Goal: Task Accomplishment & Management: Manage account settings

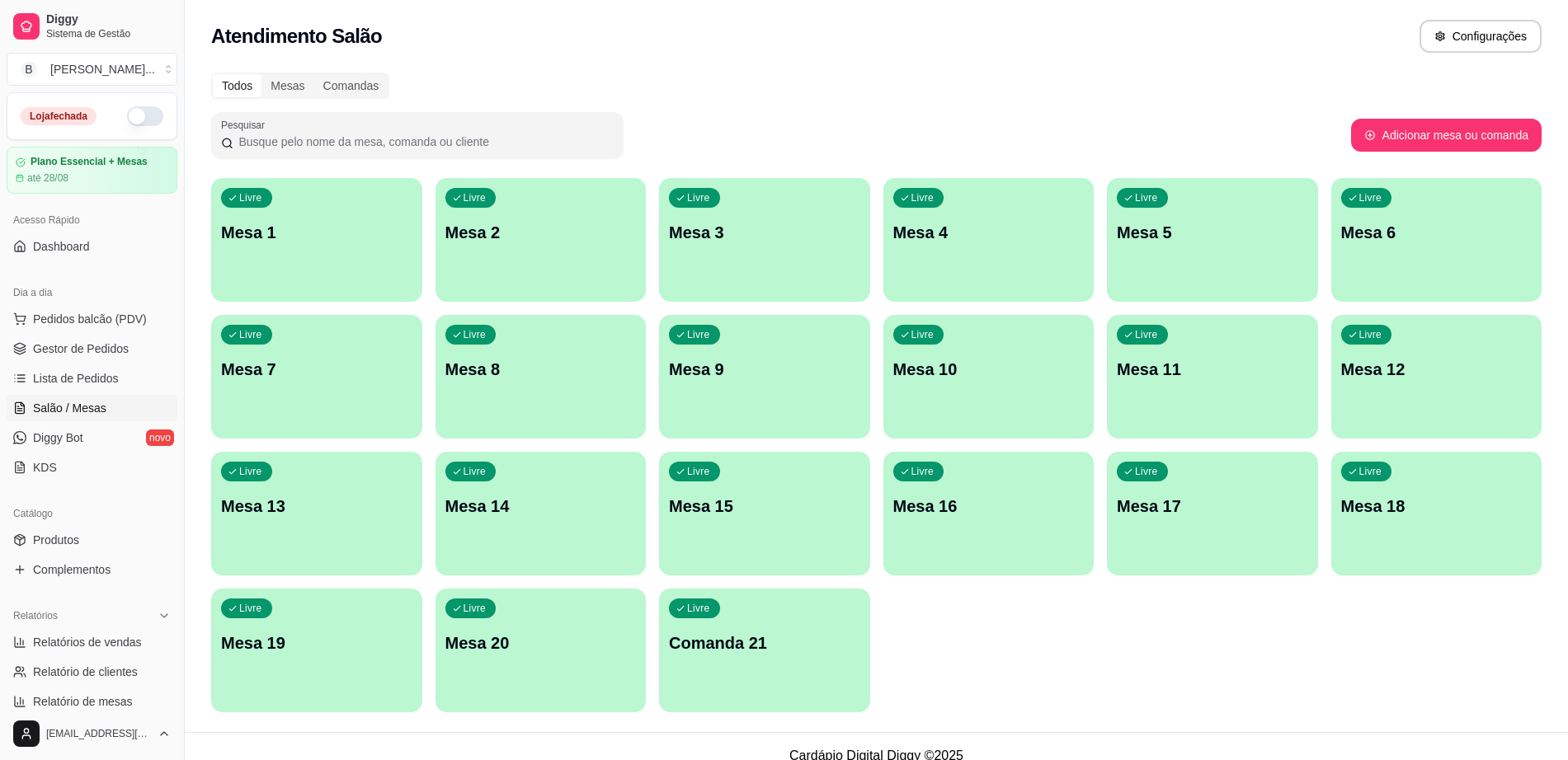
click at [752, 378] on p "Mesa 9" at bounding box center [765, 369] width 192 height 23
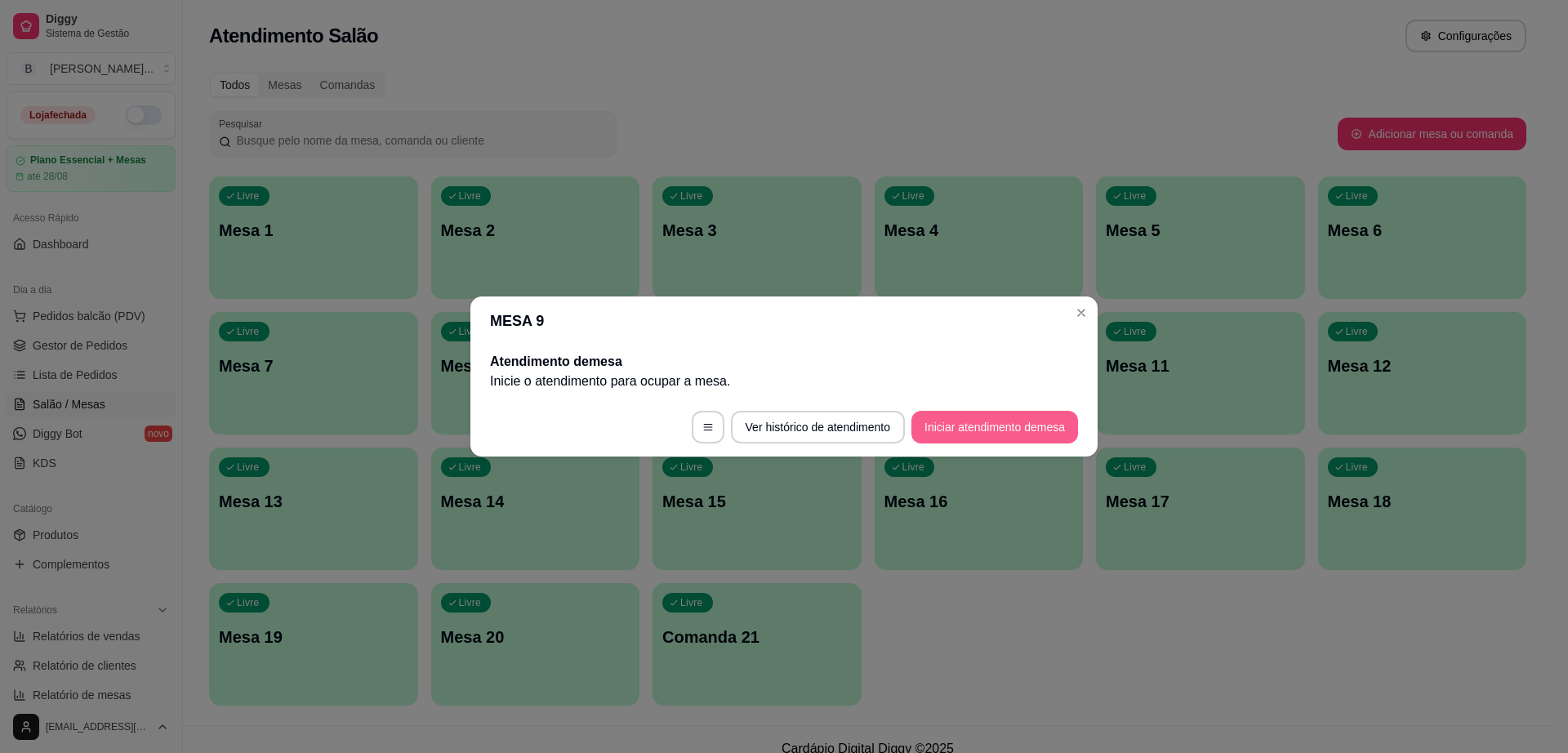
click at [988, 424] on button "Iniciar atendimento de mesa" at bounding box center [994, 426] width 167 height 33
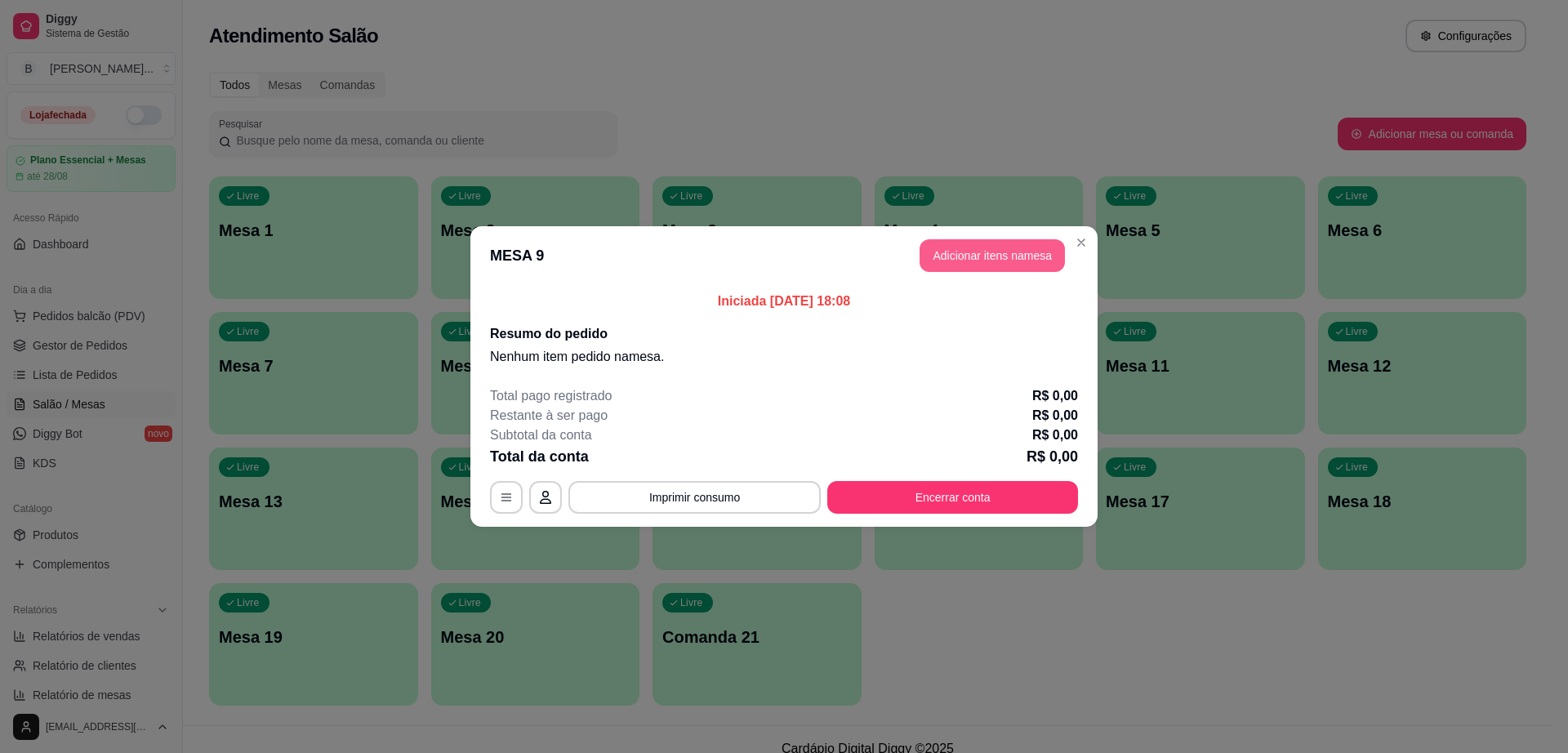
click at [1014, 255] on button "Adicionar itens na mesa" at bounding box center [992, 255] width 145 height 33
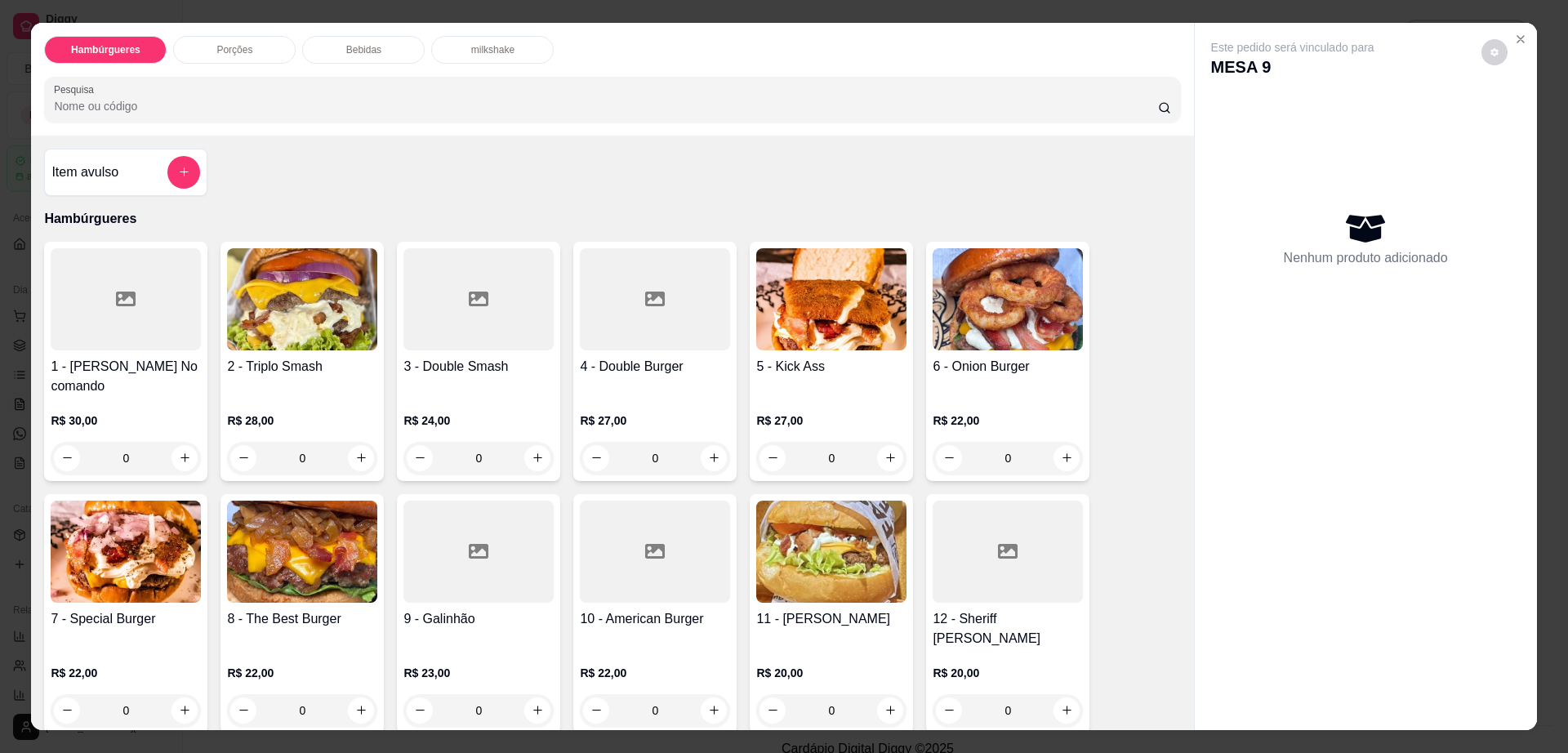
click at [943, 318] on img at bounding box center [1007, 300] width 150 height 102
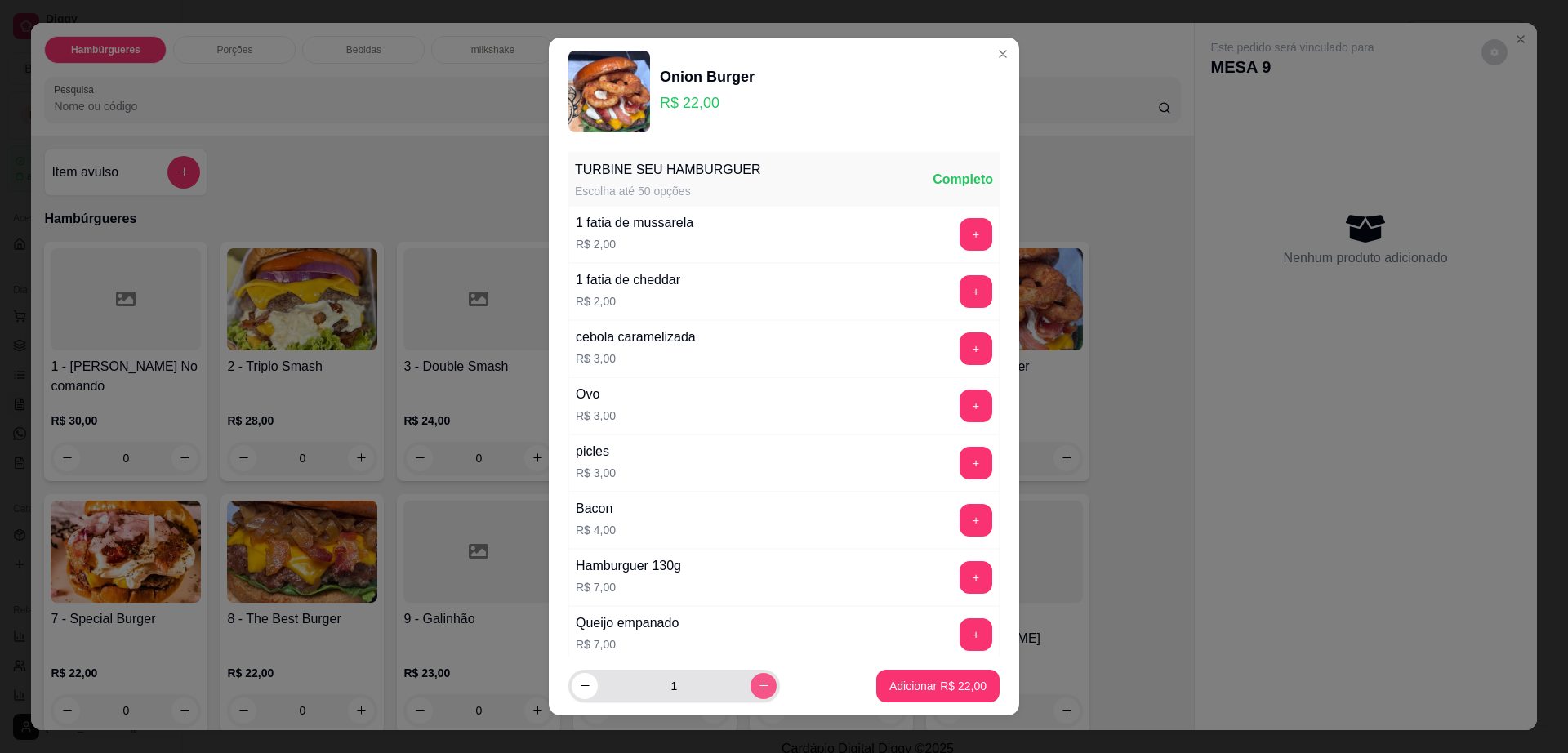
click at [751, 676] on button "increase-product-quantity" at bounding box center [764, 686] width 26 height 26
type input "2"
click at [914, 678] on p "Adicionar R$ 44,00" at bounding box center [938, 686] width 97 height 17
type input "2"
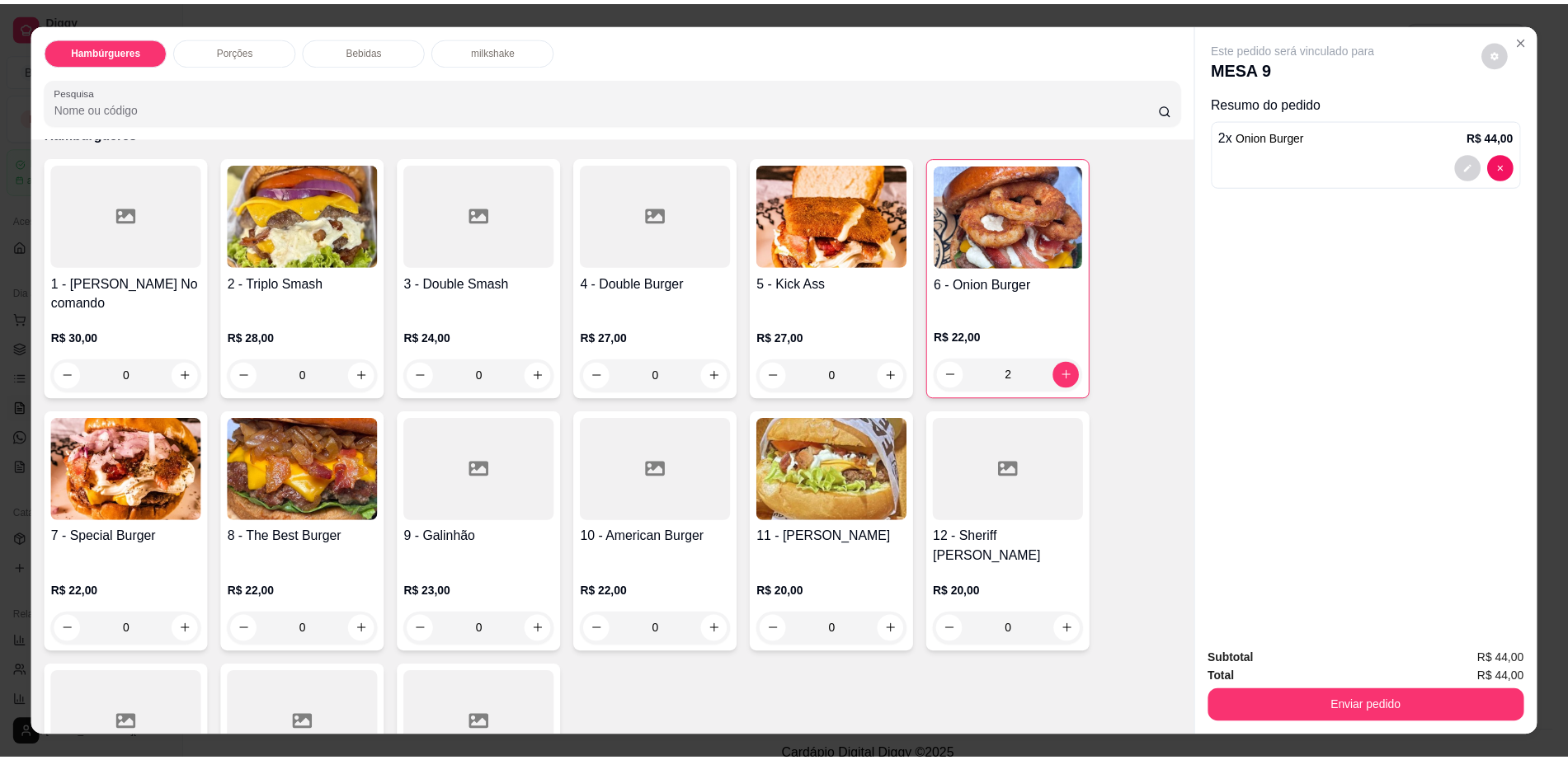
scroll to position [206, 0]
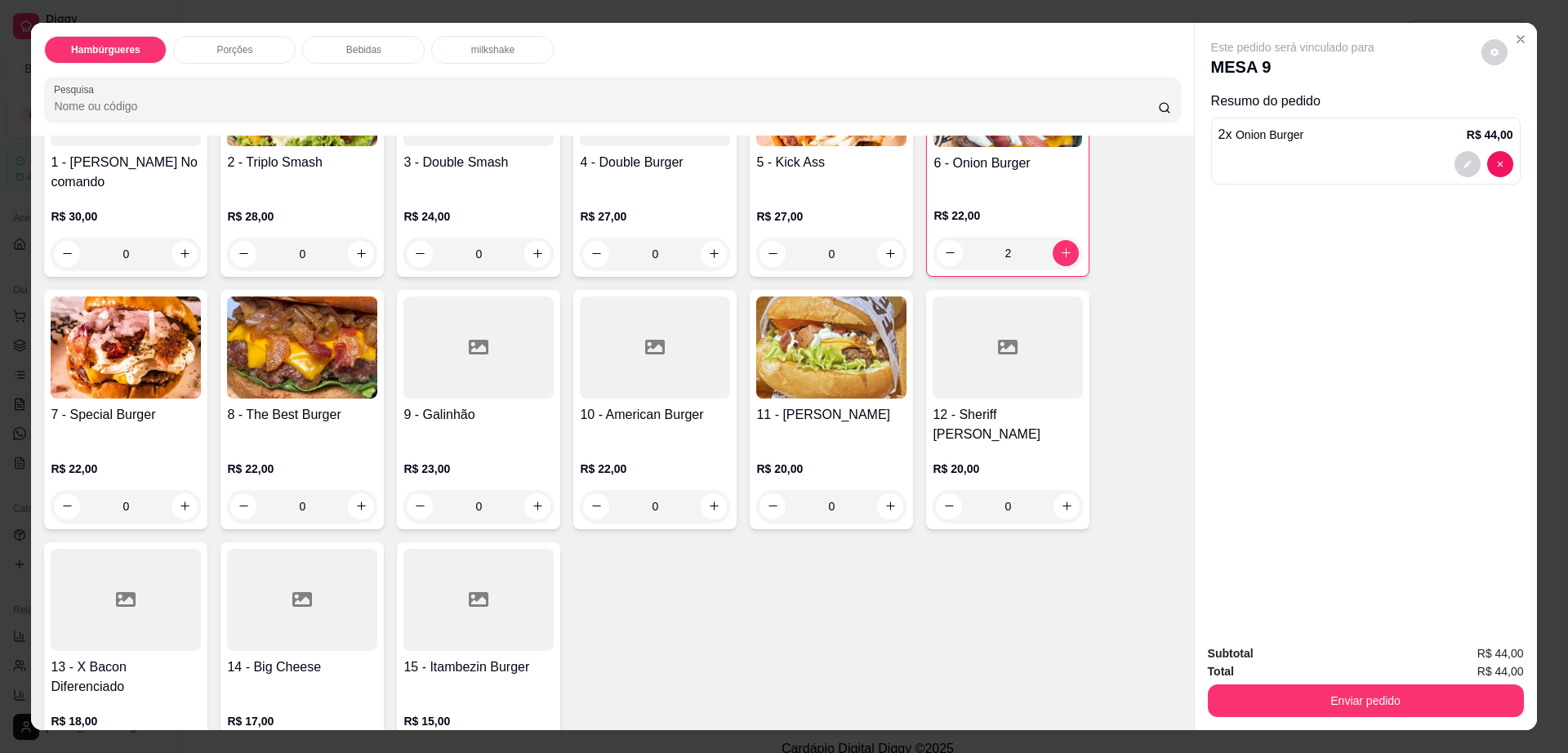
click at [124, 592] on icon at bounding box center [126, 599] width 20 height 15
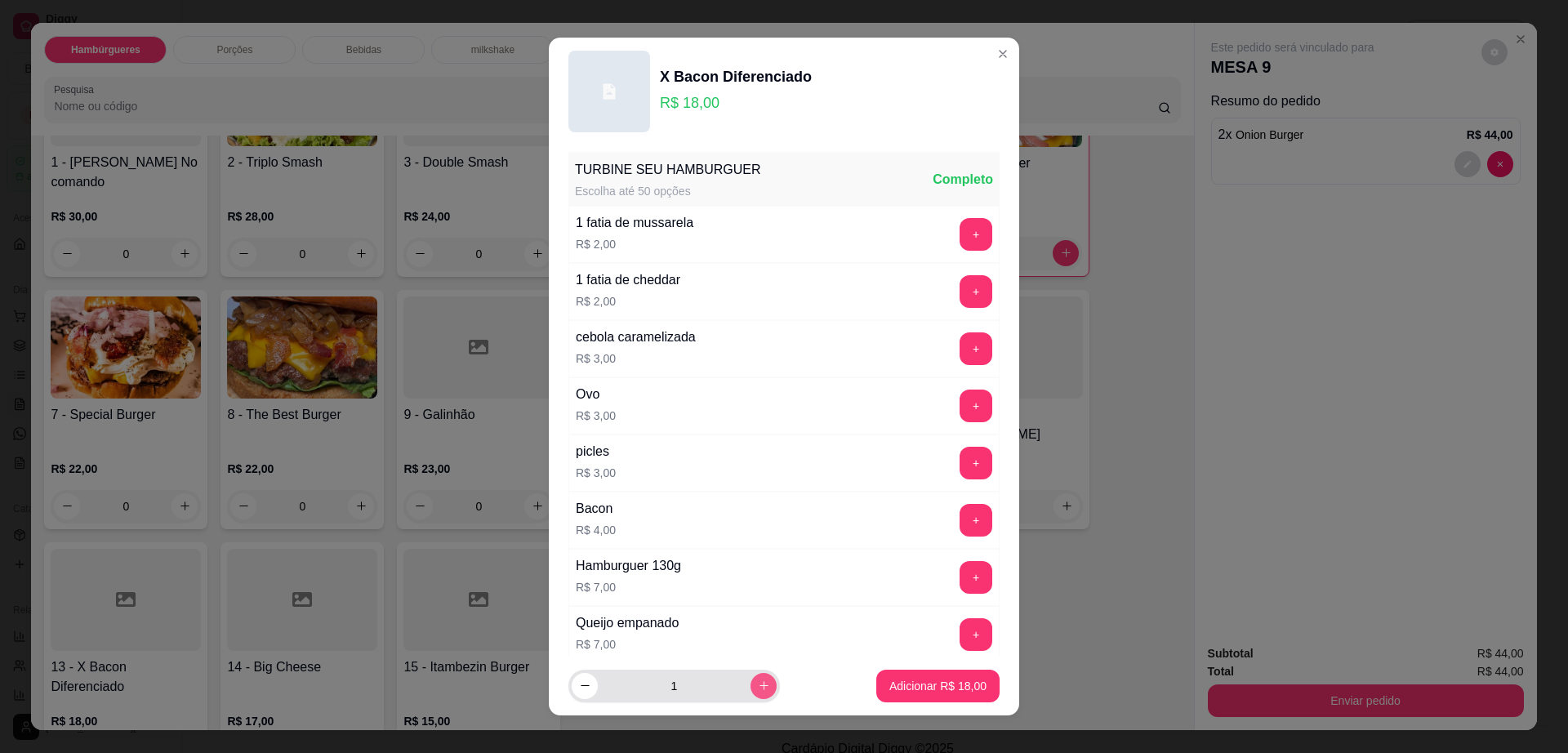
click at [751, 684] on button "increase-product-quantity" at bounding box center [764, 686] width 26 height 26
type input "2"
click at [931, 679] on p "Adicionar R$ 36,00" at bounding box center [939, 685] width 95 height 16
type input "2"
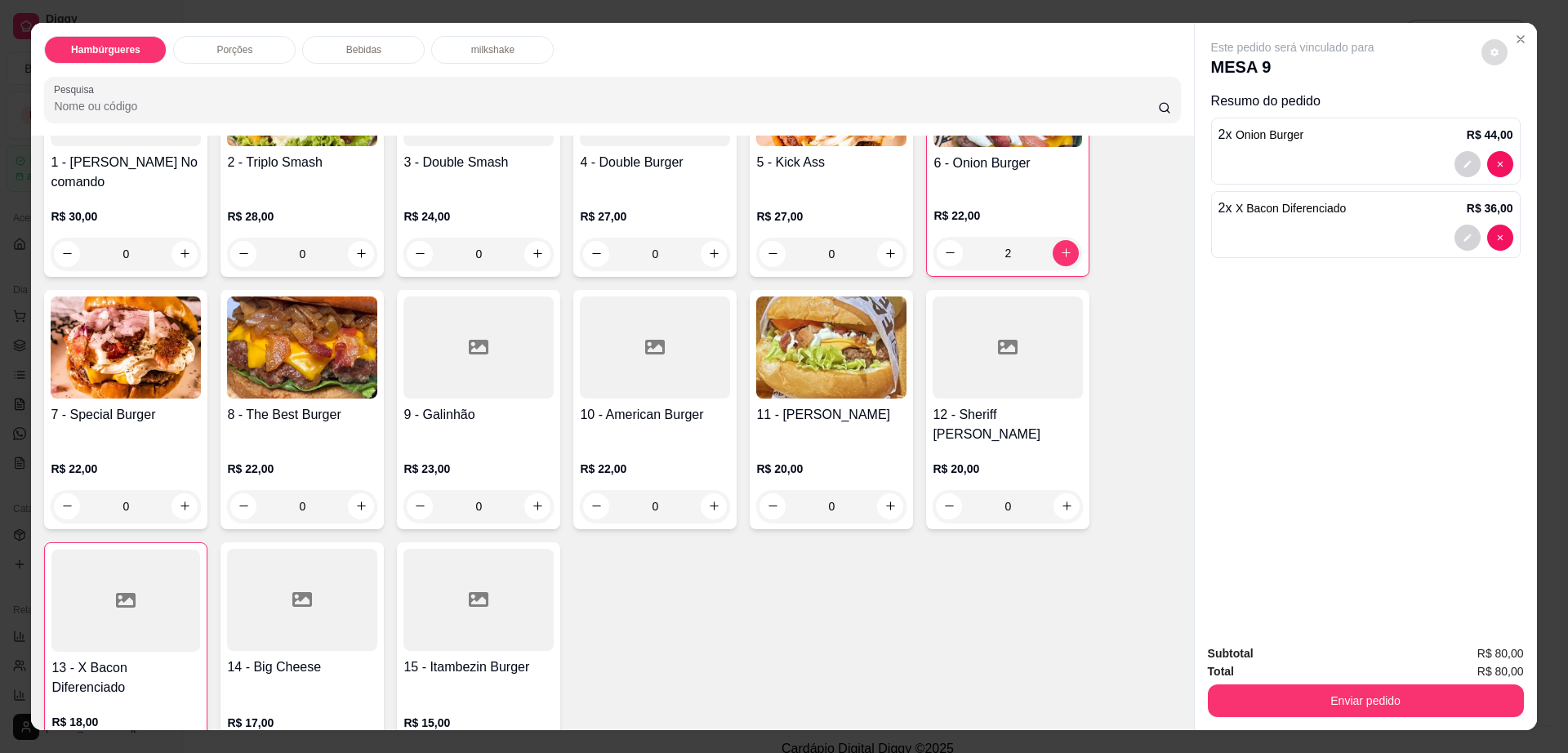
click at [1494, 50] on button "decrease-product-quantity" at bounding box center [1494, 52] width 26 height 26
click at [1519, 111] on span "Automatic updates" at bounding box center [1518, 117] width 13 height 13
click at [1518, 117] on input "Automatic updates" at bounding box center [1511, 122] width 10 height 10
checkbox input "true"
click at [1380, 710] on button "Enviar pedido" at bounding box center [1366, 700] width 316 height 33
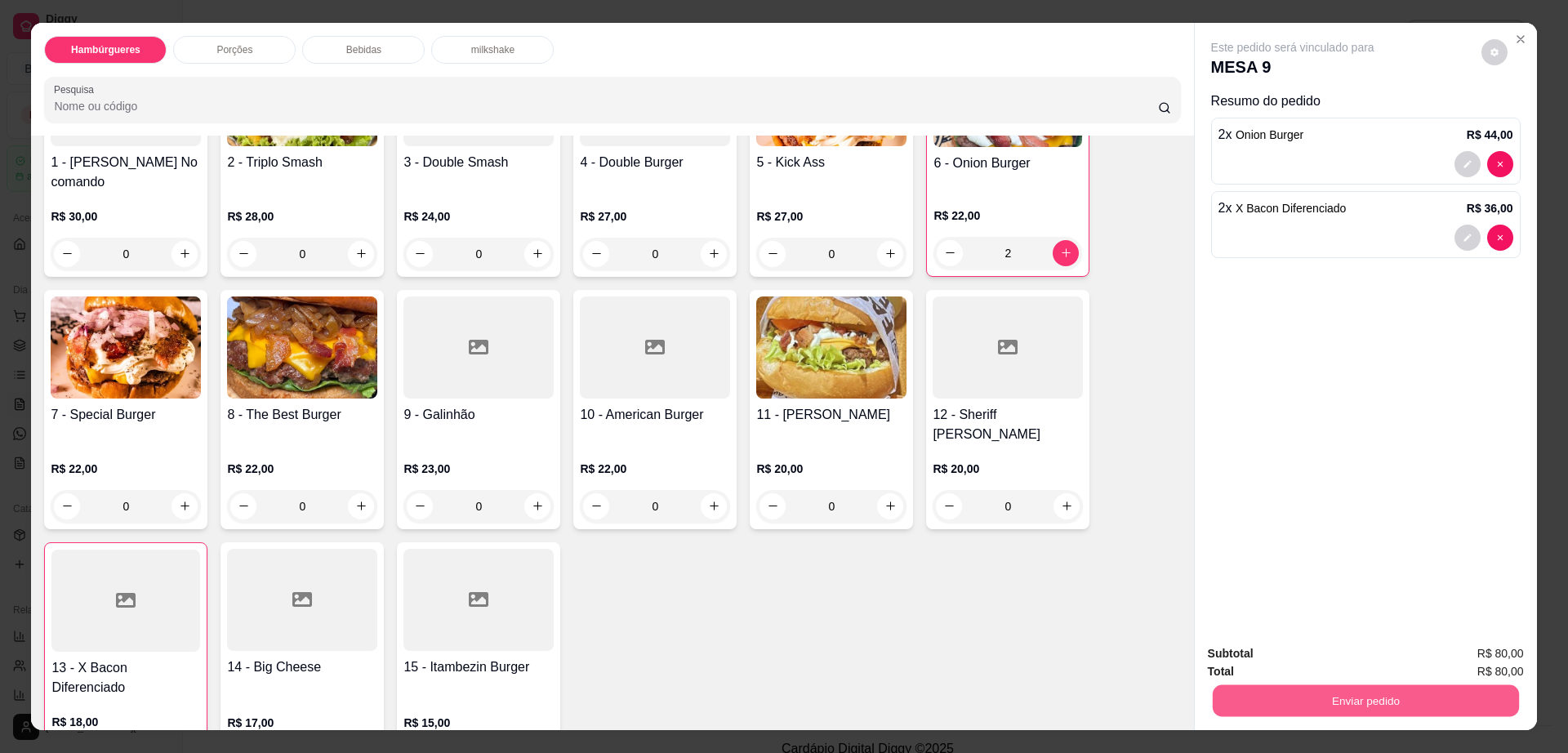
click at [1361, 697] on button "Enviar pedido" at bounding box center [1364, 701] width 306 height 32
click at [1293, 651] on button "Não registrar e enviar pedido" at bounding box center [1309, 660] width 170 height 31
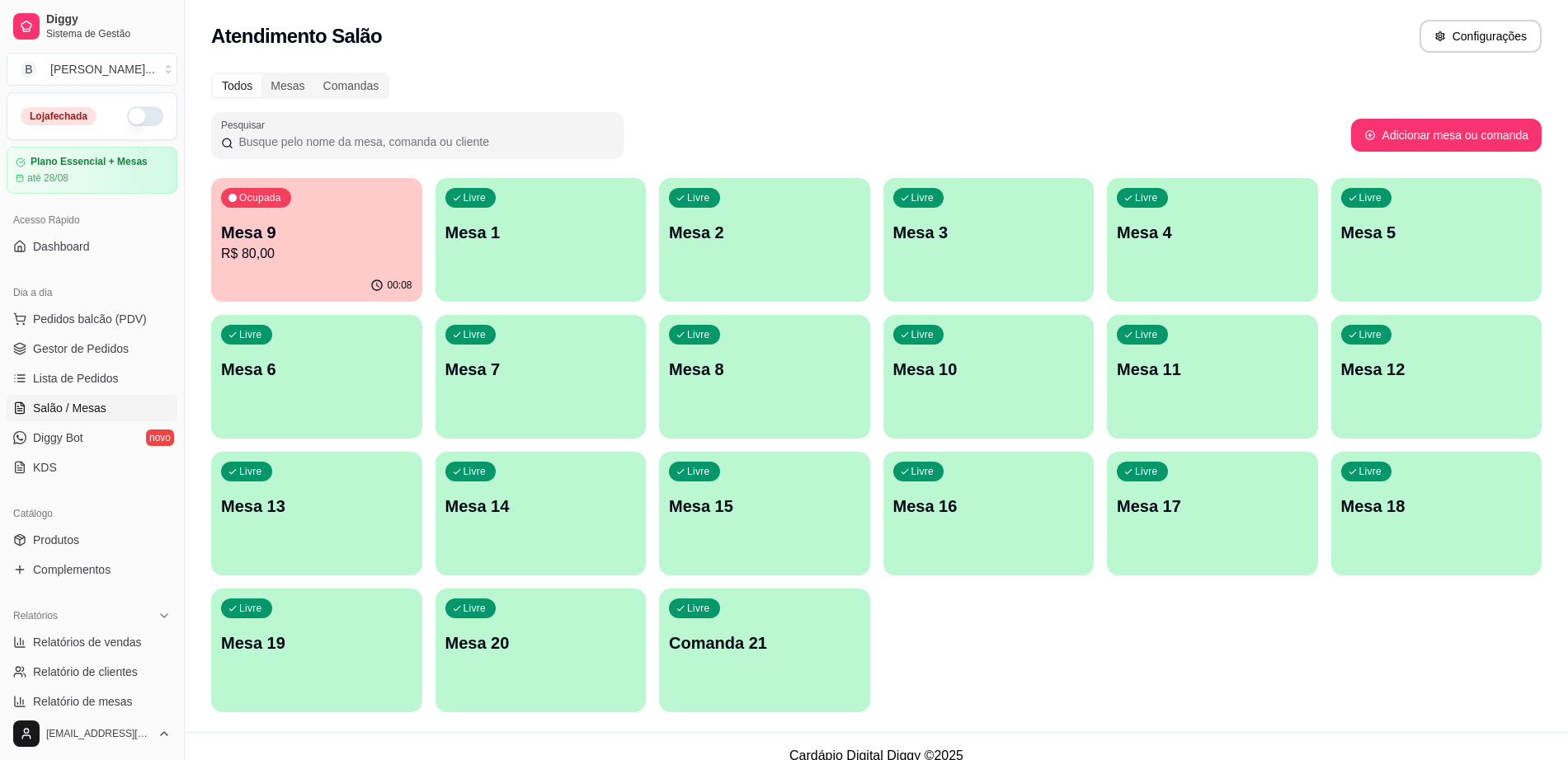
click at [141, 113] on button "button" at bounding box center [145, 116] width 37 height 20
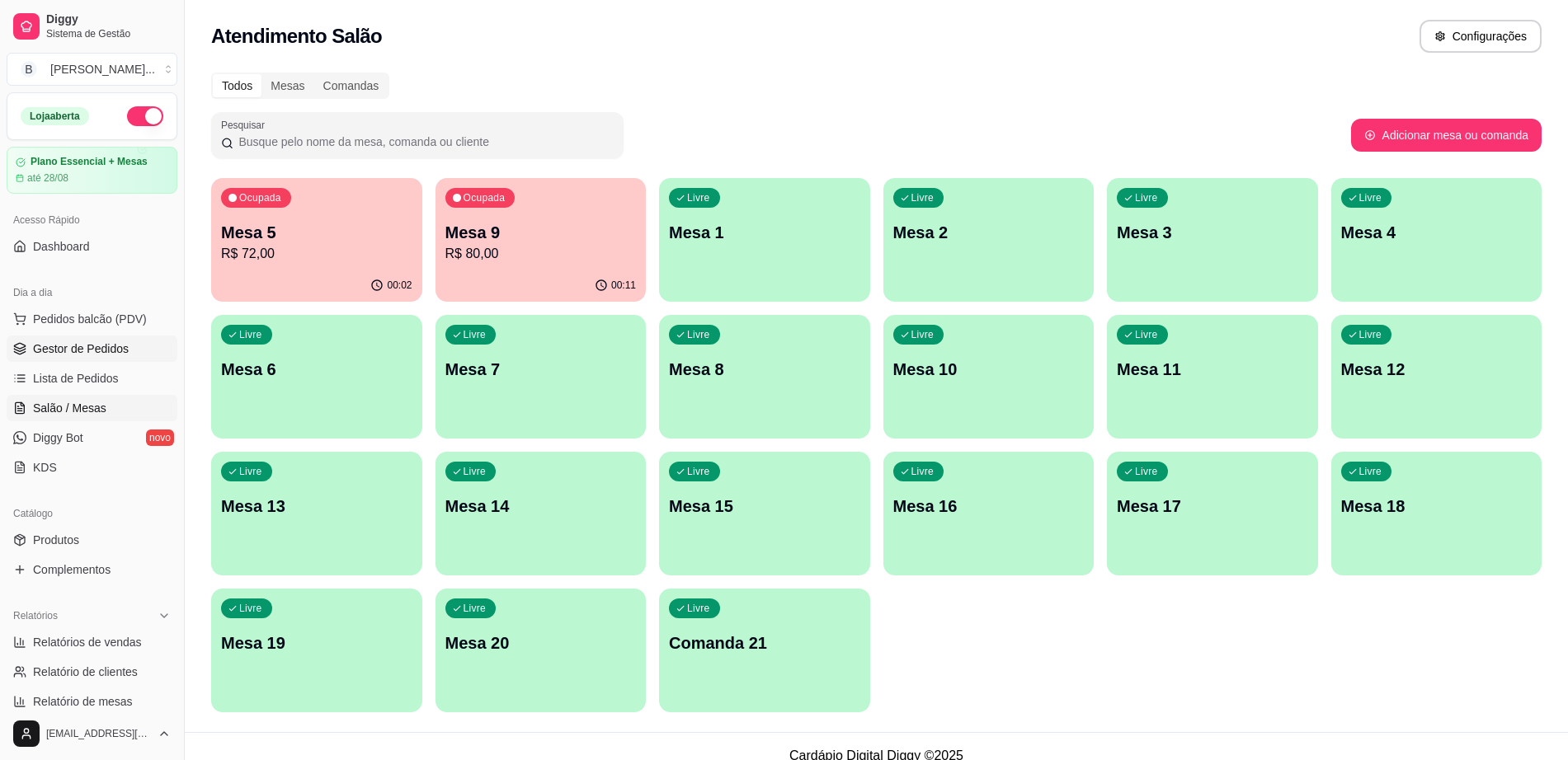
click at [102, 342] on span "Gestor de Pedidos" at bounding box center [81, 349] width 96 height 17
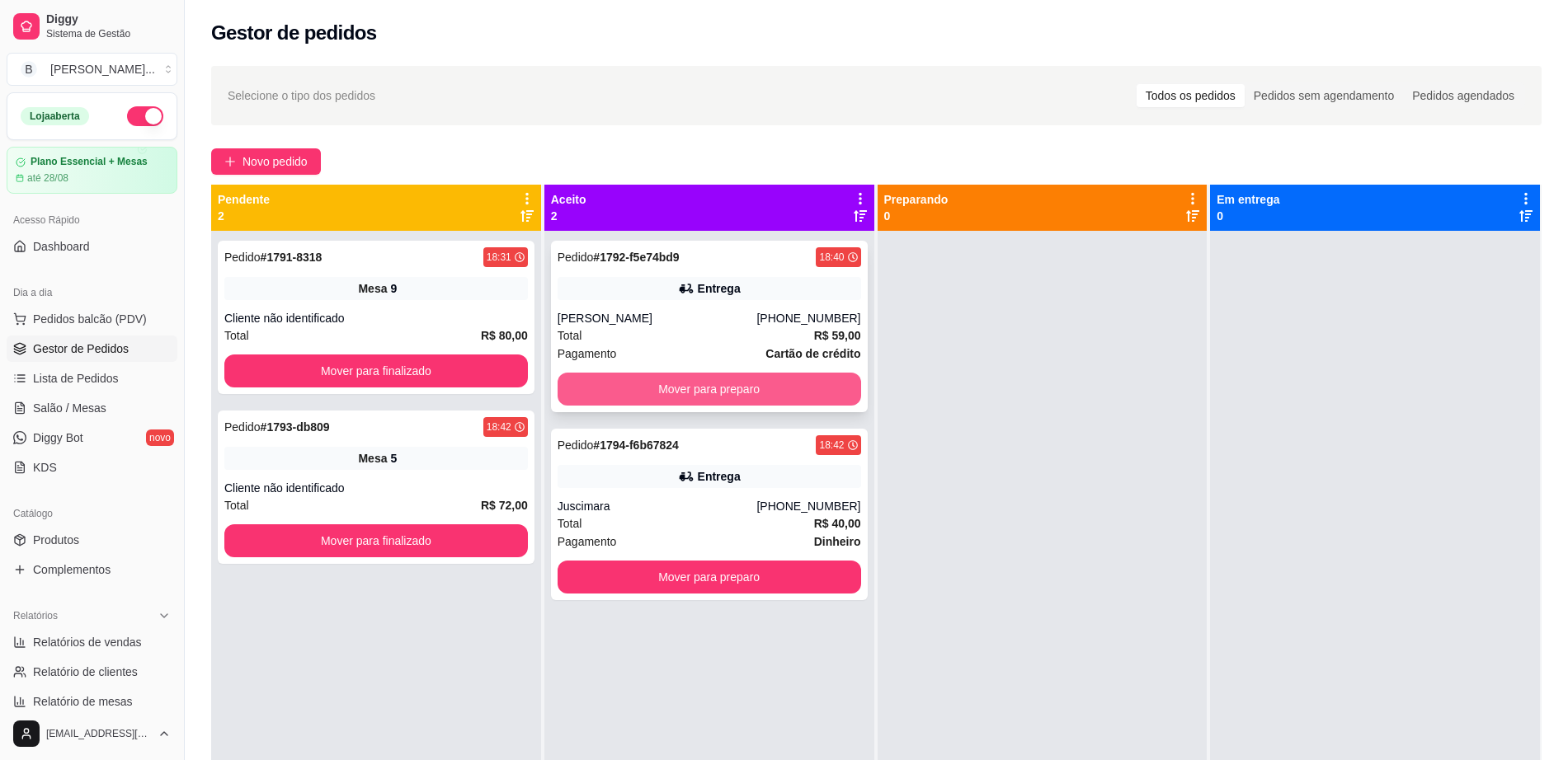
click at [621, 384] on button "Mover para preparo" at bounding box center [709, 389] width 304 height 33
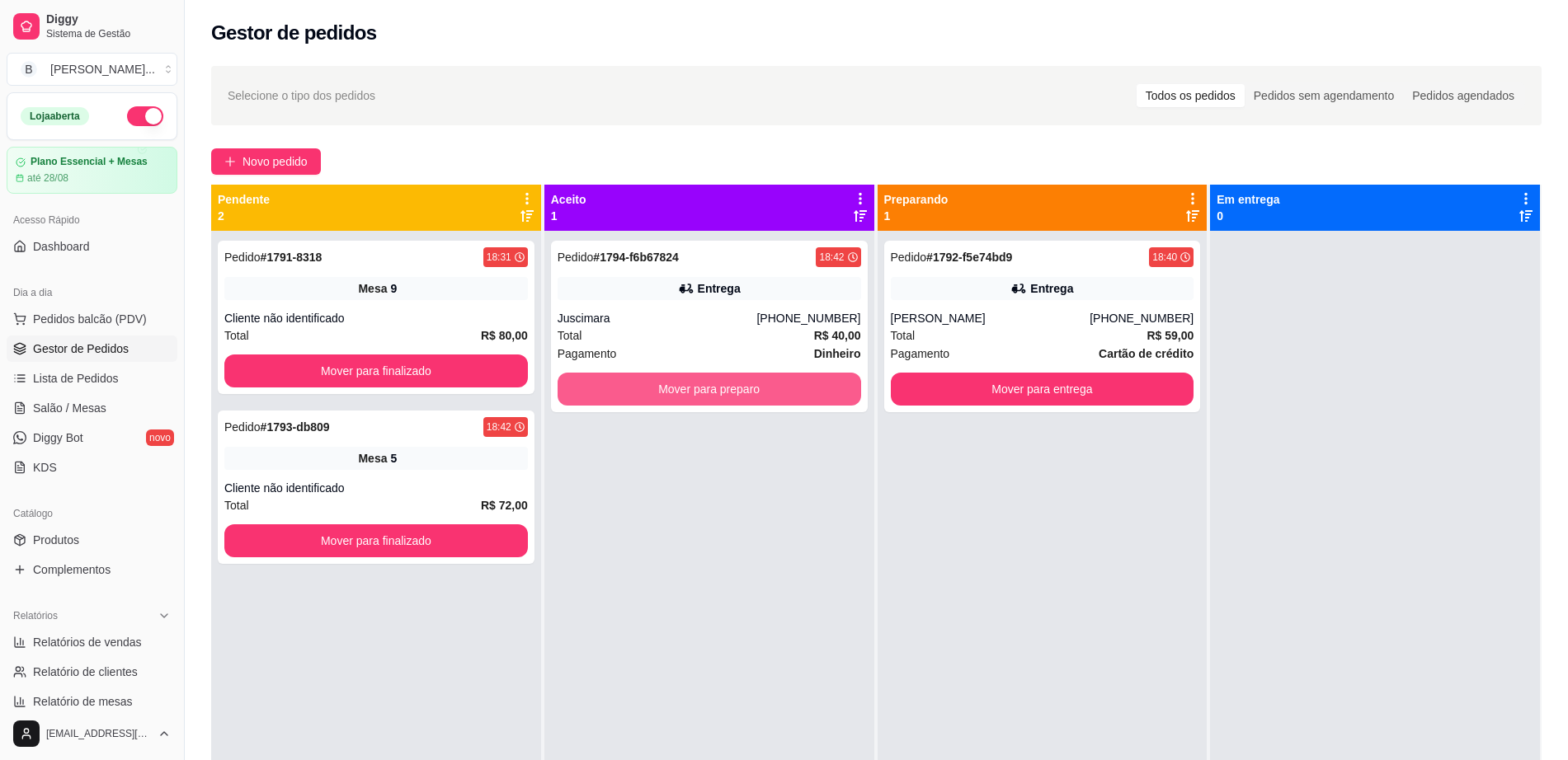
click at [621, 384] on button "Mover para preparo" at bounding box center [709, 389] width 304 height 33
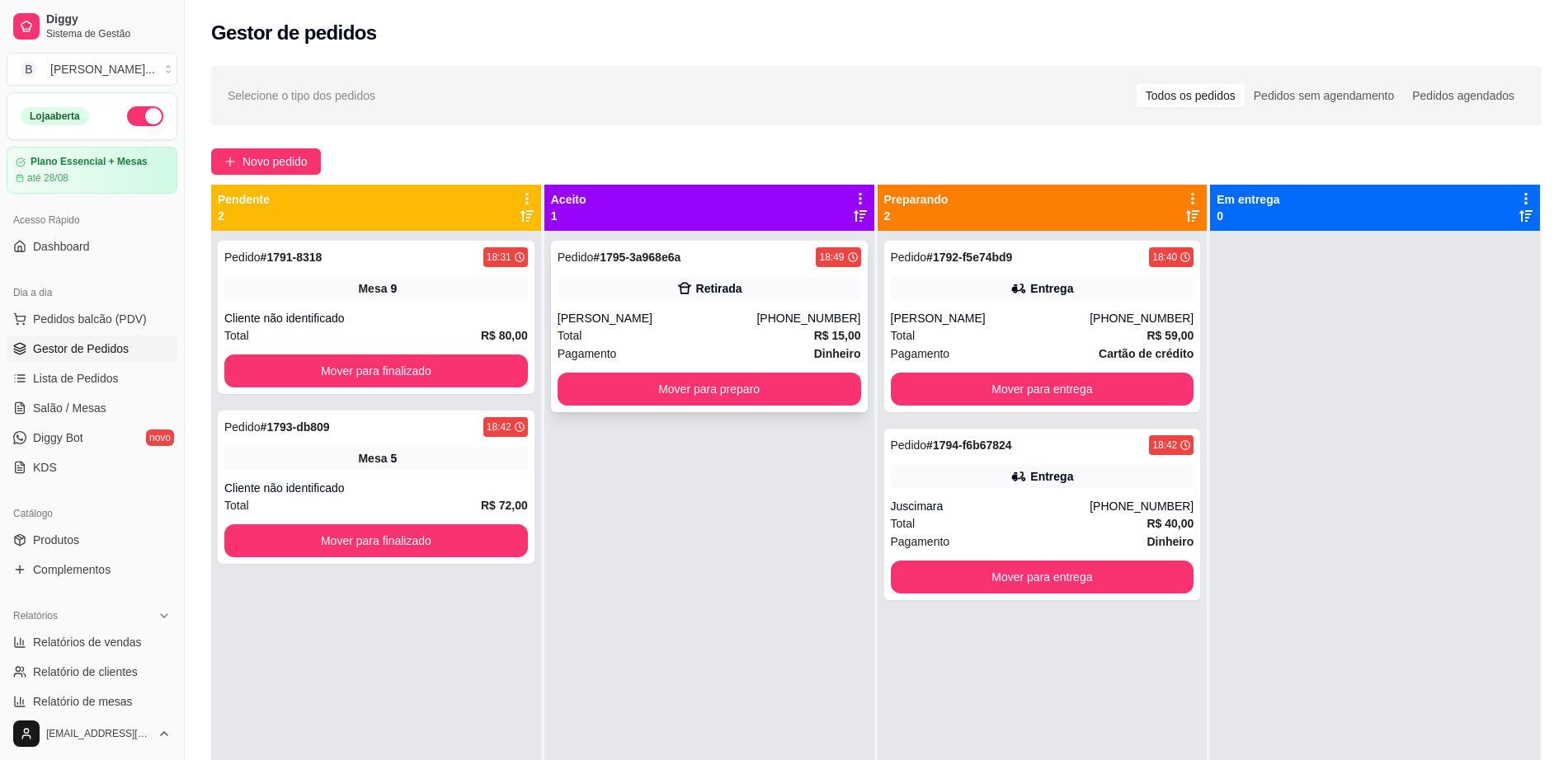
click at [685, 406] on div "Pedido # 1795-3a968e6a 18:49 [PERSON_NAME] [PHONE_NUMBER] Total R$ 15,00 Pagame…" at bounding box center [709, 326] width 317 height 172
click at [684, 380] on button "Mover para preparo" at bounding box center [709, 389] width 304 height 33
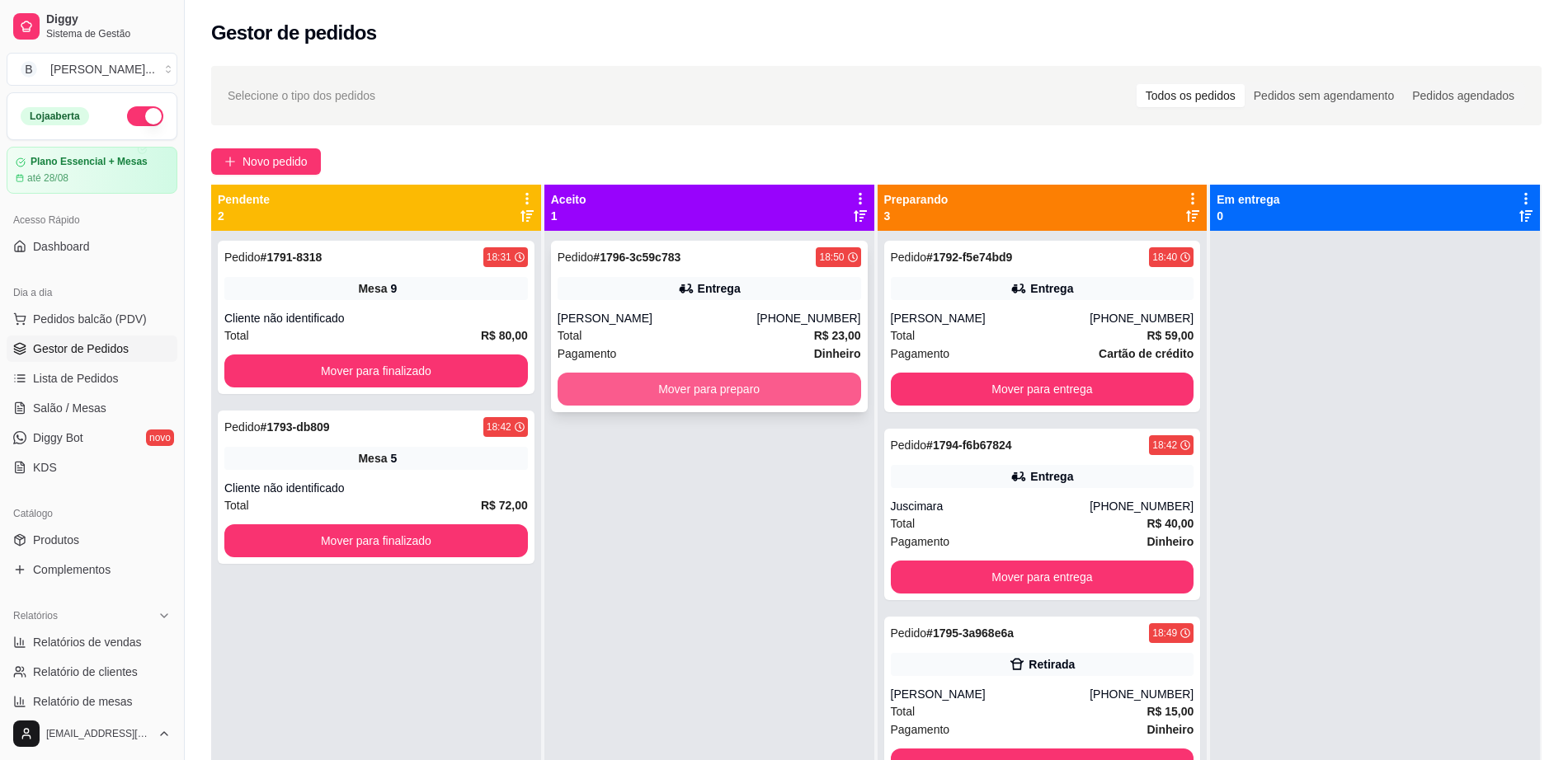
click at [779, 388] on button "Mover para preparo" at bounding box center [709, 389] width 304 height 33
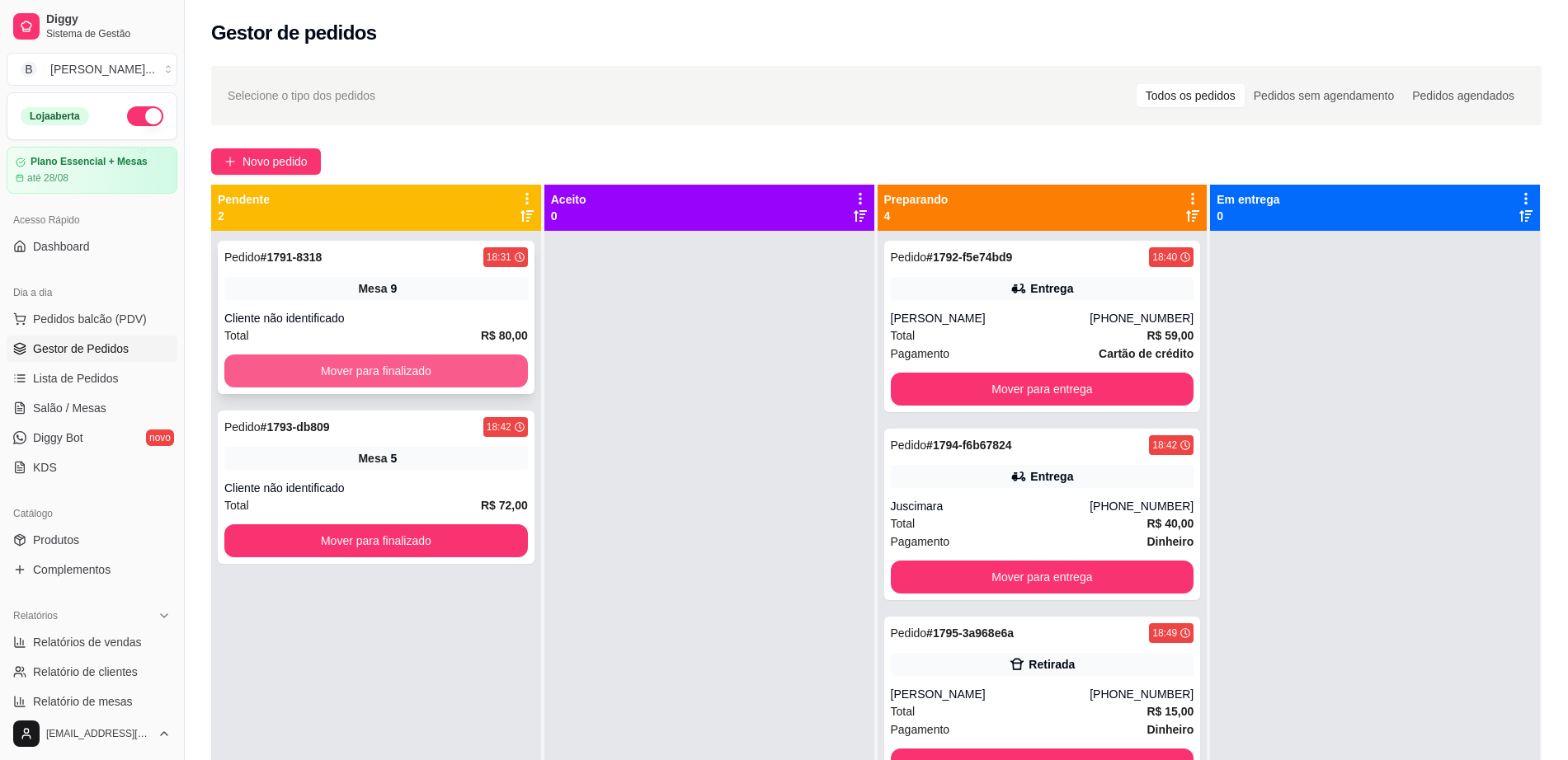
click at [483, 361] on button "Mover para finalizado" at bounding box center [376, 370] width 304 height 33
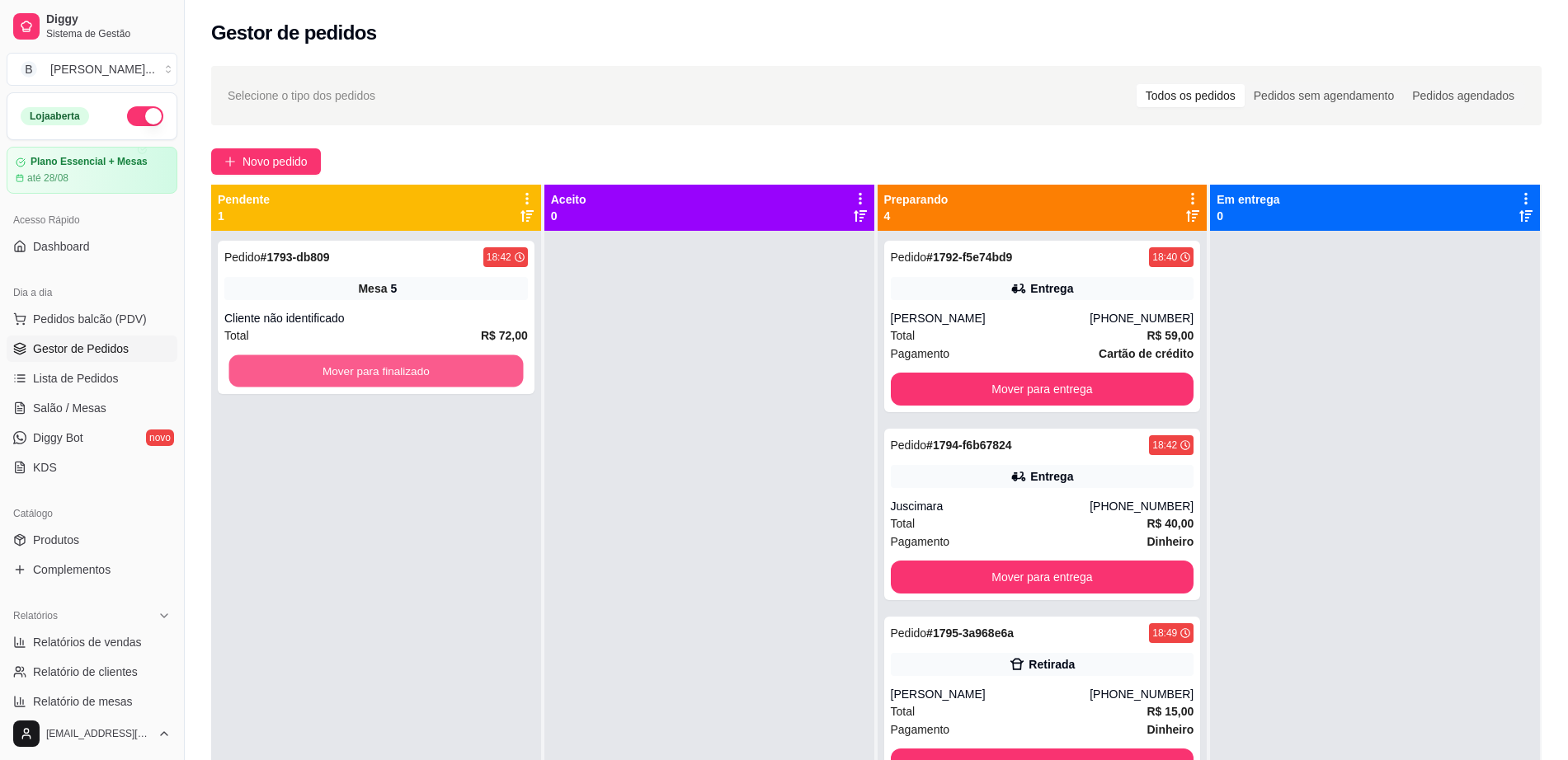
click at [483, 361] on button "Mover para finalizado" at bounding box center [376, 371] width 294 height 32
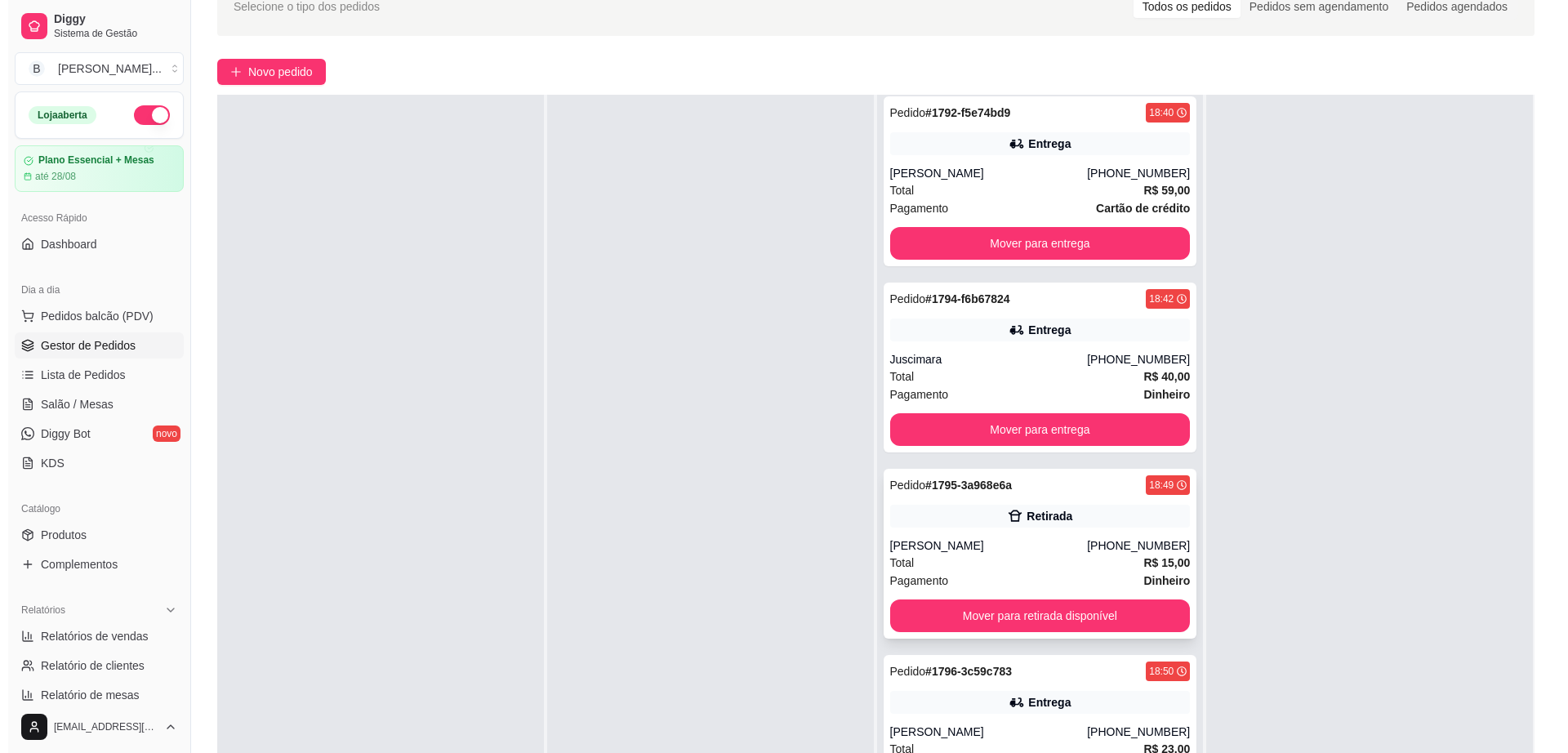
scroll to position [204, 0]
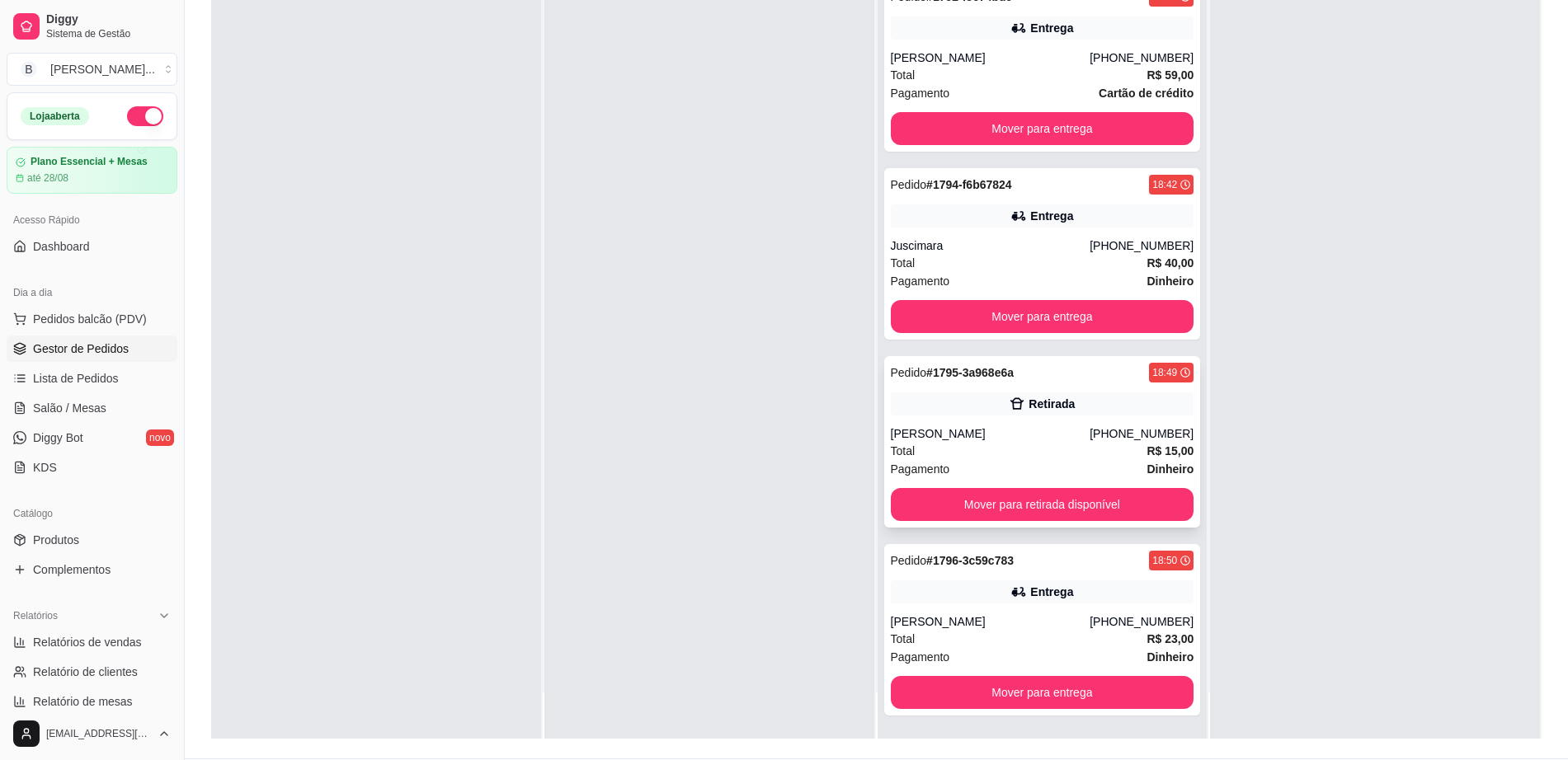
click at [984, 435] on div "[PERSON_NAME]" at bounding box center [991, 434] width 199 height 17
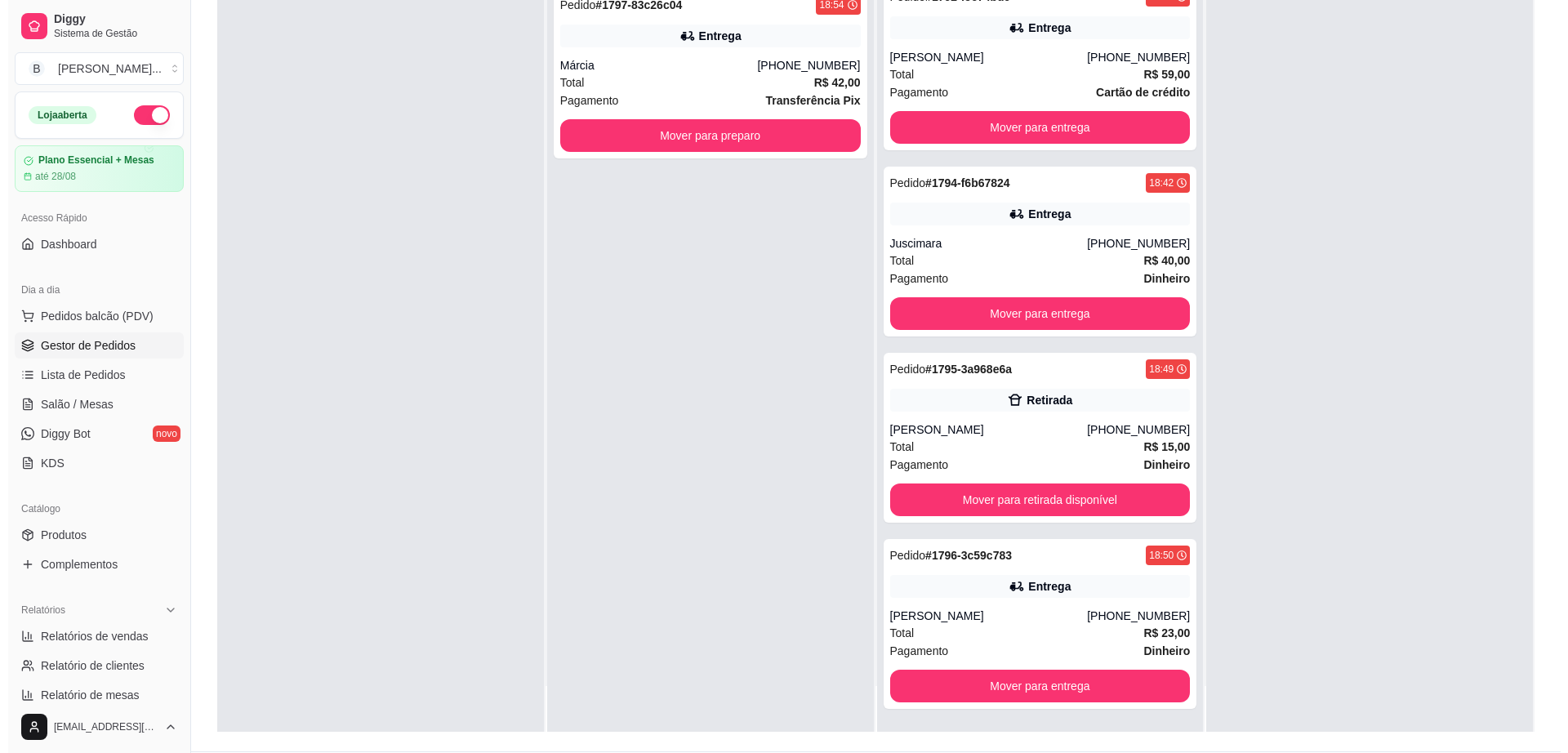
scroll to position [0, 0]
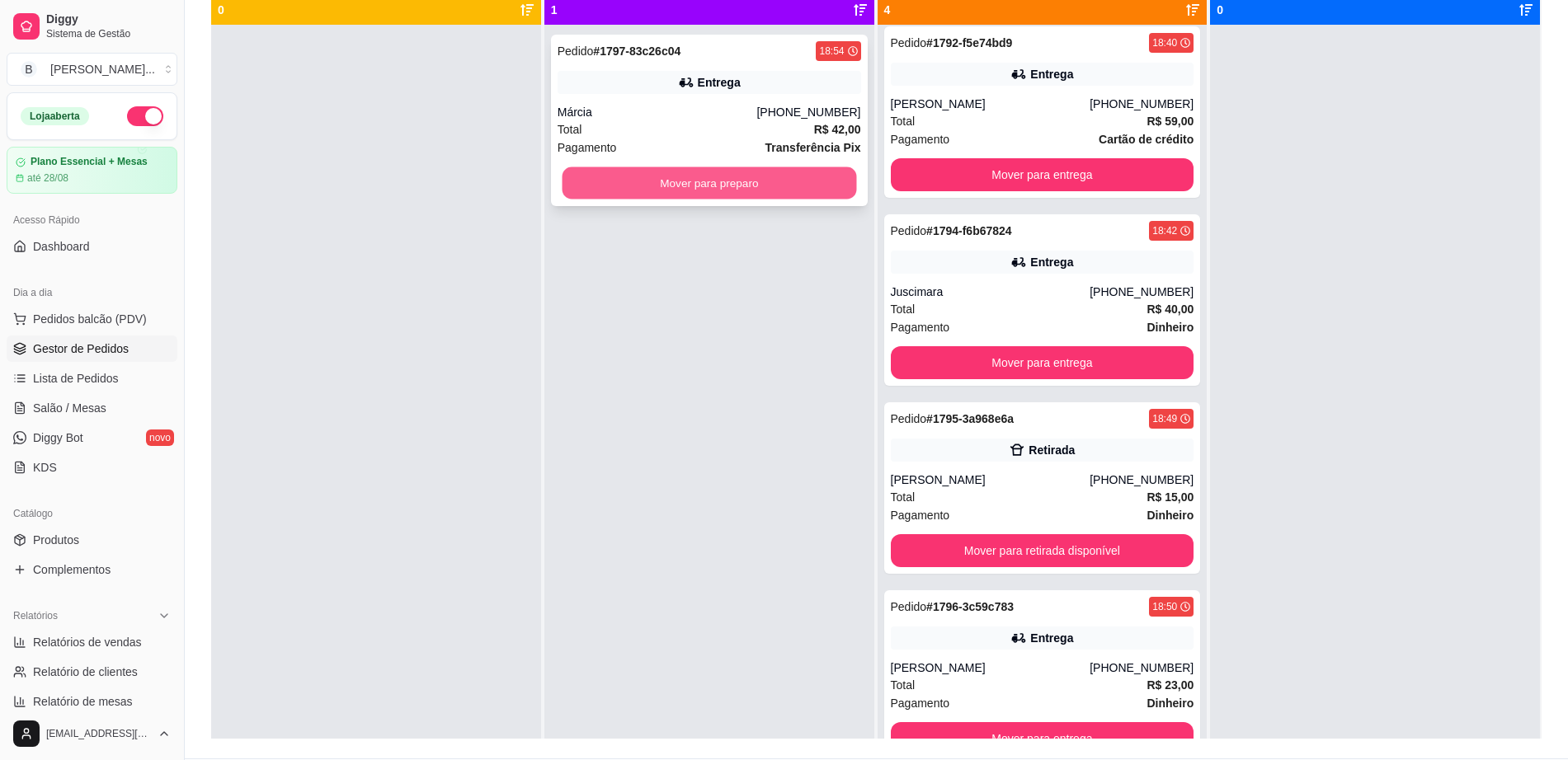
click at [772, 167] on button "Mover para preparo" at bounding box center [709, 183] width 294 height 32
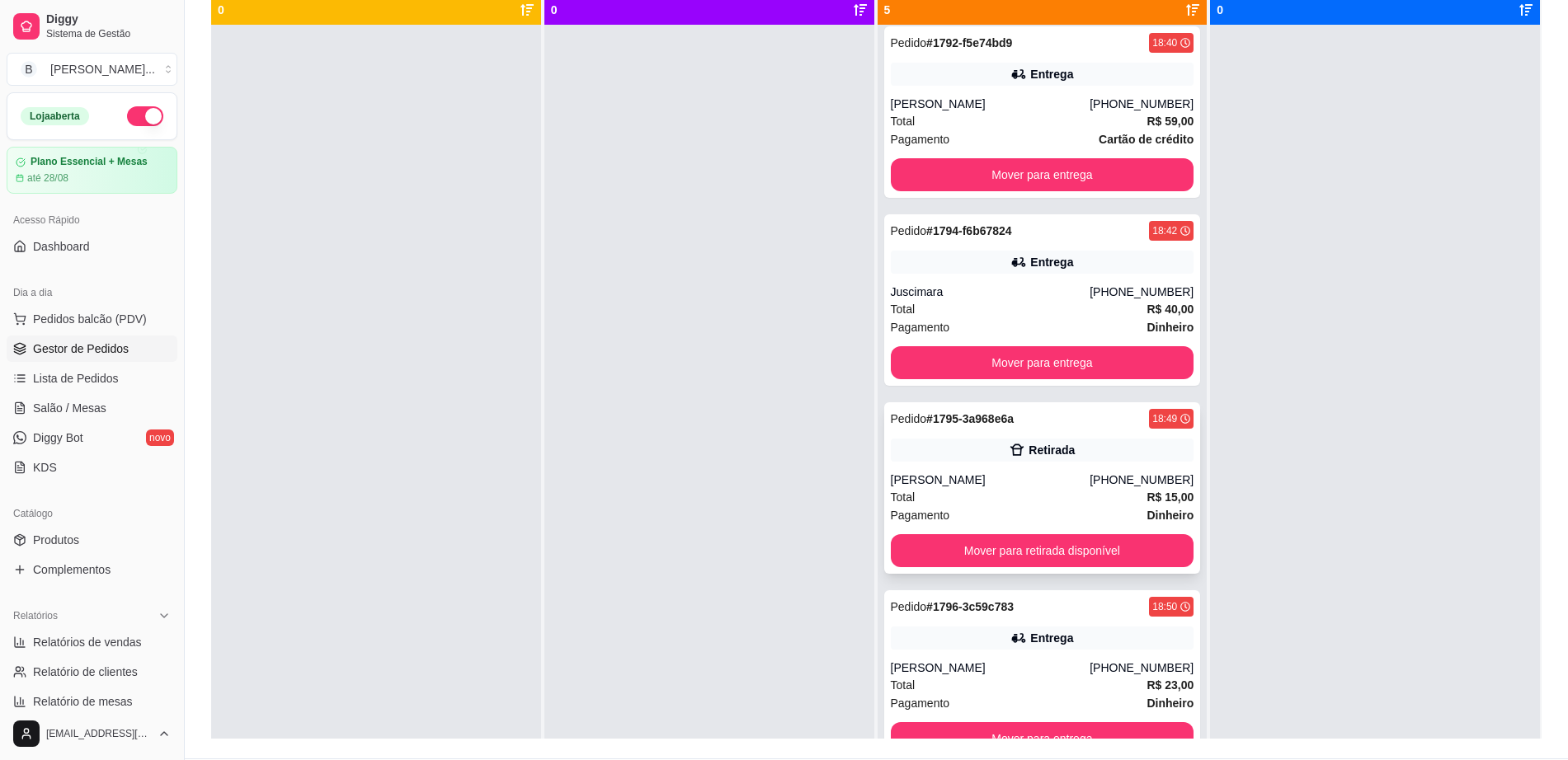
click at [918, 475] on div "[PERSON_NAME]" at bounding box center [991, 480] width 199 height 17
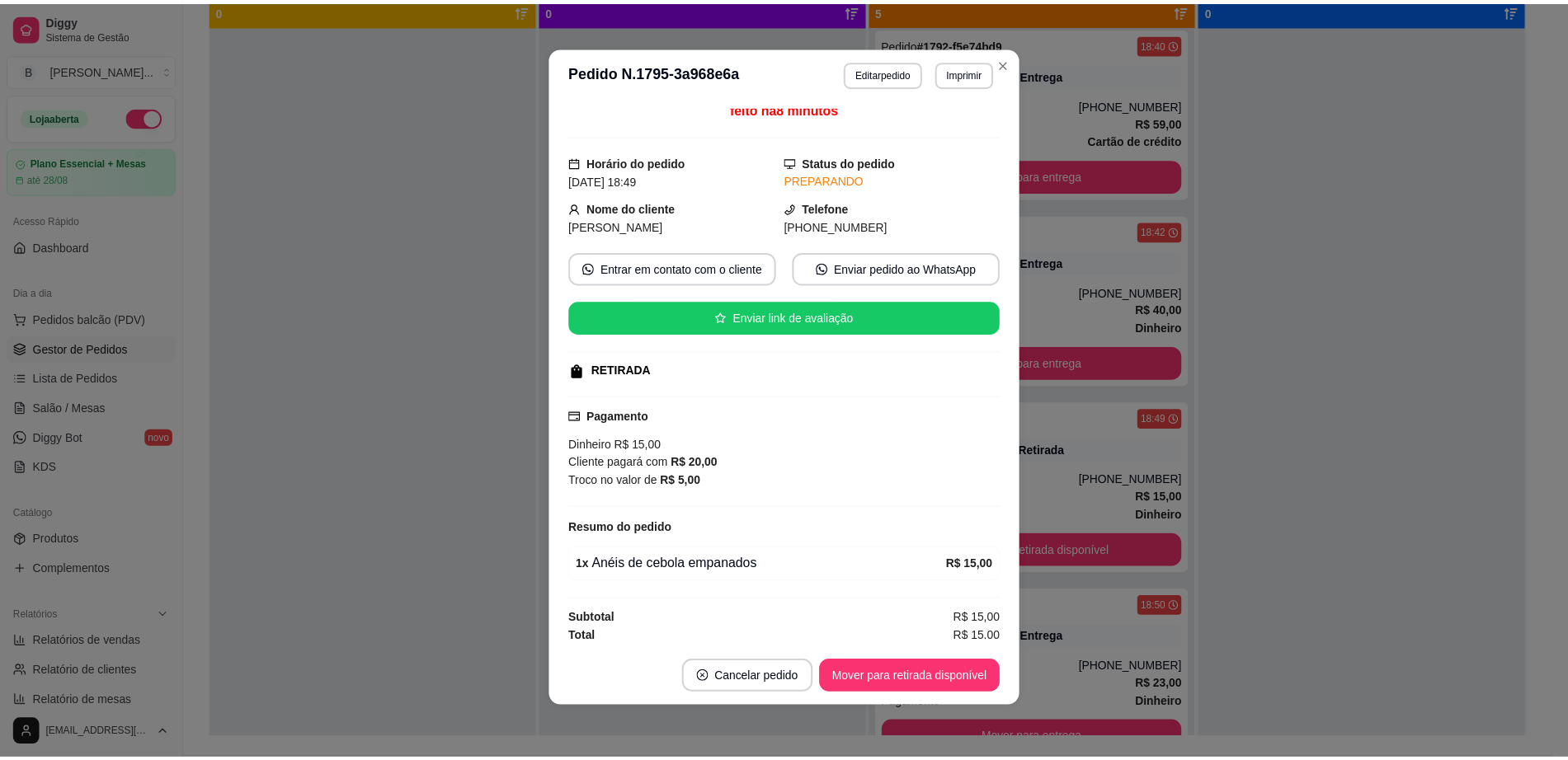
scroll to position [12, 0]
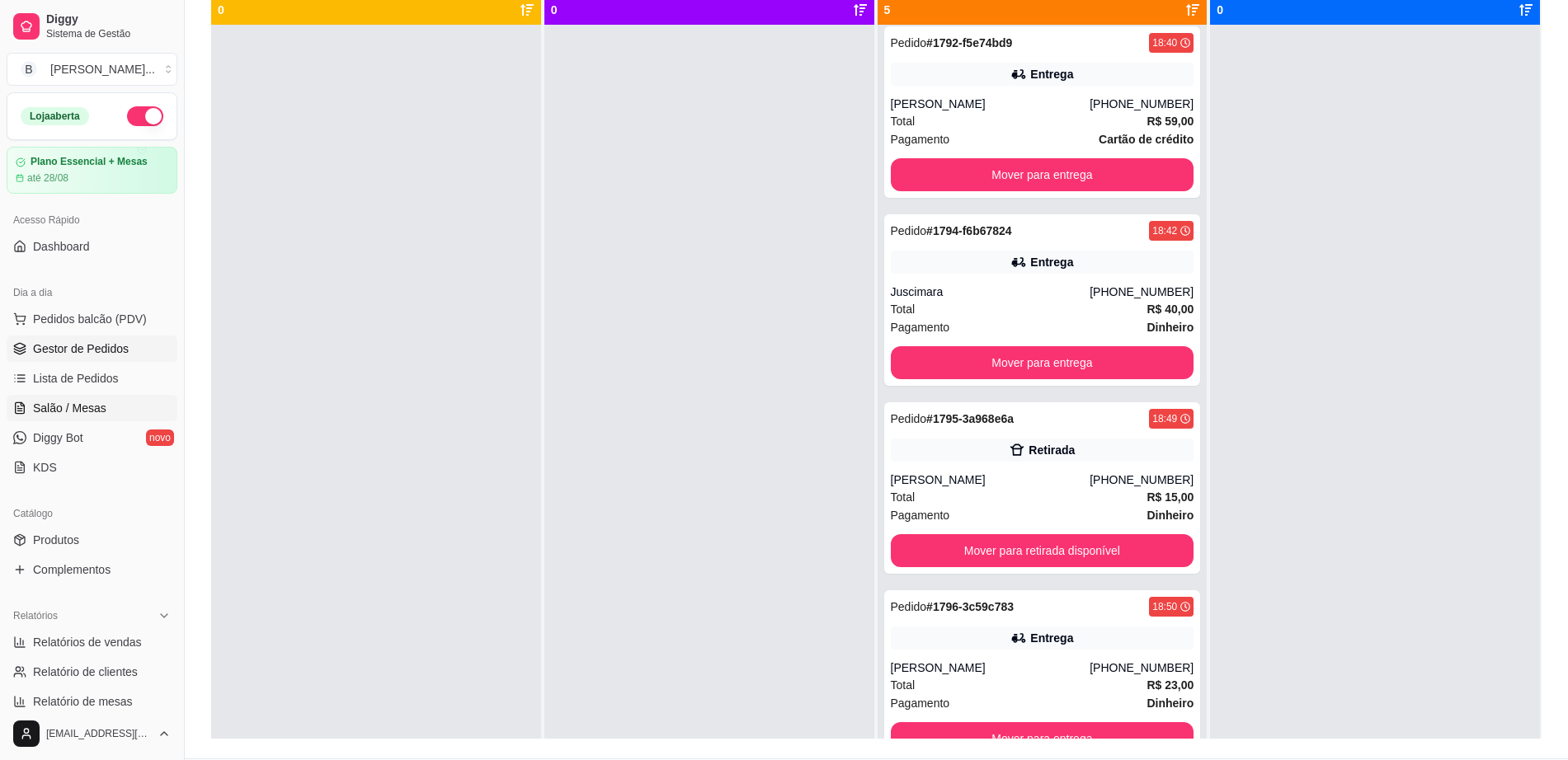
click at [130, 411] on link "Salão / Mesas" at bounding box center [92, 408] width 171 height 26
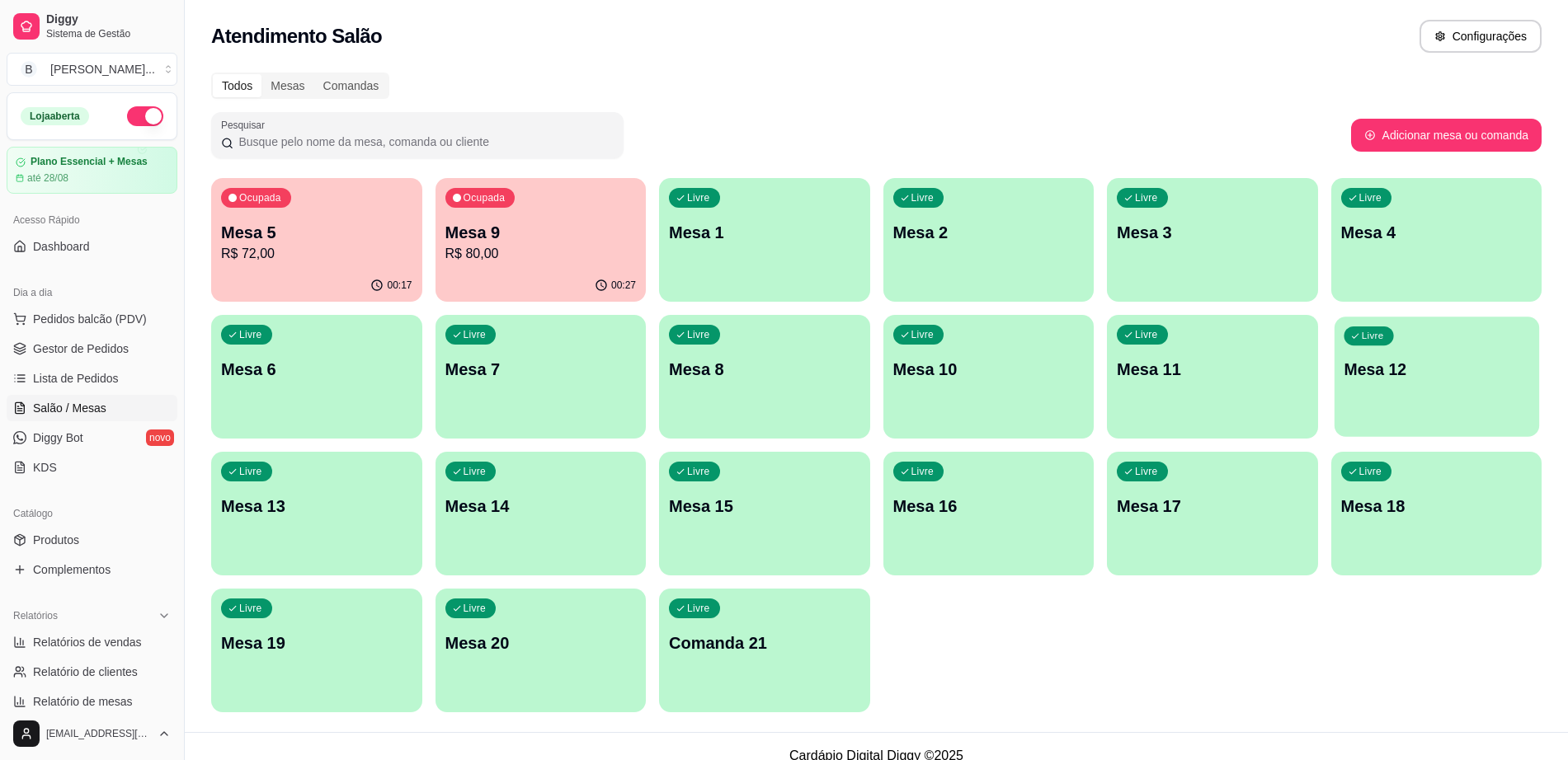
click at [1343, 421] on div "button" at bounding box center [1436, 427] width 205 height 19
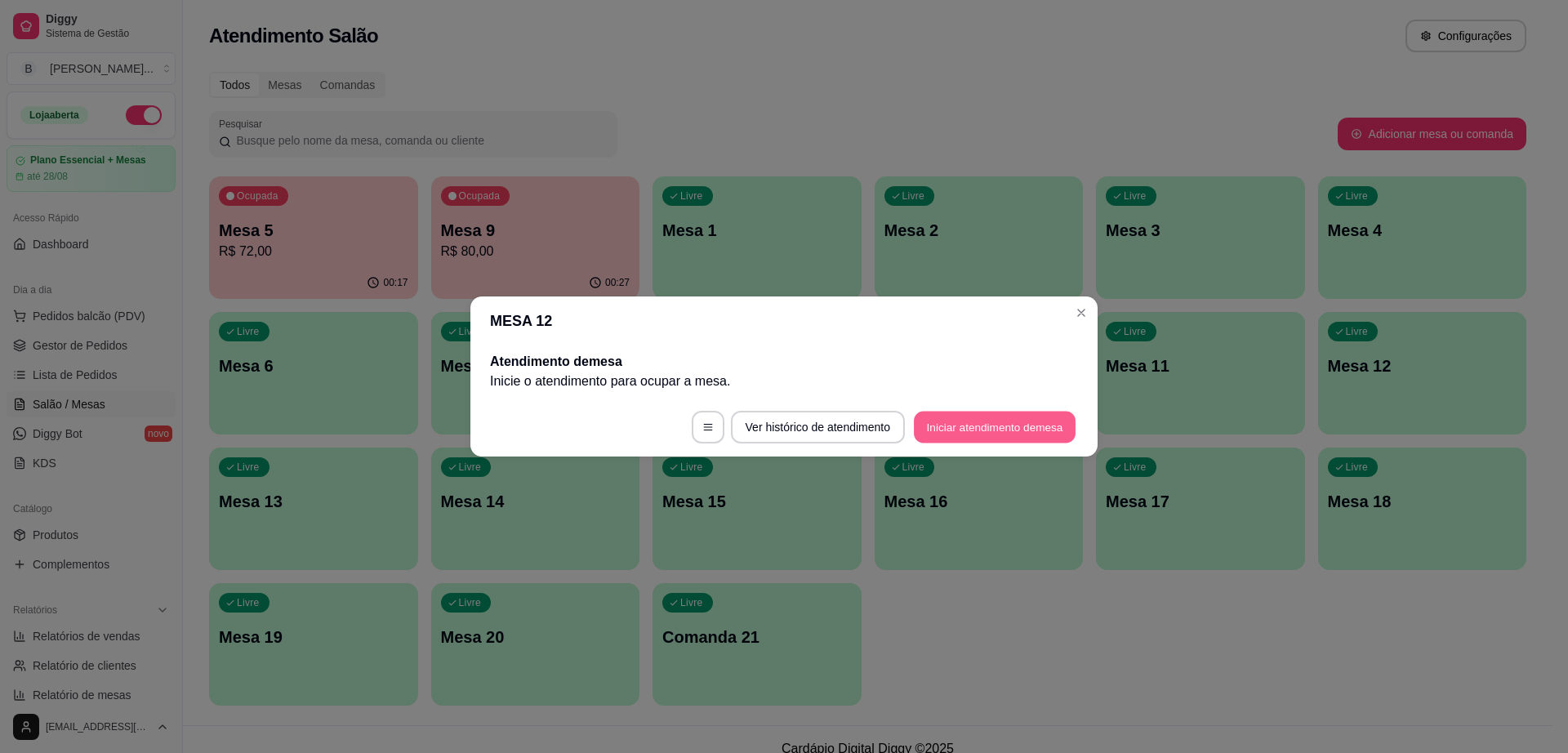
click at [1040, 417] on button "Iniciar atendimento de mesa" at bounding box center [995, 427] width 162 height 32
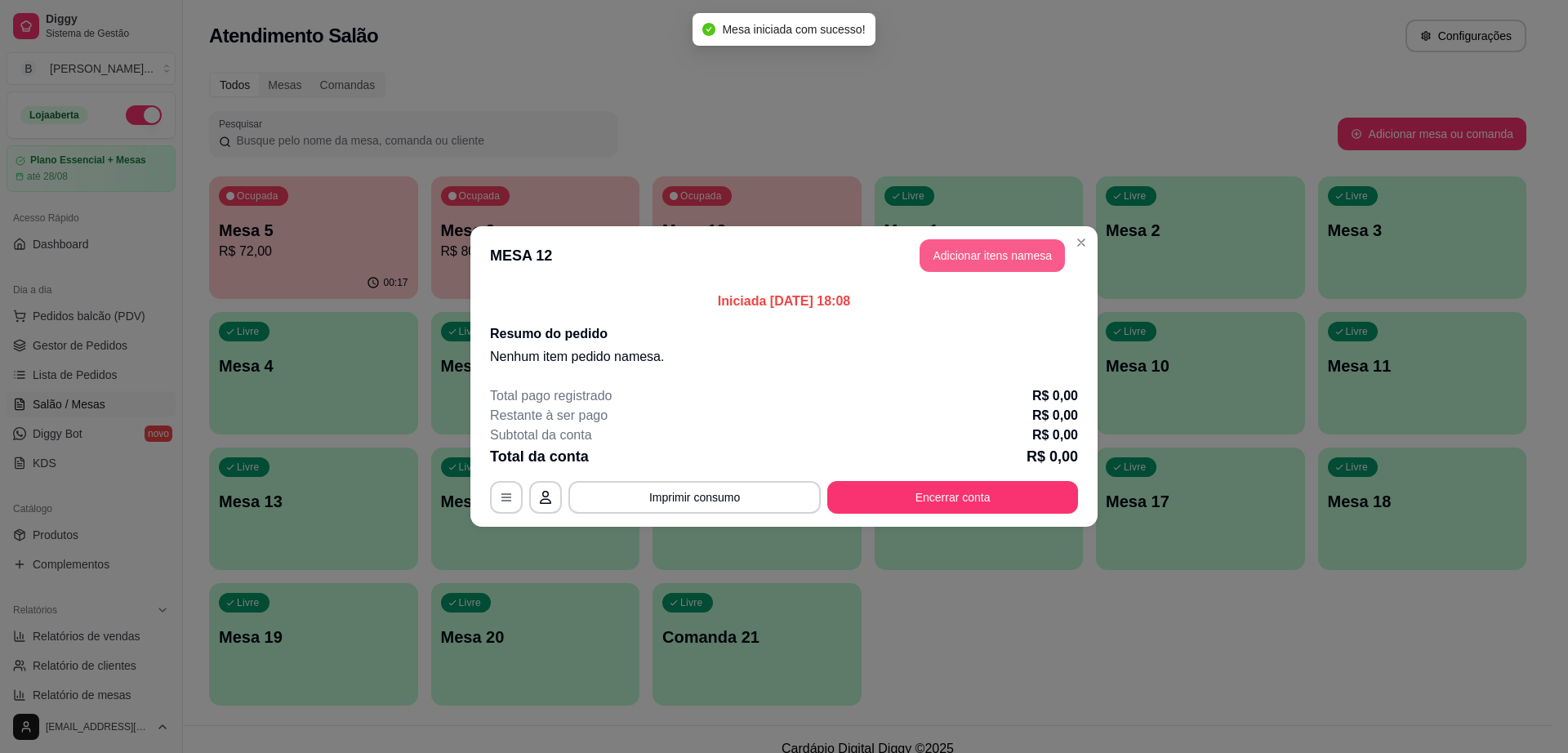
click at [1023, 264] on button "Adicionar itens na mesa" at bounding box center [992, 255] width 145 height 33
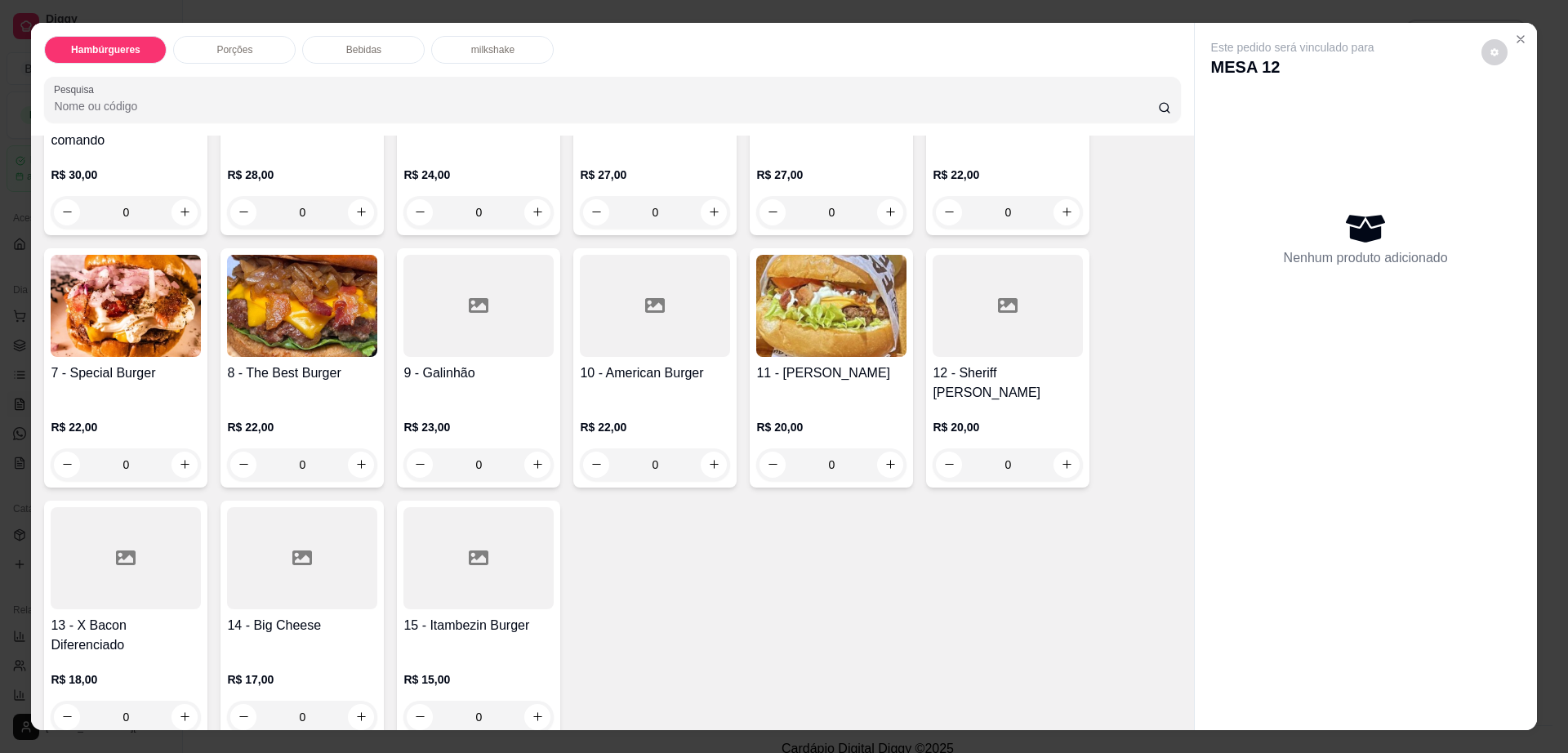
scroll to position [102, 0]
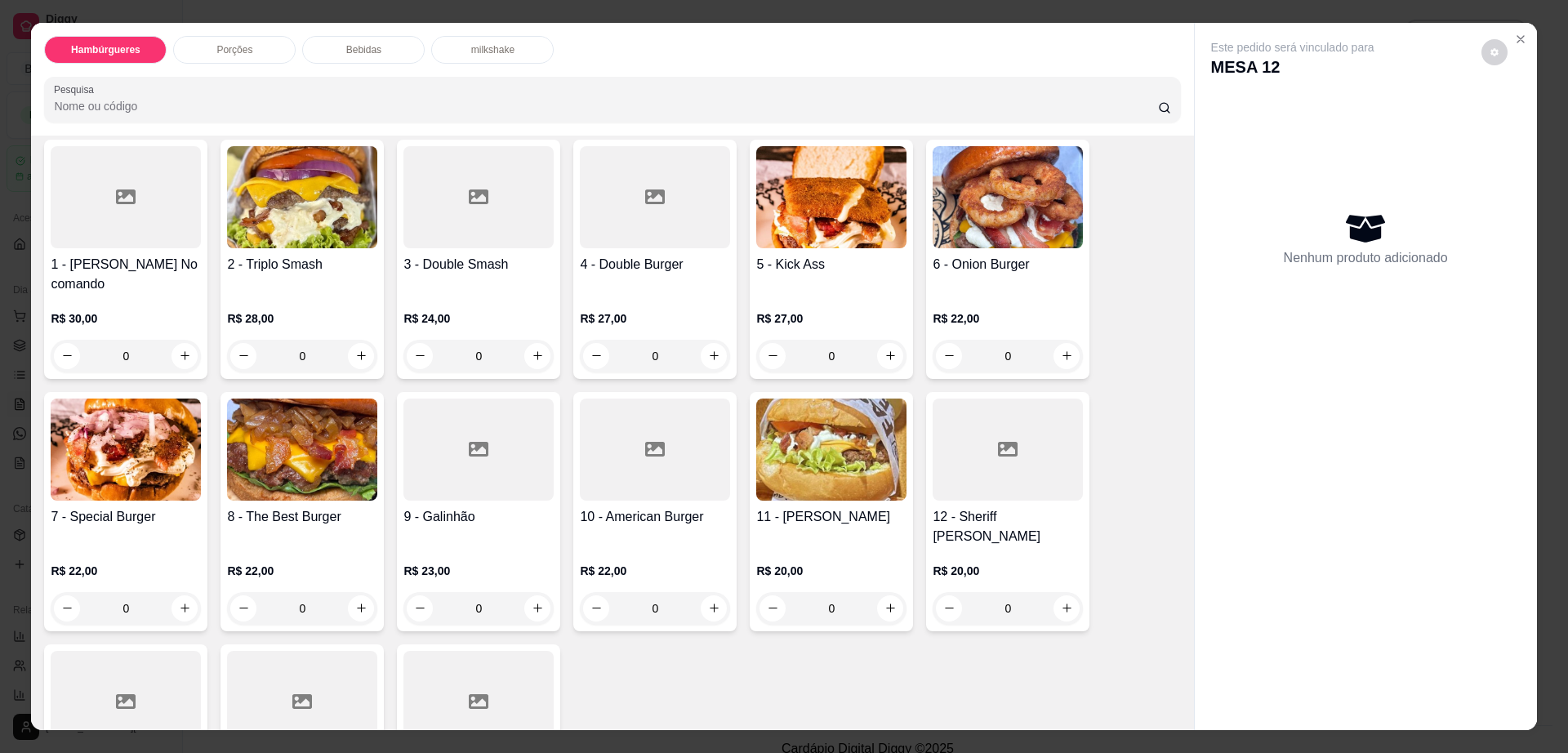
click at [155, 442] on img at bounding box center [125, 450] width 150 height 102
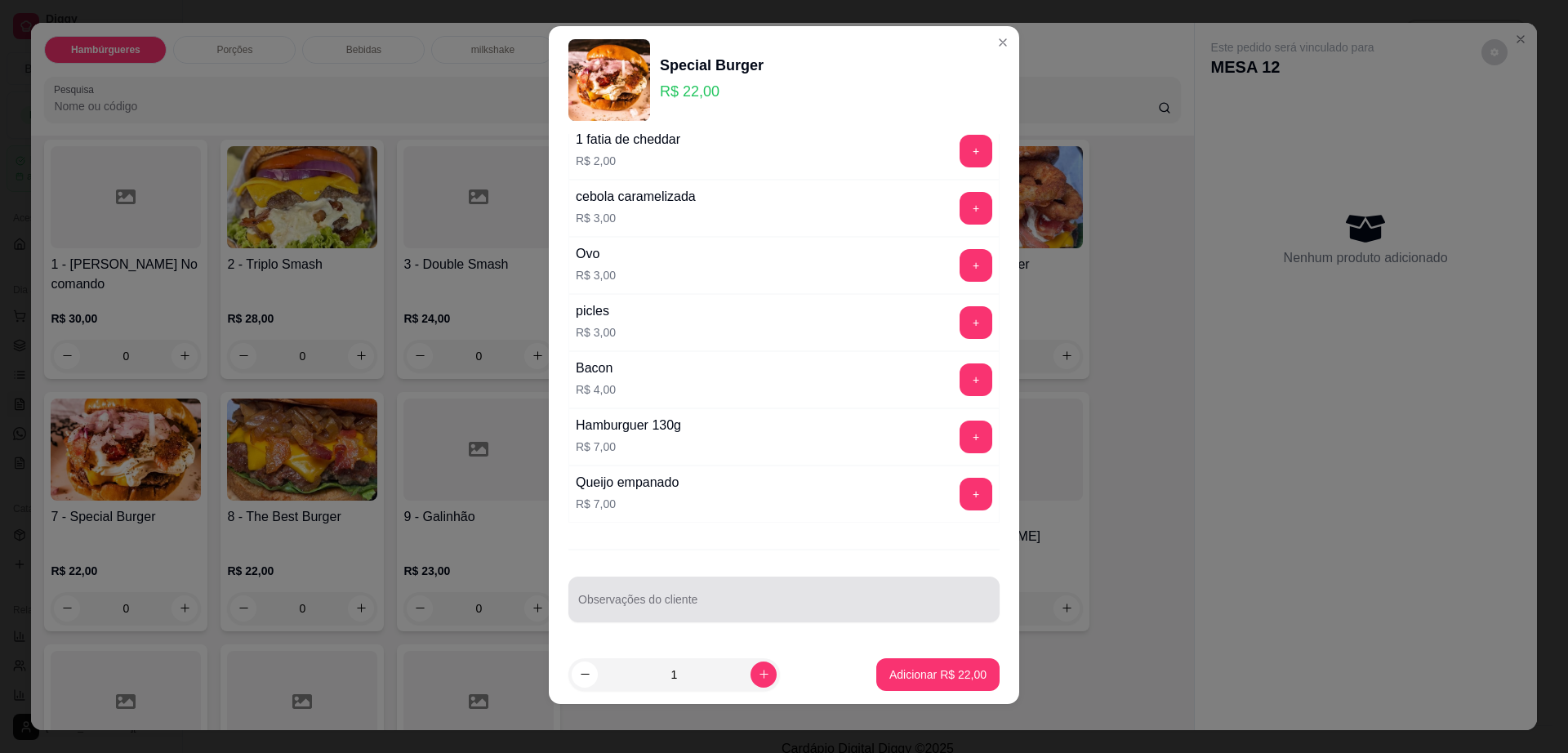
scroll to position [15, 0]
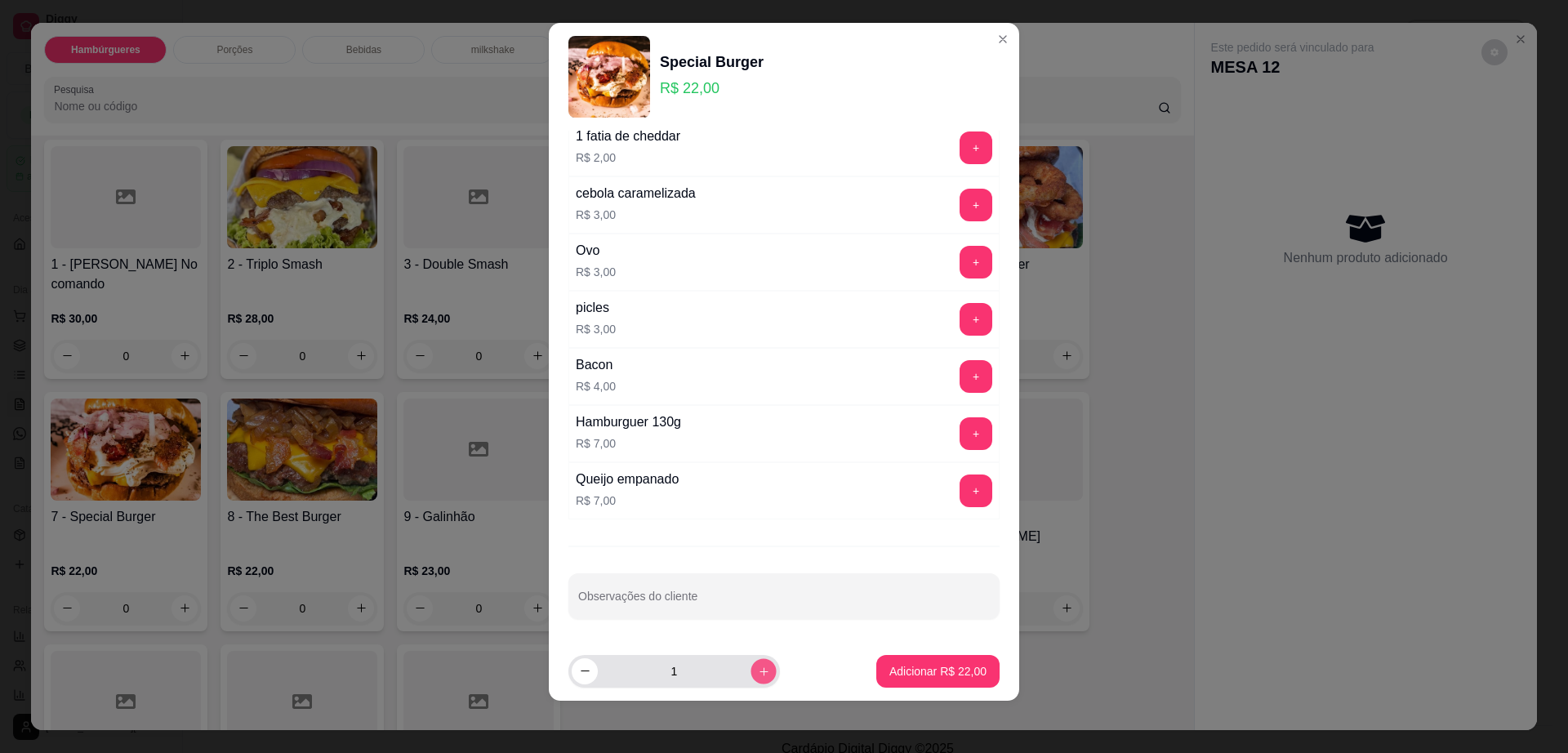
click at [757, 677] on icon "increase-product-quantity" at bounding box center [763, 671] width 12 height 12
type input "2"
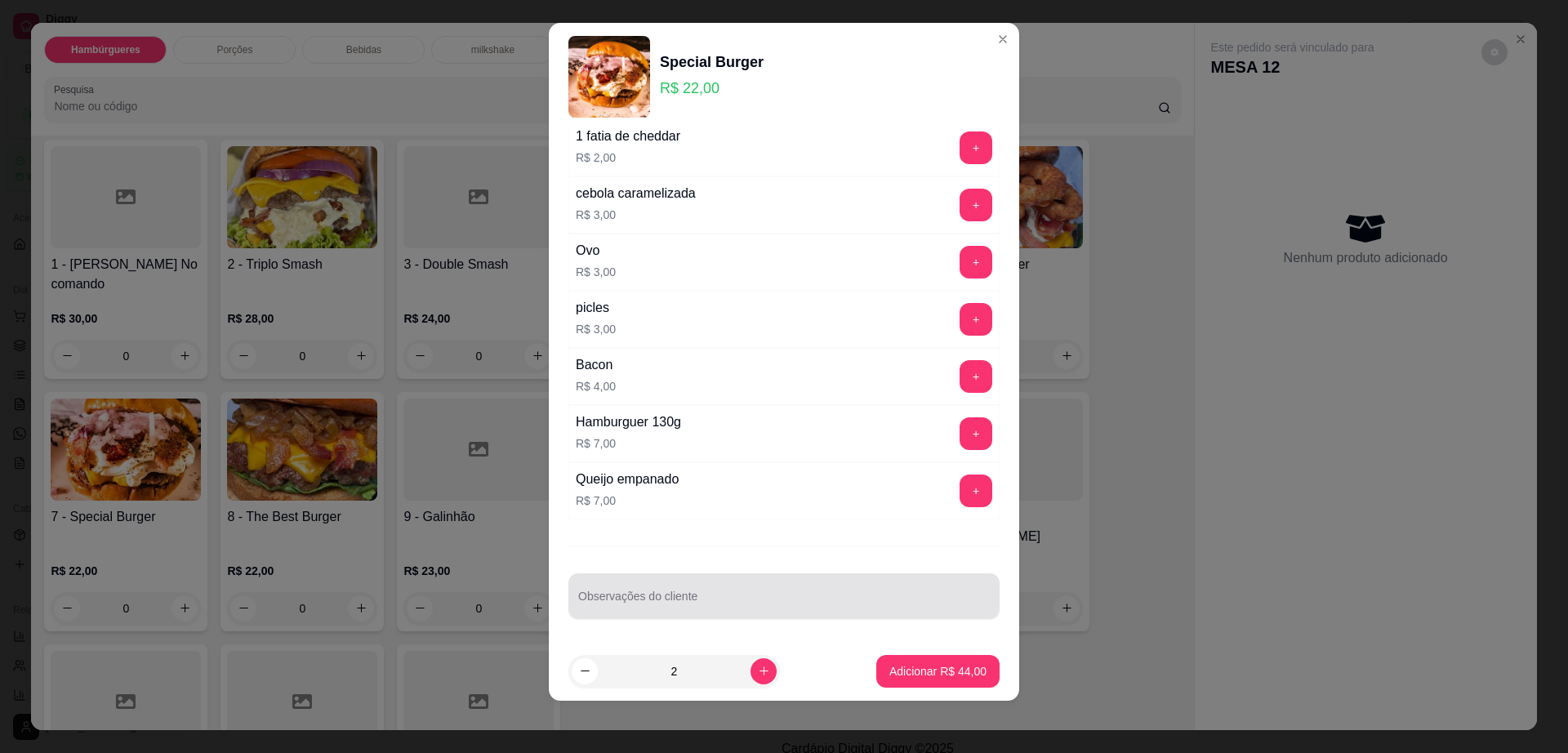
click at [784, 598] on input "Observações do cliente" at bounding box center [784, 603] width 411 height 17
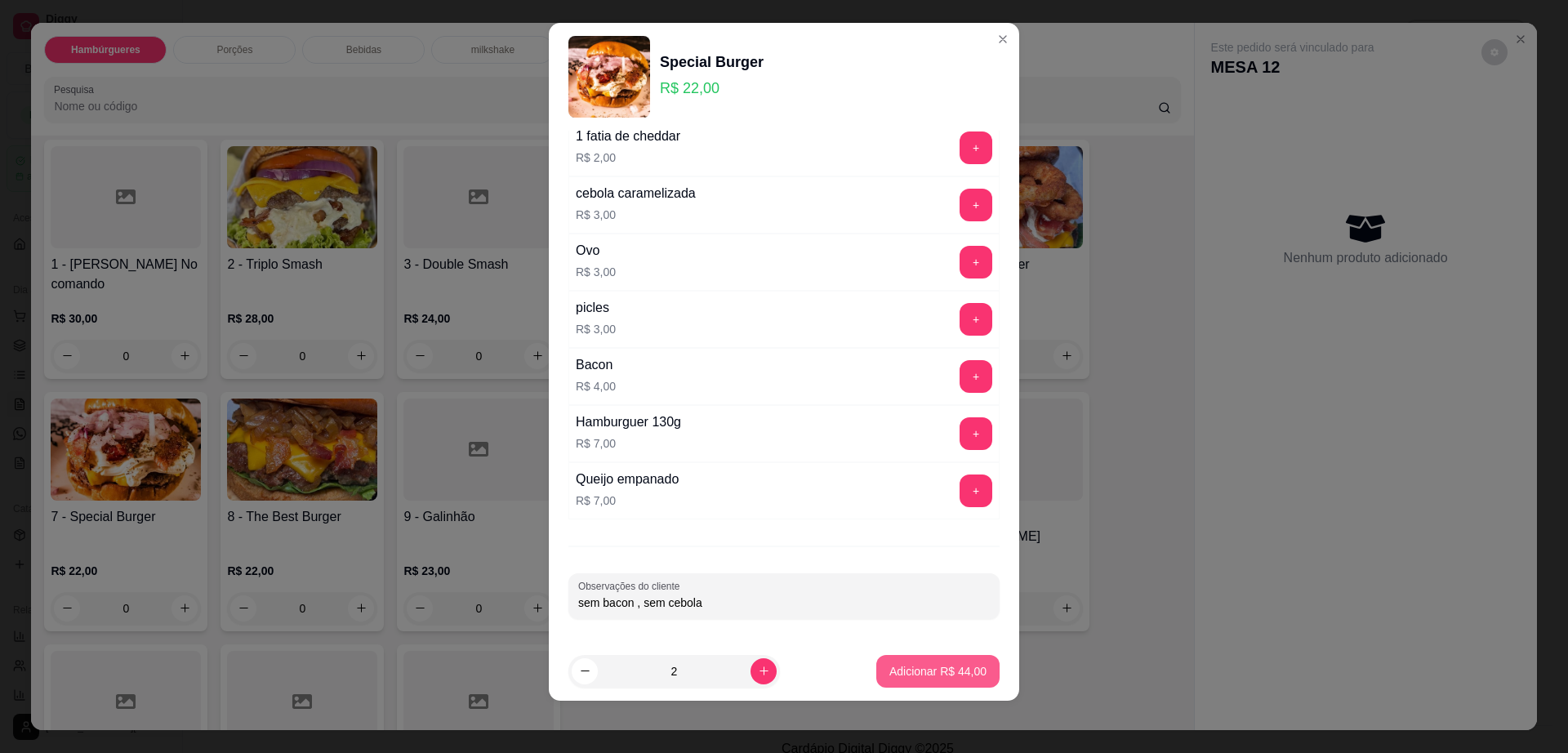
type input "sem bacon , sem cebola"
click at [891, 665] on p "Adicionar R$ 44,00" at bounding box center [939, 671] width 95 height 16
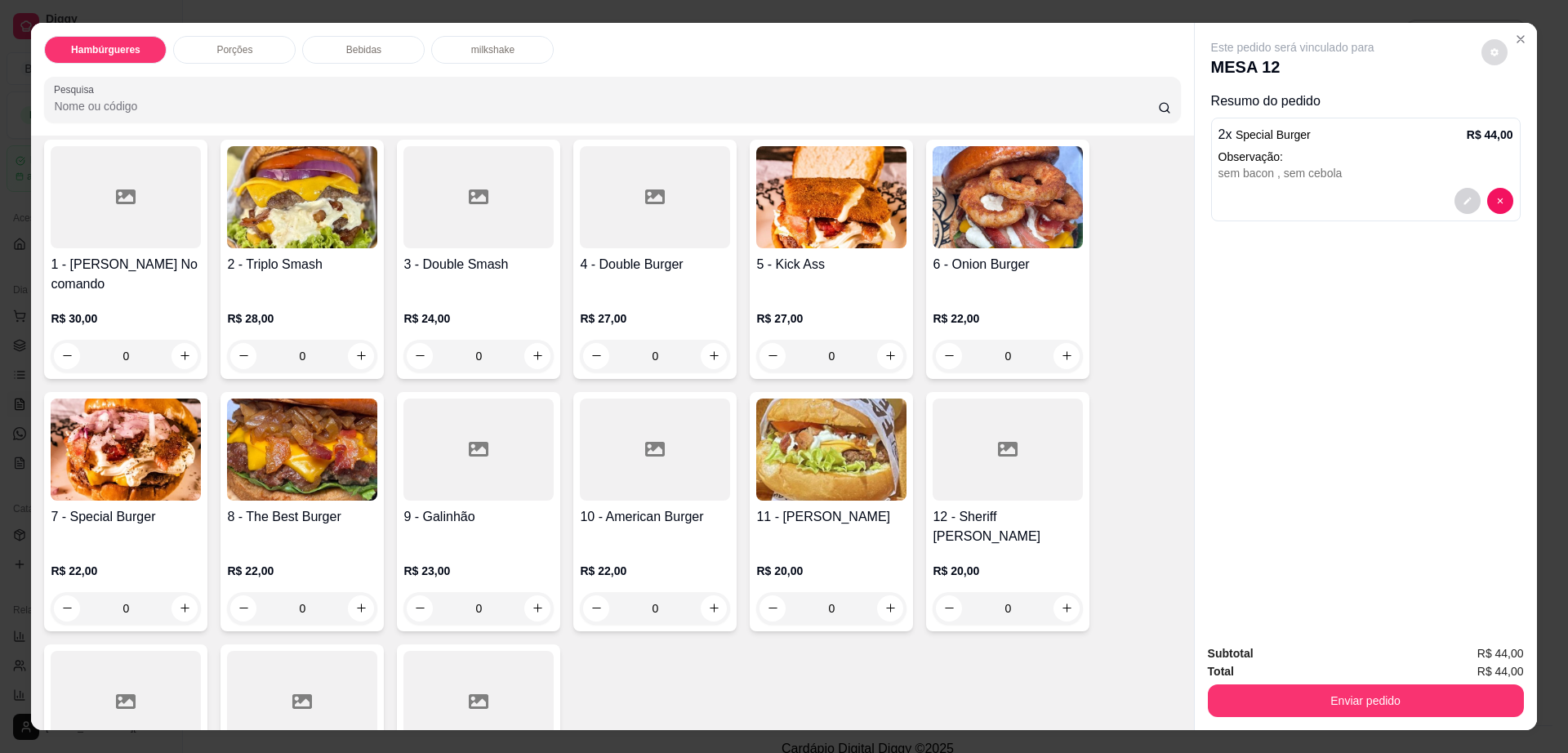
click at [1485, 62] on button "decrease-product-quantity" at bounding box center [1494, 52] width 26 height 26
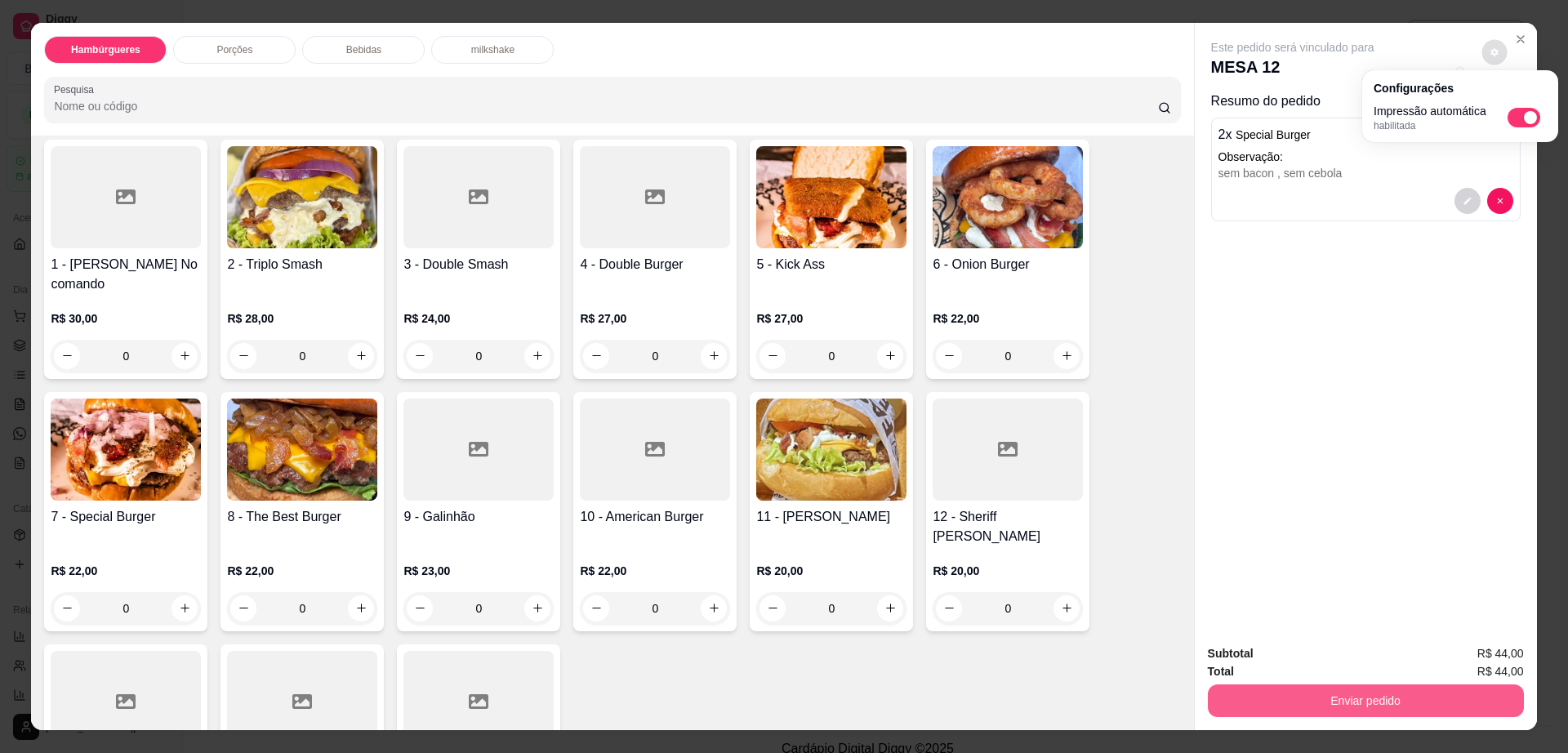
click at [1280, 698] on button "Enviar pedido" at bounding box center [1366, 700] width 316 height 33
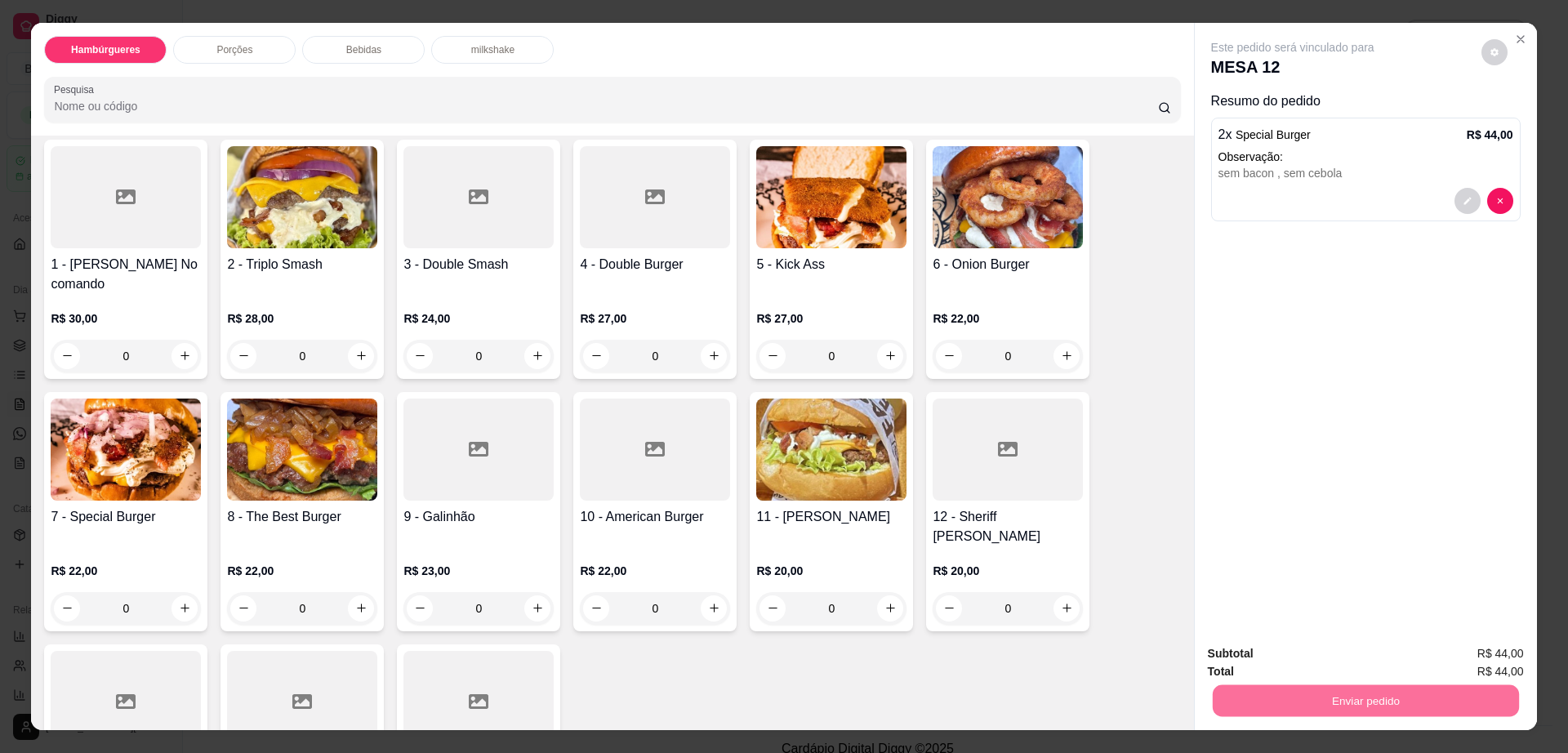
click at [1248, 662] on button "Não registrar e enviar pedido" at bounding box center [1309, 660] width 170 height 31
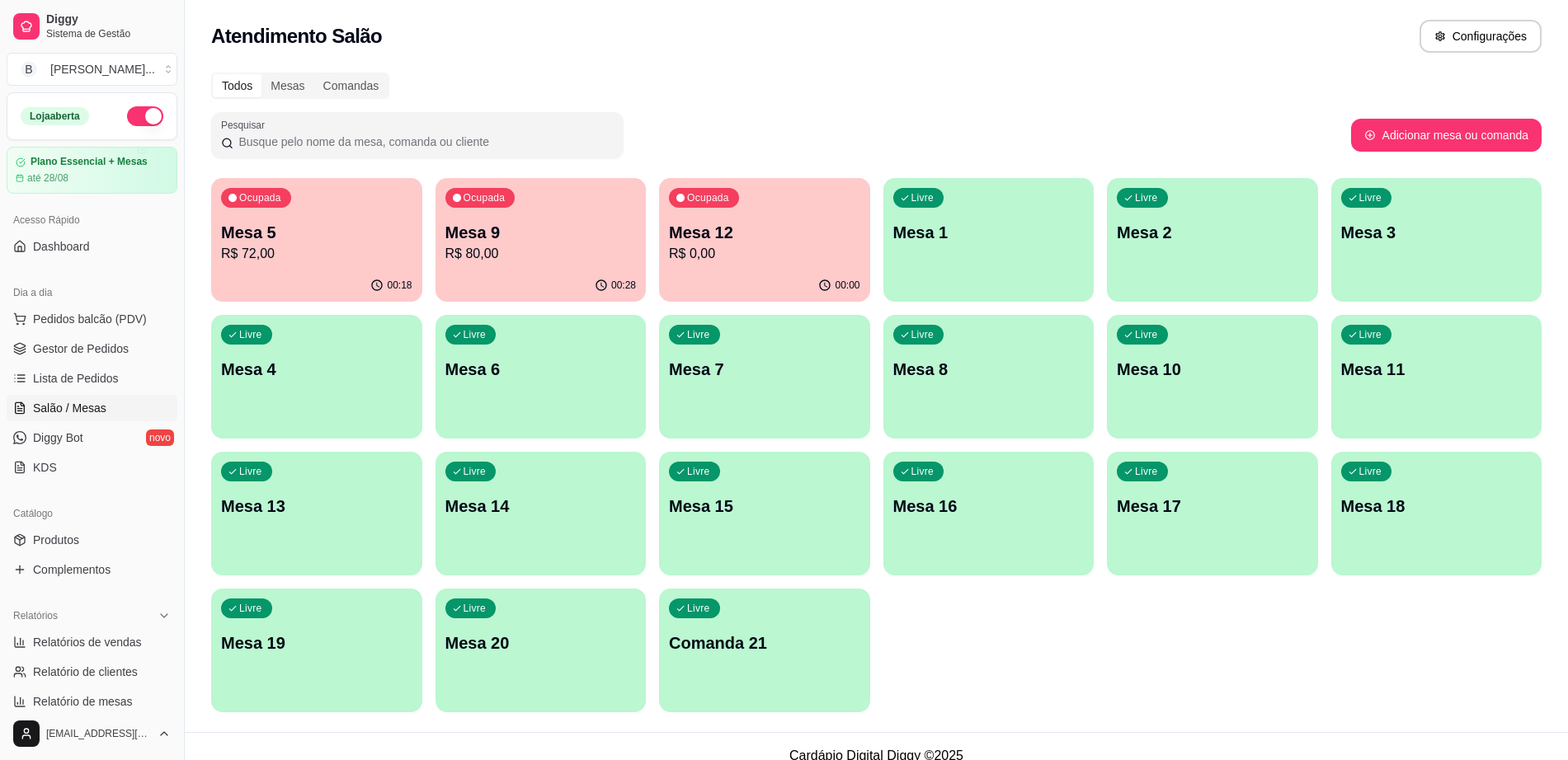
click at [596, 249] on p "R$ 80,00" at bounding box center [541, 254] width 192 height 20
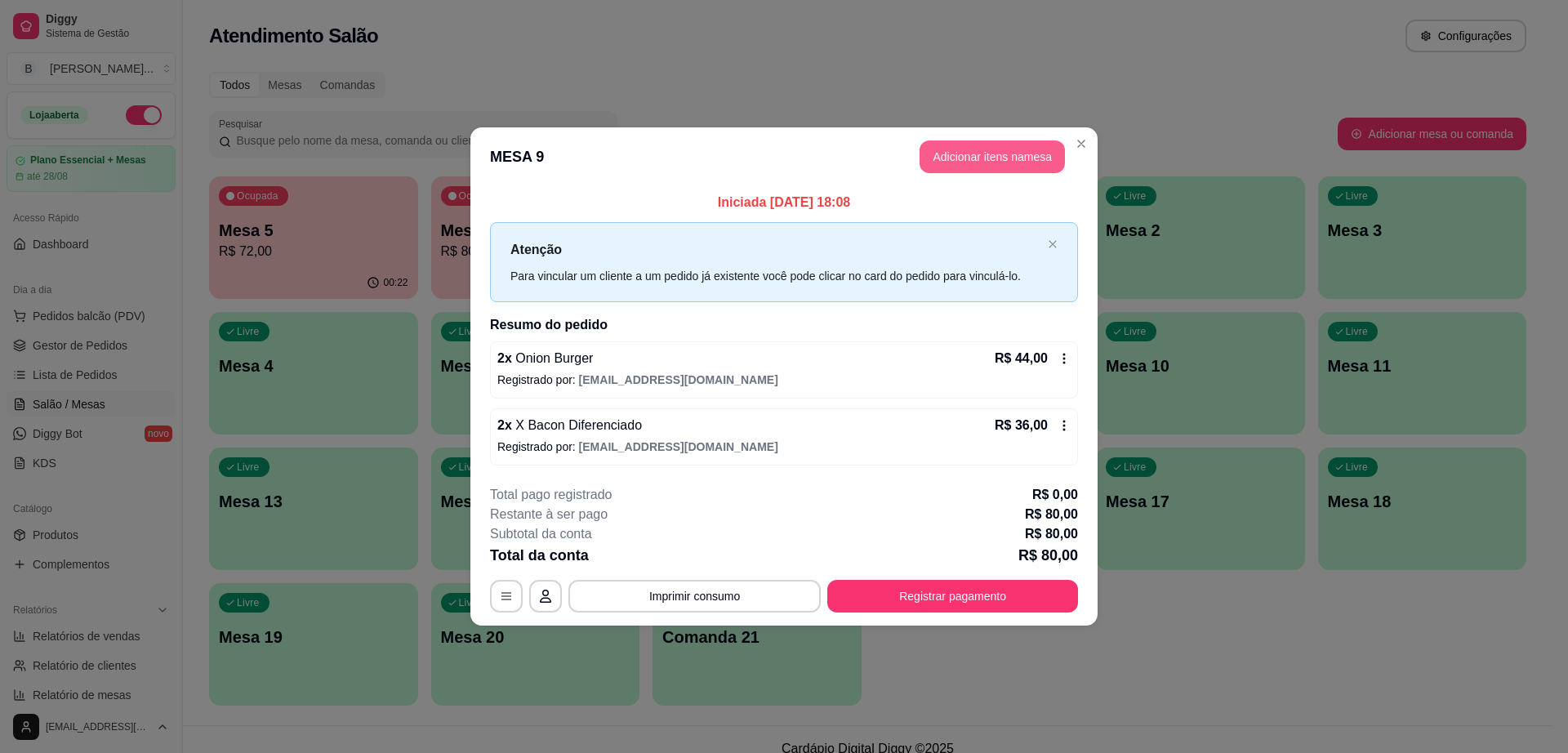
click at [960, 152] on button "Adicionar itens na mesa" at bounding box center [992, 156] width 145 height 33
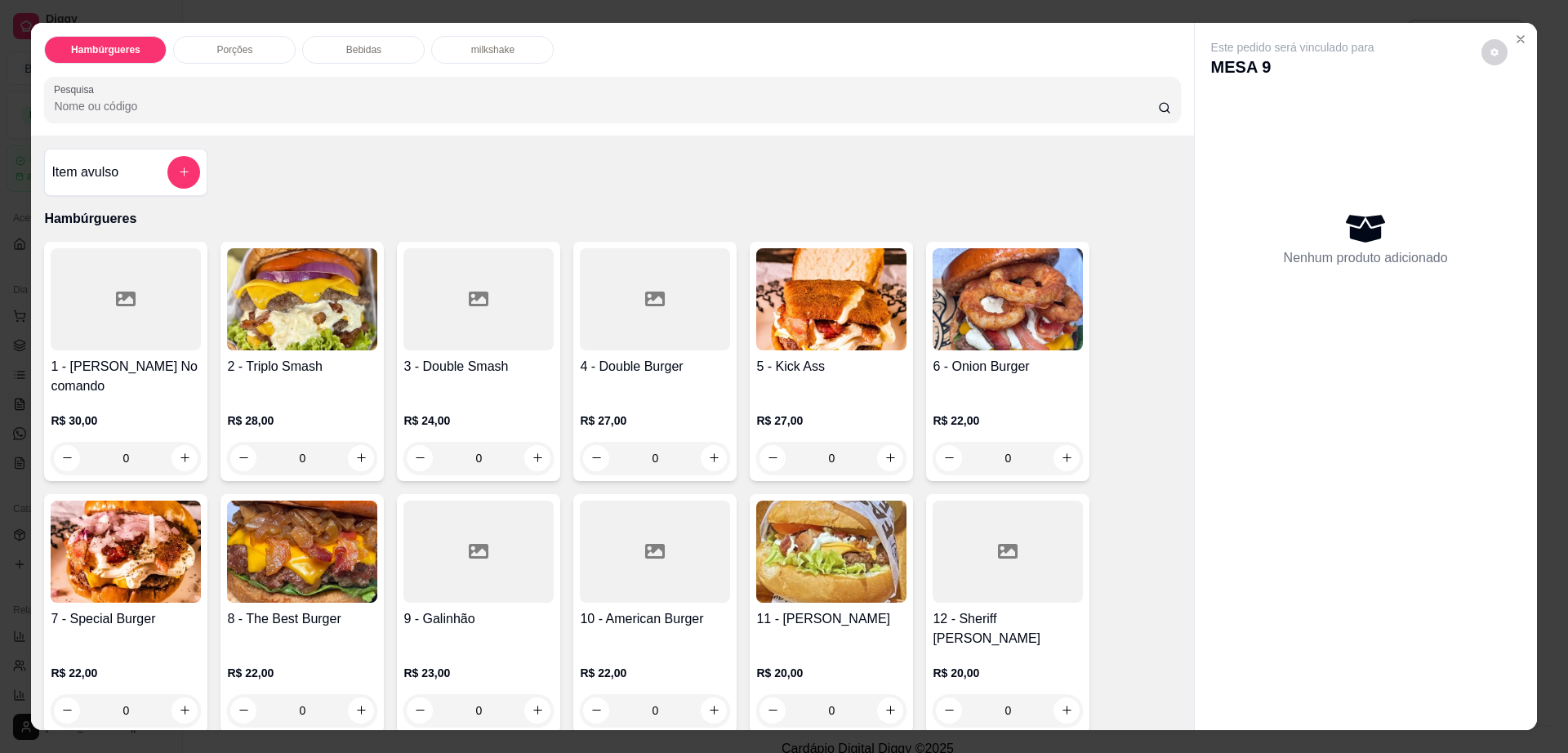
click at [346, 52] on p "Bebidas" at bounding box center [364, 50] width 35 height 13
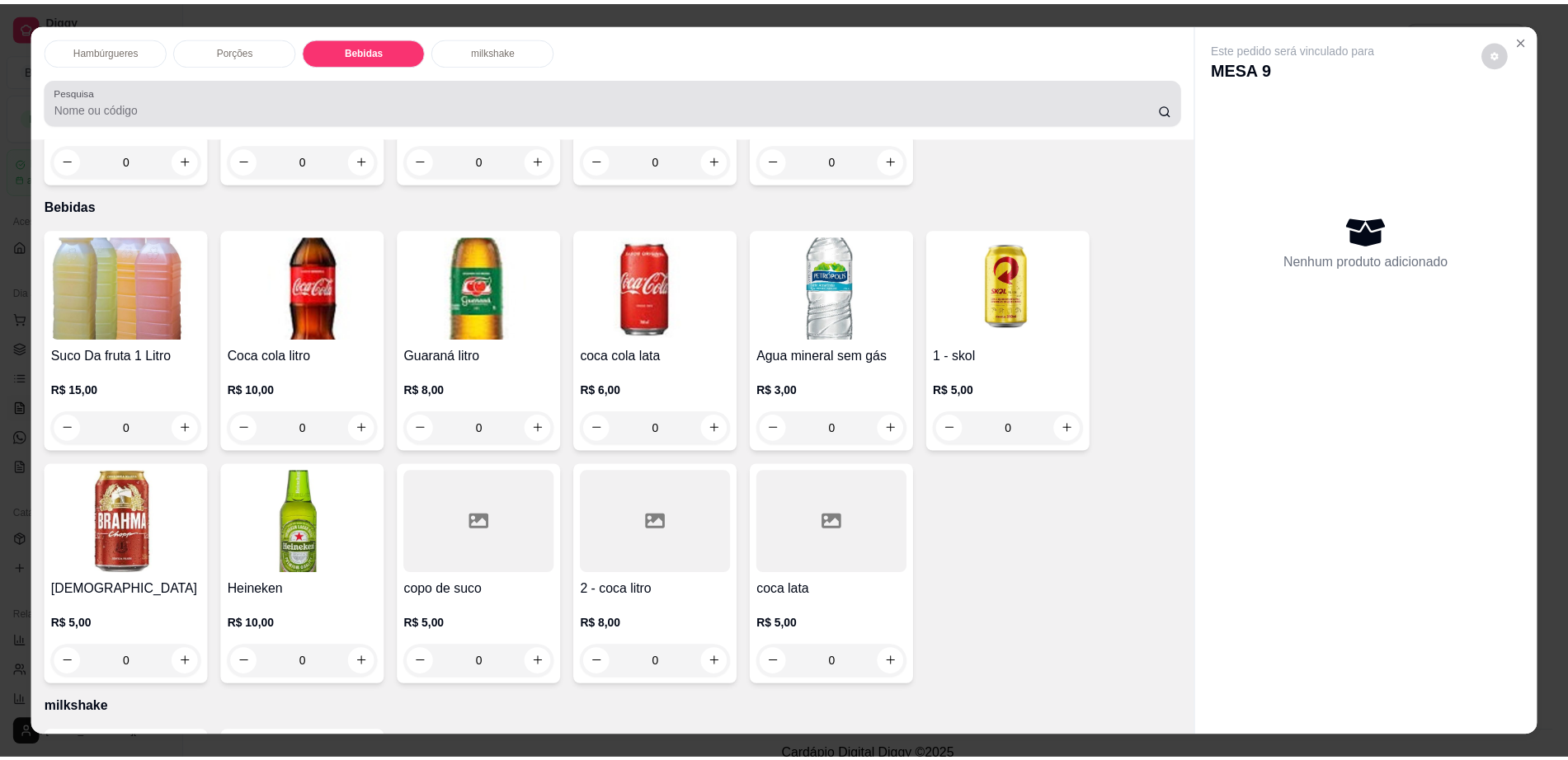
scroll to position [30, 0]
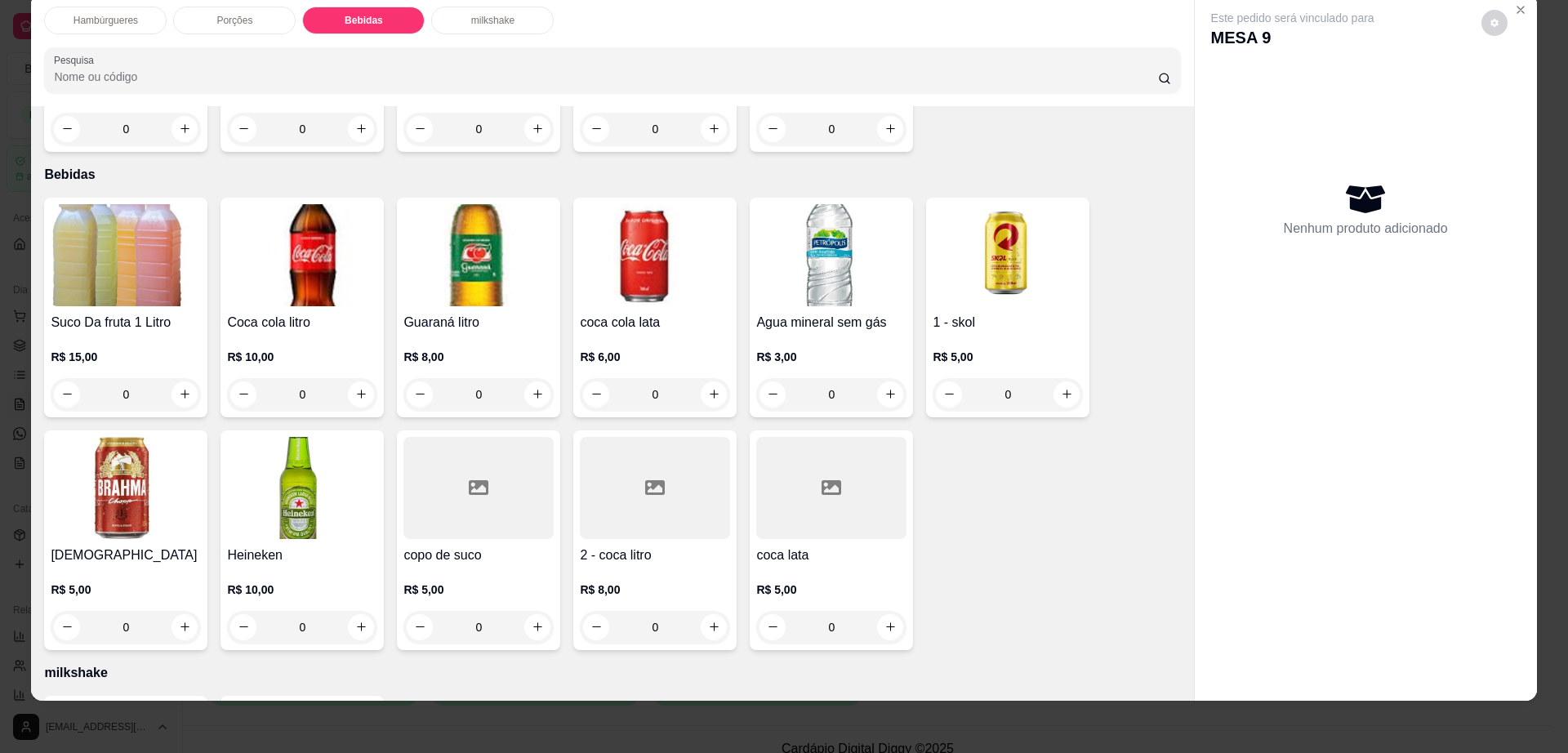
click at [759, 462] on div at bounding box center [831, 489] width 150 height 102
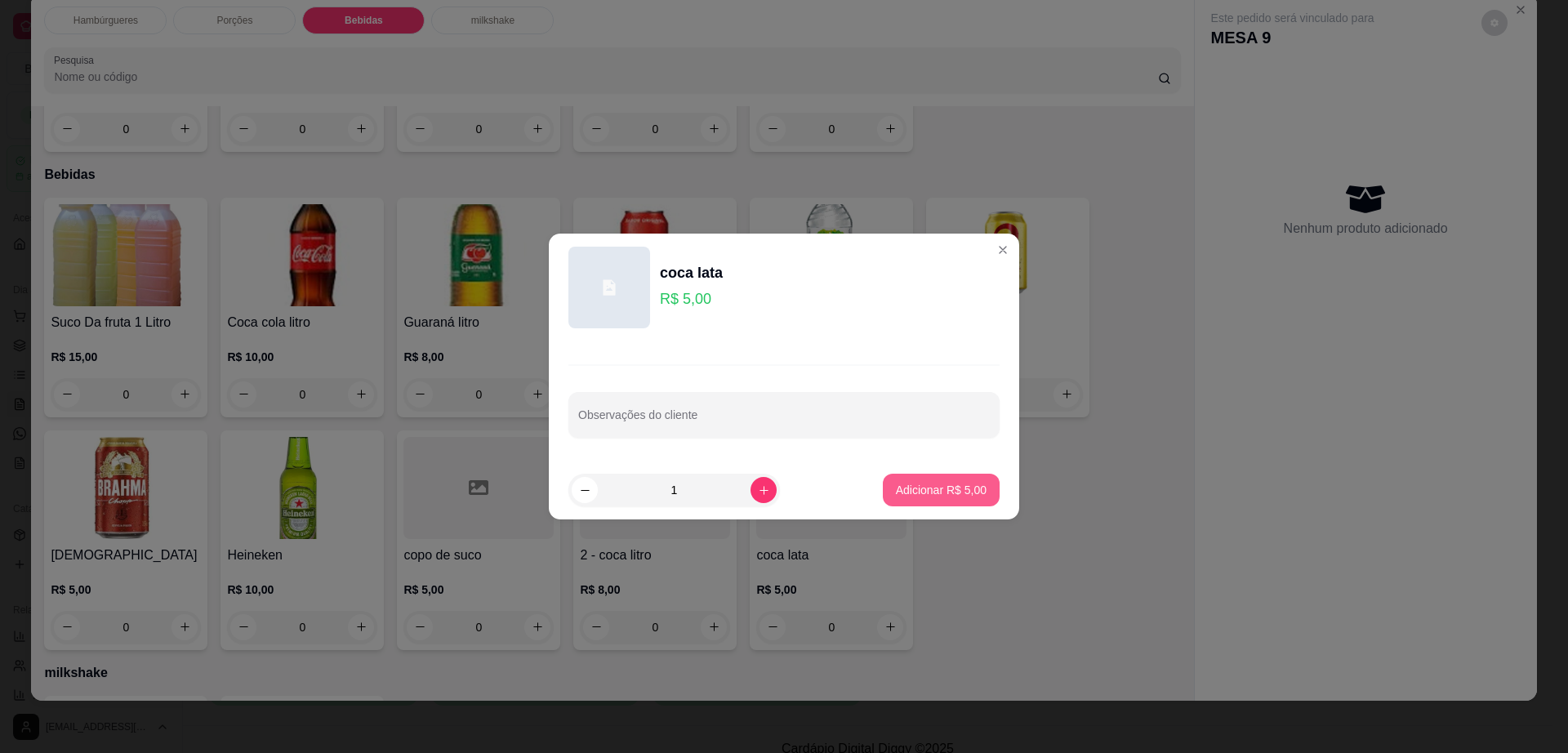
click at [969, 505] on button "Adicionar R$ 5,00" at bounding box center [942, 490] width 117 height 33
type input "1"
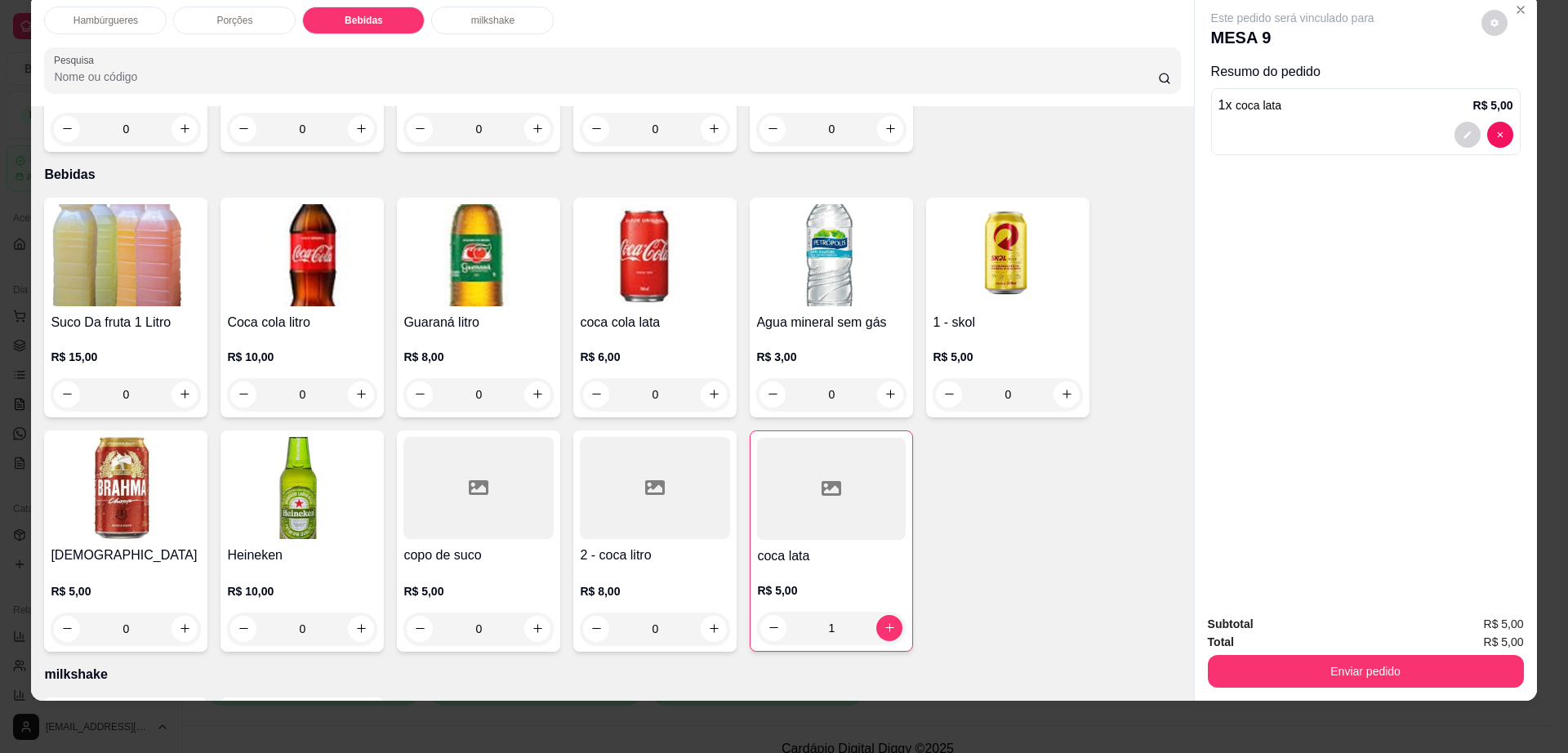
click at [633, 470] on div at bounding box center [654, 489] width 150 height 102
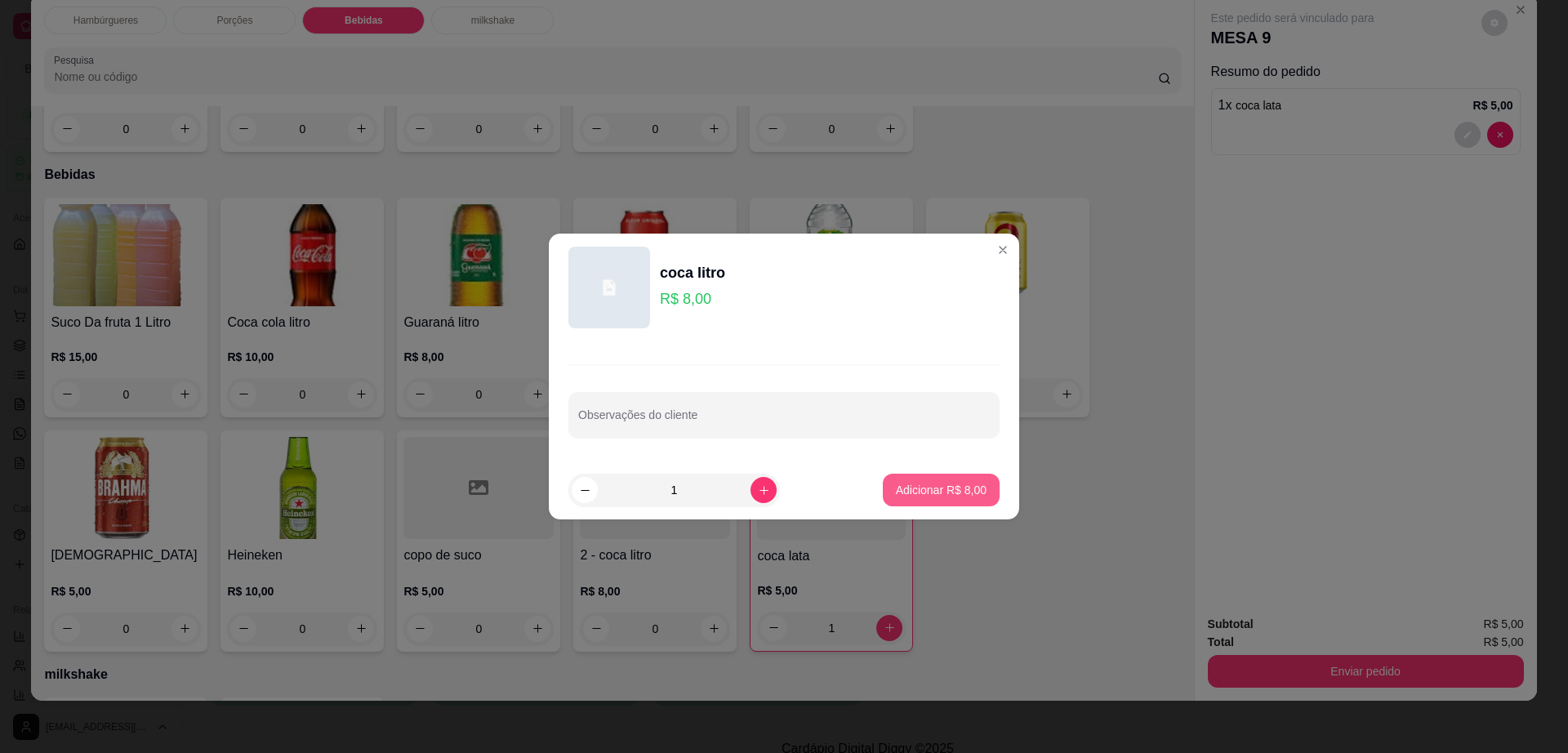
click at [941, 498] on button "Adicionar R$ 8,00" at bounding box center [942, 490] width 117 height 33
type input "1"
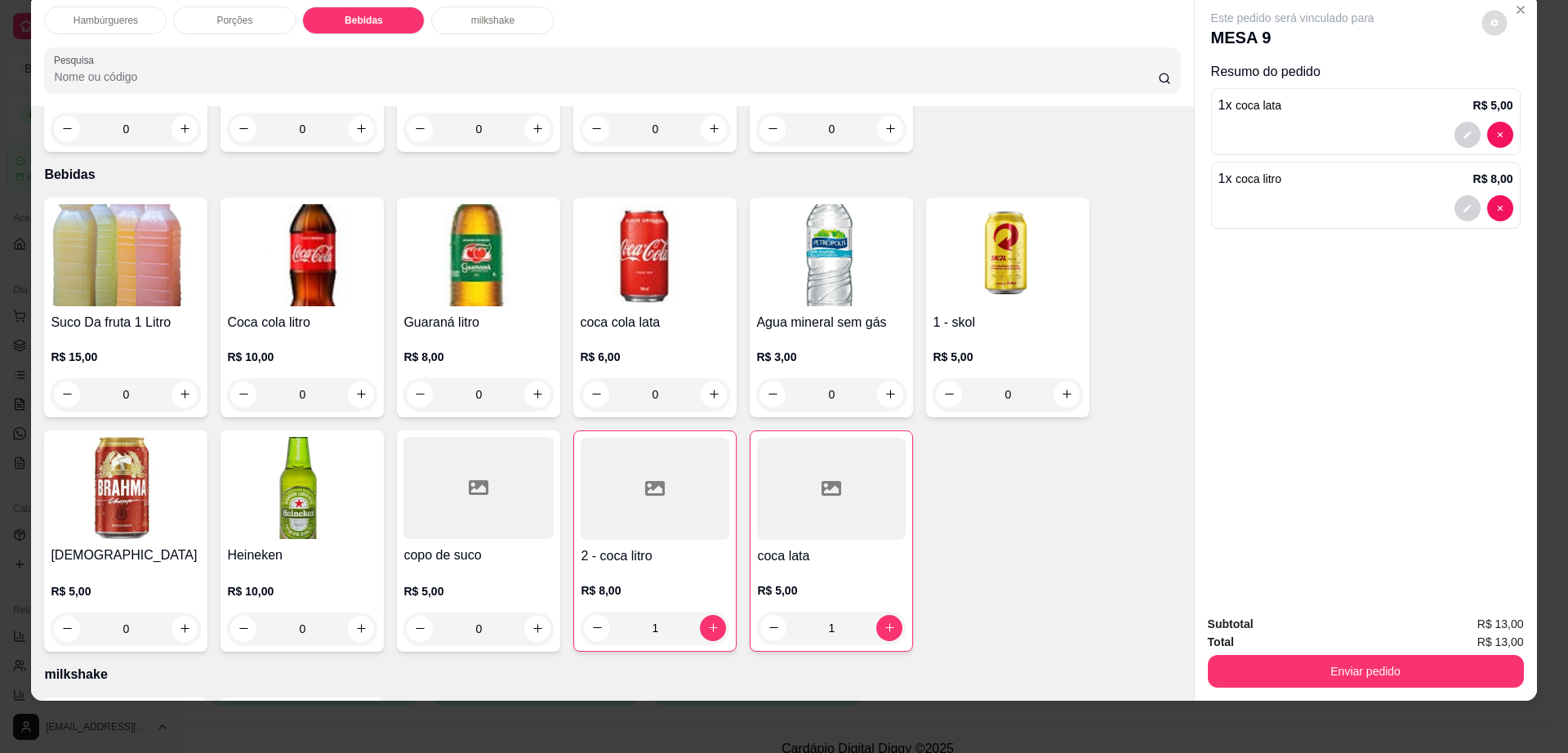
click at [1491, 23] on icon "decrease-product-quantity" at bounding box center [1494, 22] width 7 height 7
click at [1523, 97] on span "Automatic updates" at bounding box center [1523, 87] width 33 height 20
click at [1518, 97] on input "Automatic updates" at bounding box center [1511, 93] width 10 height 10
checkbox input "false"
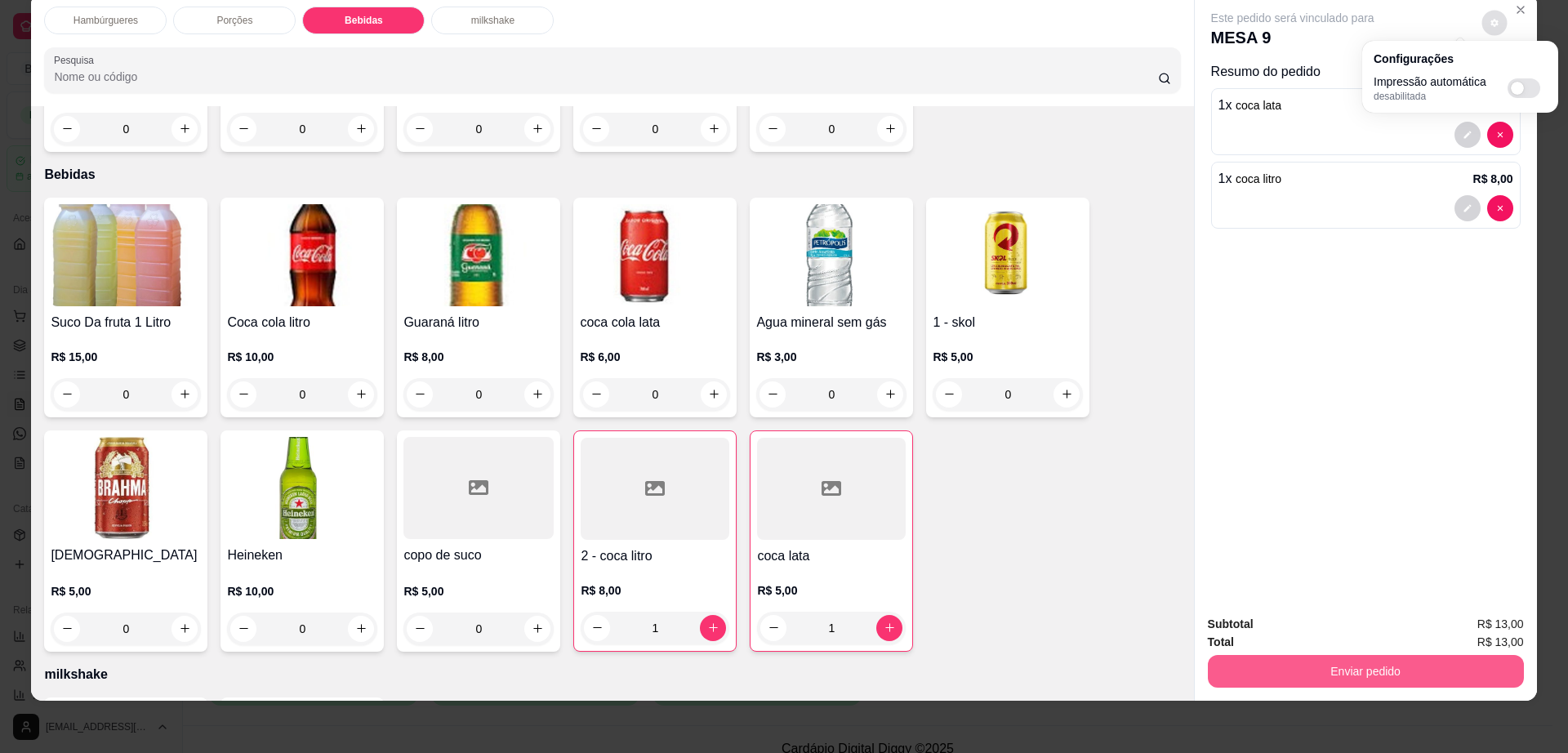
click at [1344, 665] on button "Enviar pedido" at bounding box center [1366, 671] width 316 height 33
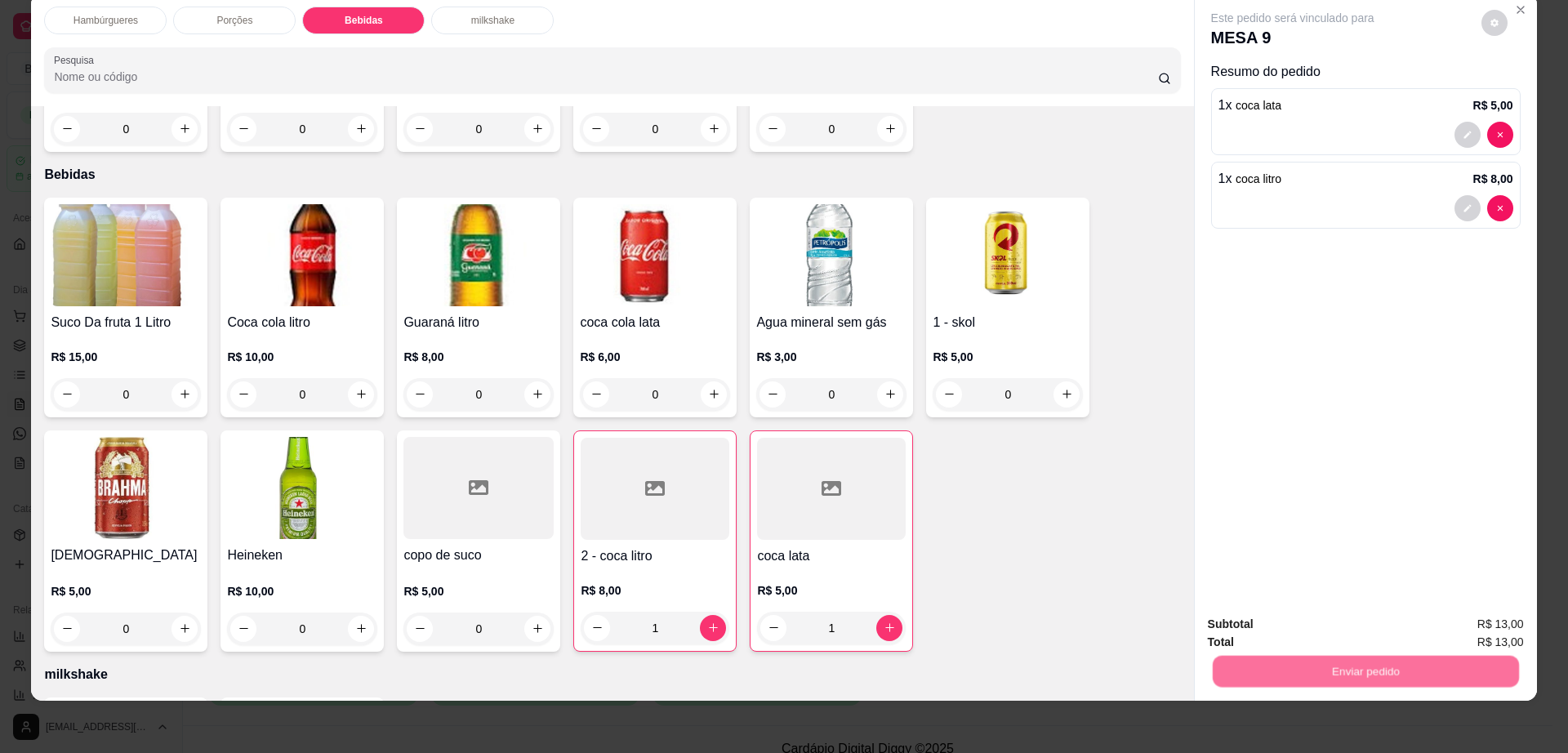
click at [1324, 630] on button "Não registrar e enviar pedido" at bounding box center [1309, 631] width 165 height 30
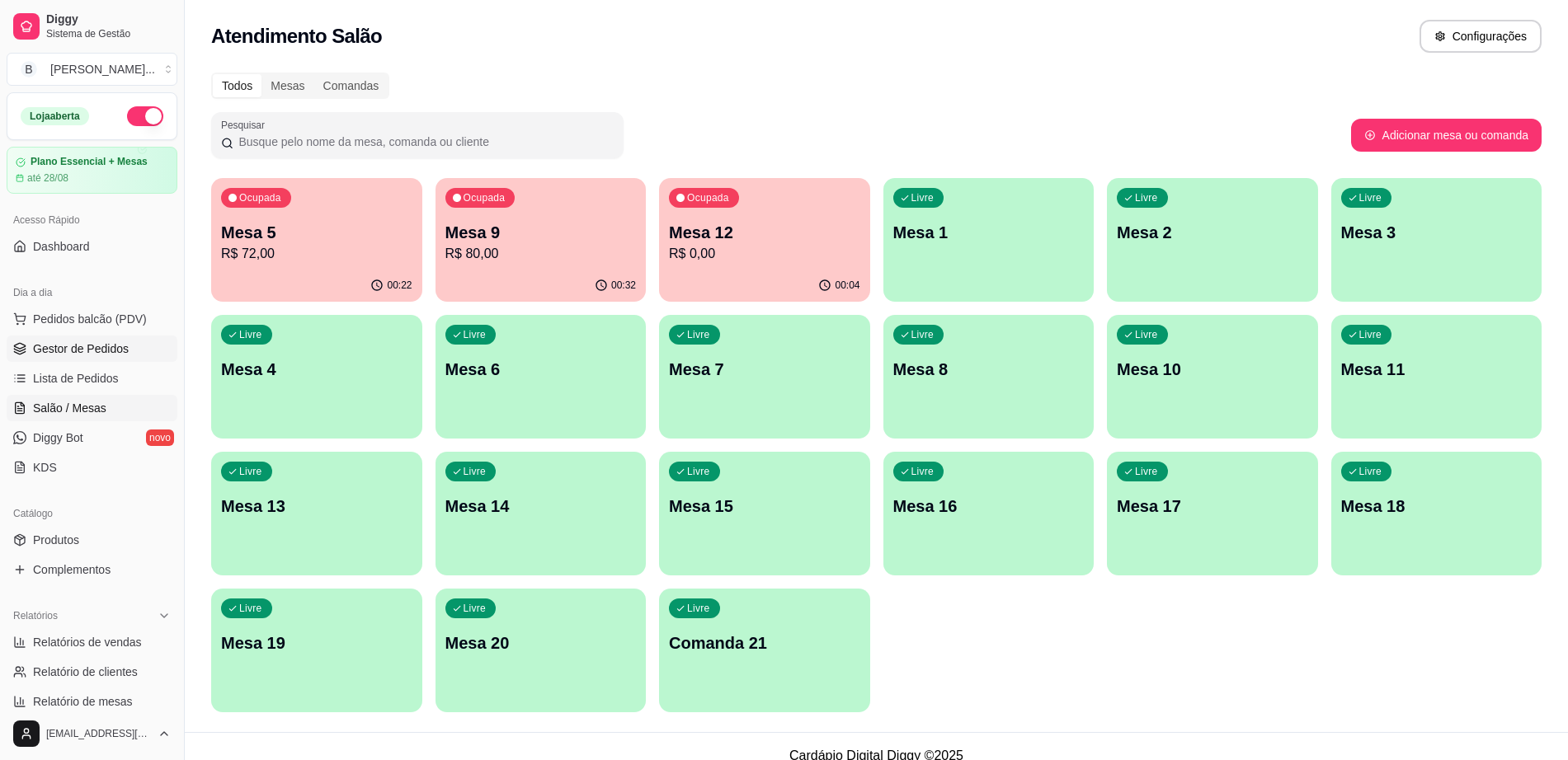
click at [56, 357] on link "Gestor de Pedidos" at bounding box center [92, 349] width 171 height 26
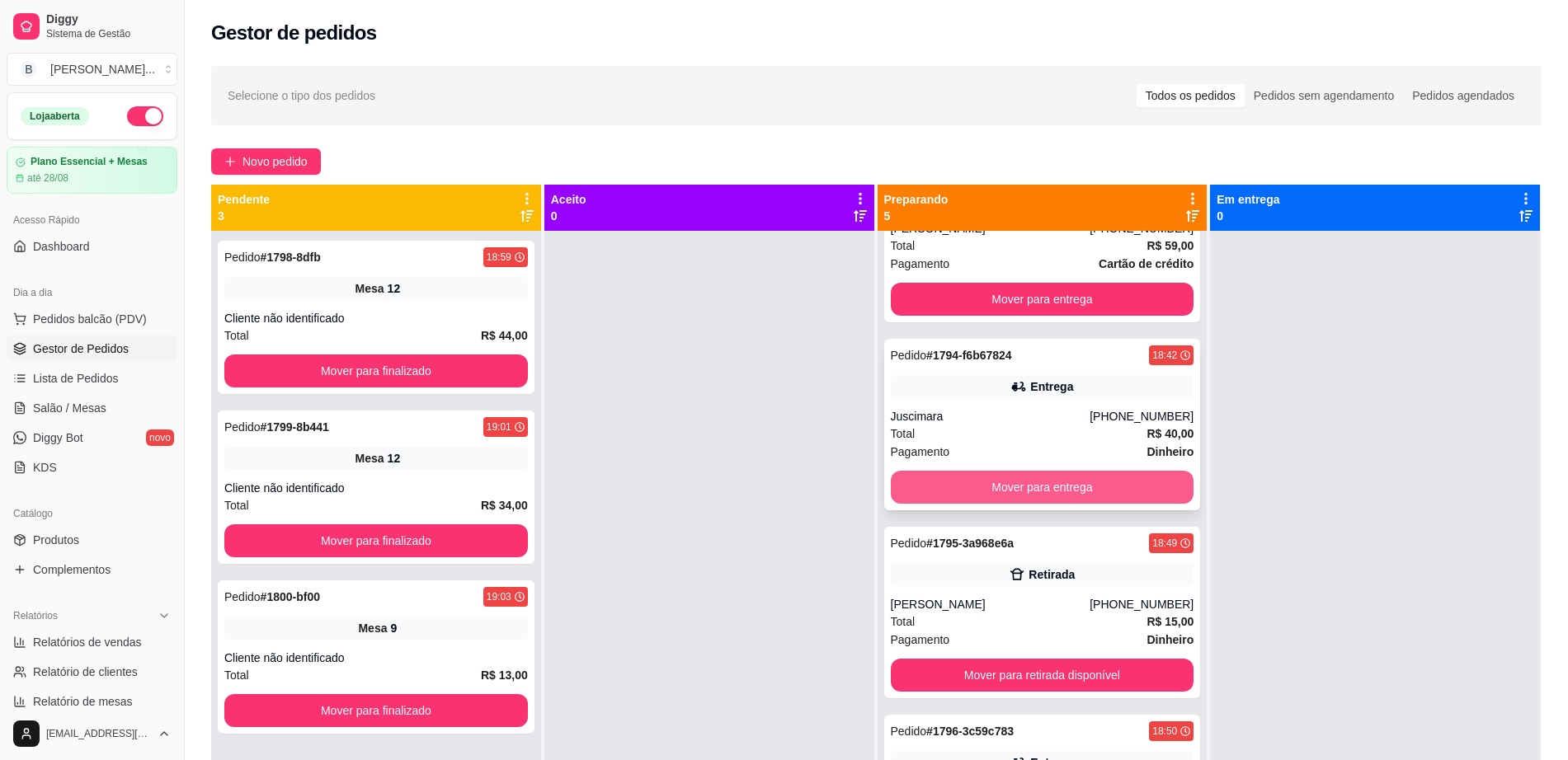
scroll to position [196, 0]
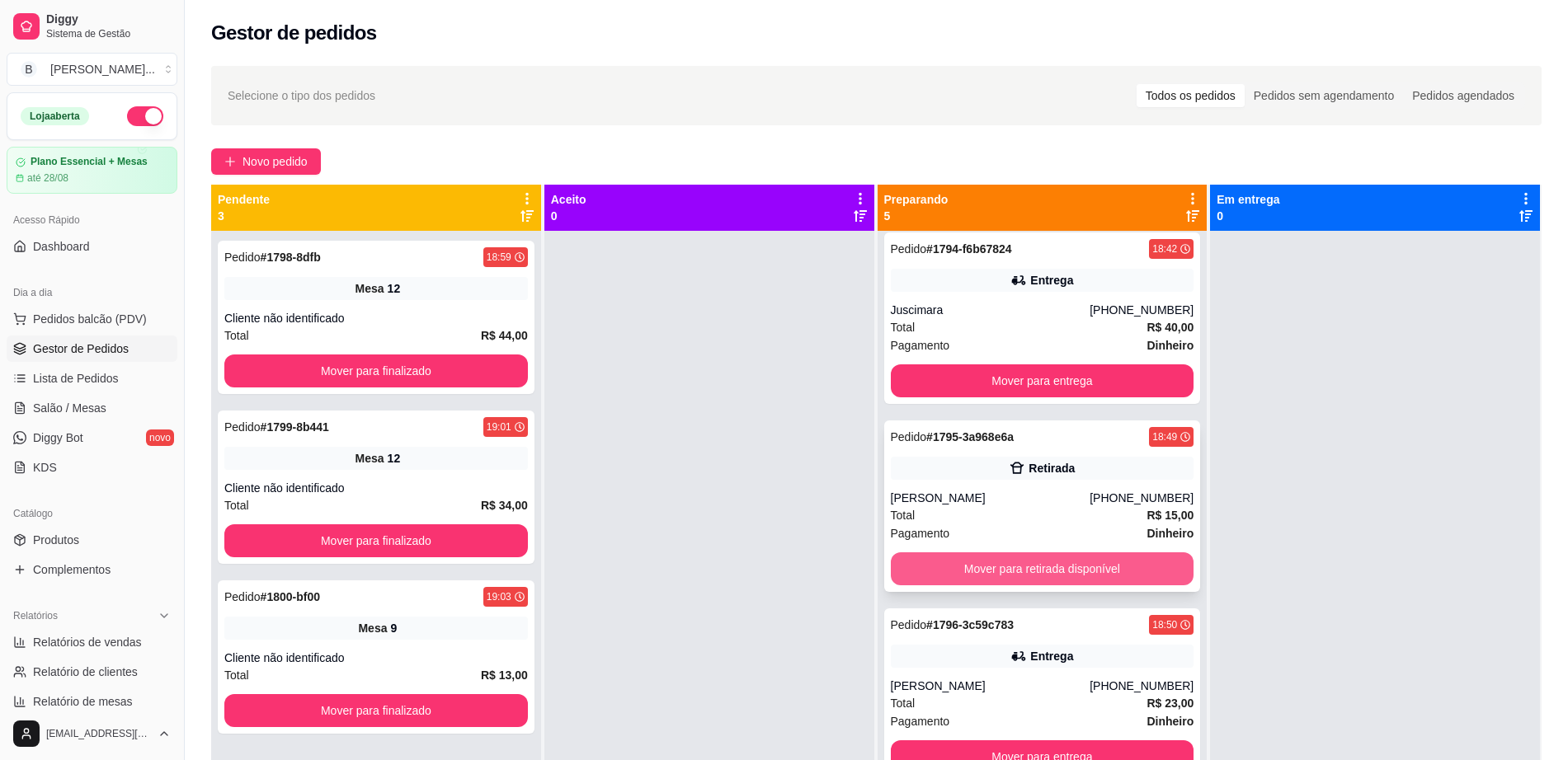
click at [1049, 566] on button "Mover para retirada disponível" at bounding box center [1043, 568] width 304 height 33
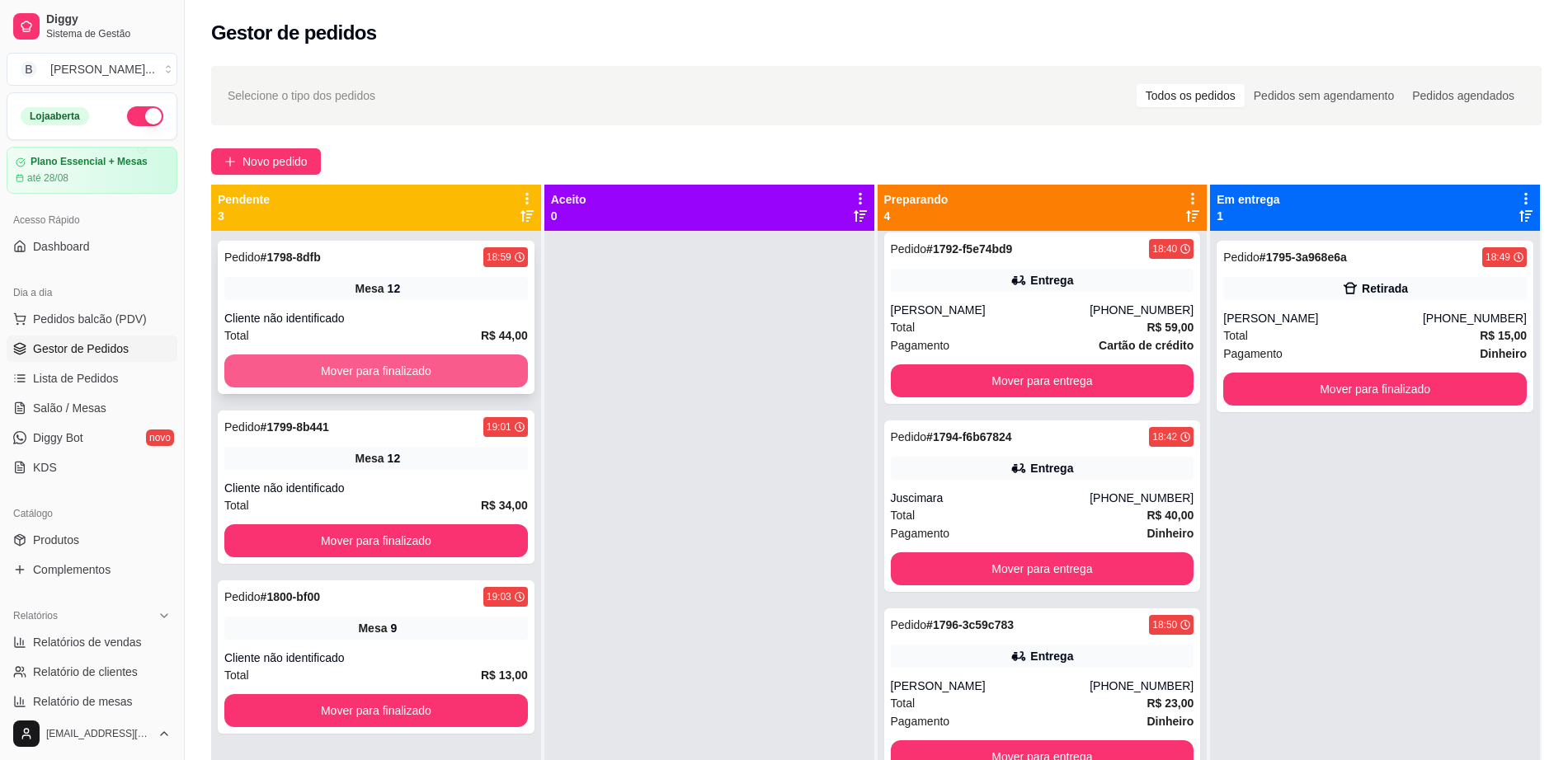
click at [408, 362] on button "Mover para finalizado" at bounding box center [376, 370] width 304 height 33
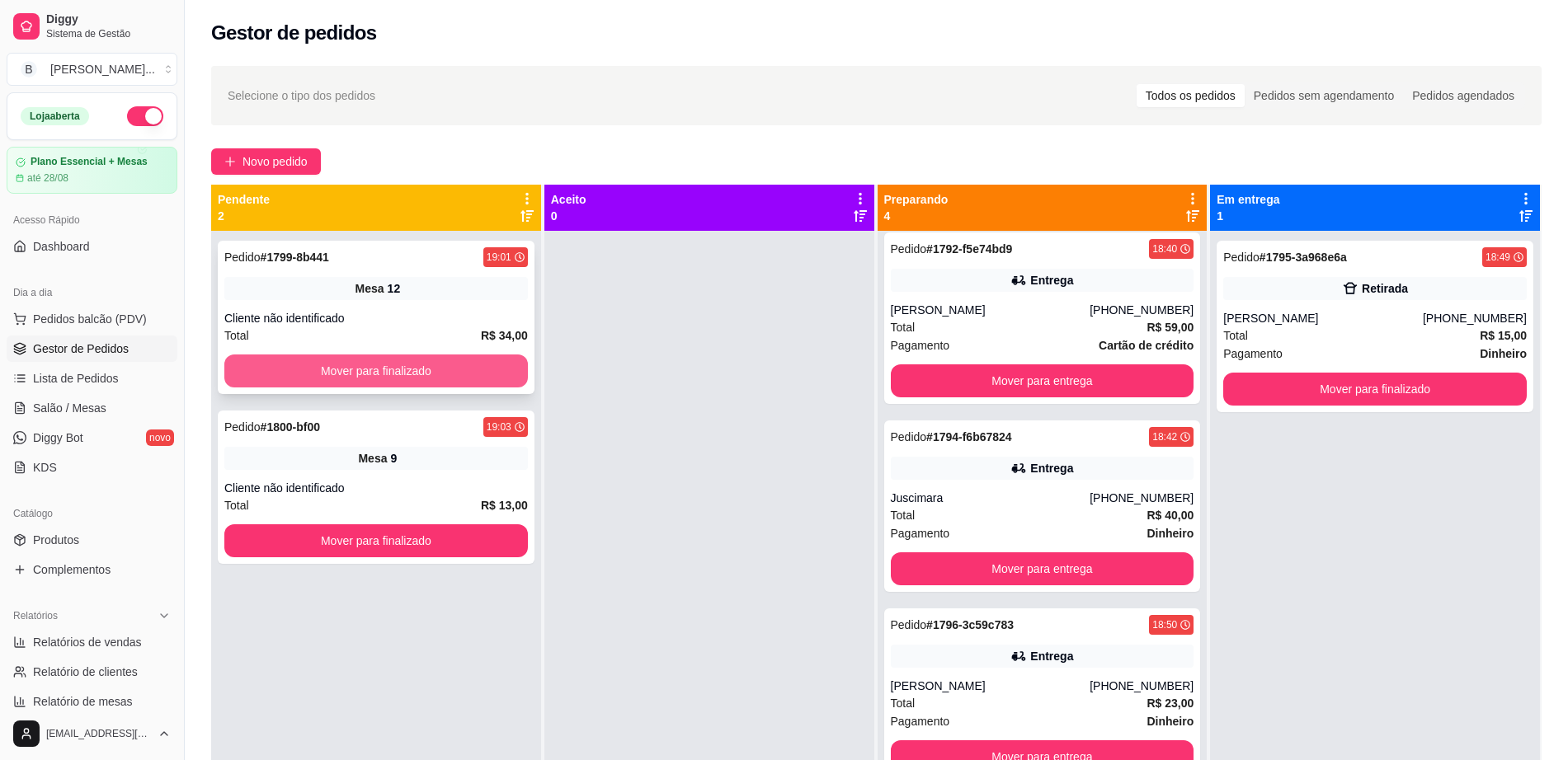
click at [408, 361] on button "Mover para finalizado" at bounding box center [376, 370] width 304 height 33
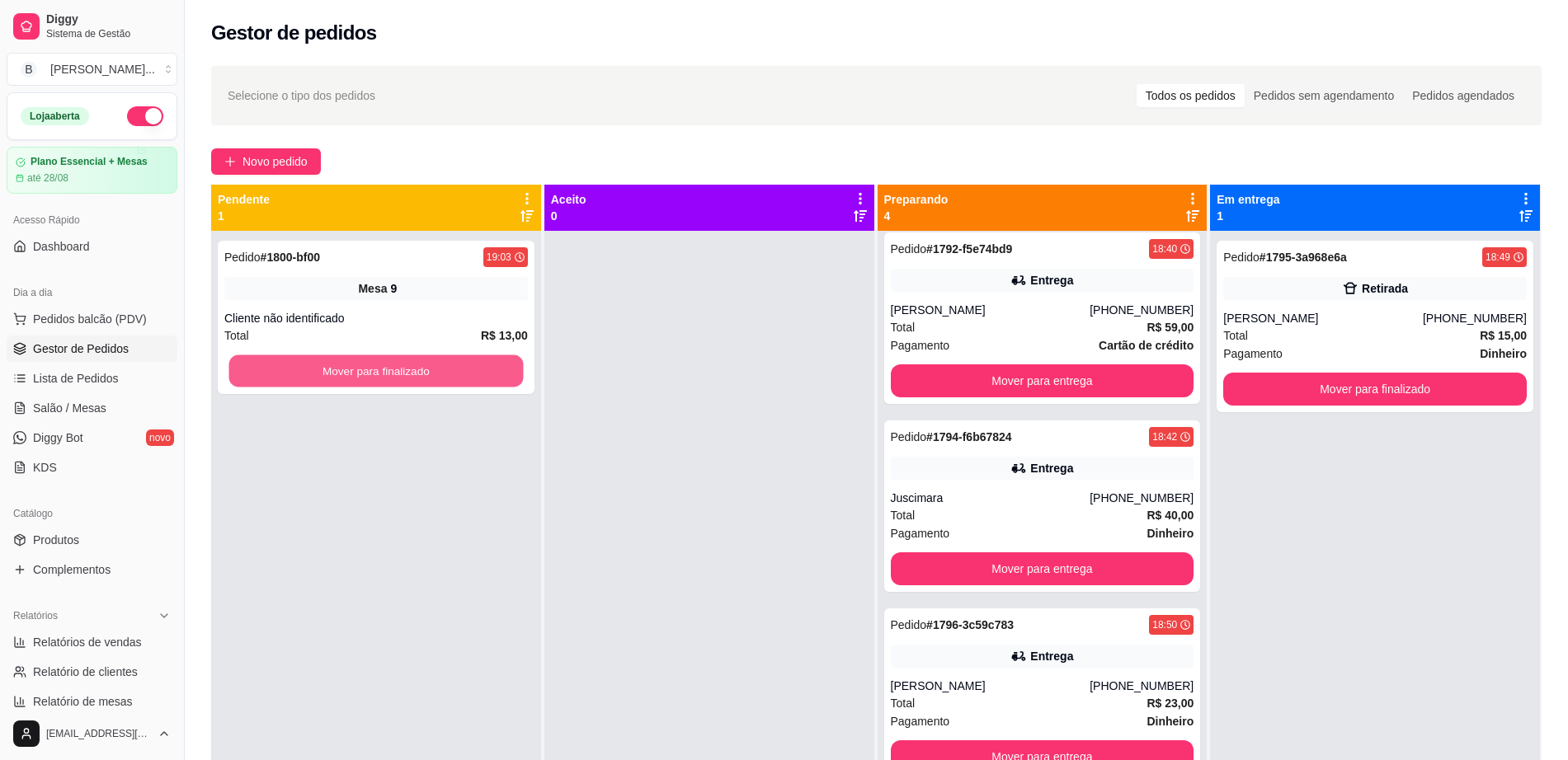
click at [408, 361] on button "Mover para finalizado" at bounding box center [376, 371] width 294 height 32
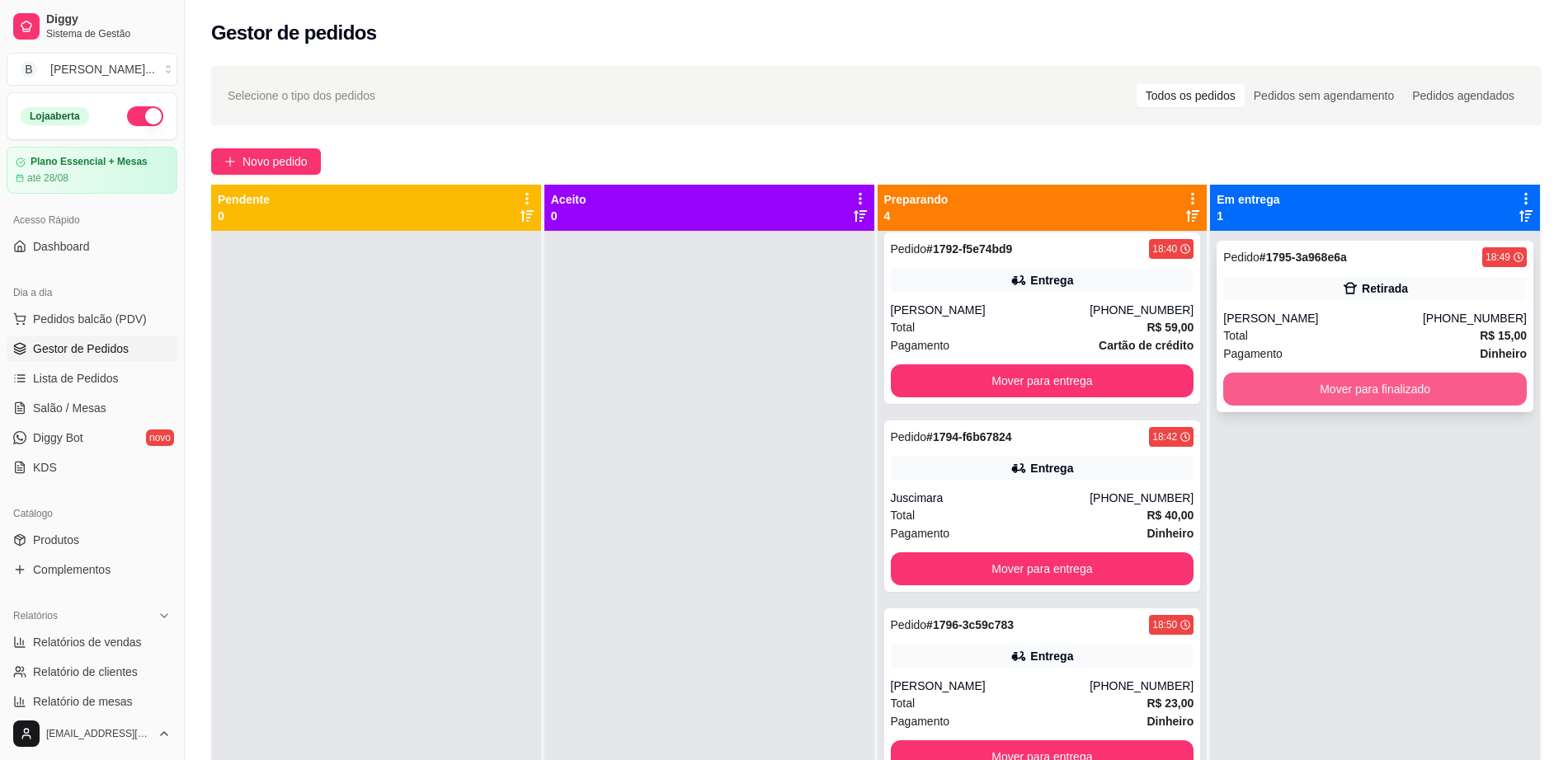
click at [1278, 401] on button "Mover para finalizado" at bounding box center [1375, 389] width 304 height 33
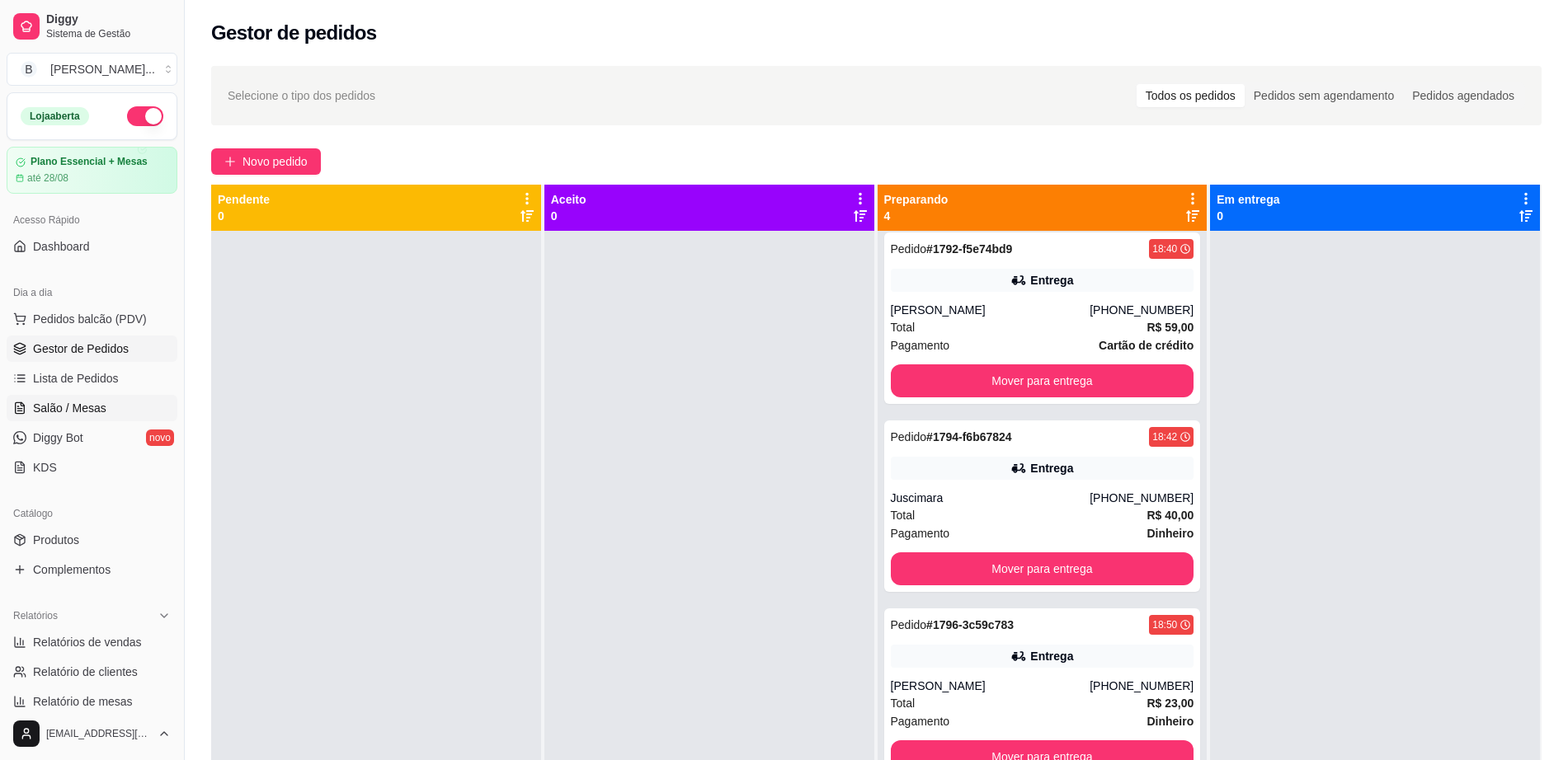
click at [55, 400] on span "Salão / Mesas" at bounding box center [70, 409] width 73 height 17
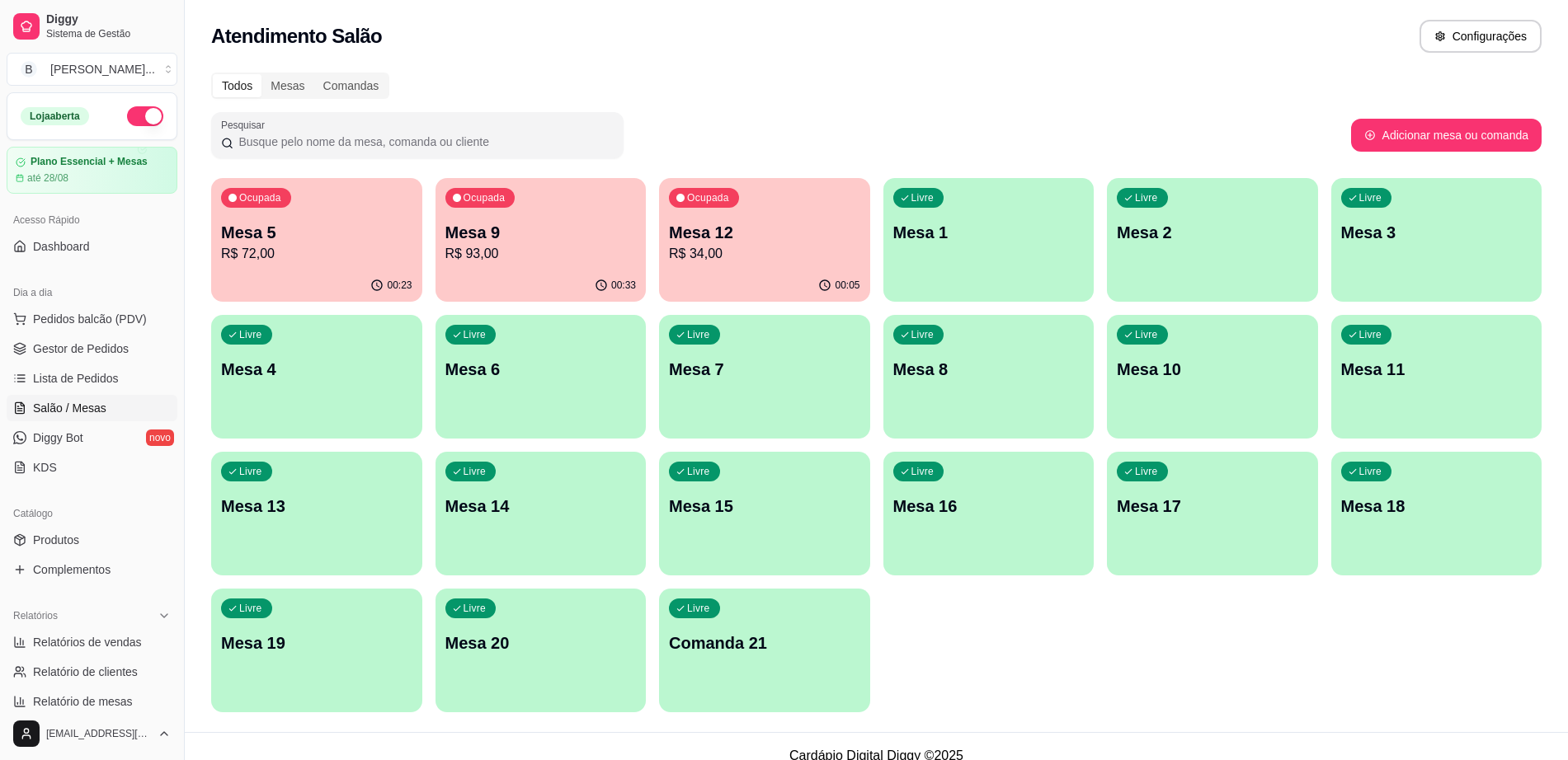
click at [522, 253] on p "R$ 93,00" at bounding box center [541, 254] width 192 height 20
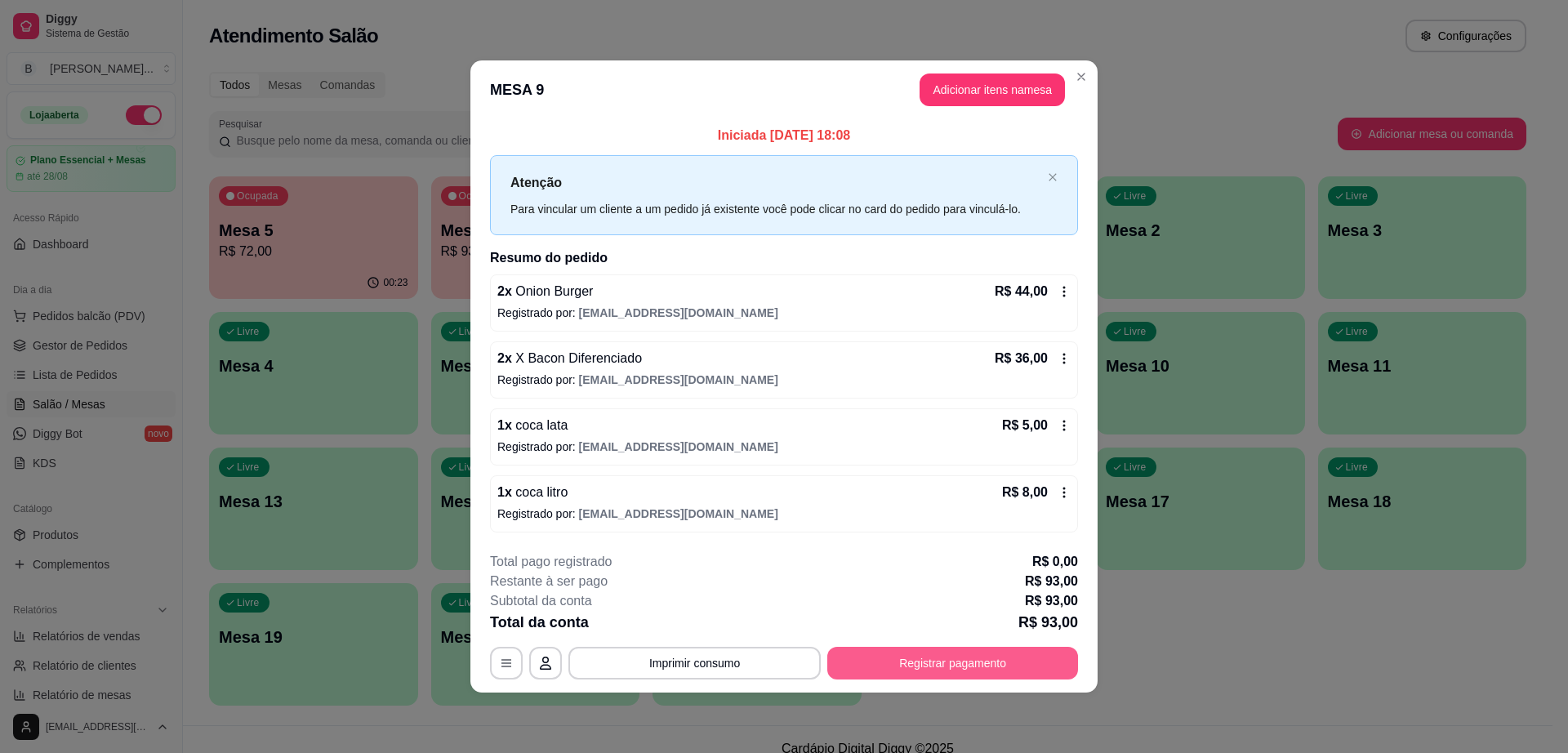
click at [863, 678] on button "Registrar pagamento" at bounding box center [952, 663] width 250 height 33
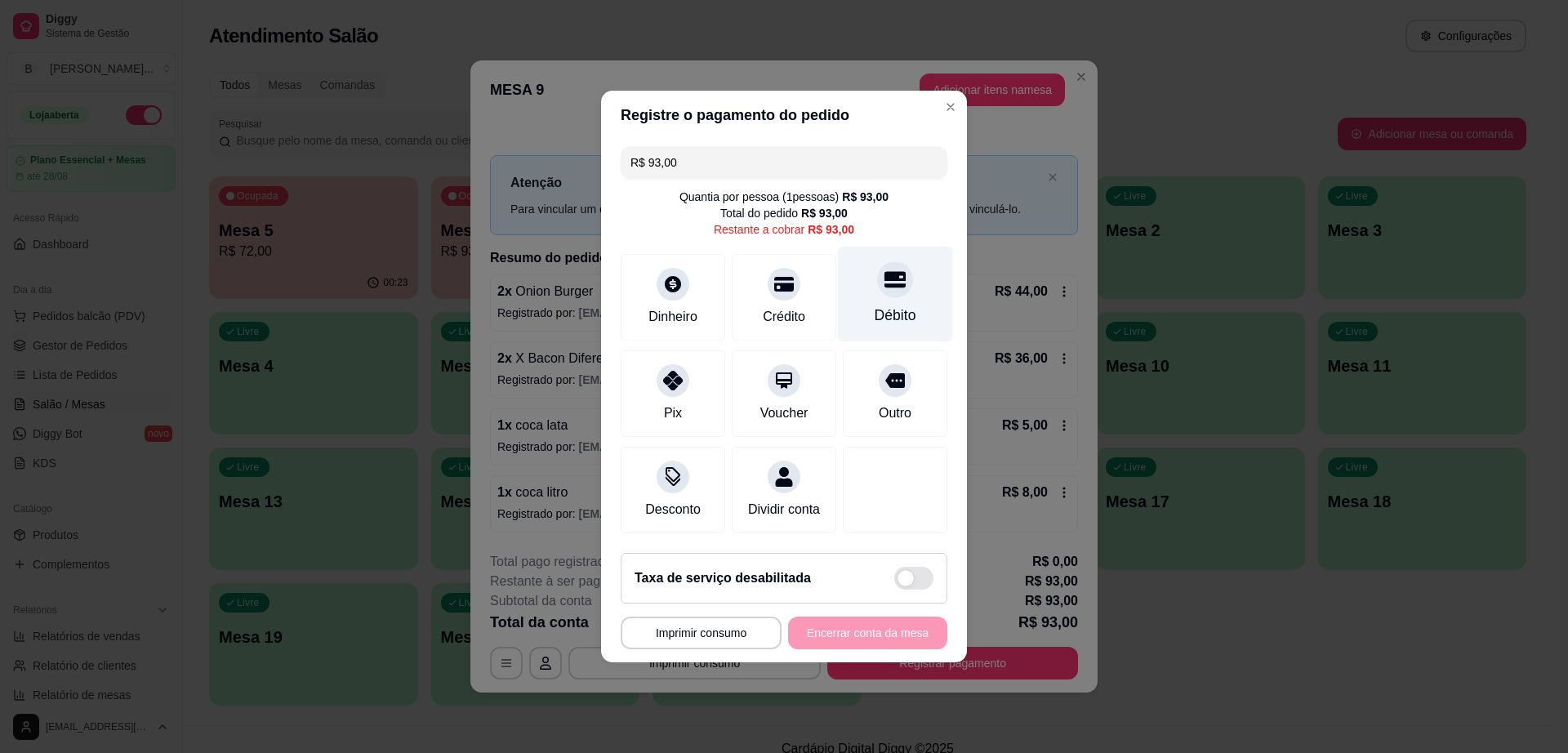
click at [855, 313] on div "Débito" at bounding box center [895, 294] width 115 height 96
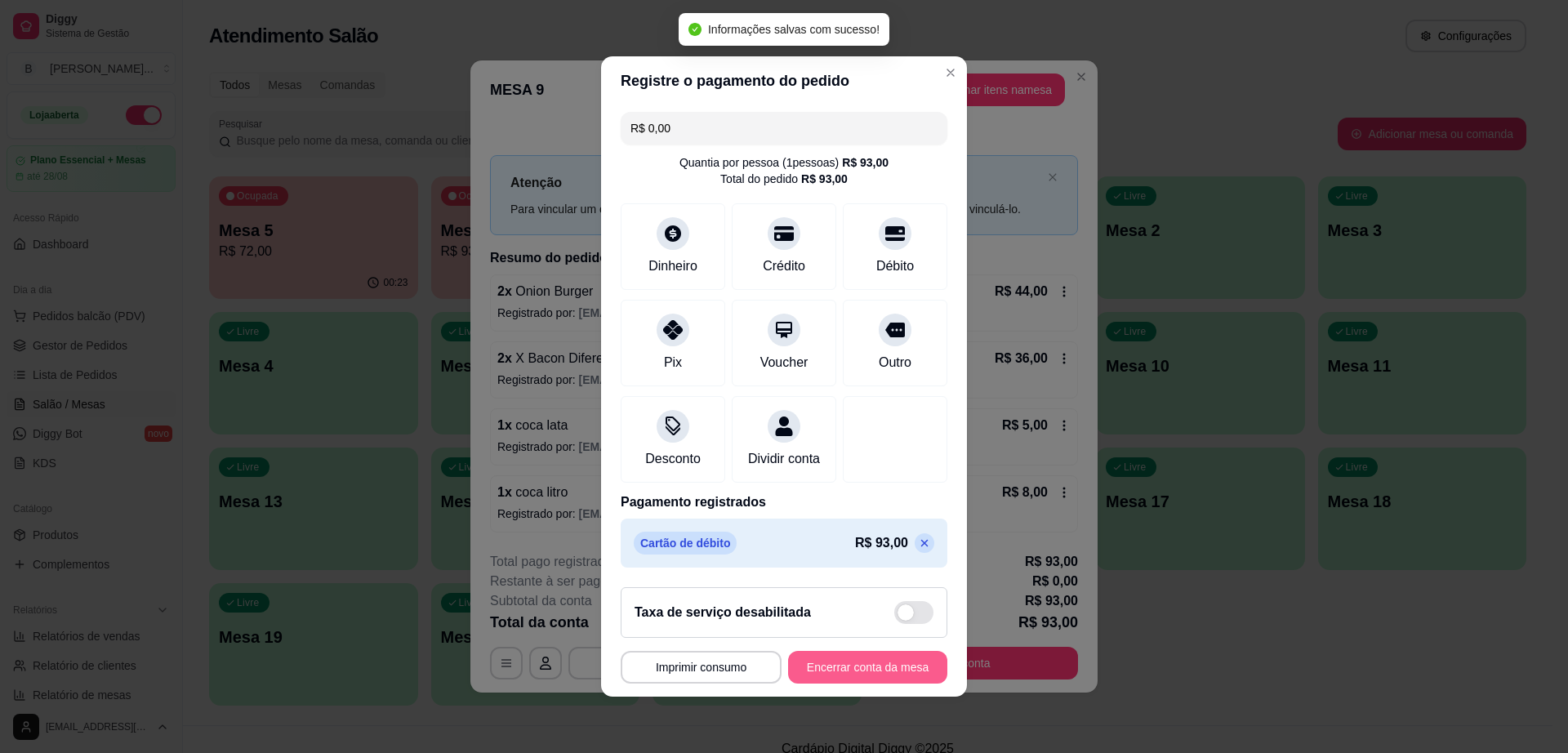
type input "R$ 0,00"
click at [898, 666] on button "Encerrar conta da mesa" at bounding box center [868, 667] width 154 height 32
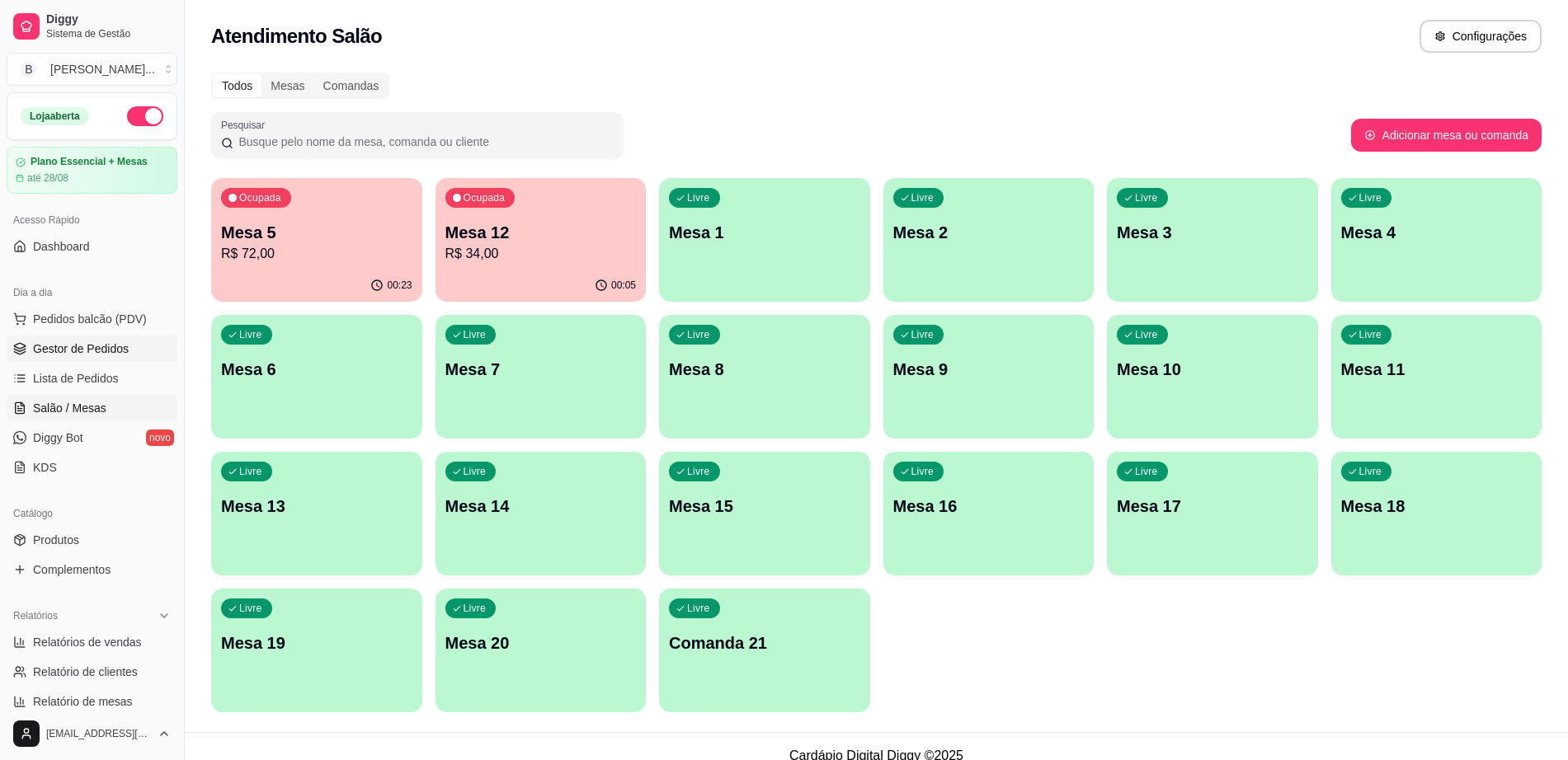
click at [100, 347] on span "Gestor de Pedidos" at bounding box center [81, 349] width 96 height 17
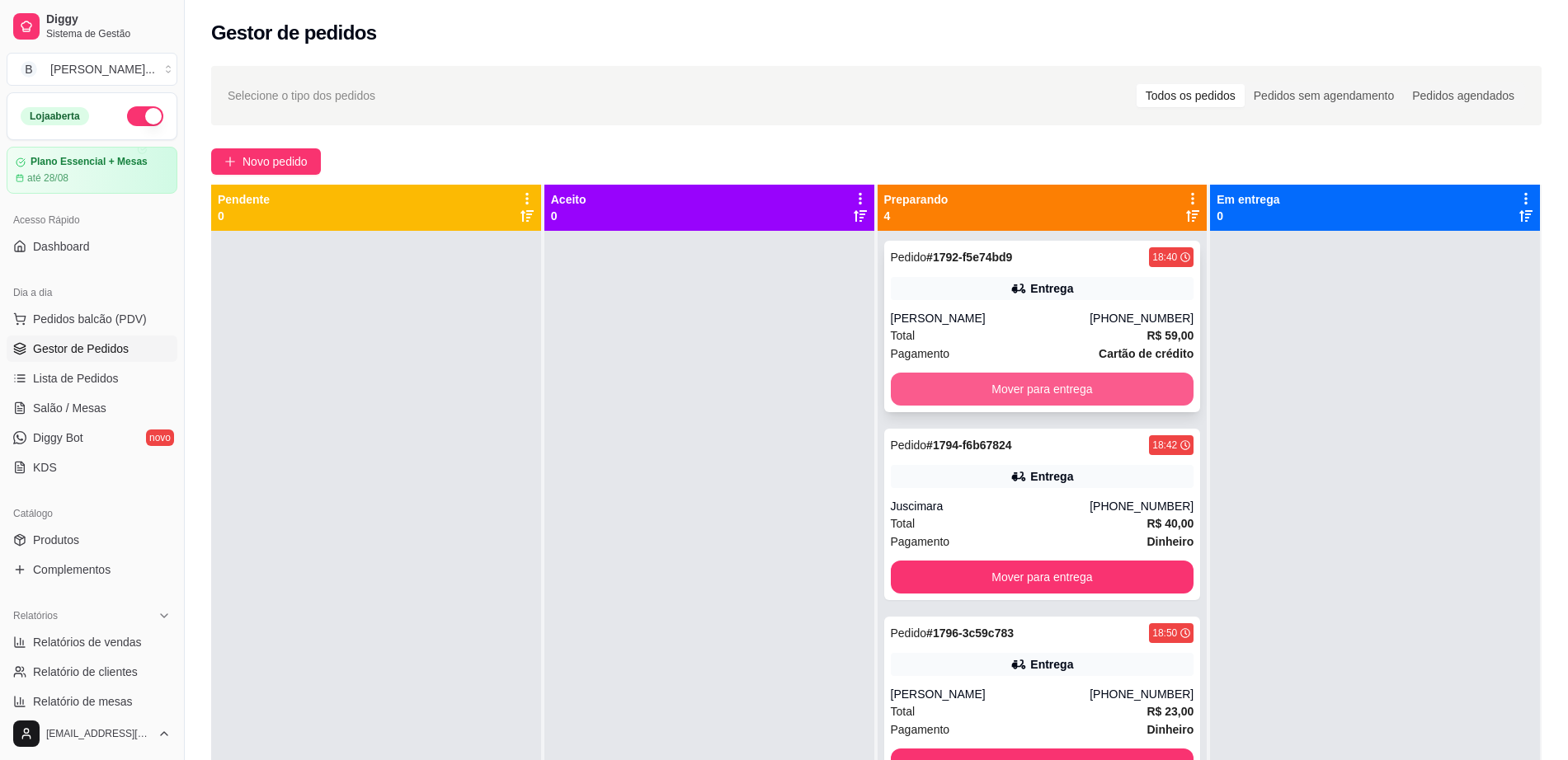
scroll to position [8, 0]
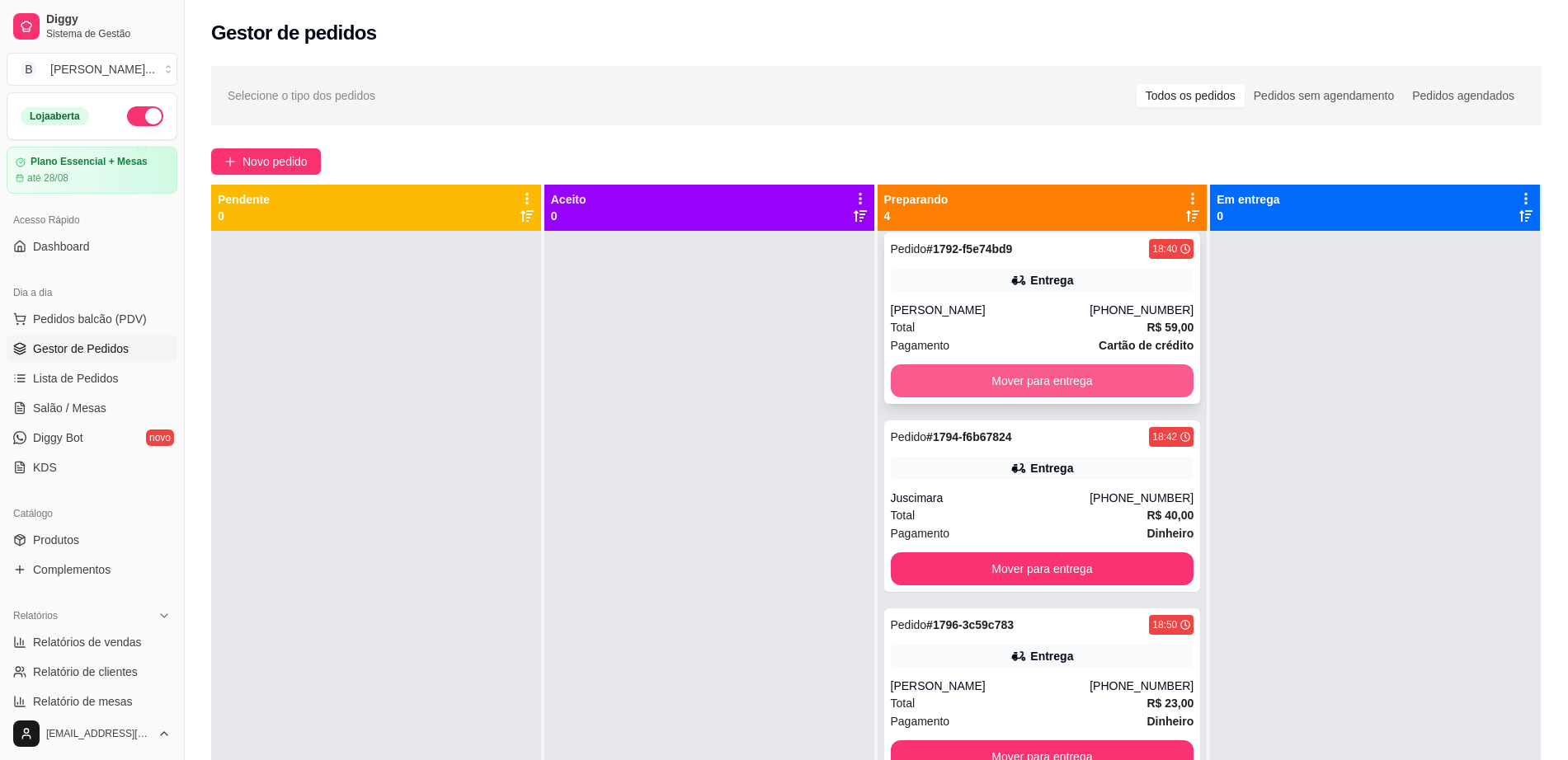
click at [998, 371] on button "Mover para entrega" at bounding box center [1043, 380] width 304 height 33
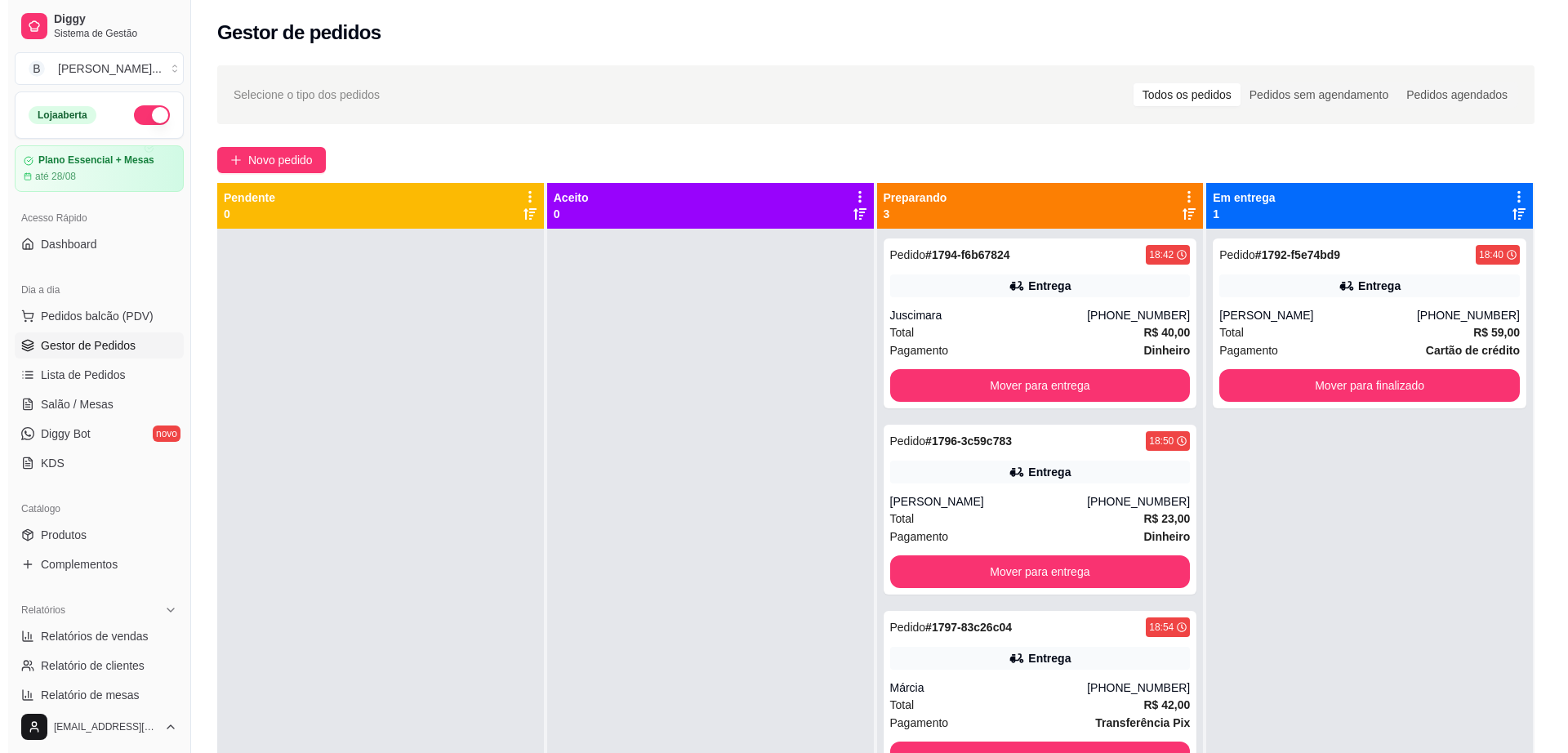
scroll to position [46, 0]
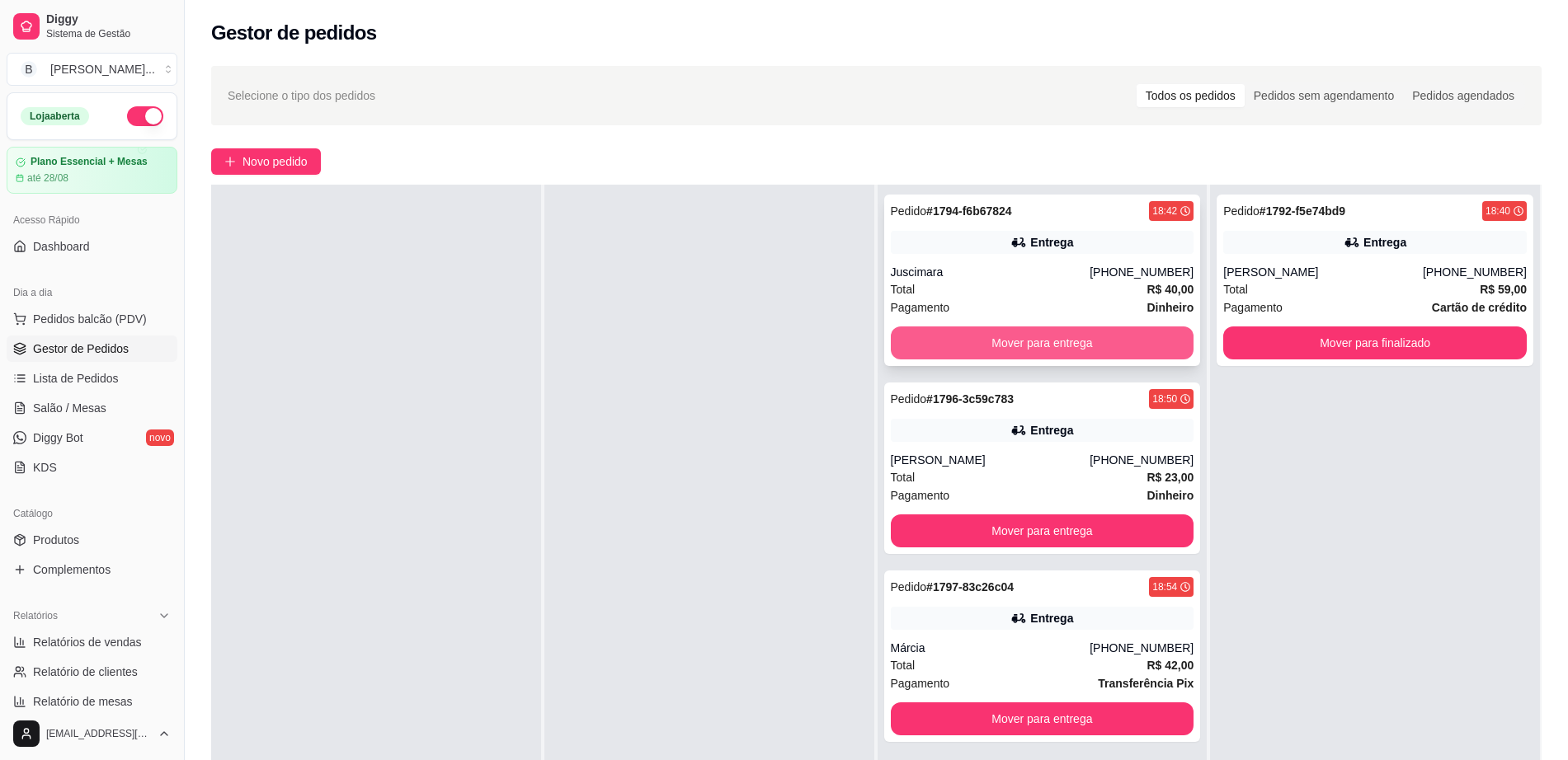
click at [992, 327] on button "Mover para entrega" at bounding box center [1043, 343] width 304 height 33
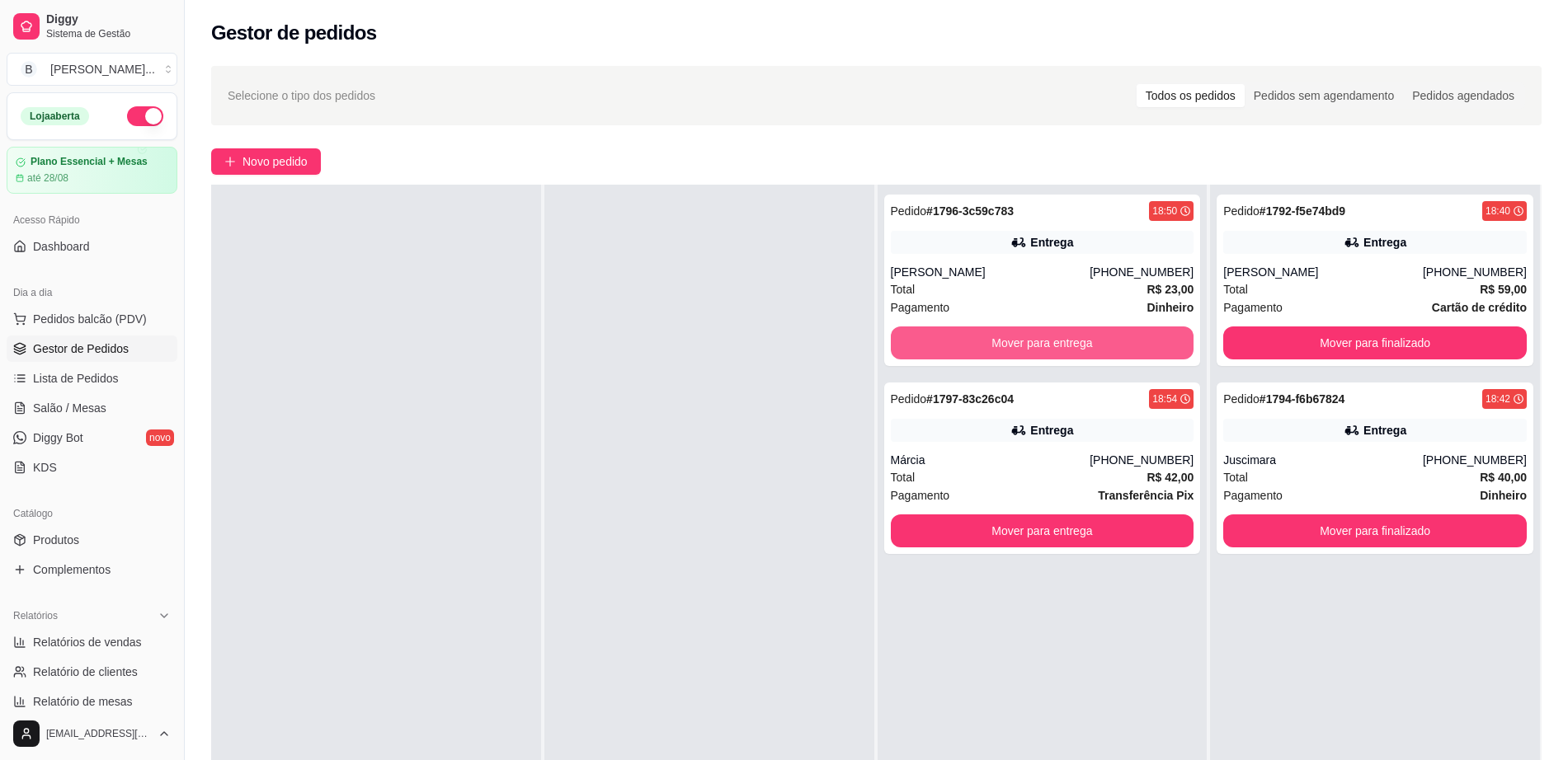
click at [992, 327] on button "Mover para entrega" at bounding box center [1043, 343] width 304 height 33
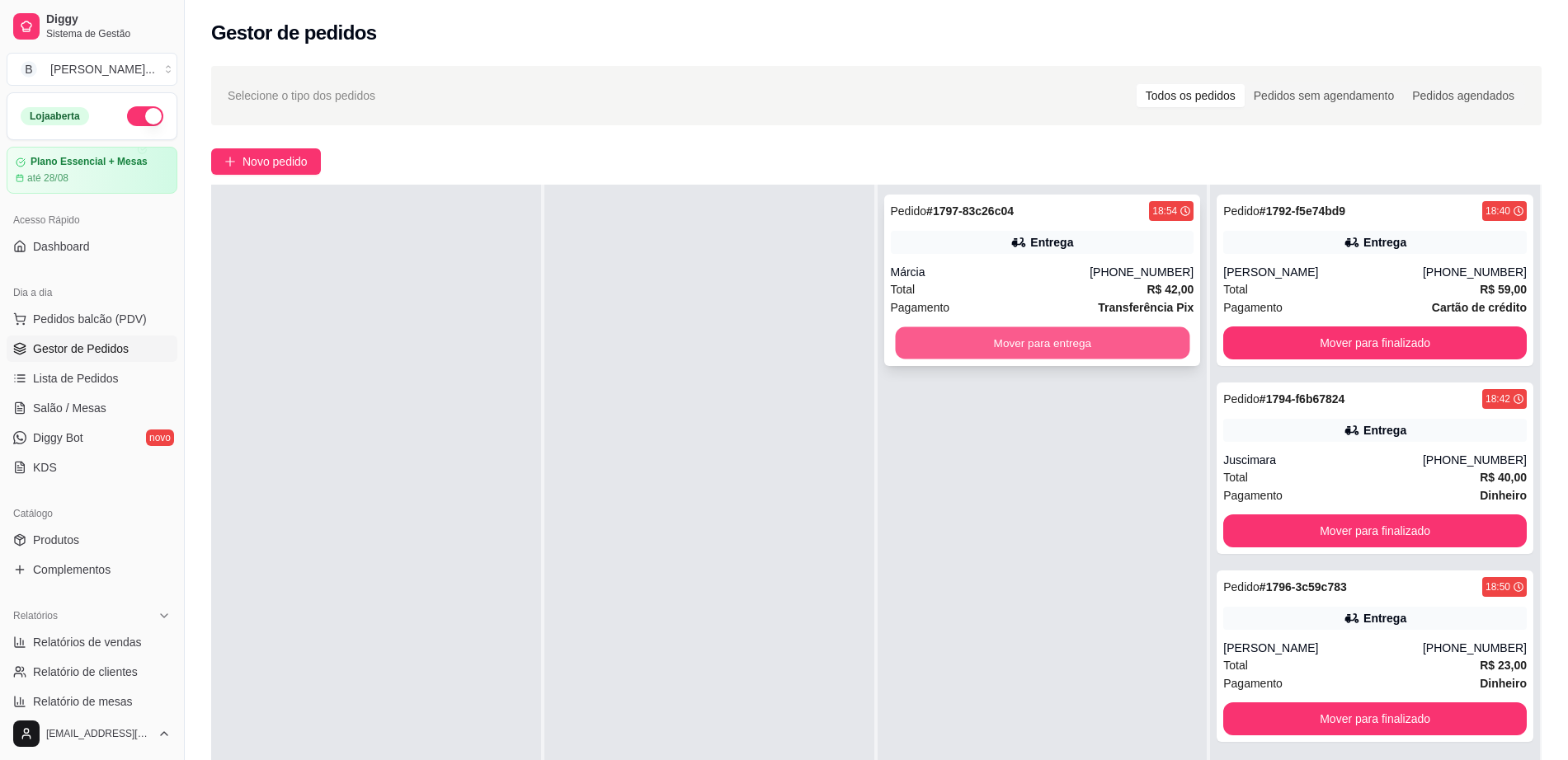
click at [991, 337] on button "Mover para entrega" at bounding box center [1042, 343] width 294 height 32
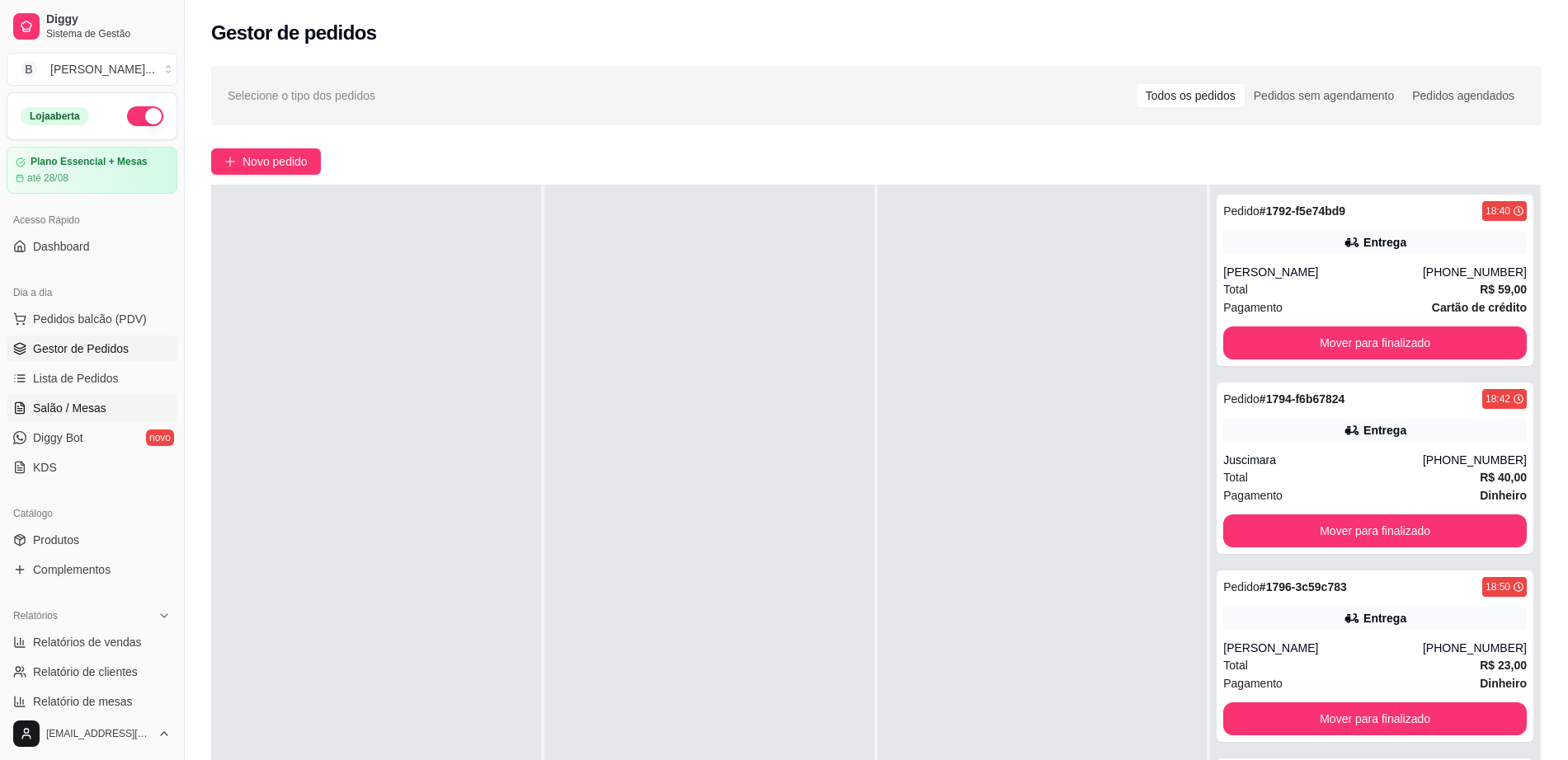
click at [106, 401] on link "Salão / Mesas" at bounding box center [92, 408] width 171 height 26
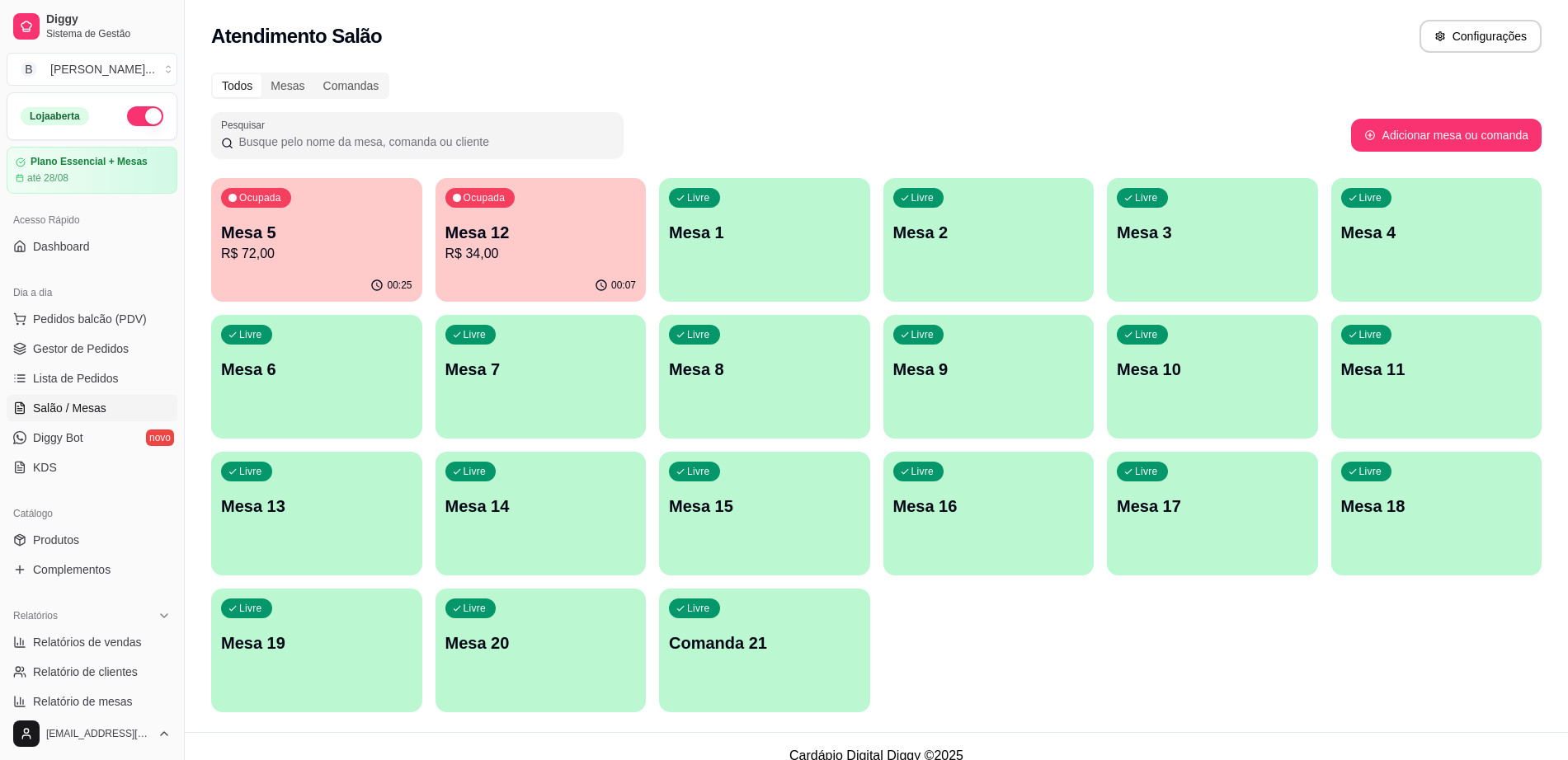
click at [297, 216] on div "Ocupada Mesa 5 R$ 72,00" at bounding box center [317, 224] width 212 height 91
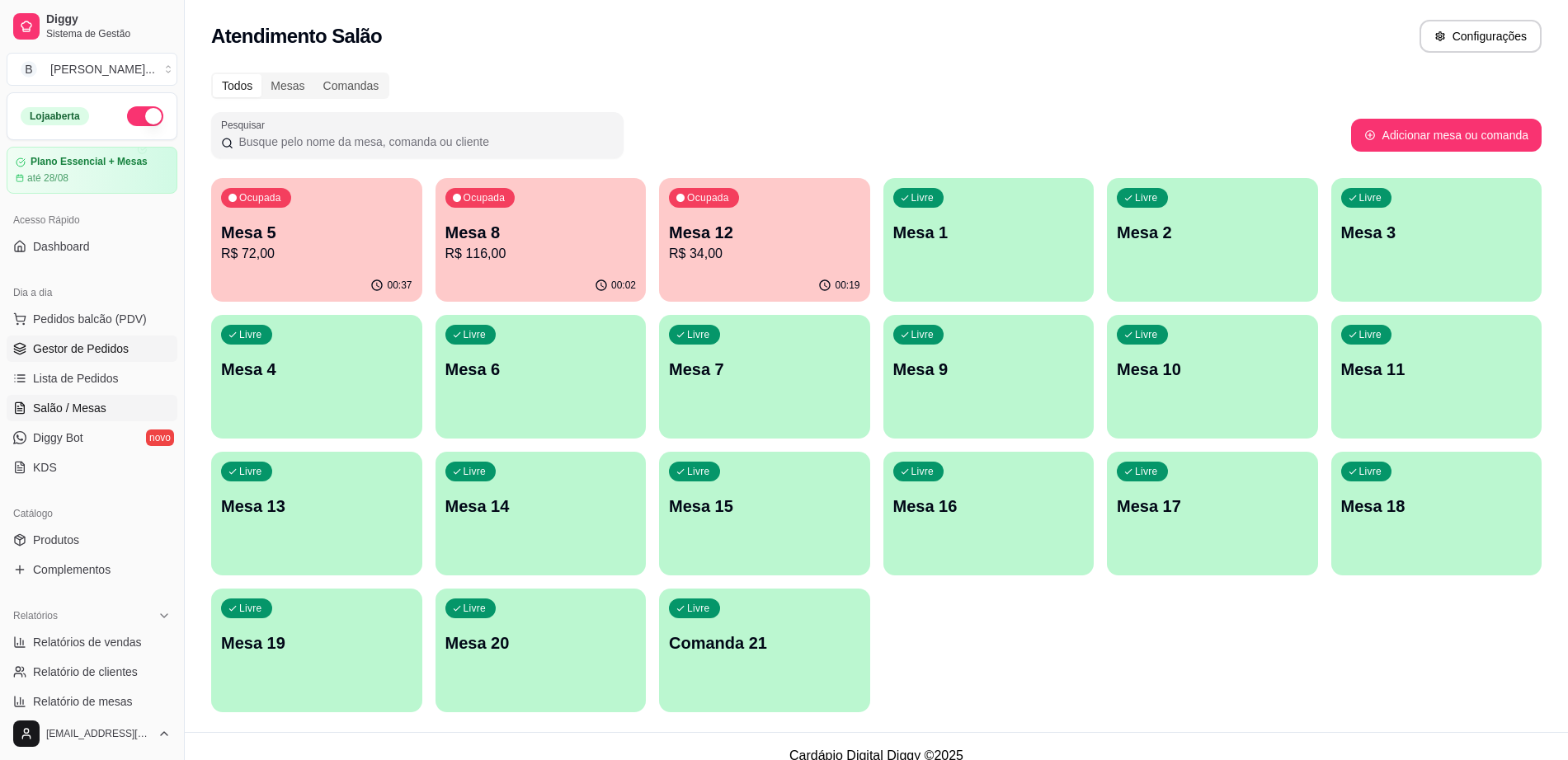
click at [119, 349] on span "Gestor de Pedidos" at bounding box center [81, 349] width 96 height 17
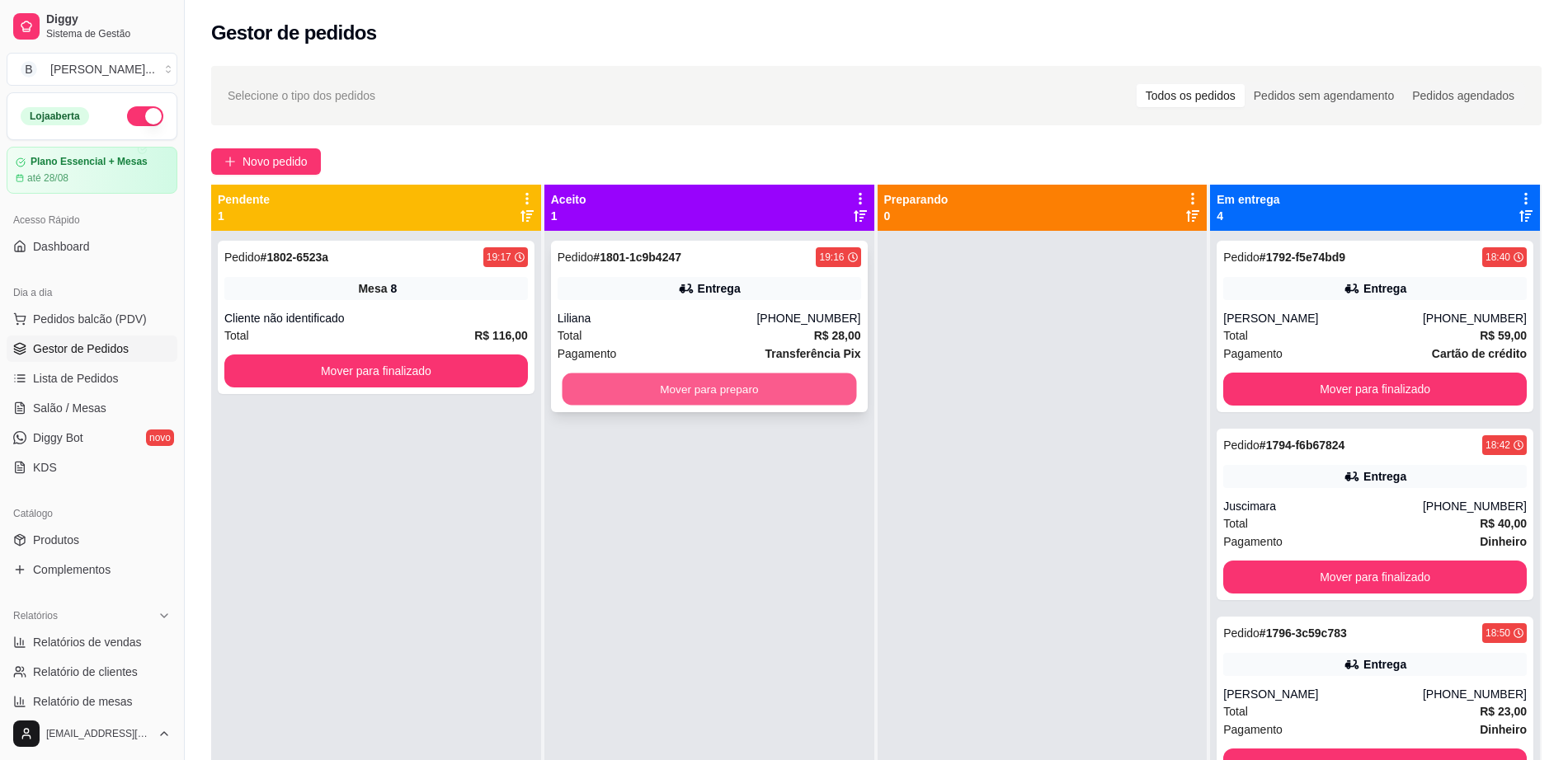
click at [752, 377] on button "Mover para preparo" at bounding box center [709, 390] width 294 height 32
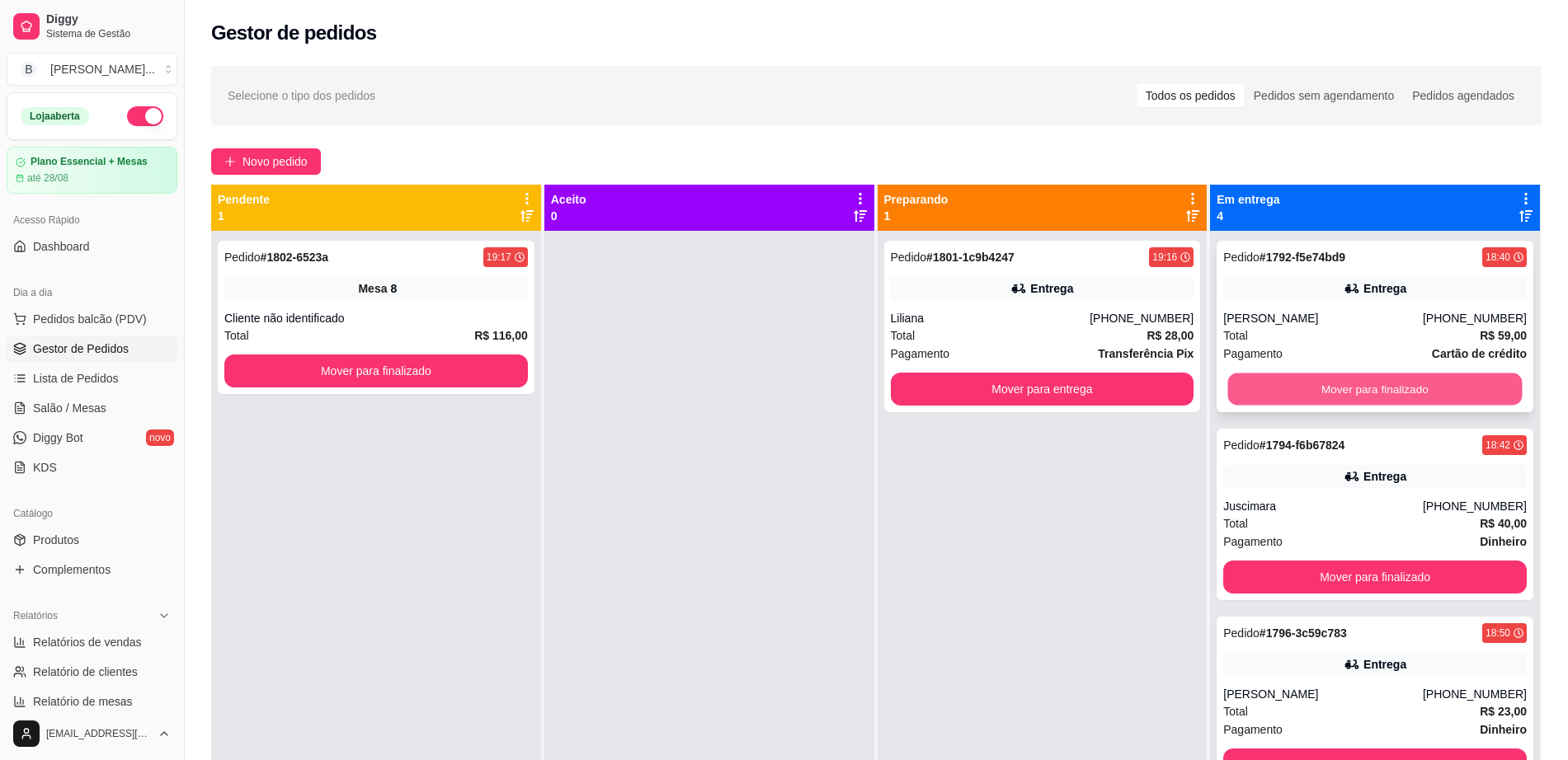
click at [1265, 389] on button "Mover para finalizado" at bounding box center [1375, 390] width 294 height 32
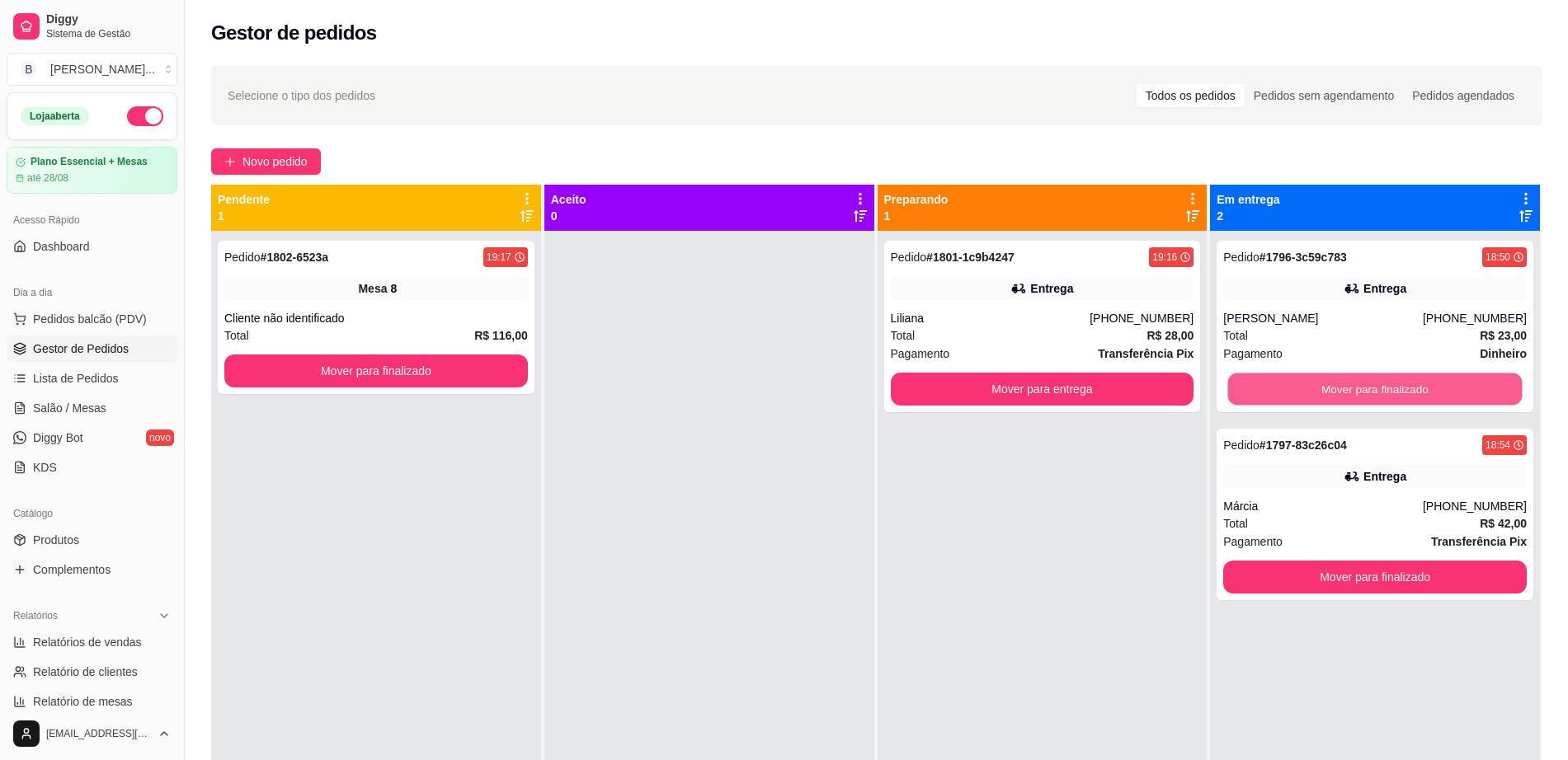
click at [1265, 389] on button "Mover para finalizado" at bounding box center [1375, 390] width 294 height 32
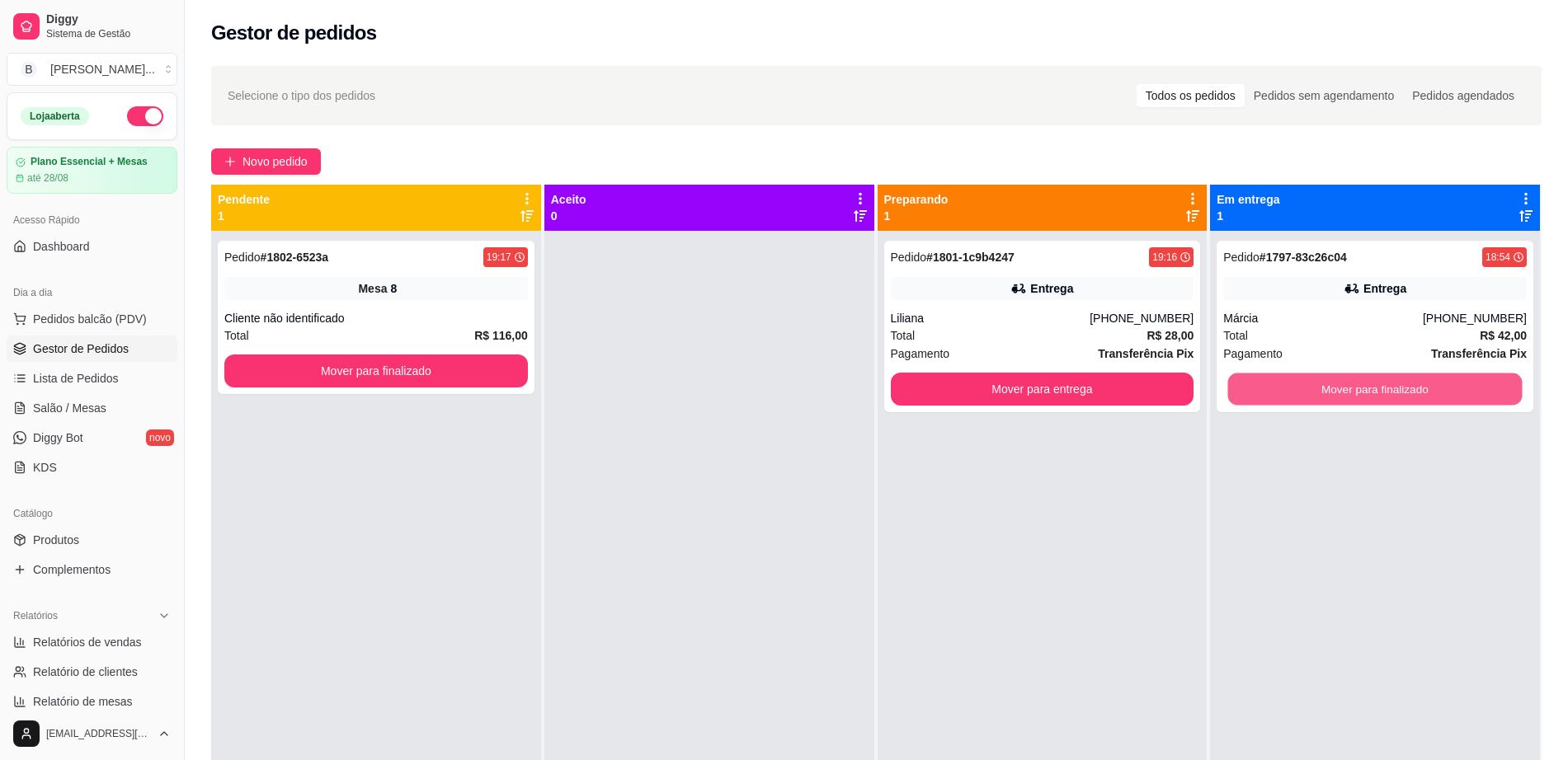
click at [1265, 389] on button "Mover para finalizado" at bounding box center [1375, 390] width 294 height 32
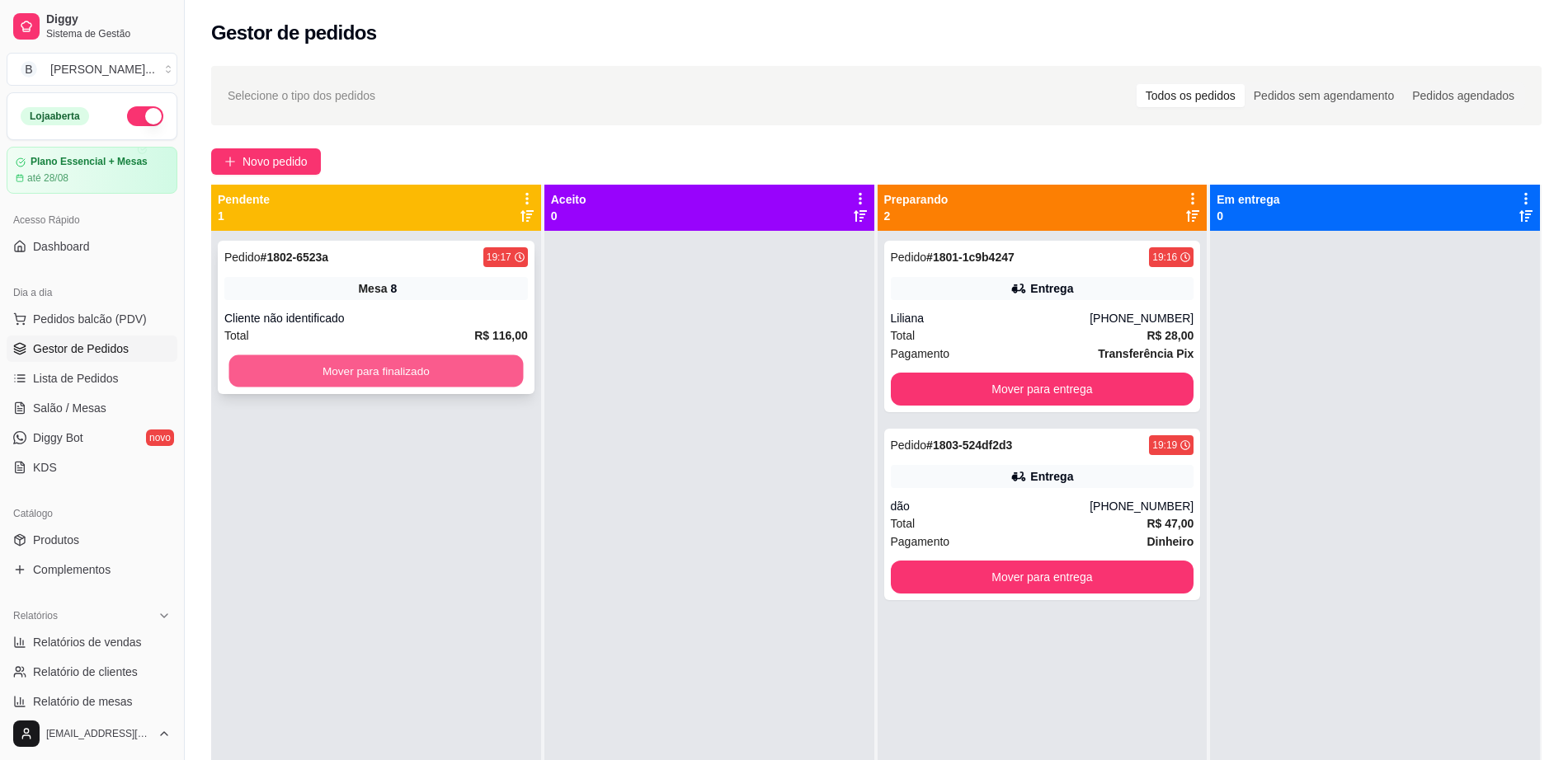
click at [399, 371] on button "Mover para finalizado" at bounding box center [376, 371] width 294 height 32
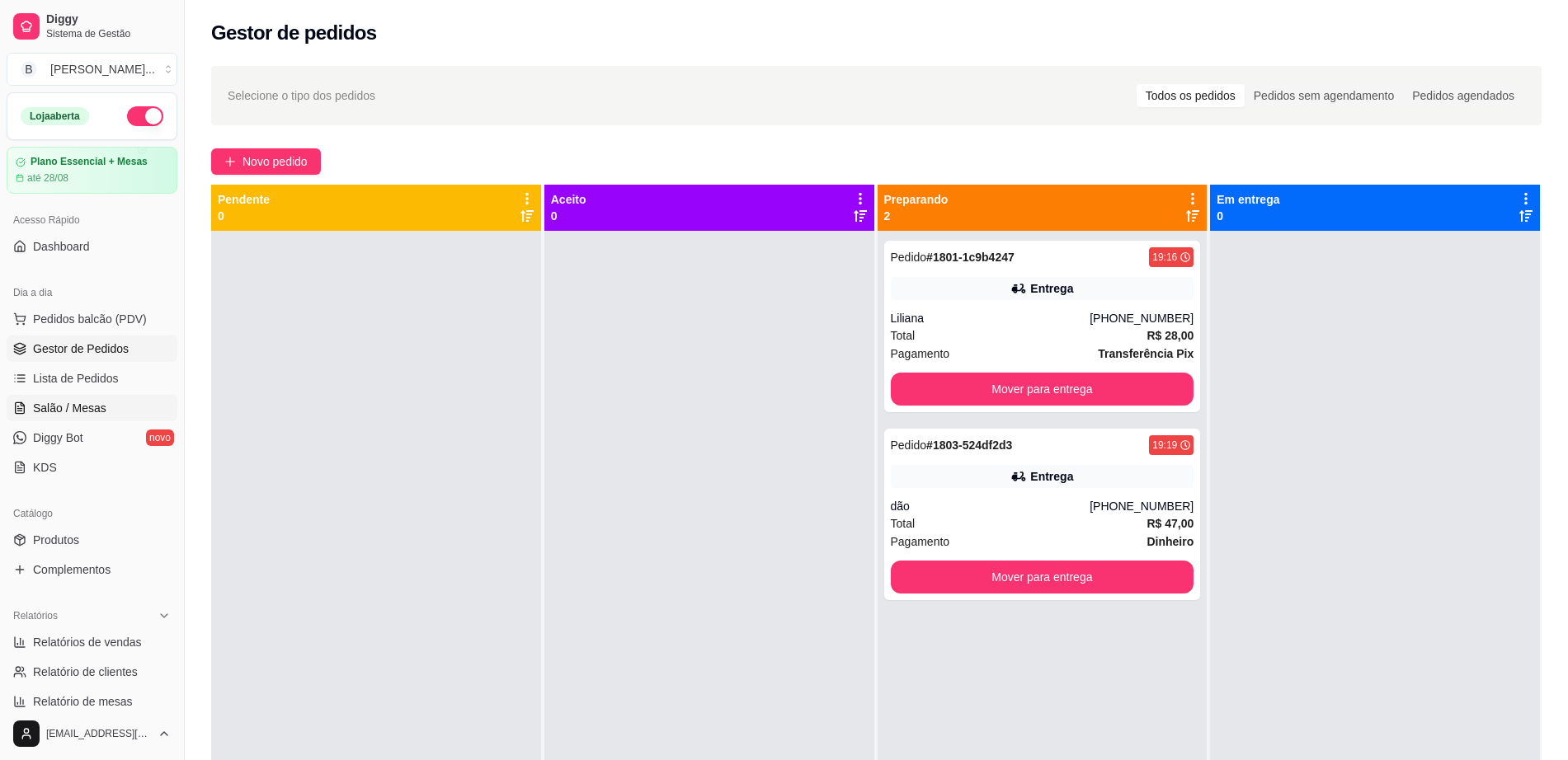
click at [129, 396] on link "Salão / Mesas" at bounding box center [92, 408] width 171 height 26
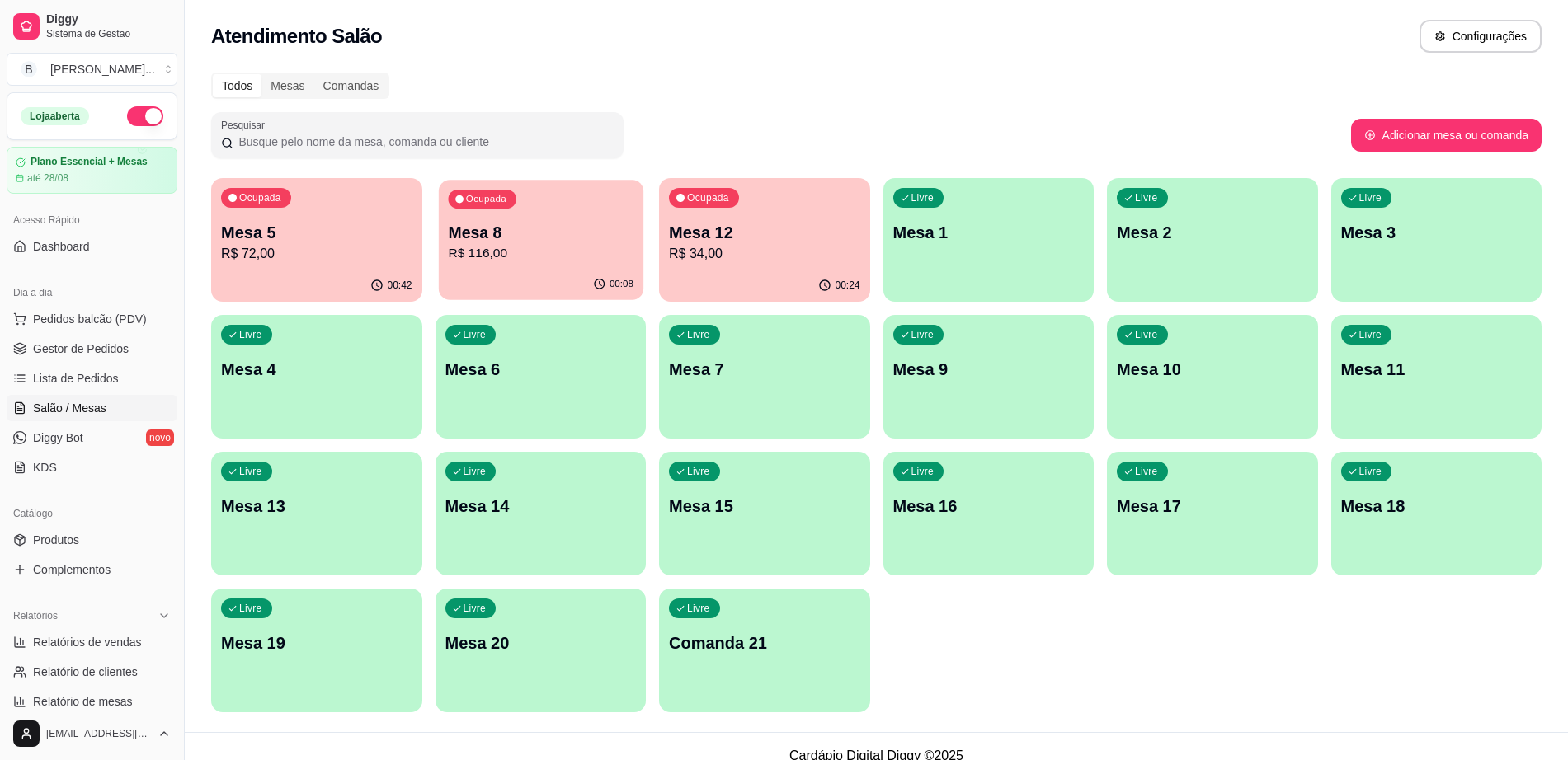
click at [541, 240] on p "Mesa 8" at bounding box center [541, 233] width 185 height 23
click at [240, 221] on p "Mesa 5" at bounding box center [317, 232] width 192 height 23
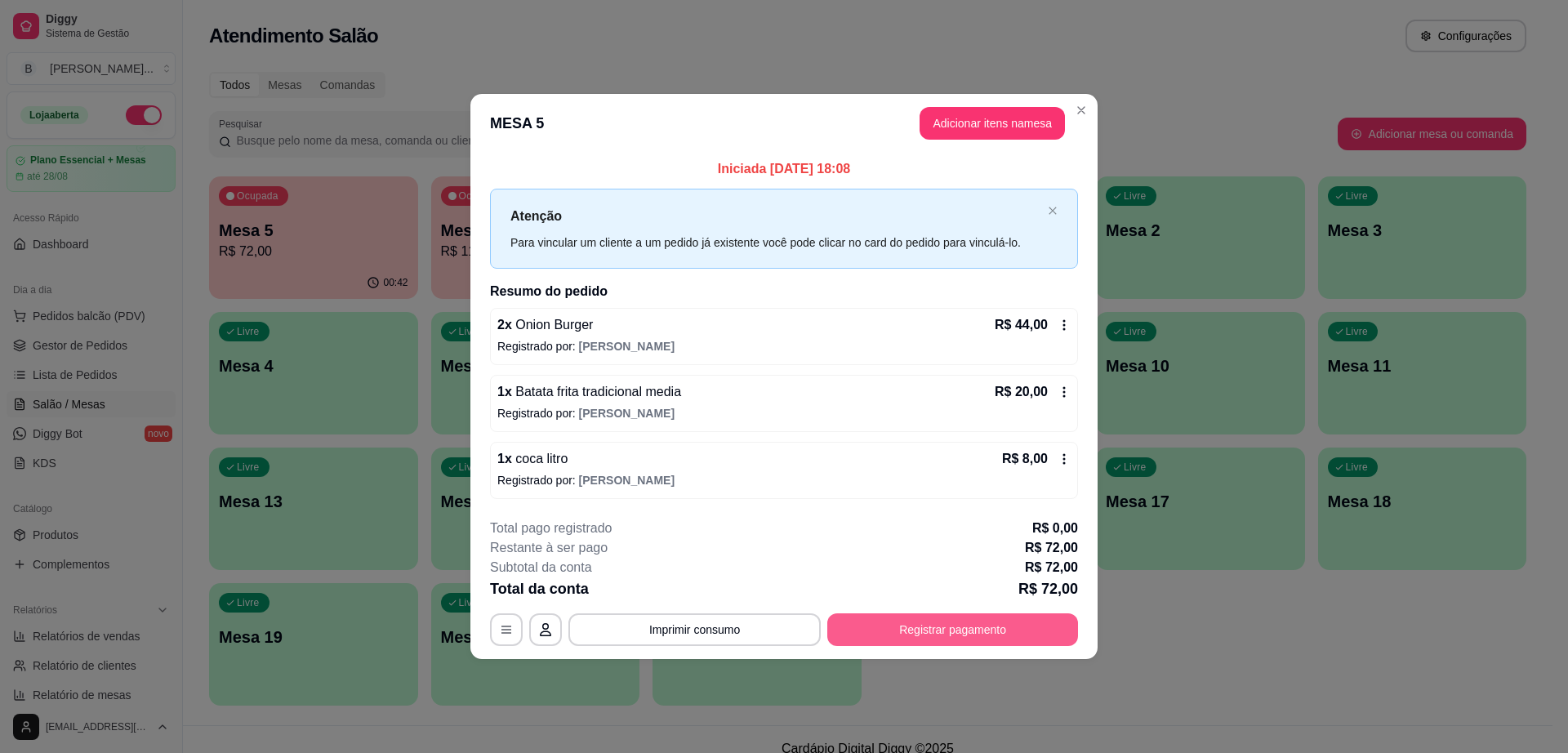
click at [931, 618] on button "Registrar pagamento" at bounding box center [952, 629] width 250 height 33
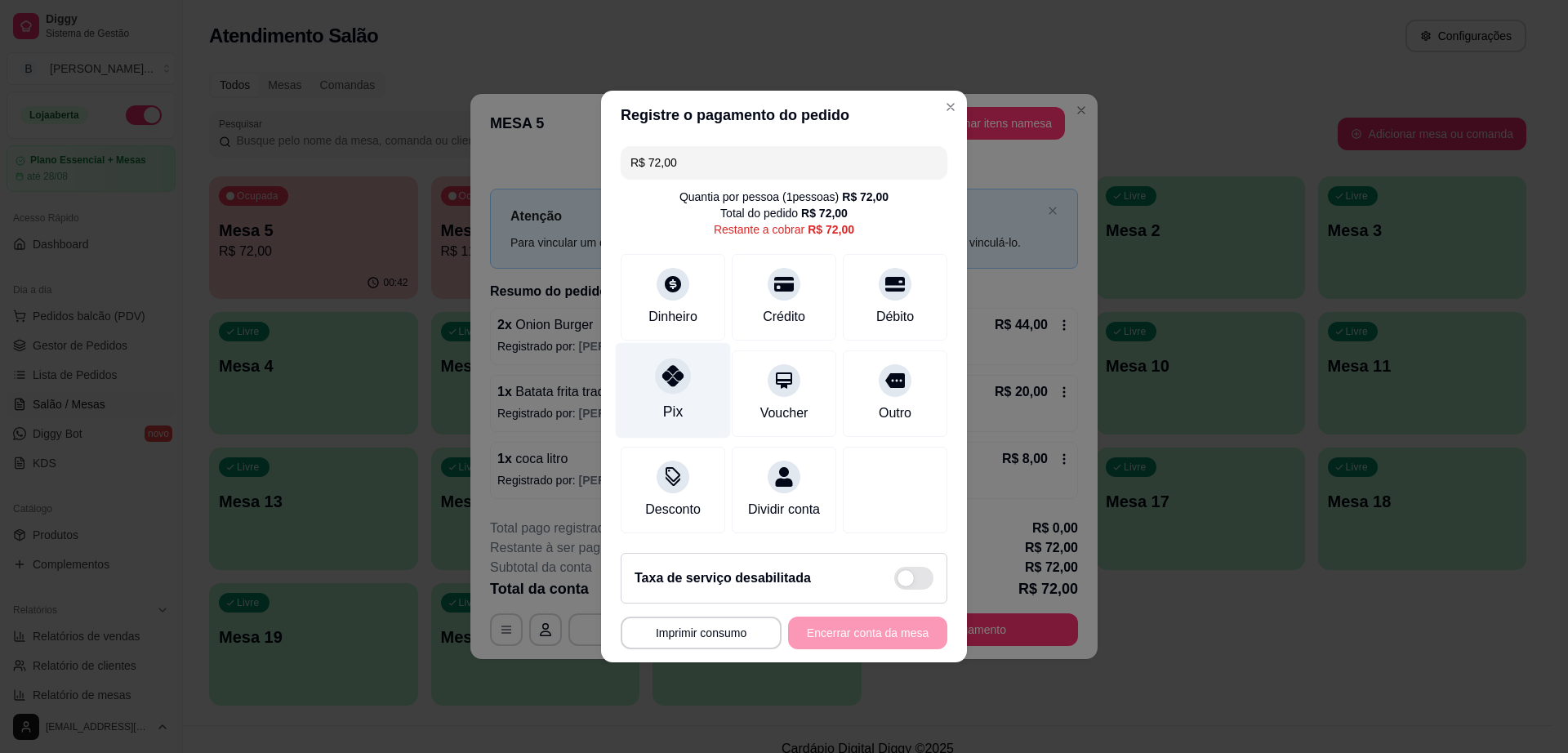
click at [677, 375] on icon at bounding box center [673, 375] width 21 height 21
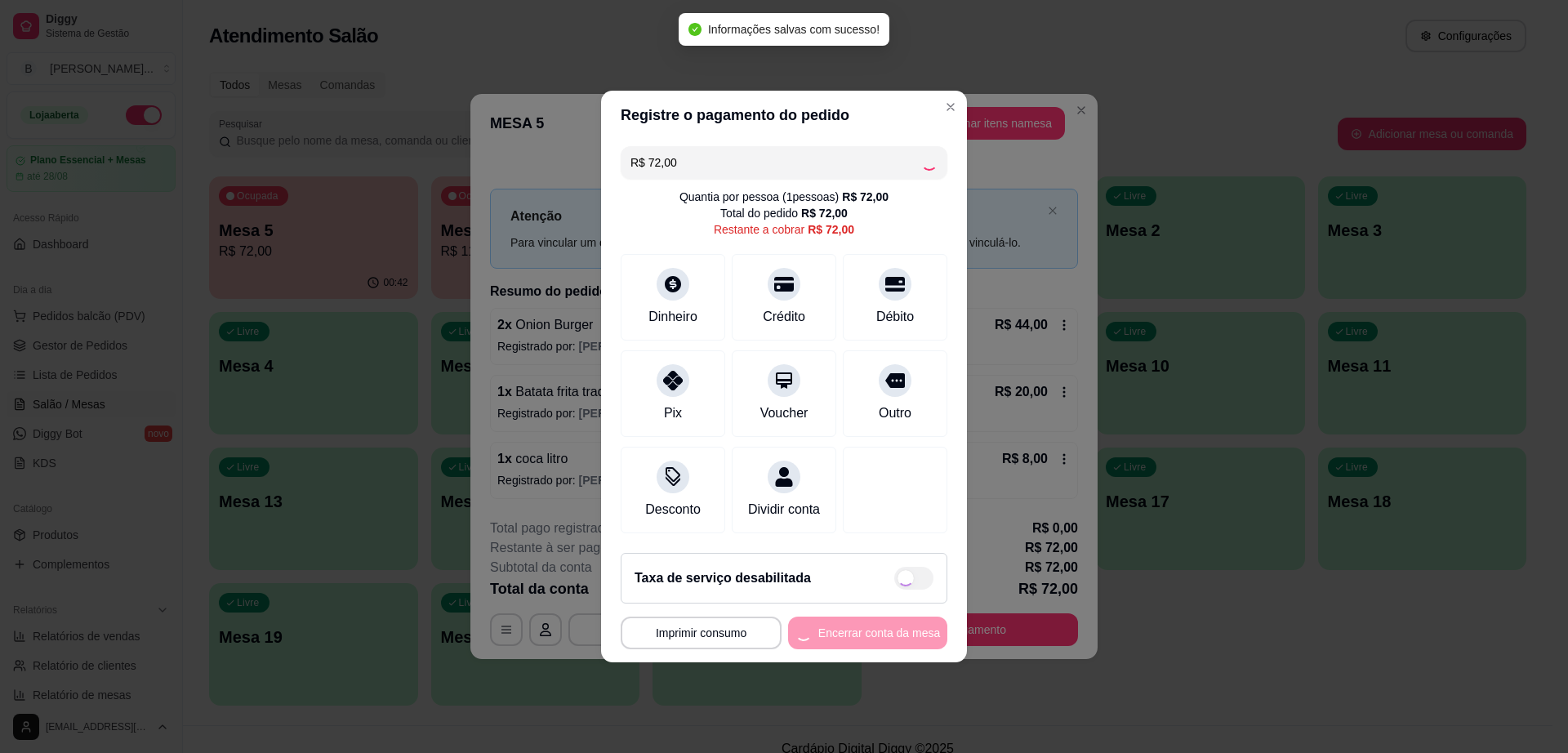
type input "R$ 0,00"
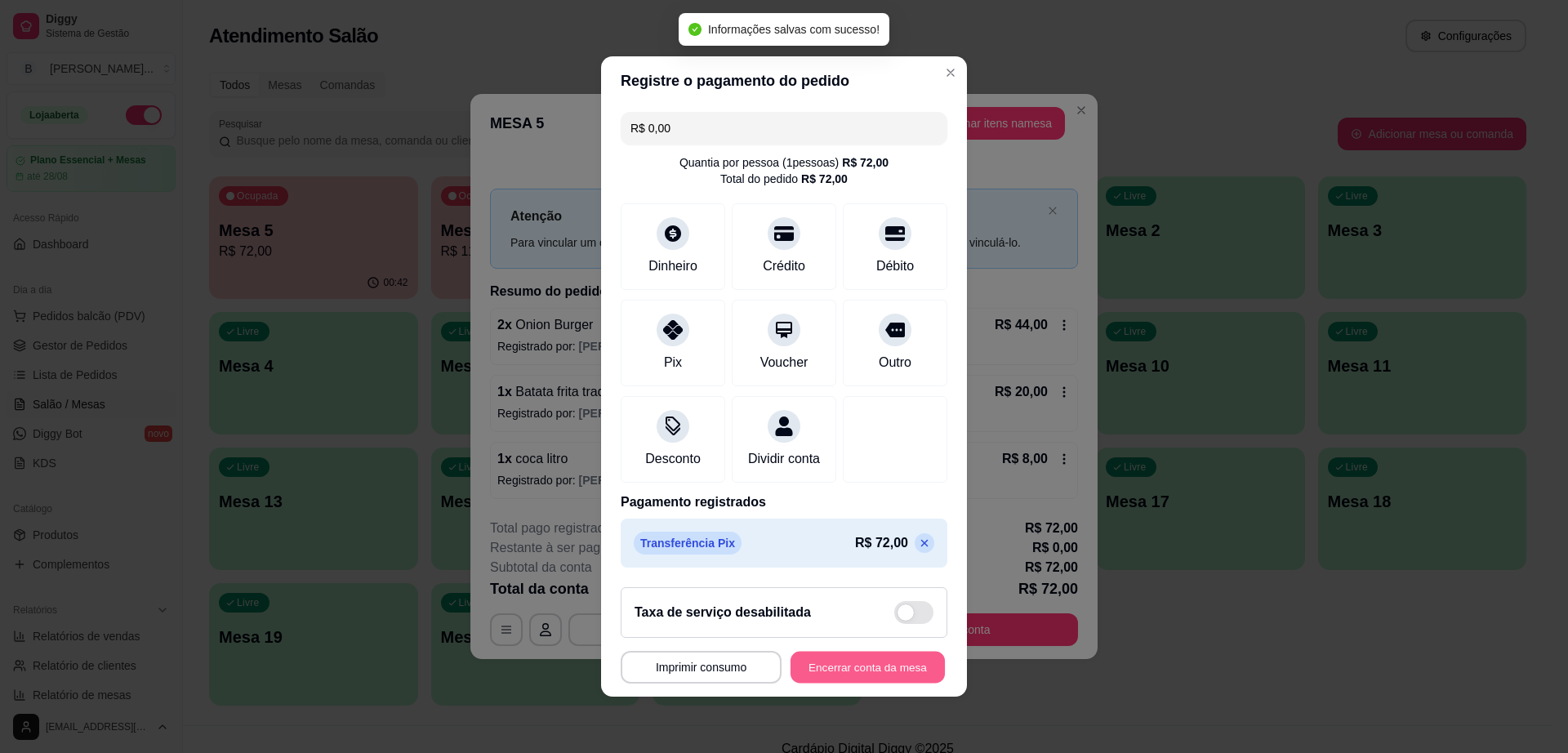
click at [877, 676] on button "Encerrar conta da mesa" at bounding box center [868, 667] width 154 height 32
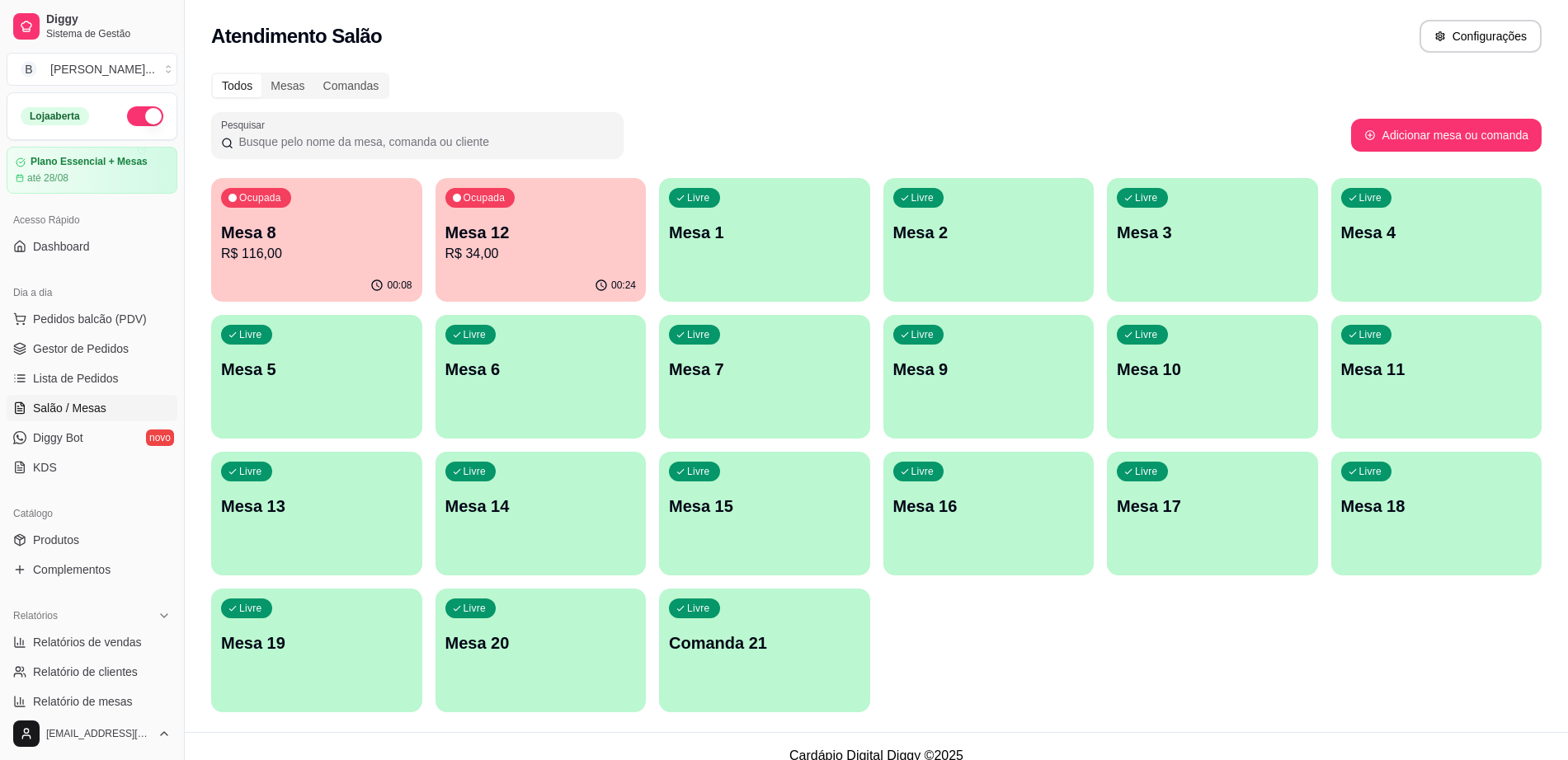
click at [563, 257] on p "R$ 34,00" at bounding box center [541, 254] width 192 height 20
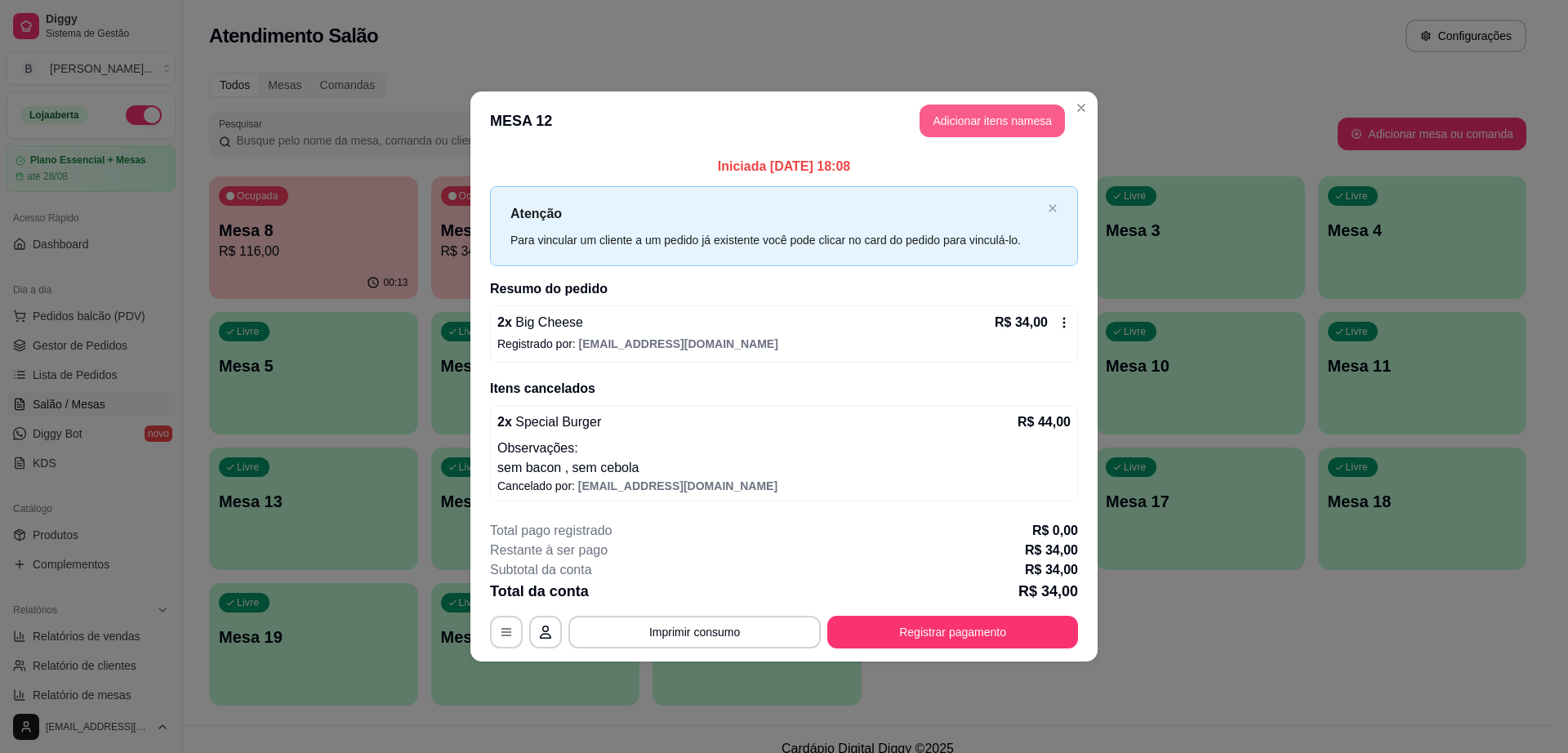
click at [997, 110] on button "Adicionar itens na mesa" at bounding box center [992, 120] width 145 height 33
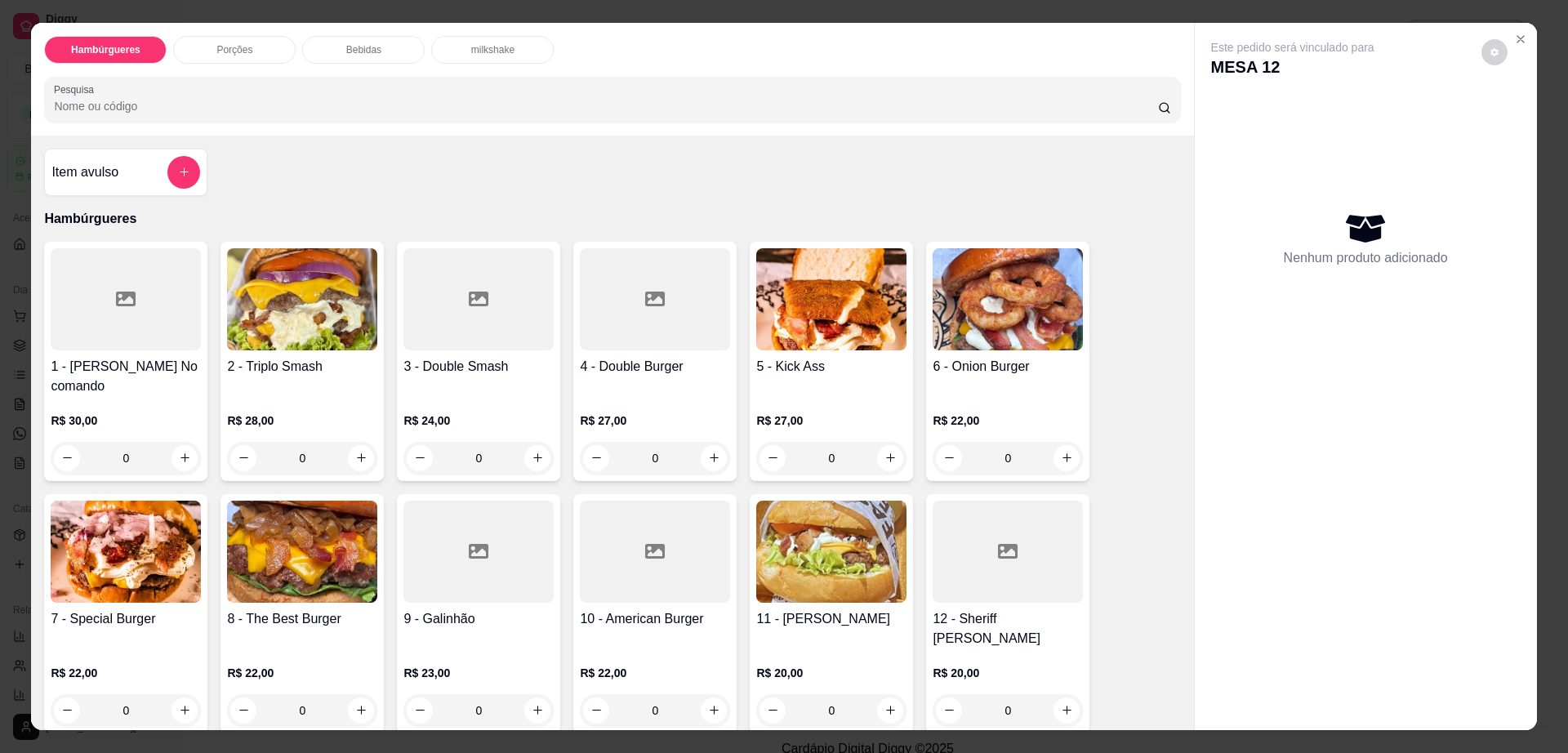
click at [471, 45] on p "milkshake" at bounding box center [492, 50] width 44 height 13
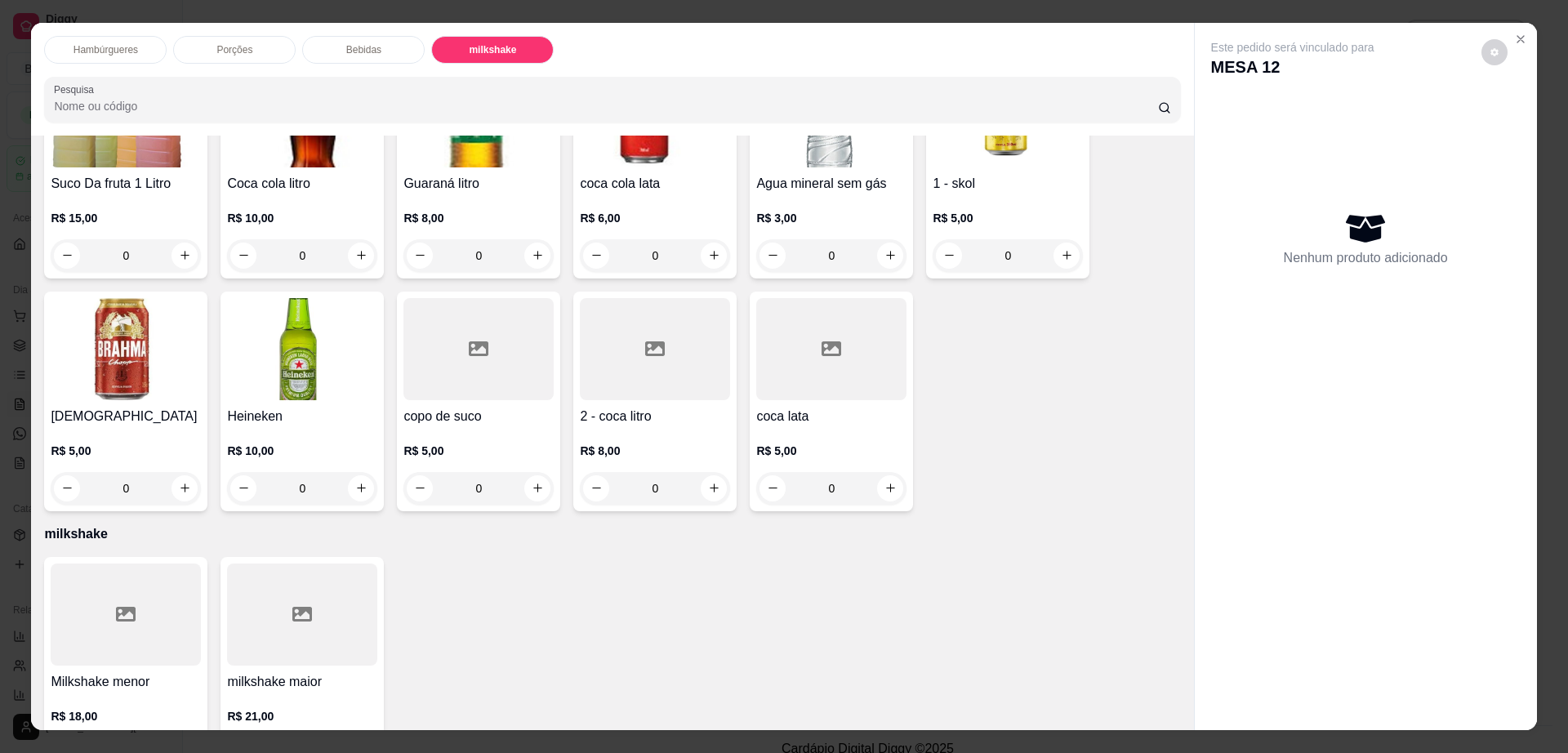
scroll to position [30, 0]
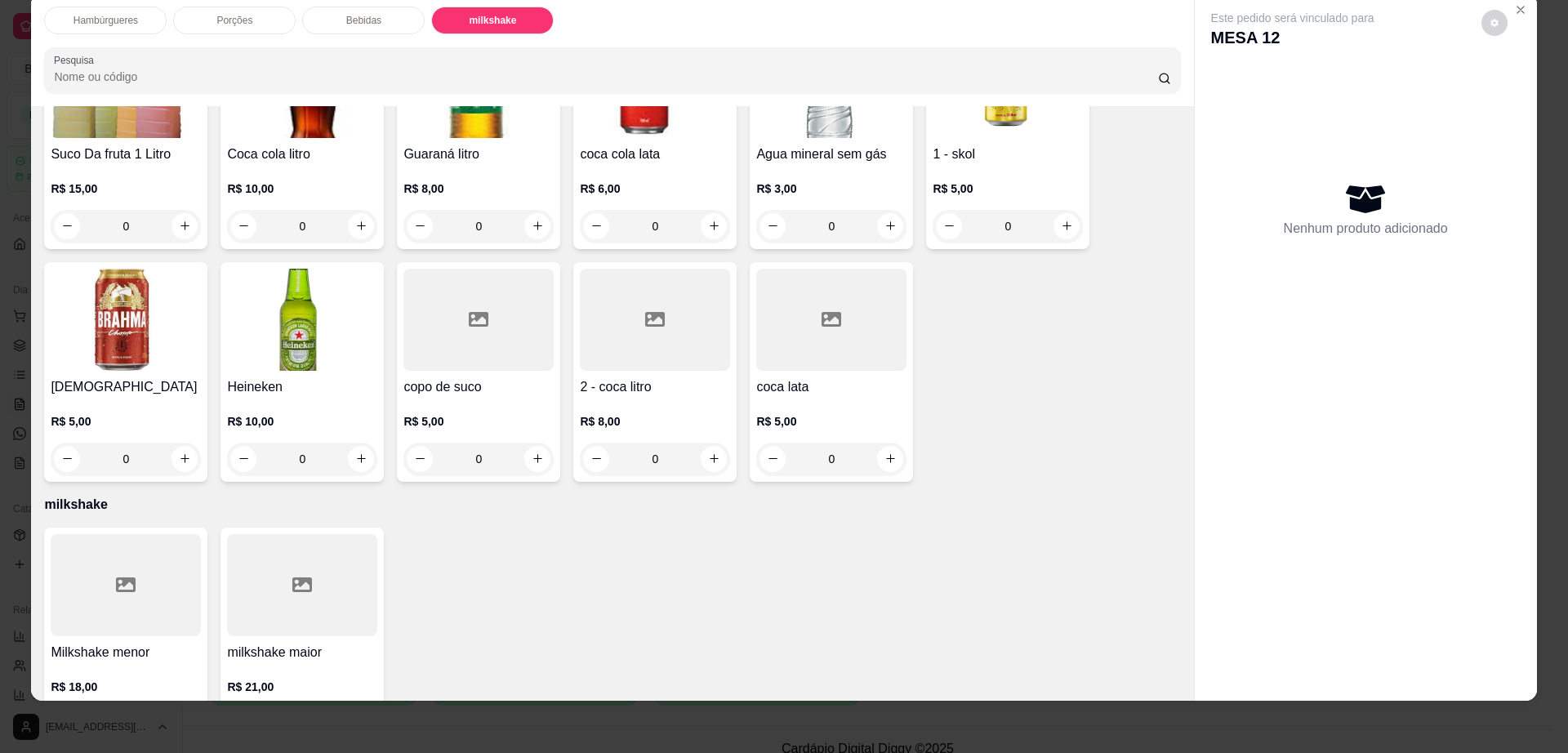
click at [103, 583] on div "Milkshake menor R$ 18,00 0" at bounding box center [126, 638] width 164 height 220
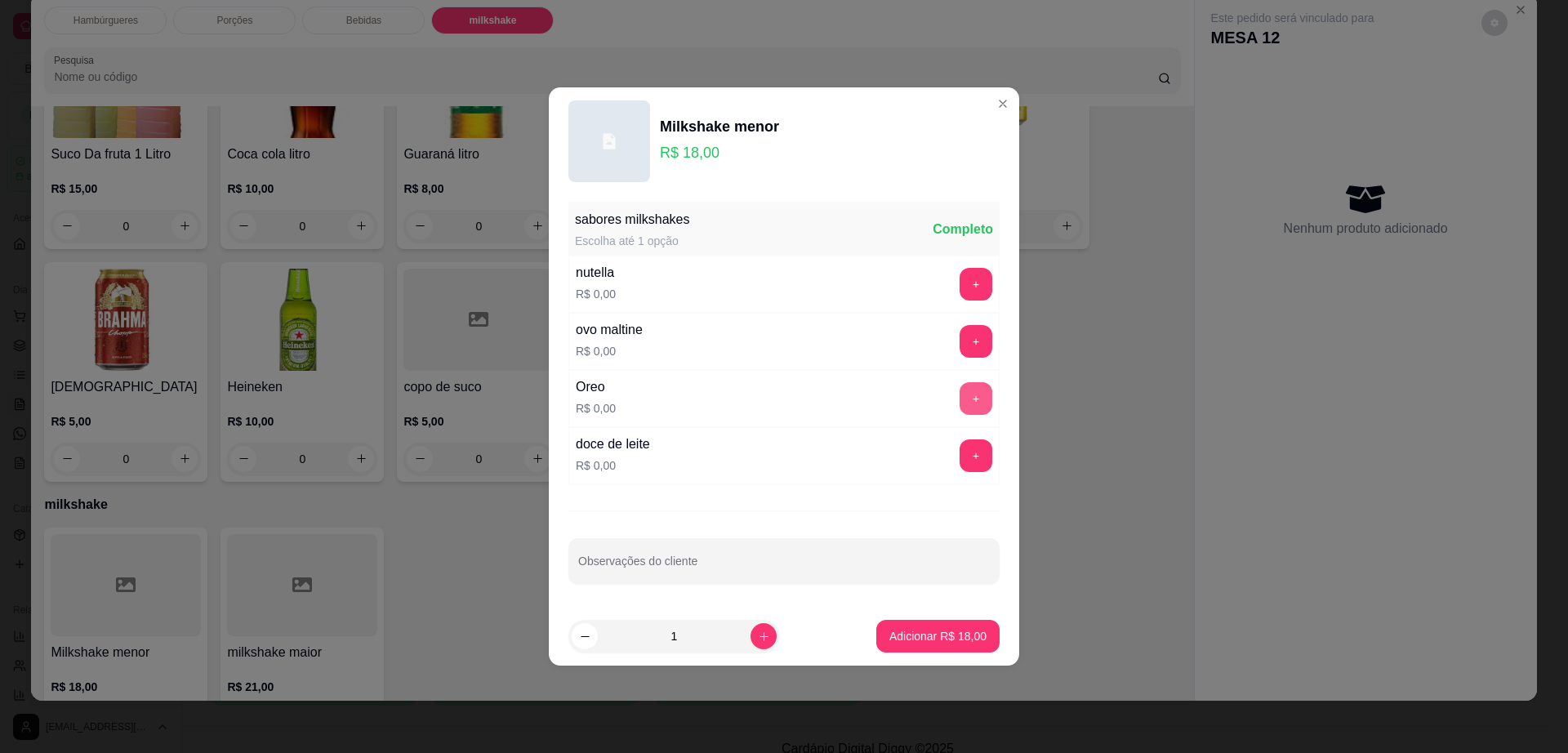
click at [974, 397] on button "+" at bounding box center [975, 398] width 33 height 33
click at [933, 642] on p "Adicionar R$ 18,00" at bounding box center [938, 637] width 97 height 17
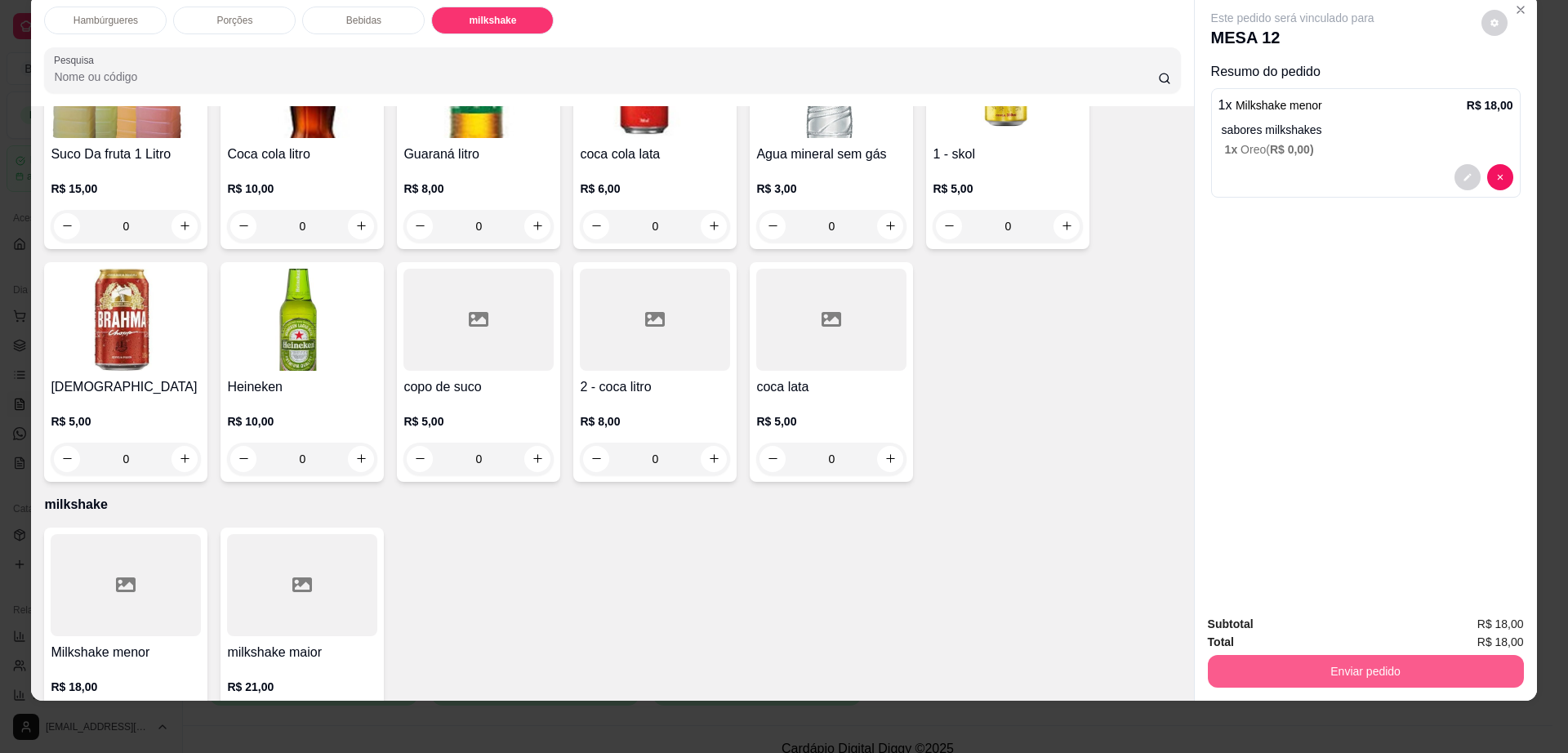
click at [1250, 662] on button "Enviar pedido" at bounding box center [1366, 671] width 316 height 33
click at [1491, 19] on icon "decrease-product-quantity" at bounding box center [1494, 22] width 10 height 10
click at [1492, 28] on button "decrease-product-quantity" at bounding box center [1494, 23] width 26 height 26
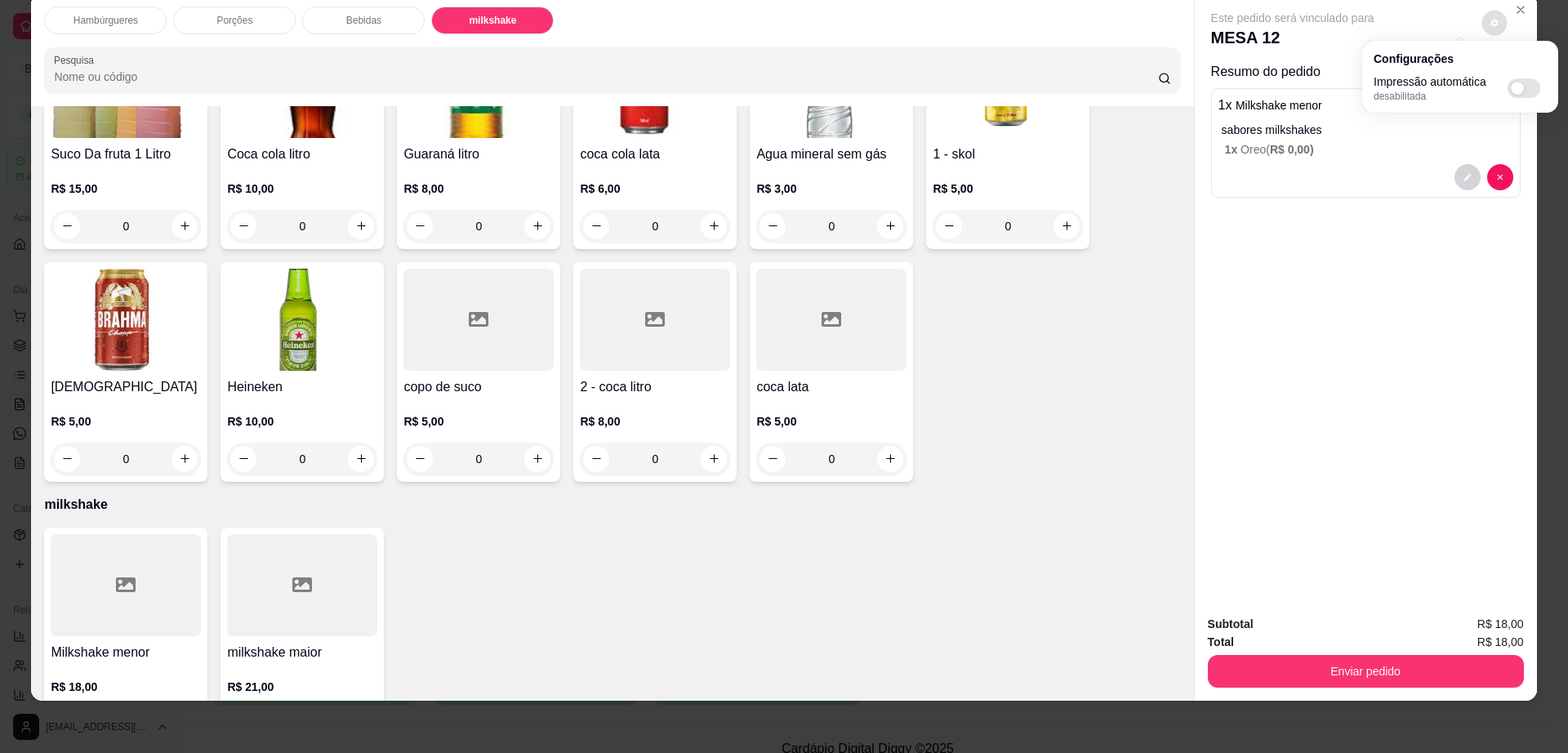
click at [1519, 75] on div "Impressão automática desabilitada" at bounding box center [1460, 88] width 173 height 30
click at [1519, 76] on div "Impressão automática desabilitada" at bounding box center [1460, 88] width 173 height 30
click at [1532, 85] on span "Automatic updates" at bounding box center [1523, 87] width 33 height 20
click at [1518, 88] on input "Automatic updates" at bounding box center [1511, 93] width 10 height 10
checkbox input "true"
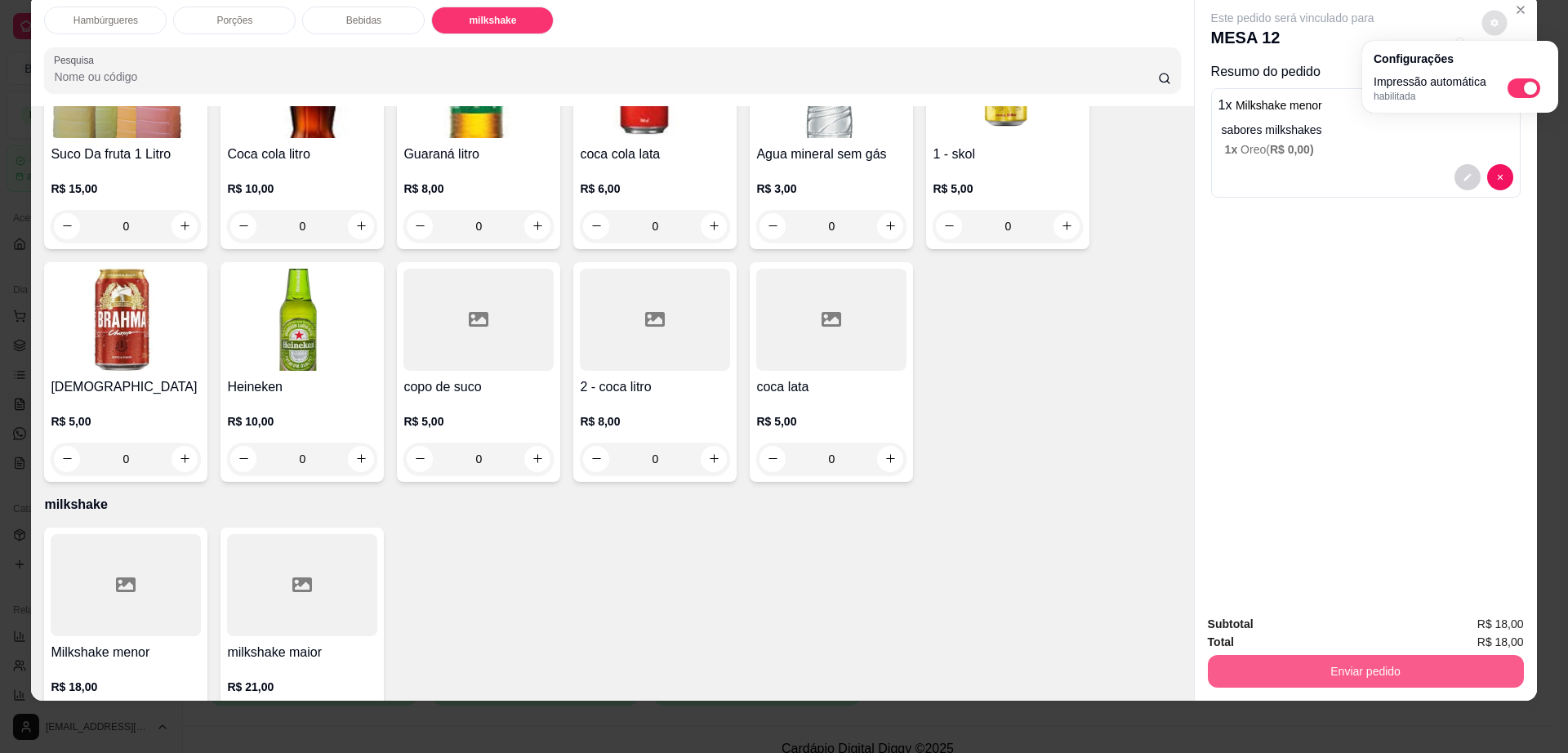
click at [1261, 672] on button "Enviar pedido" at bounding box center [1366, 671] width 316 height 33
click at [1262, 669] on button "Enviar pedido" at bounding box center [1366, 671] width 316 height 33
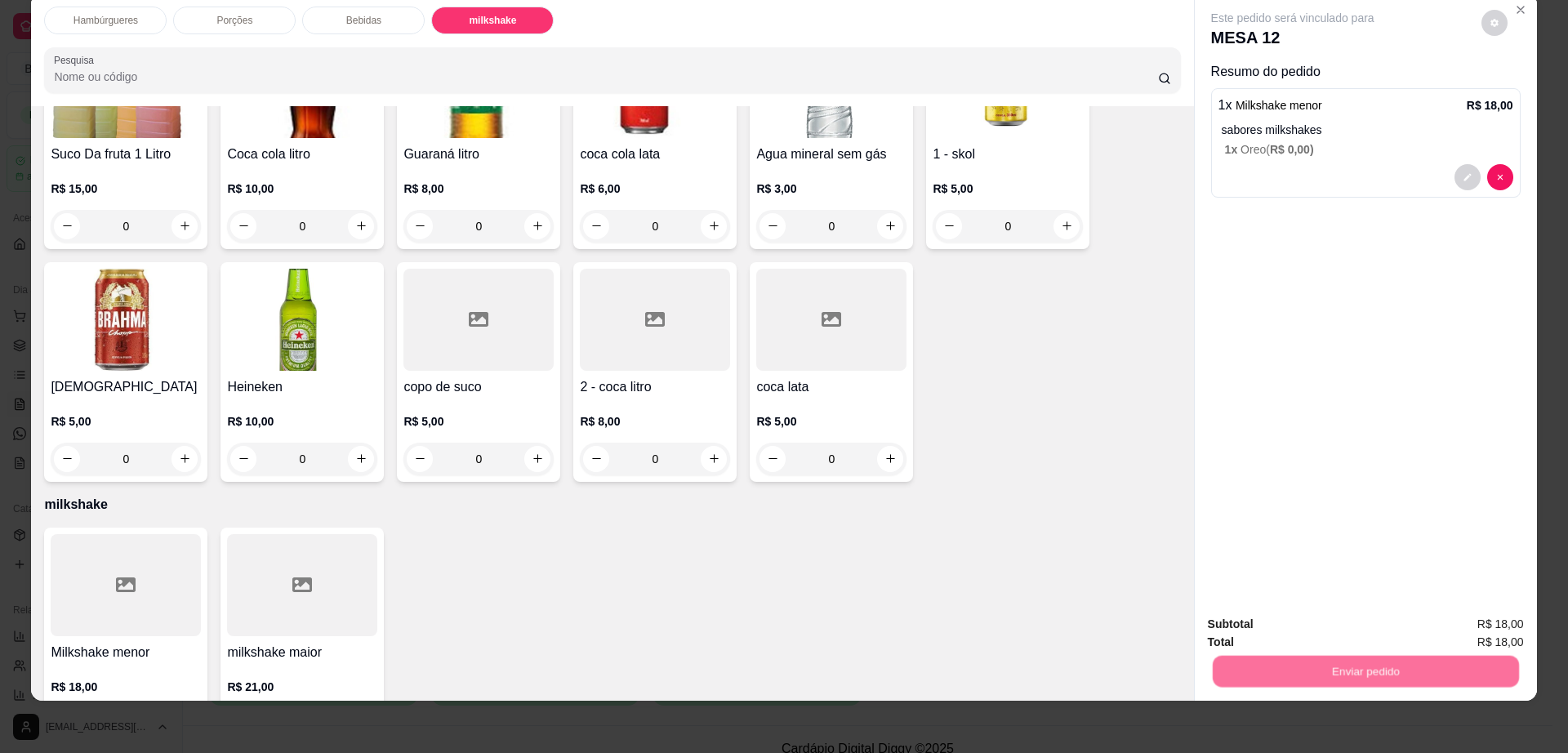
click at [1273, 633] on button "Não registrar e enviar pedido" at bounding box center [1309, 631] width 170 height 31
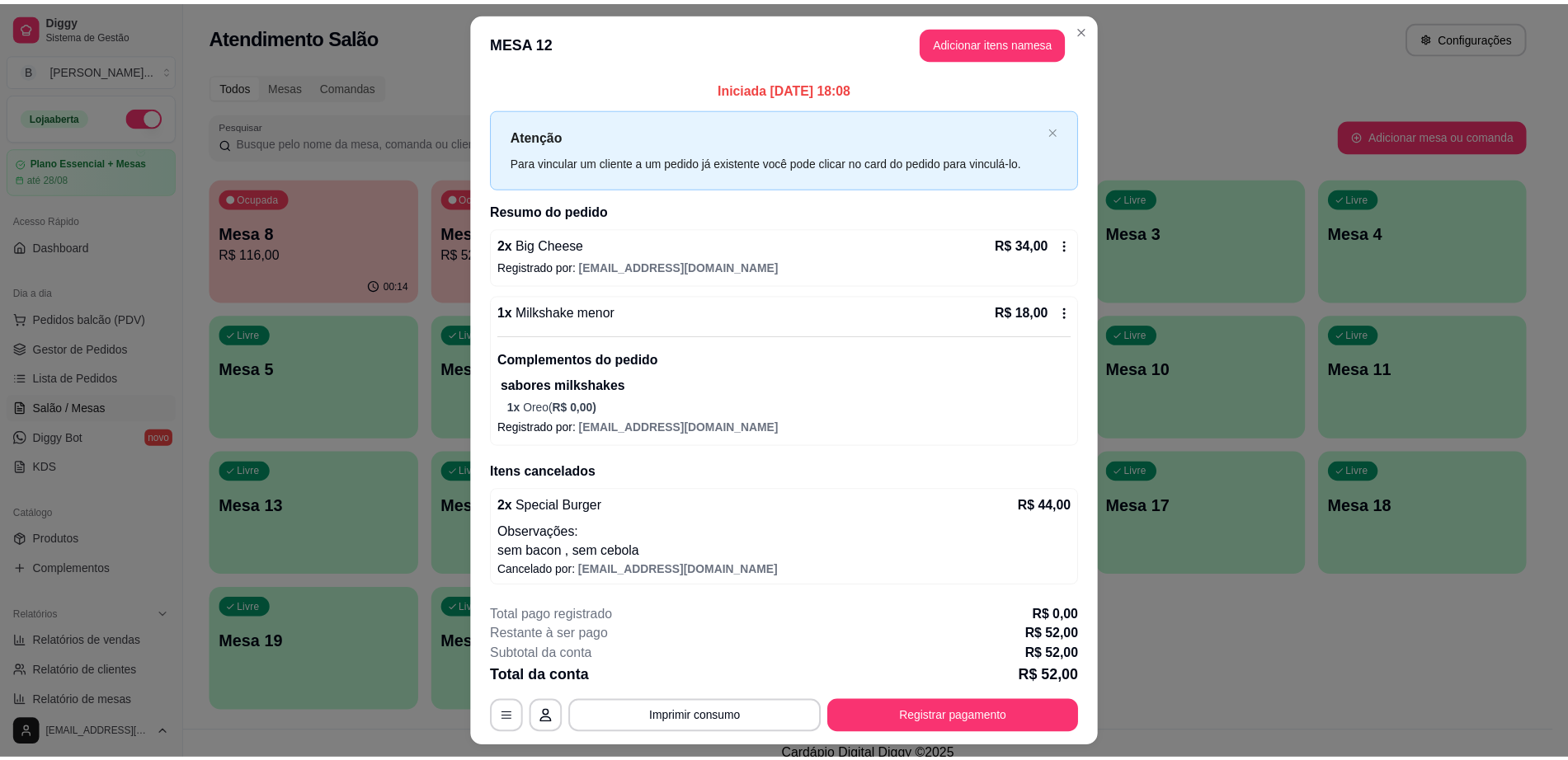
scroll to position [40, 0]
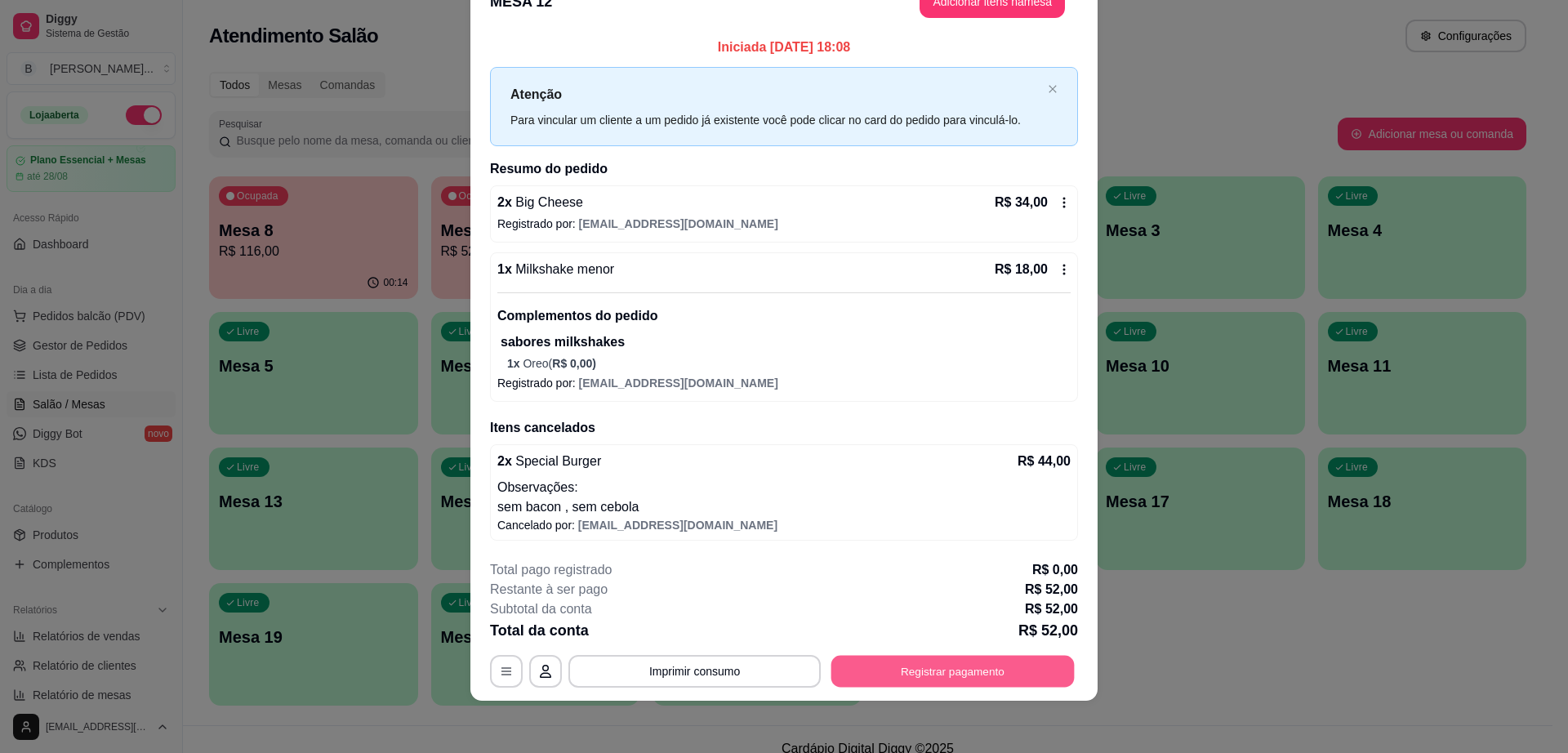
click at [914, 684] on button "Registrar pagamento" at bounding box center [953, 672] width 244 height 32
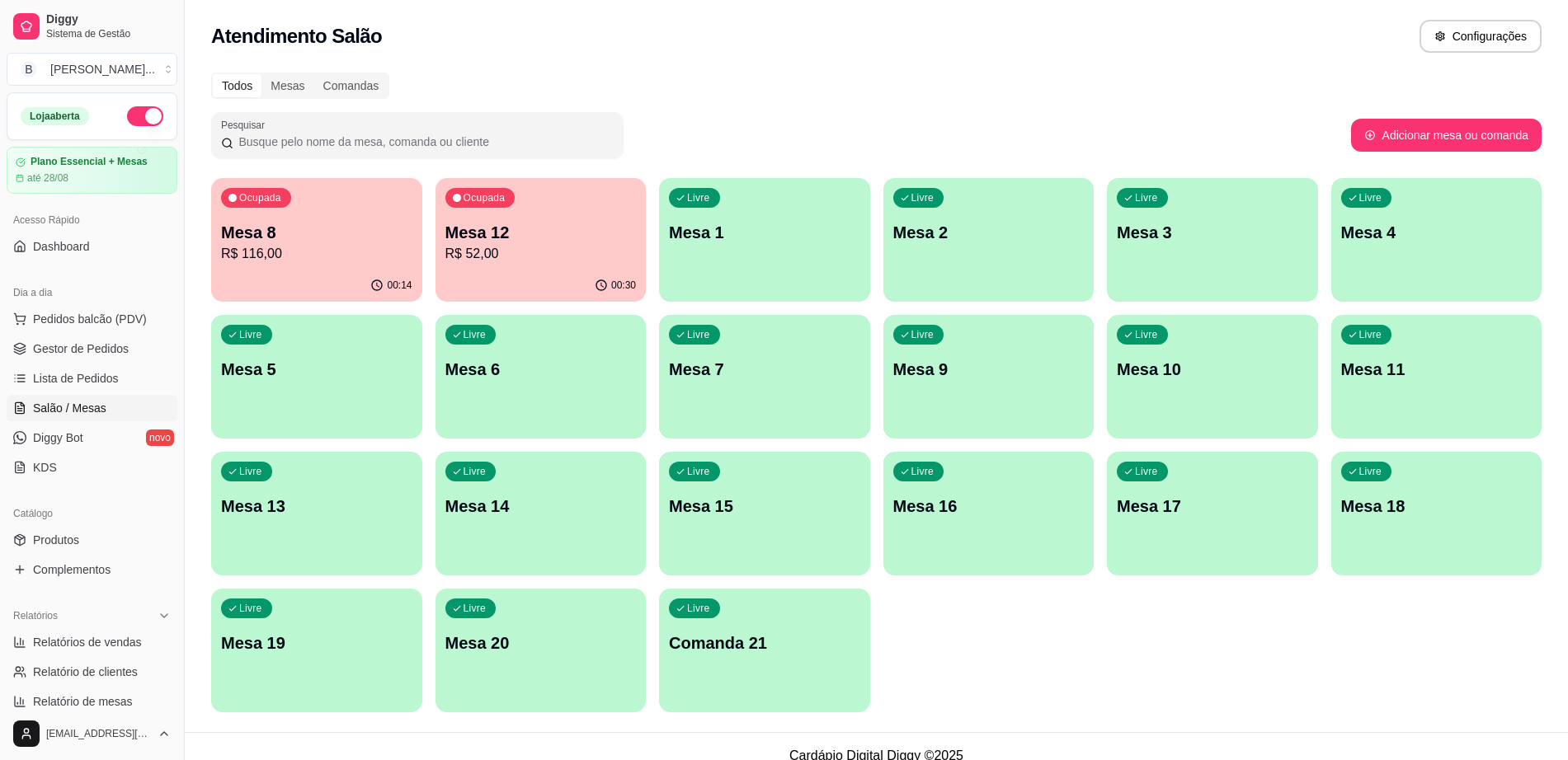
click at [331, 246] on p "R$ 116,00" at bounding box center [317, 254] width 192 height 20
click at [499, 246] on p "R$ 52,00" at bounding box center [541, 254] width 192 height 20
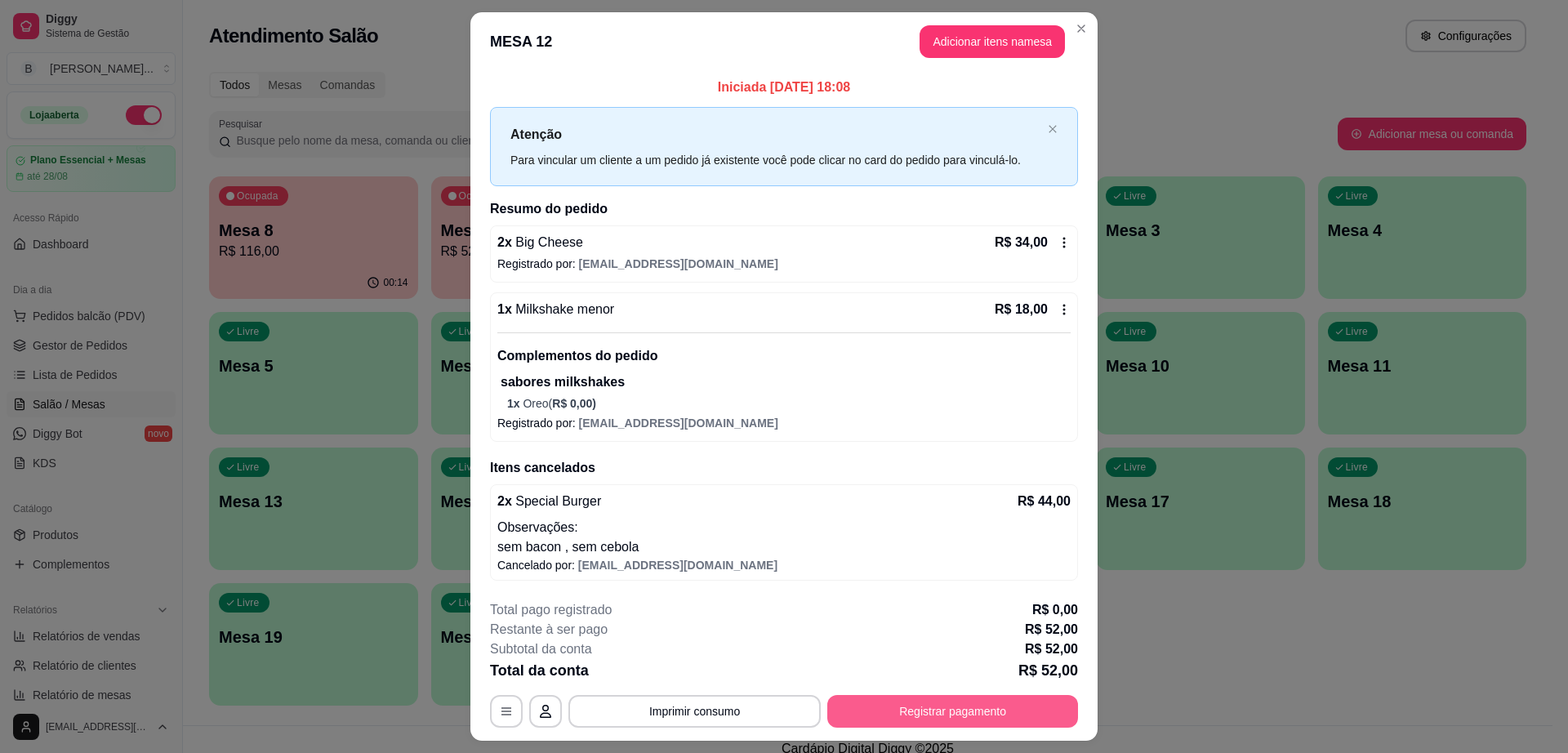
click at [932, 718] on button "Registrar pagamento" at bounding box center [952, 711] width 250 height 33
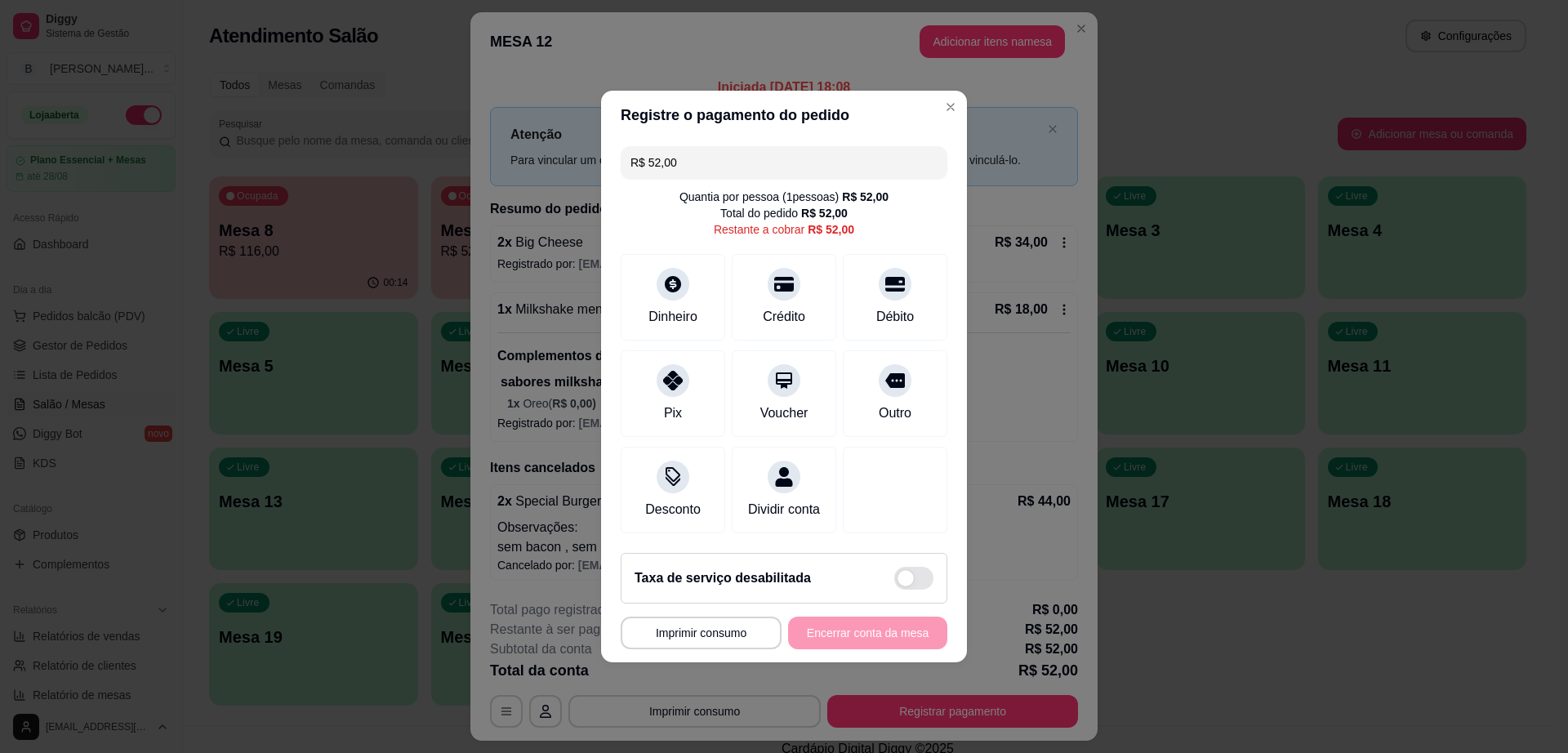
click at [791, 162] on input "R$ 52,00" at bounding box center [784, 162] width 307 height 33
click at [671, 371] on icon at bounding box center [673, 375] width 21 height 21
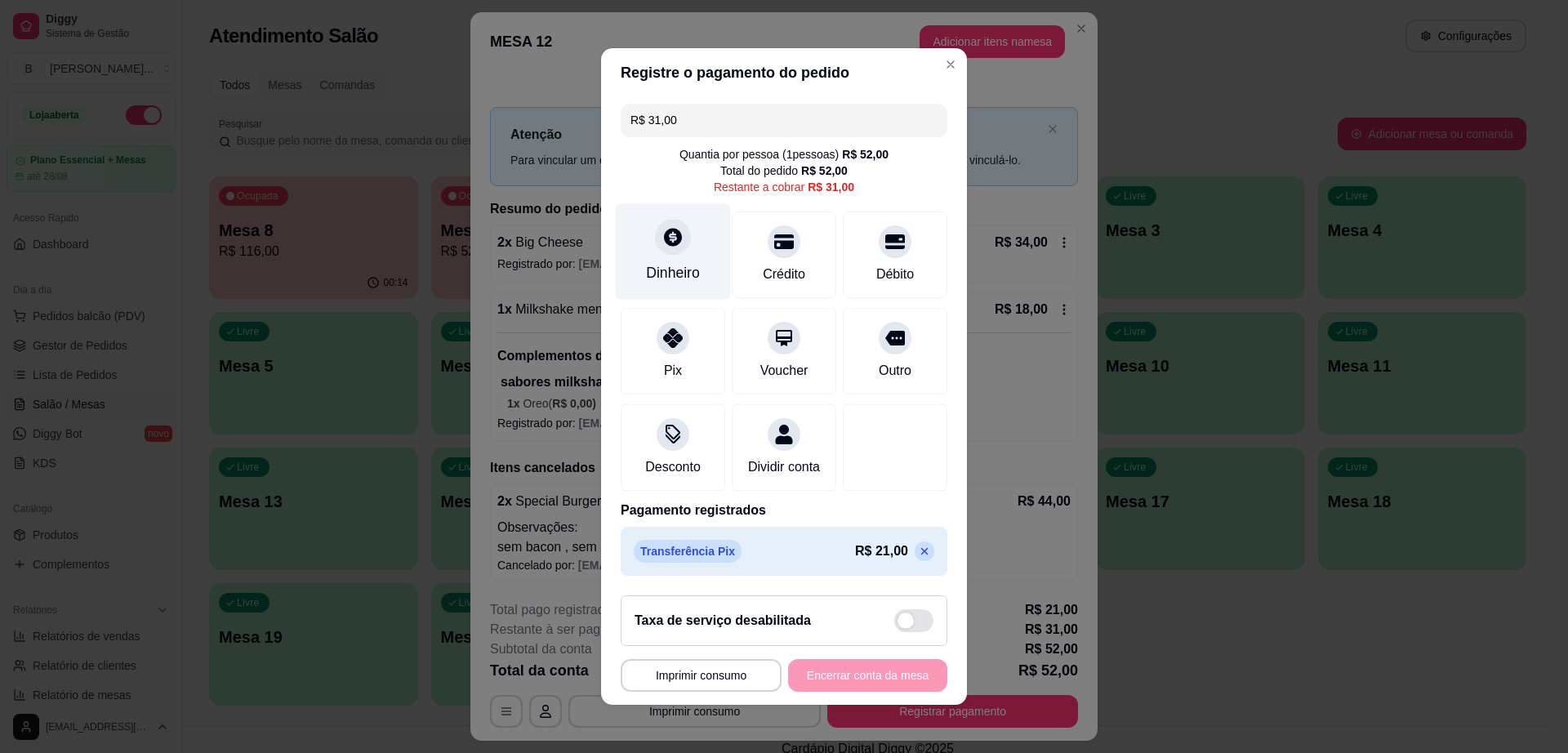
click at [663, 262] on div "Dinheiro" at bounding box center [673, 273] width 54 height 21
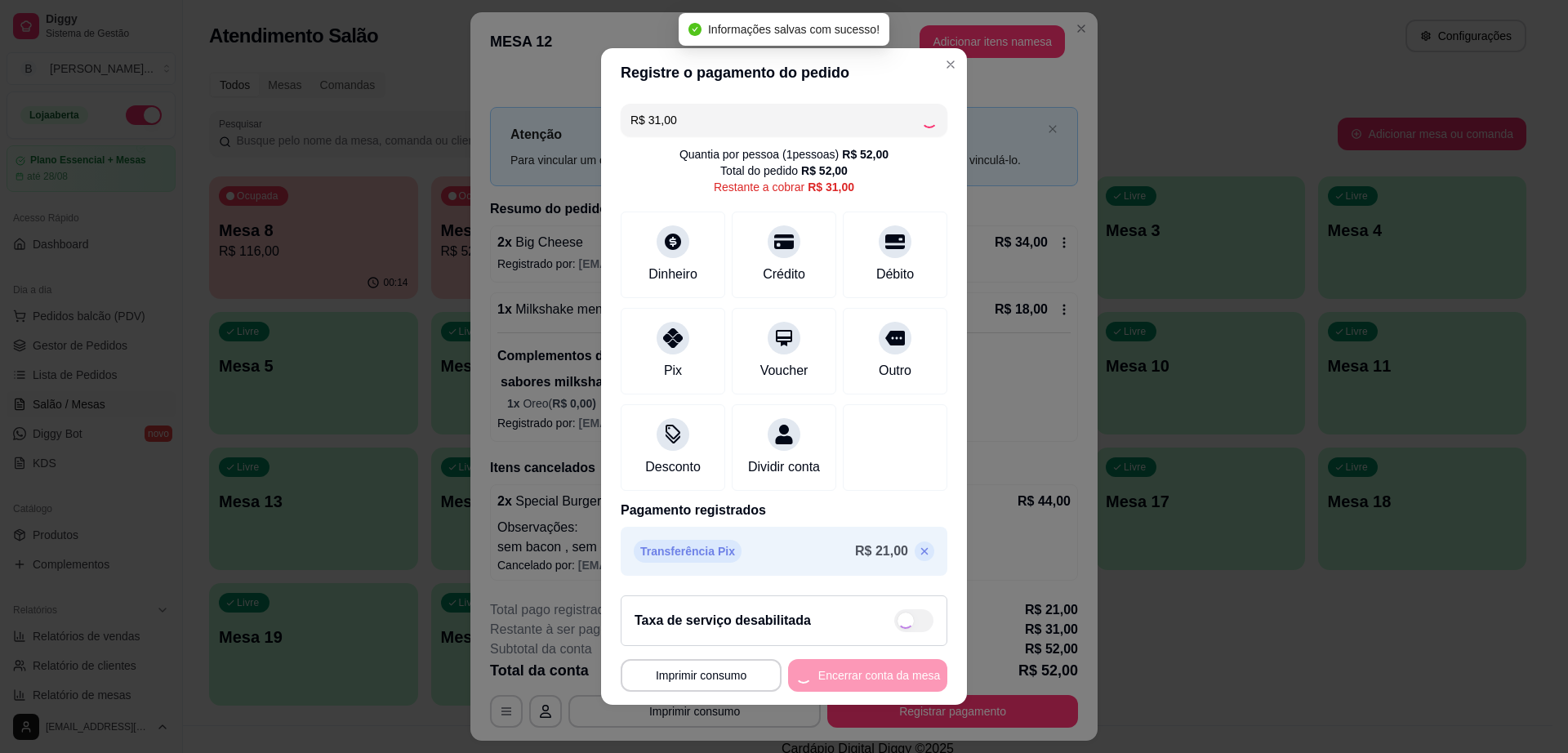
type input "R$ 0,00"
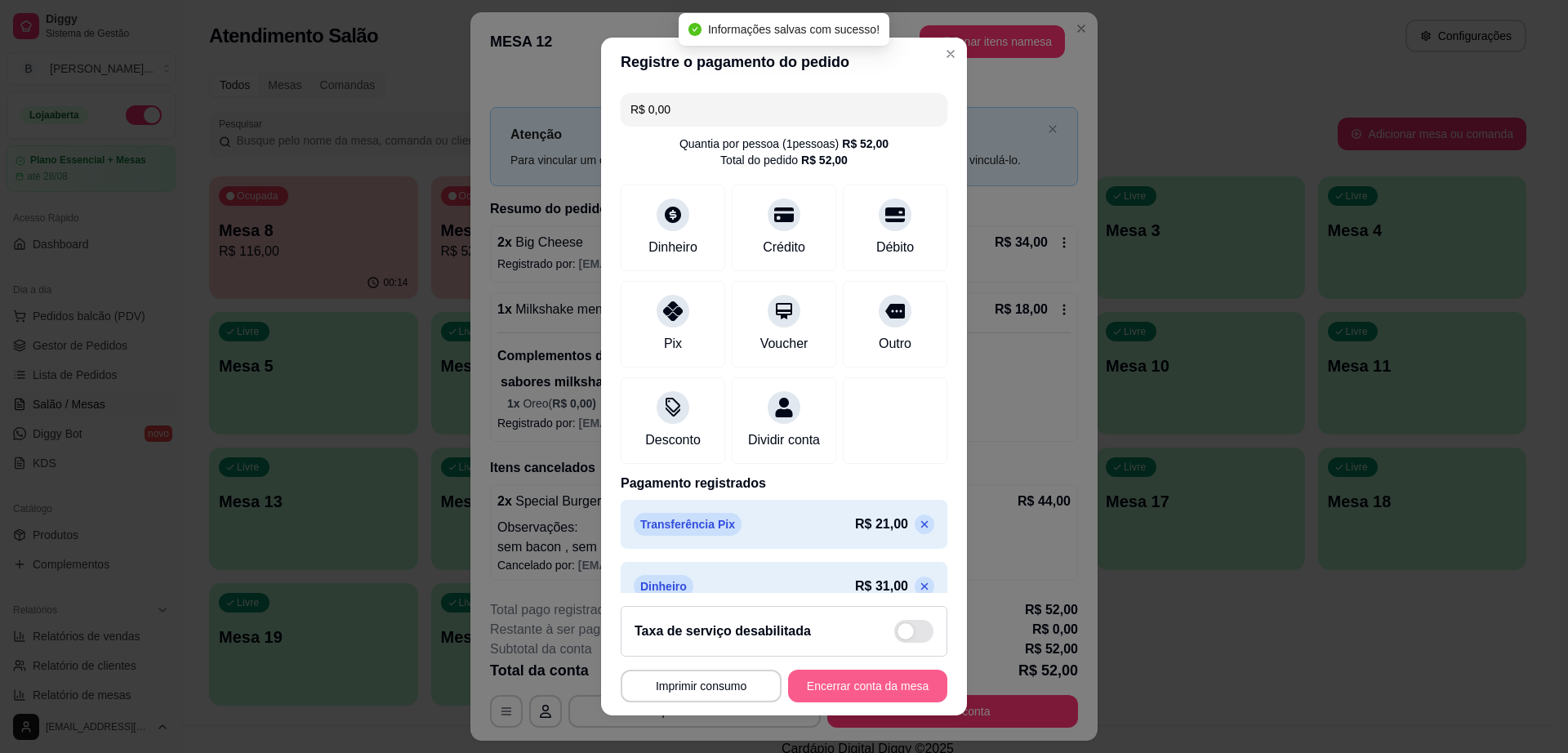
click at [879, 691] on button "Encerrar conta da mesa" at bounding box center [867, 686] width 159 height 33
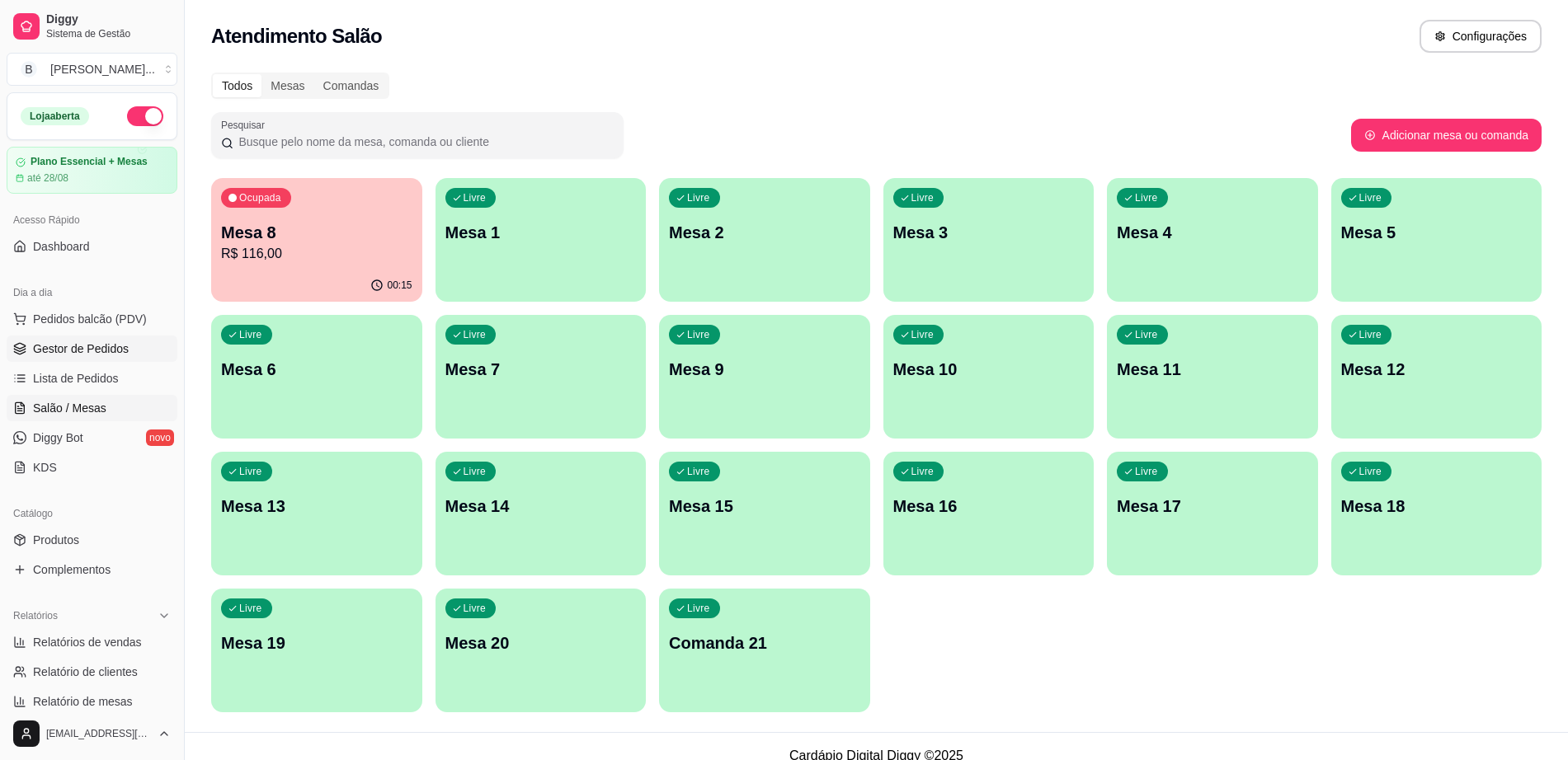
click at [102, 356] on span "Gestor de Pedidos" at bounding box center [81, 349] width 96 height 17
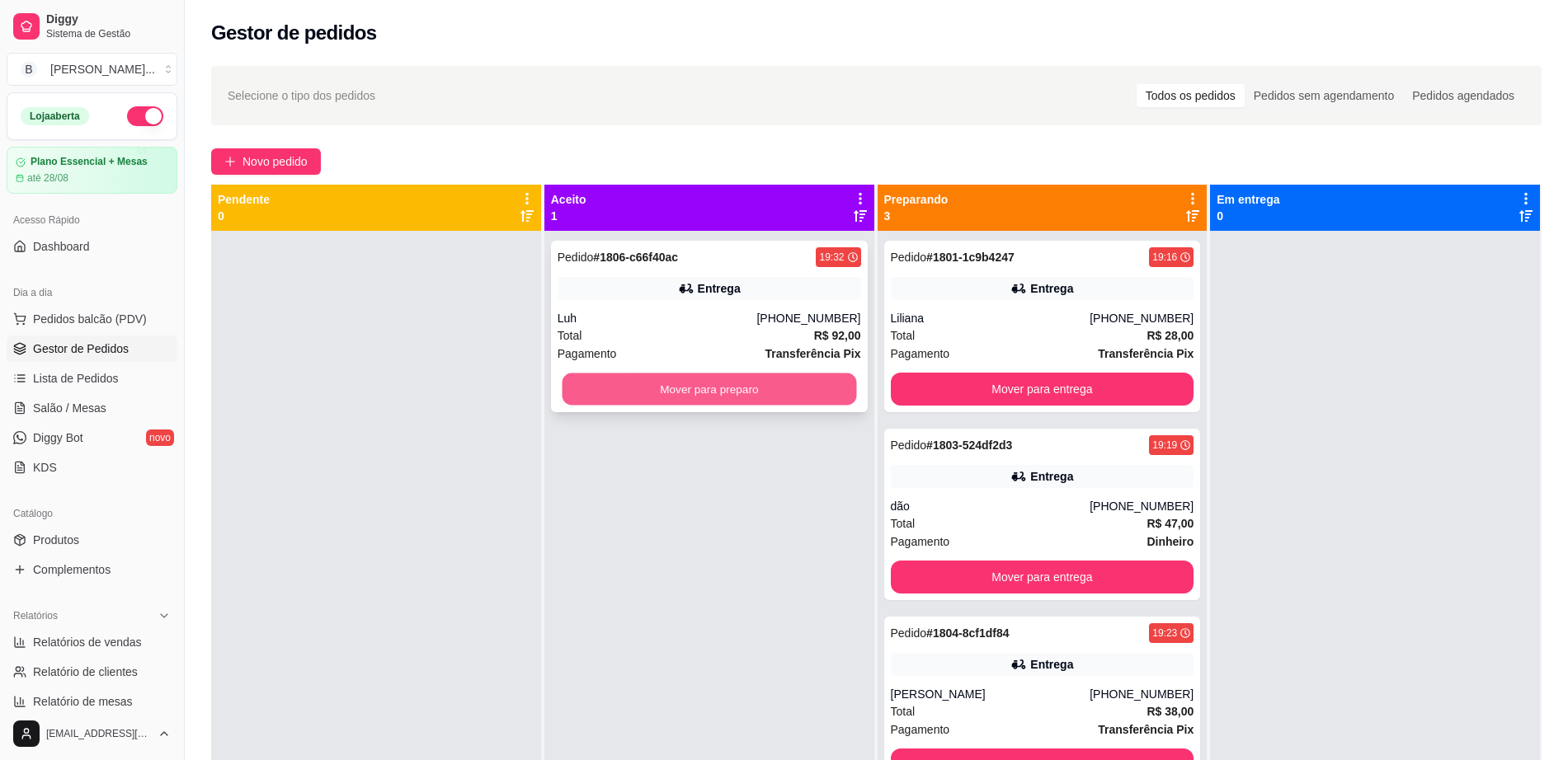
click at [729, 396] on button "Mover para preparo" at bounding box center [709, 390] width 294 height 32
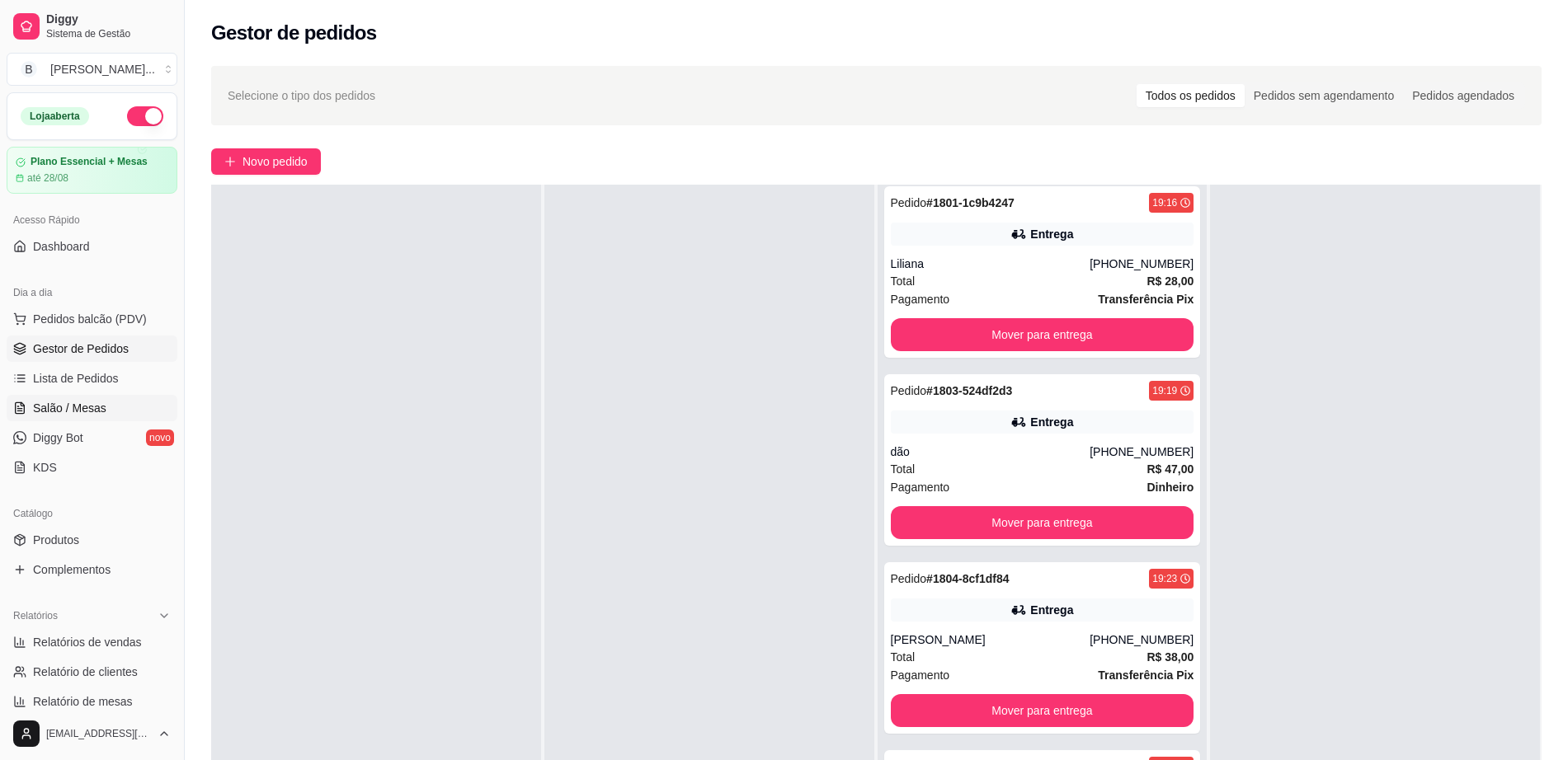
click at [123, 402] on link "Salão / Mesas" at bounding box center [92, 408] width 171 height 26
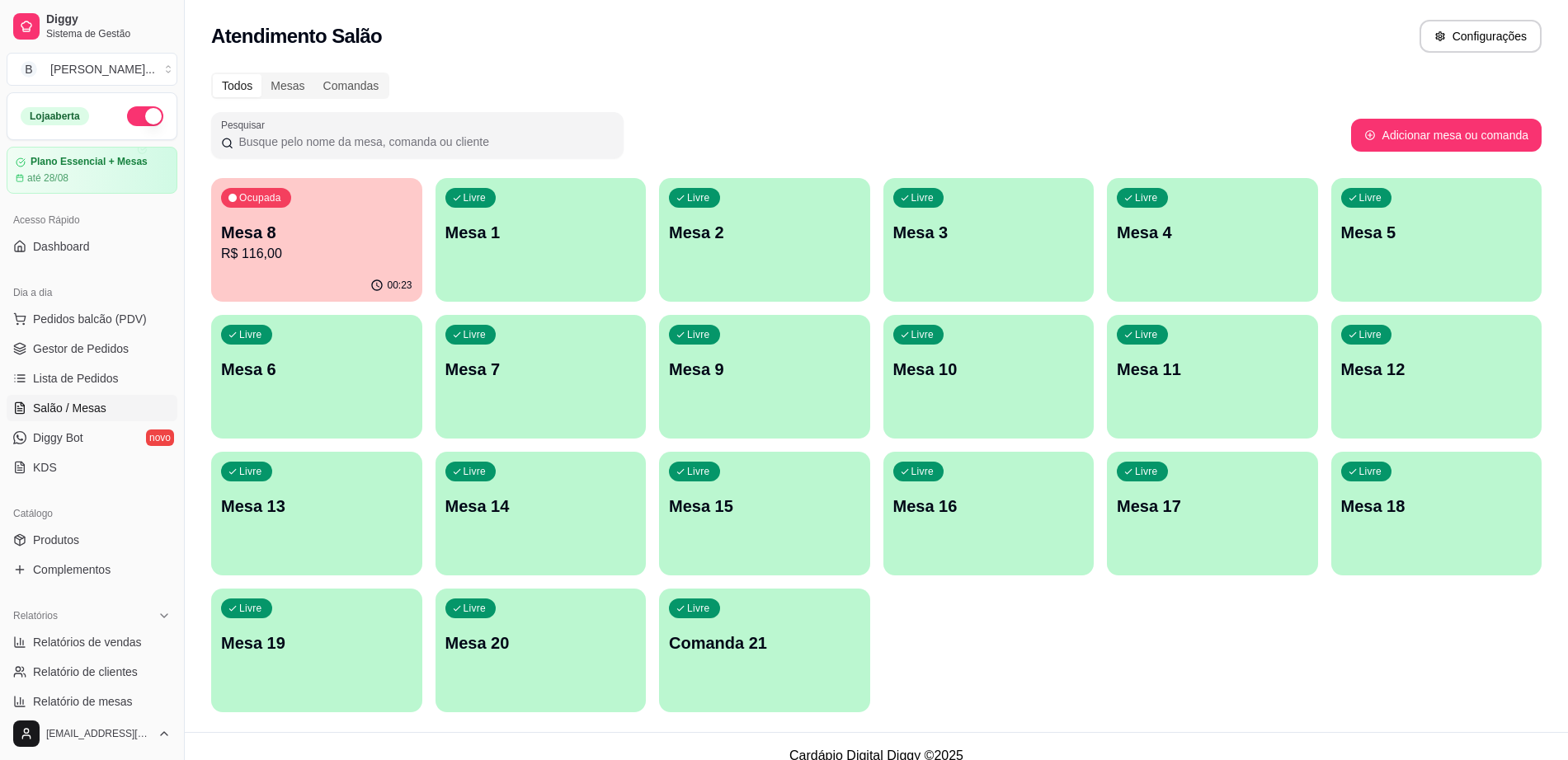
click at [988, 432] on div "button" at bounding box center [989, 428] width 212 height 20
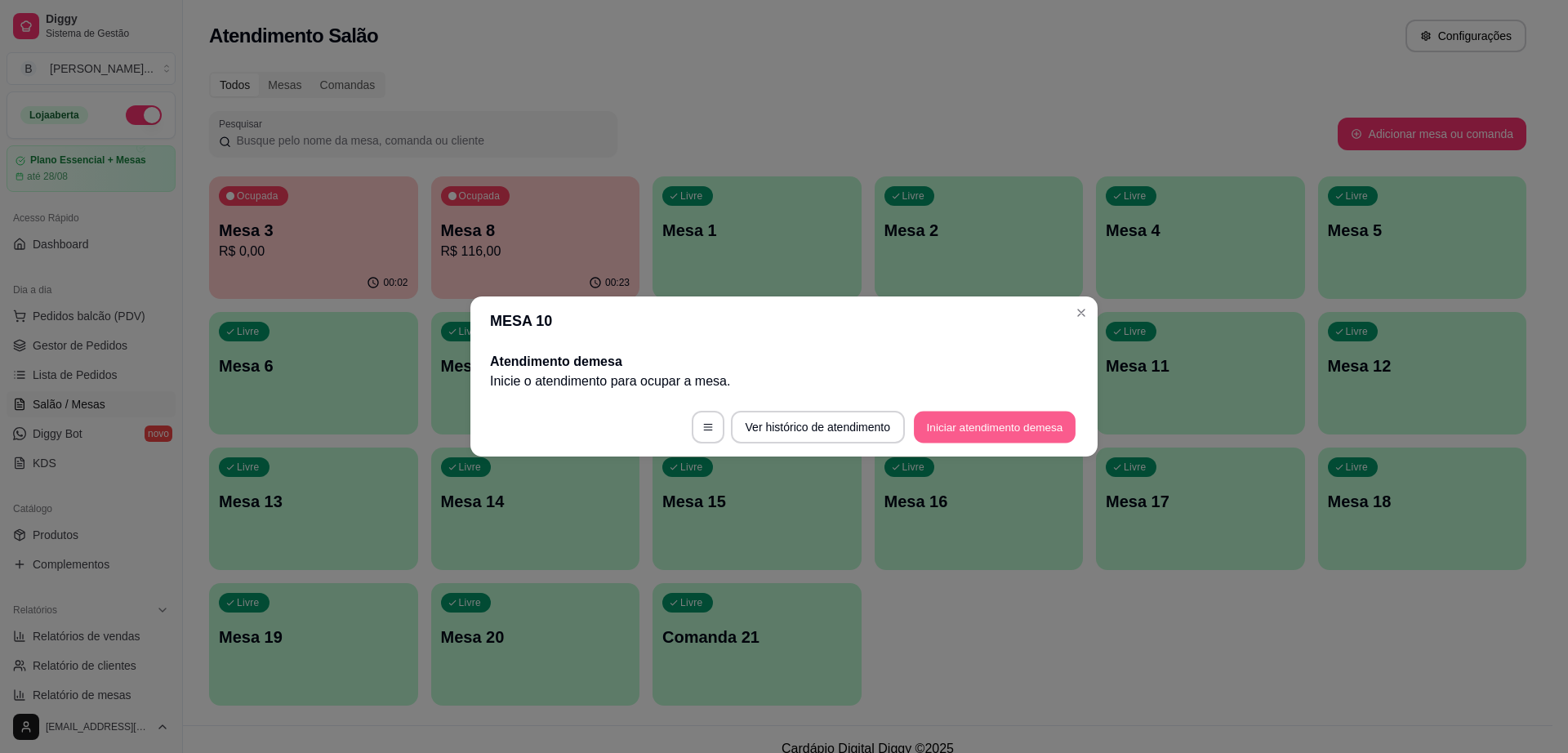
click at [1022, 437] on button "Iniciar atendimento de mesa" at bounding box center [995, 427] width 162 height 32
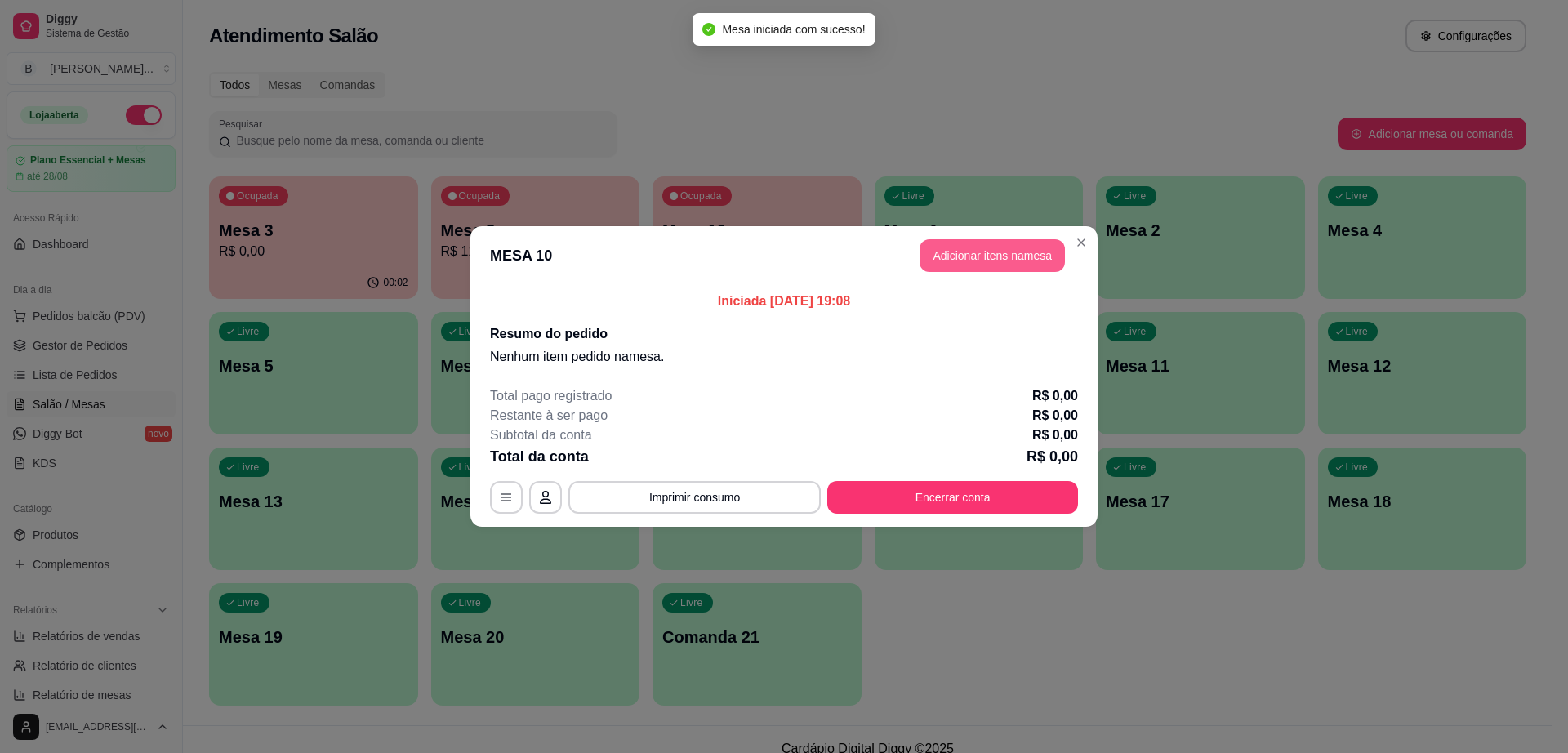
click at [999, 235] on header "MESA 10 Adicionar itens na mesa" at bounding box center [784, 255] width 627 height 59
click at [1004, 250] on button "Adicionar itens na mesa" at bounding box center [992, 255] width 145 height 33
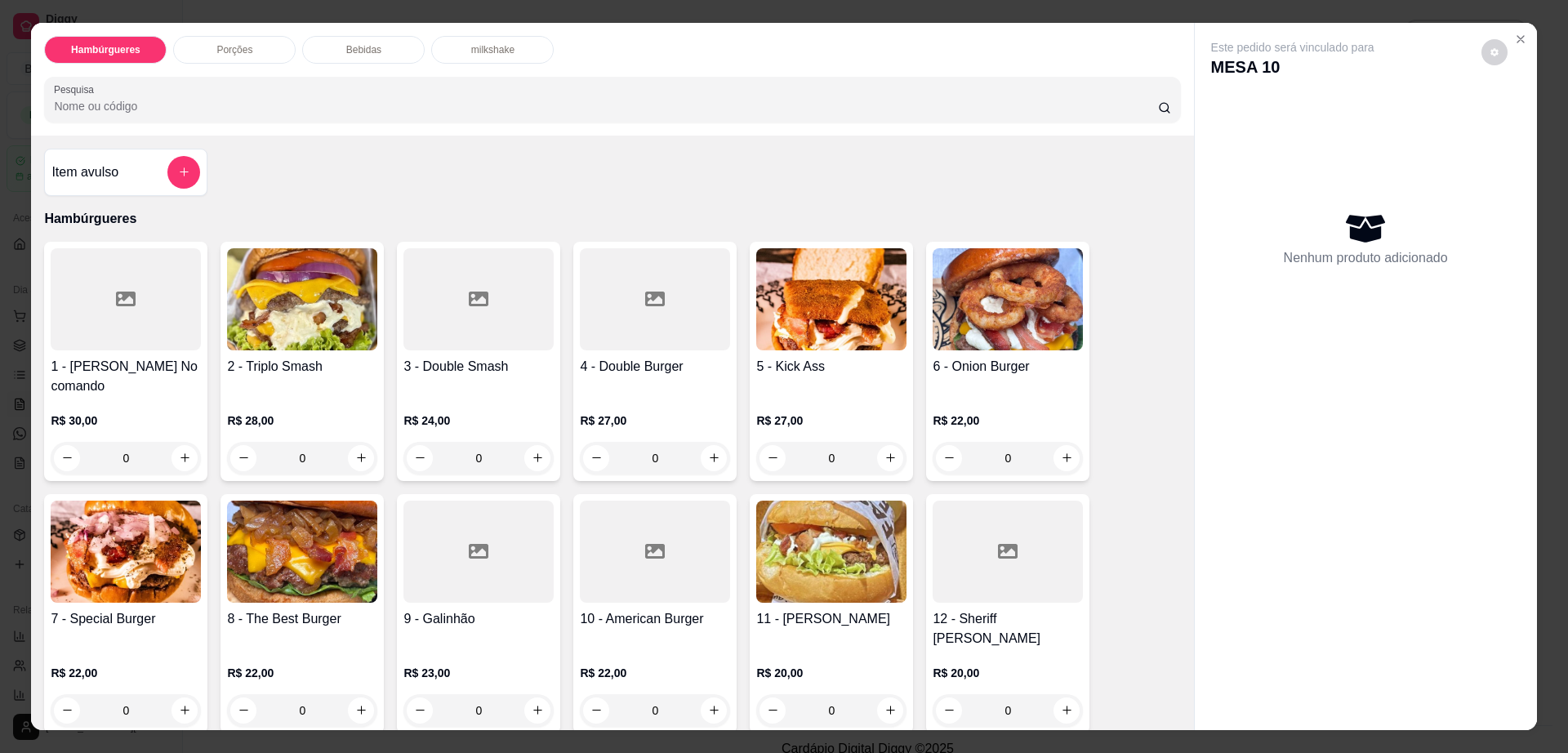
click at [309, 555] on img at bounding box center [302, 552] width 150 height 102
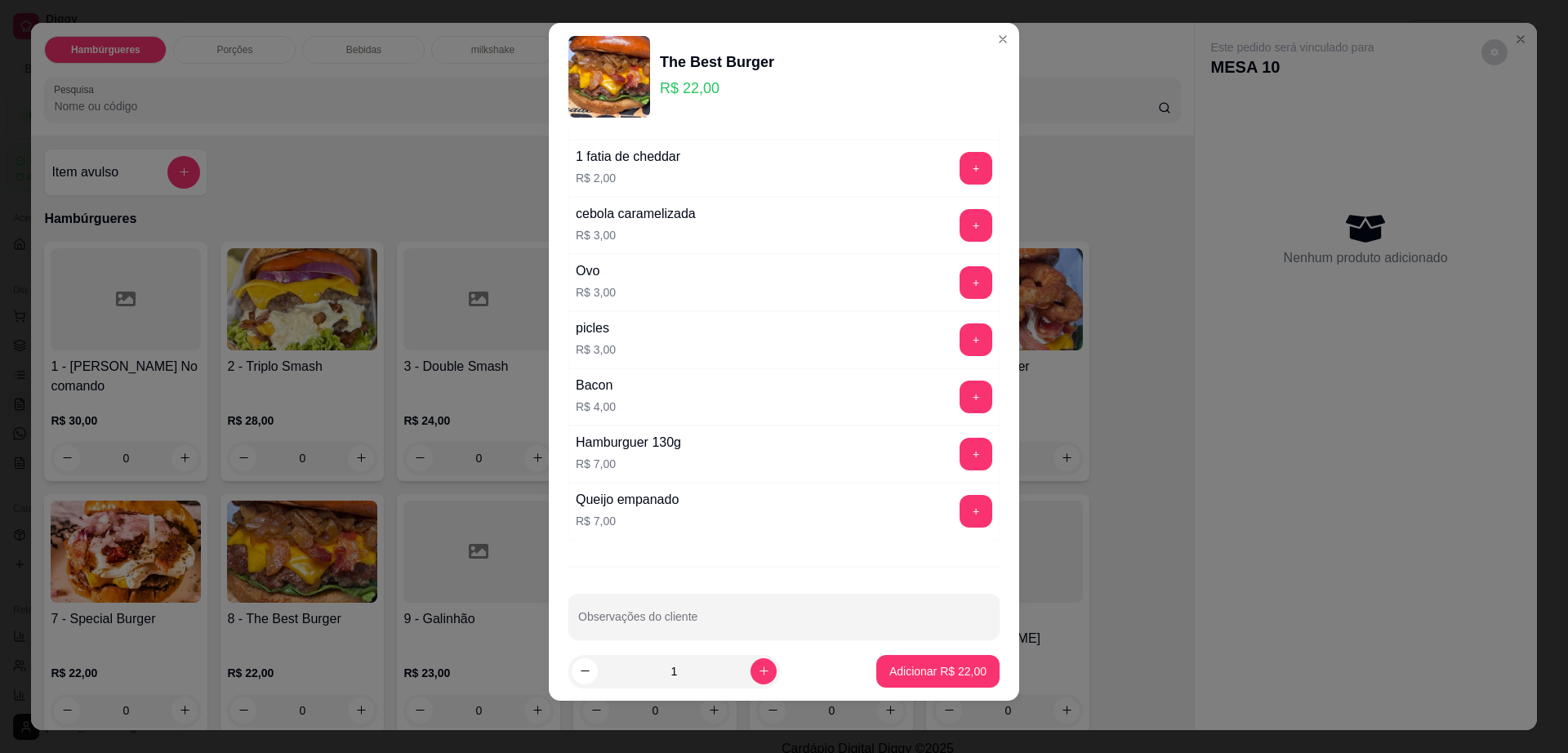
scroll to position [129, 0]
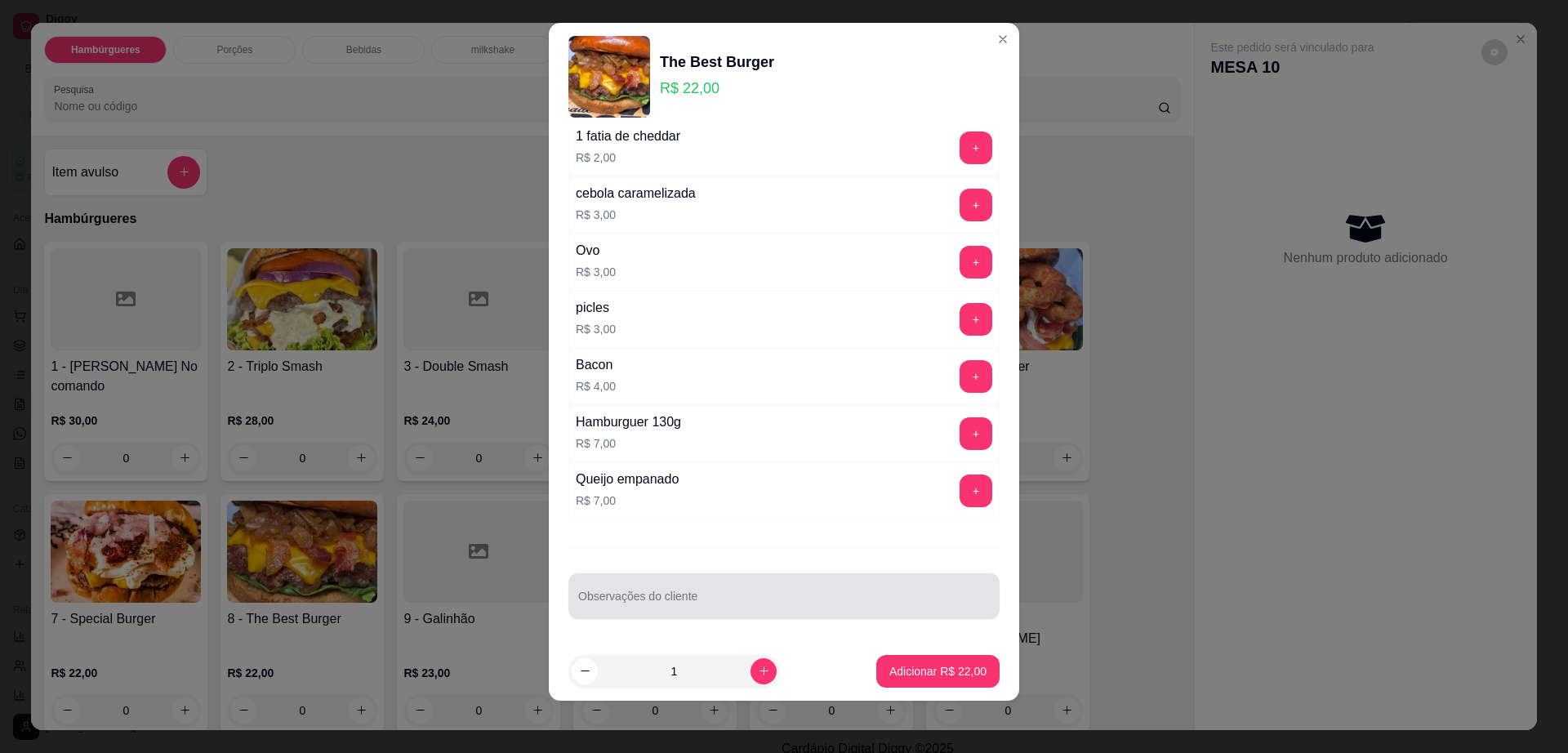
click at [692, 603] on input "Observações do cliente" at bounding box center [784, 603] width 411 height 17
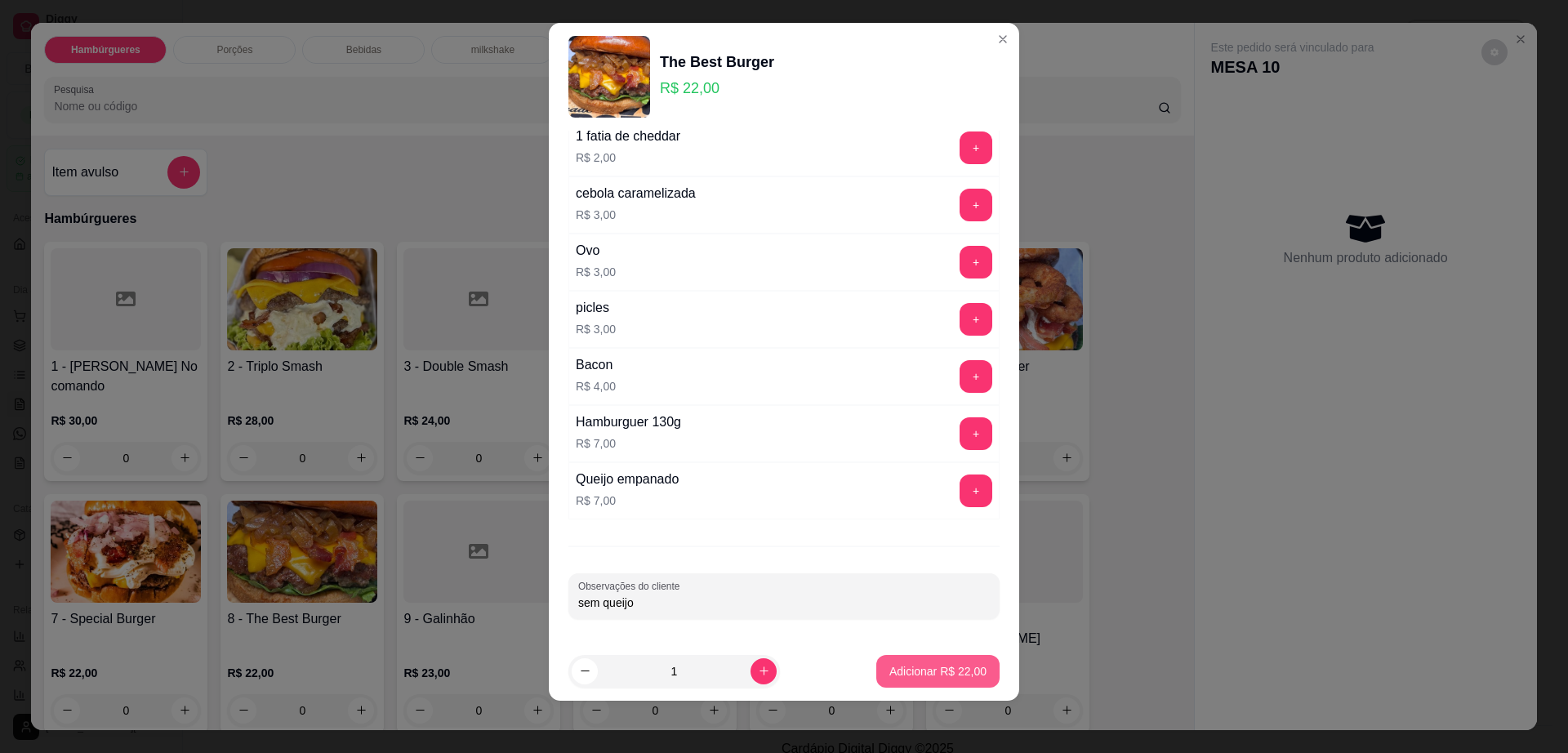
type input "sem queijo"
click at [895, 684] on button "Adicionar R$ 22,00" at bounding box center [938, 671] width 124 height 33
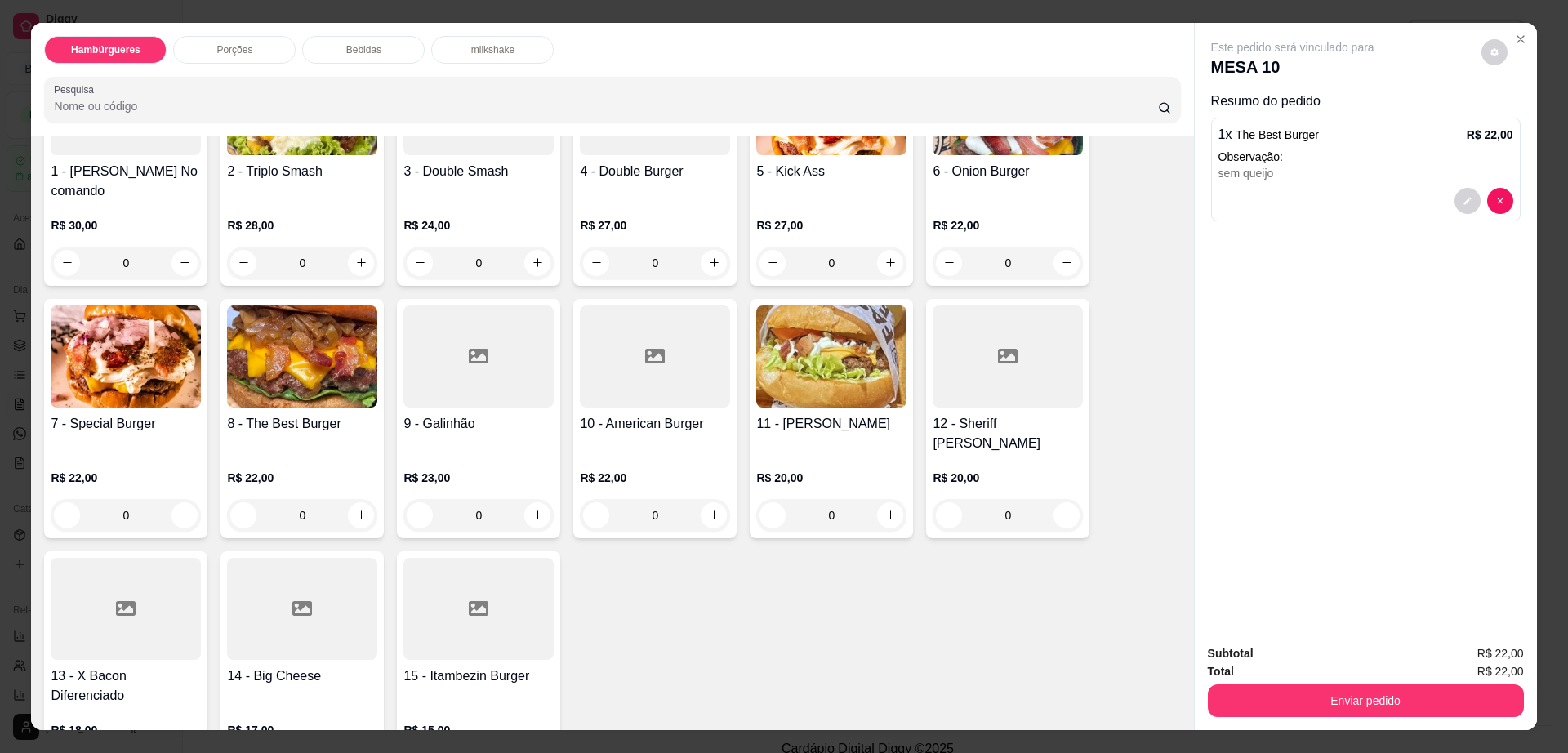
scroll to position [306, 0]
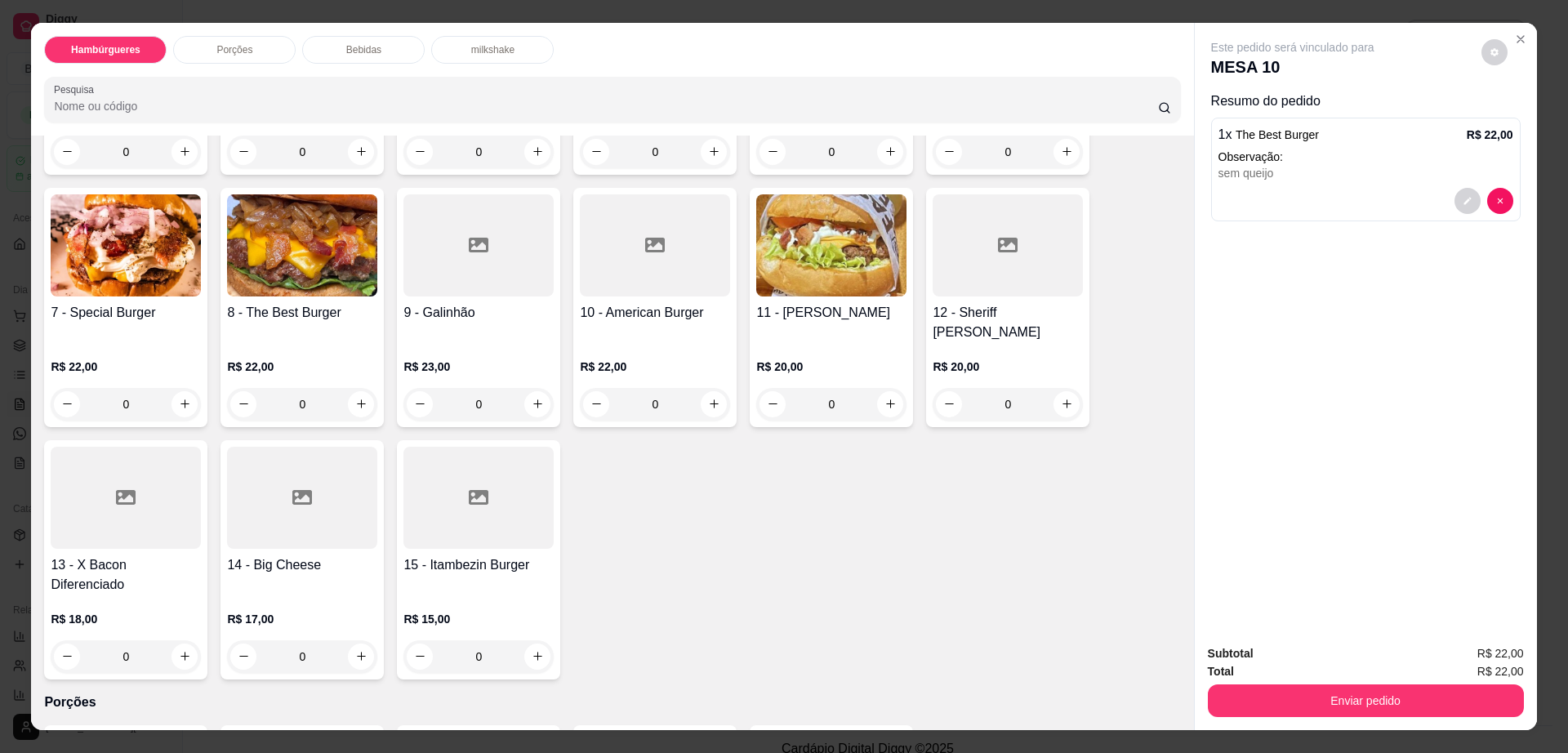
click at [470, 478] on div at bounding box center [478, 498] width 150 height 102
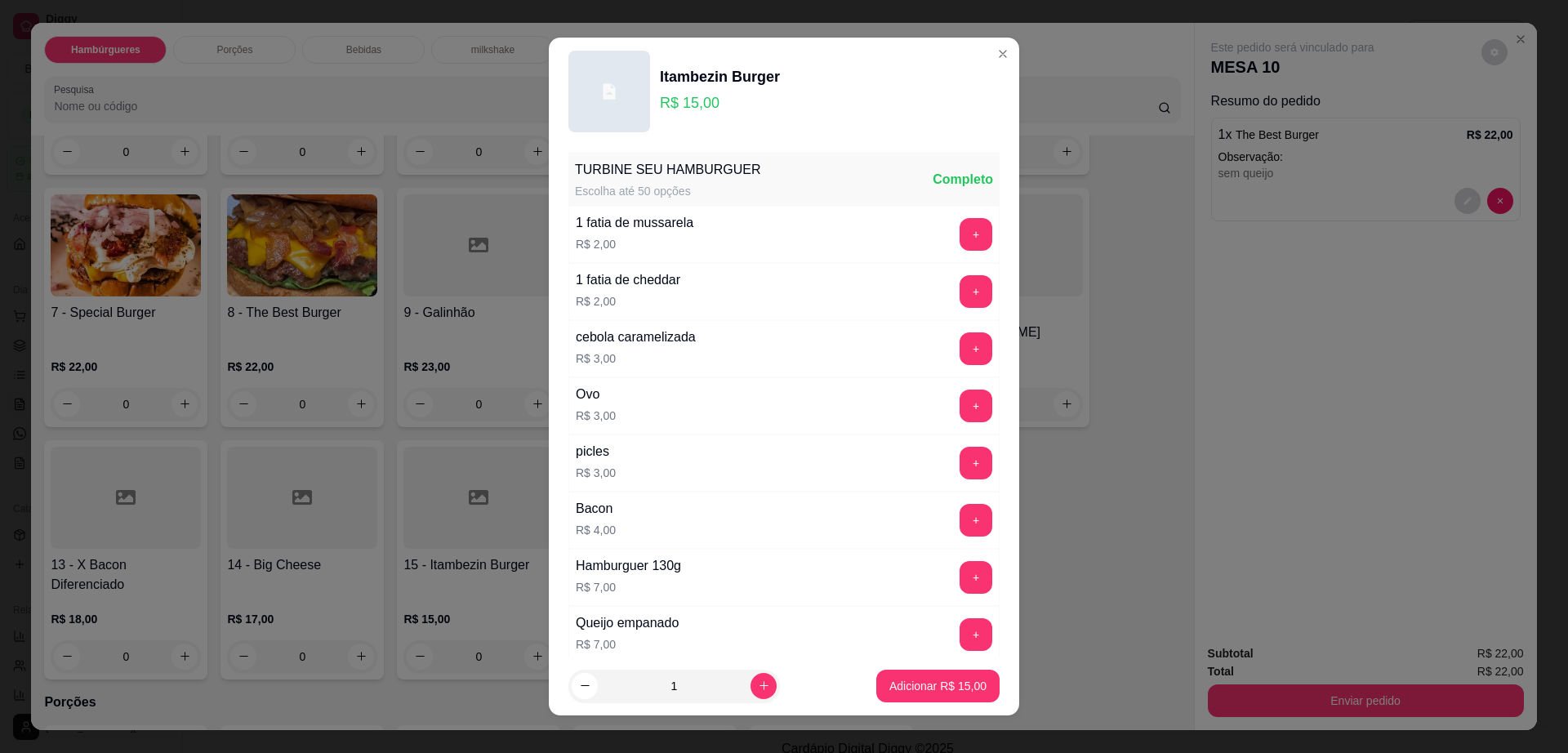
scroll to position [129, 0]
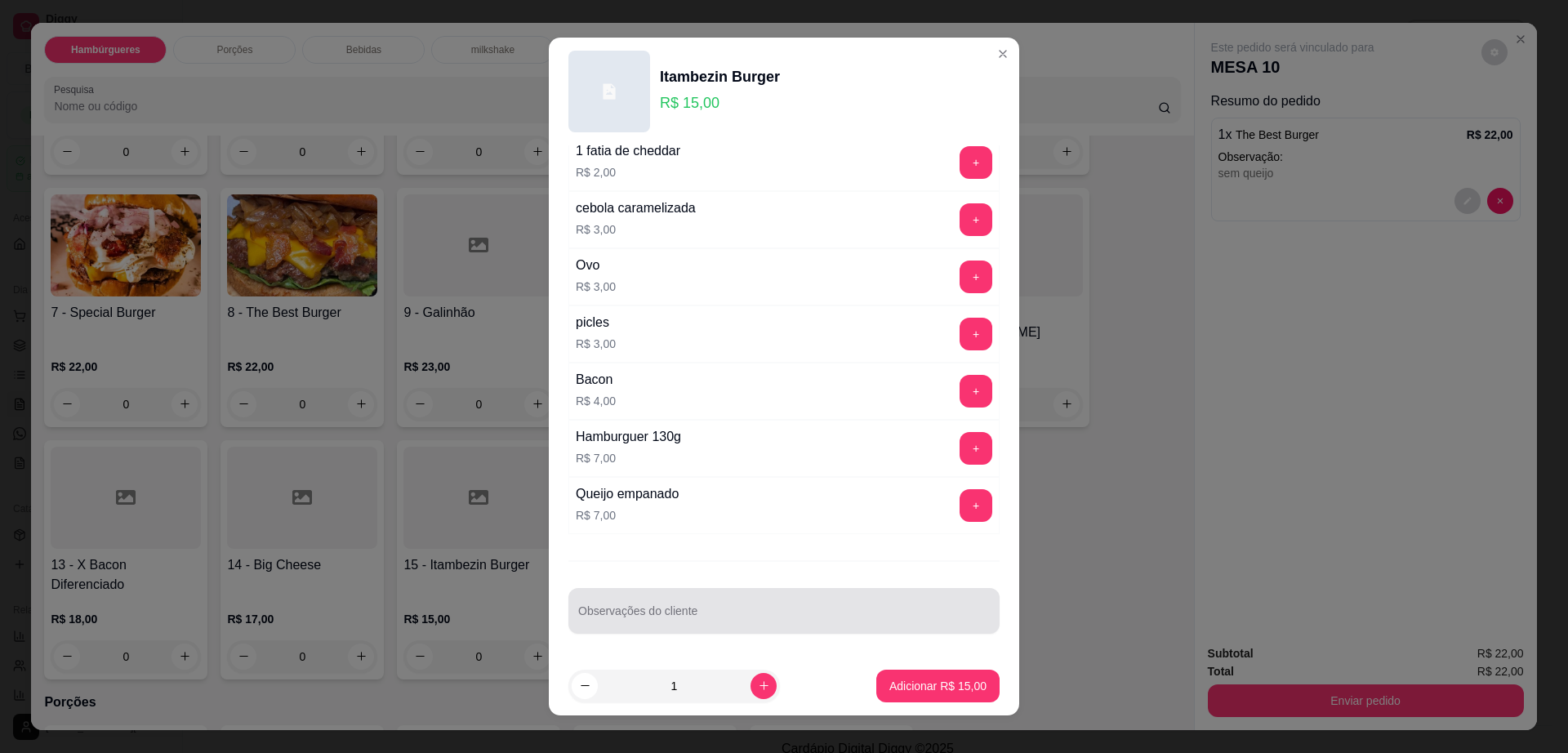
click at [724, 620] on input "Observações do cliente" at bounding box center [784, 618] width 411 height 17
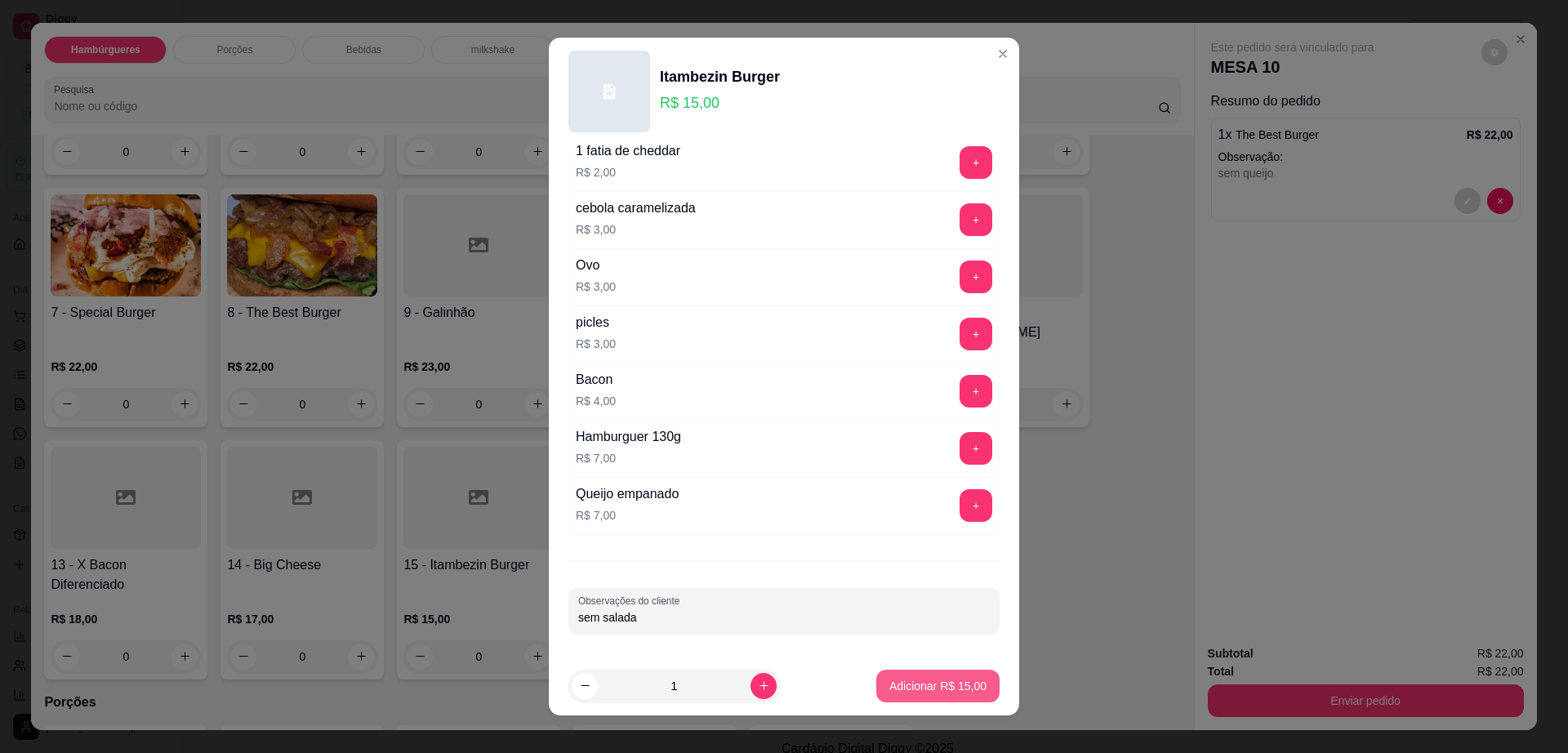
type input "sem salada"
click at [930, 694] on button "Adicionar R$ 15,00" at bounding box center [938, 686] width 124 height 33
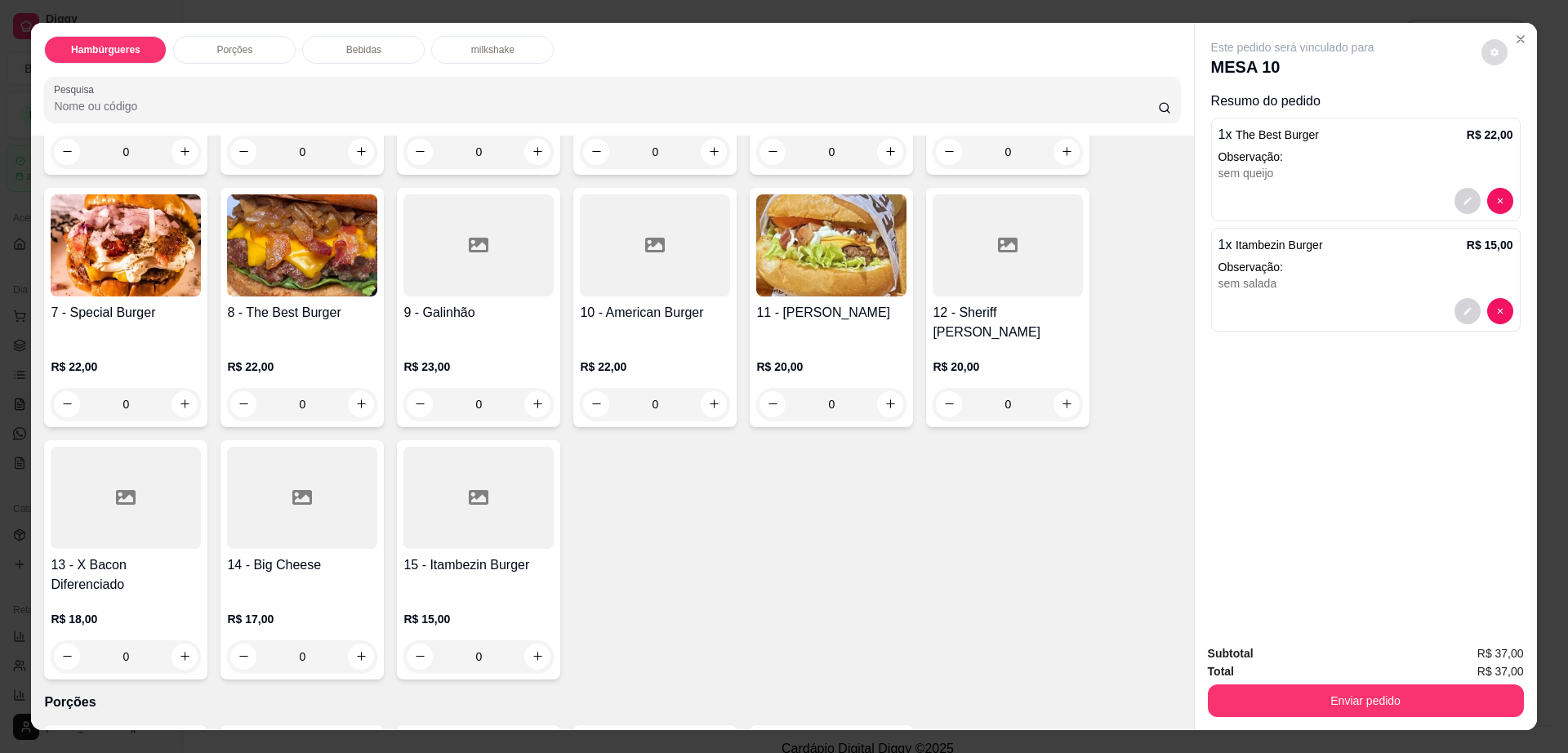
click at [1490, 49] on icon "decrease-product-quantity" at bounding box center [1494, 52] width 10 height 10
click at [1266, 698] on button "Enviar pedido" at bounding box center [1366, 700] width 316 height 33
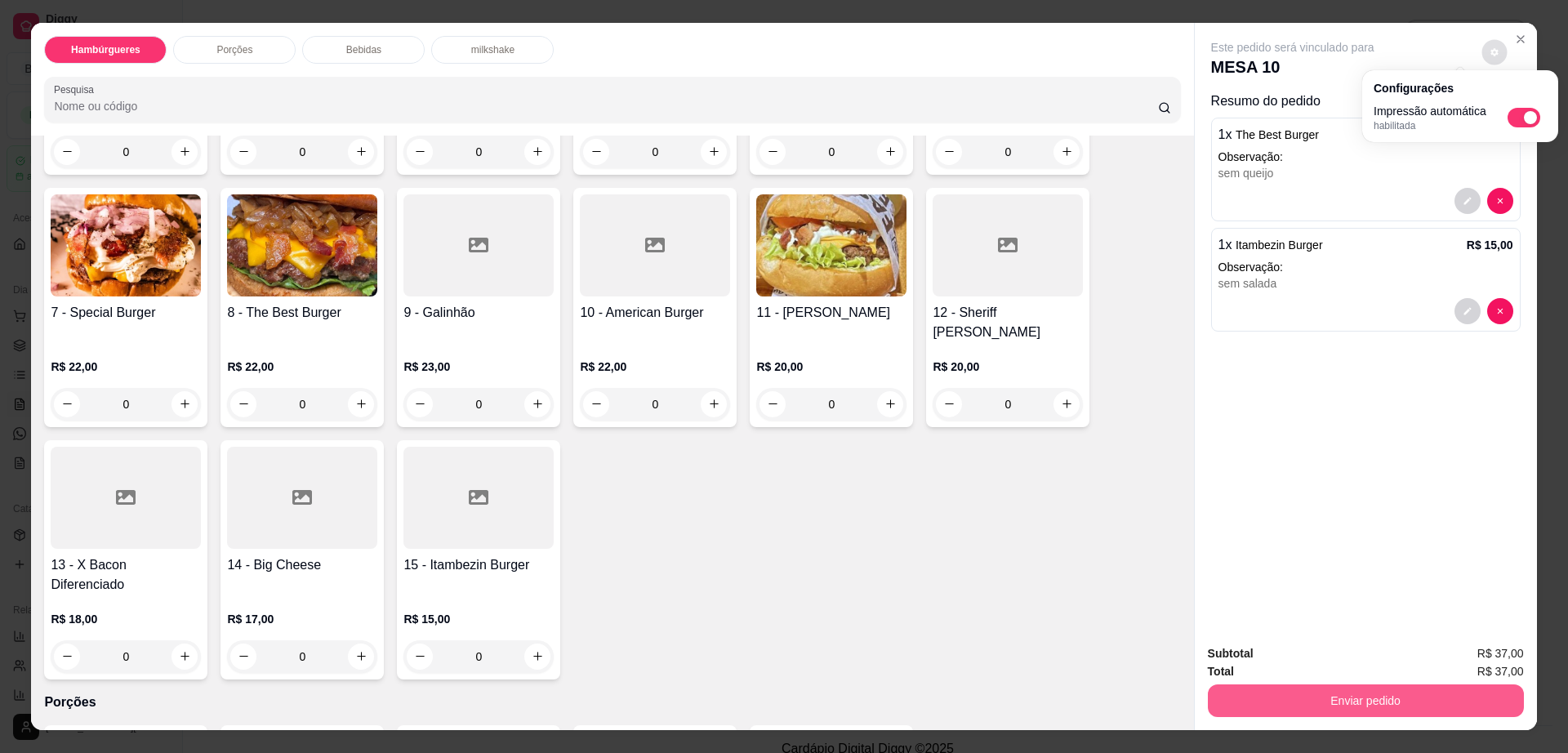
click at [1266, 698] on button "Enviar pedido" at bounding box center [1366, 700] width 316 height 33
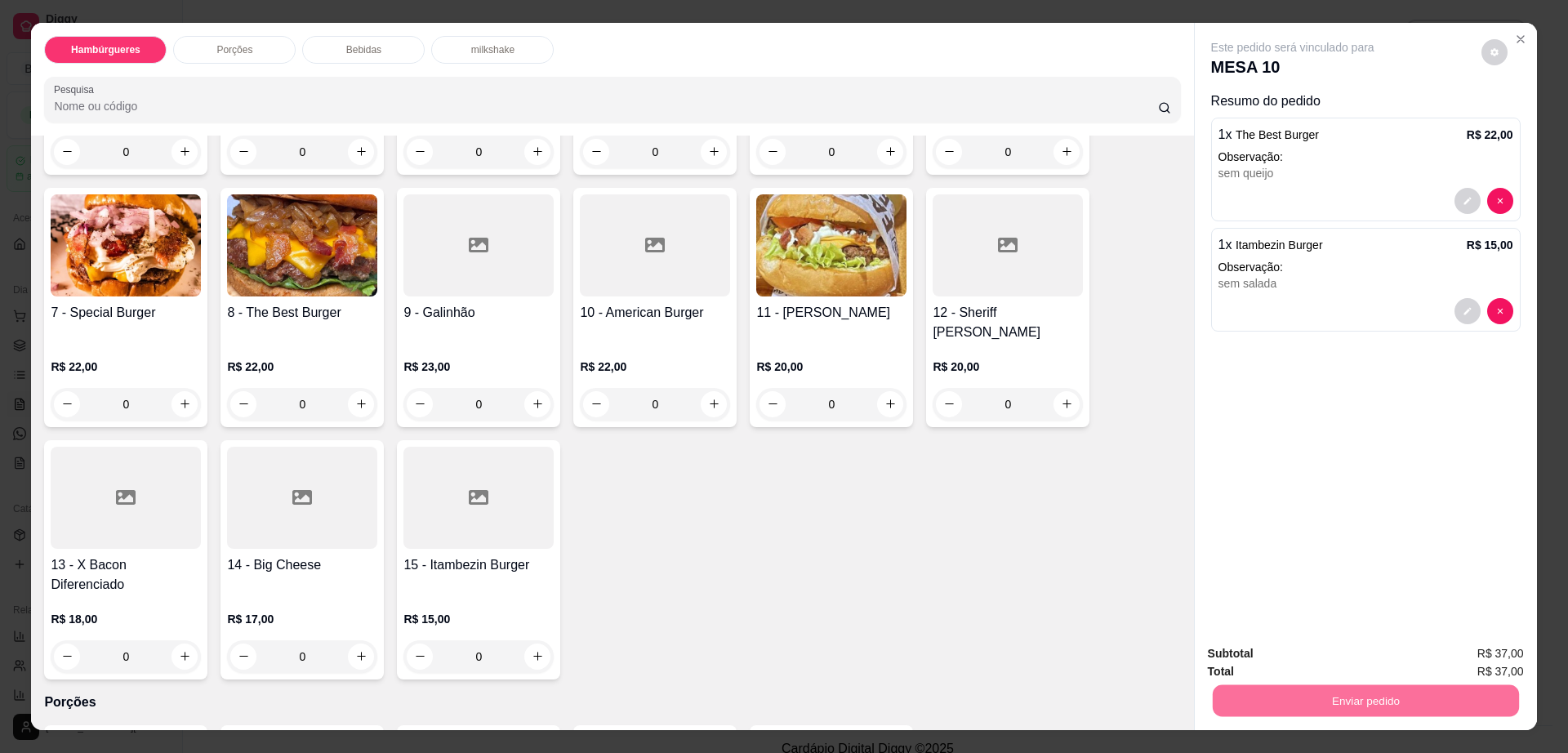
click at [1279, 654] on button "Não registrar e enviar pedido" at bounding box center [1309, 660] width 170 height 31
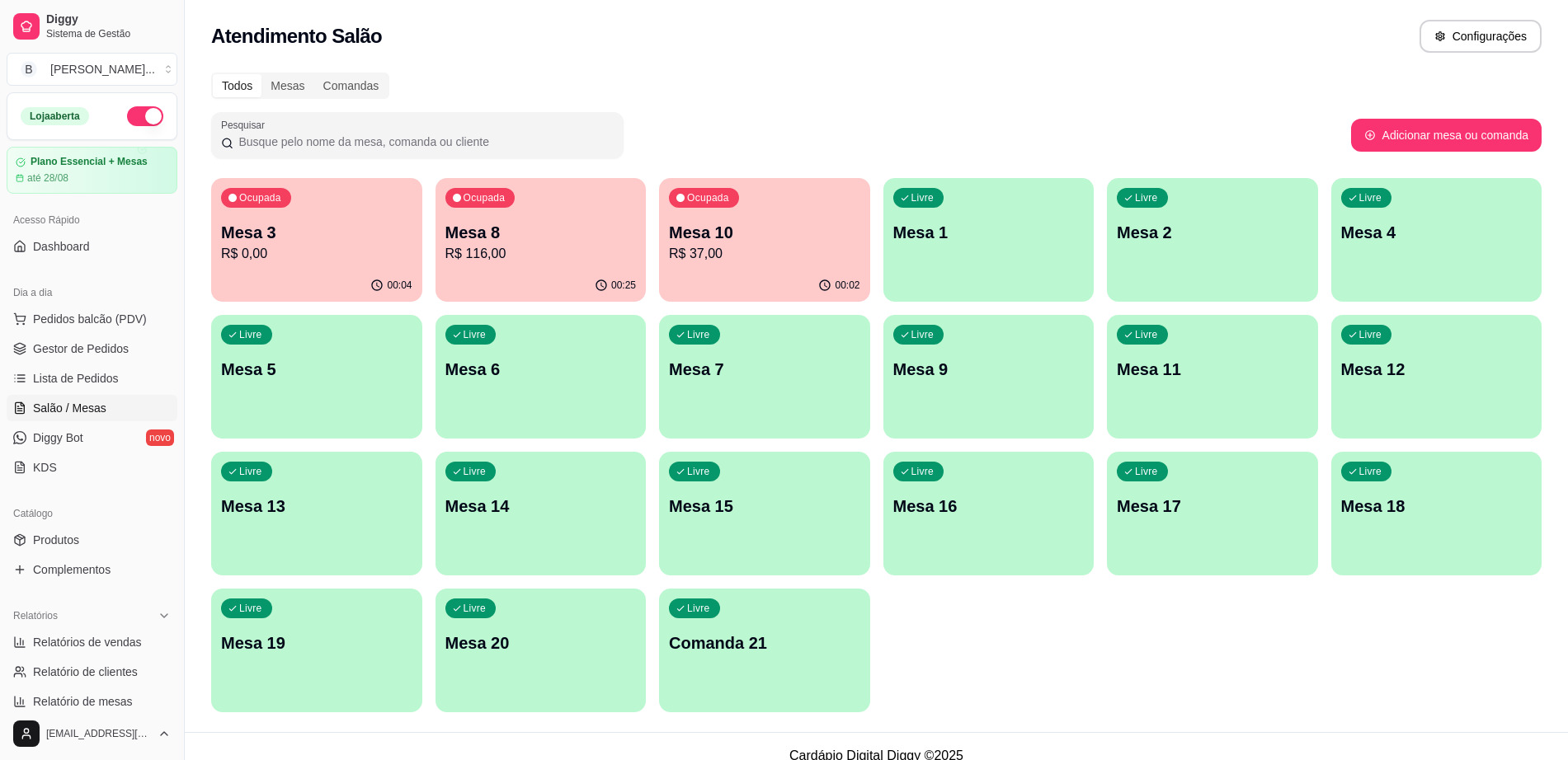
click at [360, 268] on div "Ocupada Mesa 3 R$ 0,00" at bounding box center [317, 224] width 212 height 91
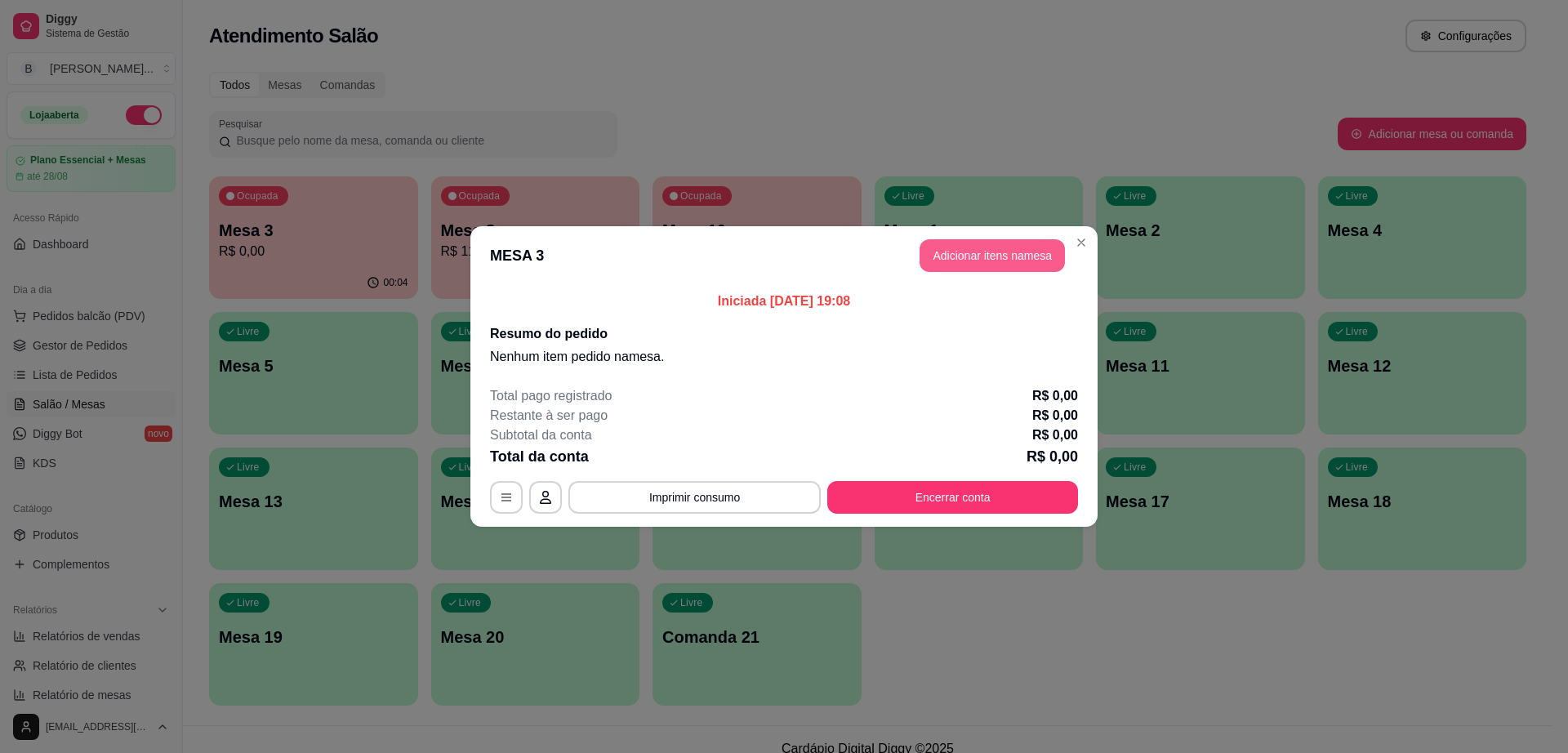
click at [1004, 244] on button "Adicionar itens na mesa" at bounding box center [992, 255] width 145 height 33
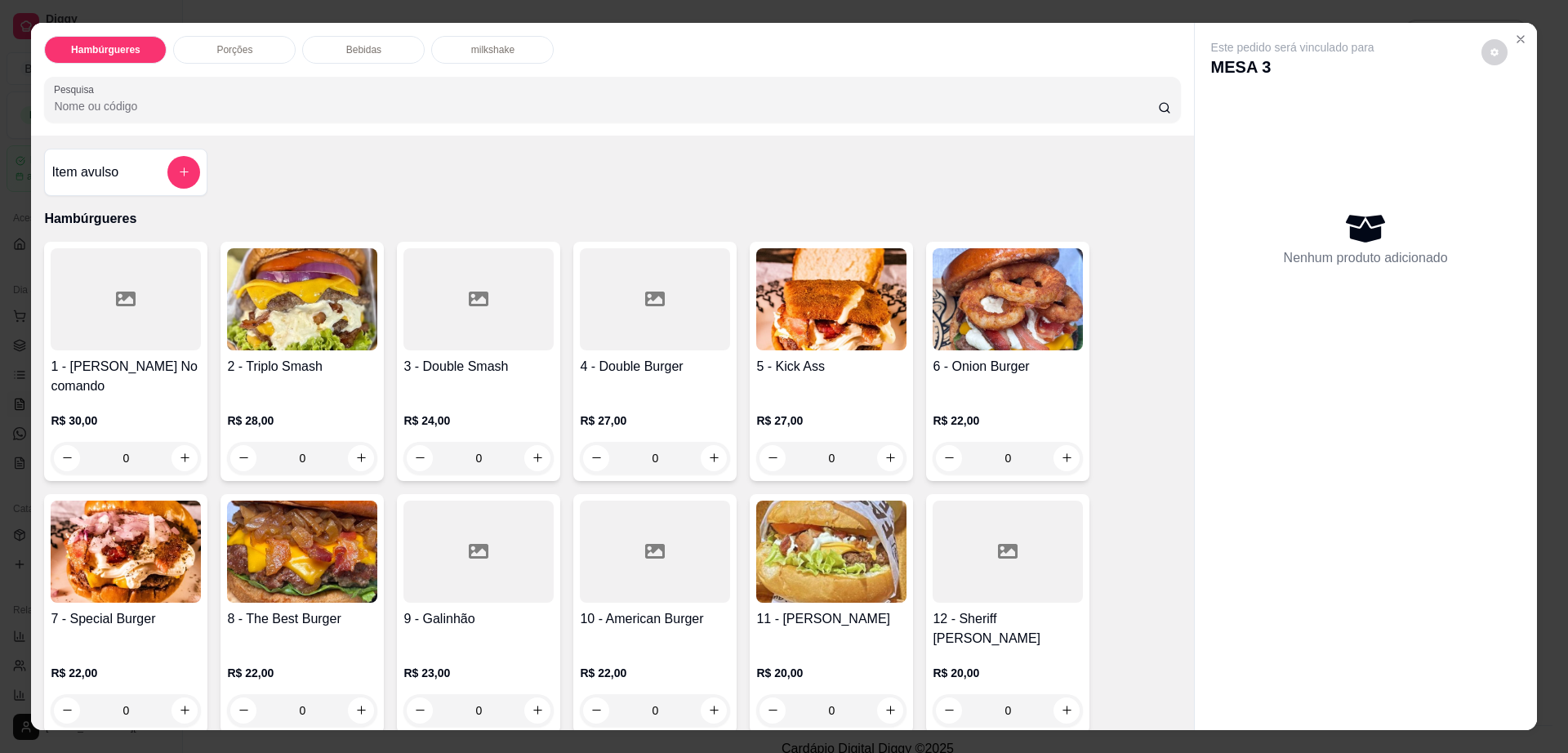
click at [230, 36] on div "Porções" at bounding box center [235, 50] width 123 height 28
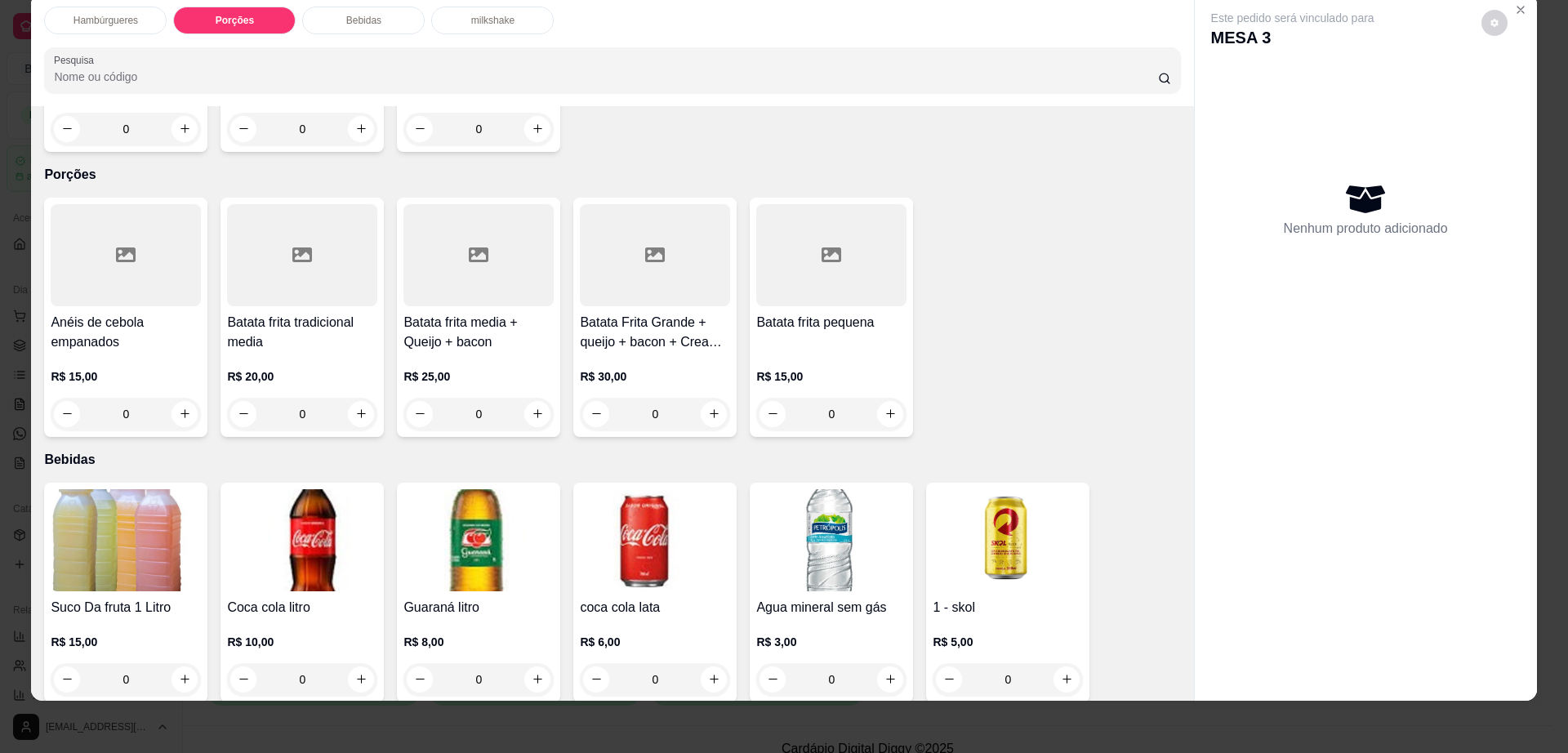
click at [325, 229] on div at bounding box center [302, 255] width 150 height 102
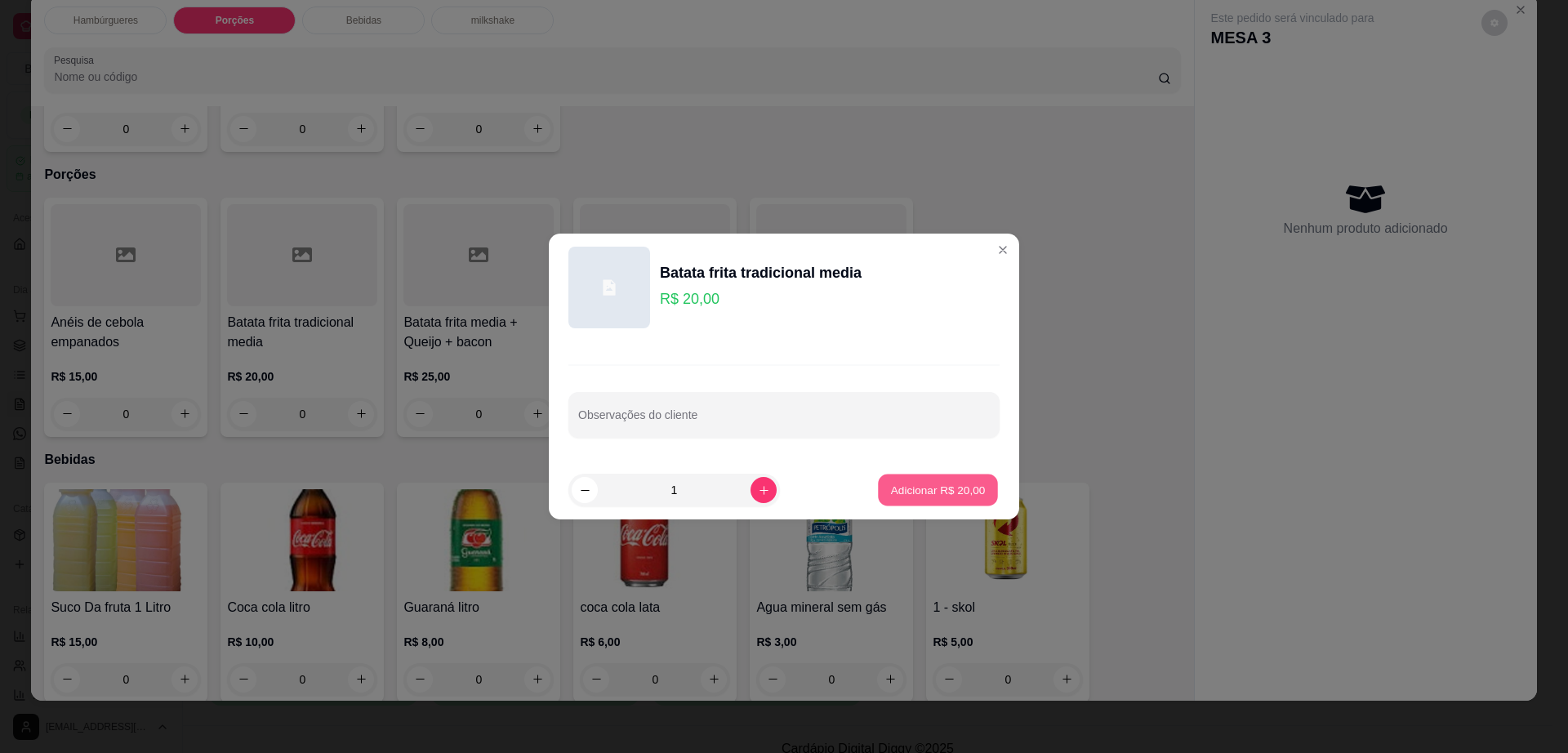
click at [901, 478] on button "Adicionar R$ 20,00" at bounding box center [937, 491] width 120 height 32
type input "1"
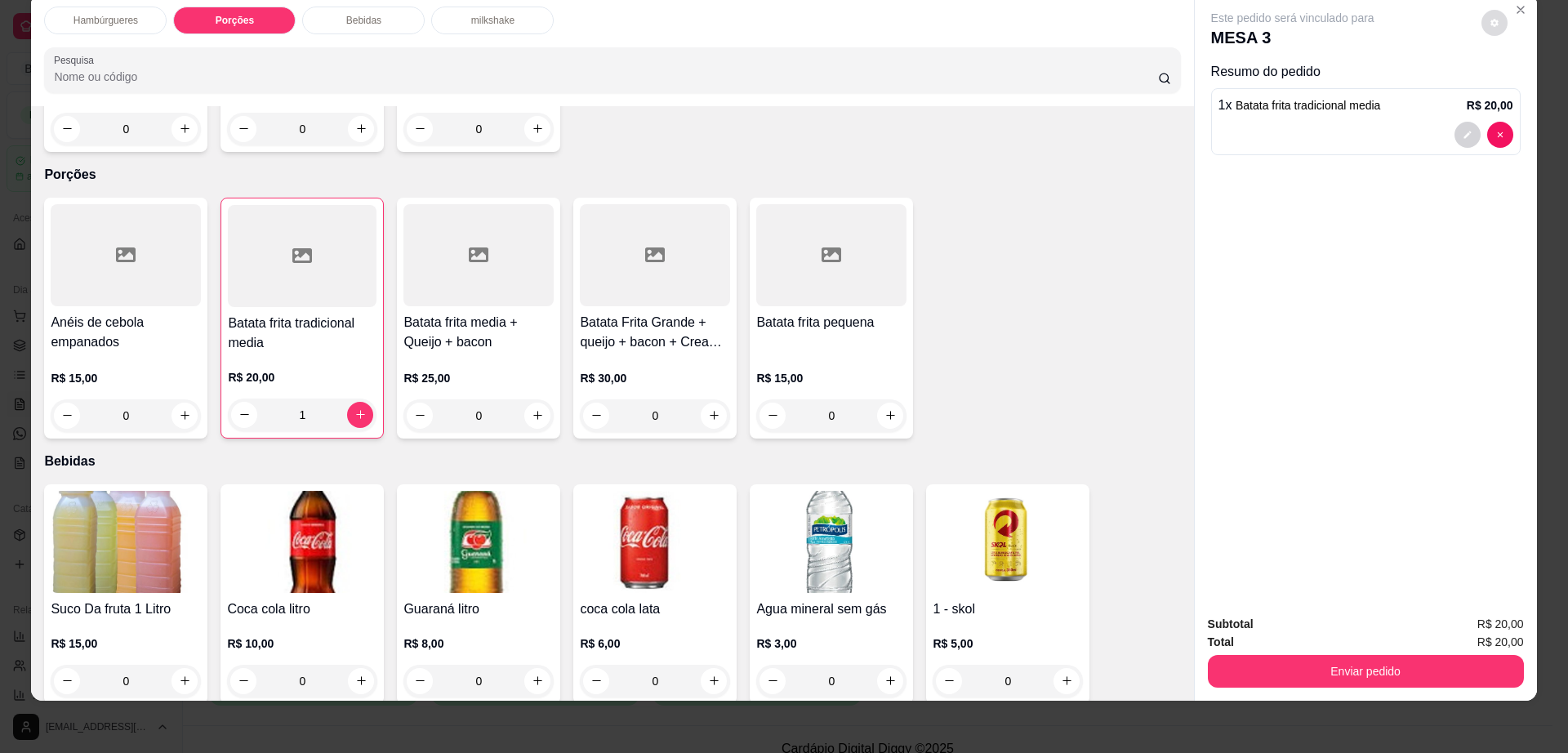
click at [1482, 33] on button "decrease-product-quantity" at bounding box center [1494, 23] width 26 height 26
click at [1333, 665] on button "Enviar pedido" at bounding box center [1366, 671] width 316 height 33
click at [1343, 672] on button "Enviar pedido" at bounding box center [1364, 672] width 306 height 32
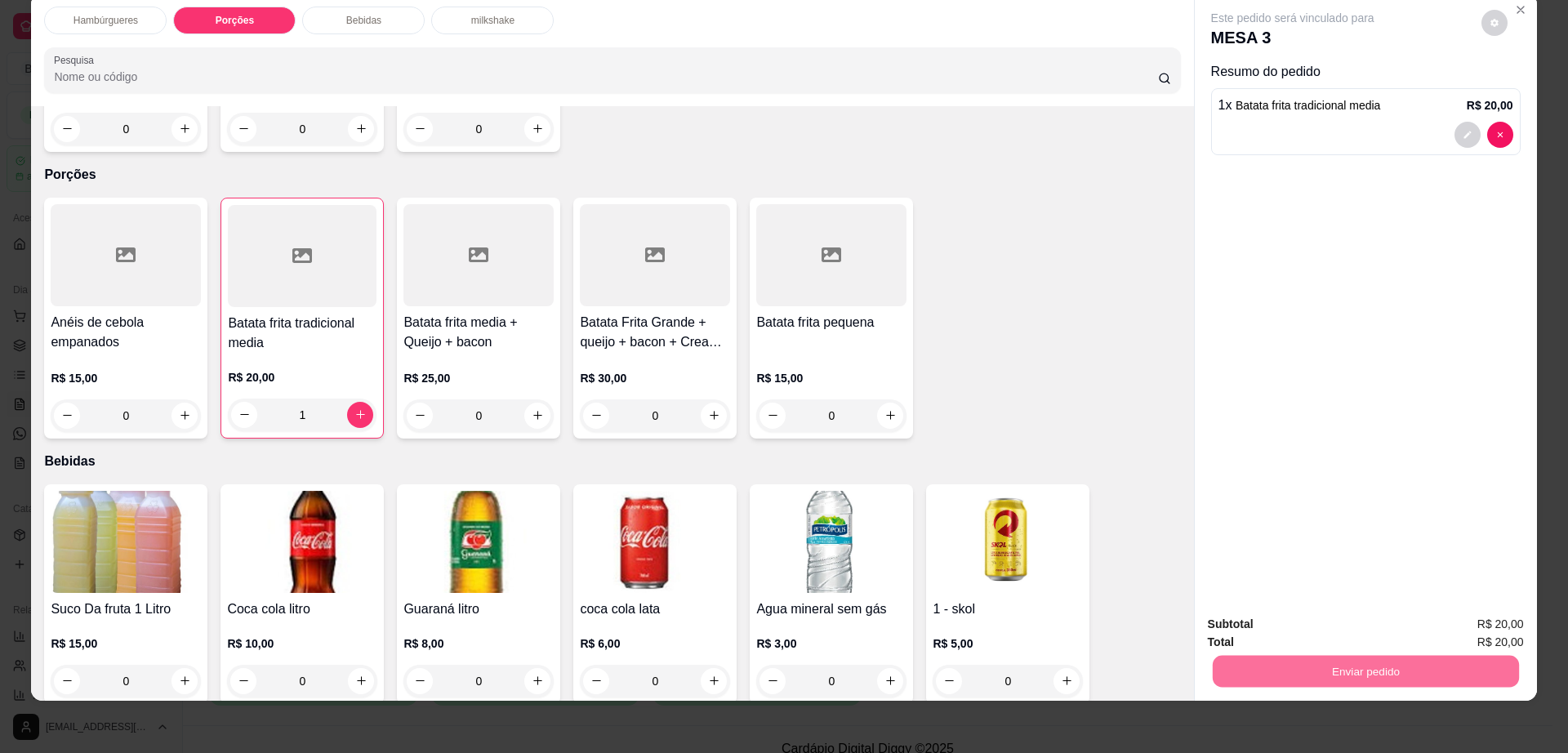
click at [1311, 625] on button "Não registrar e enviar pedido" at bounding box center [1309, 631] width 170 height 31
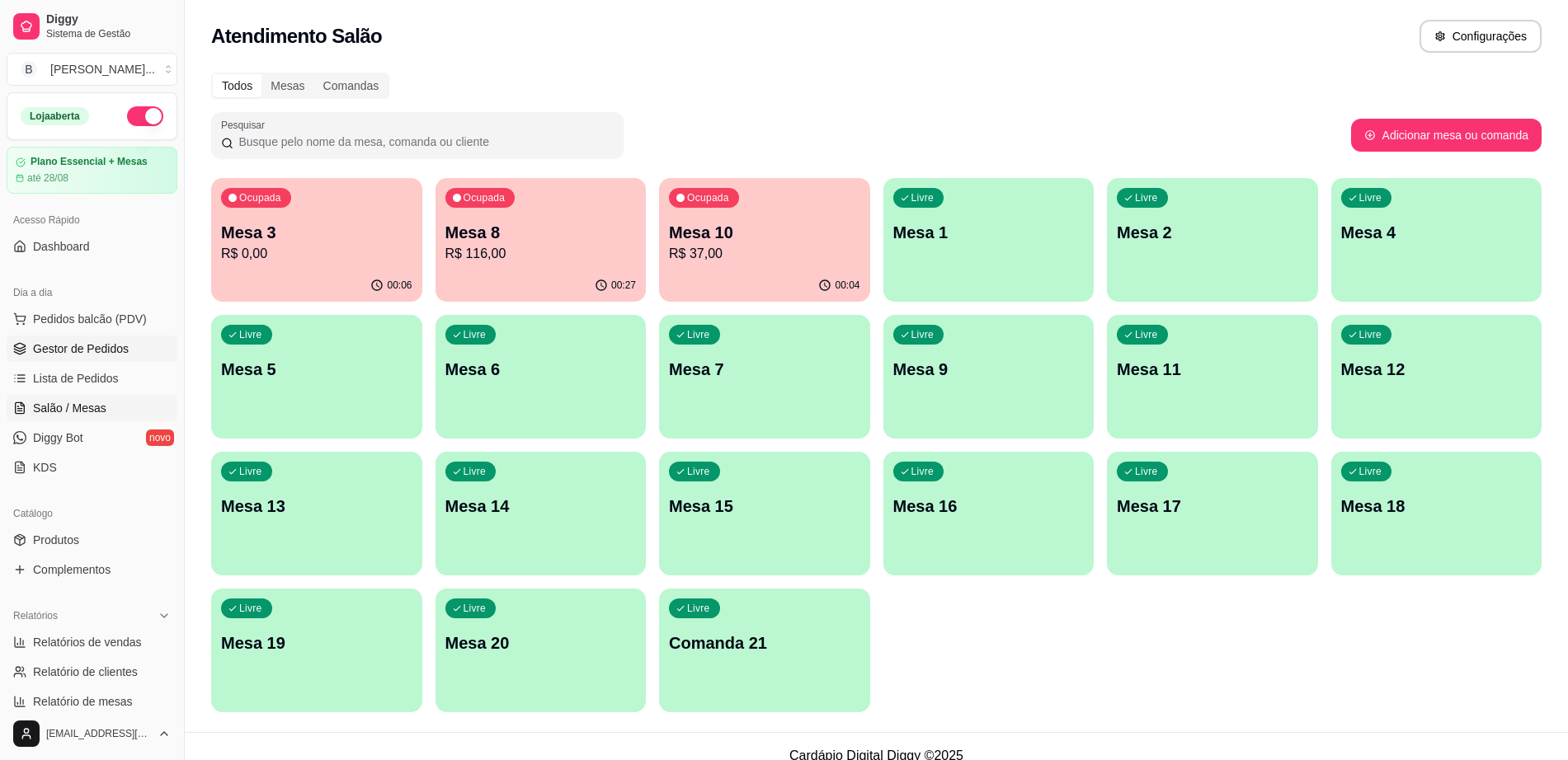
click at [116, 346] on span "Gestor de Pedidos" at bounding box center [81, 349] width 96 height 17
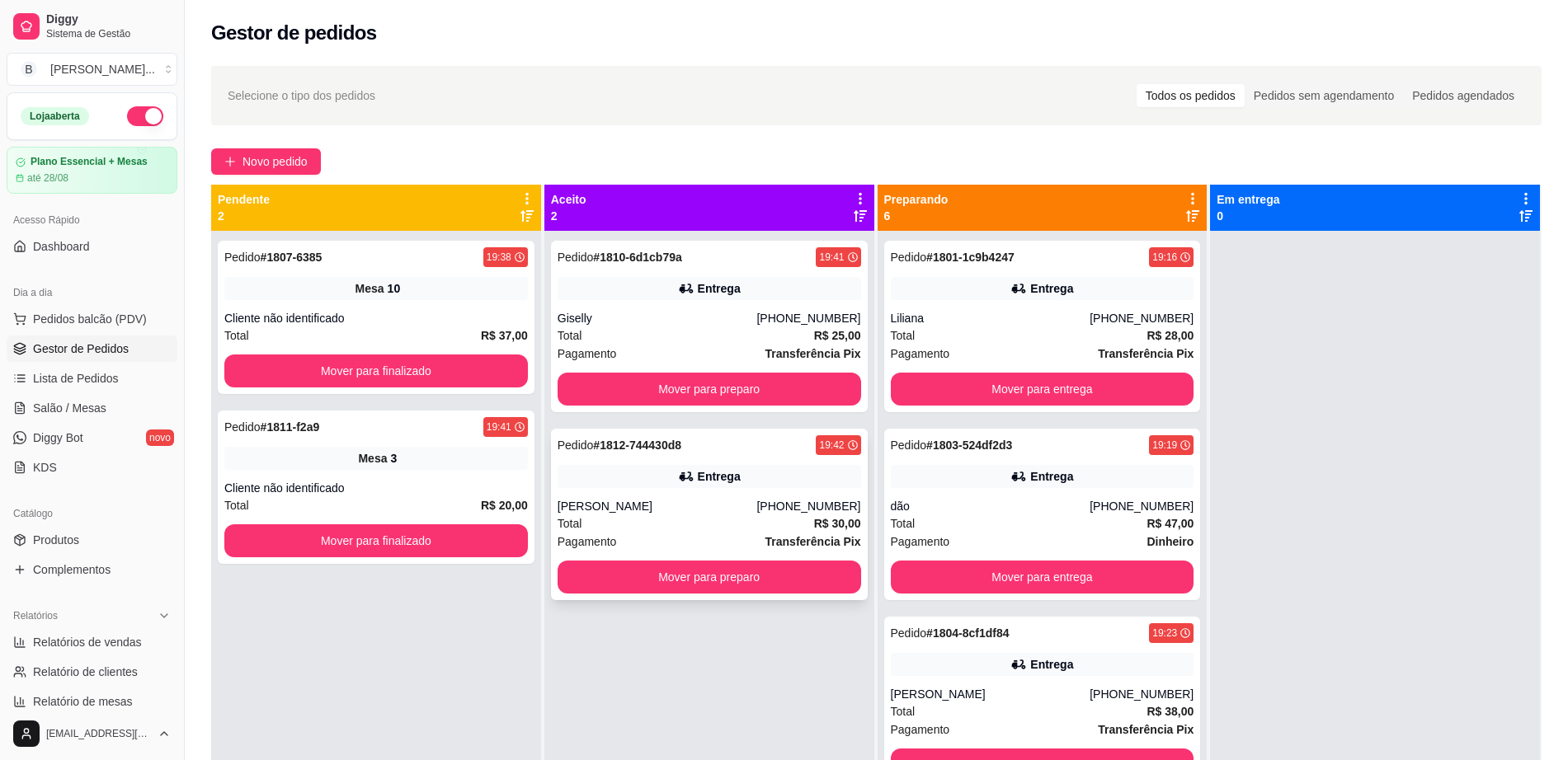
click at [730, 475] on div "Entrega" at bounding box center [719, 476] width 43 height 17
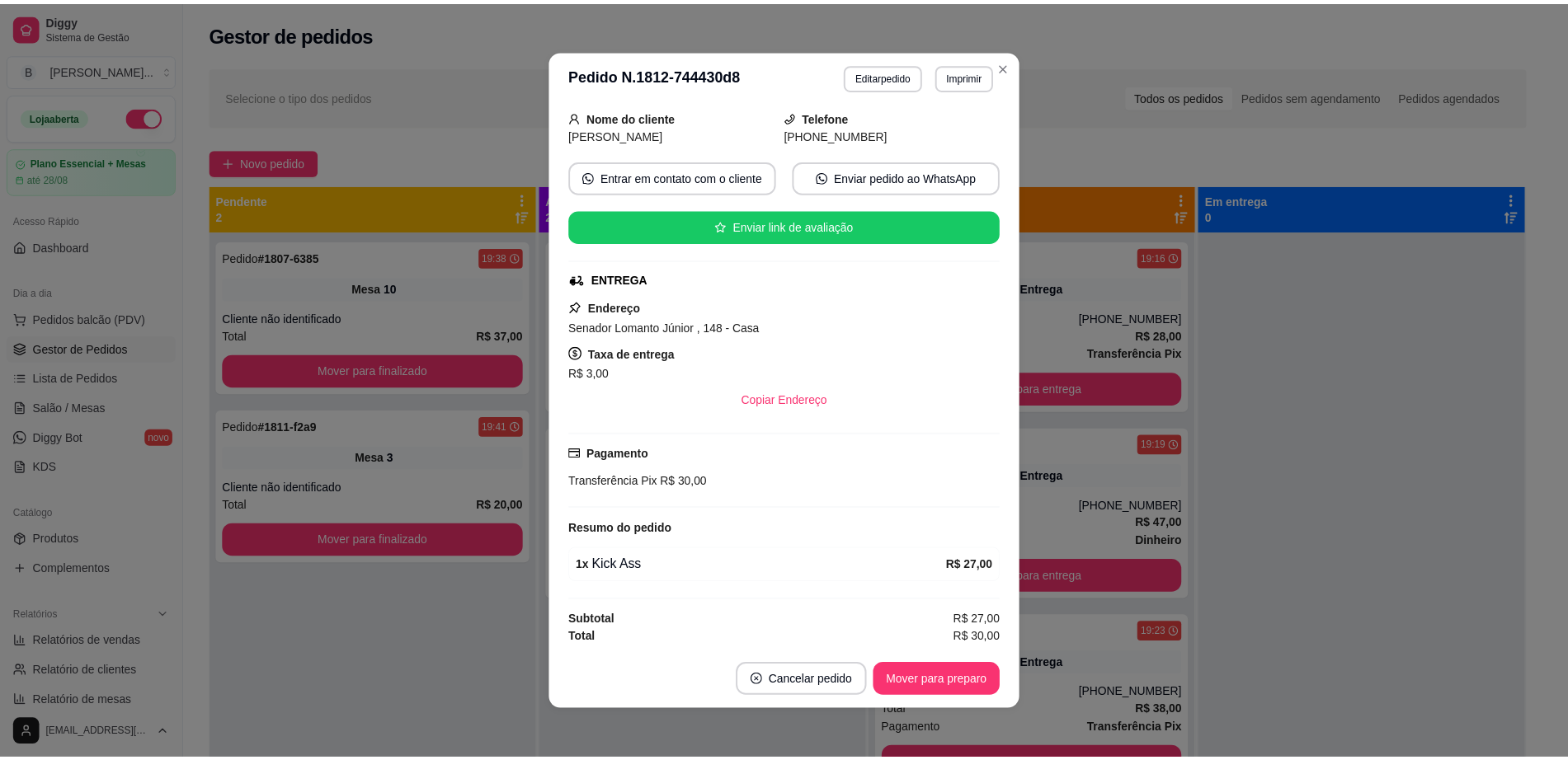
scroll to position [104, 0]
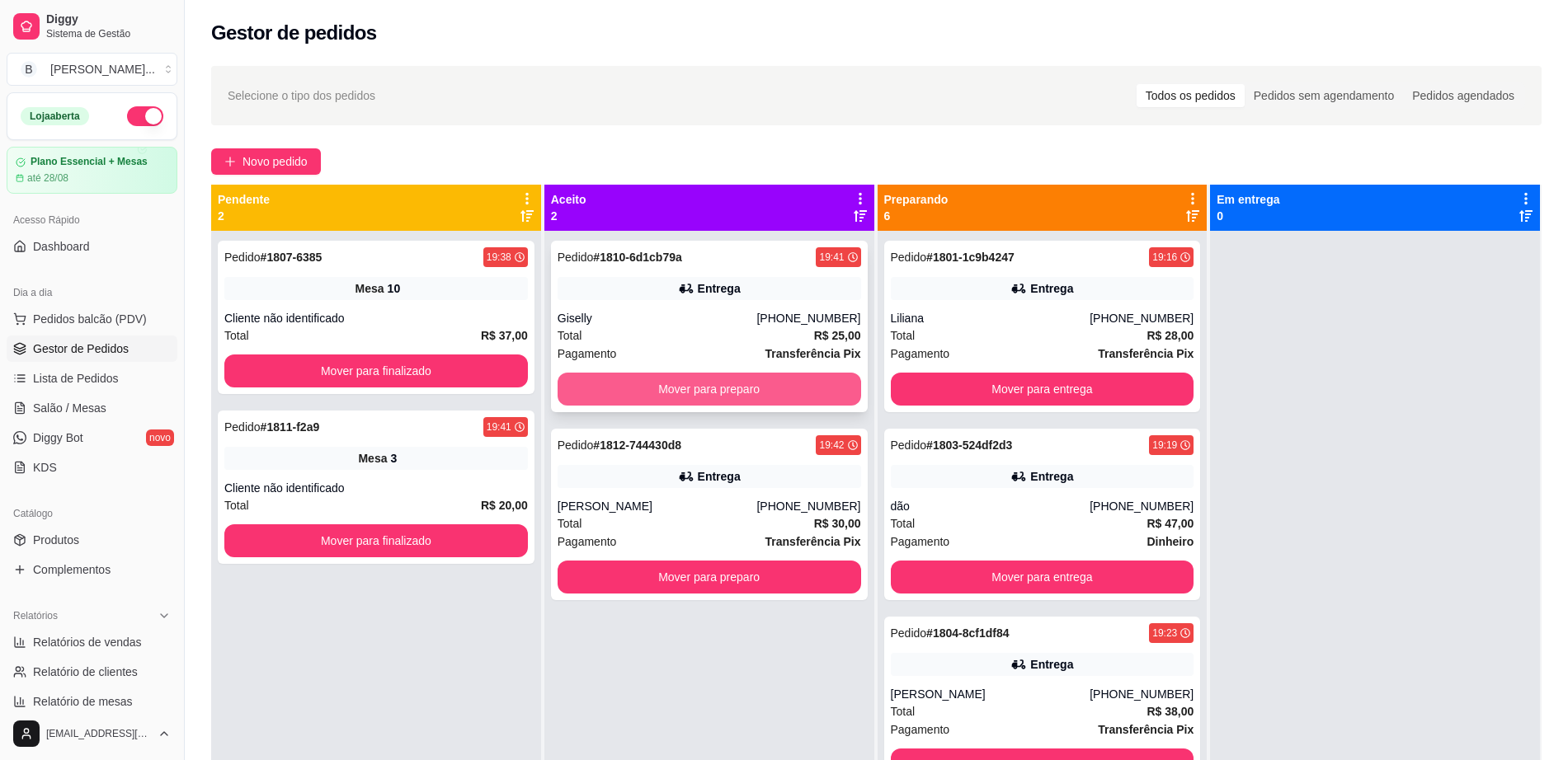
click at [764, 395] on button "Mover para preparo" at bounding box center [709, 389] width 304 height 33
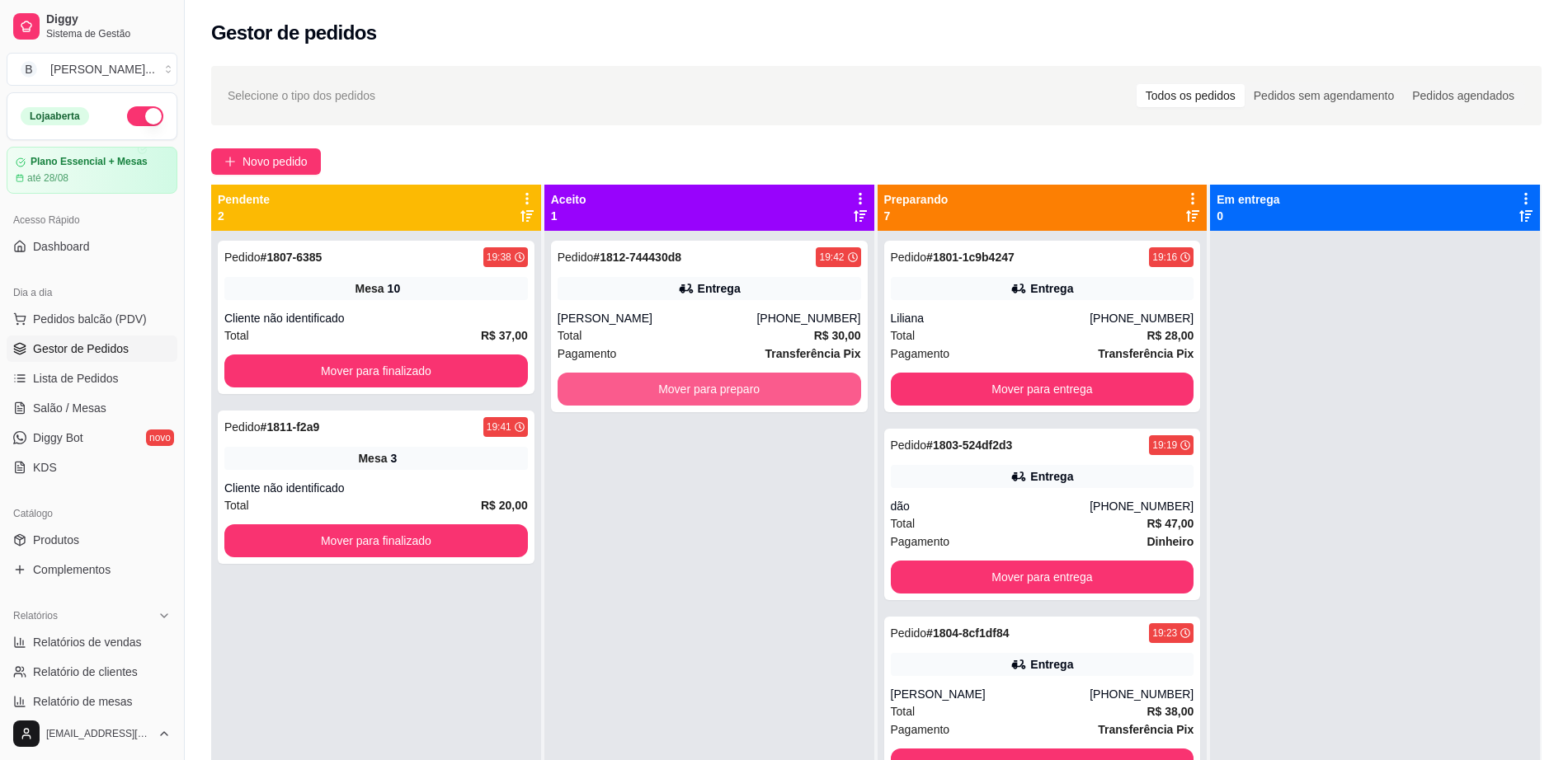
click at [764, 395] on button "Mover para preparo" at bounding box center [709, 389] width 304 height 33
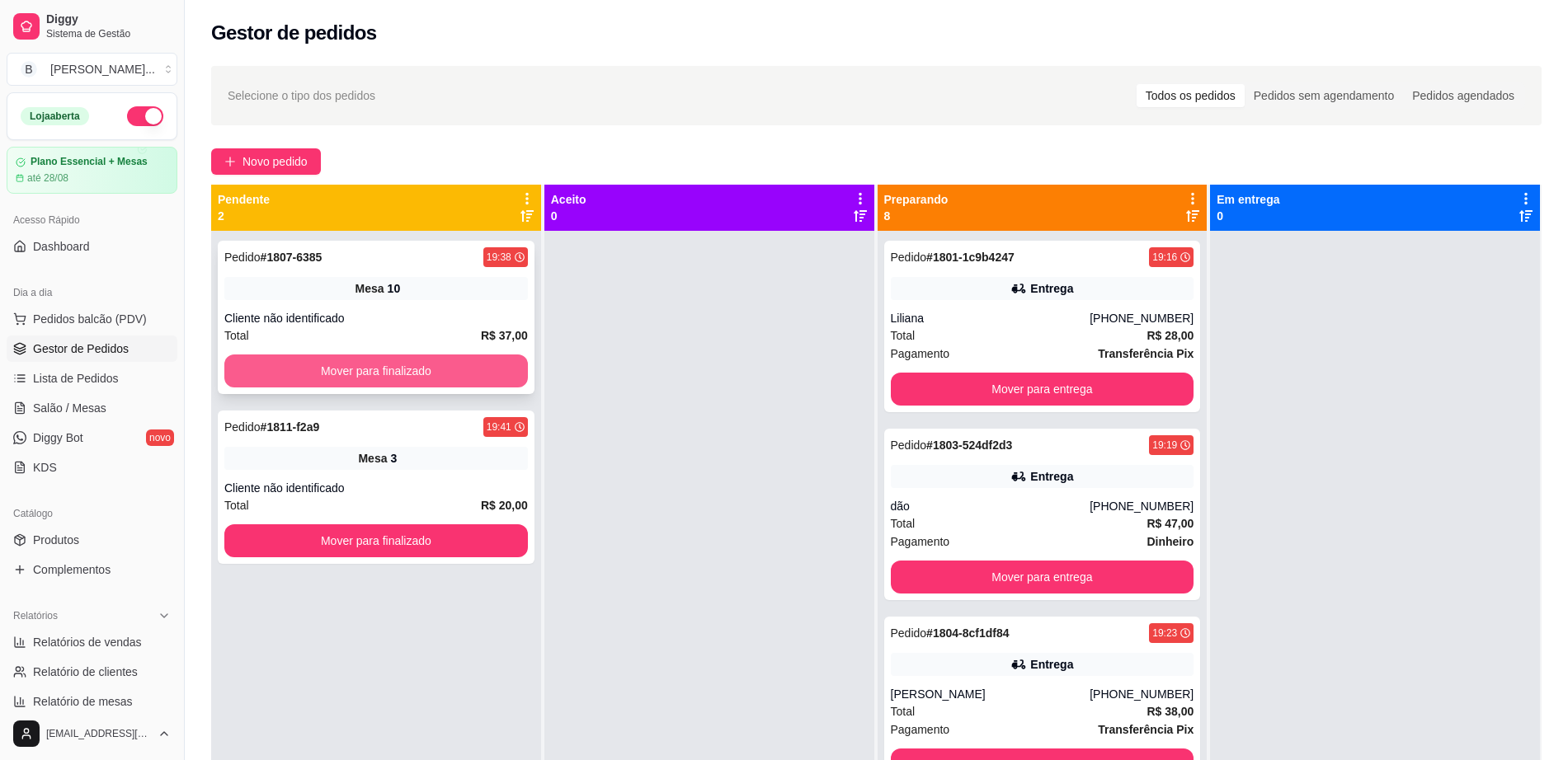
click at [476, 360] on button "Mover para finalizado" at bounding box center [376, 370] width 304 height 33
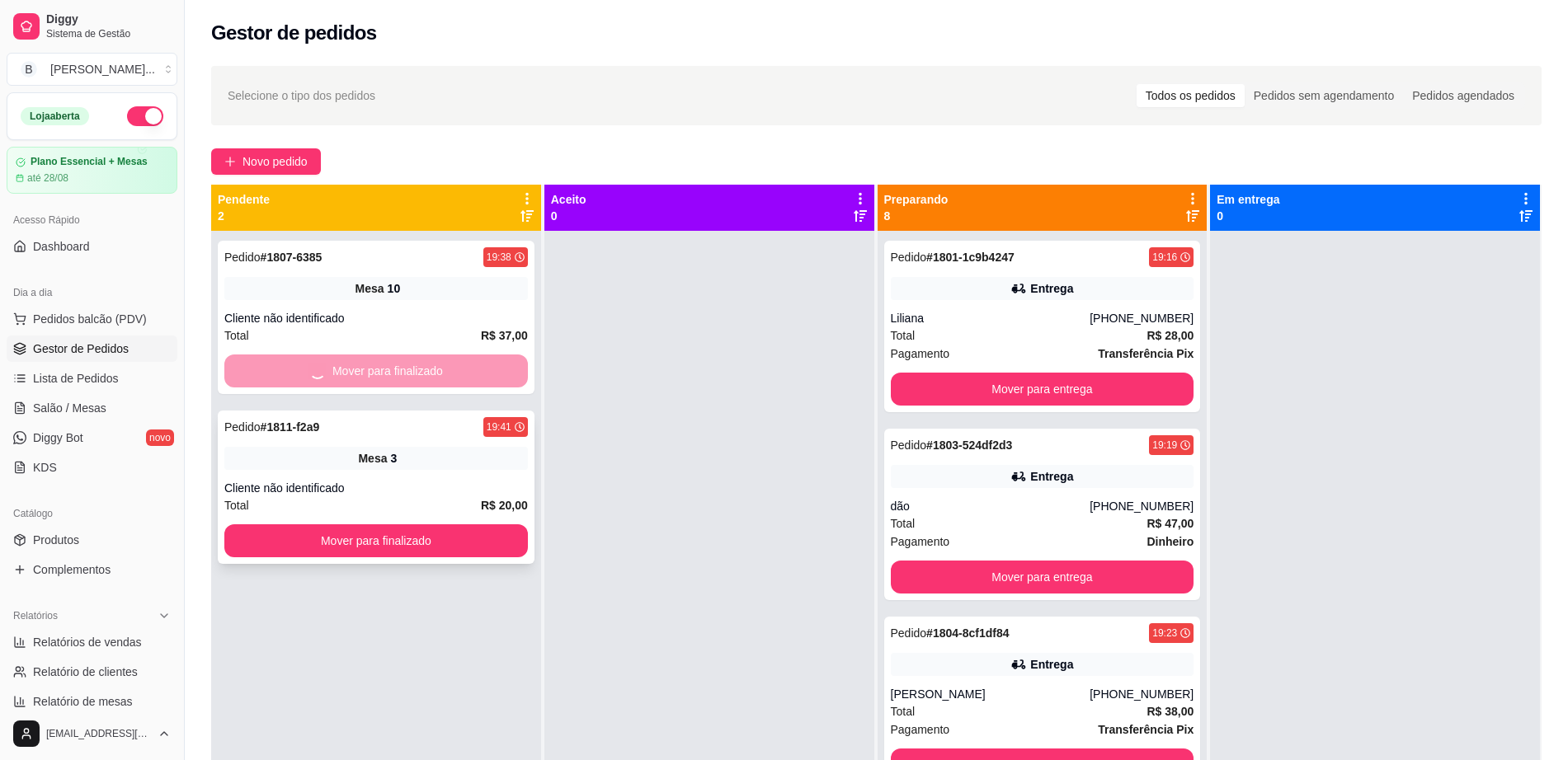
click at [474, 519] on div "Pedido # 1811-f2a9 19:41 Mesa 3 Cliente não identificado Total R$ 20,00 Mover p…" at bounding box center [376, 487] width 317 height 153
click at [471, 540] on div "Pedido # 1807-6385 19:38 Mesa 10 Cliente não identificado Total R$ 37,00 Mover …" at bounding box center [376, 611] width 330 height 760
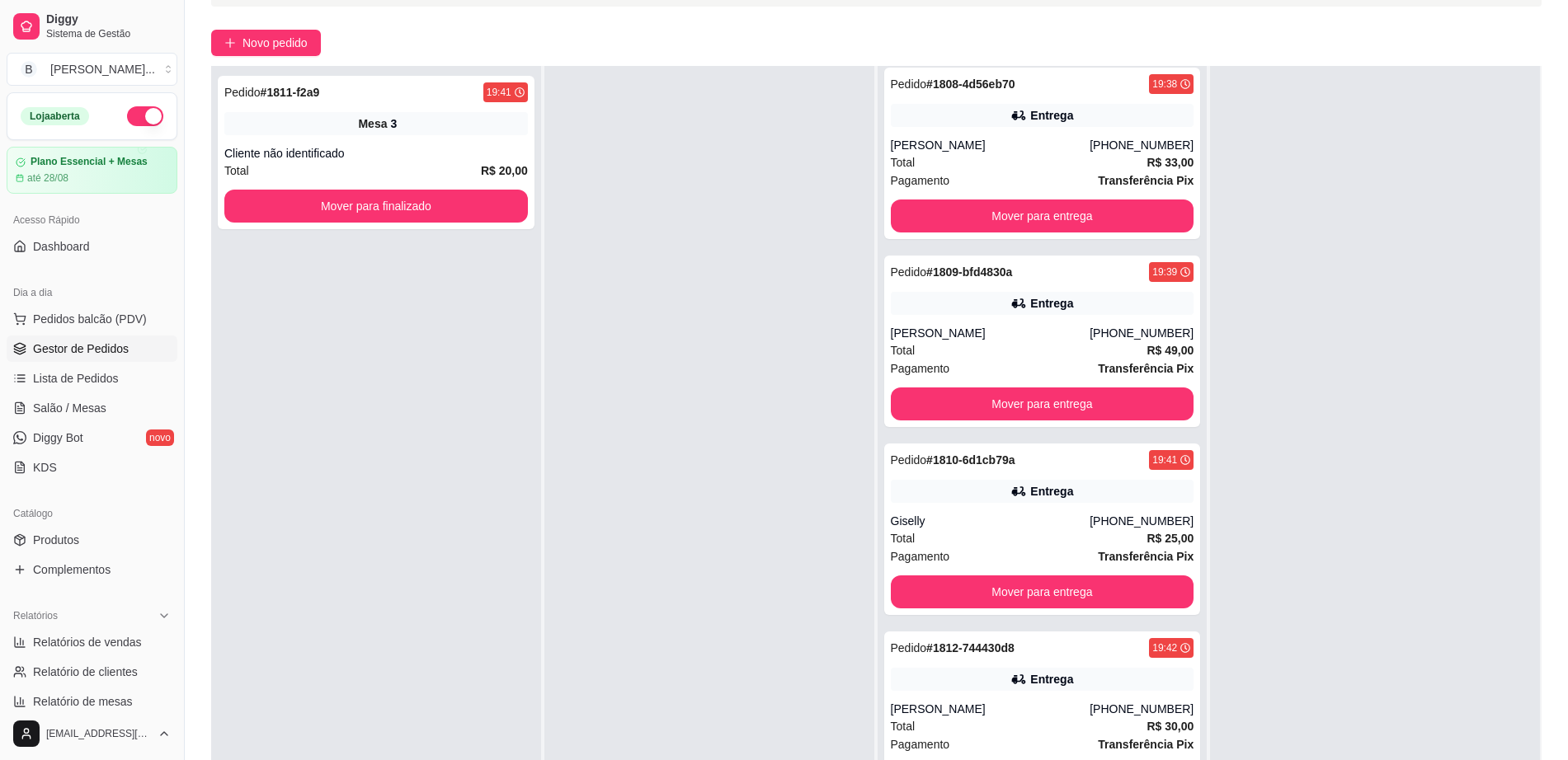
scroll to position [0, 0]
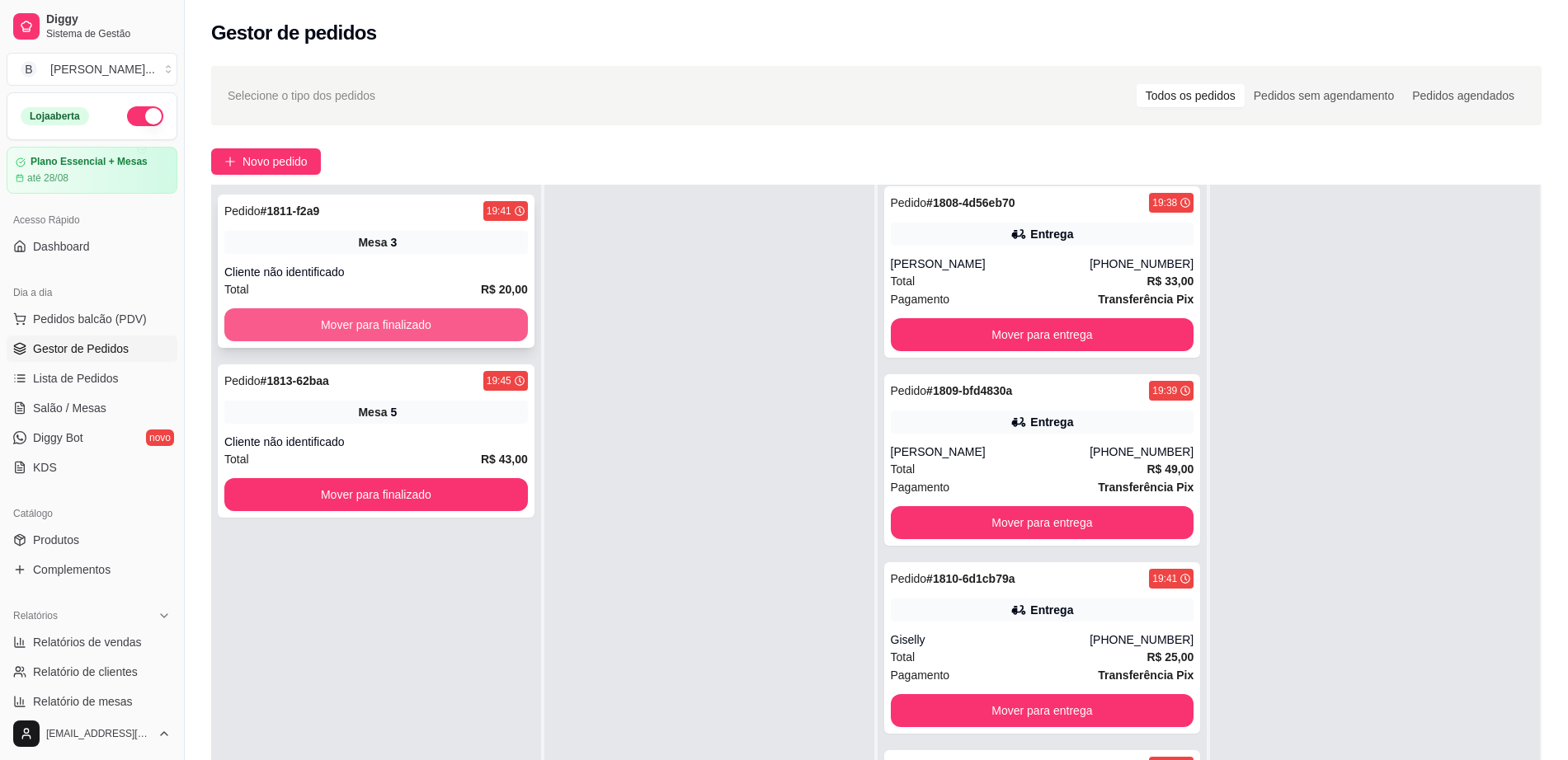
click at [449, 314] on button "Mover para finalizado" at bounding box center [376, 324] width 304 height 33
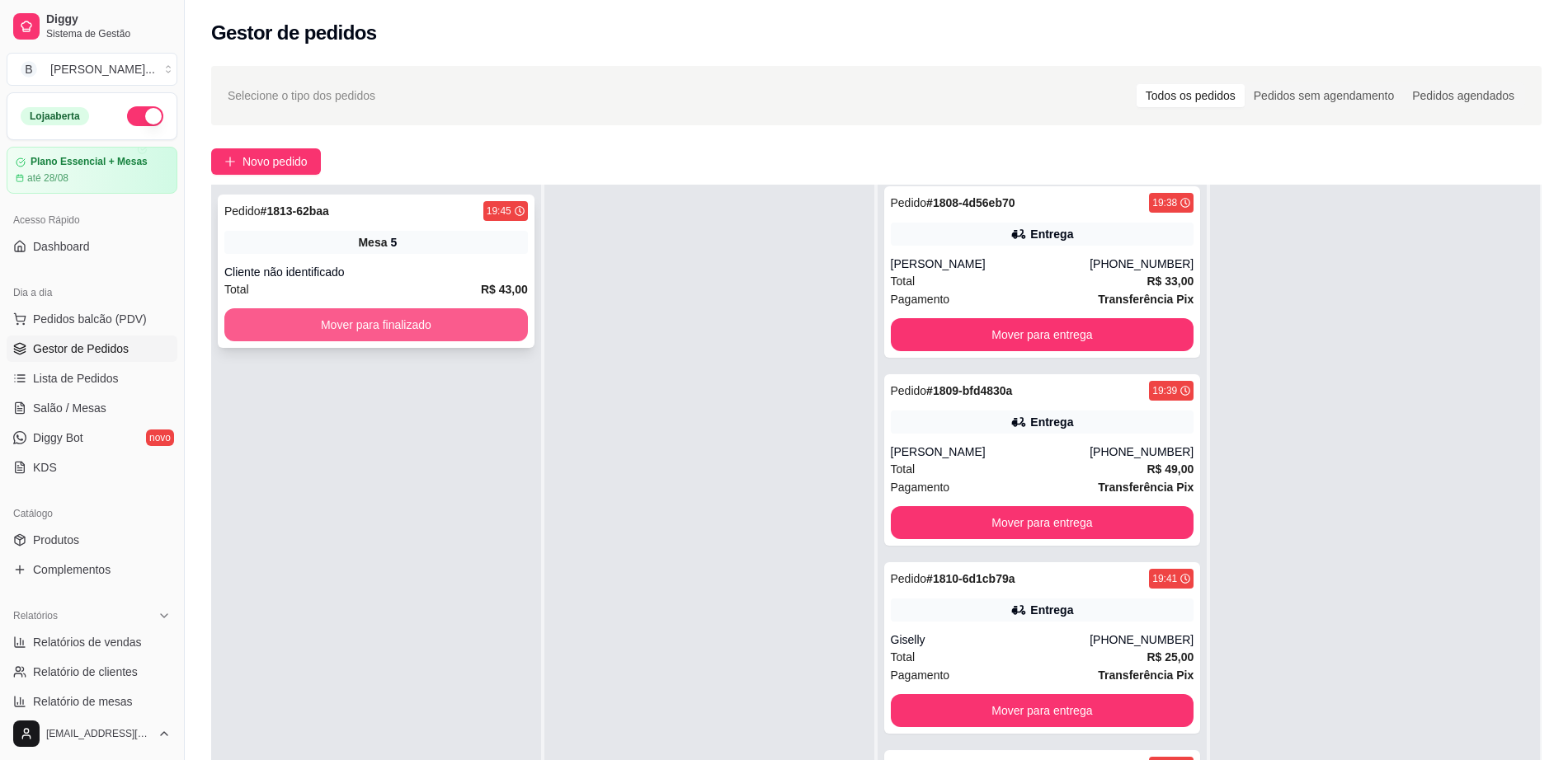
click at [444, 318] on button "Mover para finalizado" at bounding box center [376, 324] width 304 height 33
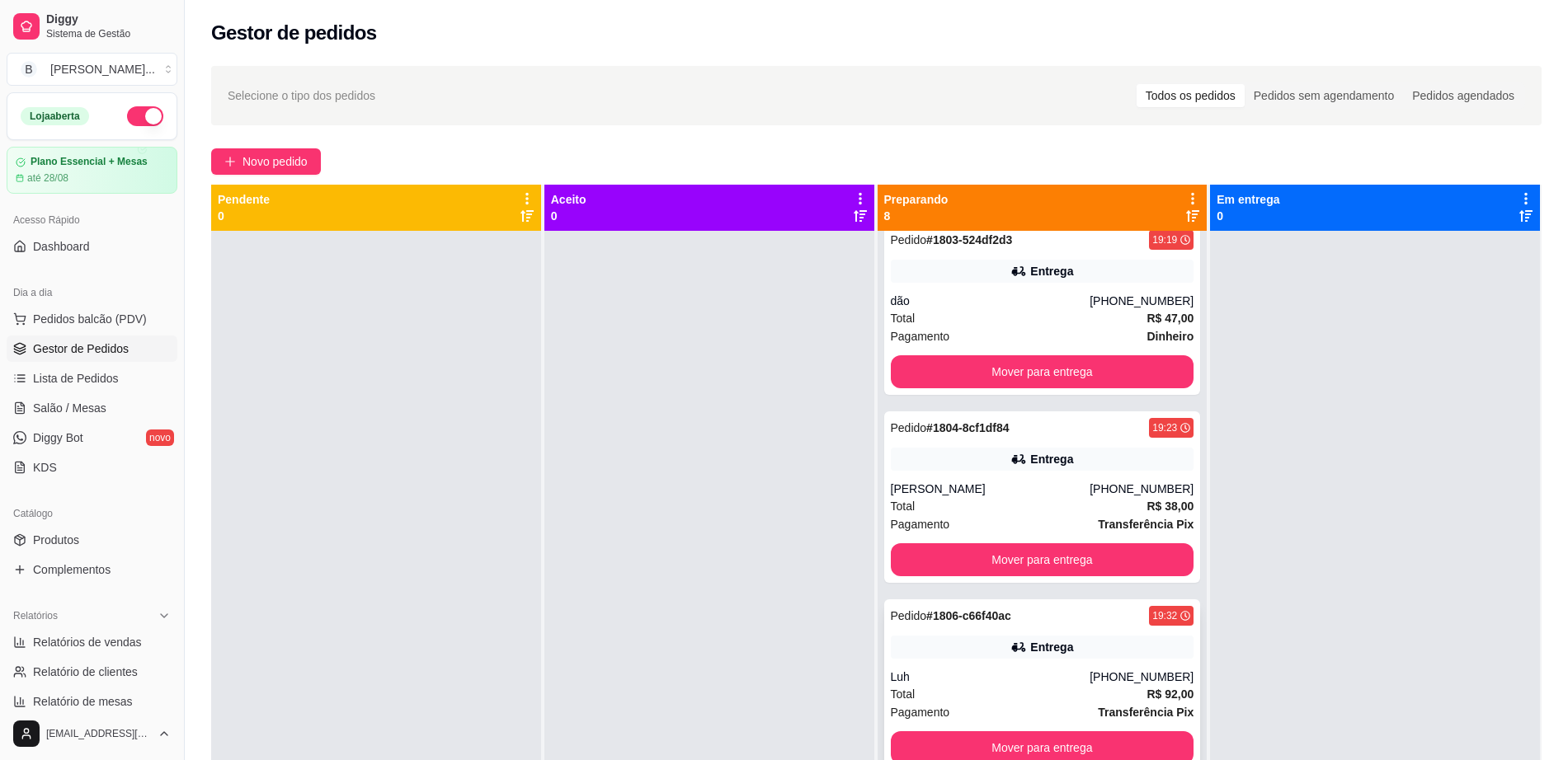
scroll to position [206, 0]
click at [986, 557] on button "Mover para entrega" at bounding box center [1043, 558] width 304 height 33
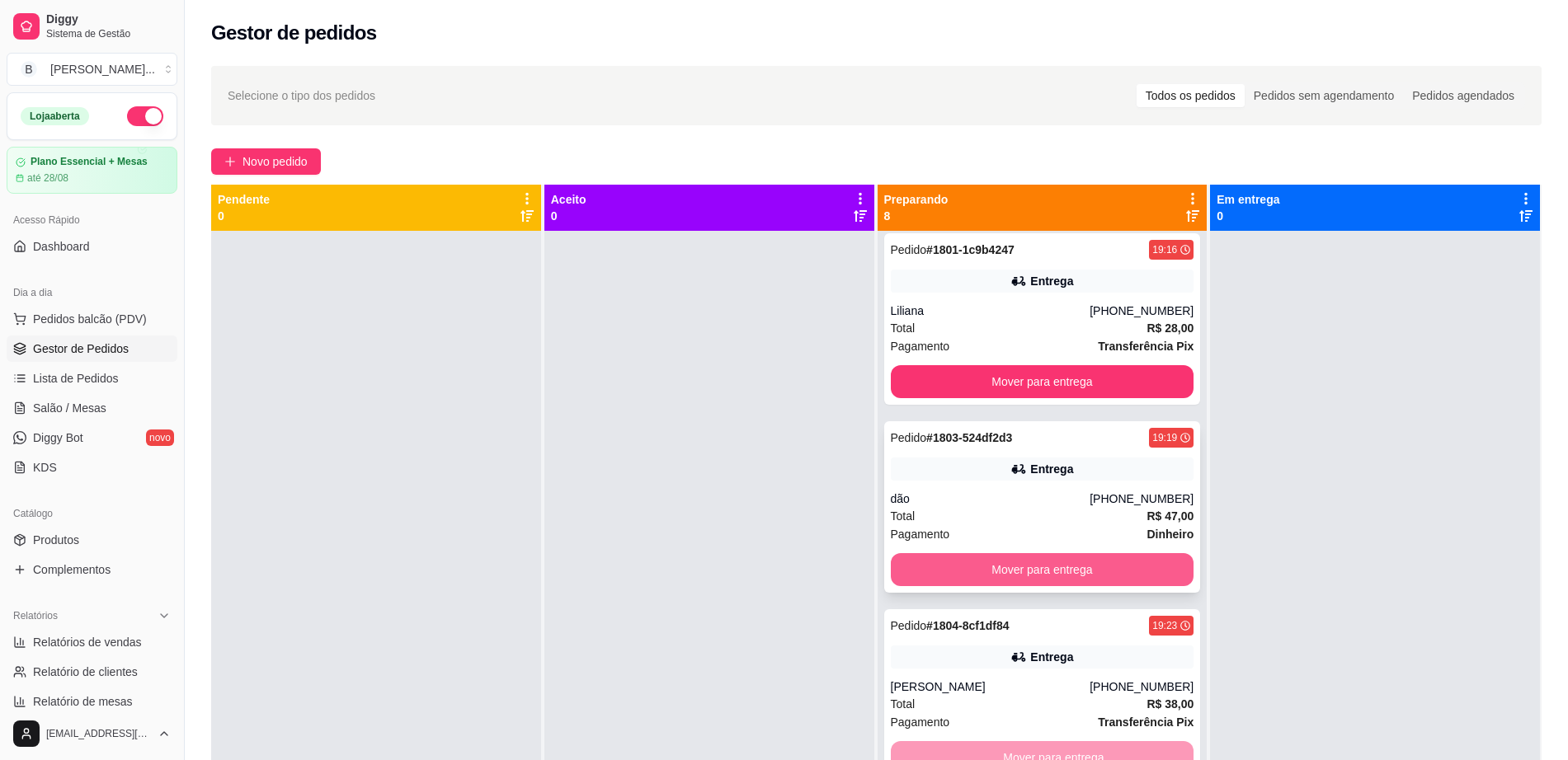
scroll to position [0, 0]
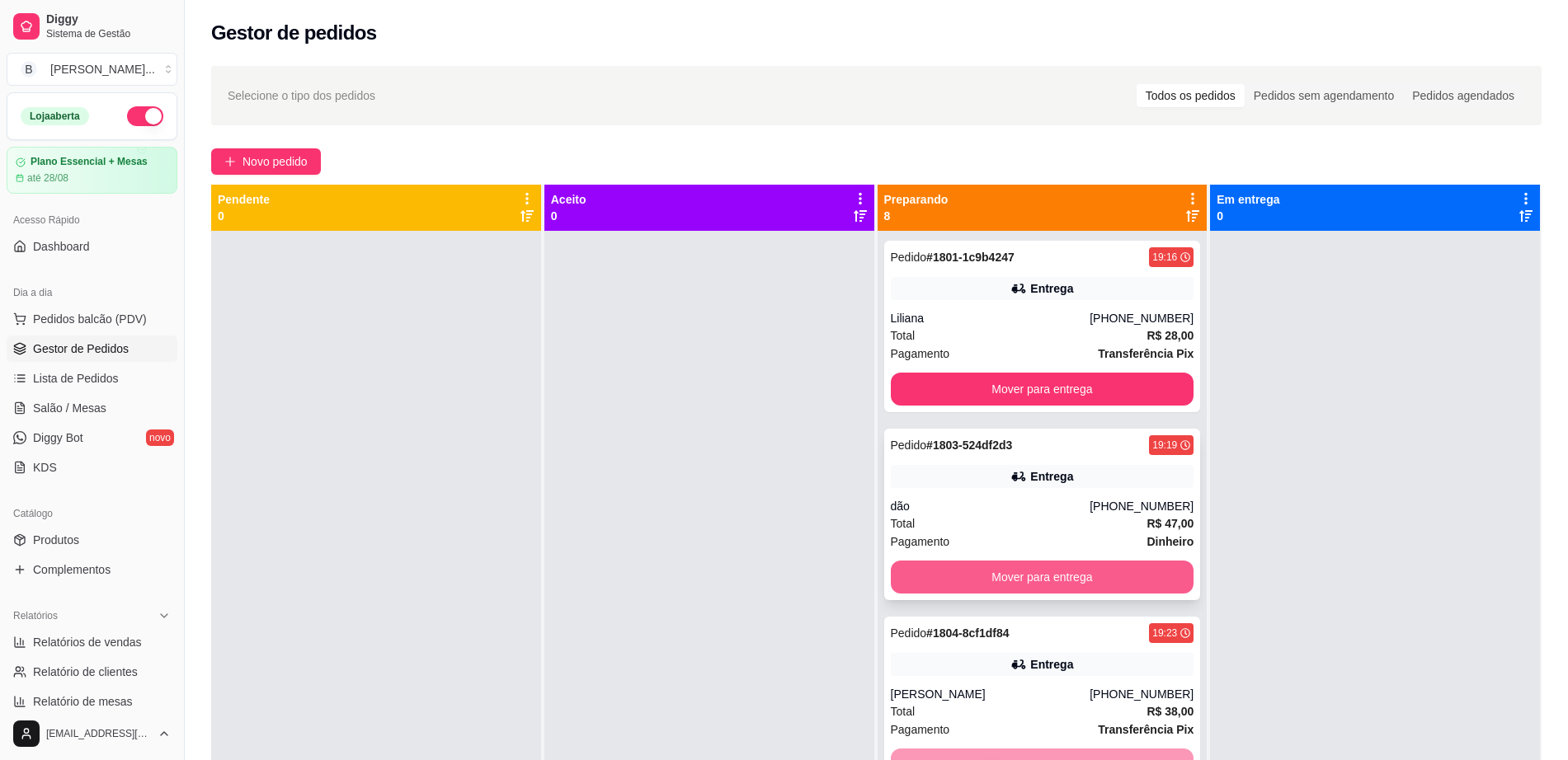
click at [992, 569] on button "Mover para entrega" at bounding box center [1043, 577] width 304 height 33
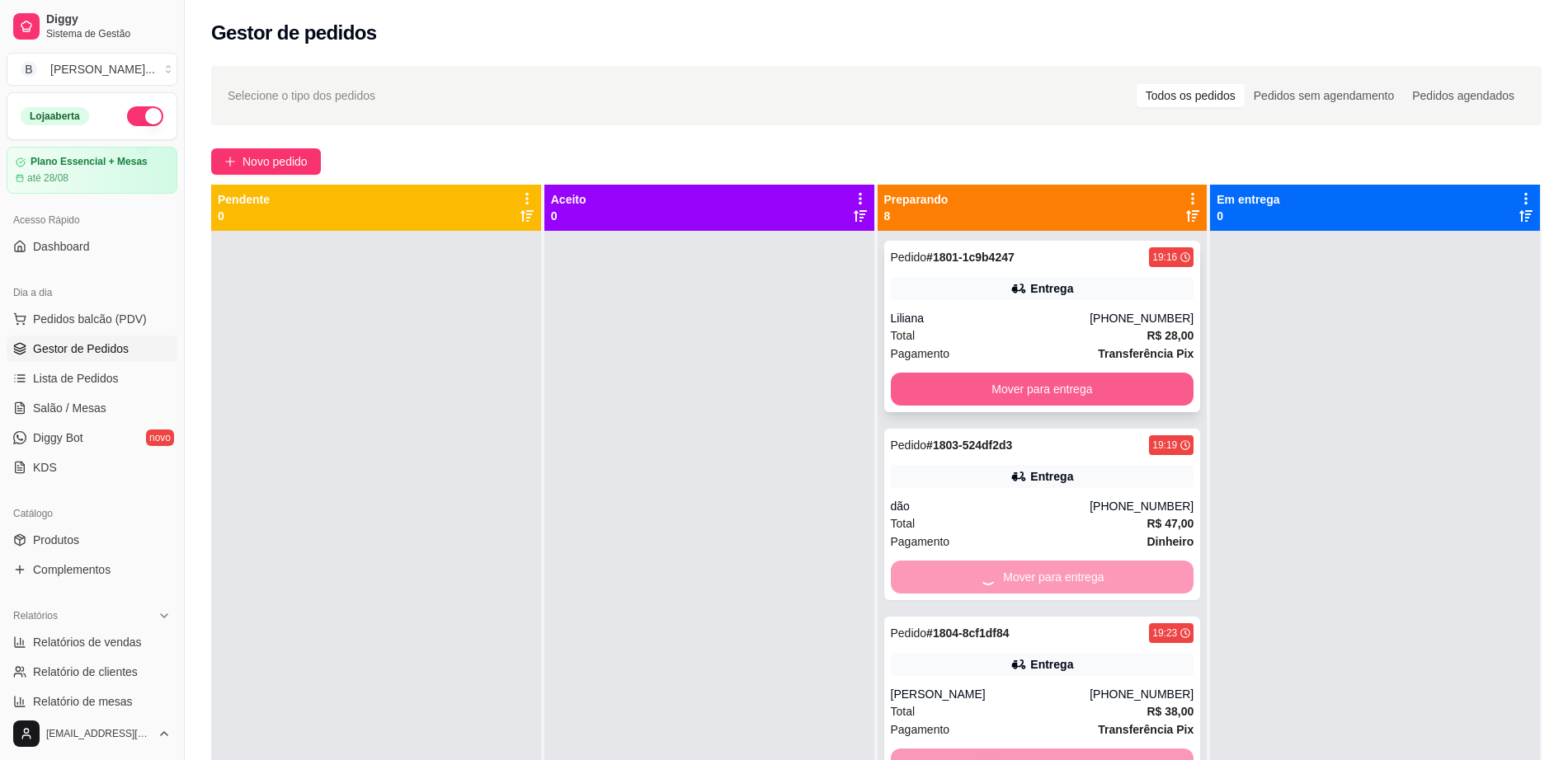
click at [989, 381] on button "Mover para entrega" at bounding box center [1043, 389] width 304 height 33
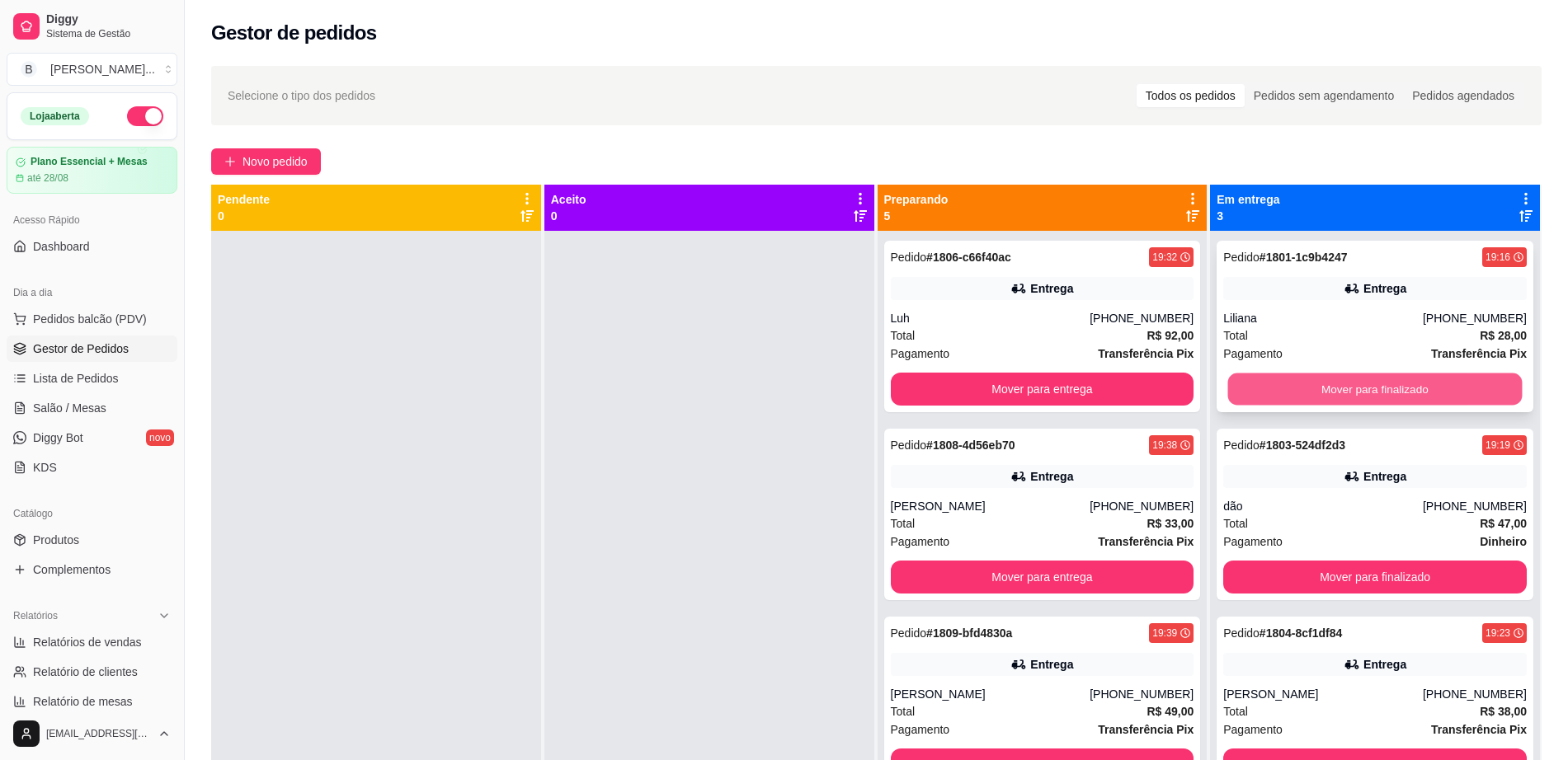
click at [1310, 392] on button "Mover para finalizado" at bounding box center [1375, 390] width 294 height 32
click at [1311, 391] on div "Mover para finalizado" at bounding box center [1375, 389] width 304 height 33
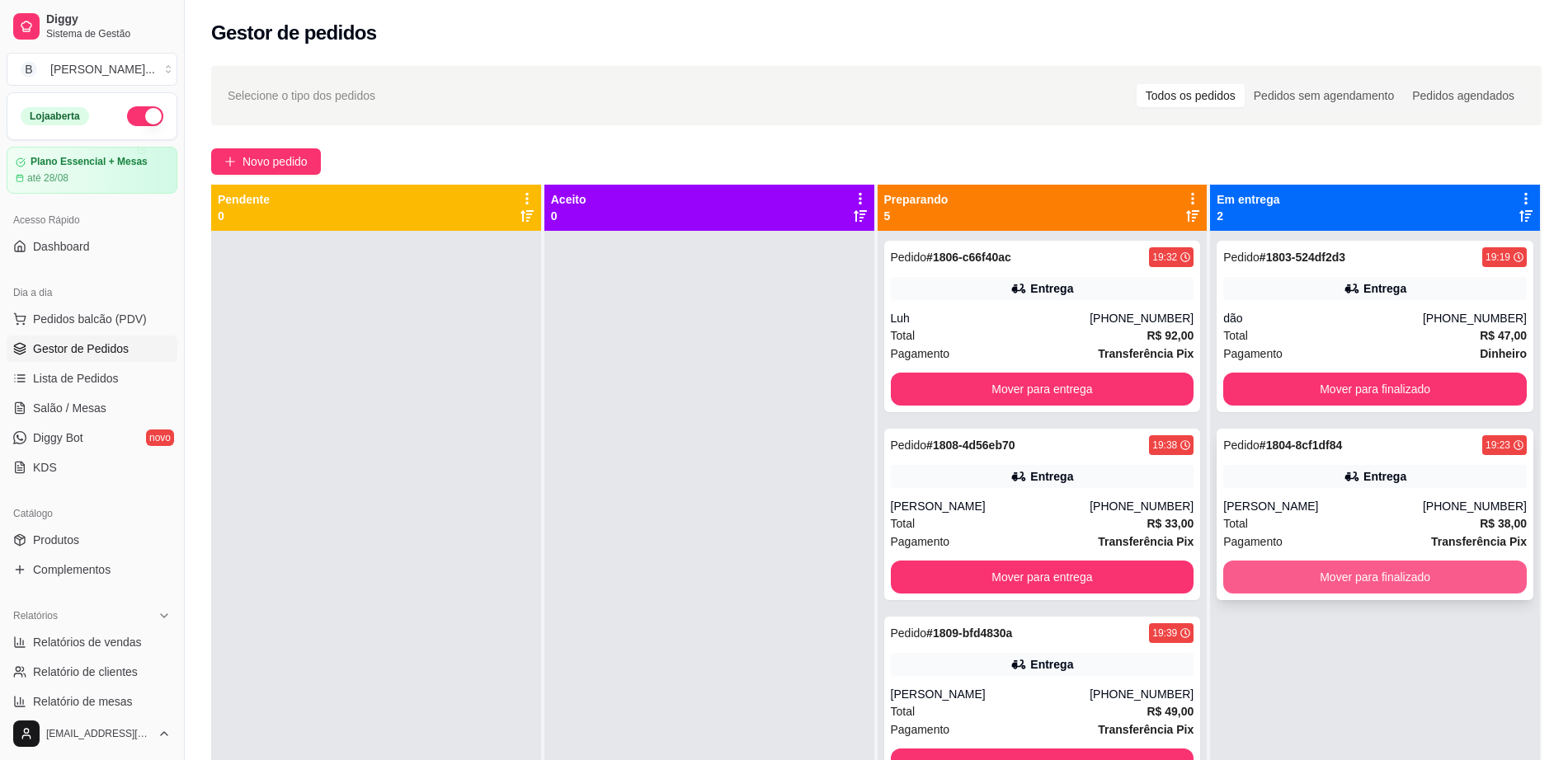
click at [1311, 567] on button "Mover para finalizado" at bounding box center [1375, 577] width 304 height 33
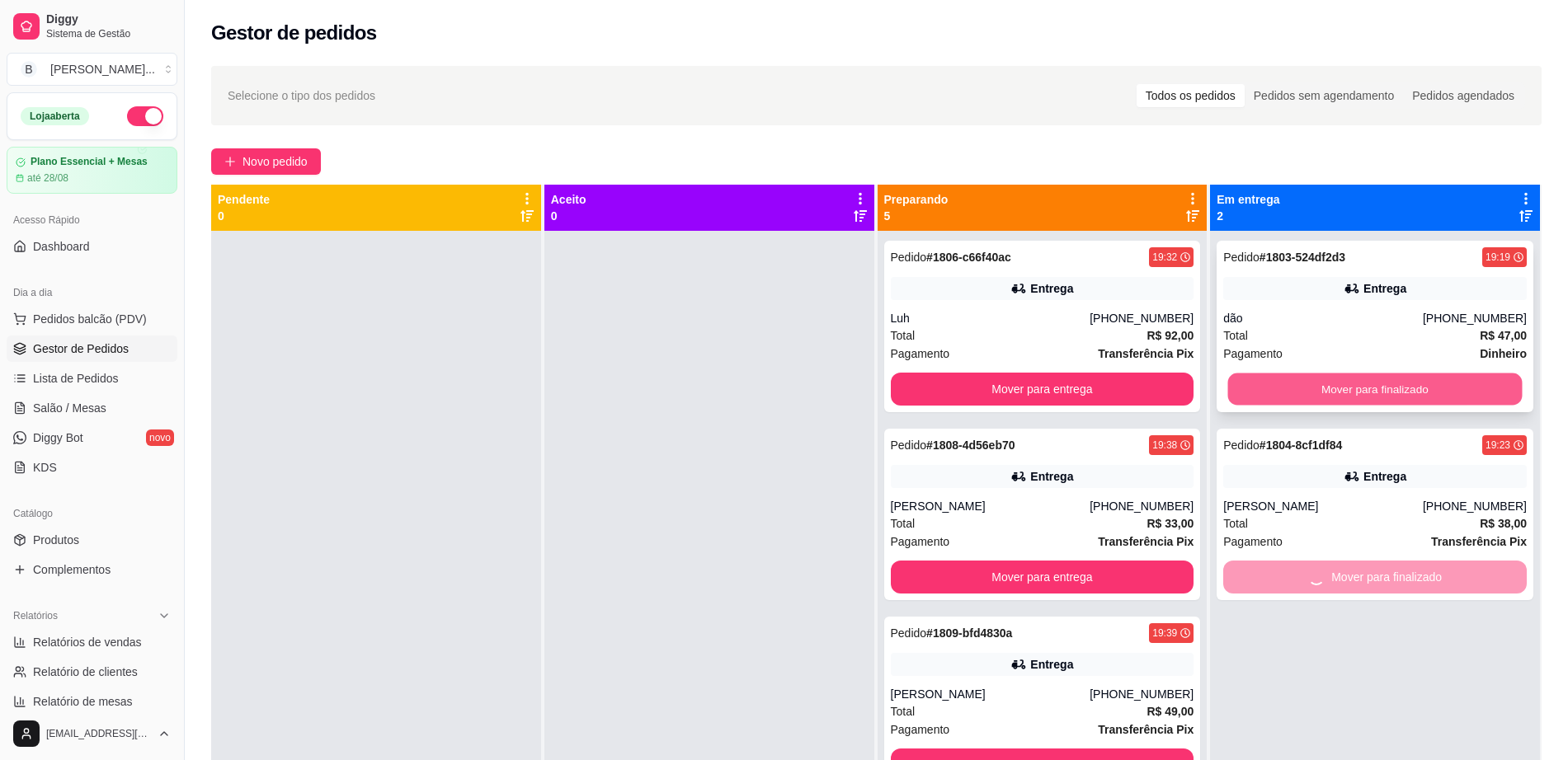
click at [1309, 401] on button "Mover para finalizado" at bounding box center [1375, 390] width 294 height 32
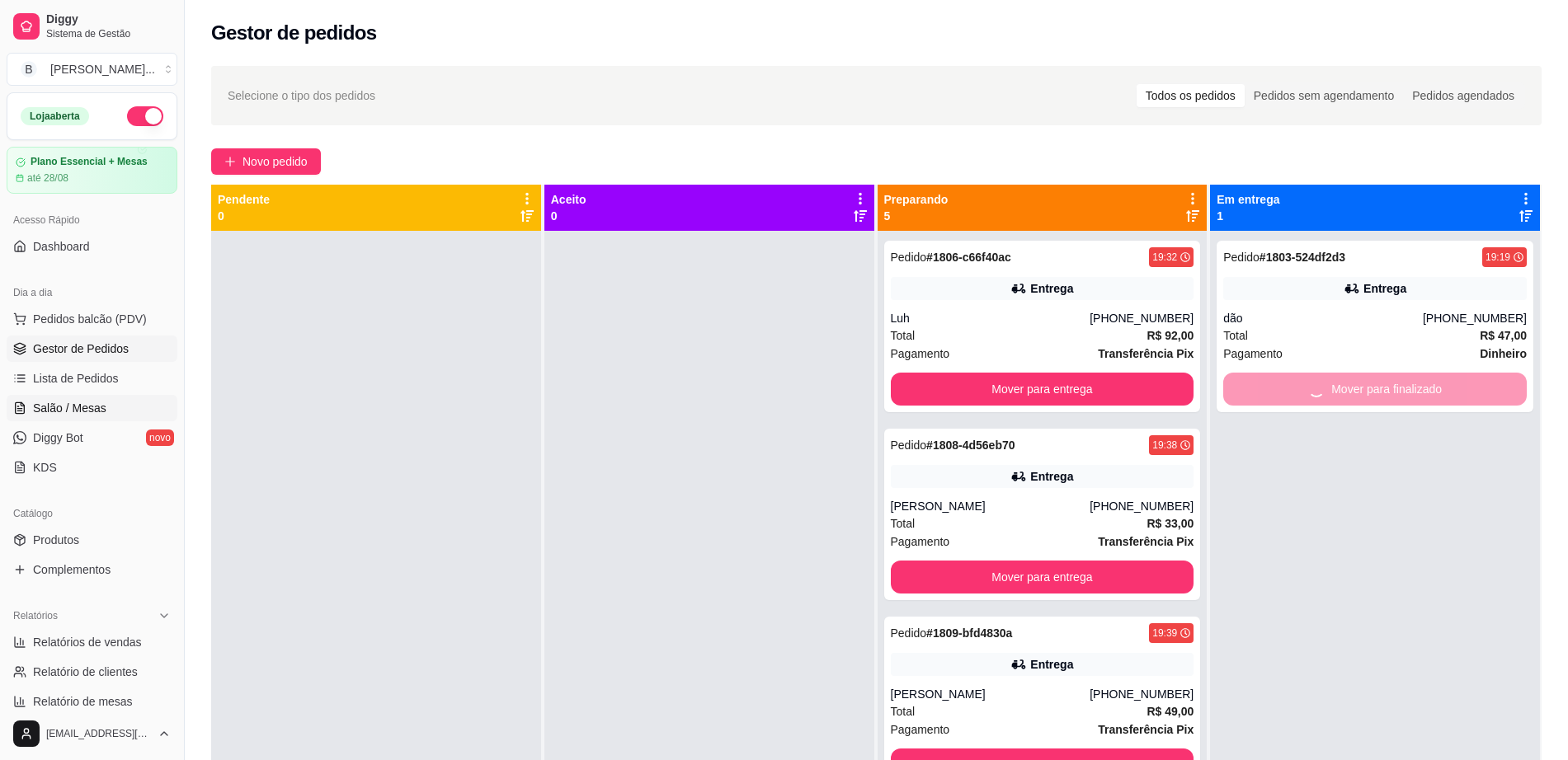
click at [110, 398] on link "Salão / Mesas" at bounding box center [92, 408] width 171 height 26
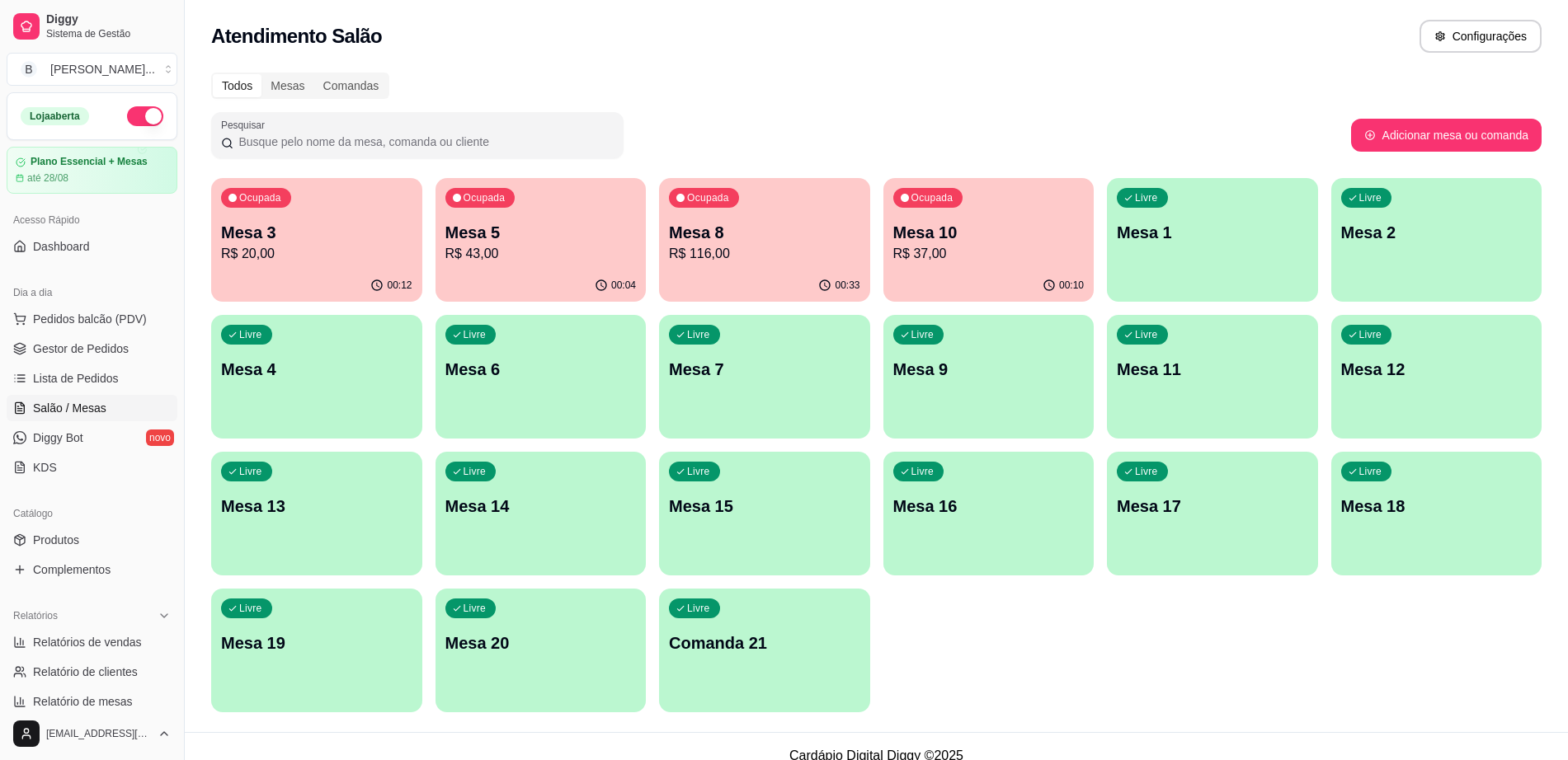
click at [924, 283] on div "00:10" at bounding box center [989, 286] width 212 height 32
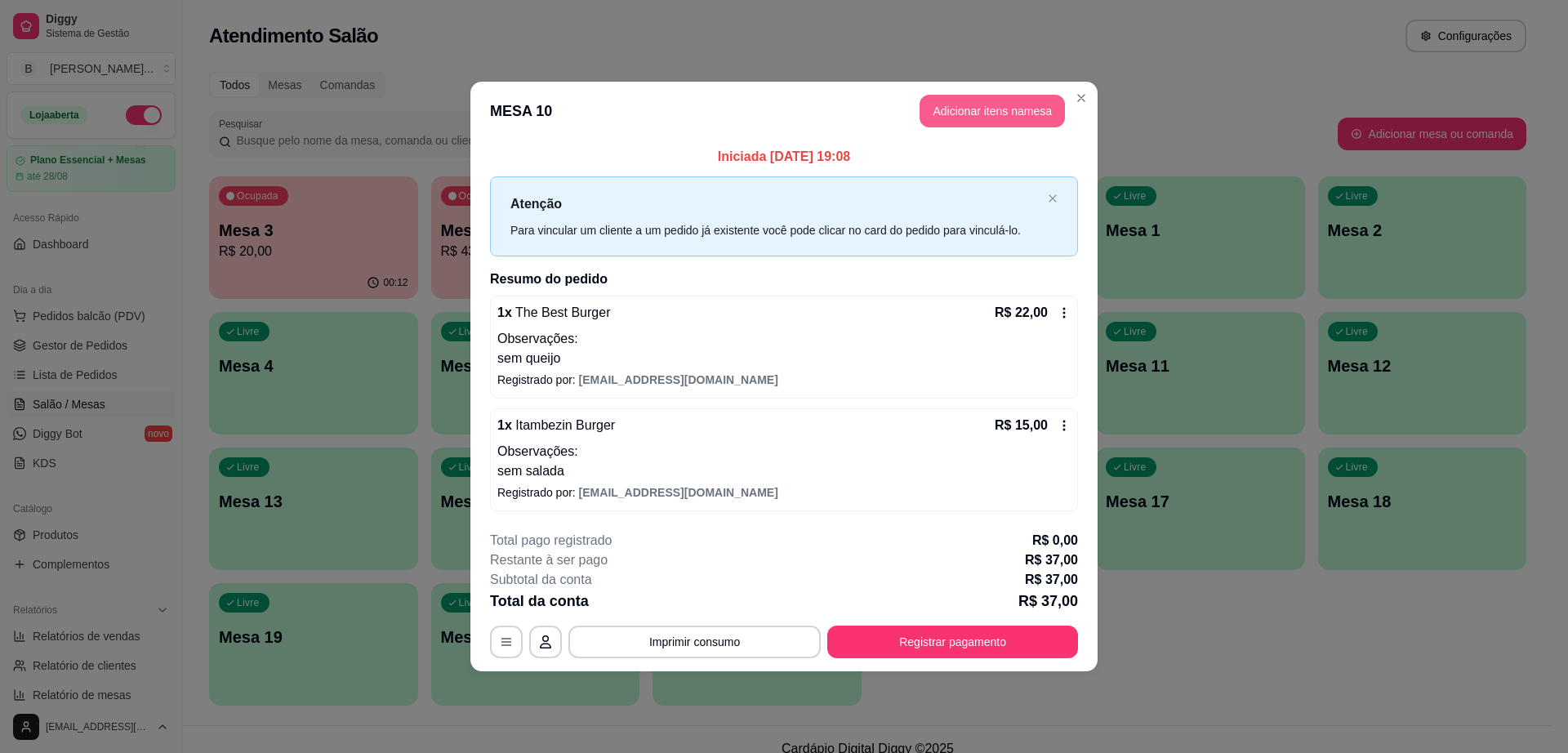
click at [980, 118] on button "Adicionar itens na mesa" at bounding box center [992, 111] width 145 height 33
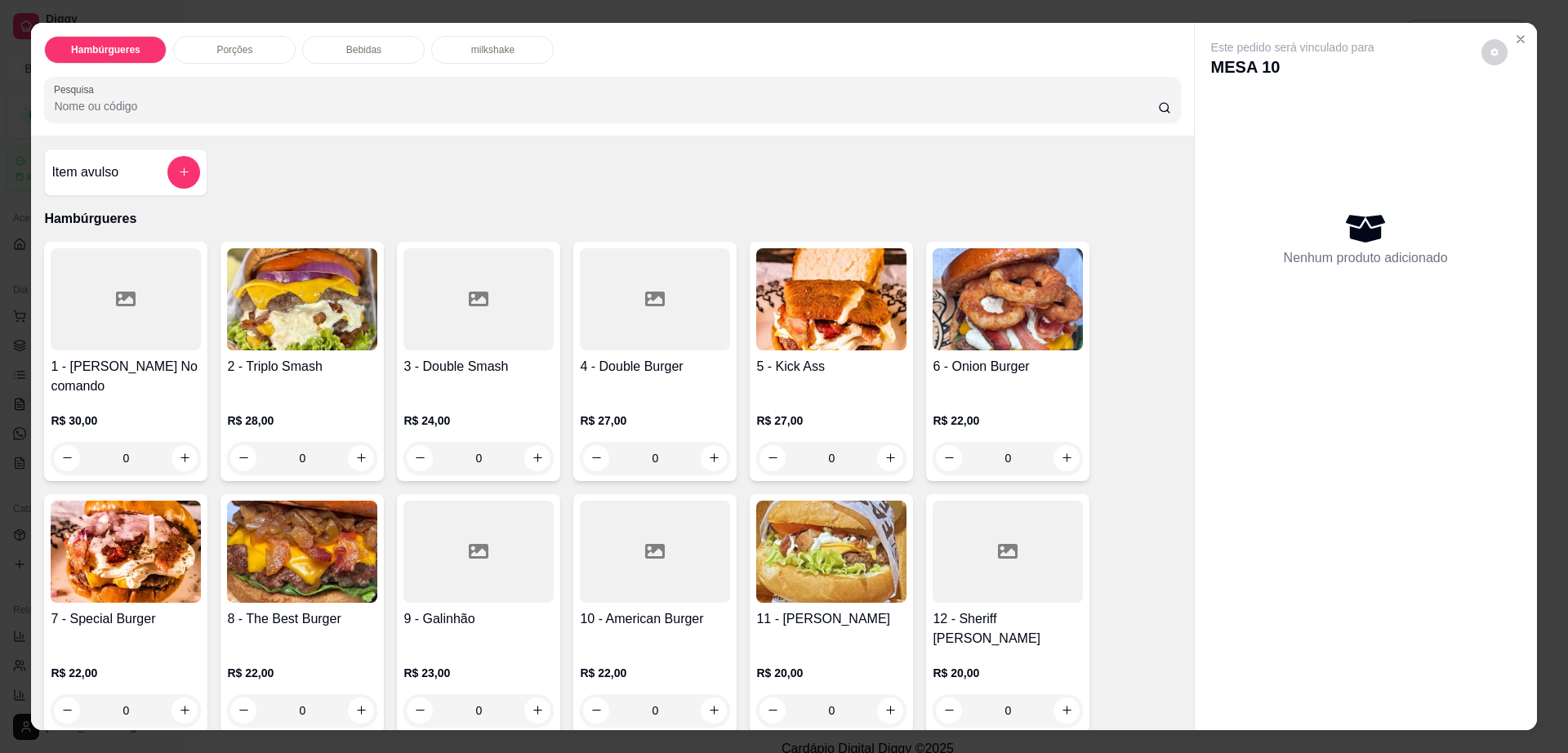
click at [369, 47] on p "Bebidas" at bounding box center [364, 50] width 35 height 13
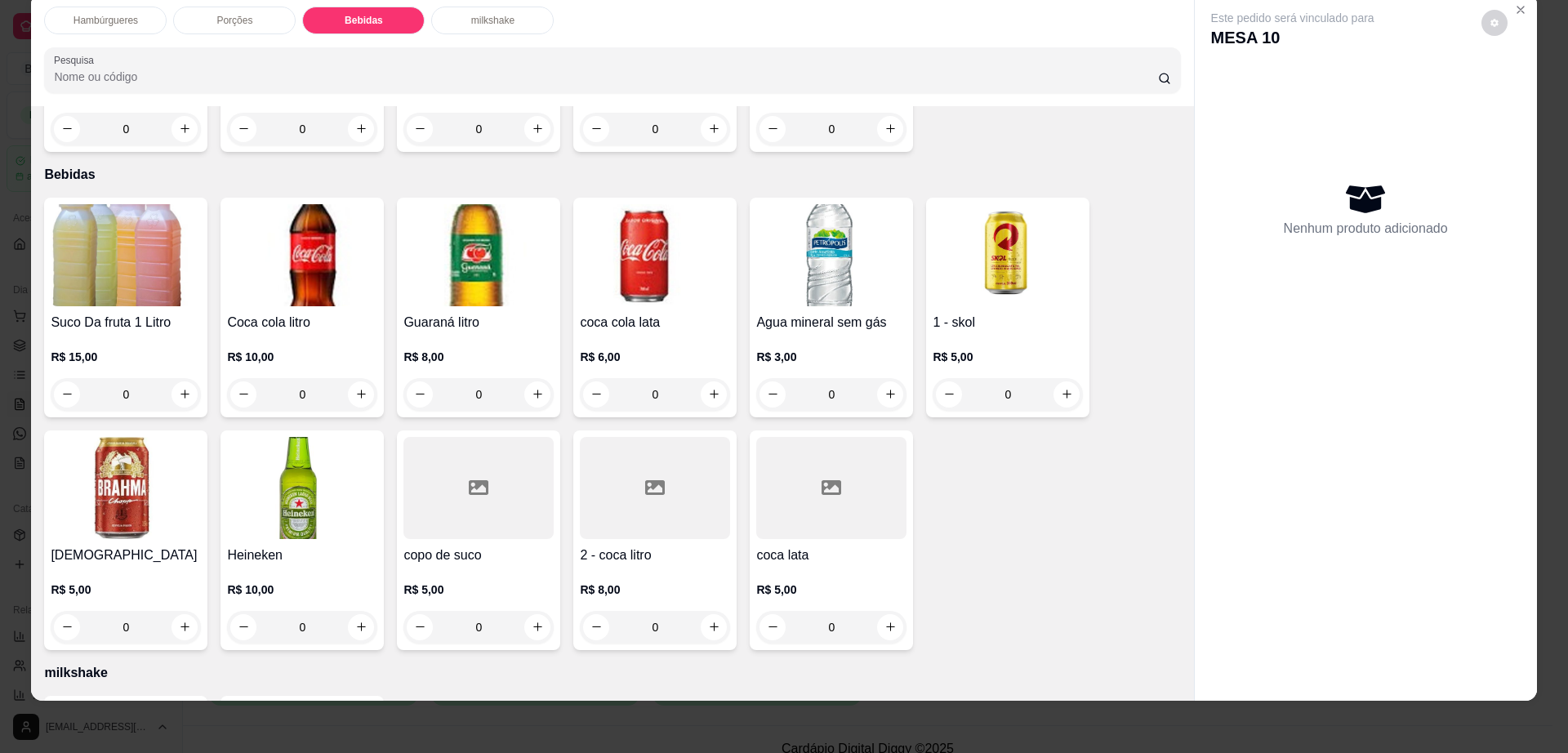
click at [661, 437] on div at bounding box center [654, 489] width 150 height 102
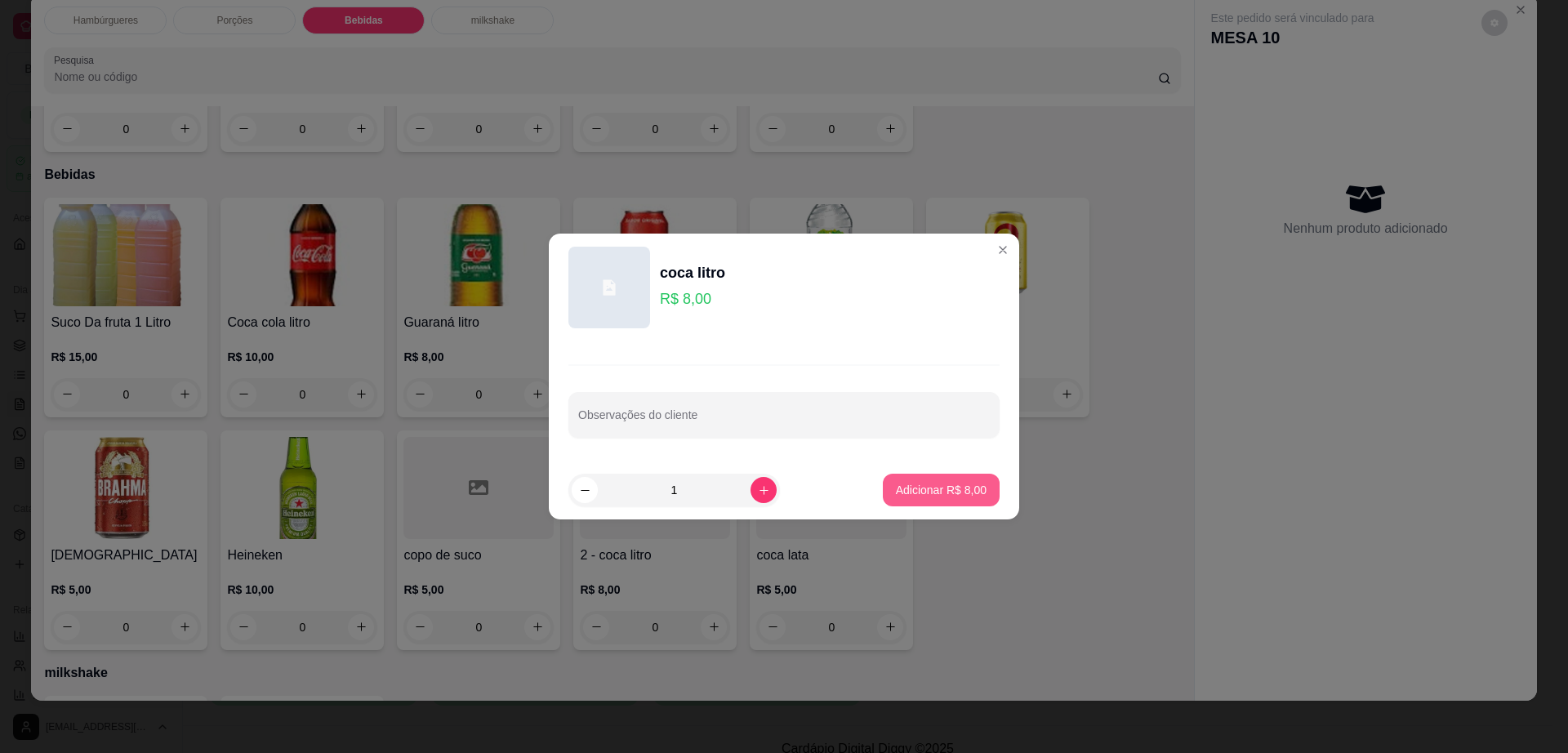
click at [946, 502] on button "Adicionar R$ 8,00" at bounding box center [942, 490] width 117 height 33
type input "1"
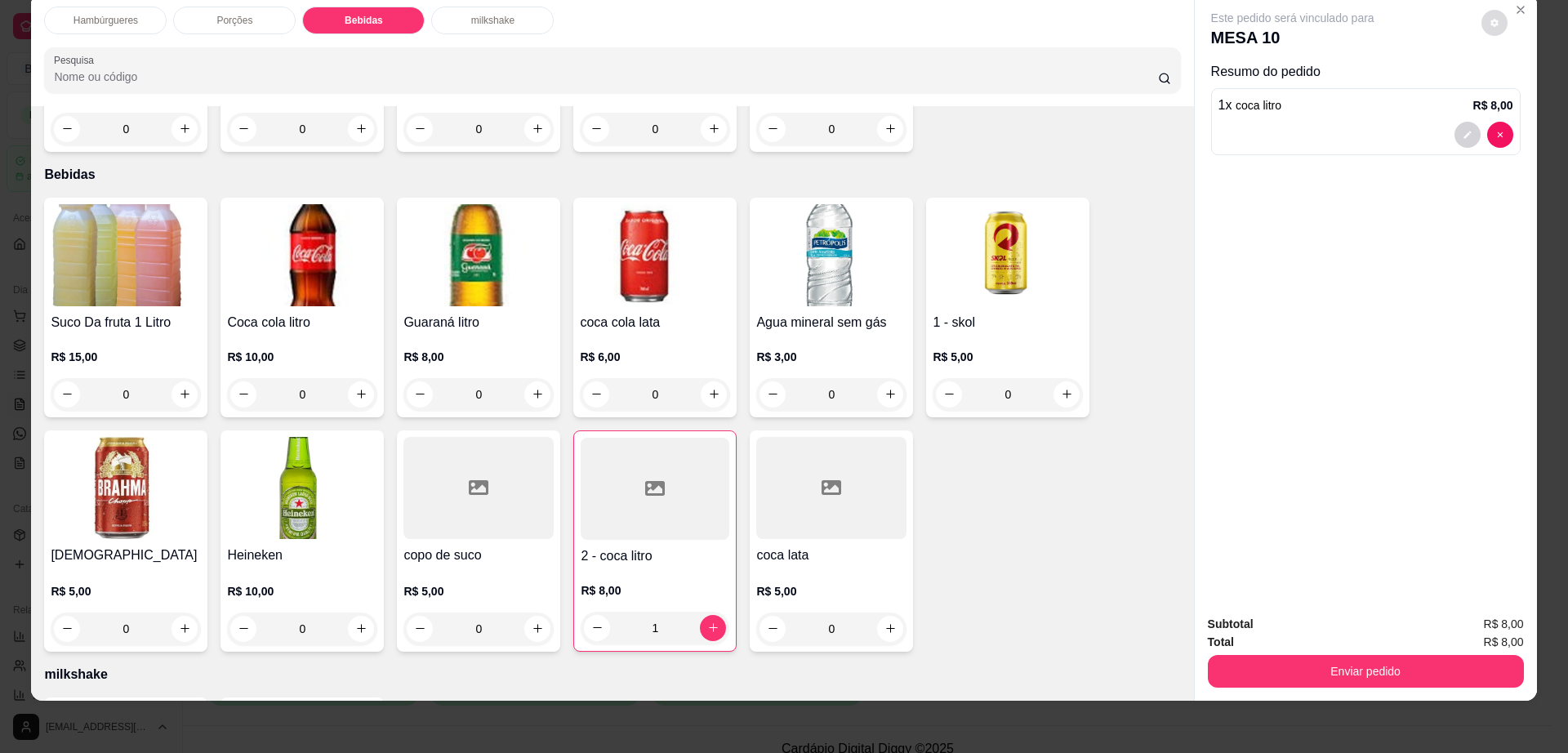
click at [1483, 30] on button "decrease-product-quantity" at bounding box center [1494, 23] width 26 height 26
click at [1525, 90] on span "Automatic updates" at bounding box center [1531, 88] width 13 height 13
click at [1518, 90] on input "Automatic updates" at bounding box center [1511, 93] width 10 height 10
checkbox input "false"
click at [1358, 673] on button "Enviar pedido" at bounding box center [1366, 671] width 316 height 33
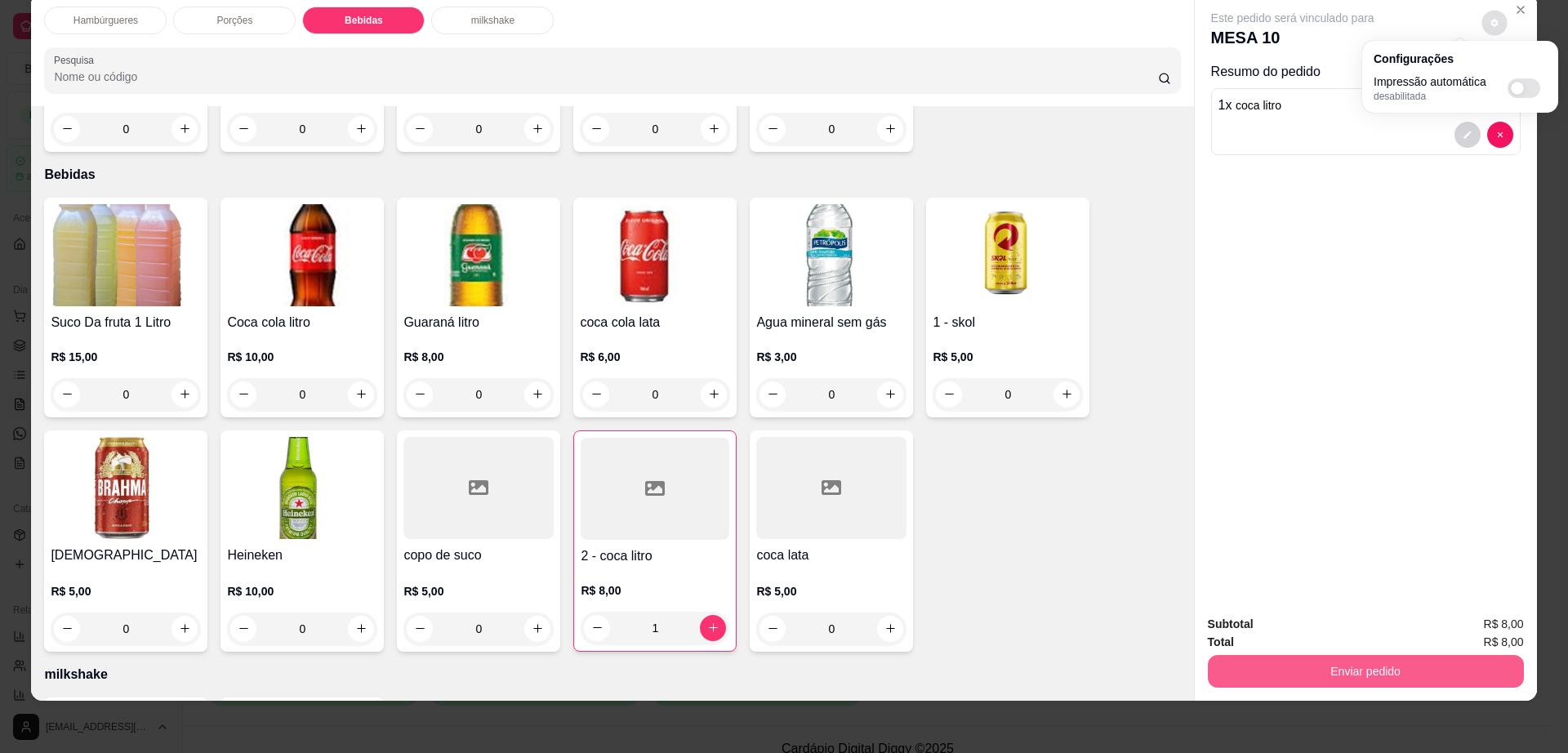
click at [1358, 673] on button "Enviar pedido" at bounding box center [1366, 671] width 316 height 33
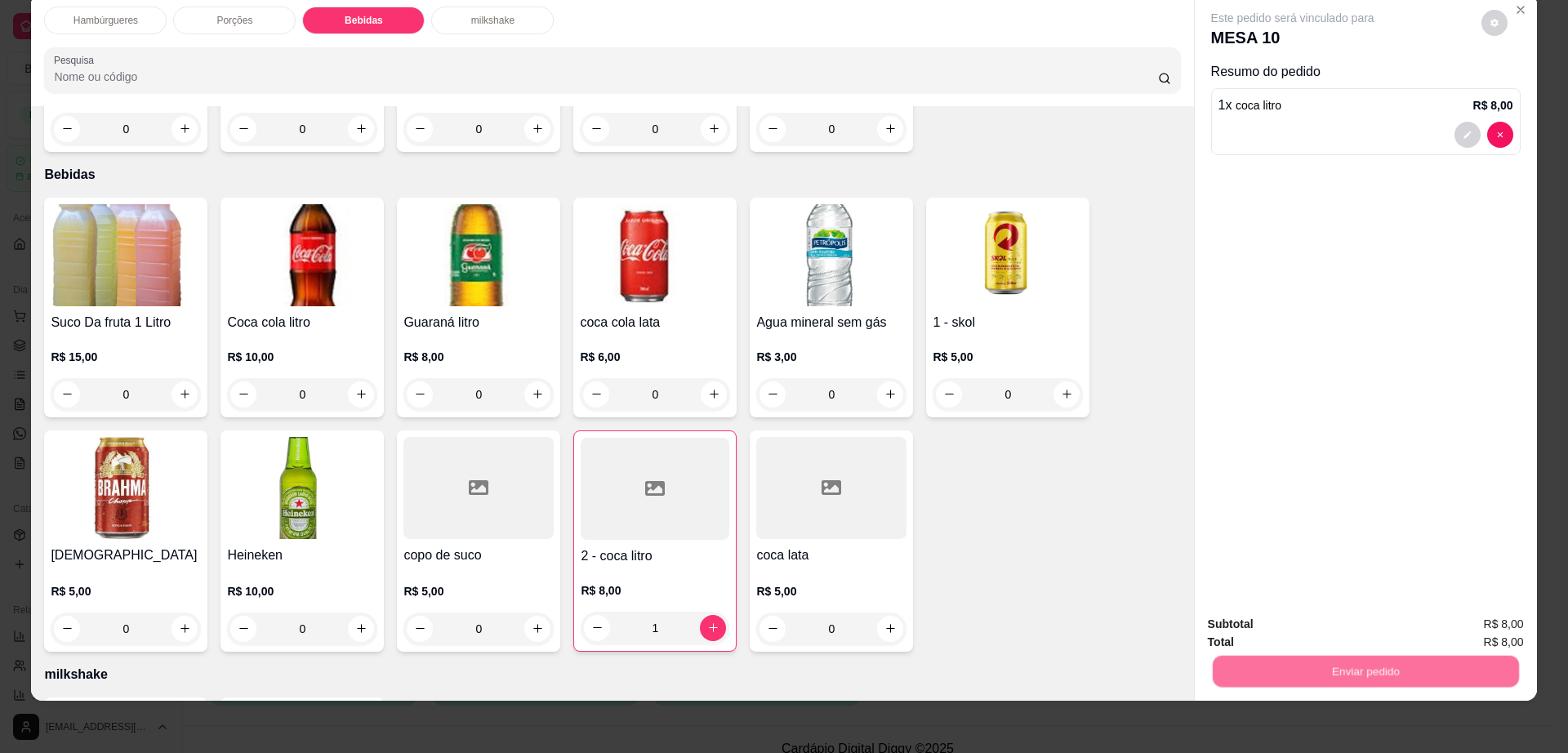
click at [1301, 628] on button "Não registrar e enviar pedido" at bounding box center [1309, 631] width 170 height 31
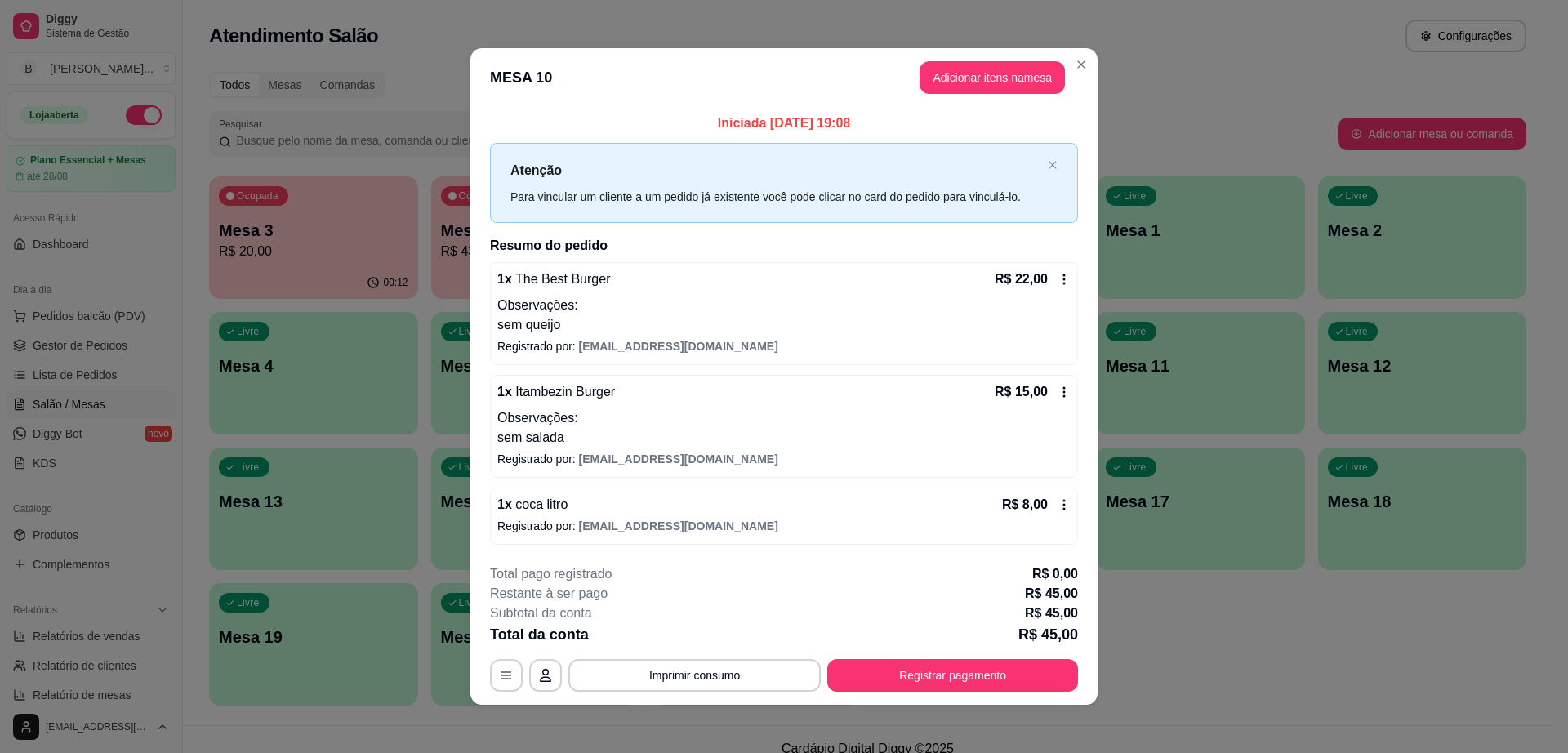
click at [1085, 344] on div "Iniciada [DATE] 19:08 Atenção Para vincular um cliente a um pedido já existente…" at bounding box center [784, 329] width 627 height 444
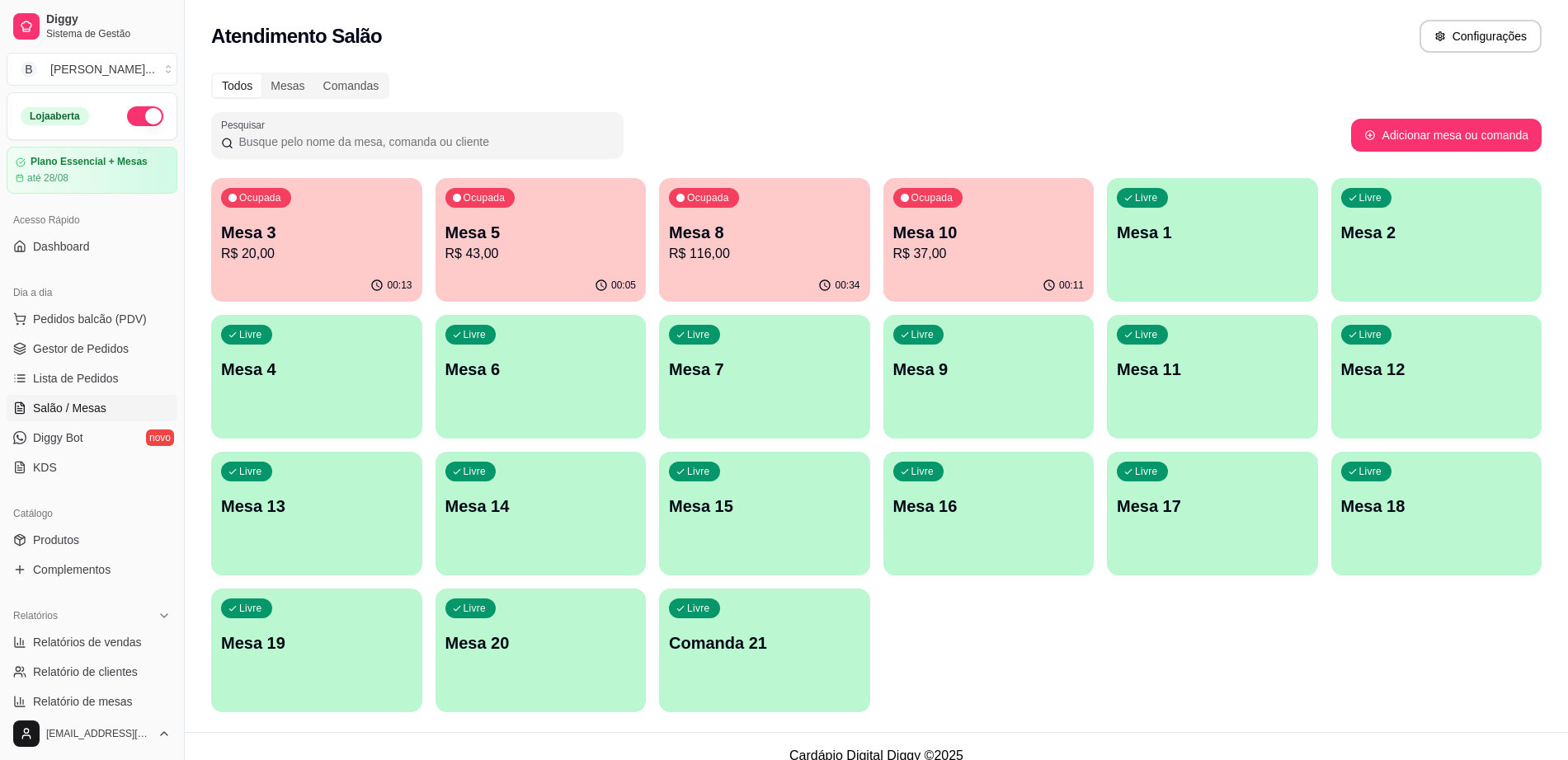
click at [276, 257] on p "R$ 20,00" at bounding box center [317, 254] width 192 height 20
click at [118, 323] on span "Pedidos balcão (PDV)" at bounding box center [89, 319] width 114 height 17
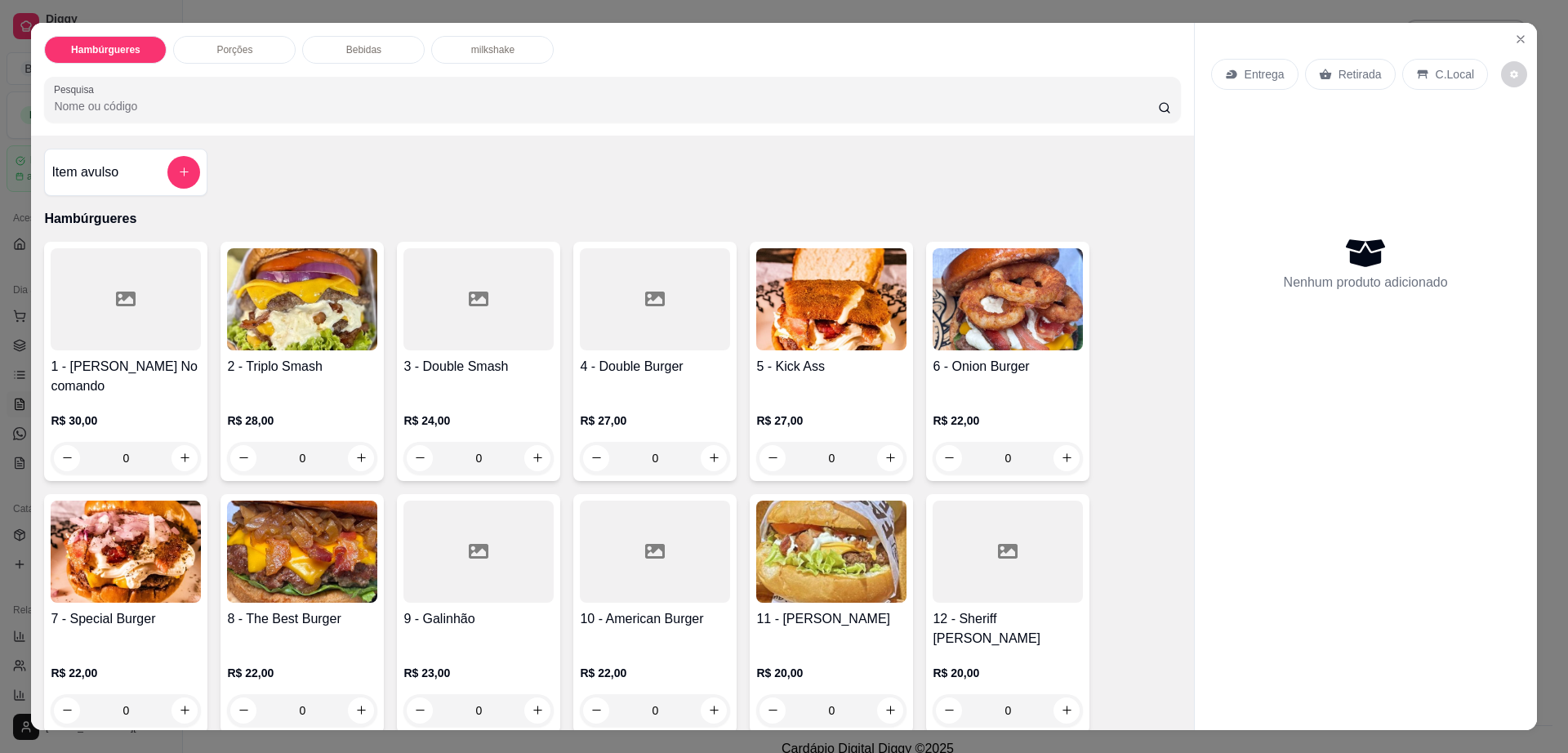
click at [196, 53] on div "Porções" at bounding box center [235, 50] width 123 height 28
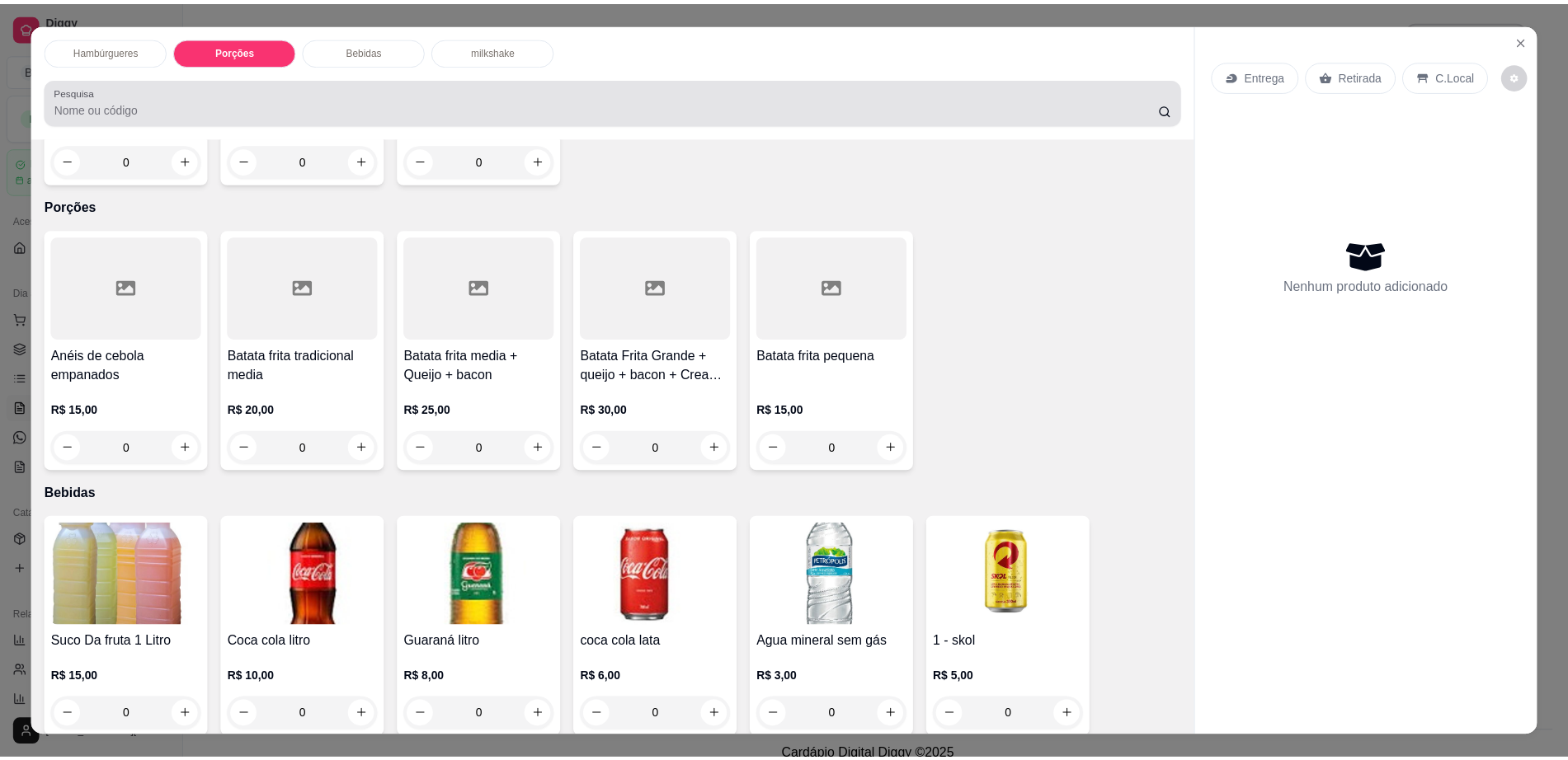
scroll to position [30, 0]
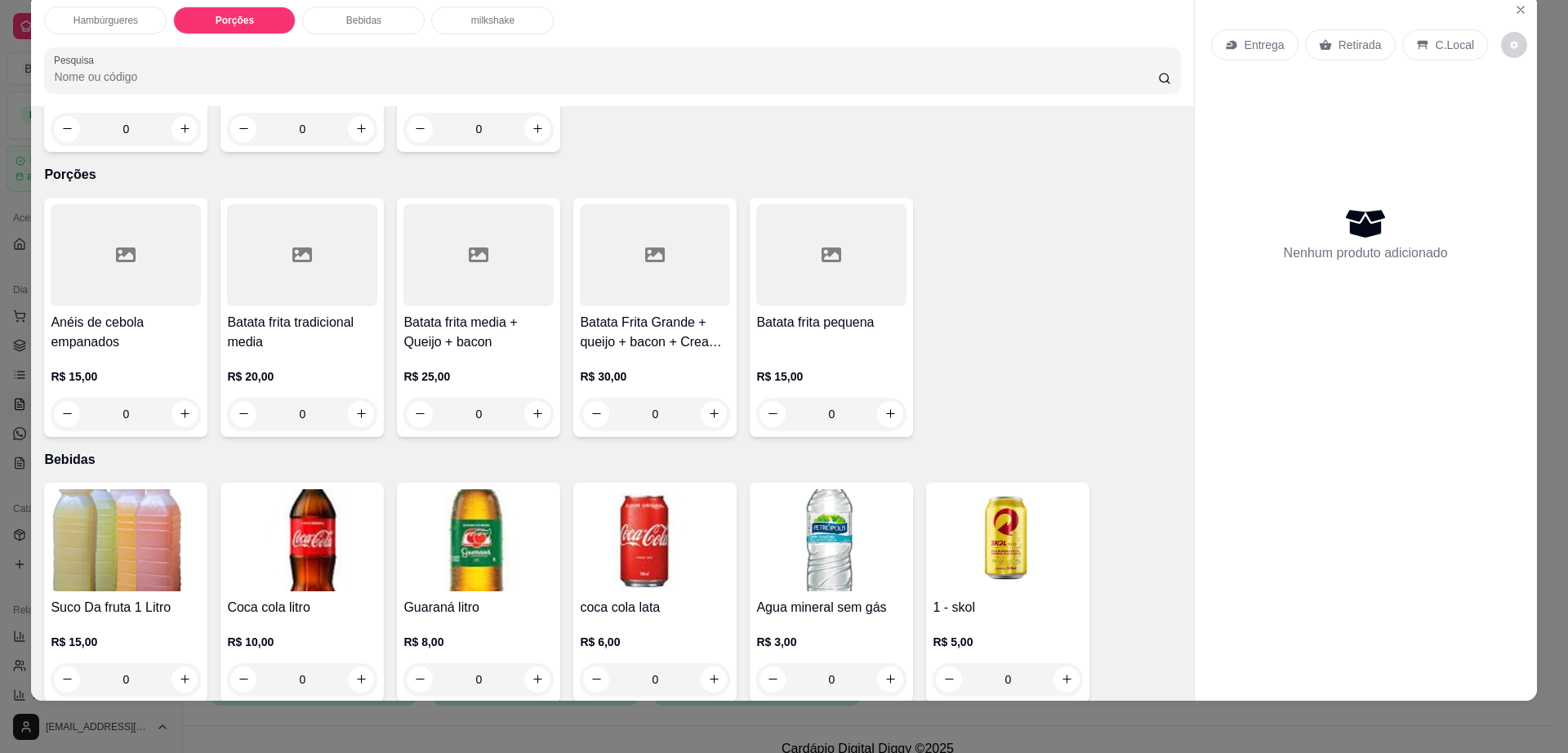
click at [850, 249] on div "Batata frita pequena R$ 15,00 0" at bounding box center [832, 316] width 164 height 239
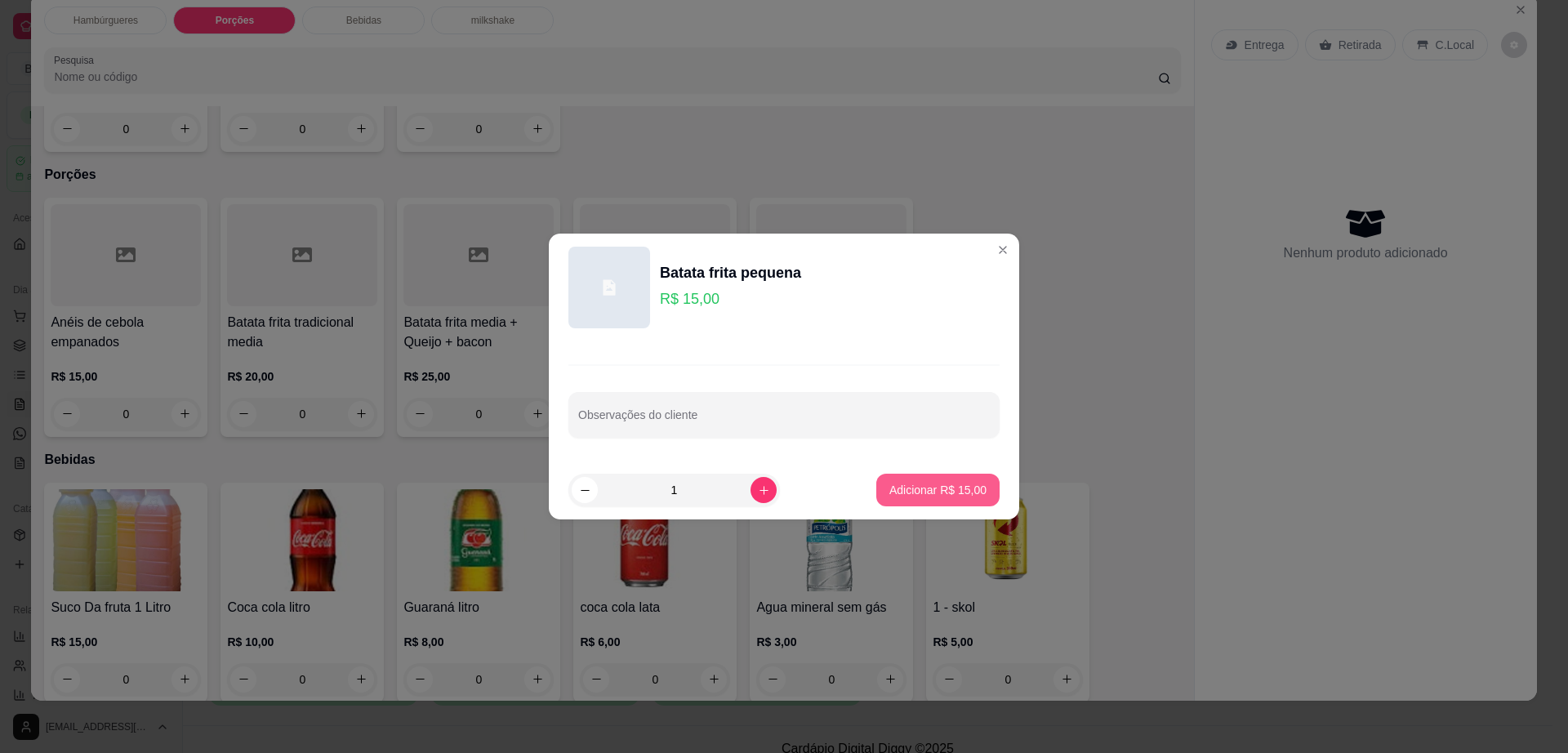
click at [943, 491] on p "Adicionar R$ 15,00" at bounding box center [938, 491] width 97 height 17
type input "1"
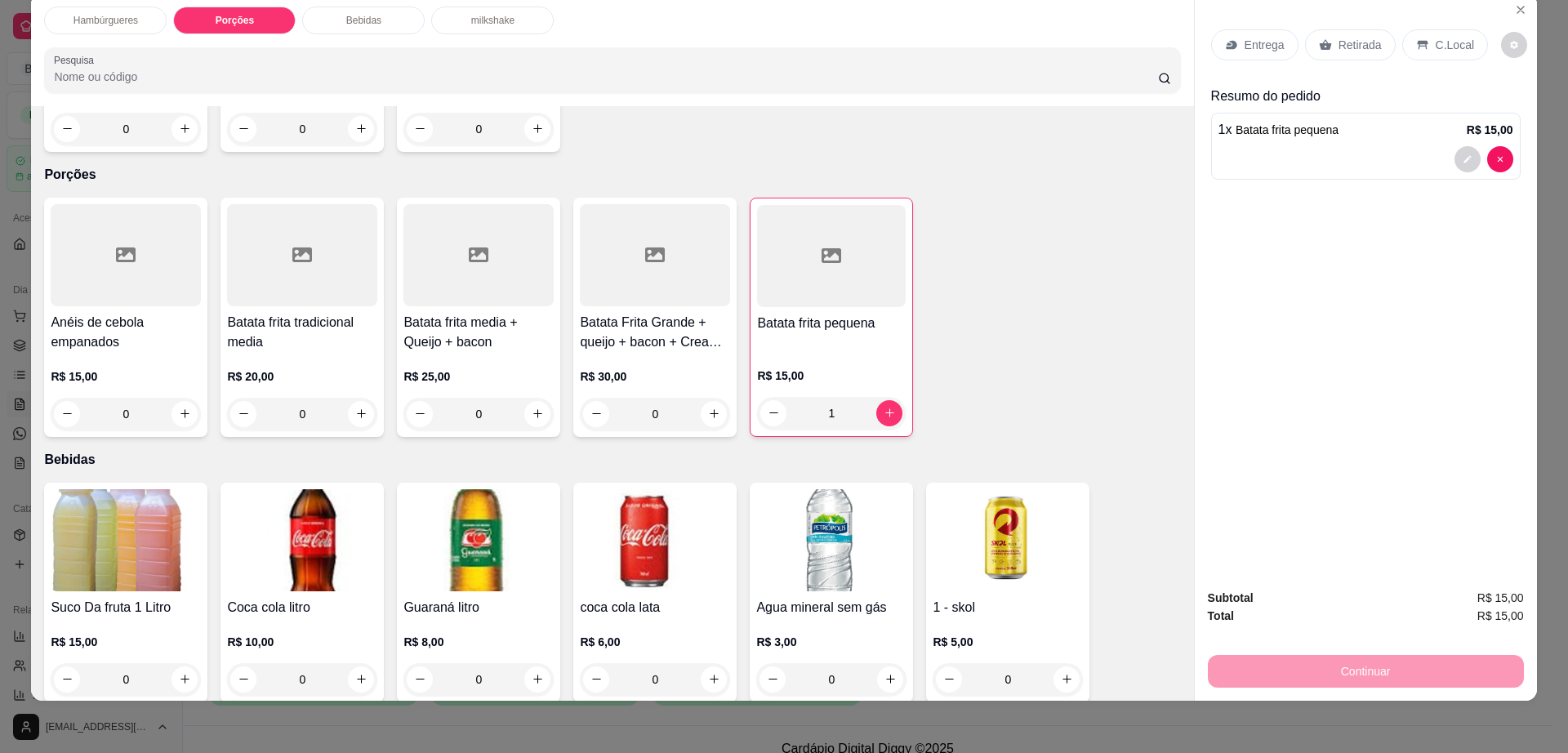
click at [1339, 50] on p "Retirada" at bounding box center [1360, 45] width 44 height 17
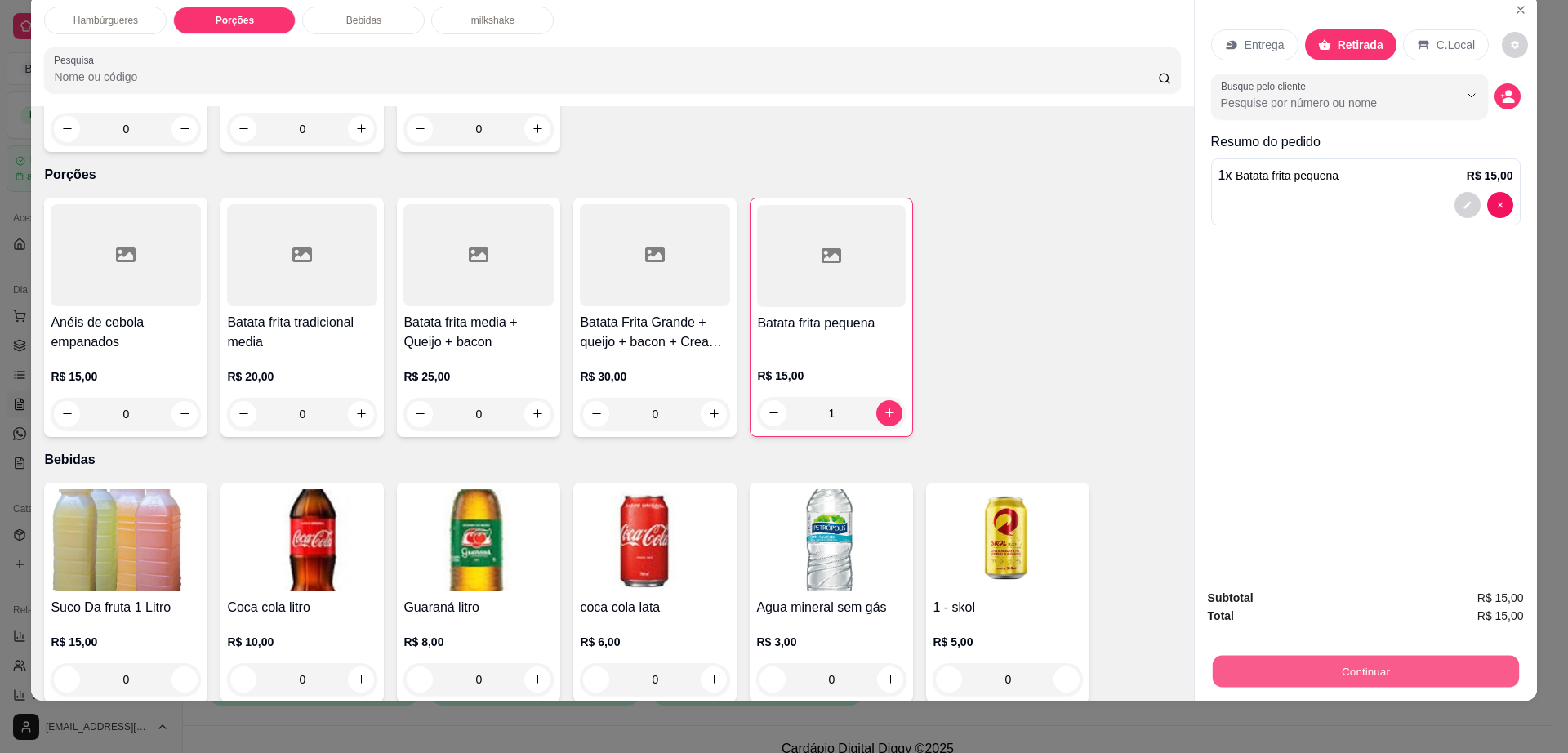
click at [1388, 674] on button "Continuar" at bounding box center [1364, 672] width 306 height 32
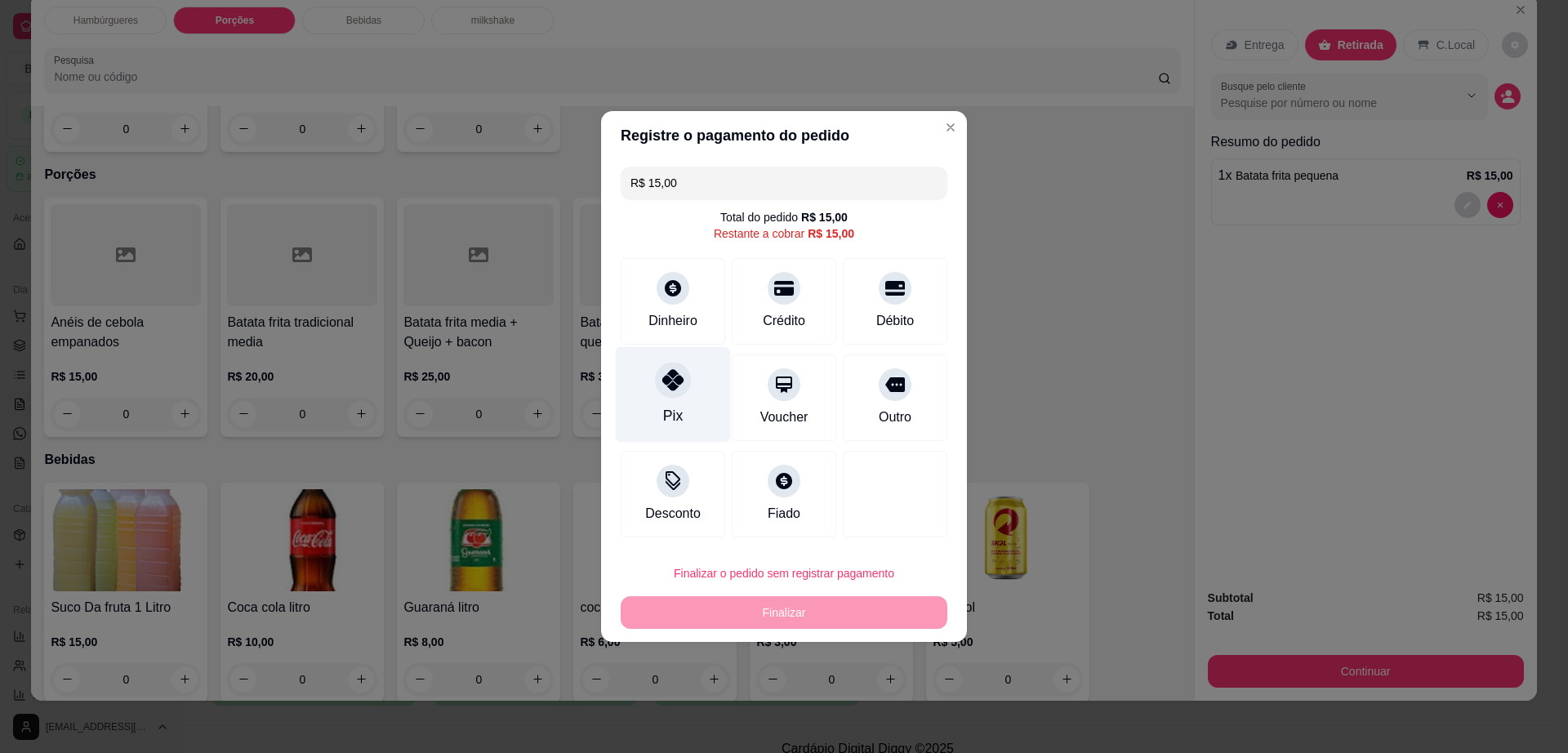
click at [673, 416] on div "Pix" at bounding box center [673, 415] width 20 height 21
type input "R$ 0,00"
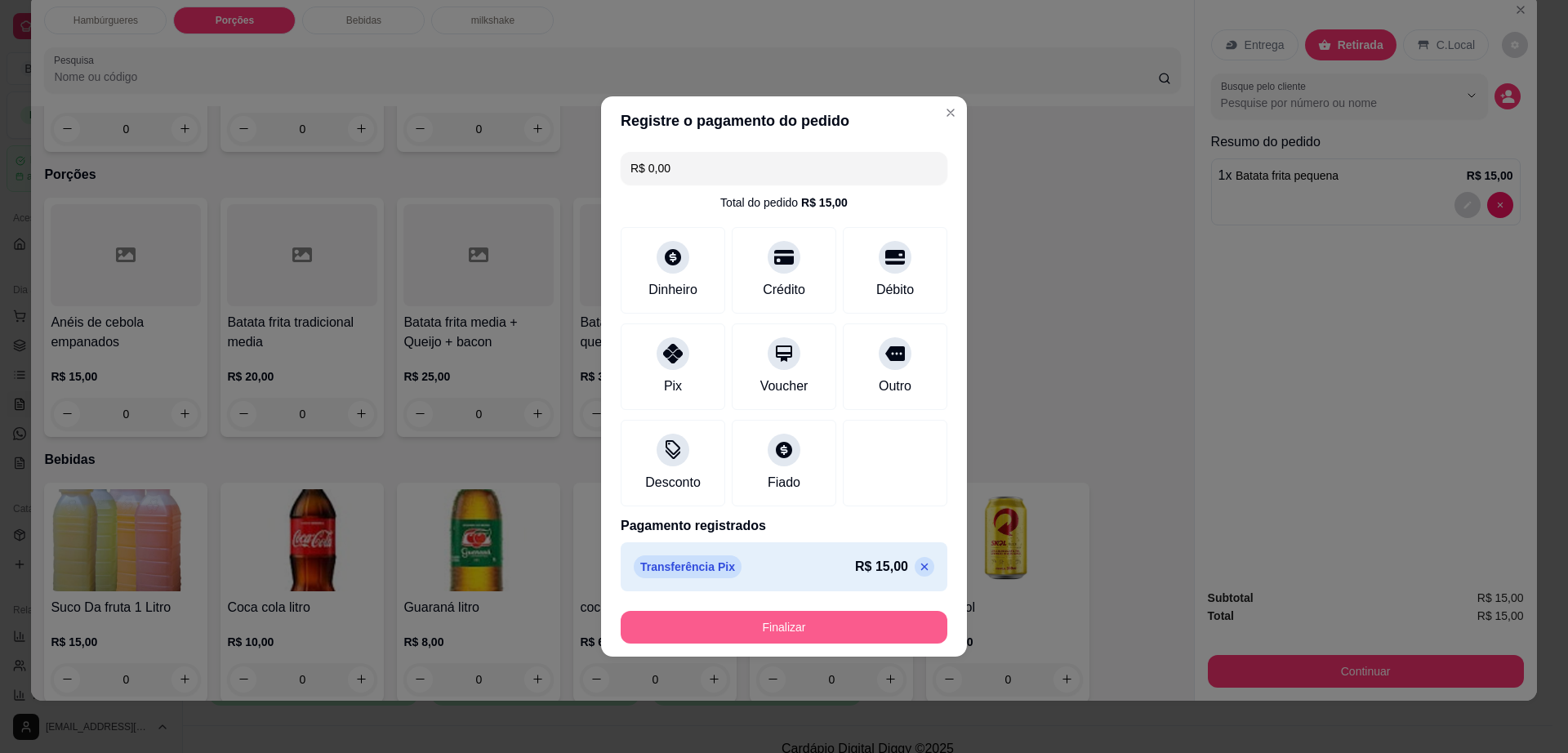
click at [814, 628] on button "Finalizar" at bounding box center [784, 626] width 327 height 33
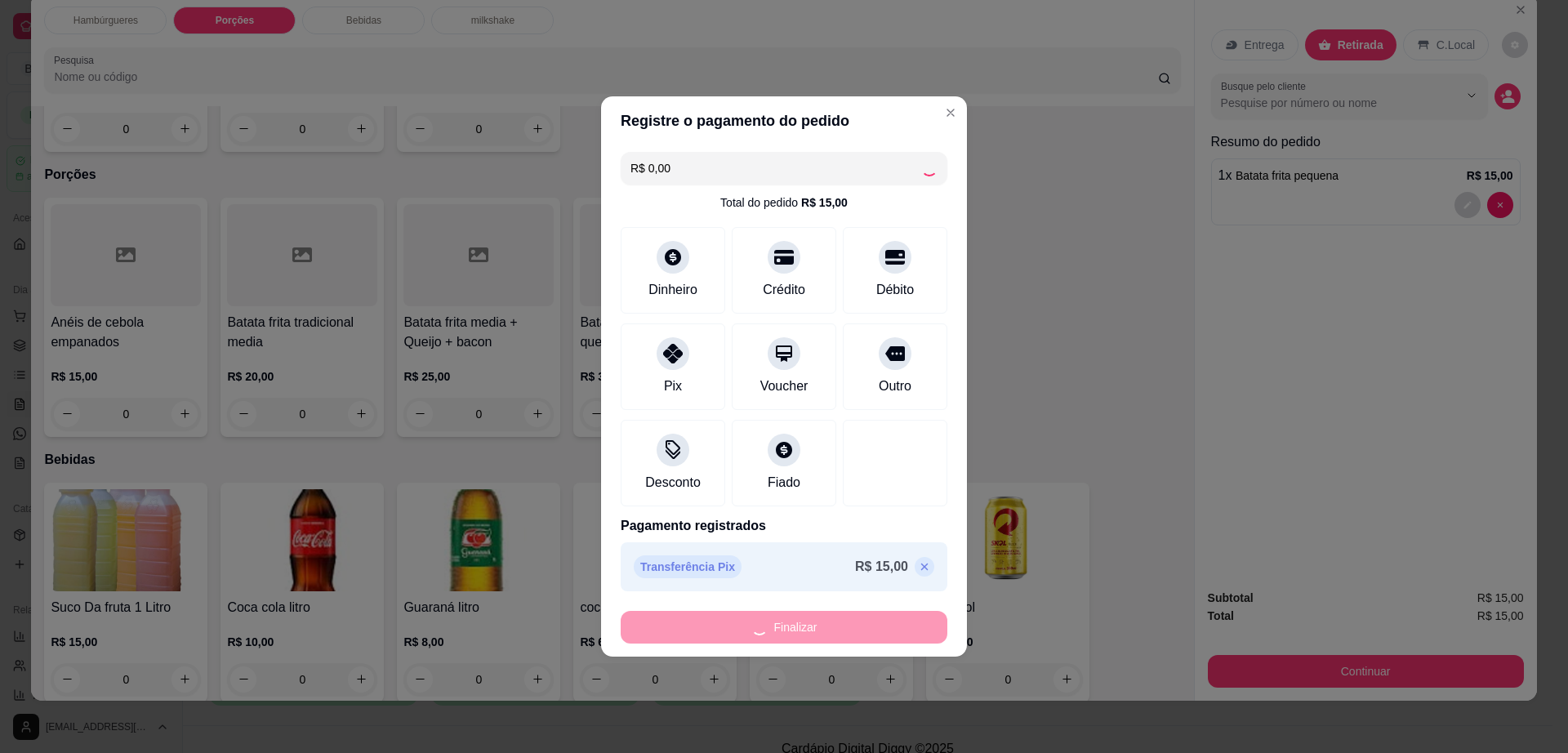
type input "0"
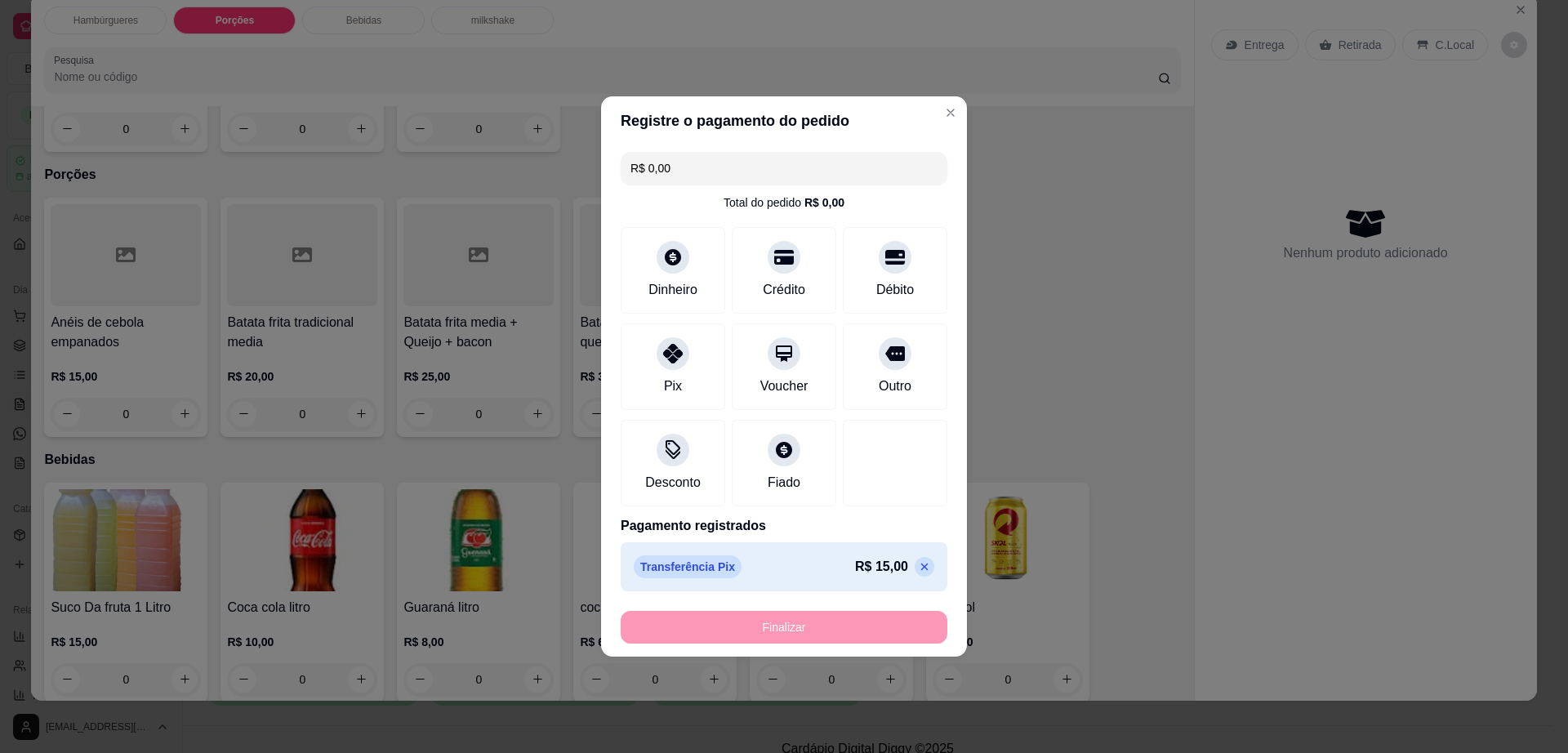
type input "-R$ 15,00"
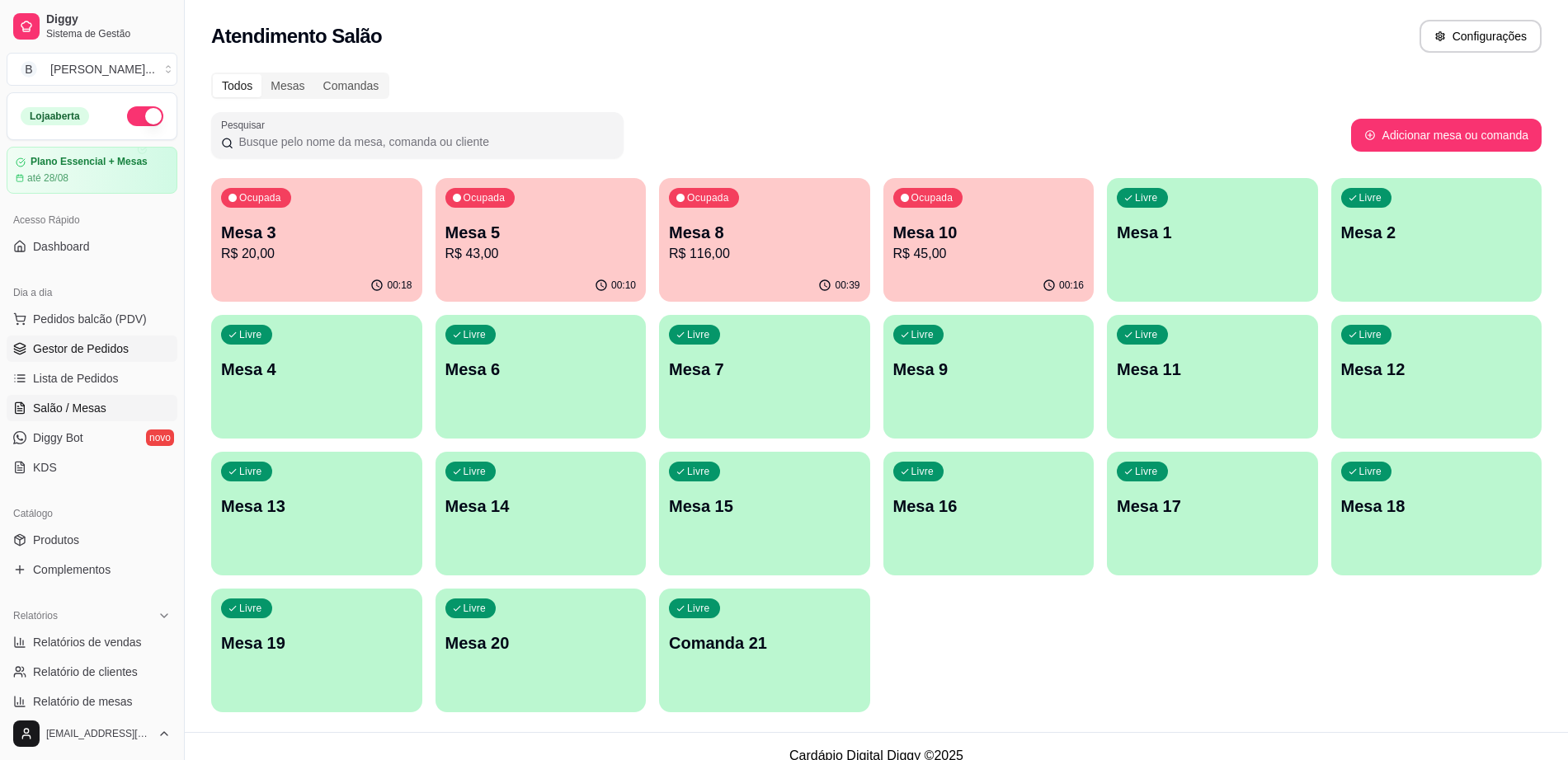
click at [104, 339] on link "Gestor de Pedidos" at bounding box center [92, 349] width 171 height 26
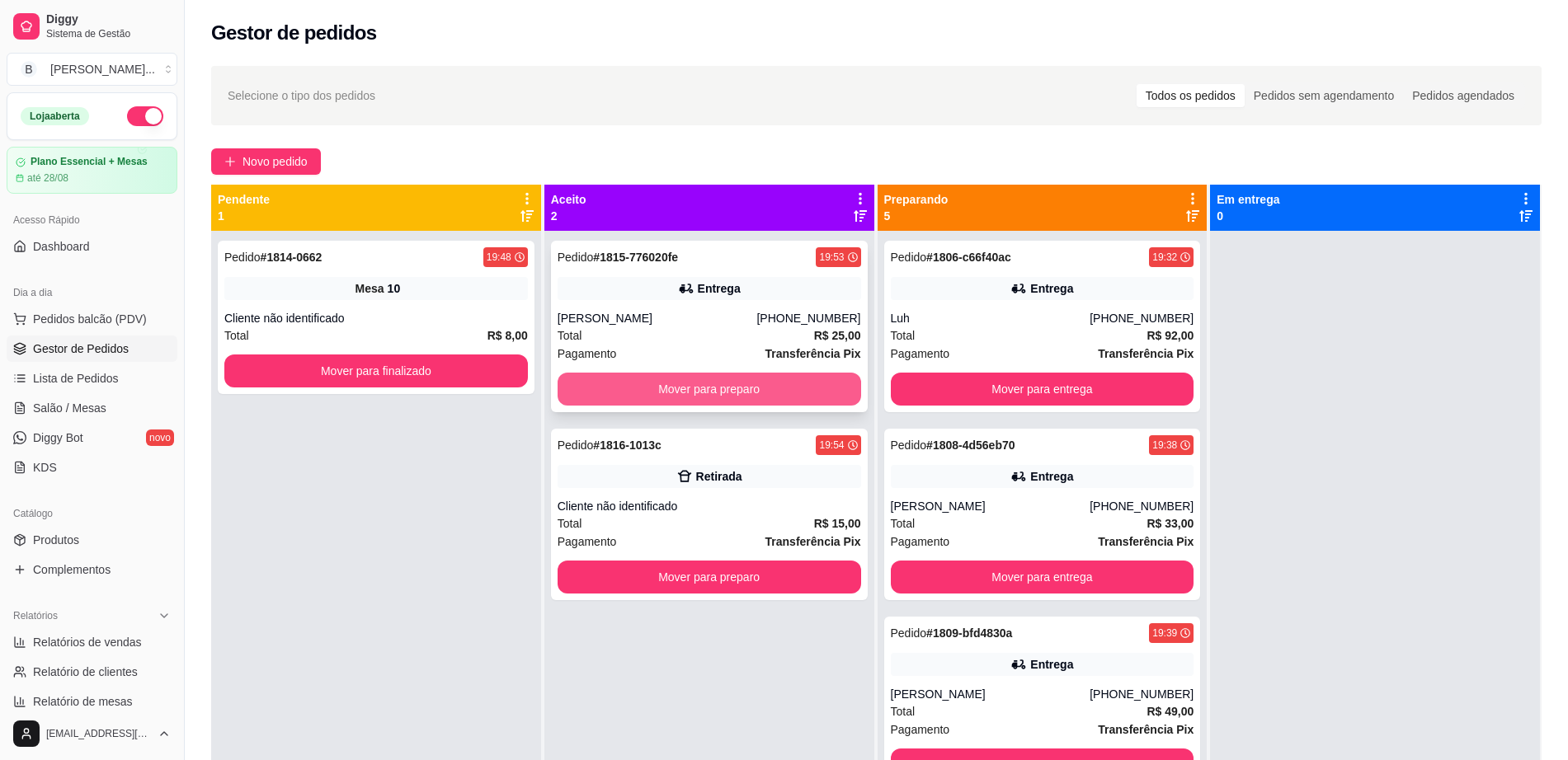
click at [745, 386] on button "Mover para preparo" at bounding box center [709, 389] width 304 height 33
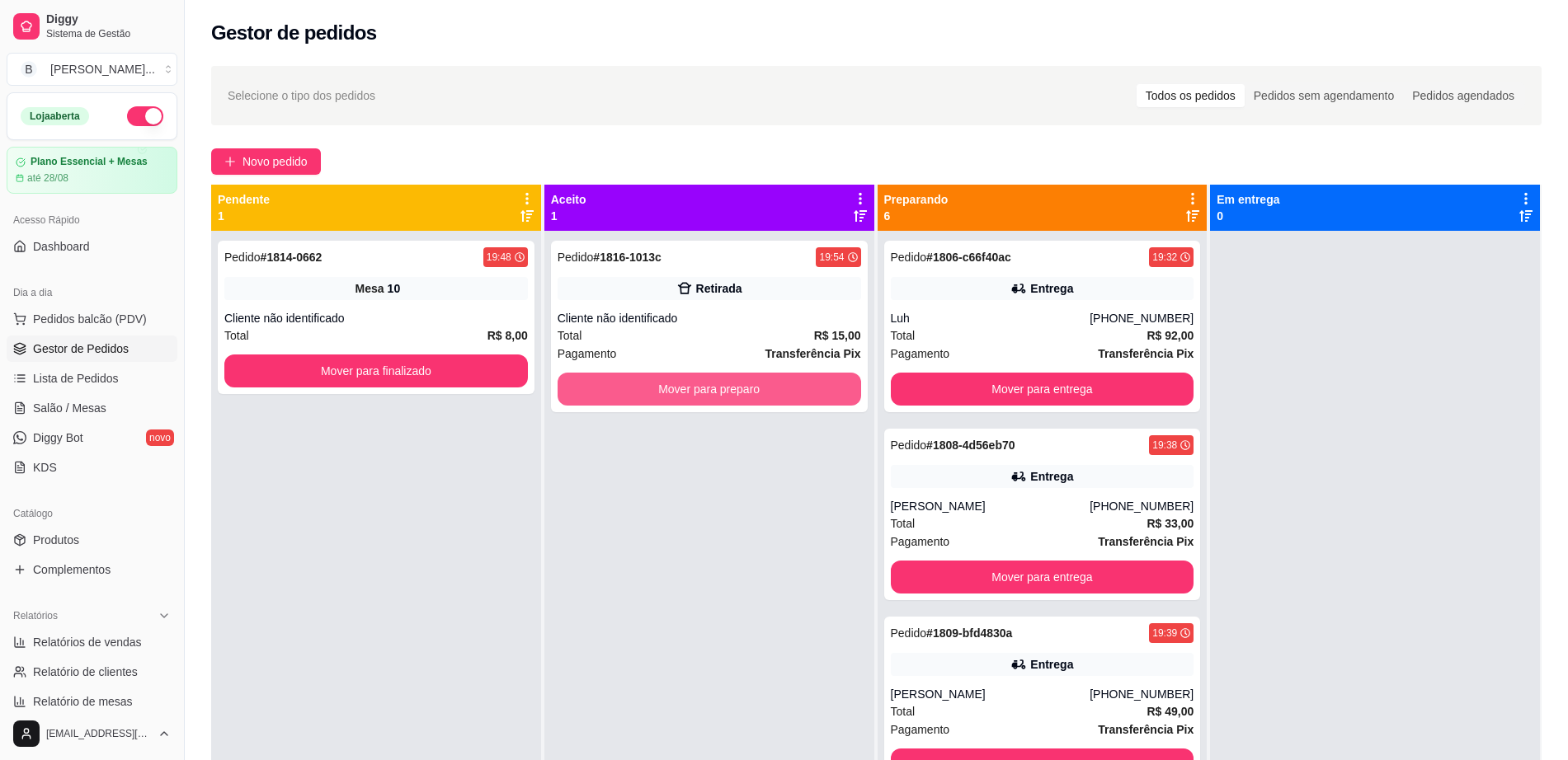
click at [745, 386] on button "Mover para preparo" at bounding box center [709, 389] width 304 height 33
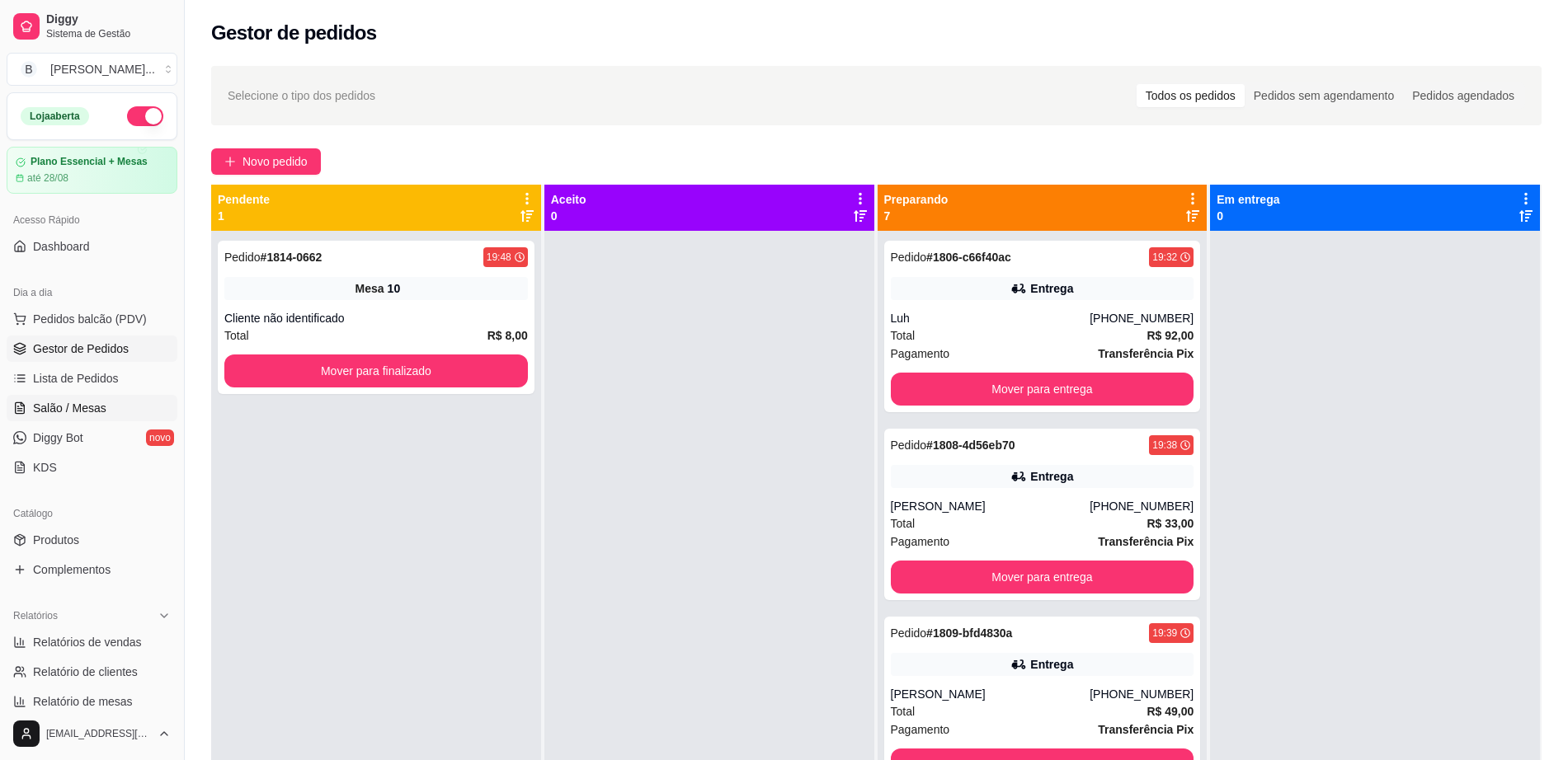
click at [119, 396] on link "Salão / Mesas" at bounding box center [92, 408] width 171 height 26
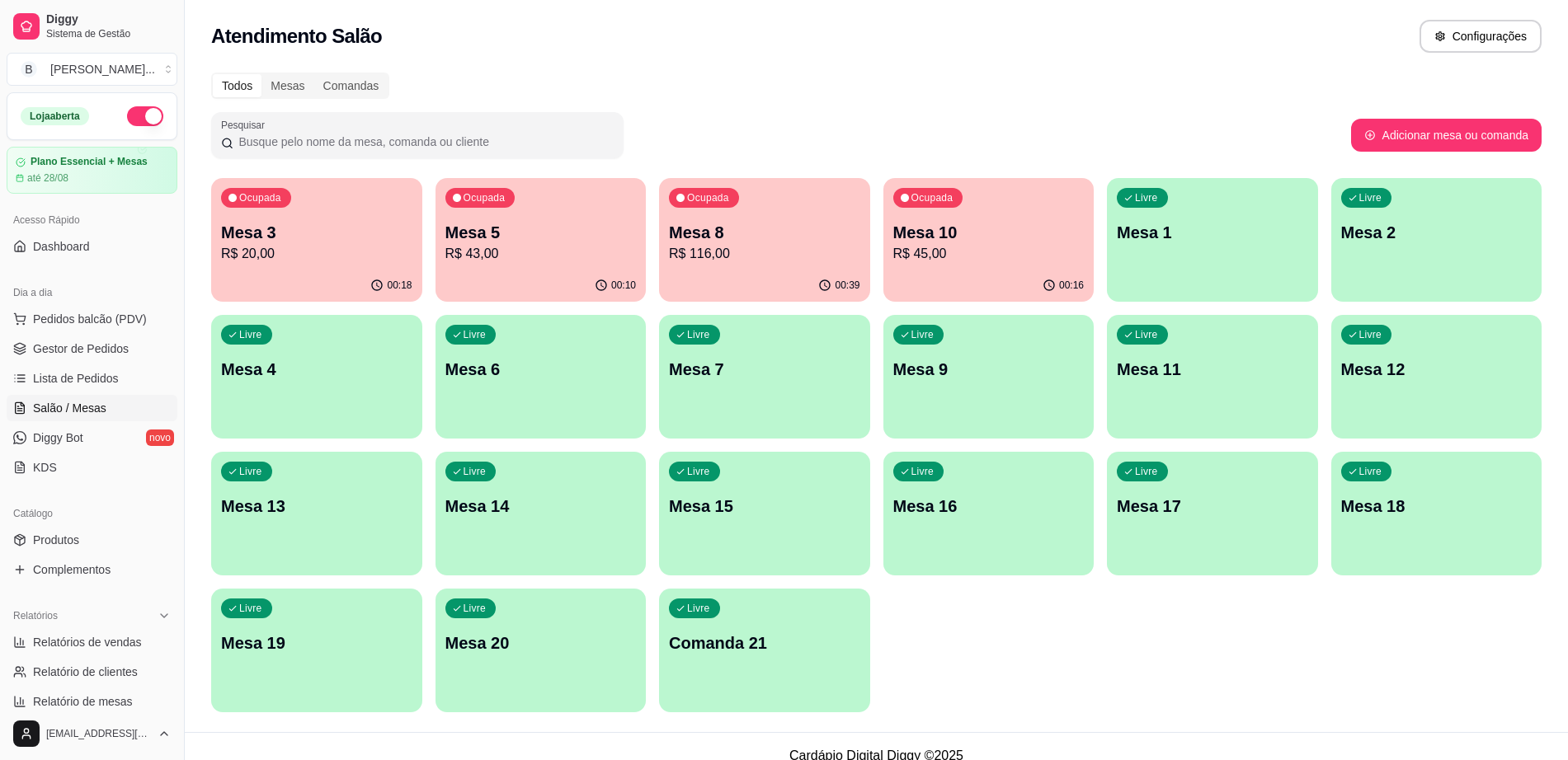
click at [1340, 372] on div "Livre Mesa 12" at bounding box center [1437, 366] width 212 height 104
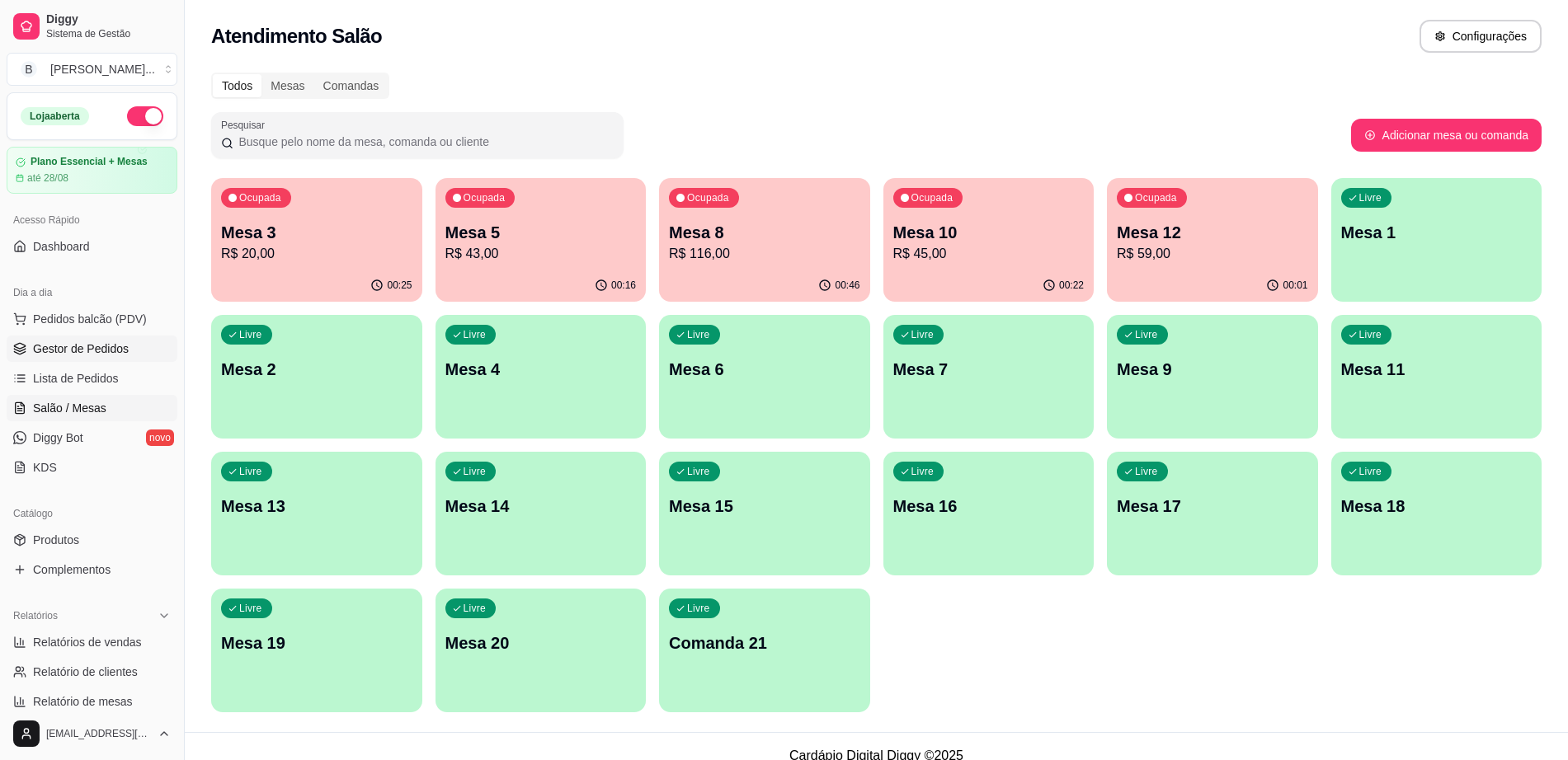
click at [126, 356] on link "Gestor de Pedidos" at bounding box center [92, 349] width 171 height 26
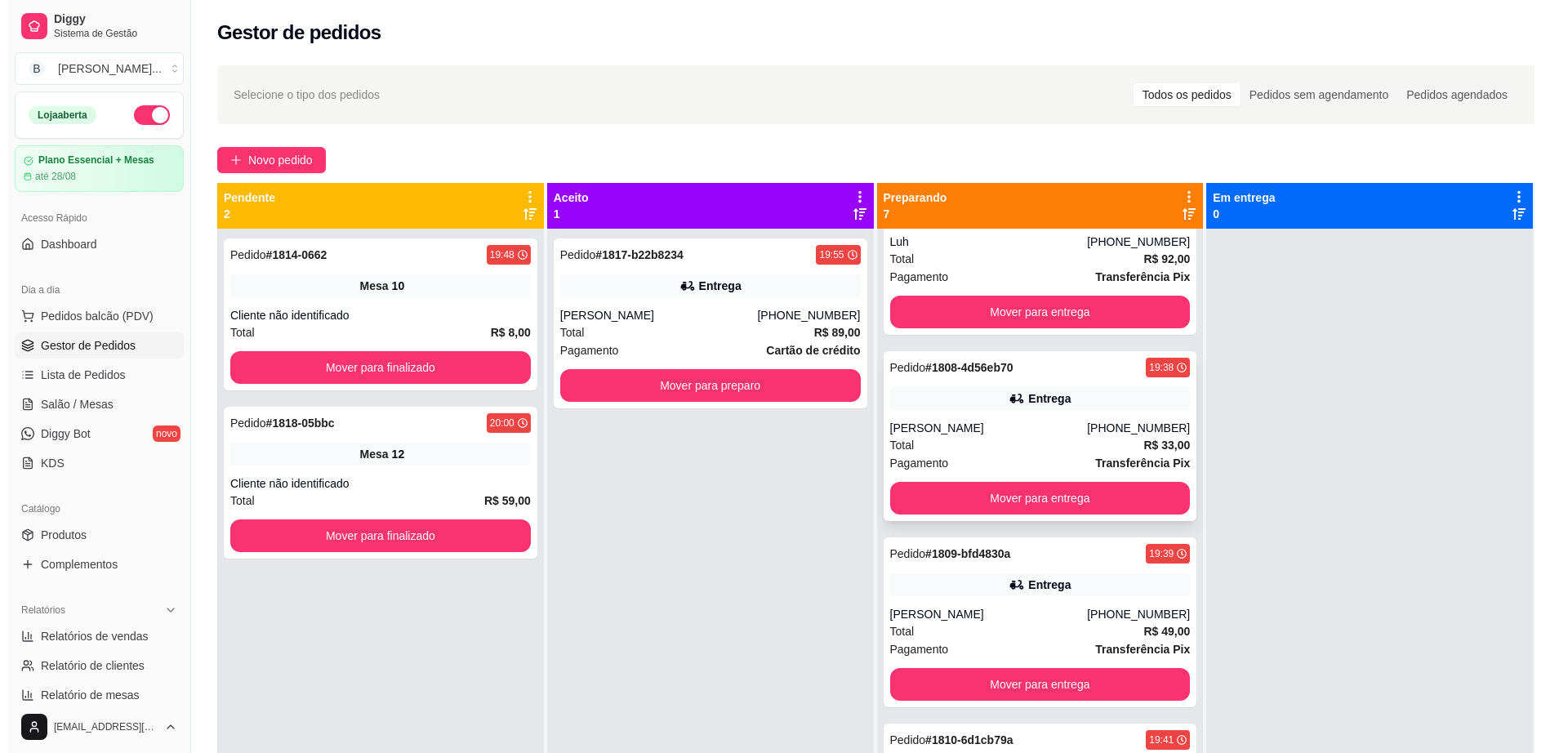
scroll to position [204, 0]
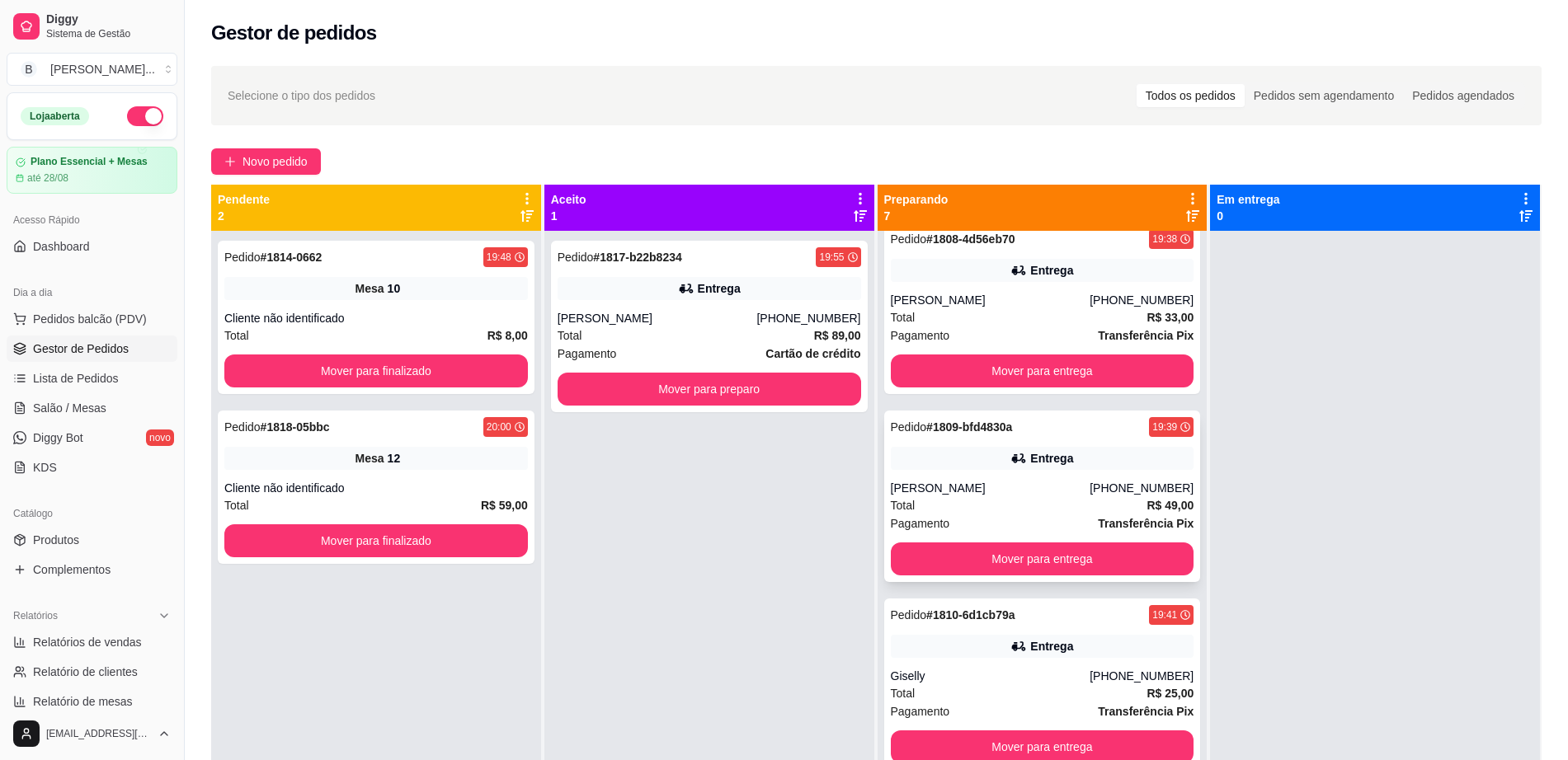
click at [1011, 453] on icon at bounding box center [1019, 458] width 17 height 17
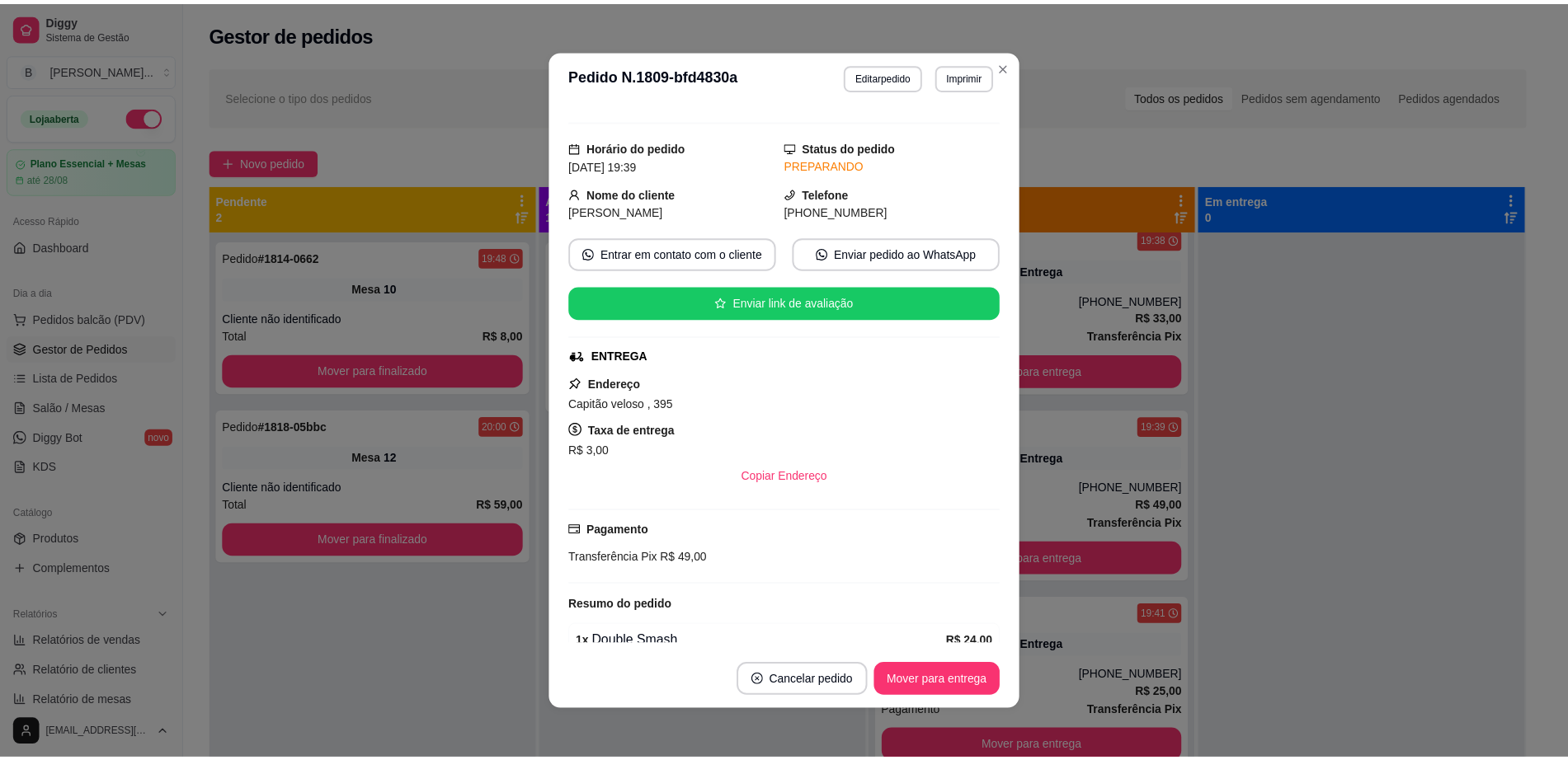
scroll to position [0, 0]
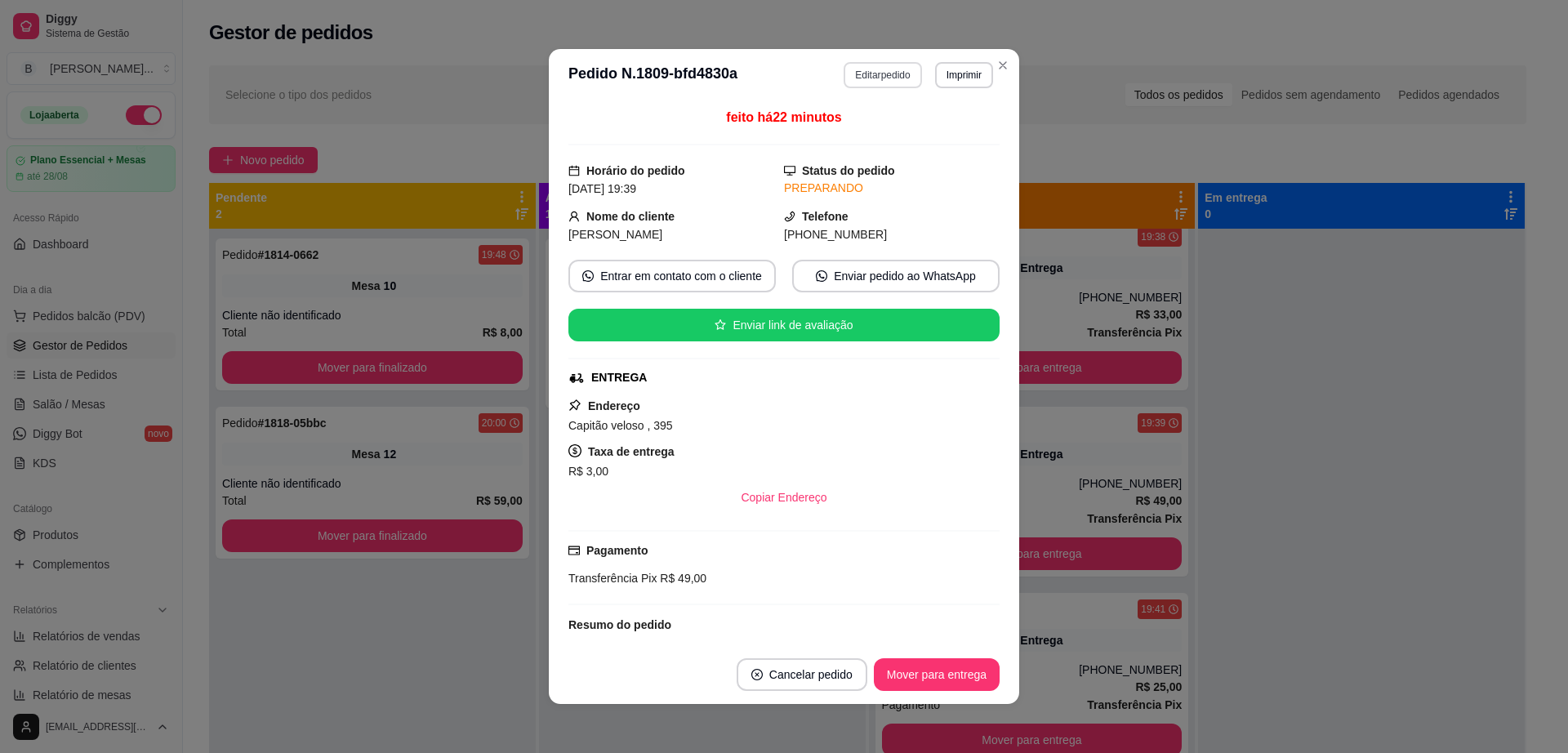
click at [879, 65] on button "Editar pedido" at bounding box center [882, 75] width 77 height 26
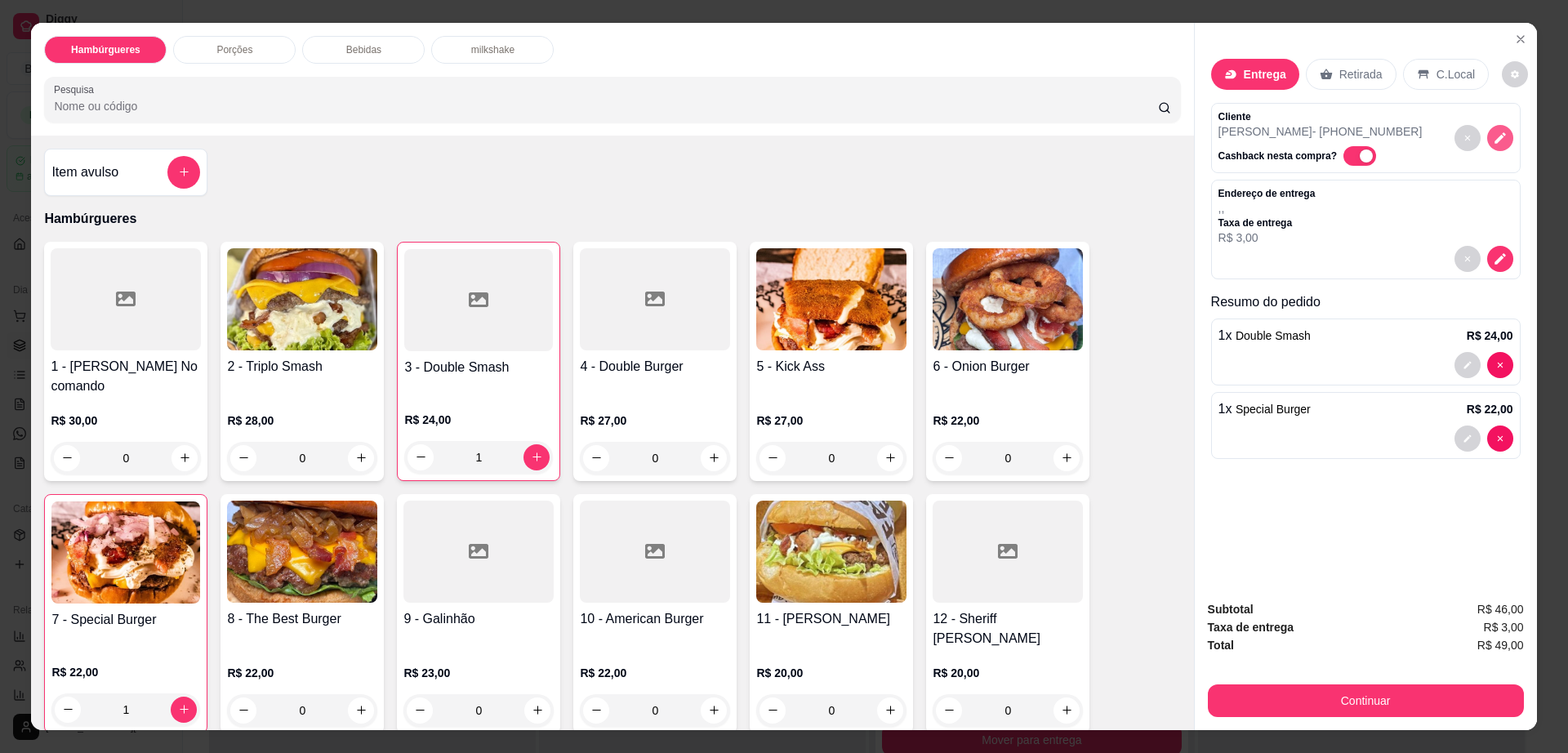
click at [1493, 142] on icon "decrease-product-quantity" at bounding box center [1500, 138] width 15 height 15
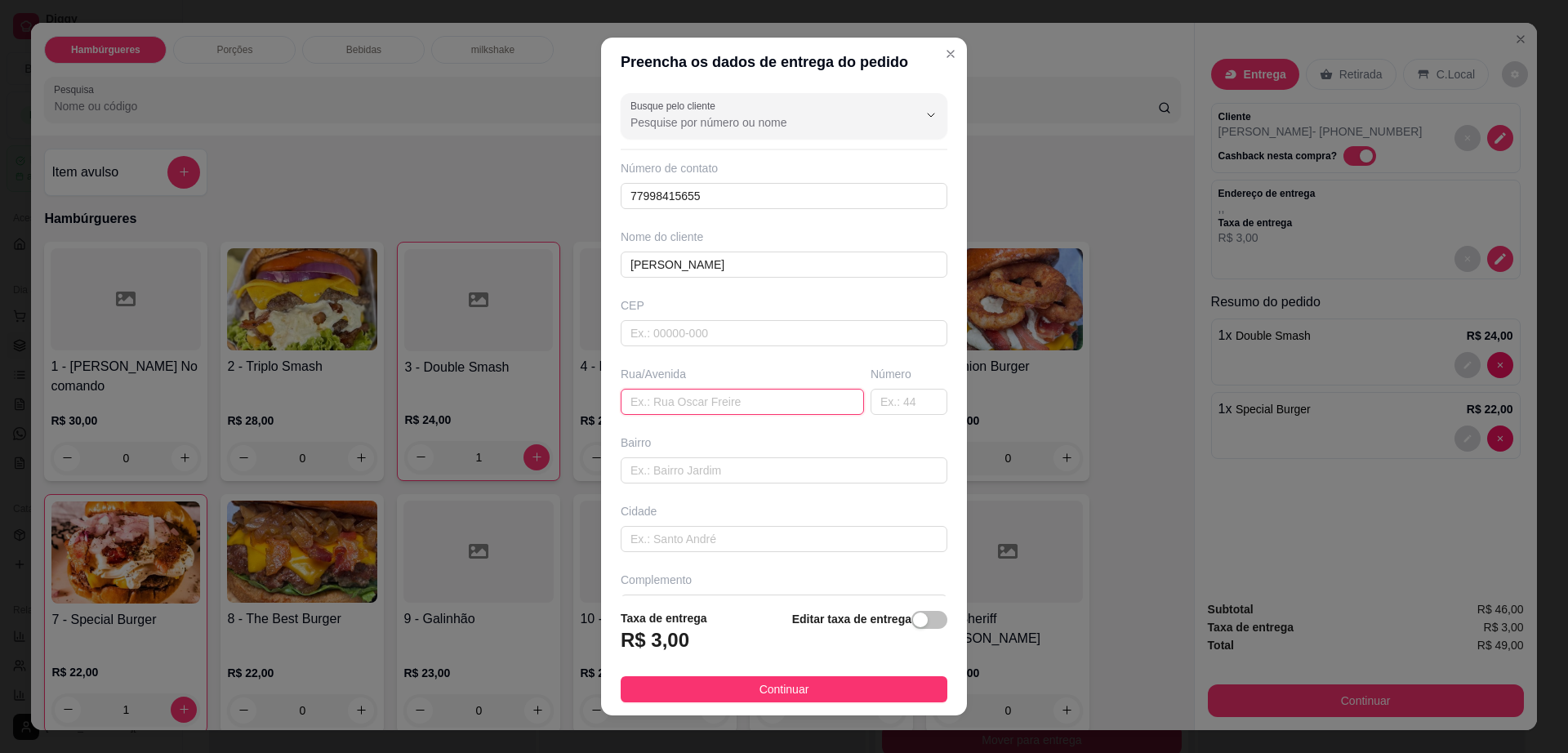
click at [704, 394] on input "text" at bounding box center [743, 402] width 244 height 26
paste input "[GEOGRAPHIC_DATA], [GEOGRAPHIC_DATA] N266"
type input "[GEOGRAPHIC_DATA], [GEOGRAPHIC_DATA] N266"
click at [804, 688] on button "Continuar" at bounding box center [784, 690] width 327 height 26
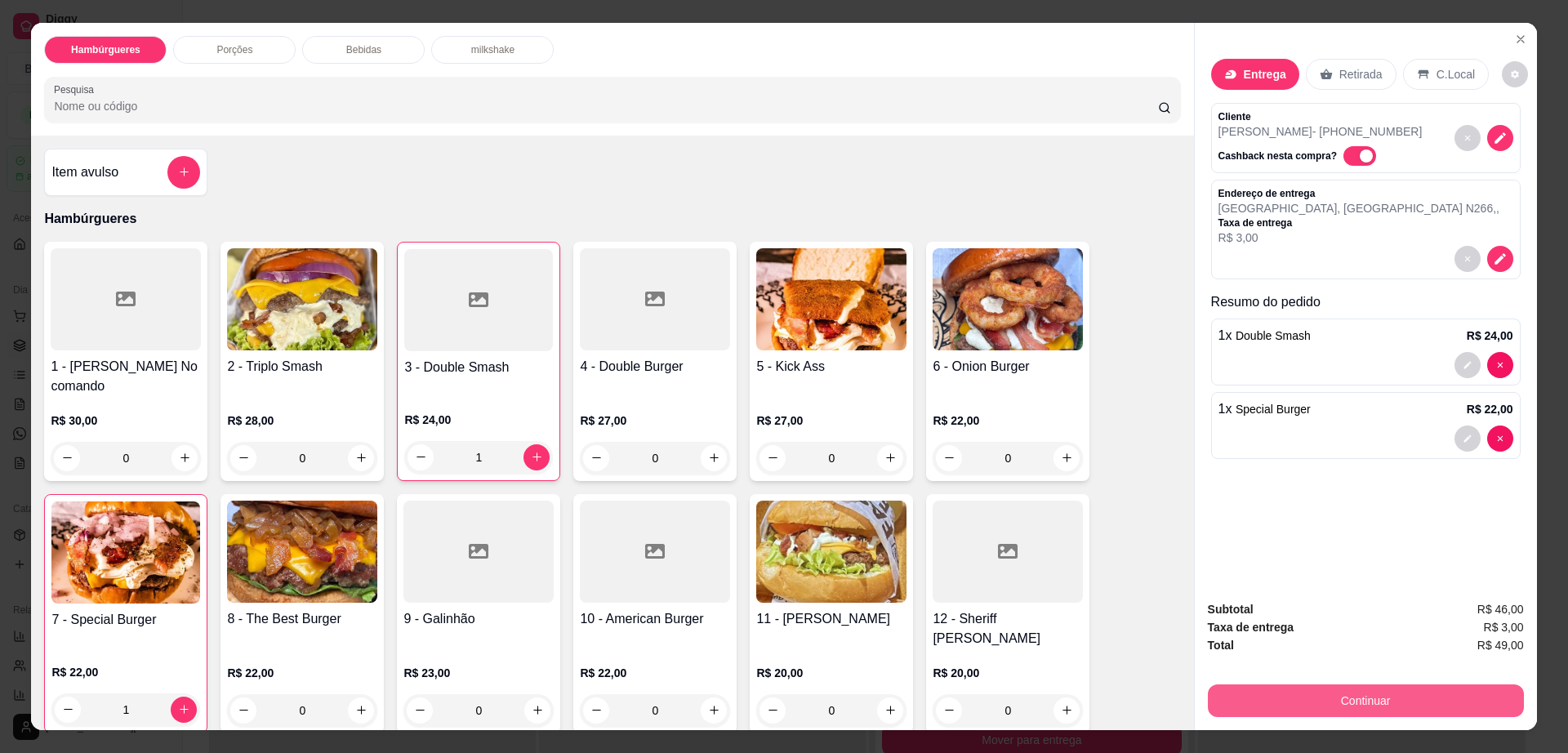
click at [1252, 700] on button "Continuar" at bounding box center [1366, 700] width 316 height 33
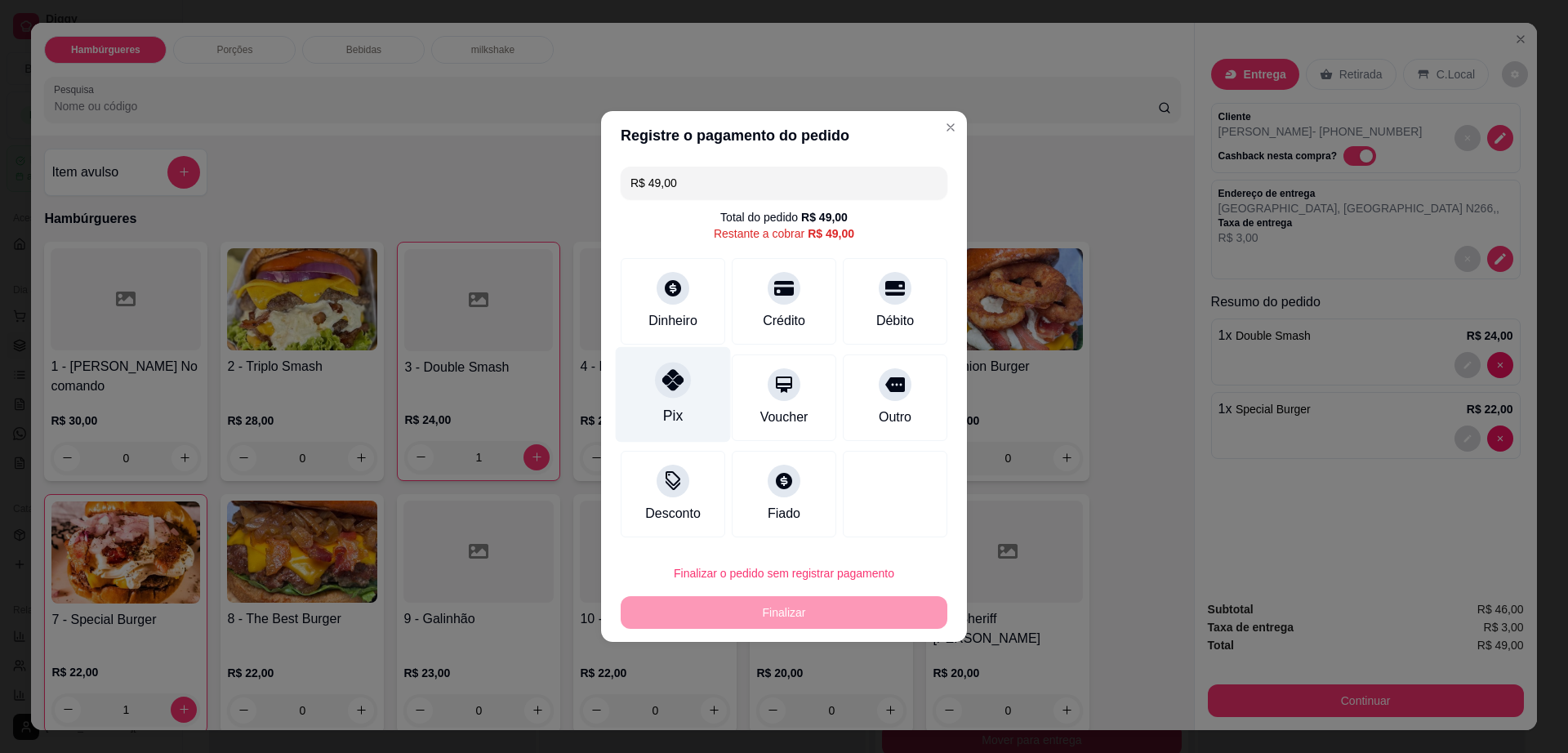
click at [667, 397] on div at bounding box center [673, 380] width 36 height 36
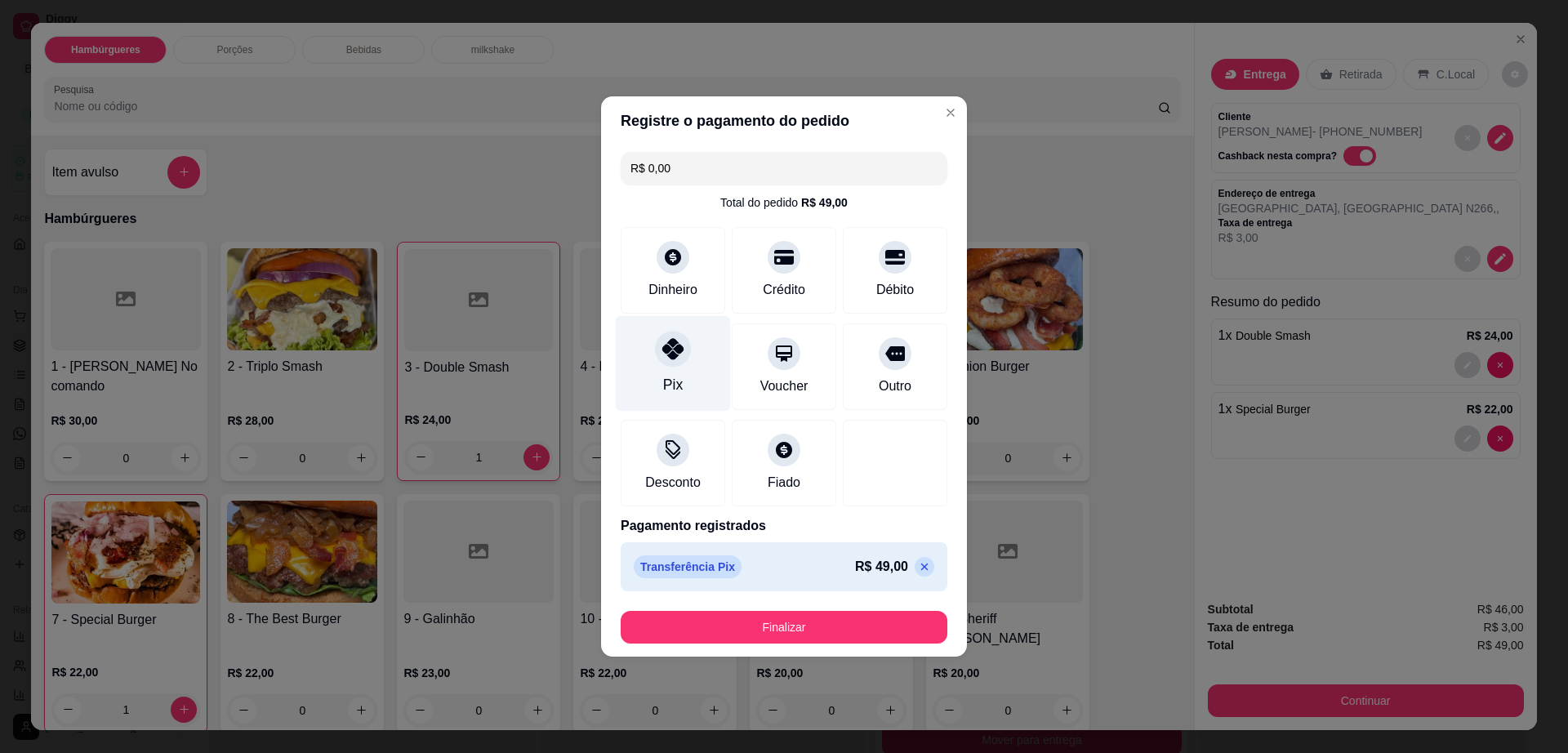
type input "R$ 0,00"
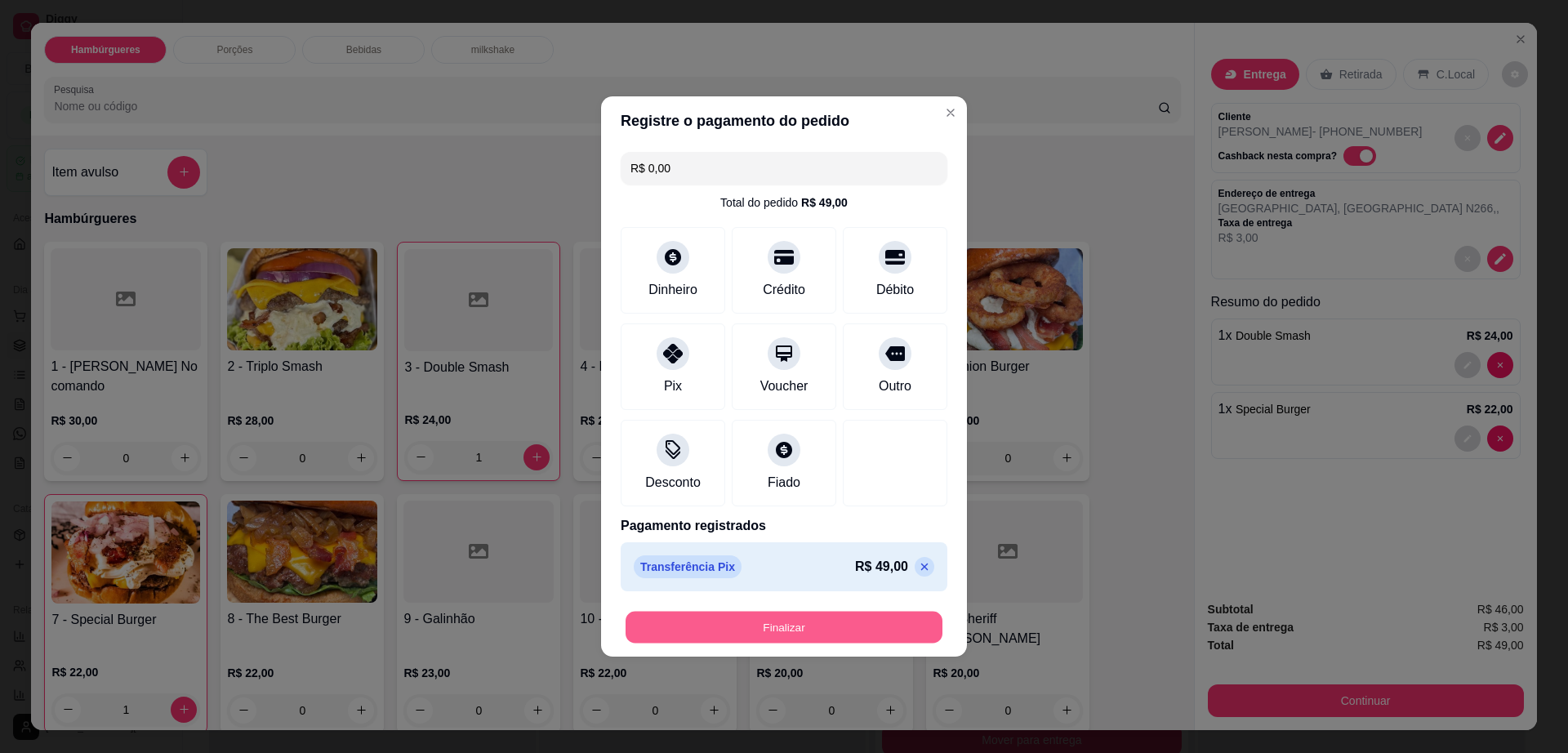
click at [792, 636] on button "Finalizar" at bounding box center [784, 627] width 317 height 32
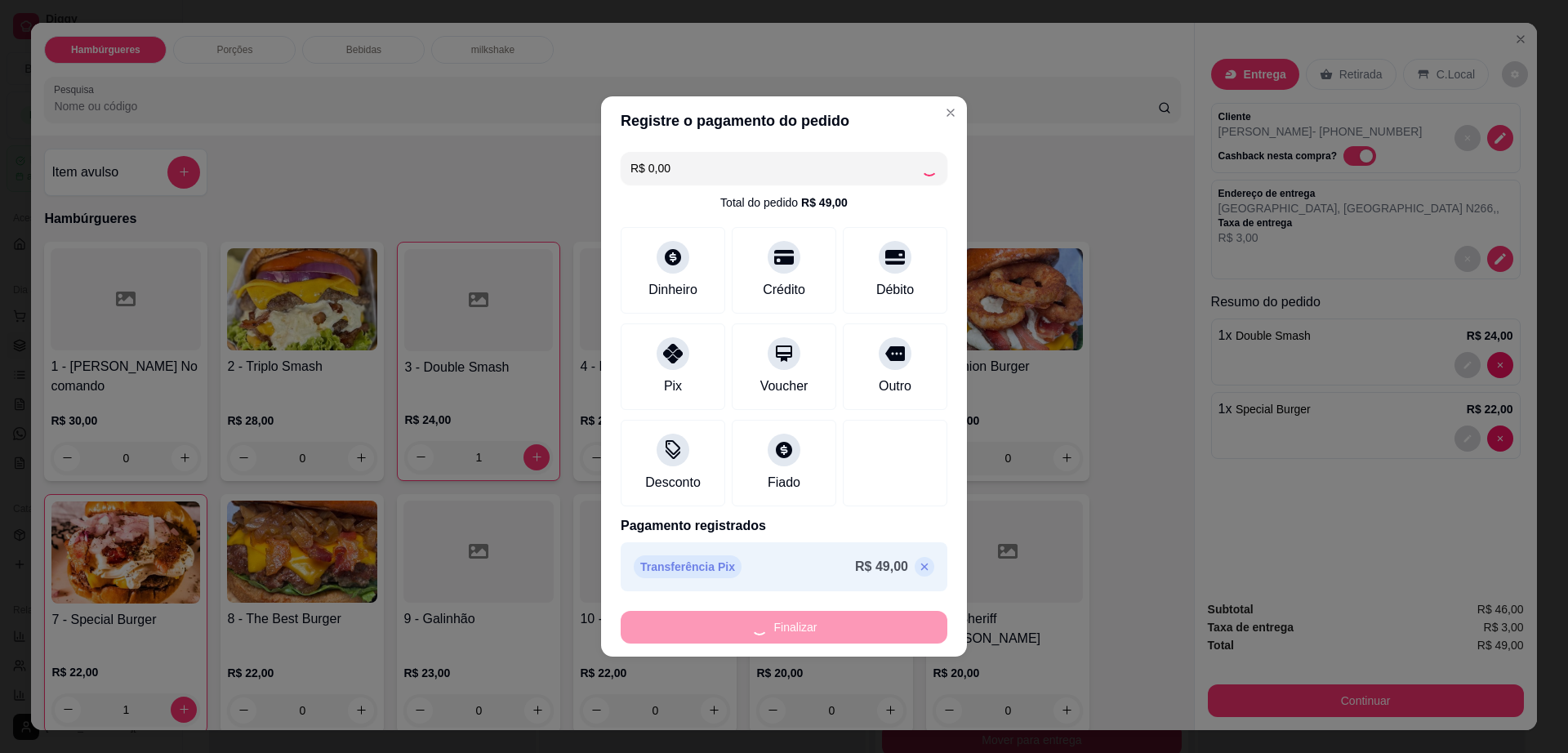
type input "0"
type input "-R$ 49,00"
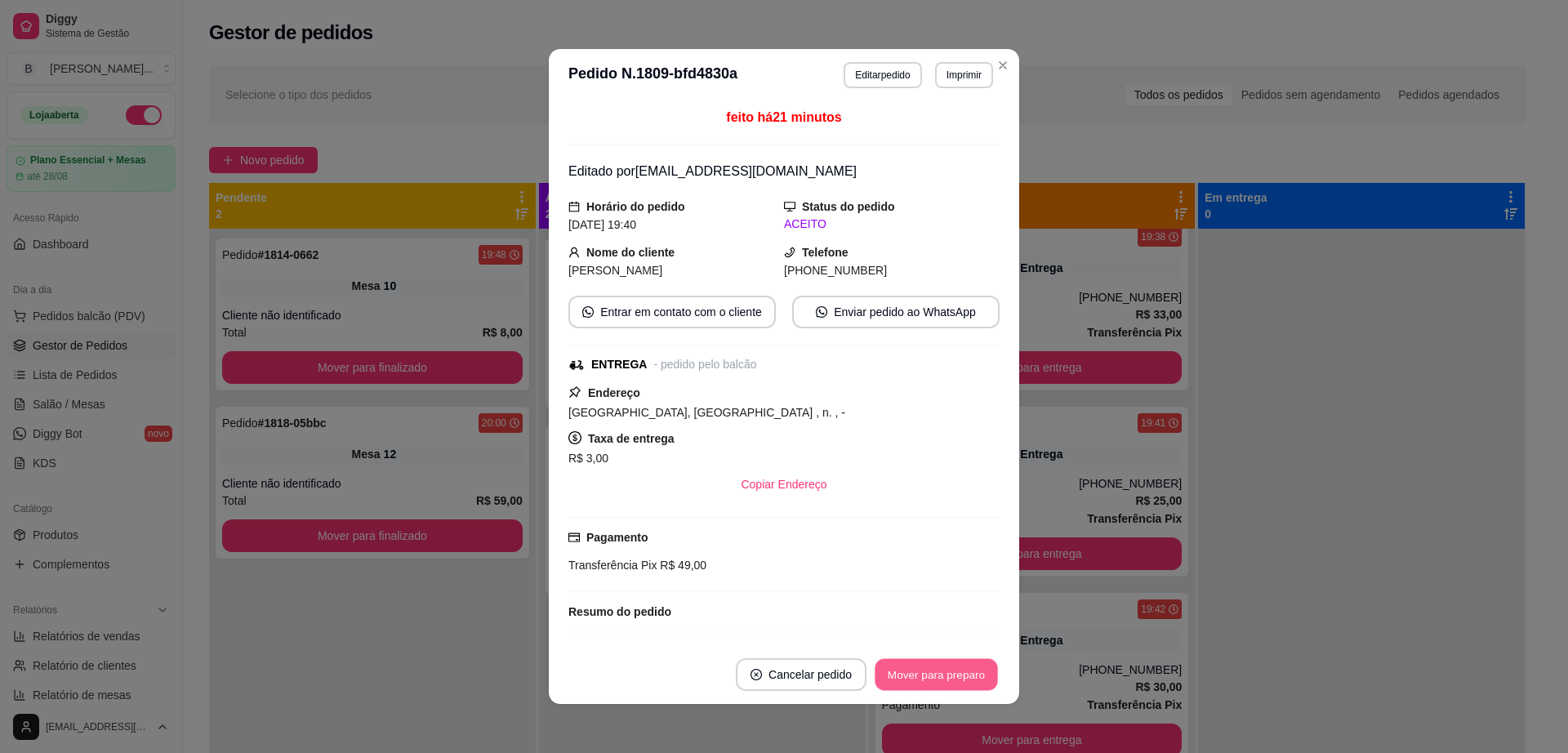
click at [978, 680] on button "Mover para preparo" at bounding box center [936, 675] width 123 height 32
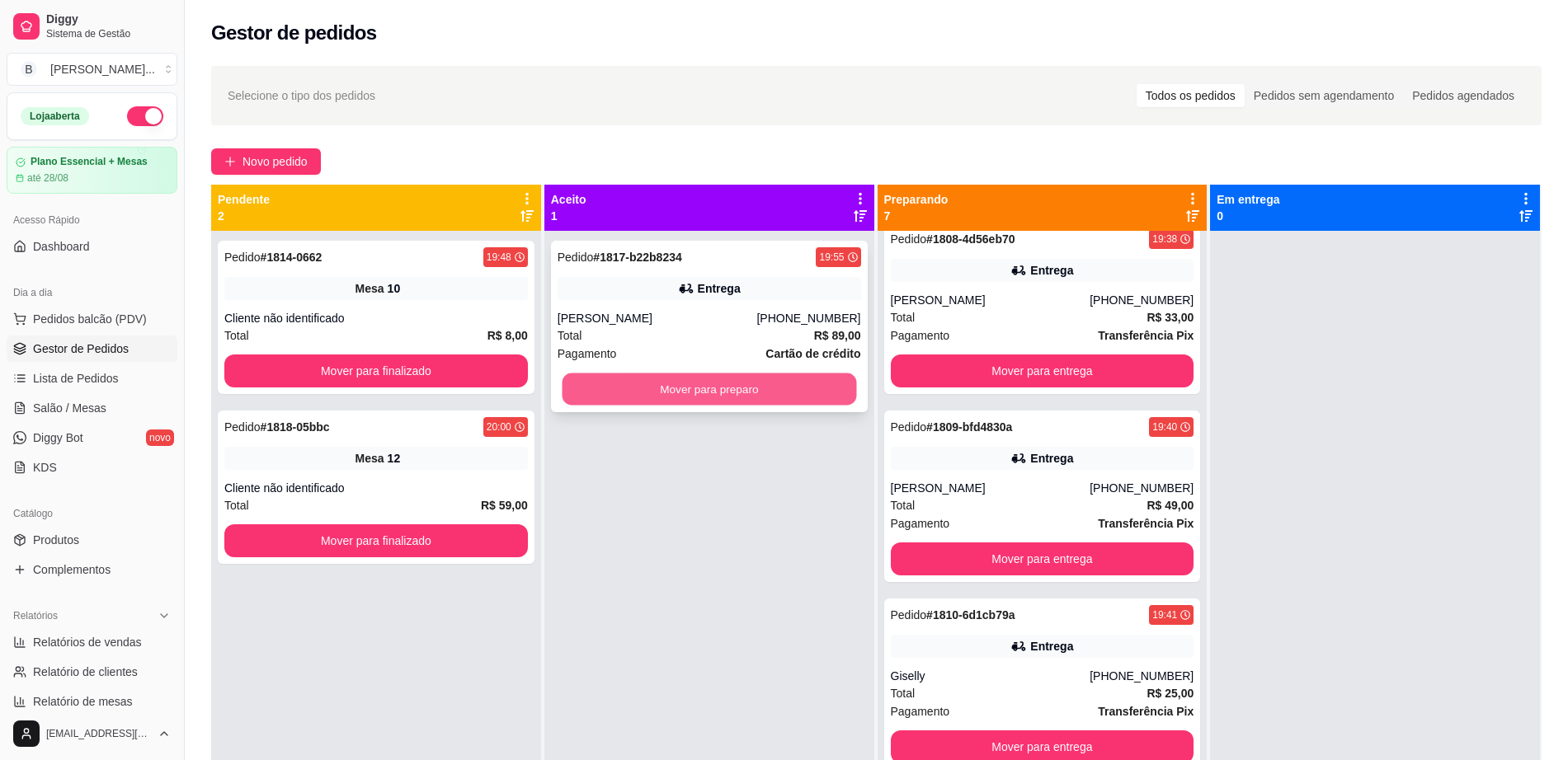
click at [568, 381] on button "Mover para preparo" at bounding box center [709, 390] width 294 height 32
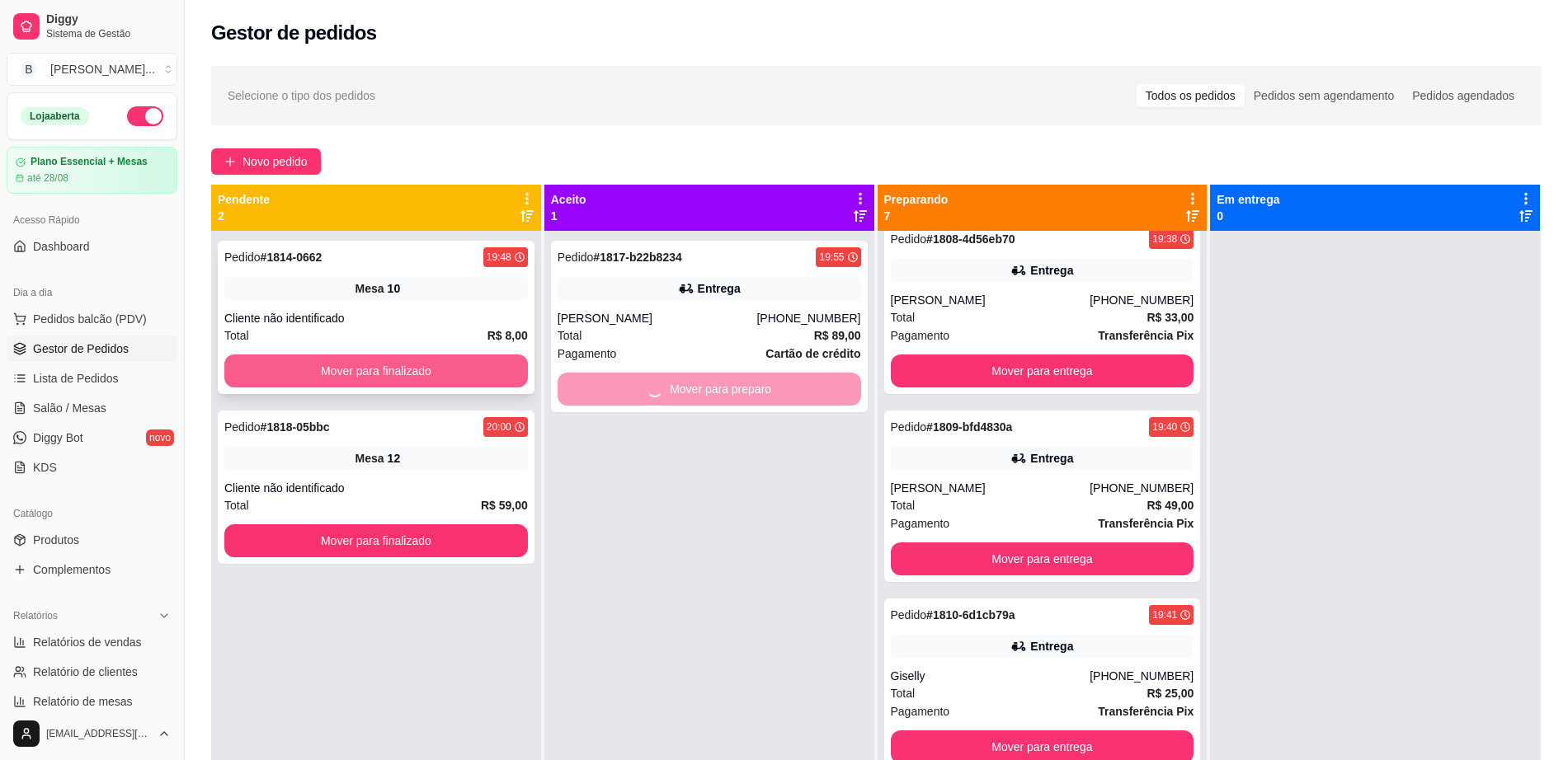
click at [368, 367] on button "Mover para finalizado" at bounding box center [376, 370] width 304 height 33
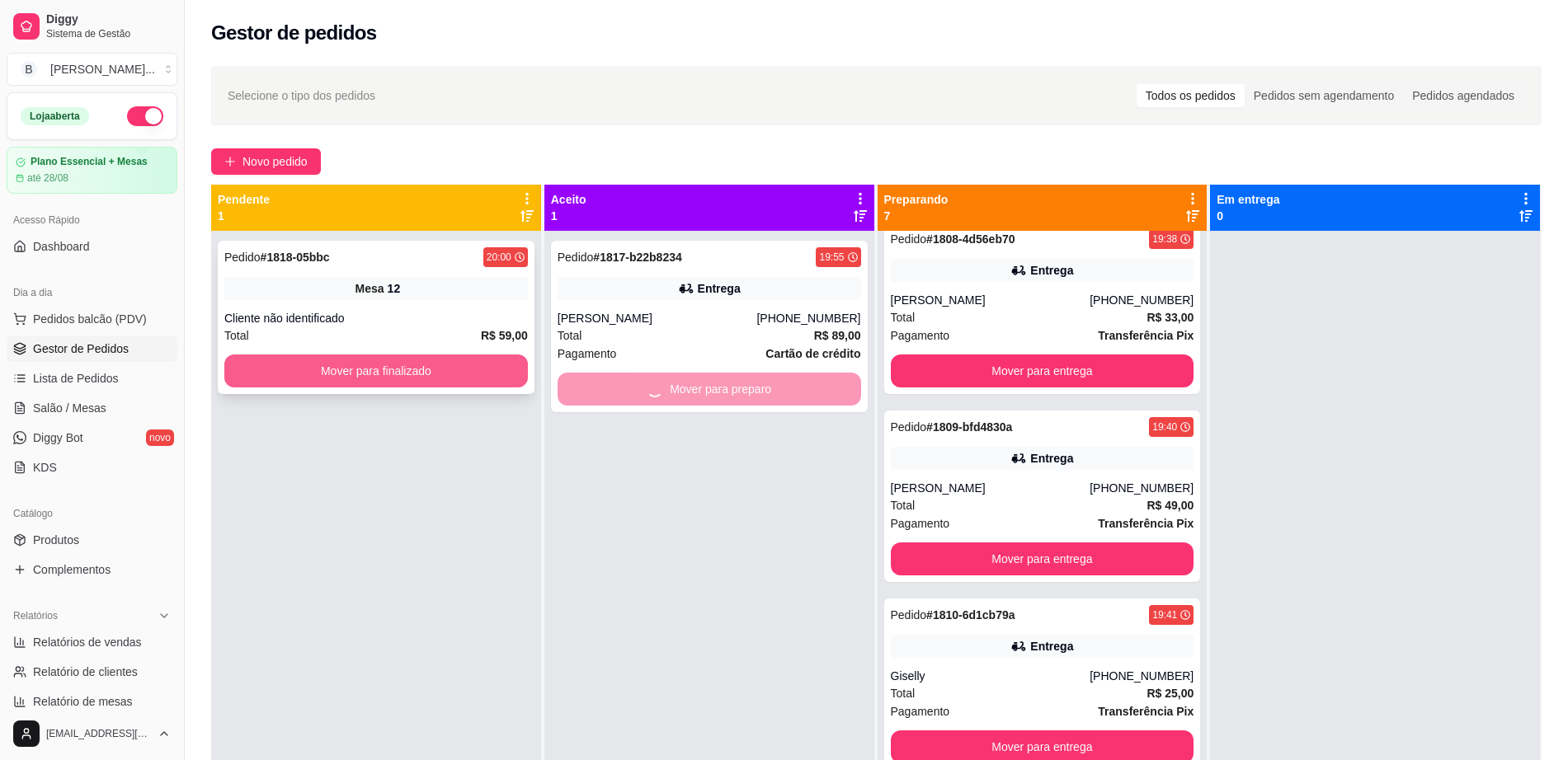
click at [444, 380] on button "Mover para finalizado" at bounding box center [376, 370] width 304 height 33
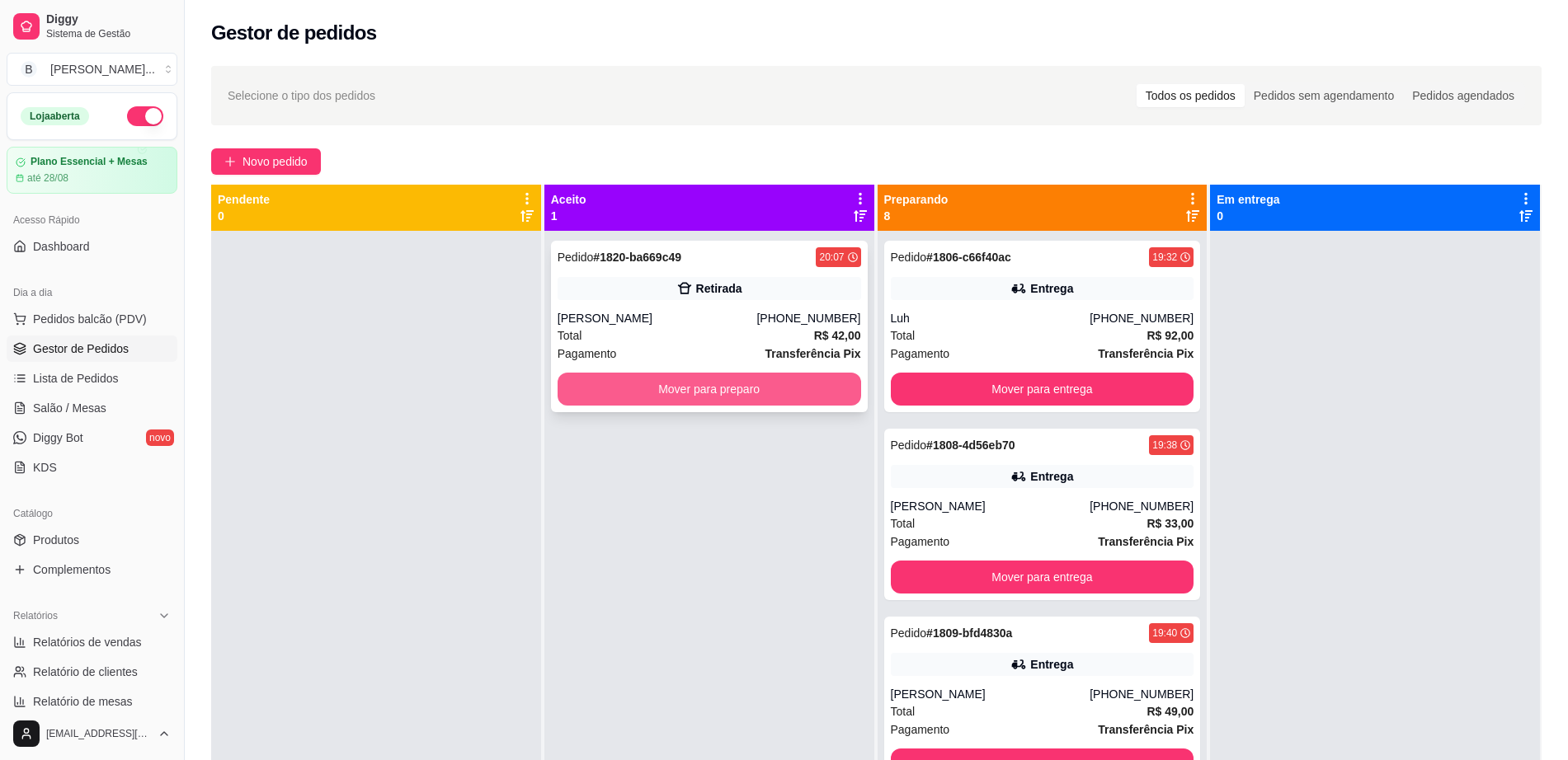
click at [702, 393] on button "Mover para preparo" at bounding box center [709, 389] width 304 height 33
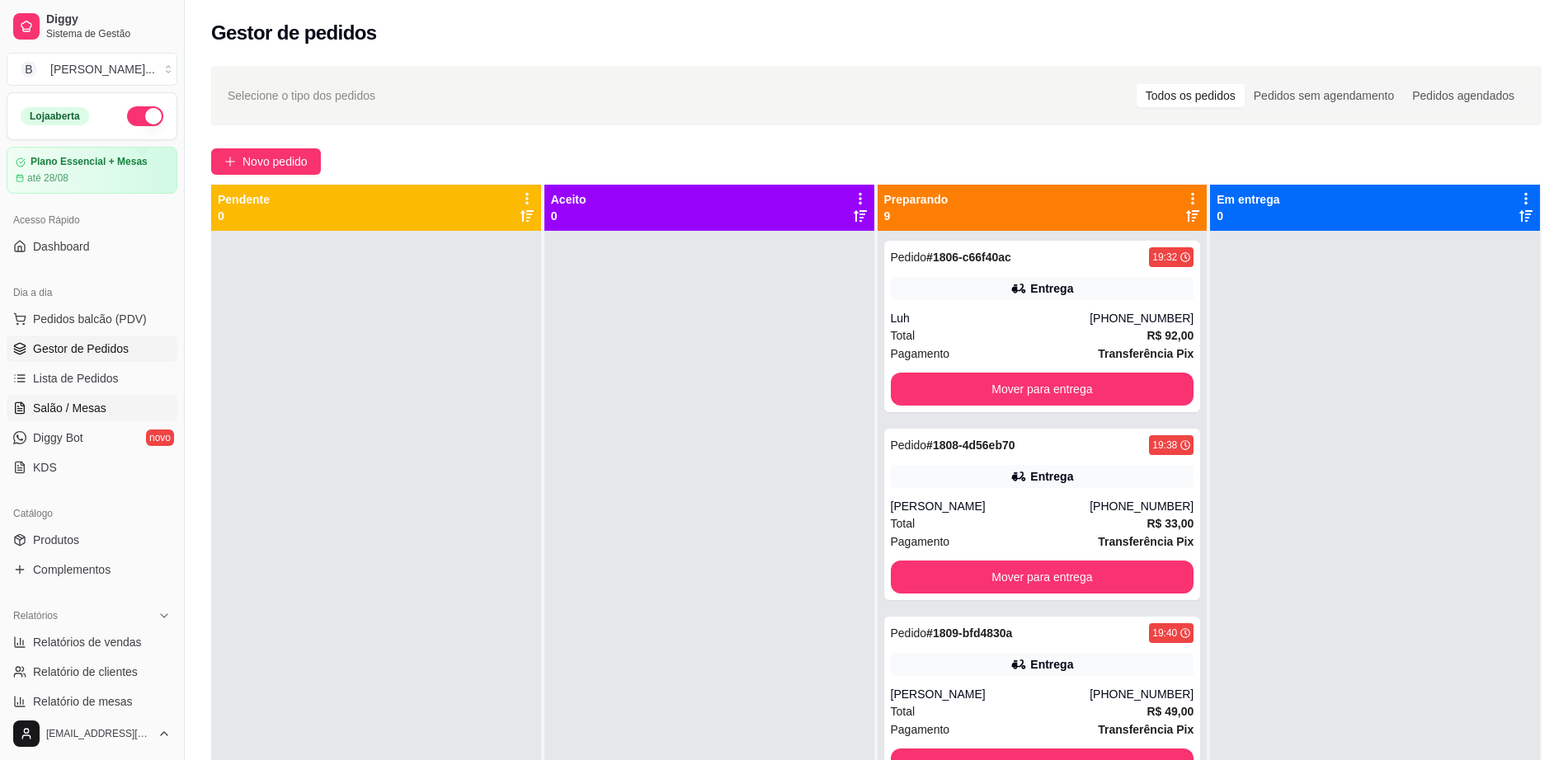
click at [135, 416] on link "Salão / Mesas" at bounding box center [92, 408] width 171 height 26
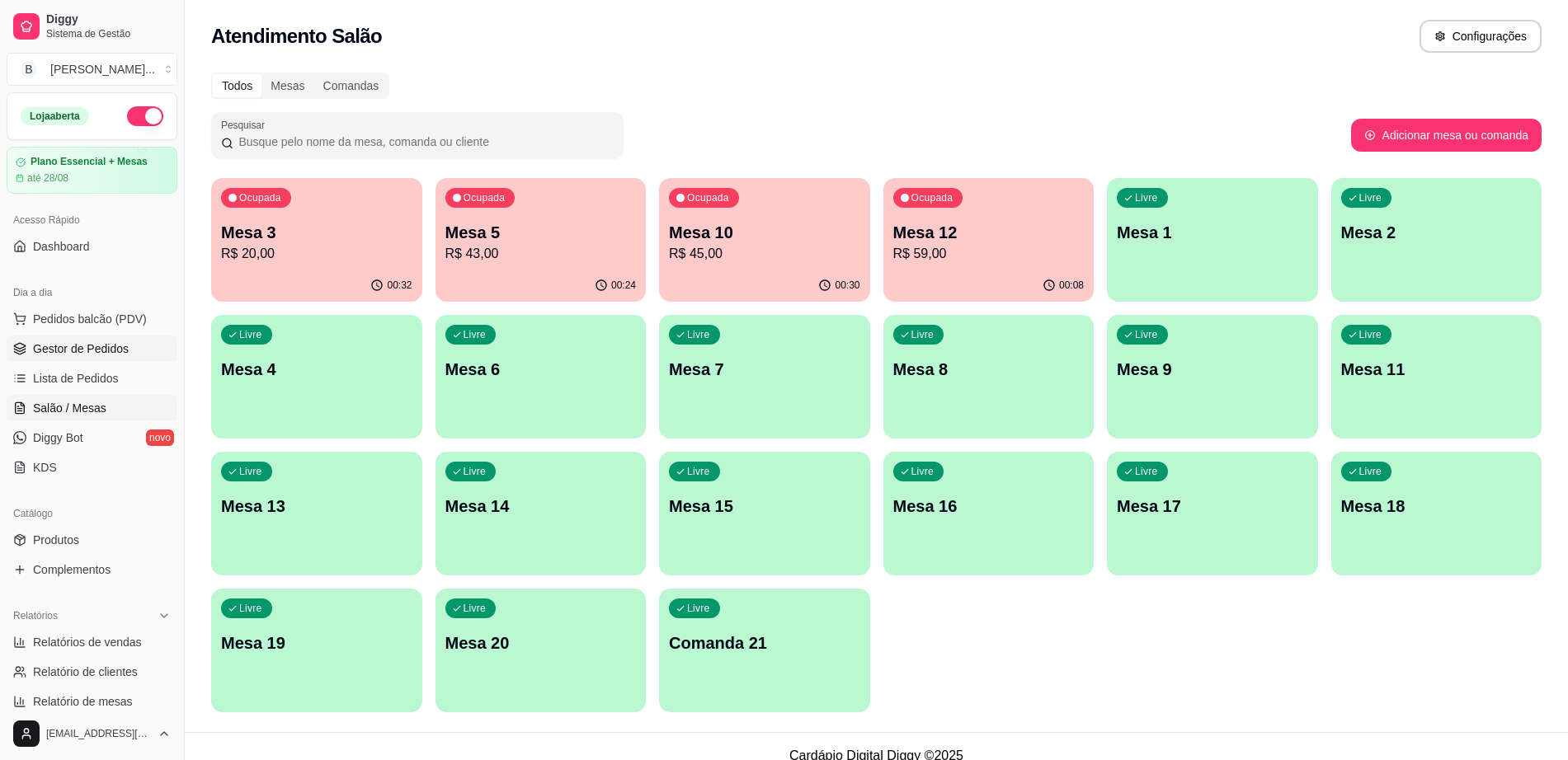
click at [61, 337] on link "Gestor de Pedidos" at bounding box center [92, 349] width 171 height 26
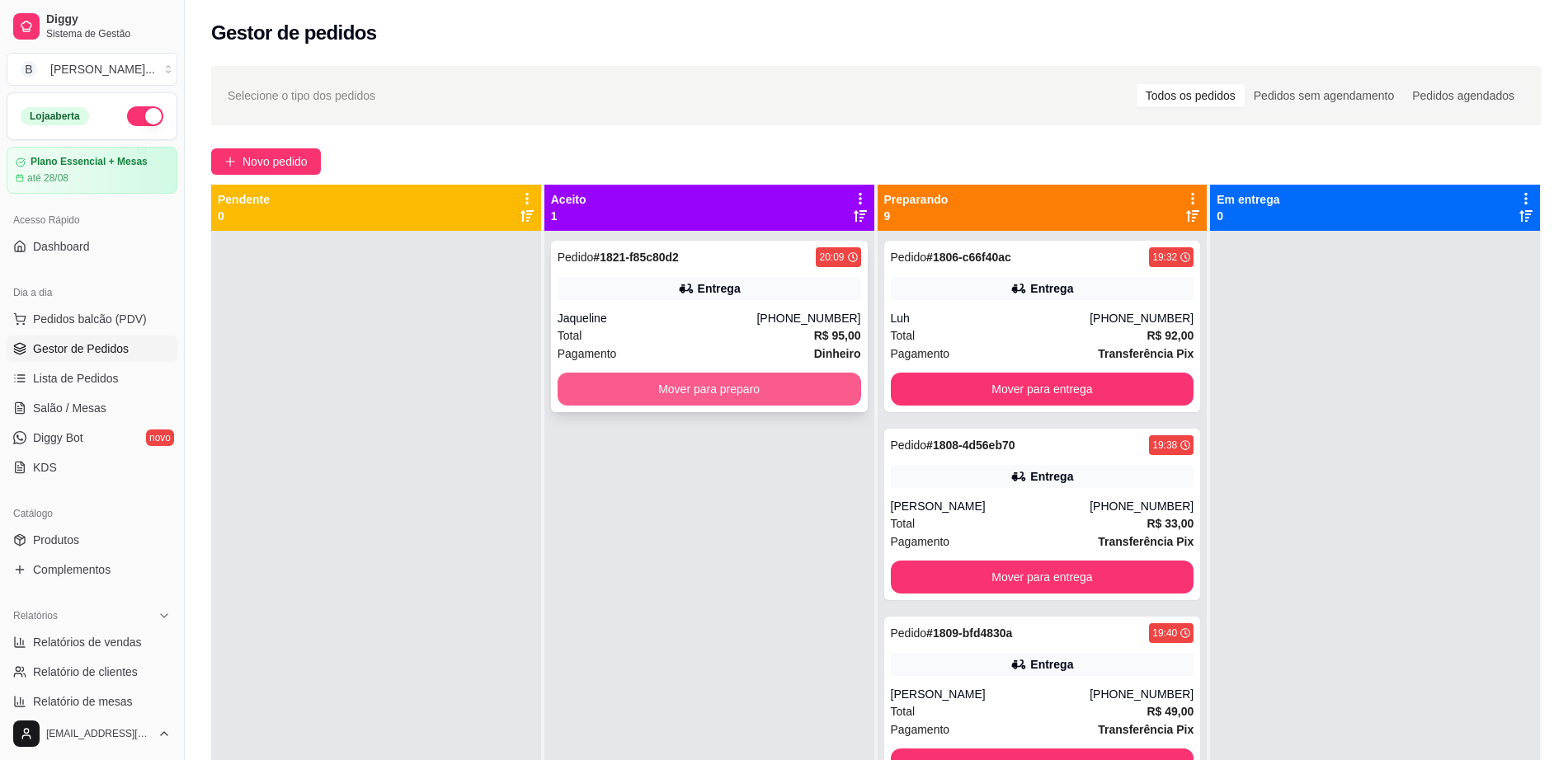
click at [684, 391] on button "Mover para preparo" at bounding box center [709, 389] width 304 height 33
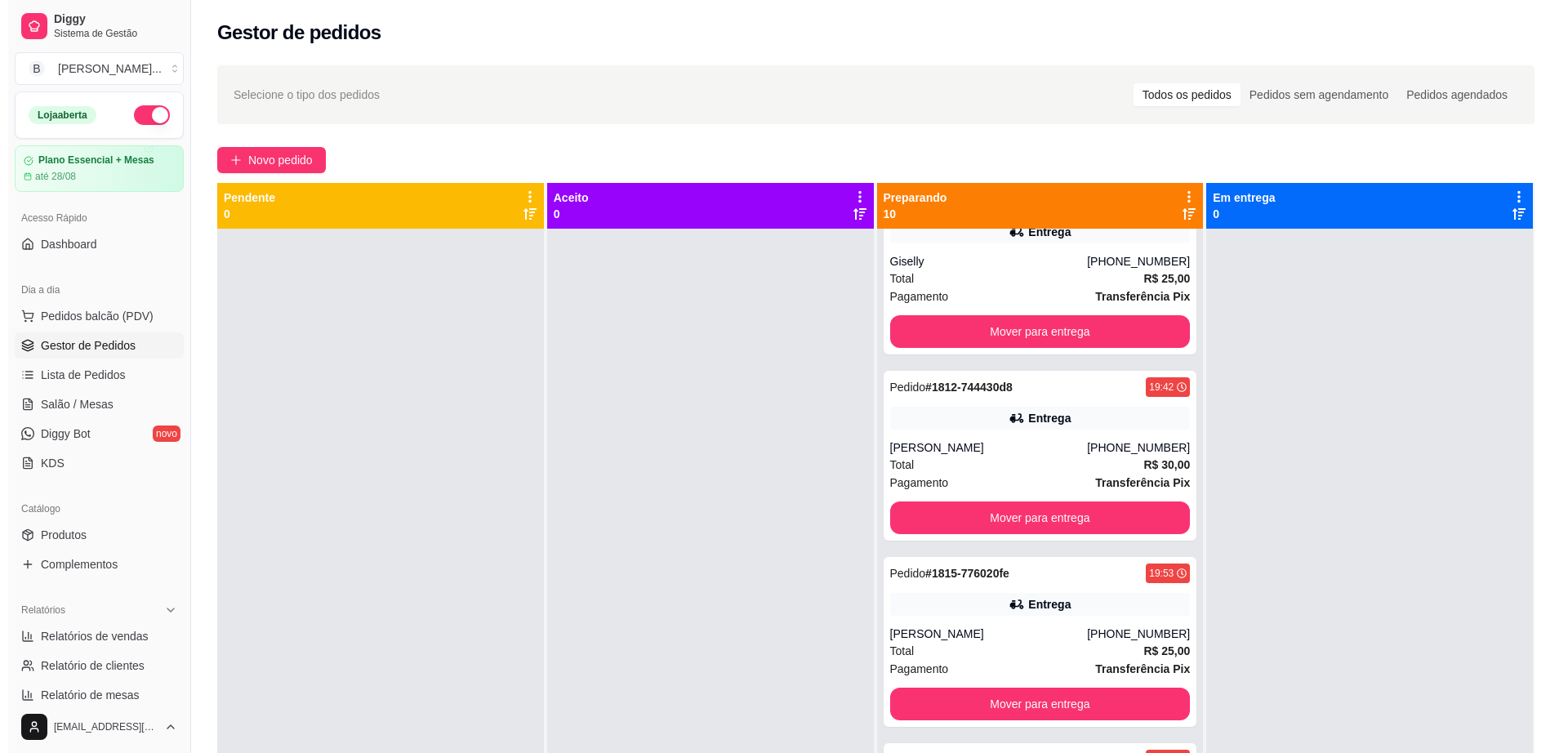
scroll to position [919, 0]
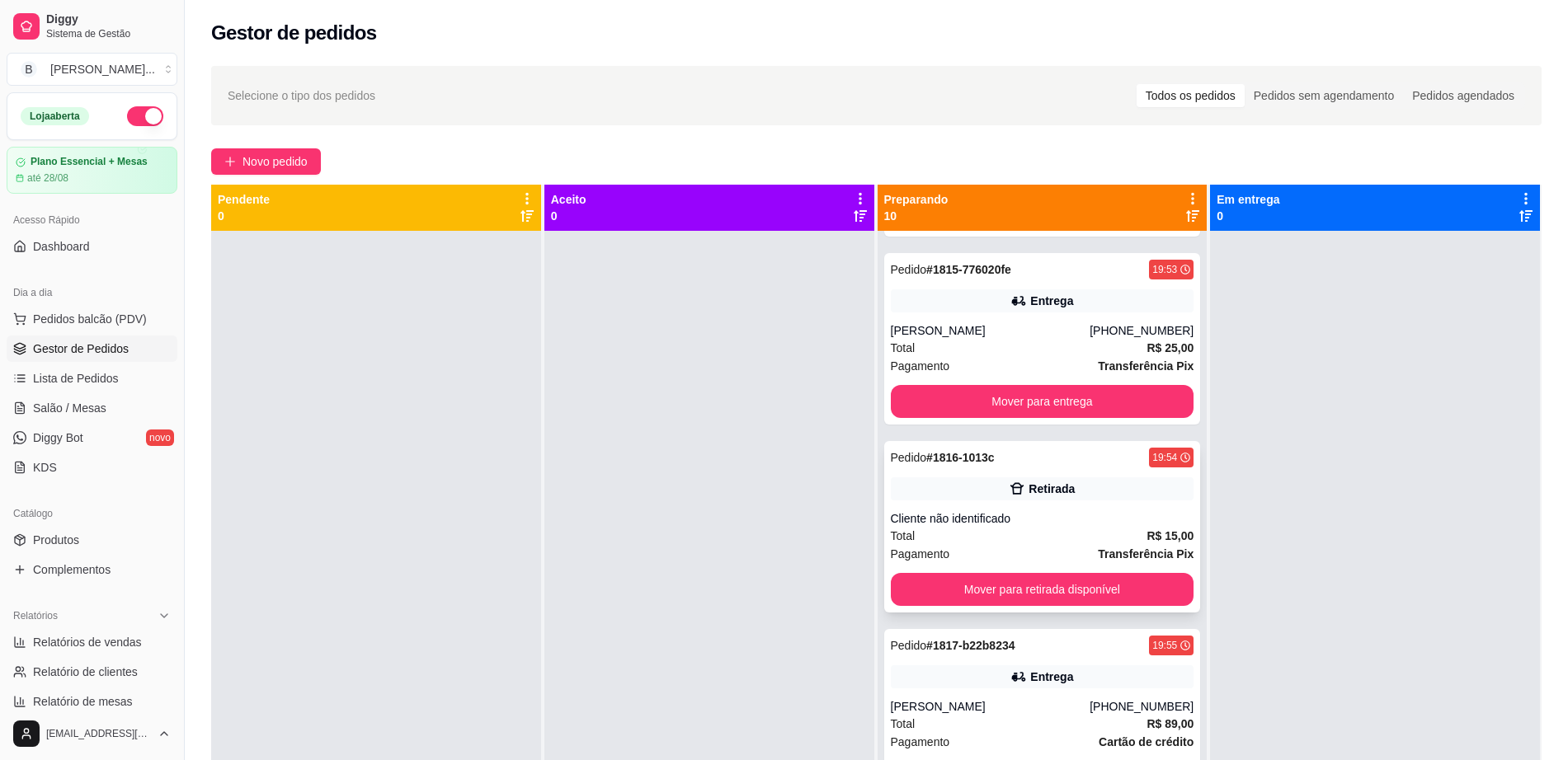
click at [993, 510] on div "Cliente não identificado" at bounding box center [1043, 519] width 304 height 17
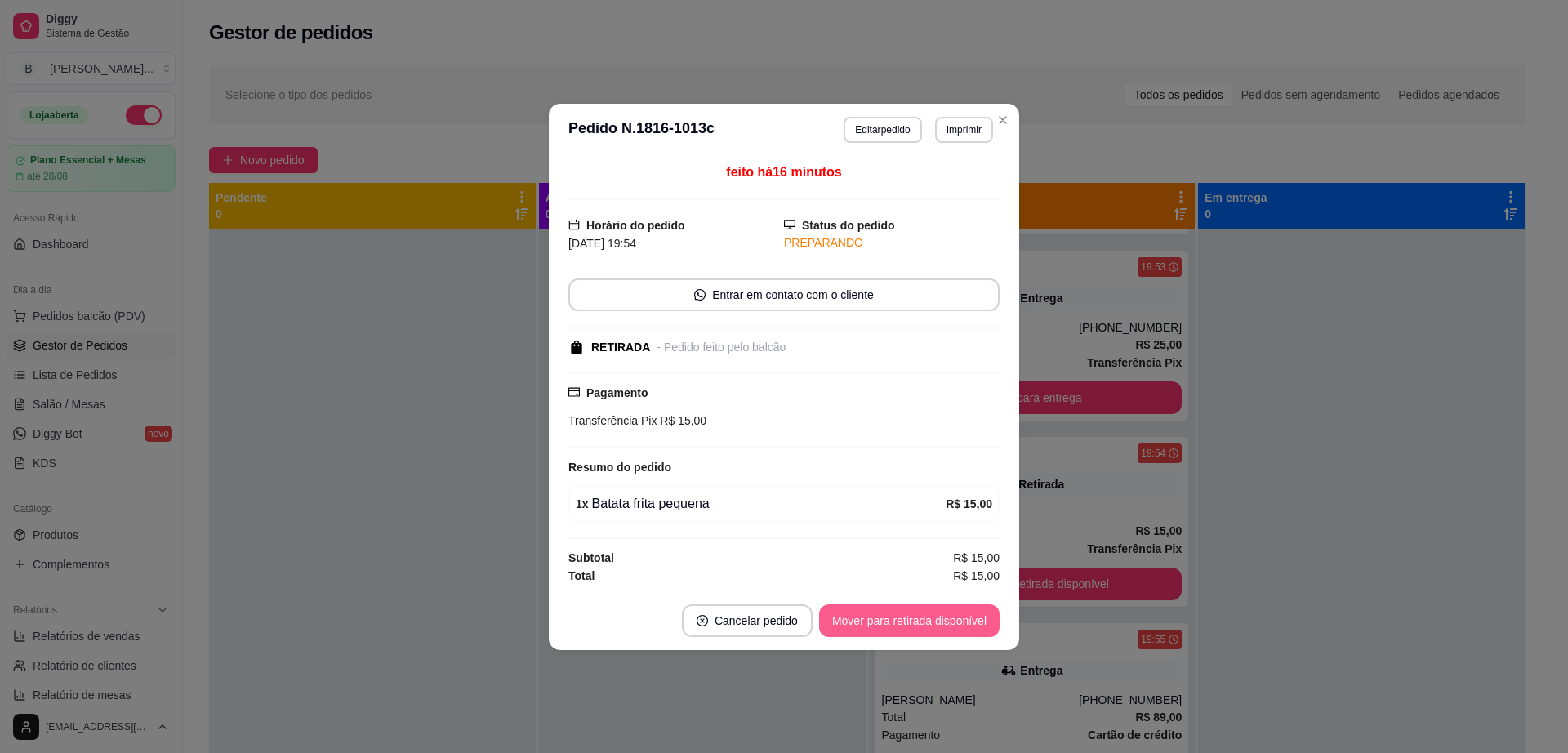
click at [916, 611] on button "Mover para retirada disponível" at bounding box center [909, 620] width 181 height 33
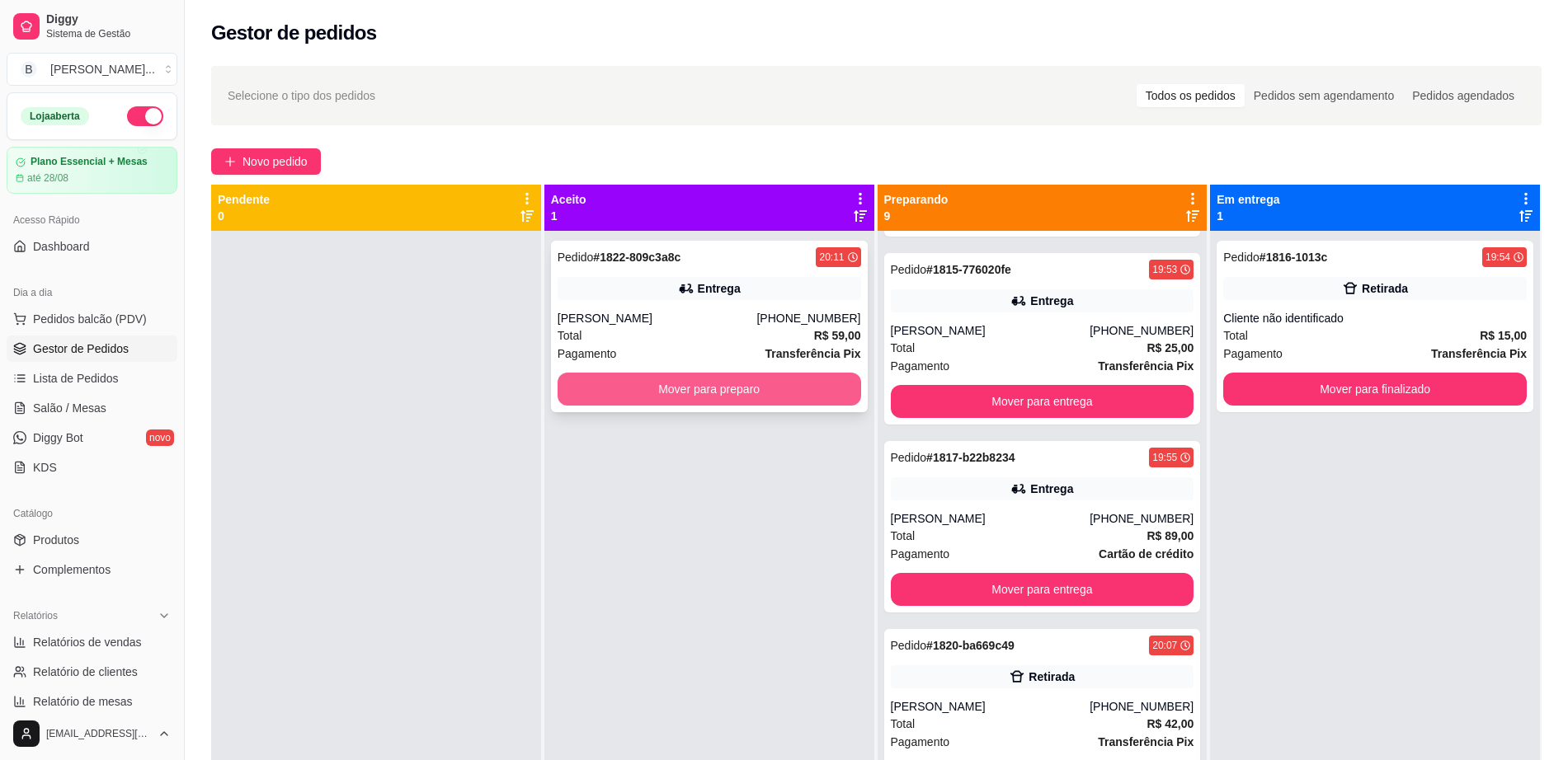
click at [684, 392] on button "Mover para preparo" at bounding box center [709, 389] width 304 height 33
click at [136, 408] on link "Salão / Mesas" at bounding box center [92, 408] width 171 height 26
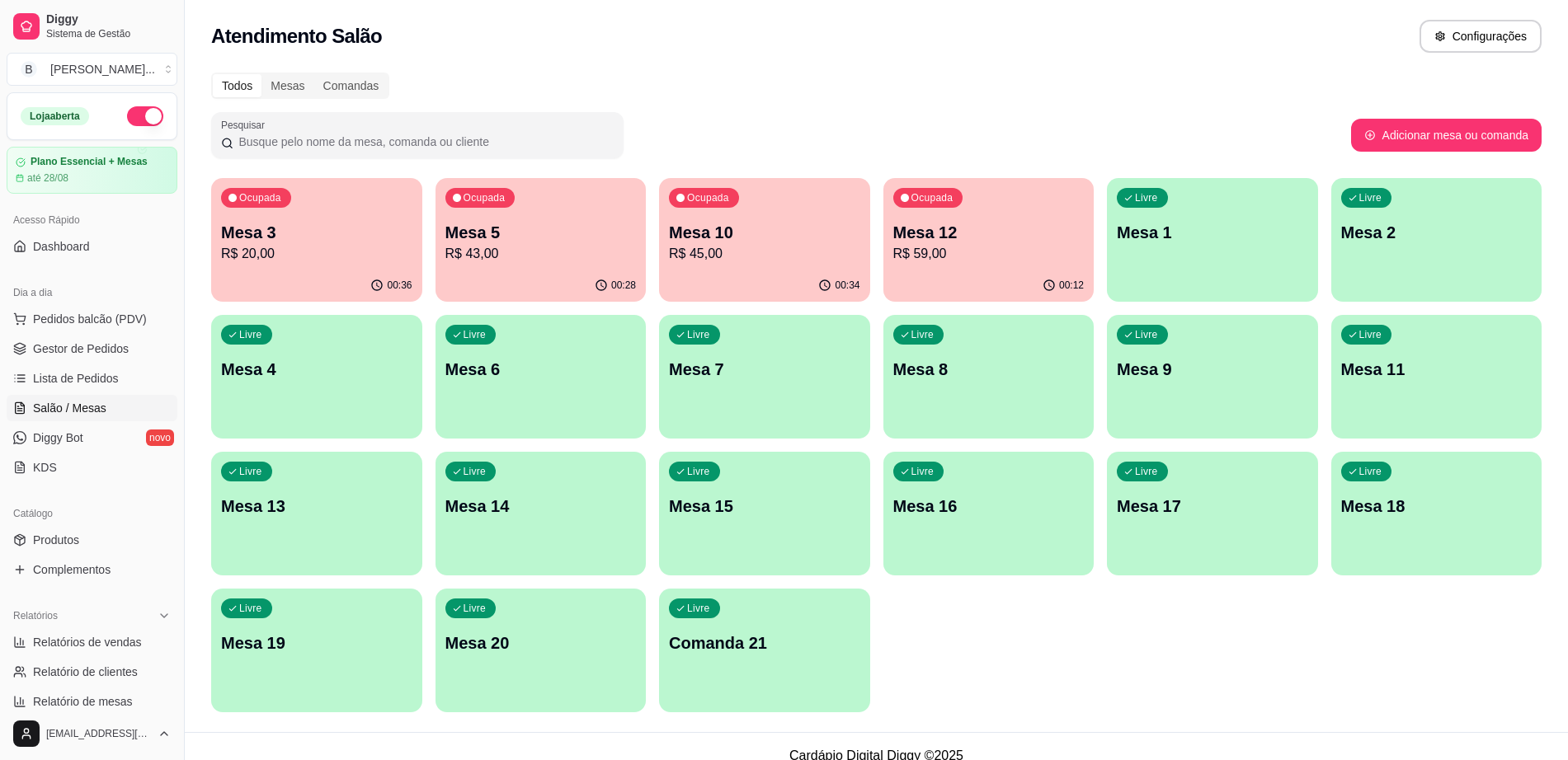
click at [57, 405] on span "Salão / Mesas" at bounding box center [70, 409] width 73 height 17
click at [496, 389] on div "Livre Mesa 6" at bounding box center [541, 366] width 212 height 104
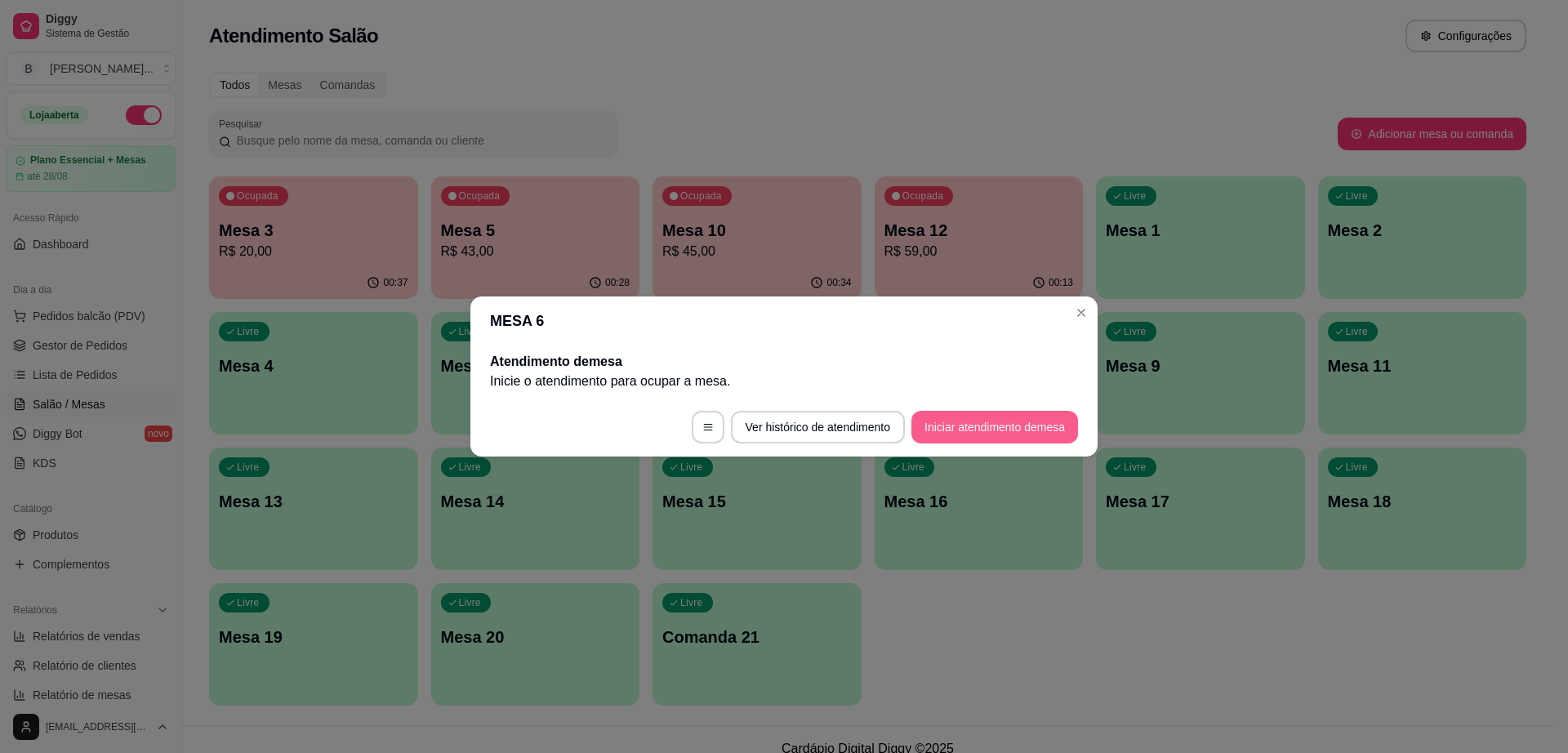
click at [976, 427] on button "Iniciar atendimento de mesa" at bounding box center [994, 426] width 167 height 33
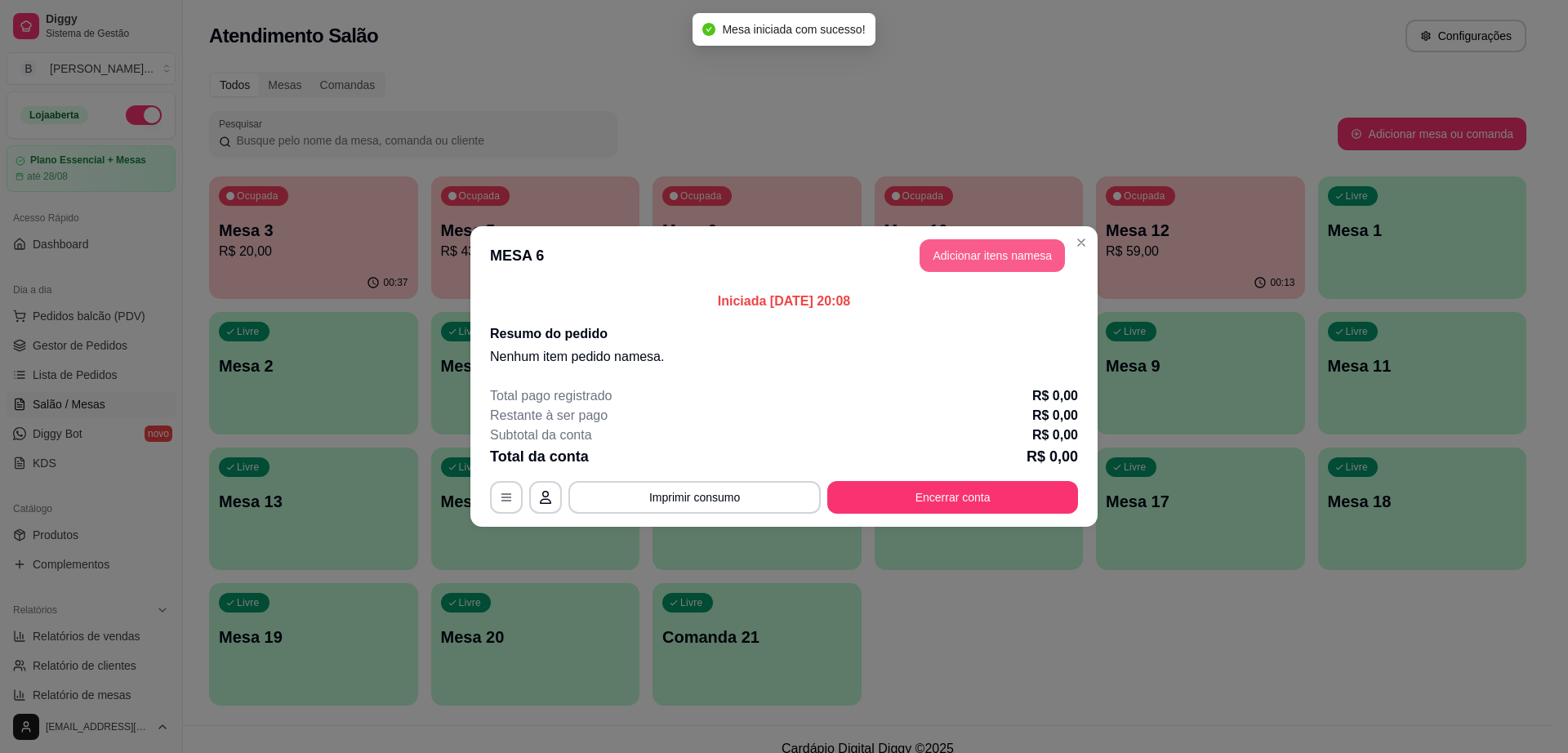
click at [1002, 256] on button "Adicionar itens na mesa" at bounding box center [992, 255] width 145 height 33
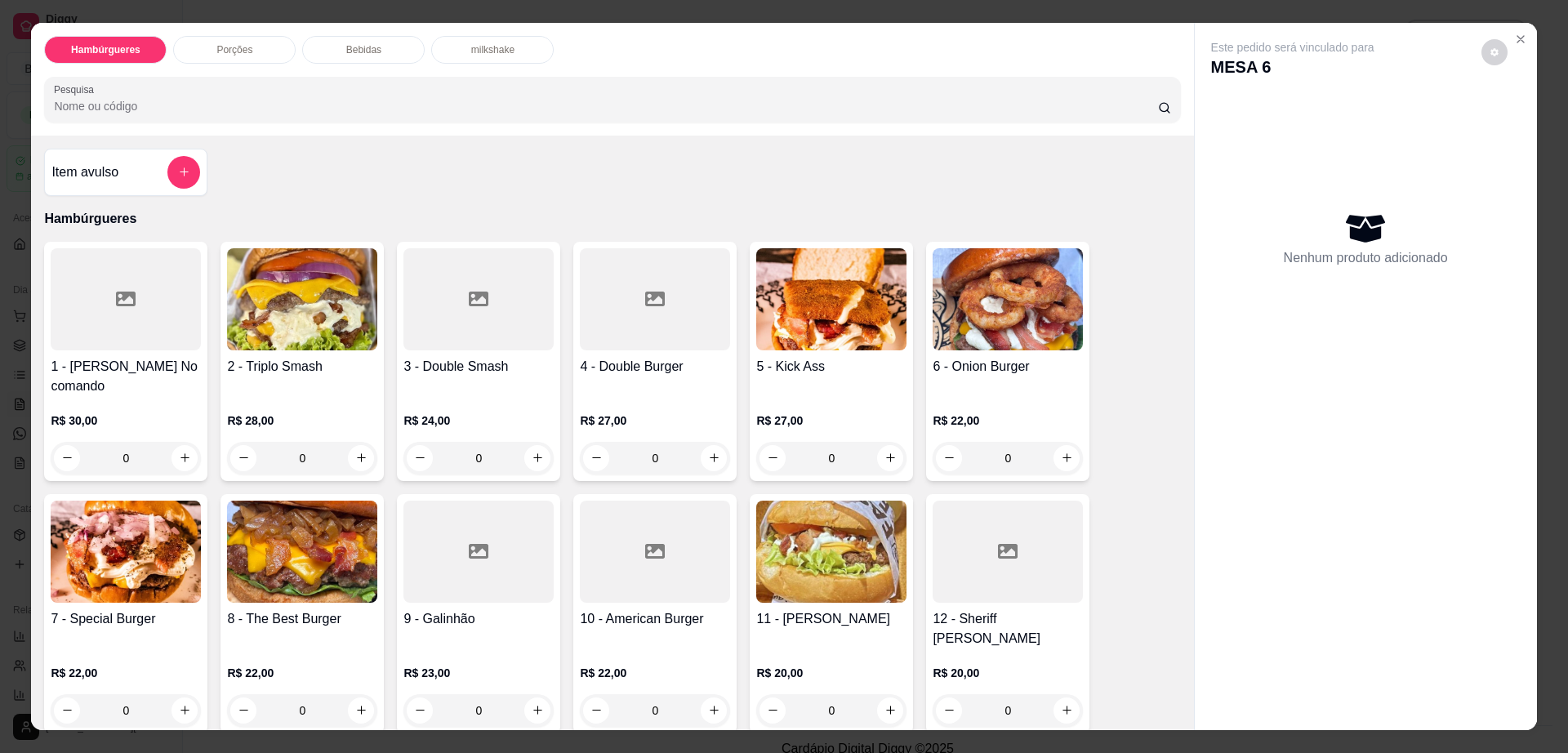
scroll to position [306, 0]
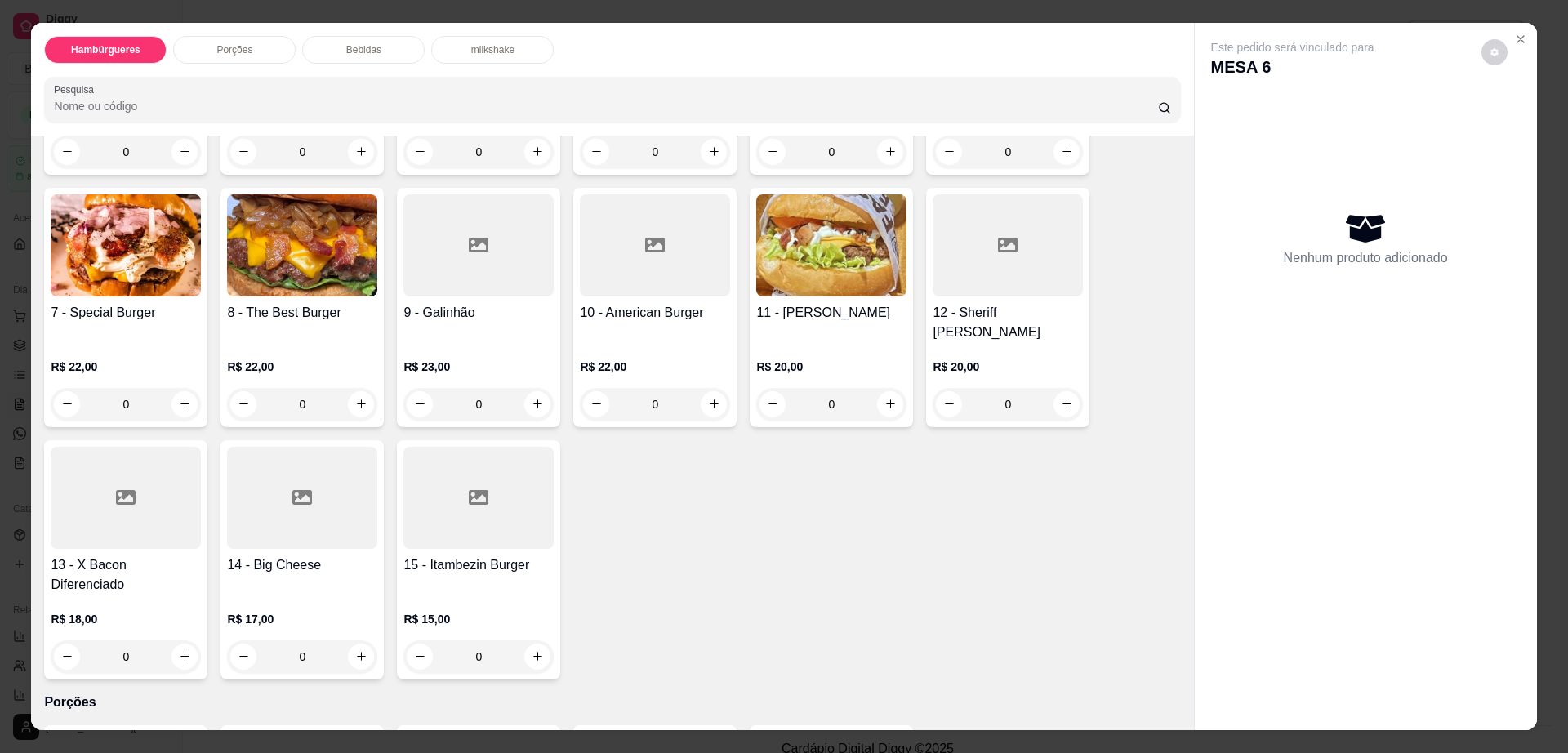
click at [147, 489] on div at bounding box center [125, 498] width 150 height 102
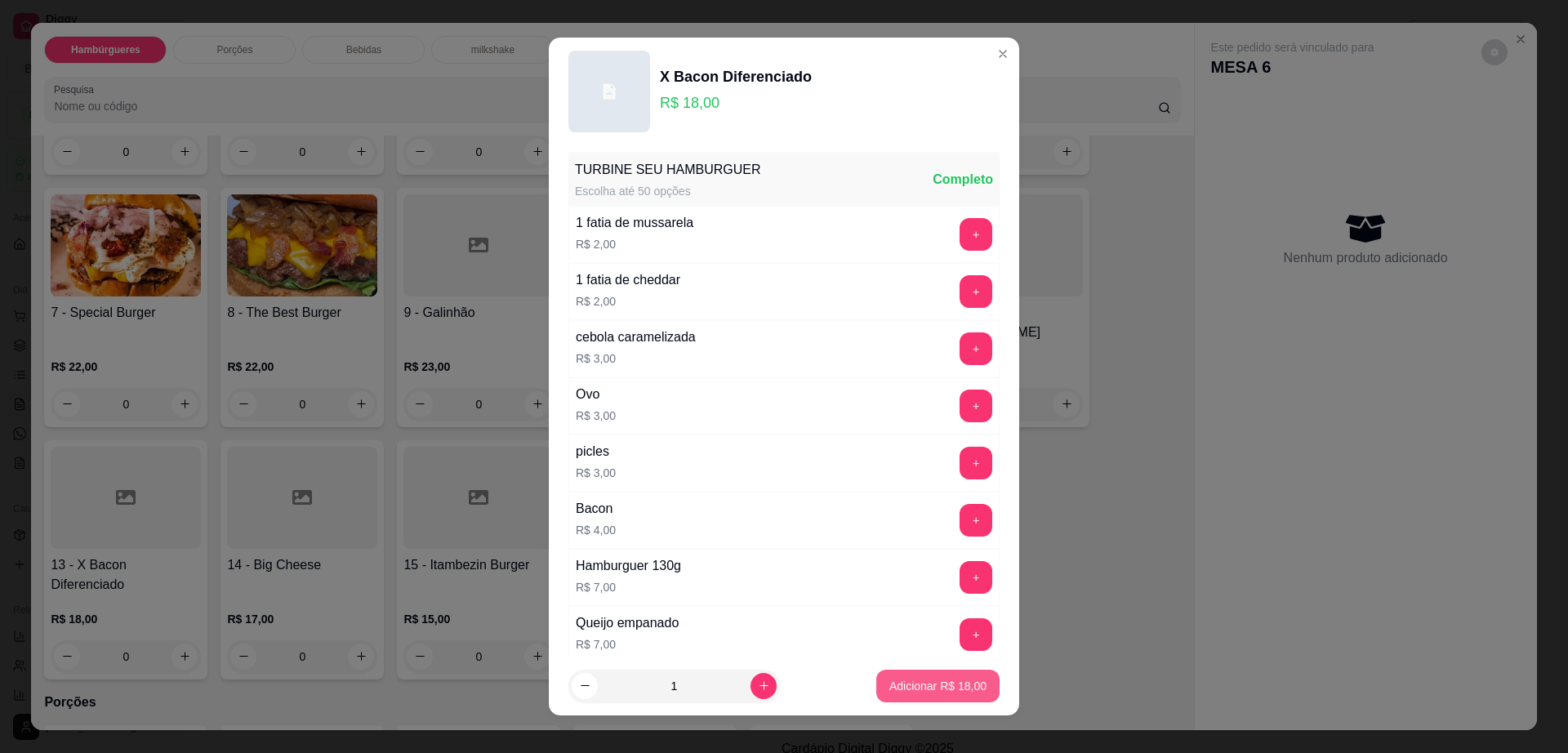
click at [895, 678] on p "Adicionar R$ 18,00" at bounding box center [938, 686] width 97 height 17
type input "1"
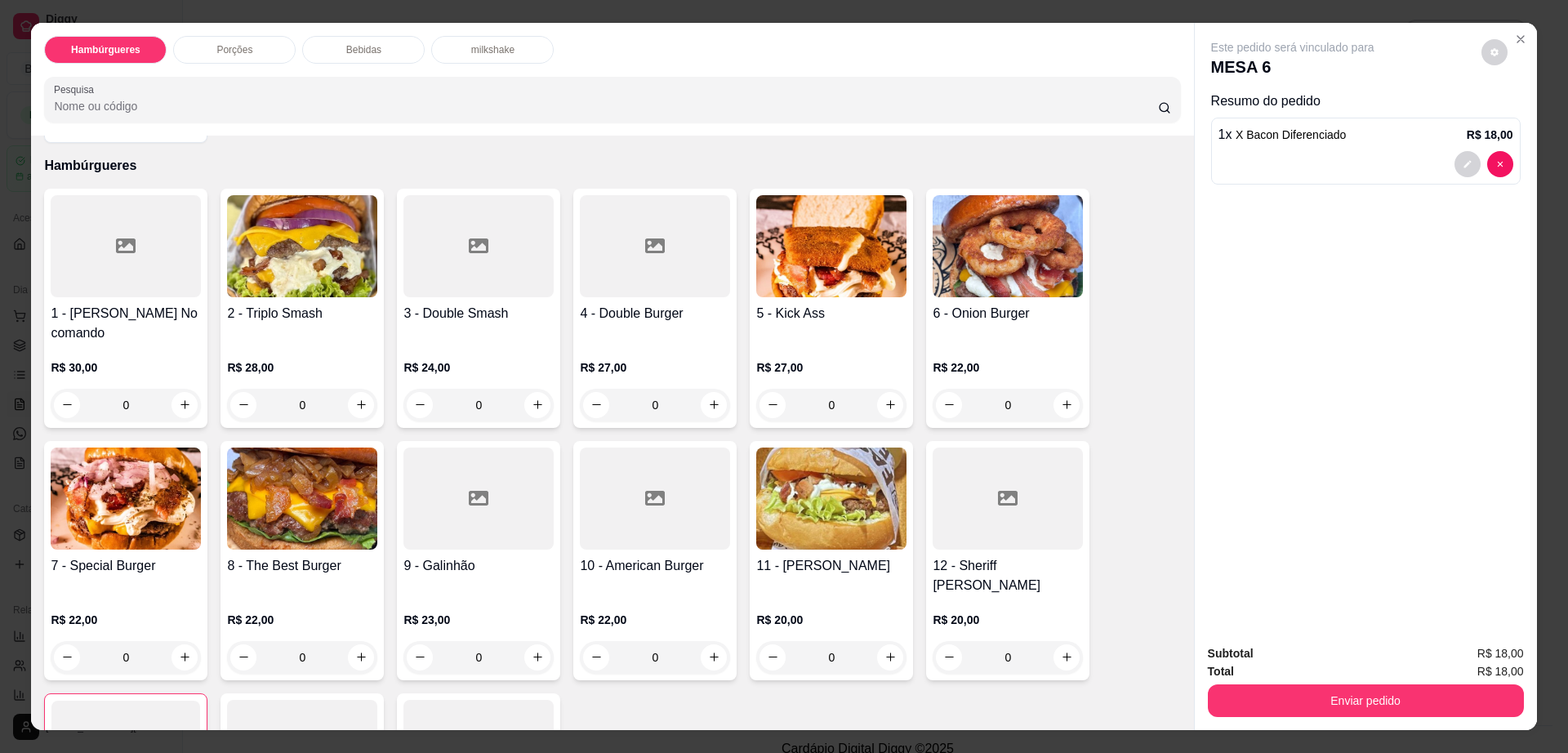
scroll to position [0, 0]
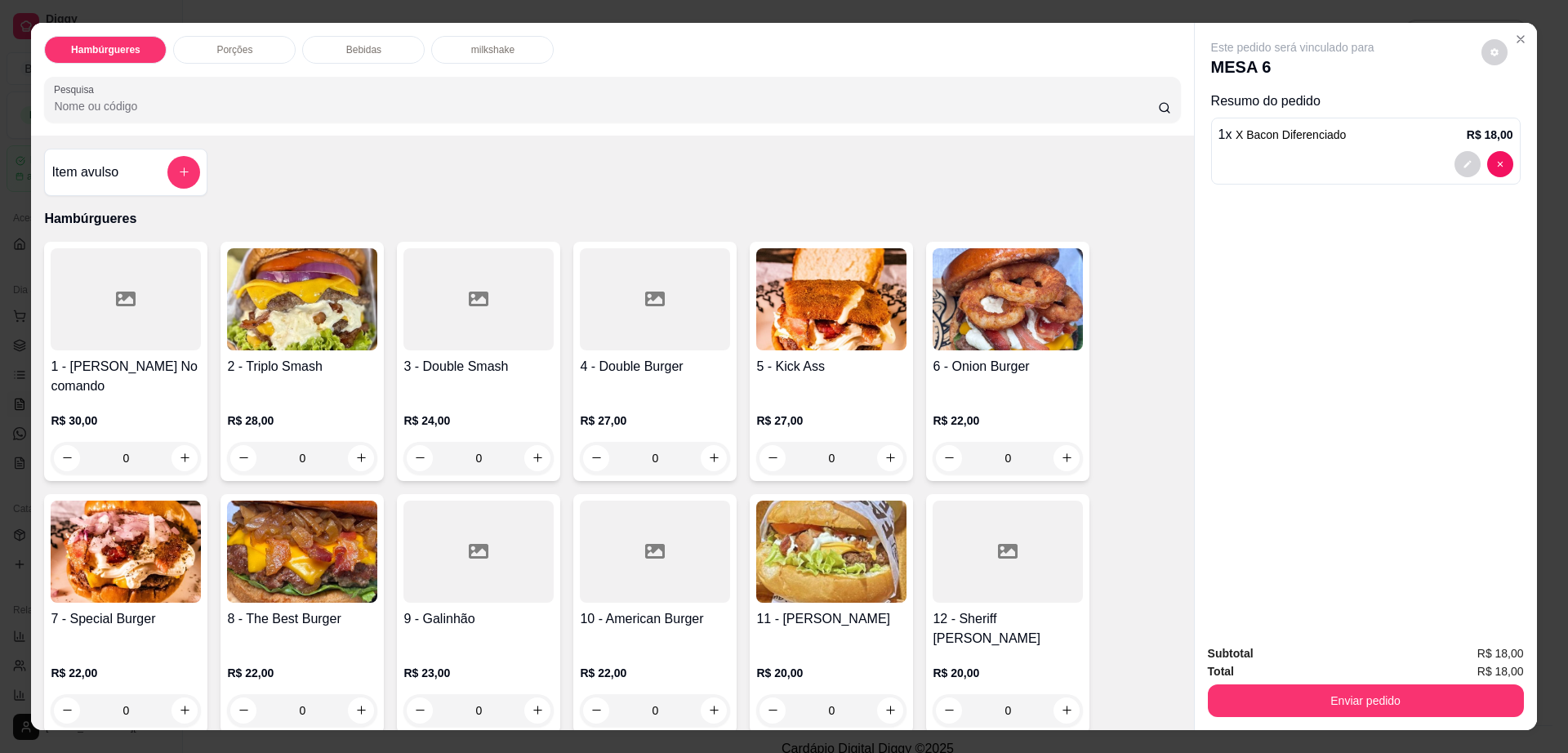
click at [300, 549] on img at bounding box center [302, 552] width 150 height 102
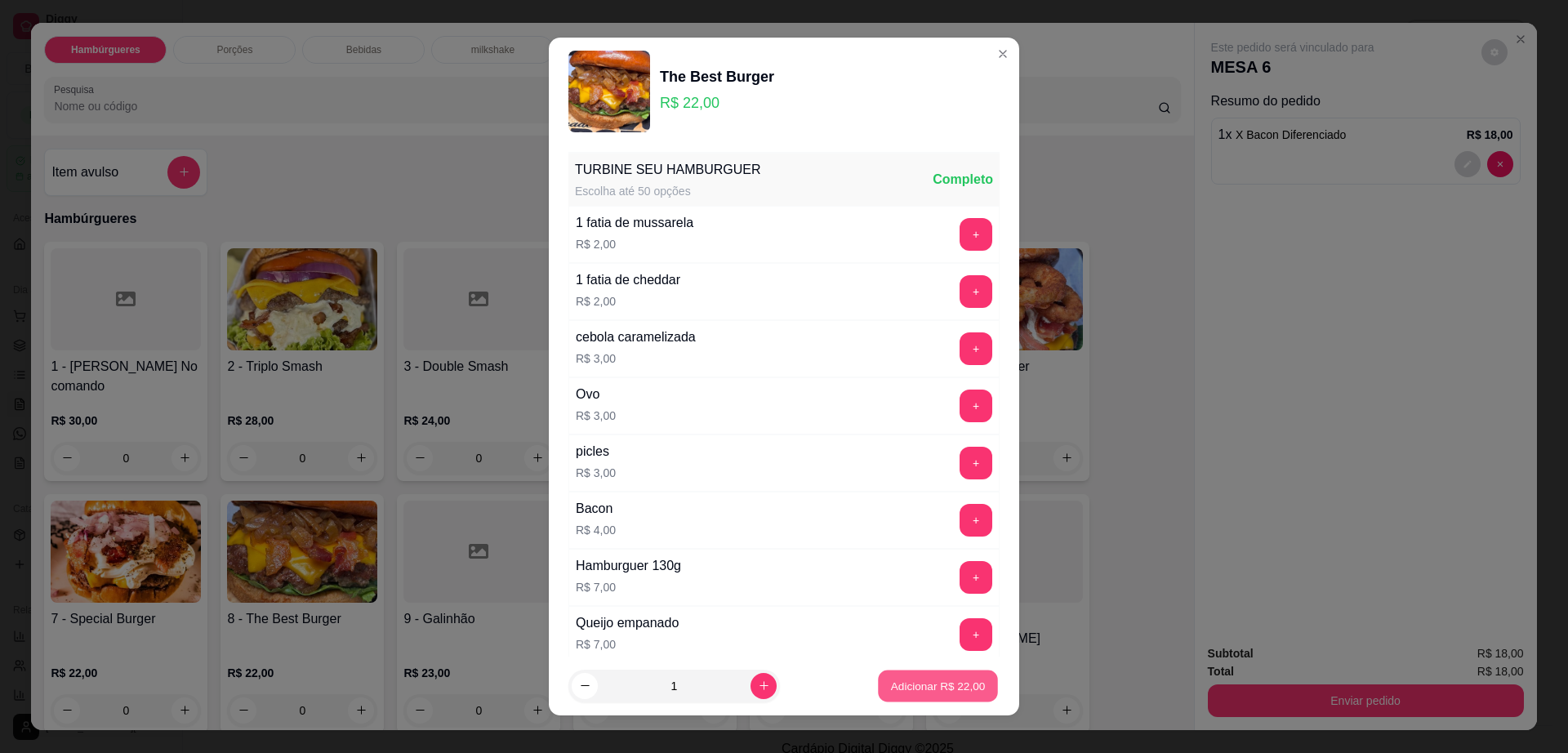
click at [881, 701] on button "Adicionar R$ 22,00" at bounding box center [937, 687] width 120 height 32
type input "1"
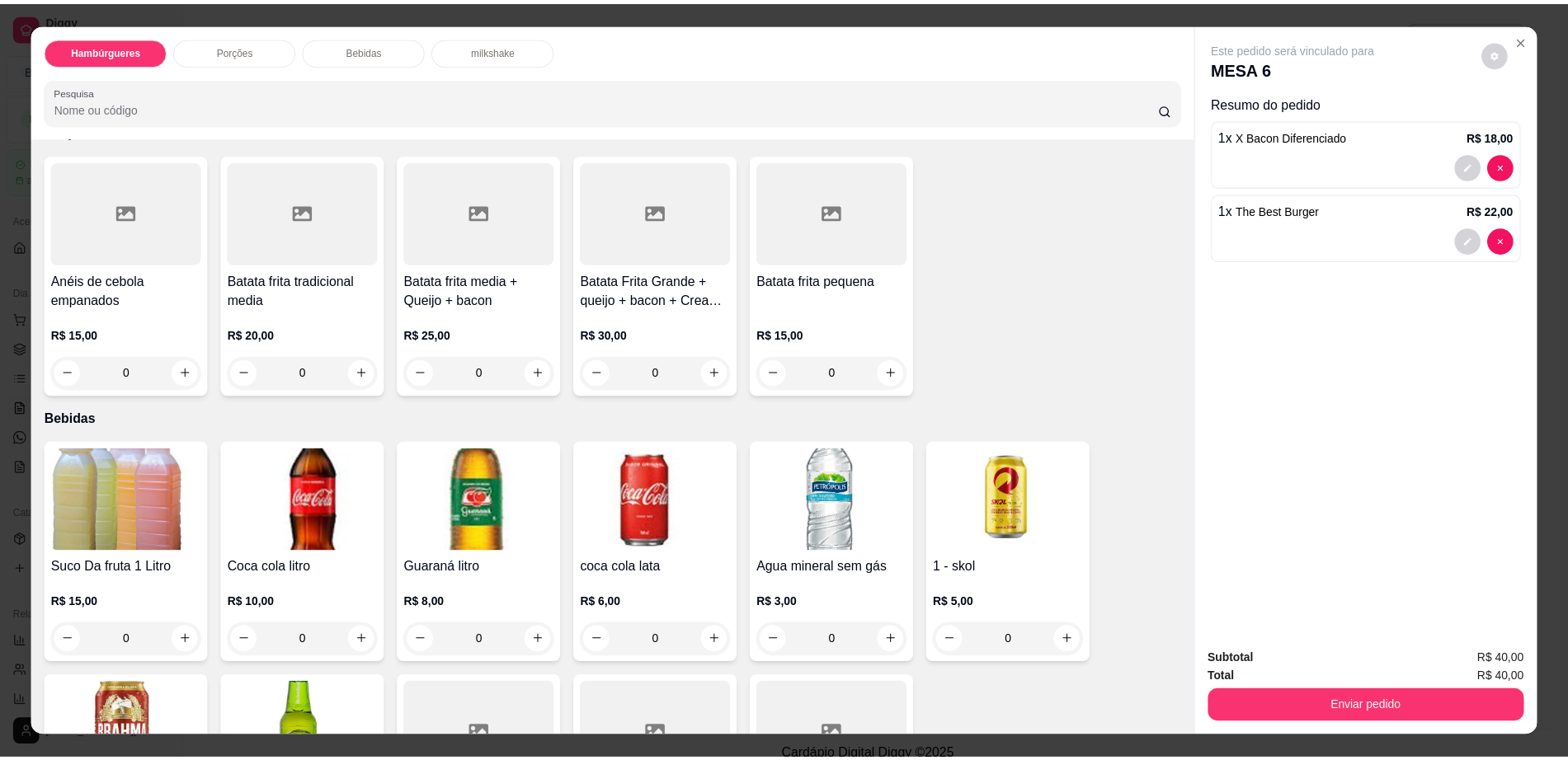
scroll to position [927, 0]
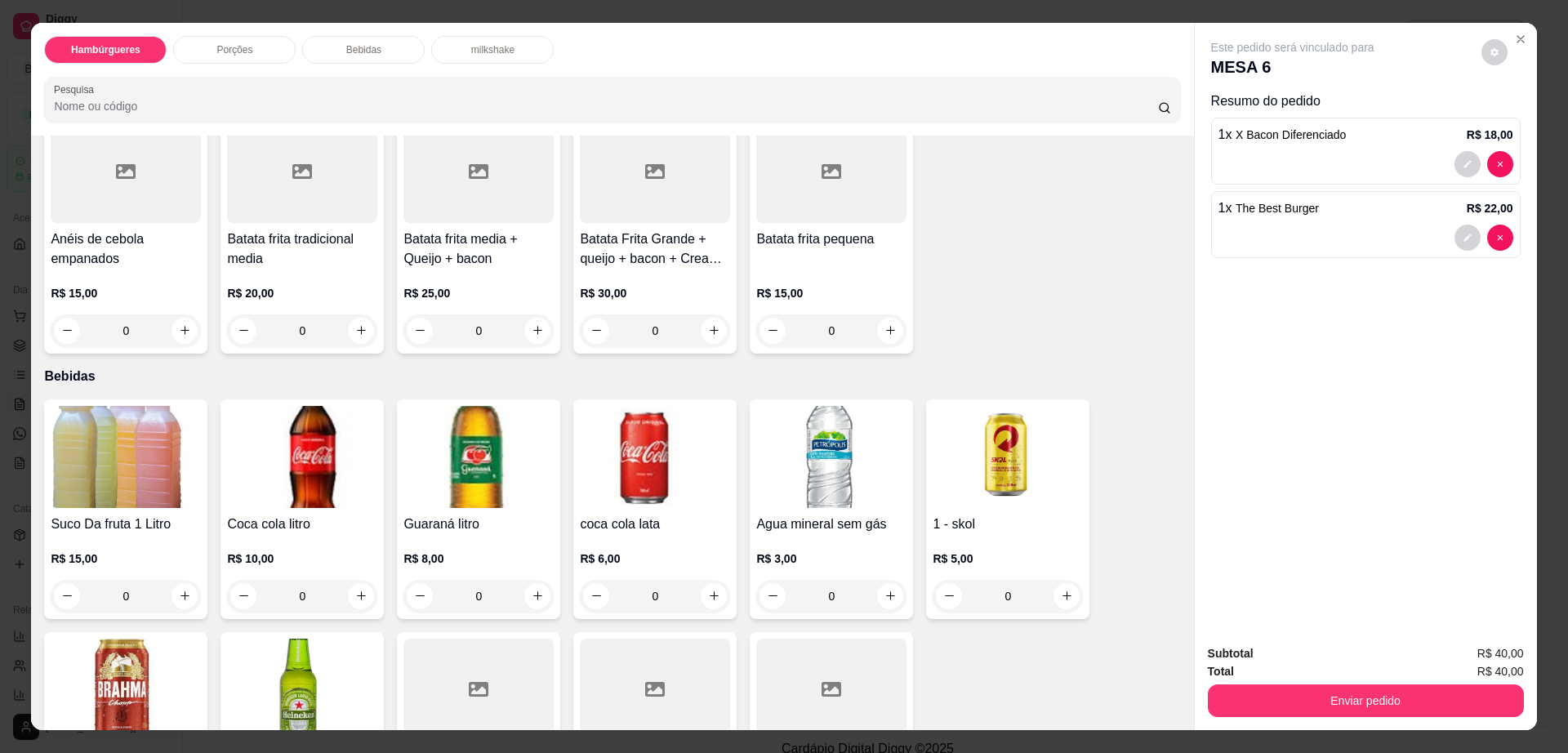
click at [130, 639] on img at bounding box center [125, 690] width 150 height 102
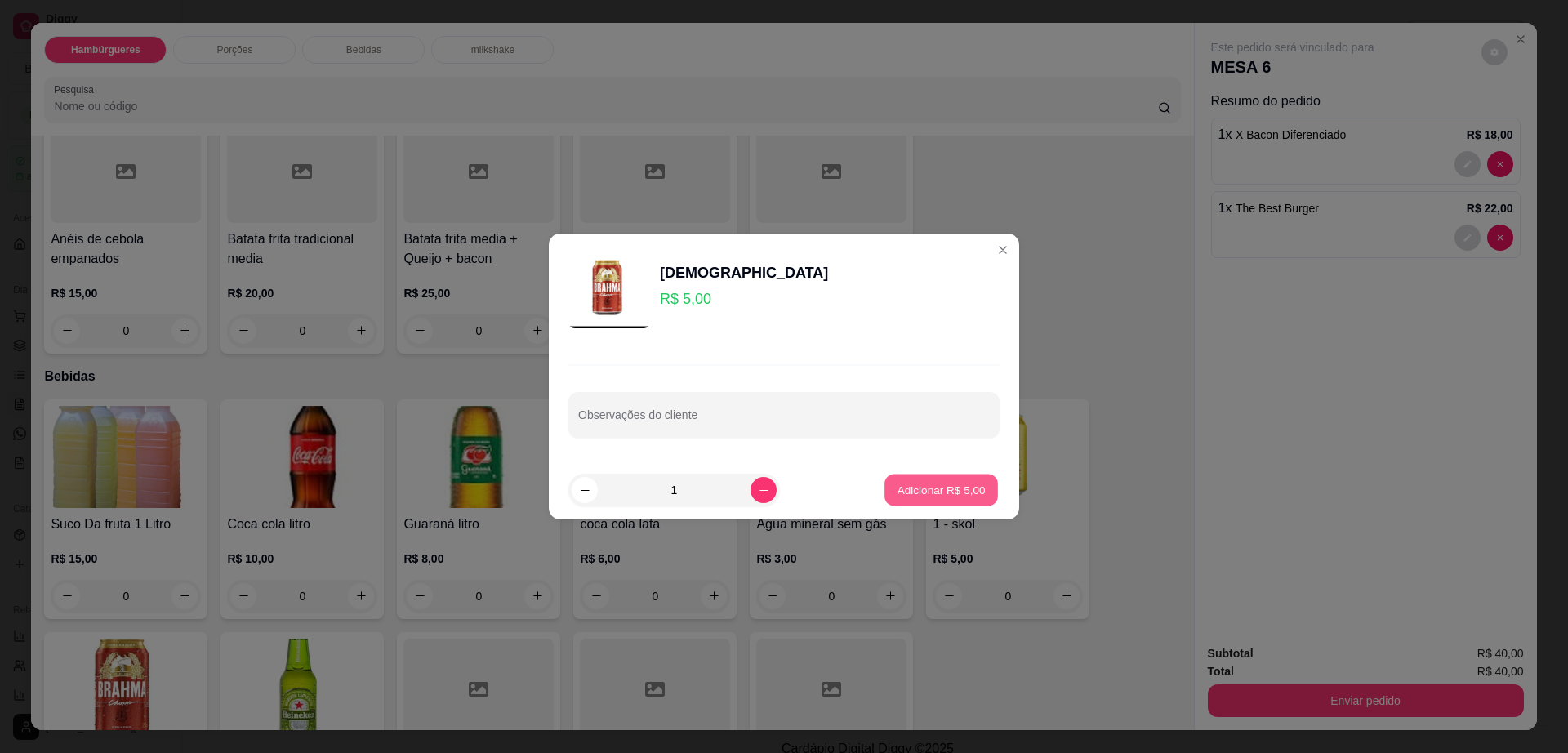
click at [942, 498] on button "Adicionar R$ 5,00" at bounding box center [941, 491] width 114 height 32
type input "1"
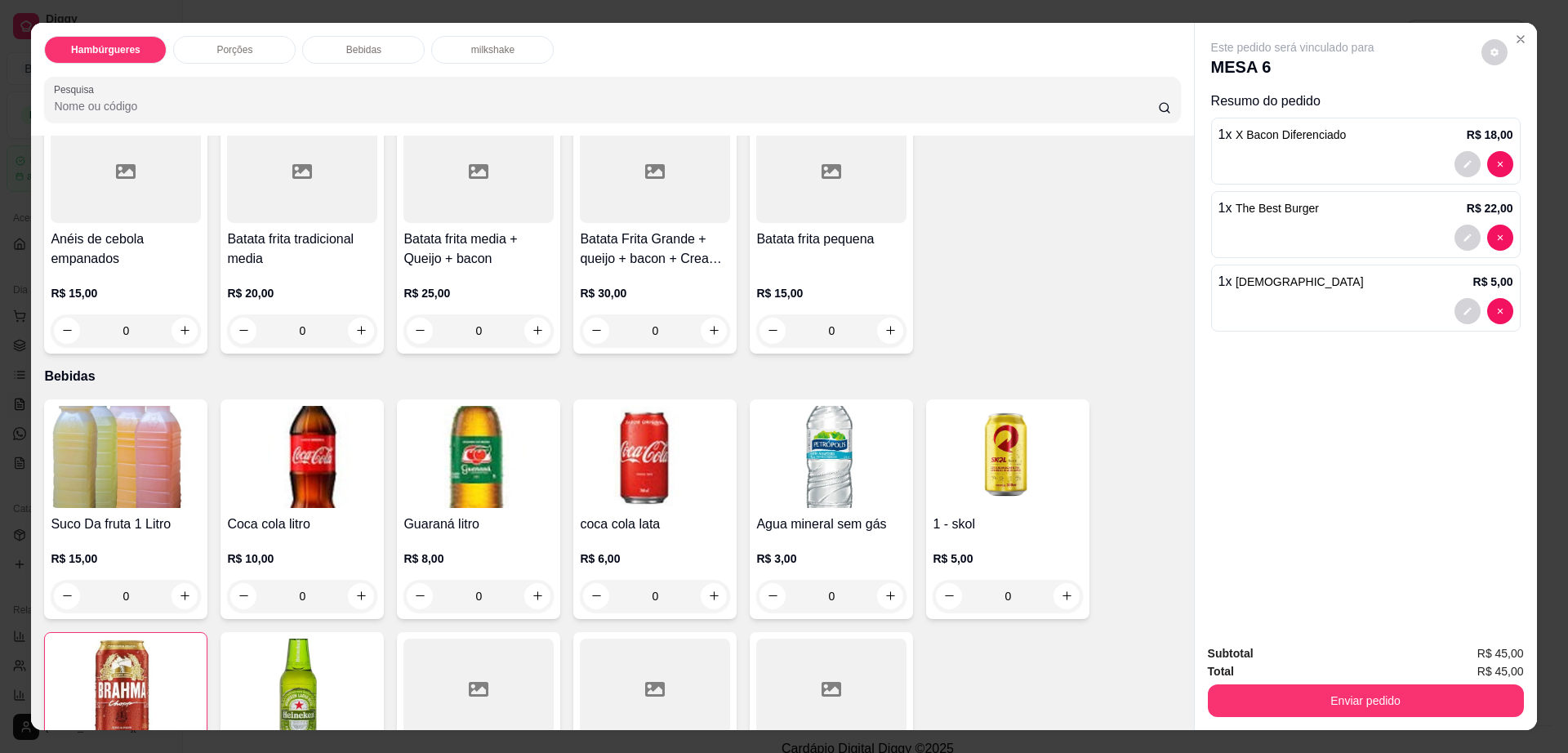
click at [1485, 36] on div "Este pedido será vinculado para MESA 6 Resumo do pedido 1 x X Bacon Diferenciad…" at bounding box center [1366, 328] width 342 height 610
click at [1490, 49] on icon "decrease-product-quantity" at bounding box center [1494, 52] width 10 height 10
click at [1533, 101] on div "Configurações Impressão automática desabilitada" at bounding box center [1460, 106] width 180 height 65
click at [1525, 116] on span "Automatic updates" at bounding box center [1523, 117] width 33 height 20
click at [1518, 117] on input "Automatic updates" at bounding box center [1511, 122] width 10 height 10
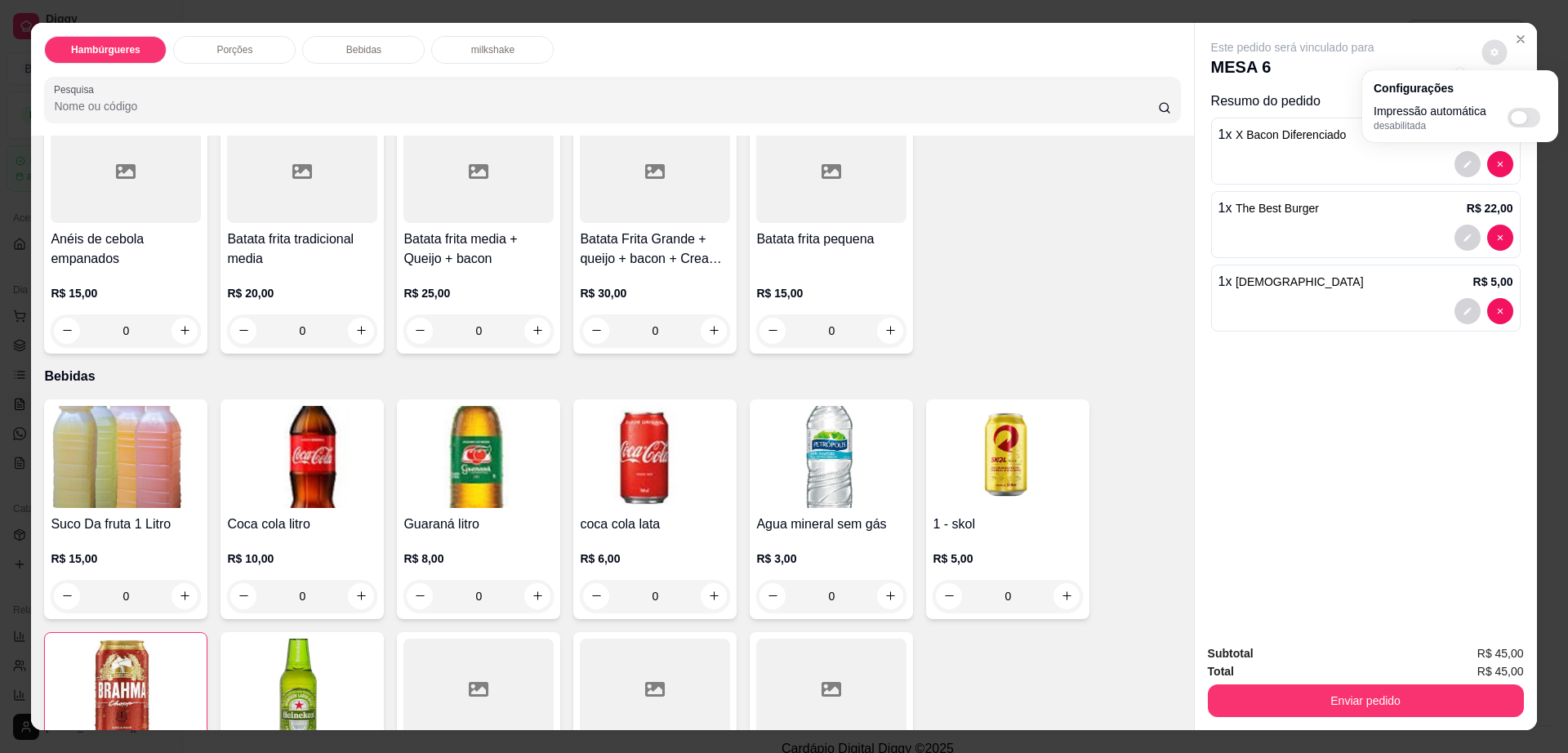
checkbox input "true"
click at [1368, 393] on div "Este pedido será vinculado para MESA 6 Resumo do pedido 1 x X Bacon Diferenciad…" at bounding box center [1366, 328] width 342 height 610
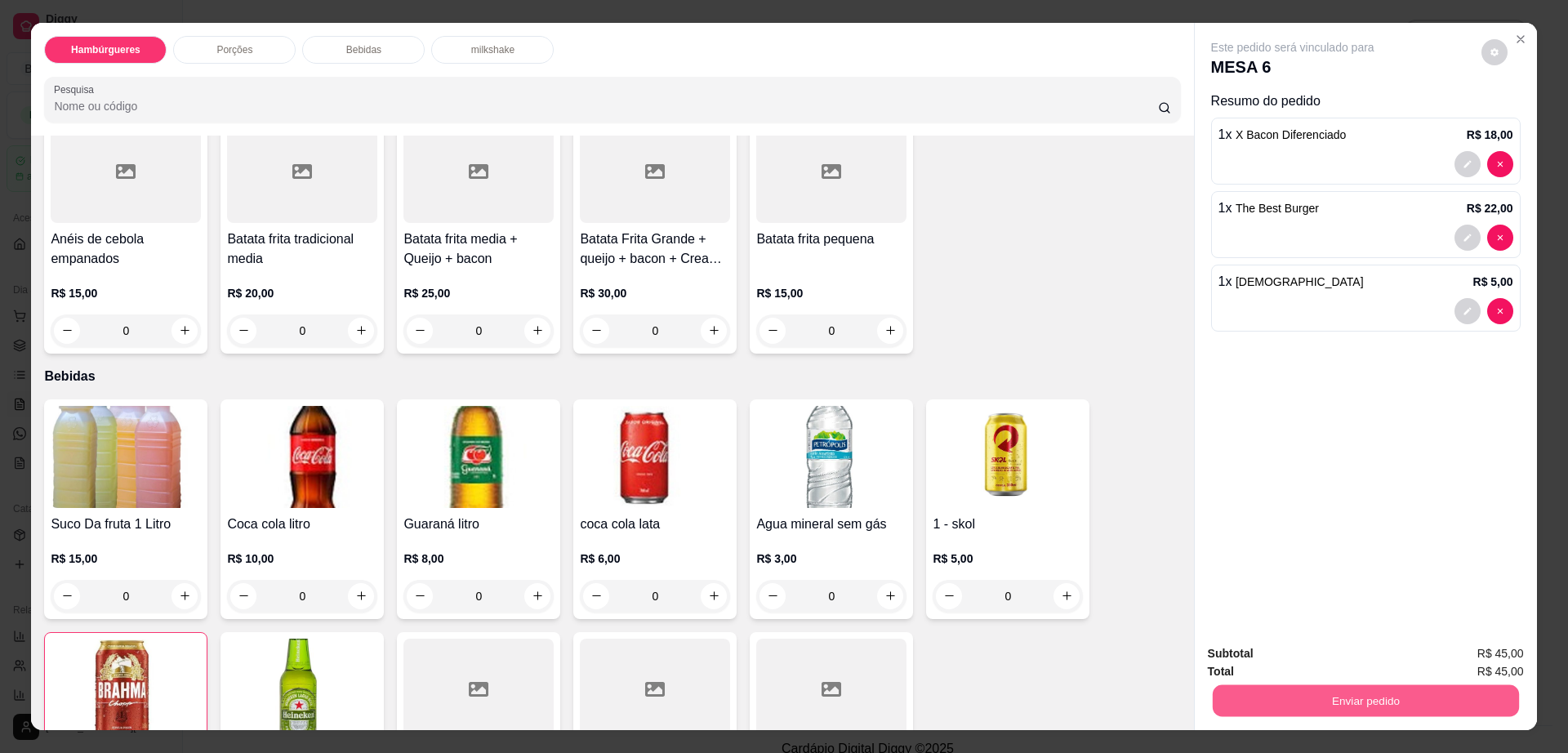
click at [1240, 694] on button "Enviar pedido" at bounding box center [1364, 701] width 306 height 32
drag, startPoint x: 1253, startPoint y: 670, endPoint x: 1252, endPoint y: 698, distance: 28.0
click at [1252, 698] on div "Subtotal R$ 45,00 Total R$ 45,00 Enviar pedido" at bounding box center [1366, 680] width 316 height 73
click at [1252, 698] on button "Enviar pedido" at bounding box center [1364, 701] width 306 height 32
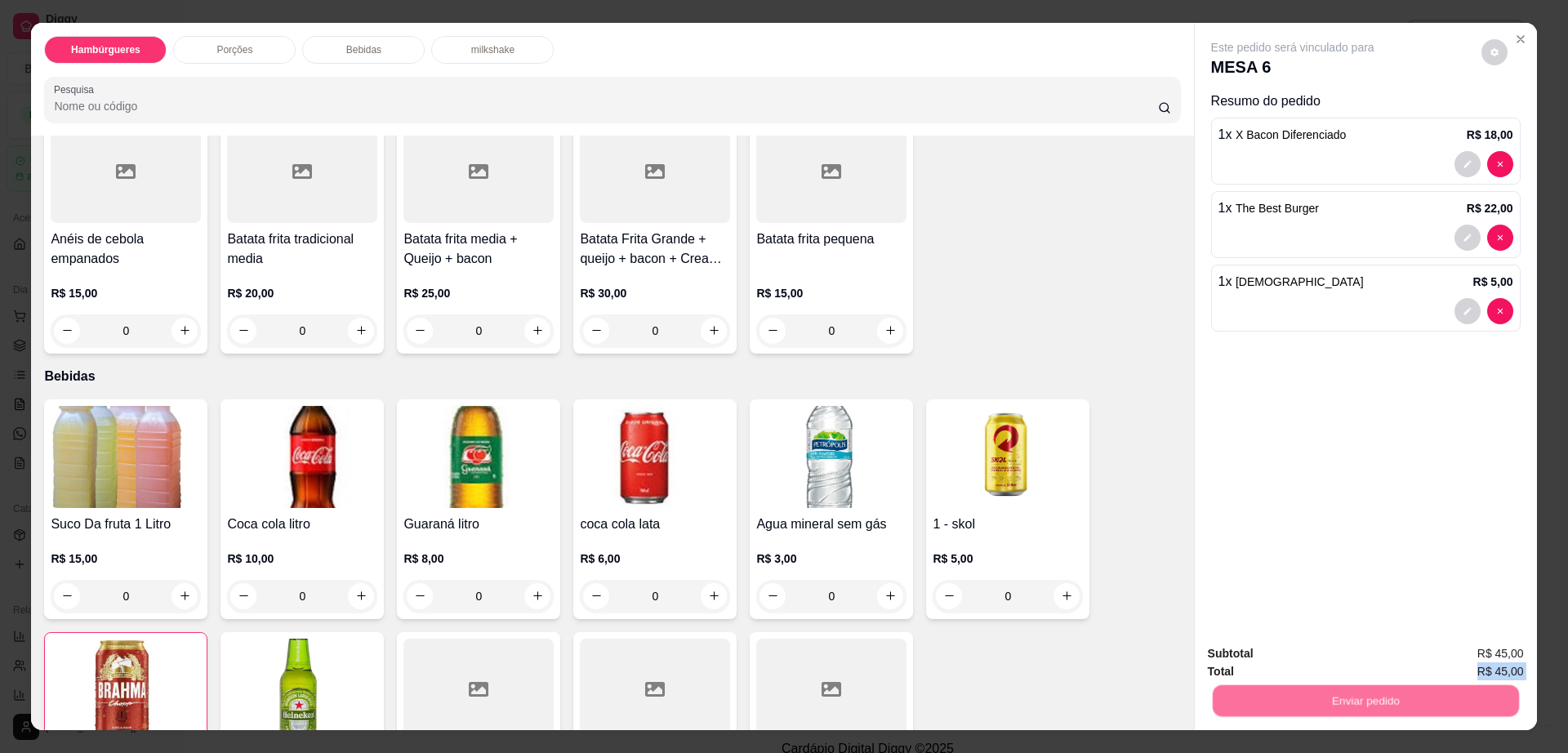
click at [1274, 663] on button "Não registrar e enviar pedido" at bounding box center [1309, 660] width 170 height 31
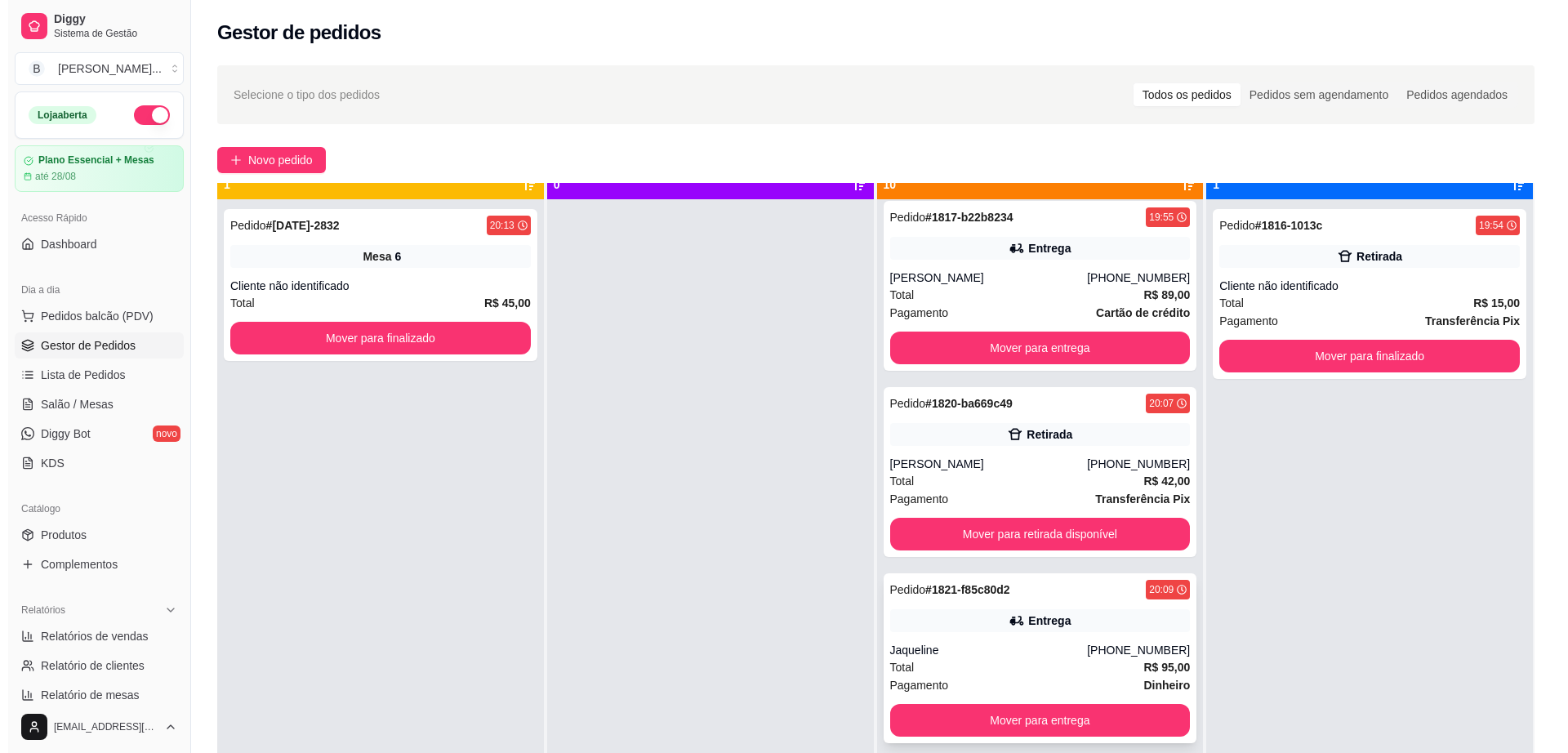
scroll to position [46, 0]
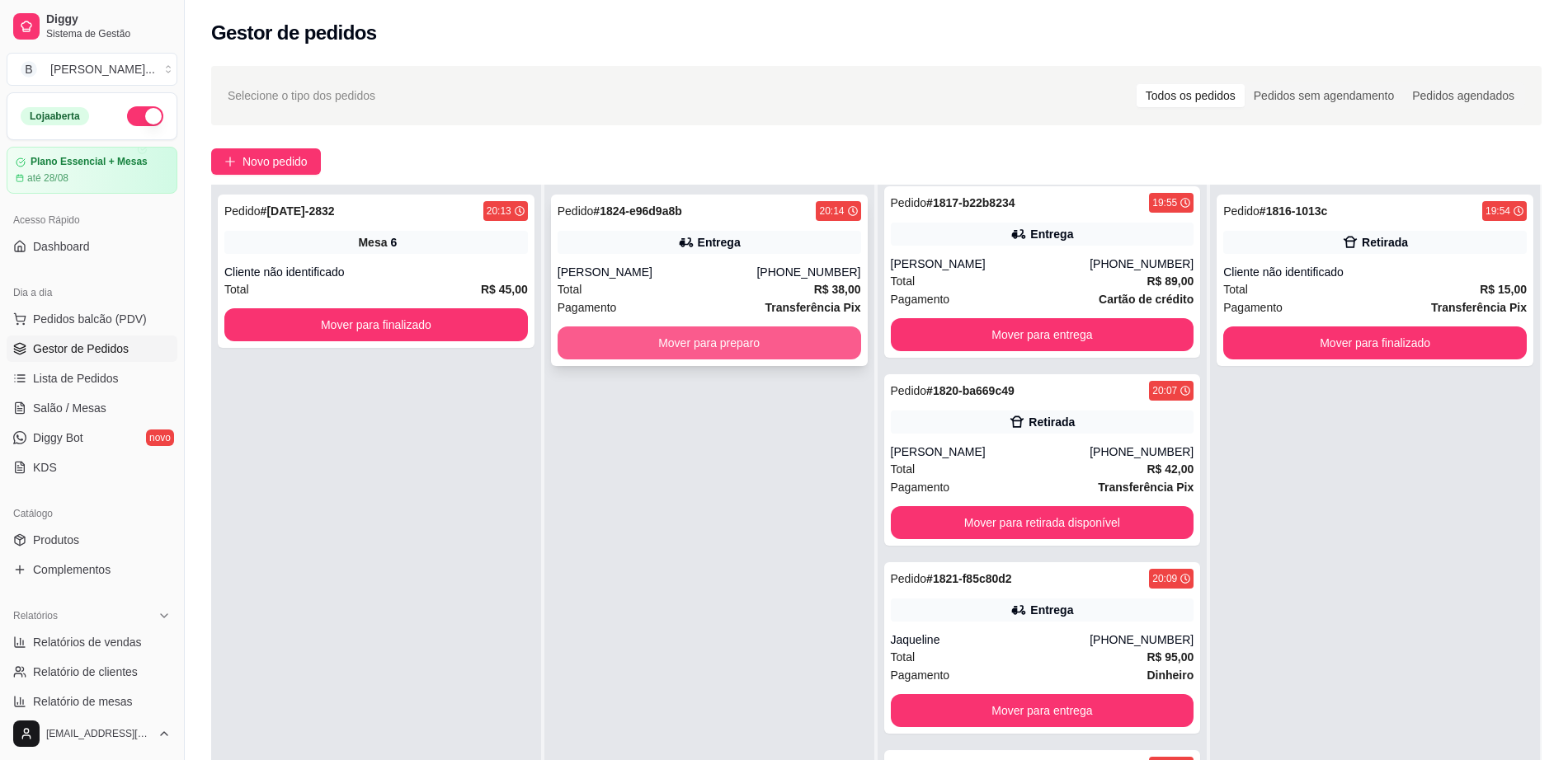
click at [651, 337] on button "Mover para preparo" at bounding box center [709, 343] width 304 height 33
click at [688, 344] on button "Mover para preparo" at bounding box center [709, 343] width 304 height 33
click at [135, 407] on link "Salão / Mesas" at bounding box center [92, 408] width 171 height 26
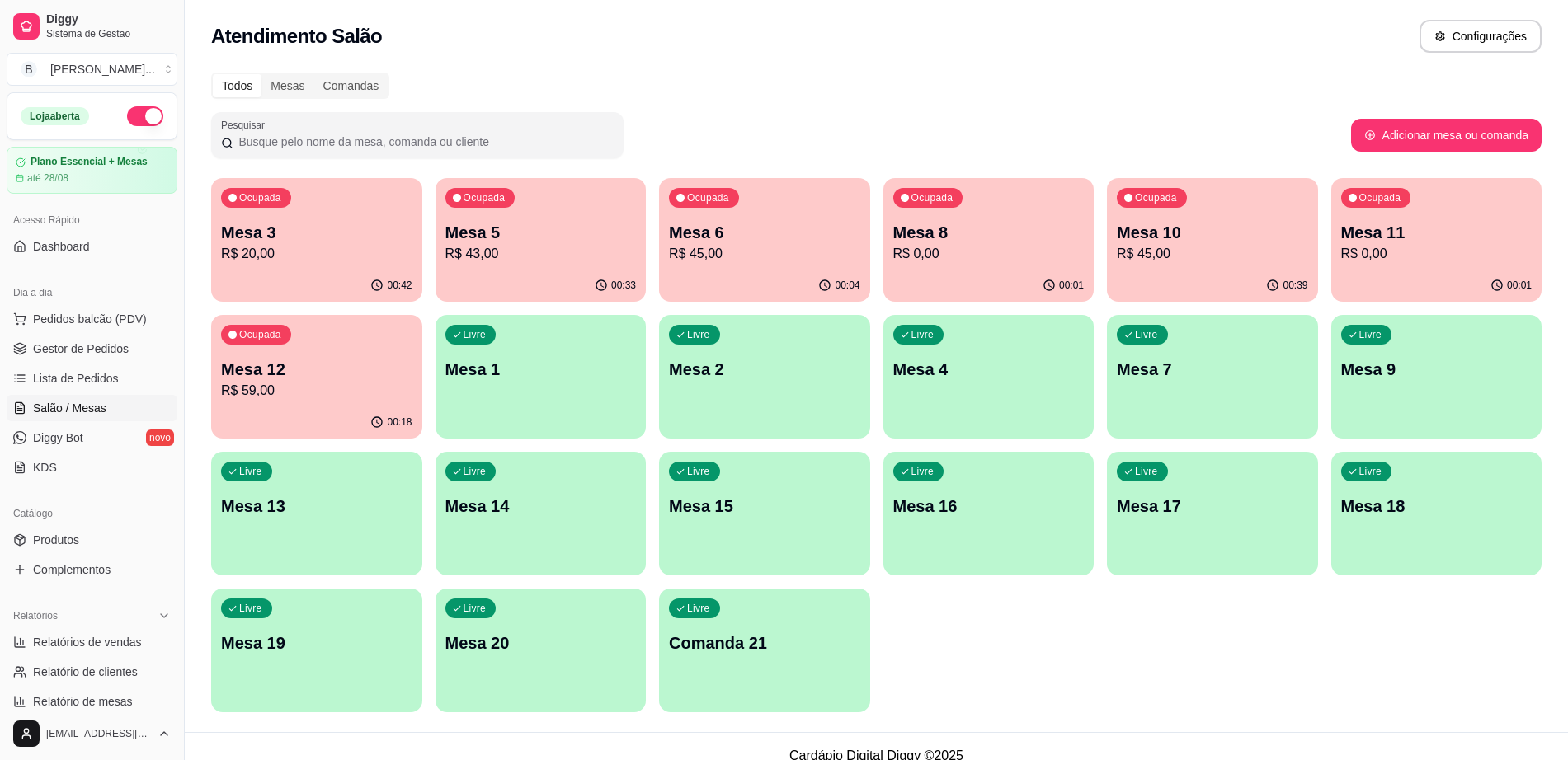
click at [1216, 240] on p "Mesa 10" at bounding box center [1213, 232] width 192 height 23
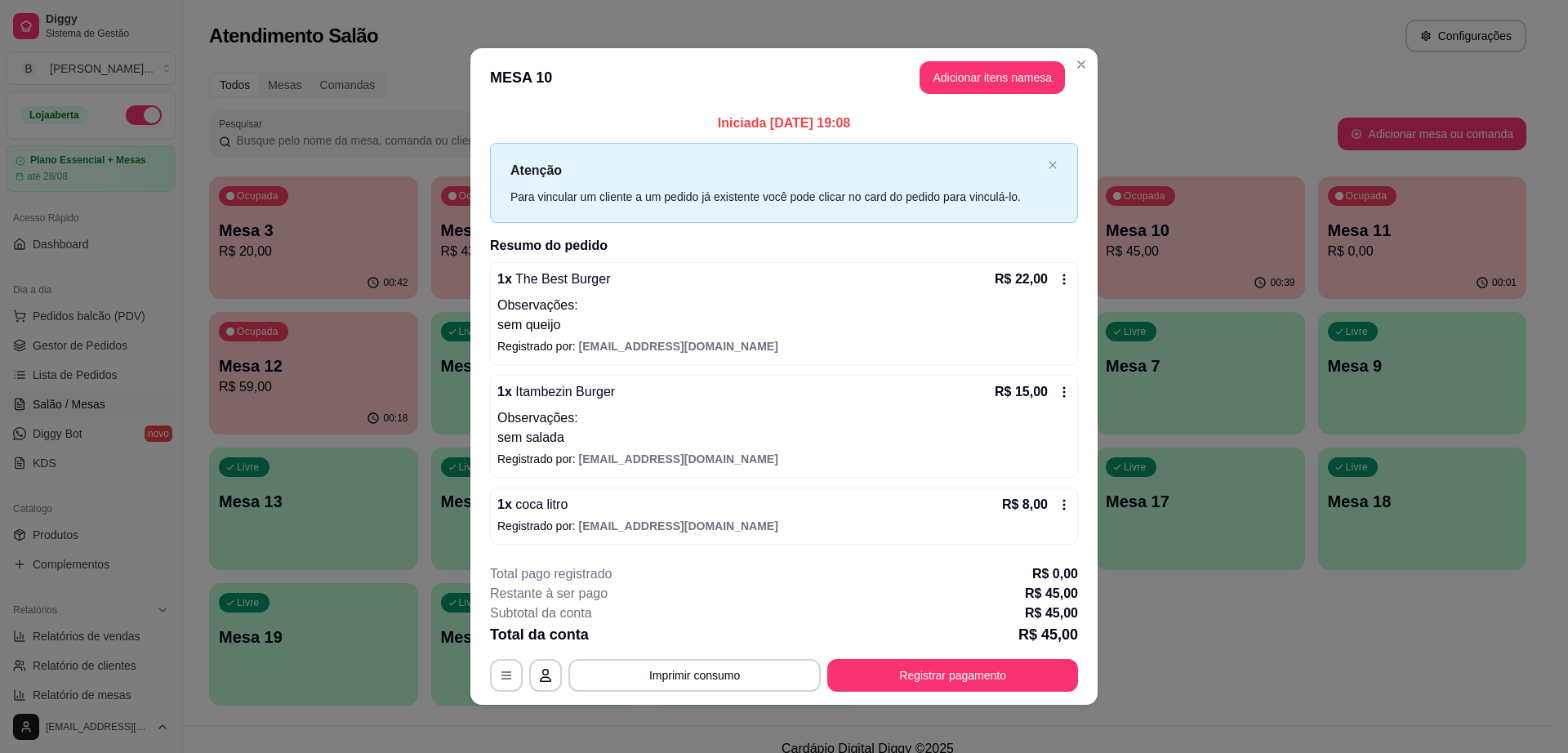
scroll to position [4, 0]
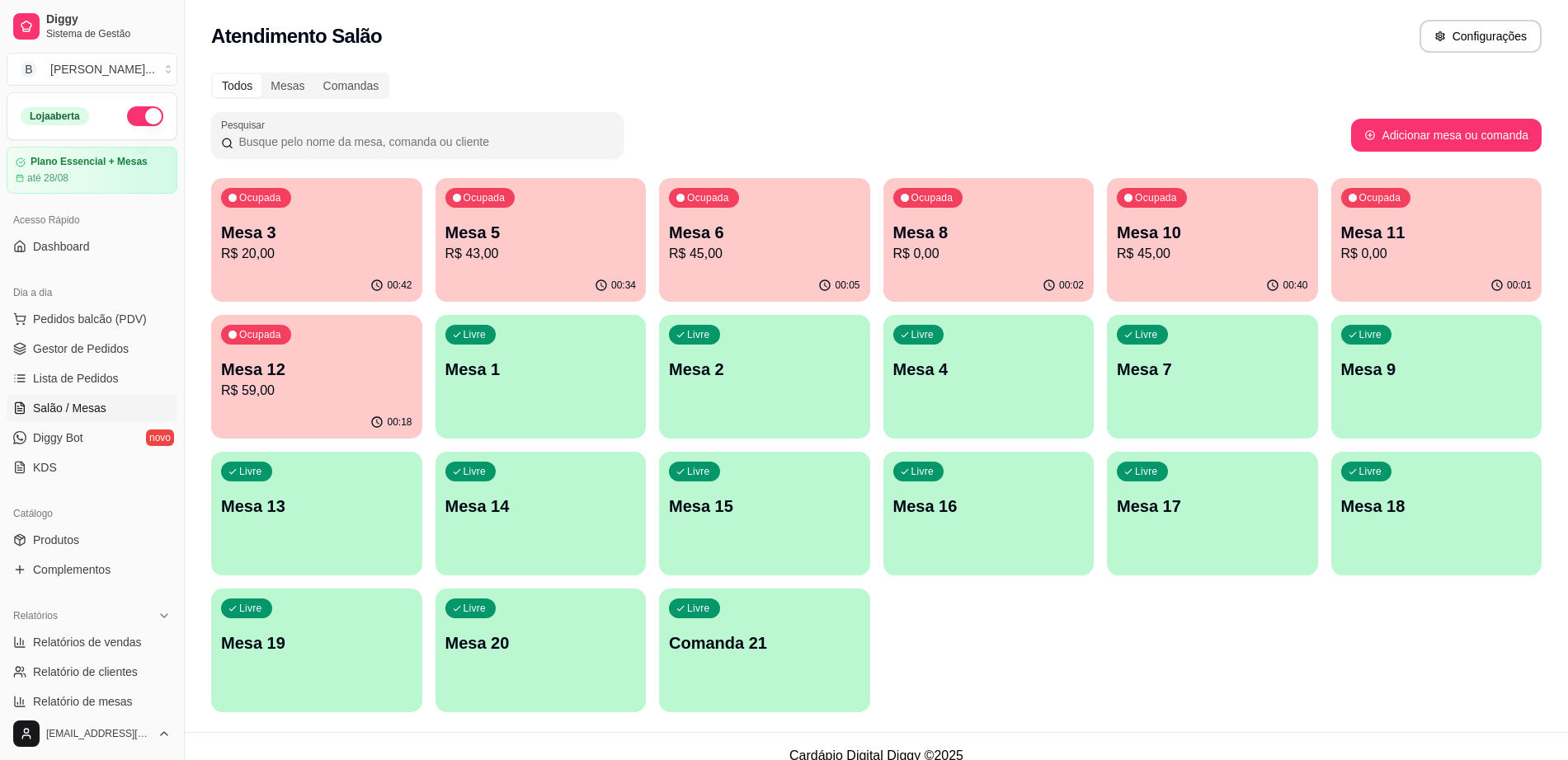
click at [1196, 264] on div "Ocupada Mesa 10 R$ 45,00" at bounding box center [1213, 224] width 212 height 91
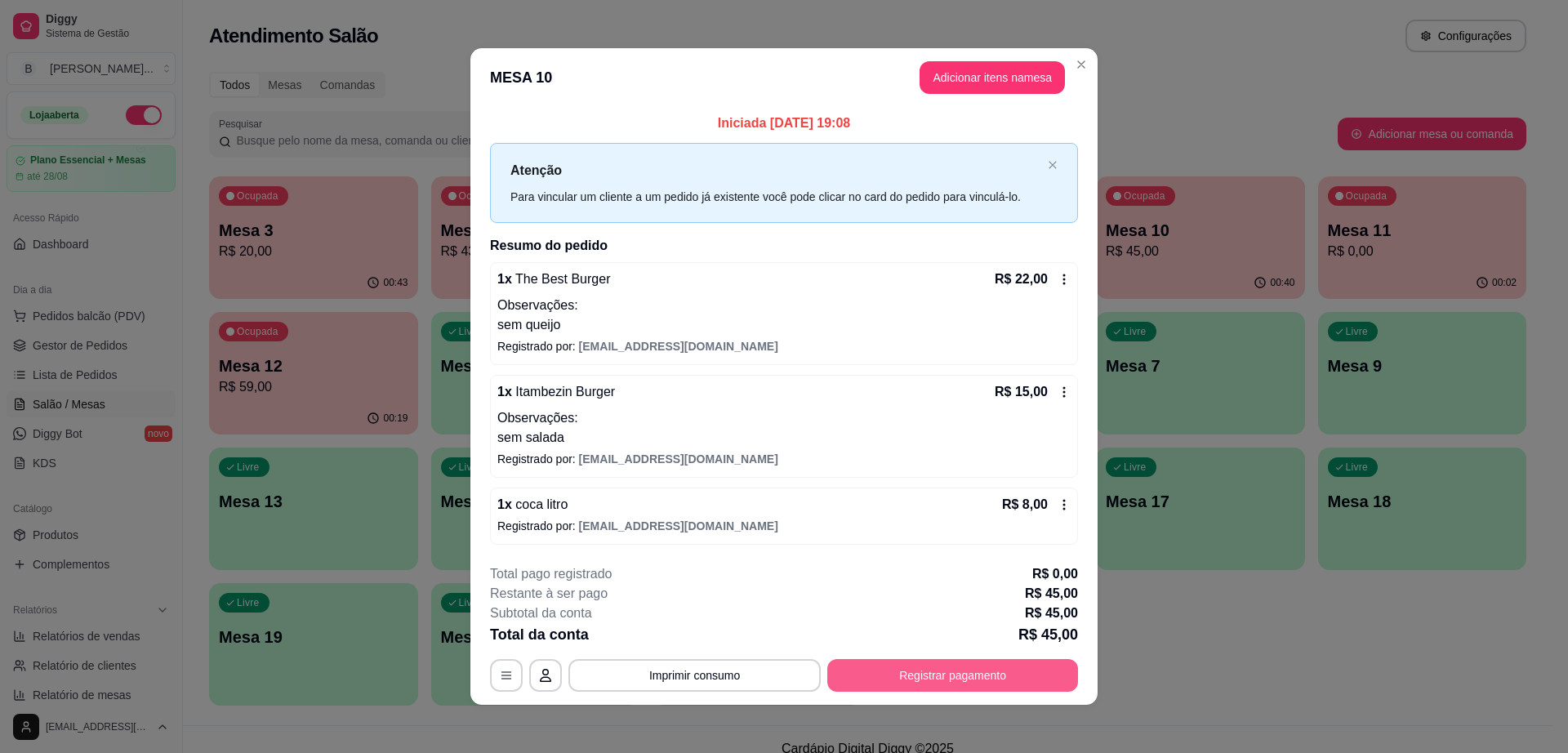
click at [933, 691] on button "Registrar pagamento" at bounding box center [952, 675] width 250 height 33
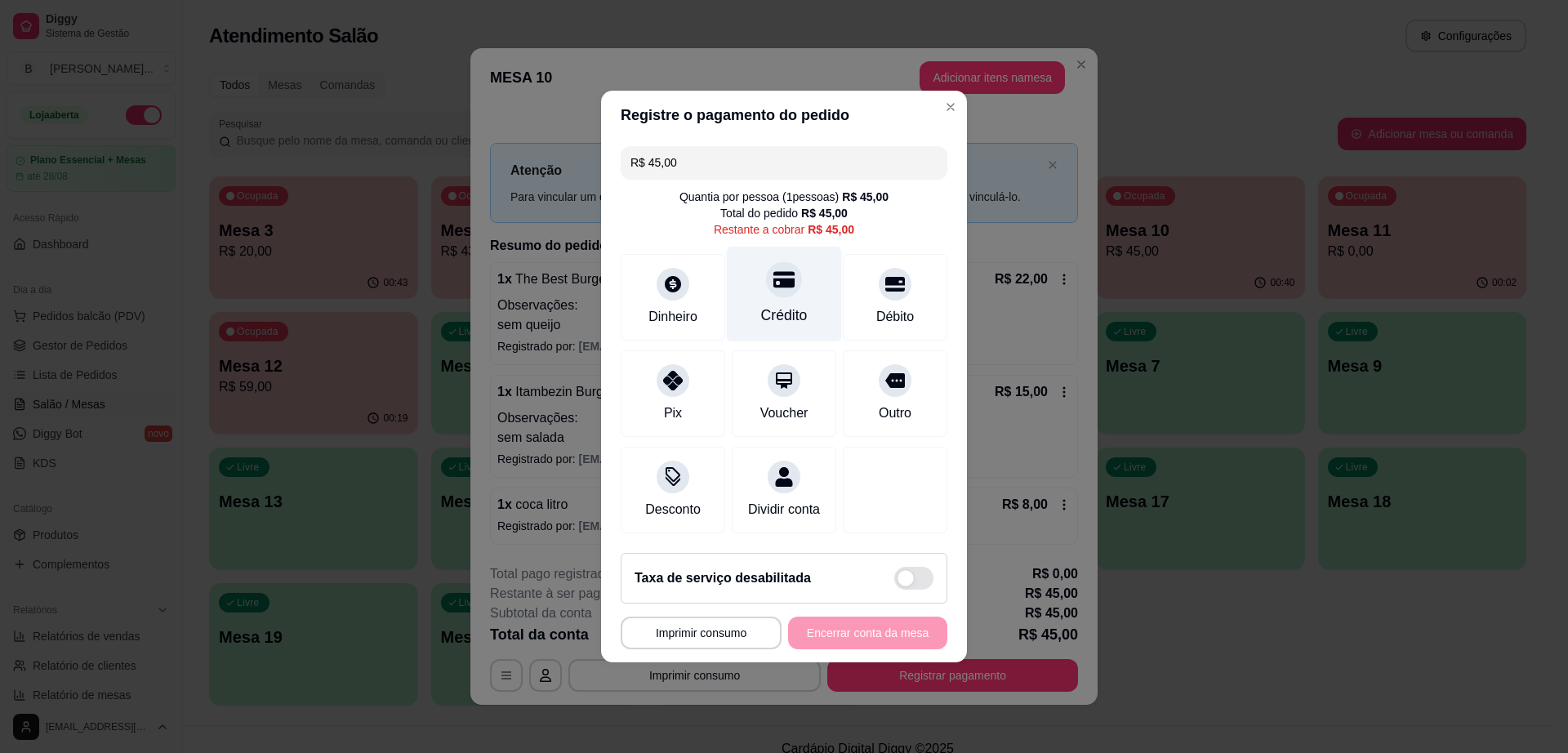
click at [771, 317] on div "Crédito" at bounding box center [784, 294] width 115 height 96
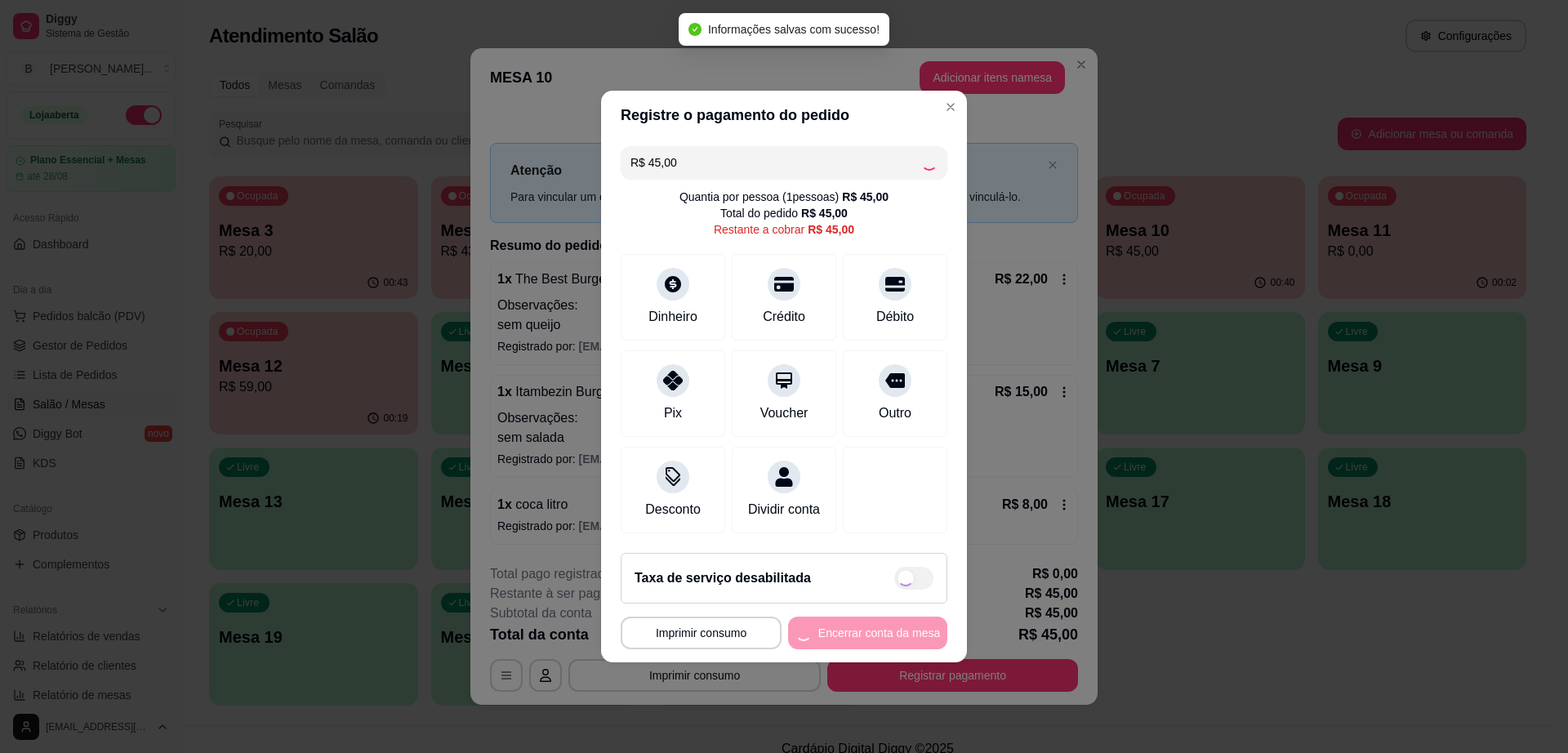
type input "R$ 0,00"
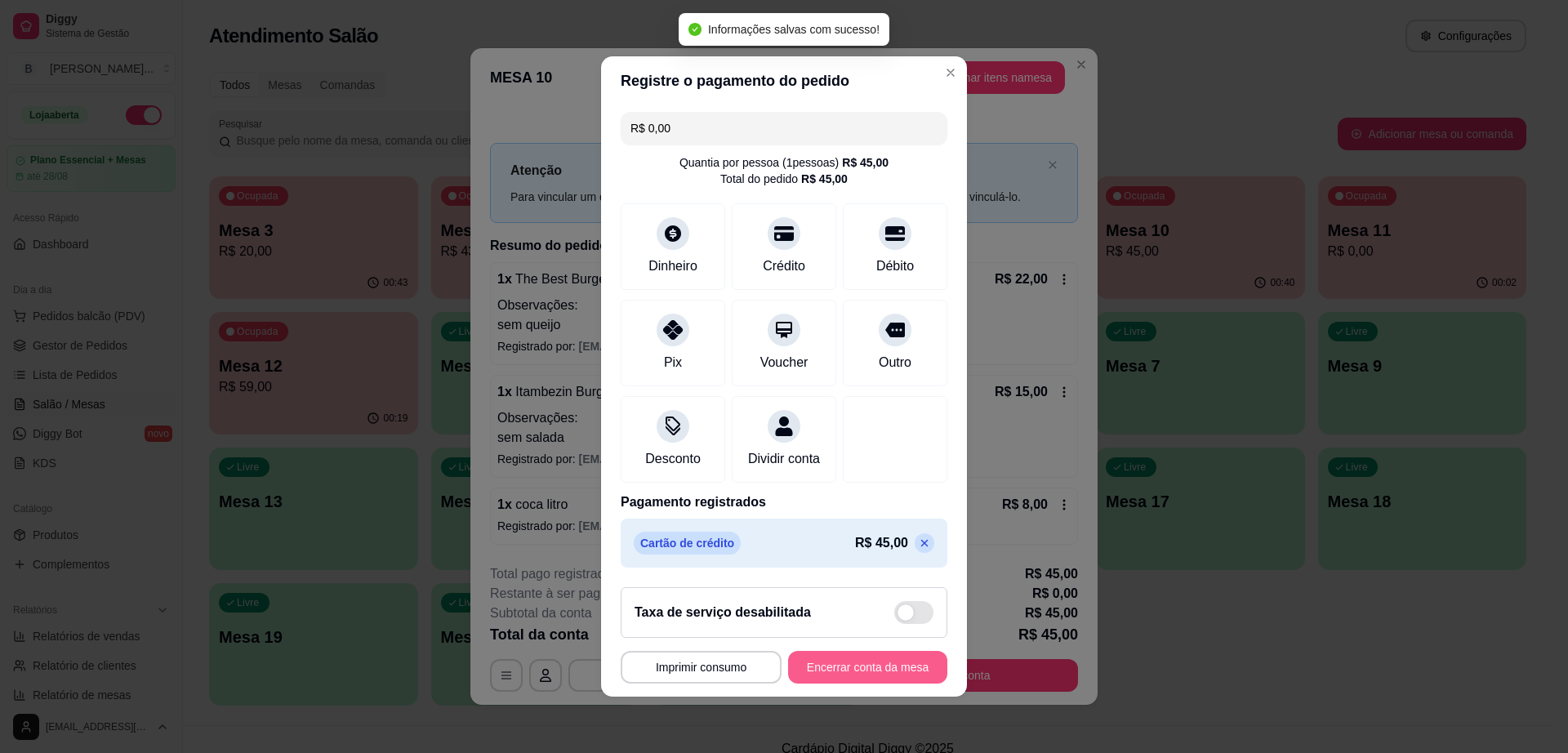
click at [861, 672] on button "Encerrar conta da mesa" at bounding box center [867, 666] width 159 height 33
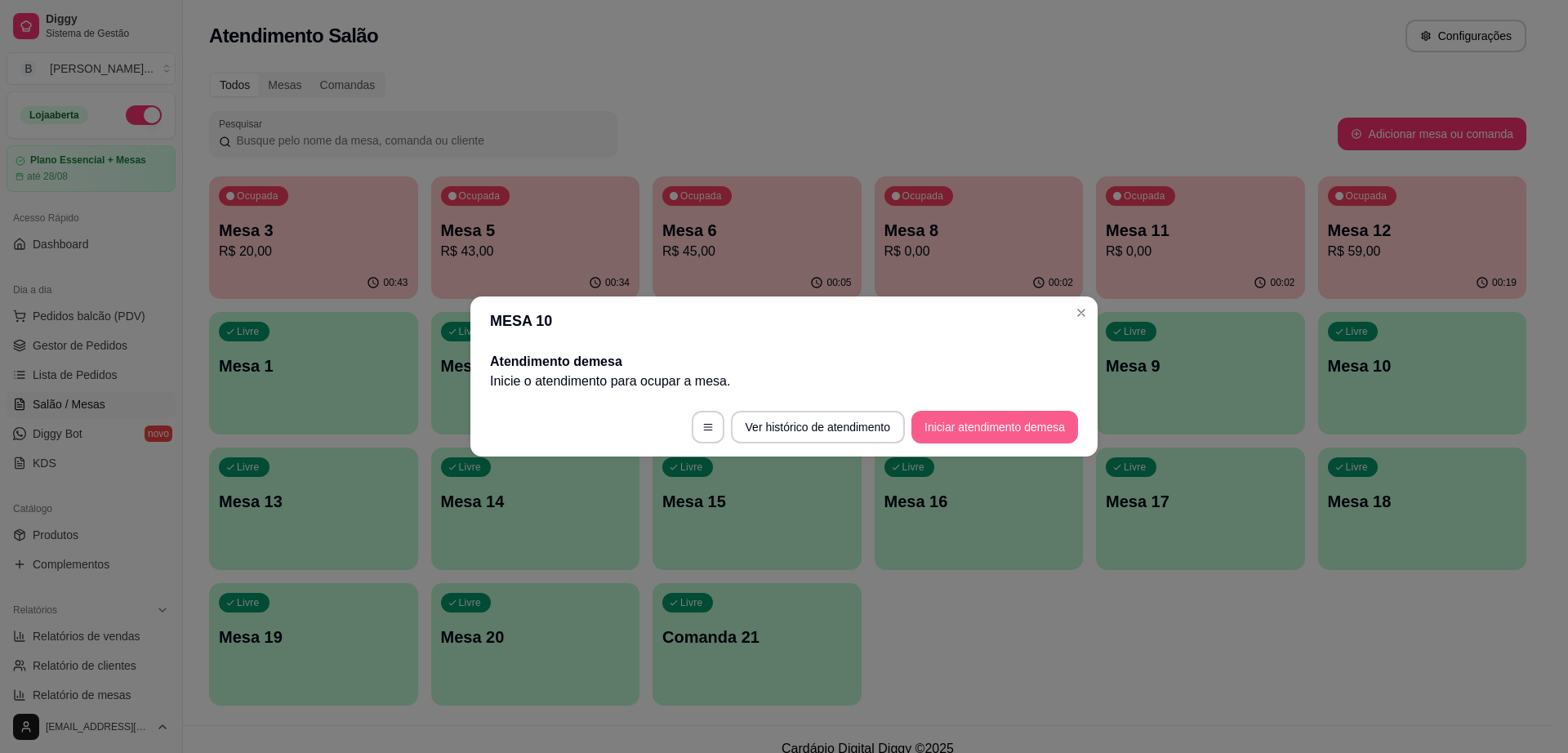
click at [974, 430] on button "Iniciar atendimento de mesa" at bounding box center [994, 426] width 167 height 33
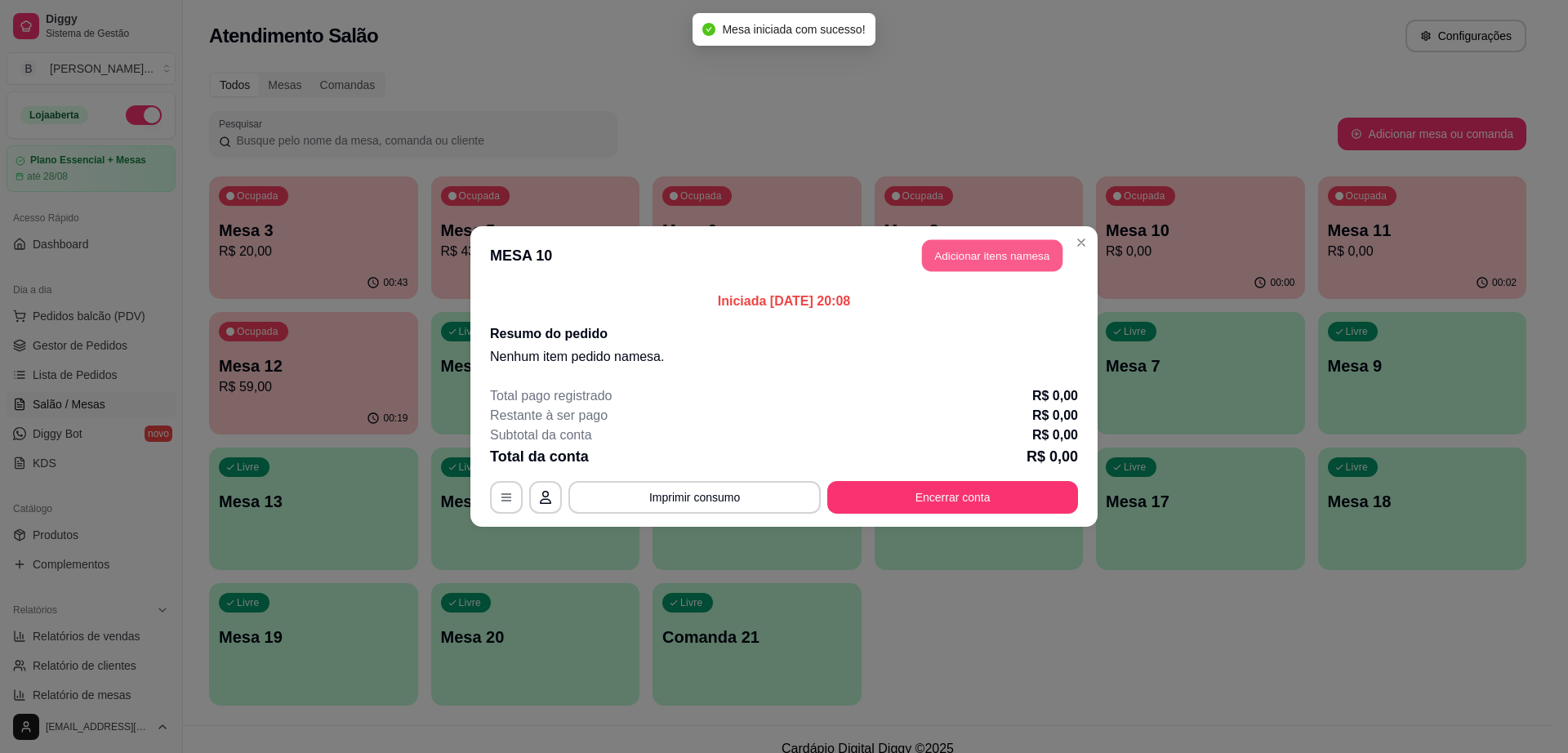
click at [1031, 253] on button "Adicionar itens na mesa" at bounding box center [992, 256] width 141 height 32
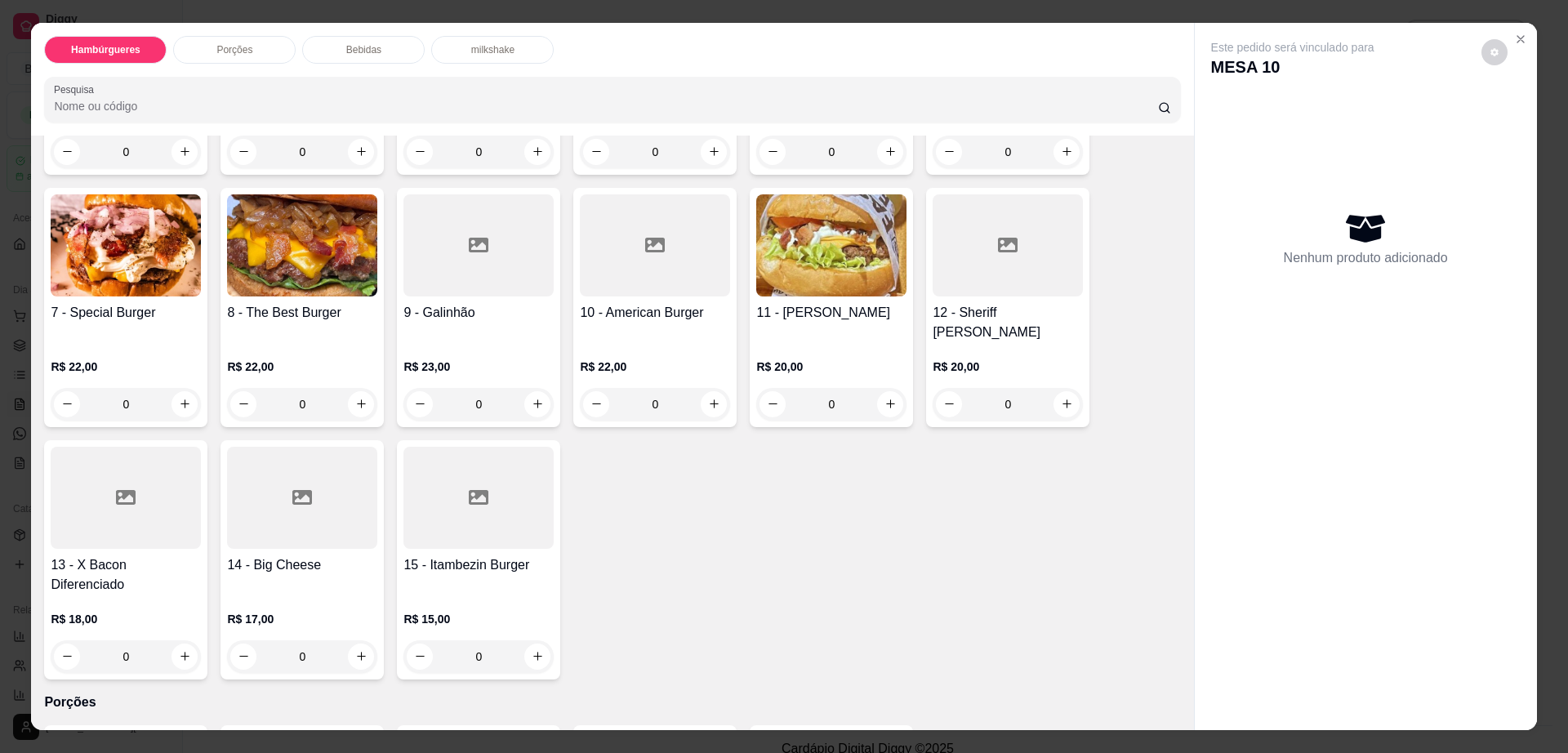
scroll to position [102, 0]
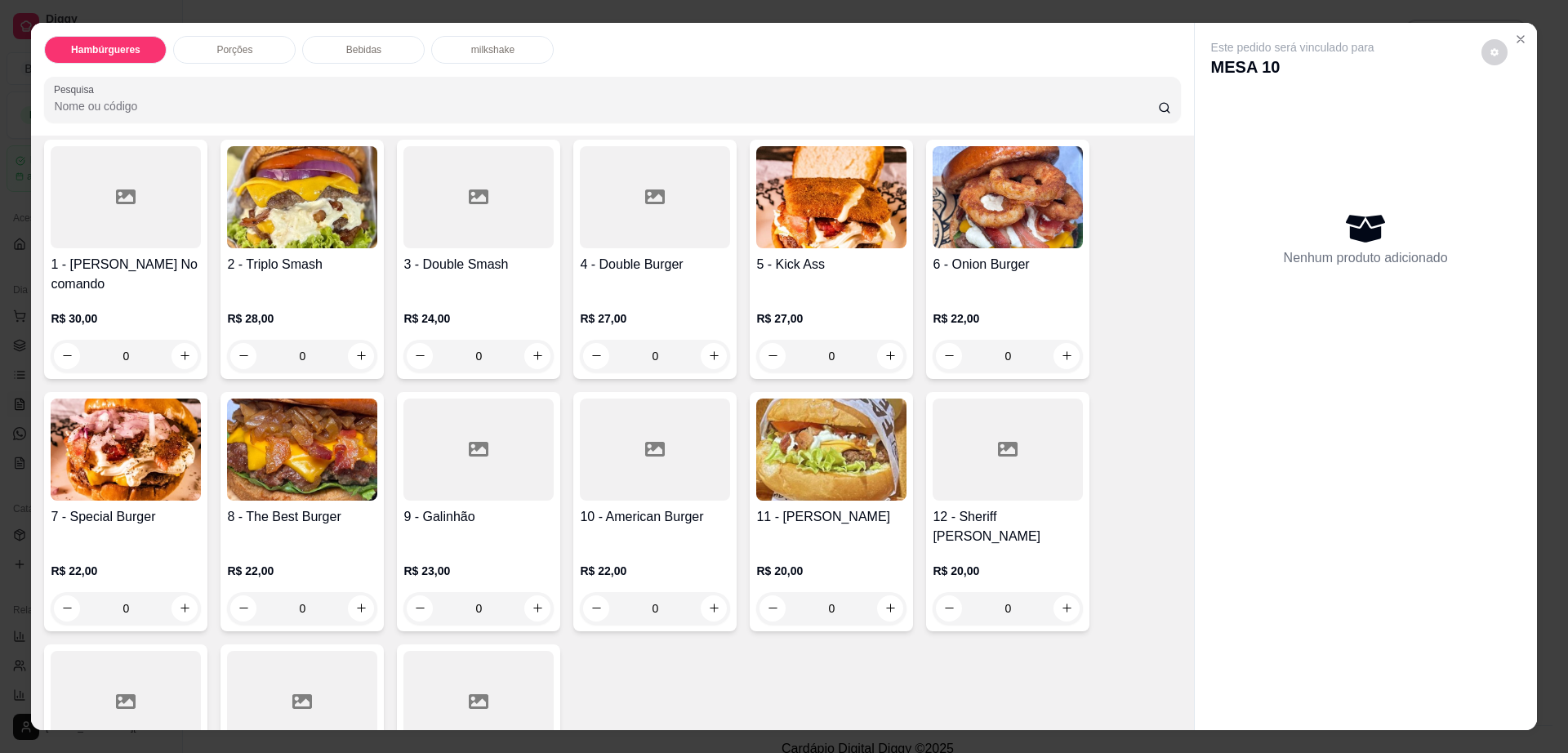
click at [980, 237] on img at bounding box center [1007, 197] width 150 height 102
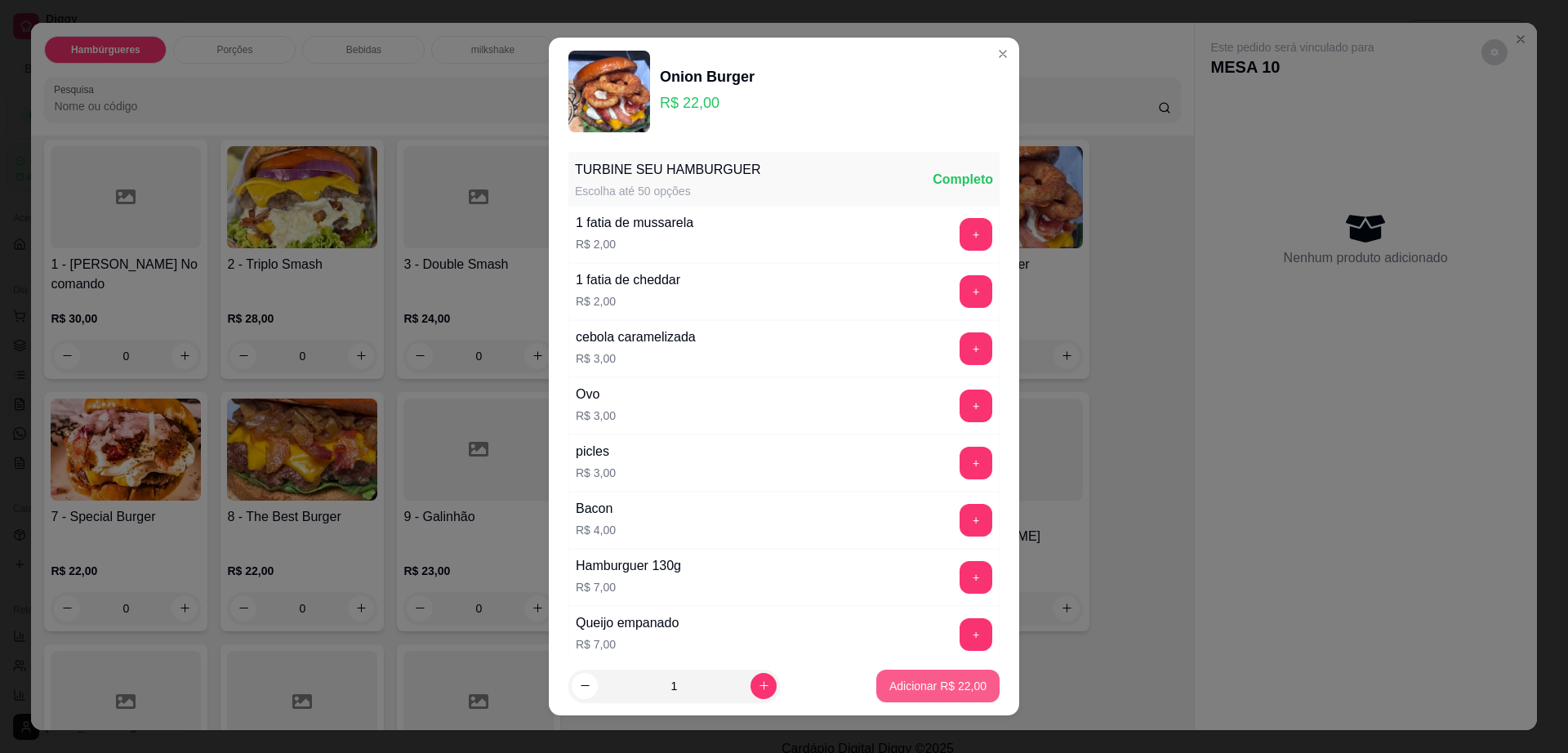
click at [918, 697] on button "Adicionar R$ 22,00" at bounding box center [938, 686] width 124 height 33
type input "1"
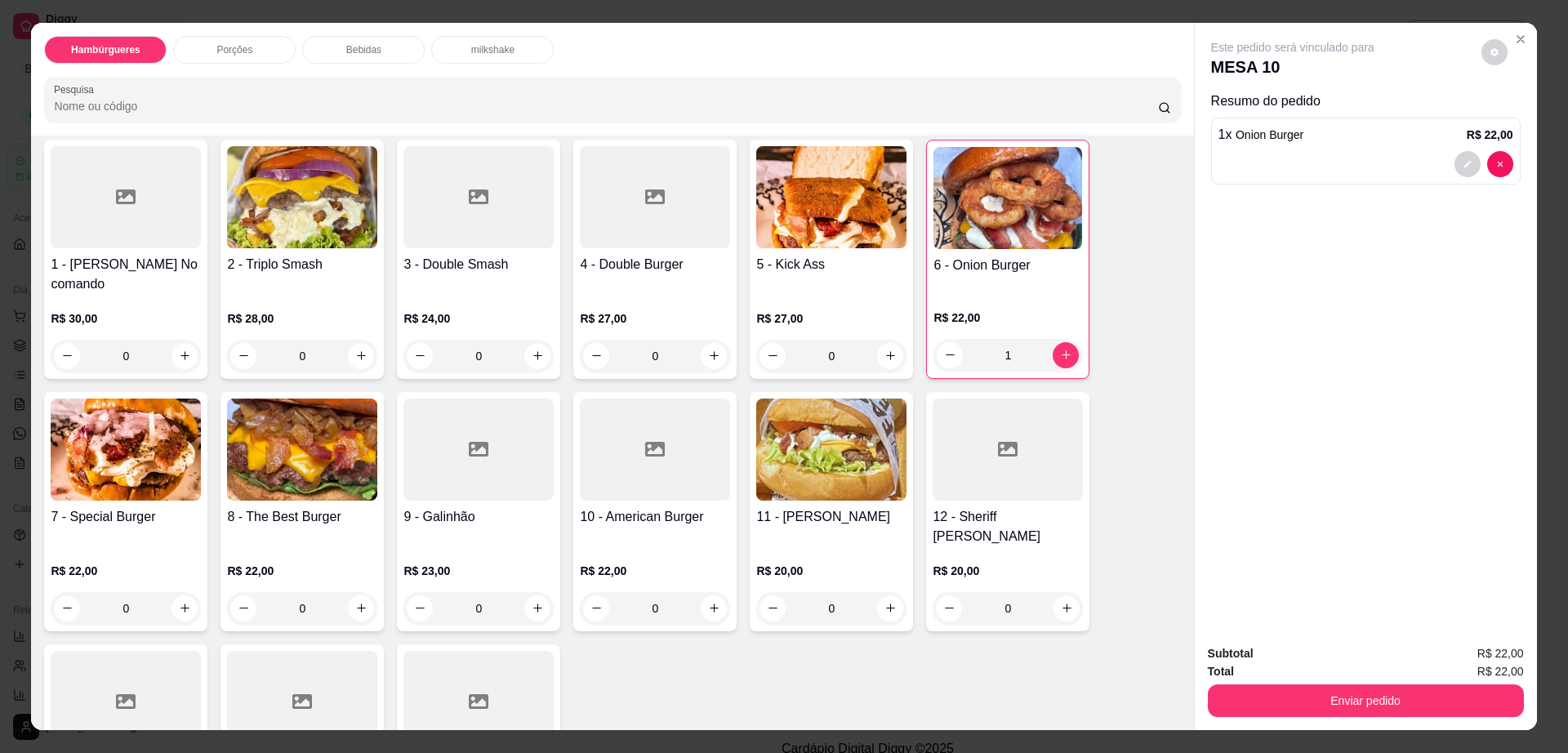
click at [290, 248] on img at bounding box center [302, 197] width 150 height 102
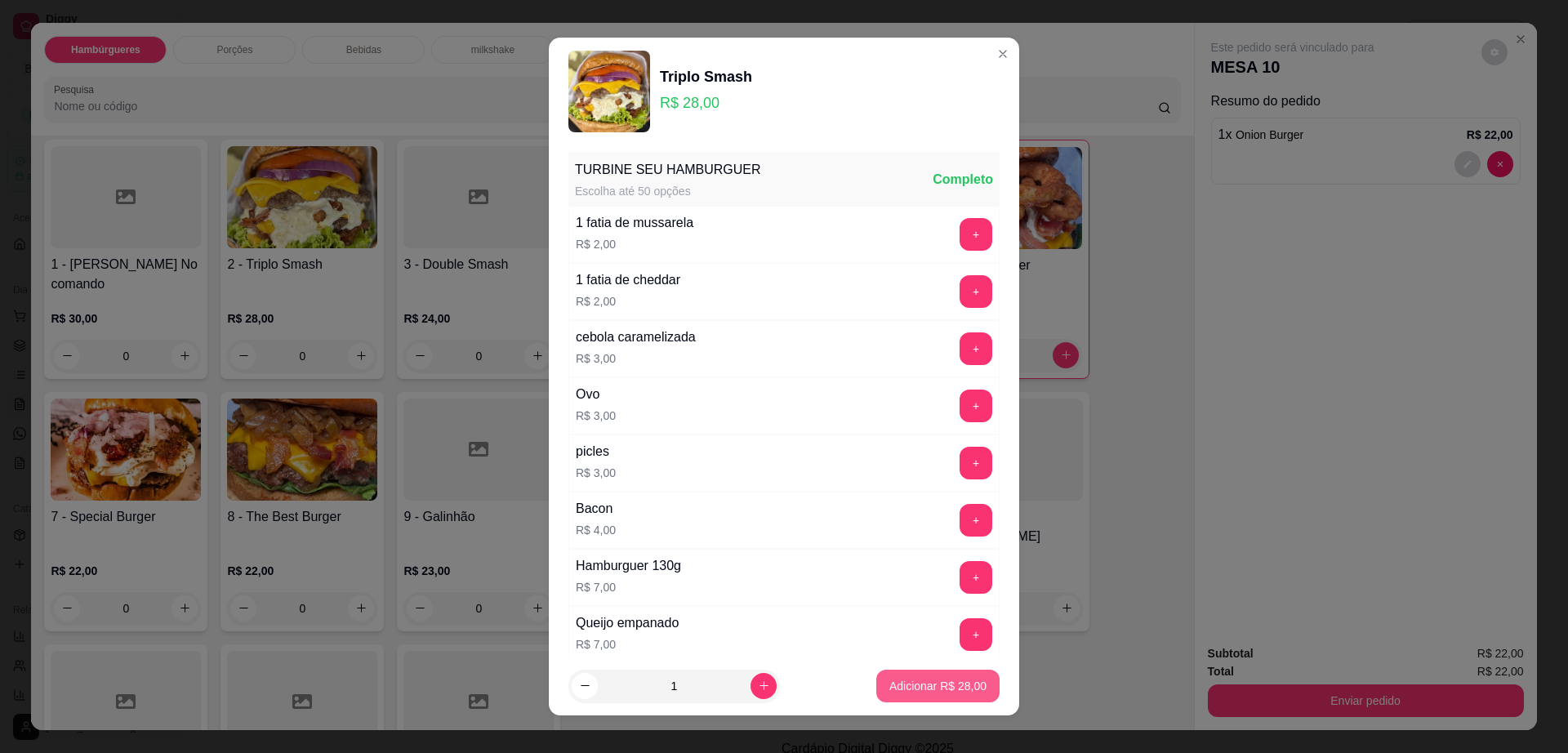
click at [895, 684] on p "Adicionar R$ 28,00" at bounding box center [938, 686] width 97 height 17
type input "1"
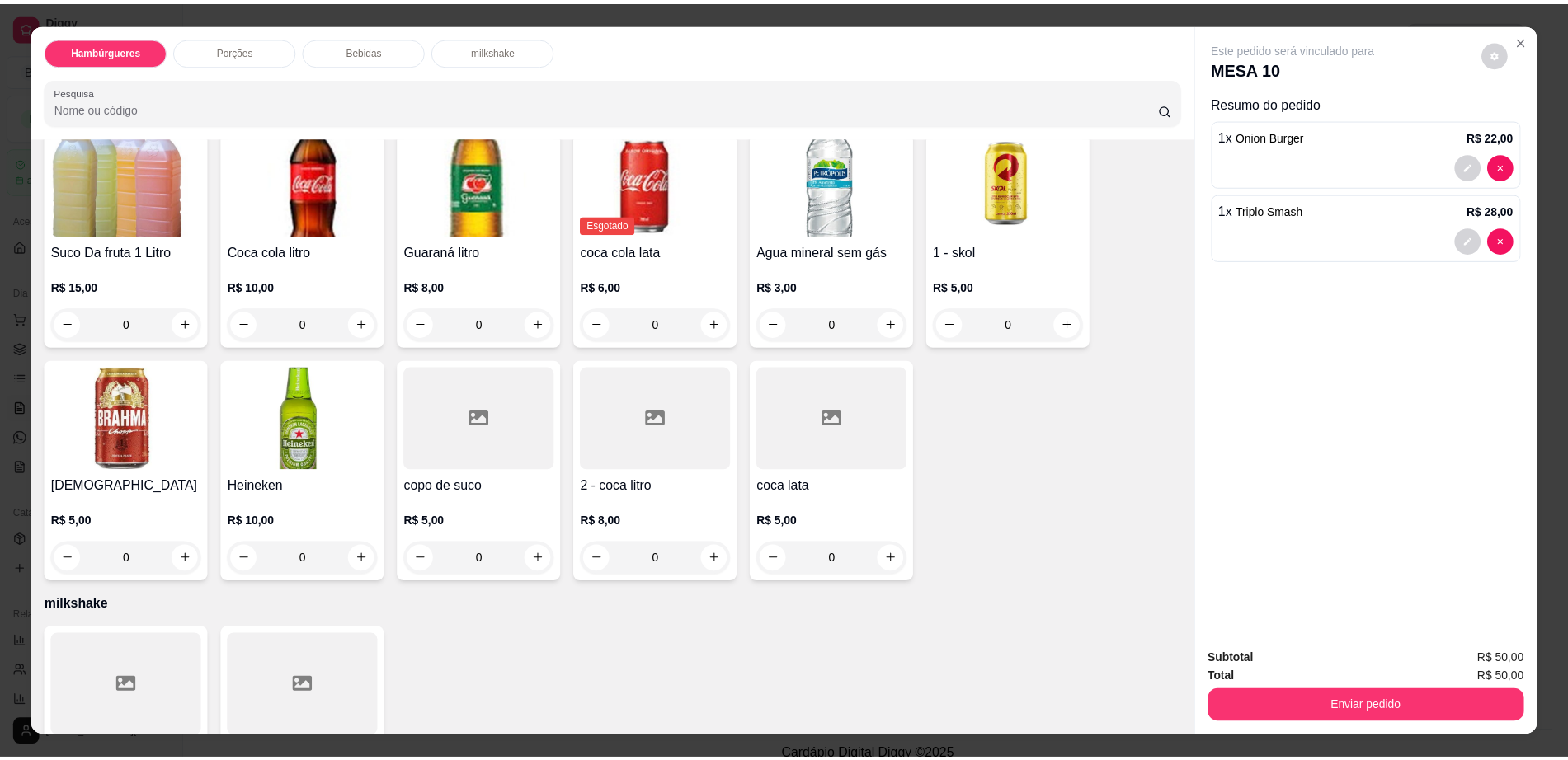
scroll to position [1236, 0]
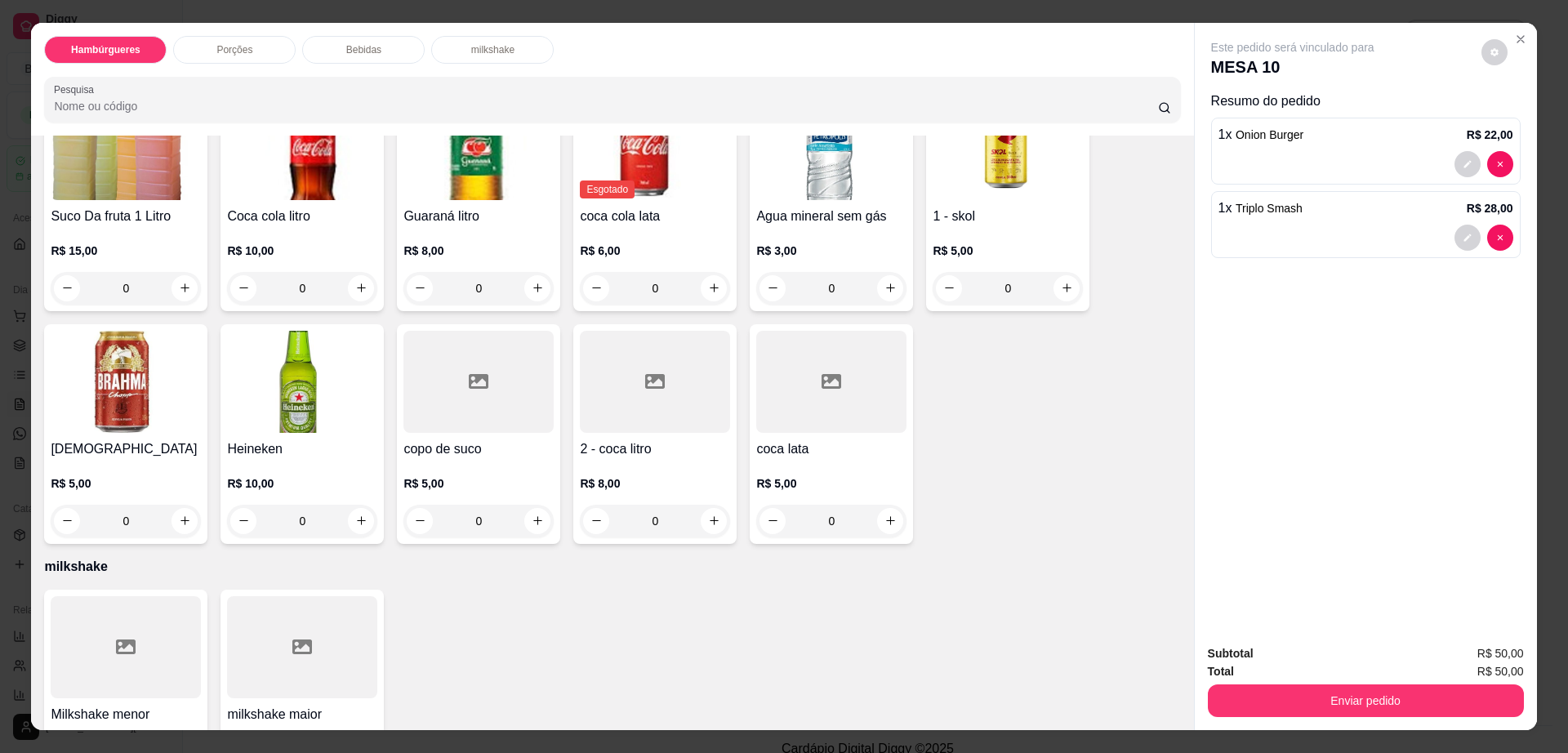
click at [607, 344] on div at bounding box center [654, 382] width 150 height 102
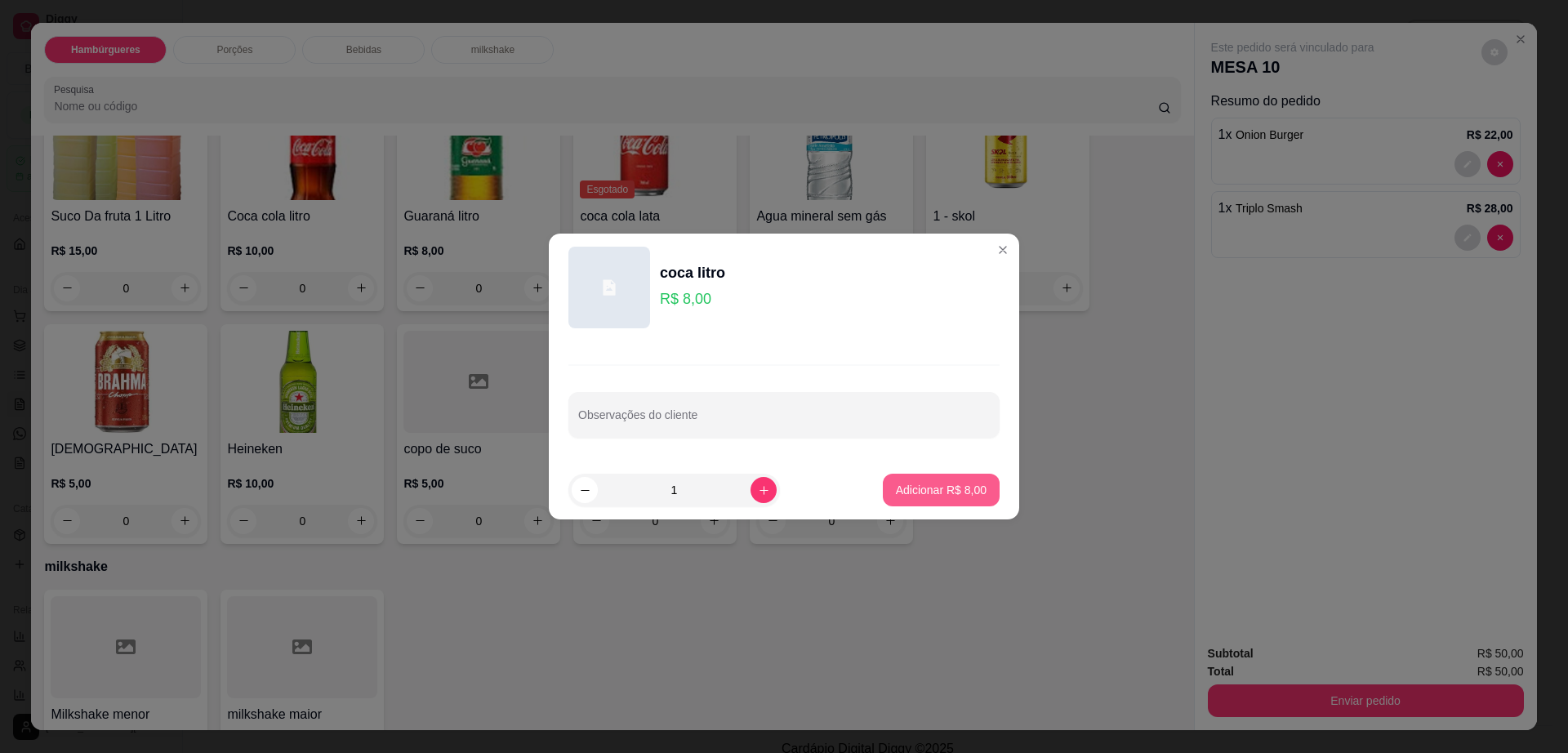
click at [940, 479] on button "Adicionar R$ 8,00" at bounding box center [942, 490] width 117 height 33
type input "1"
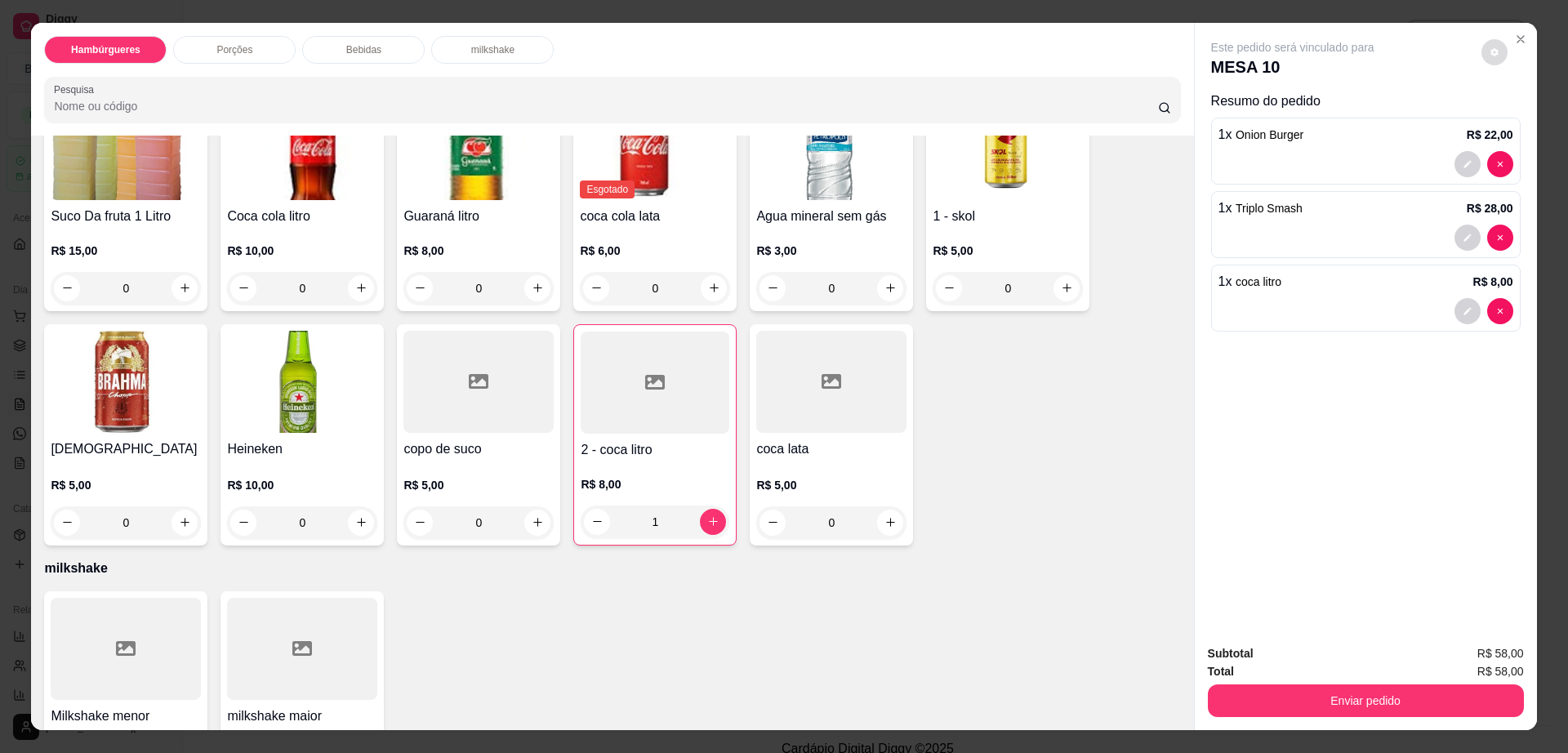
click at [1490, 47] on icon "decrease-product-quantity" at bounding box center [1494, 52] width 10 height 10
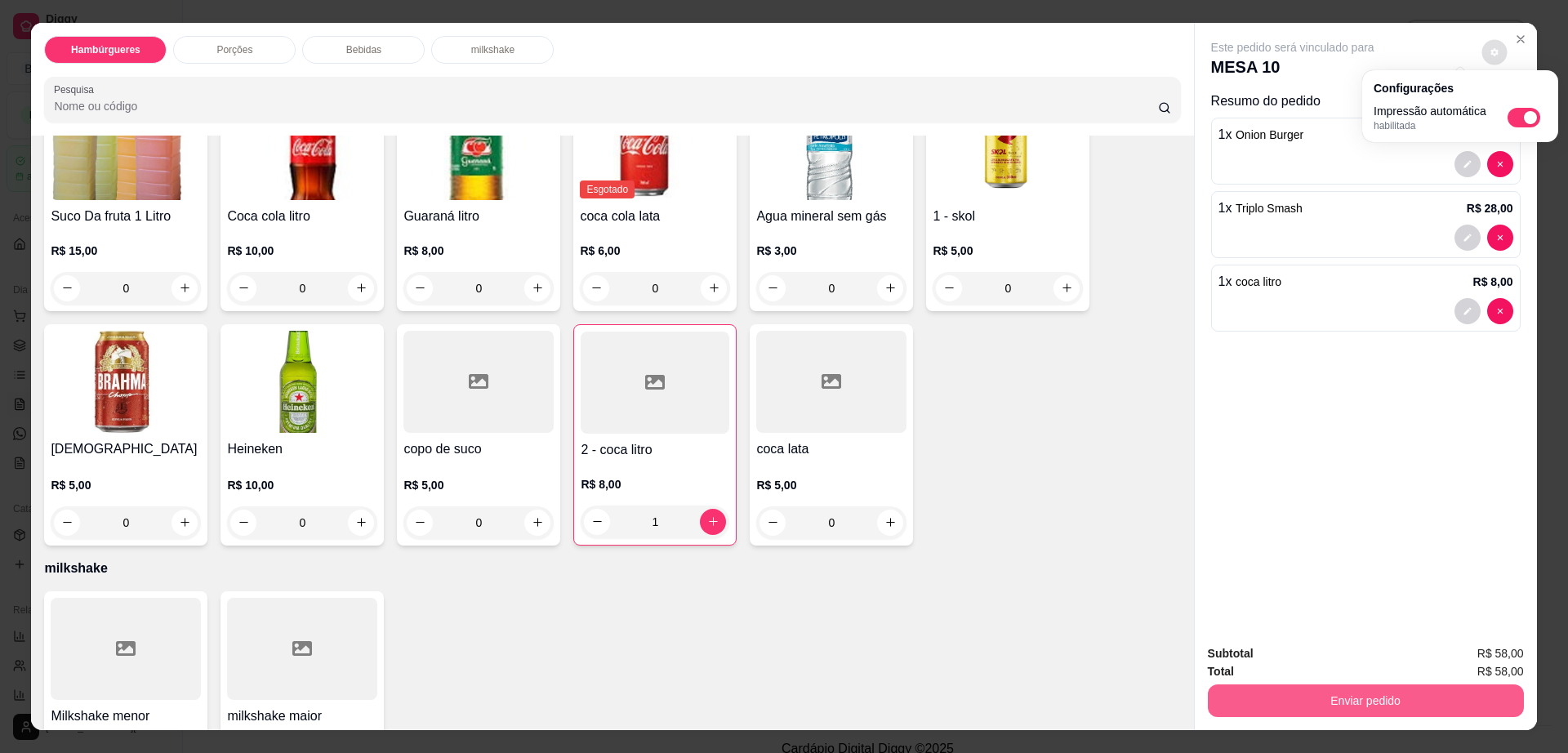
click at [1334, 690] on button "Enviar pedido" at bounding box center [1366, 700] width 316 height 33
click at [1334, 690] on button "Enviar pedido" at bounding box center [1364, 701] width 306 height 32
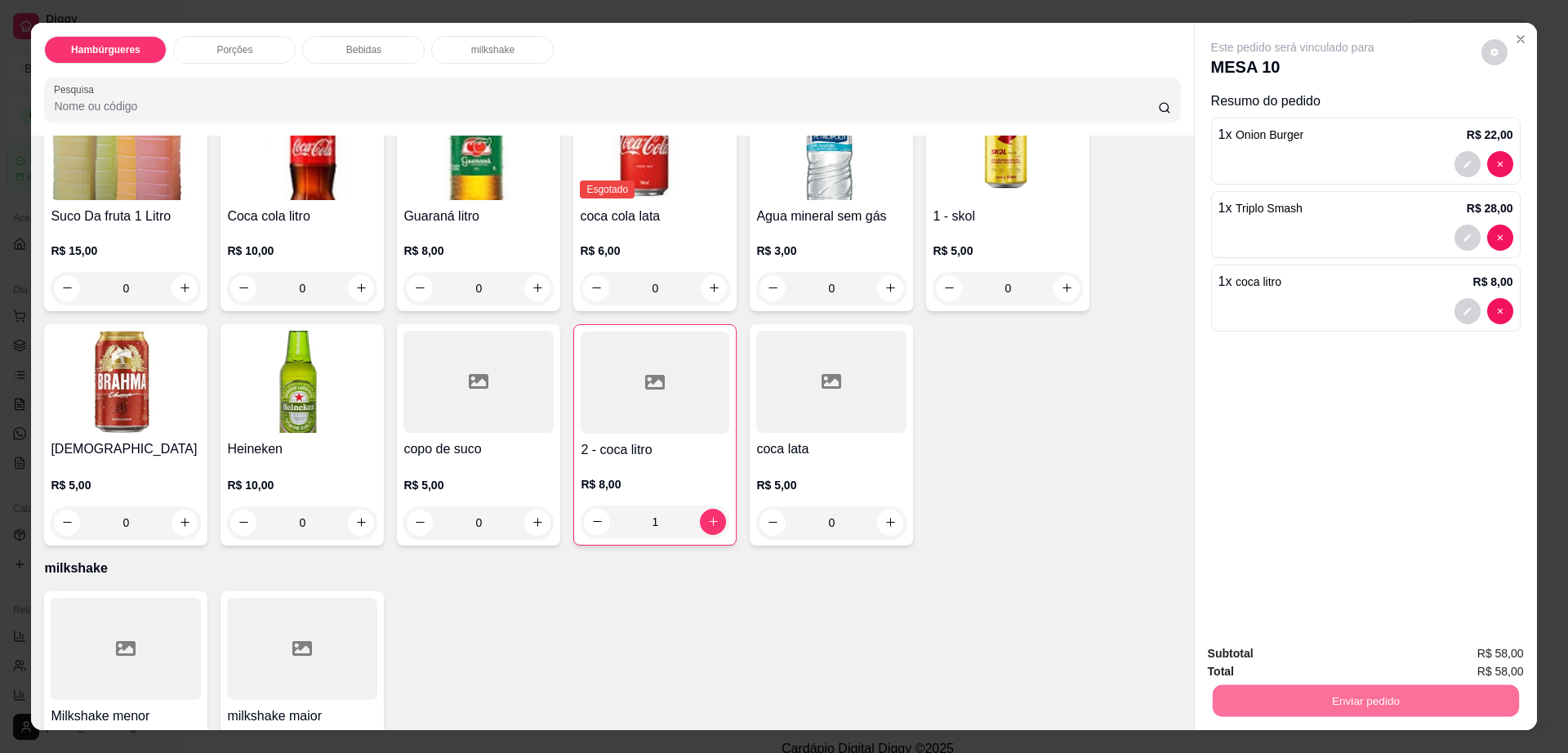
click at [1296, 645] on button "Não registrar e enviar pedido" at bounding box center [1309, 660] width 170 height 31
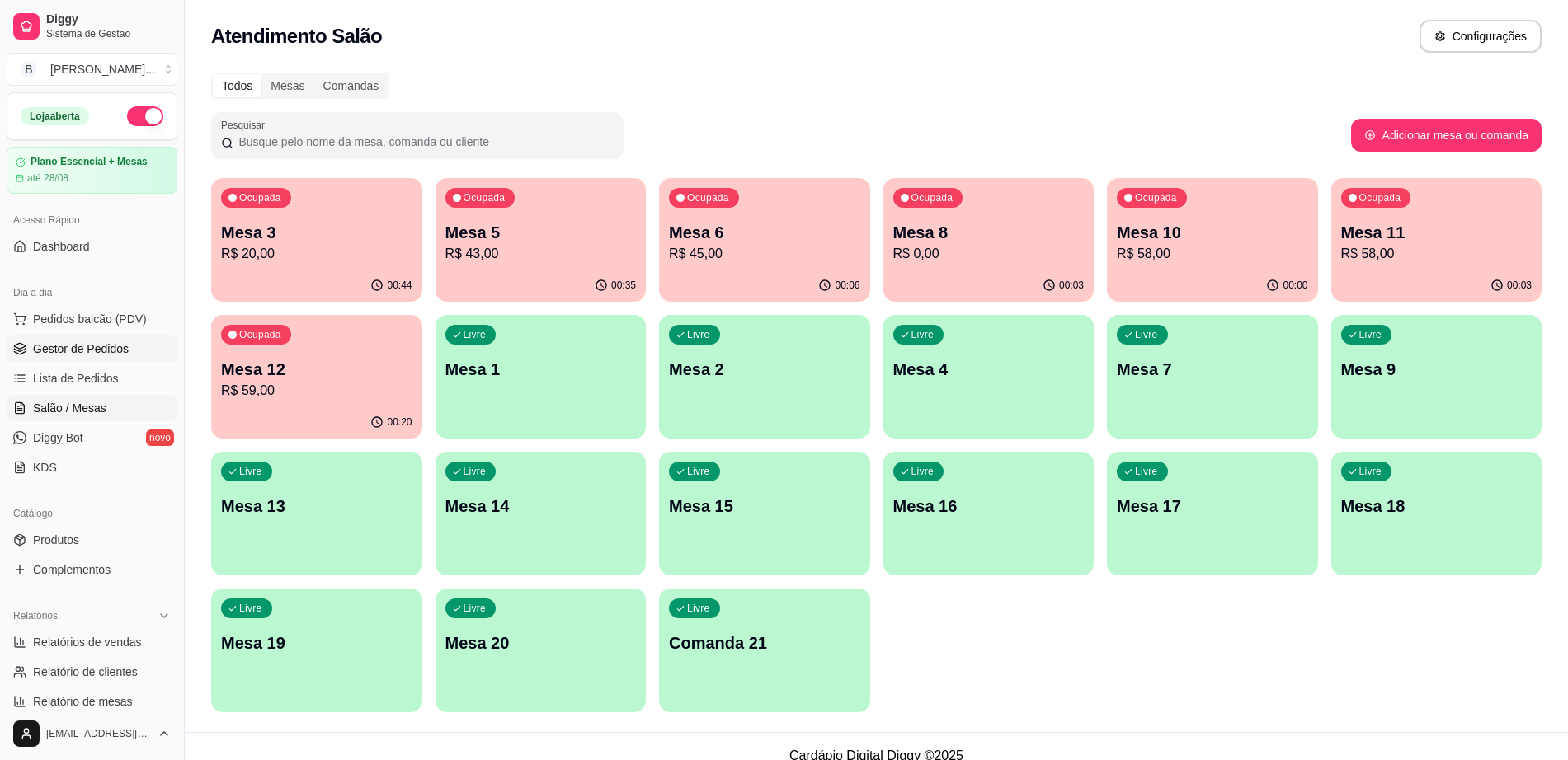
click at [112, 345] on span "Gestor de Pedidos" at bounding box center [81, 349] width 96 height 17
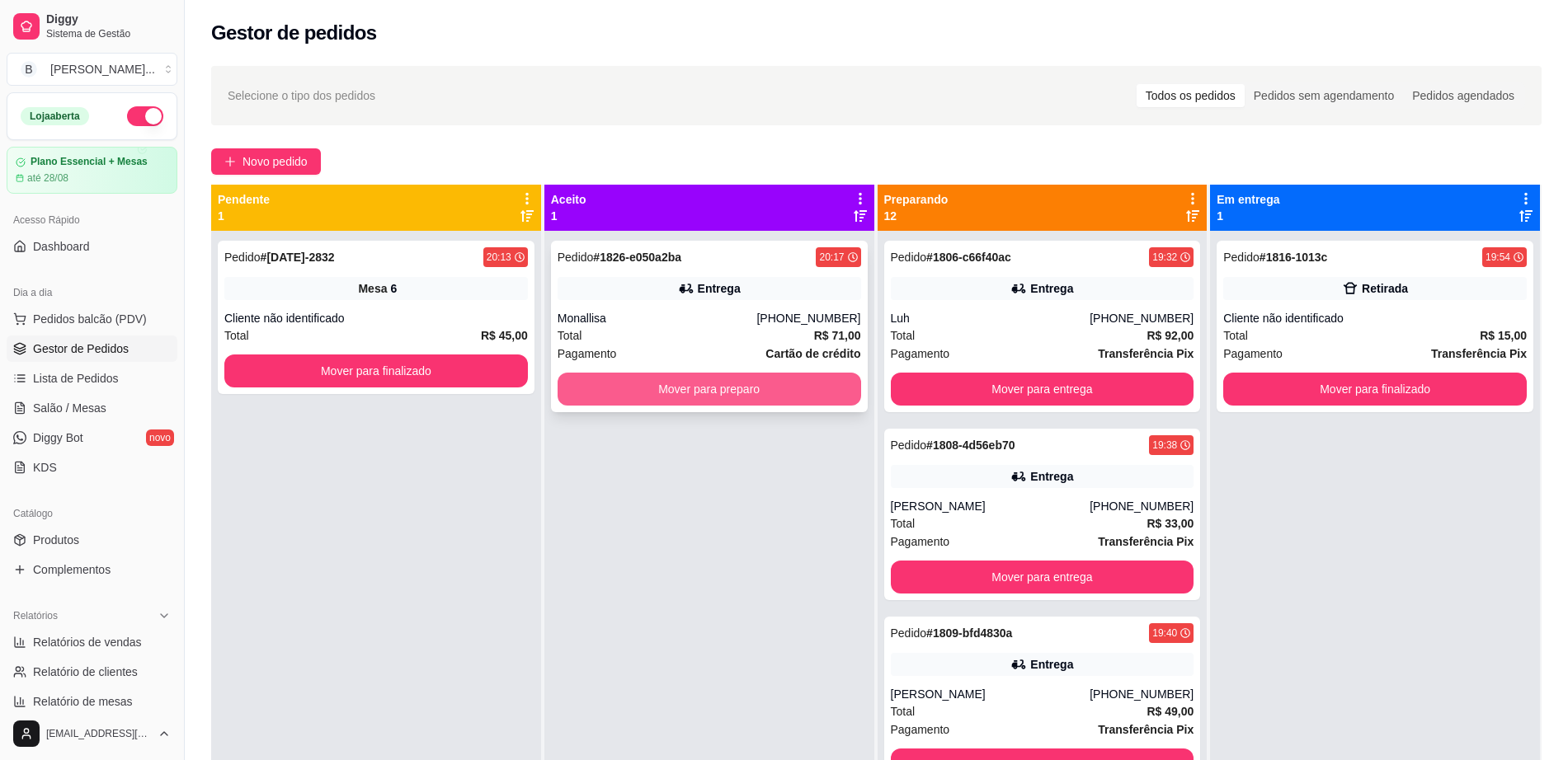
click at [639, 386] on button "Mover para preparo" at bounding box center [709, 389] width 304 height 33
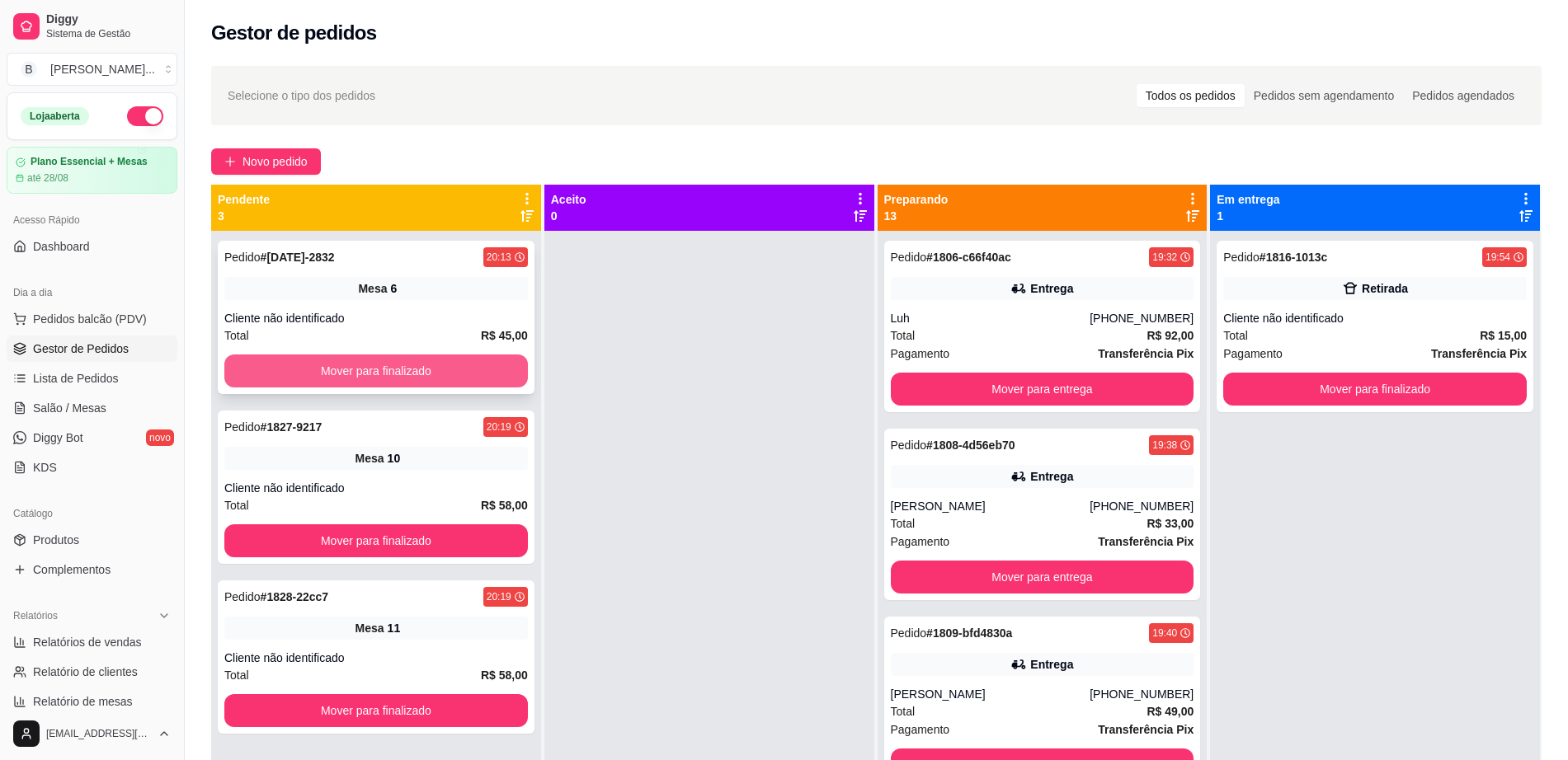
click at [340, 362] on button "Mover para finalizado" at bounding box center [376, 370] width 304 height 33
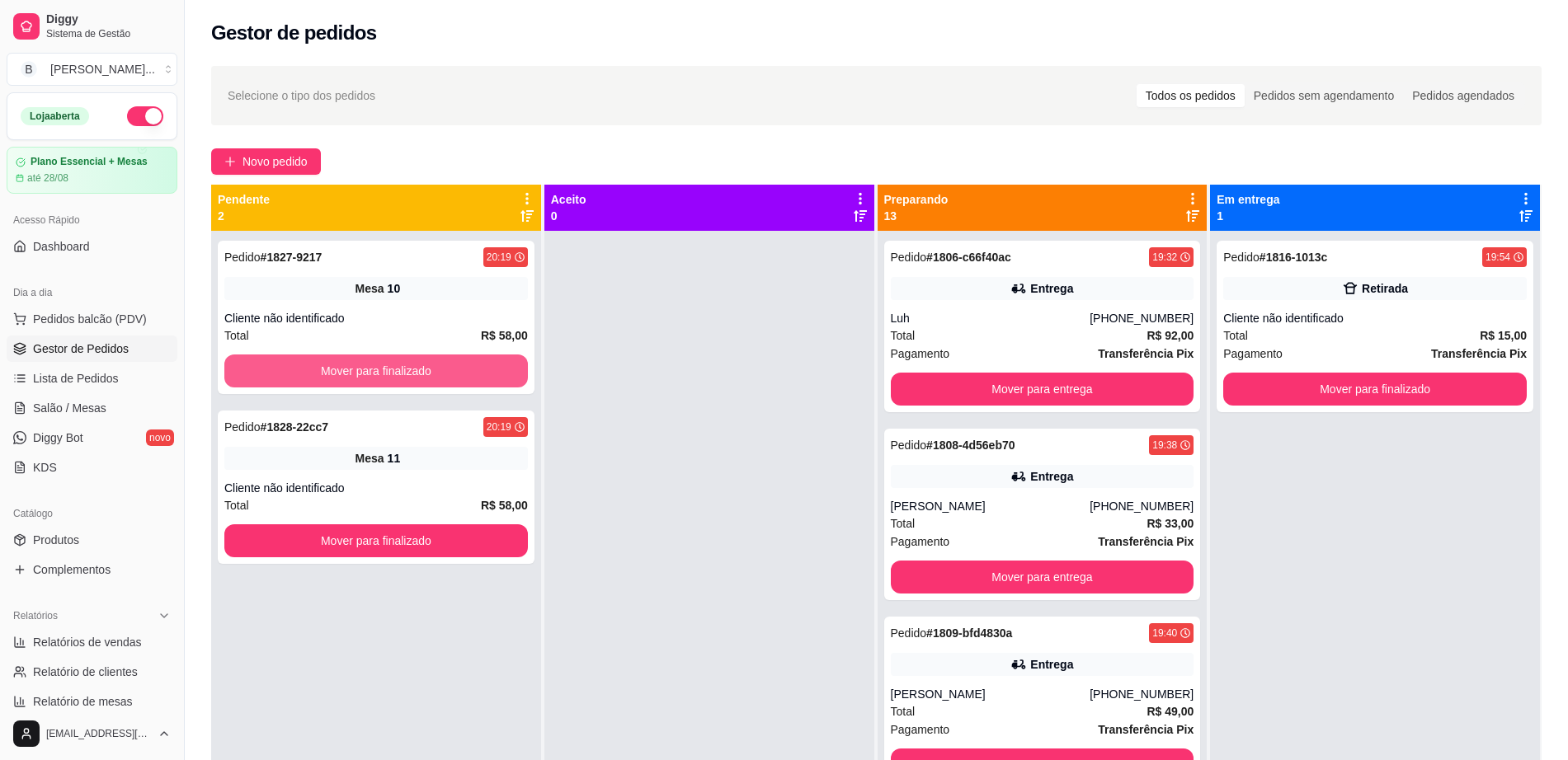
click at [340, 362] on button "Mover para finalizado" at bounding box center [376, 370] width 304 height 33
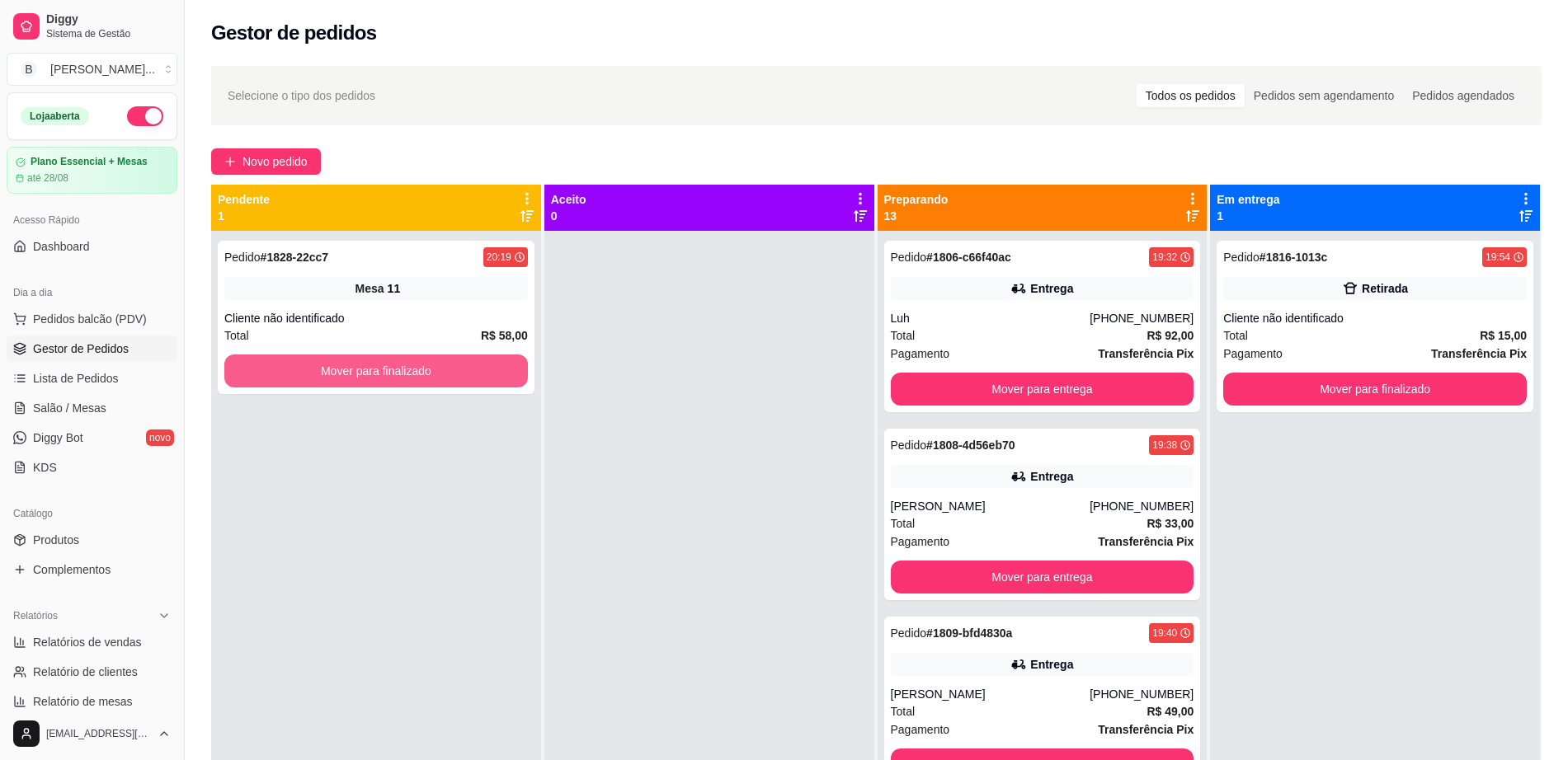
click at [340, 362] on button "Mover para finalizado" at bounding box center [376, 370] width 304 height 33
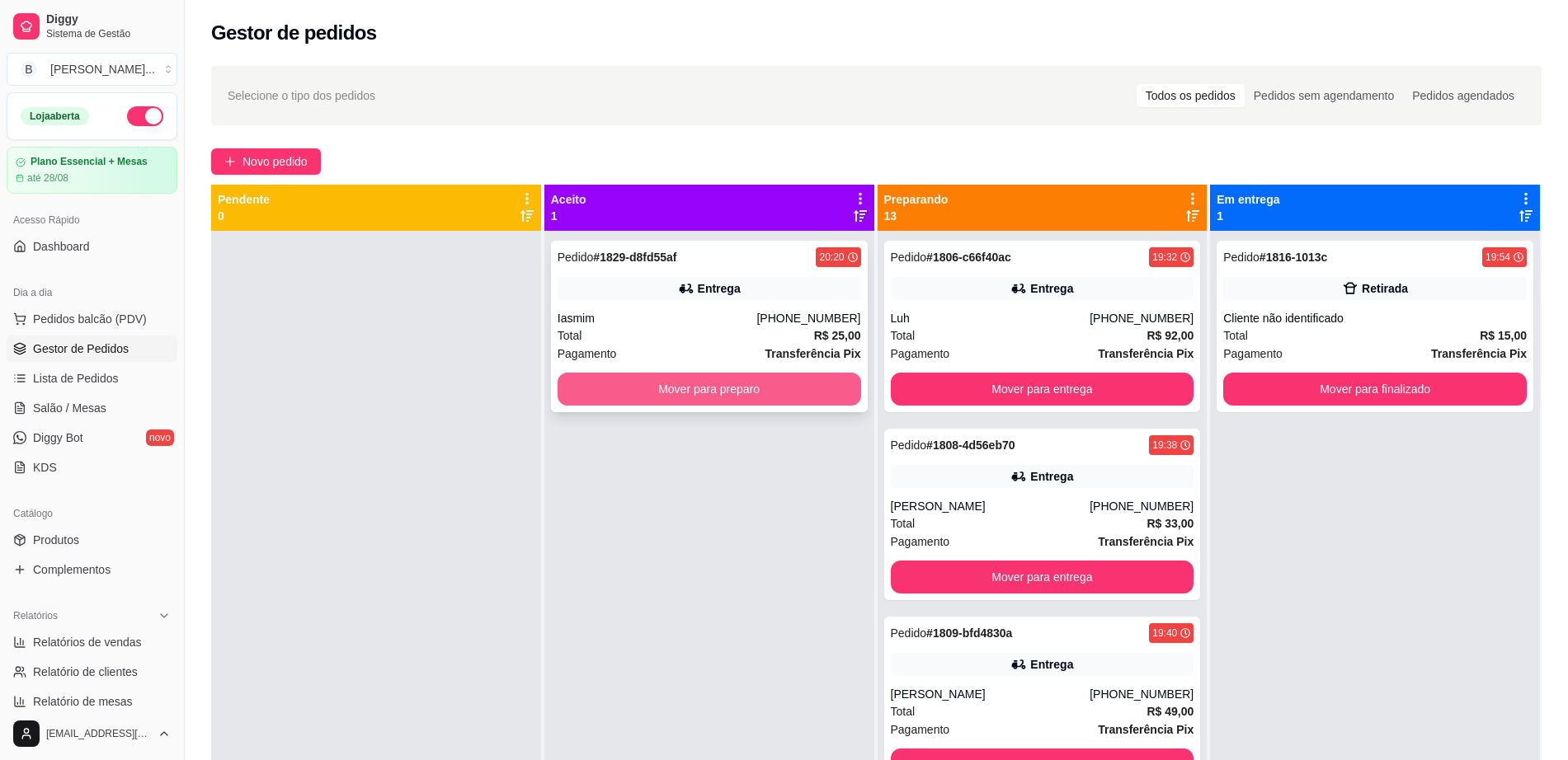
click at [747, 387] on button "Mover para preparo" at bounding box center [709, 389] width 304 height 33
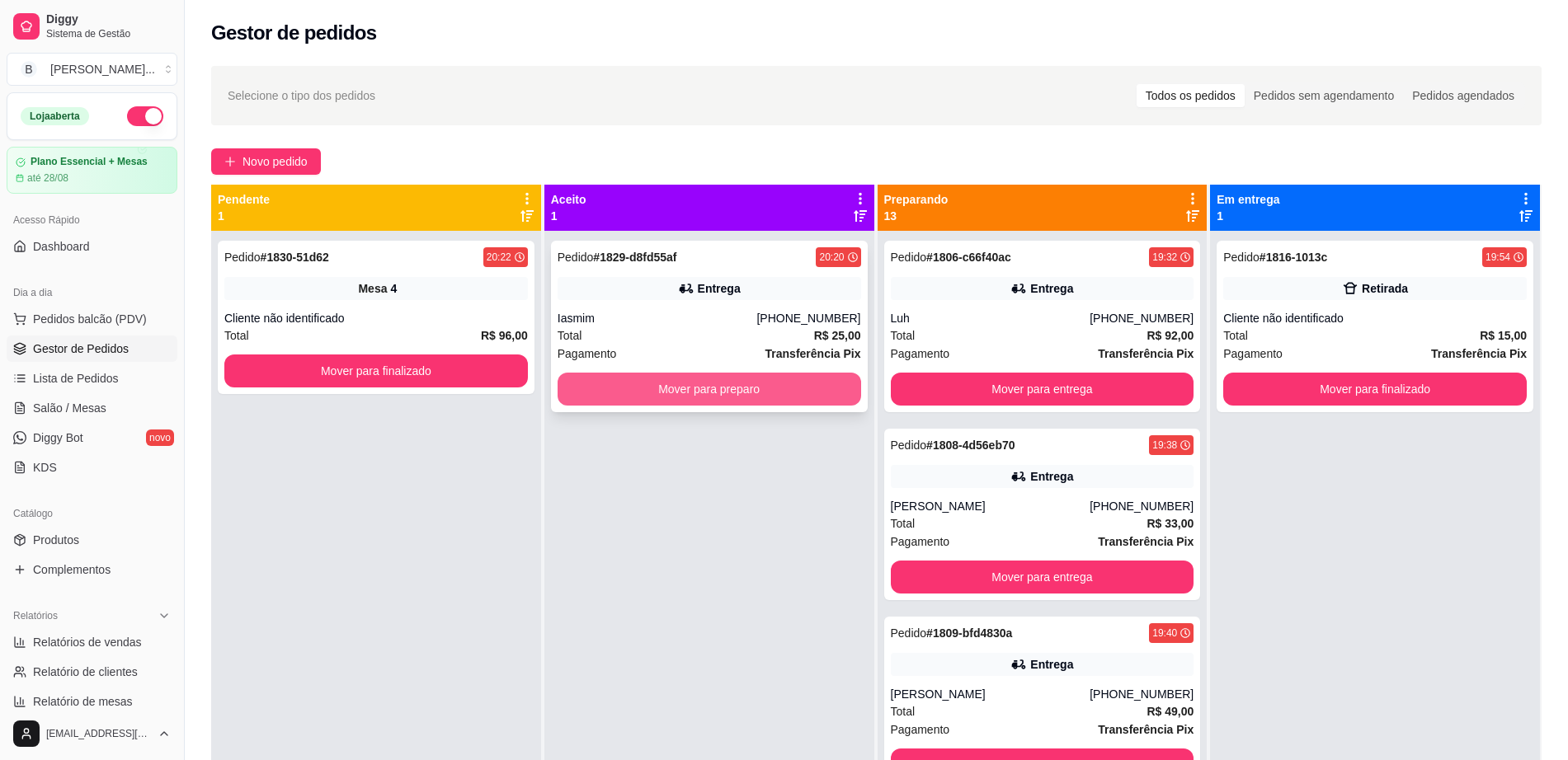
click at [695, 385] on button "Mover para preparo" at bounding box center [709, 389] width 304 height 33
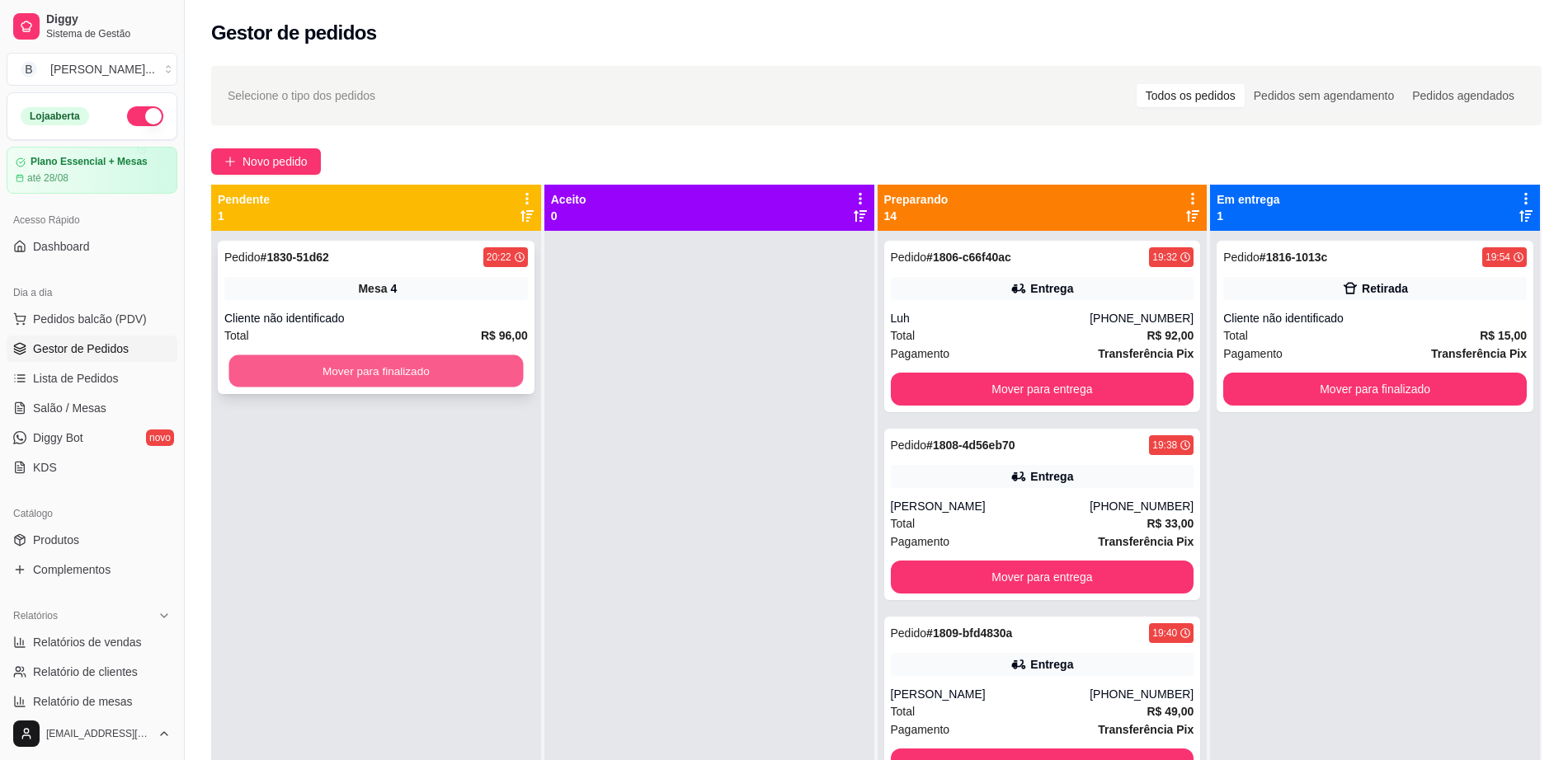
click at [360, 372] on button "Mover para finalizado" at bounding box center [376, 371] width 294 height 32
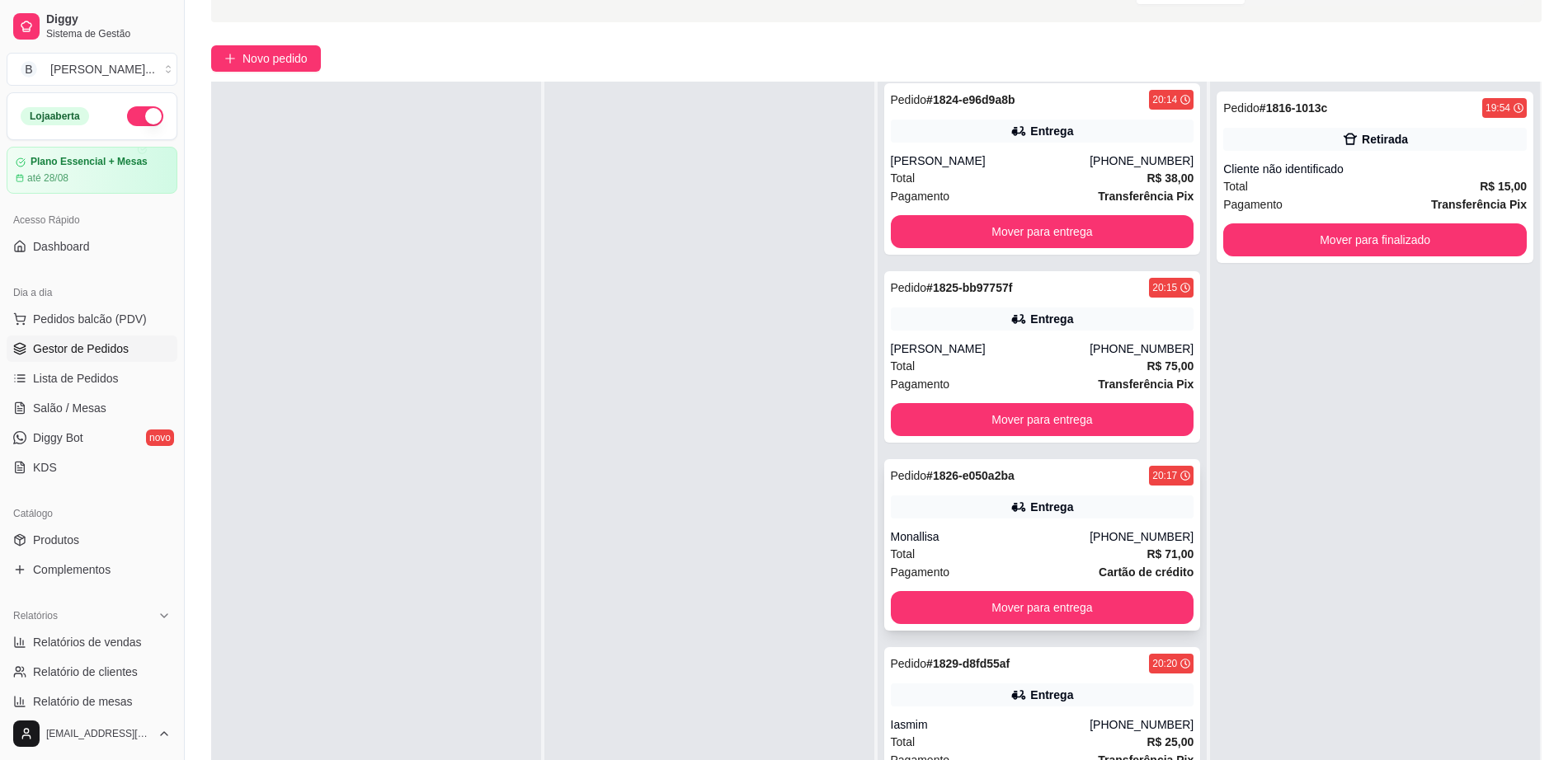
scroll to position [252, 0]
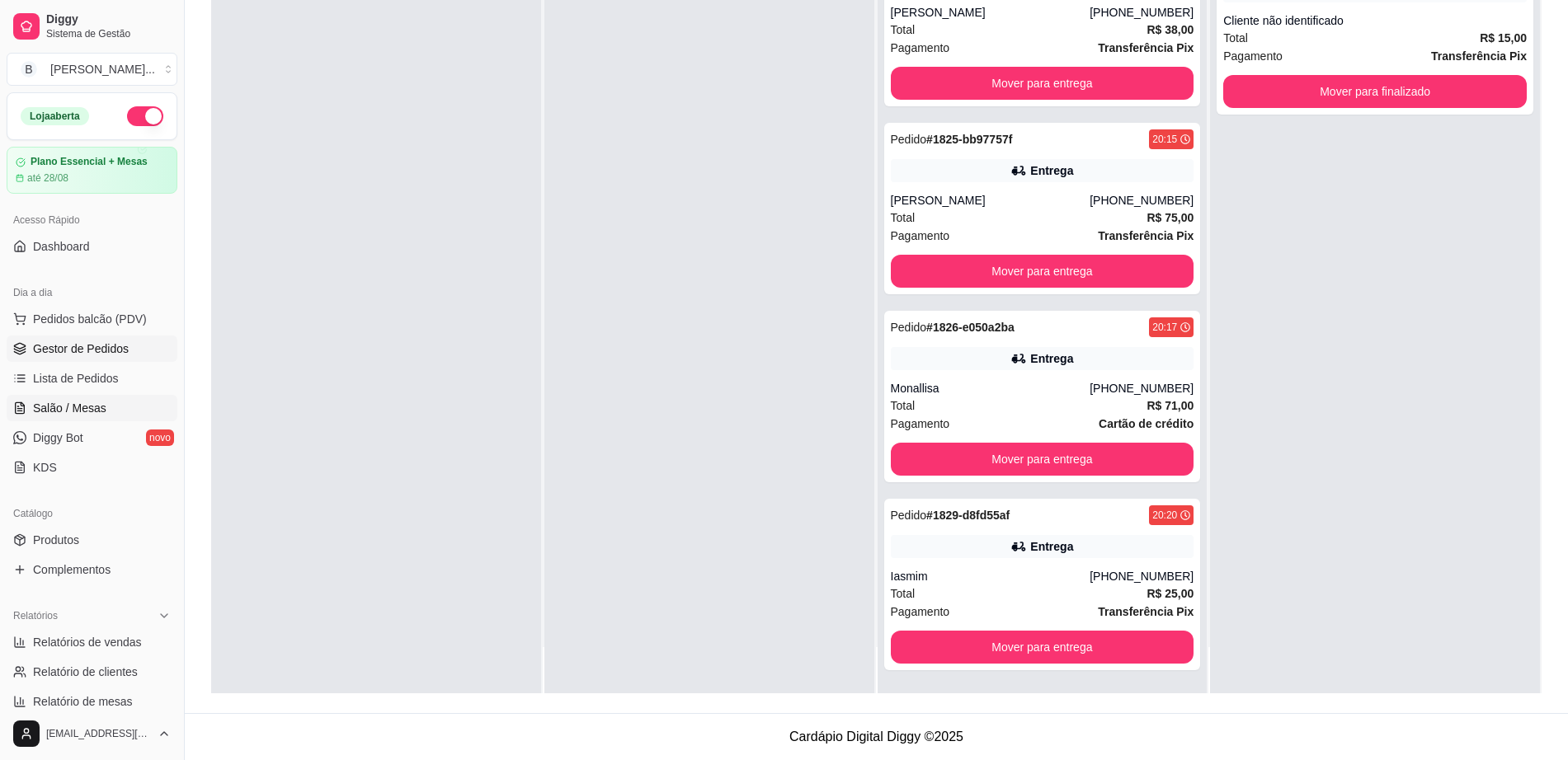
click at [80, 397] on link "Salão / Mesas" at bounding box center [92, 408] width 171 height 26
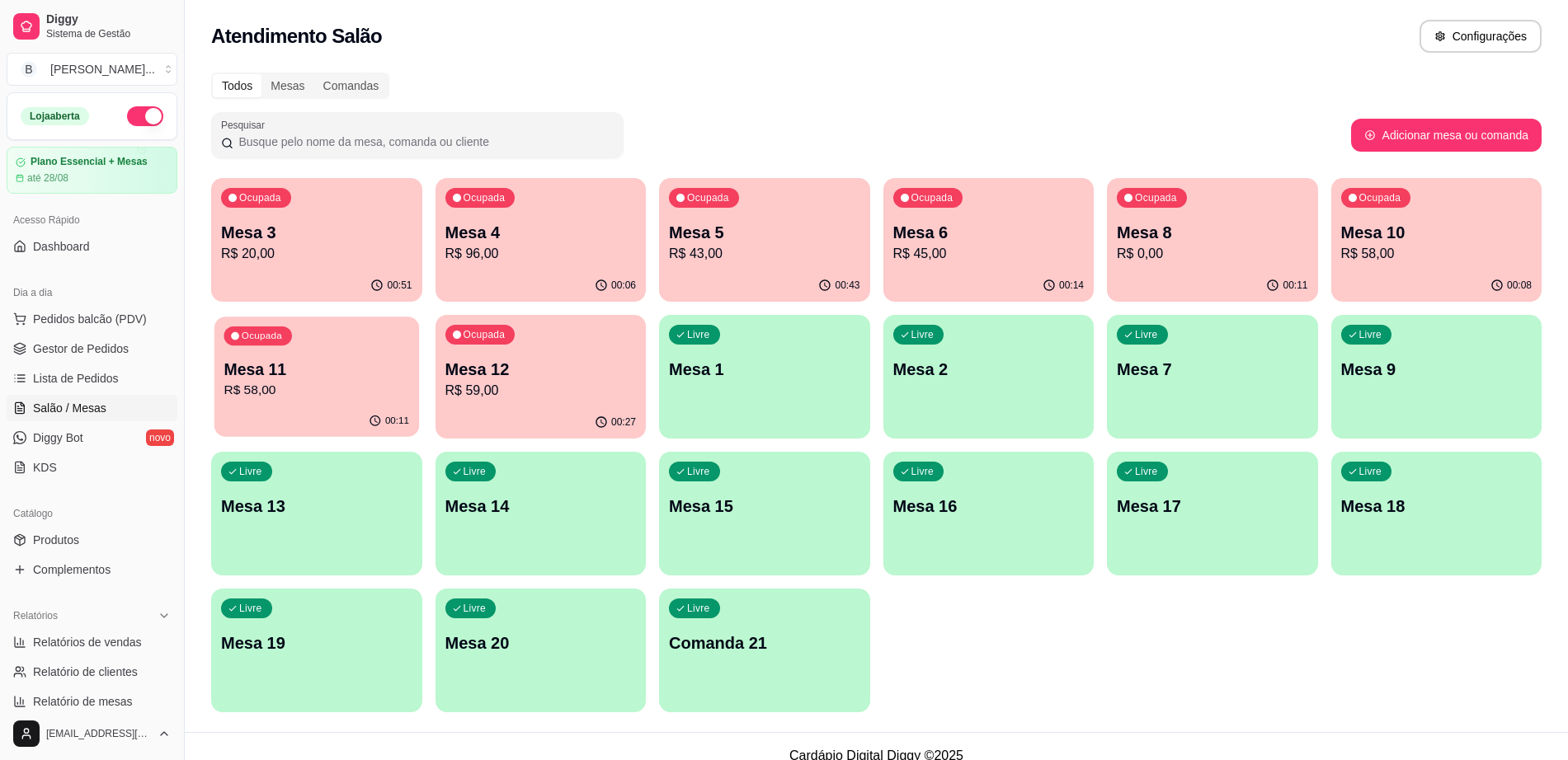
click at [319, 405] on div "Ocupada Mesa 11 R$ 58,00" at bounding box center [317, 361] width 205 height 89
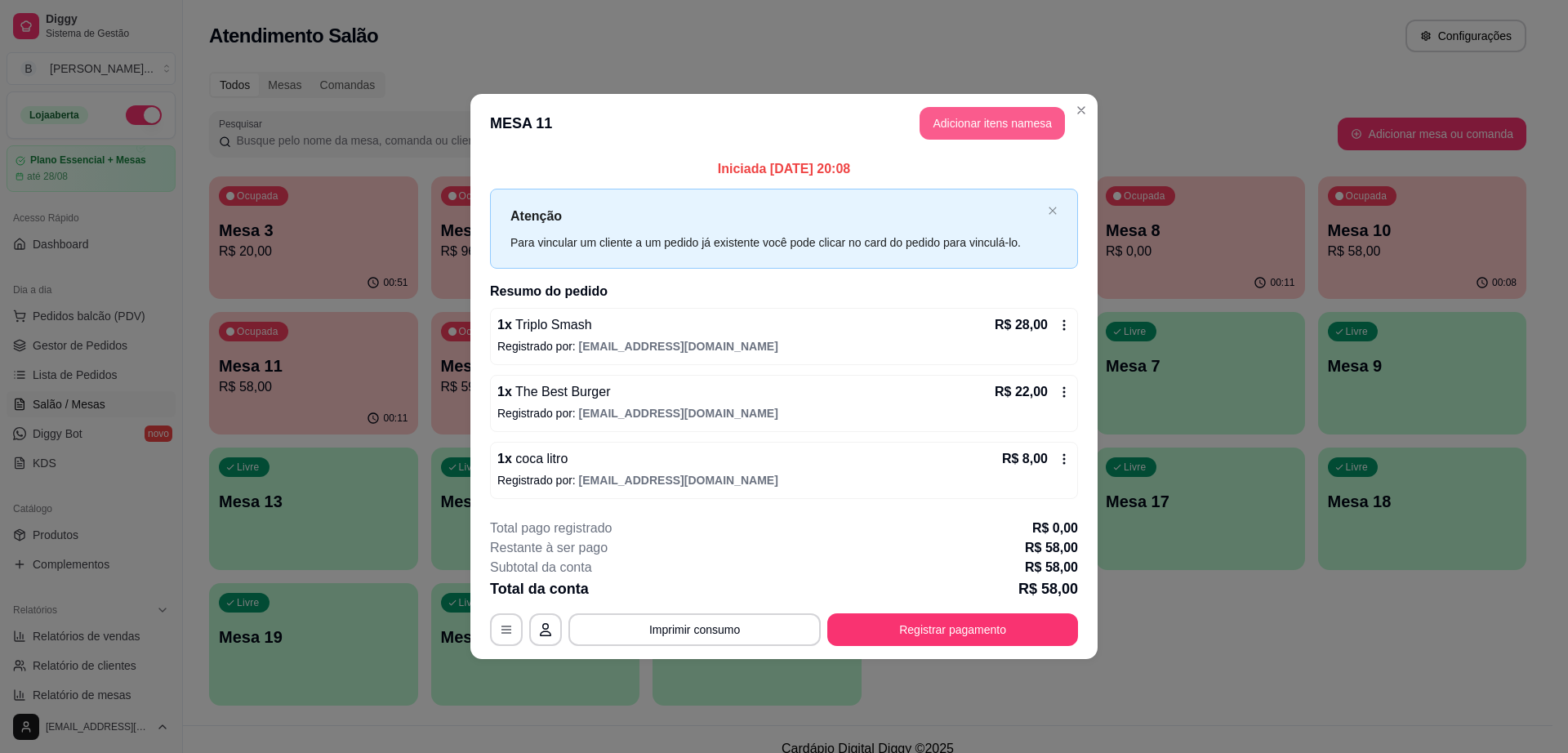
click at [973, 125] on button "Adicionar itens na mesa" at bounding box center [992, 123] width 145 height 33
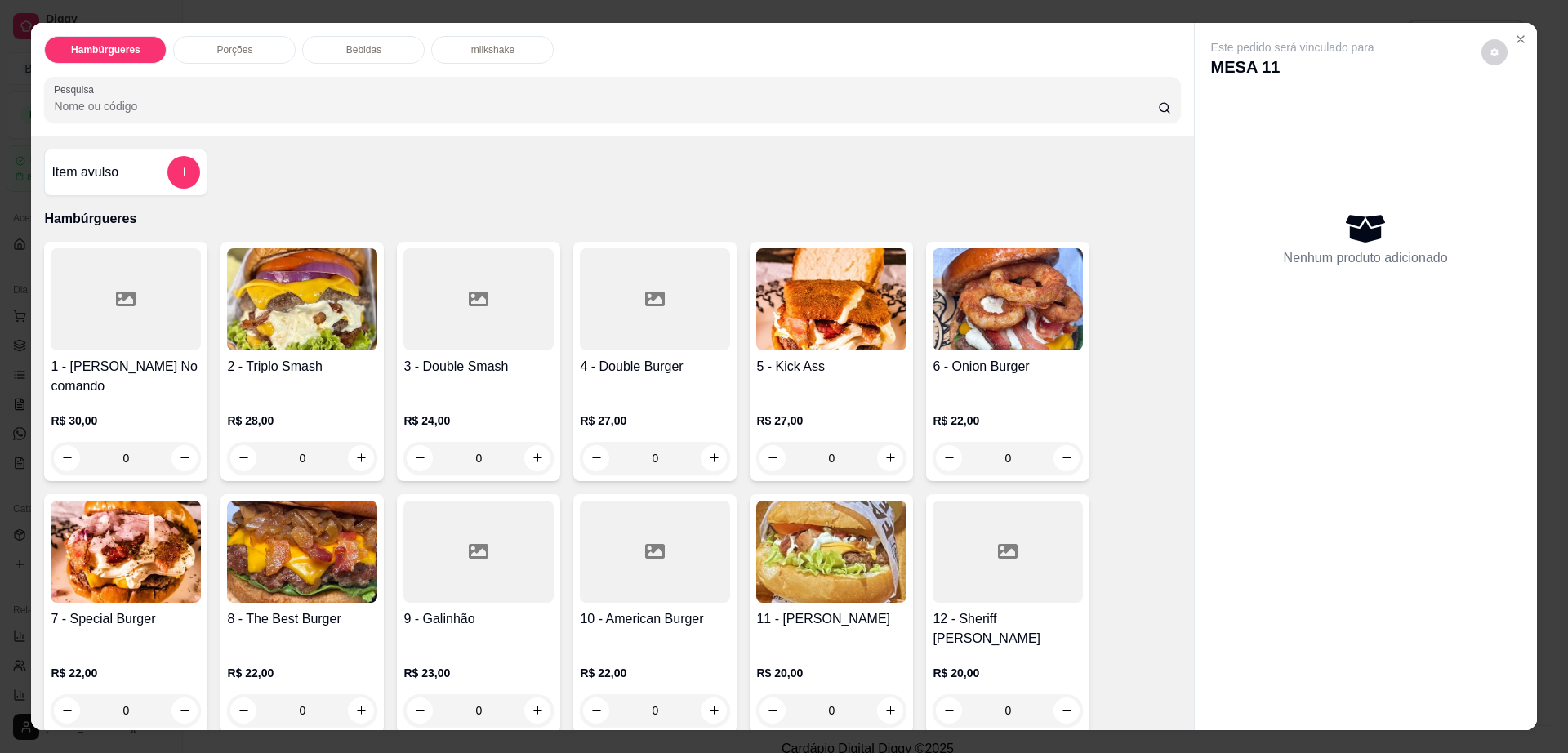
click at [354, 50] on p "Bebidas" at bounding box center [364, 50] width 35 height 13
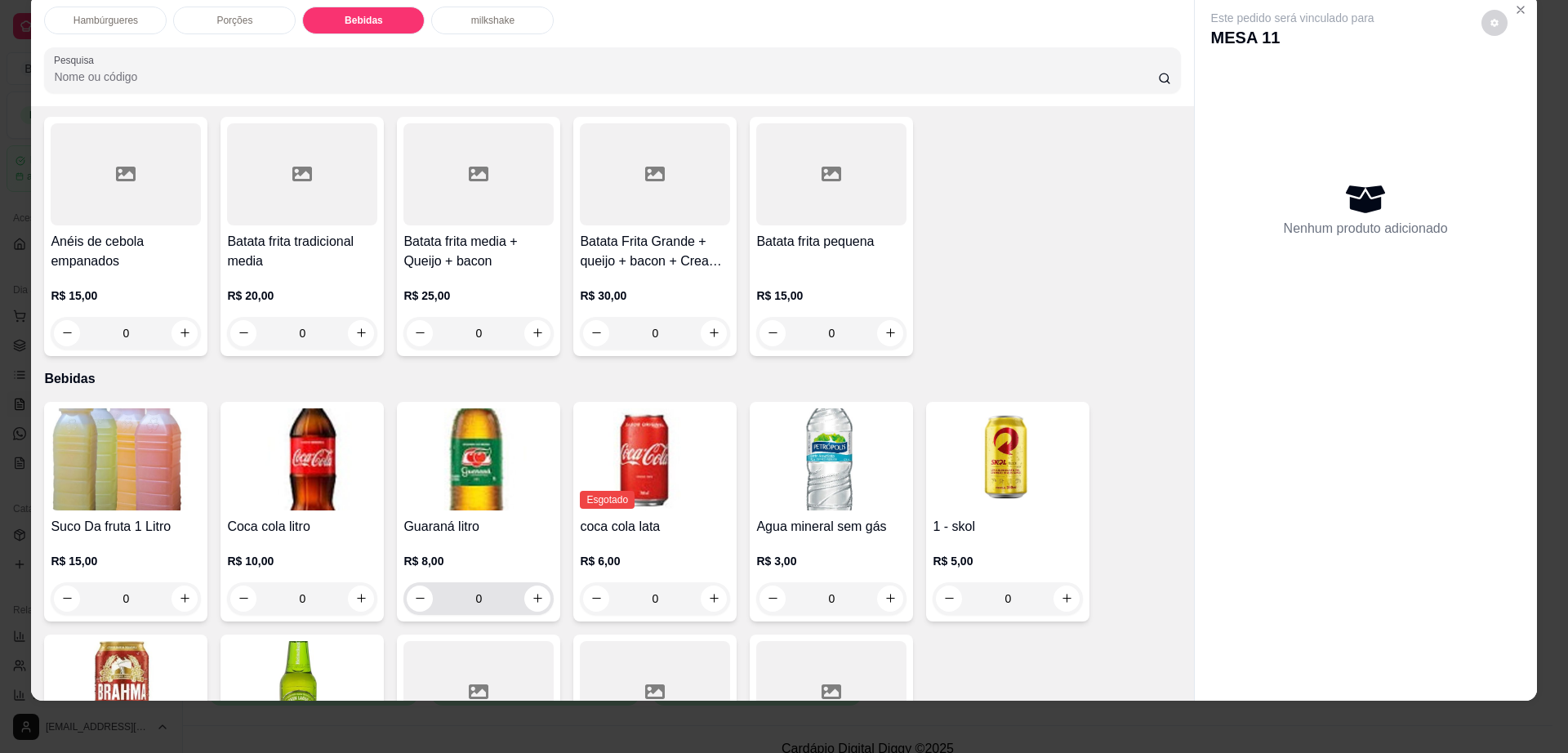
scroll to position [579, 0]
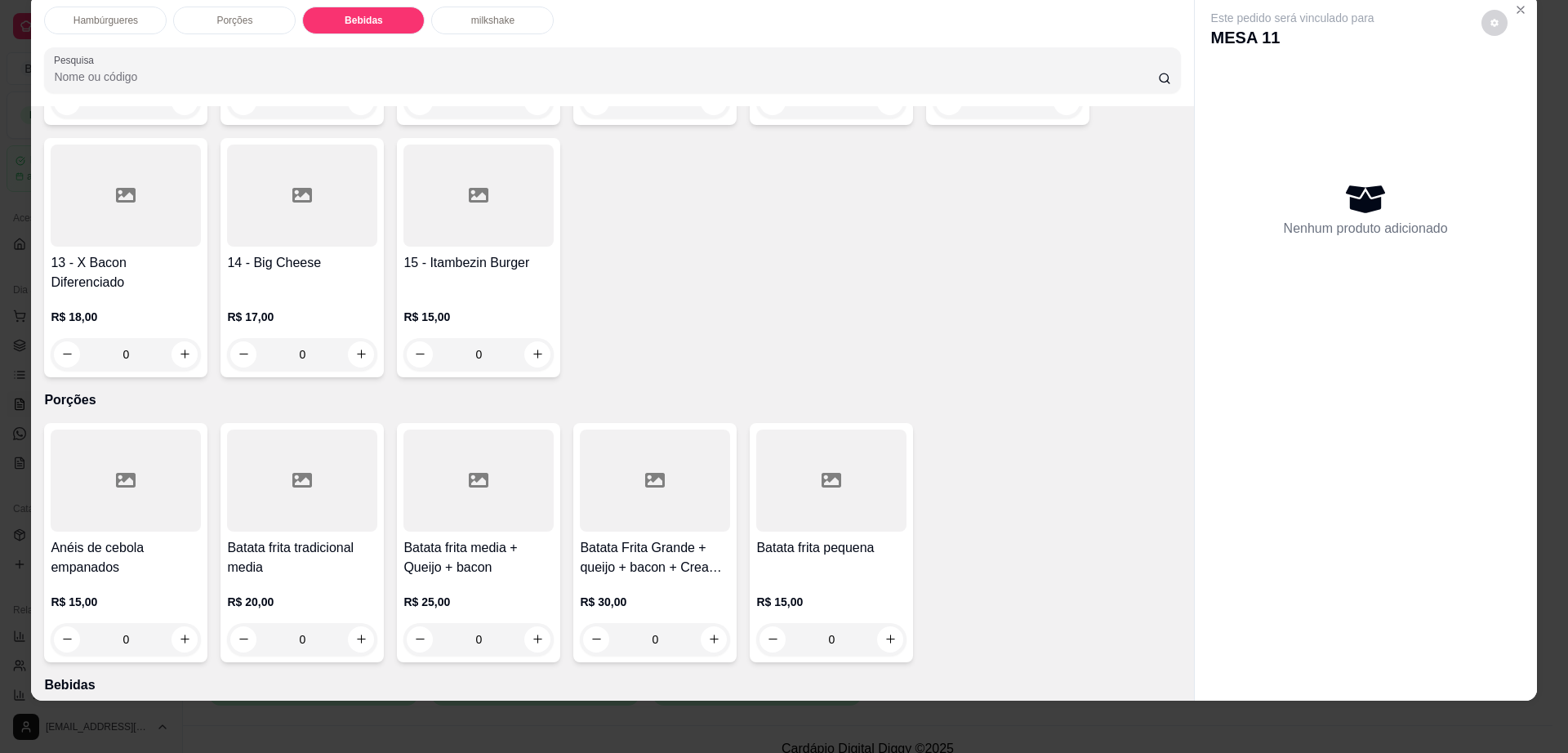
click at [498, 292] on div "R$ 15,00 0" at bounding box center [478, 331] width 150 height 78
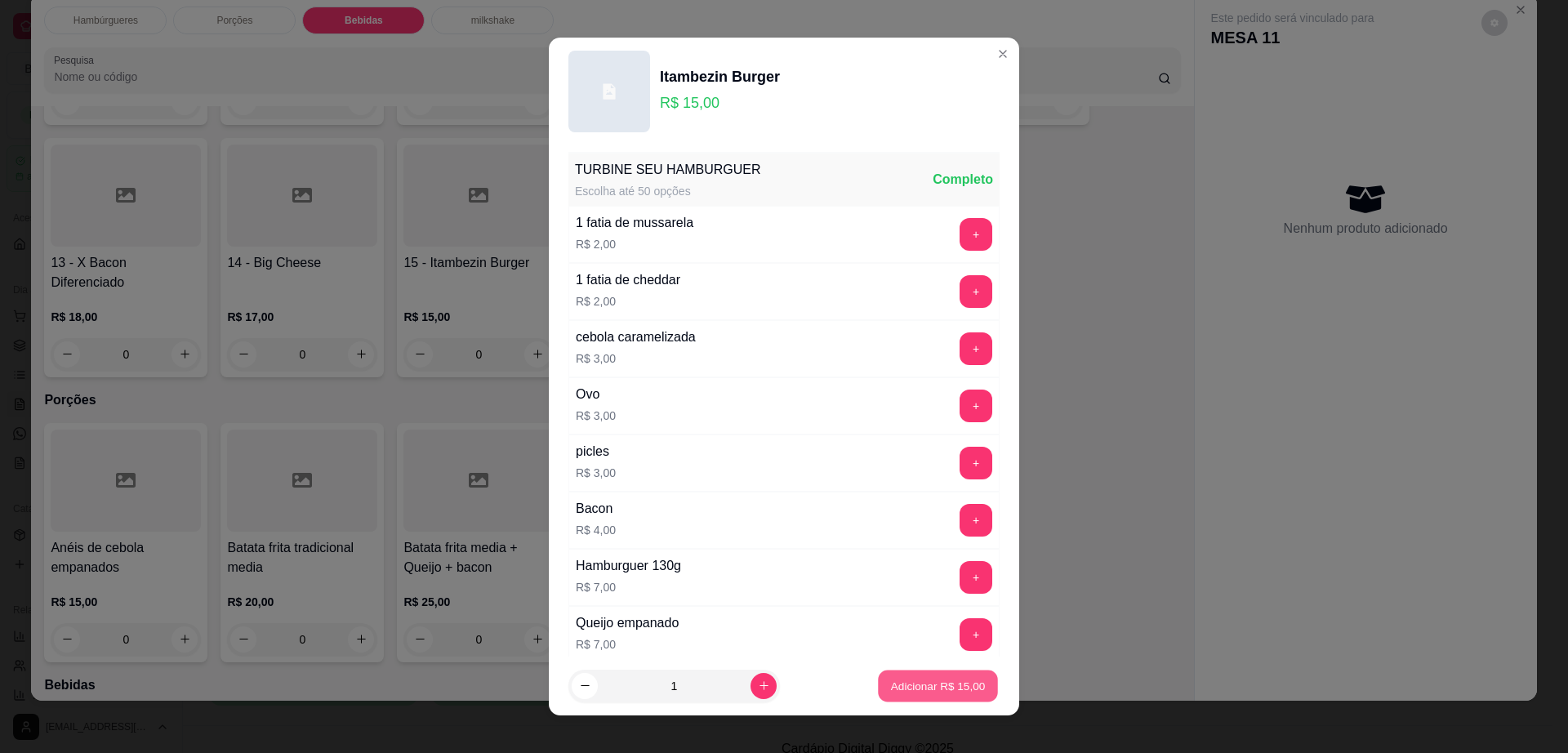
click at [891, 697] on button "Adicionar R$ 15,00" at bounding box center [937, 687] width 120 height 32
type input "1"
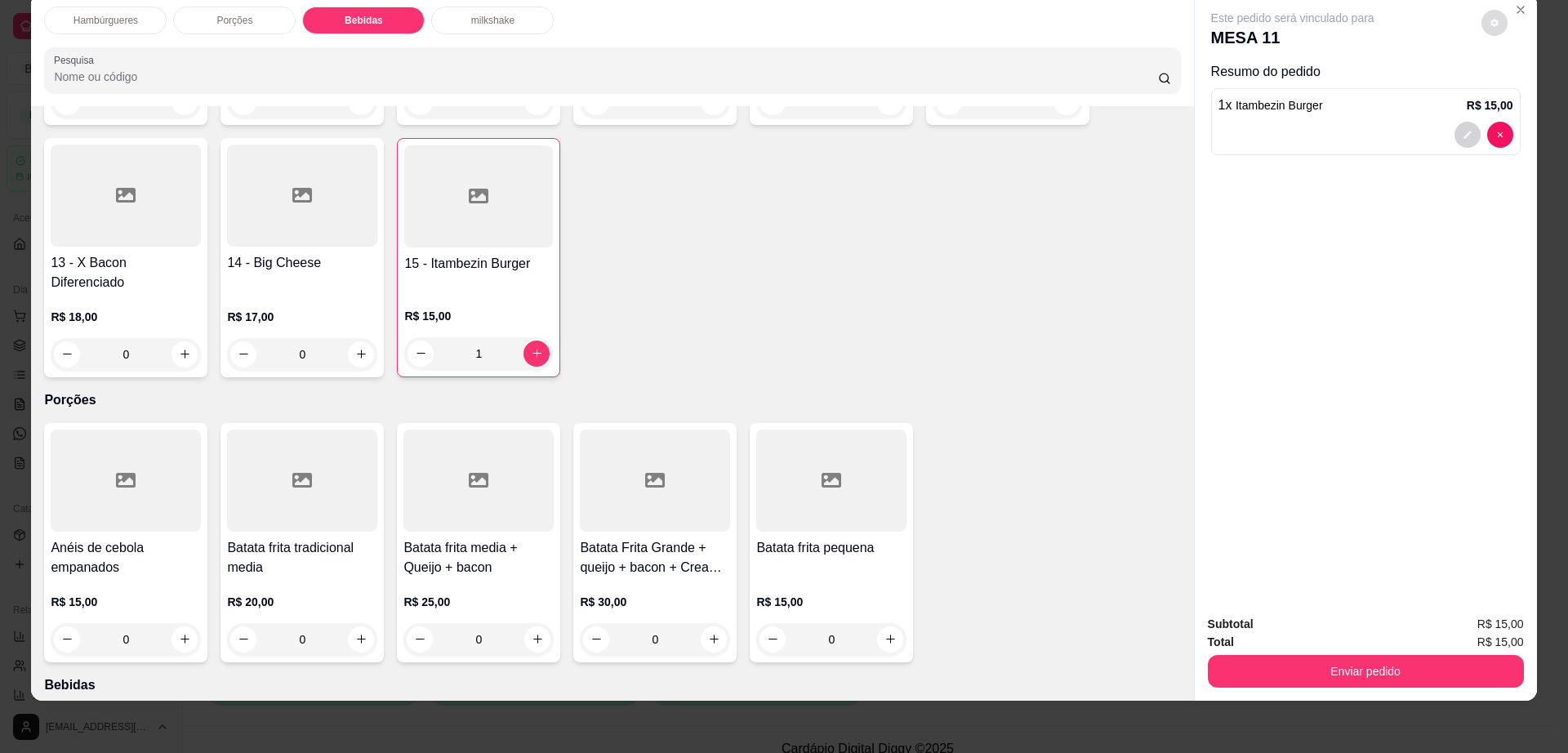
click at [1484, 16] on button "decrease-product-quantity" at bounding box center [1494, 23] width 26 height 26
click at [1522, 78] on span "Automatic updates" at bounding box center [1523, 87] width 33 height 20
click at [1518, 88] on input "Automatic updates" at bounding box center [1511, 93] width 10 height 10
checkbox input "false"
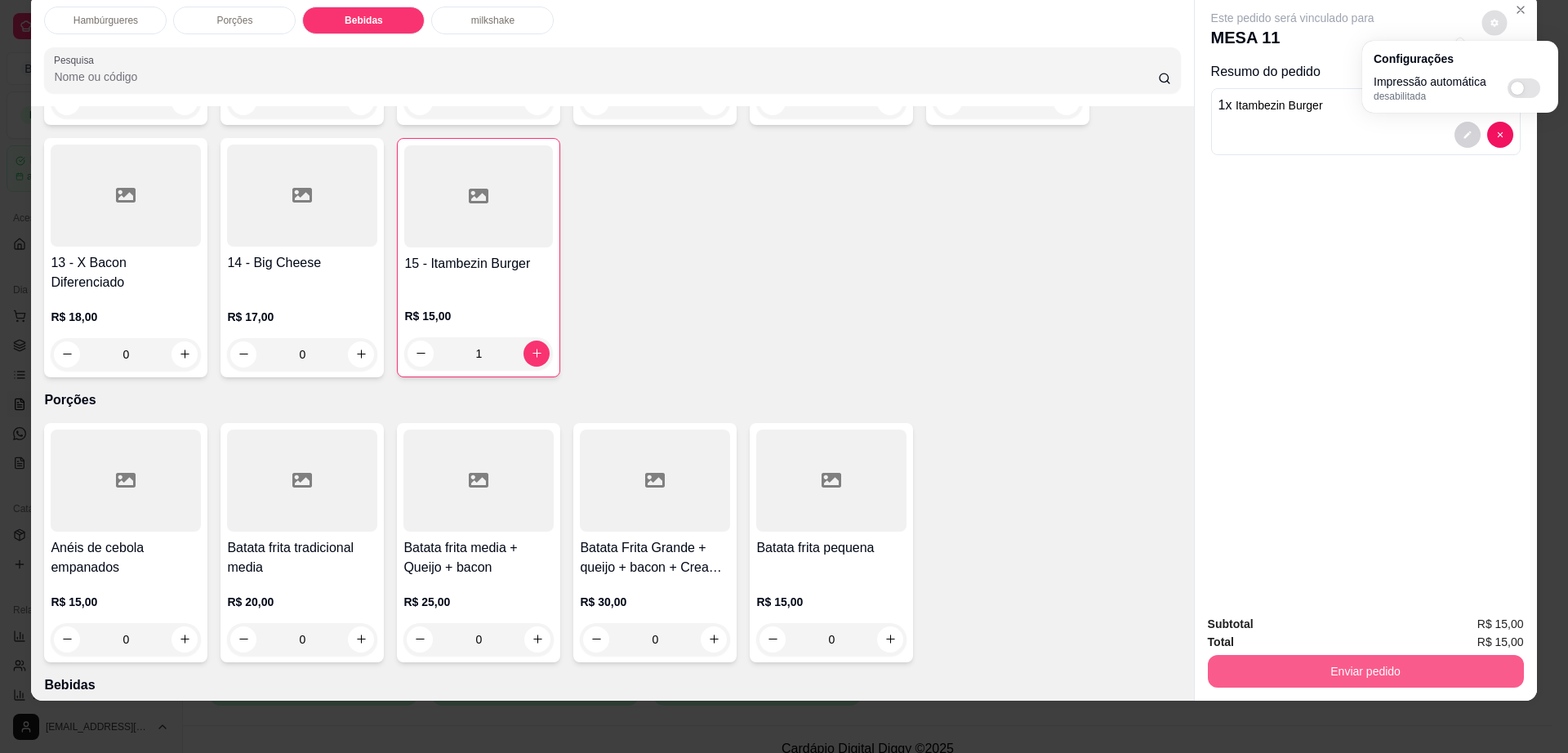
click at [1236, 655] on button "Enviar pedido" at bounding box center [1366, 671] width 316 height 33
click at [1236, 656] on button "Enviar pedido" at bounding box center [1364, 672] width 306 height 32
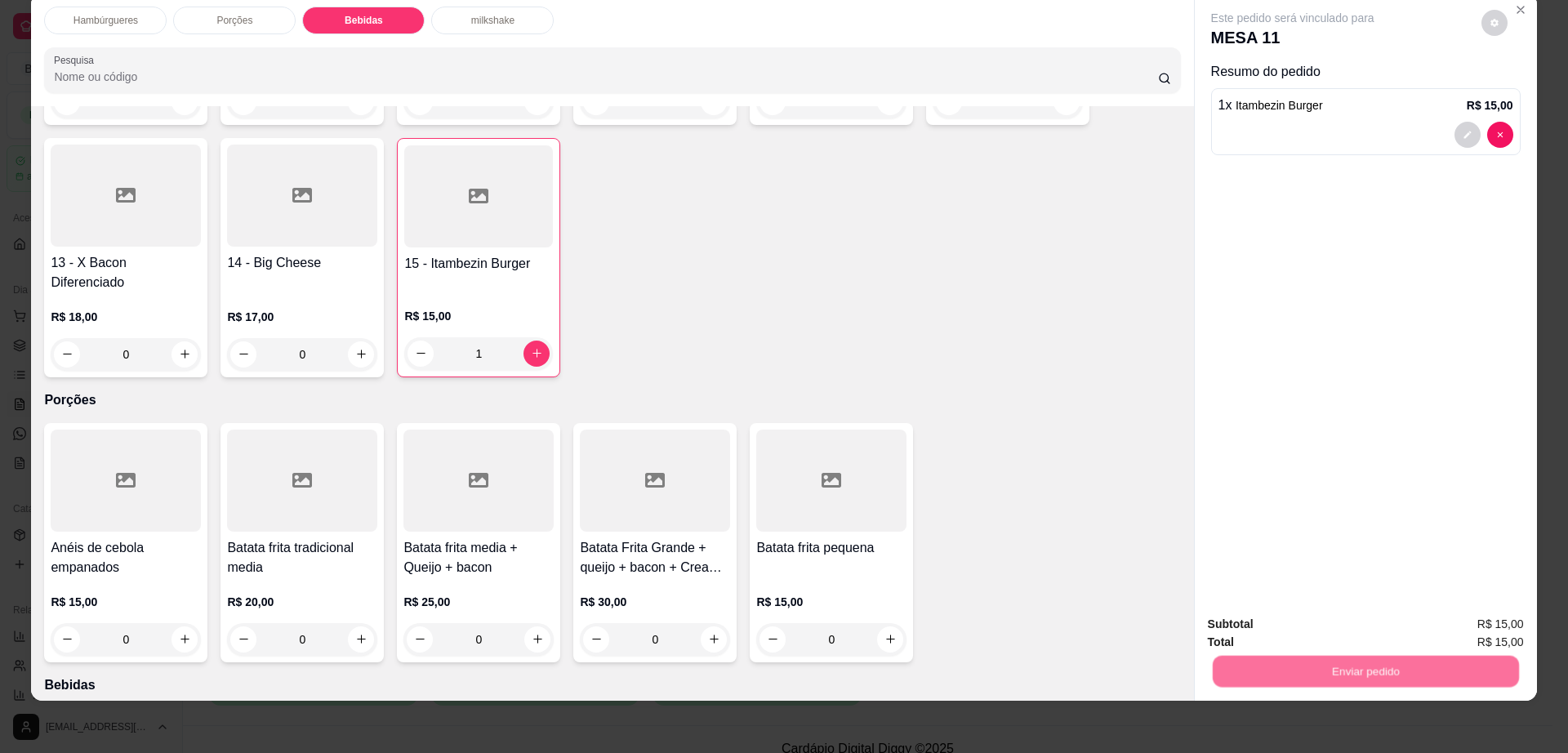
click at [1235, 625] on button "Não registrar e enviar pedido" at bounding box center [1309, 631] width 170 height 31
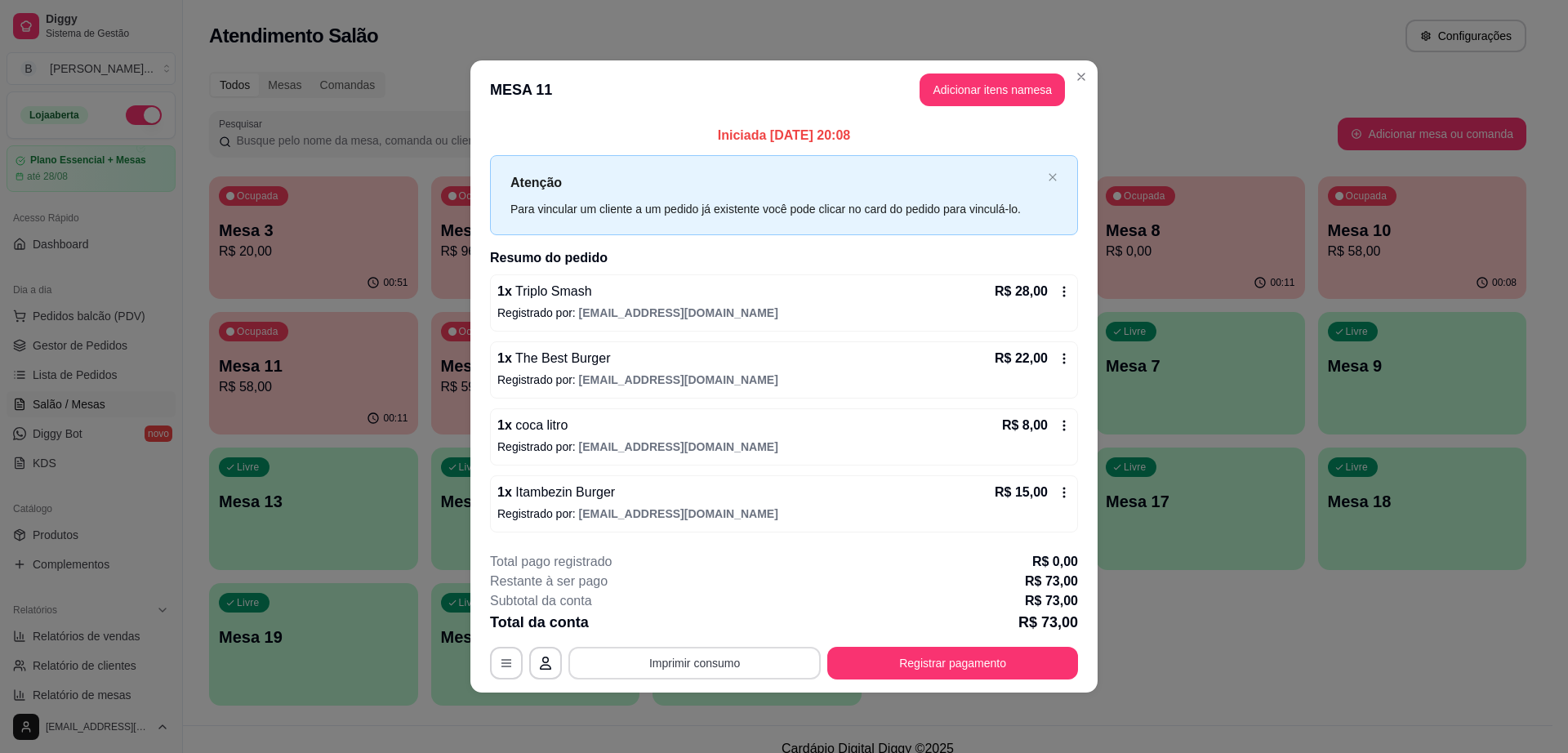
click at [738, 647] on button "Imprimir consumo" at bounding box center [694, 663] width 252 height 33
click at [730, 621] on button "Impressora cell" at bounding box center [699, 625] width 118 height 26
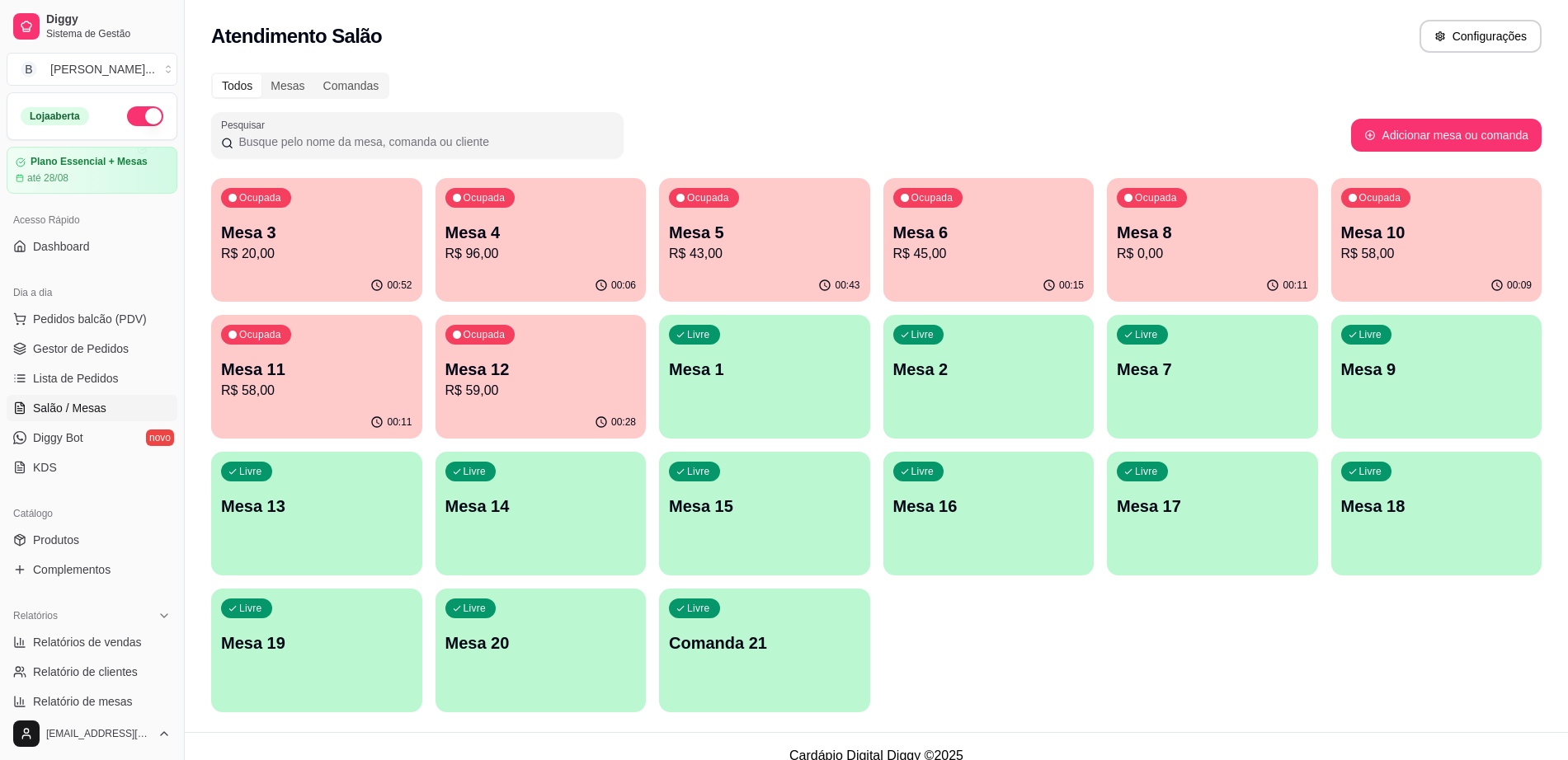
click at [341, 262] on p "R$ 20,00" at bounding box center [317, 254] width 192 height 20
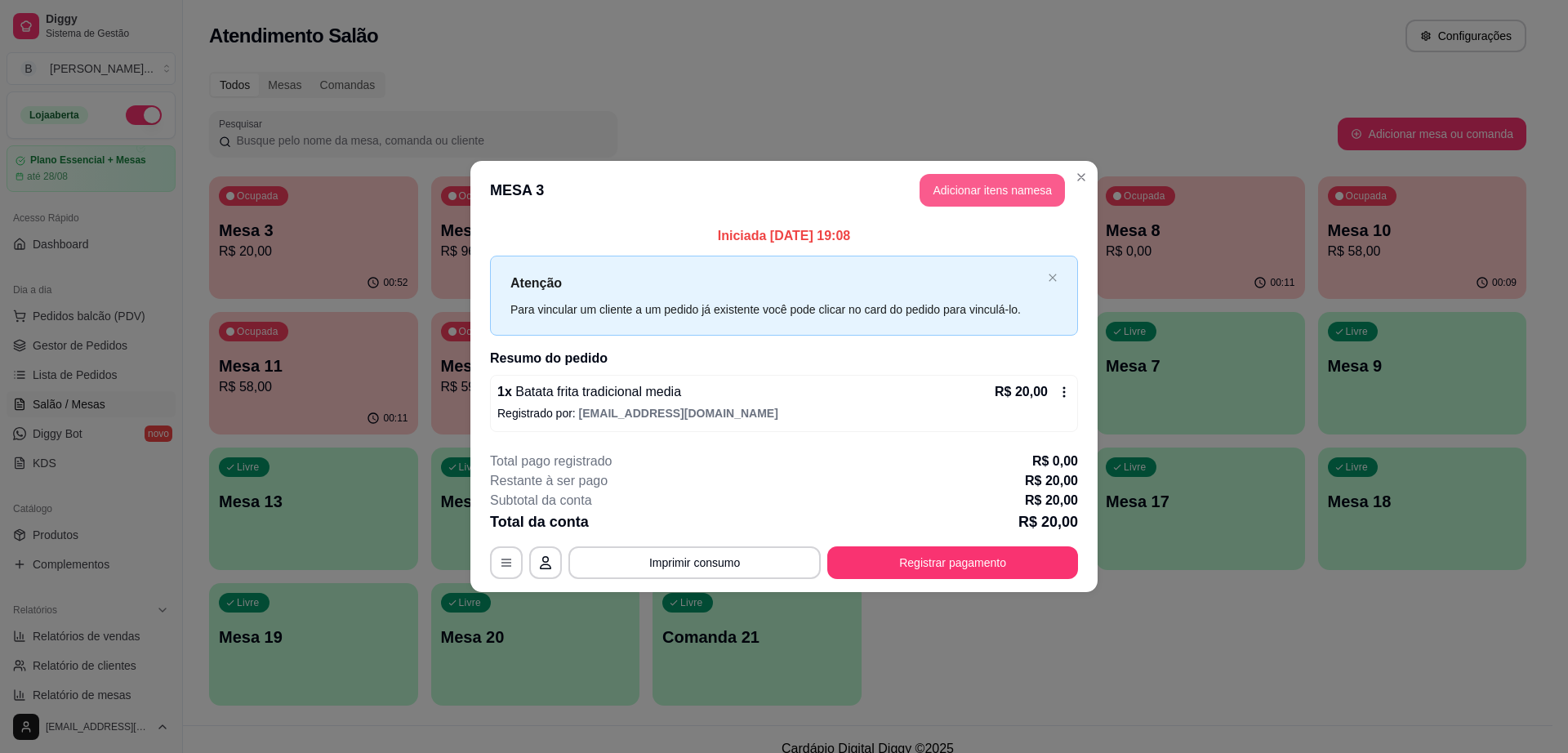
click at [959, 183] on button "Adicionar itens na mesa" at bounding box center [992, 190] width 145 height 33
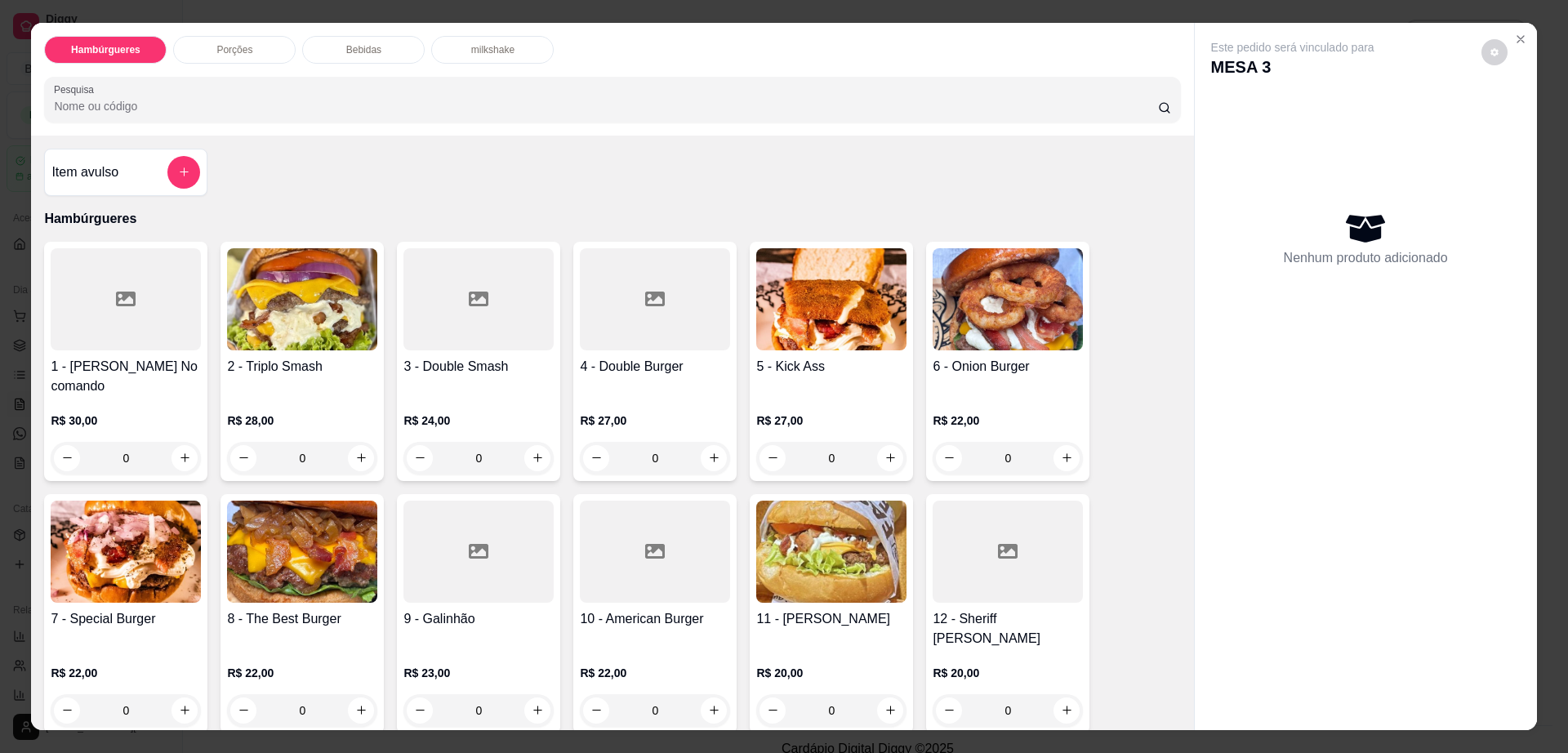
click at [397, 46] on div "Bebidas" at bounding box center [364, 50] width 123 height 28
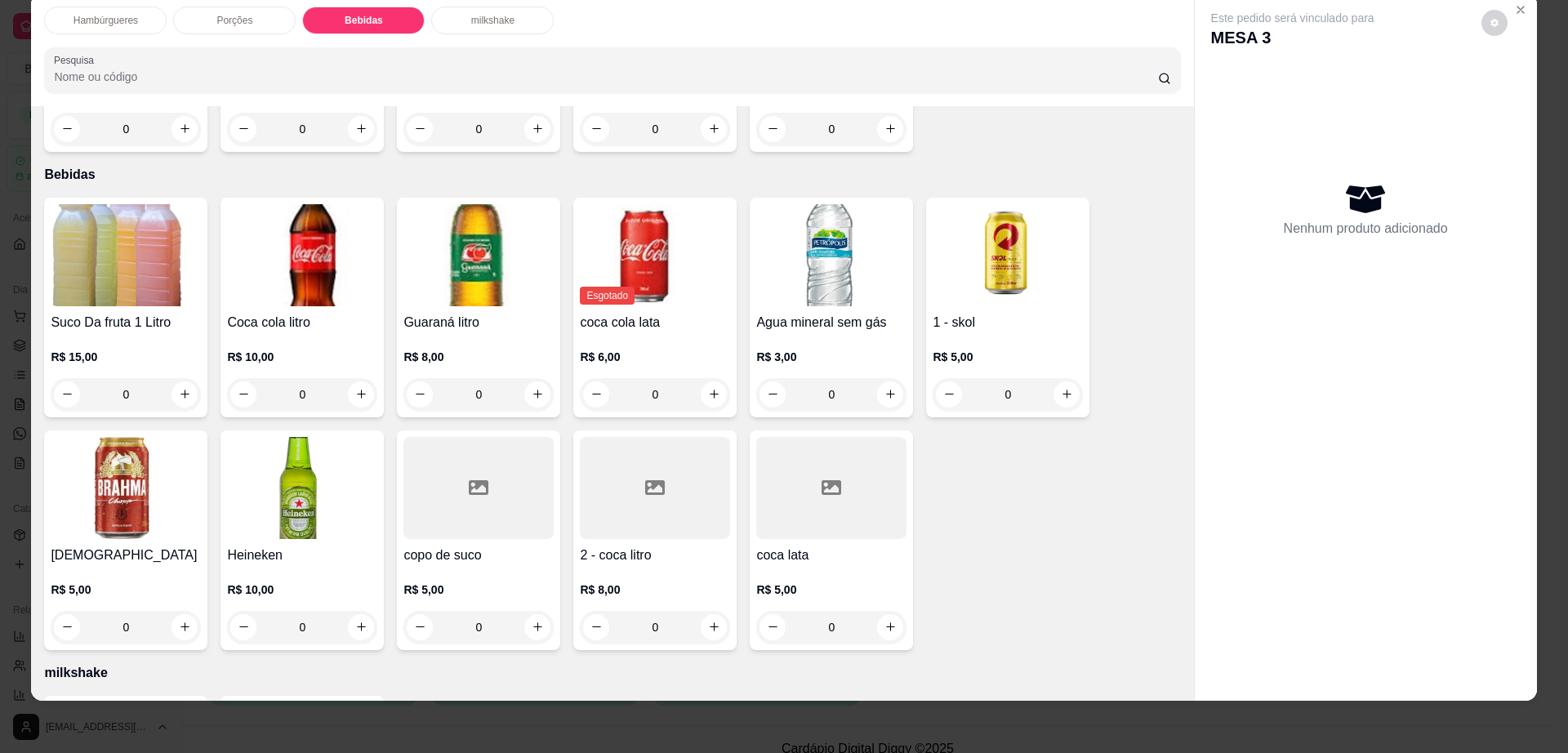
click at [955, 247] on img at bounding box center [1007, 255] width 150 height 102
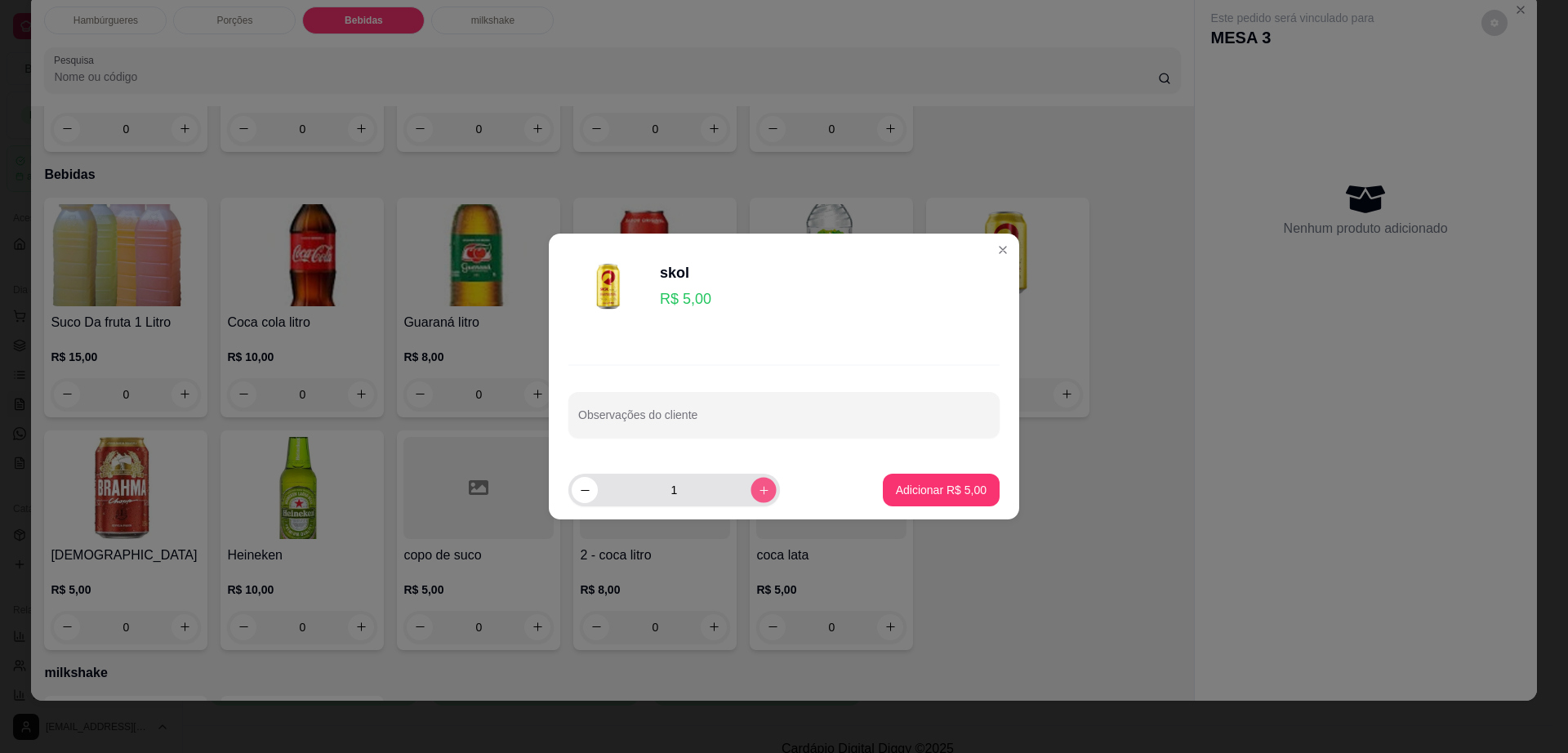
click at [759, 493] on button "increase-product-quantity" at bounding box center [763, 490] width 25 height 25
click at [759, 493] on button "increase-product-quantity" at bounding box center [764, 491] width 26 height 26
click at [759, 493] on button "increase-product-quantity" at bounding box center [763, 490] width 25 height 25
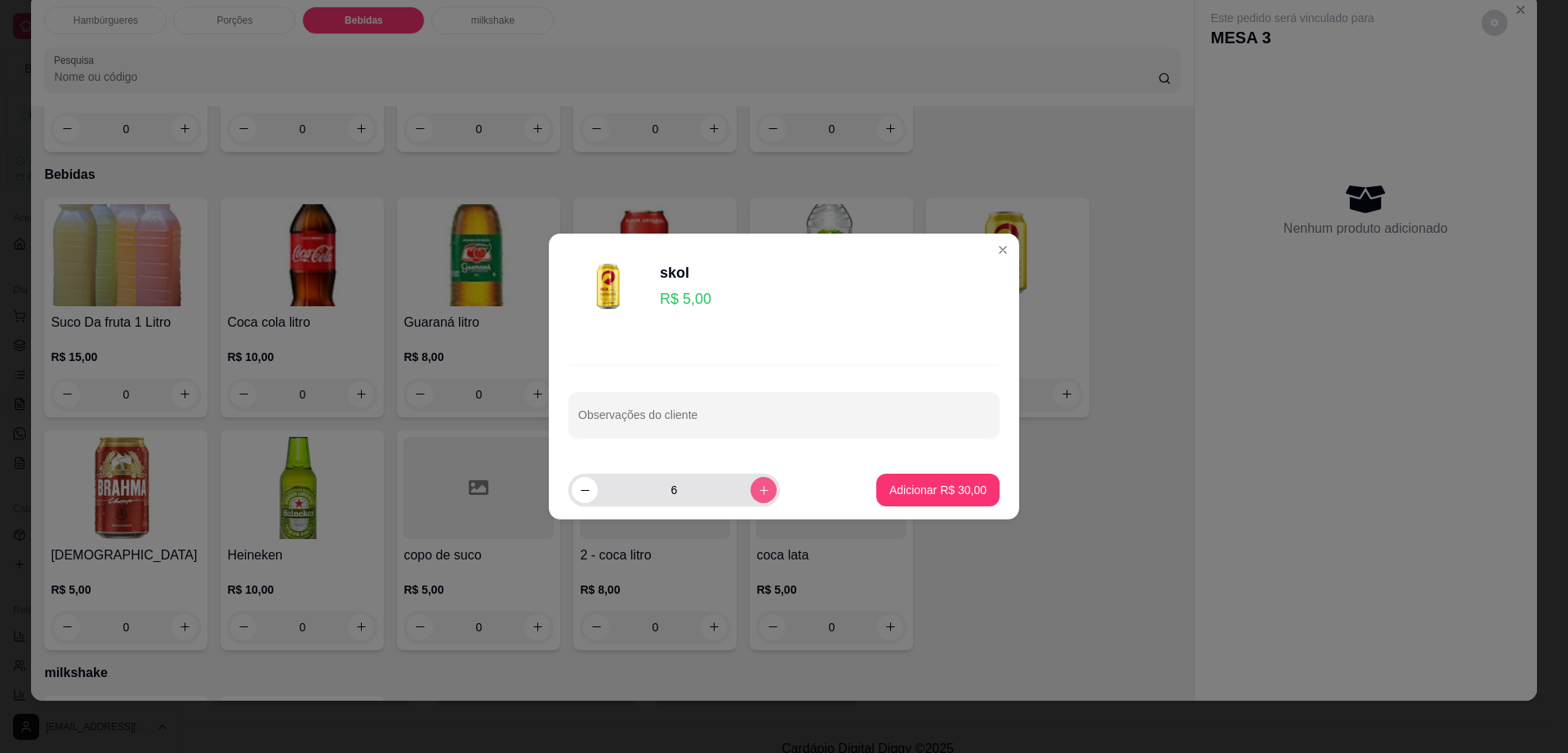
click at [759, 493] on button "increase-product-quantity" at bounding box center [764, 491] width 26 height 26
type input "8"
click at [898, 485] on p "Adicionar R$ 40,00" at bounding box center [938, 491] width 97 height 17
type input "8"
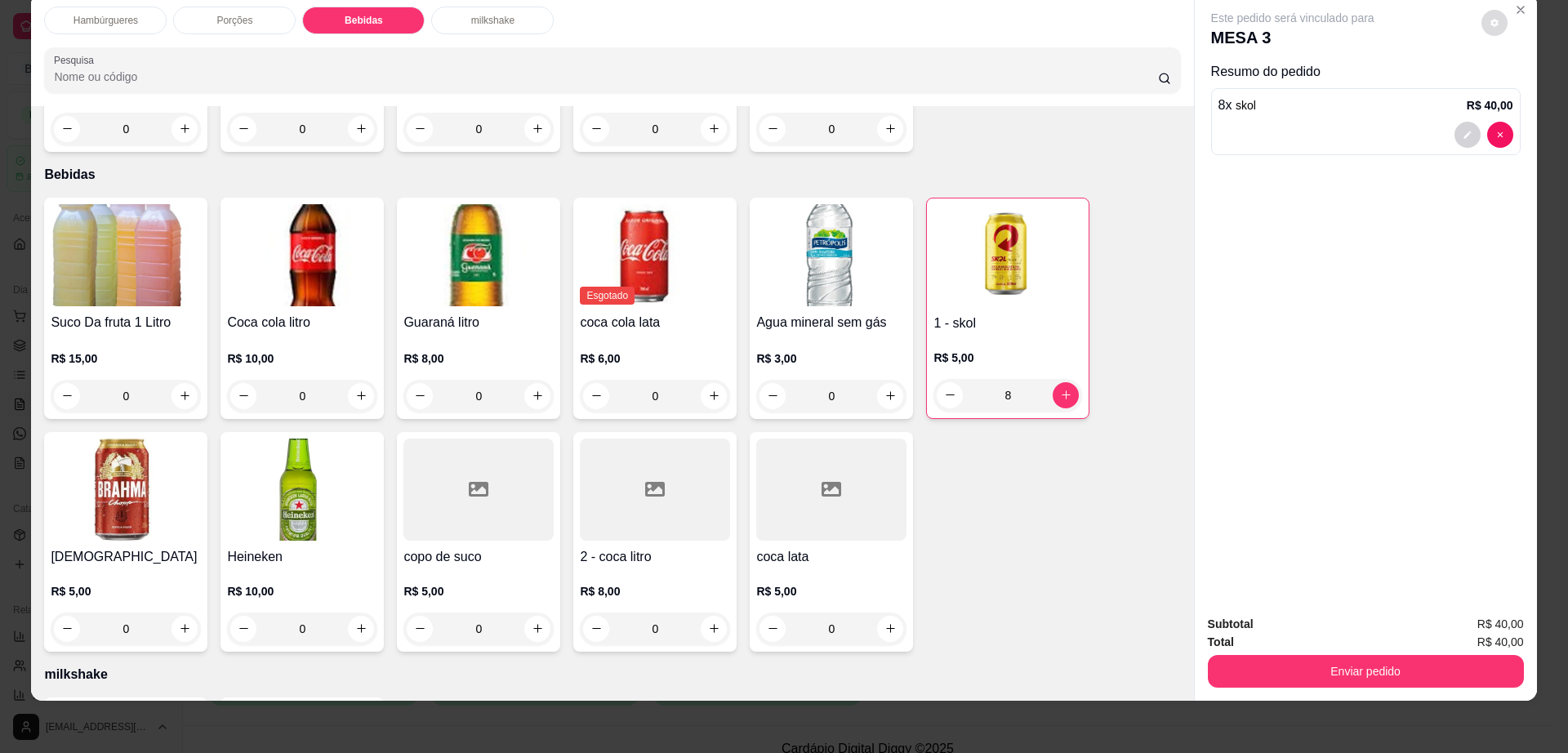
click at [1486, 32] on button "decrease-product-quantity" at bounding box center [1494, 23] width 26 height 26
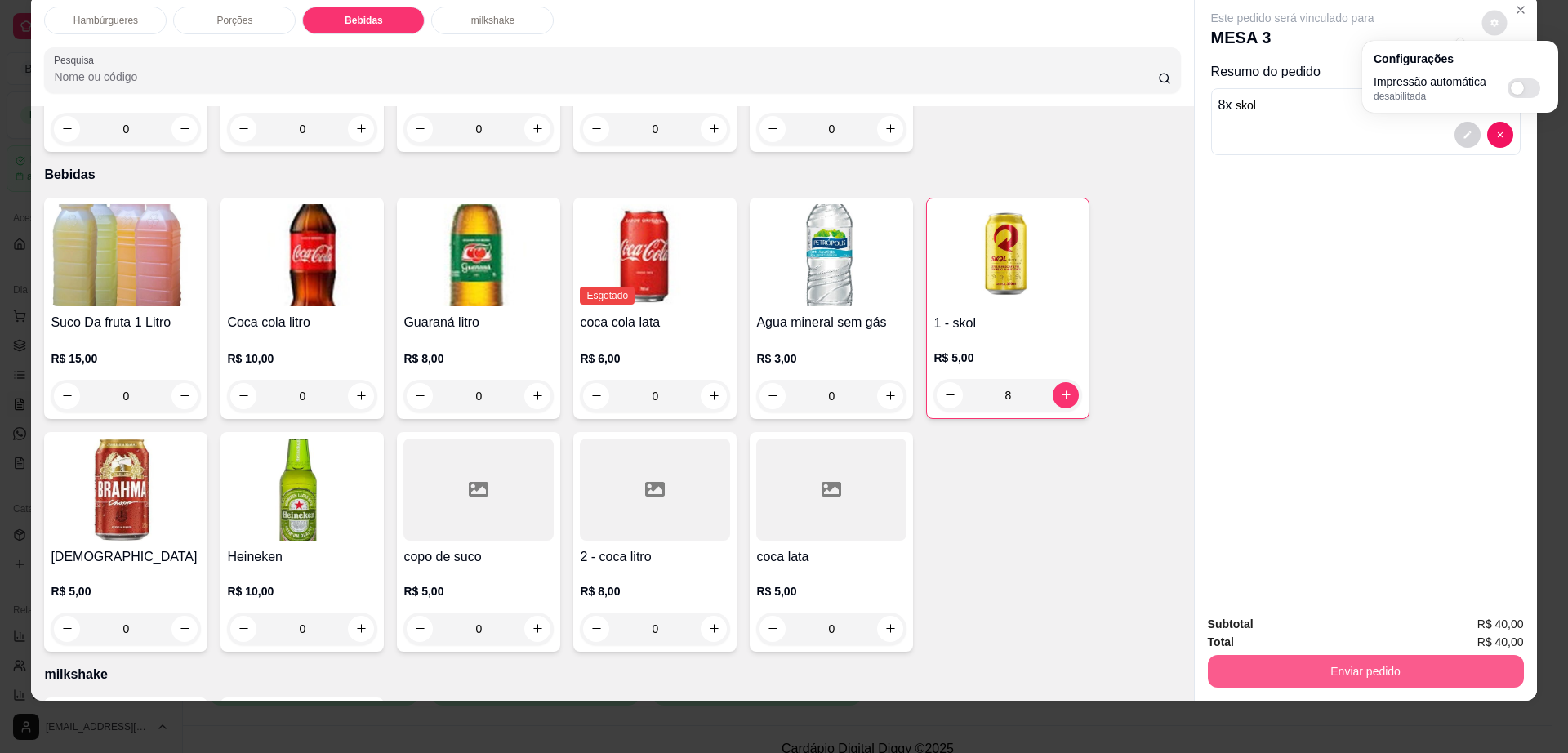
click at [1276, 679] on button "Enviar pedido" at bounding box center [1366, 671] width 316 height 33
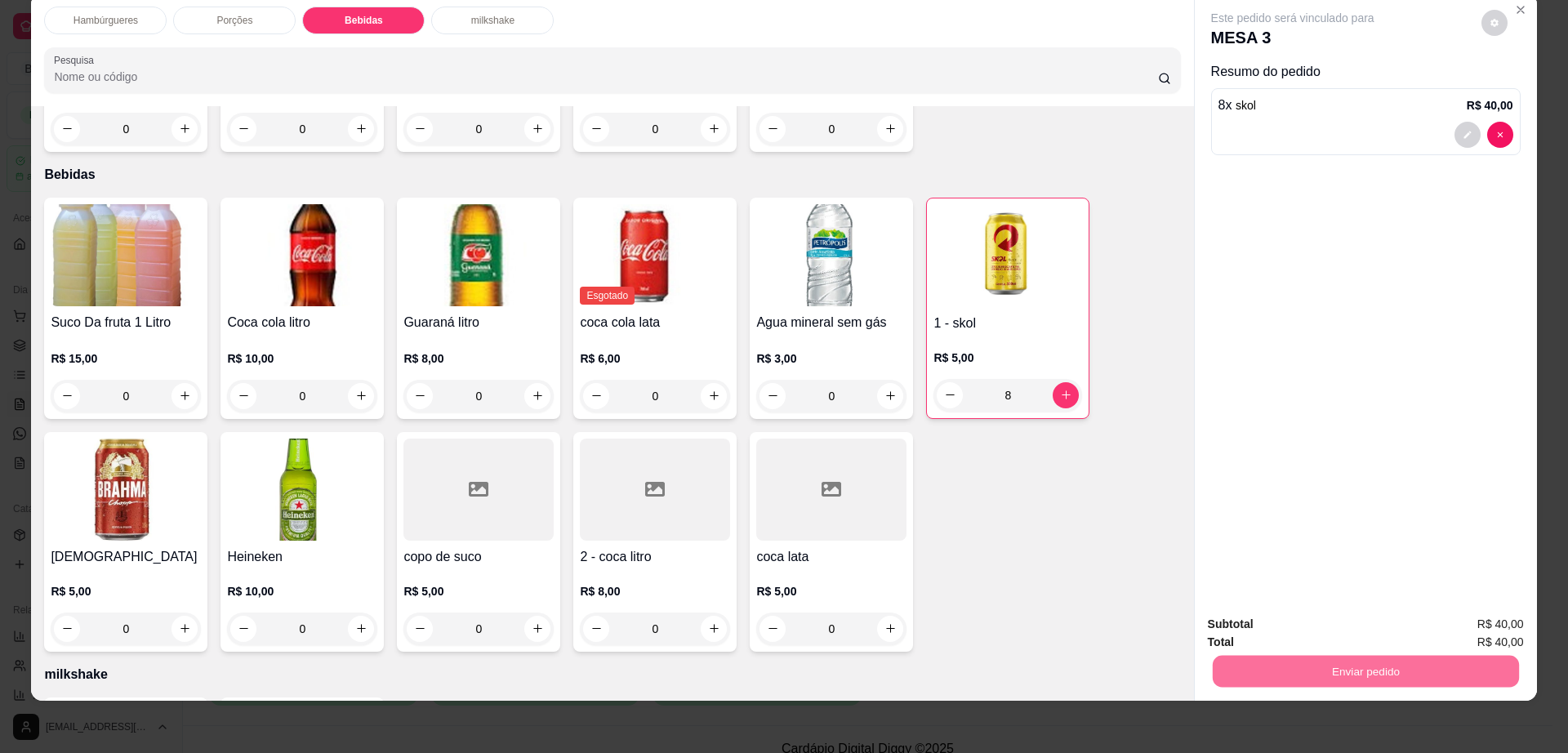
click at [1282, 623] on button "Não registrar e enviar pedido" at bounding box center [1309, 631] width 170 height 31
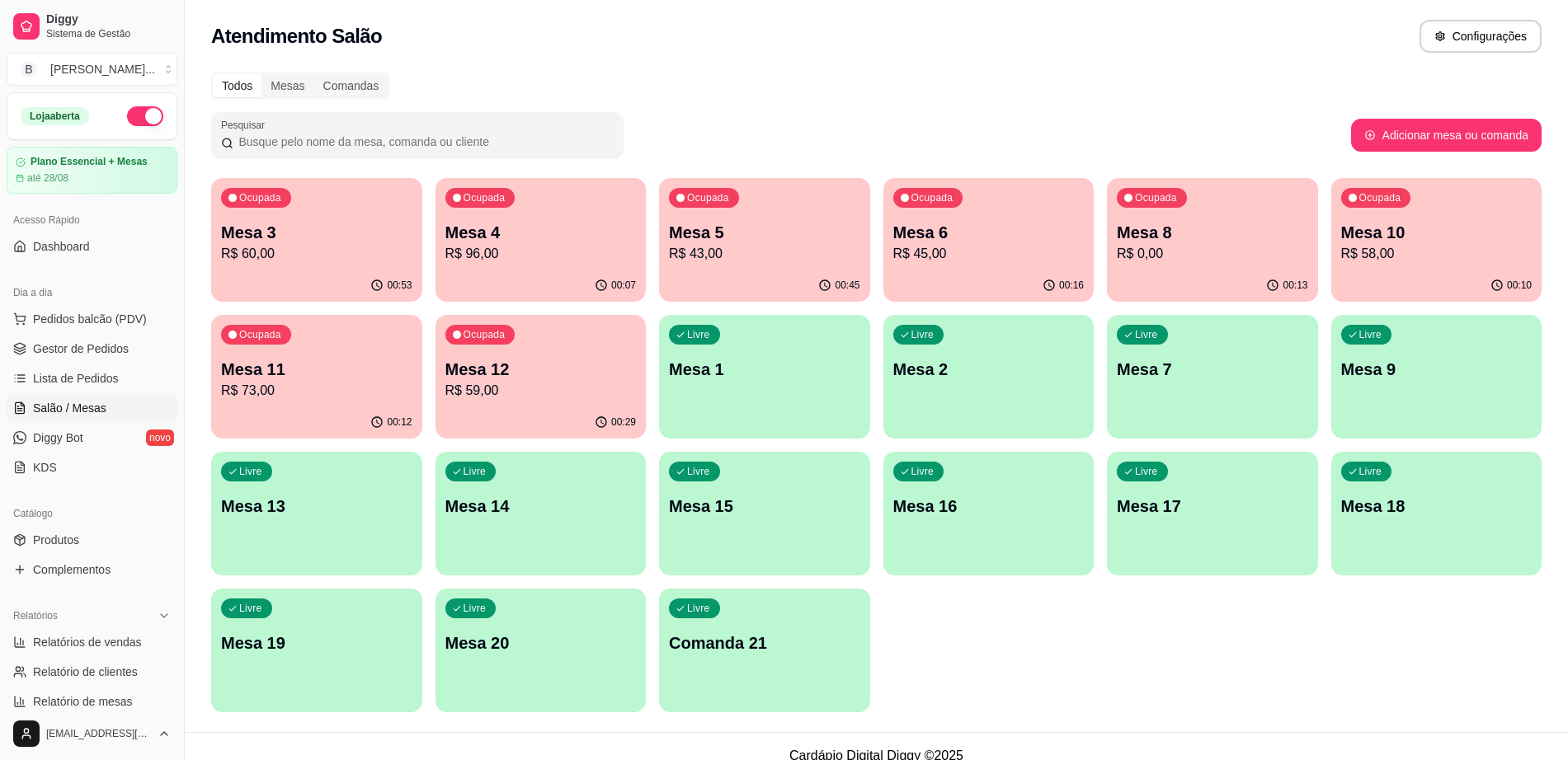
click at [1019, 380] on p "Mesa 2" at bounding box center [989, 369] width 192 height 23
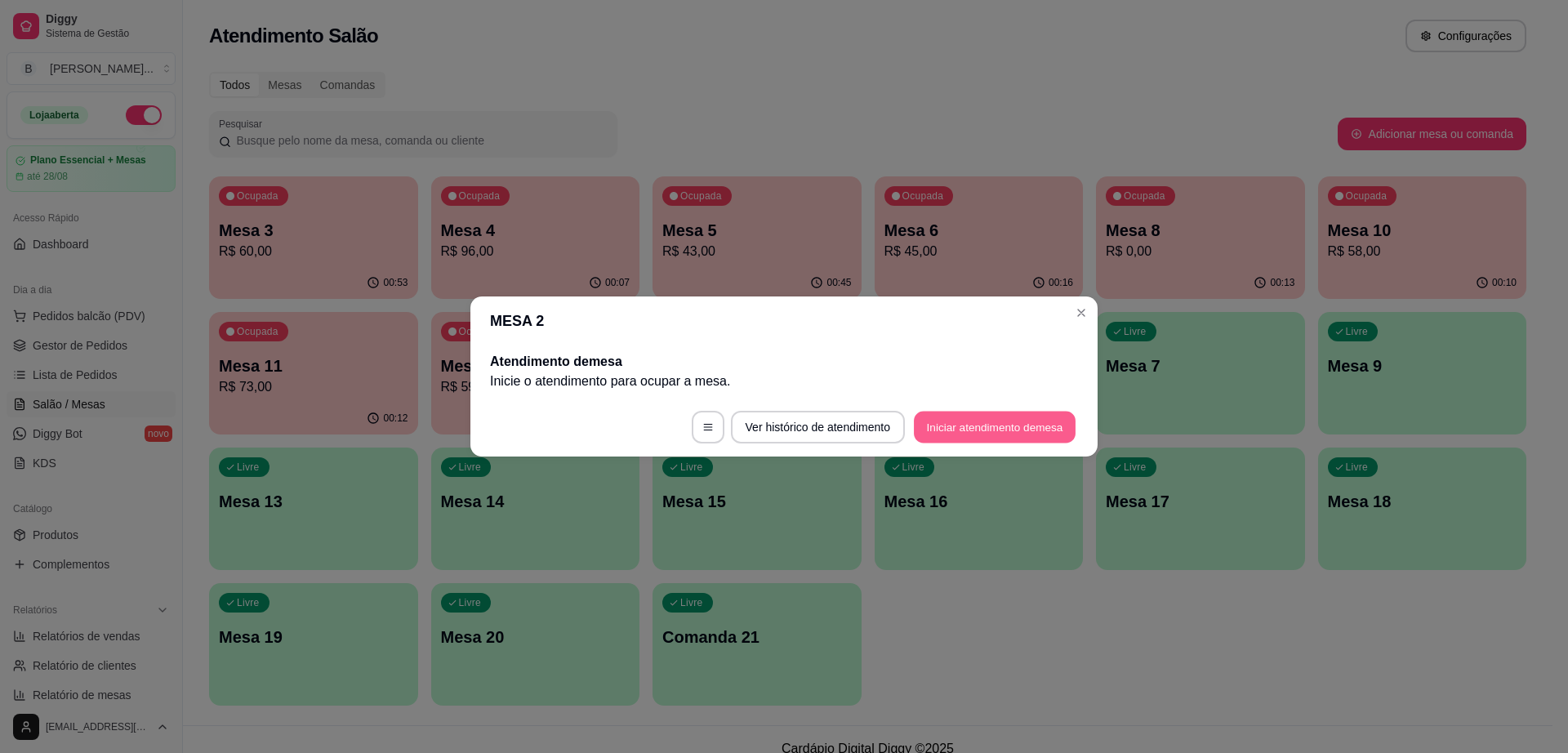
click at [1018, 416] on button "Iniciar atendimento de mesa" at bounding box center [995, 427] width 162 height 32
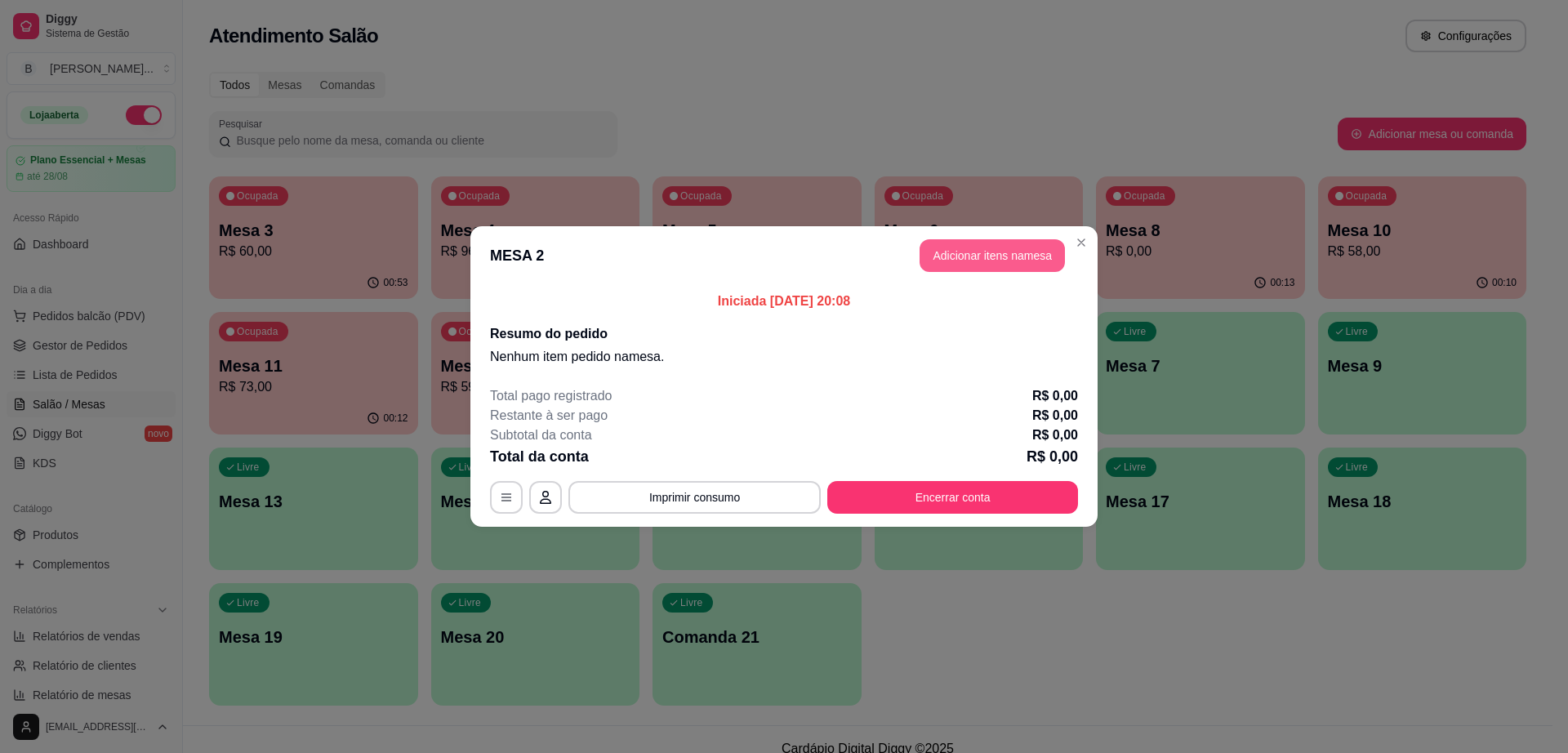
click at [961, 247] on button "Adicionar itens na mesa" at bounding box center [992, 255] width 145 height 33
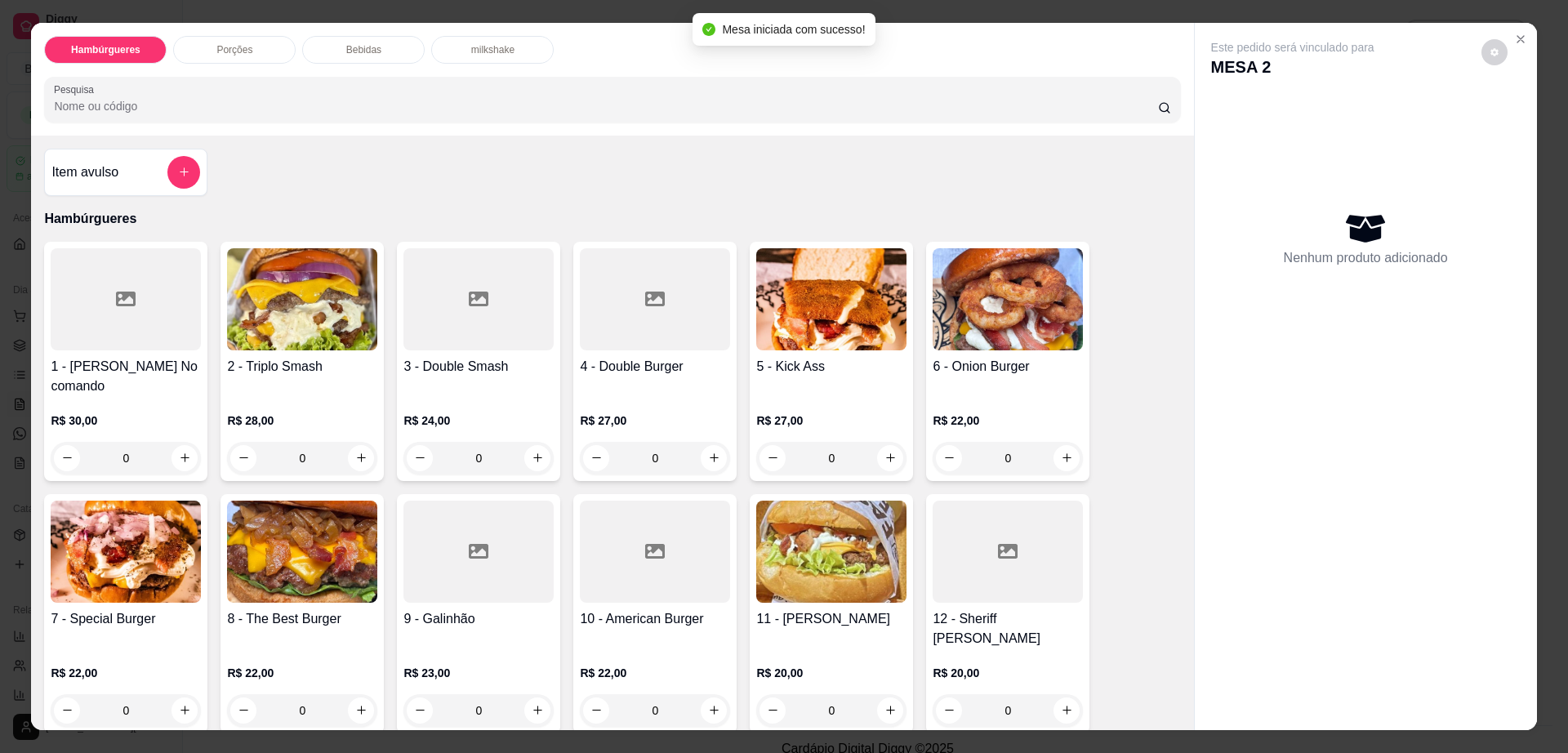
click at [634, 334] on div at bounding box center [654, 300] width 150 height 102
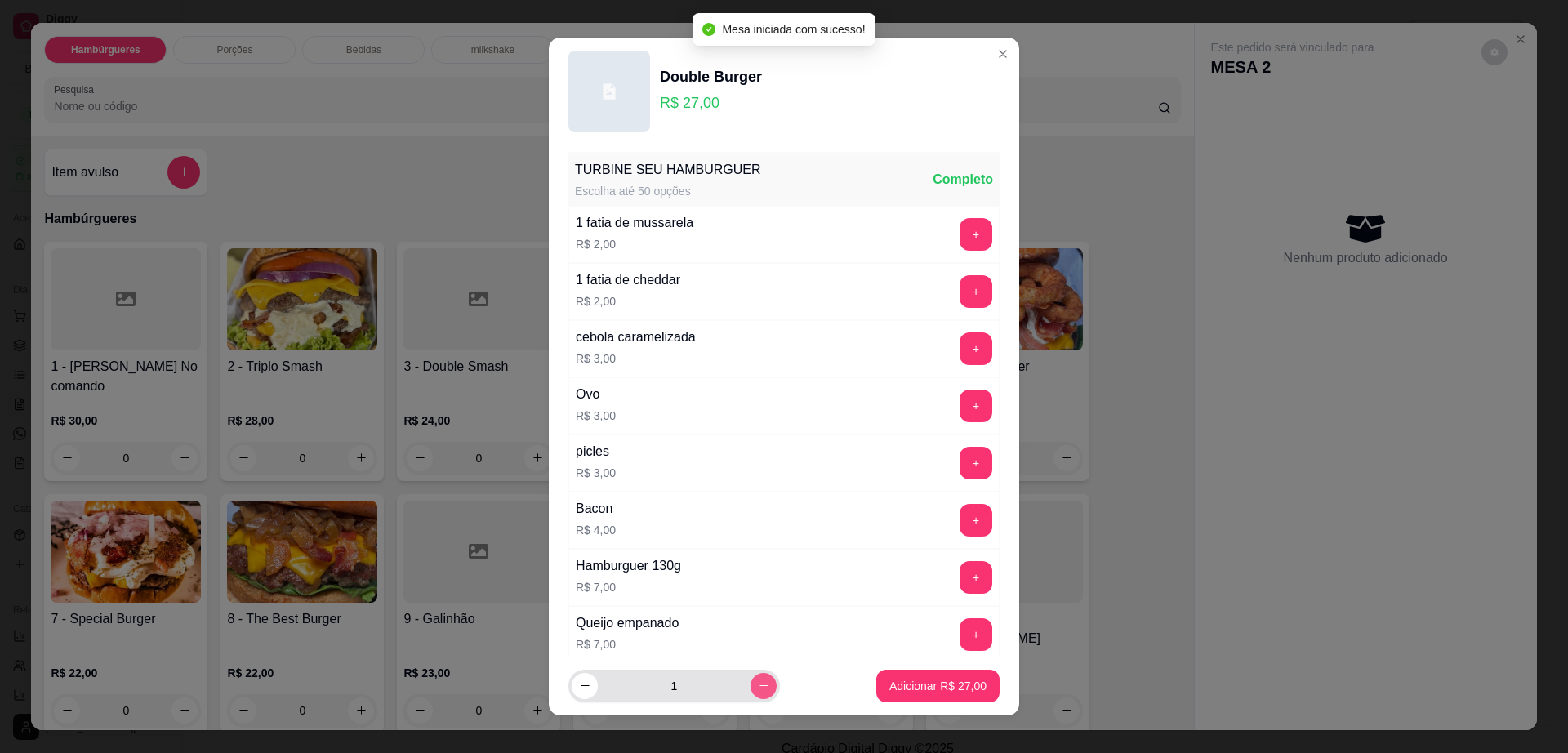
click at [757, 682] on icon "increase-product-quantity" at bounding box center [763, 685] width 12 height 12
click at [757, 682] on icon "increase-product-quantity" at bounding box center [763, 686] width 12 height 12
type input "3"
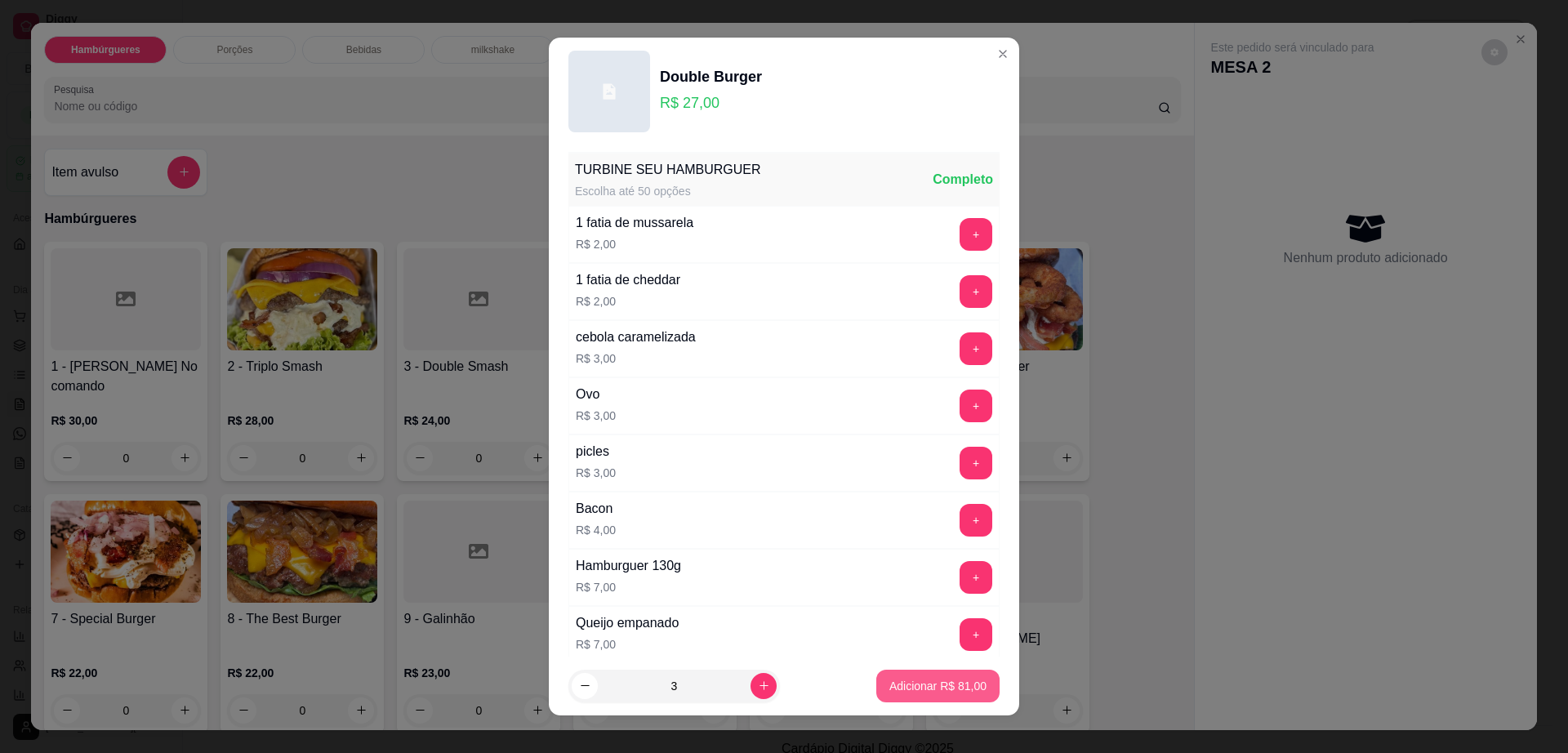
click at [877, 679] on button "Adicionar R$ 81,00" at bounding box center [938, 686] width 124 height 33
type input "3"
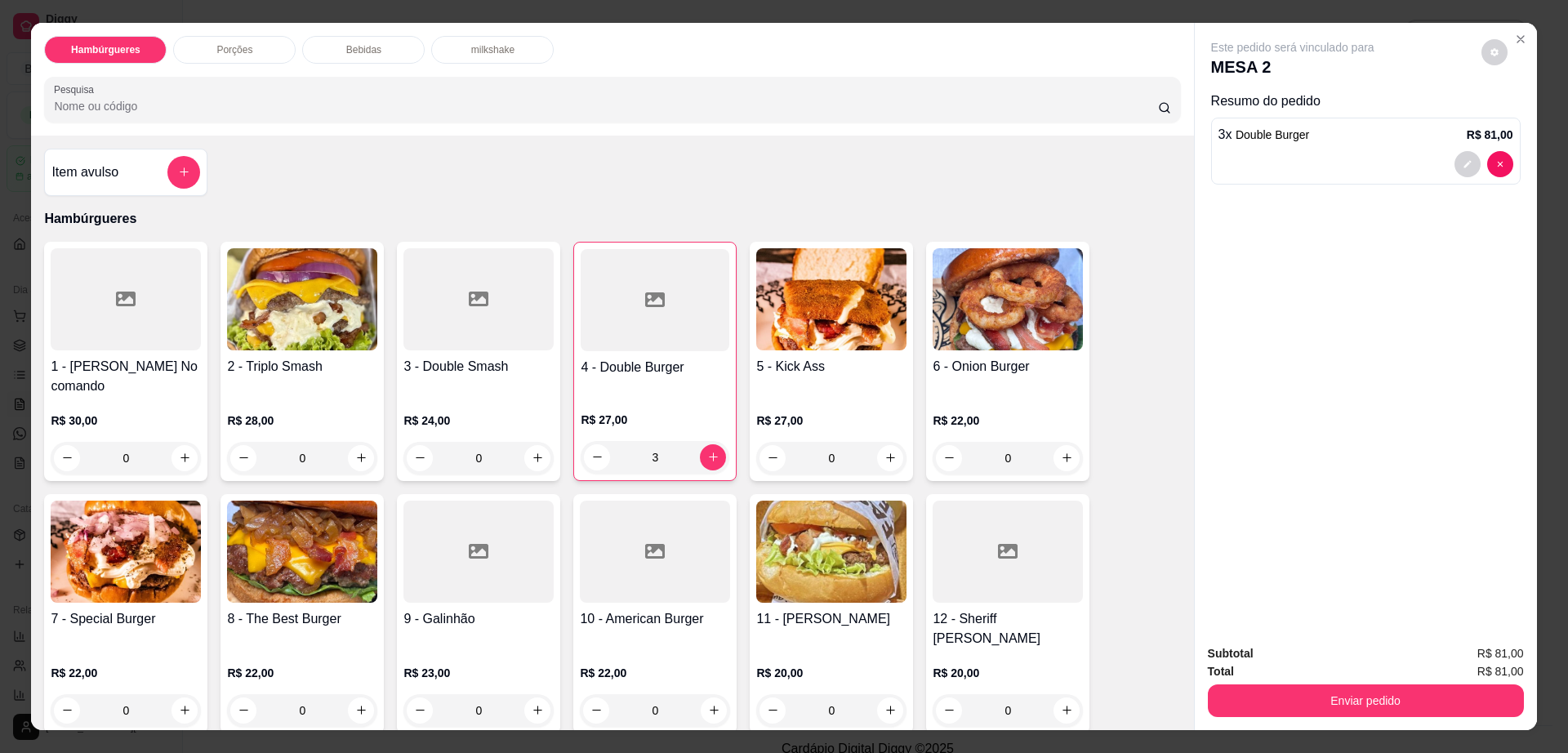
click at [377, 29] on div "Hambúrgueres Porções Bebidas milkshake Pesquisa" at bounding box center [611, 79] width 1162 height 113
click at [384, 67] on div "Hambúrgueres Porções Bebidas milkshake Pesquisa" at bounding box center [611, 79] width 1162 height 113
click at [395, 49] on div "Bebidas" at bounding box center [364, 50] width 123 height 28
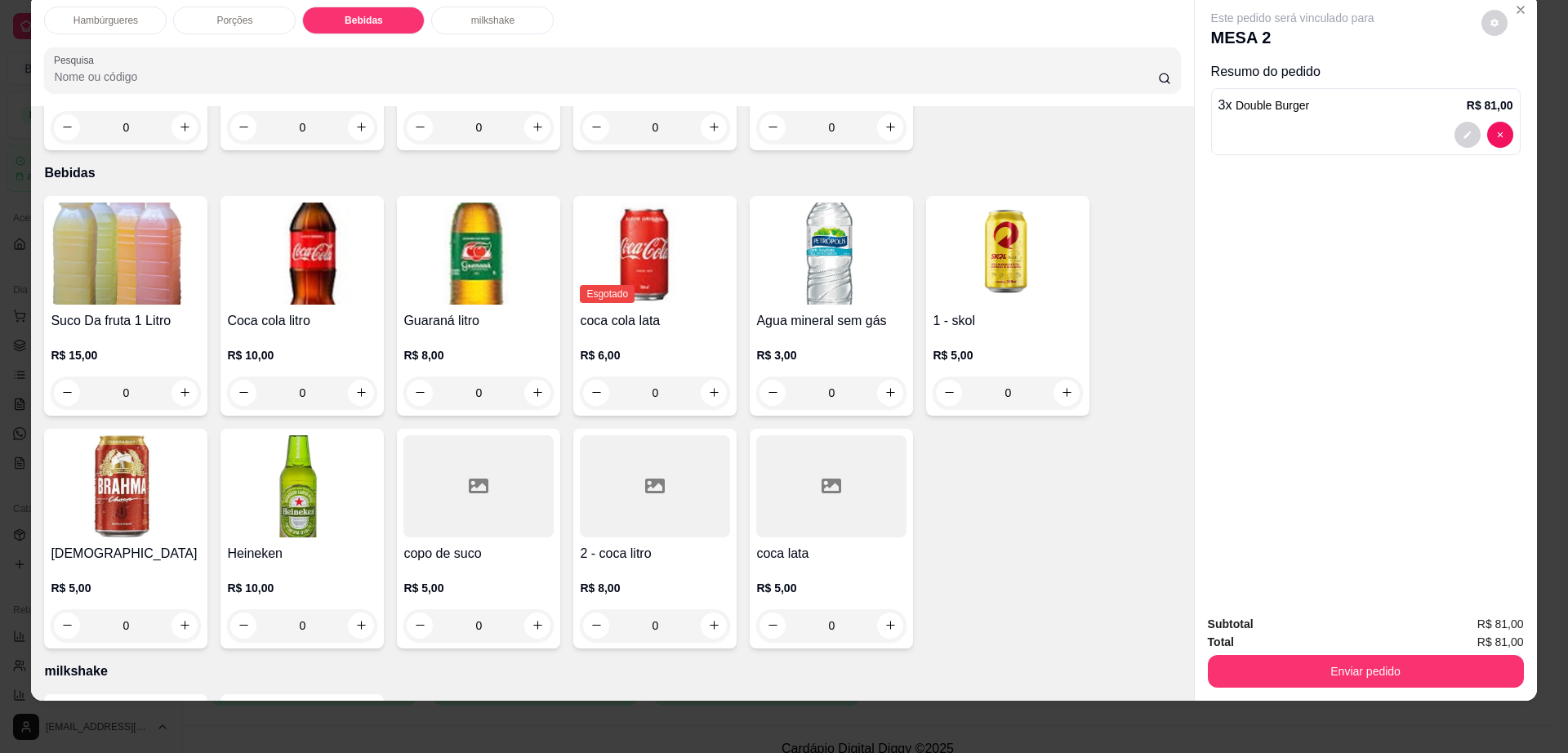
click at [629, 436] on div at bounding box center [654, 487] width 150 height 102
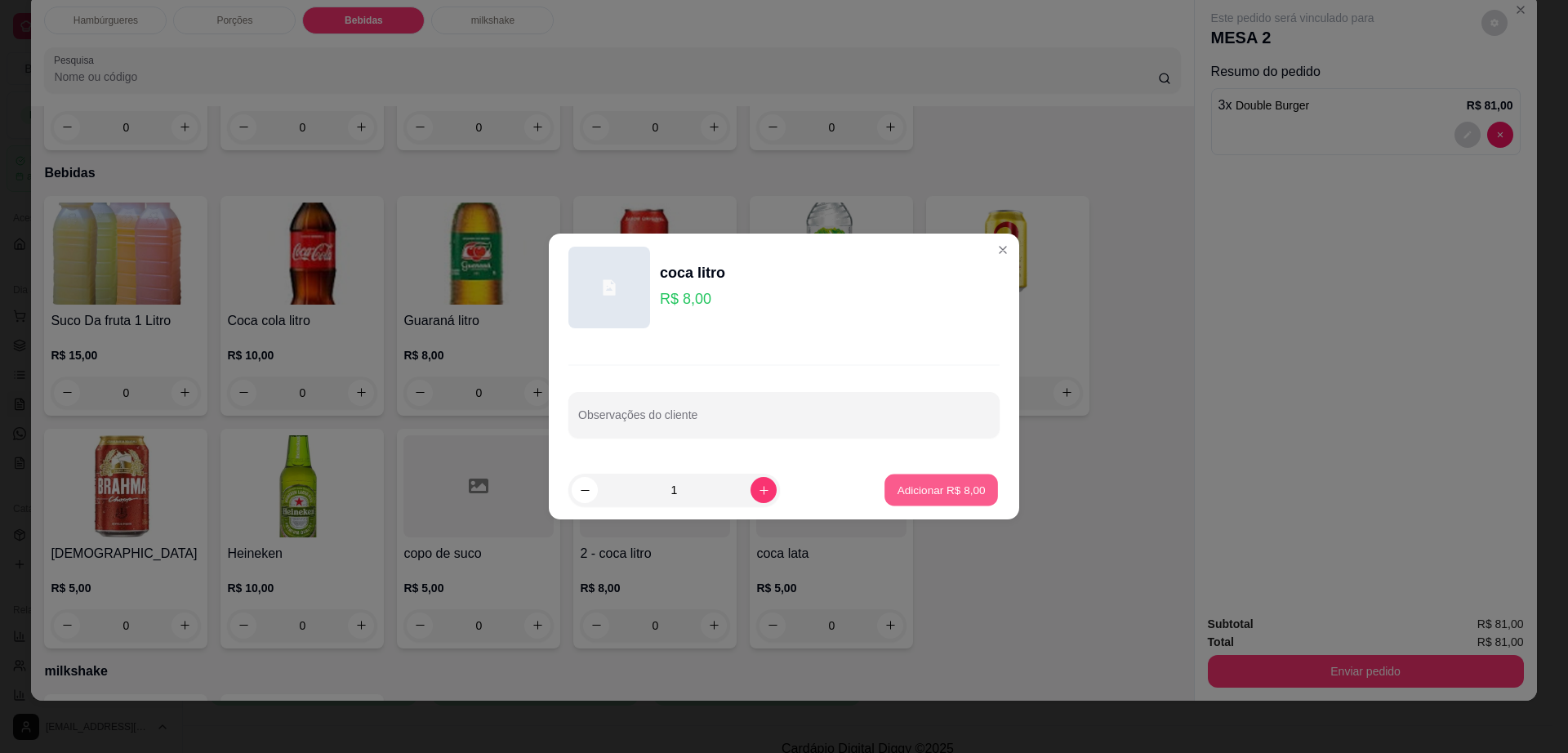
click at [951, 491] on p "Adicionar R$ 8,00" at bounding box center [941, 490] width 88 height 16
type input "1"
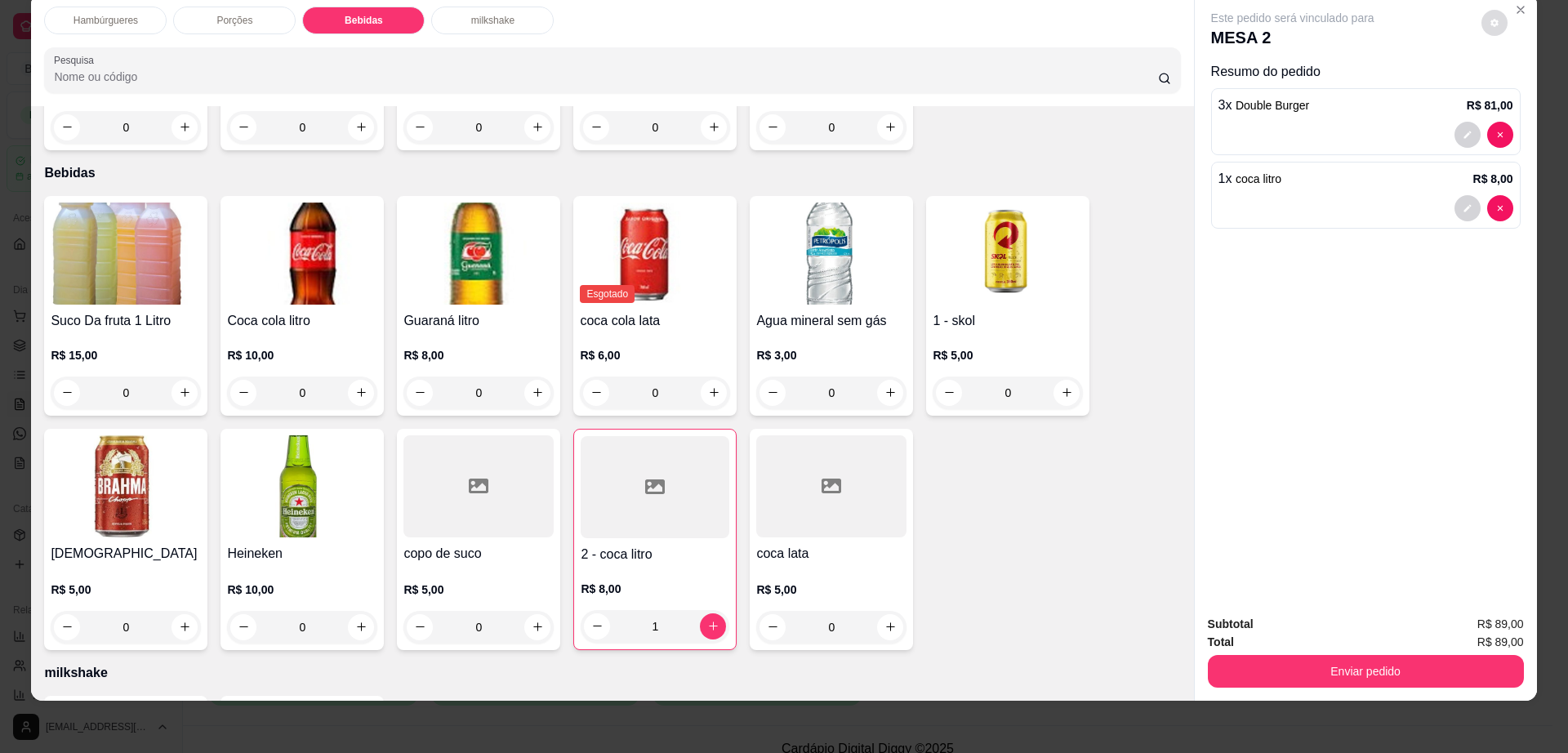
click at [1491, 24] on icon "decrease-product-quantity" at bounding box center [1494, 22] width 8 height 8
click at [1521, 80] on span "Automatic updates" at bounding box center [1523, 87] width 33 height 20
click at [1518, 88] on input "Automatic updates" at bounding box center [1511, 93] width 10 height 10
checkbox input "true"
click at [1435, 674] on button "Enviar pedido" at bounding box center [1366, 671] width 316 height 33
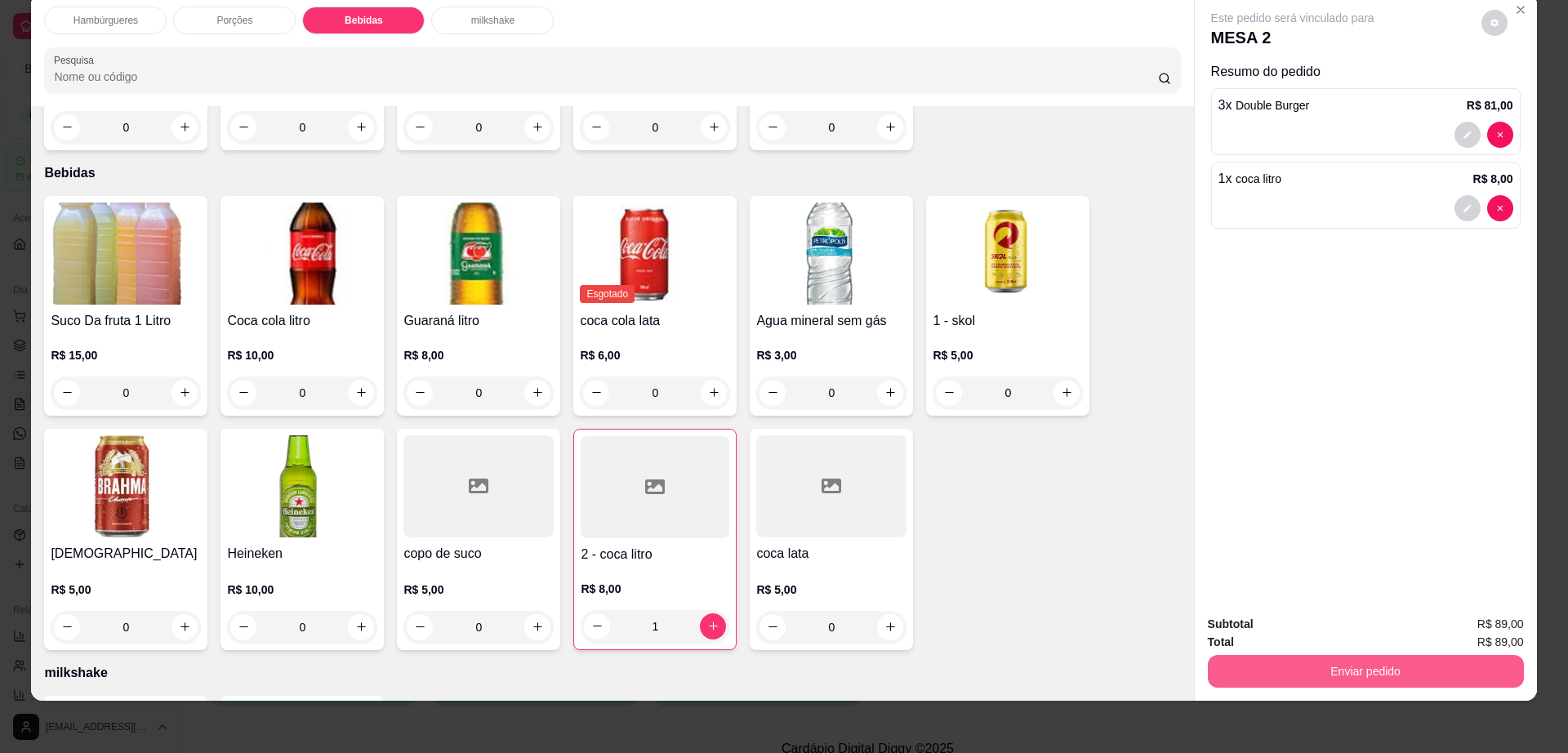
click at [1283, 663] on button "Enviar pedido" at bounding box center [1366, 671] width 316 height 33
click at [1295, 627] on button "Não registrar e enviar pedido" at bounding box center [1309, 631] width 170 height 31
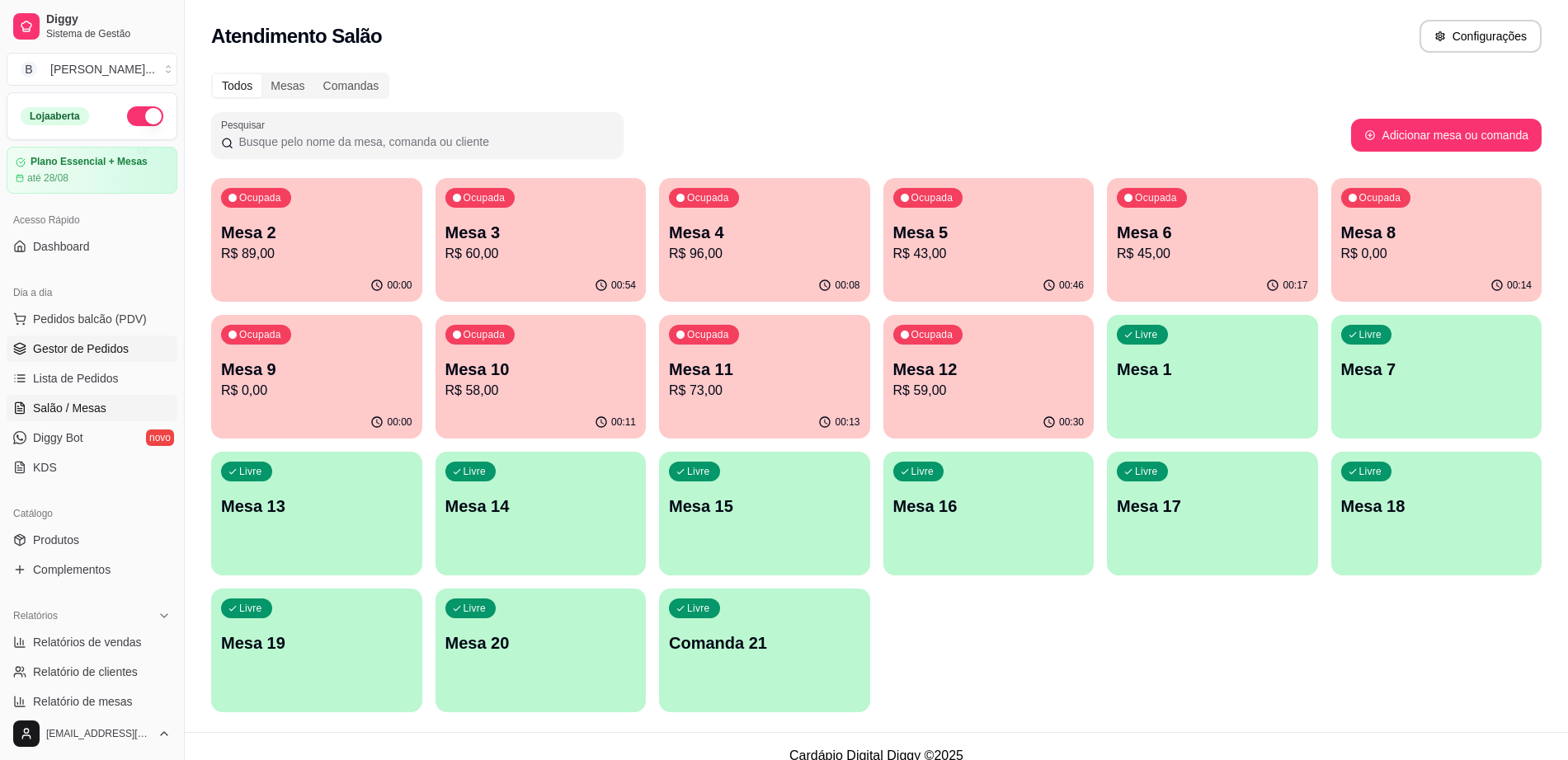
click at [79, 340] on span "Gestor de Pedidos" at bounding box center [81, 349] width 96 height 17
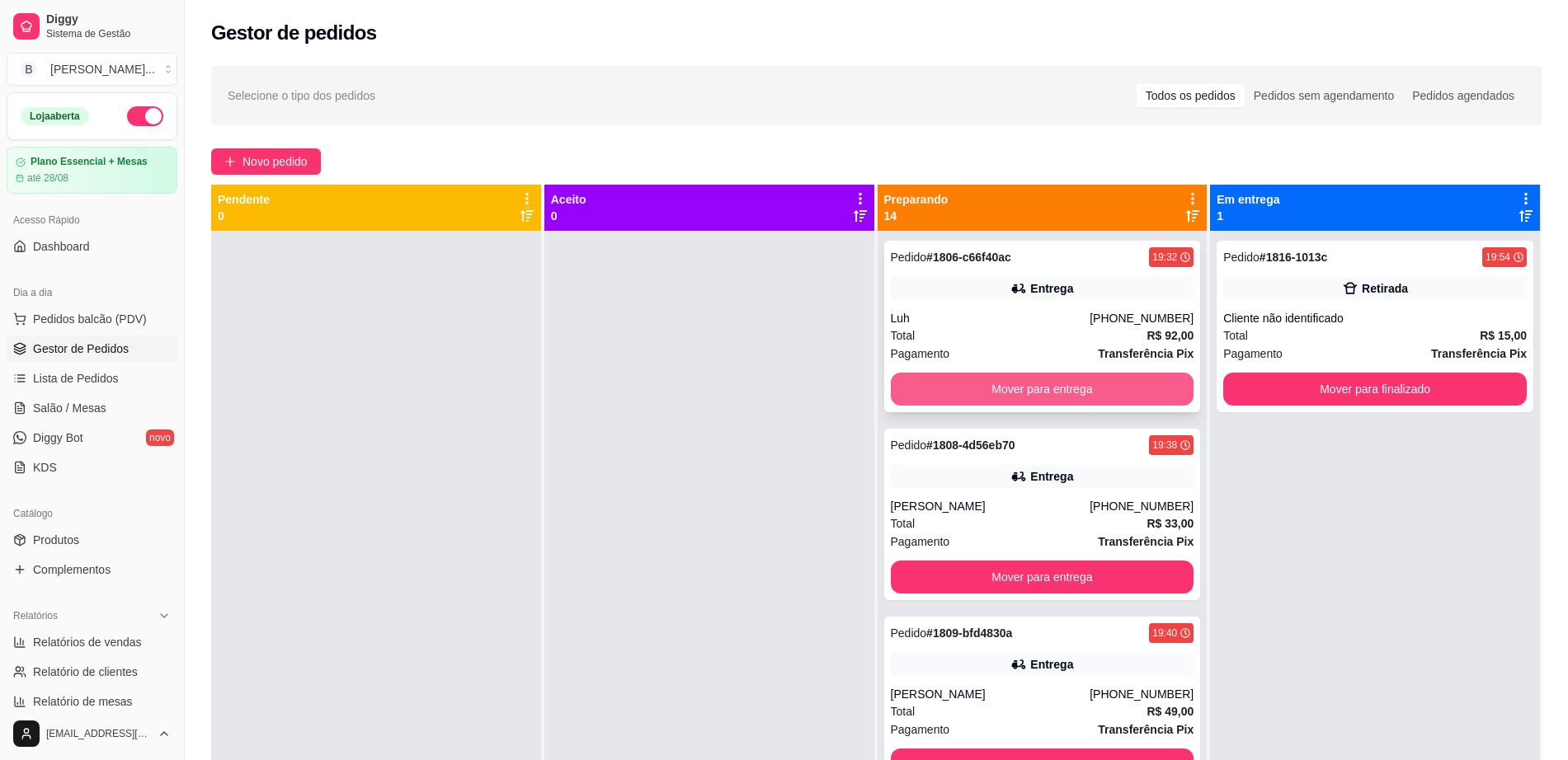
click at [951, 392] on button "Mover para entrega" at bounding box center [1043, 389] width 304 height 33
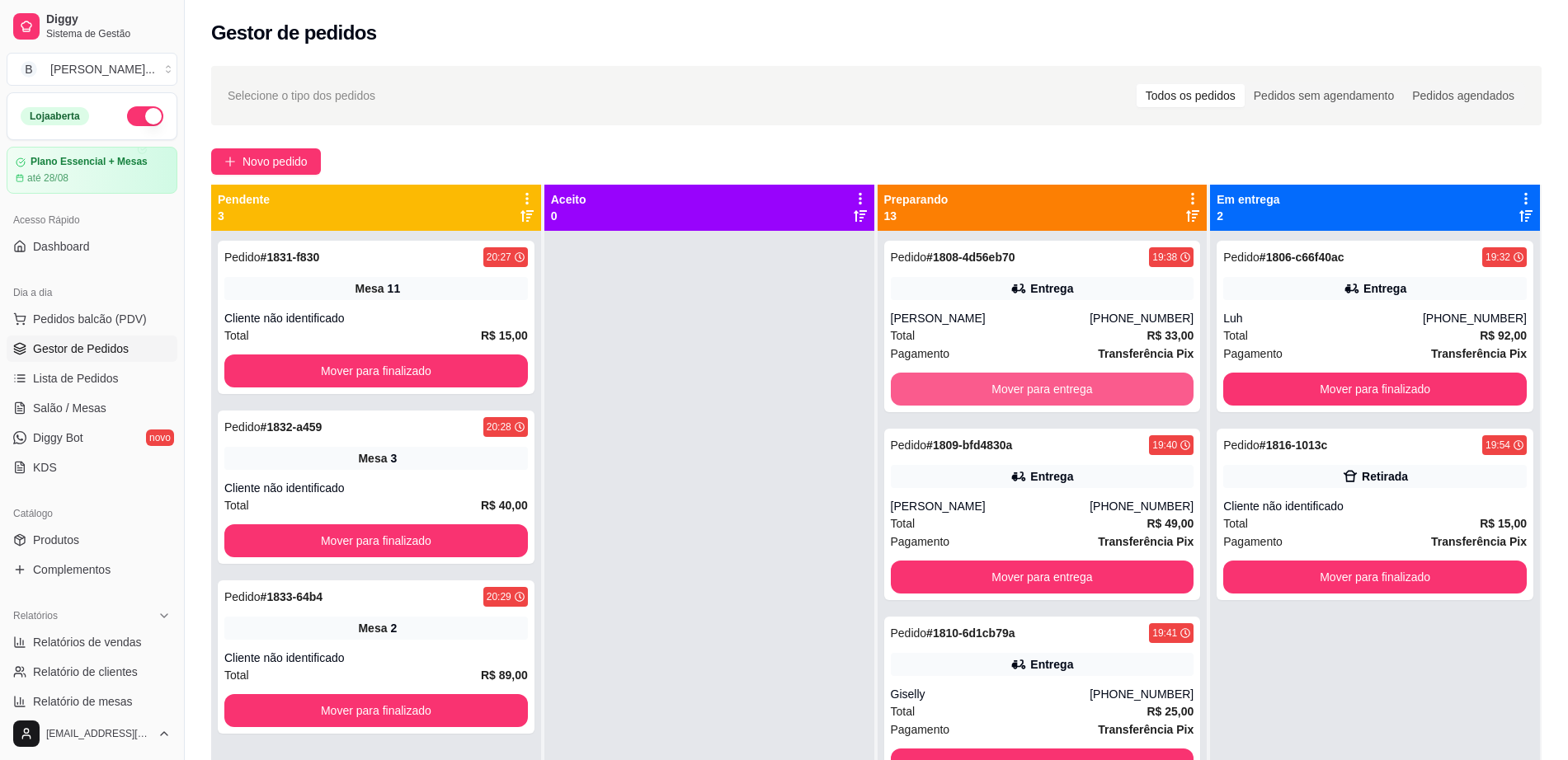
scroll to position [199, 0]
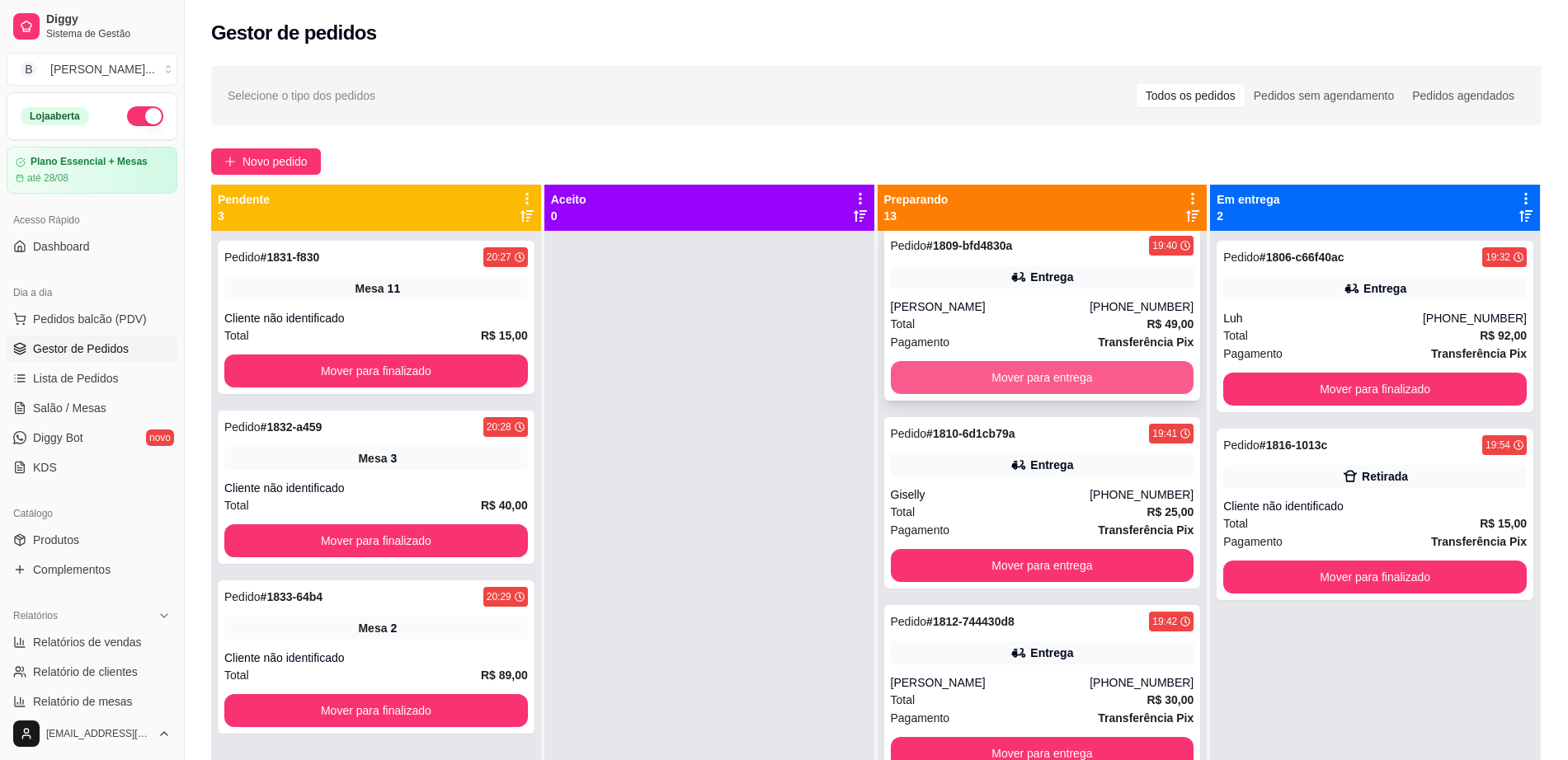
click at [965, 375] on button "Mover para entrega" at bounding box center [1043, 377] width 304 height 33
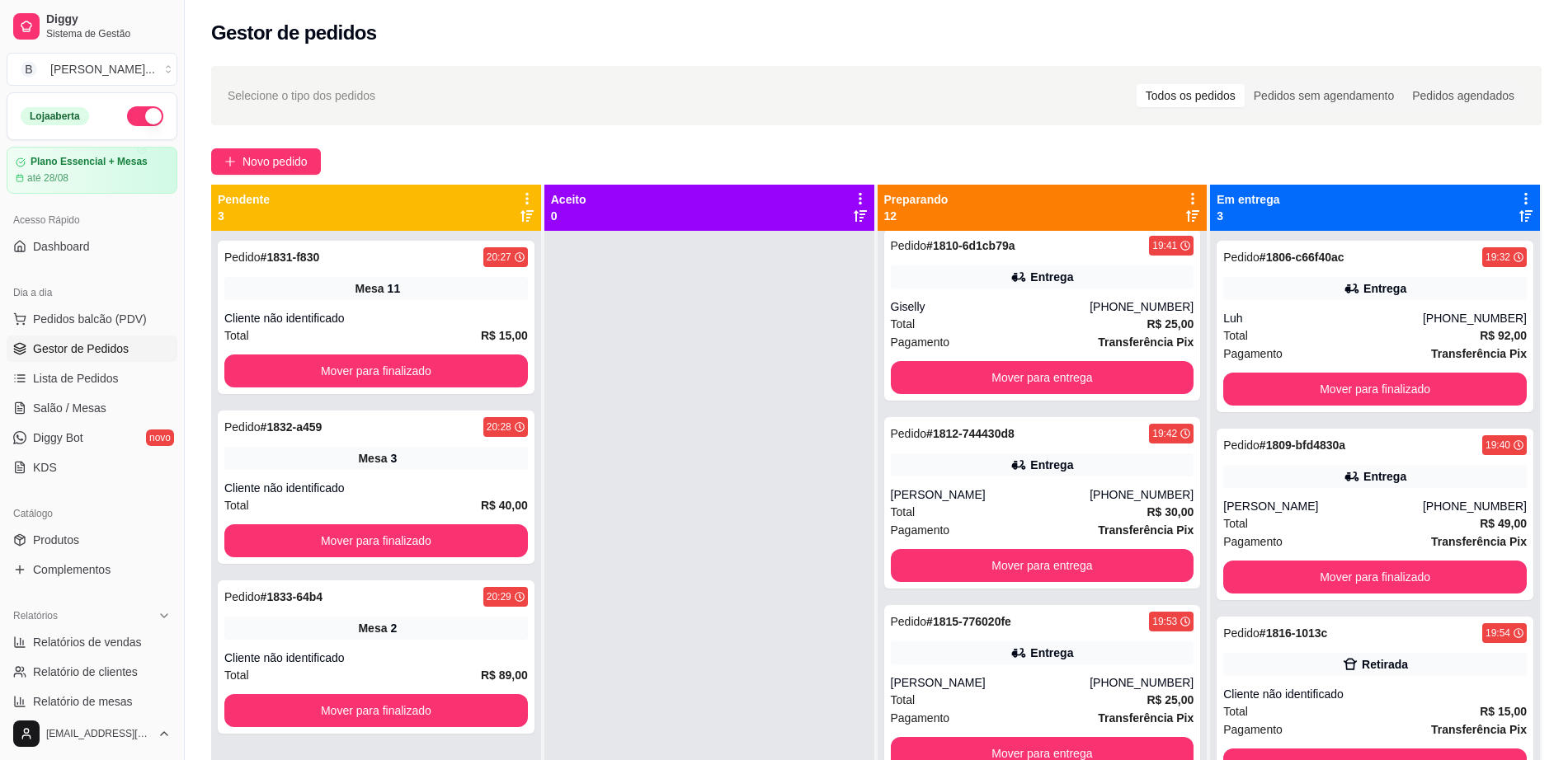
scroll to position [11, 0]
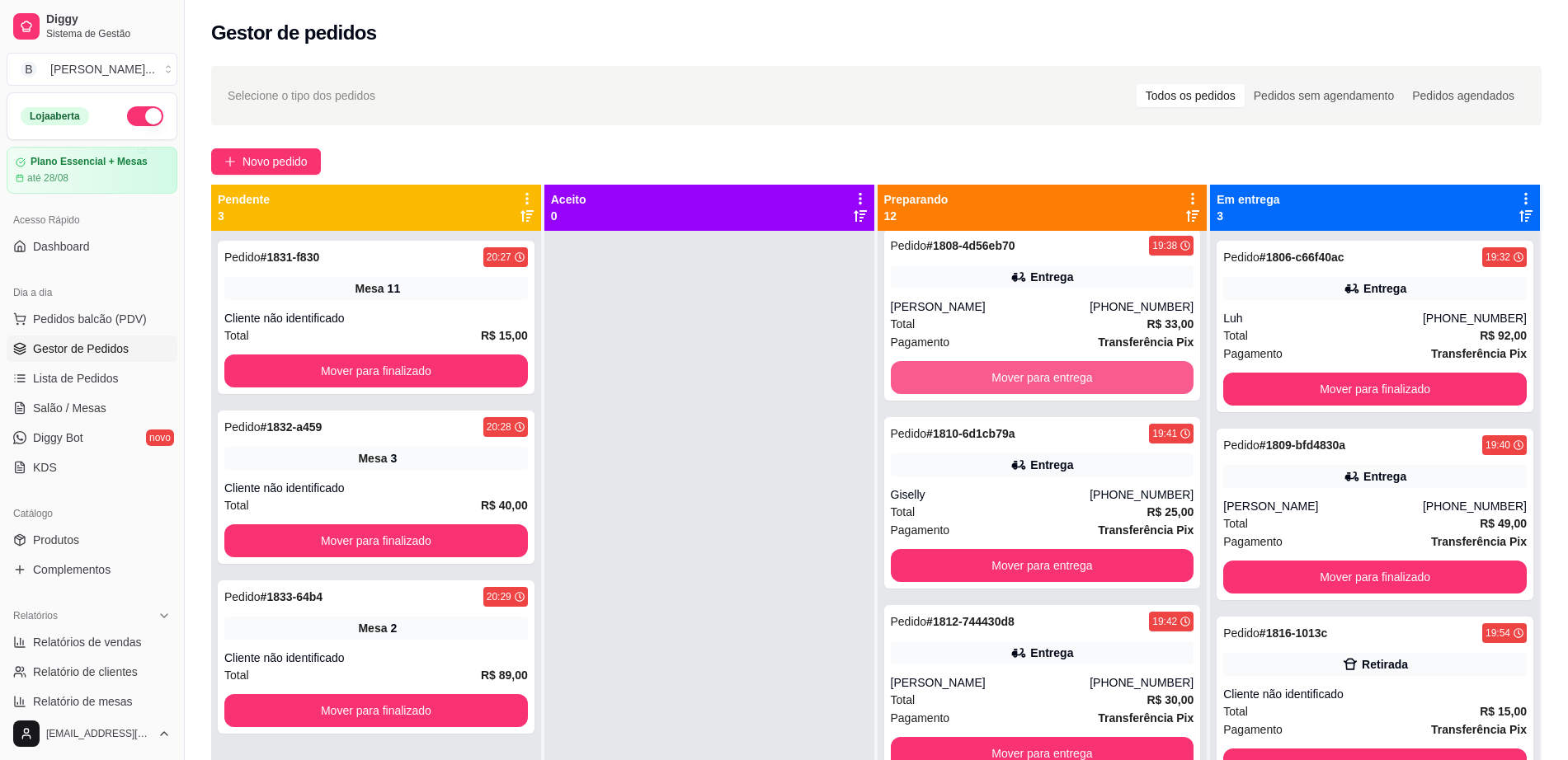
click at [965, 375] on button "Mover para entrega" at bounding box center [1043, 377] width 304 height 33
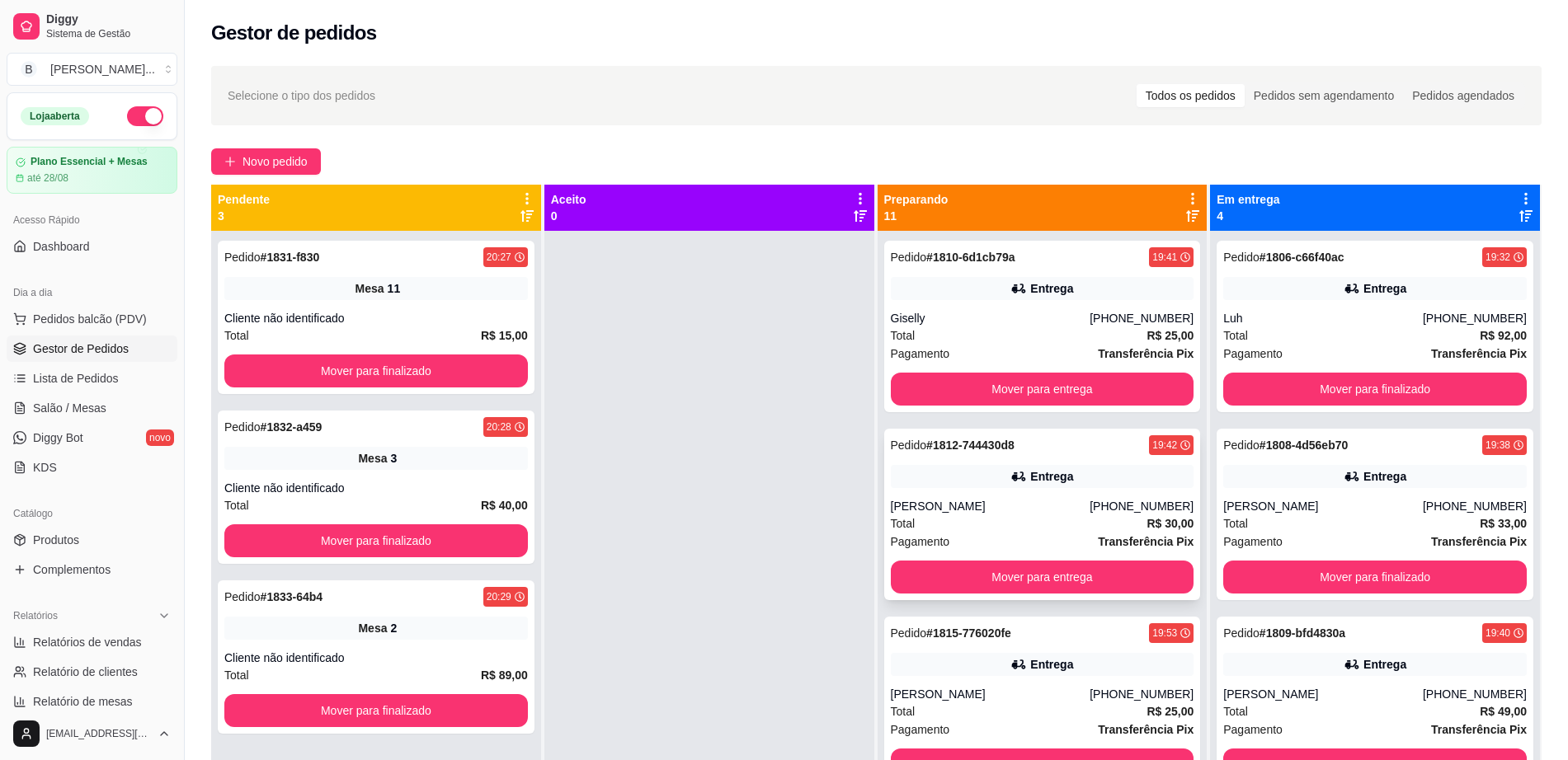
click at [962, 596] on div "Pedido # 1812-744430d8 19:42 Entrega Ana Carolina [PHONE_NUMBER] Total R$ 30,00…" at bounding box center [1043, 514] width 317 height 172
click at [1083, 390] on button "Mover para entrega" at bounding box center [1043, 389] width 304 height 33
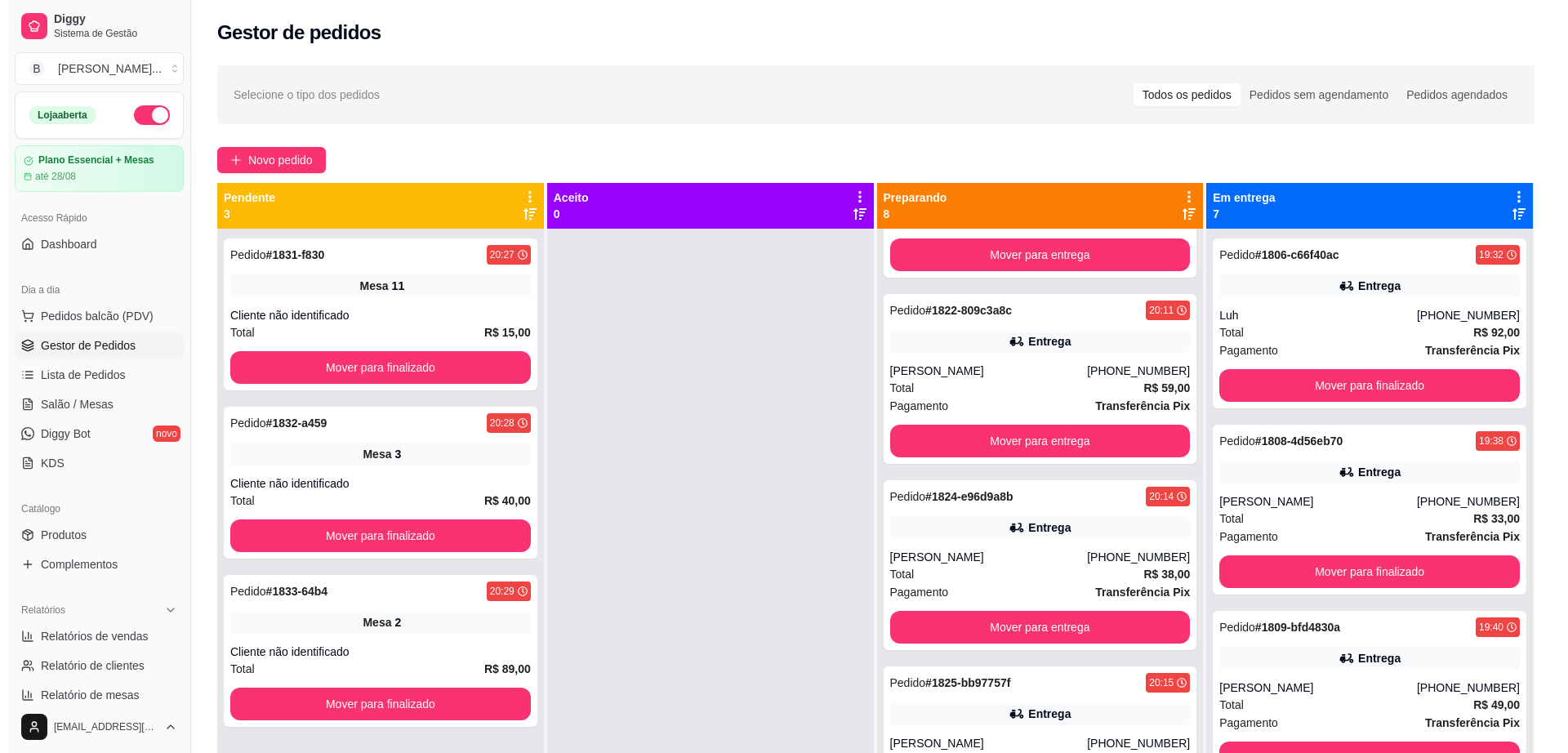
scroll to position [447, 0]
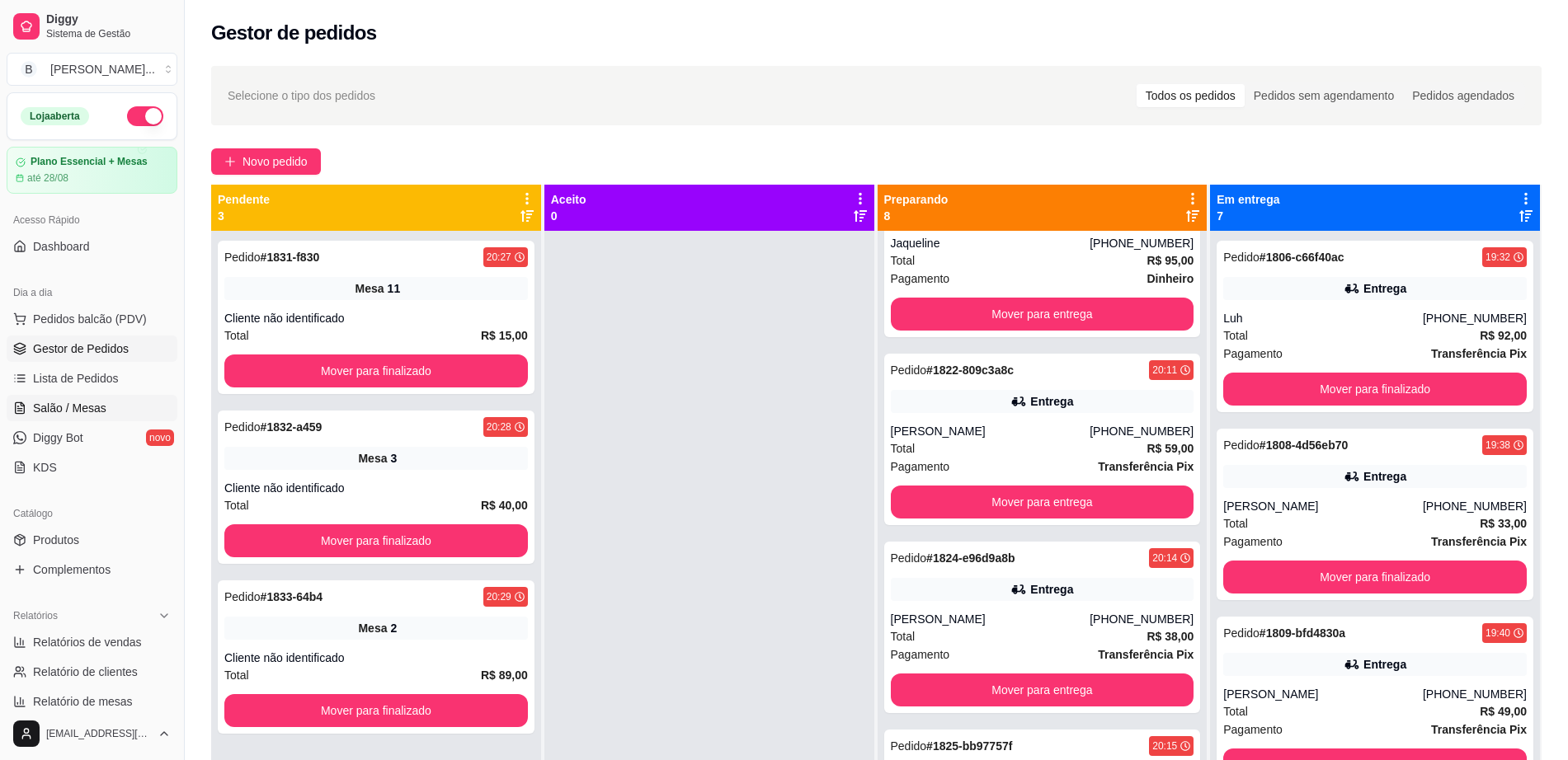
click at [67, 409] on span "Salão / Mesas" at bounding box center [70, 409] width 73 height 17
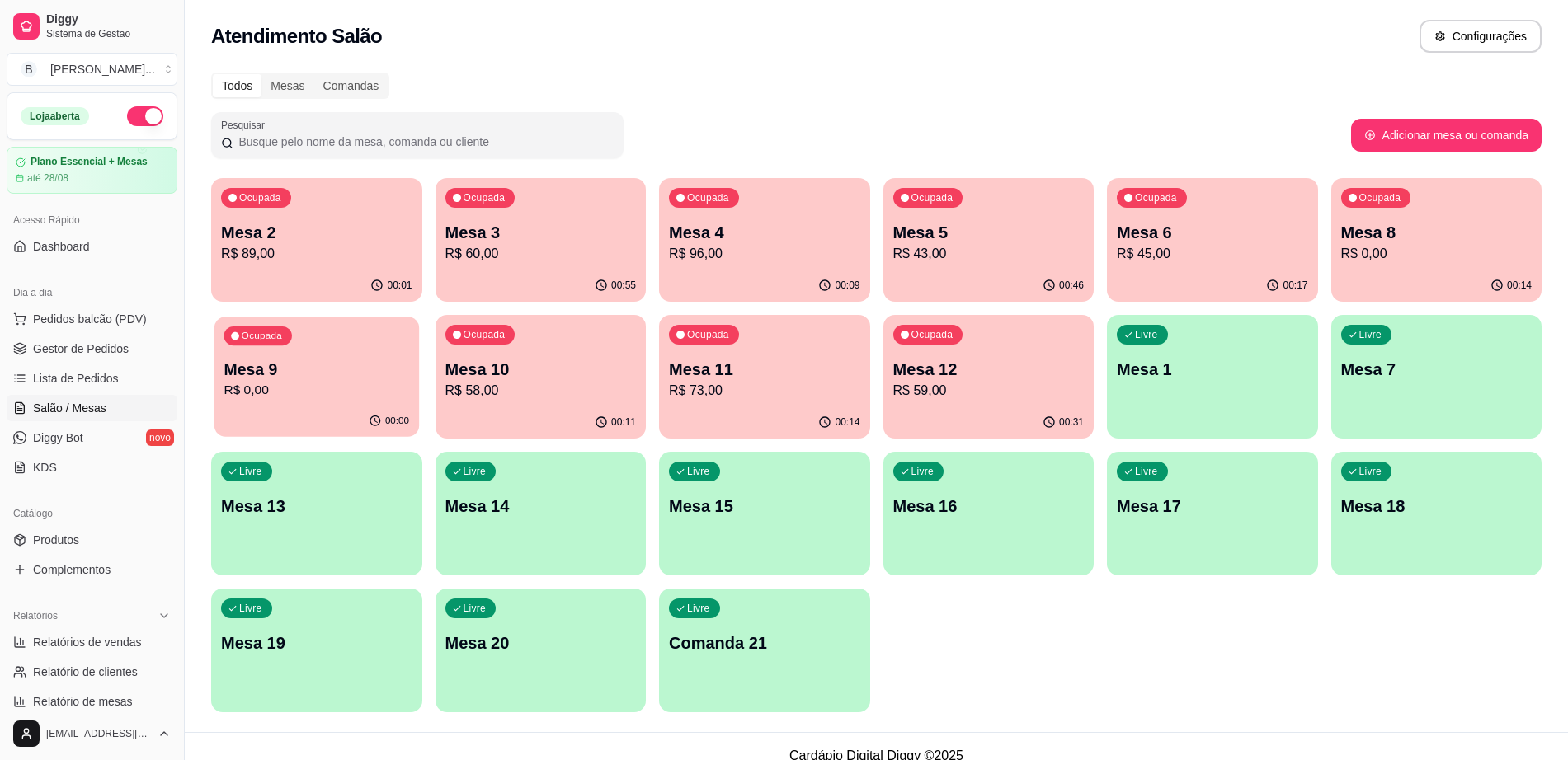
click at [311, 376] on p "Mesa 9" at bounding box center [316, 370] width 185 height 23
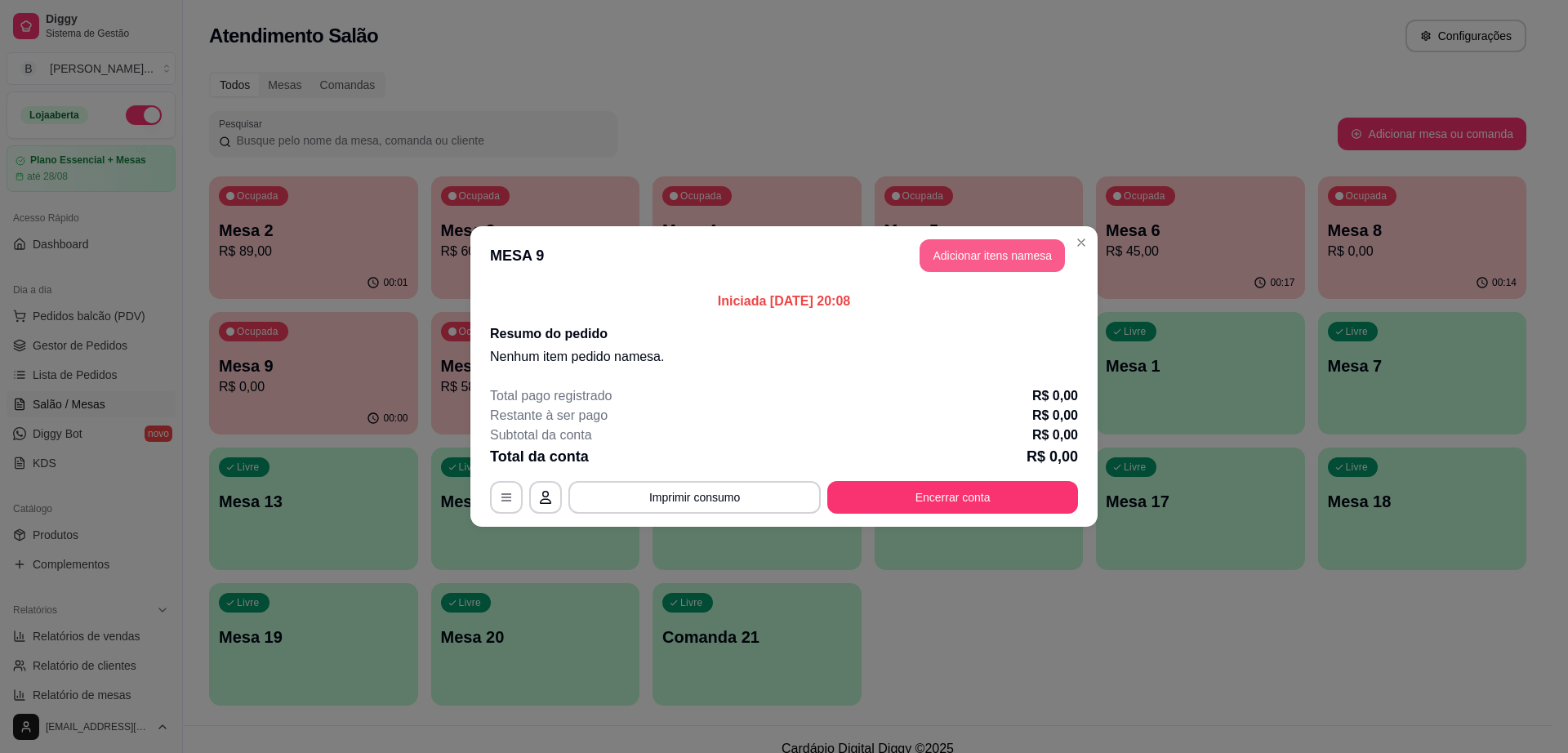
click at [1039, 242] on button "Adicionar itens na mesa" at bounding box center [992, 255] width 145 height 33
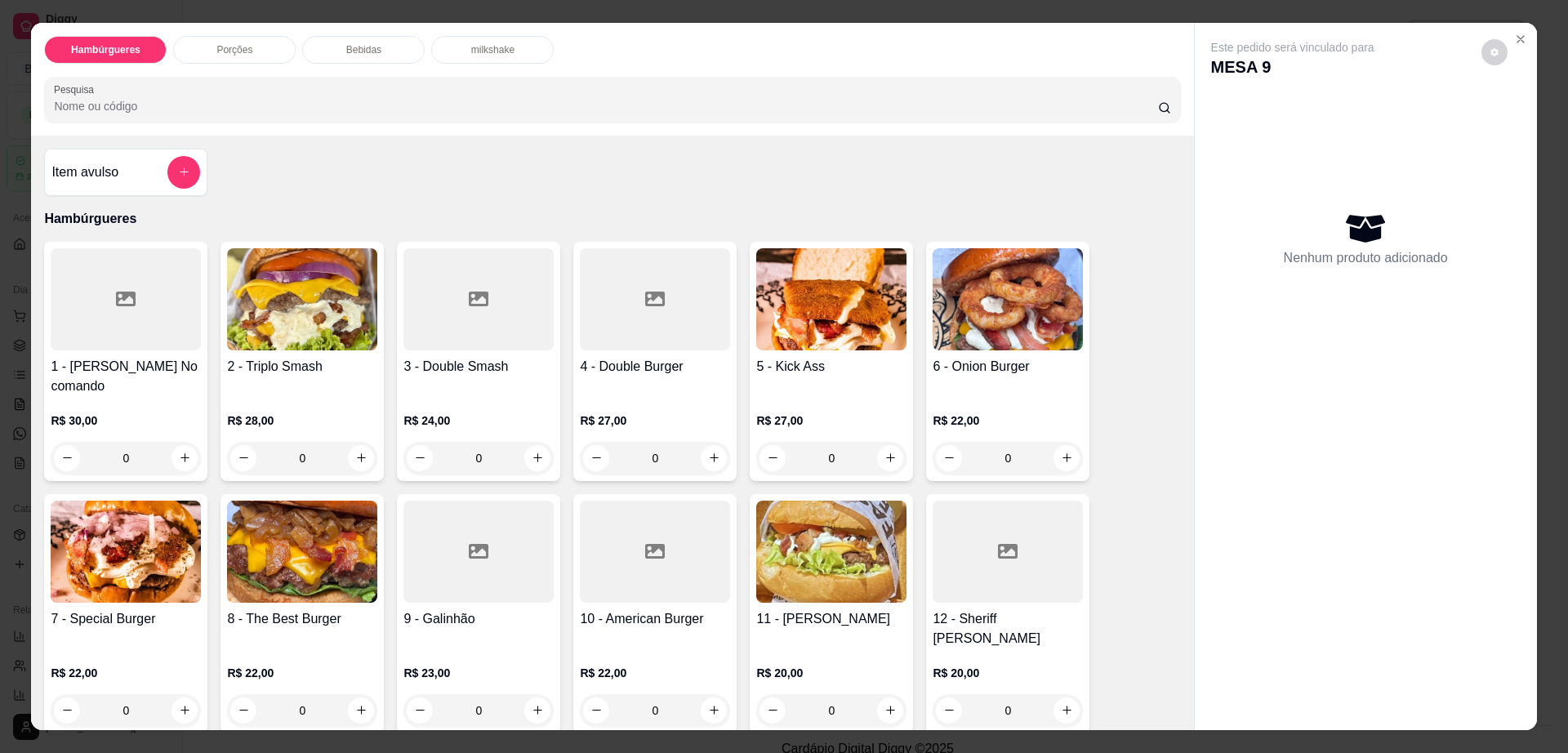
click at [269, 48] on div "Porções" at bounding box center [235, 50] width 123 height 28
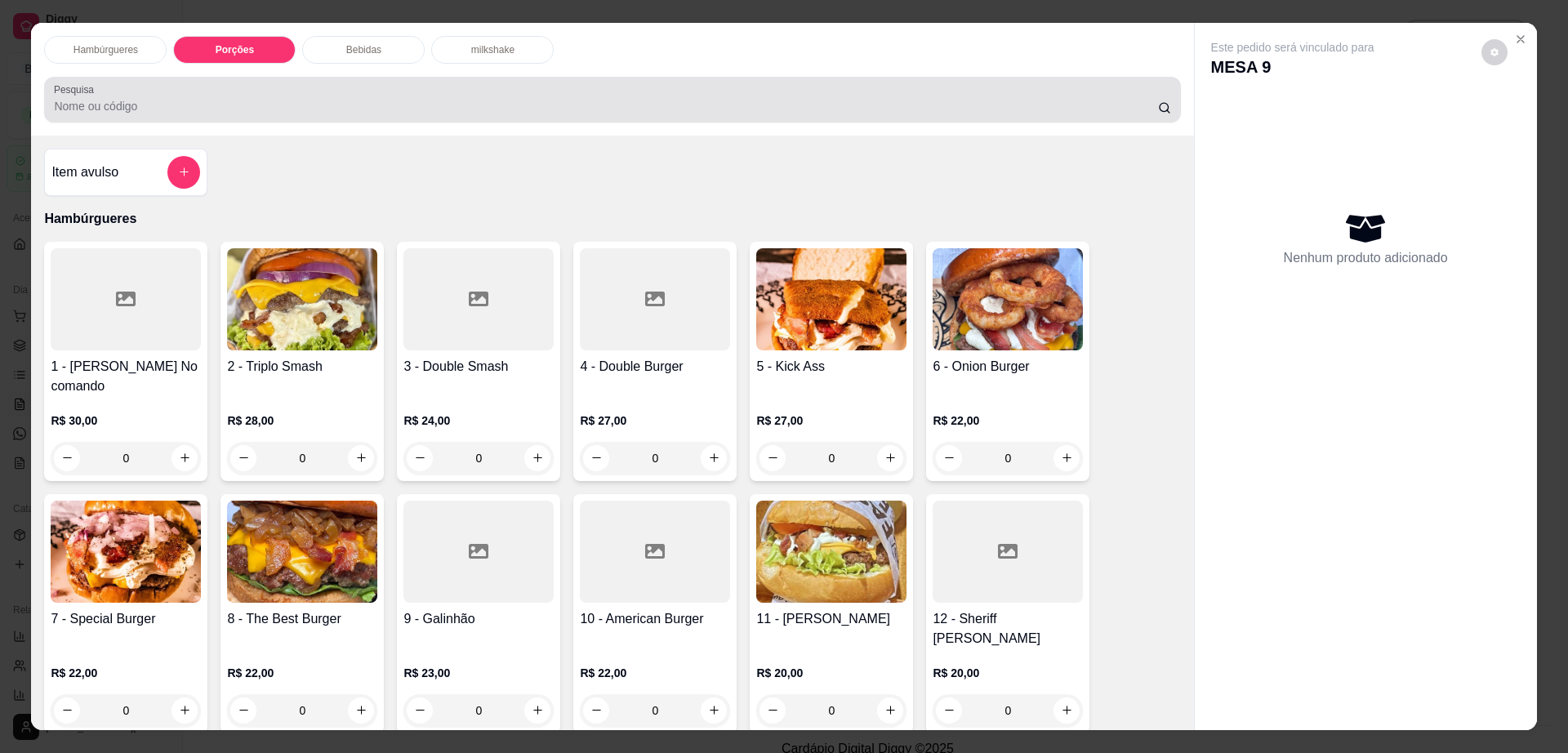
scroll to position [30, 0]
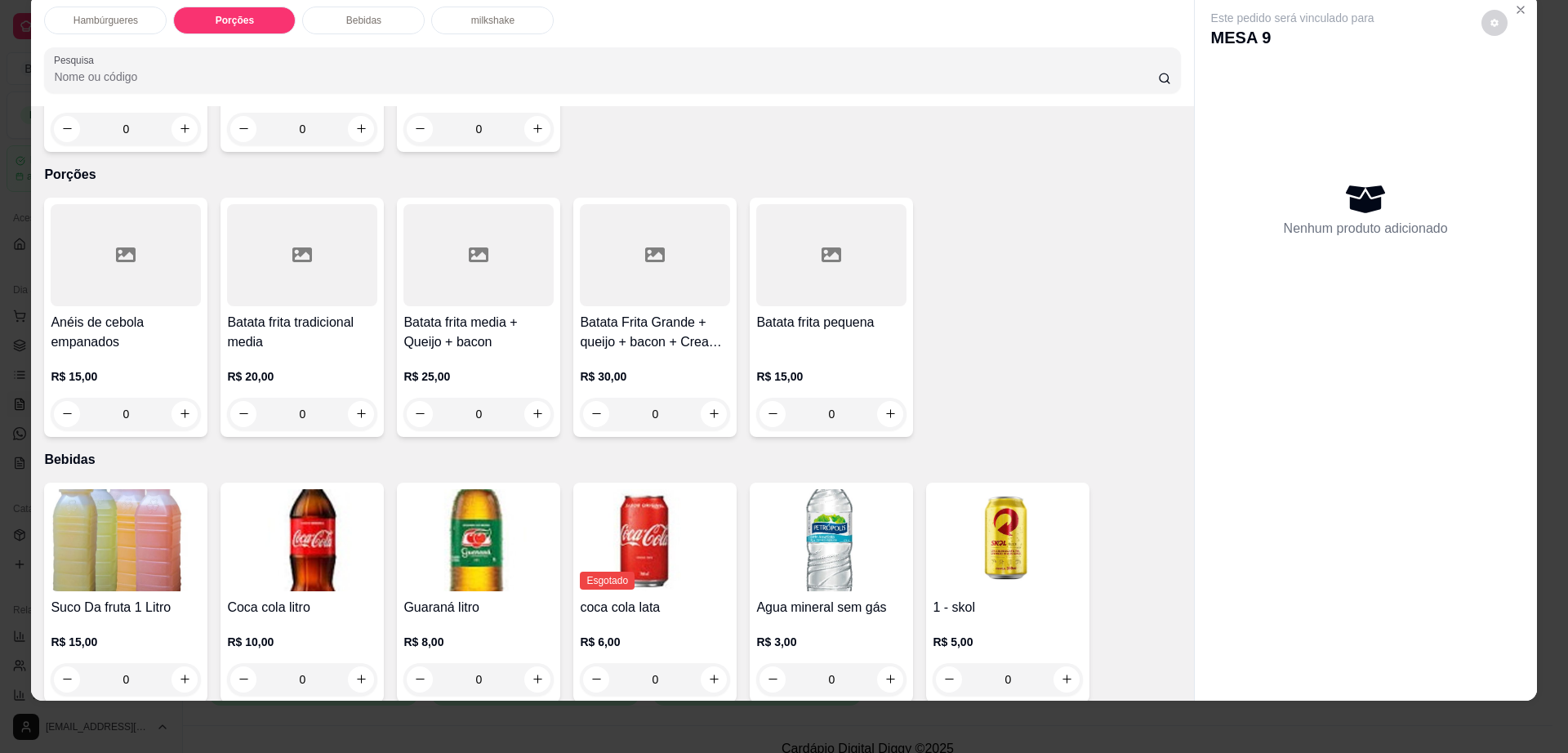
click at [670, 236] on div at bounding box center [654, 255] width 150 height 102
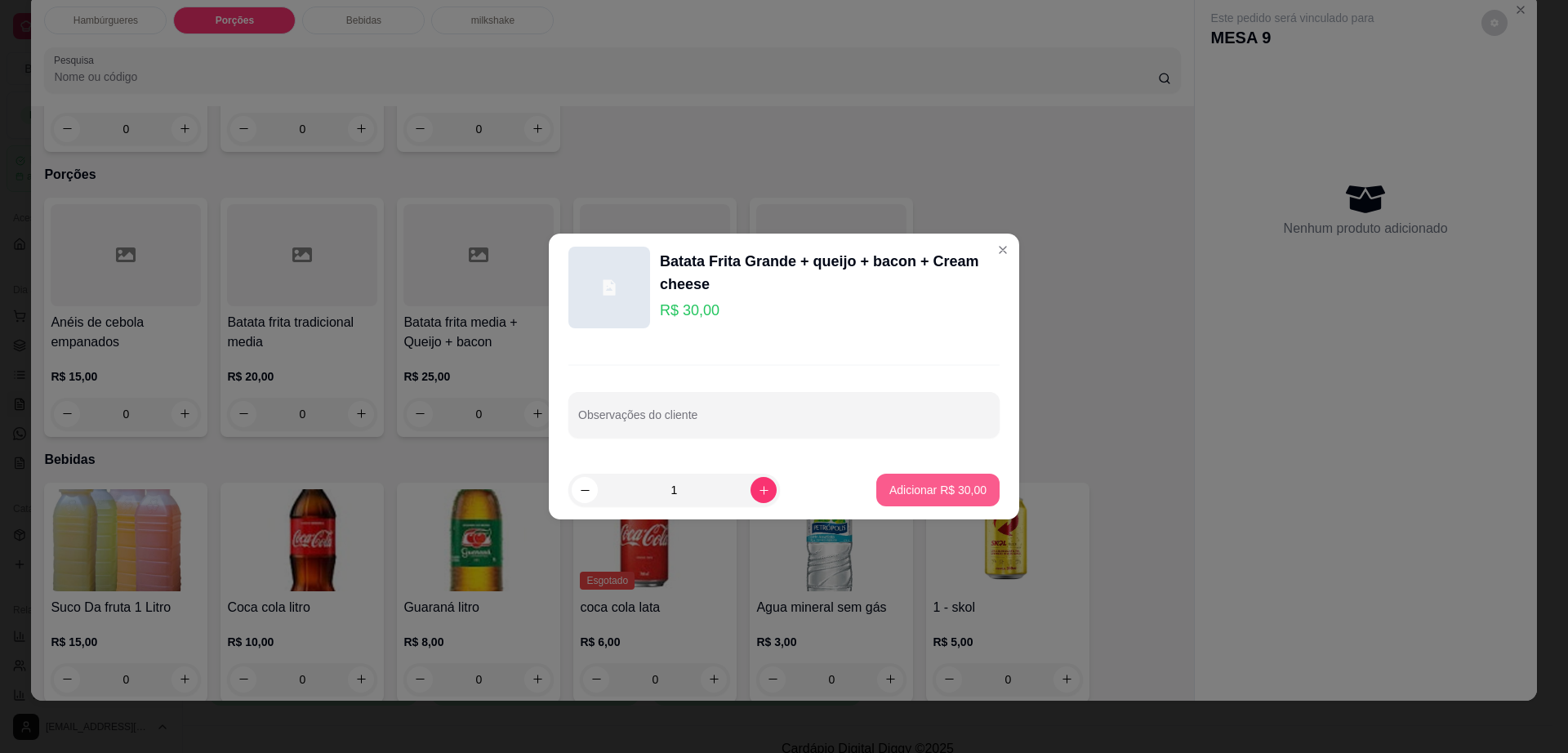
click at [922, 490] on p "Adicionar R$ 30,00" at bounding box center [938, 491] width 97 height 17
type input "1"
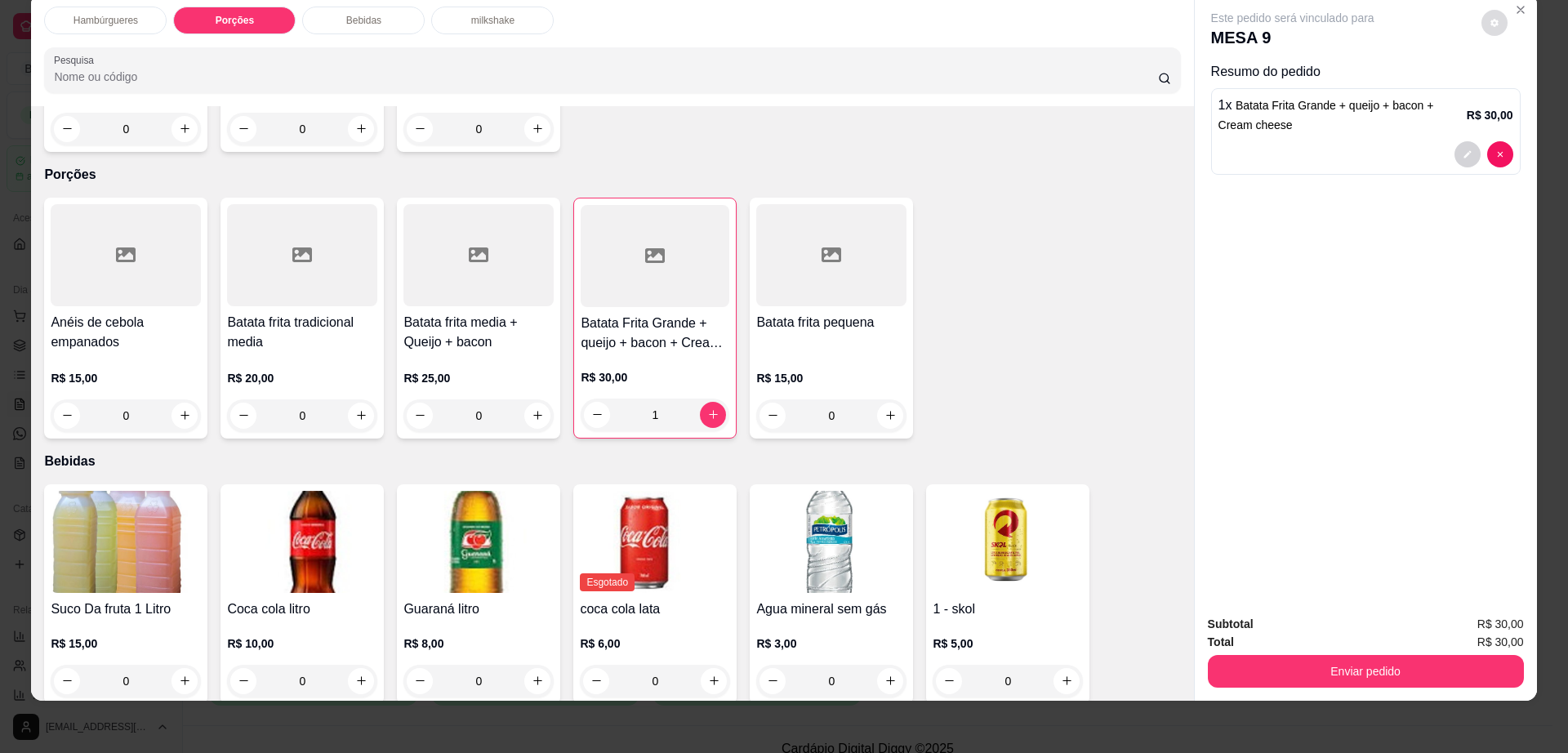
click at [1482, 29] on button "decrease-product-quantity" at bounding box center [1494, 23] width 26 height 26
click at [1279, 658] on button "Enviar pedido" at bounding box center [1366, 671] width 316 height 33
click at [1279, 658] on button "Enviar pedido" at bounding box center [1364, 672] width 306 height 32
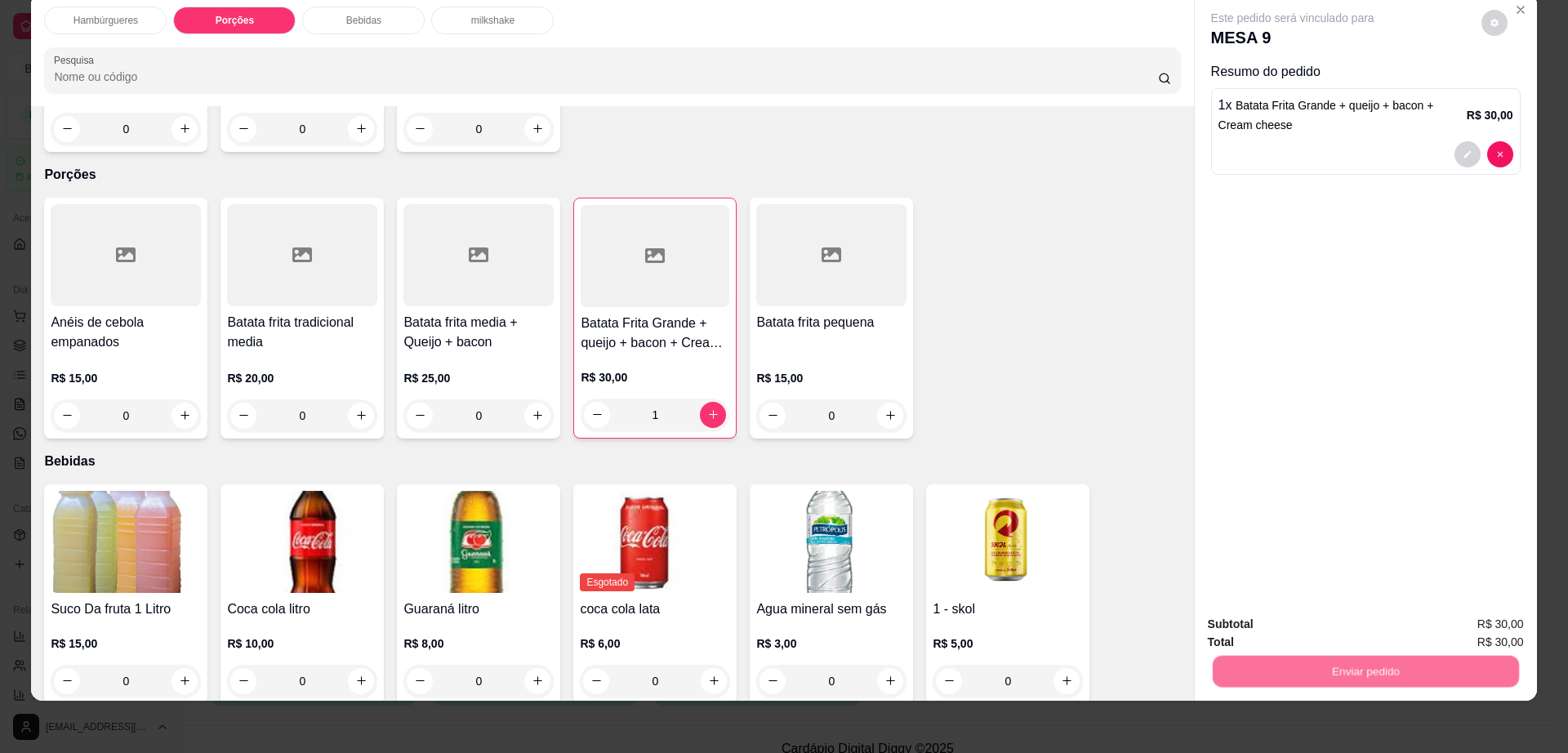
click at [1253, 620] on button "Não registrar e enviar pedido" at bounding box center [1309, 631] width 170 height 31
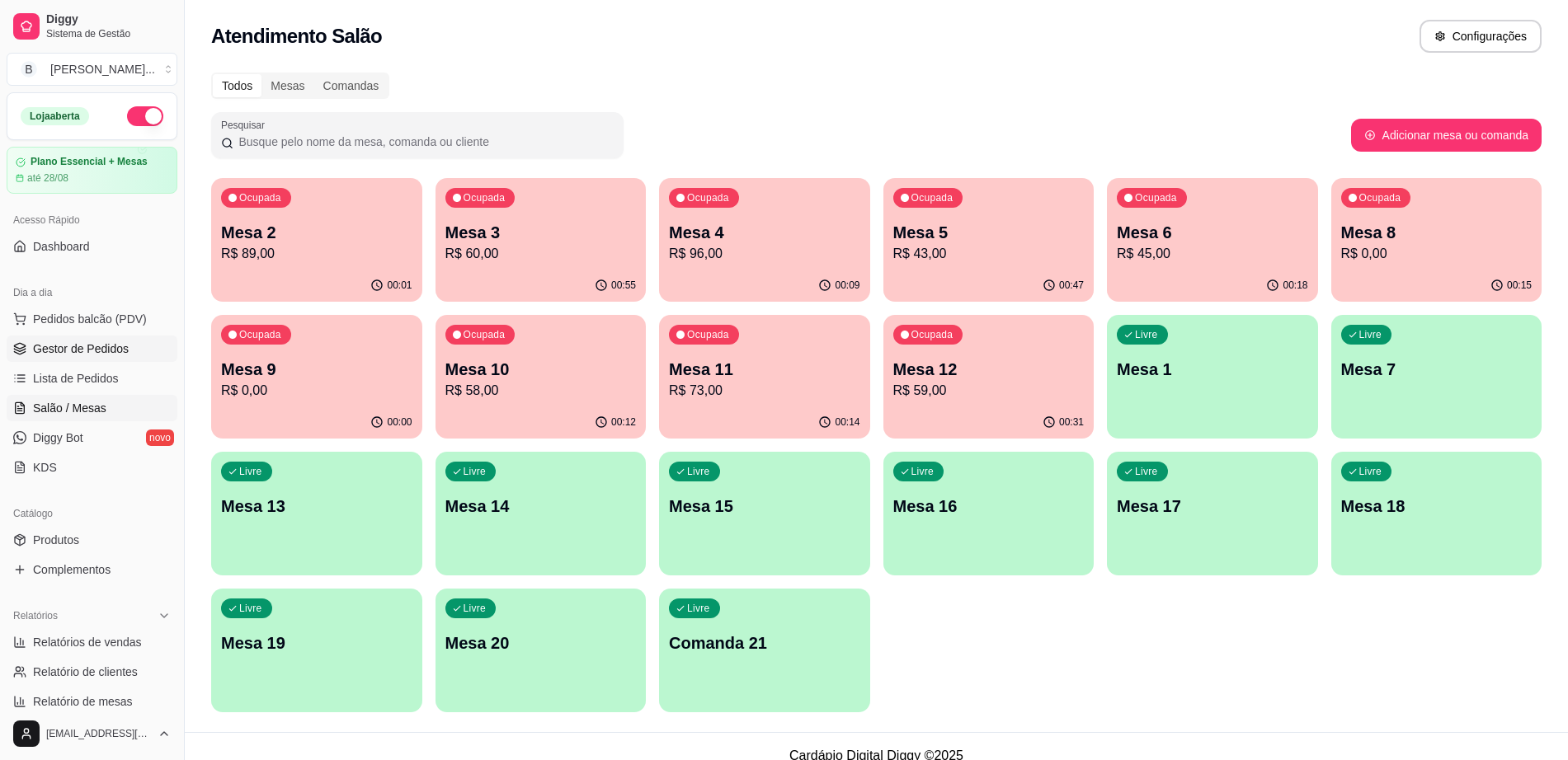
click at [116, 350] on span "Gestor de Pedidos" at bounding box center [81, 349] width 96 height 17
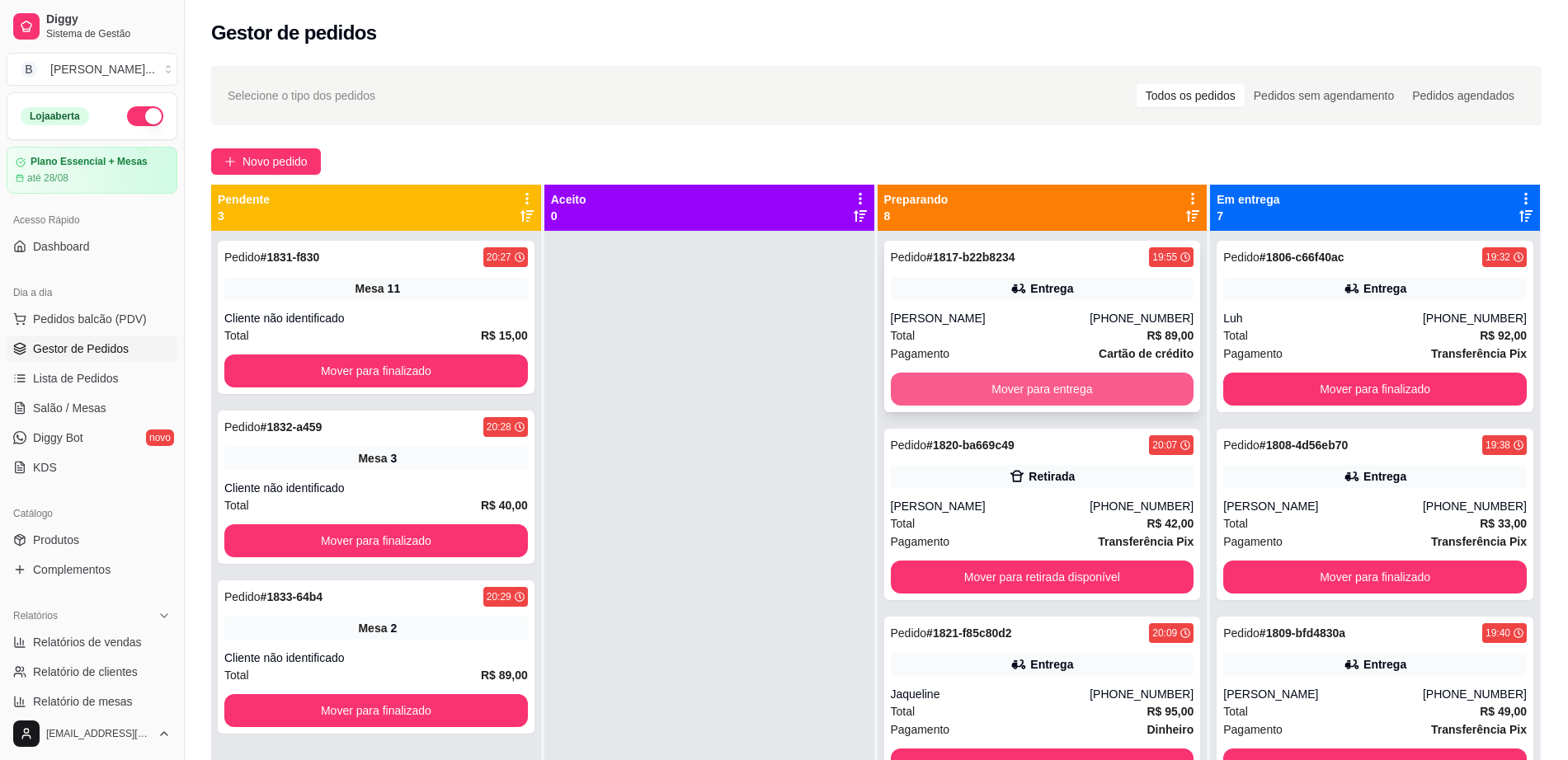
click at [1060, 376] on button "Mover para entrega" at bounding box center [1043, 389] width 304 height 33
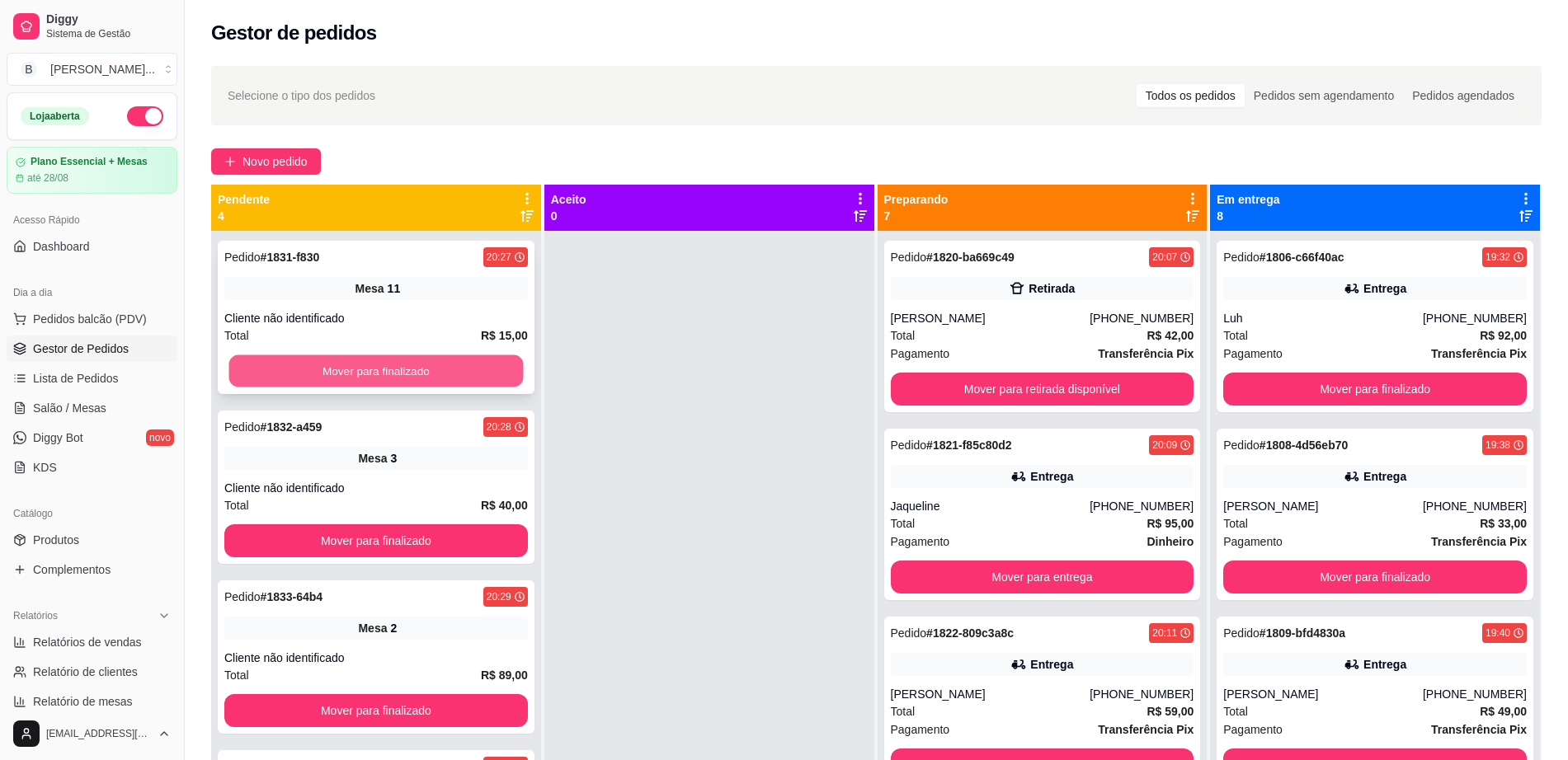
click at [328, 366] on button "Mover para finalizado" at bounding box center [376, 371] width 294 height 32
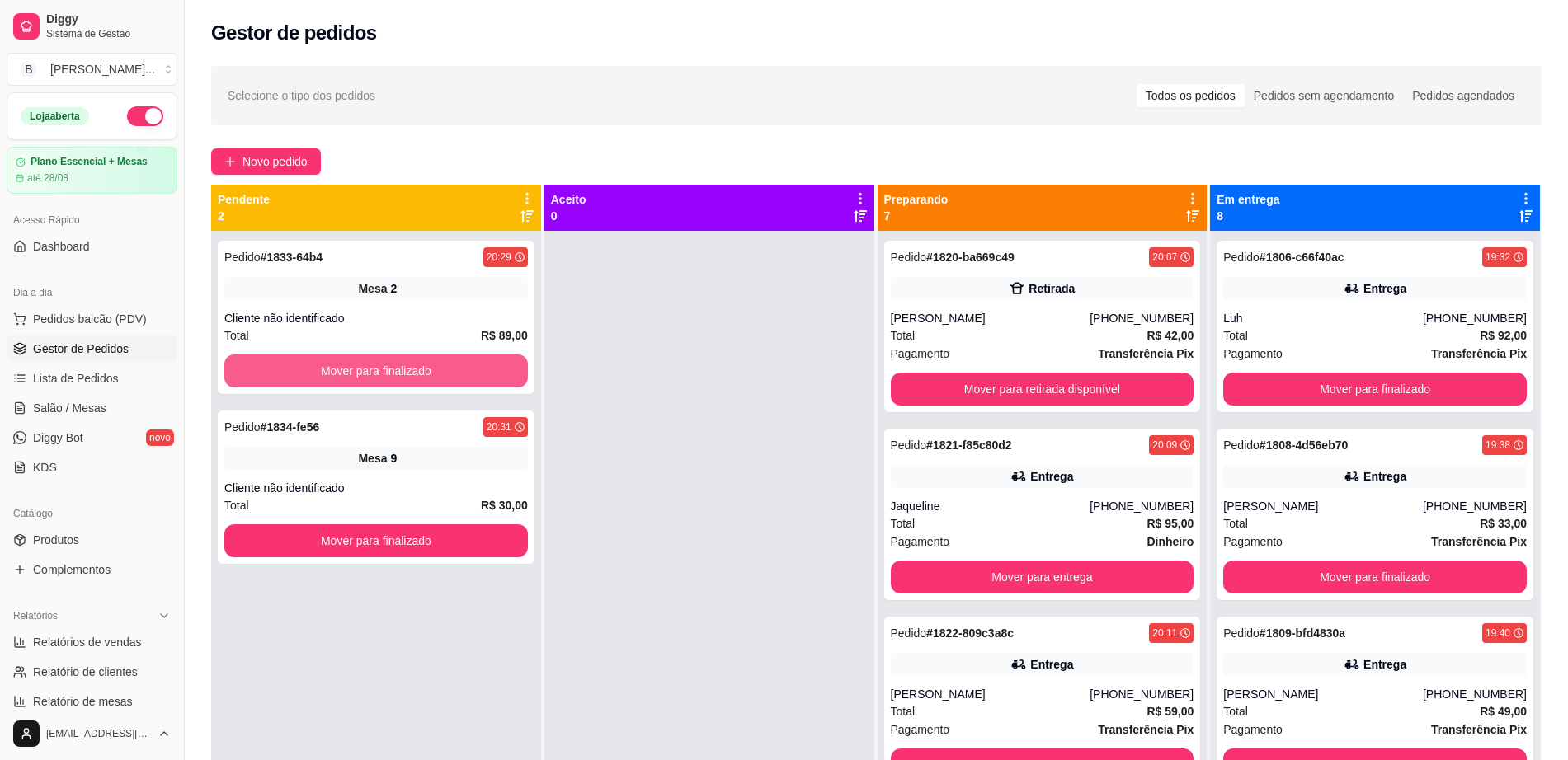
click at [328, 366] on button "Mover para finalizado" at bounding box center [376, 370] width 304 height 33
click at [324, 524] on button "Mover para finalizado" at bounding box center [376, 540] width 304 height 33
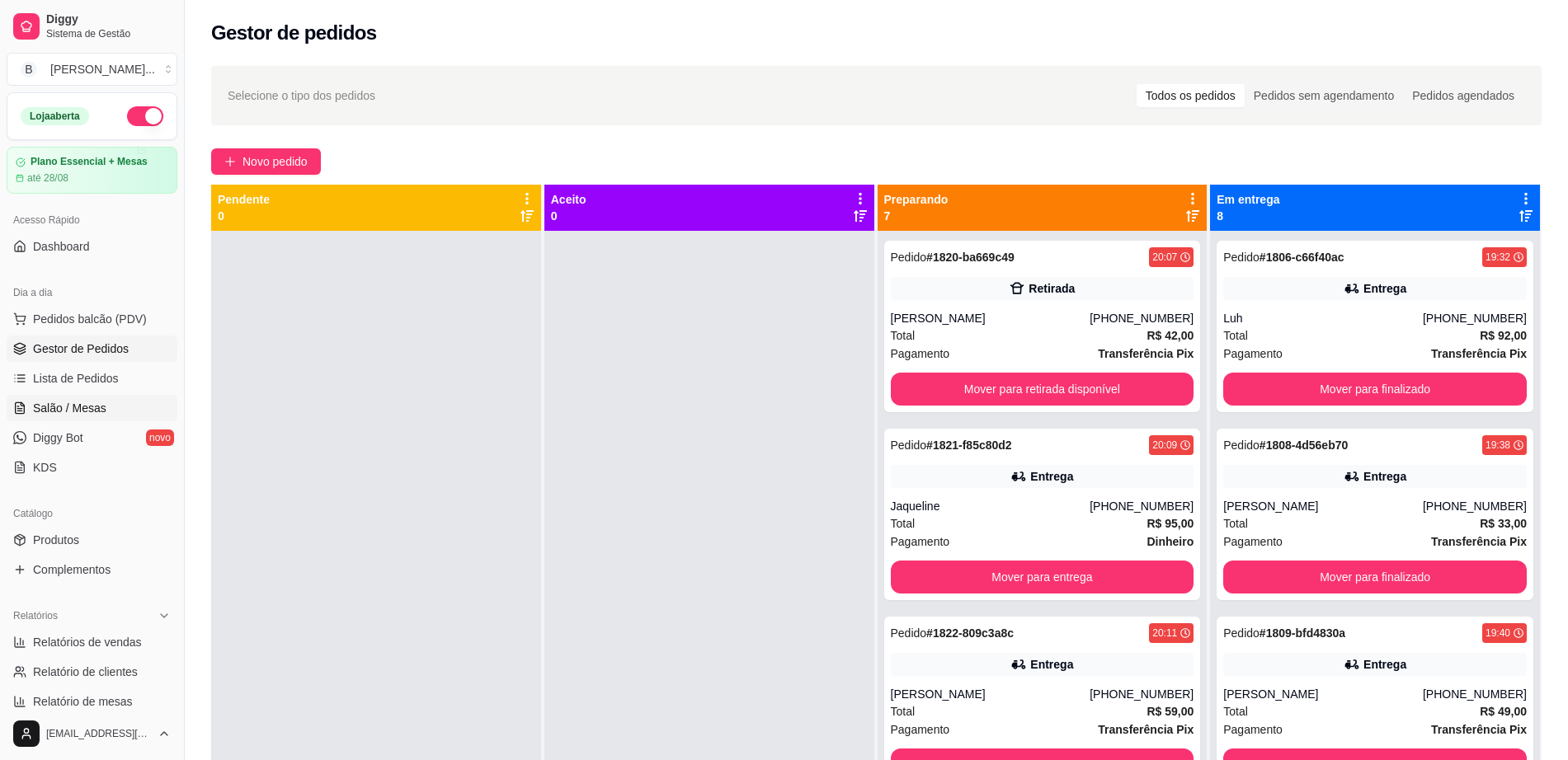
click at [92, 395] on link "Salão / Mesas" at bounding box center [92, 408] width 171 height 26
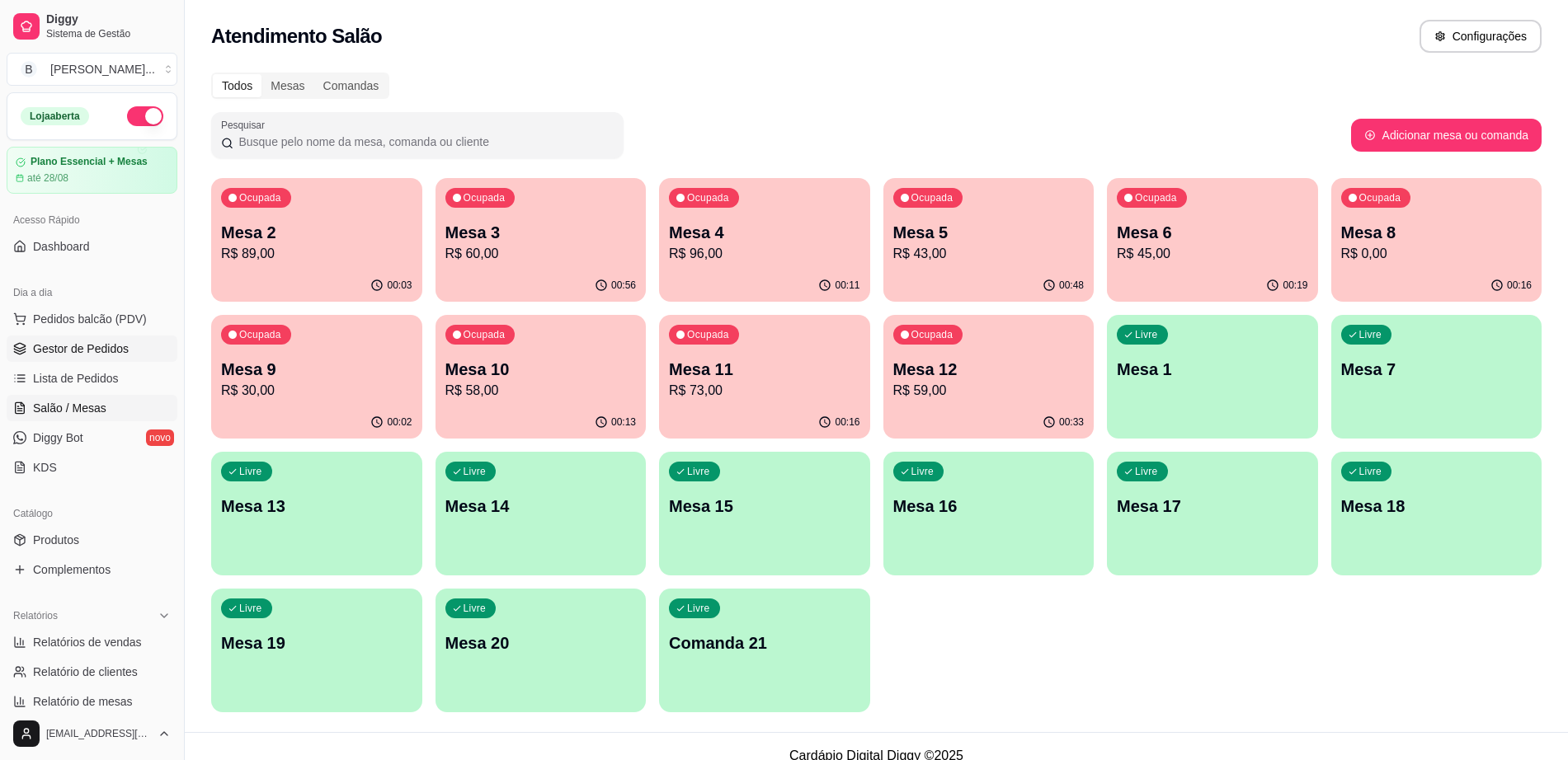
click at [104, 345] on span "Gestor de Pedidos" at bounding box center [81, 349] width 96 height 17
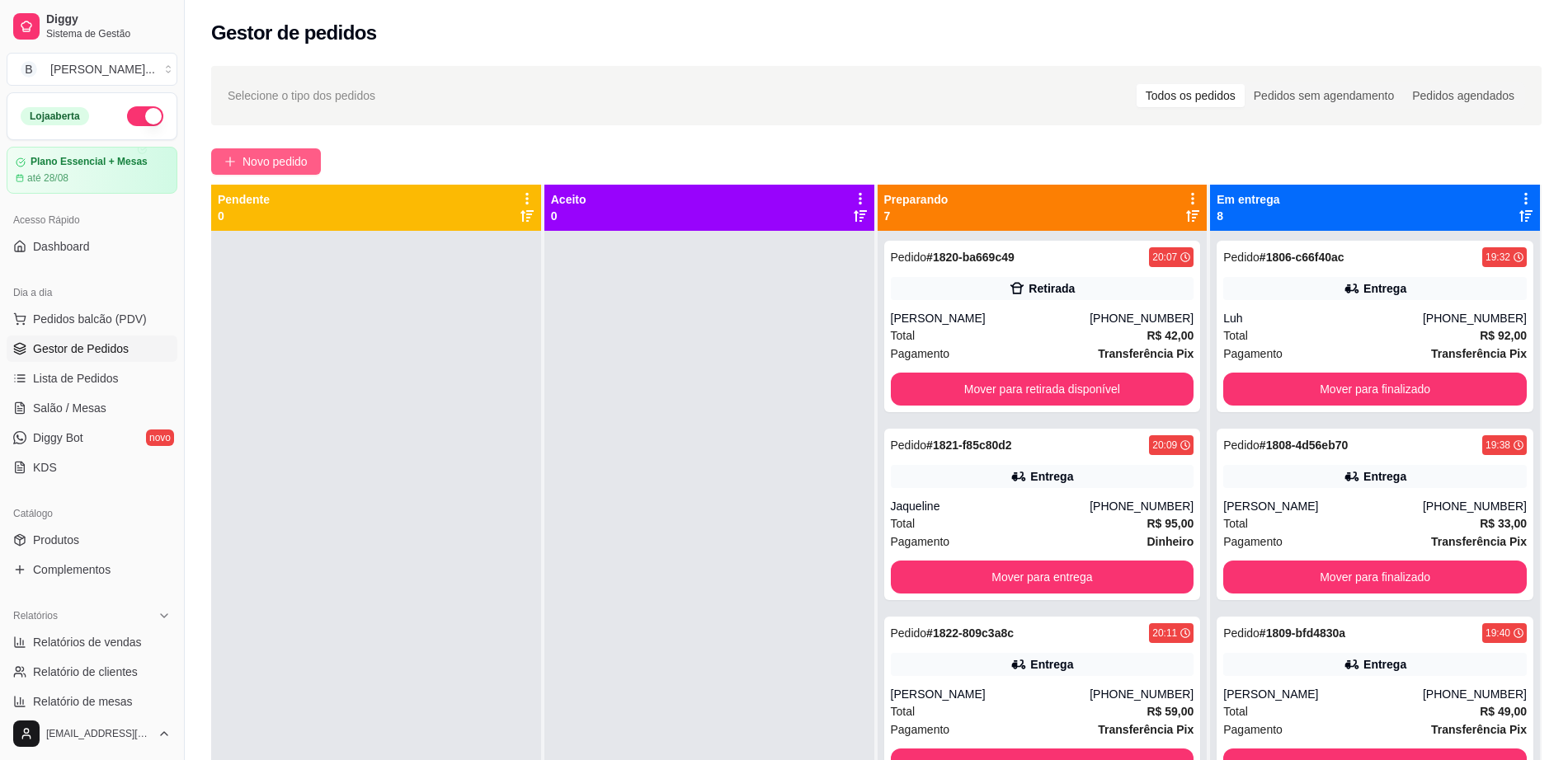
click at [296, 153] on span "Novo pedido" at bounding box center [274, 161] width 65 height 18
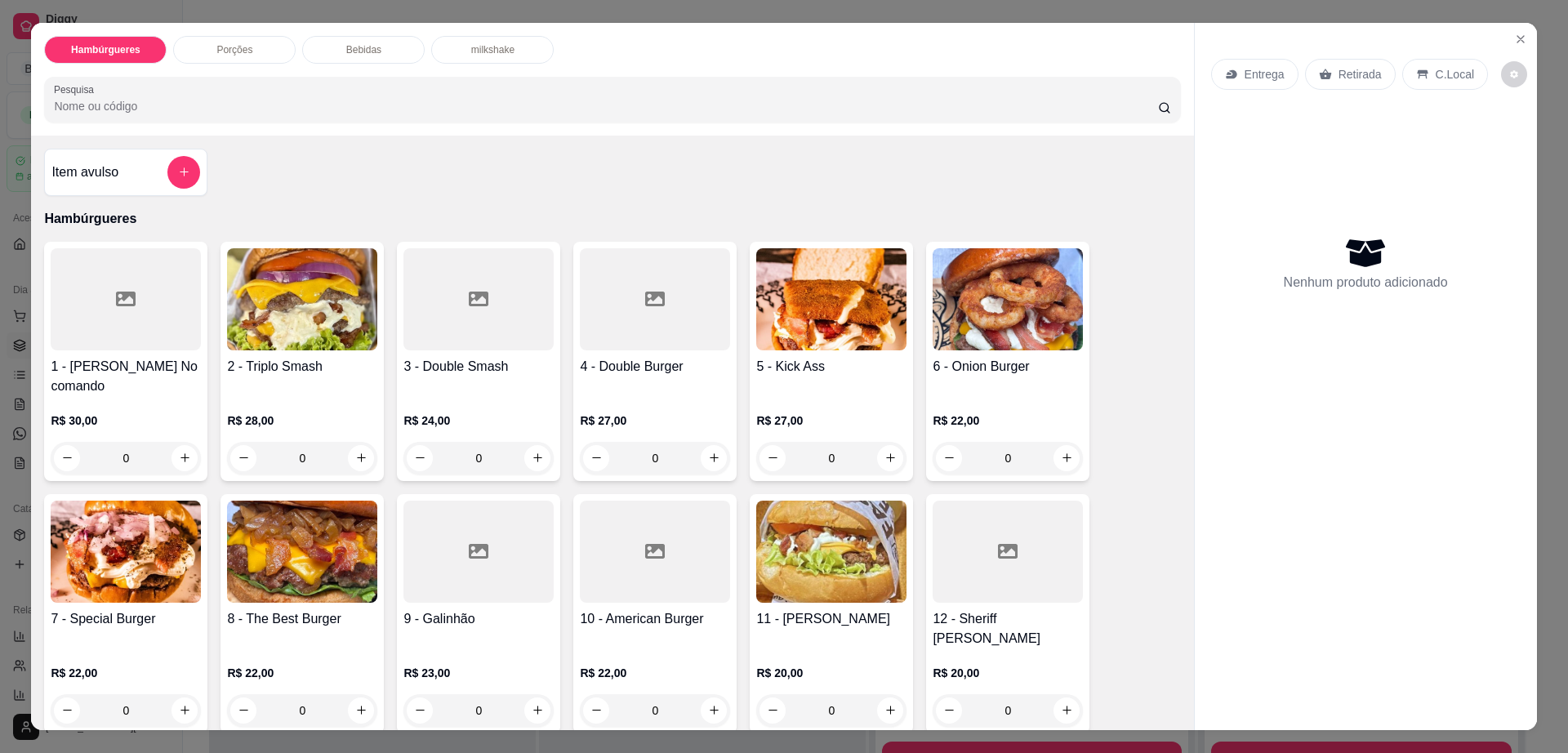
scroll to position [409, 0]
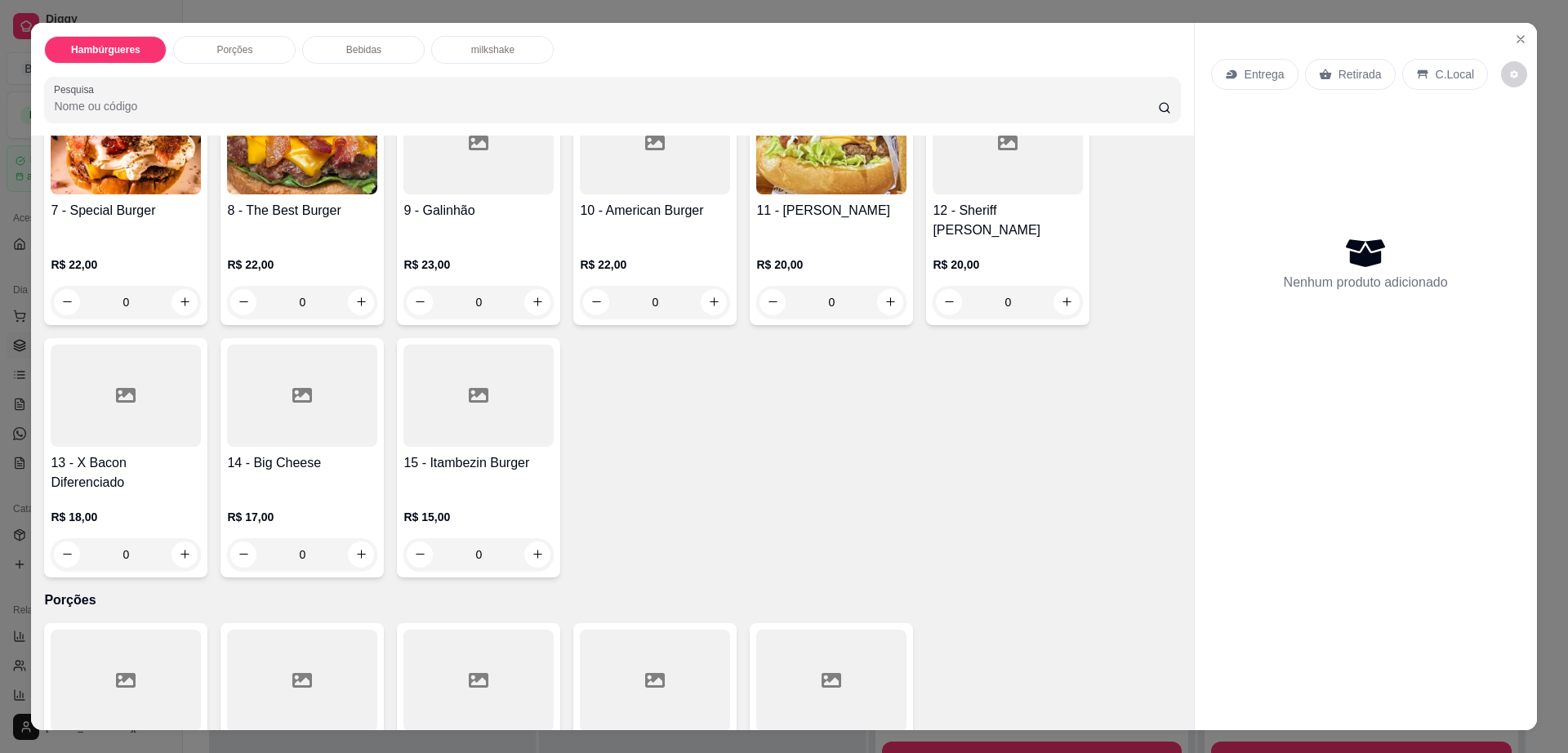
click at [469, 375] on div at bounding box center [478, 396] width 150 height 102
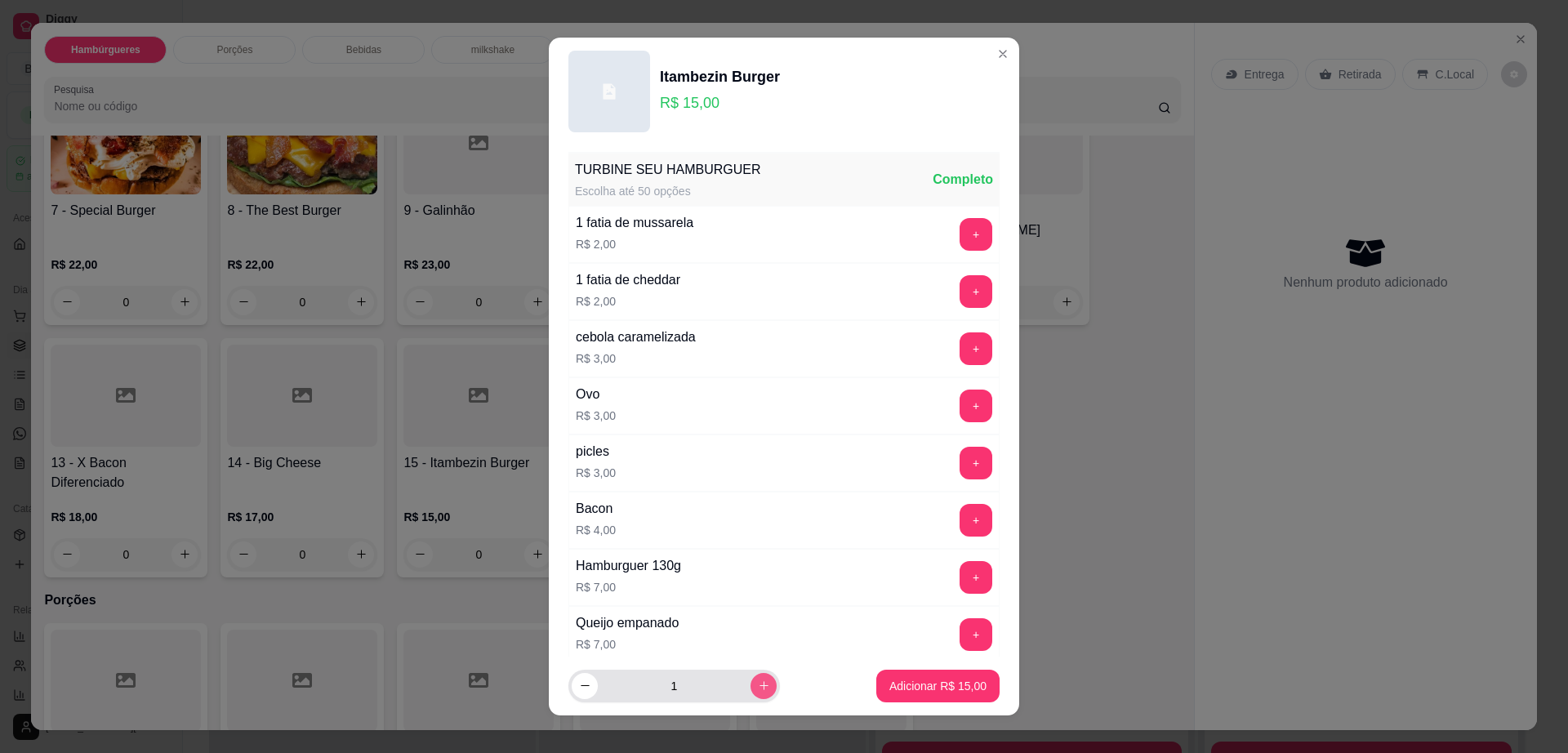
click at [757, 690] on icon "increase-product-quantity" at bounding box center [763, 685] width 12 height 12
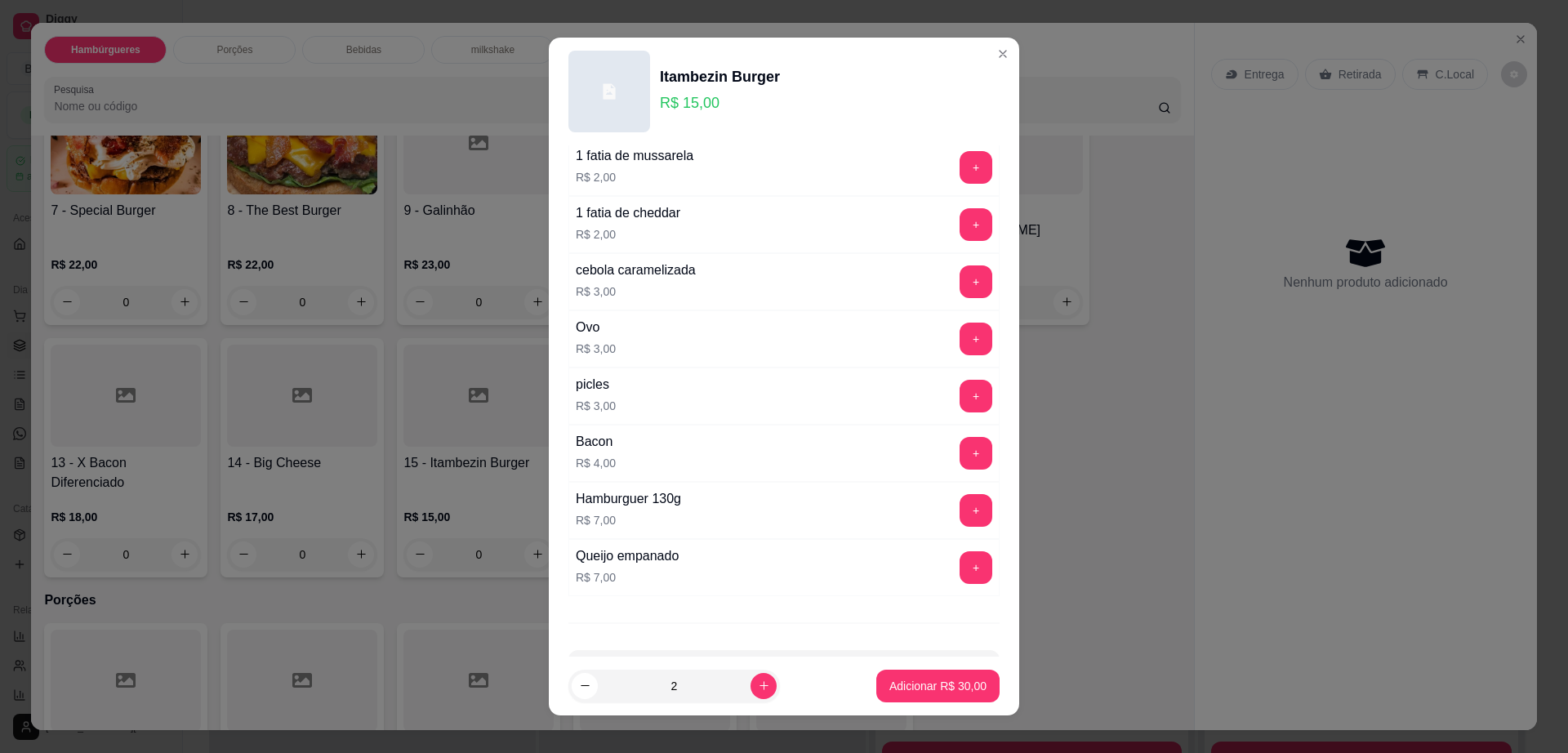
scroll to position [129, 0]
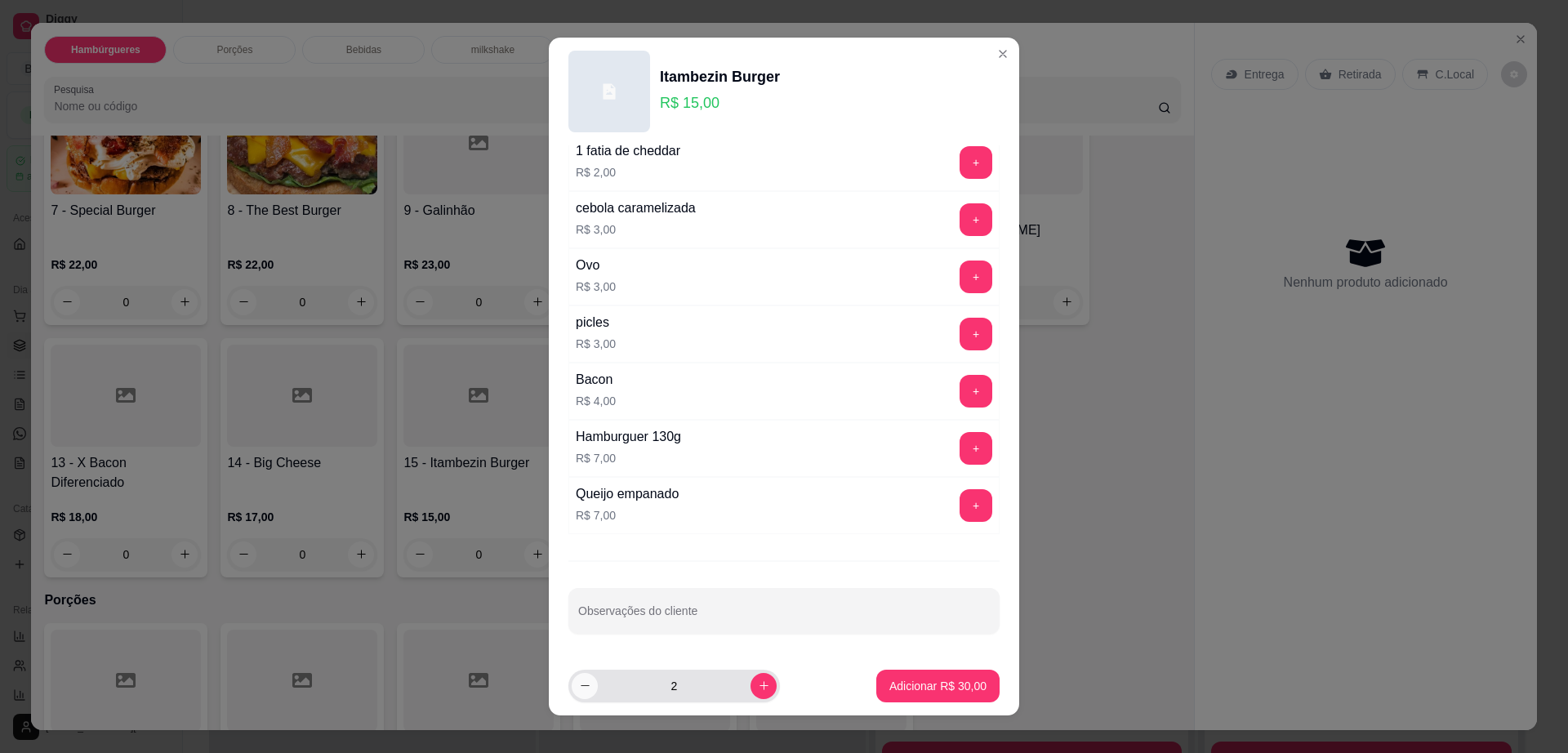
click at [579, 686] on icon "decrease-product-quantity" at bounding box center [584, 685] width 12 height 12
type input "1"
click at [959, 275] on button "+" at bounding box center [975, 276] width 33 height 33
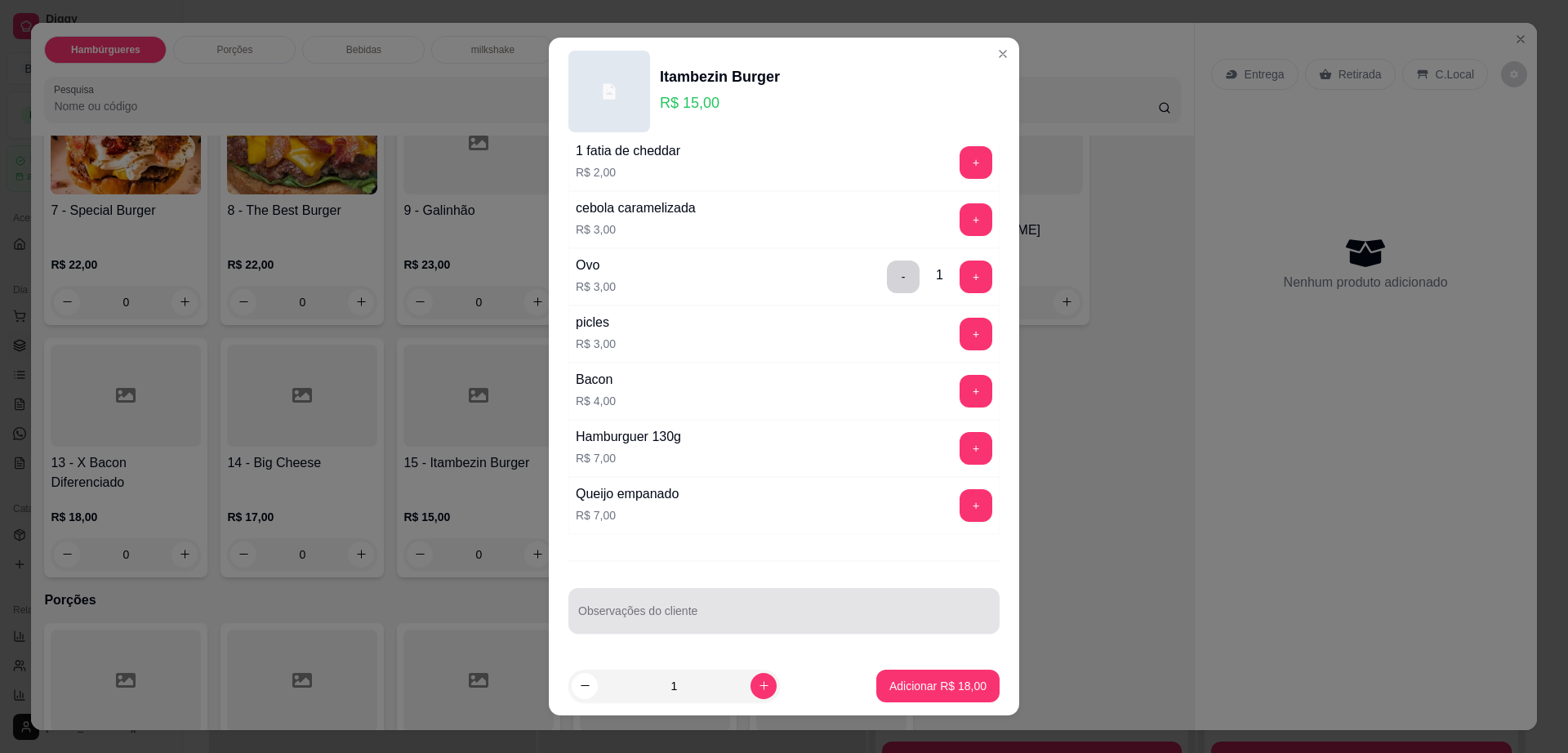
click at [680, 625] on input "Observações do cliente" at bounding box center [784, 618] width 411 height 17
type input "sem olho , sem salada"
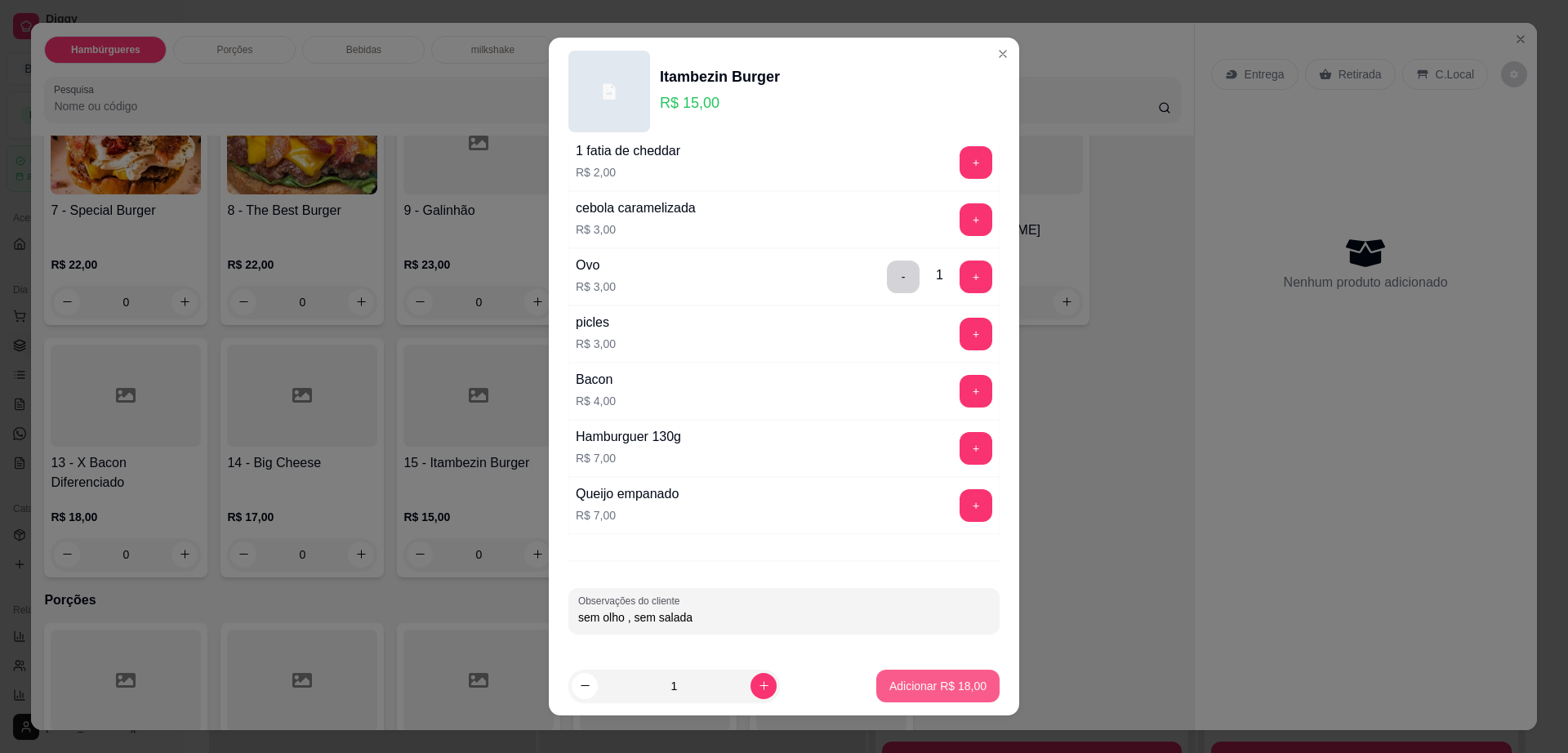
click at [906, 696] on button "Adicionar R$ 18,00" at bounding box center [938, 686] width 124 height 33
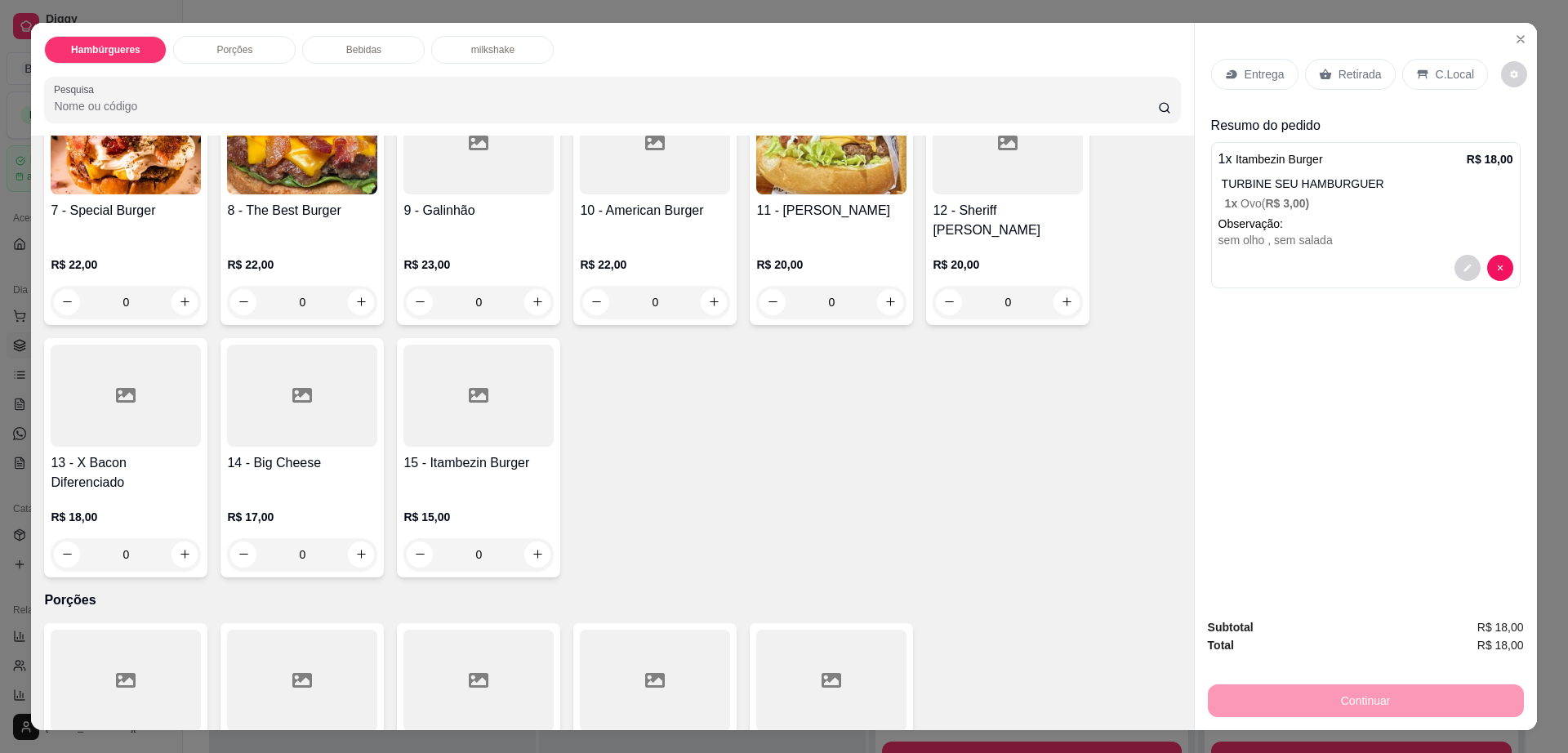
click at [495, 388] on div at bounding box center [478, 396] width 150 height 102
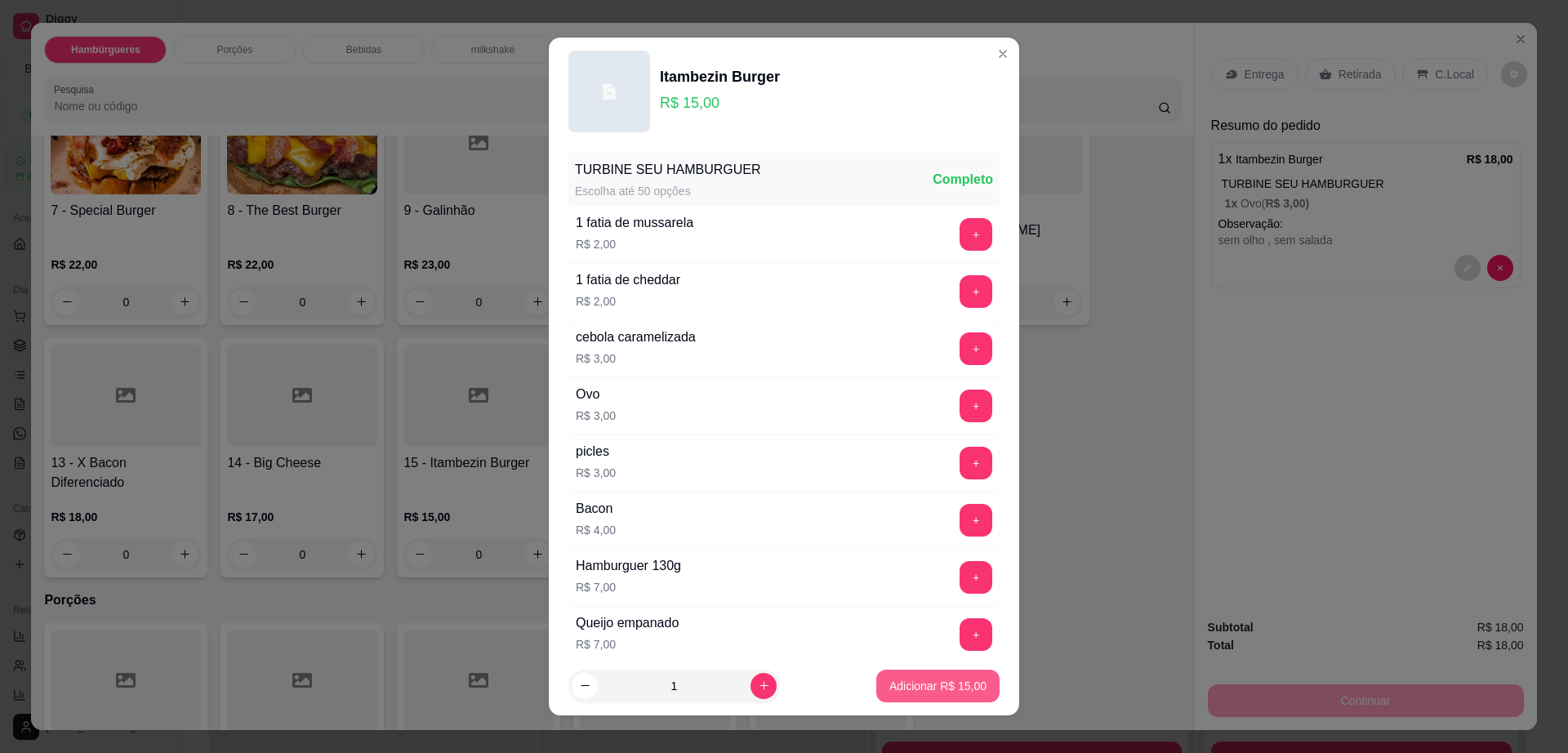
click at [903, 691] on p "Adicionar R$ 15,00" at bounding box center [938, 686] width 97 height 17
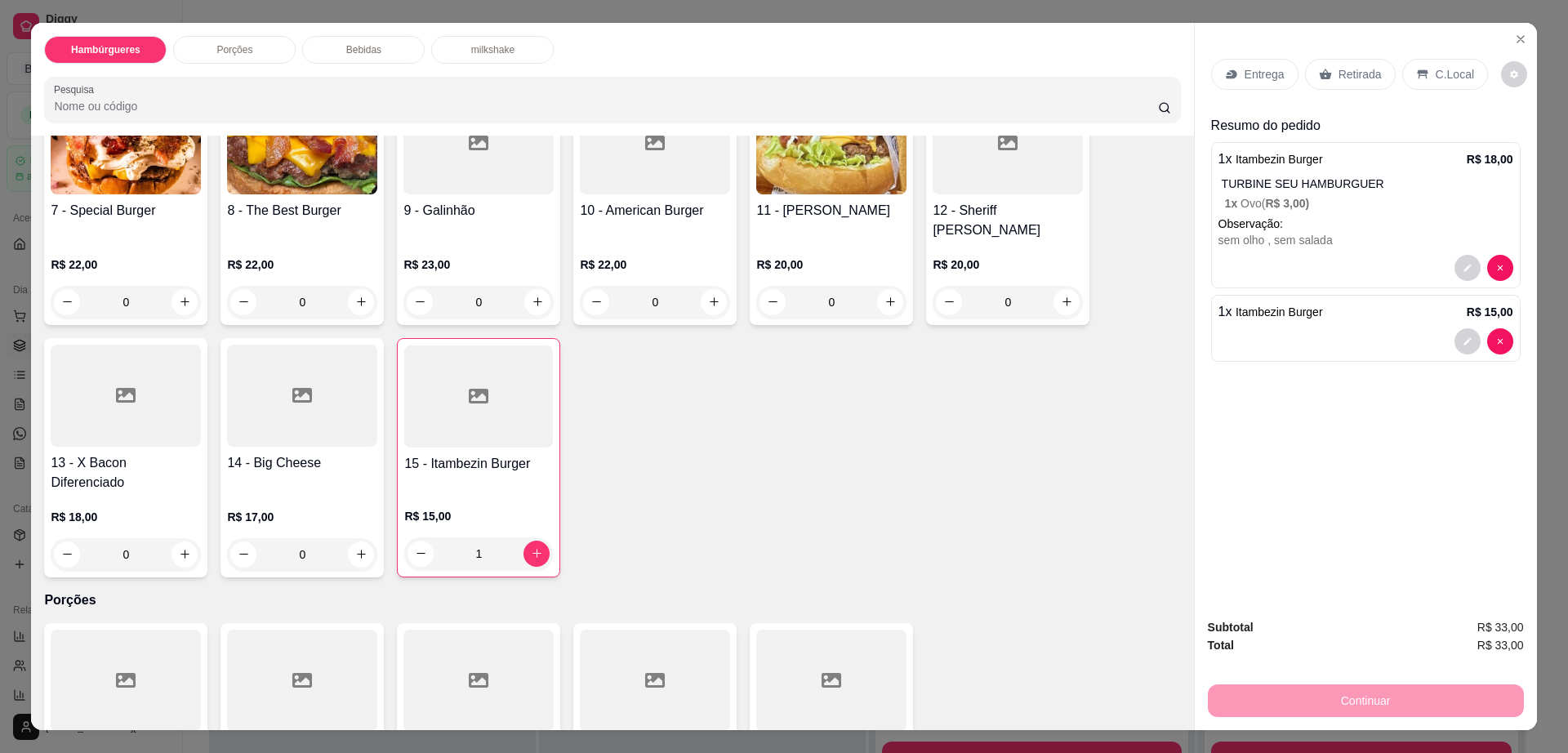
type input "1"
click at [111, 405] on div at bounding box center [125, 396] width 150 height 102
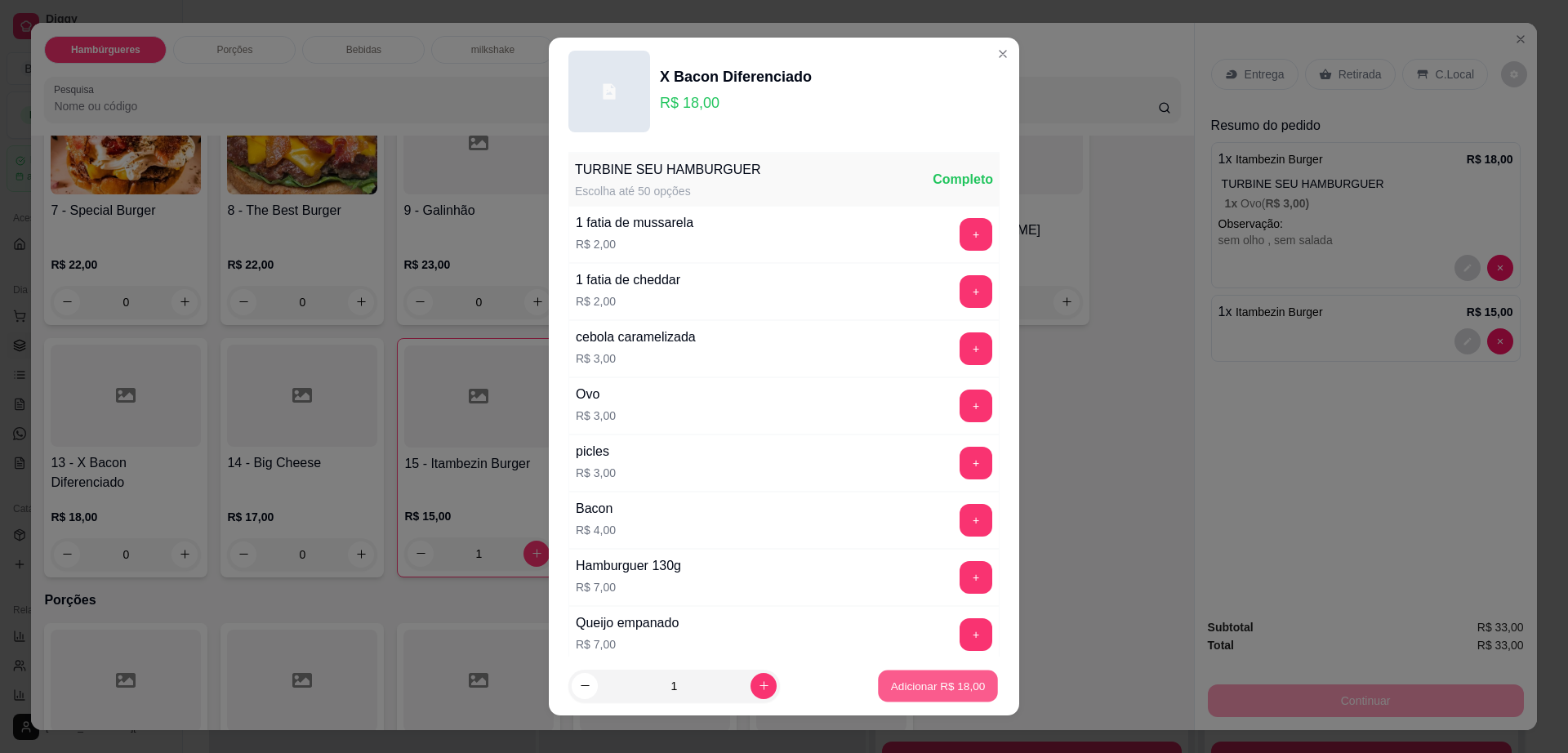
click at [907, 675] on button "Adicionar R$ 18,00" at bounding box center [937, 687] width 120 height 32
type input "1"
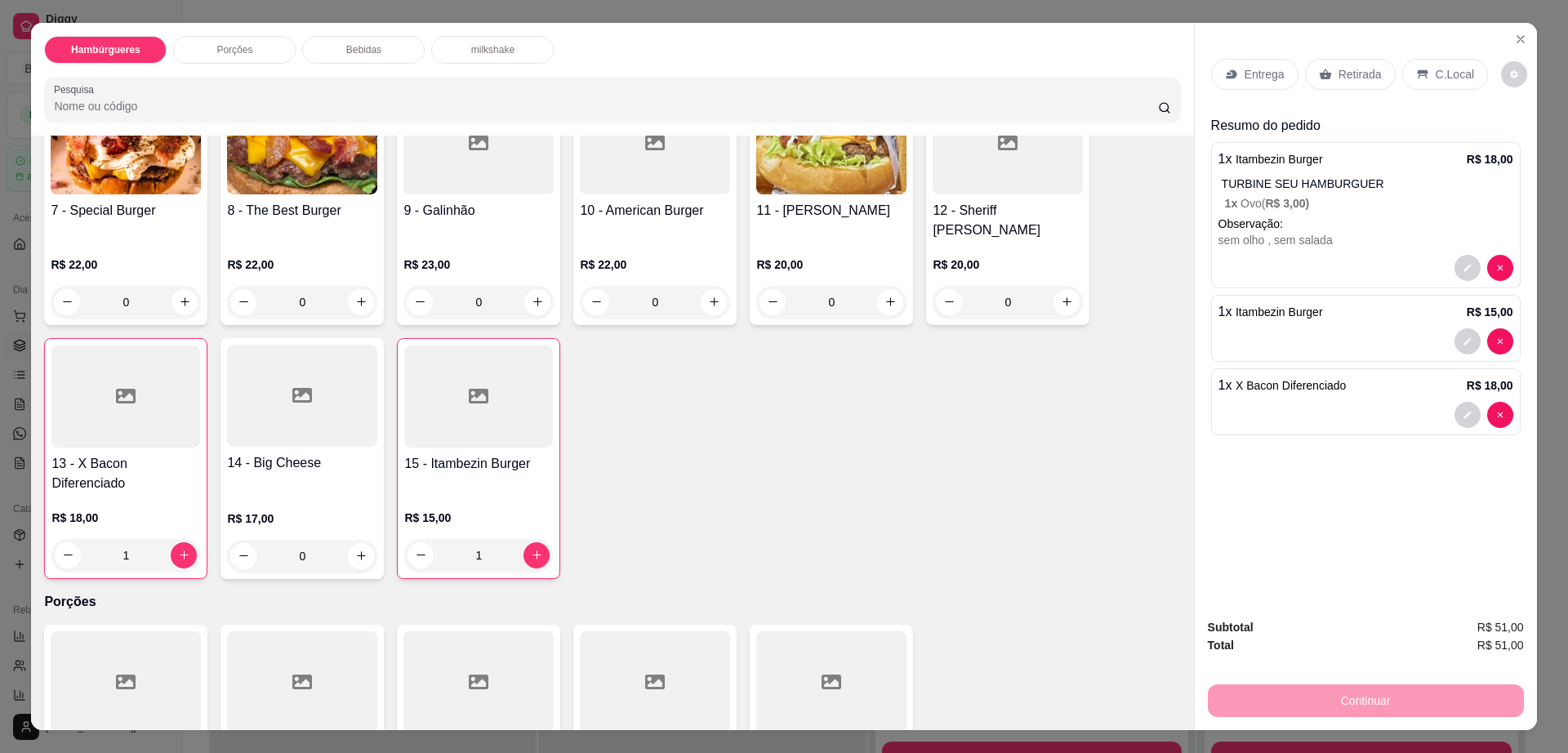
click at [1245, 70] on p "Entrega" at bounding box center [1265, 74] width 40 height 17
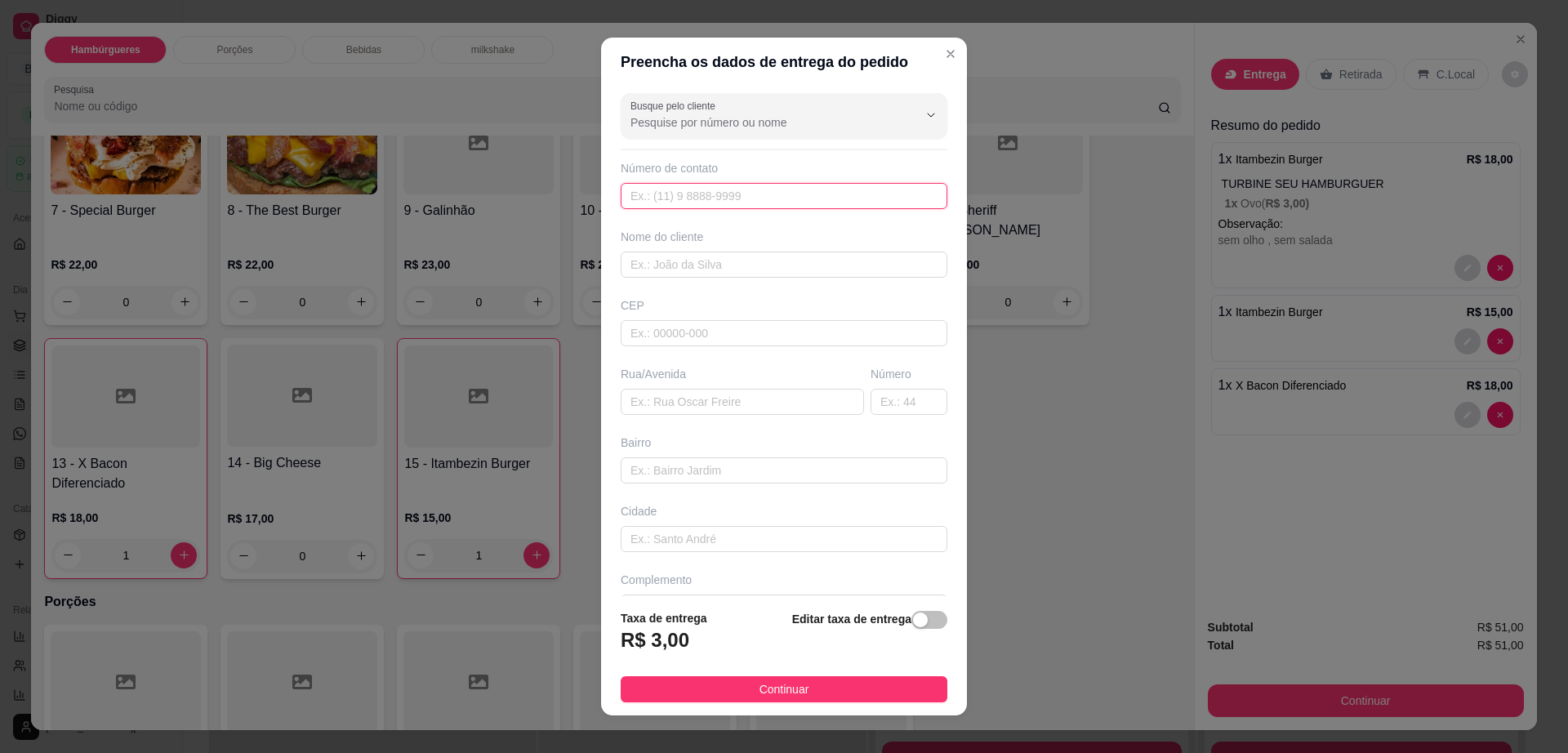
click at [790, 195] on input "text" at bounding box center [784, 196] width 327 height 26
paste input "[PHONE_NUMBER]"
type input "[PHONE_NUMBER]"
click at [723, 273] on input "text" at bounding box center [784, 264] width 327 height 26
paste input "[PERSON_NAME]"
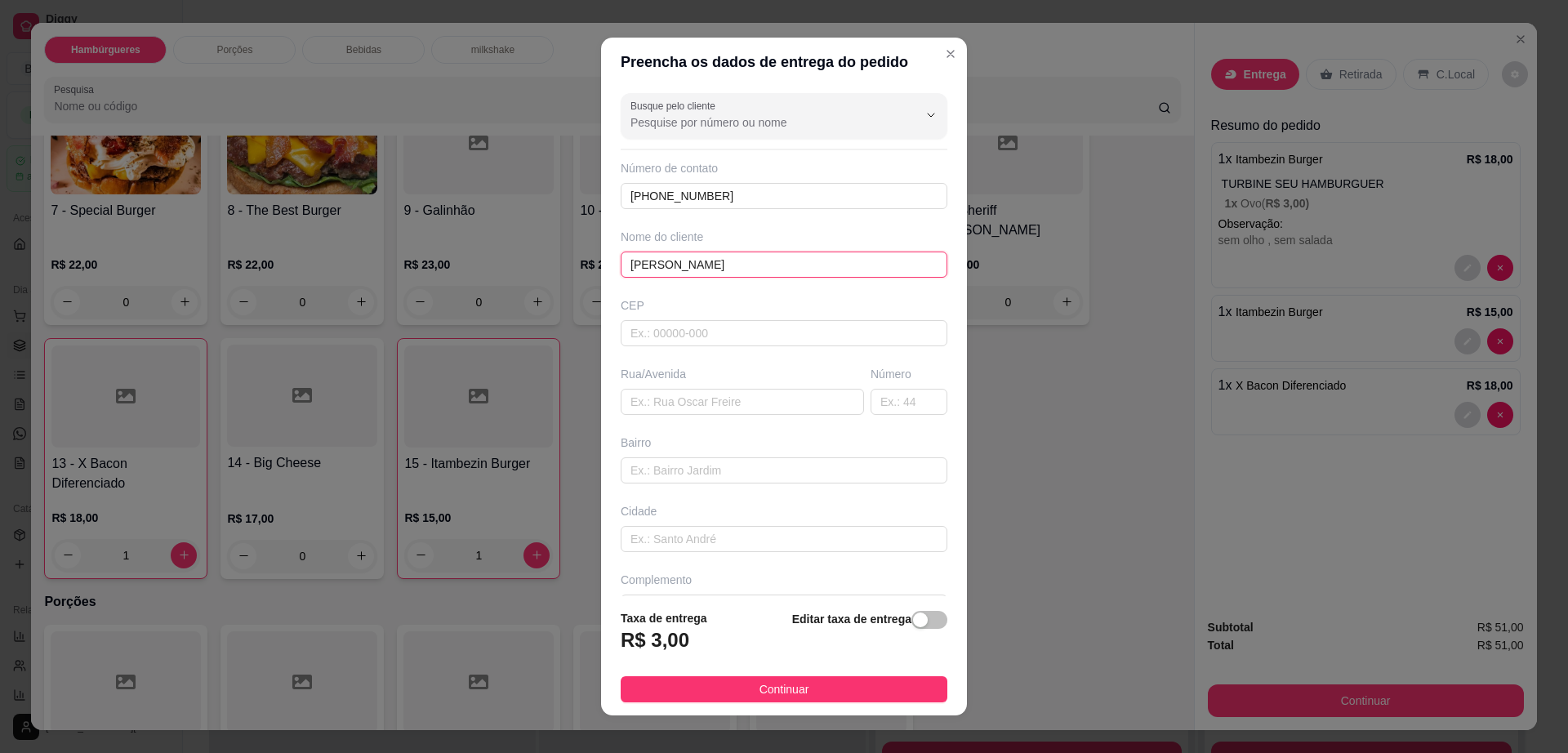
type input "[PERSON_NAME]"
click at [680, 417] on div "Busque pelo cliente Número de contato [PHONE_NUMBER] Nome do cliente [PERSON_NA…" at bounding box center [784, 342] width 366 height 510
click at [689, 397] on input "text" at bounding box center [743, 402] width 244 height 26
paste input "[PERSON_NAME] bairro agenor novas número 58 perto do açougue de [GEOGRAPHIC_DAT…"
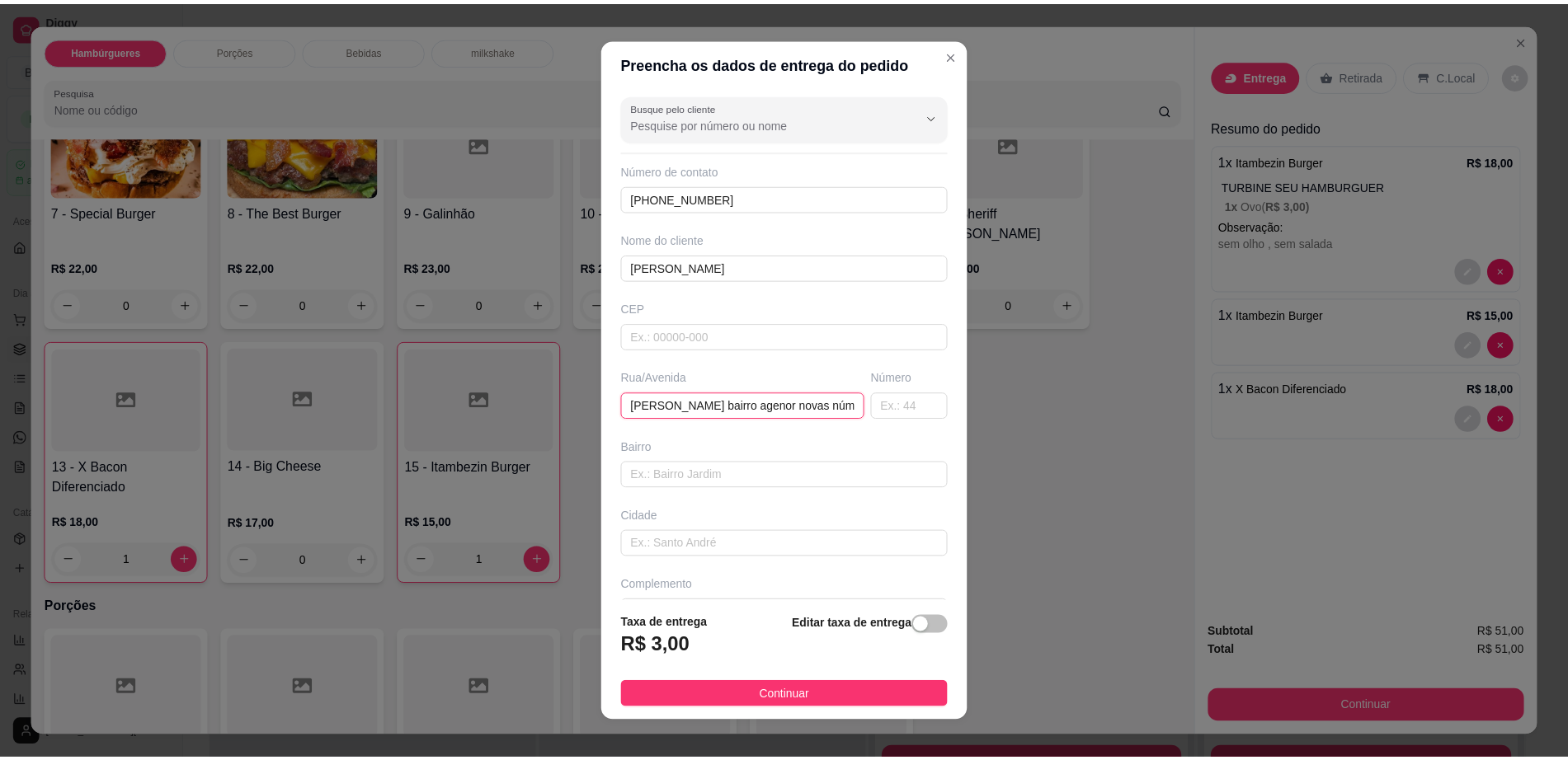
scroll to position [0, 205]
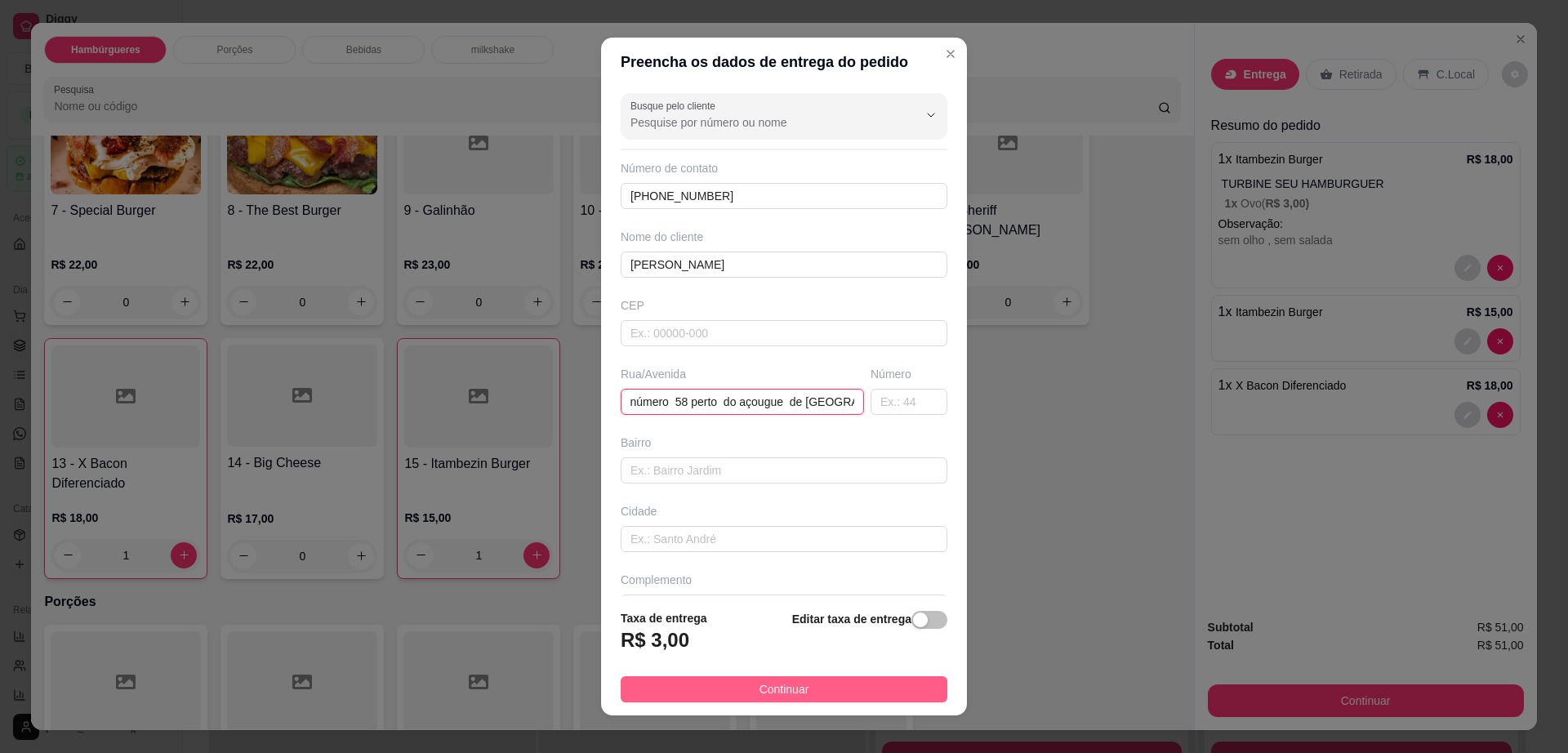
type input "[PERSON_NAME] bairro agenor novas número 58 perto do açougue de [GEOGRAPHIC_DAT…"
click at [720, 678] on button "Continuar" at bounding box center [784, 690] width 327 height 26
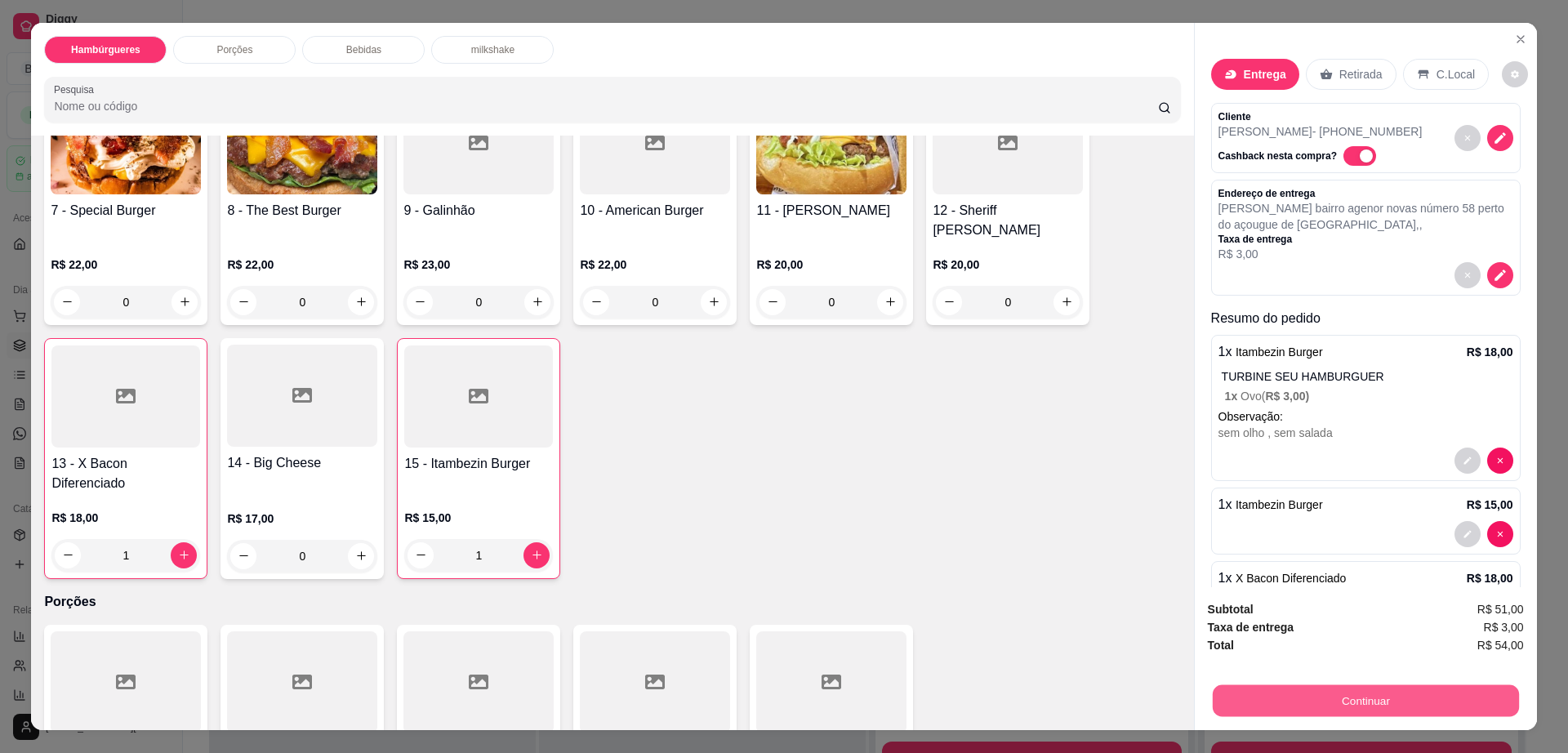
click at [1385, 696] on button "Continuar" at bounding box center [1364, 701] width 306 height 32
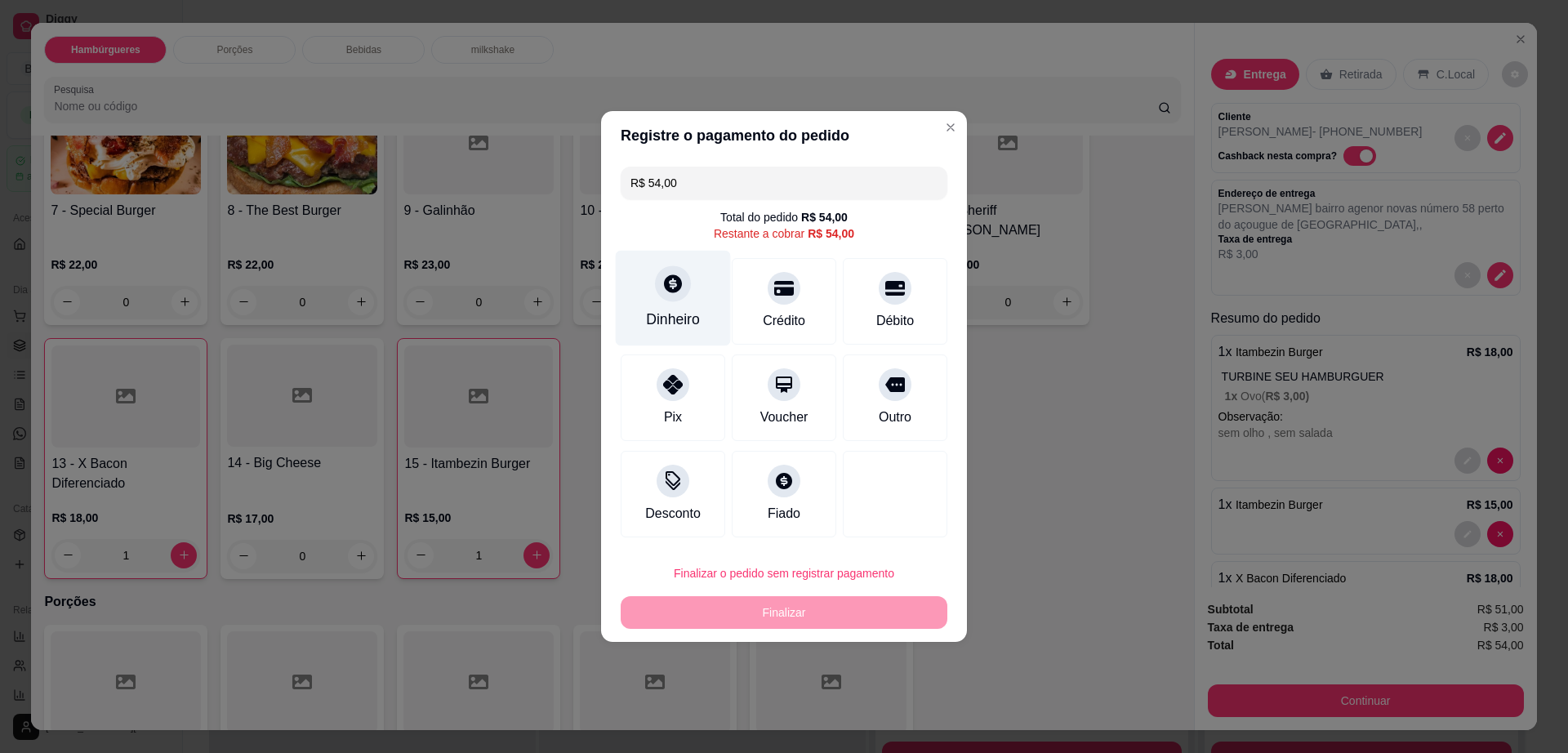
click at [673, 307] on div "Dinheiro" at bounding box center [674, 298] width 115 height 96
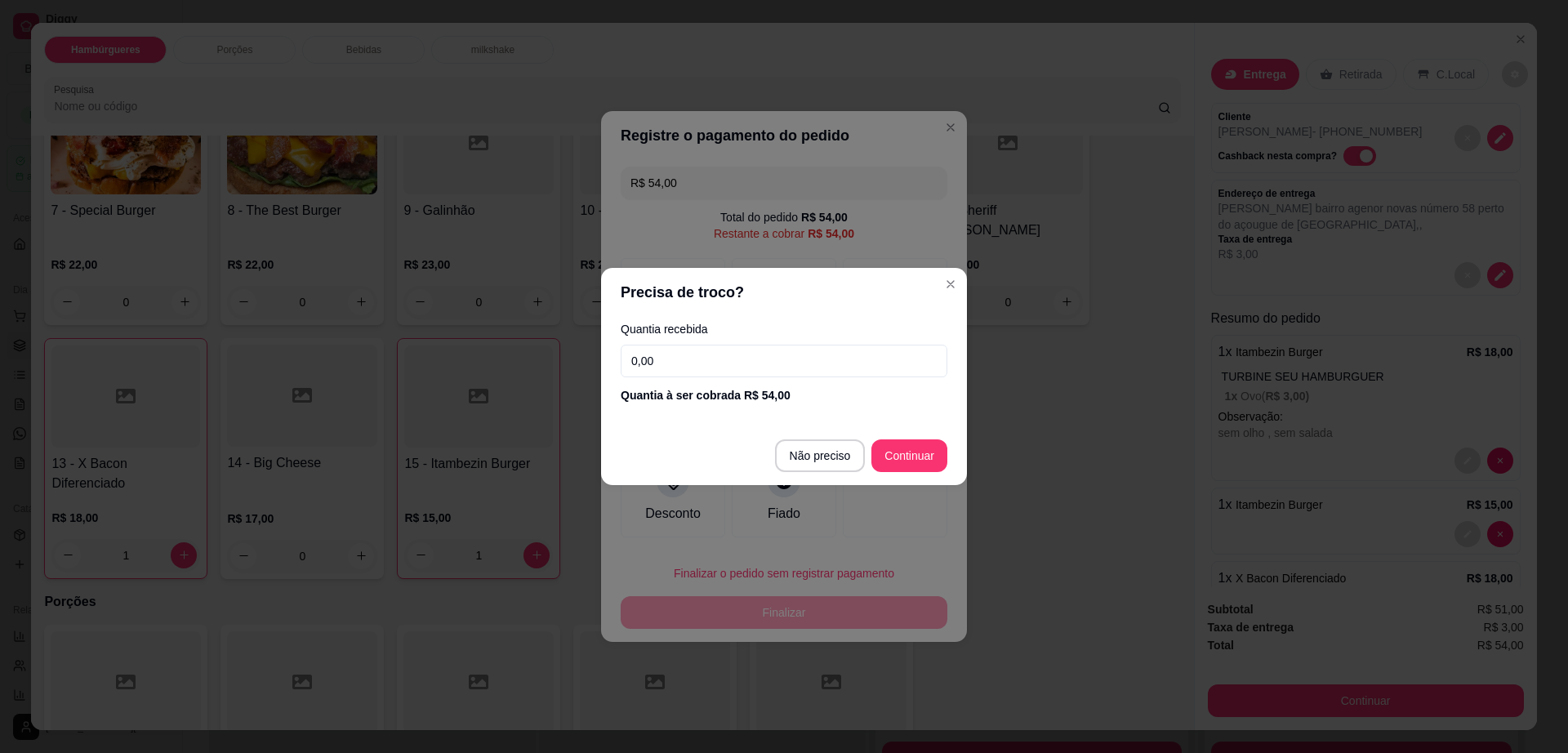
click at [689, 366] on input "0,00" at bounding box center [784, 360] width 327 height 33
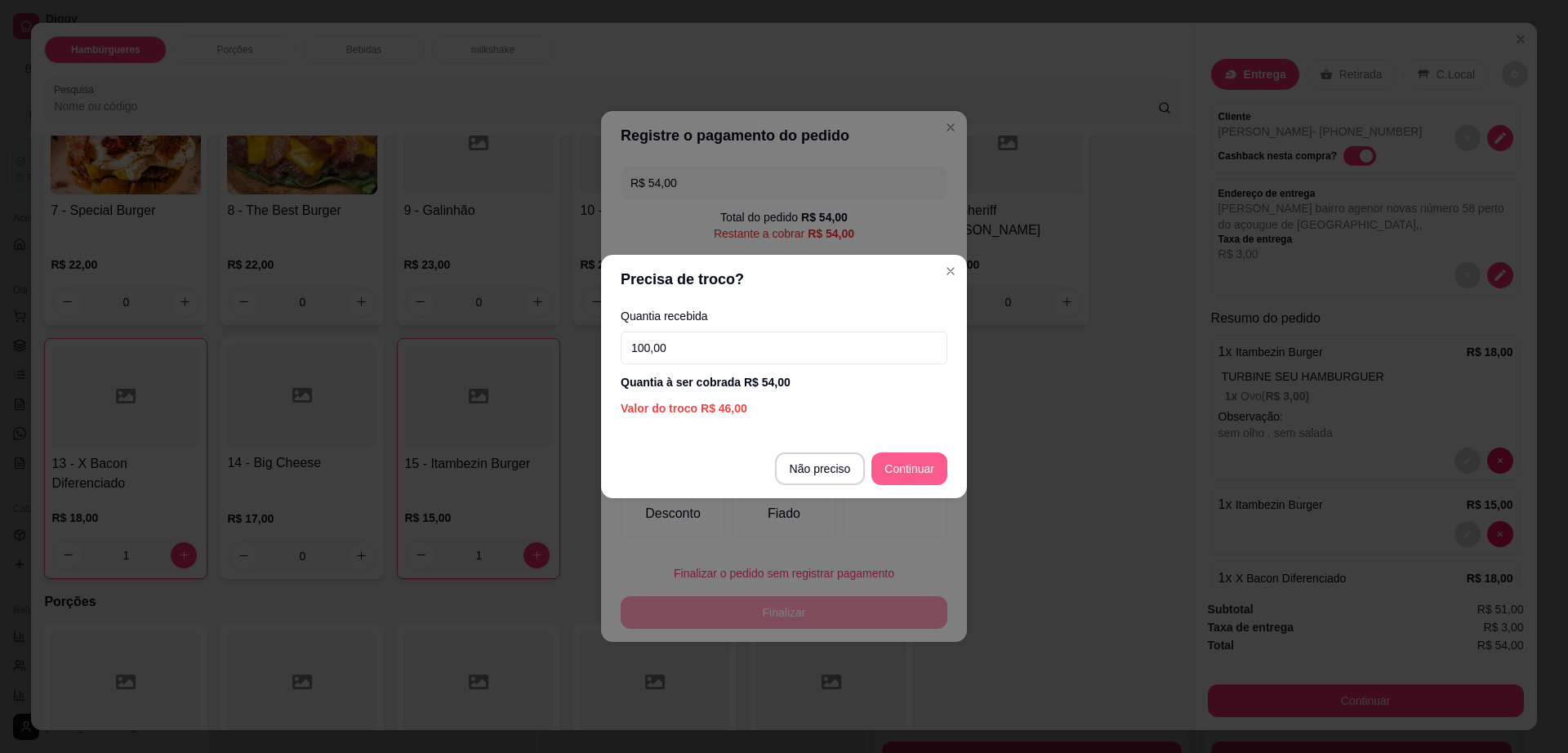
type input "100,00"
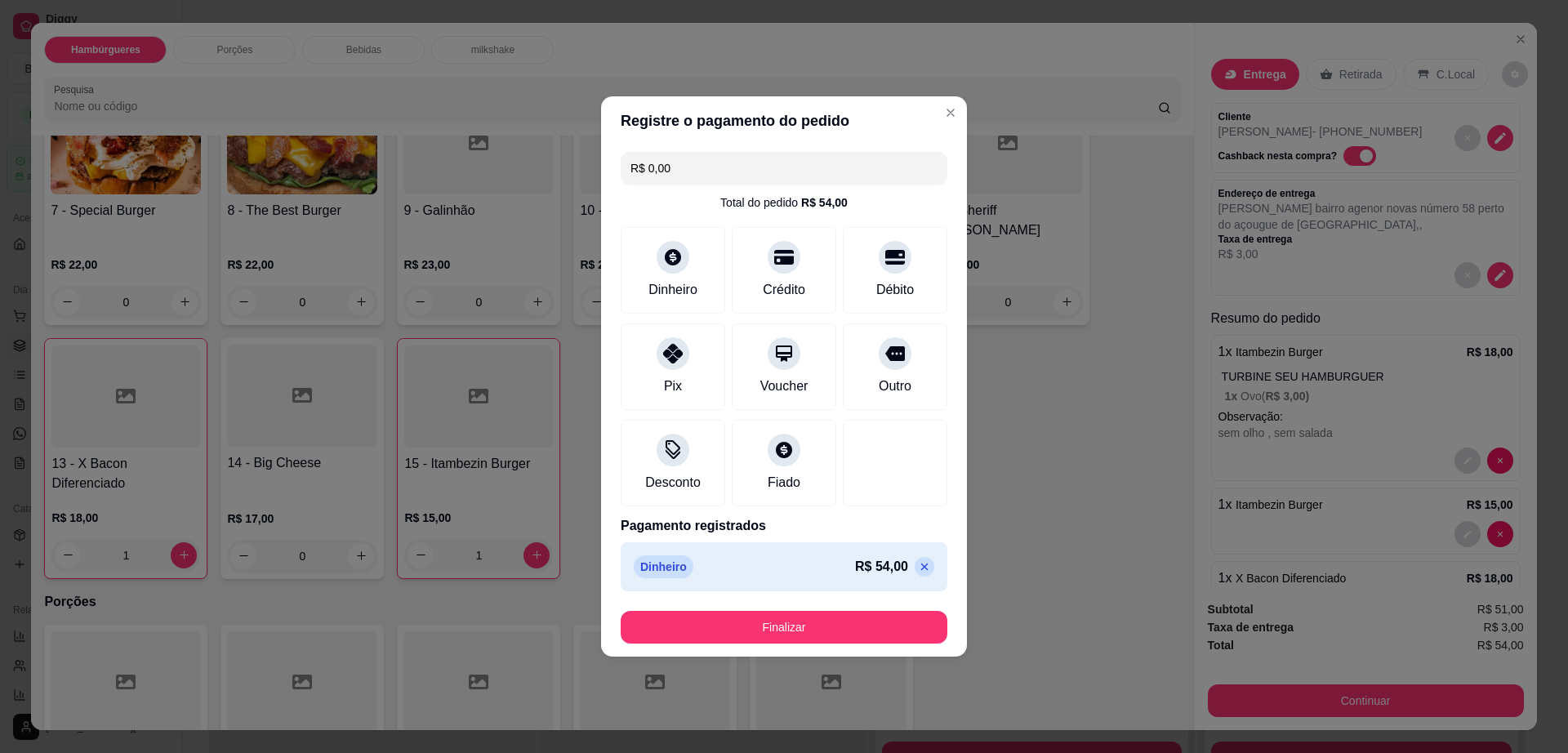
type input "R$ 0,00"
click at [863, 617] on button "Finalizar" at bounding box center [784, 626] width 327 height 33
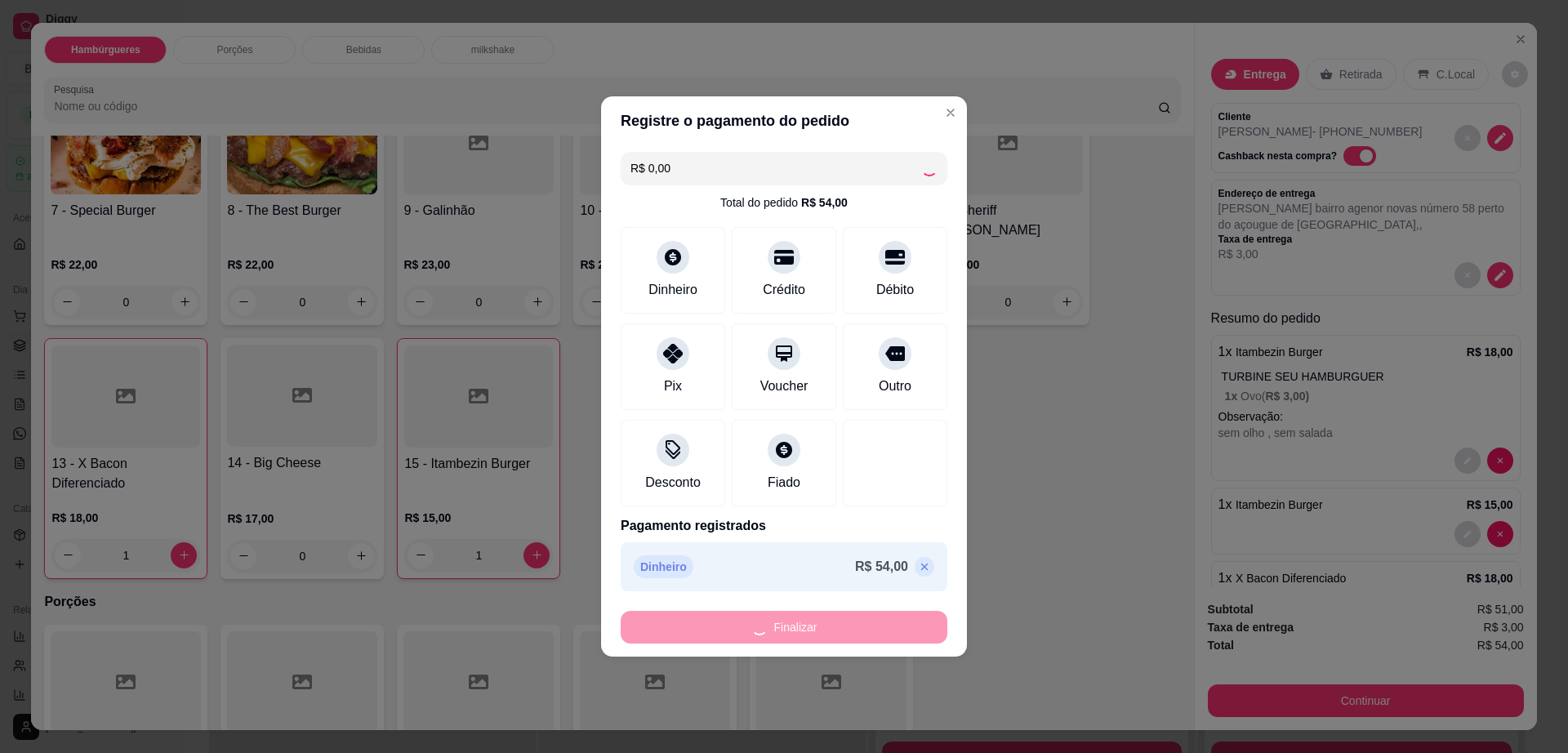
type input "0"
type input "-R$ 54,00"
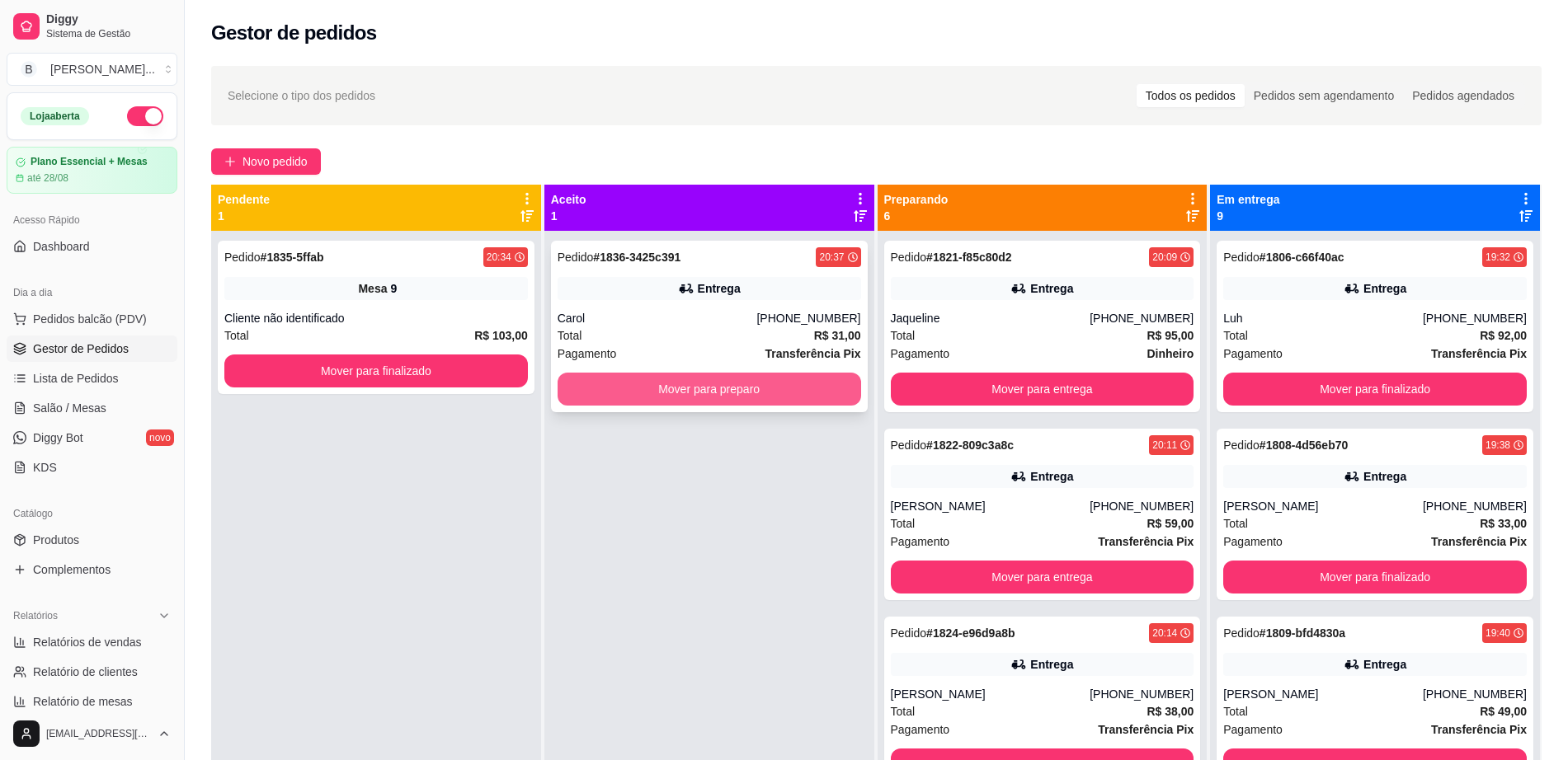
click at [718, 399] on button "Mover para preparo" at bounding box center [709, 389] width 304 height 33
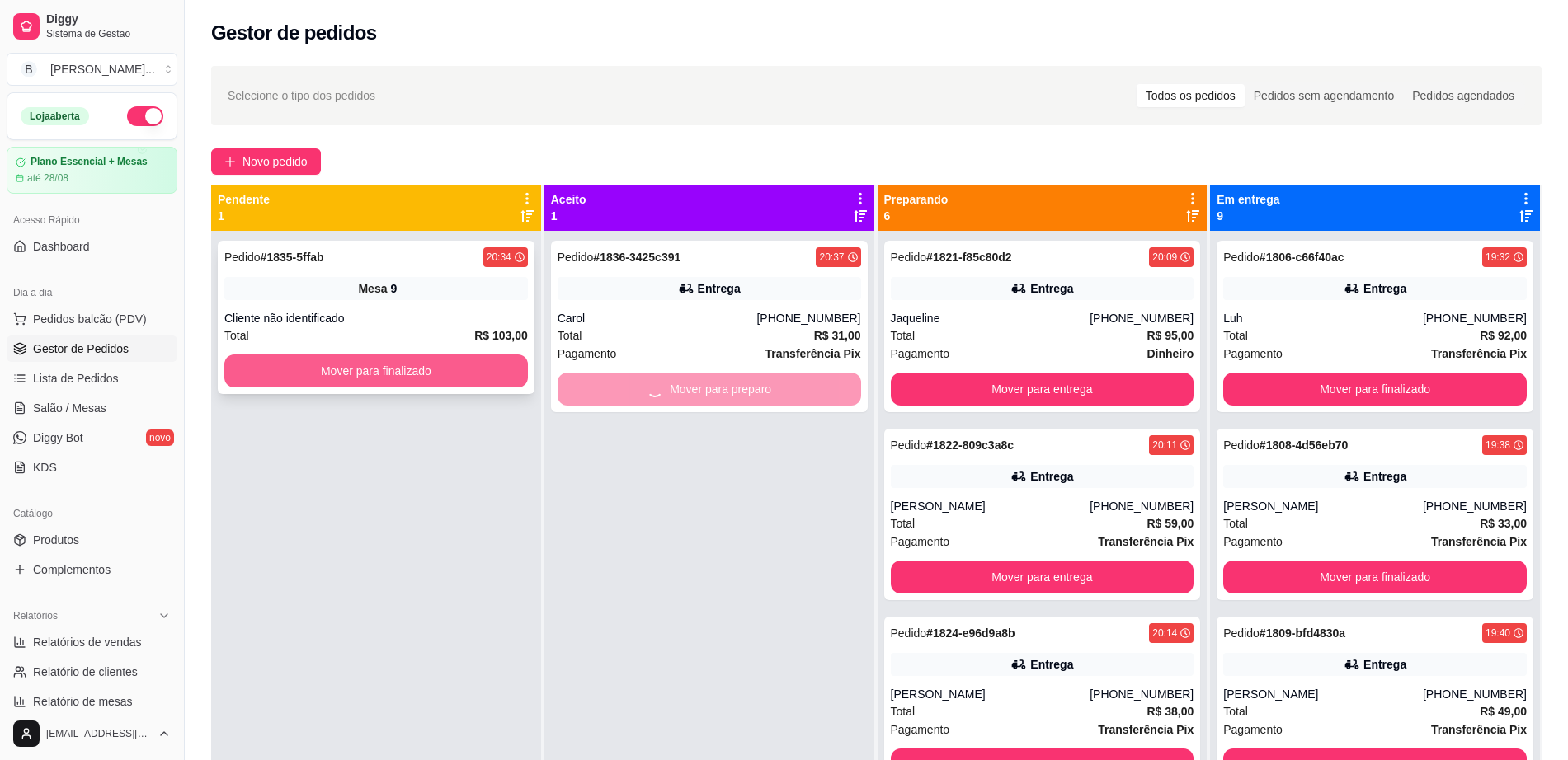
click at [426, 371] on button "Mover para finalizado" at bounding box center [376, 370] width 304 height 33
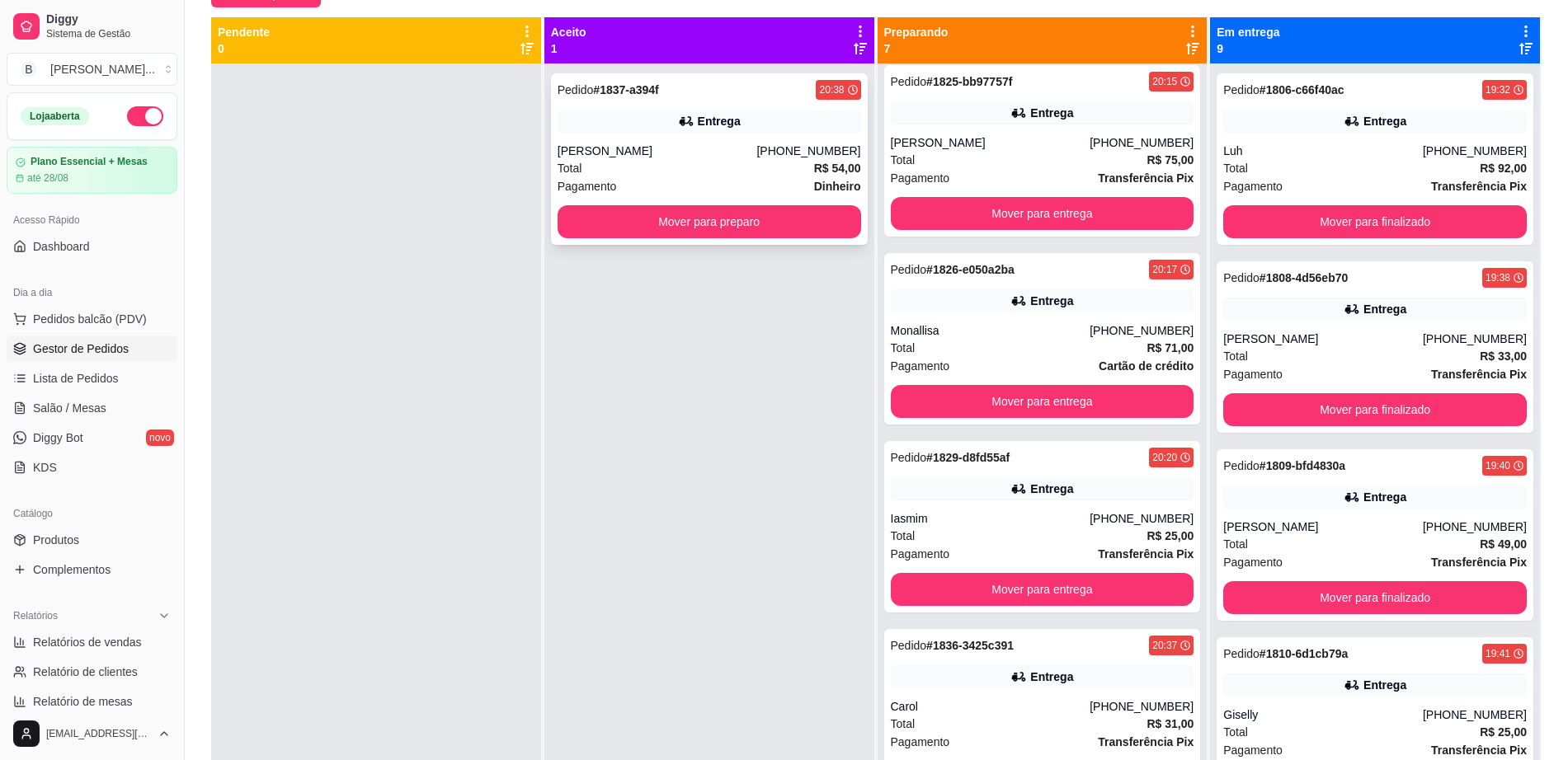
scroll to position [45, 0]
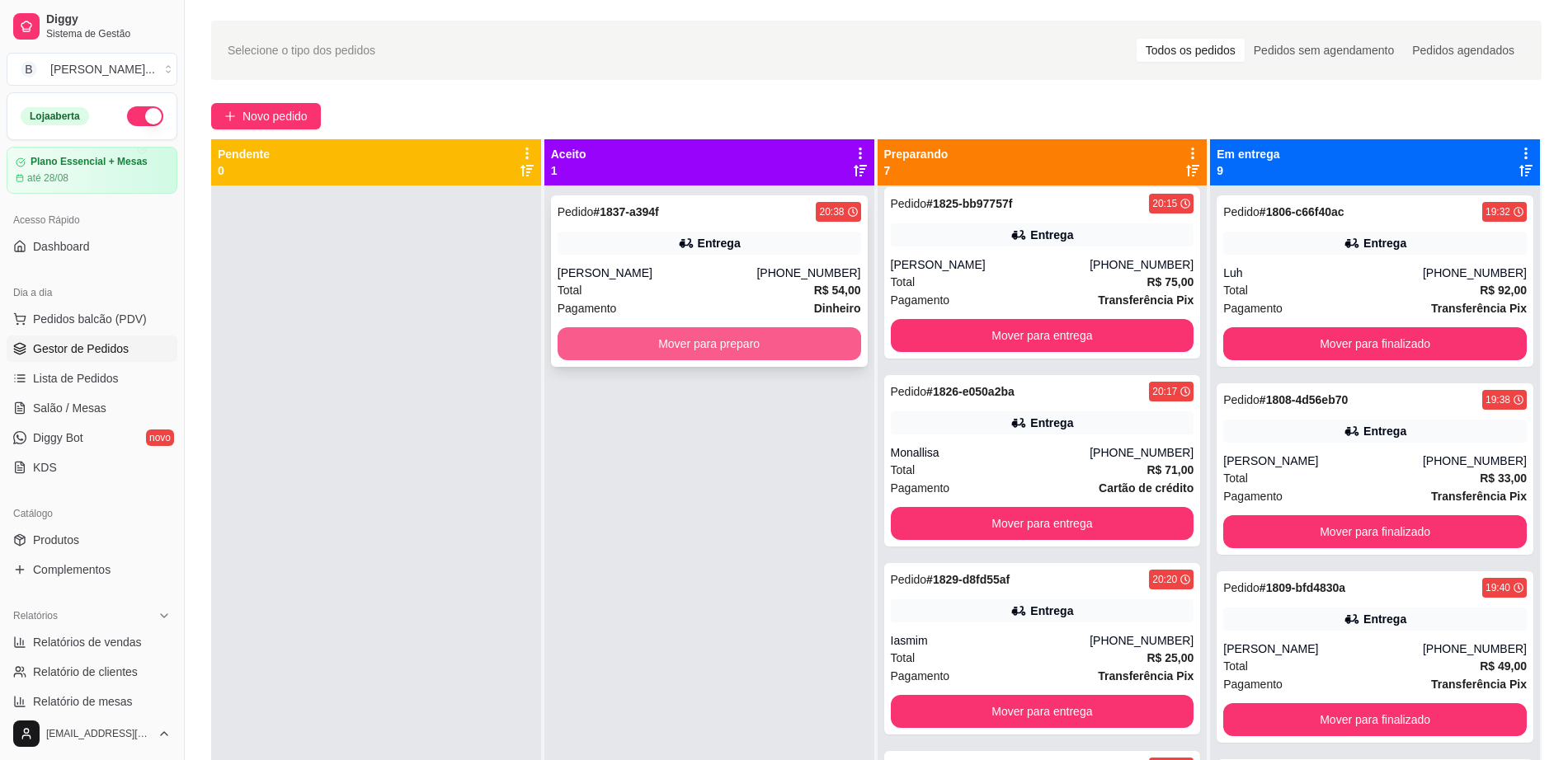
click at [651, 334] on button "Mover para preparo" at bounding box center [709, 343] width 304 height 33
click at [112, 411] on link "Salão / Mesas" at bounding box center [92, 408] width 171 height 26
click at [111, 412] on link "Salão / Mesas" at bounding box center [92, 408] width 171 height 26
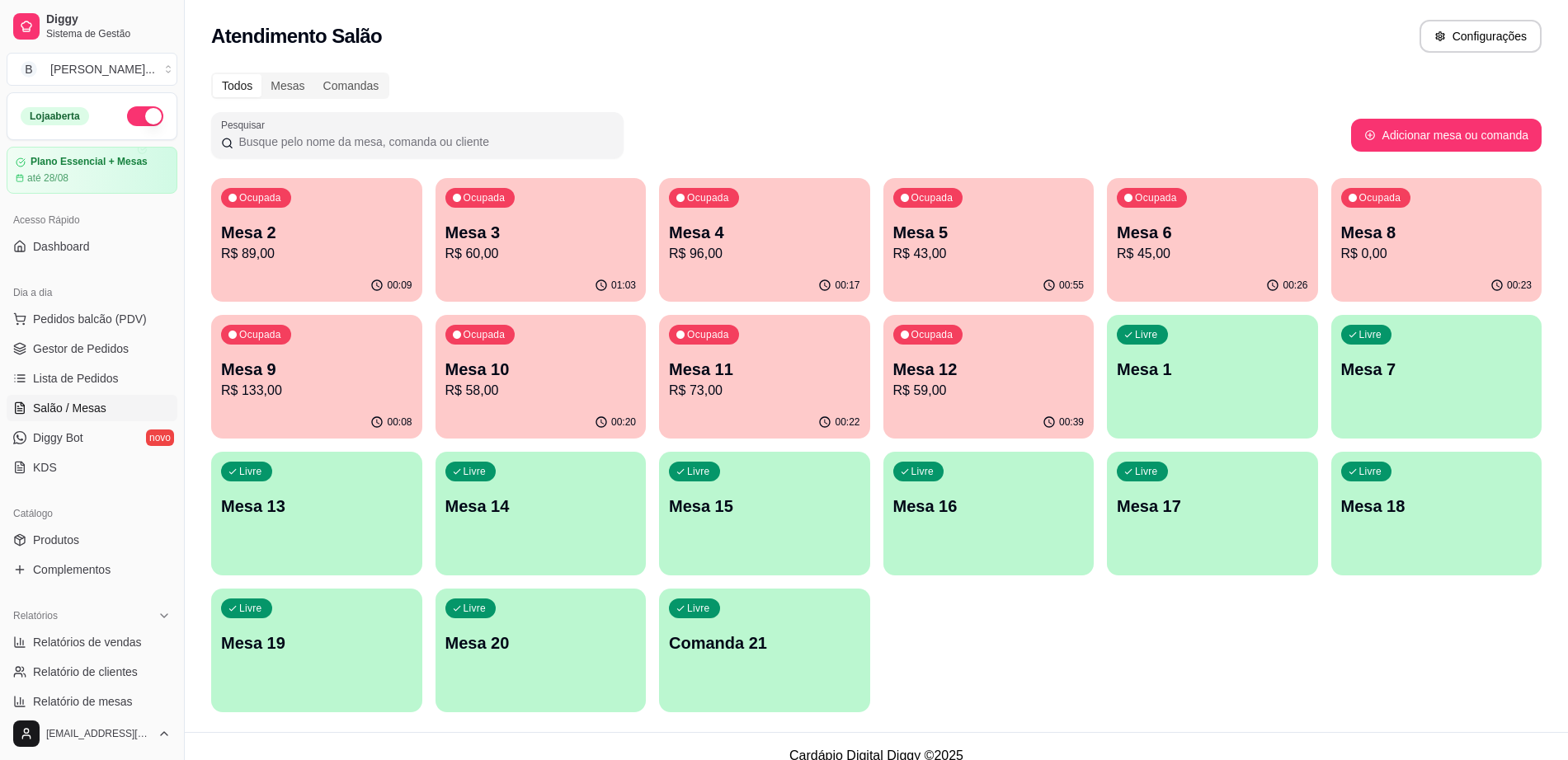
click at [1191, 242] on p "Mesa 6" at bounding box center [1213, 232] width 192 height 23
click at [295, 374] on p "Mesa 9" at bounding box center [317, 369] width 192 height 23
click at [532, 371] on p "Mesa 10" at bounding box center [541, 370] width 185 height 23
click at [764, 378] on p "Mesa 11" at bounding box center [765, 369] width 192 height 23
click at [1000, 401] on div "Ocupada Mesa 12 R$ 59,00" at bounding box center [989, 360] width 212 height 91
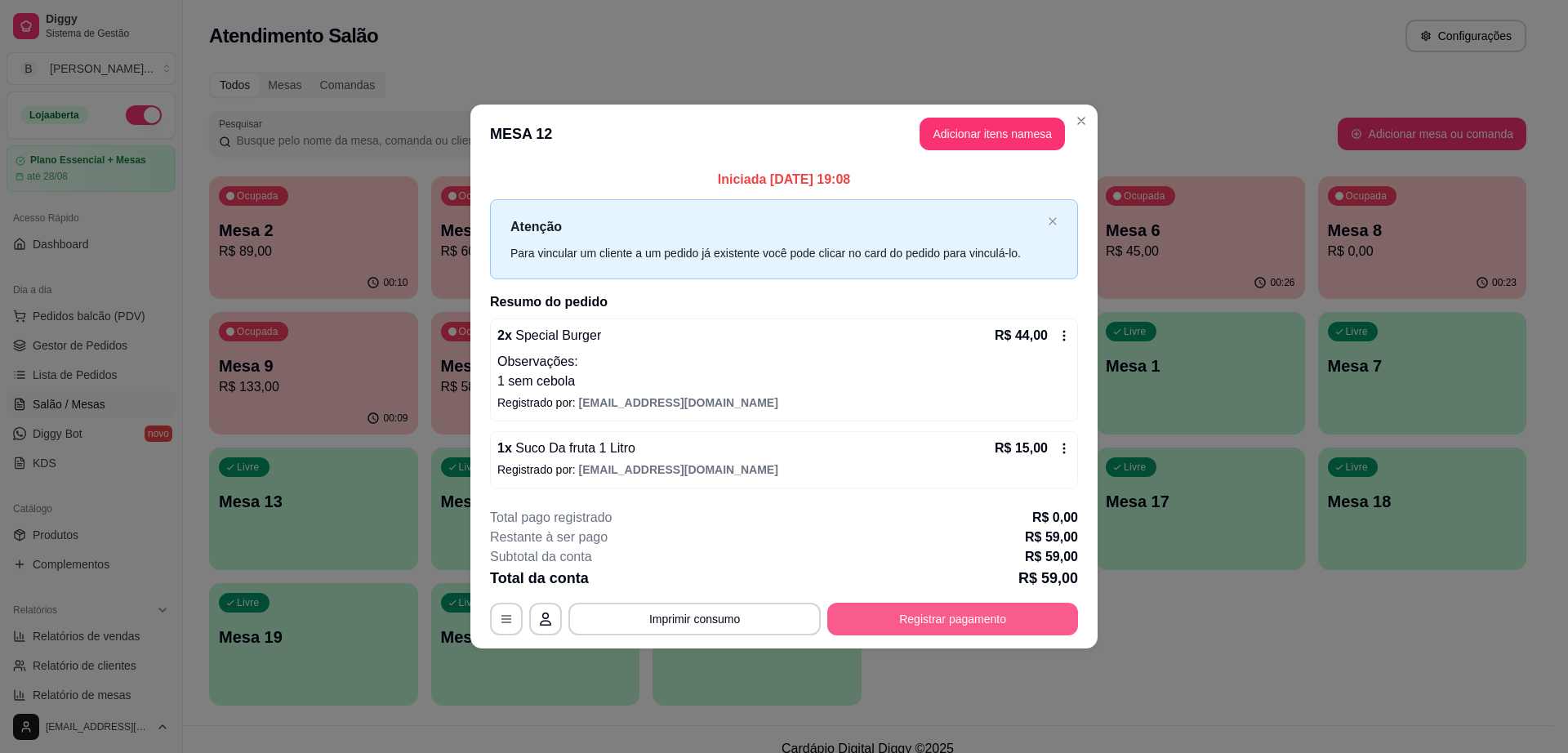
click at [933, 611] on button "Registrar pagamento" at bounding box center [952, 619] width 250 height 33
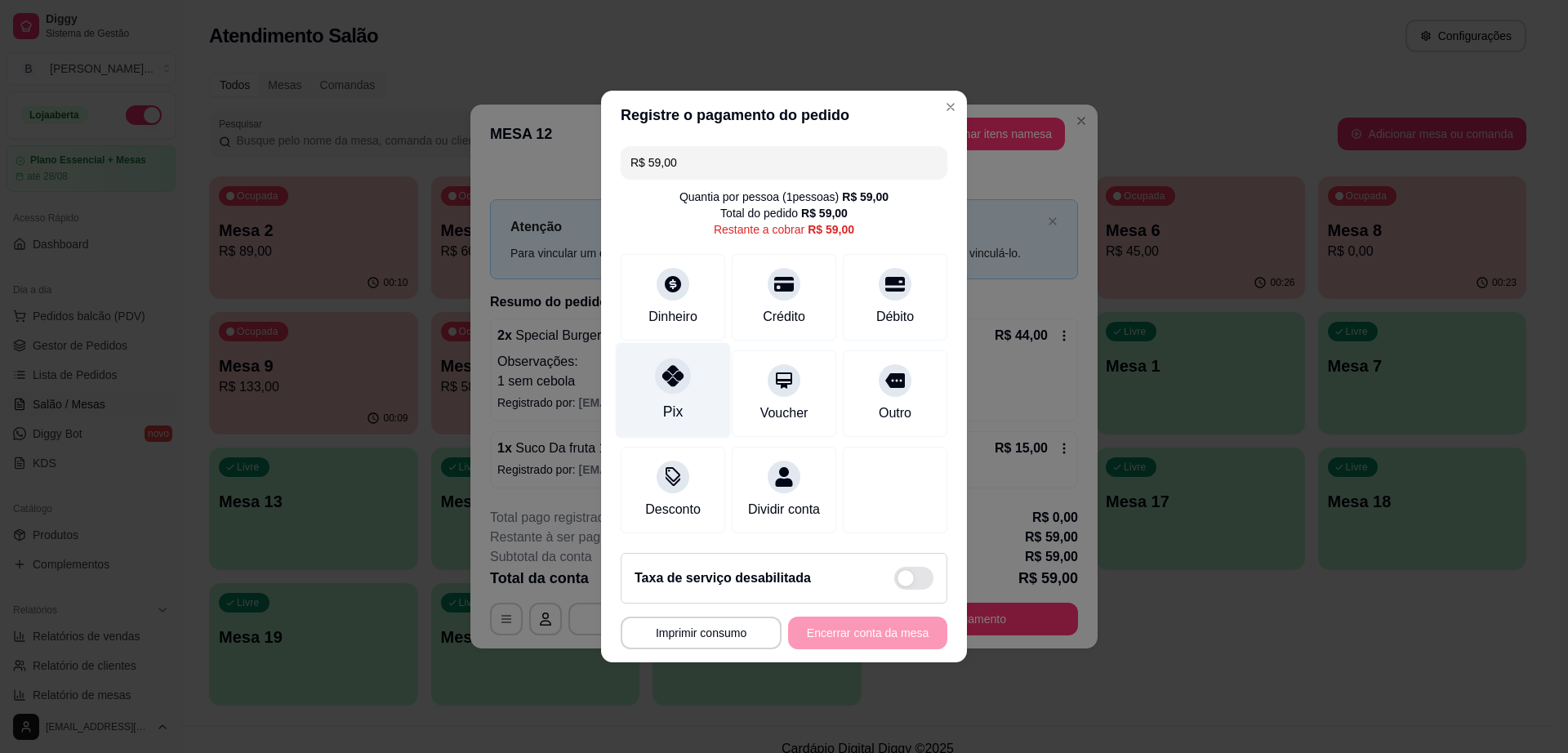
click at [638, 370] on div "Pix" at bounding box center [674, 391] width 115 height 96
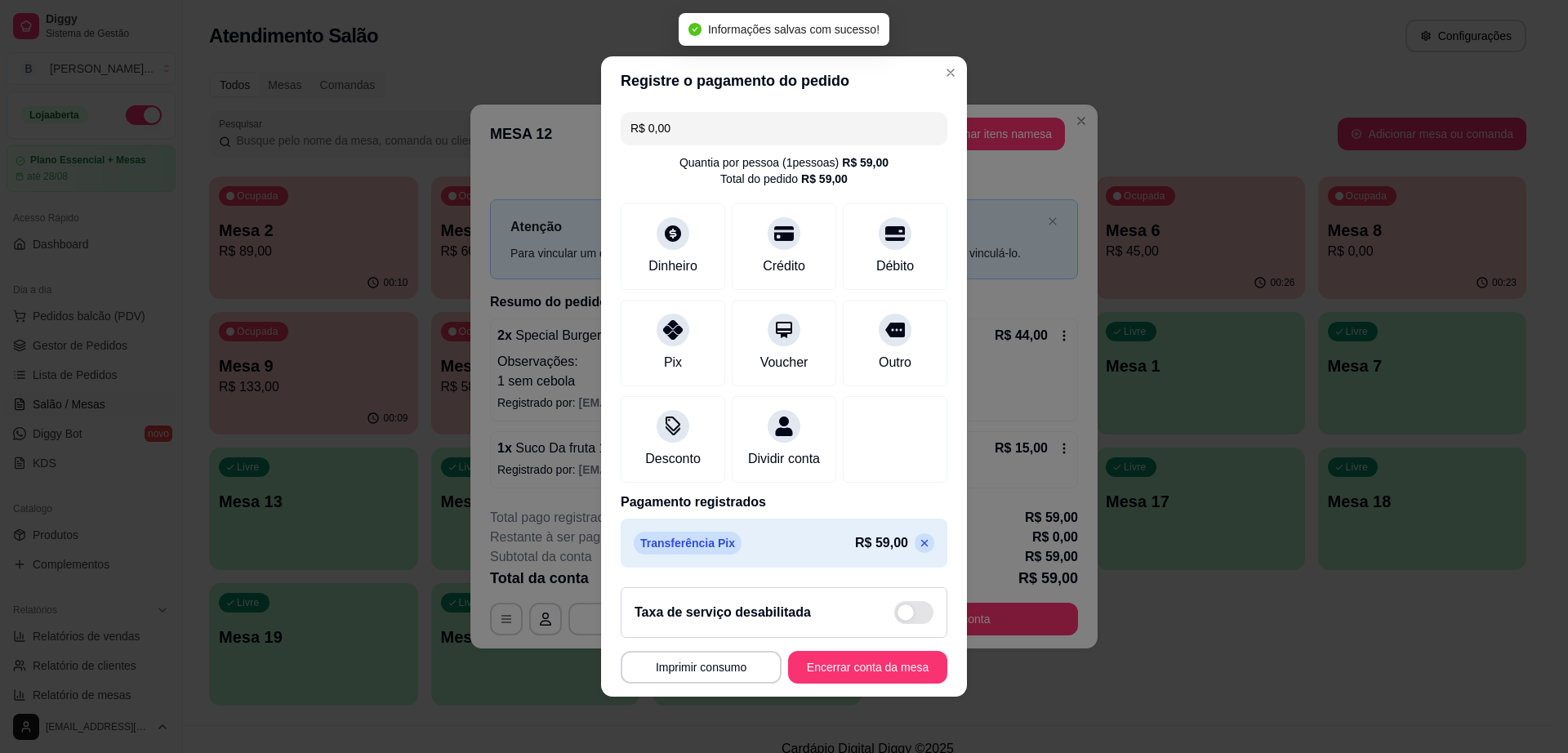
type input "R$ 0,00"
click at [851, 681] on button "Encerrar conta da mesa" at bounding box center [867, 666] width 159 height 33
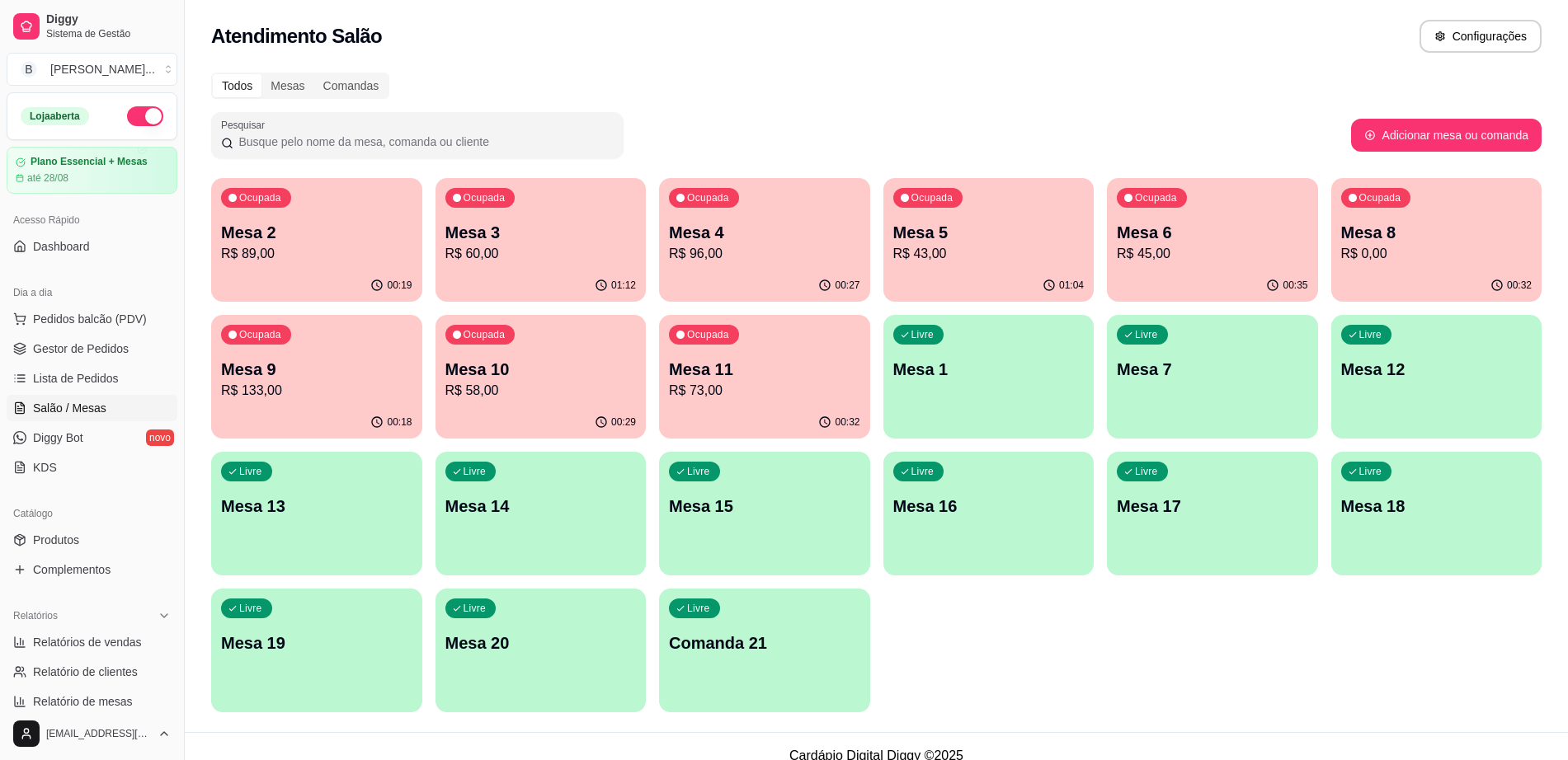
click at [964, 240] on p "Mesa 5" at bounding box center [989, 232] width 192 height 23
click at [115, 350] on span "Gestor de Pedidos" at bounding box center [81, 349] width 96 height 17
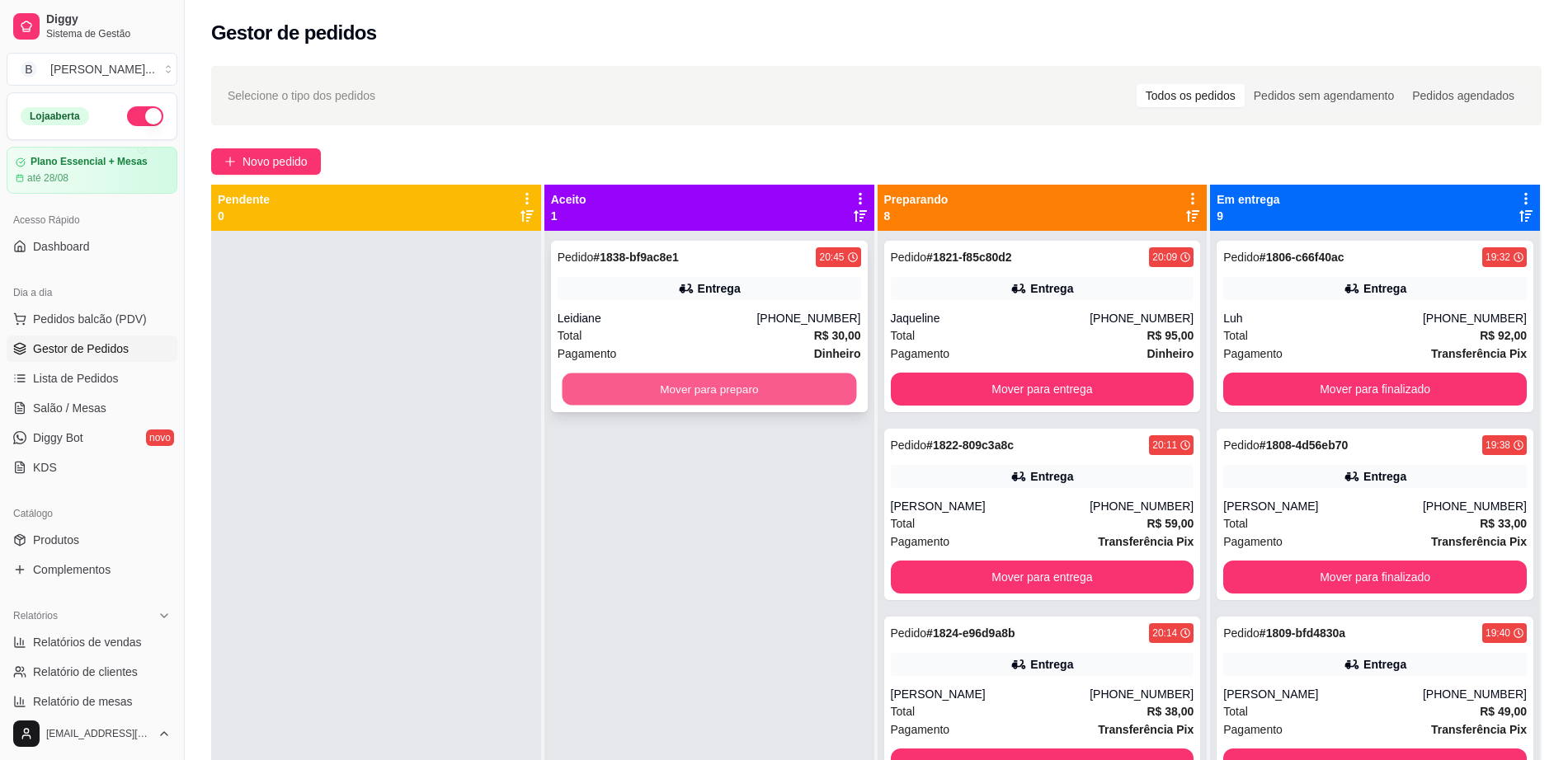
click at [599, 382] on button "Mover para preparo" at bounding box center [709, 390] width 294 height 32
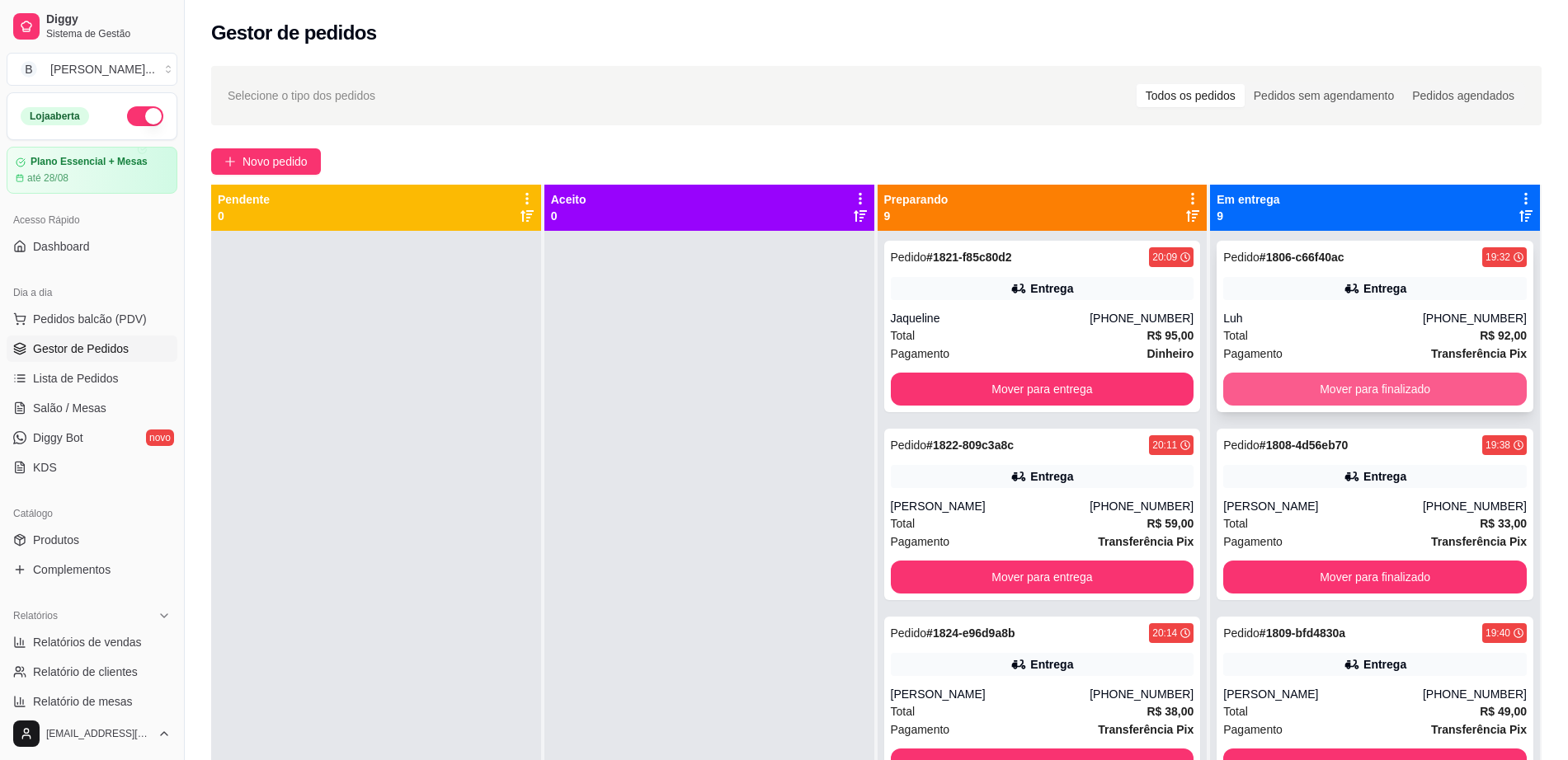
click at [1241, 378] on button "Mover para finalizado" at bounding box center [1375, 389] width 304 height 33
click at [1245, 389] on button "Mover para finalizado" at bounding box center [1375, 389] width 304 height 33
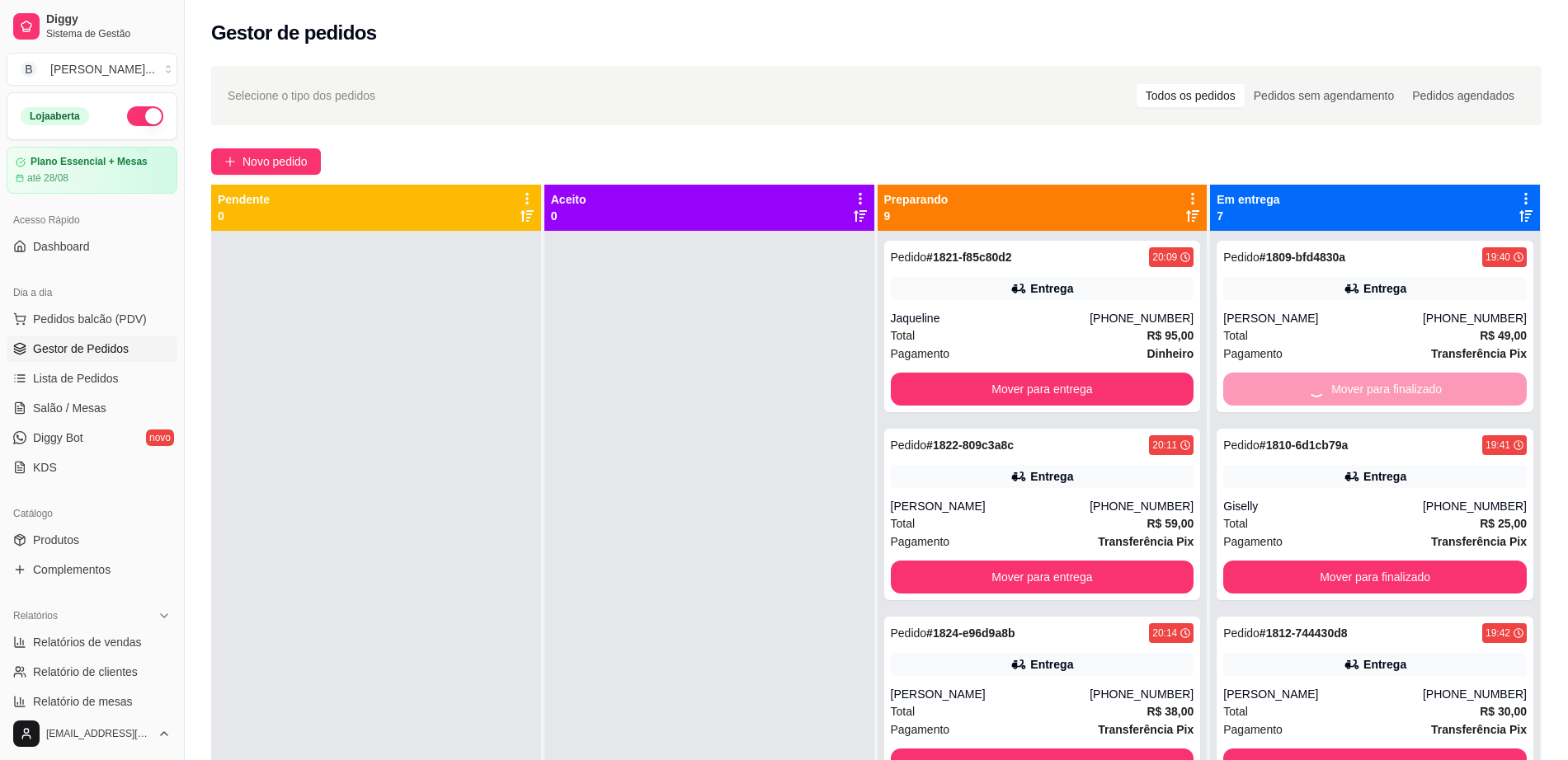
click at [1245, 389] on div "Mover para finalizado" at bounding box center [1375, 389] width 304 height 33
click at [1290, 573] on button "Mover para finalizado" at bounding box center [1375, 578] width 294 height 32
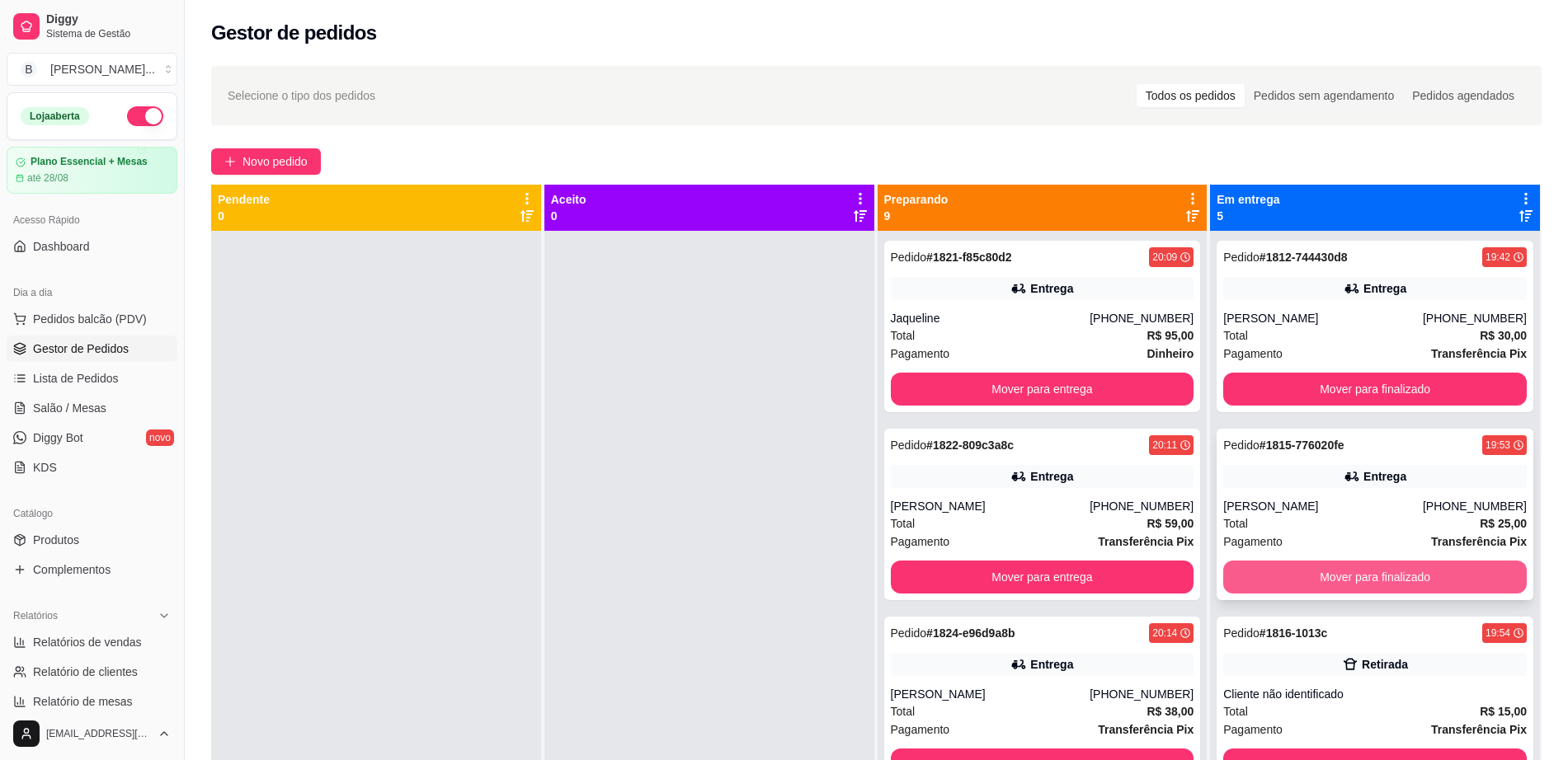
scroll to position [196, 0]
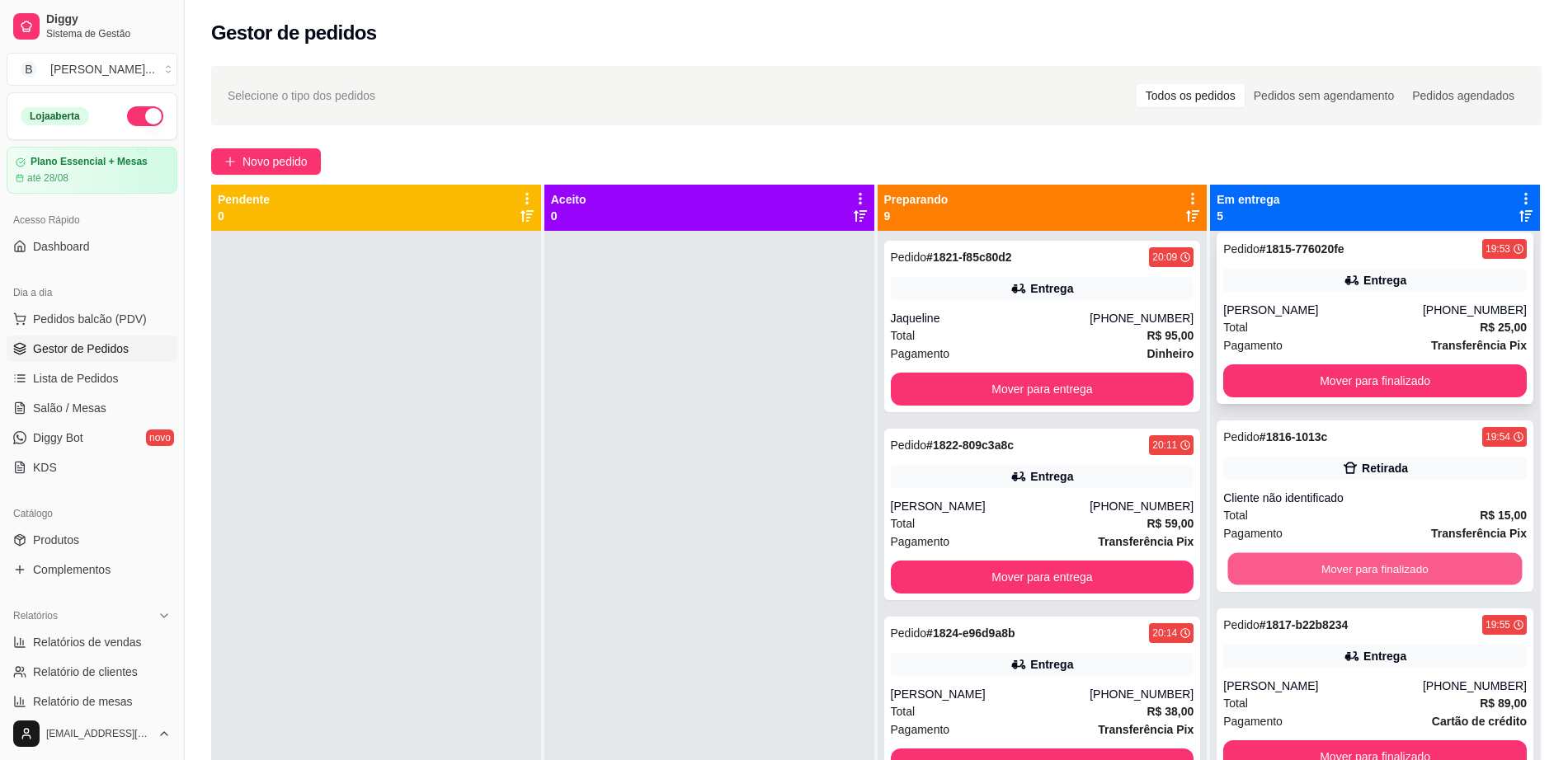
click at [1283, 577] on button "Mover para finalizado" at bounding box center [1375, 569] width 294 height 32
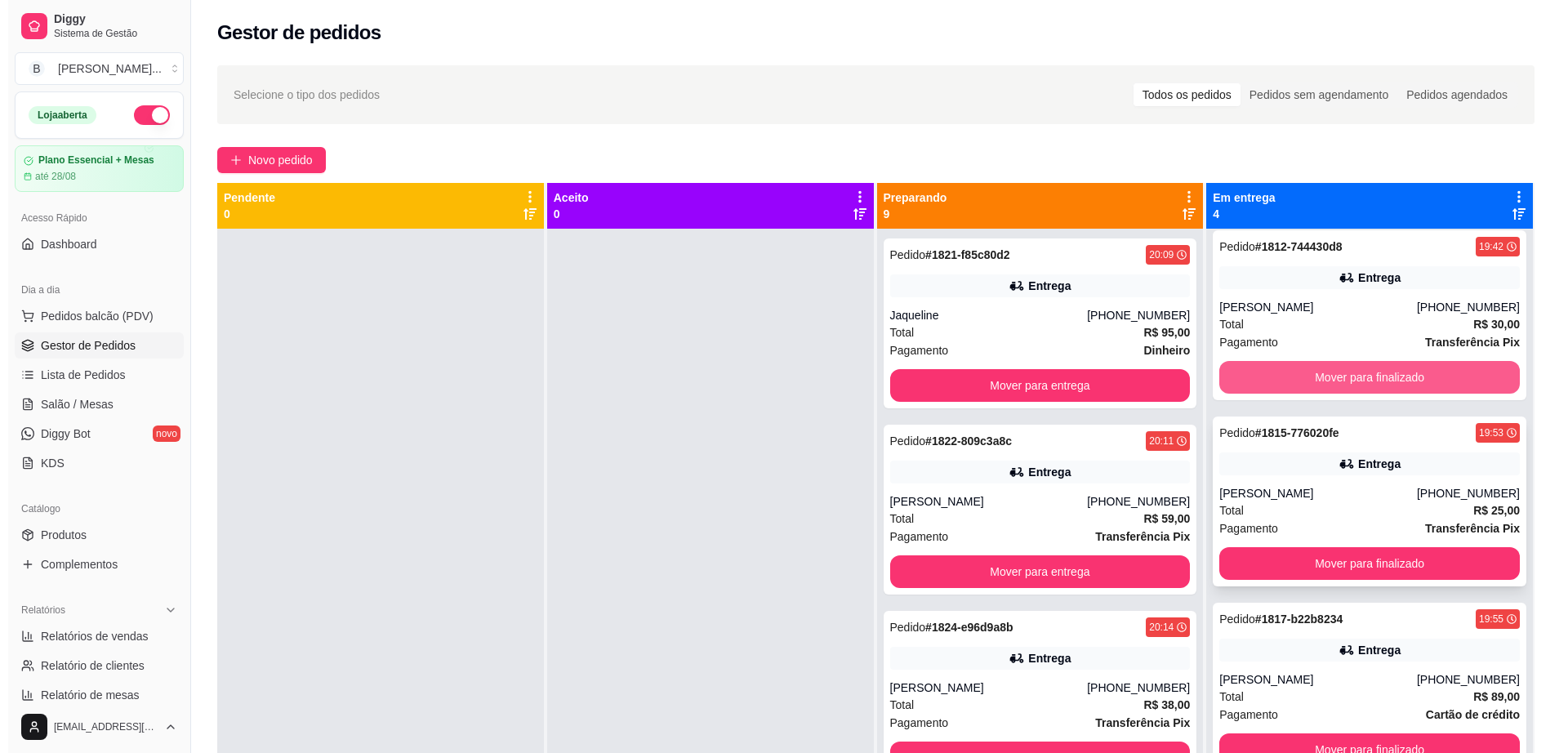
scroll to position [0, 0]
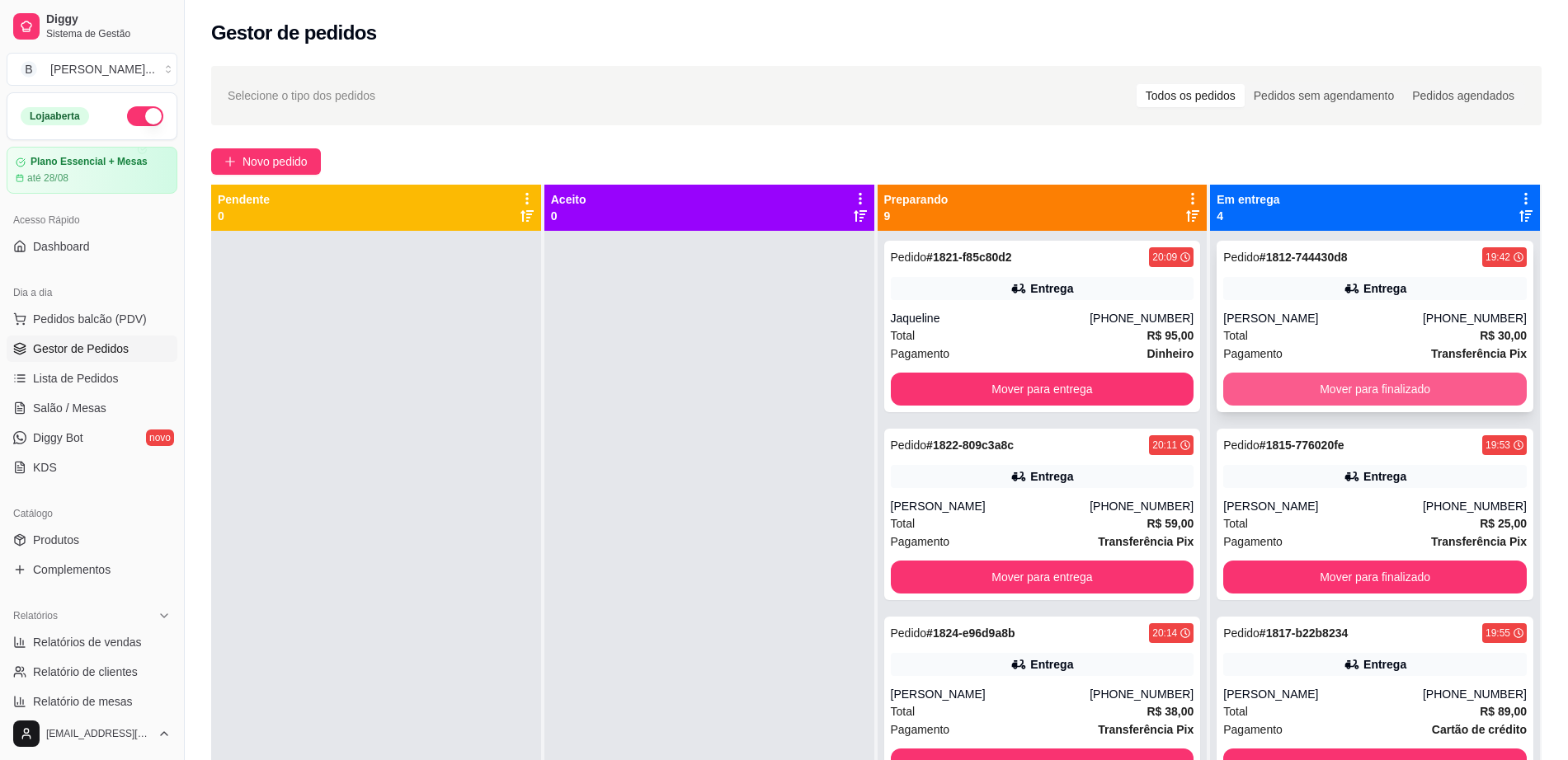
click at [1292, 395] on button "Mover para finalizado" at bounding box center [1375, 389] width 304 height 33
click at [85, 408] on span "Salão / Mesas" at bounding box center [70, 409] width 73 height 17
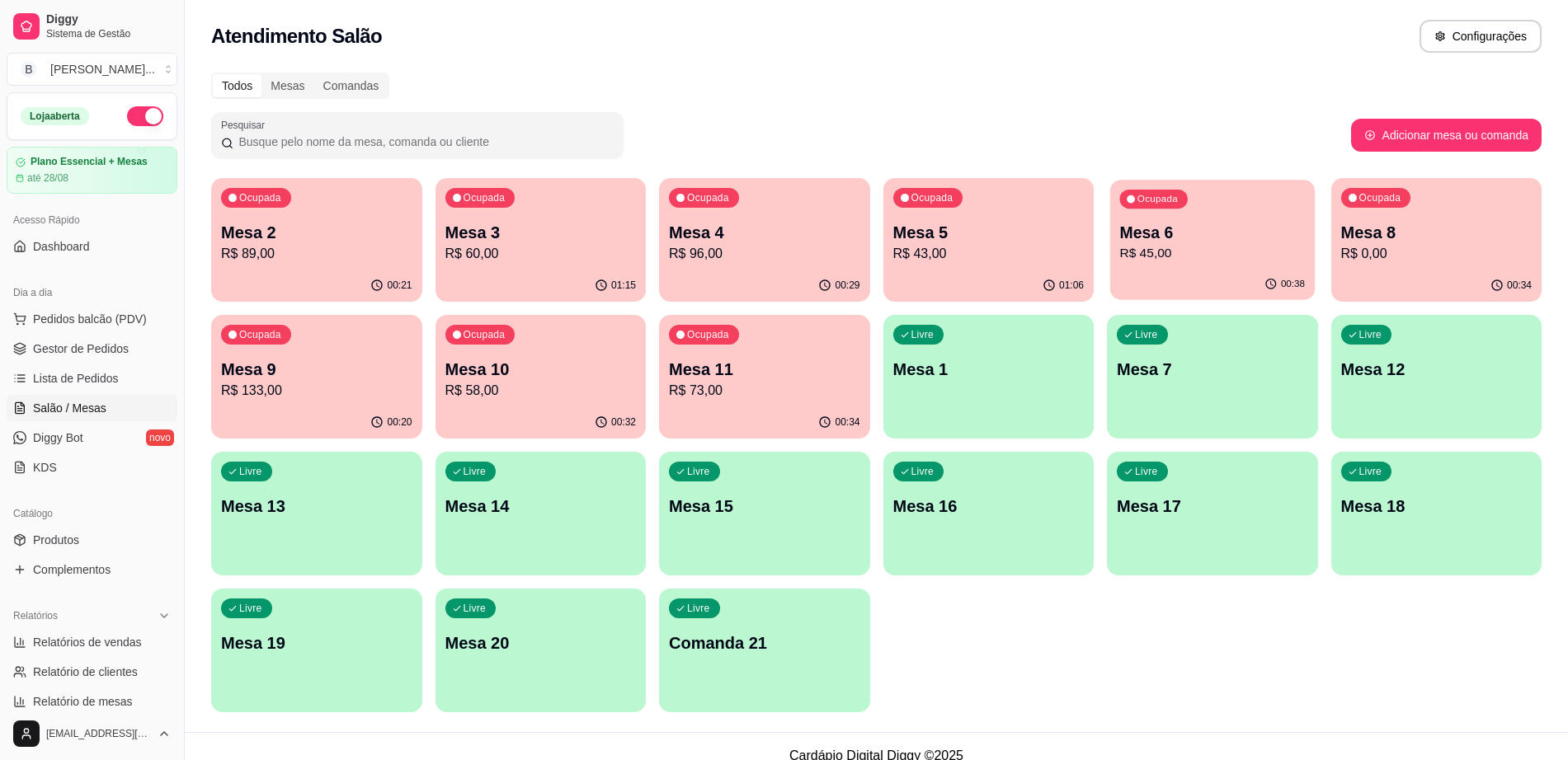
click at [1242, 229] on p "Mesa 6" at bounding box center [1212, 233] width 185 height 23
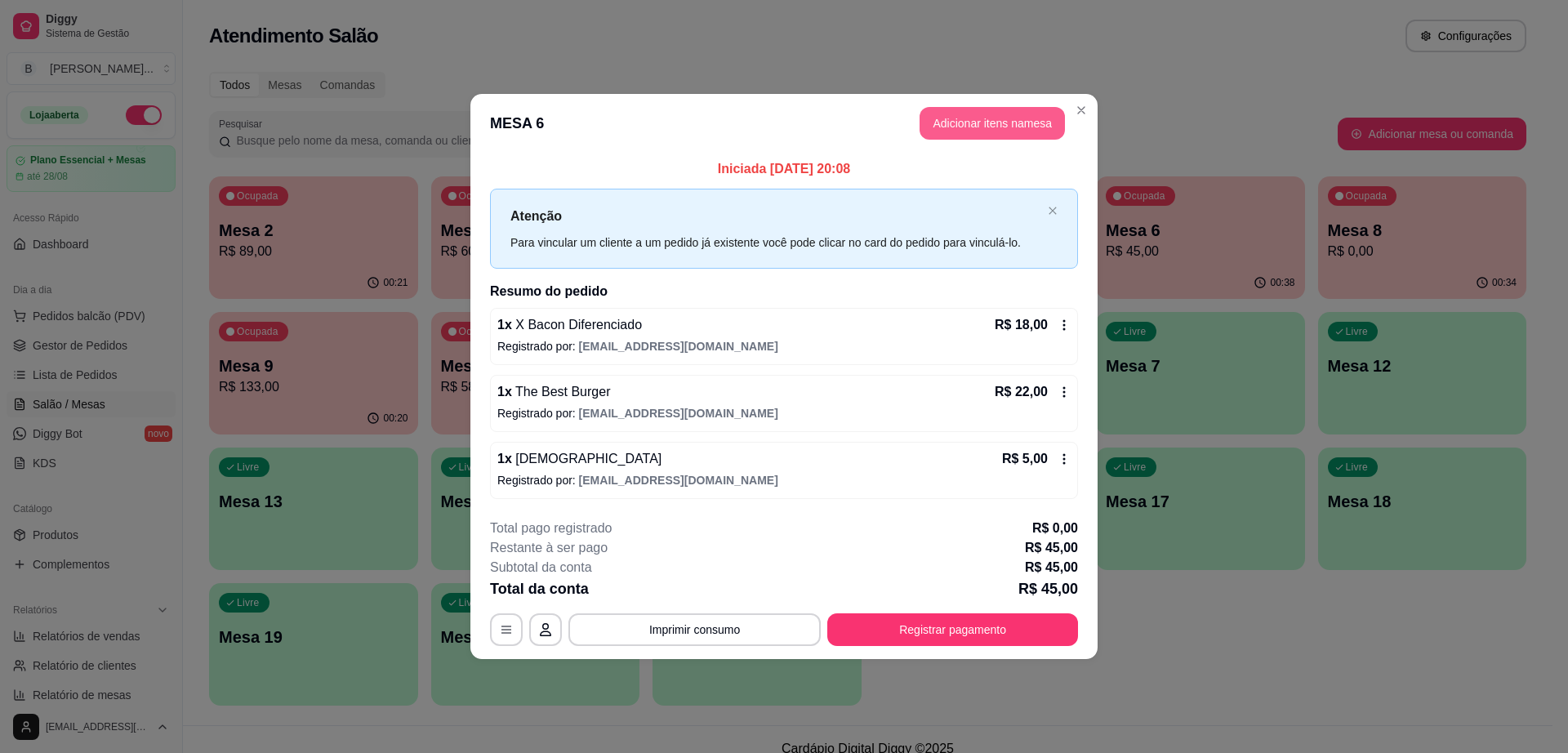
click at [978, 126] on button "Adicionar itens na mesa" at bounding box center [992, 123] width 145 height 33
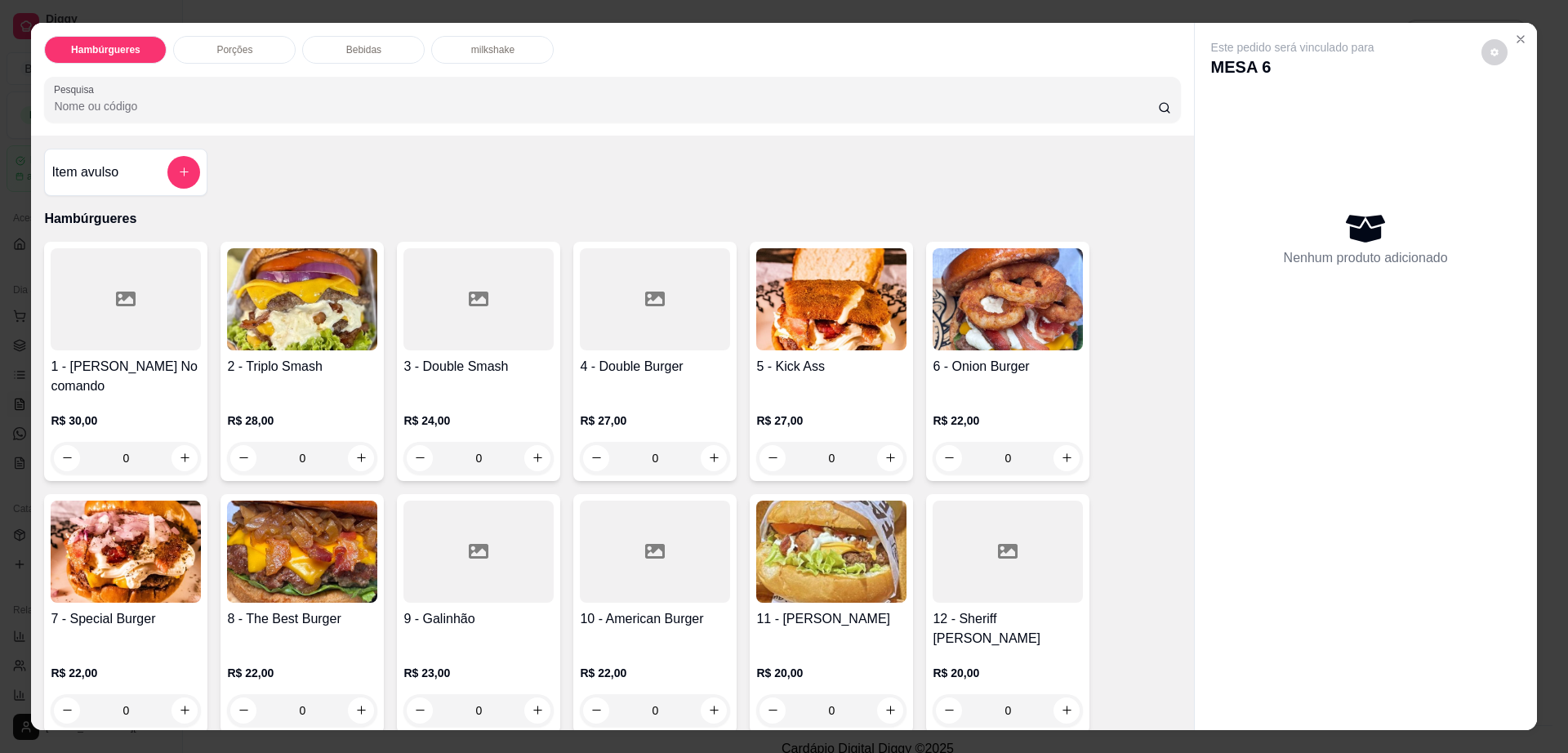
click at [409, 52] on div "Bebidas" at bounding box center [364, 50] width 123 height 28
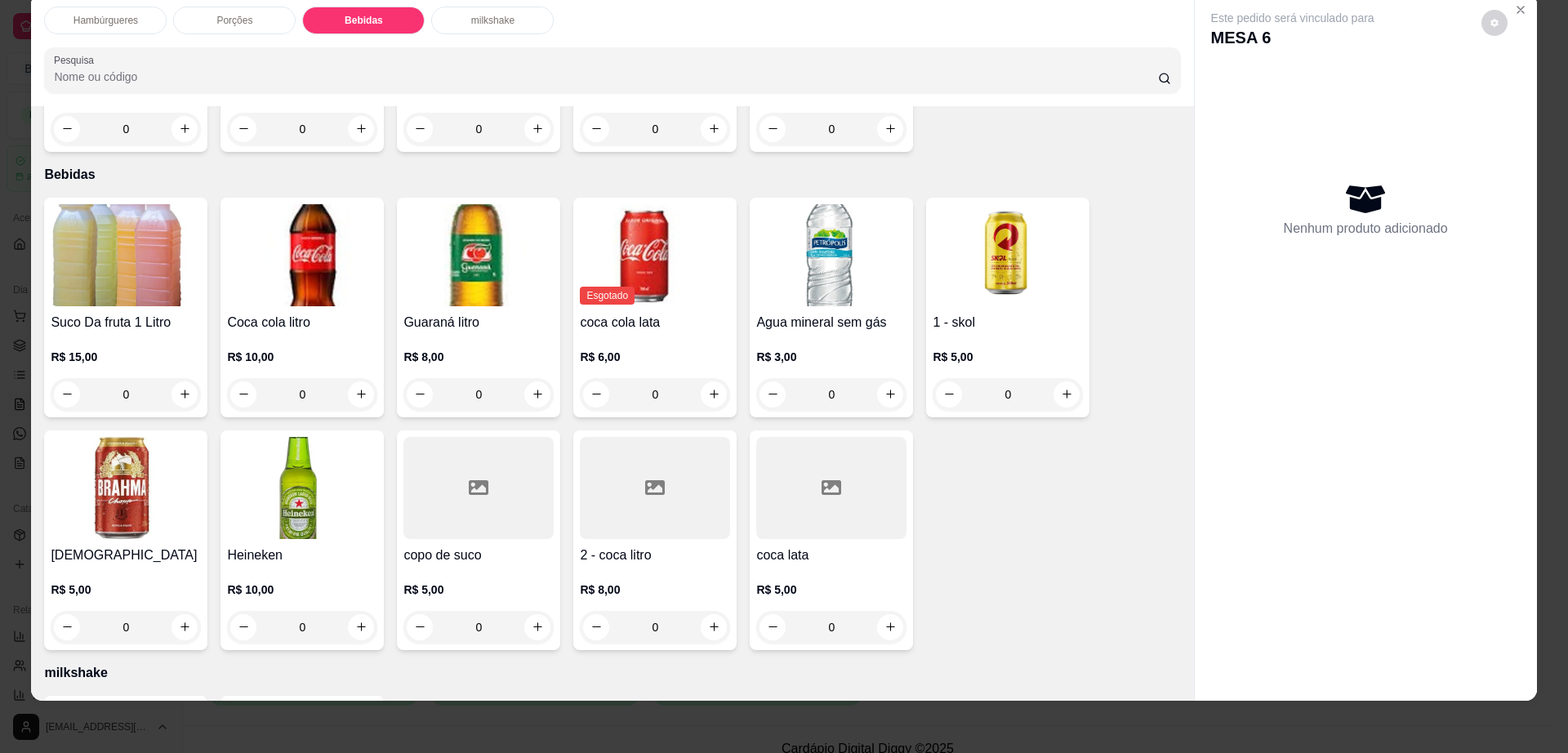
click at [824, 457] on div at bounding box center [831, 489] width 150 height 102
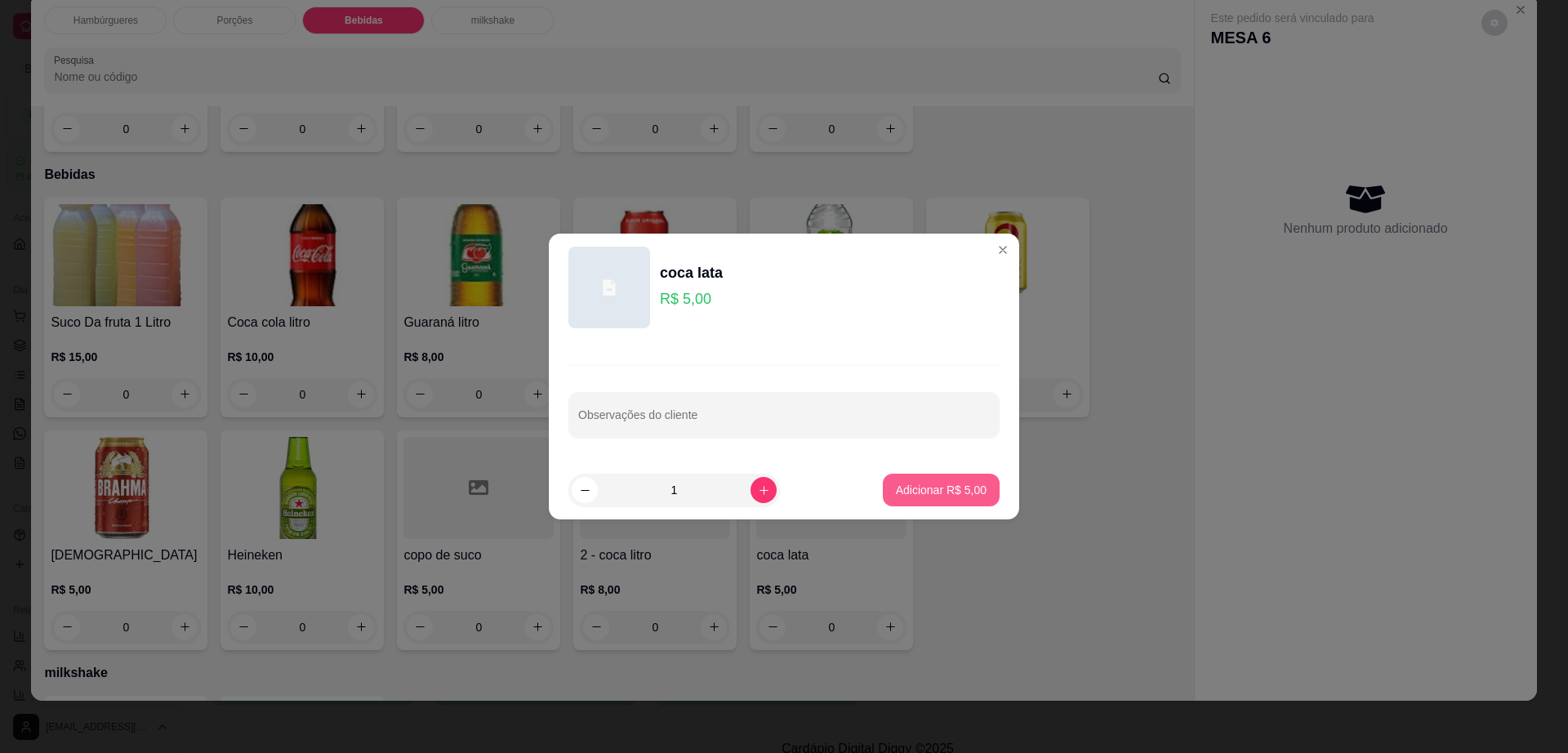
click at [970, 489] on p "Adicionar R$ 5,00" at bounding box center [941, 491] width 90 height 17
type input "1"
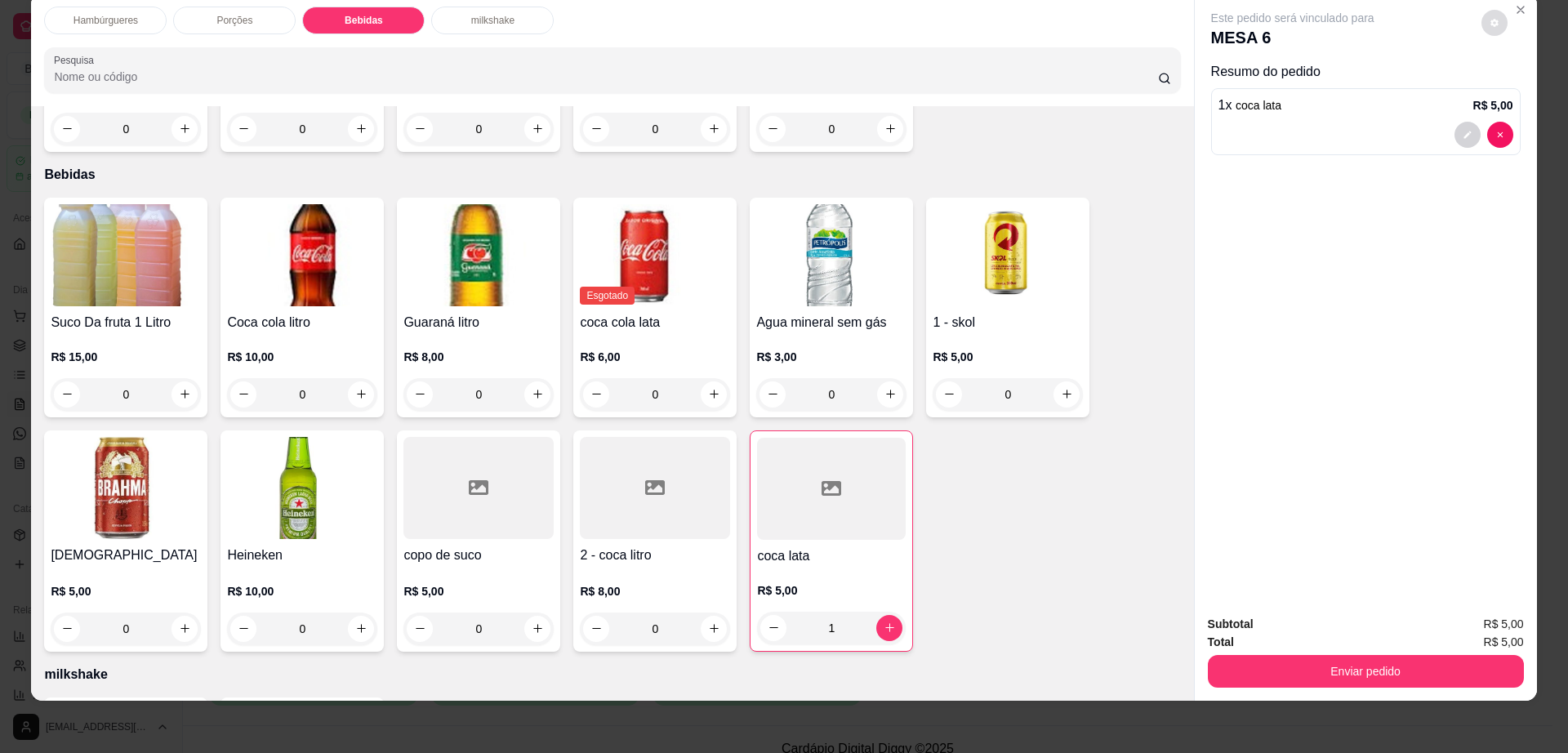
click at [1481, 18] on button "decrease-product-quantity" at bounding box center [1494, 23] width 26 height 26
click at [1524, 88] on span "Automatic updates" at bounding box center [1531, 88] width 13 height 13
click at [1518, 88] on input "Automatic updates" at bounding box center [1511, 93] width 10 height 10
checkbox input "false"
click at [1265, 677] on button "Enviar pedido" at bounding box center [1366, 671] width 316 height 33
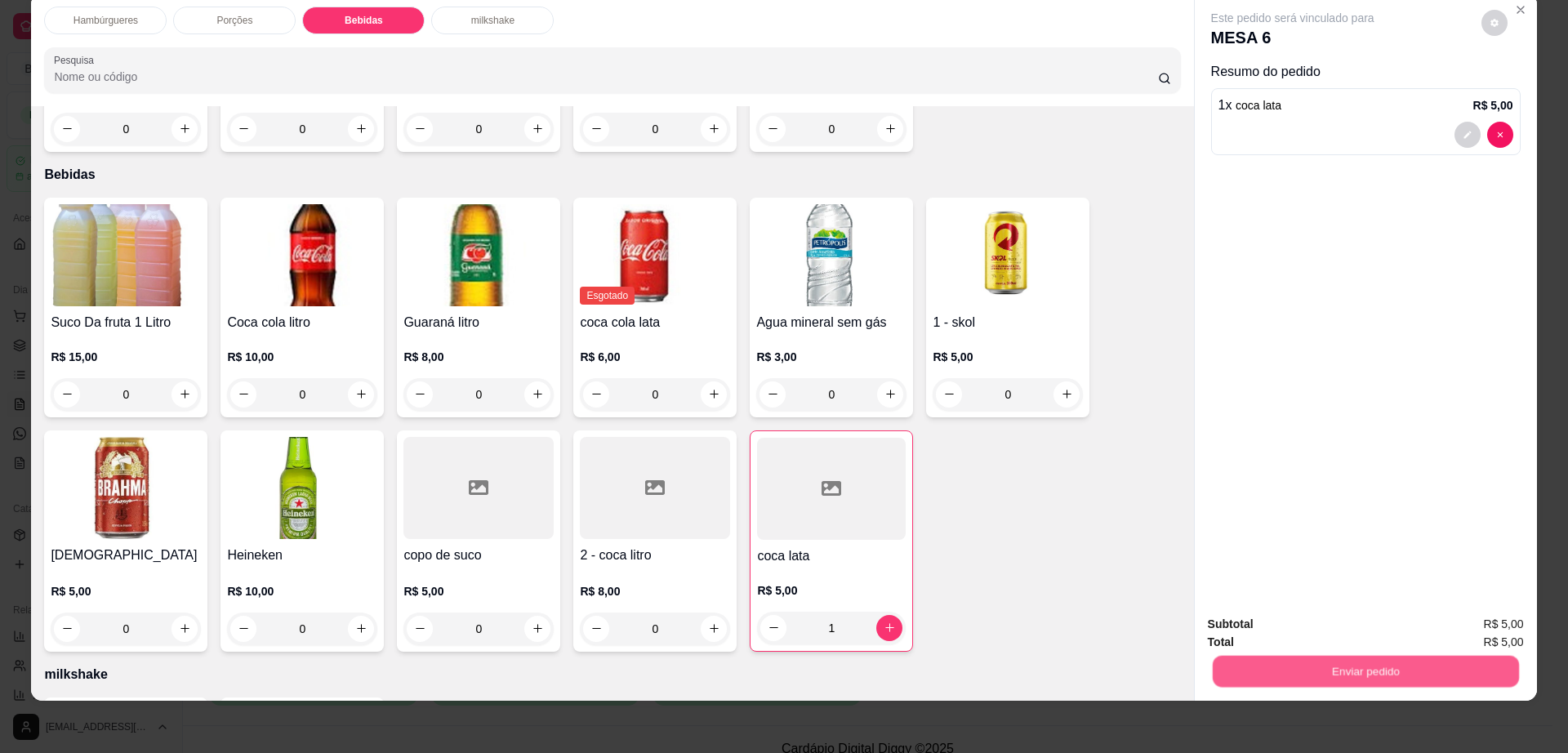
click at [1265, 673] on button "Enviar pedido" at bounding box center [1364, 672] width 306 height 32
click at [1265, 636] on button "Não registrar e enviar pedido" at bounding box center [1309, 631] width 170 height 31
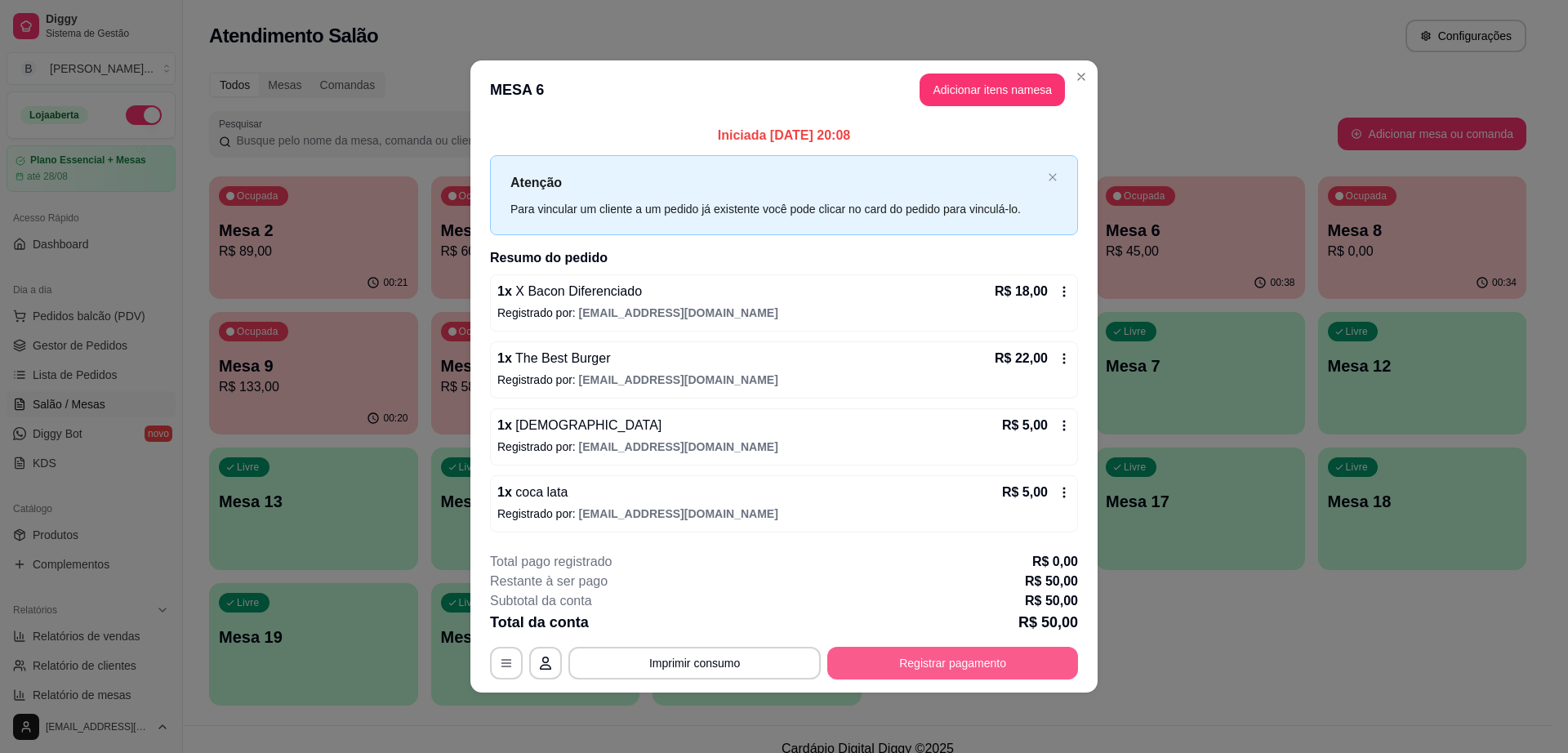
click at [909, 653] on button "Registrar pagamento" at bounding box center [952, 663] width 250 height 33
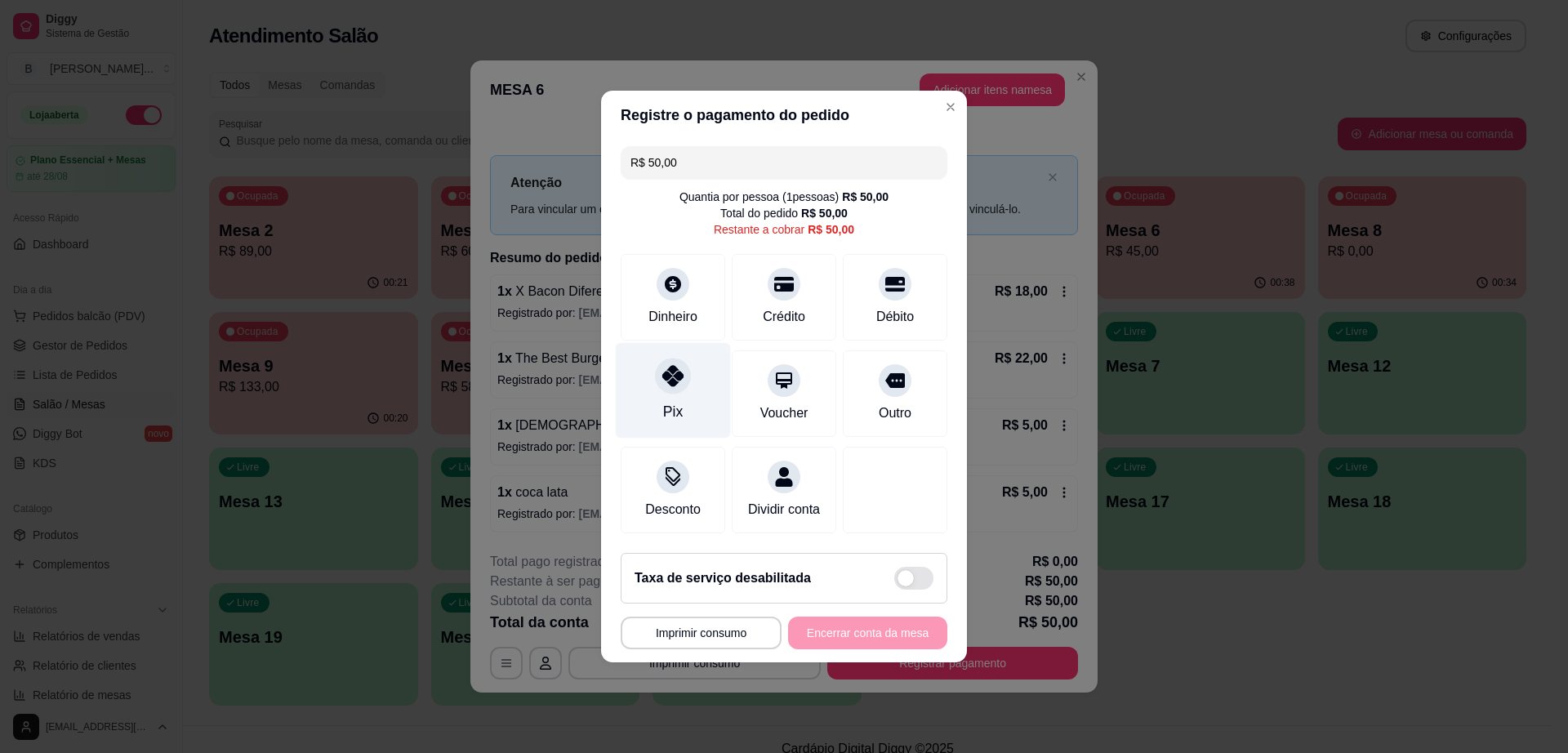
click at [678, 376] on icon at bounding box center [673, 375] width 21 height 21
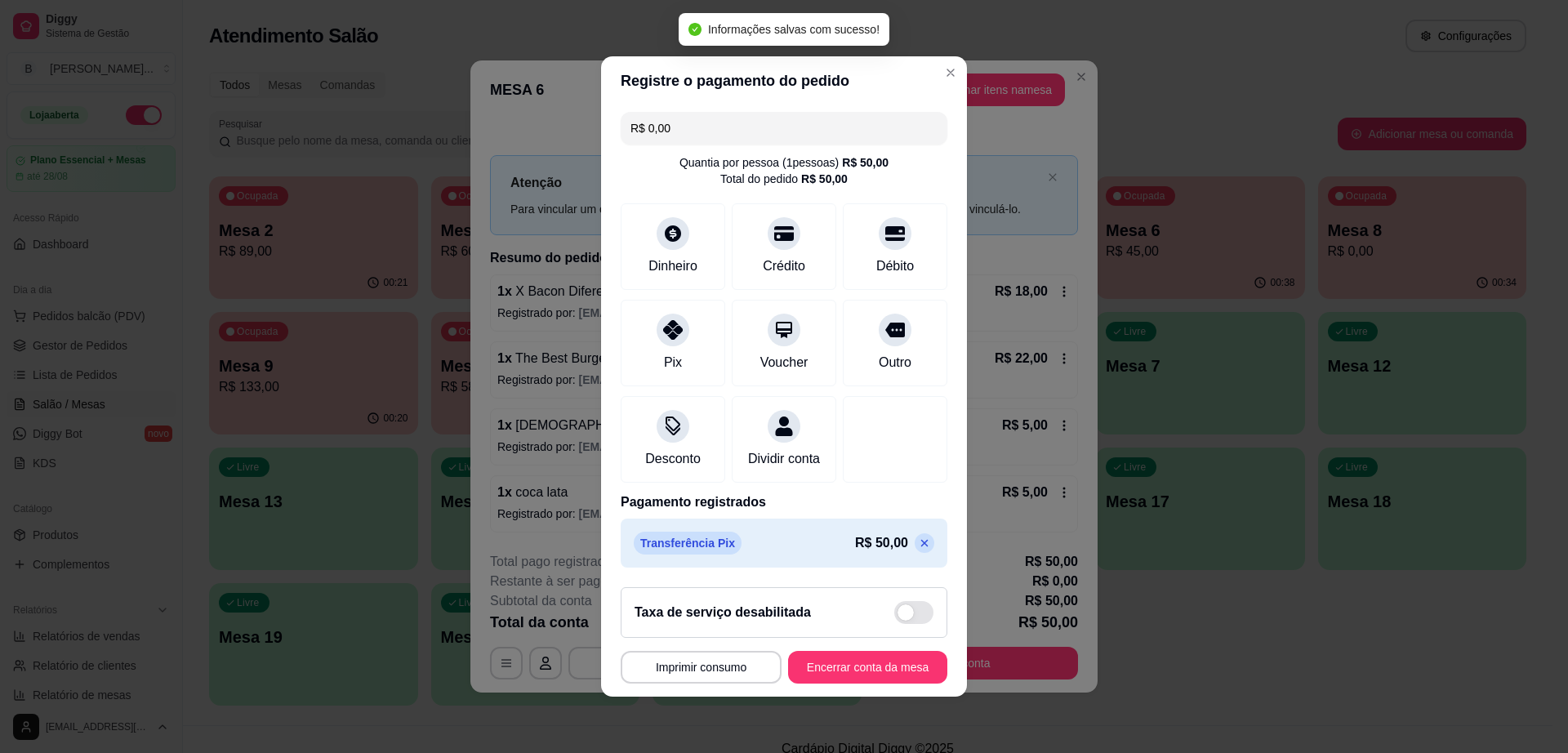
type input "R$ 0,00"
click at [896, 675] on button "Encerrar conta da mesa" at bounding box center [867, 666] width 159 height 33
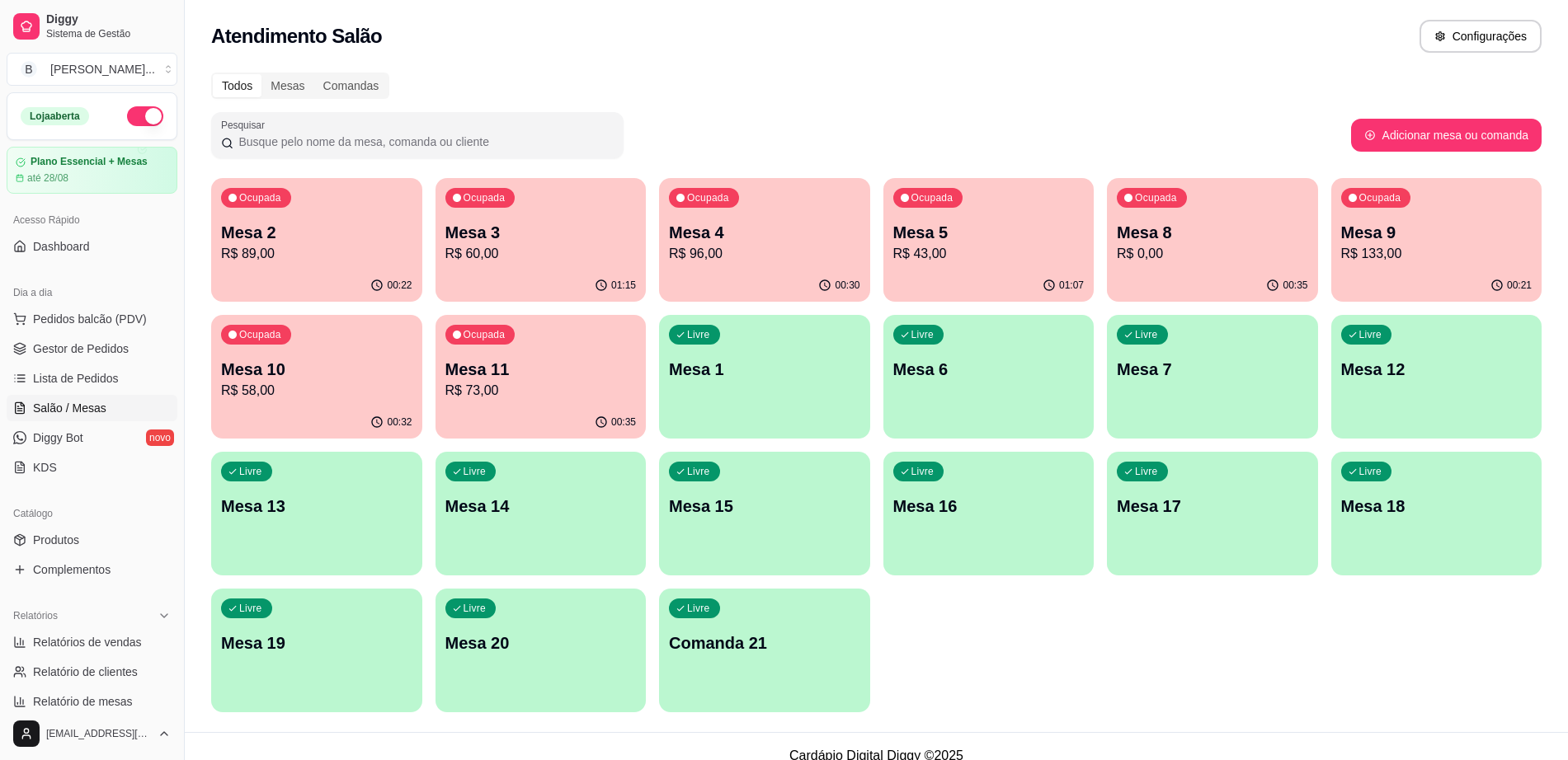
click at [574, 244] on p "R$ 60,00" at bounding box center [541, 254] width 192 height 20
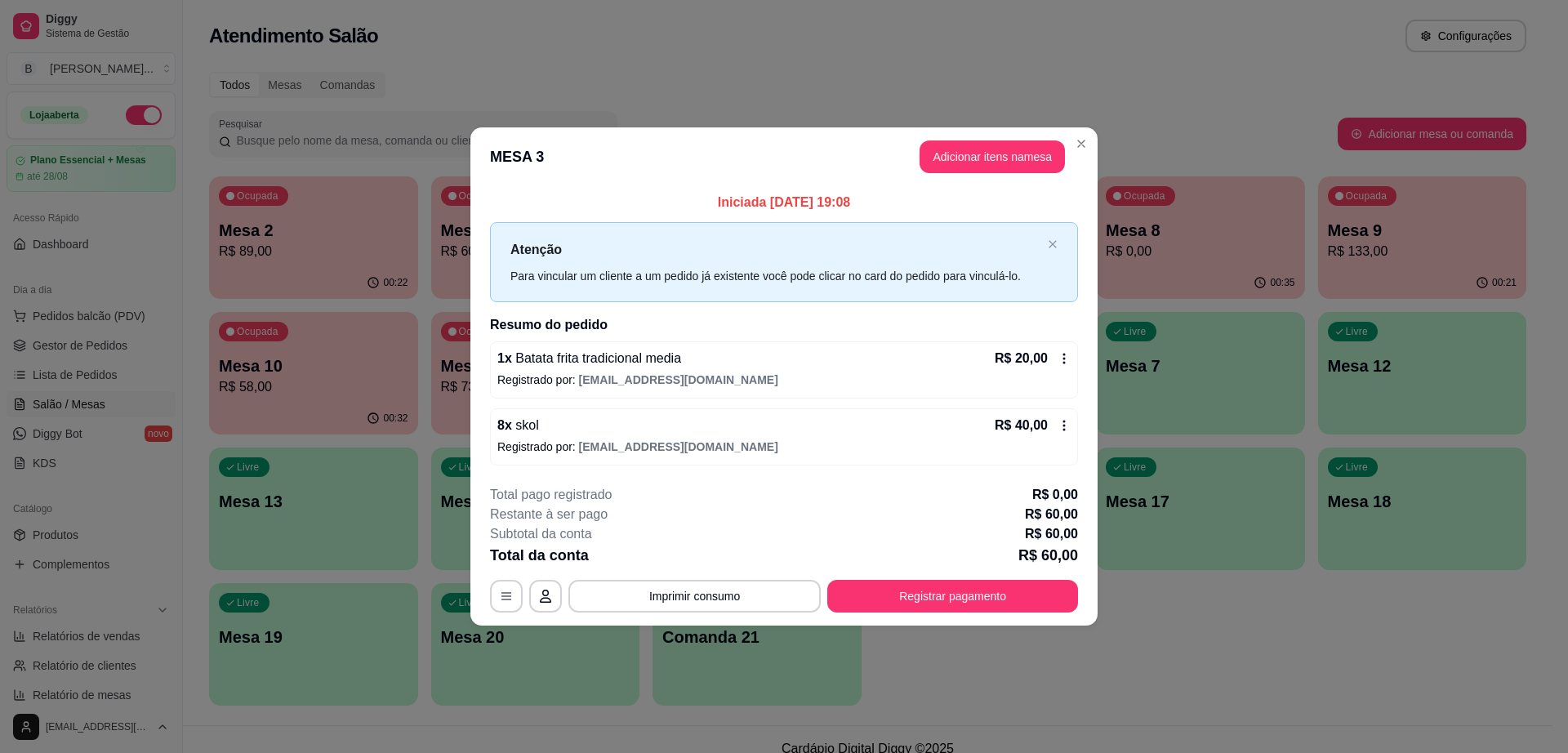
click at [995, 128] on header "MESA 3 Adicionar itens na mesa" at bounding box center [784, 156] width 627 height 59
click at [991, 153] on button "Adicionar itens na mesa" at bounding box center [992, 156] width 145 height 33
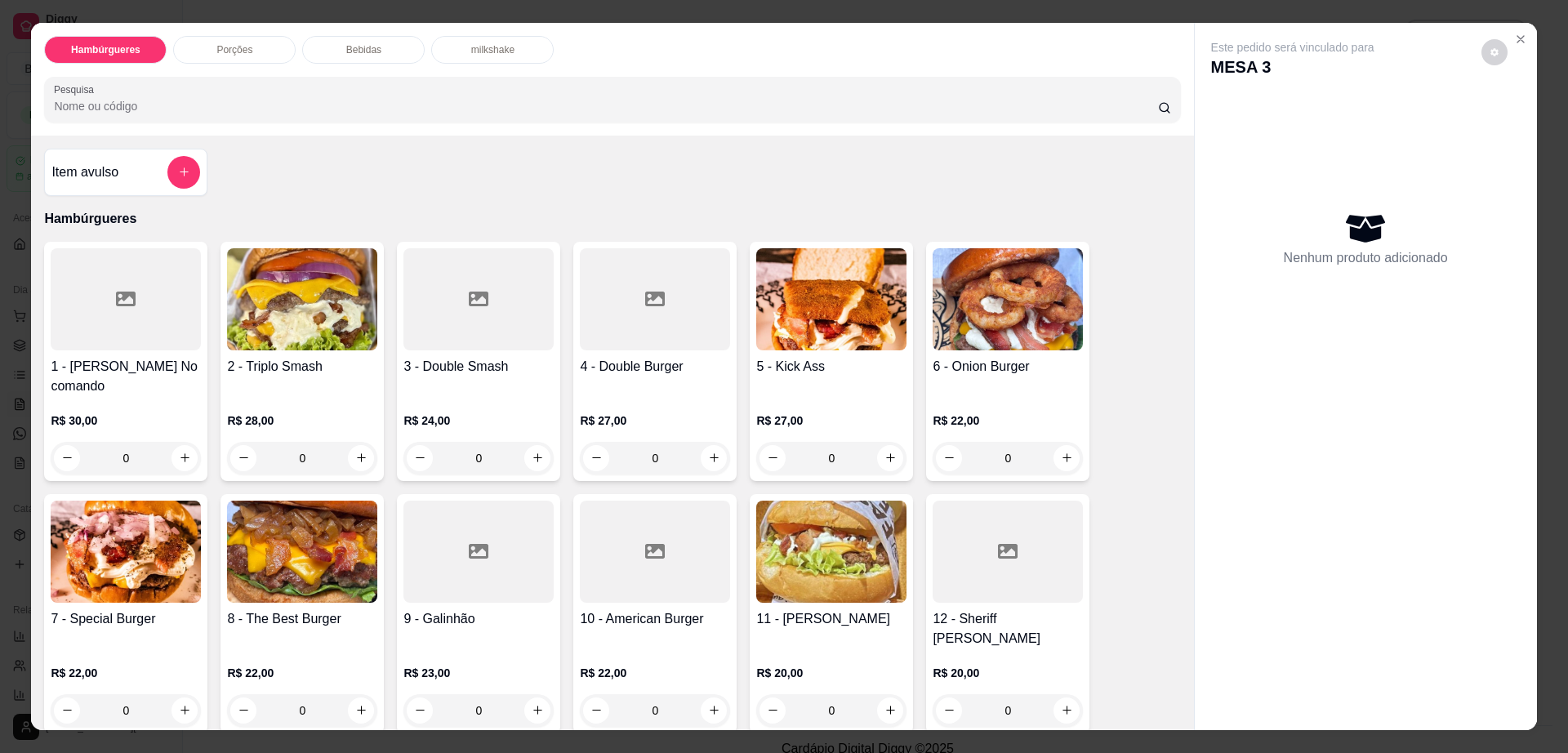
click at [360, 56] on p "Bebidas" at bounding box center [364, 50] width 35 height 13
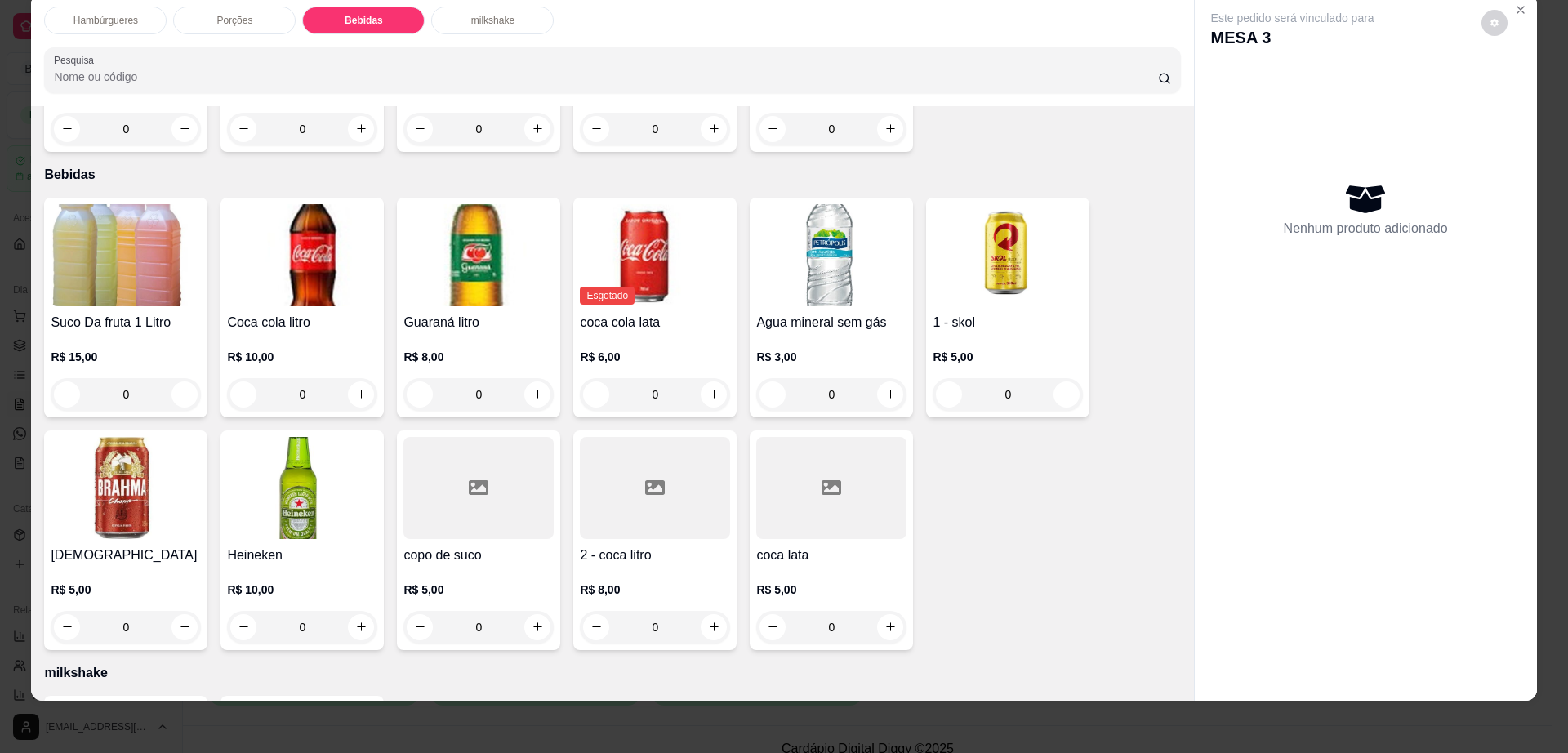
click at [983, 229] on img at bounding box center [1007, 255] width 150 height 102
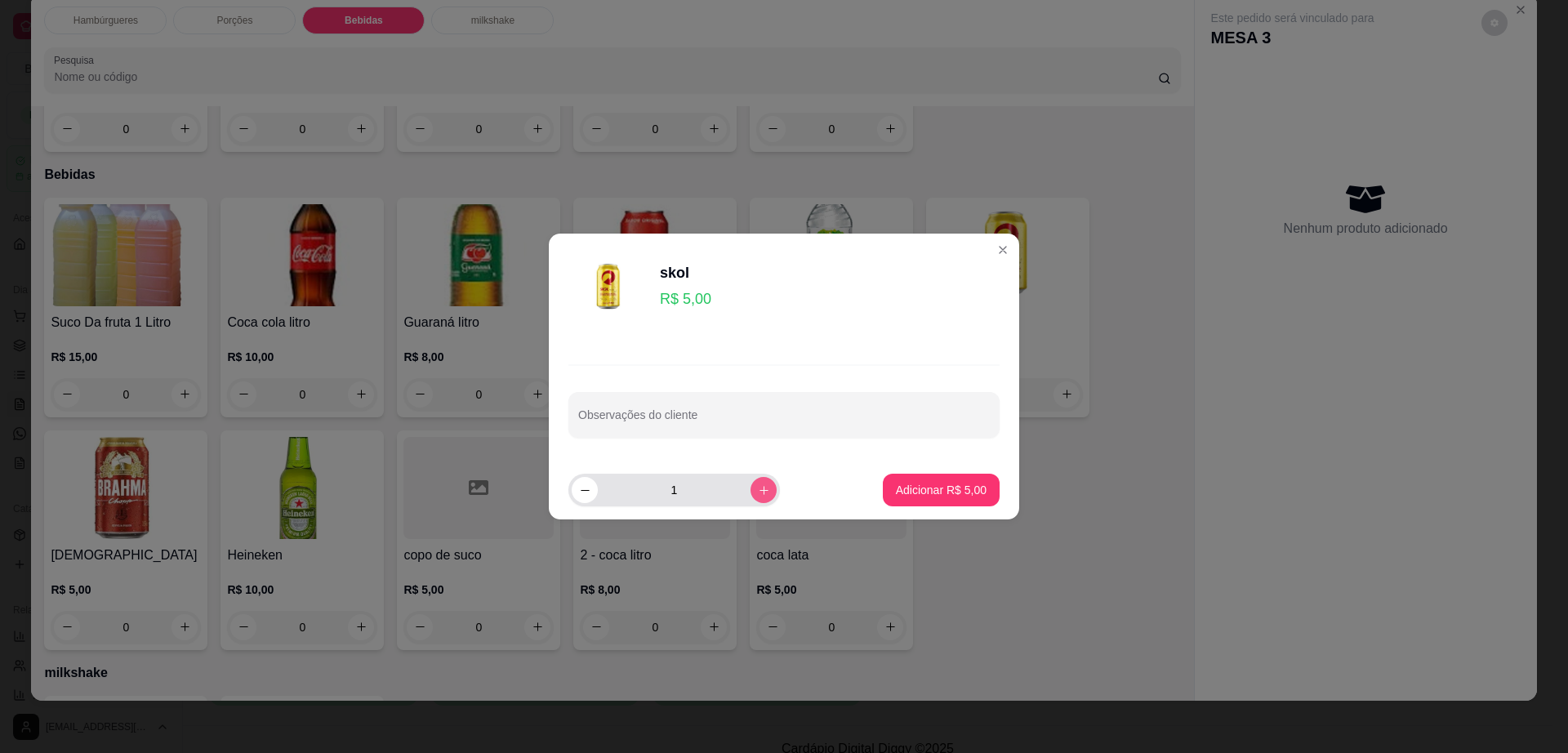
click at [759, 491] on icon "increase-product-quantity" at bounding box center [764, 491] width 9 height 9
type input "2"
click at [918, 499] on button "Adicionar R$ 10,00" at bounding box center [937, 491] width 120 height 32
type input "2"
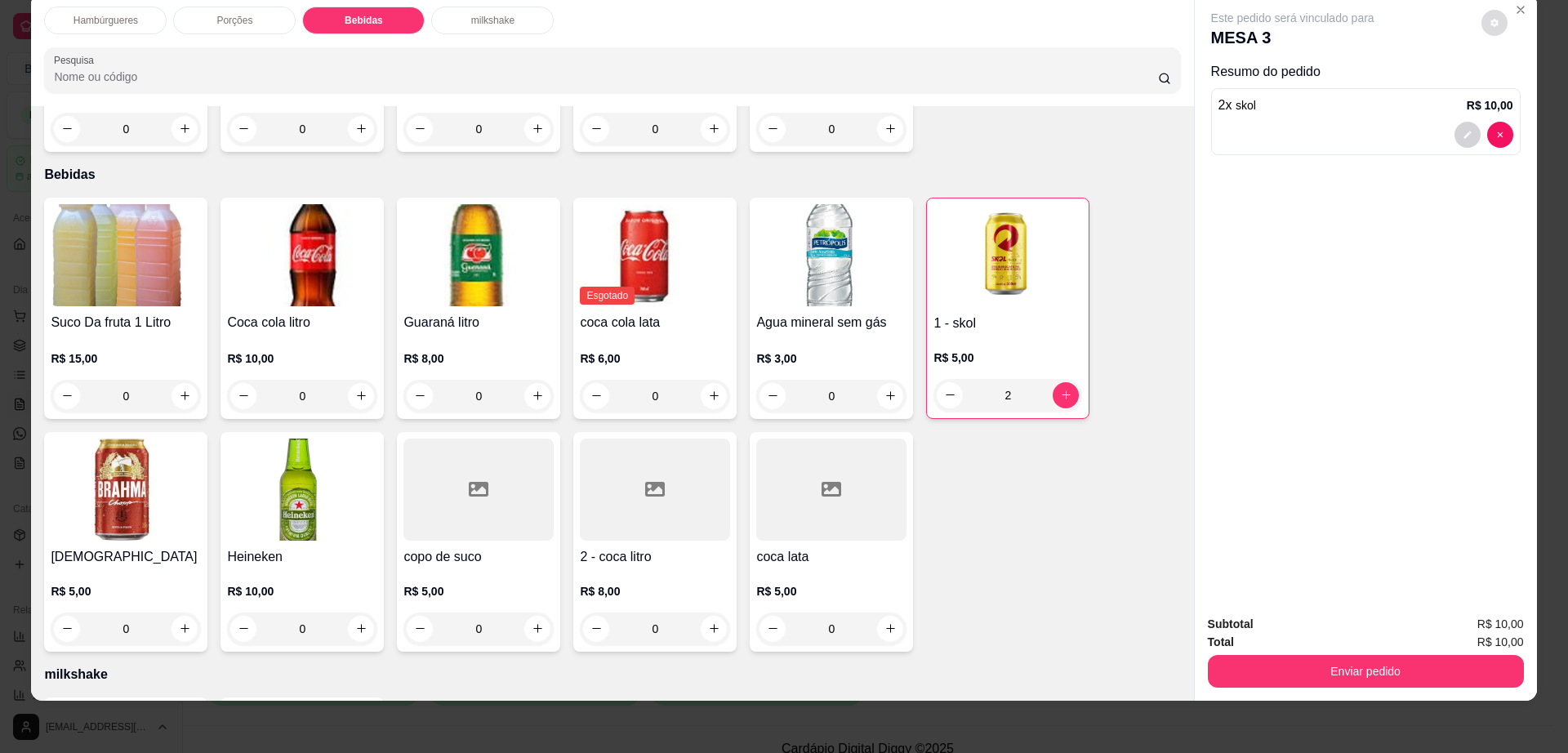
click at [1481, 17] on button "decrease-product-quantity" at bounding box center [1494, 23] width 26 height 26
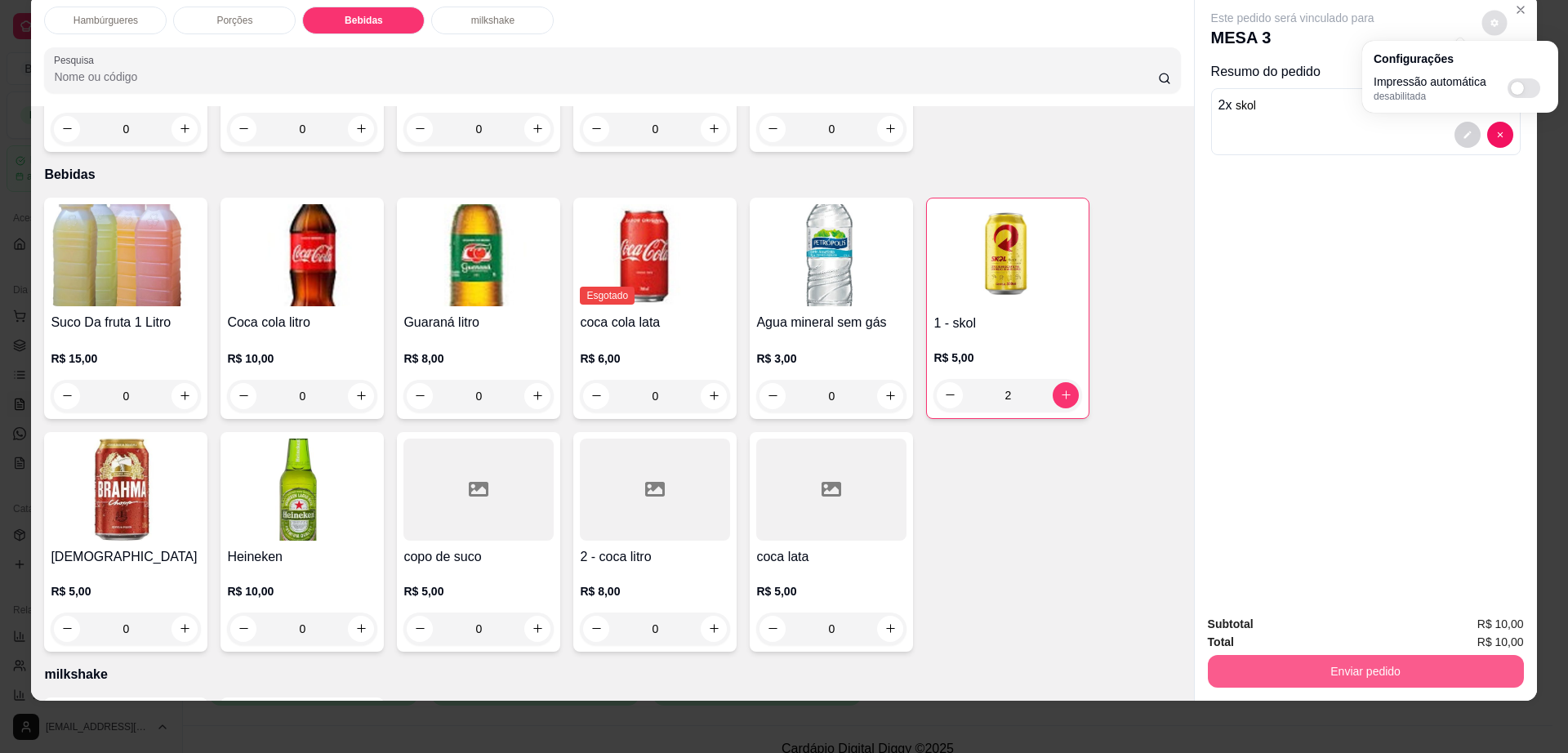
click at [1266, 681] on button "Enviar pedido" at bounding box center [1366, 671] width 316 height 33
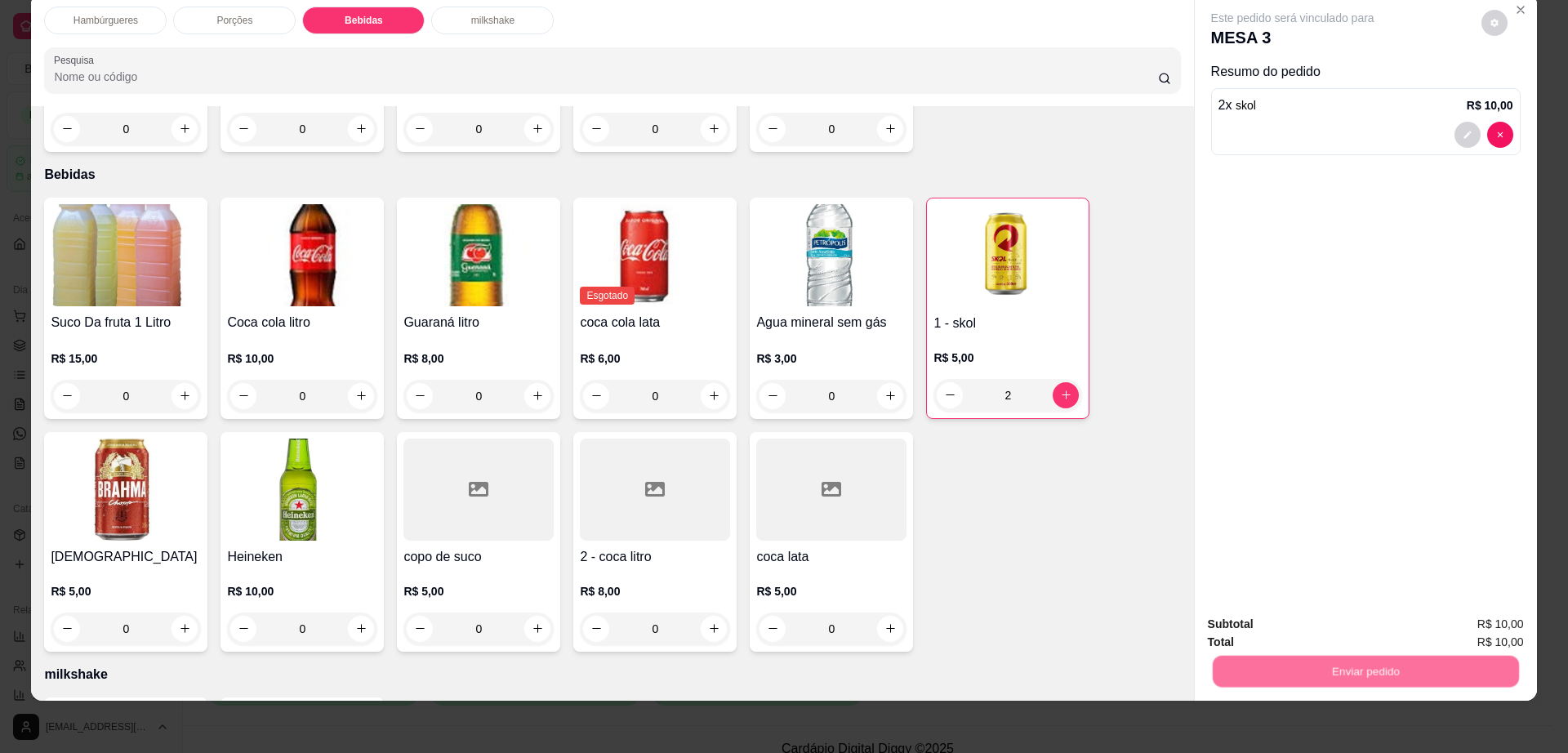
click at [1266, 631] on button "Não registrar e enviar pedido" at bounding box center [1309, 631] width 165 height 30
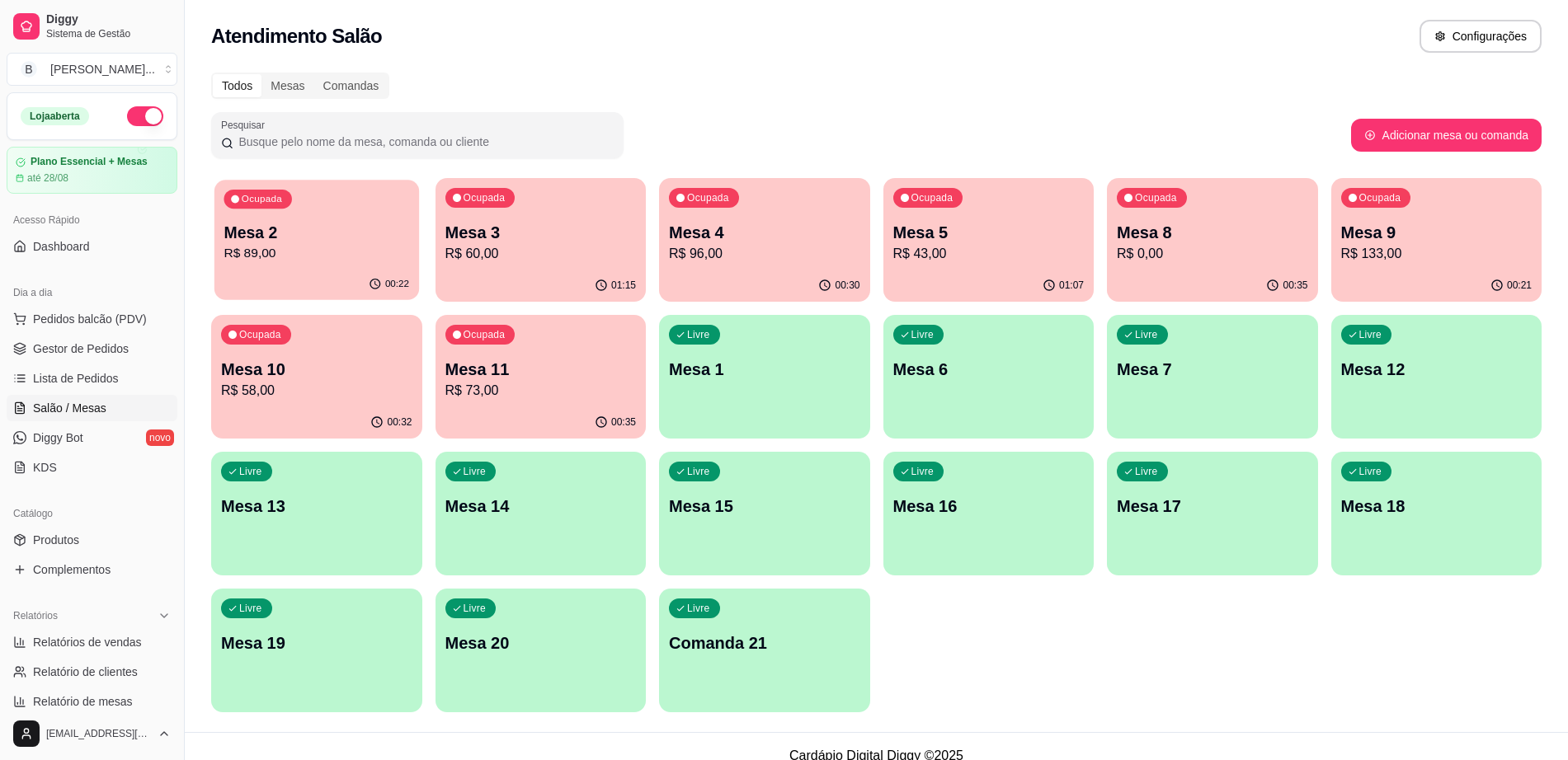
click at [306, 208] on div "Ocupada Mesa 2 R$ 89,00" at bounding box center [317, 224] width 205 height 89
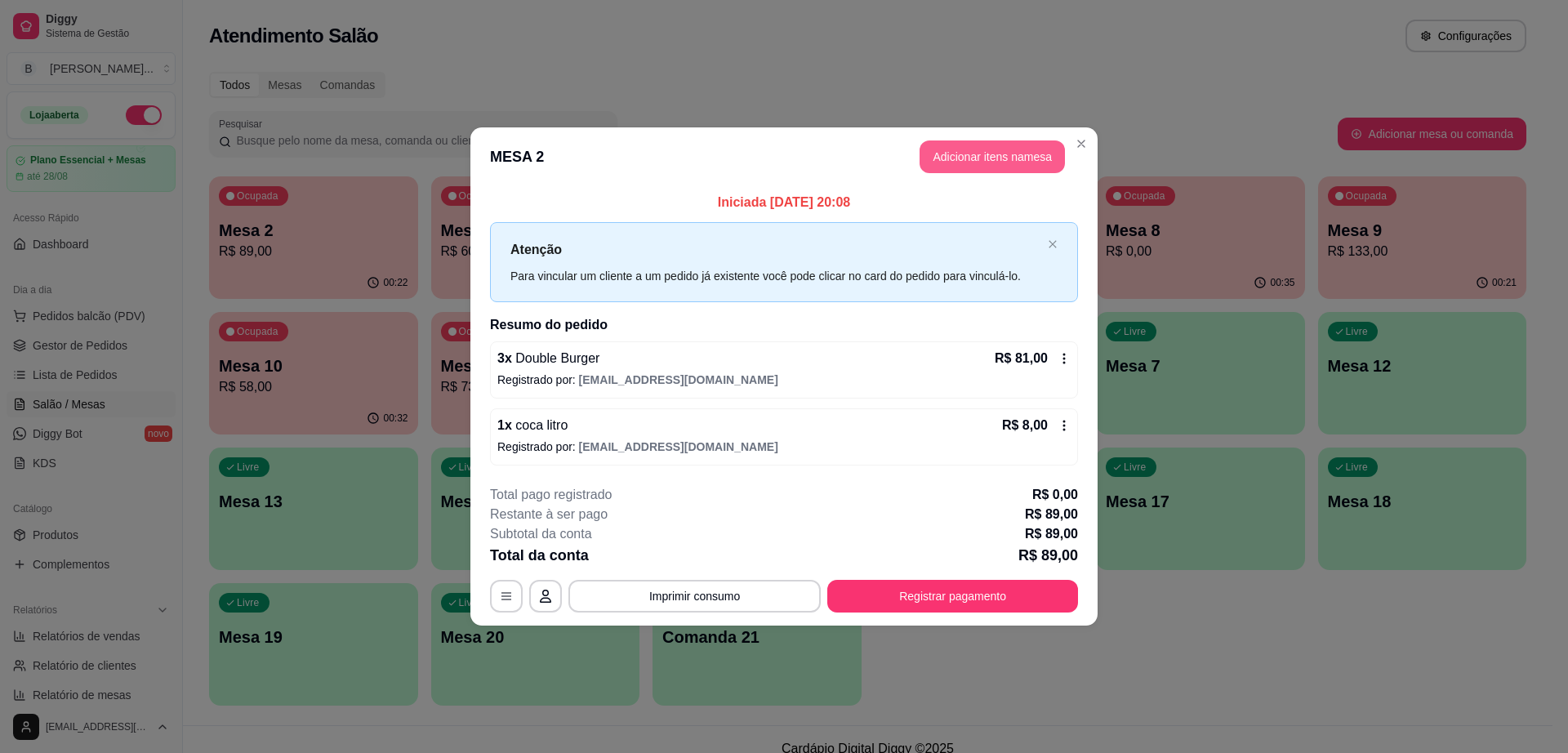
click at [944, 162] on button "Adicionar itens na mesa" at bounding box center [992, 156] width 145 height 33
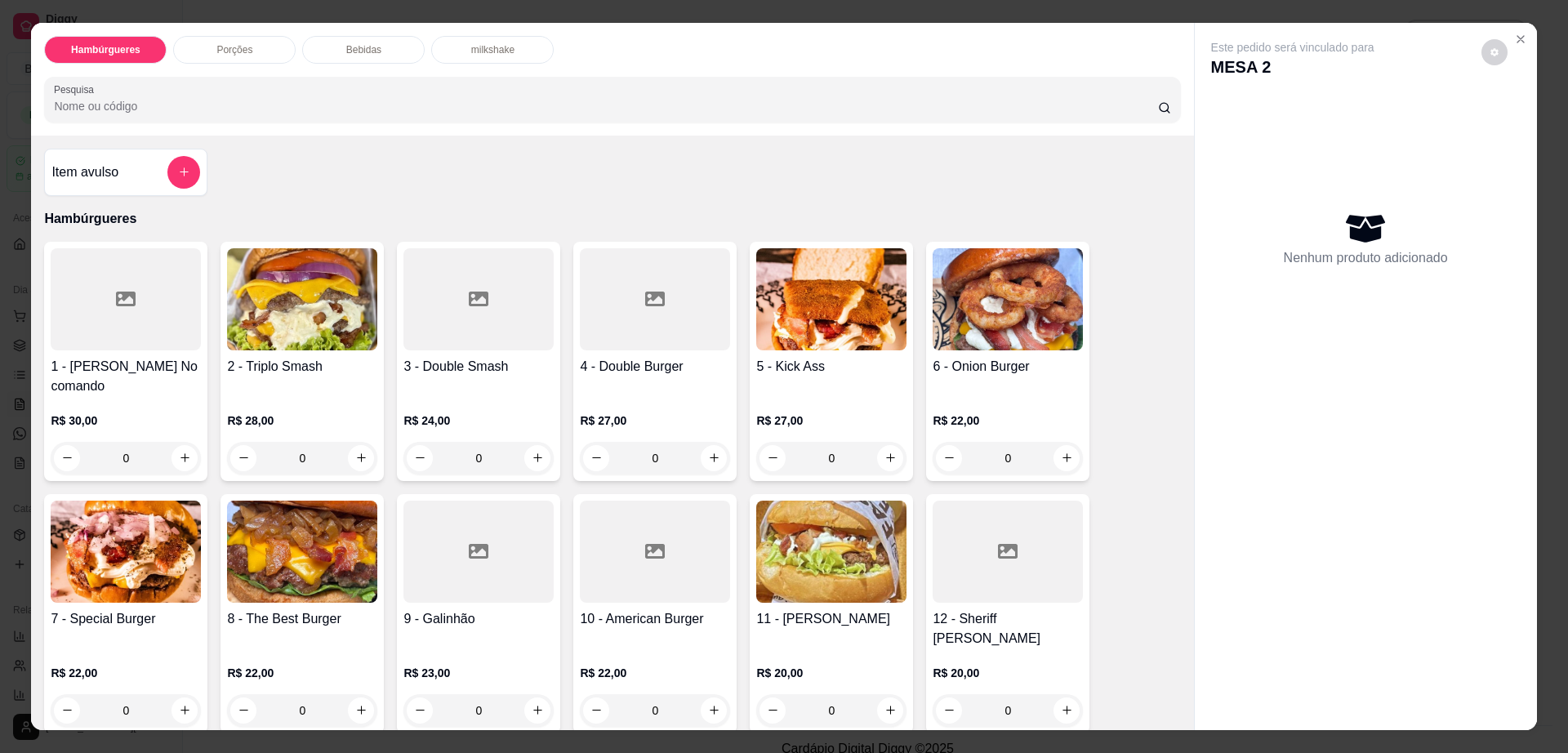
click at [360, 55] on p "Bebidas" at bounding box center [364, 50] width 35 height 13
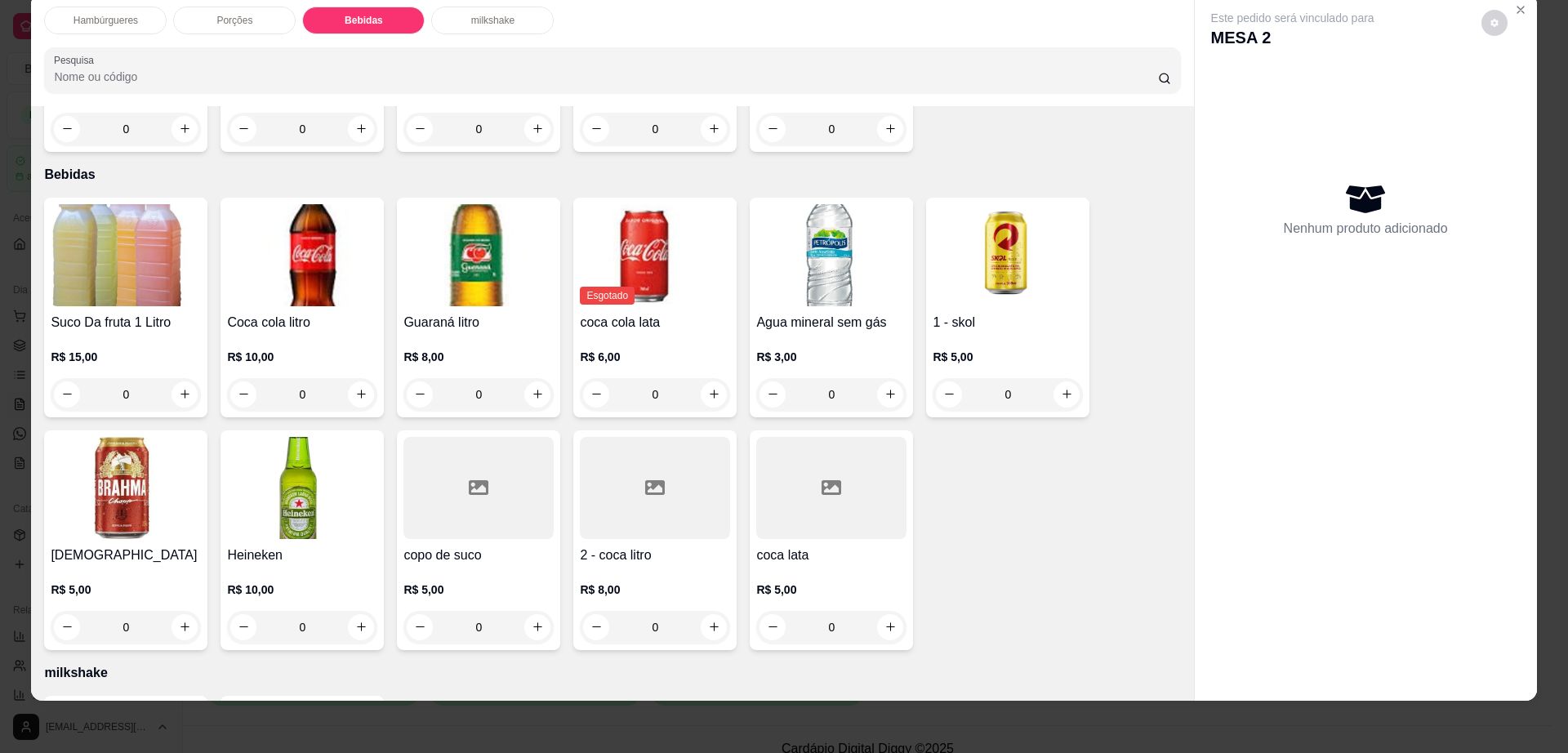
click at [70, 204] on img at bounding box center [125, 255] width 150 height 102
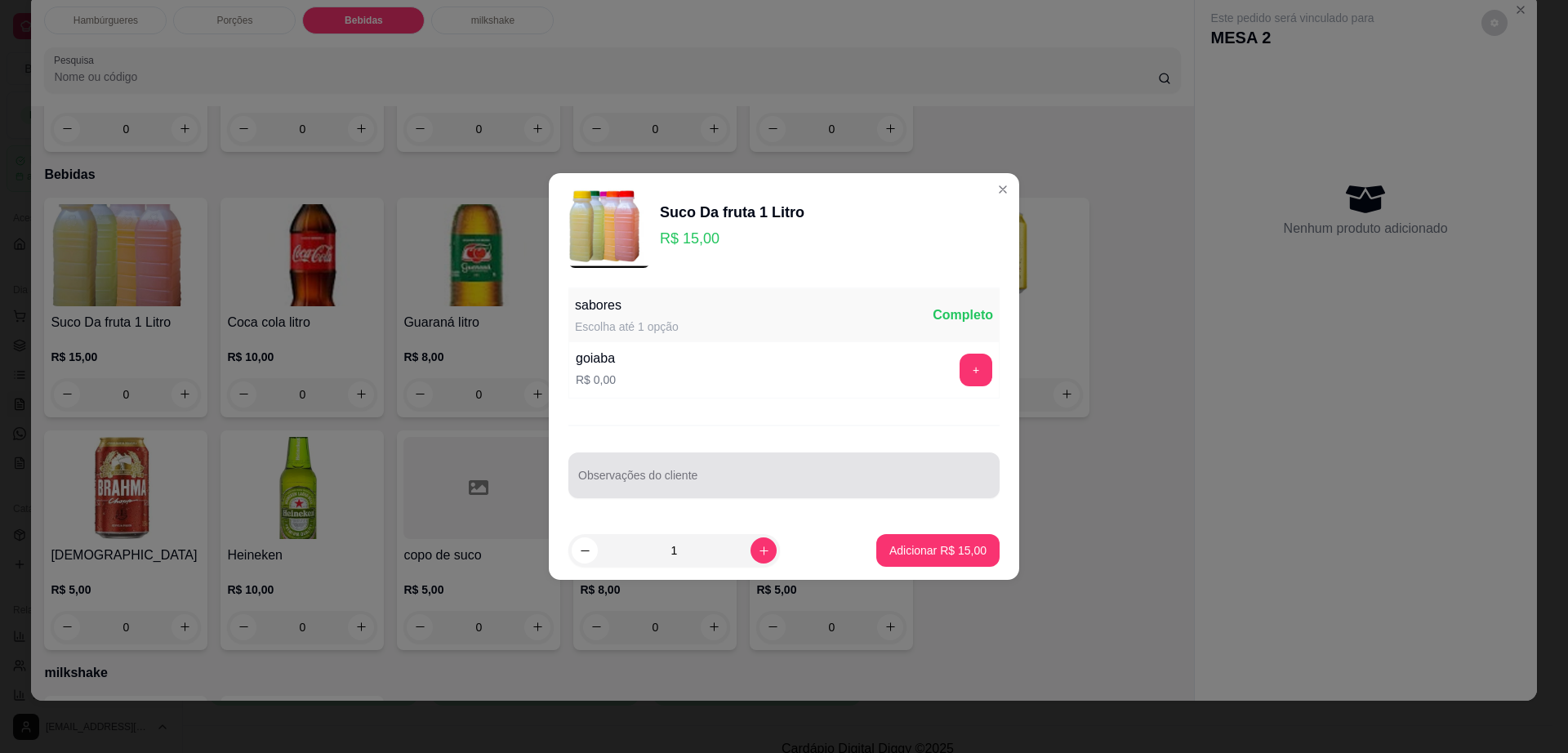
click at [688, 468] on div at bounding box center [784, 475] width 411 height 33
type input "maracujá"
click at [985, 547] on footer "1 Adicionar R$ 15,00" at bounding box center [784, 550] width 471 height 59
click at [965, 543] on p "Adicionar R$ 15,00" at bounding box center [938, 551] width 97 height 17
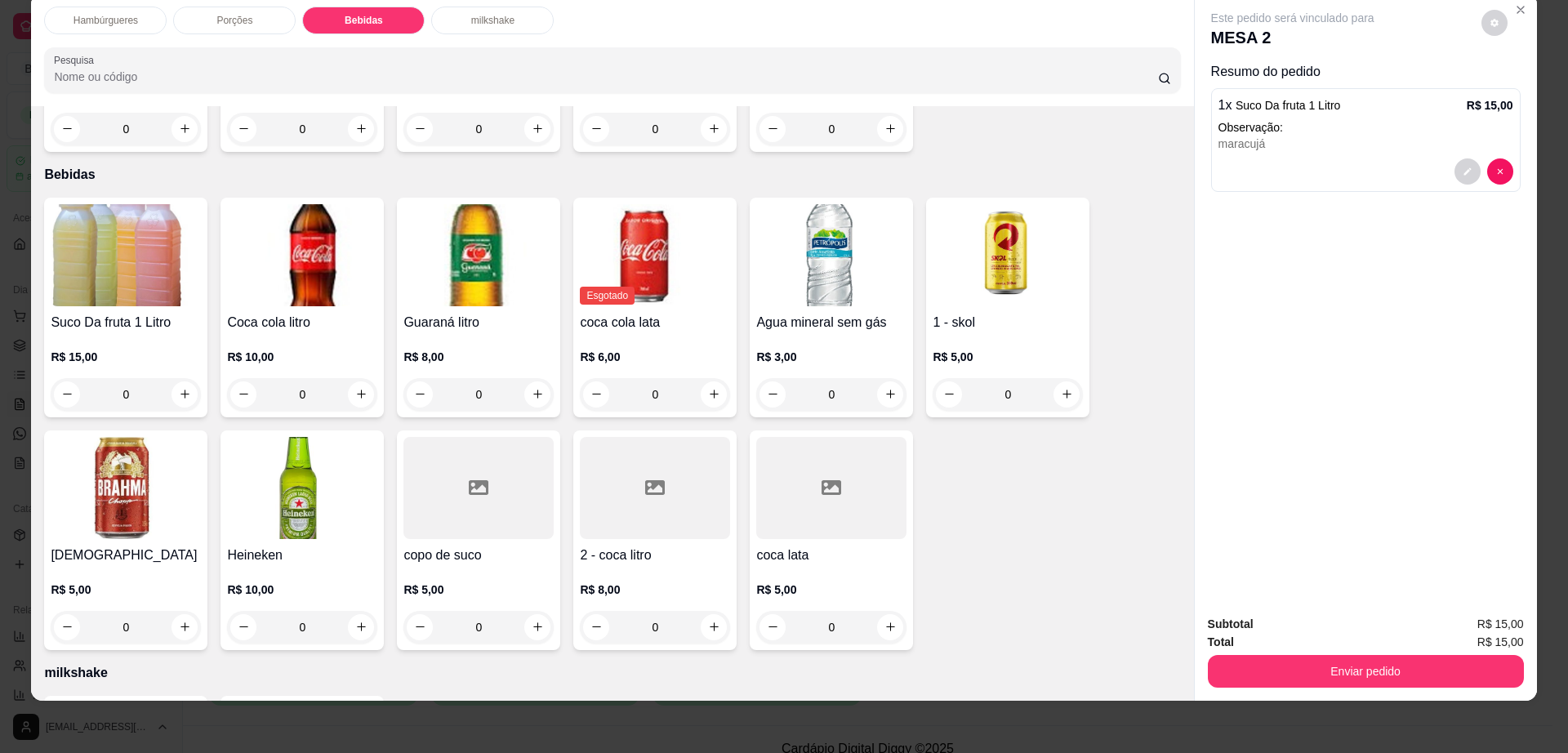
click at [1481, 12] on button "decrease-product-quantity" at bounding box center [1494, 23] width 26 height 26
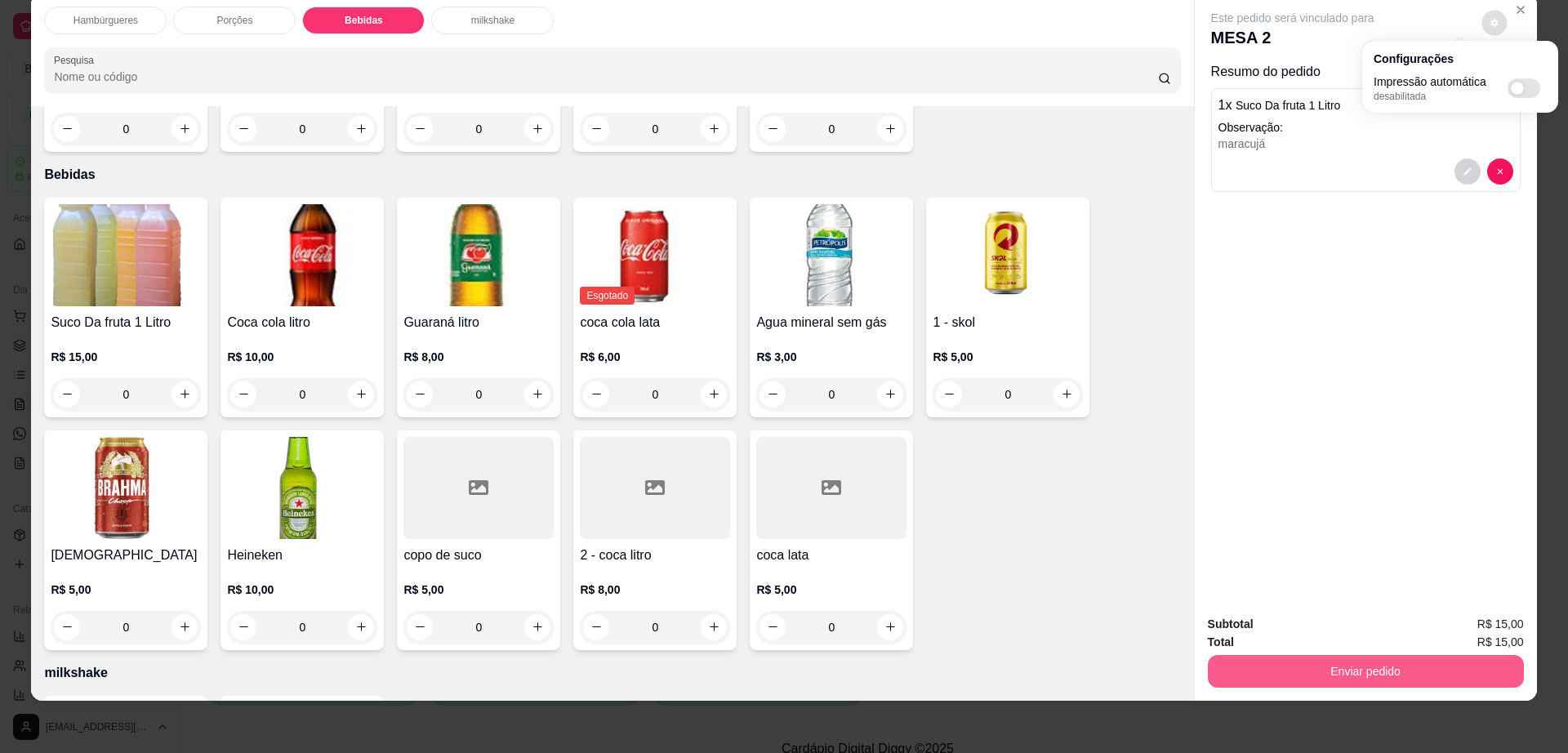
click at [1277, 662] on button "Enviar pedido" at bounding box center [1366, 671] width 316 height 33
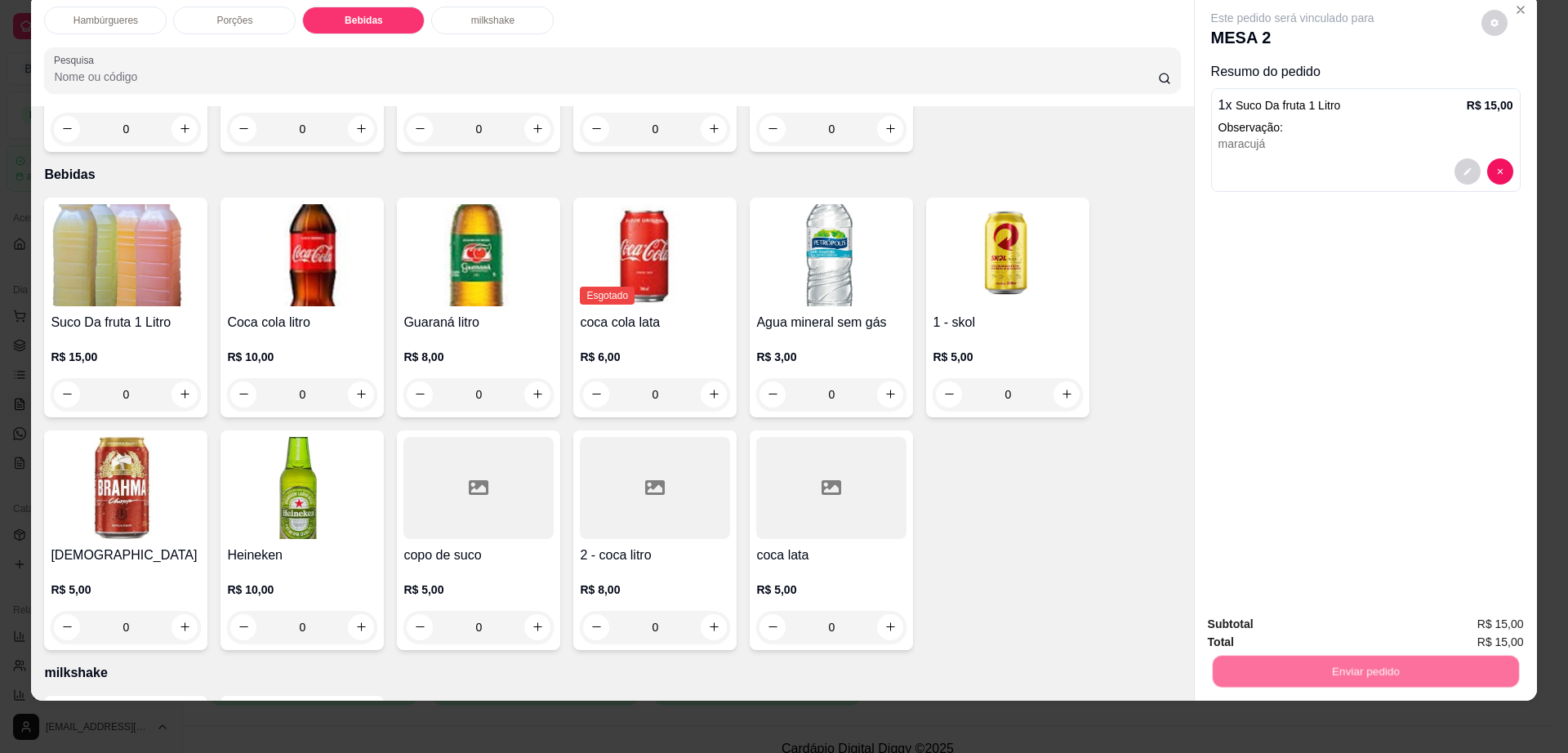
click at [1271, 630] on button "Não registrar e enviar pedido" at bounding box center [1309, 631] width 165 height 30
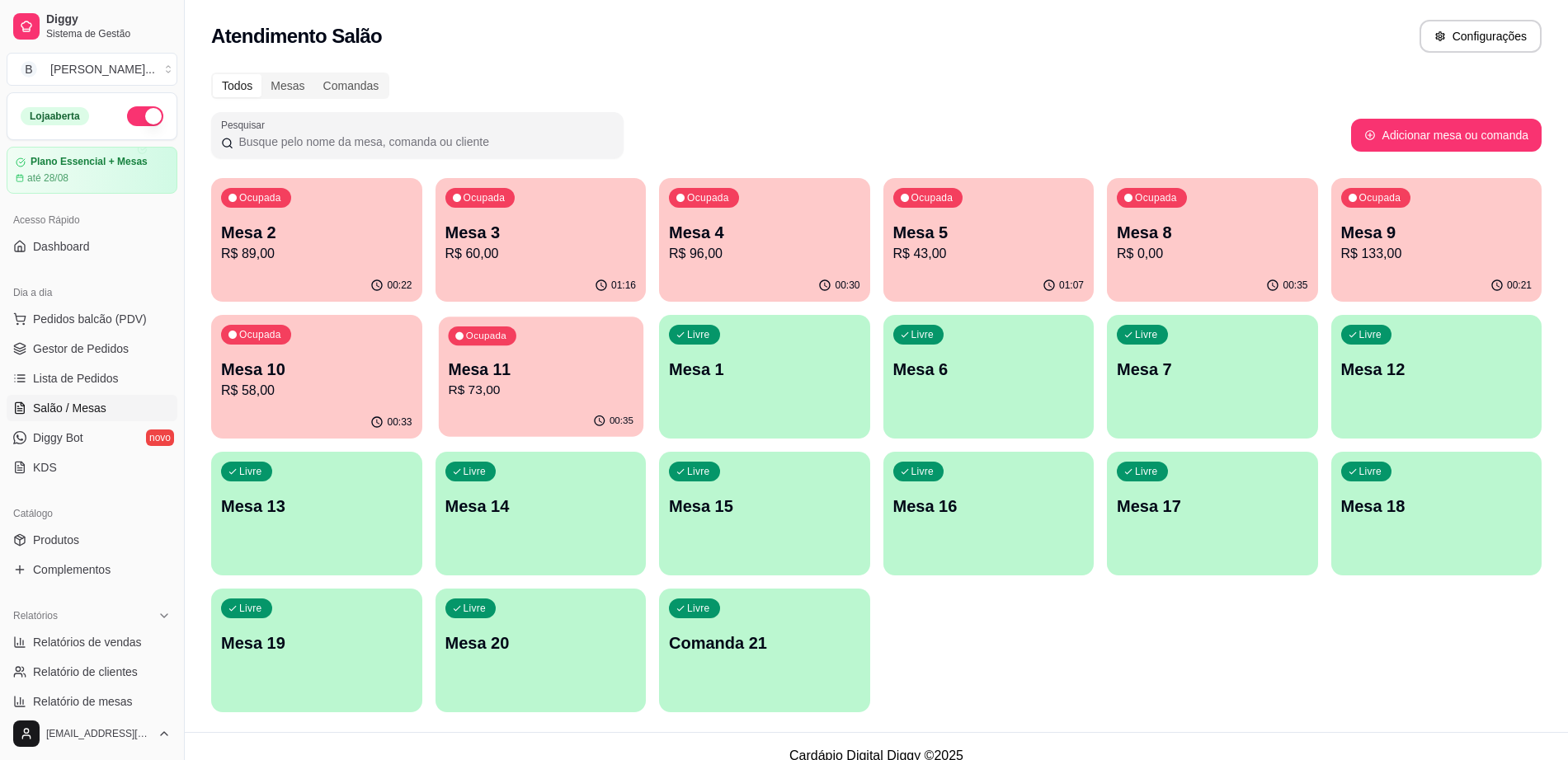
click at [473, 398] on p "R$ 73,00" at bounding box center [541, 390] width 185 height 19
click at [612, 230] on p "Mesa 3" at bounding box center [541, 232] width 192 height 23
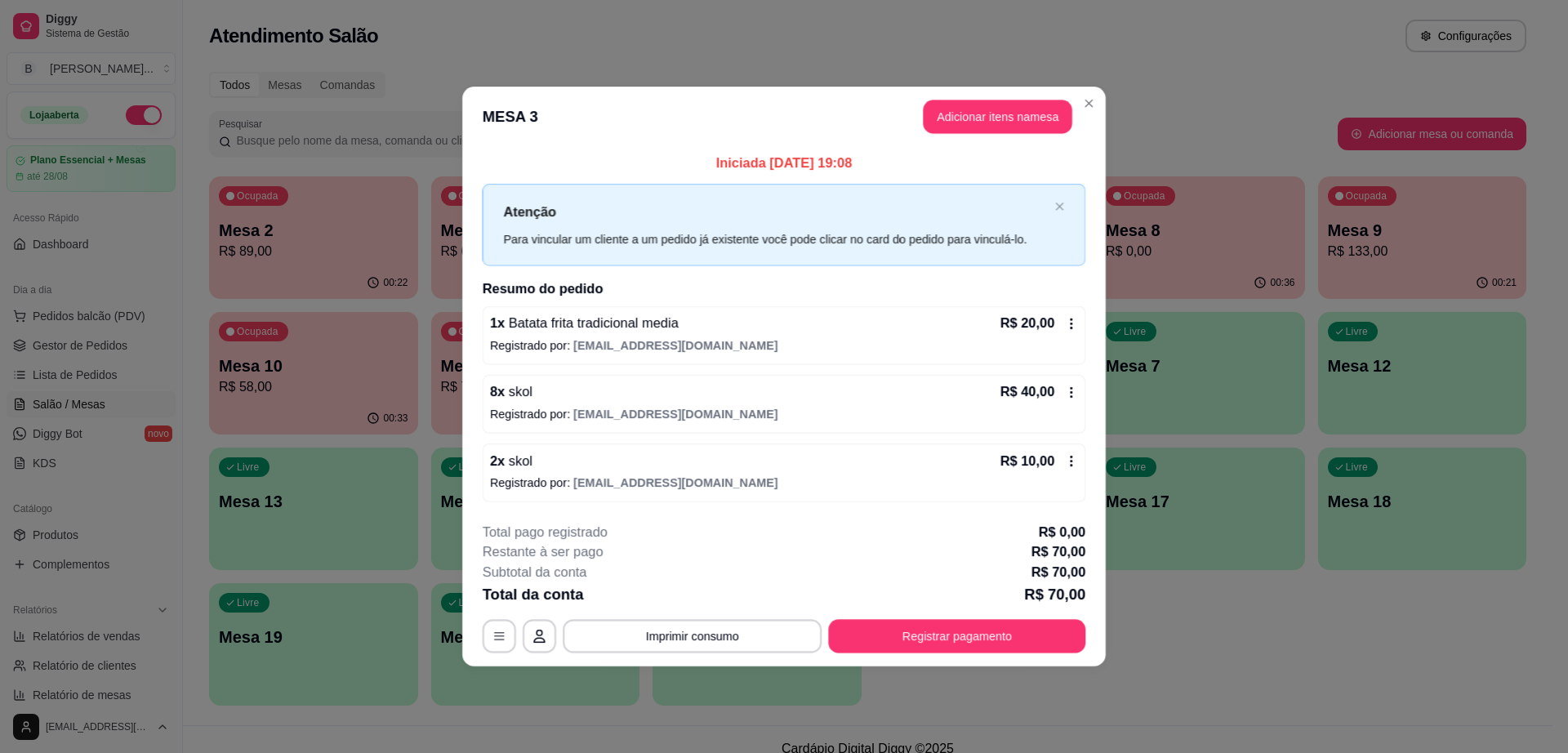
click at [711, 244] on div "Para vincular um cliente a um pedido já existente você pode clicar no card do p…" at bounding box center [775, 239] width 544 height 19
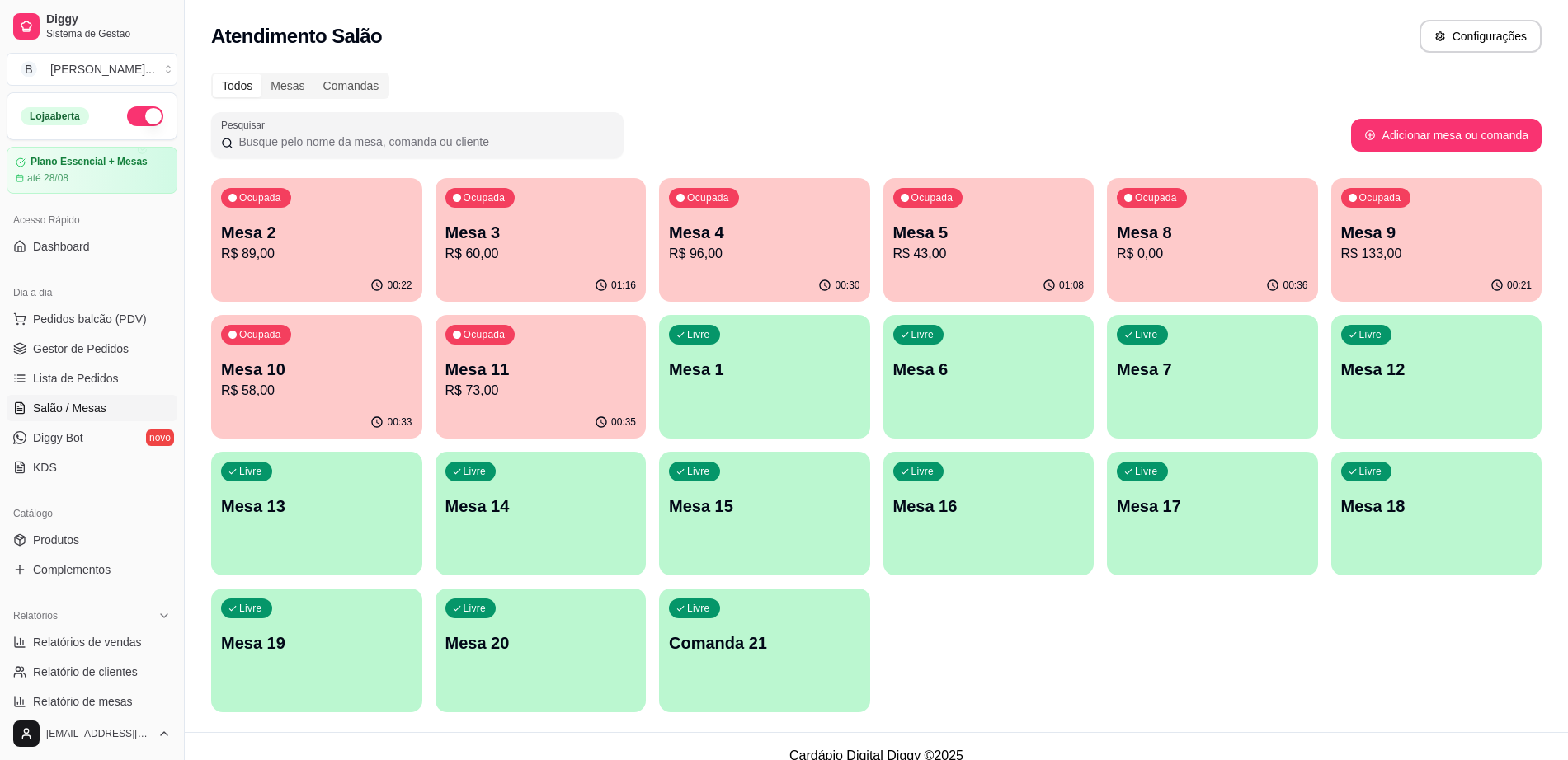
click at [792, 266] on div "Ocupada Mesa 4 R$ 96,00" at bounding box center [764, 224] width 212 height 91
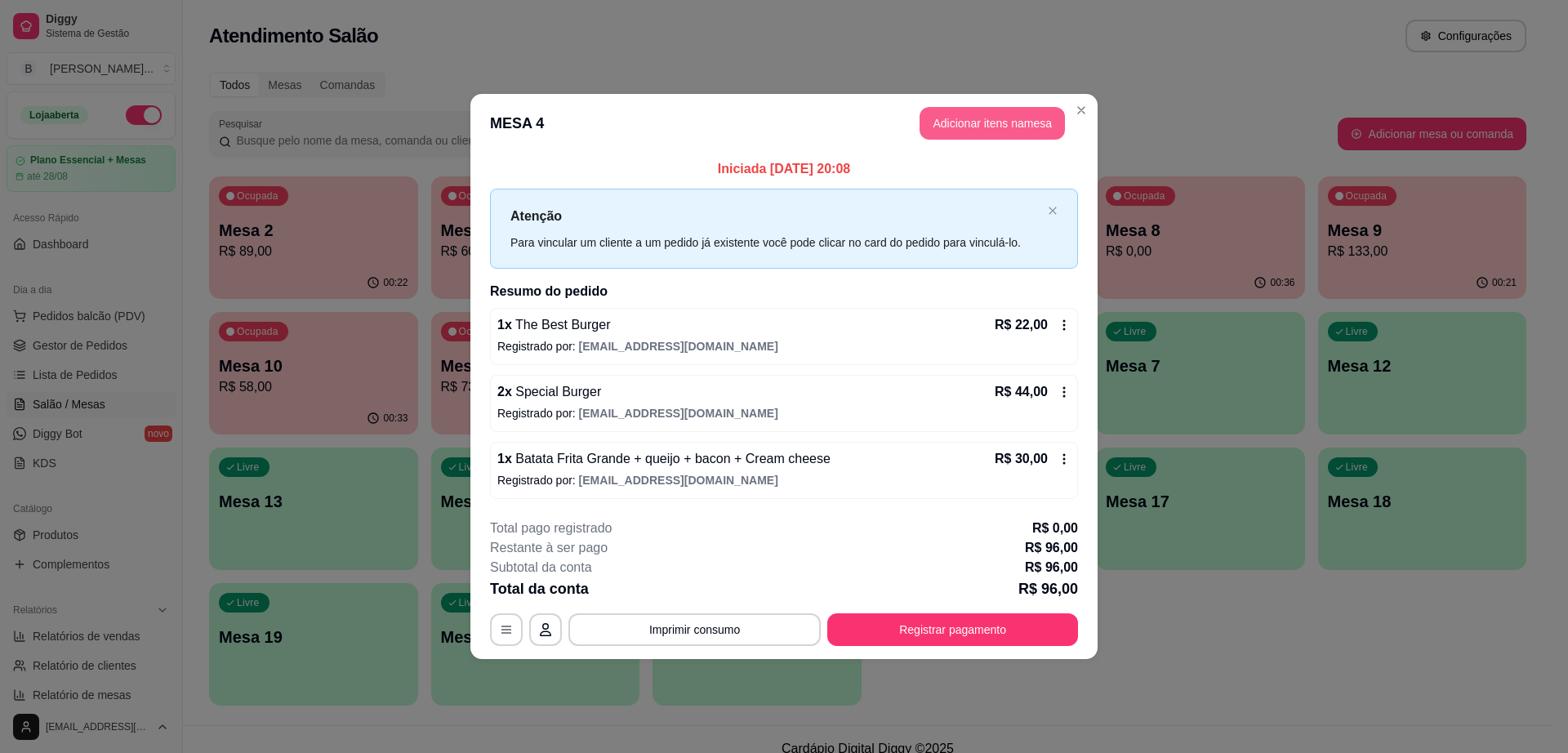
click at [945, 124] on button "Adicionar itens na mesa" at bounding box center [992, 123] width 145 height 33
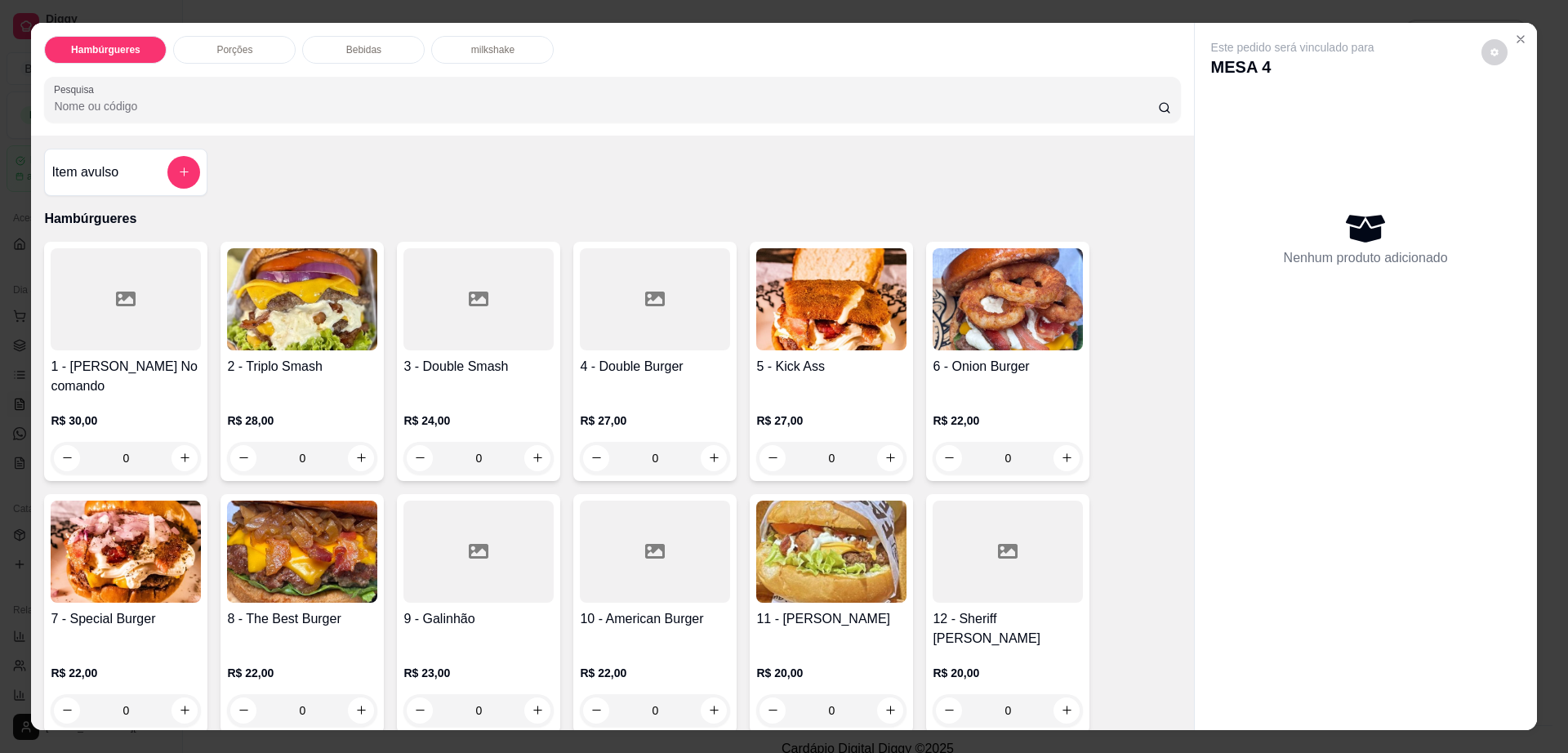
click at [346, 44] on p "Bebidas" at bounding box center [364, 50] width 35 height 13
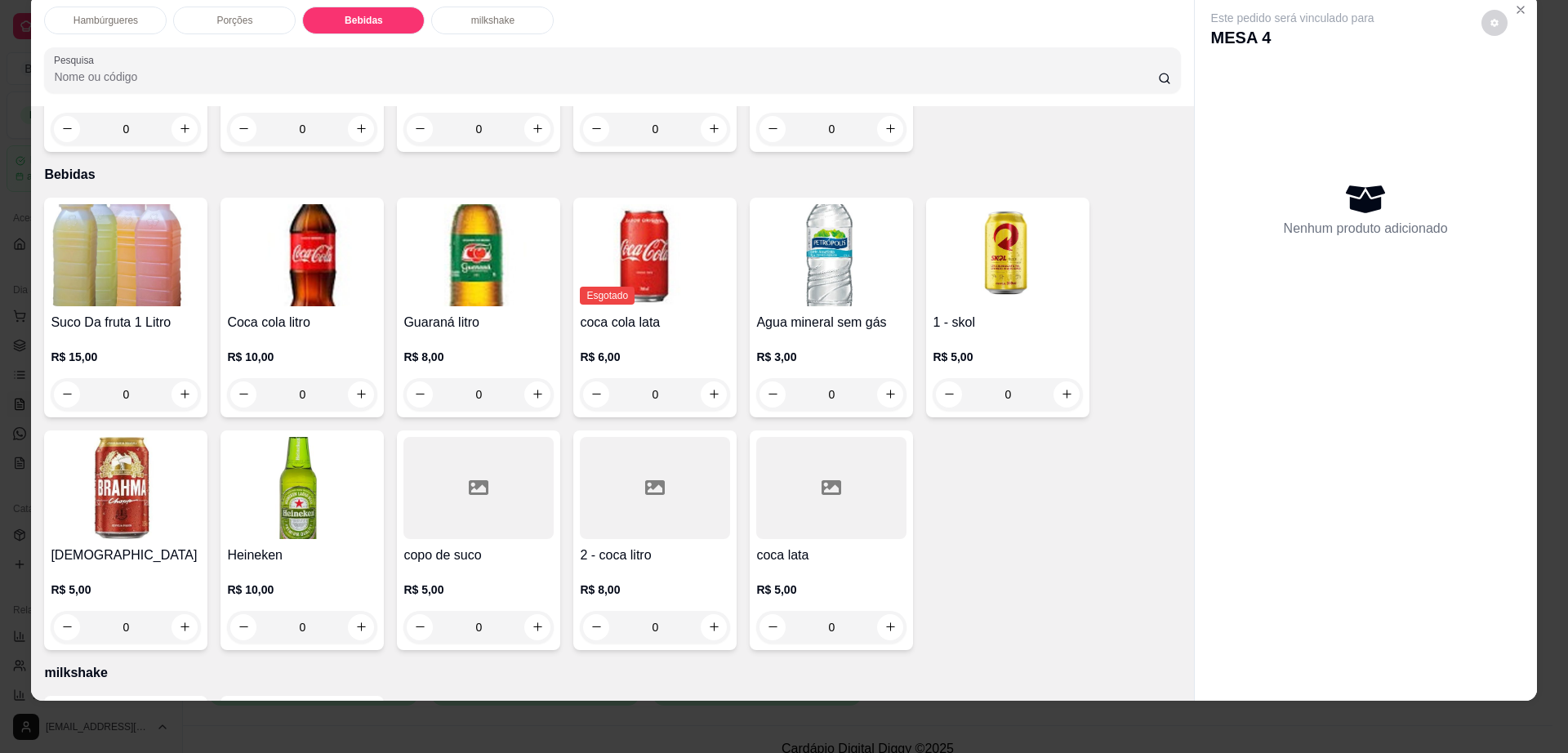
click at [663, 477] on div at bounding box center [654, 489] width 150 height 102
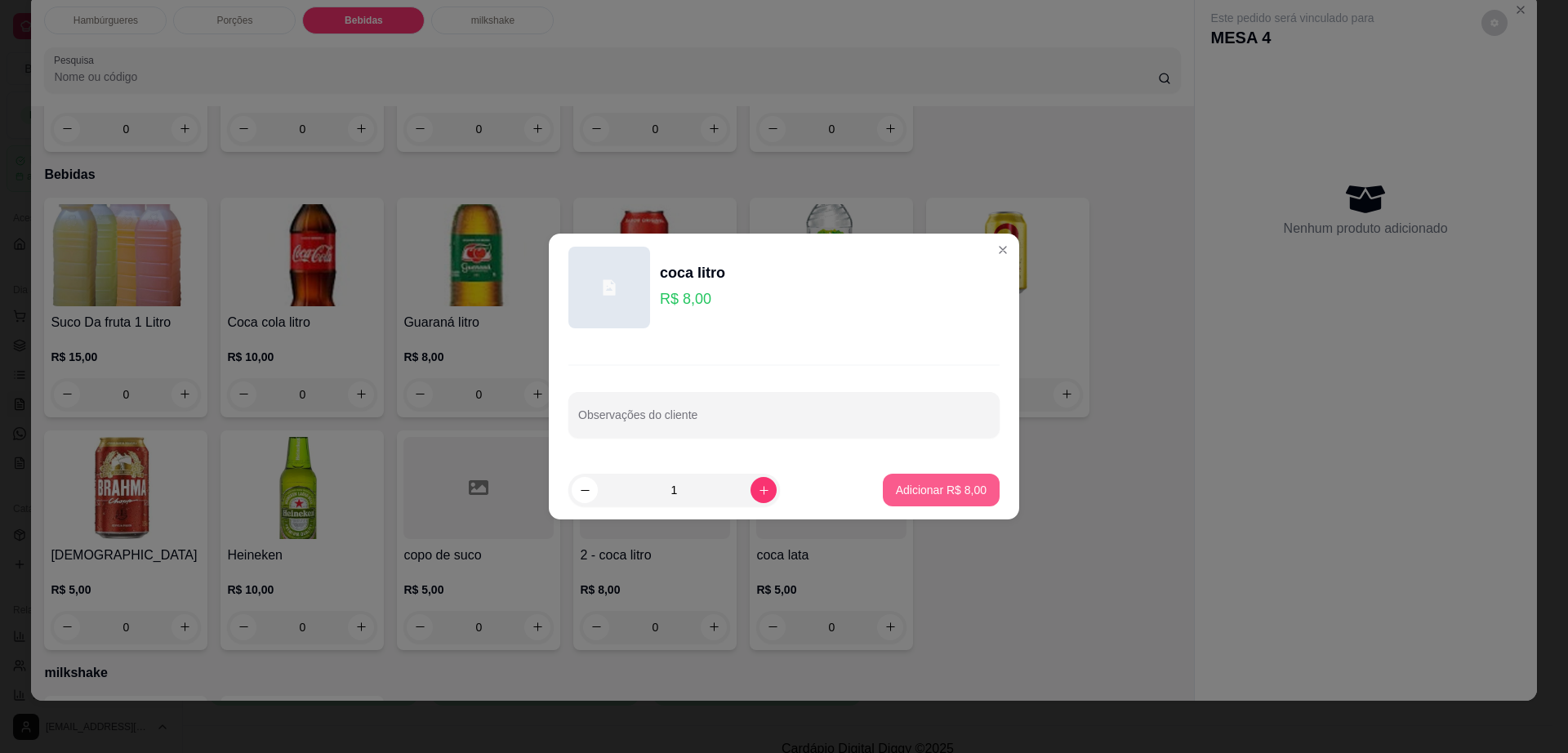
click at [938, 496] on p "Adicionar R$ 8,00" at bounding box center [941, 491] width 90 height 17
type input "1"
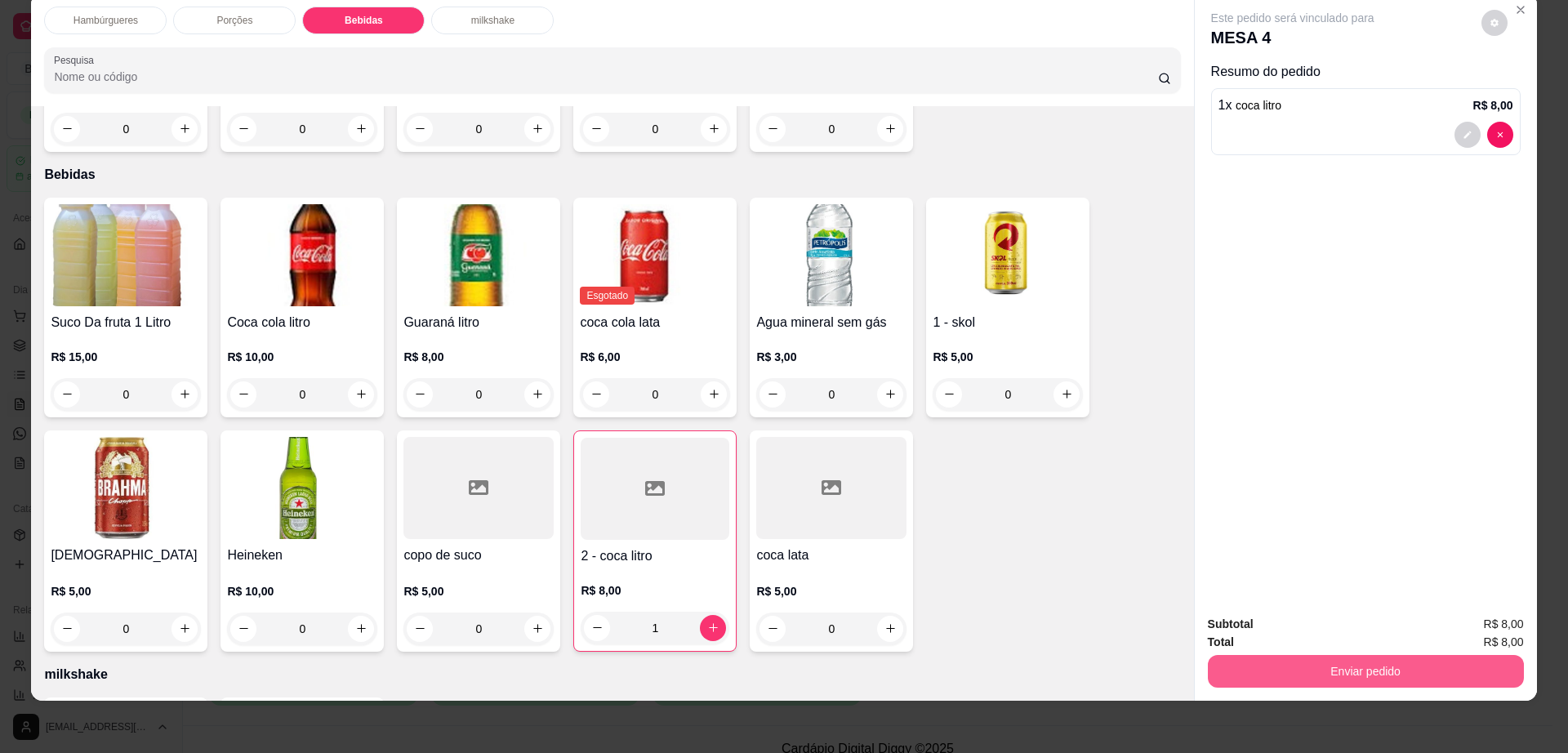
click at [1306, 674] on button "Enviar pedido" at bounding box center [1366, 671] width 316 height 33
click at [1306, 674] on button "Enviar pedido" at bounding box center [1364, 672] width 306 height 32
click at [1287, 665] on button "Enviar pedido" at bounding box center [1366, 671] width 316 height 33
click at [1285, 633] on button "Não registrar e enviar pedido" at bounding box center [1309, 631] width 170 height 31
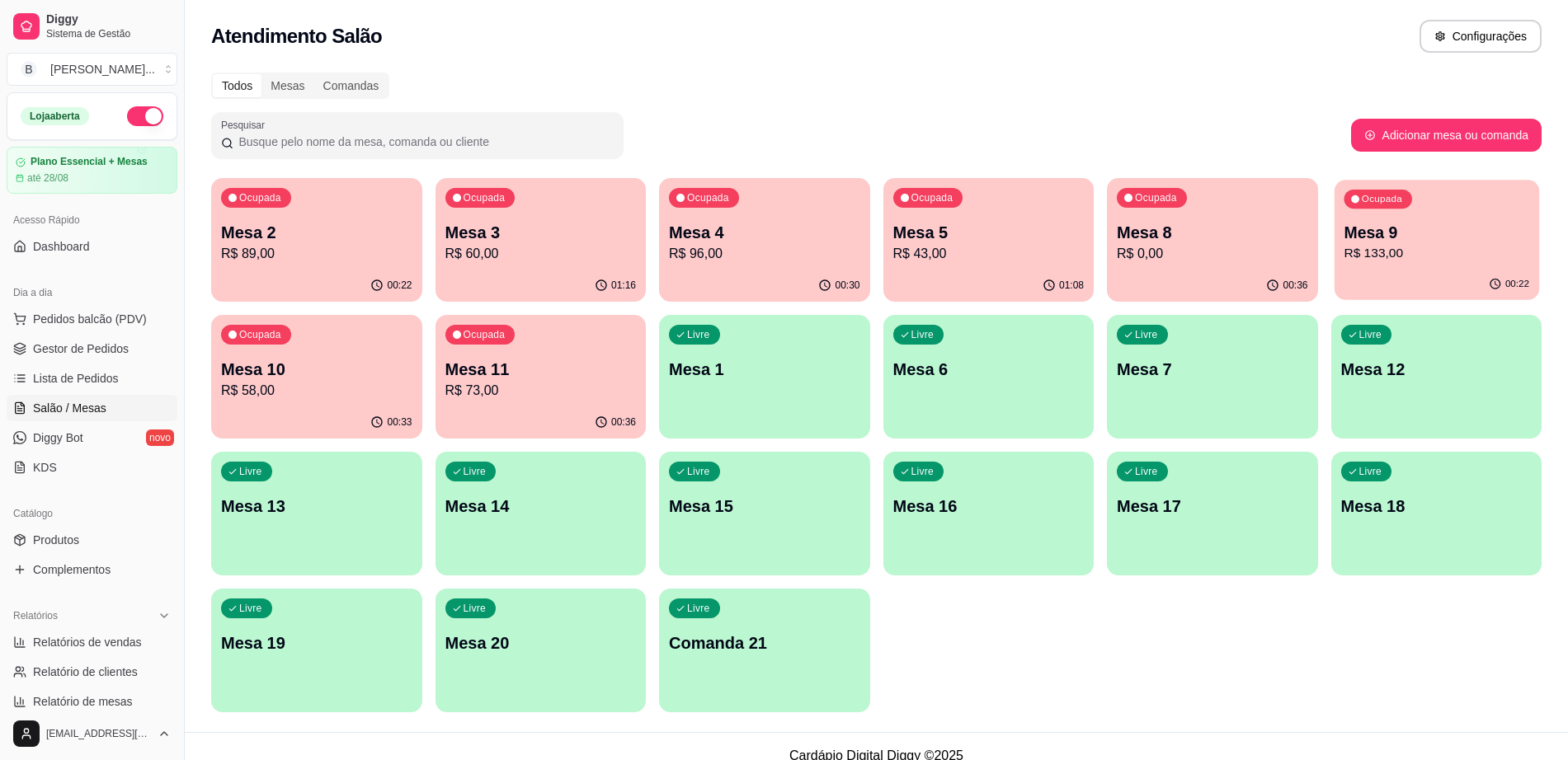
click at [1424, 224] on p "Mesa 9" at bounding box center [1436, 233] width 185 height 23
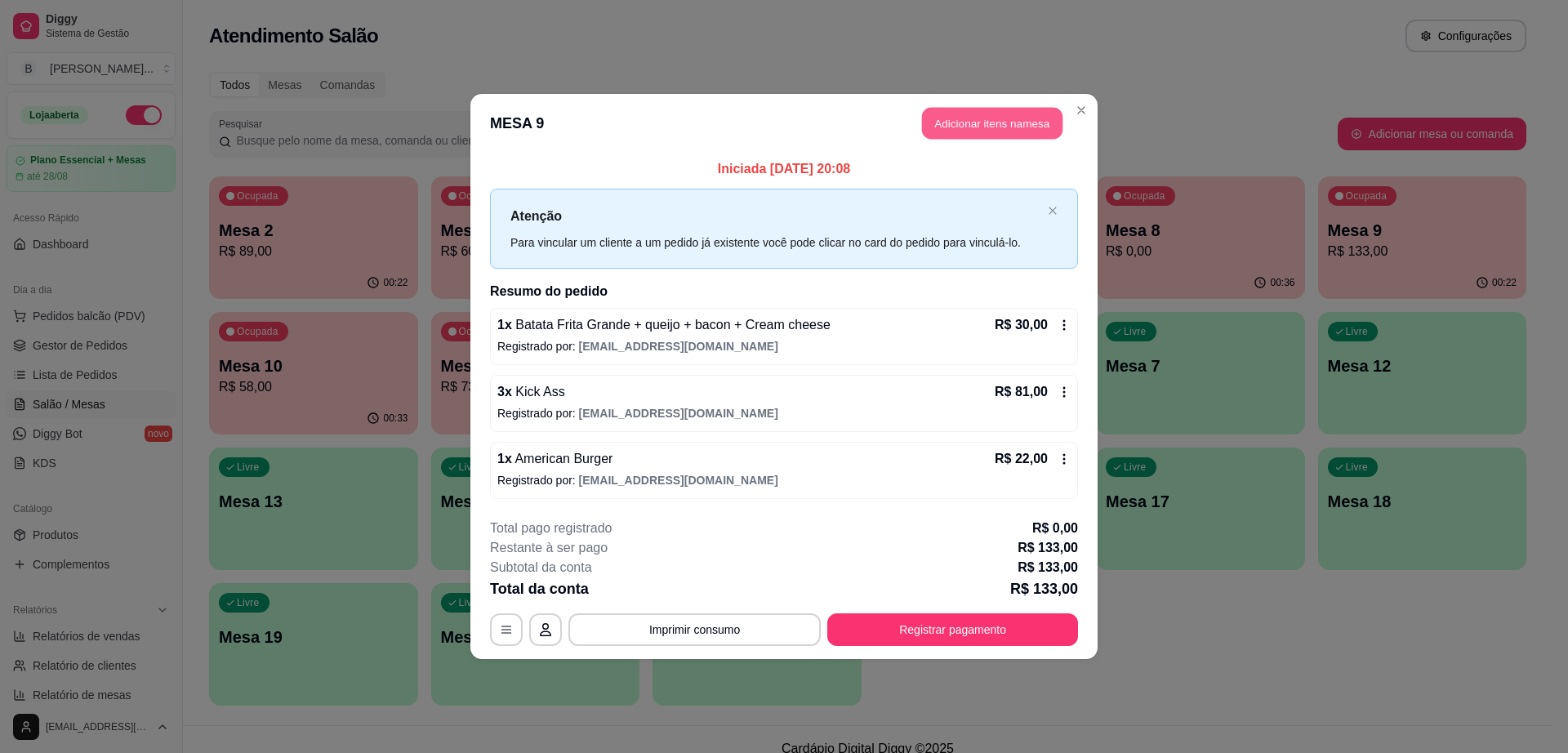
click at [967, 125] on button "Adicionar itens na mesa" at bounding box center [992, 124] width 141 height 32
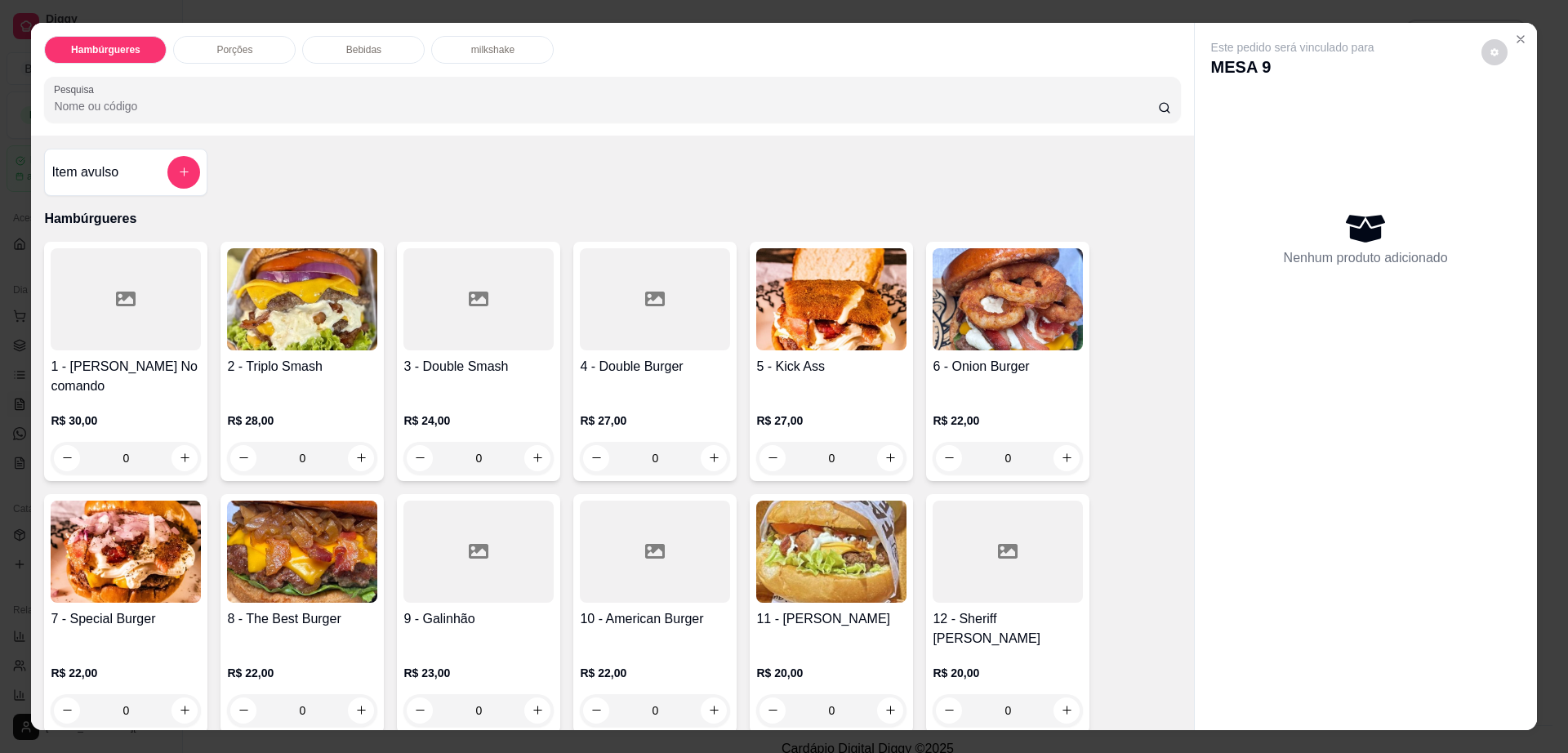
click at [360, 63] on div "Bebidas" at bounding box center [364, 50] width 123 height 28
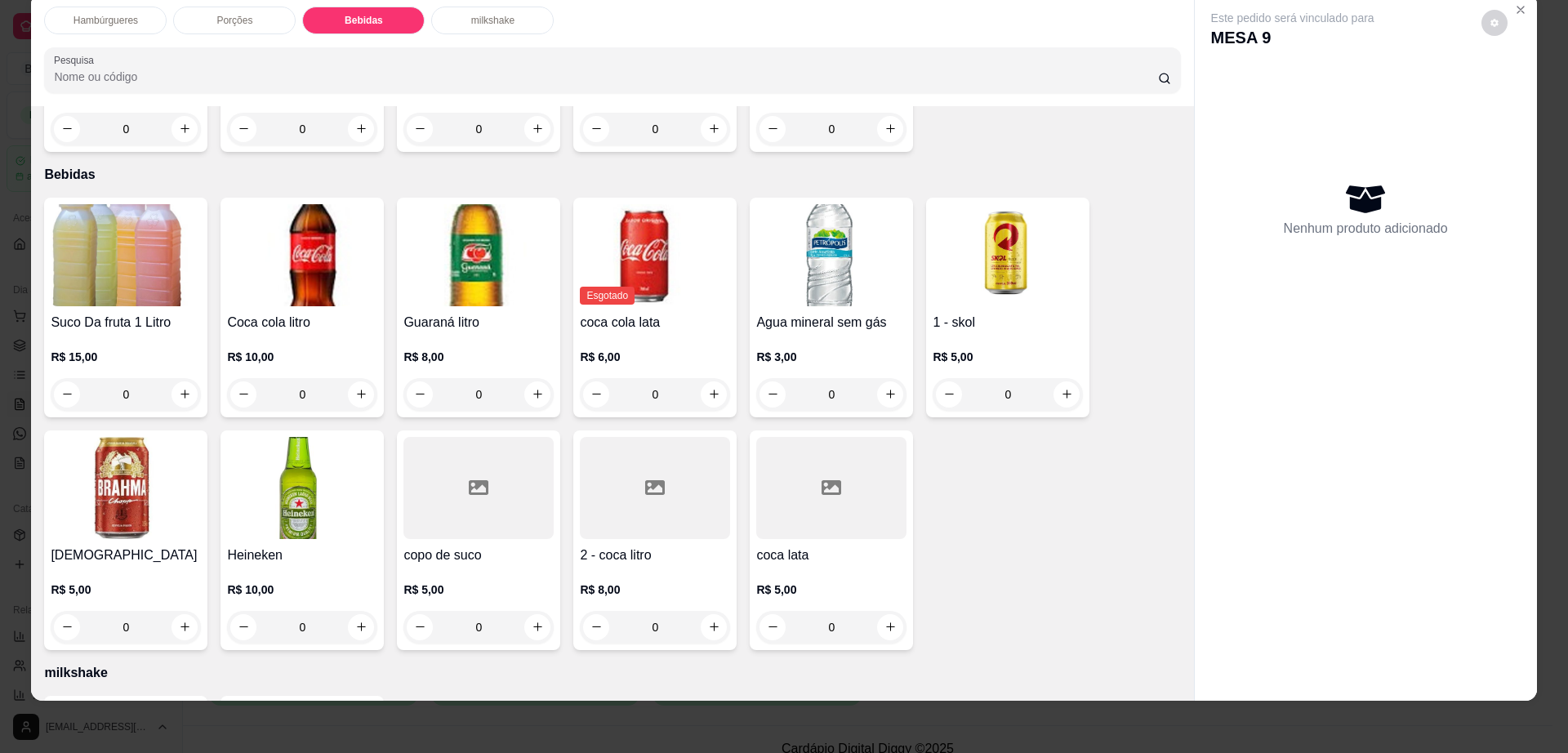
click at [642, 545] on h4 "2 - coca litro" at bounding box center [654, 555] width 150 height 20
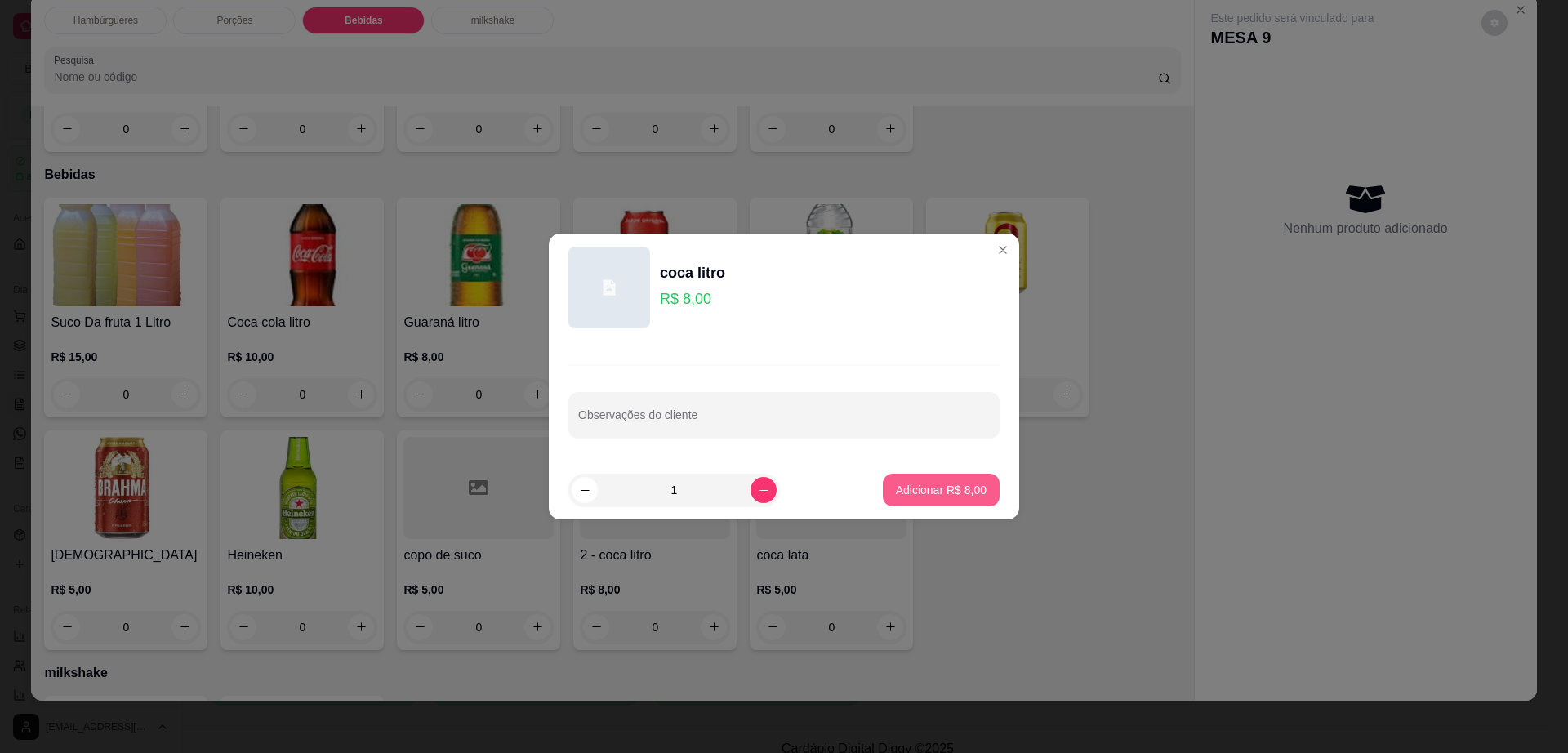
click at [948, 489] on p "Adicionar R$ 8,00" at bounding box center [941, 491] width 90 height 17
type input "1"
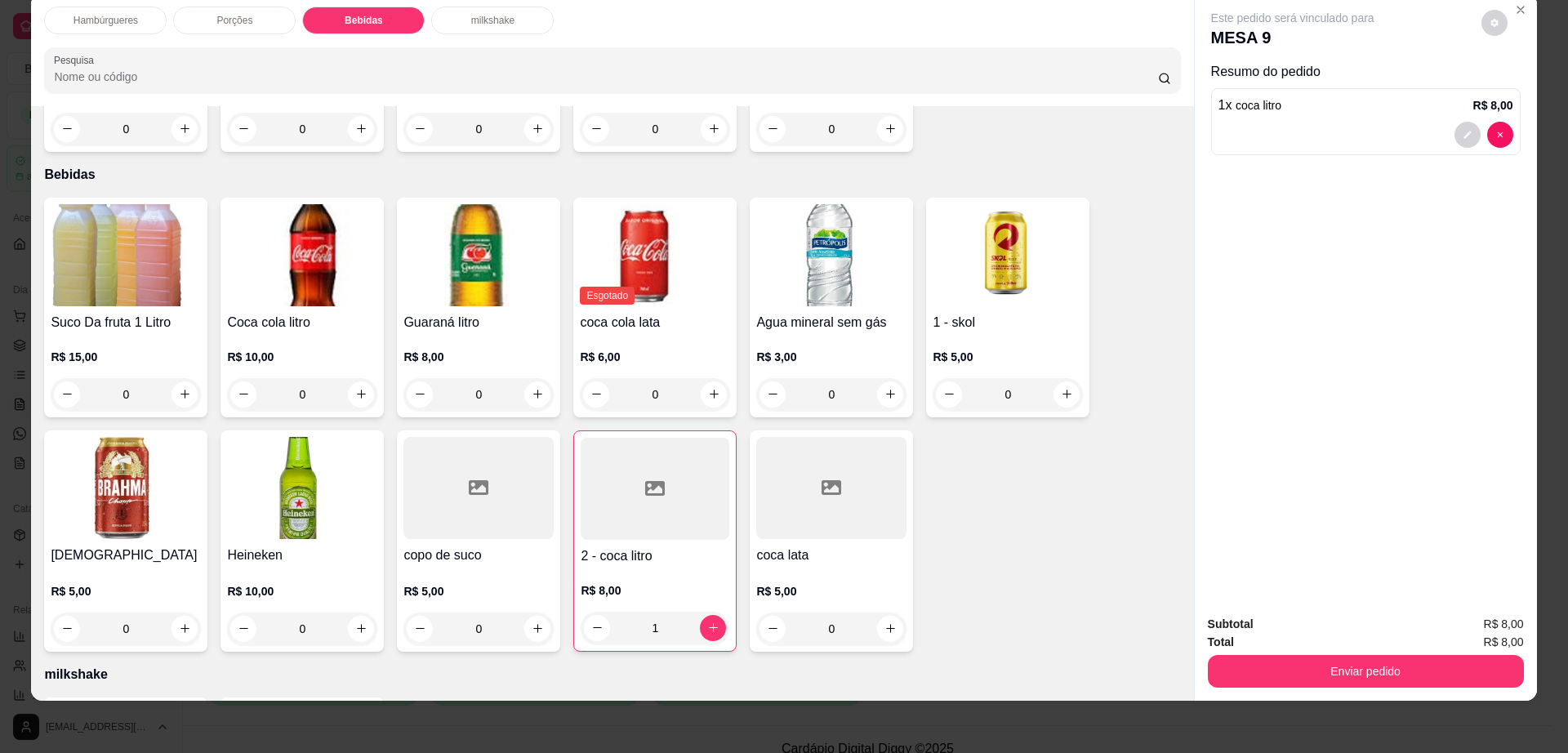
click at [1249, 640] on div "Total R$ 8,00" at bounding box center [1366, 641] width 316 height 18
click at [1239, 666] on button "Enviar pedido" at bounding box center [1366, 671] width 316 height 33
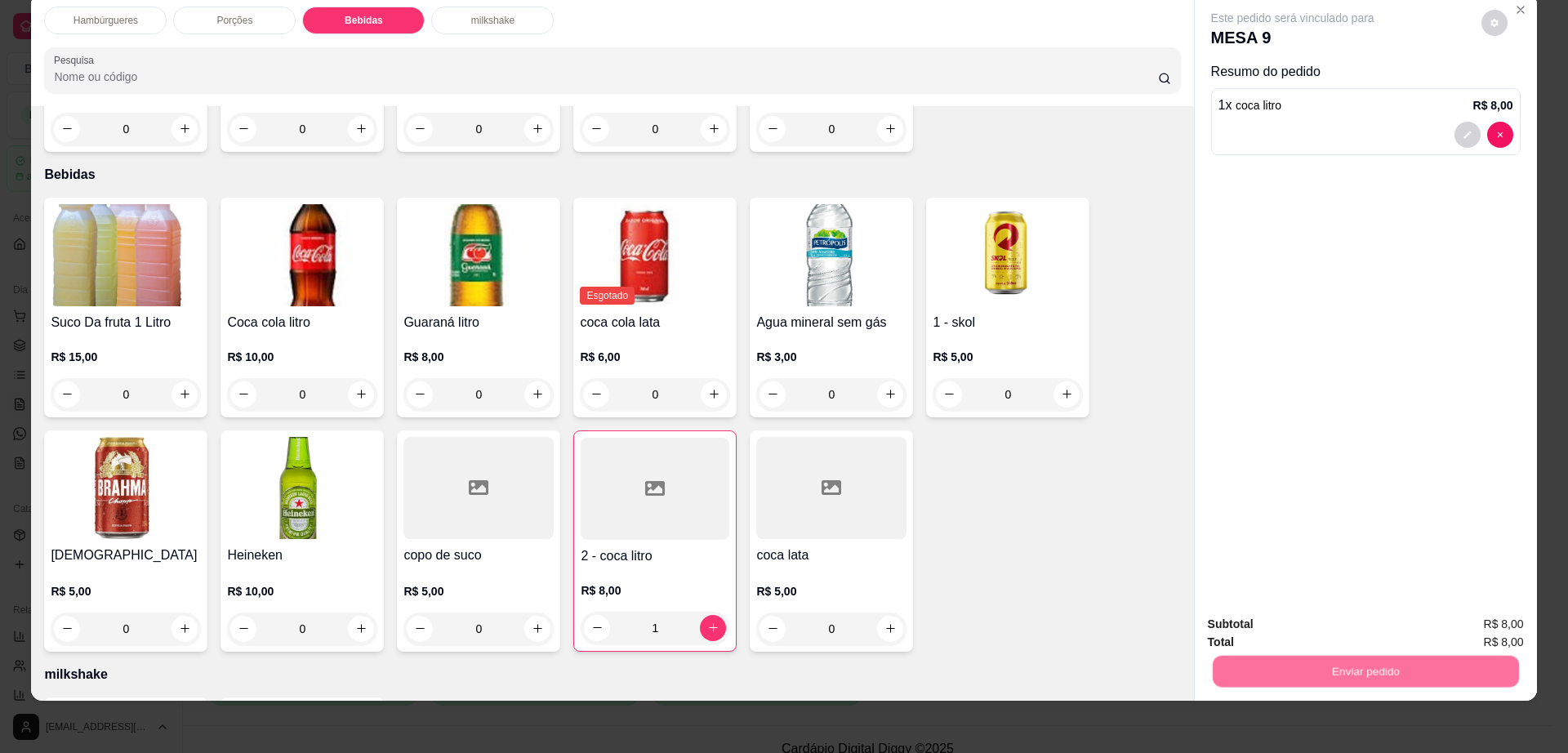
click at [1231, 627] on button "Não registrar e enviar pedido" at bounding box center [1309, 631] width 170 height 31
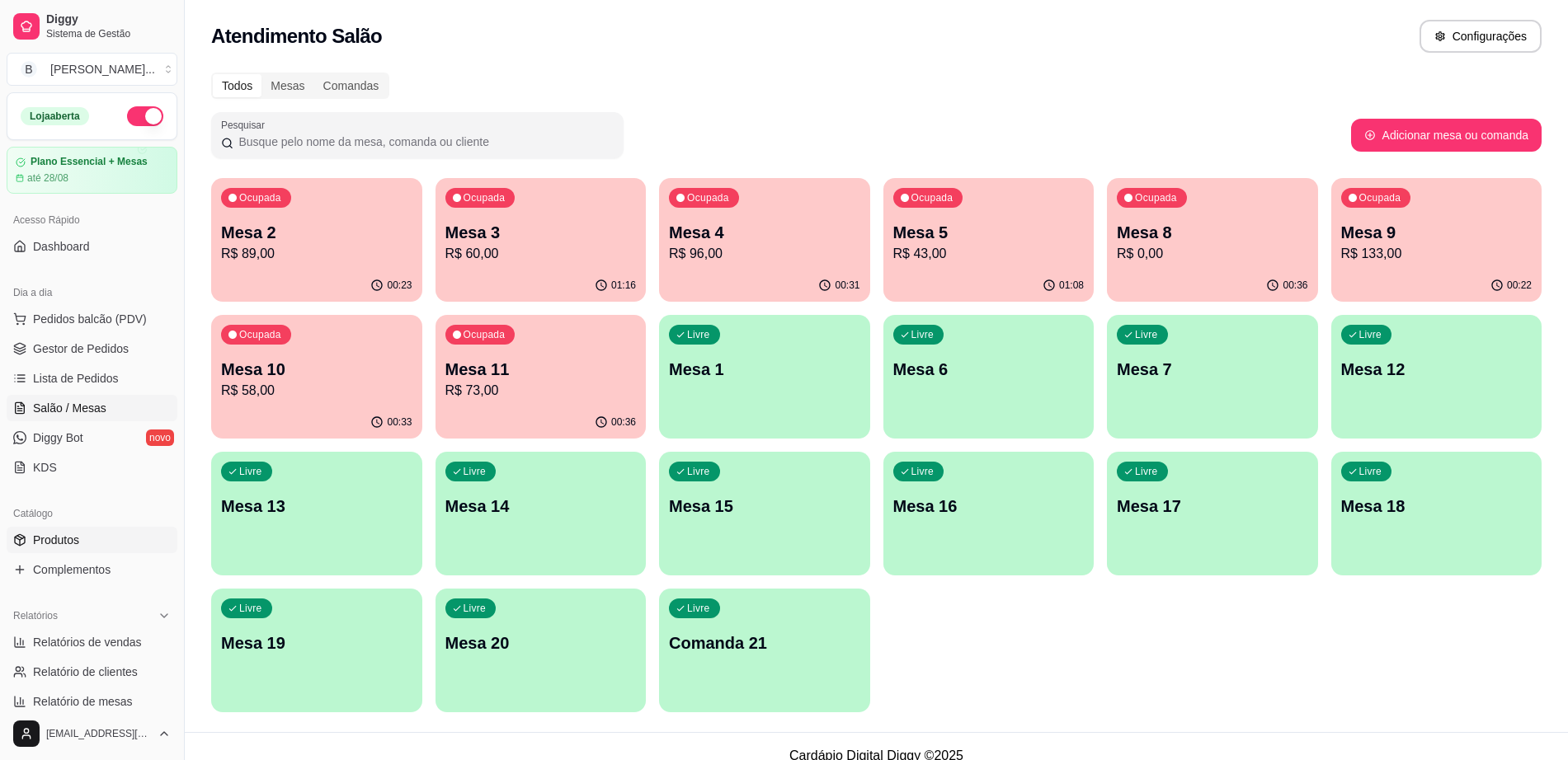
click at [131, 548] on link "Produtos" at bounding box center [92, 540] width 171 height 26
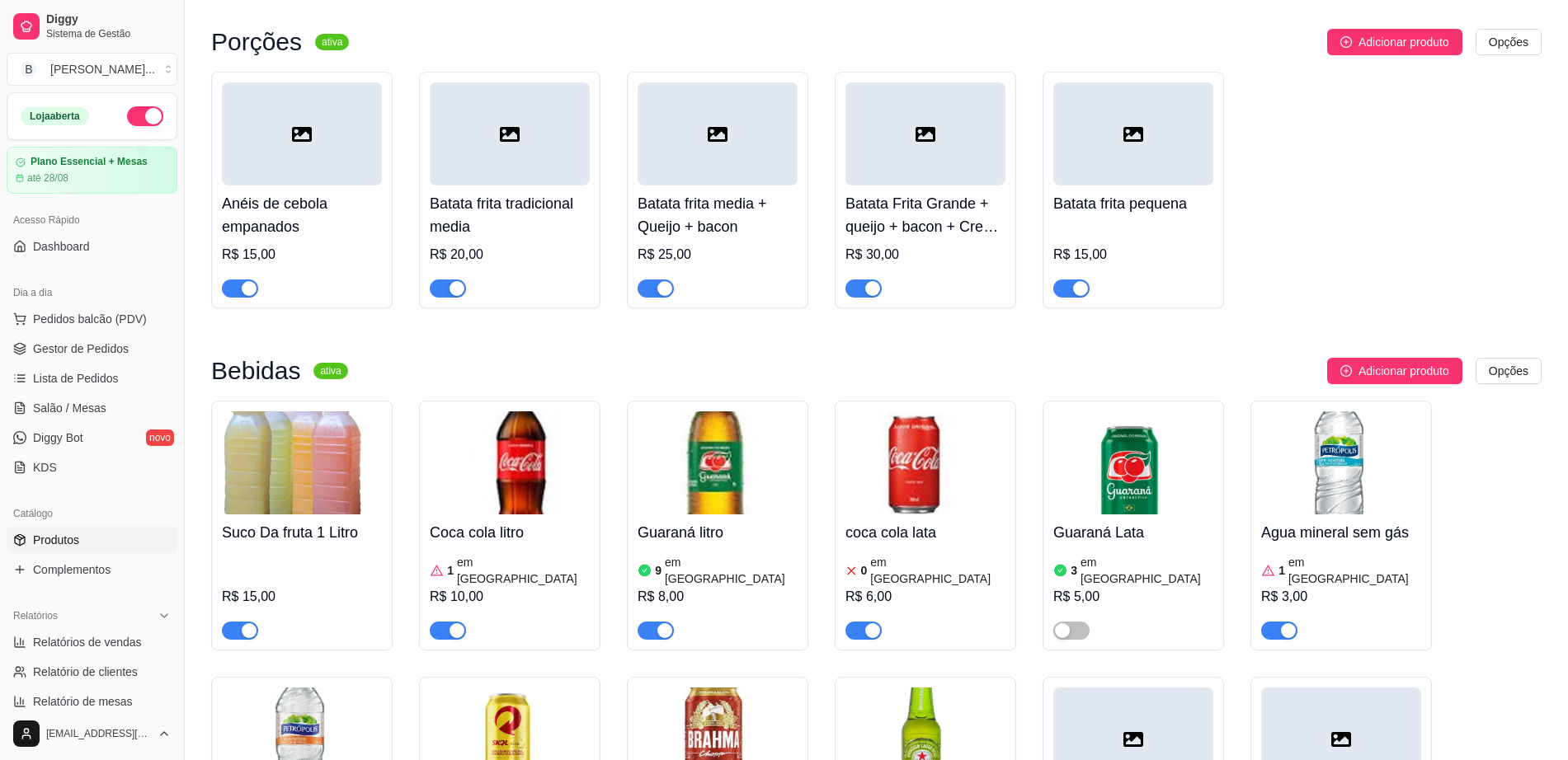
scroll to position [1050, 0]
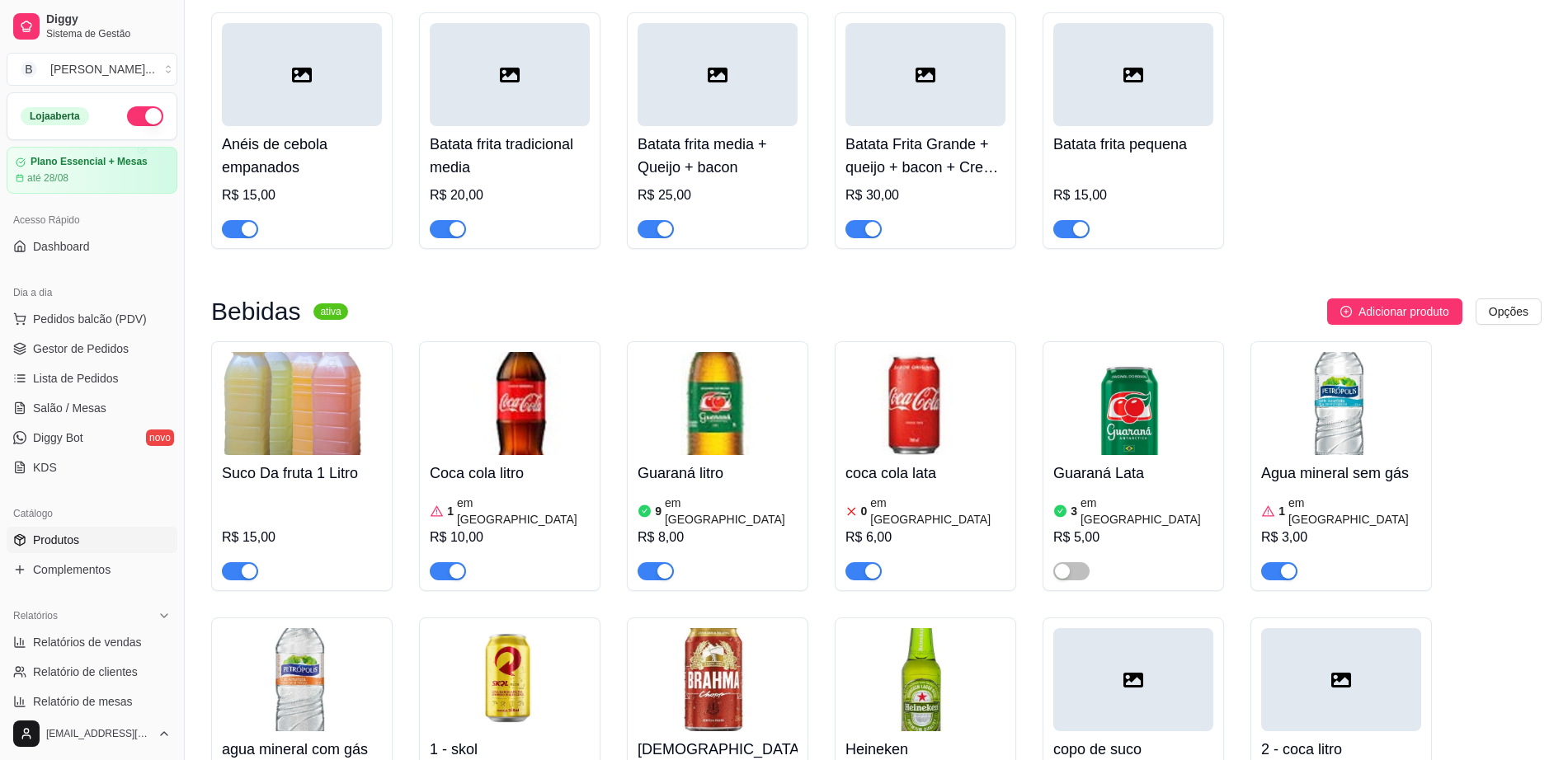
click at [914, 528] on div "R$ 6,00" at bounding box center [926, 537] width 160 height 20
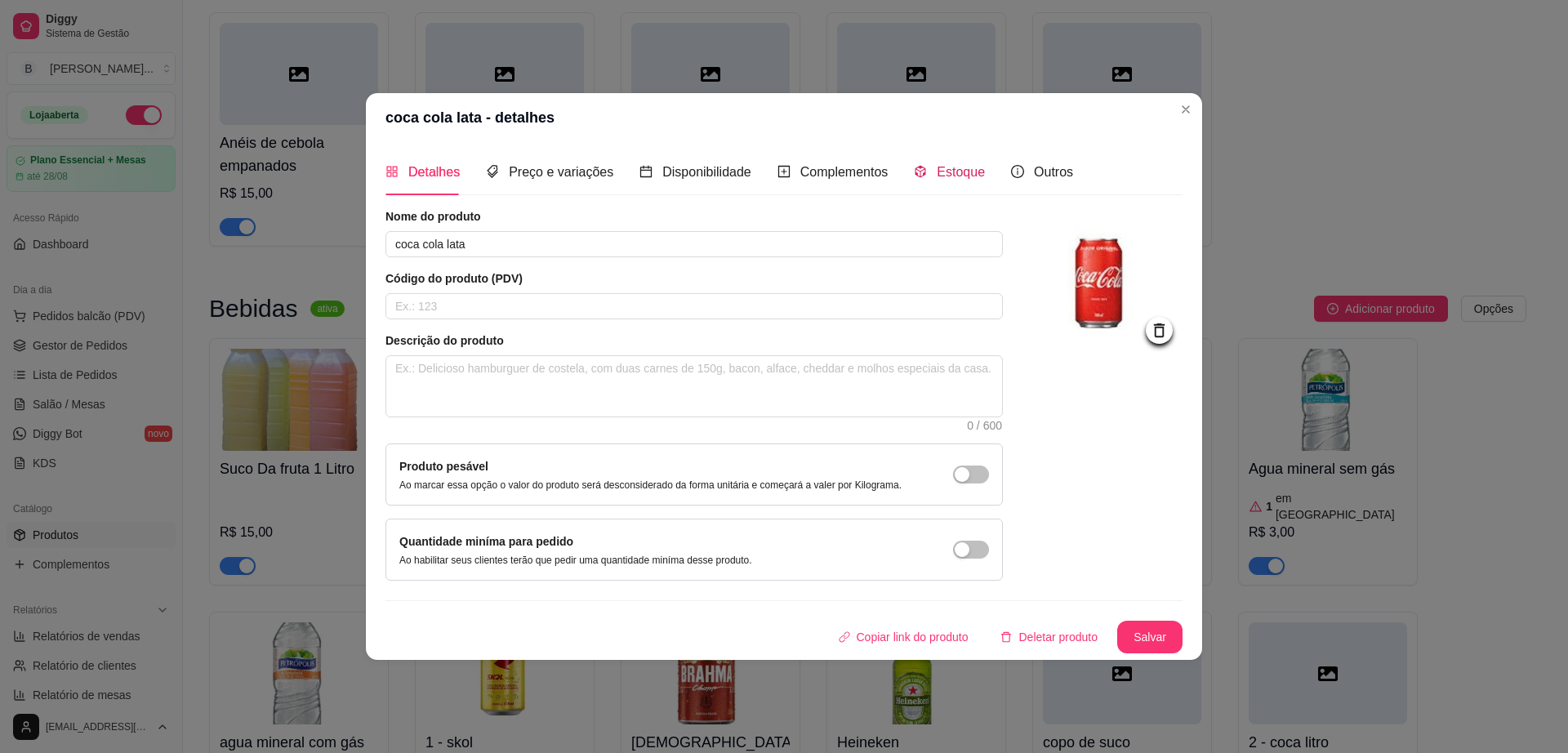
click at [970, 162] on div "Estoque" at bounding box center [949, 172] width 71 height 20
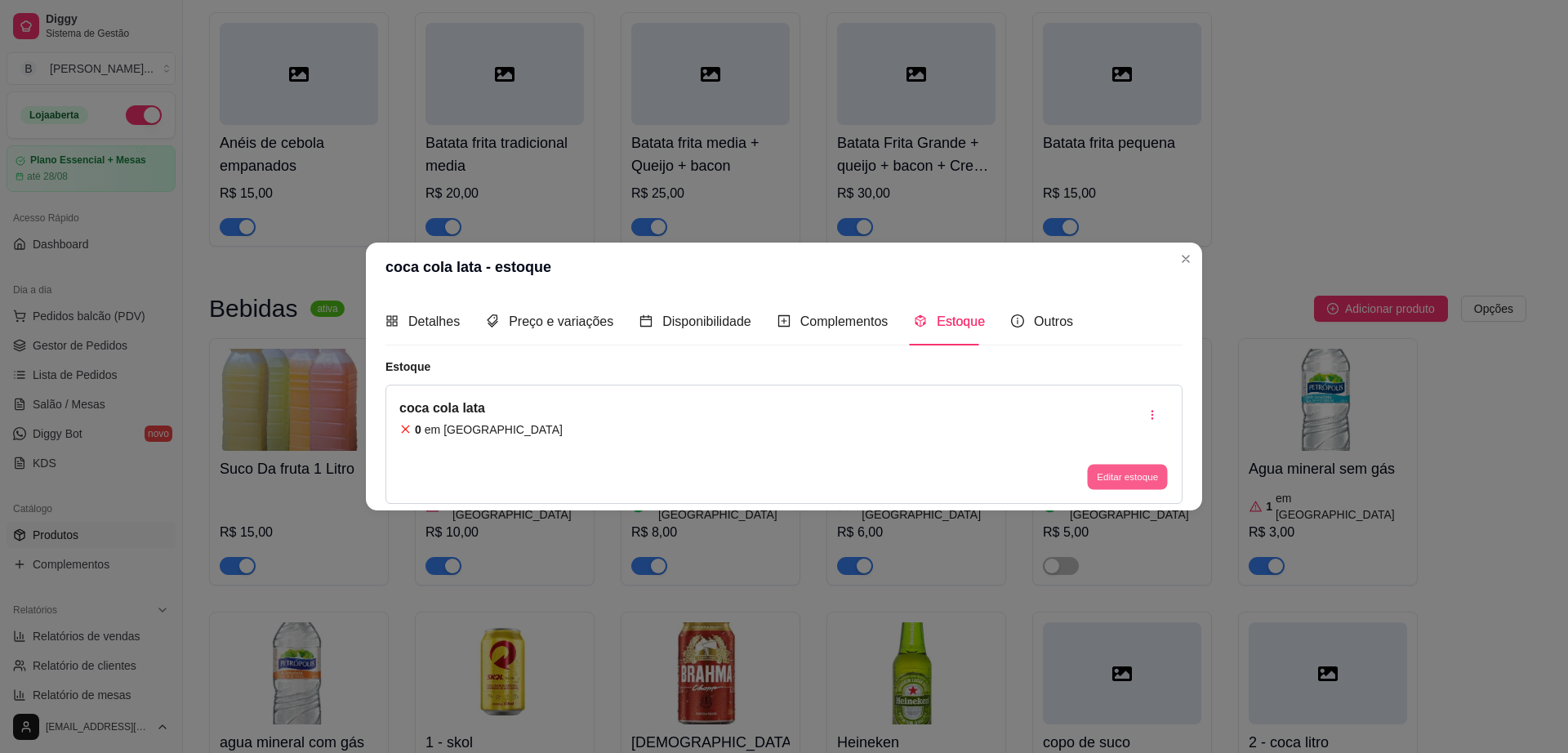
click at [1120, 474] on button "Editar estoque" at bounding box center [1127, 476] width 80 height 25
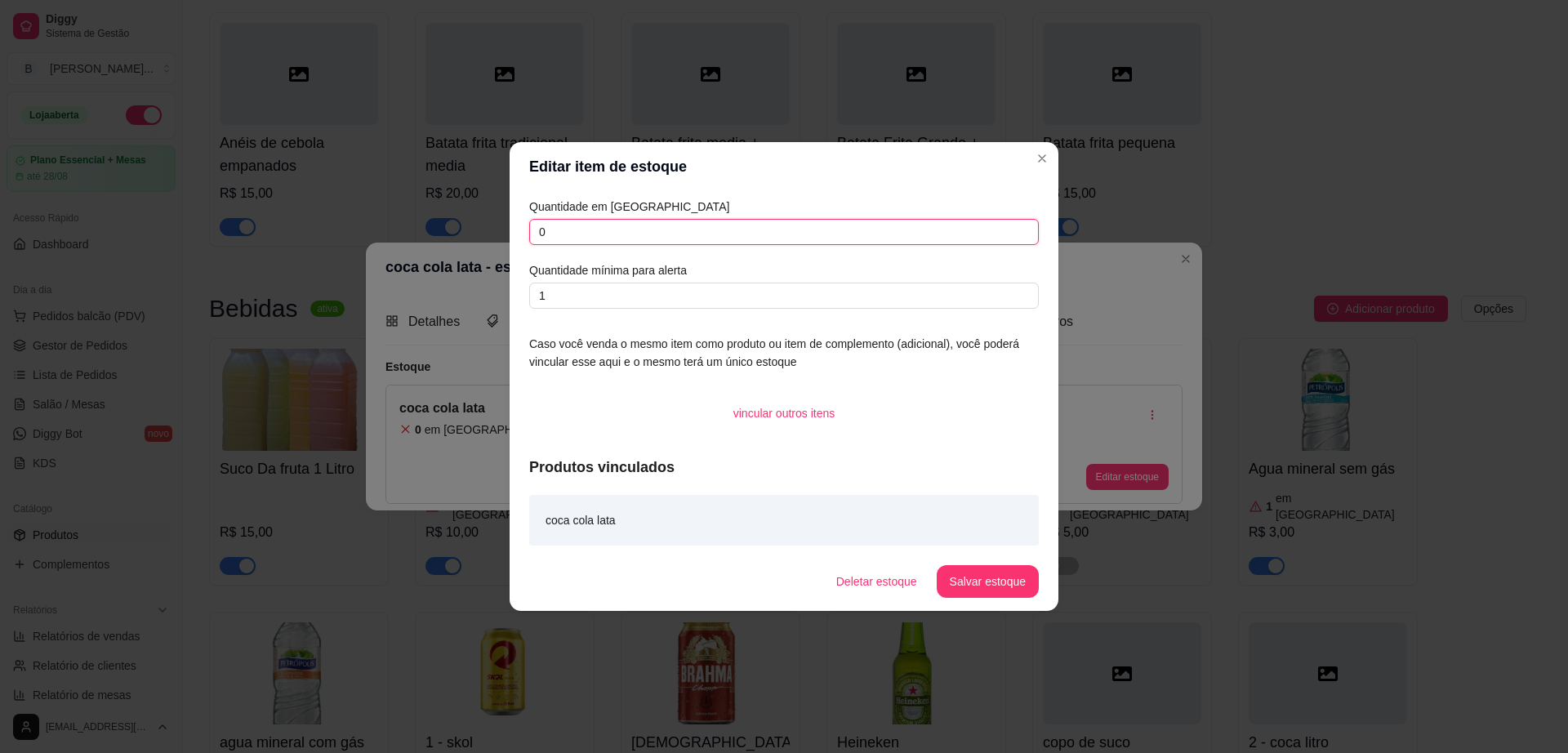
click at [755, 235] on input "0" at bounding box center [784, 232] width 510 height 26
type input "46"
click at [970, 574] on button "Salvar estoque" at bounding box center [987, 582] width 100 height 32
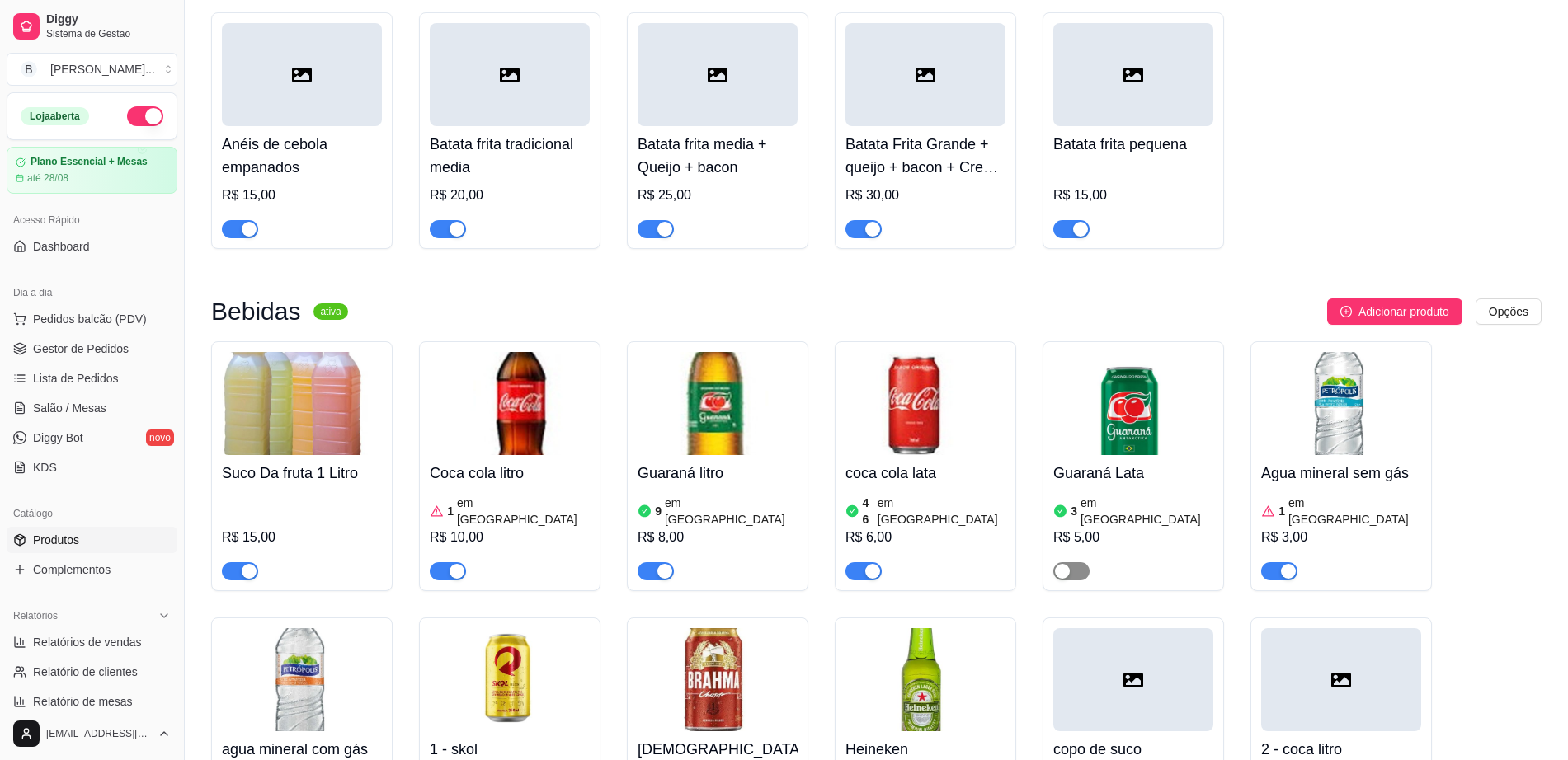
click at [1084, 563] on span "button" at bounding box center [1072, 571] width 37 height 18
click at [1150, 370] on img at bounding box center [1134, 404] width 160 height 103
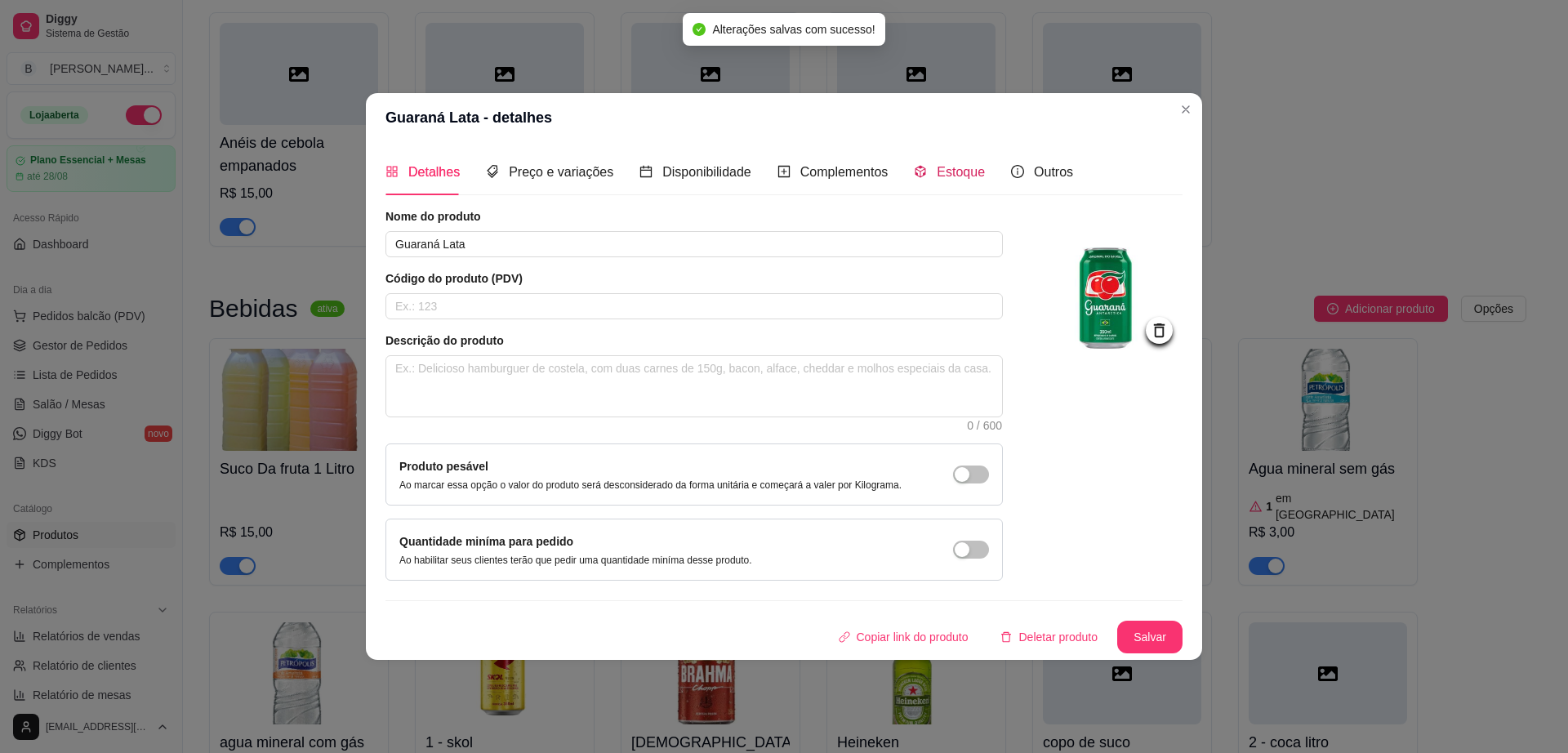
click at [929, 174] on div "Estoque" at bounding box center [949, 172] width 71 height 20
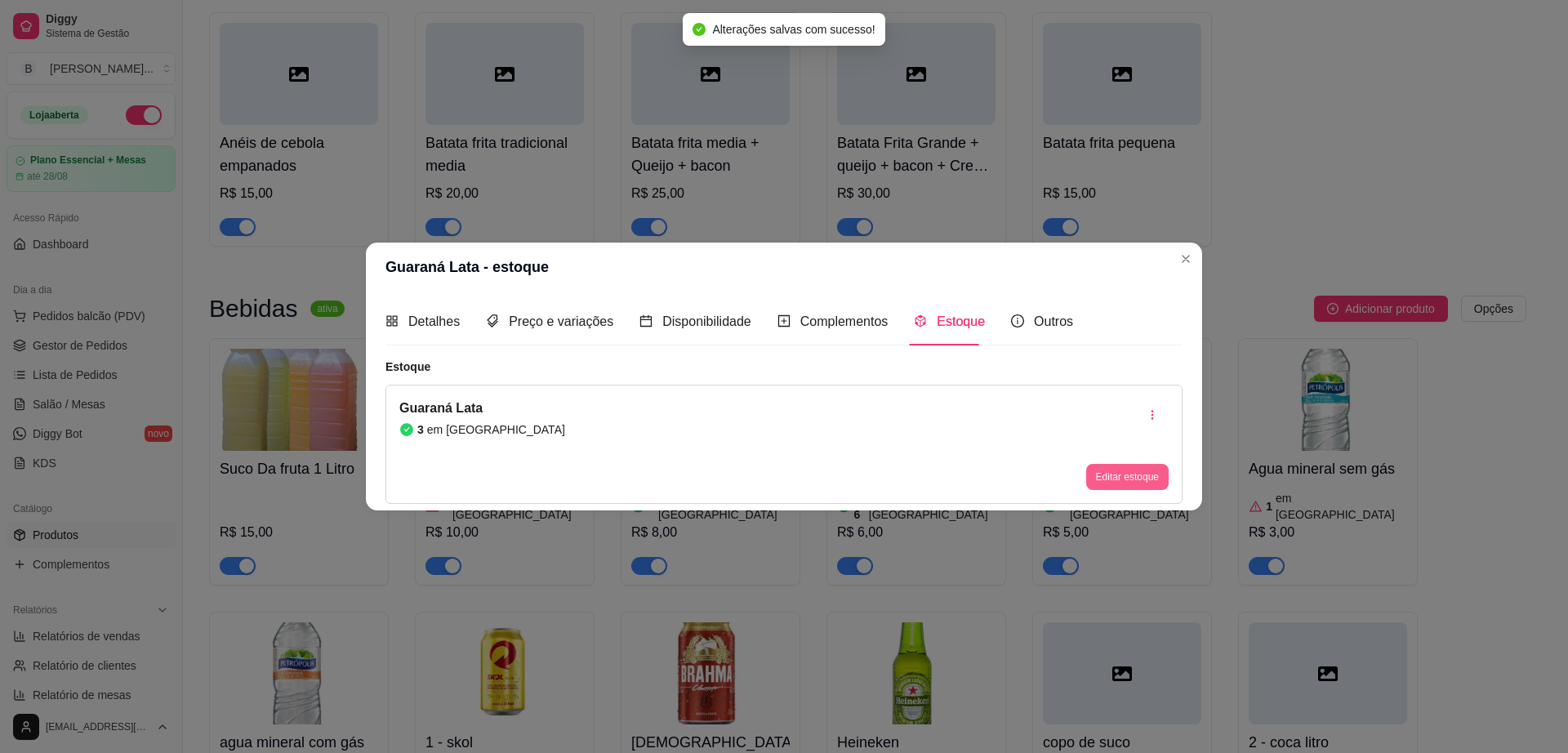
click at [1102, 467] on button "Editar estoque" at bounding box center [1127, 477] width 83 height 26
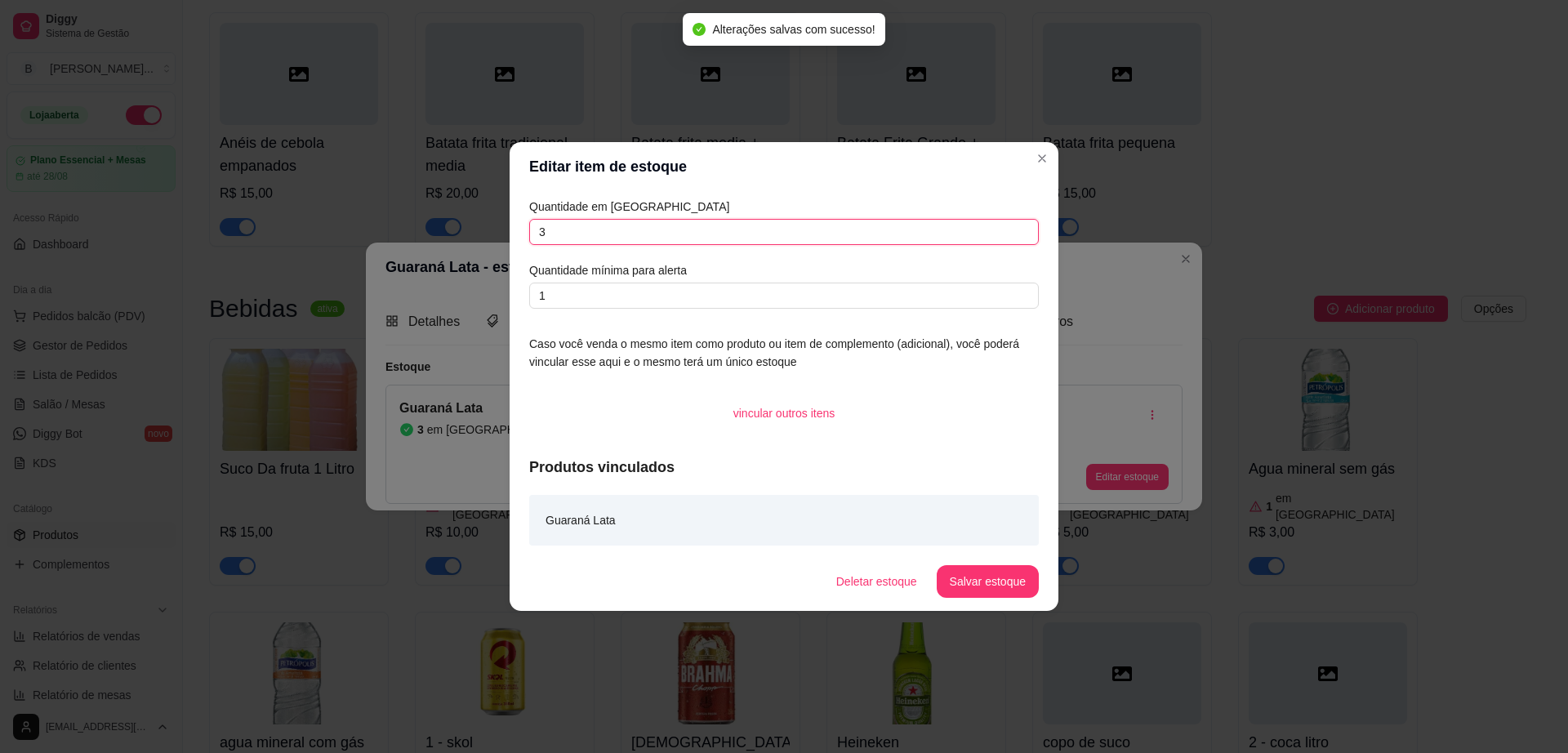
click at [677, 233] on input "3" at bounding box center [784, 232] width 510 height 26
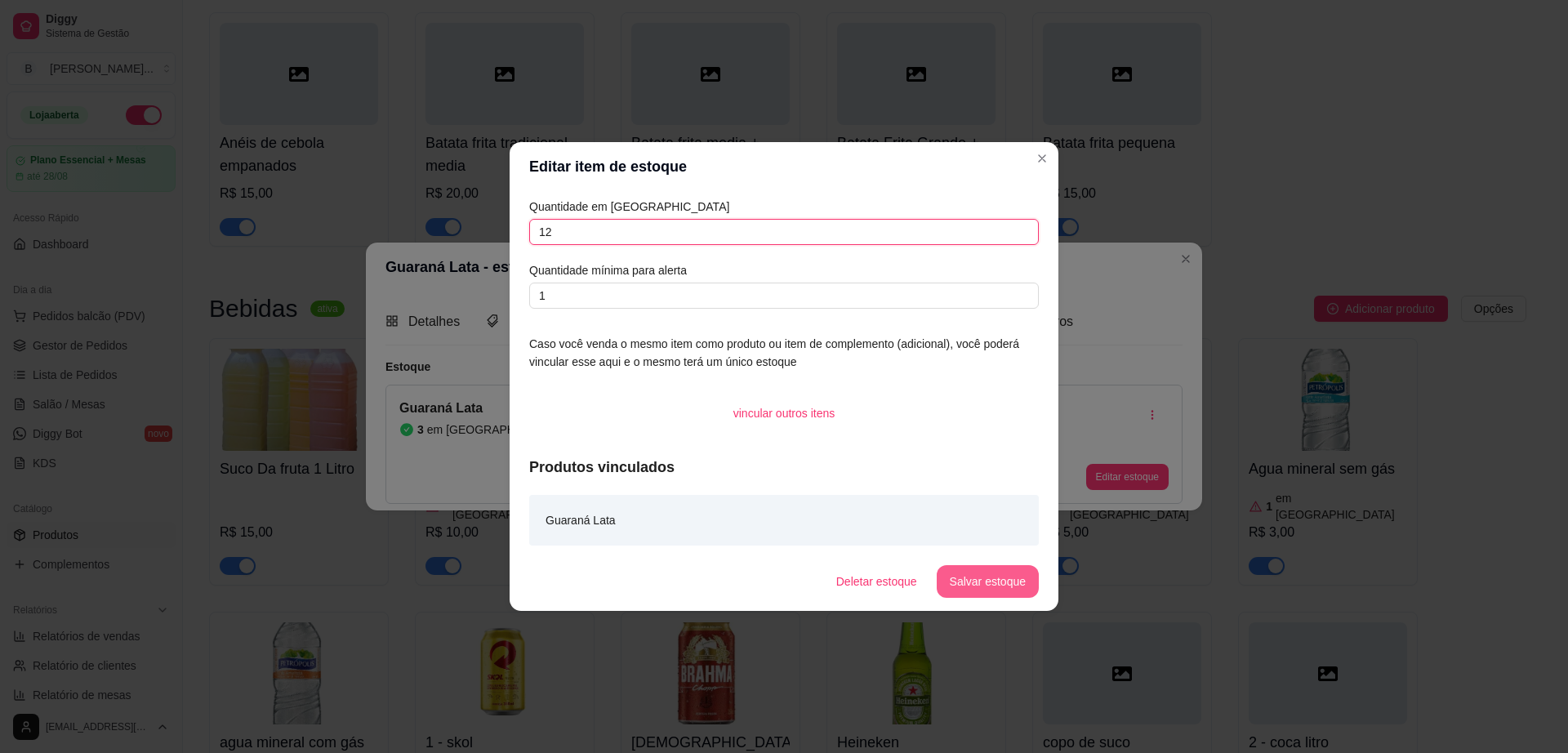
type input "12"
click at [998, 581] on button "Salvar estoque" at bounding box center [988, 581] width 102 height 33
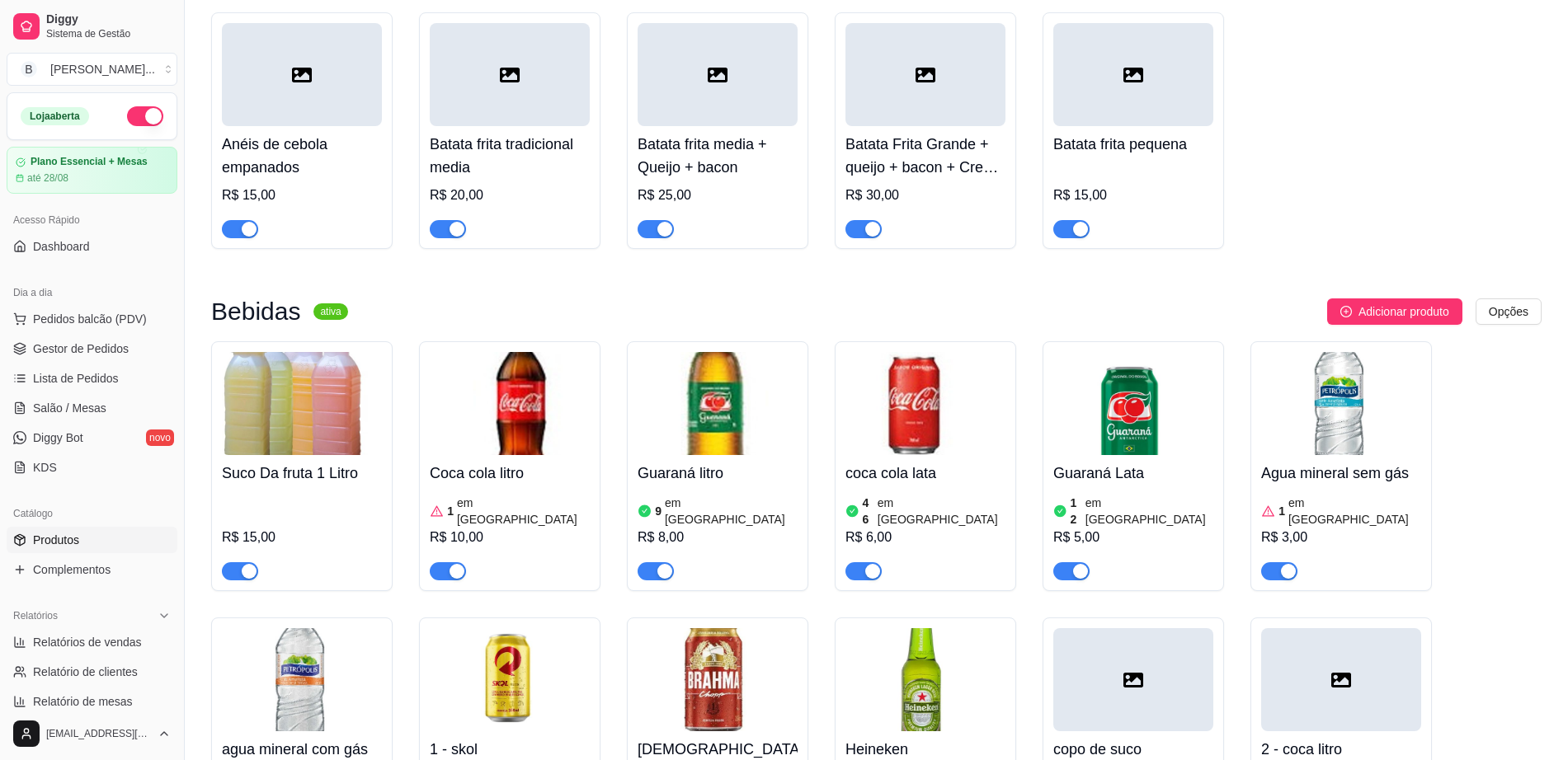
click at [1292, 564] on div "button" at bounding box center [1289, 571] width 15 height 15
click at [554, 387] on img at bounding box center [510, 404] width 160 height 103
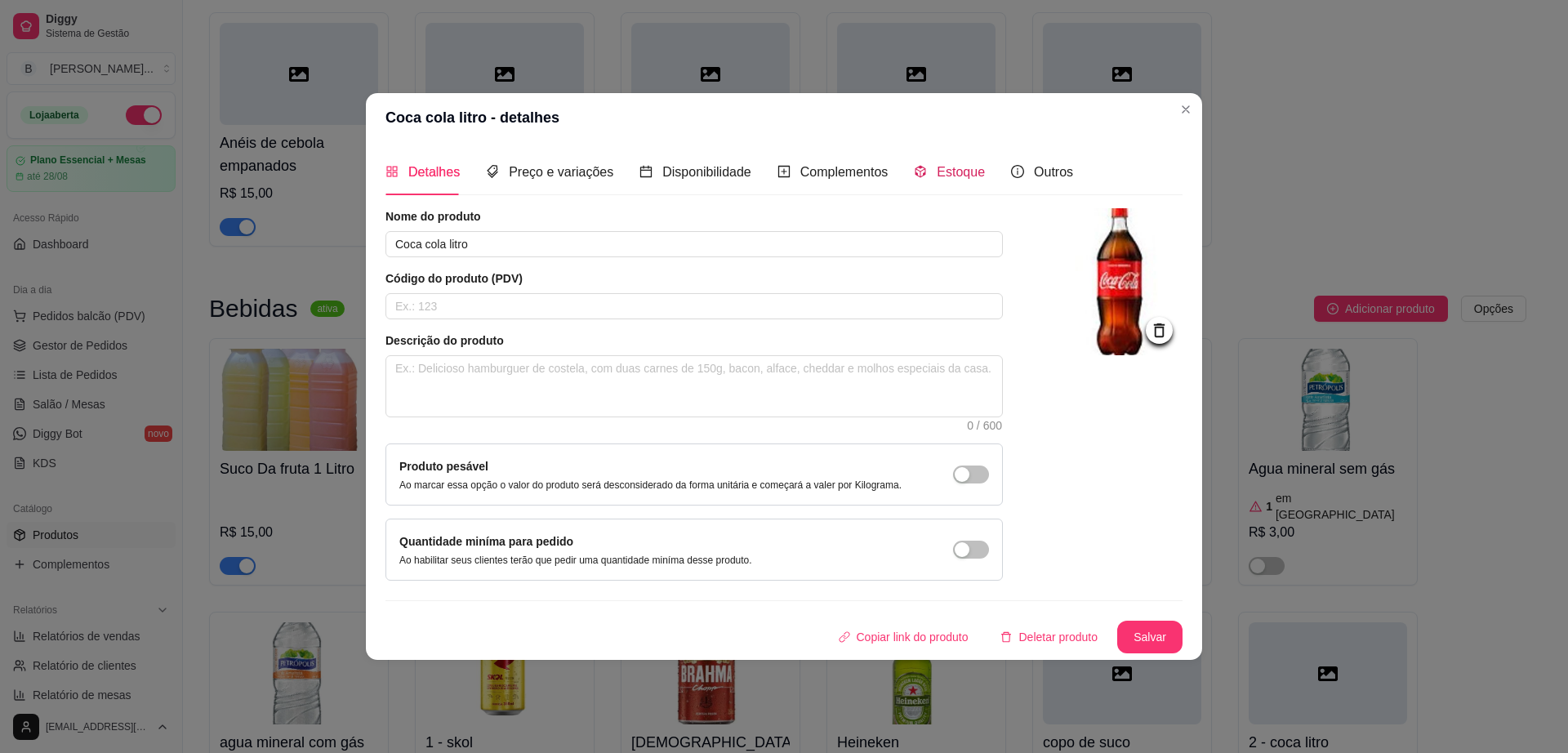
click at [930, 168] on div "Estoque" at bounding box center [949, 172] width 71 height 20
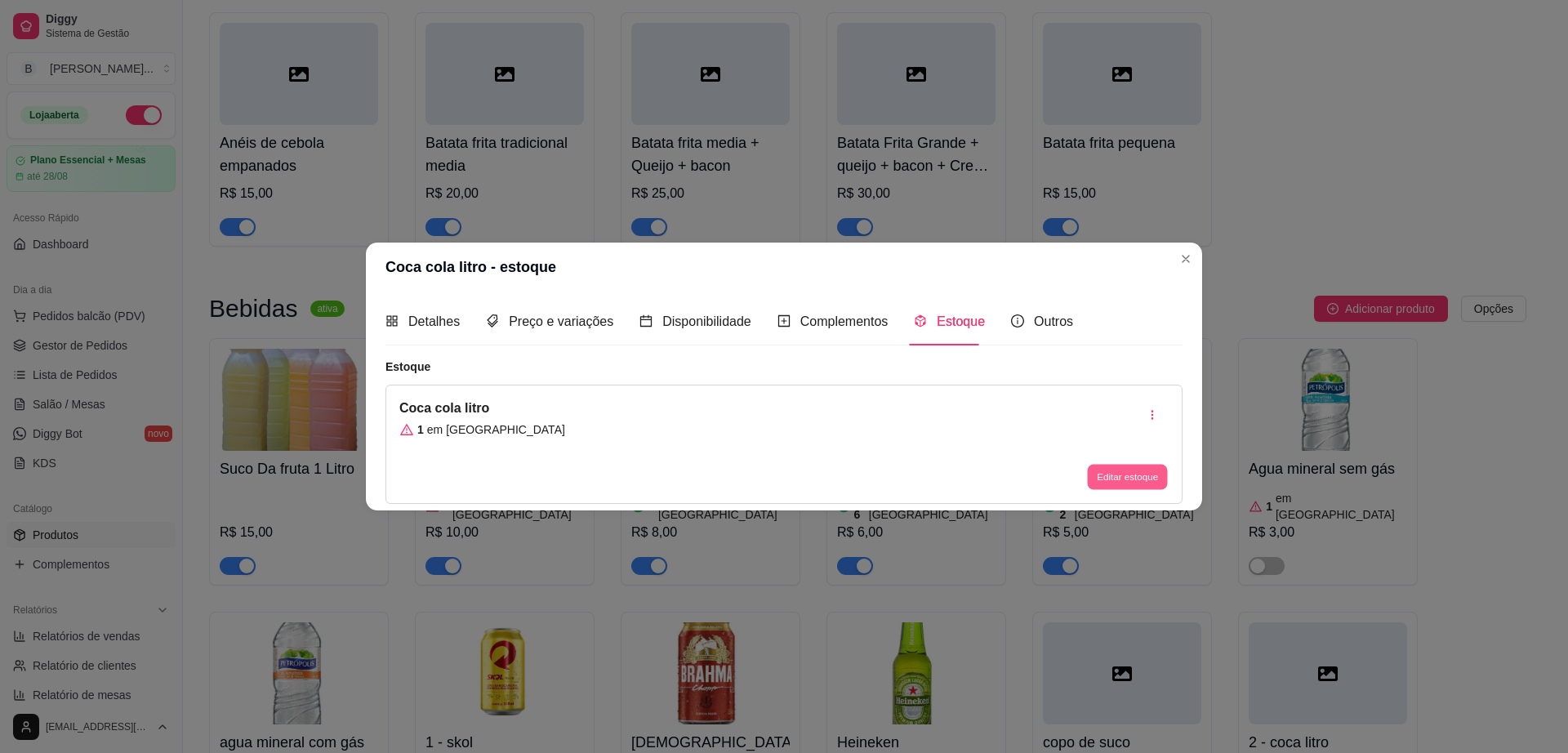
click at [1131, 486] on button "Editar estoque" at bounding box center [1127, 476] width 80 height 25
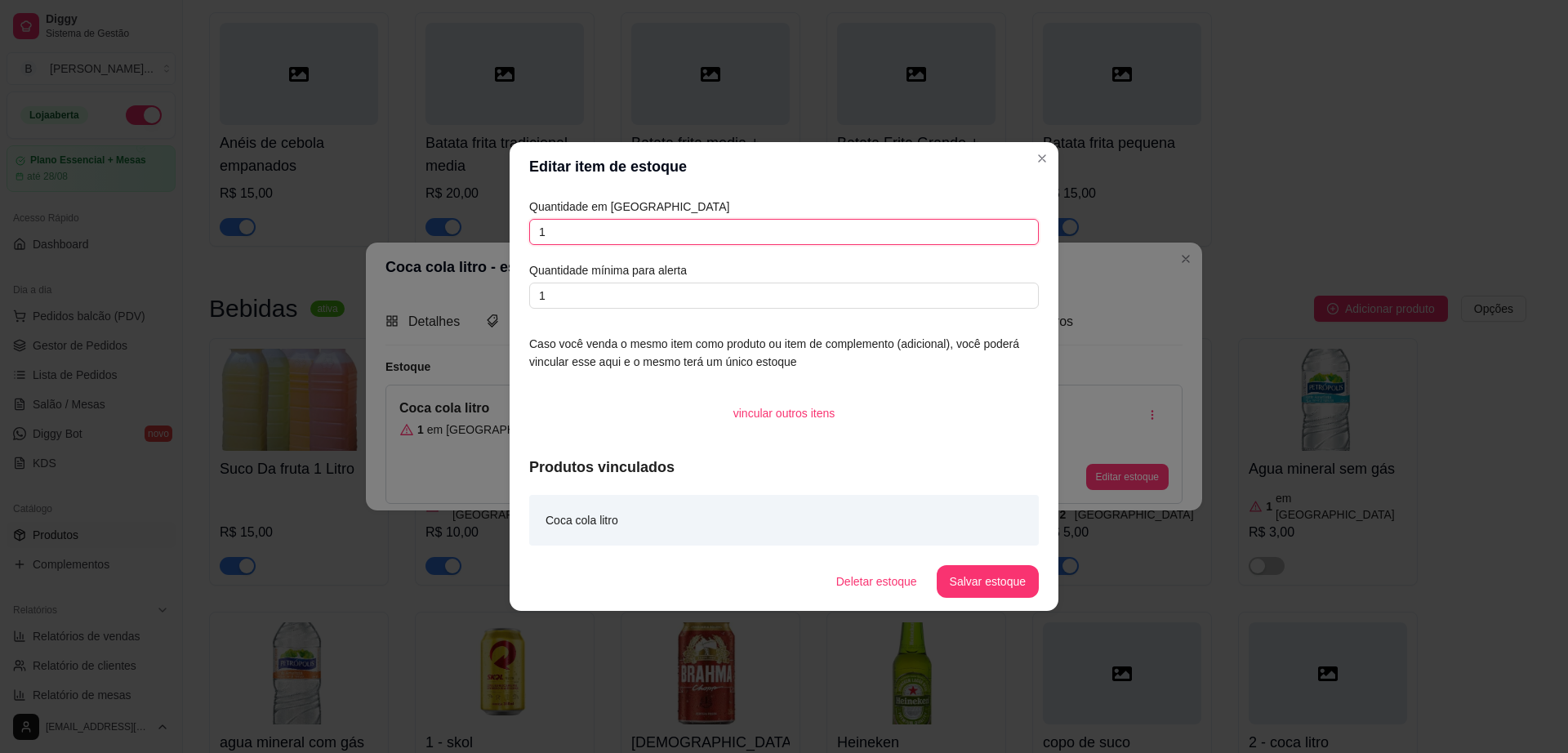
click at [775, 242] on input "1" at bounding box center [784, 232] width 510 height 26
type input "46"
click at [977, 575] on button "Salvar estoque" at bounding box center [988, 581] width 102 height 33
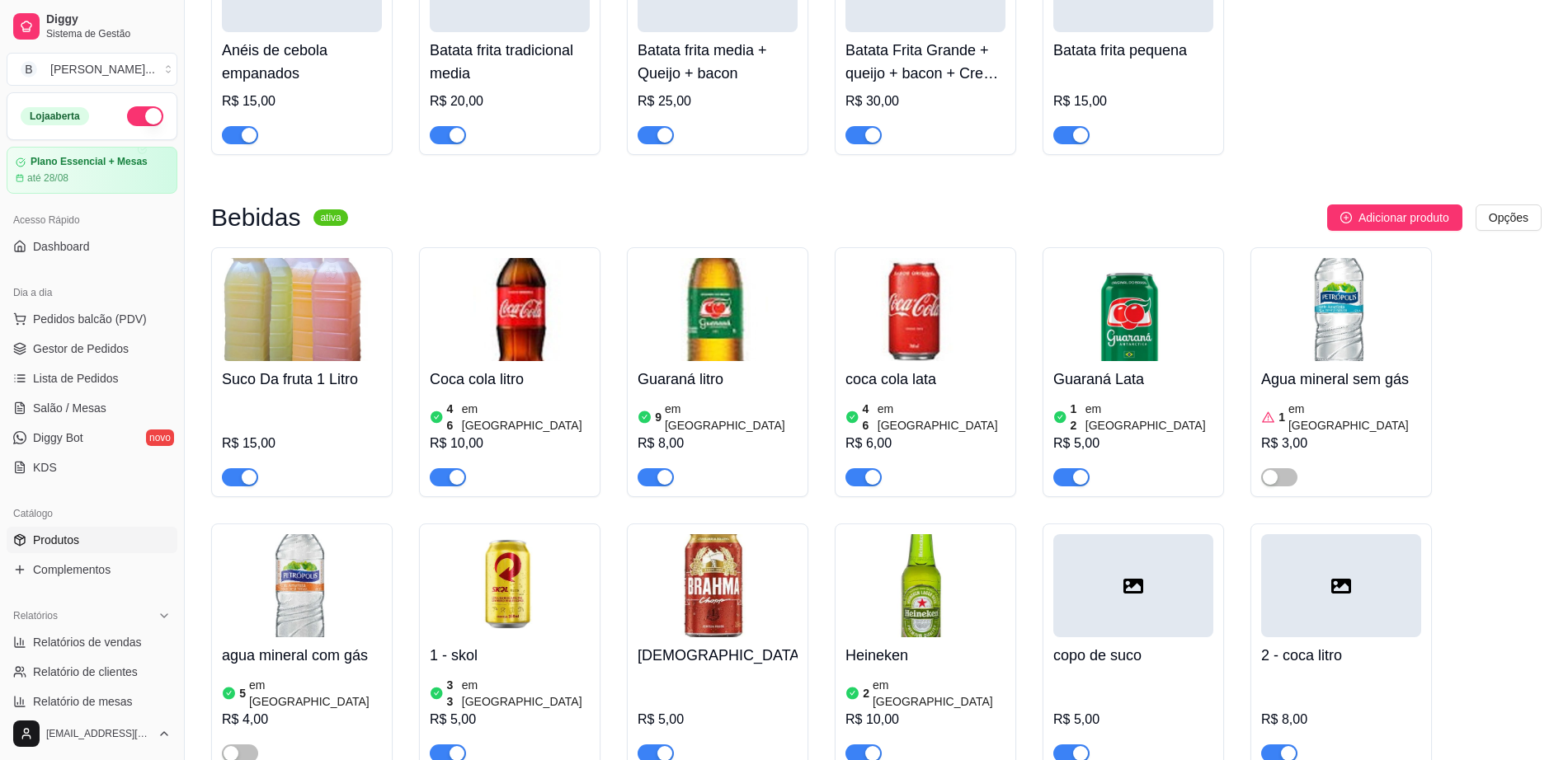
scroll to position [1257, 0]
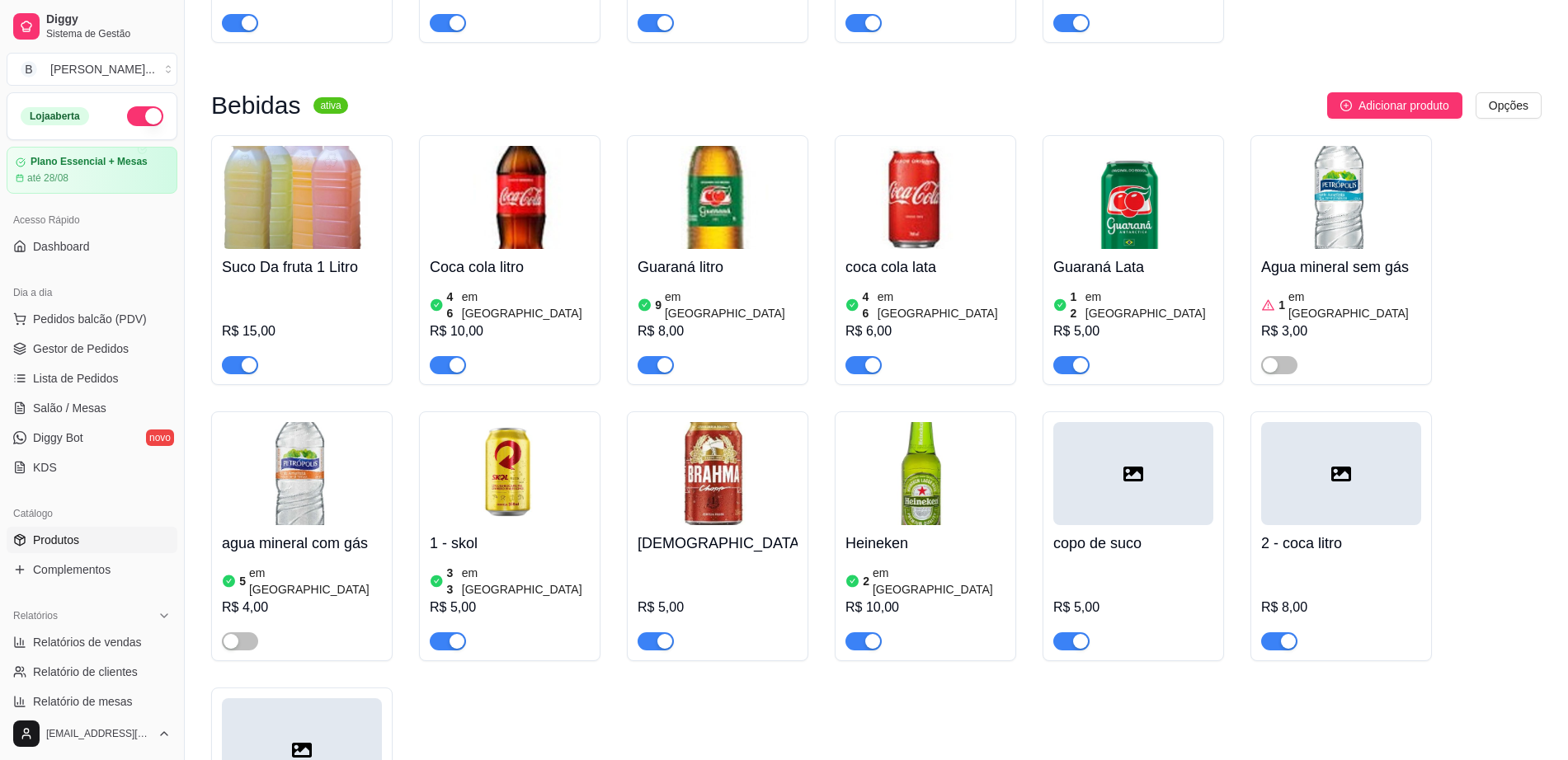
click at [949, 422] on img at bounding box center [926, 473] width 160 height 103
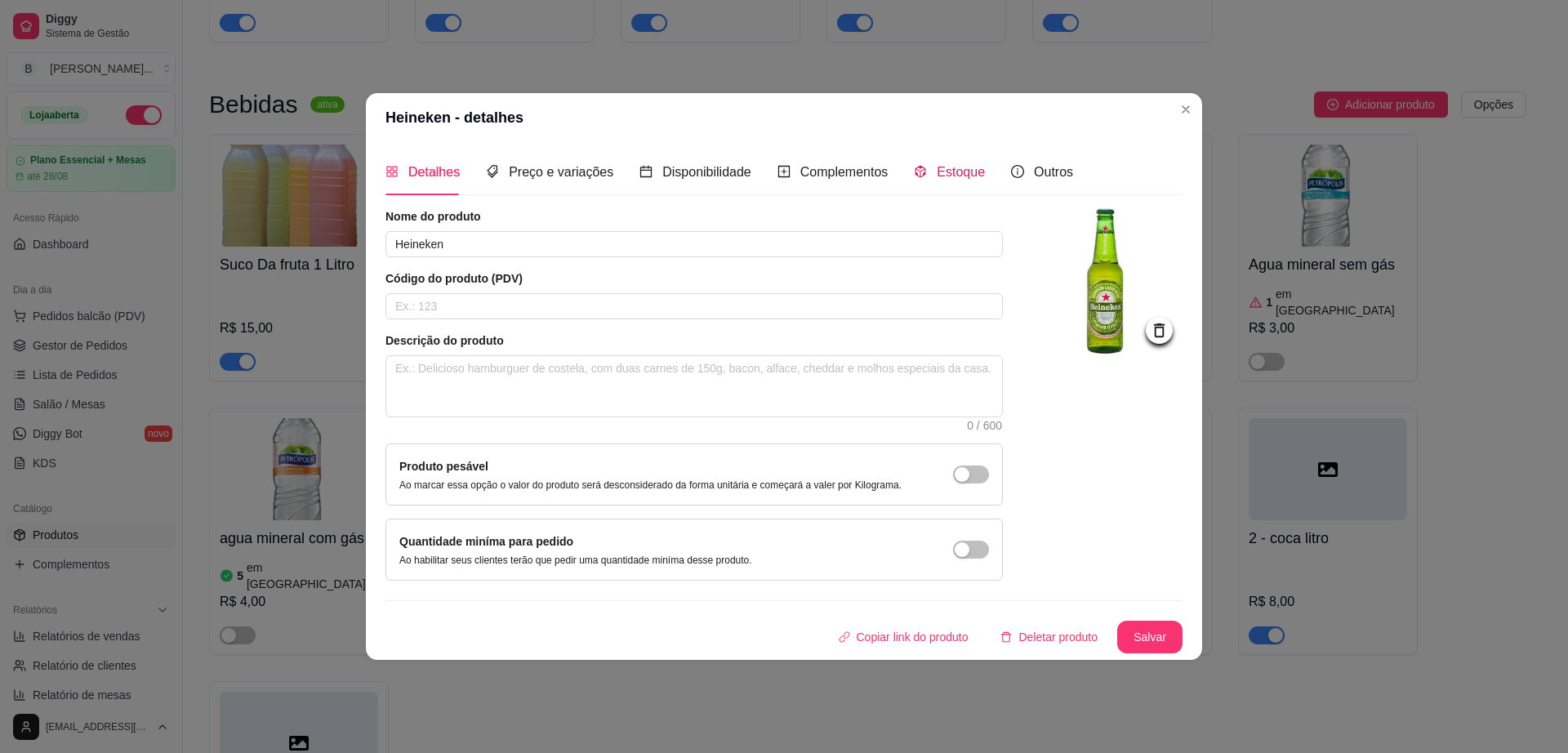
click at [922, 169] on div "Estoque" at bounding box center [949, 172] width 71 height 20
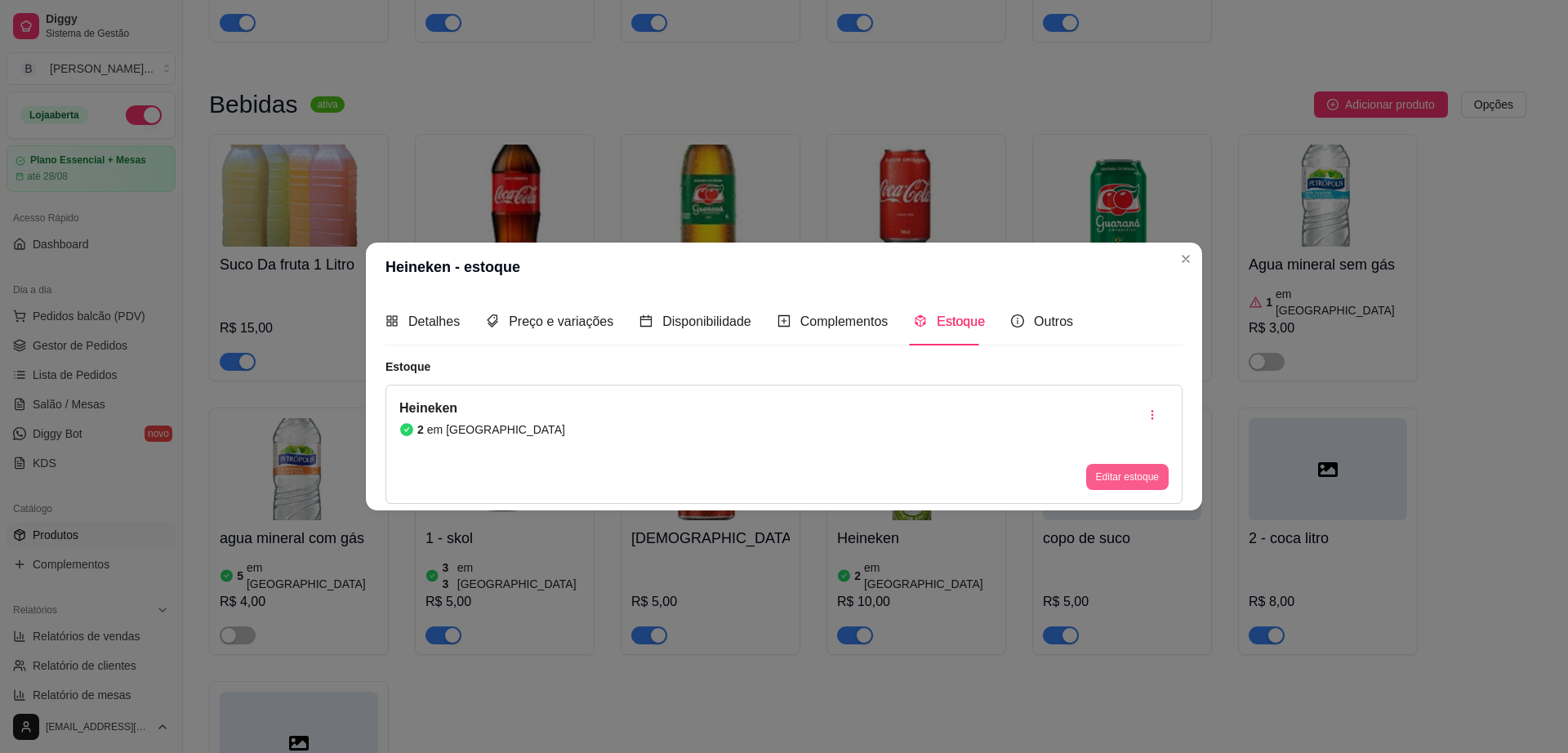
click at [1117, 482] on button "Editar estoque" at bounding box center [1127, 477] width 83 height 26
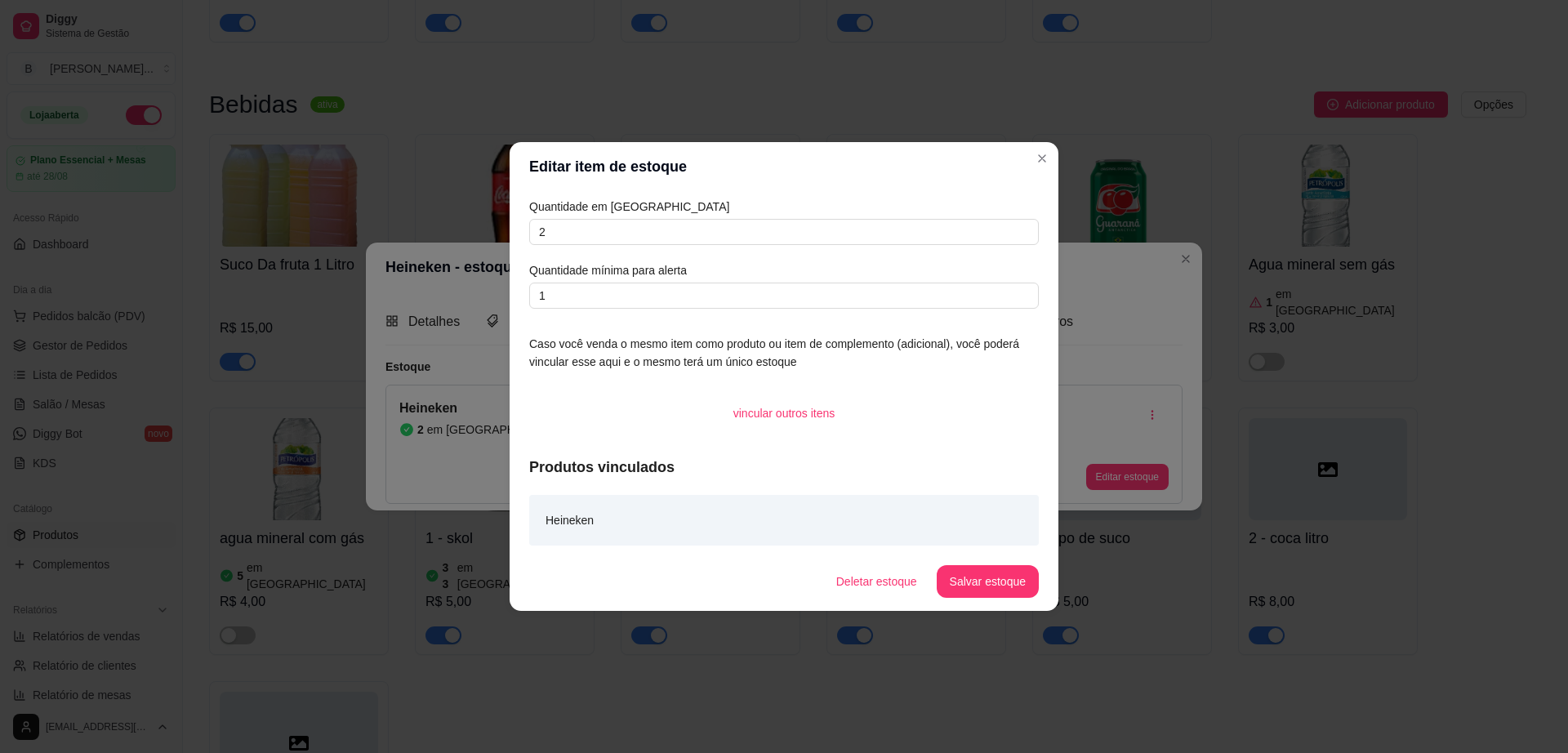
click at [839, 213] on article "Quantidade em [GEOGRAPHIC_DATA]" at bounding box center [784, 206] width 510 height 18
click at [839, 231] on input "2" at bounding box center [784, 232] width 510 height 26
type input "32"
click at [982, 595] on button "Salvar estoque" at bounding box center [988, 581] width 102 height 33
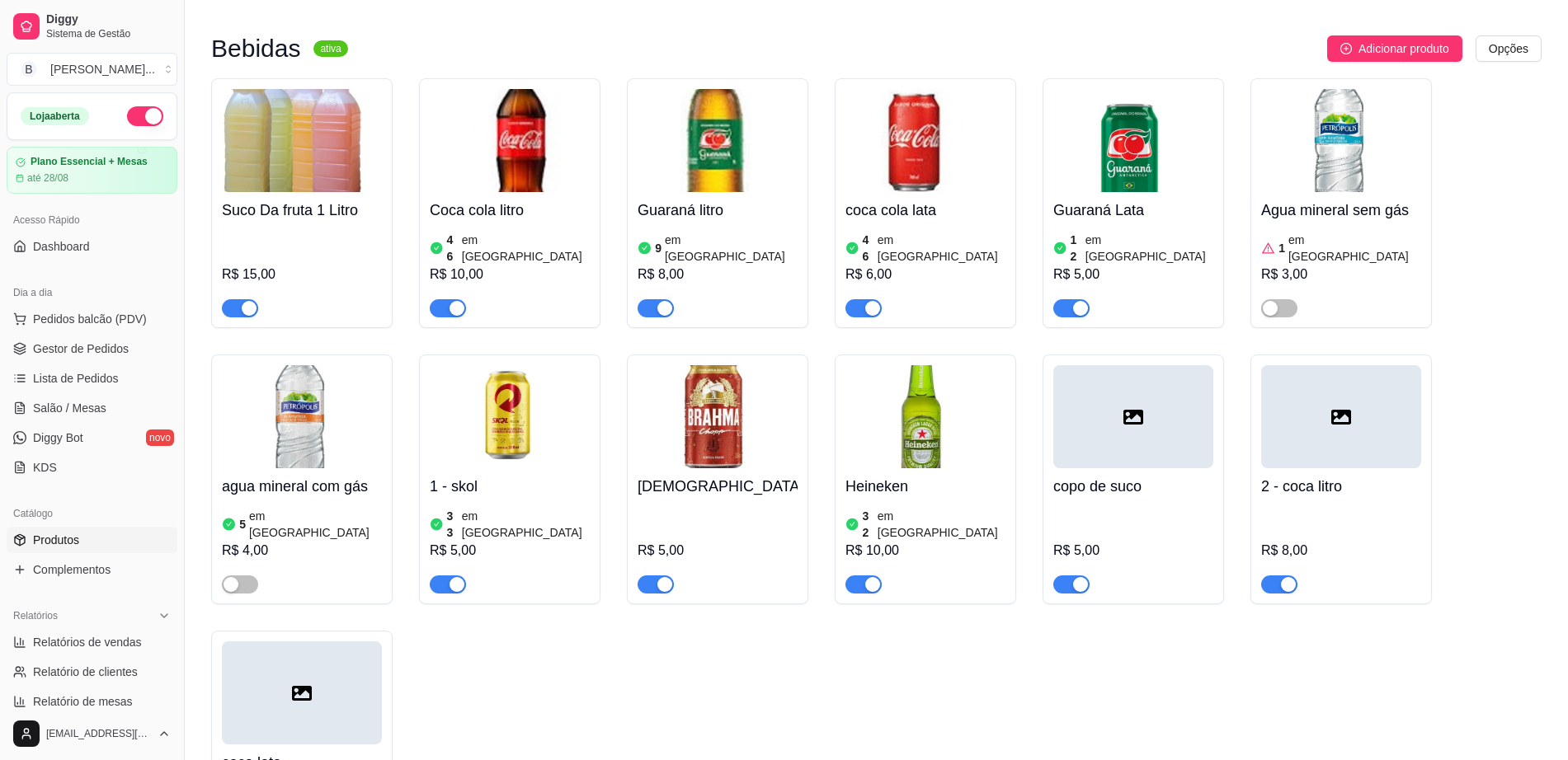
scroll to position [1359, 0]
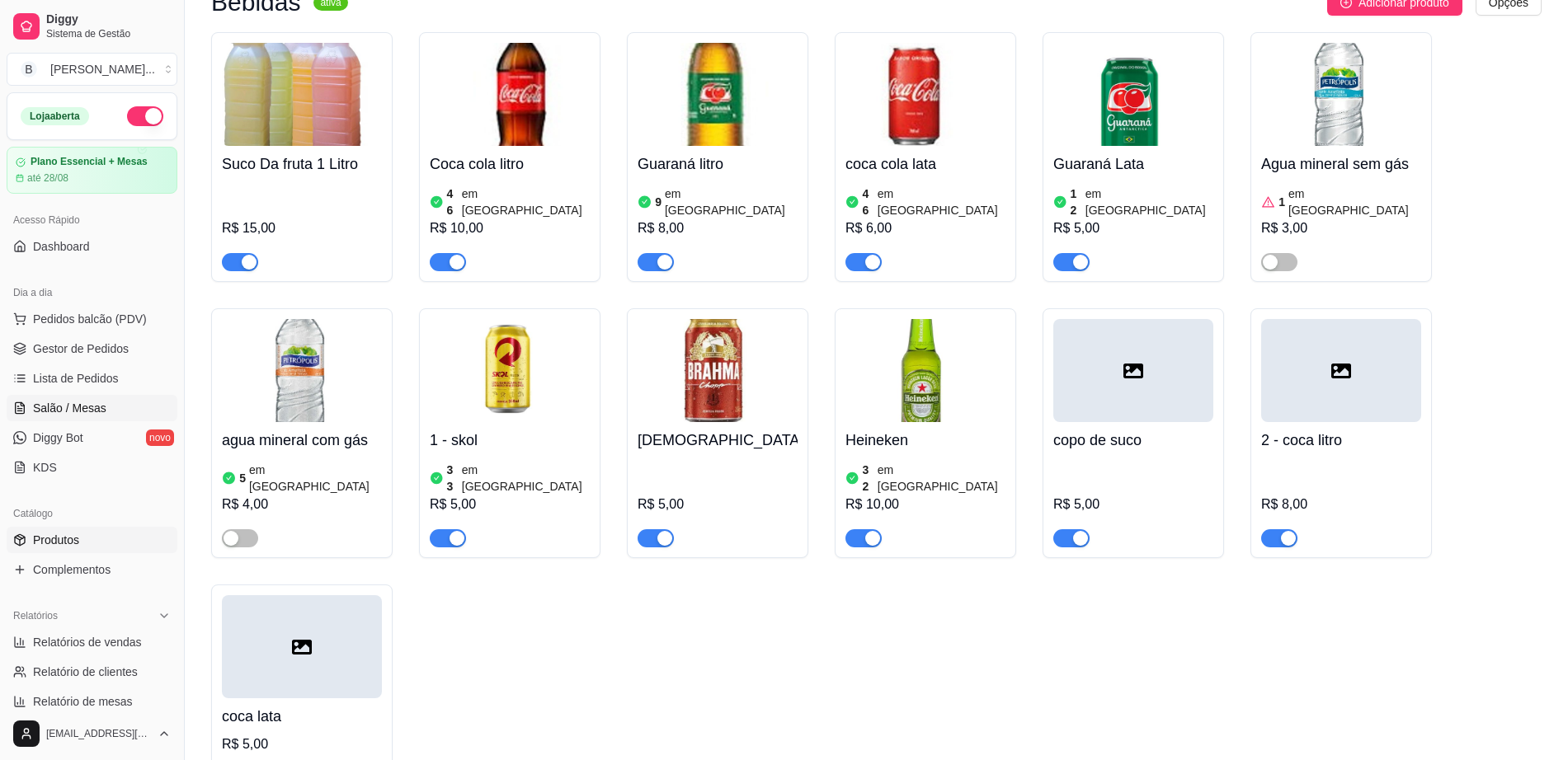
click at [96, 400] on span "Salão / Mesas" at bounding box center [70, 409] width 73 height 17
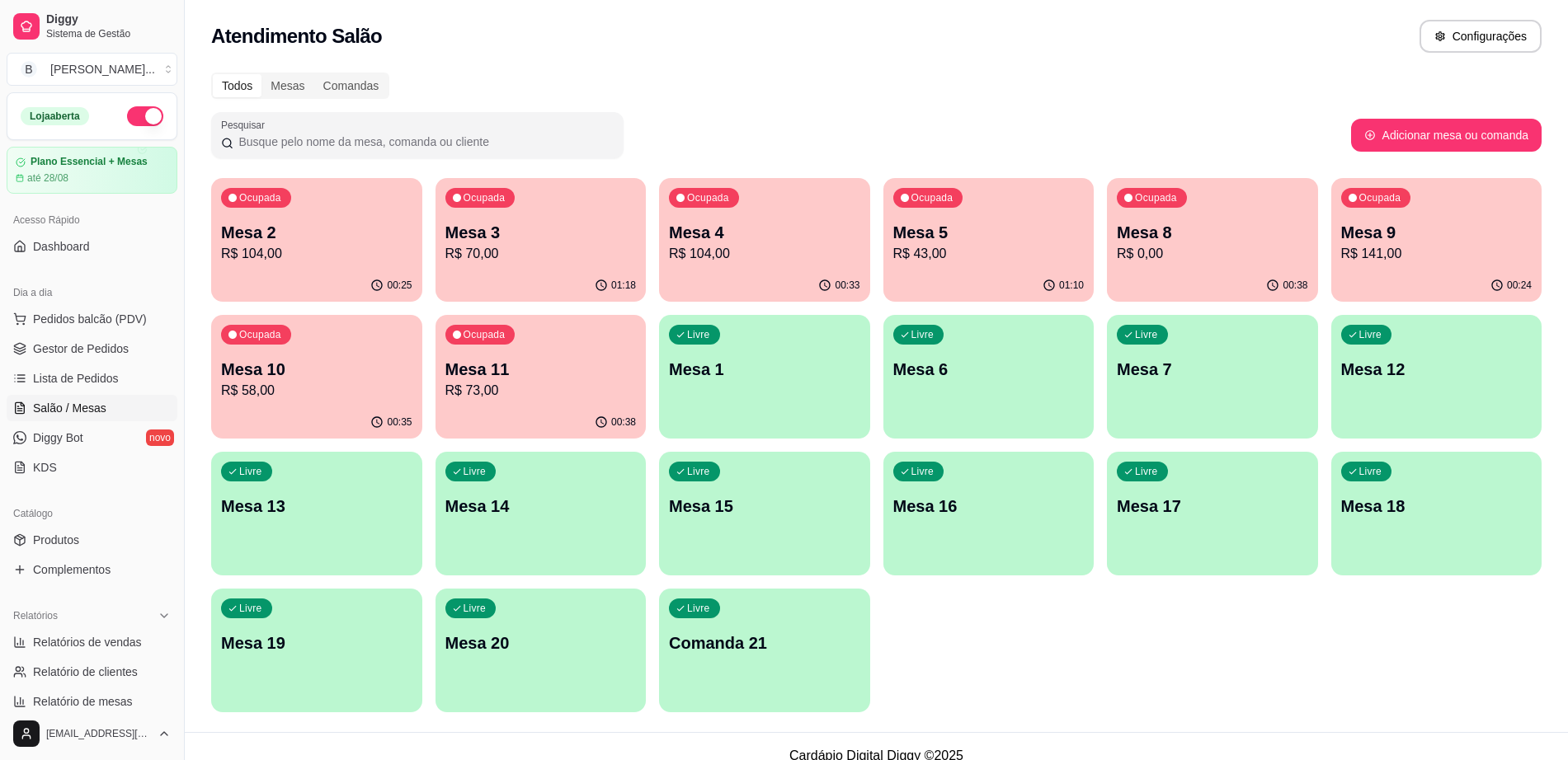
click at [534, 235] on p "Mesa 3" at bounding box center [541, 232] width 192 height 23
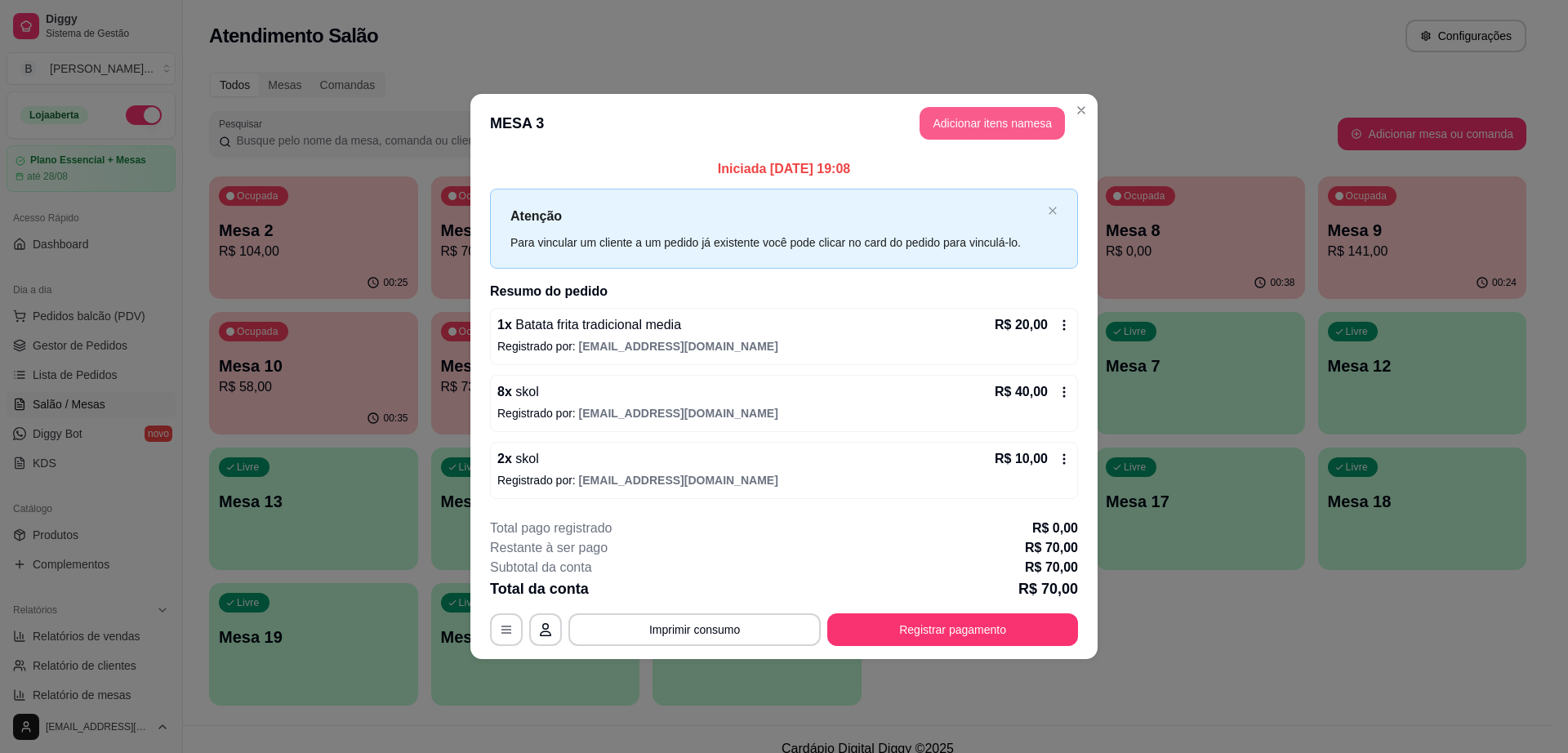
click at [975, 134] on button "Adicionar itens na mesa" at bounding box center [992, 123] width 145 height 33
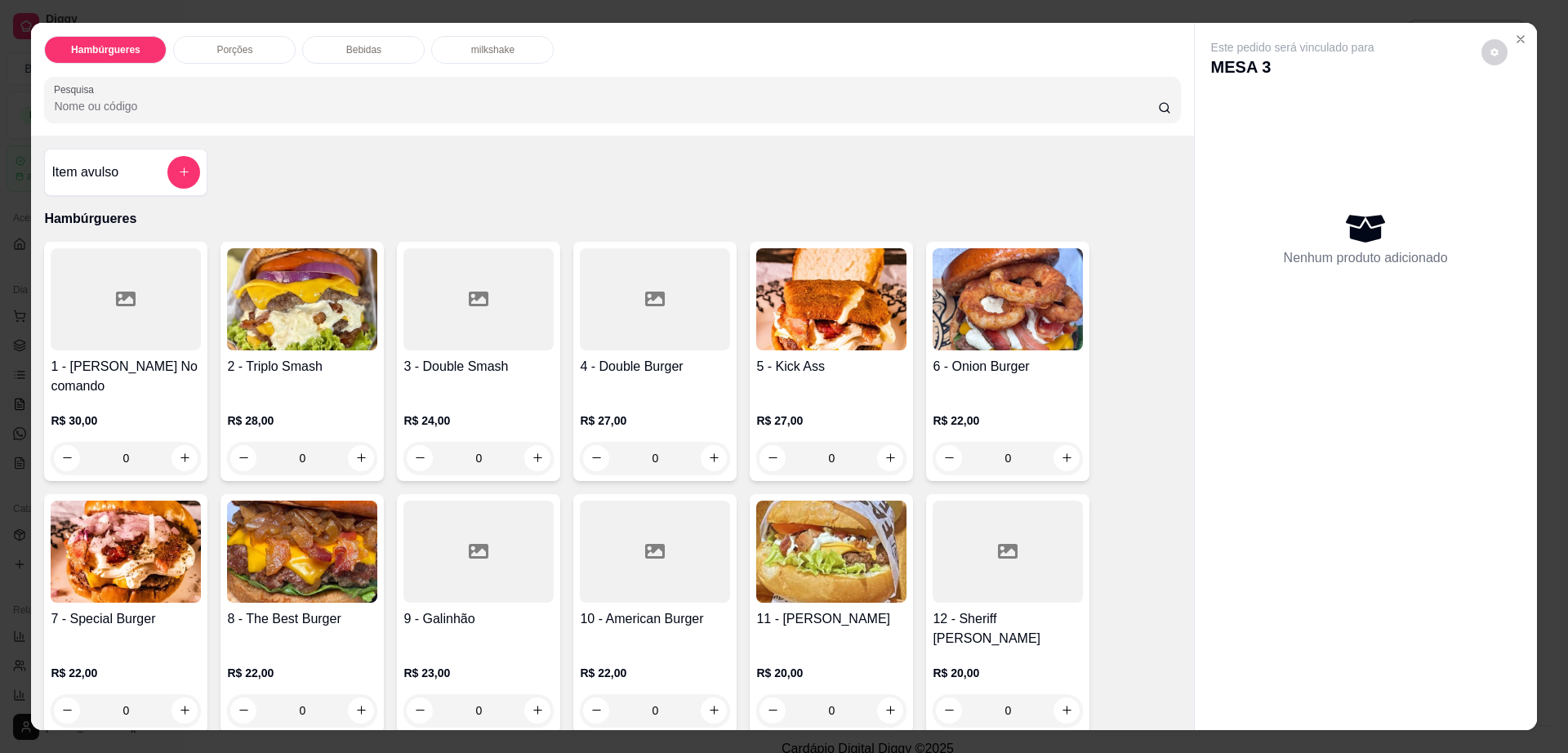
click at [387, 60] on div "Bebidas" at bounding box center [364, 50] width 123 height 28
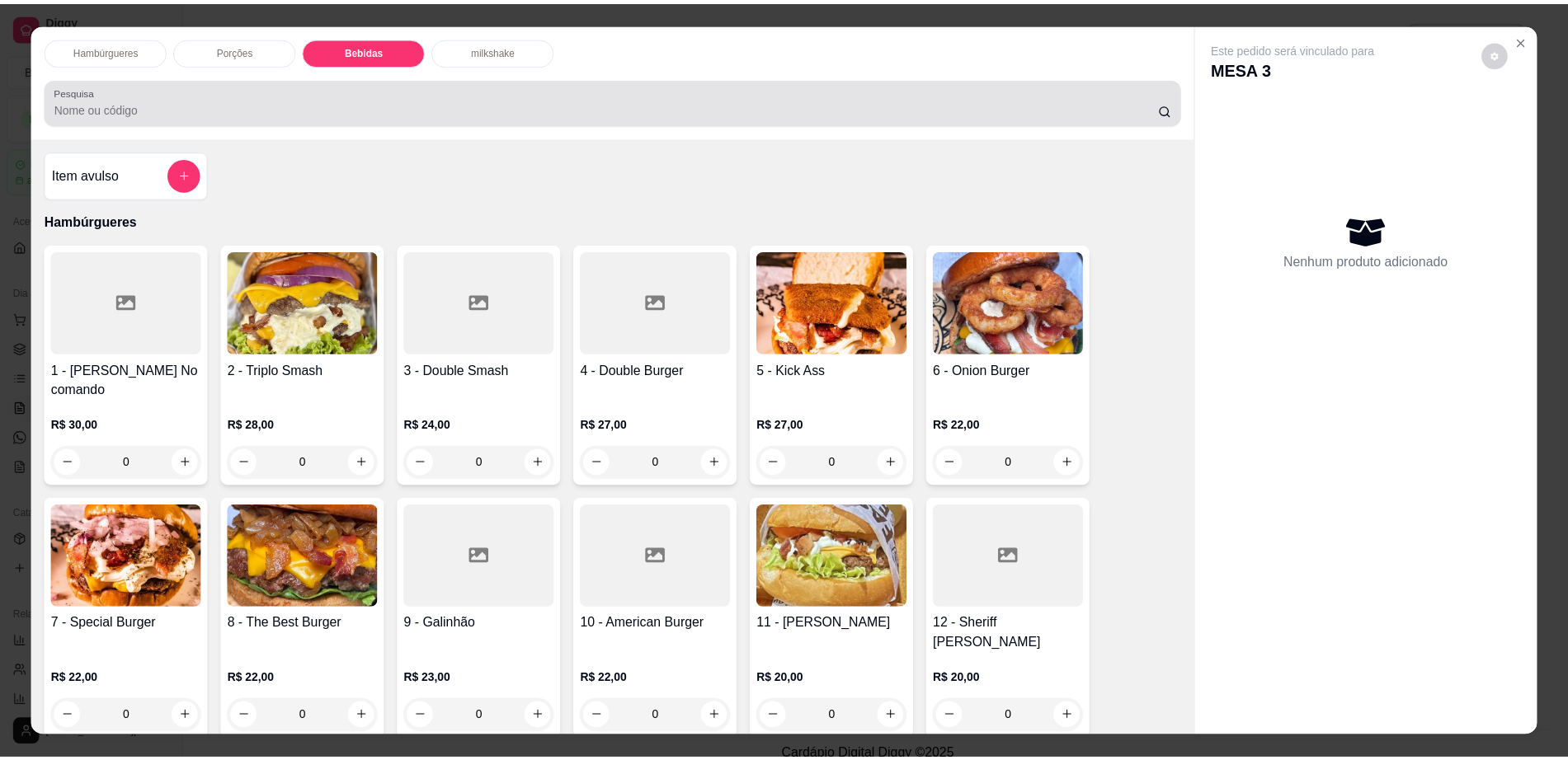
scroll to position [30, 0]
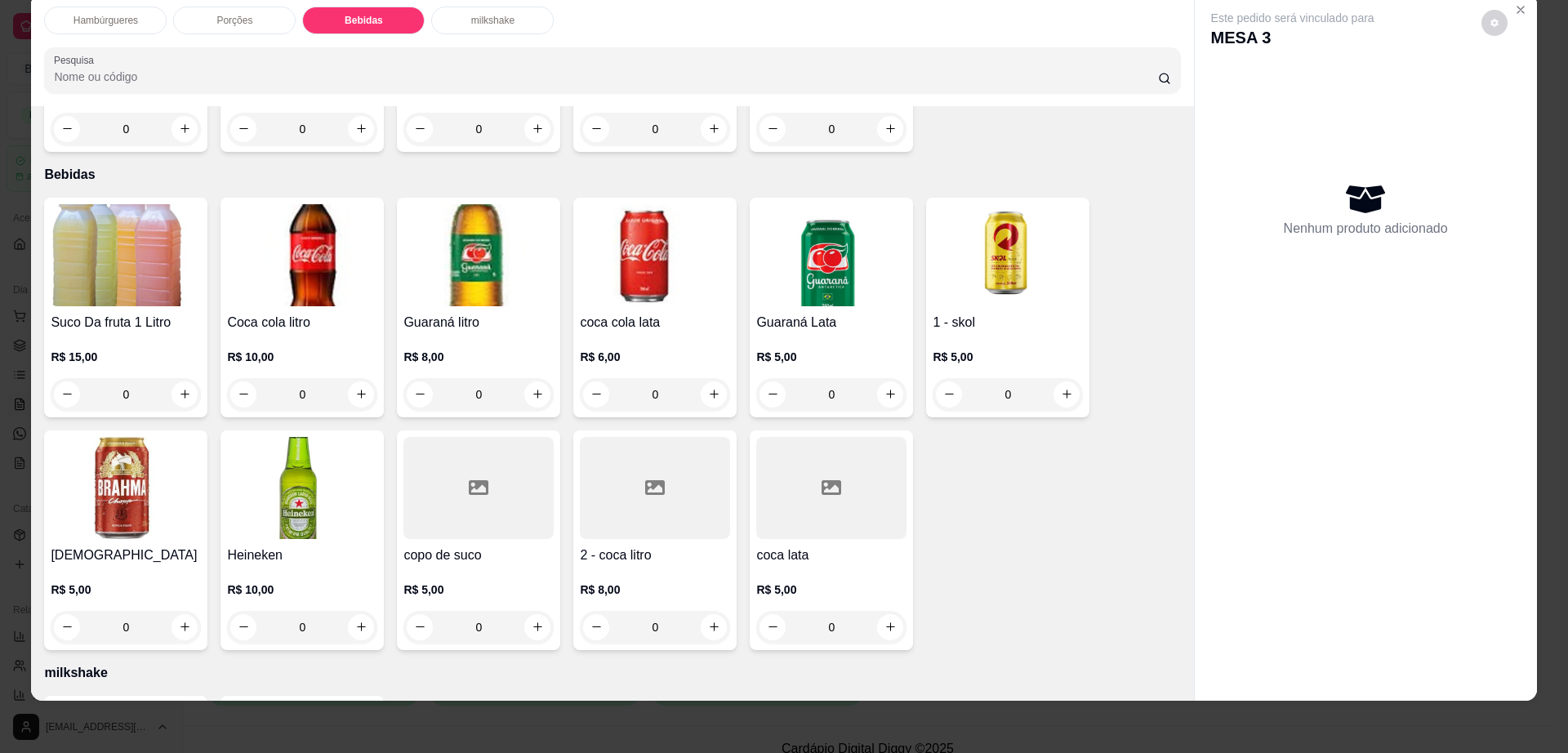
click at [621, 475] on div at bounding box center [654, 489] width 150 height 102
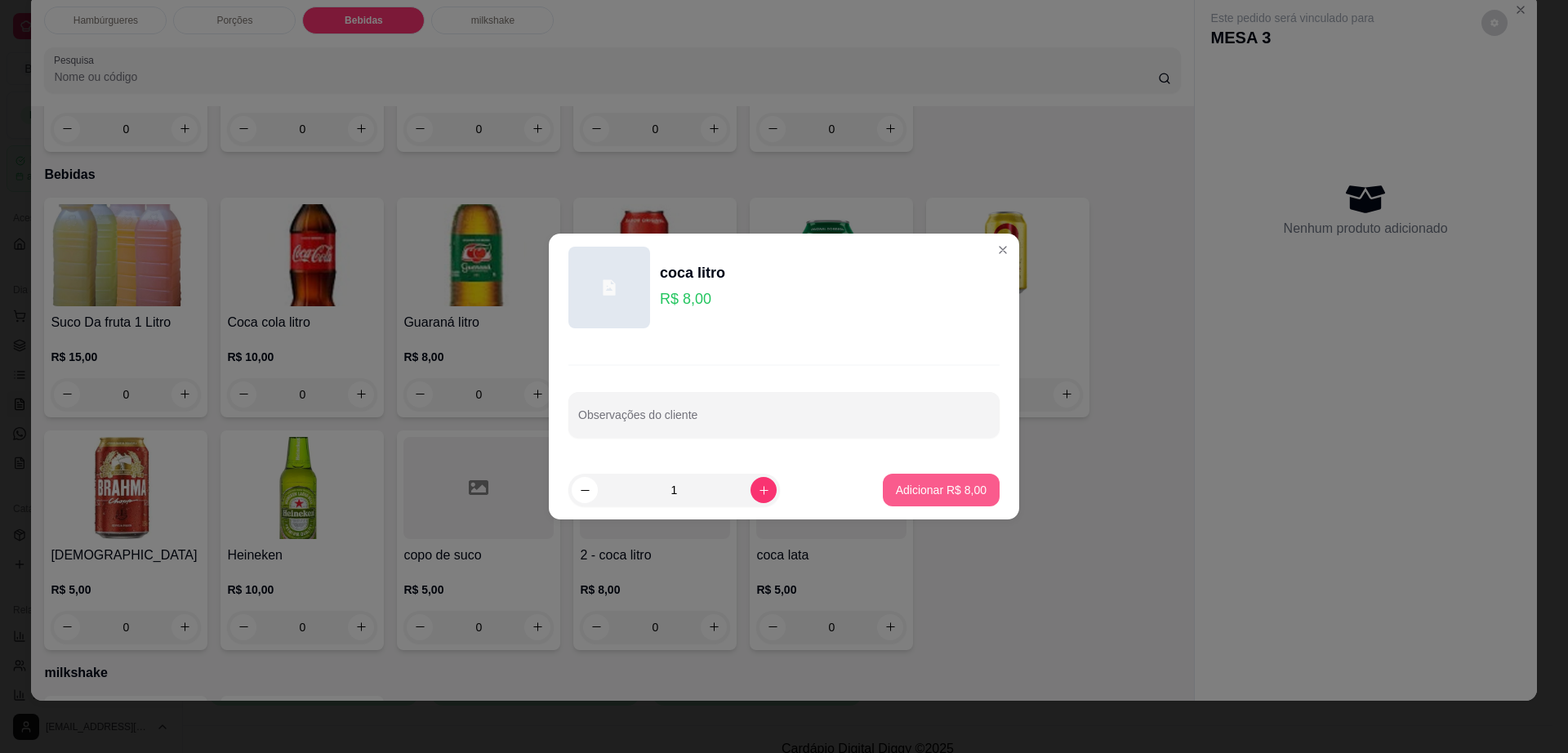
click at [934, 477] on button "Adicionar R$ 8,00" at bounding box center [942, 490] width 117 height 33
type input "1"
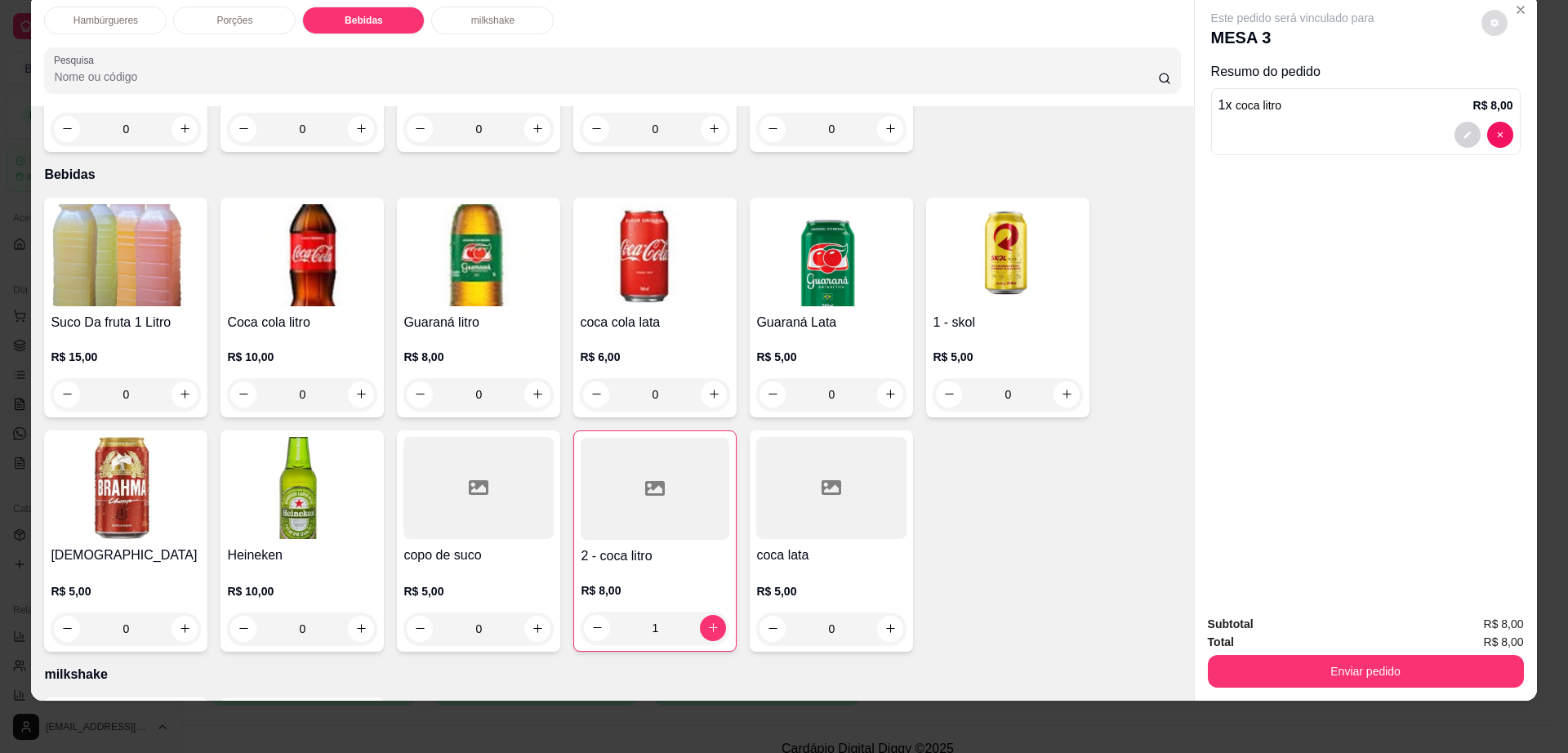
click at [1481, 20] on button "decrease-product-quantity" at bounding box center [1494, 23] width 26 height 26
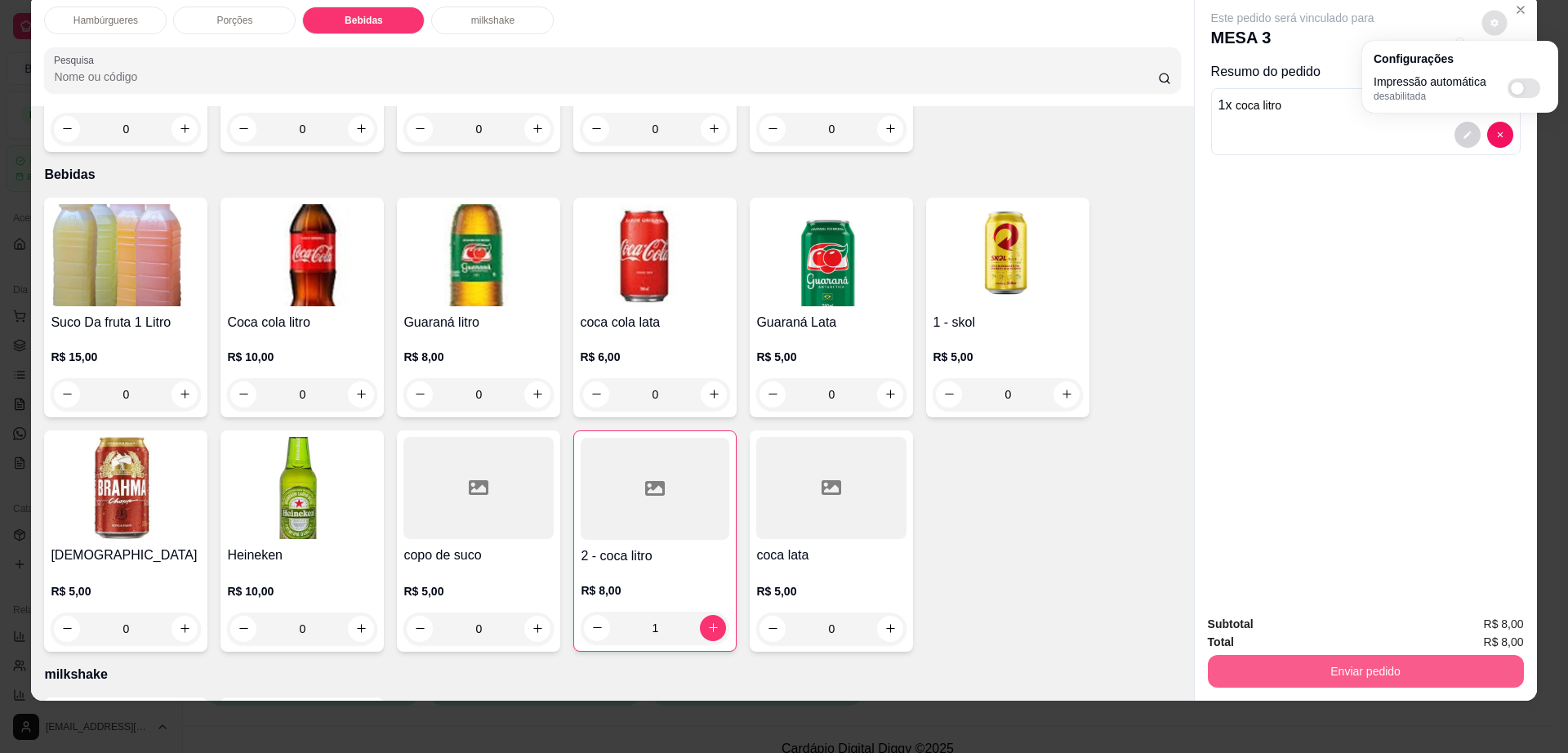
click at [1360, 665] on button "Enviar pedido" at bounding box center [1366, 671] width 316 height 33
click at [1360, 665] on button "Enviar pedido" at bounding box center [1364, 672] width 306 height 32
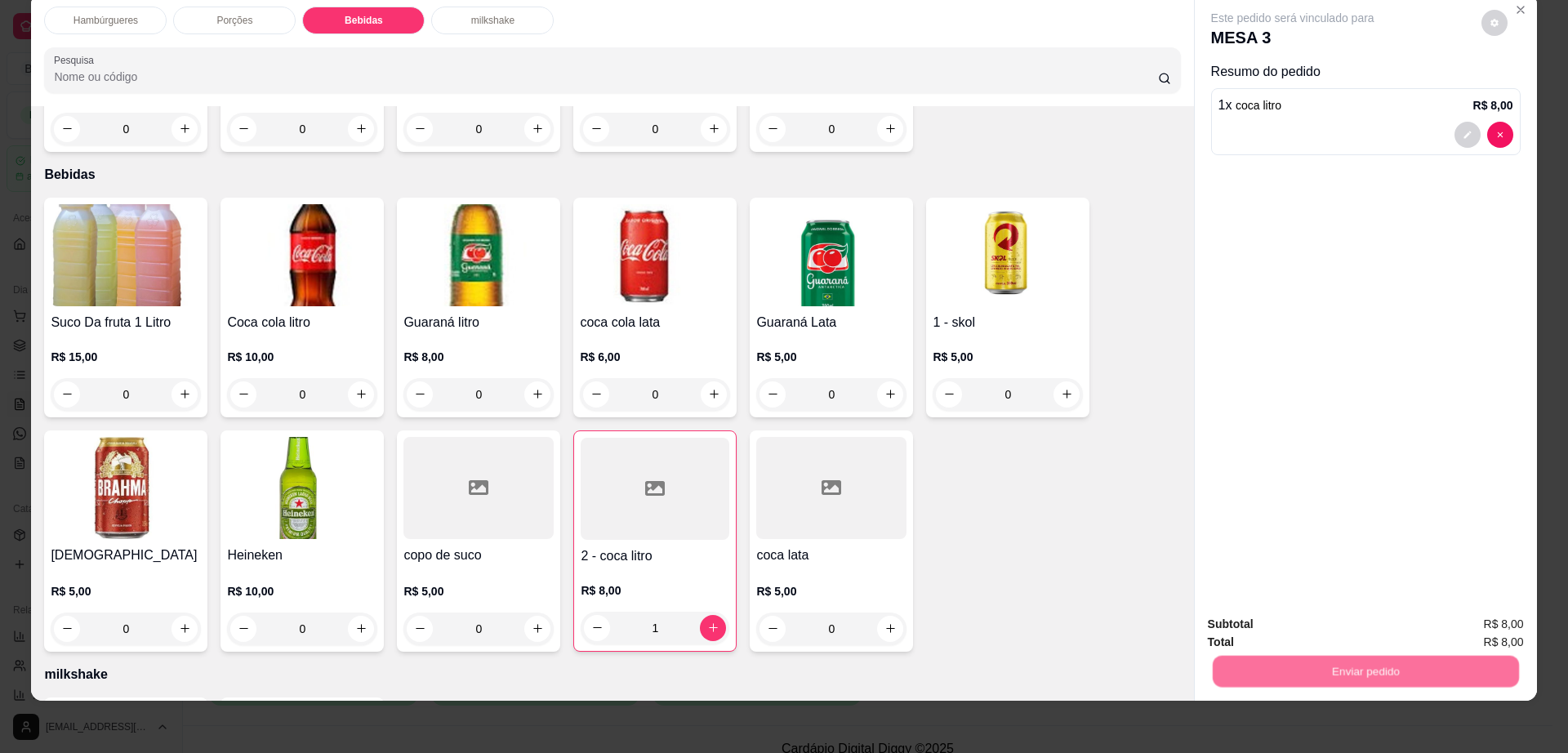
click at [1298, 630] on button "Não registrar e enviar pedido" at bounding box center [1309, 631] width 170 height 31
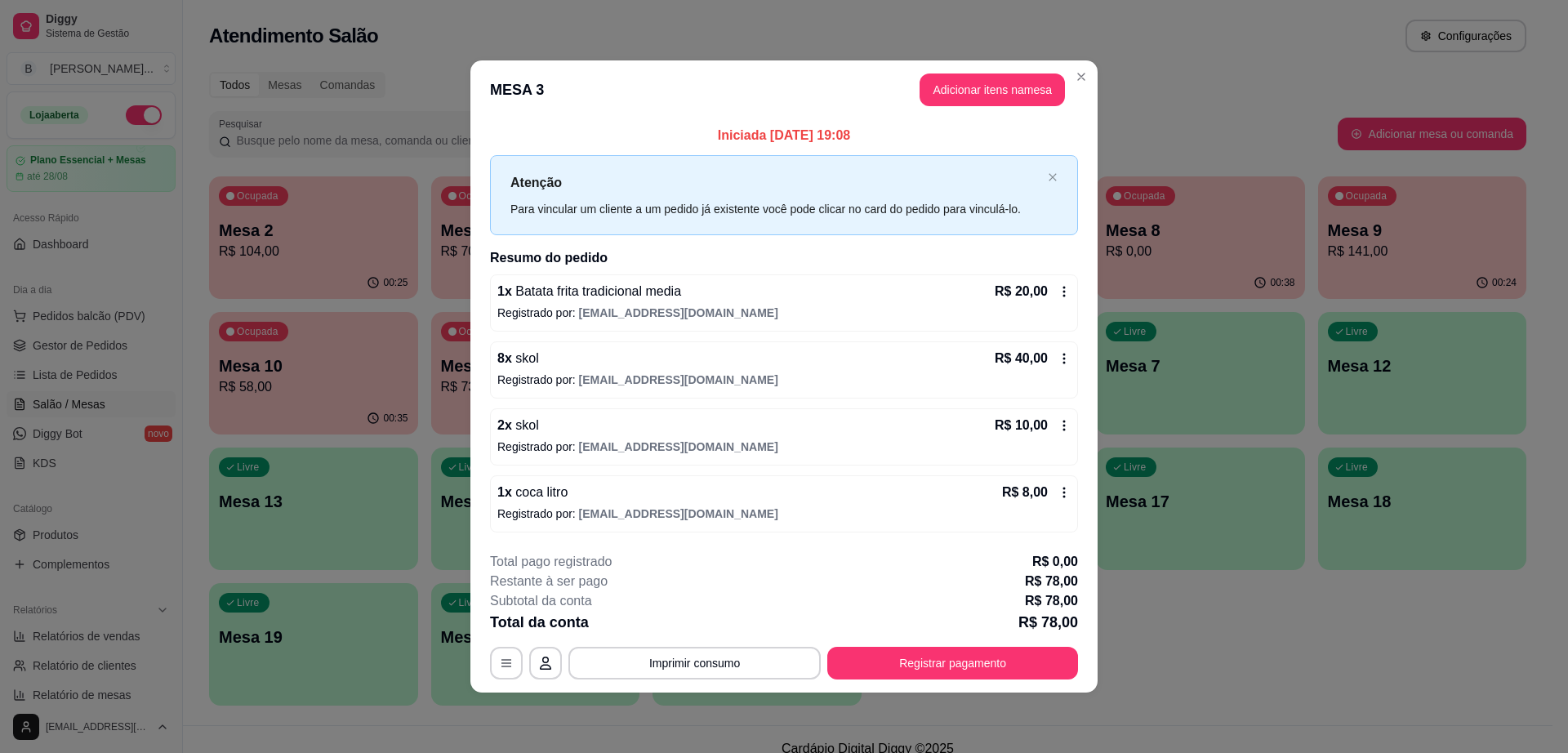
click at [965, 671] on button "Registrar pagamento" at bounding box center [952, 663] width 250 height 33
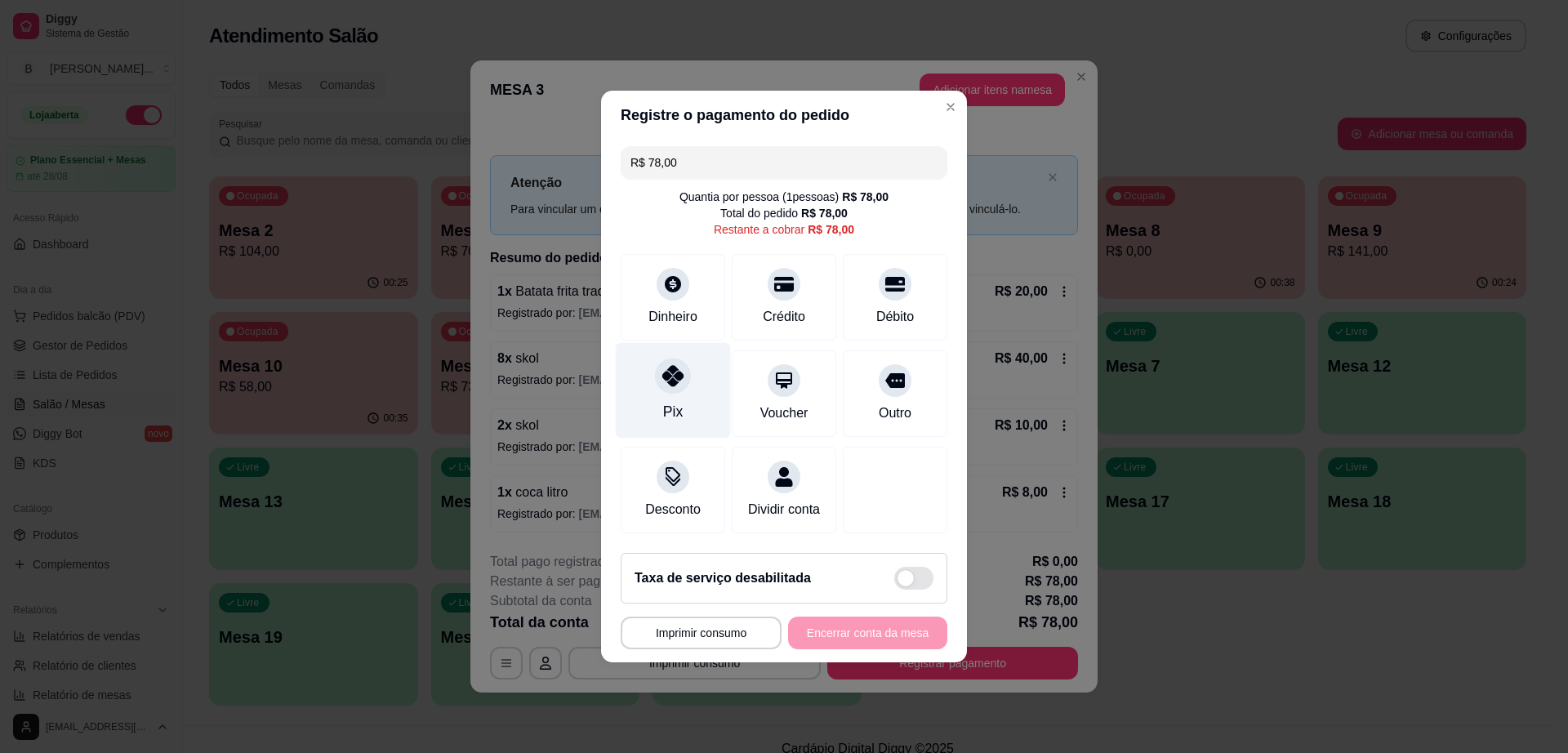
click at [676, 365] on icon at bounding box center [673, 375] width 21 height 21
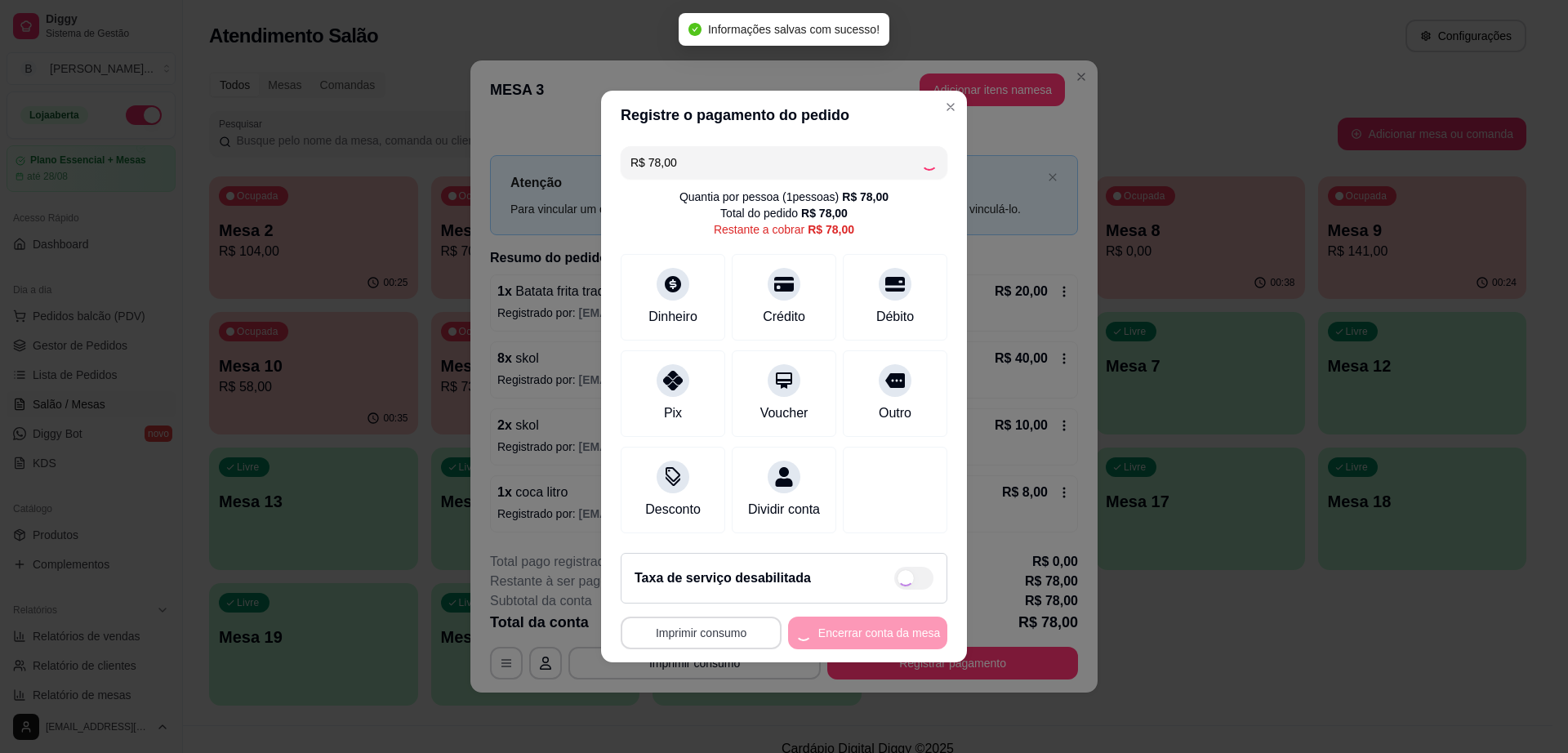
type input "R$ 0,00"
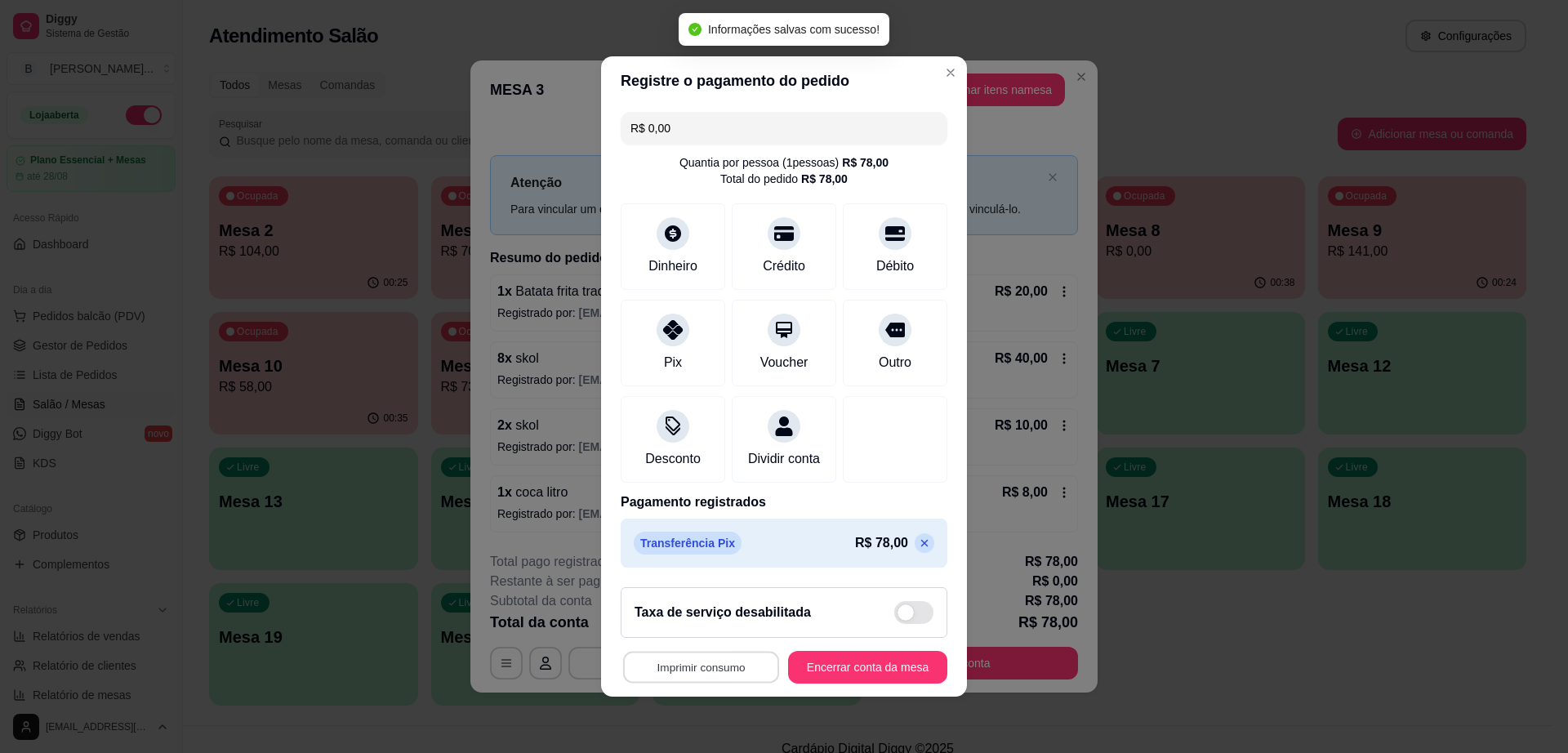
click at [715, 666] on button "Imprimir consumo" at bounding box center [702, 667] width 156 height 32
click at [711, 638] on button "Impressora cell" at bounding box center [694, 639] width 114 height 25
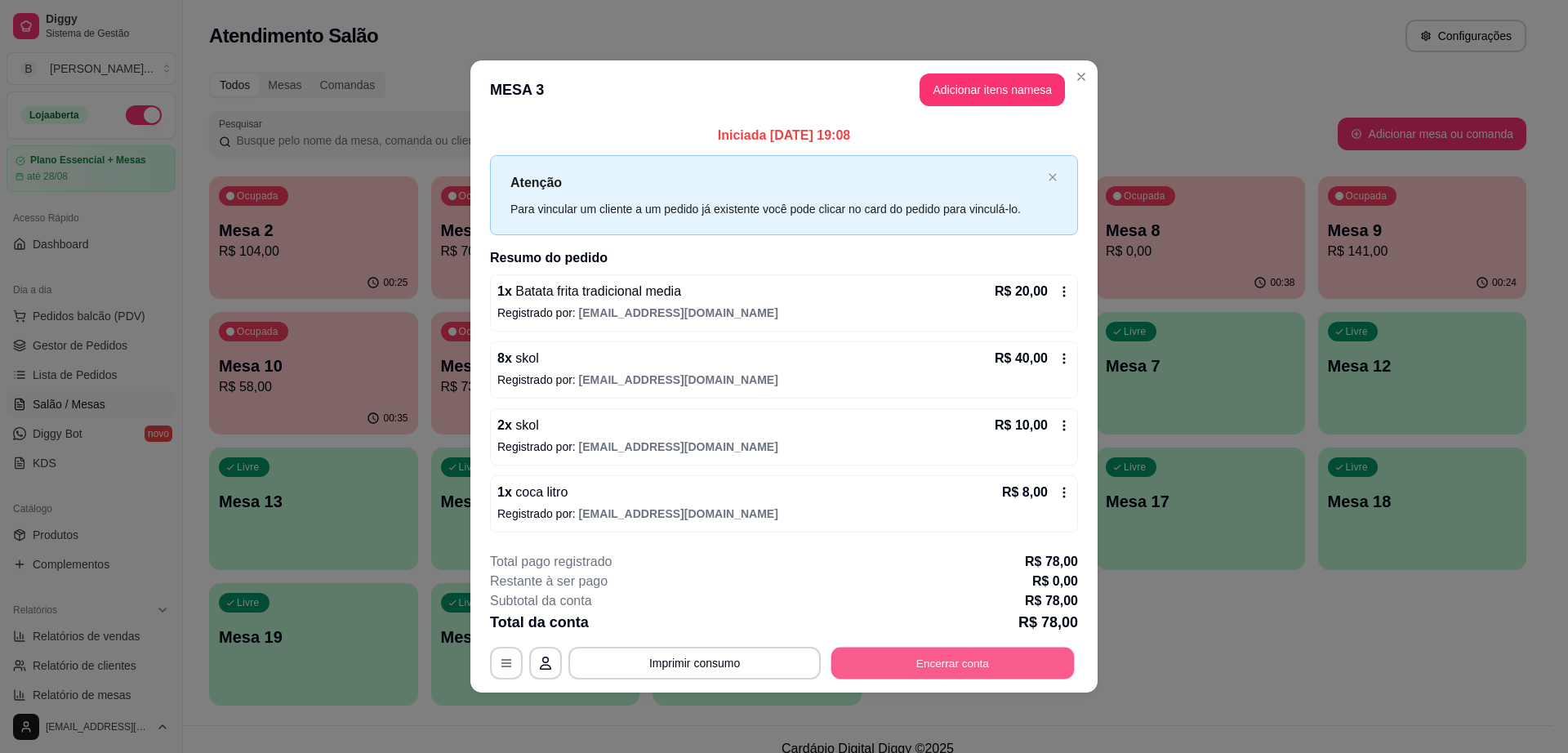
click at [1015, 659] on button "Encerrar conta" at bounding box center [953, 663] width 244 height 32
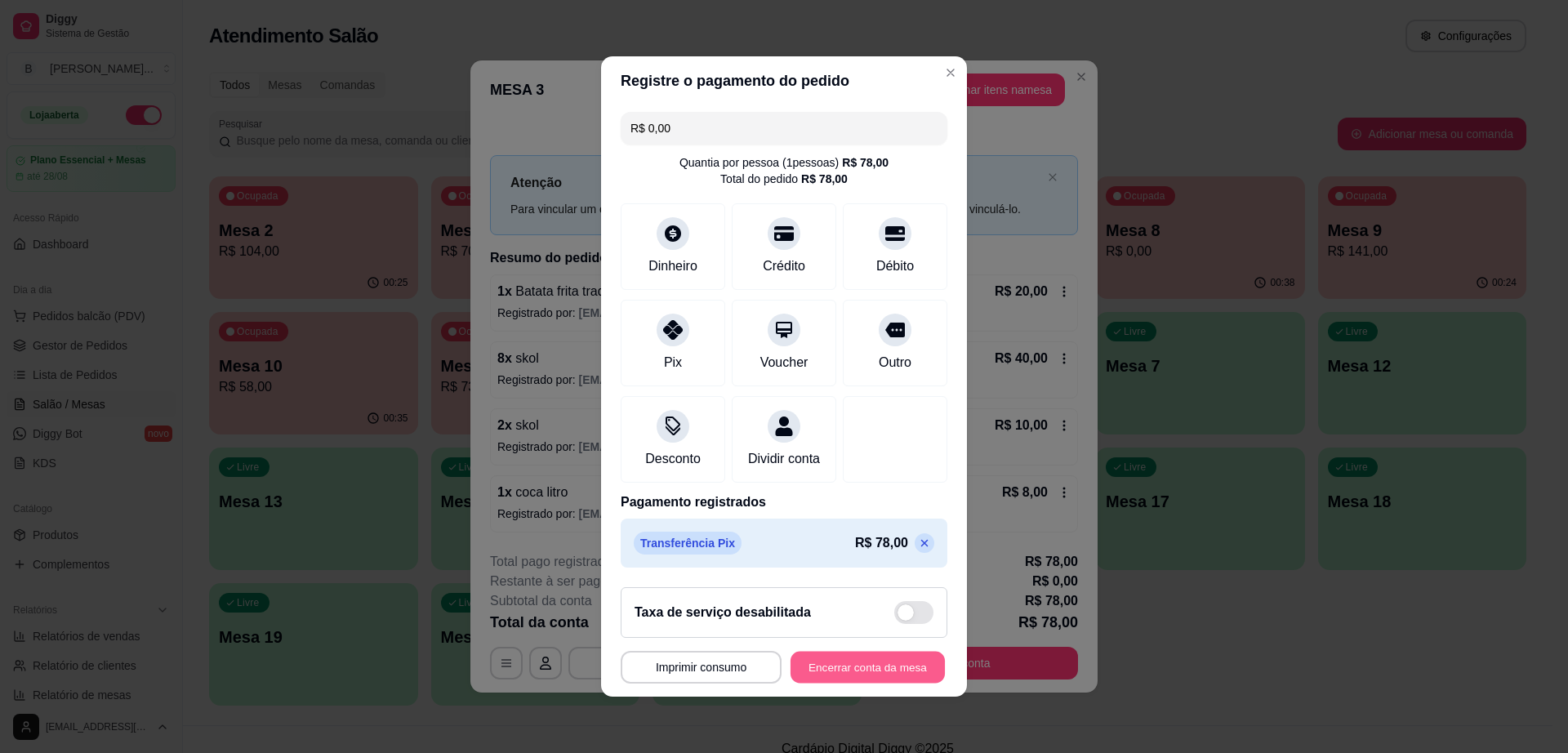
click at [876, 679] on button "Encerrar conta da mesa" at bounding box center [868, 667] width 154 height 32
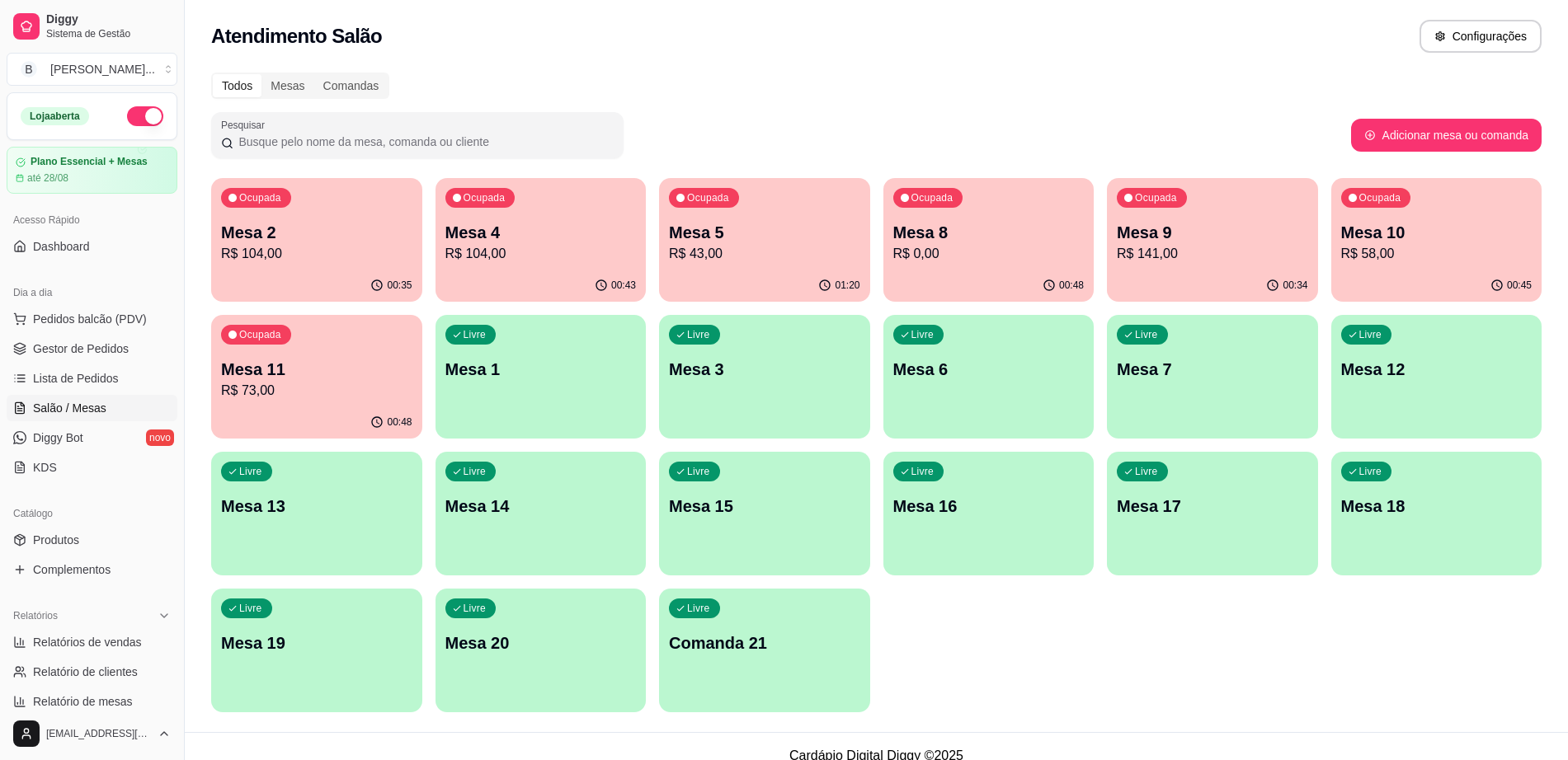
click at [327, 391] on p "R$ 73,00" at bounding box center [317, 390] width 192 height 20
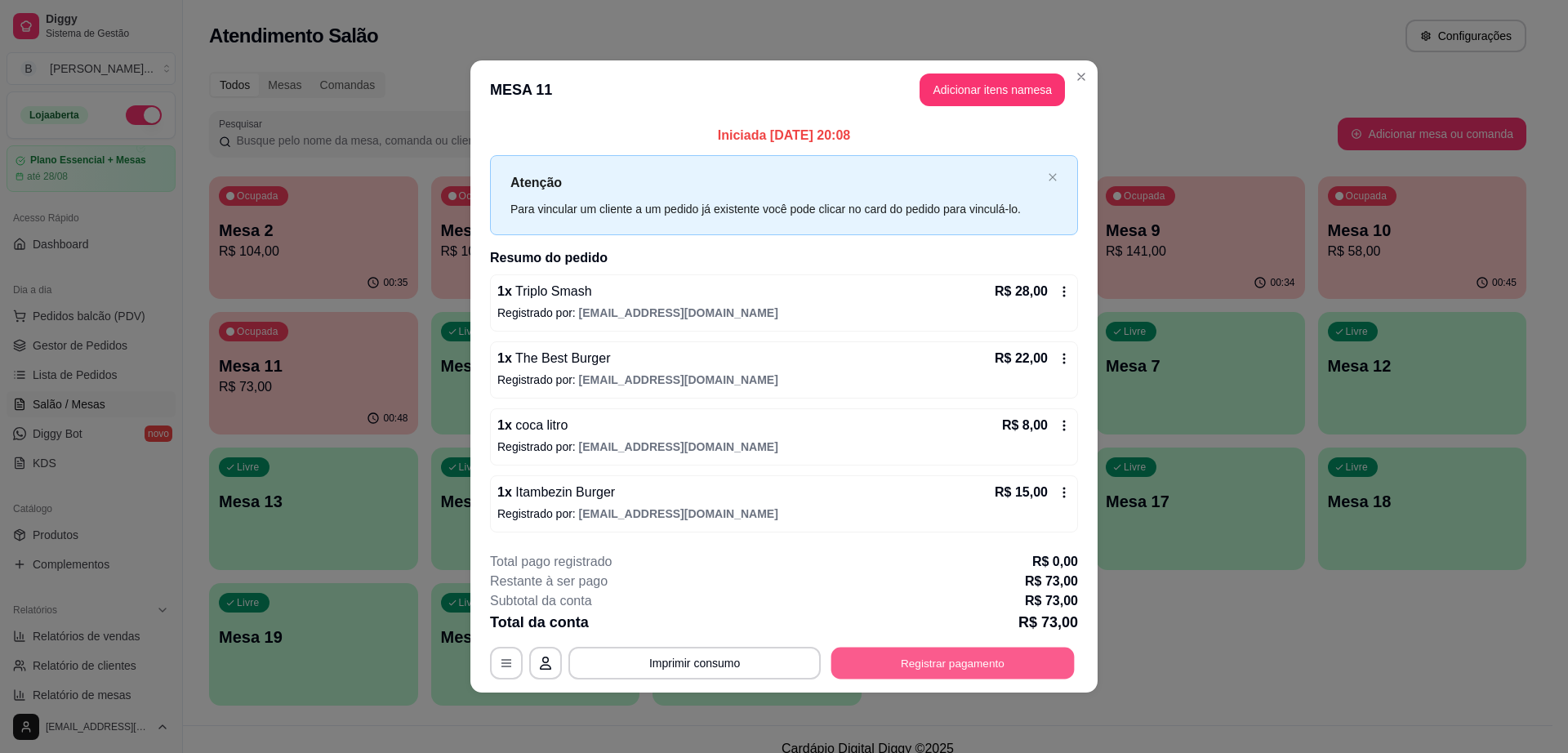
click at [883, 658] on button "Registrar pagamento" at bounding box center [953, 663] width 244 height 32
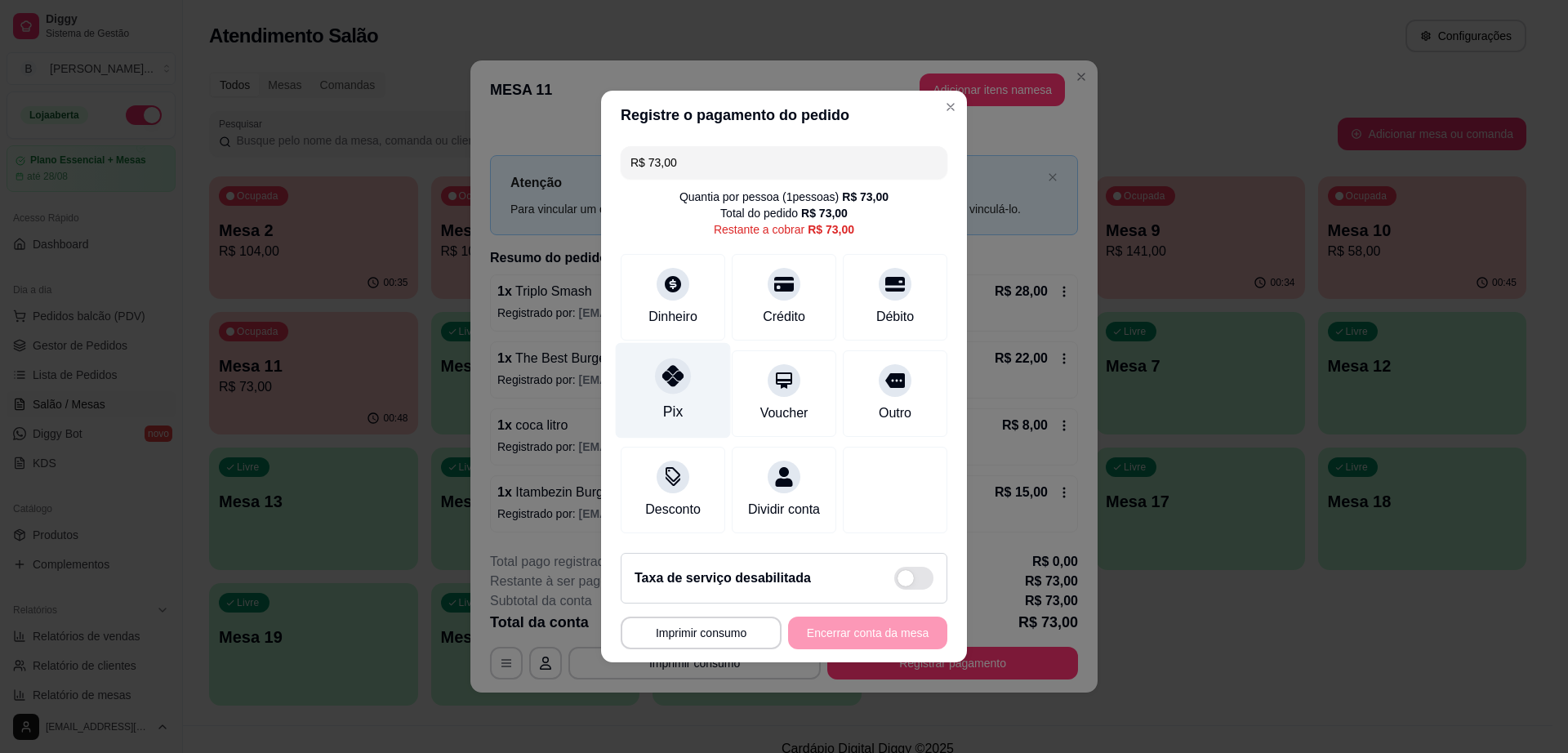
click at [650, 364] on div "Pix" at bounding box center [674, 391] width 115 height 96
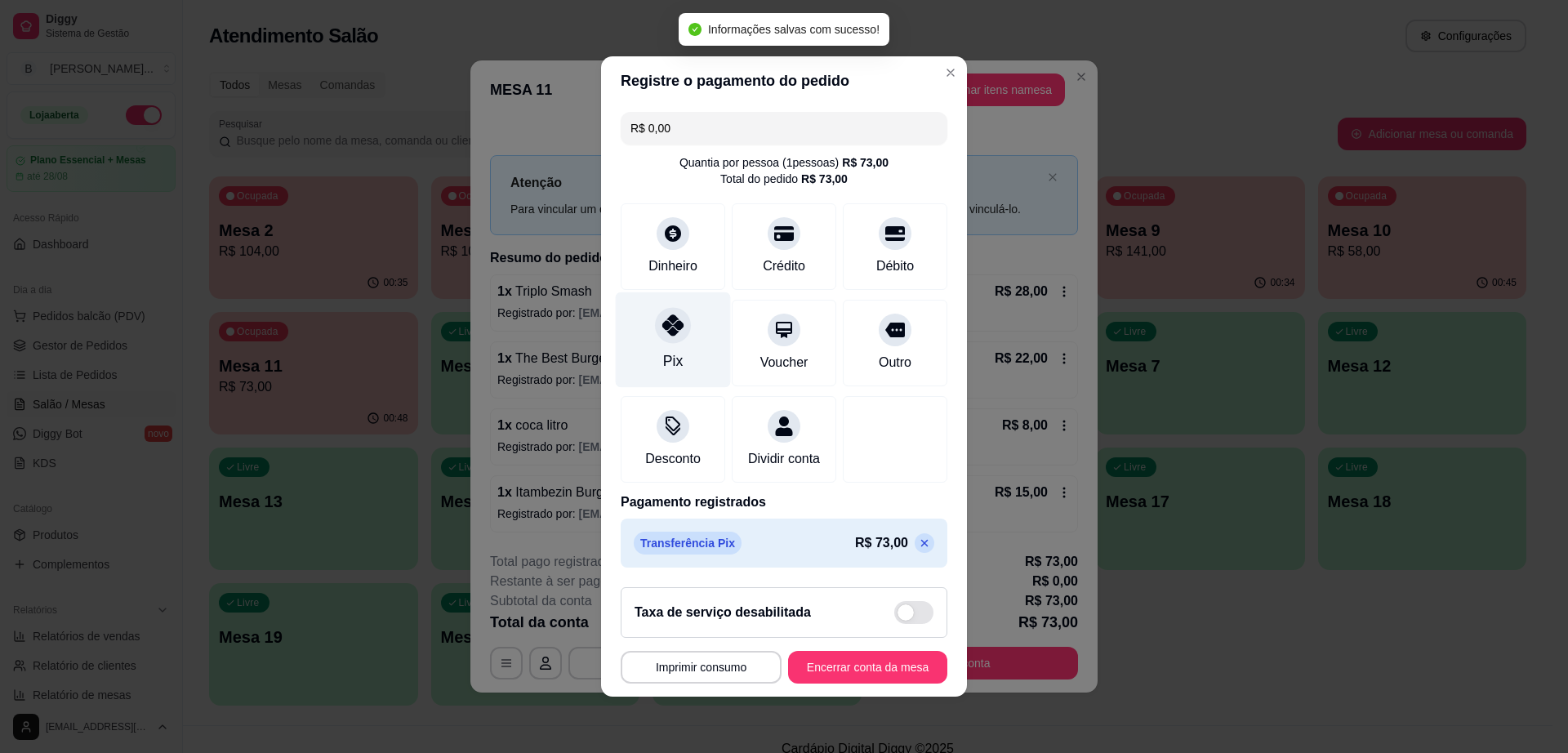
type input "R$ 0,00"
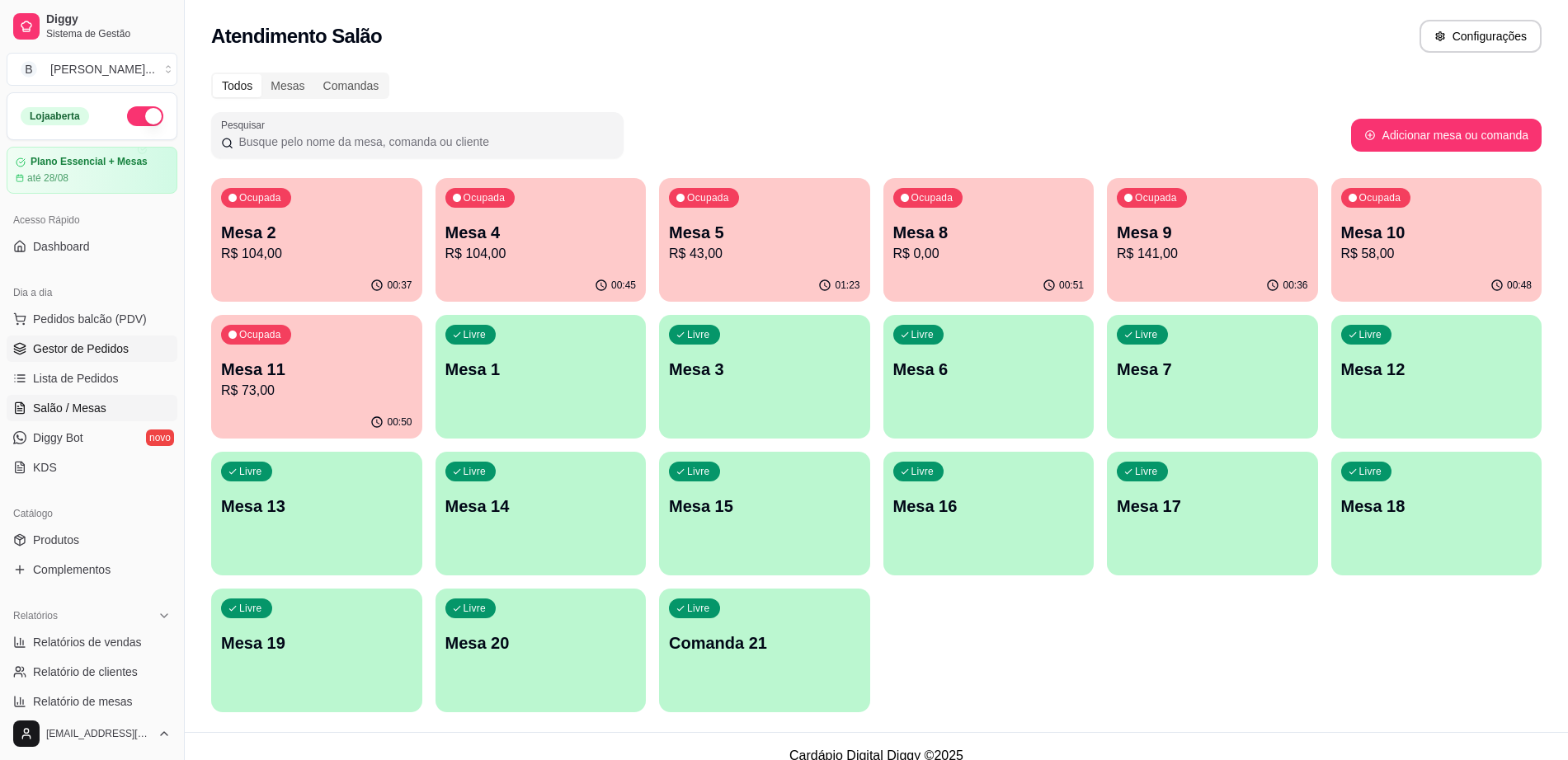
click at [98, 353] on span "Gestor de Pedidos" at bounding box center [81, 349] width 96 height 17
click at [85, 347] on span "Gestor de Pedidos" at bounding box center [81, 349] width 96 height 17
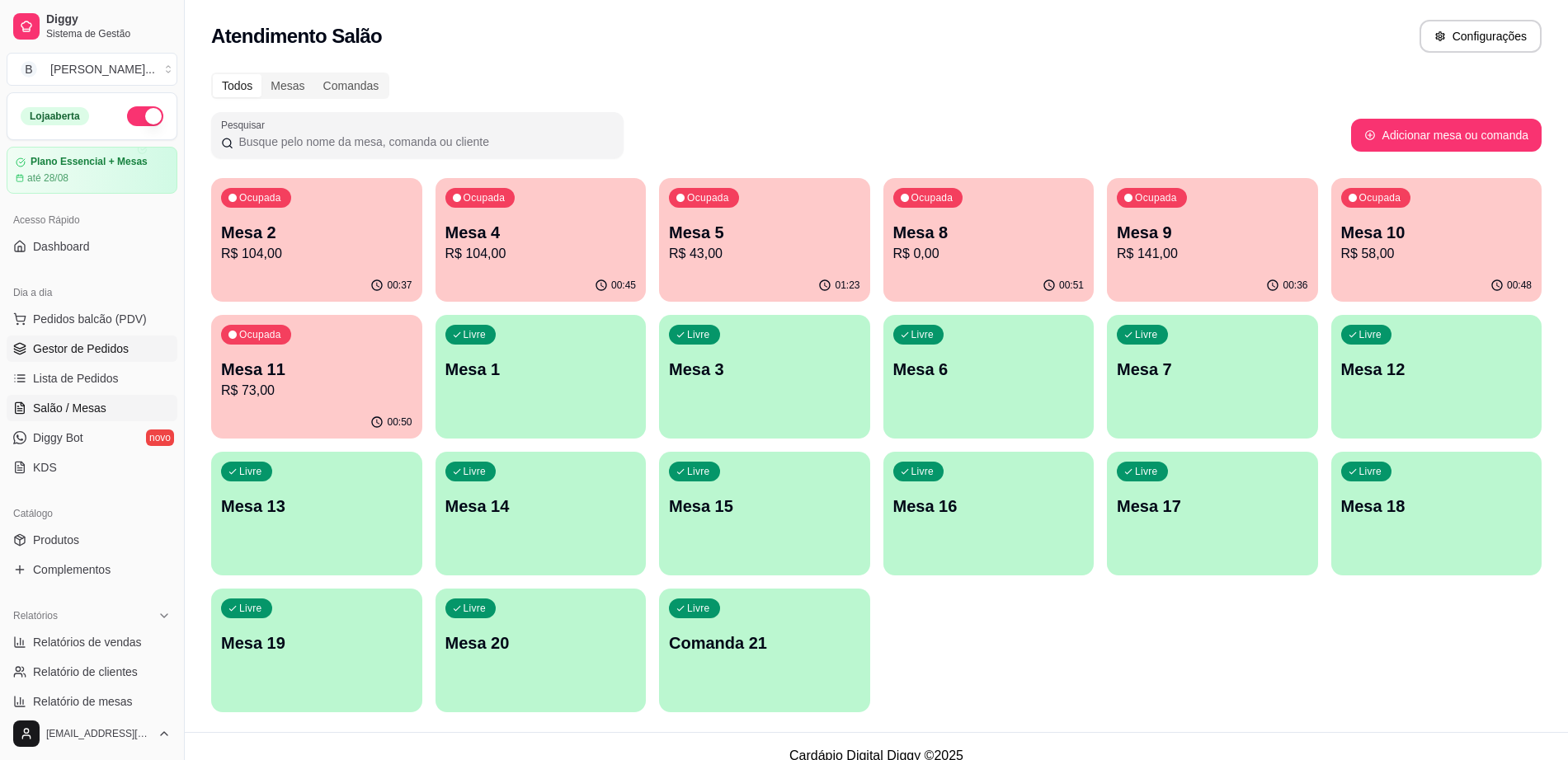
click at [85, 347] on span "Gestor de Pedidos" at bounding box center [81, 349] width 96 height 17
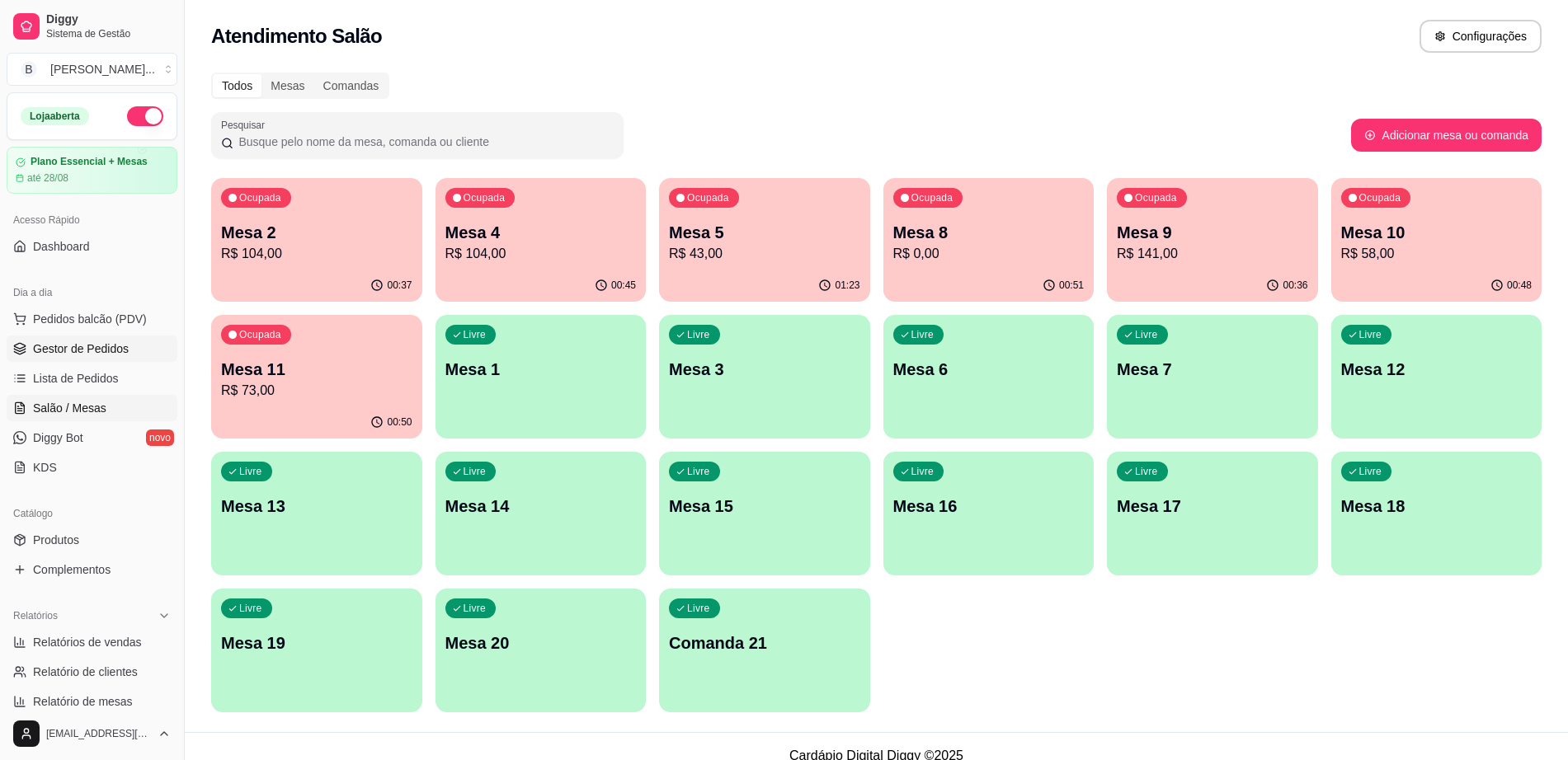
click at [85, 347] on span "Gestor de Pedidos" at bounding box center [81, 349] width 96 height 17
click at [97, 383] on span "Lista de Pedidos" at bounding box center [75, 379] width 86 height 17
click at [86, 314] on span "Pedidos balcão (PDV)" at bounding box center [89, 319] width 114 height 17
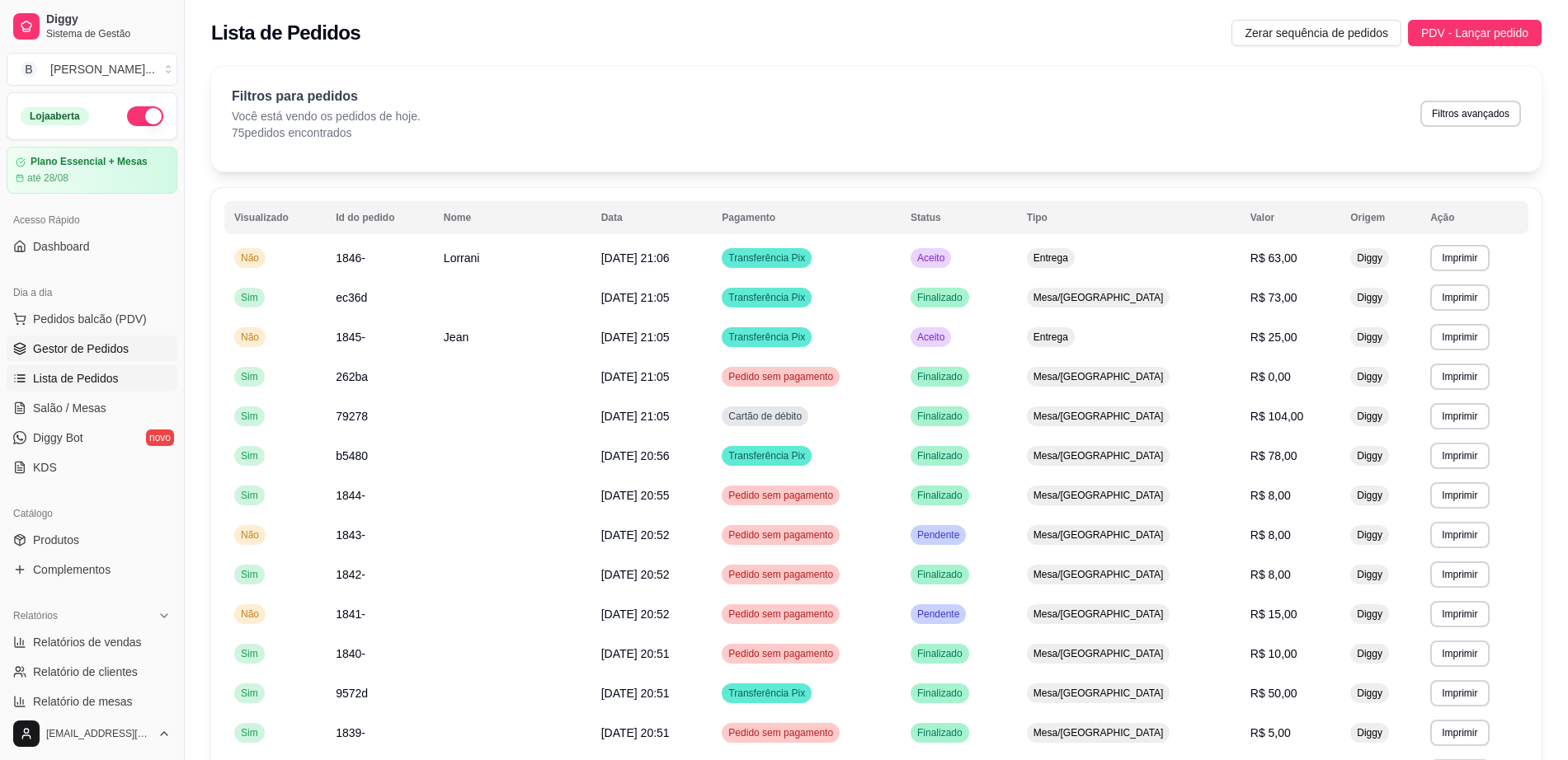
click at [103, 353] on span "Gestor de Pedidos" at bounding box center [81, 349] width 96 height 17
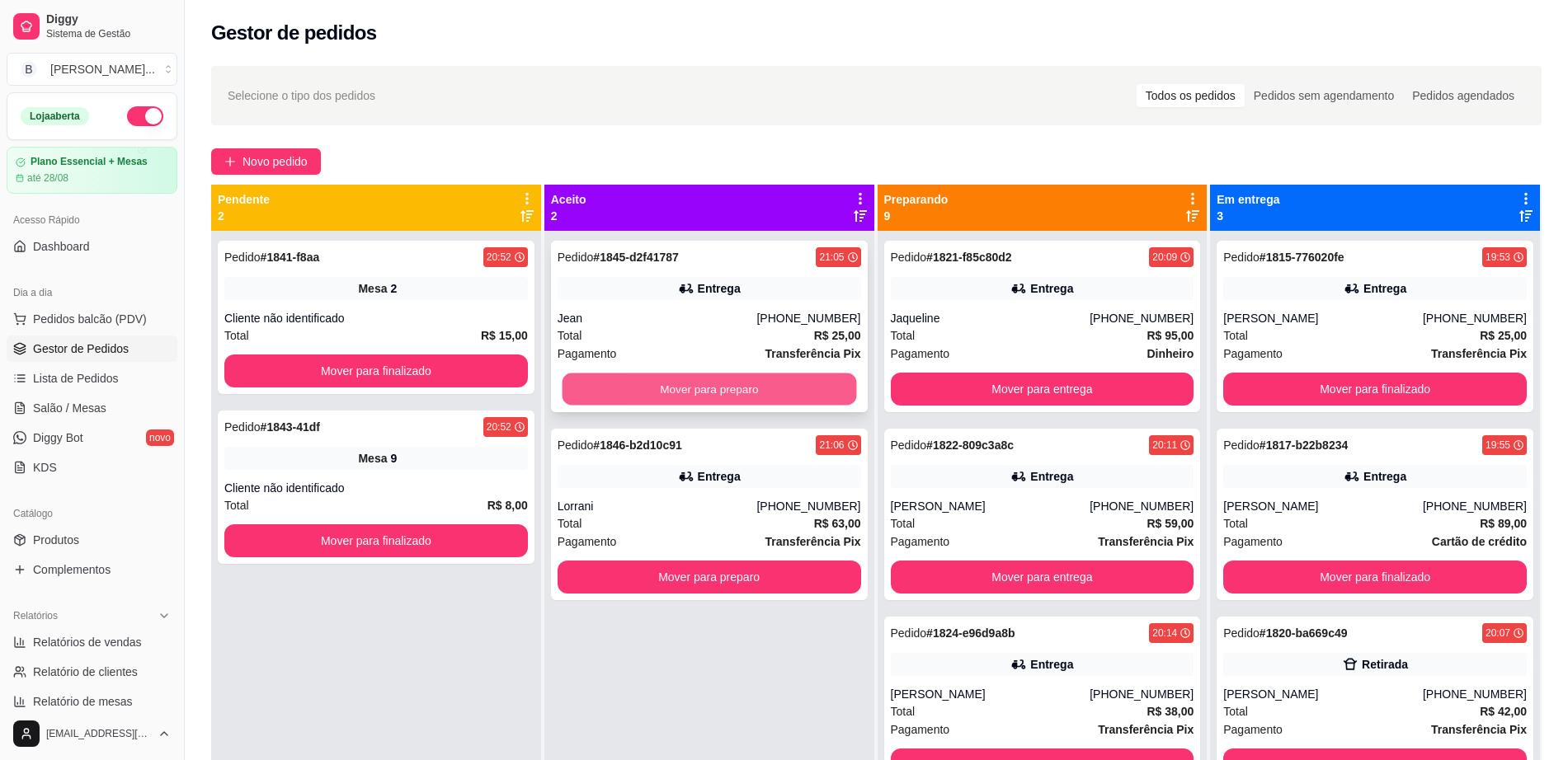
click at [730, 376] on button "Mover para preparo" at bounding box center [709, 390] width 294 height 32
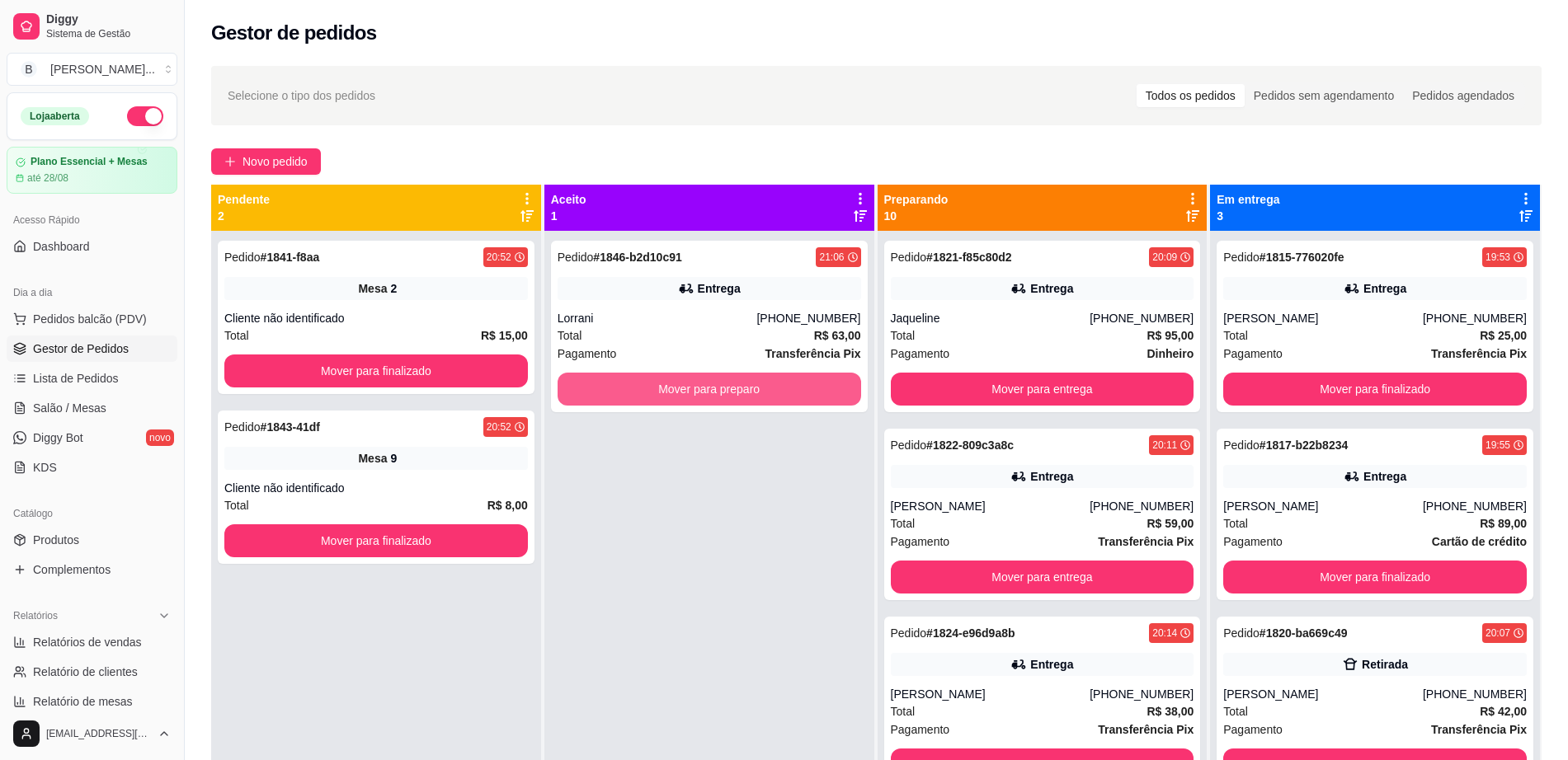
click at [730, 376] on button "Mover para preparo" at bounding box center [709, 389] width 304 height 33
click at [654, 380] on button "Mover para preparo" at bounding box center [709, 389] width 304 height 33
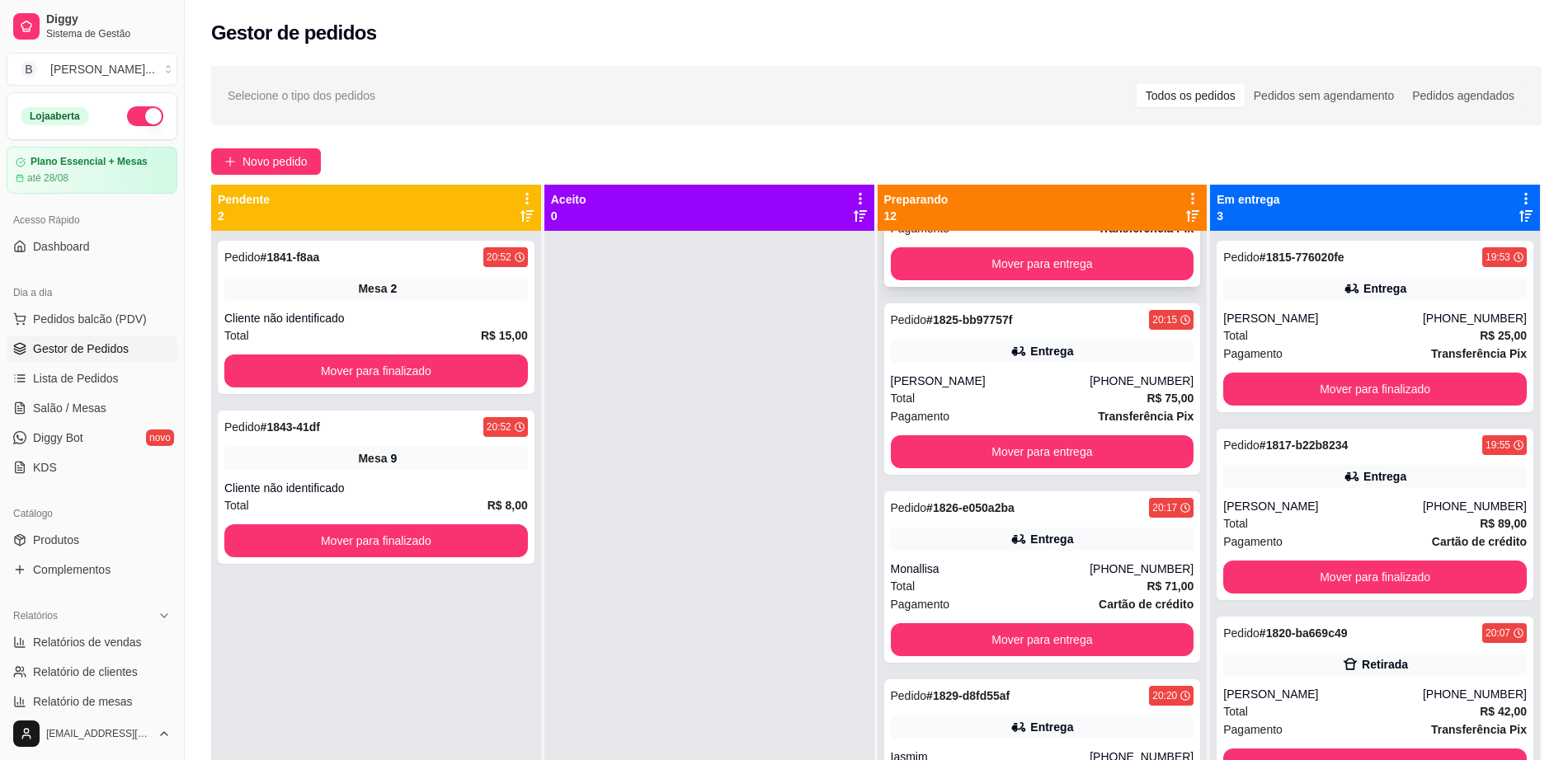
scroll to position [516, 0]
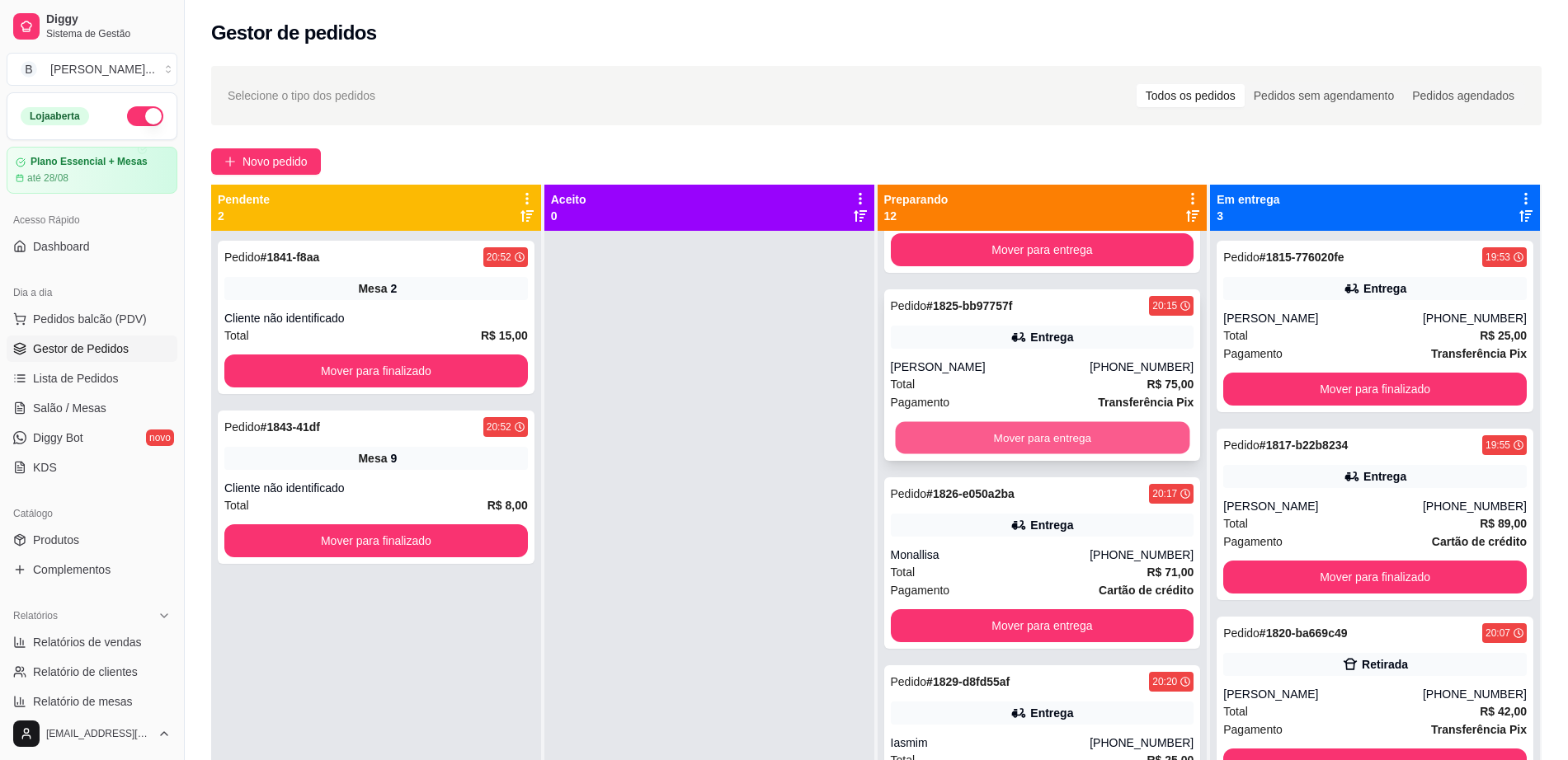
click at [1077, 452] on button "Mover para entrega" at bounding box center [1042, 438] width 294 height 32
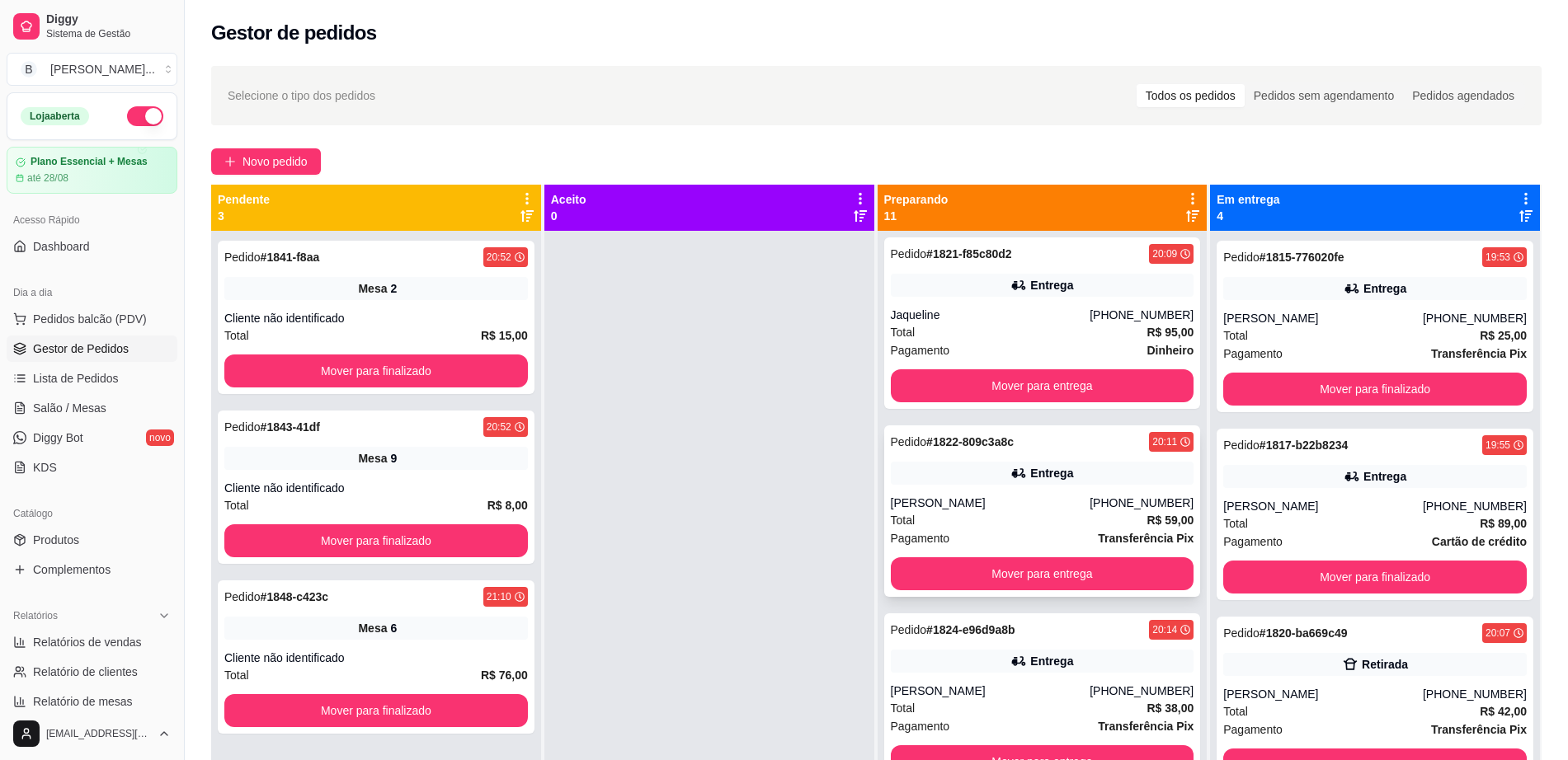
scroll to position [0, 0]
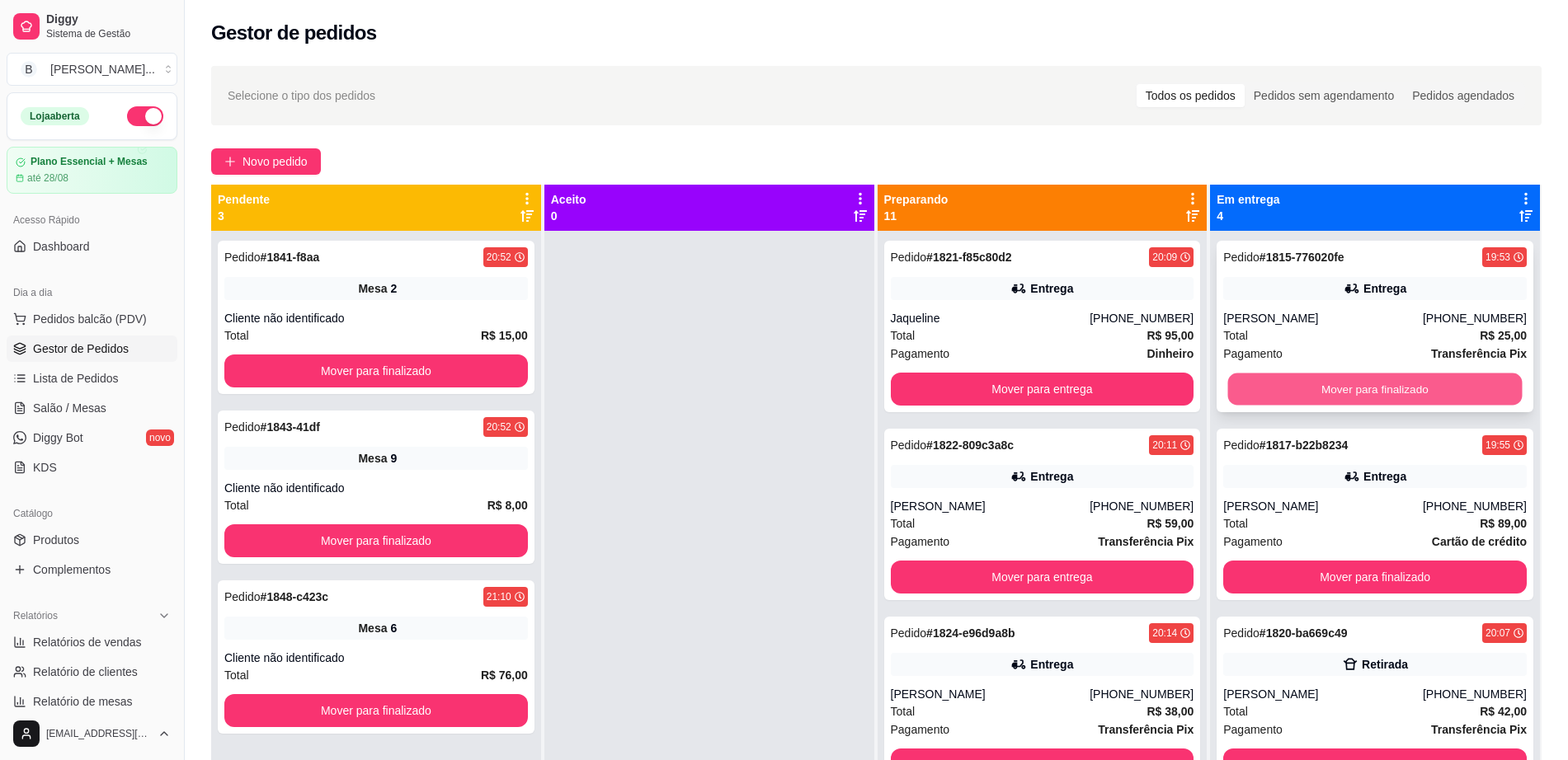
click at [1453, 399] on button "Mover para finalizado" at bounding box center [1375, 390] width 294 height 32
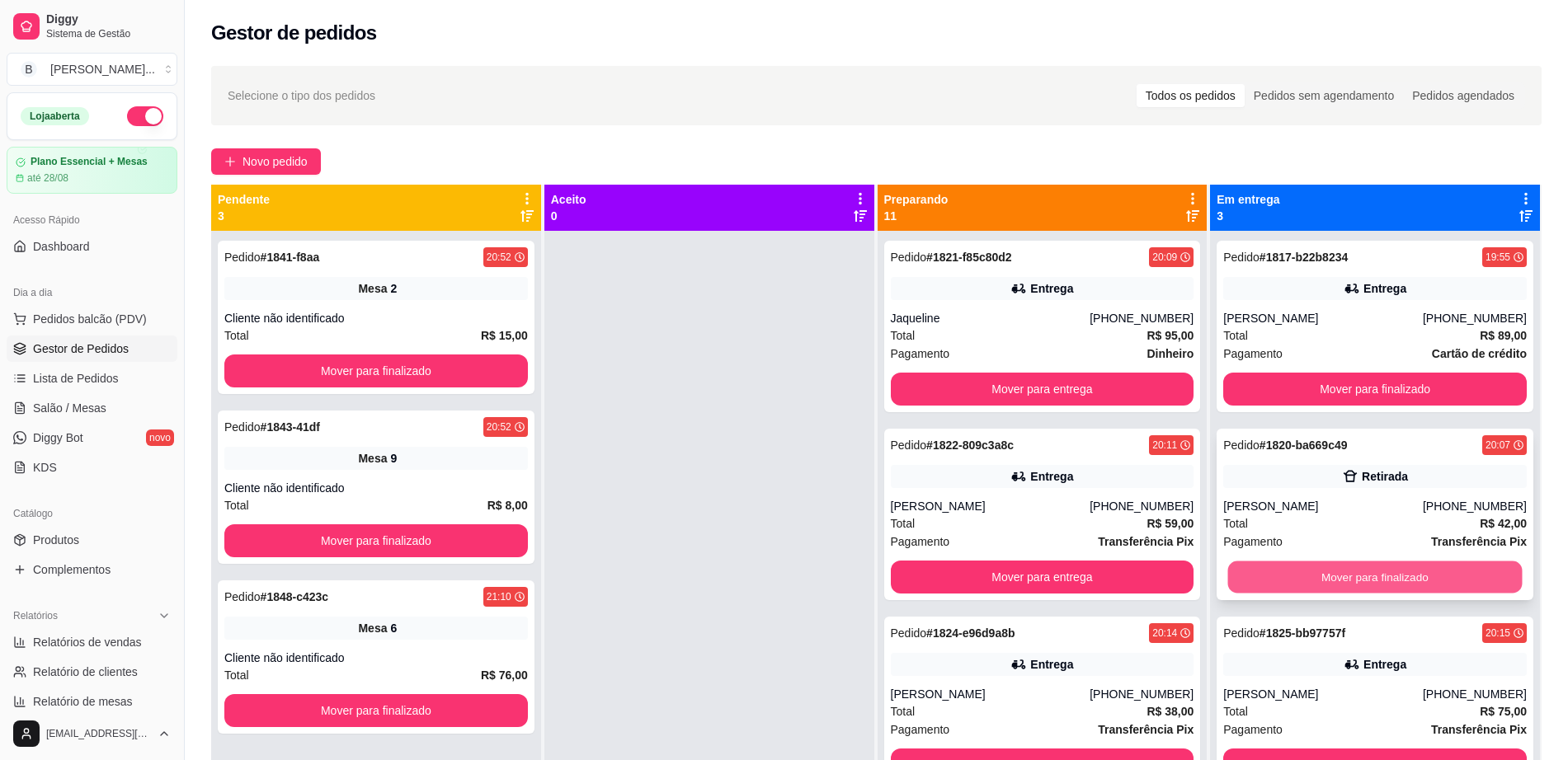
click at [1432, 569] on button "Mover para finalizado" at bounding box center [1375, 578] width 294 height 32
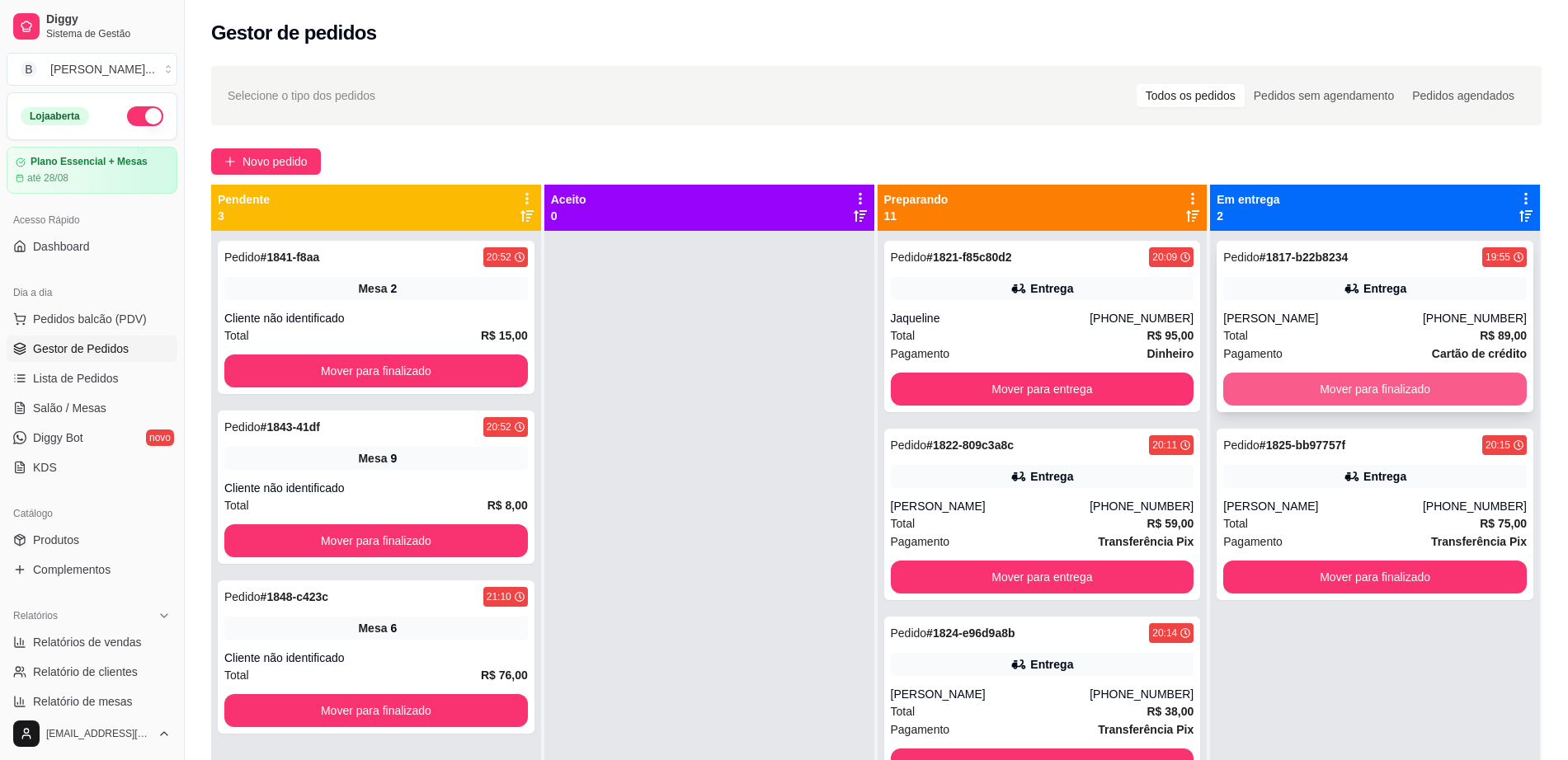
click at [1426, 396] on button "Mover para finalizado" at bounding box center [1375, 389] width 304 height 33
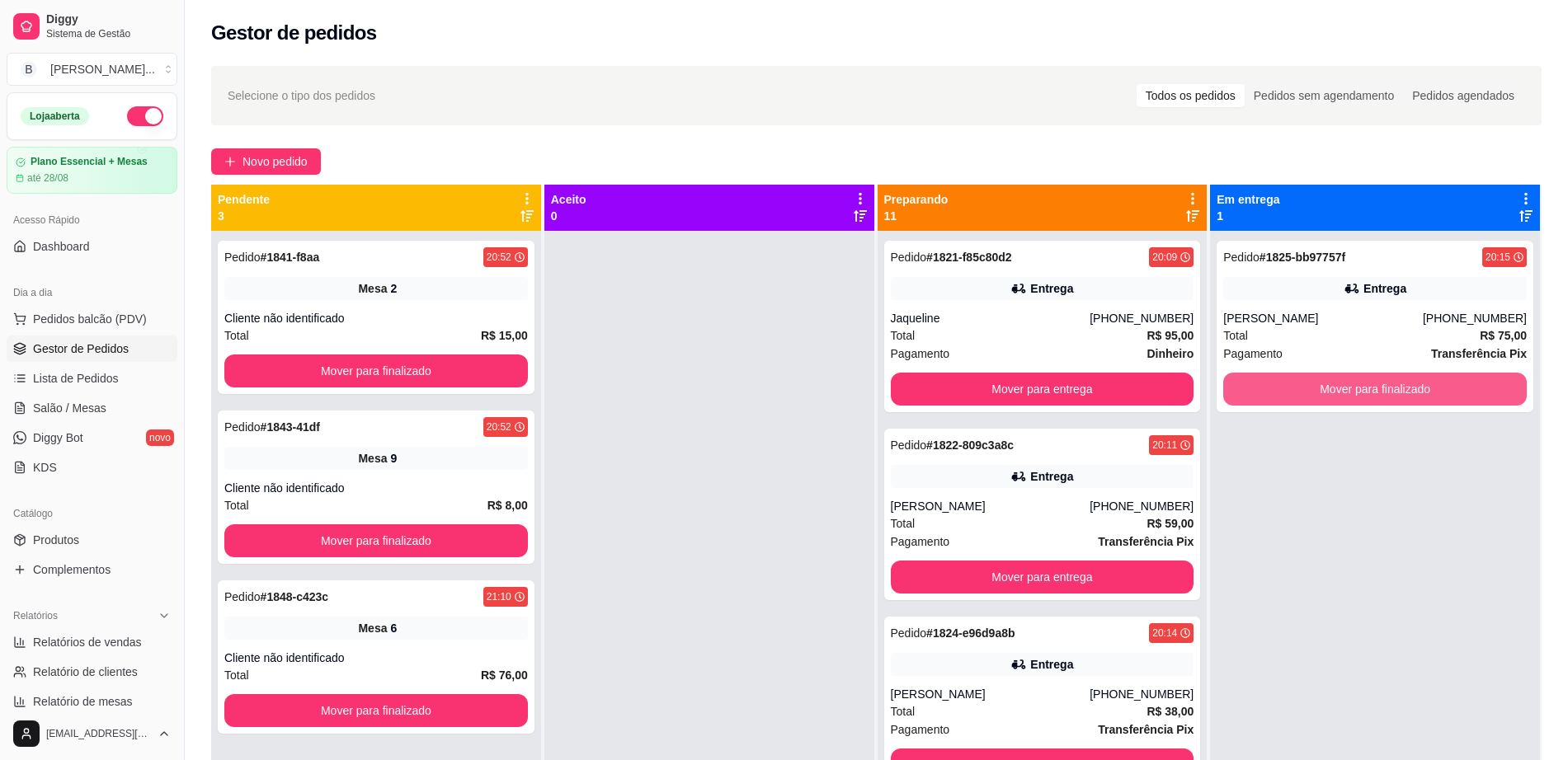
click at [1426, 396] on button "Mover para finalizado" at bounding box center [1375, 389] width 304 height 33
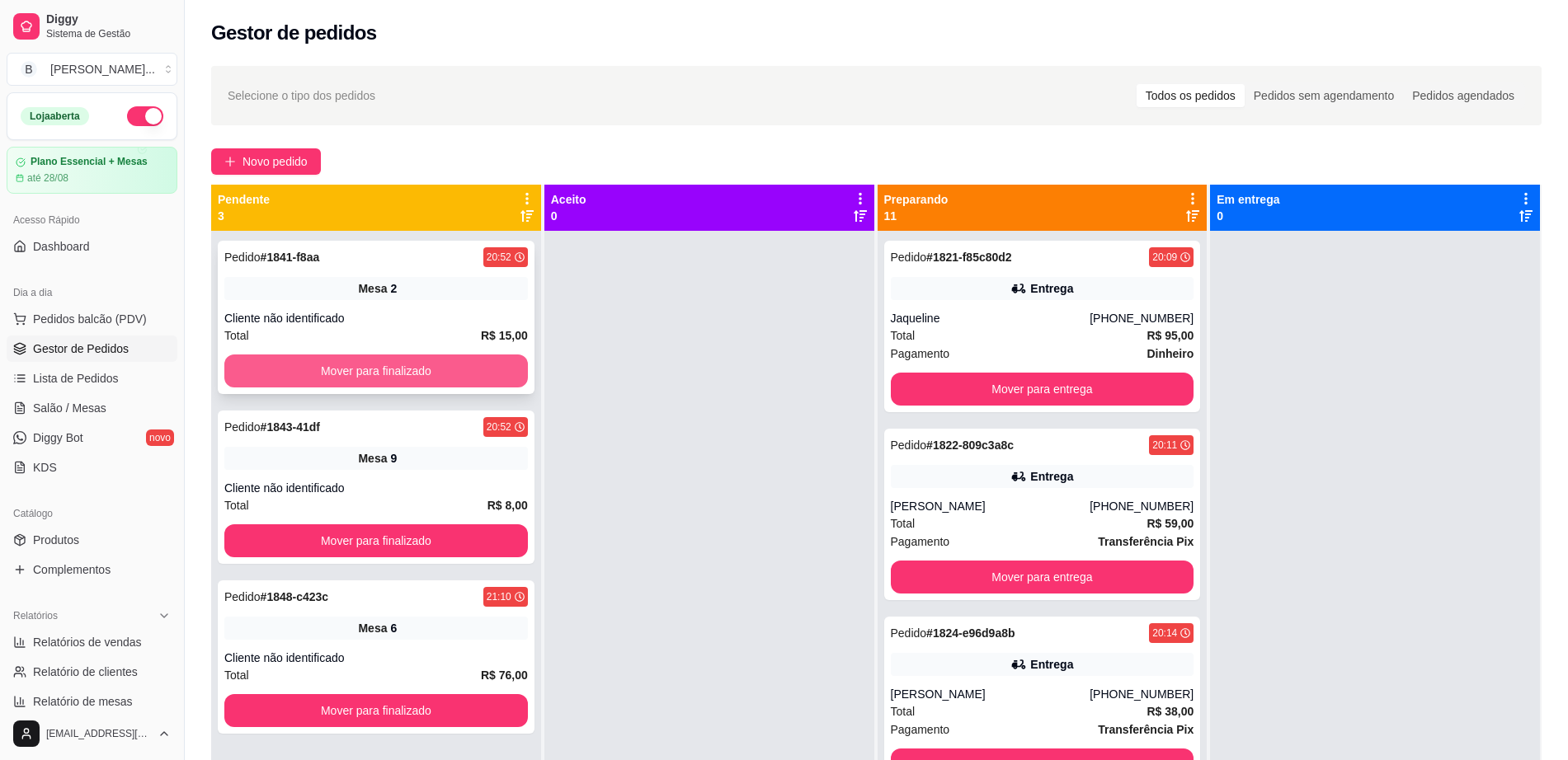
click at [271, 372] on button "Mover para finalizado" at bounding box center [376, 370] width 304 height 33
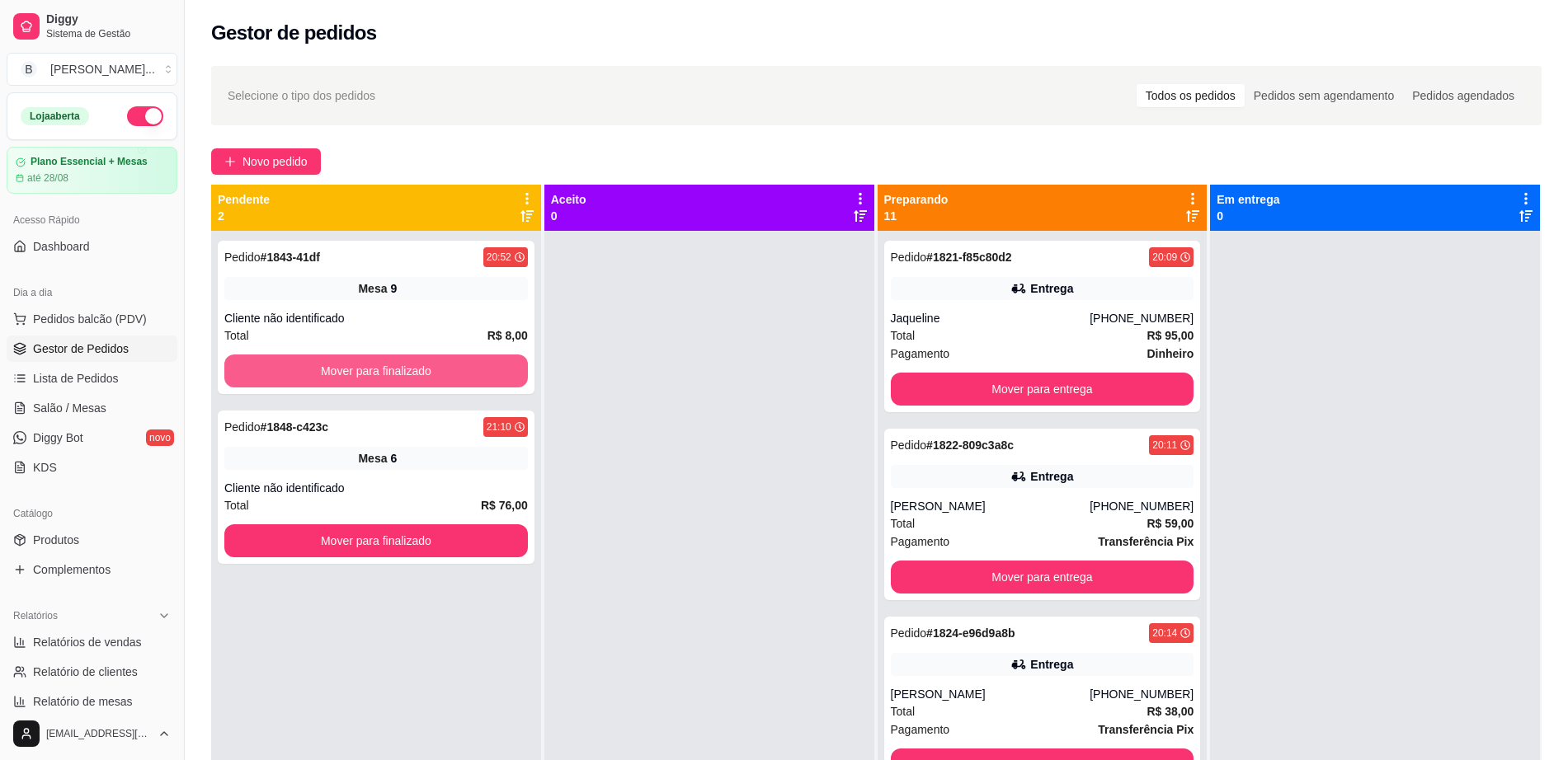
click at [271, 372] on button "Mover para finalizado" at bounding box center [376, 370] width 304 height 33
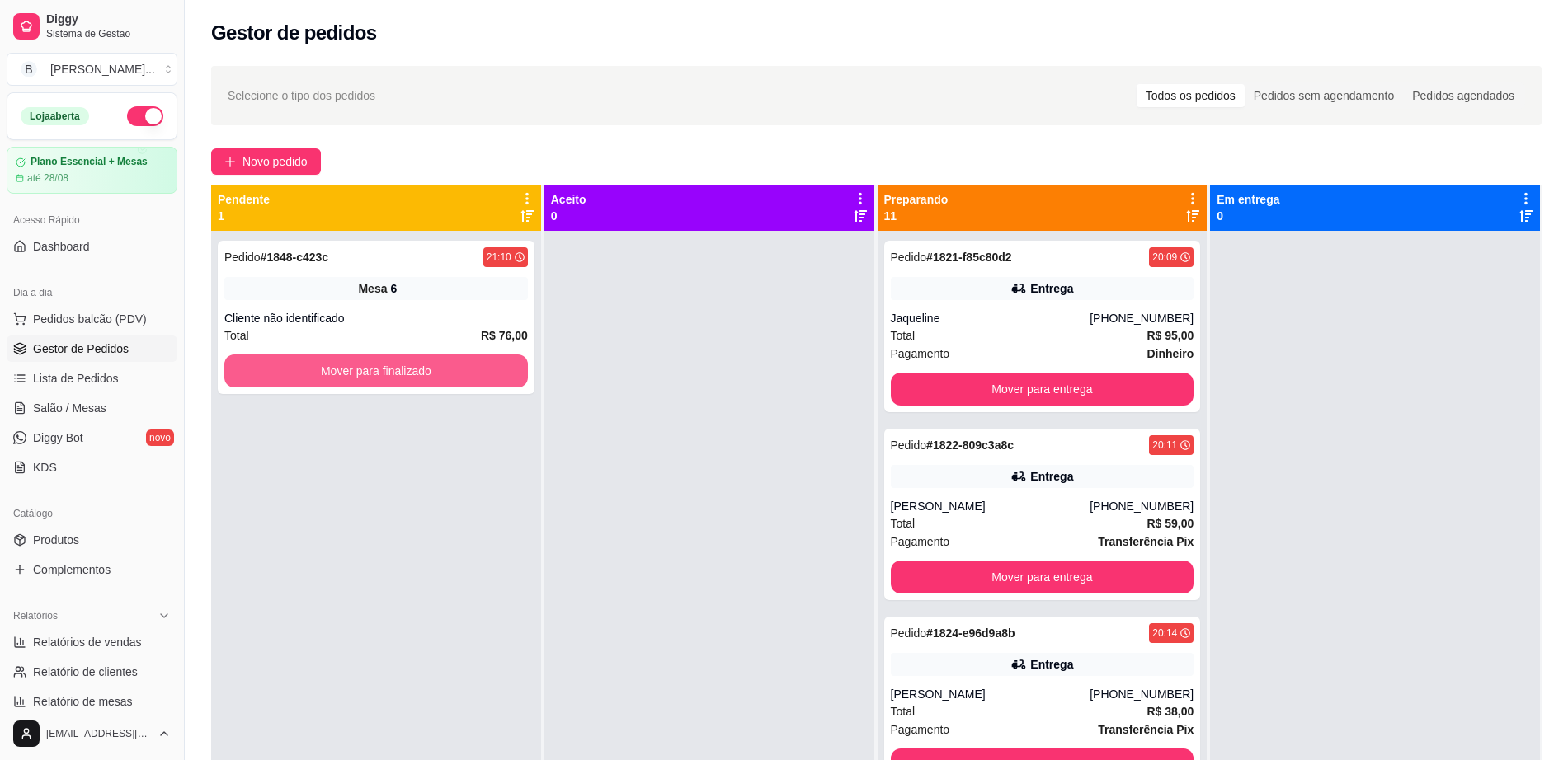
click at [271, 372] on button "Mover para finalizado" at bounding box center [376, 370] width 304 height 33
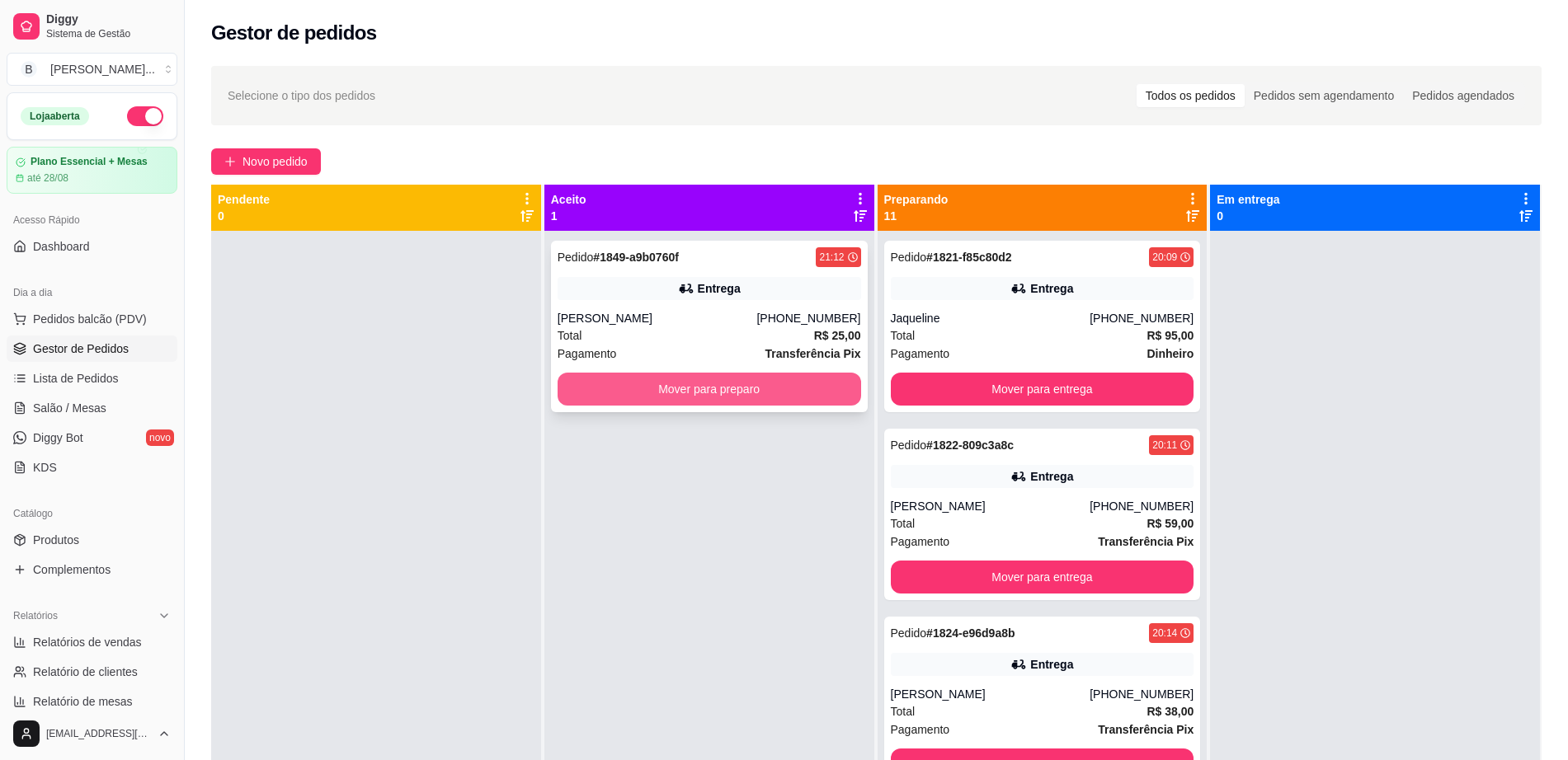
click at [658, 392] on button "Mover para preparo" at bounding box center [709, 389] width 304 height 33
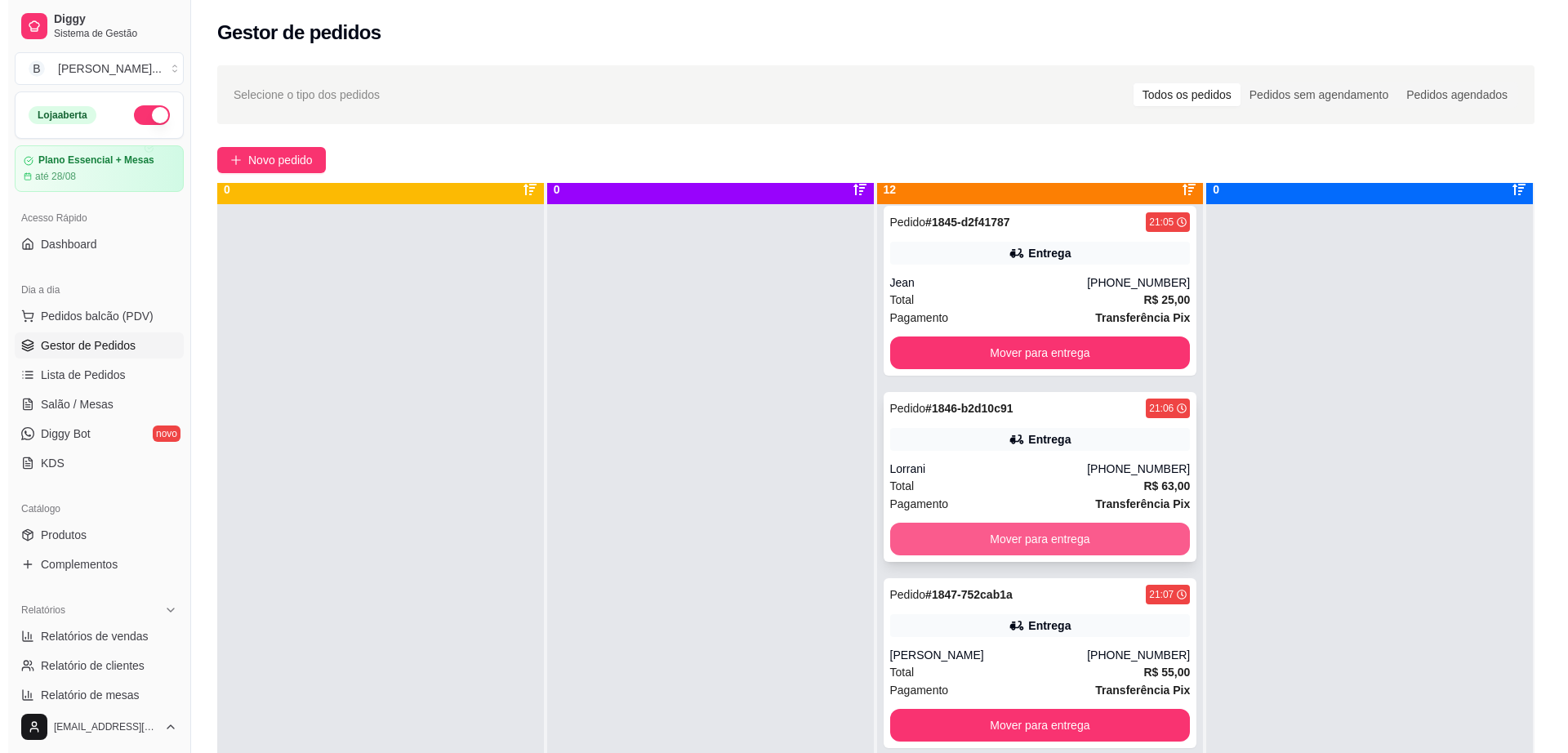
scroll to position [46, 0]
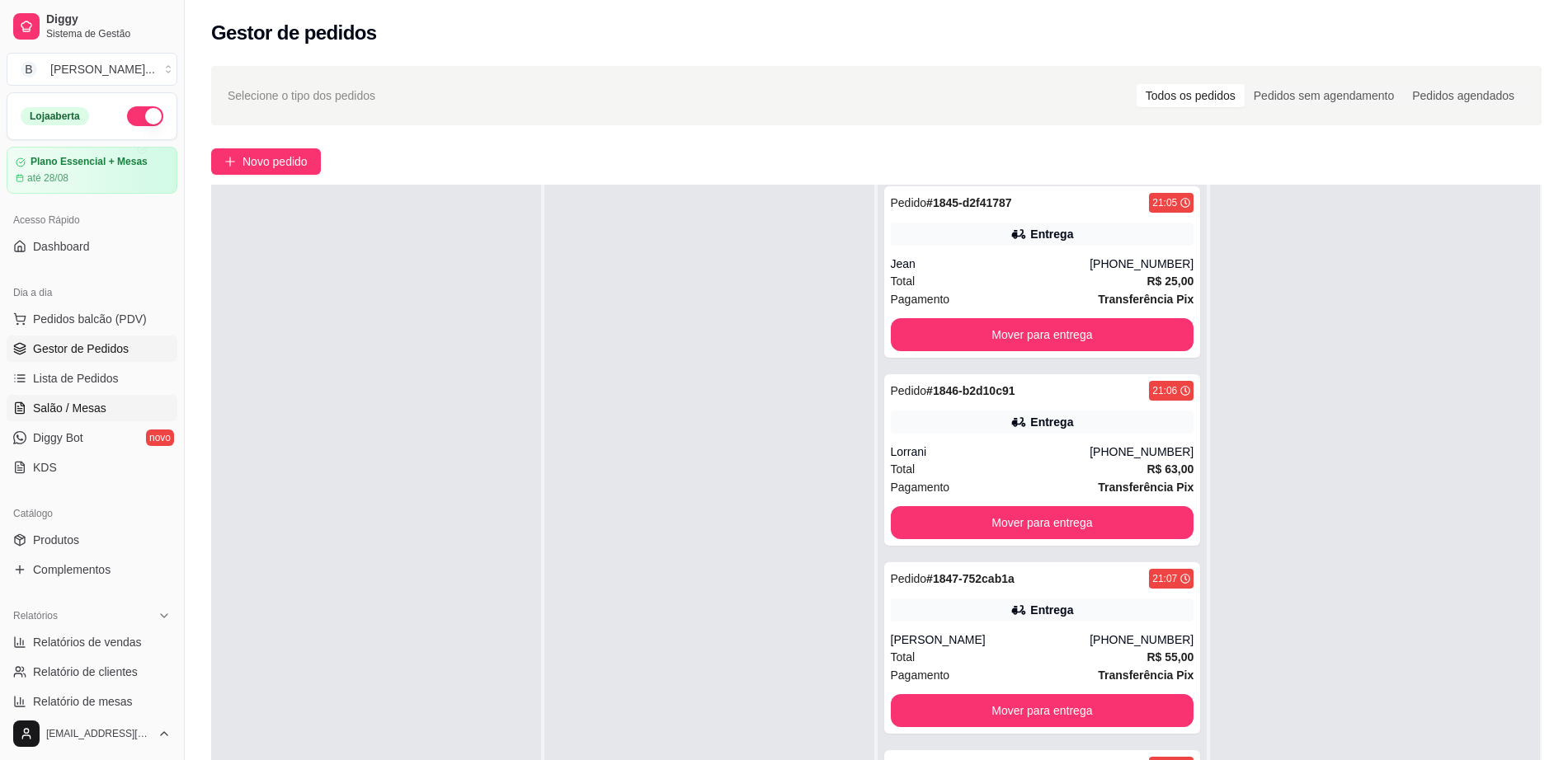
click at [138, 403] on link "Salão / Mesas" at bounding box center [92, 408] width 171 height 26
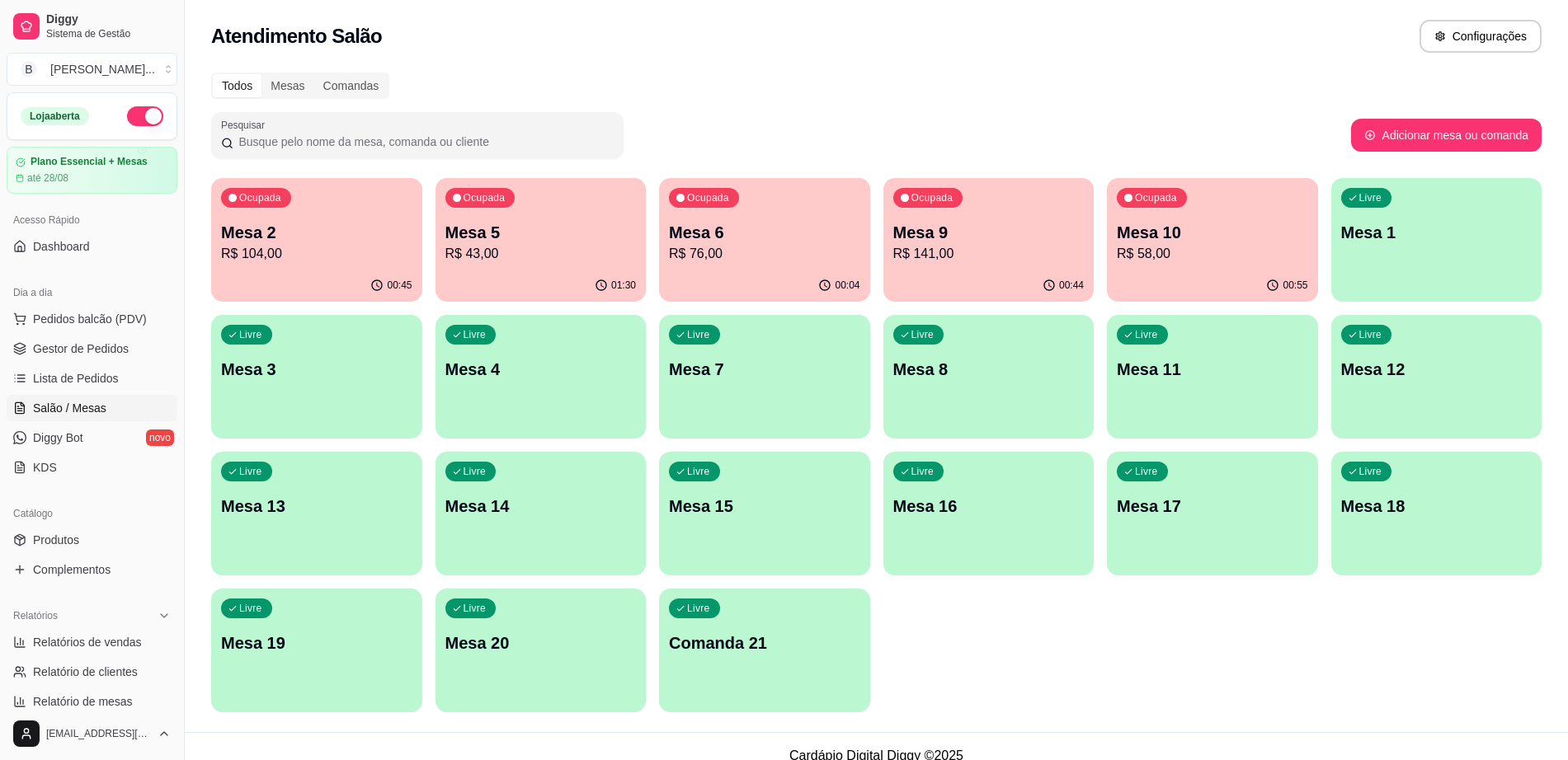
click at [320, 267] on div "Ocupada Mesa 2 R$ 104,00" at bounding box center [317, 224] width 212 height 91
click at [541, 253] on p "R$ 43,00" at bounding box center [541, 254] width 192 height 20
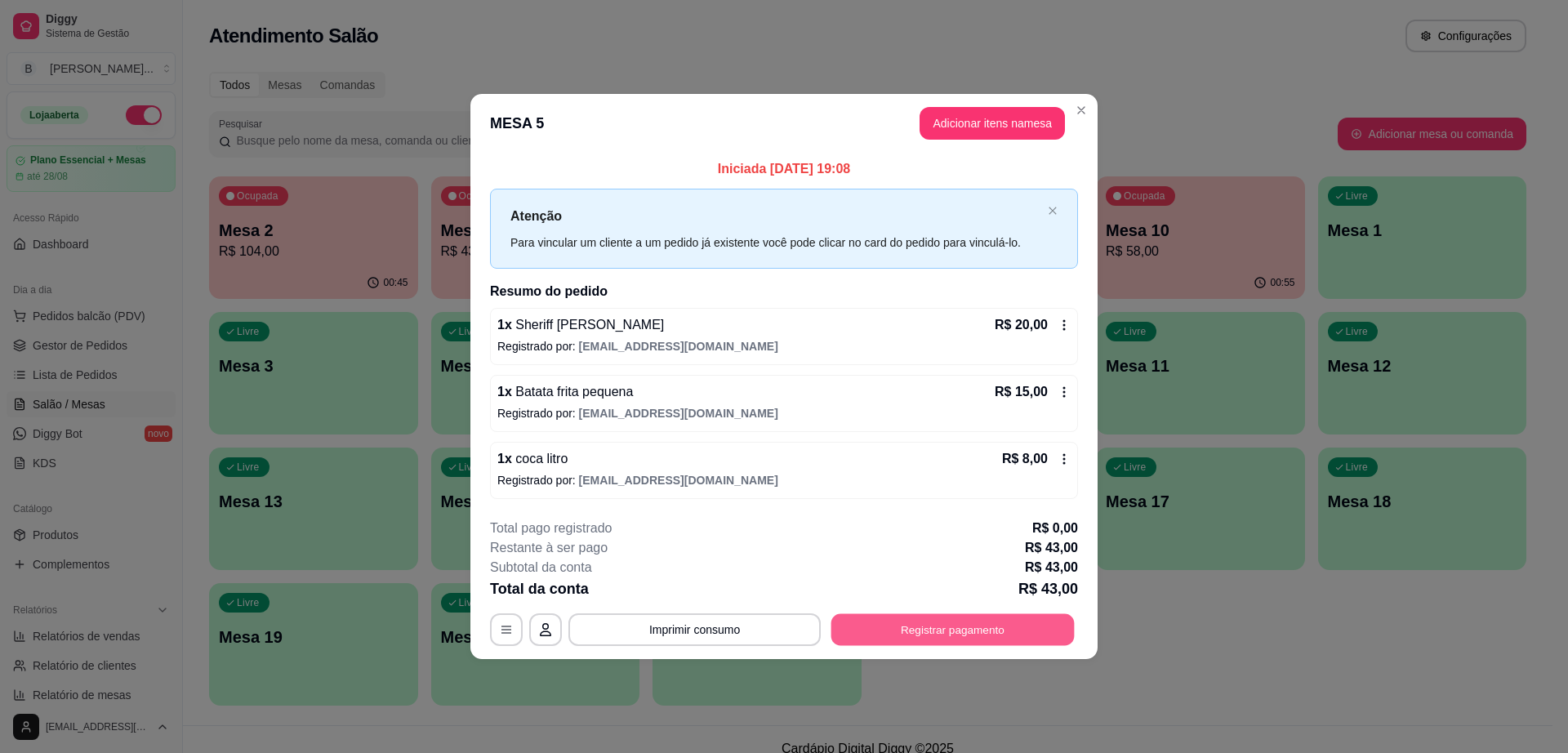
click at [946, 638] on button "Registrar pagamento" at bounding box center [953, 629] width 244 height 32
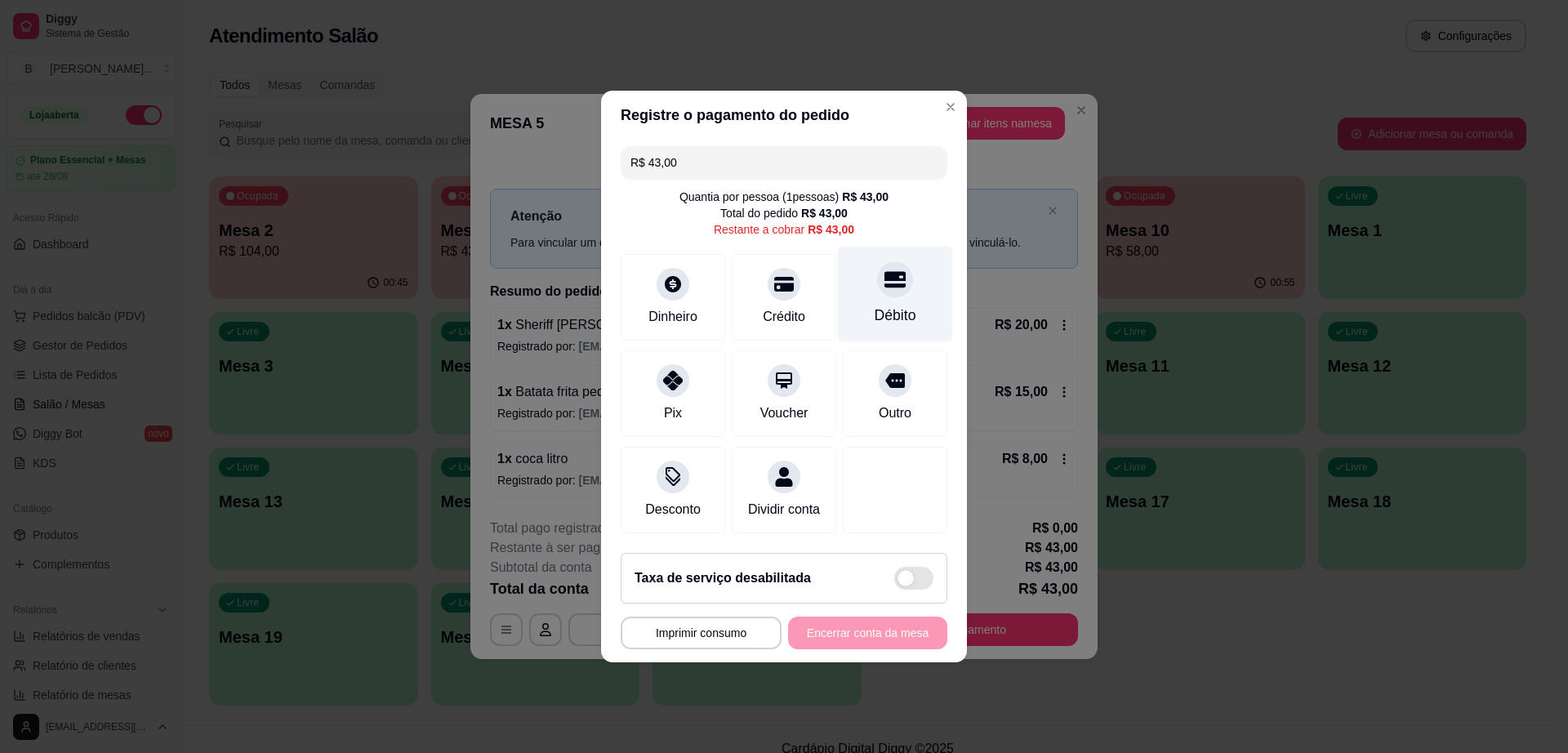
click at [863, 270] on div "Débito" at bounding box center [895, 294] width 115 height 96
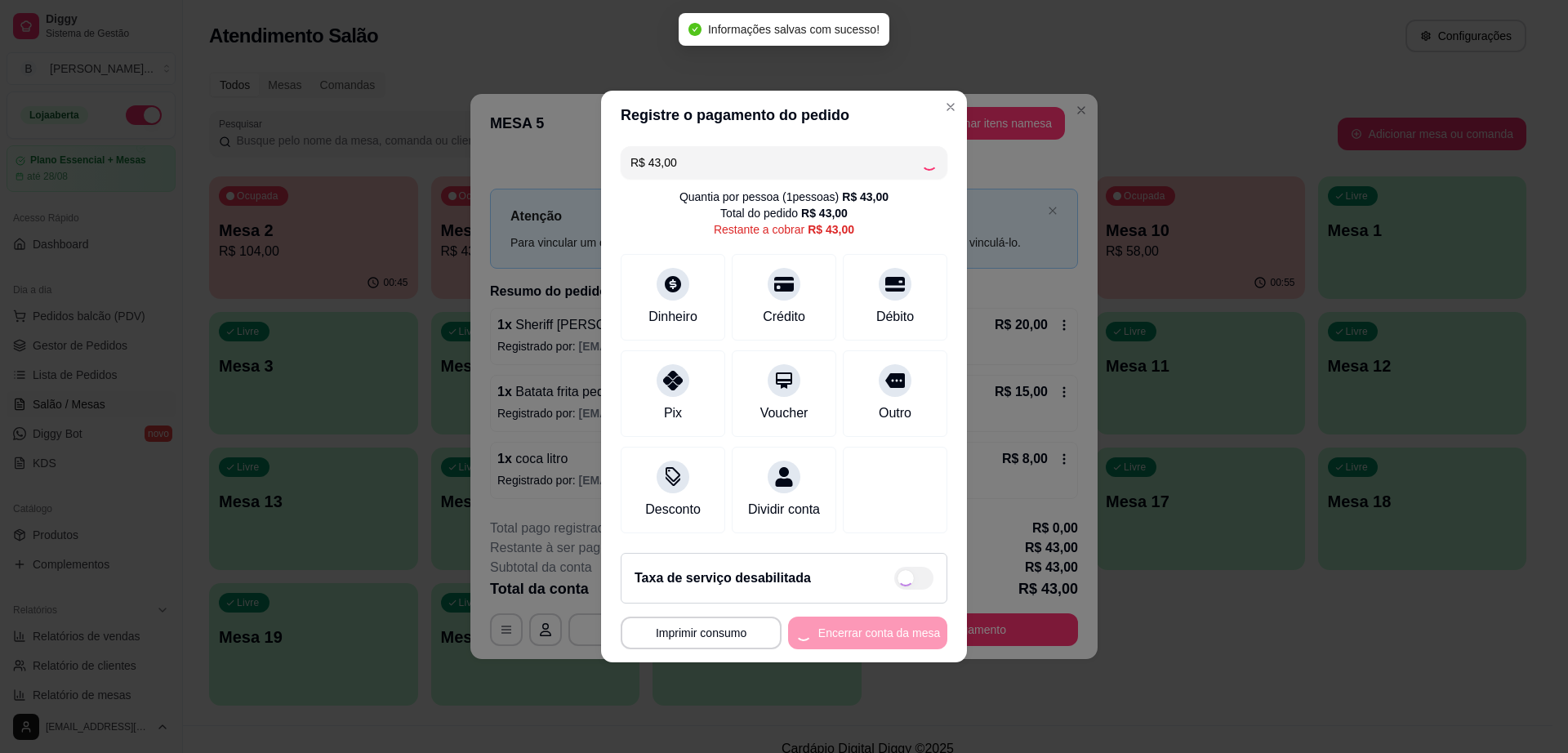
type input "R$ 0,00"
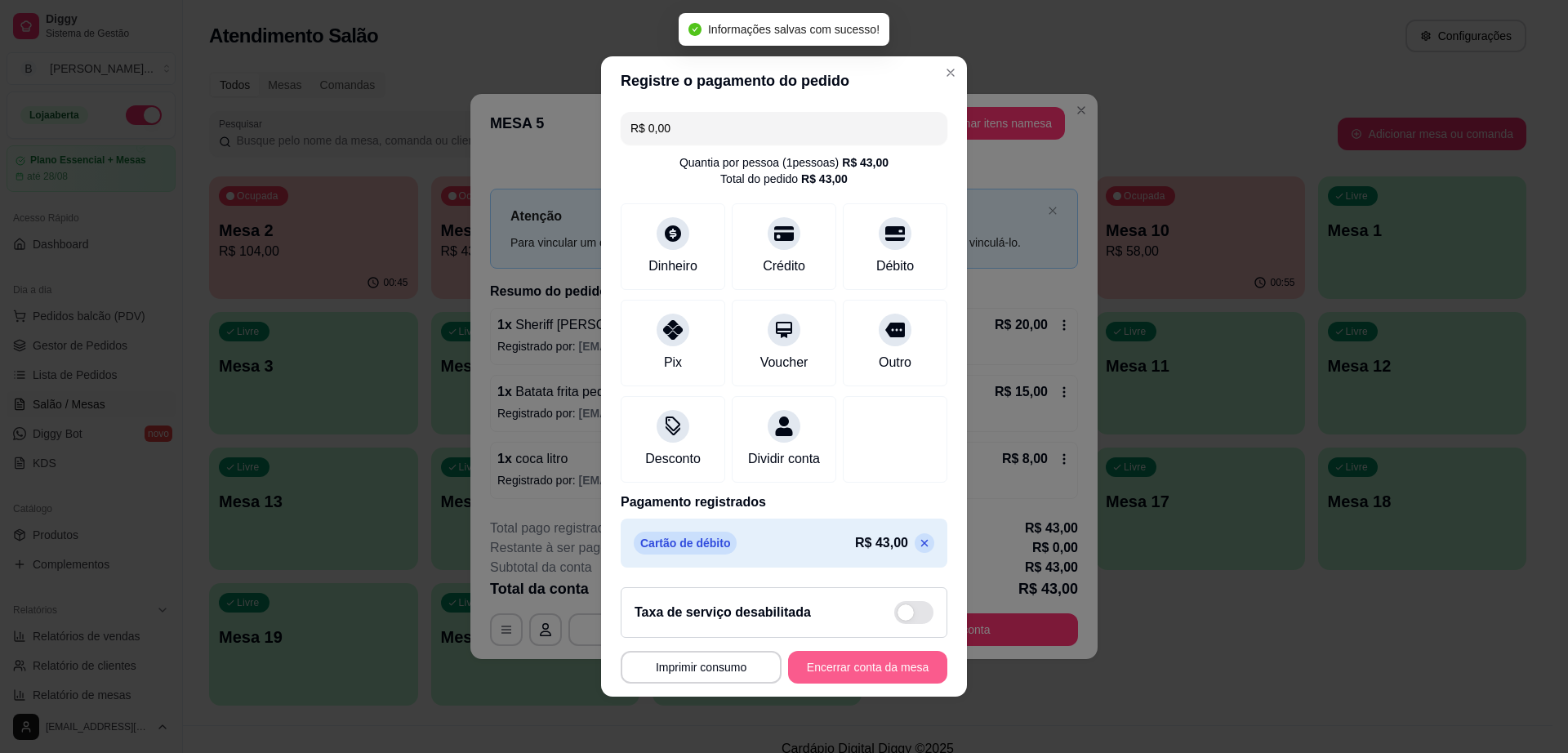
click at [909, 679] on button "Encerrar conta da mesa" at bounding box center [867, 666] width 159 height 33
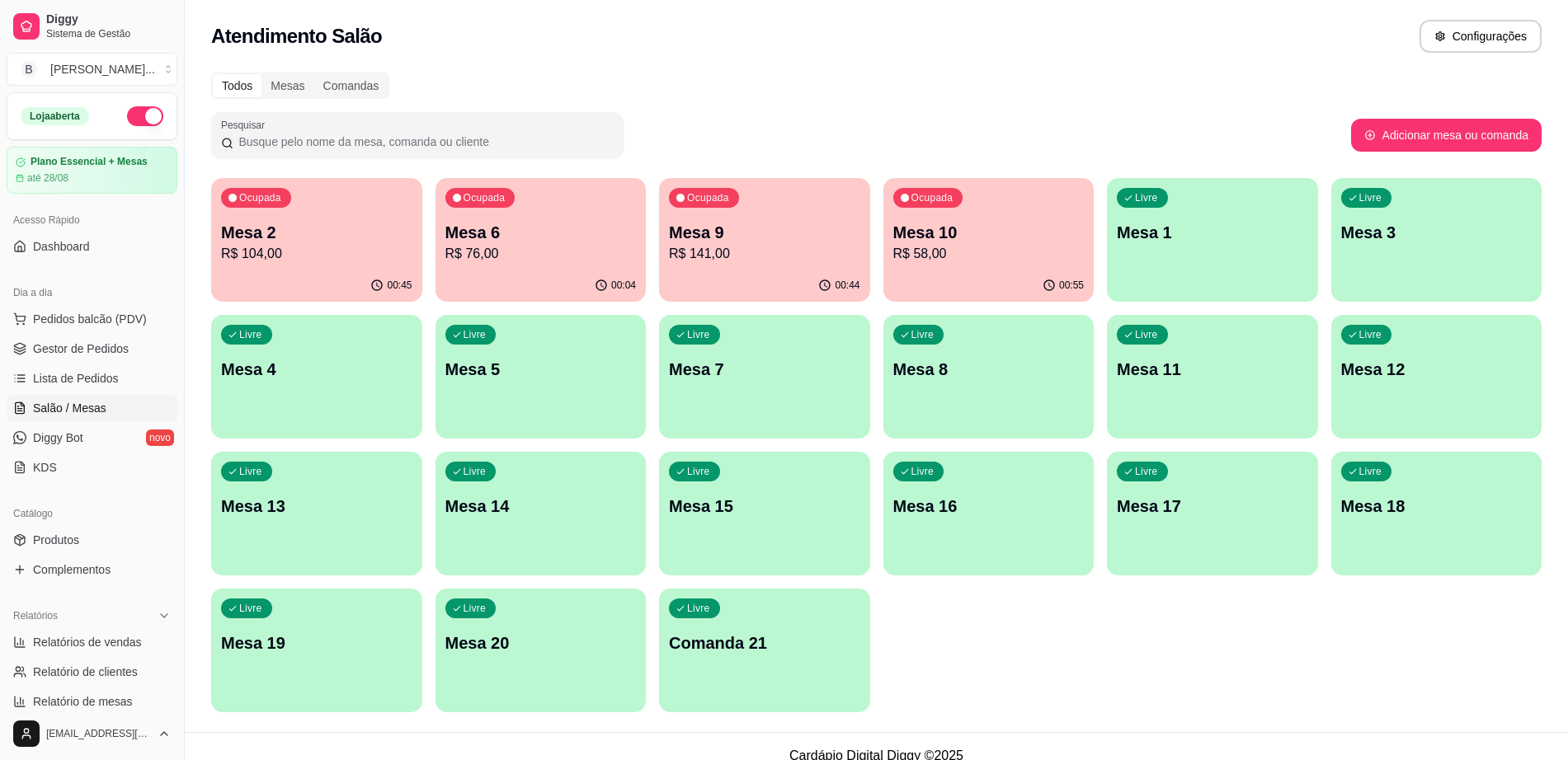
click at [1010, 256] on p "R$ 58,00" at bounding box center [989, 254] width 192 height 20
click at [746, 225] on p "Mesa 9" at bounding box center [765, 232] width 192 height 23
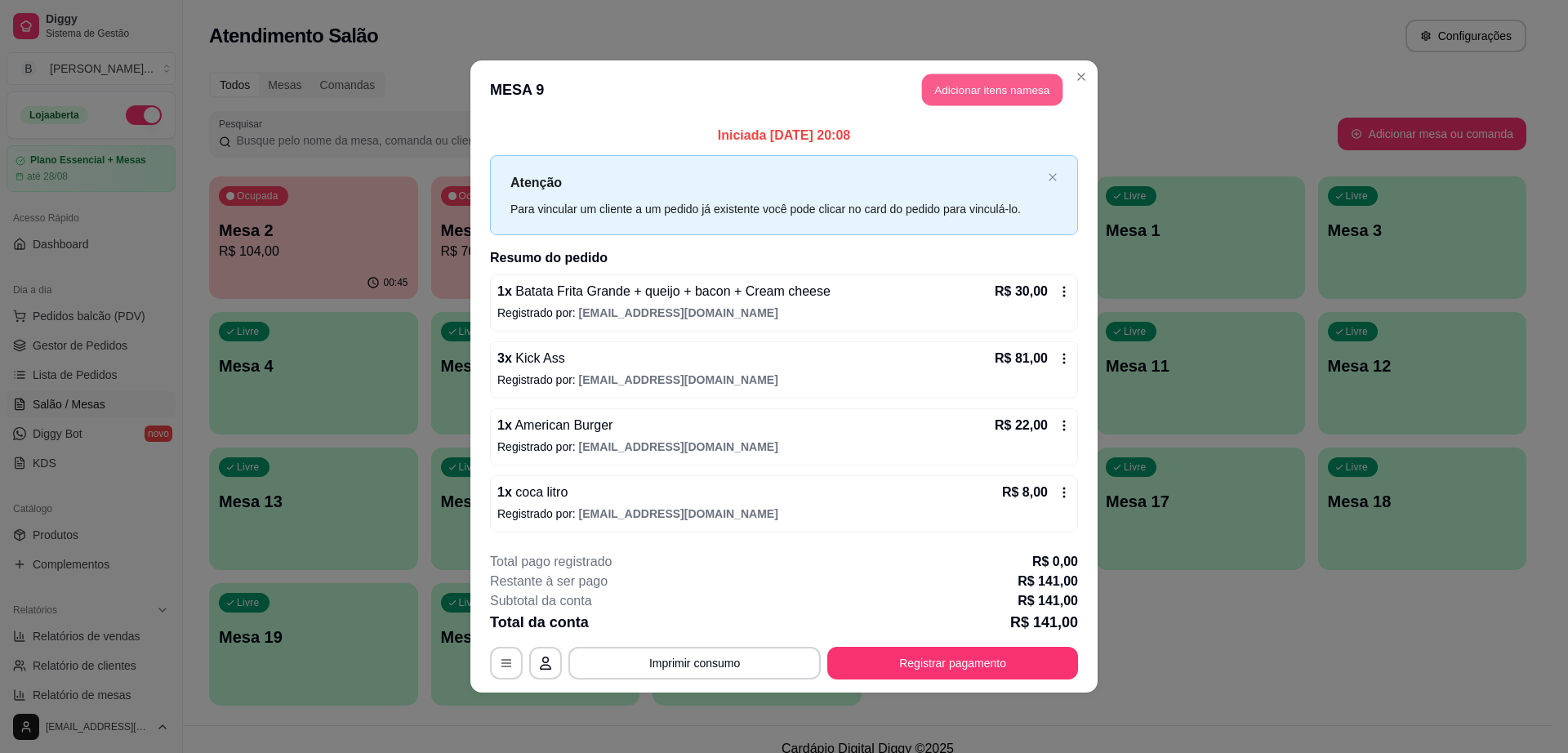
click at [950, 90] on button "Adicionar itens na mesa" at bounding box center [992, 90] width 141 height 32
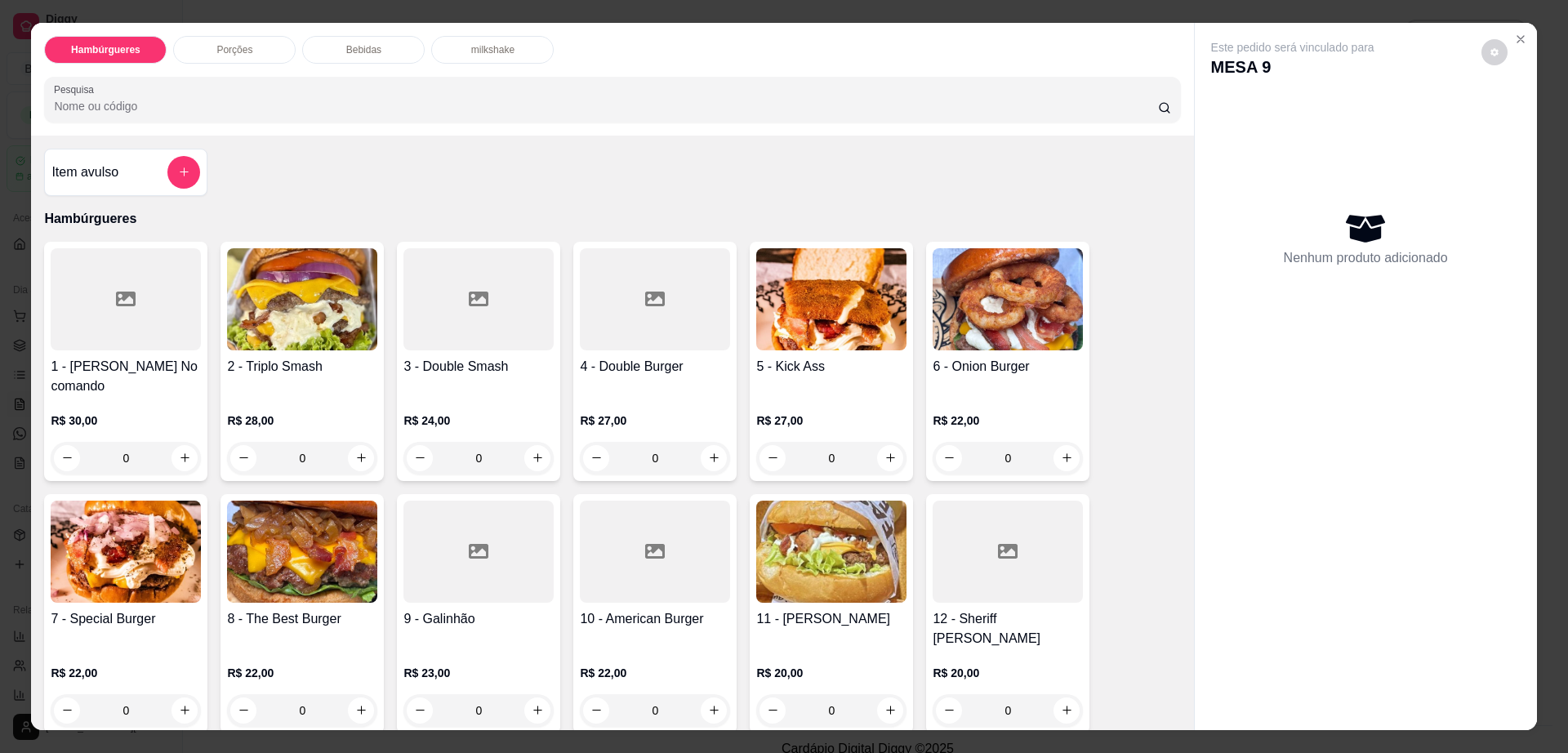
click at [378, 60] on div "Bebidas" at bounding box center [364, 50] width 123 height 28
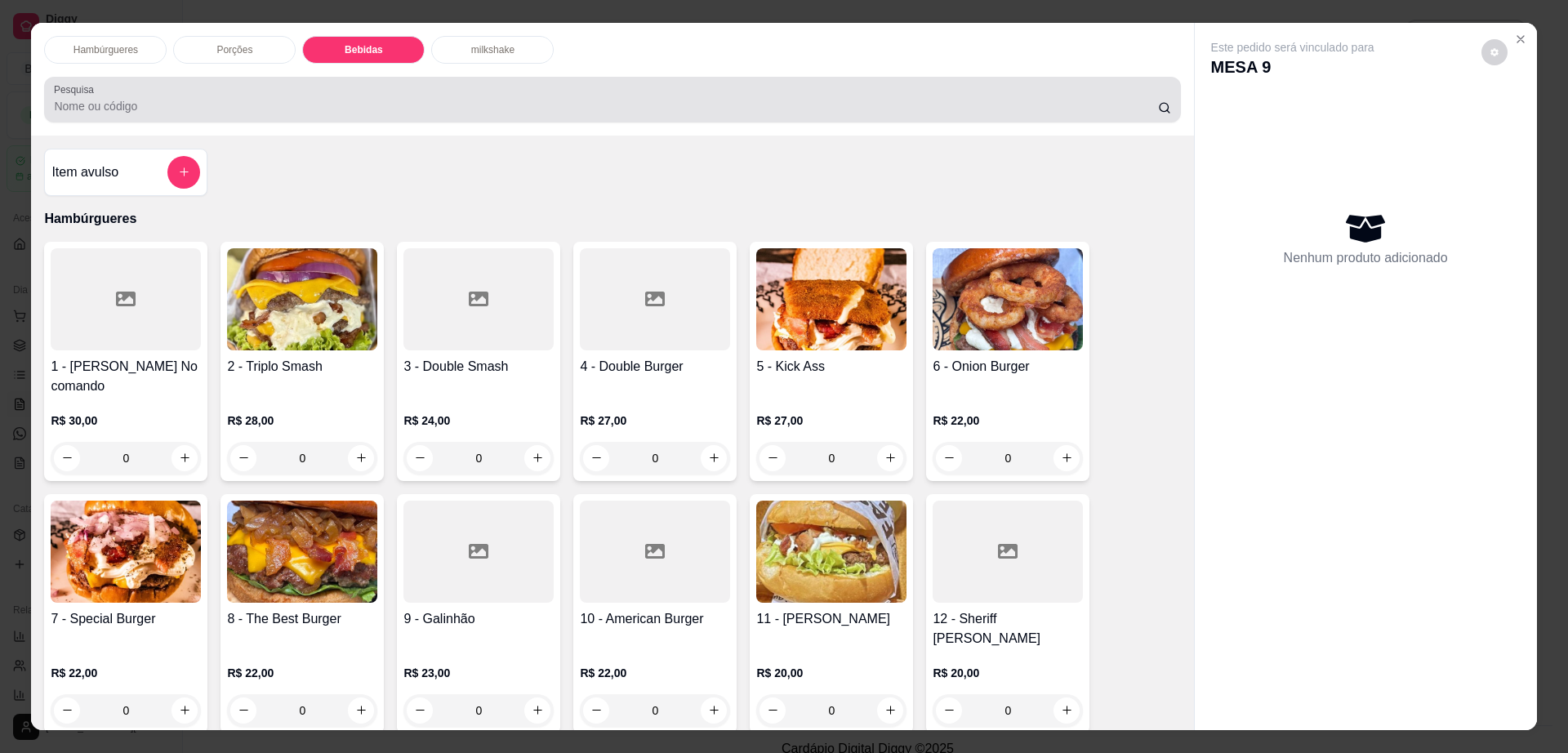
scroll to position [30, 0]
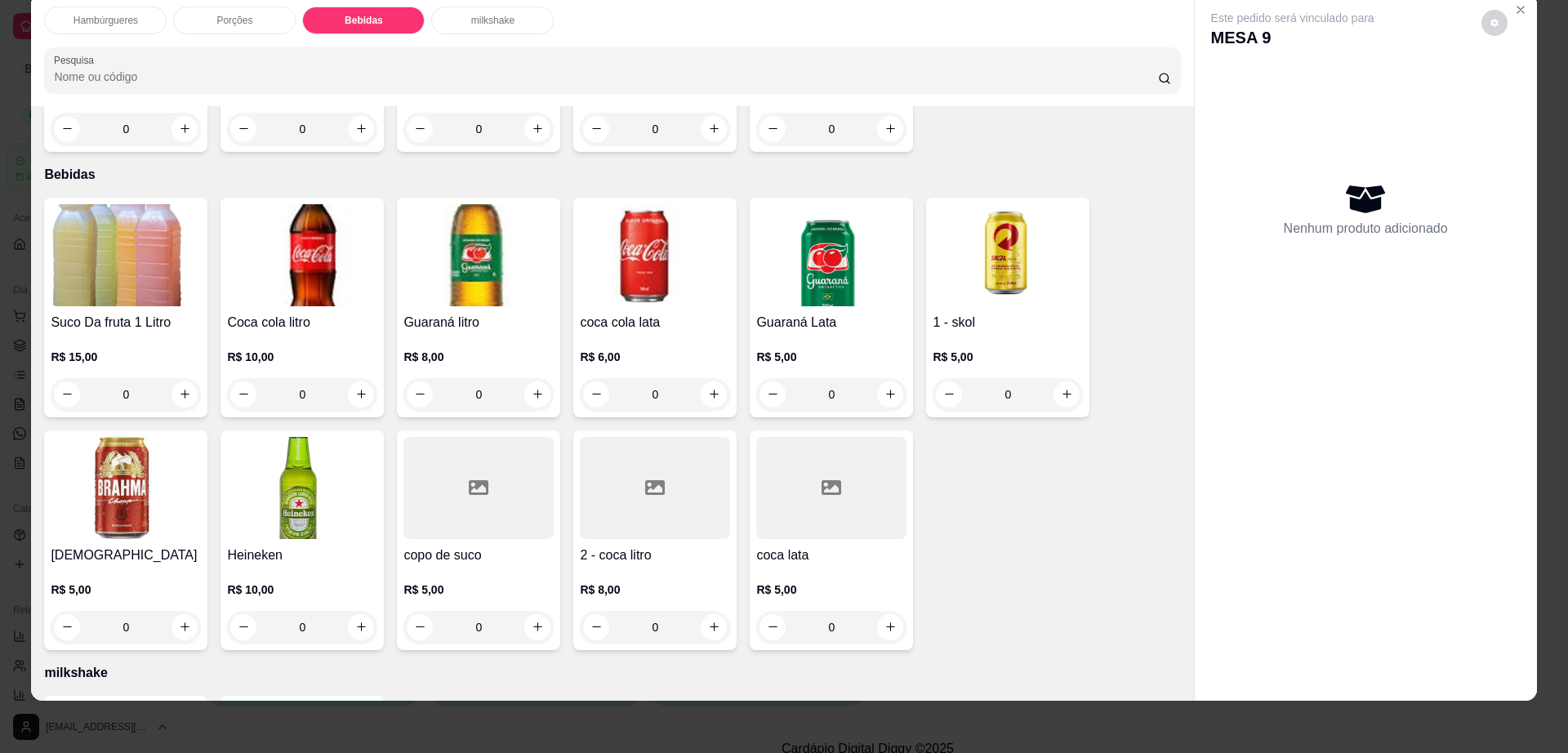
click at [661, 545] on h4 "2 - coca litro" at bounding box center [654, 555] width 150 height 20
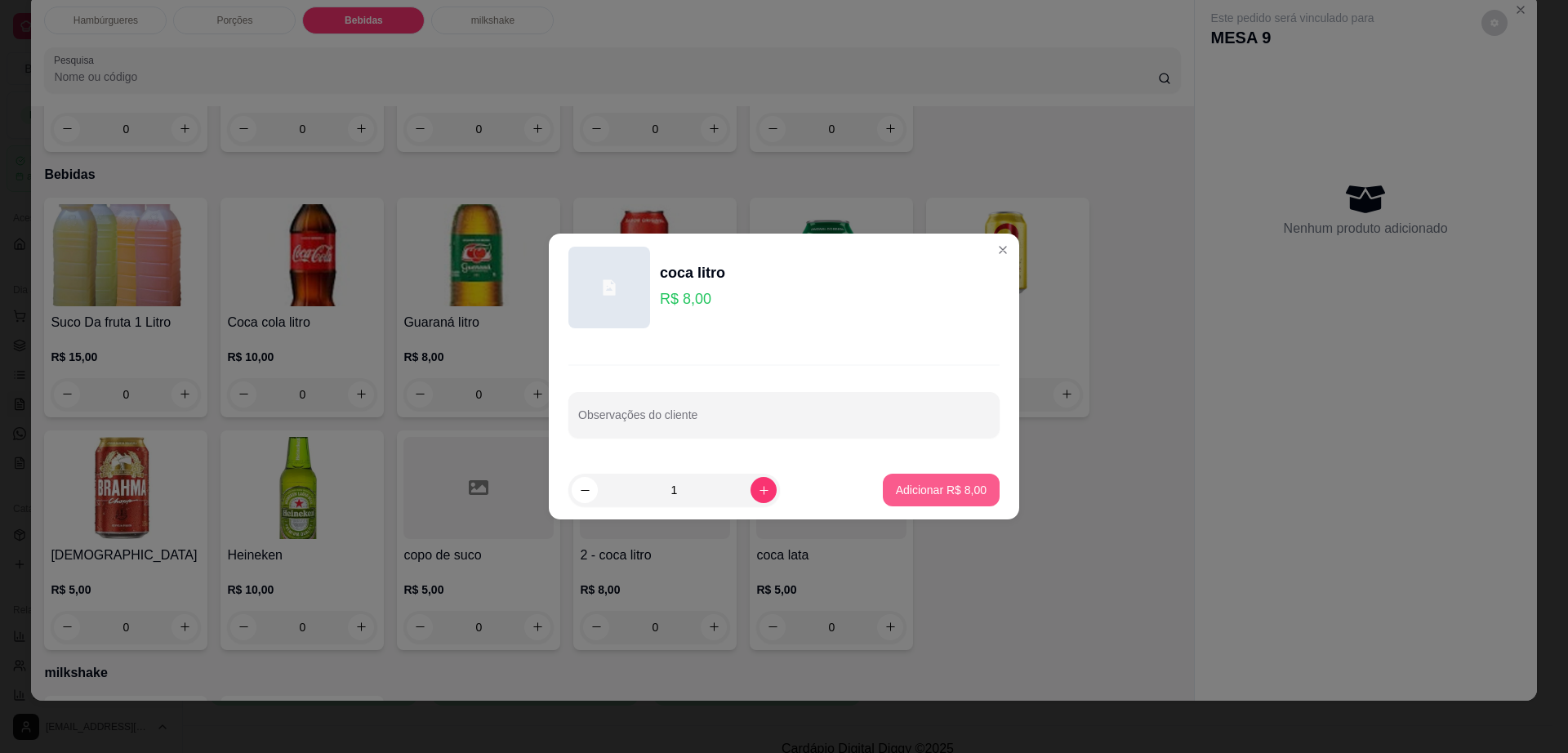
click at [947, 496] on p "Adicionar R$ 8,00" at bounding box center [941, 491] width 90 height 17
type input "1"
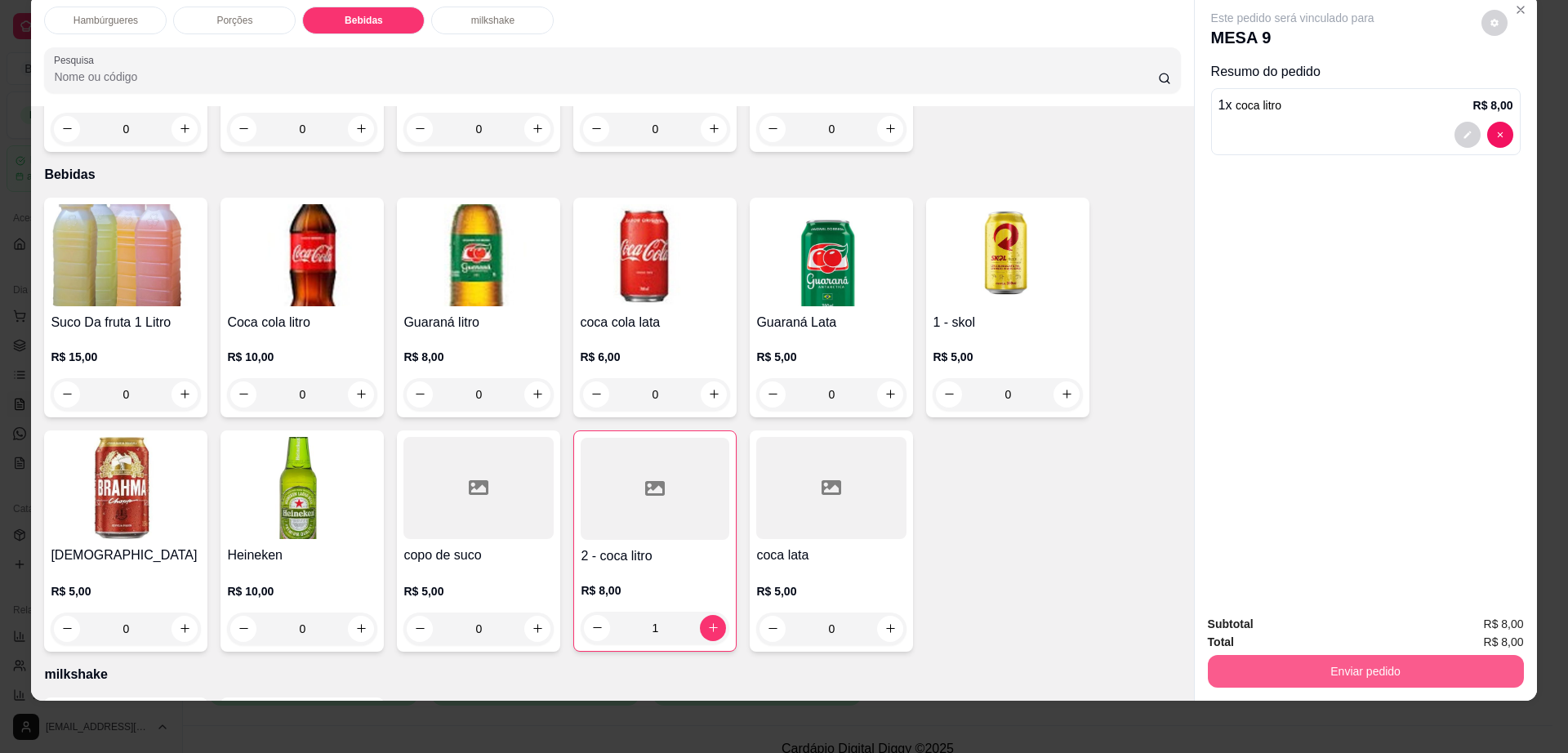
click at [1435, 659] on button "Enviar pedido" at bounding box center [1366, 671] width 316 height 33
click at [1263, 616] on button "Não registrar e enviar pedido" at bounding box center [1309, 631] width 170 height 31
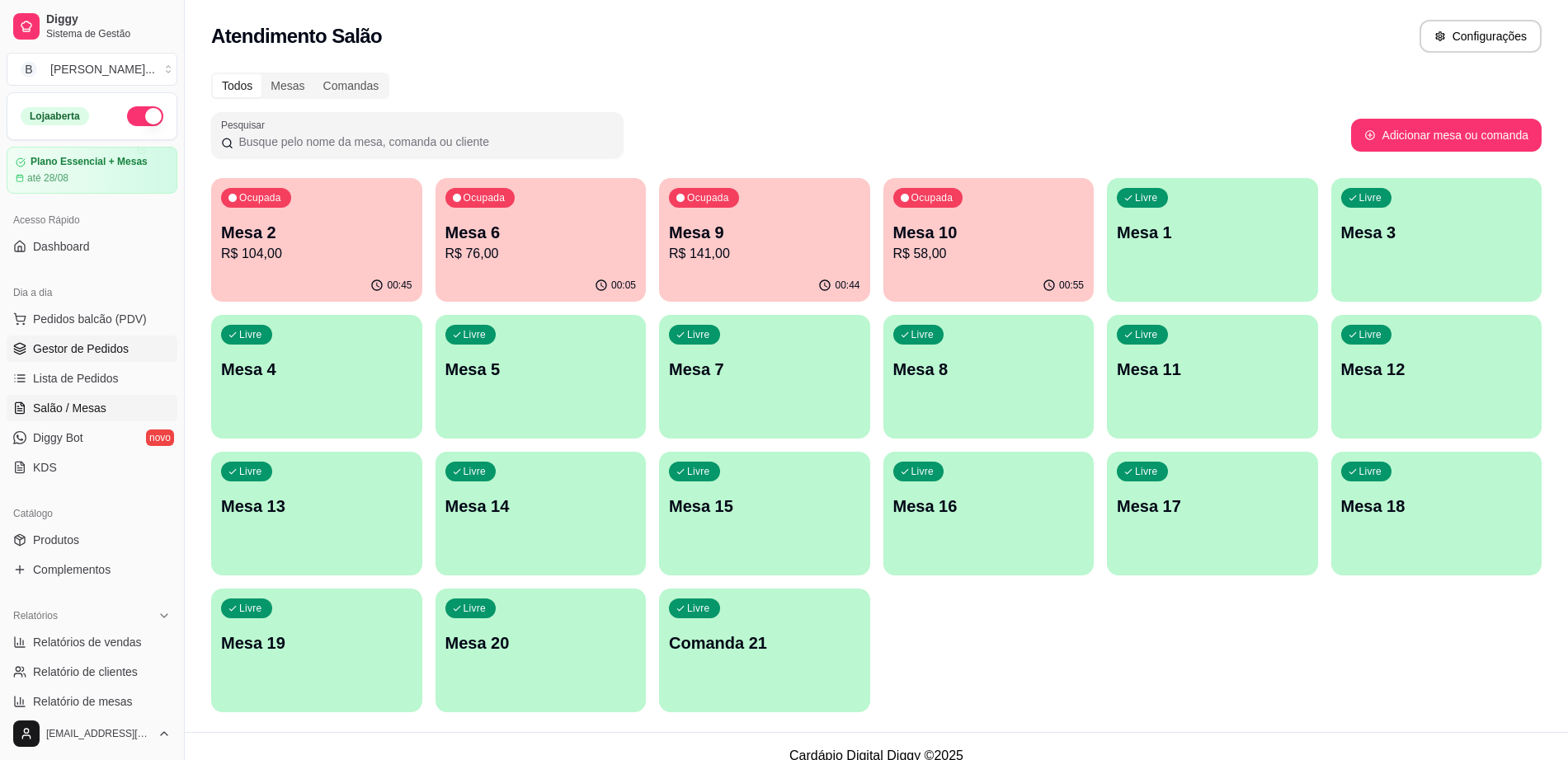
click at [104, 360] on link "Gestor de Pedidos" at bounding box center [92, 349] width 171 height 26
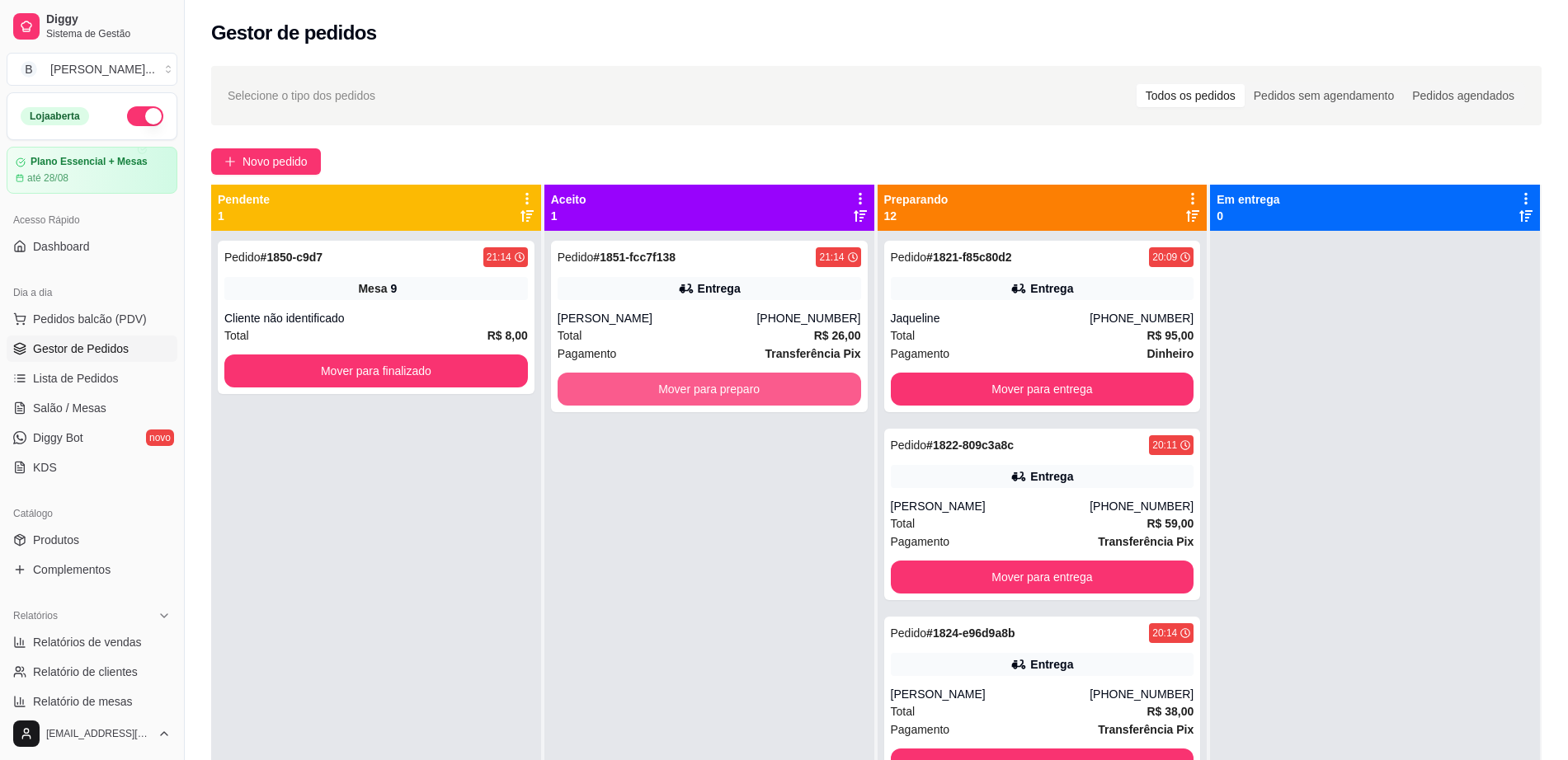
click at [616, 392] on button "Mover para preparo" at bounding box center [709, 389] width 304 height 33
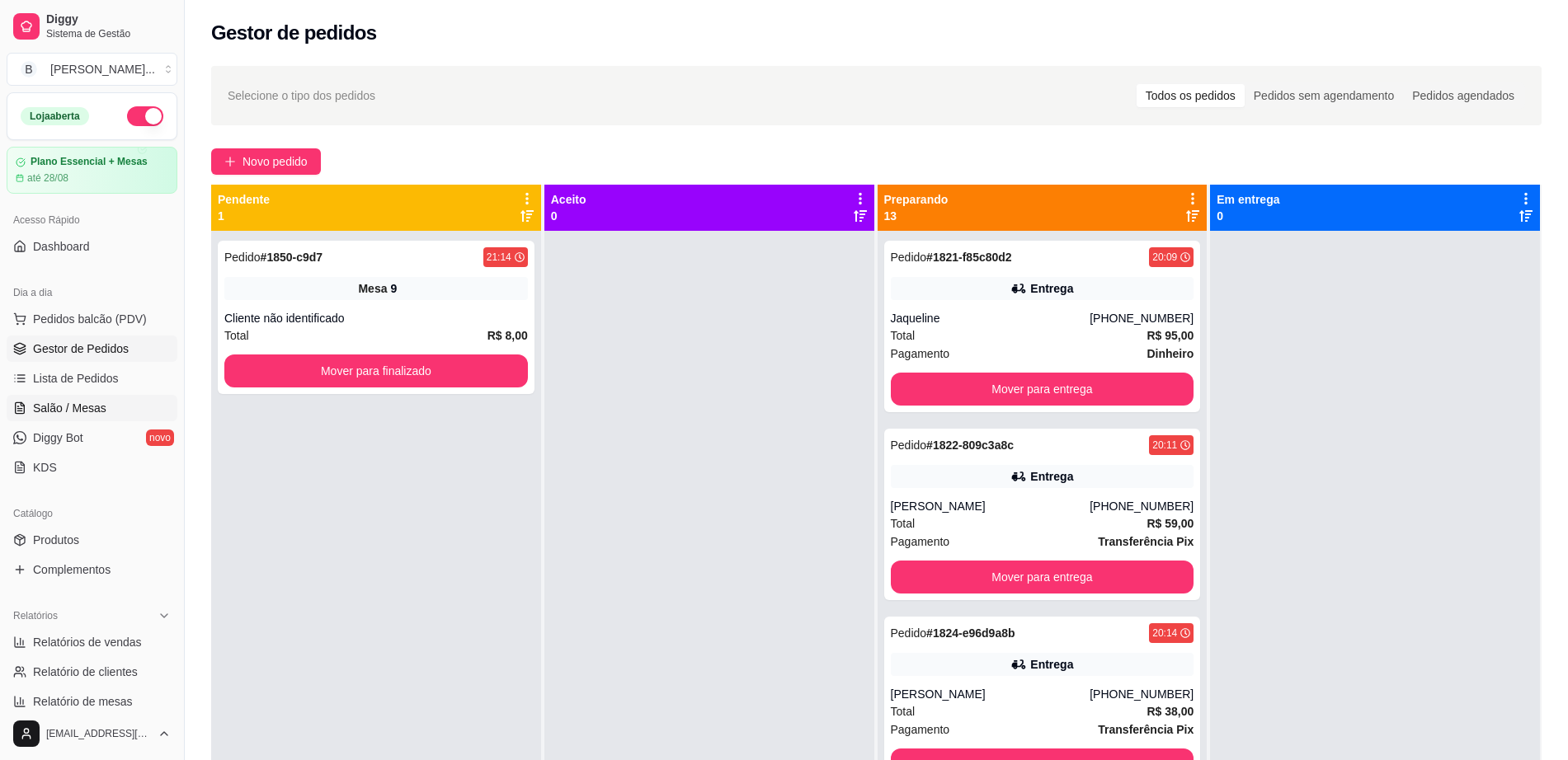
click at [132, 405] on link "Salão / Mesas" at bounding box center [92, 408] width 171 height 26
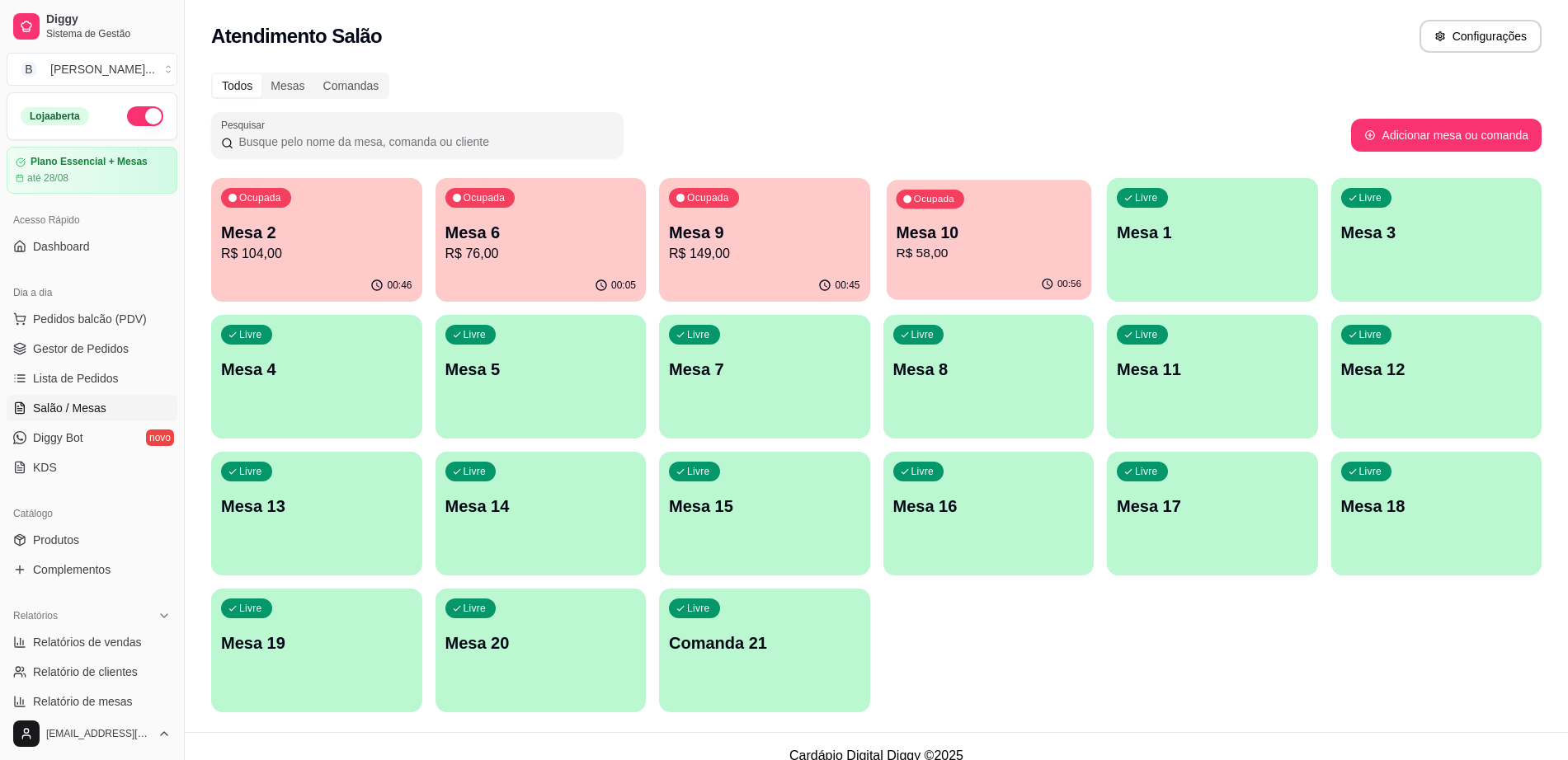
click at [987, 270] on div "00:56" at bounding box center [989, 284] width 205 height 31
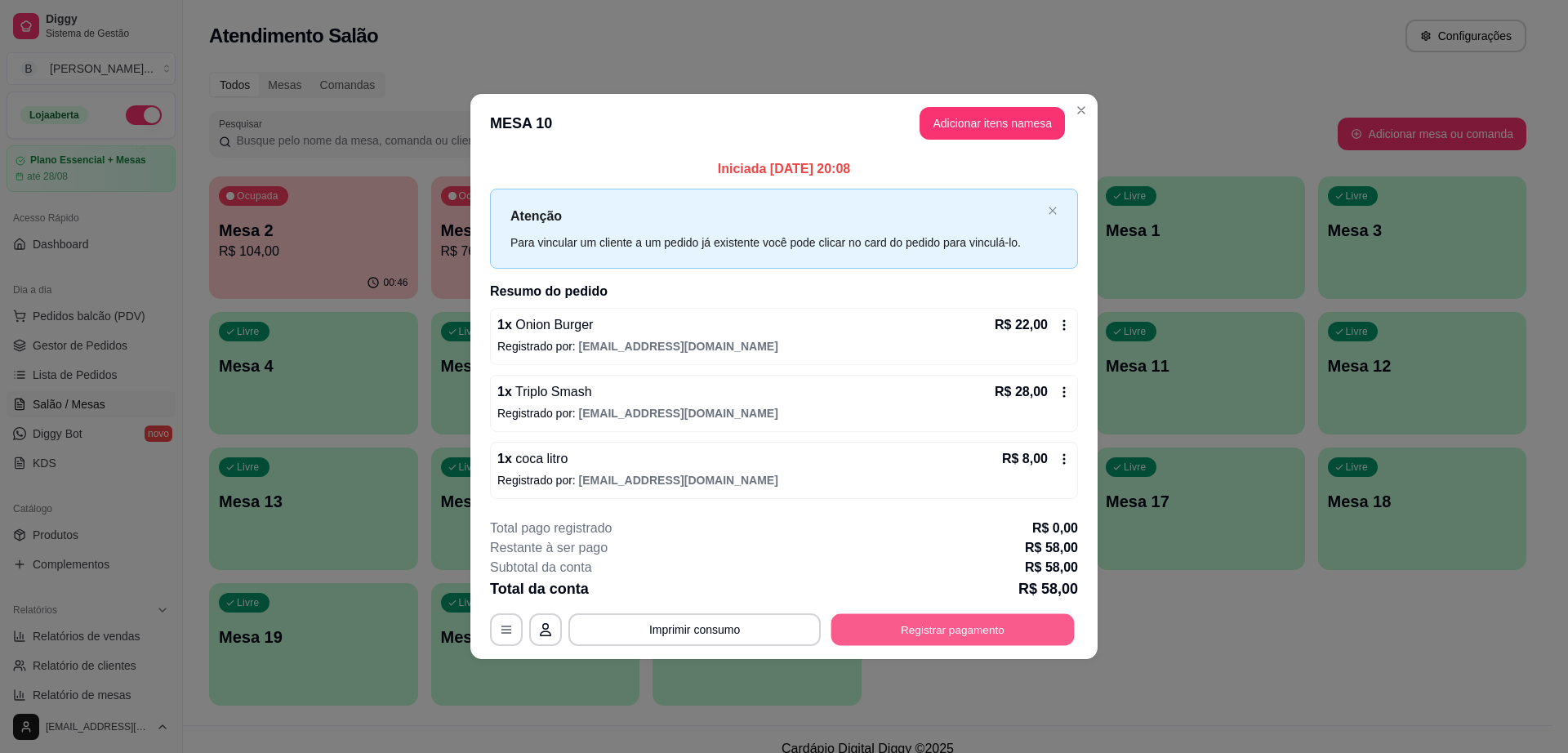
click at [966, 621] on button "Registrar pagamento" at bounding box center [953, 629] width 244 height 32
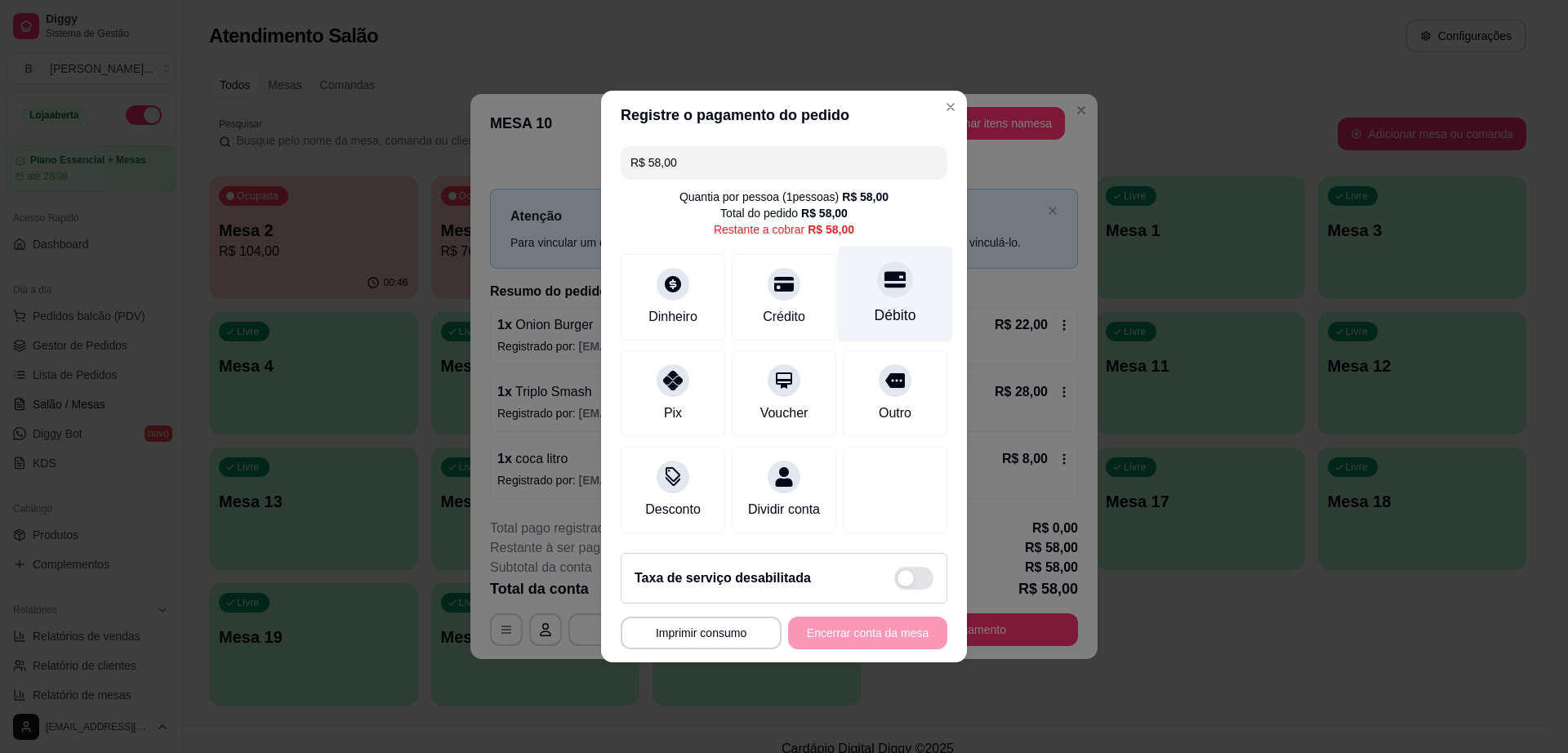
click at [894, 304] on div "Débito" at bounding box center [895, 315] width 42 height 21
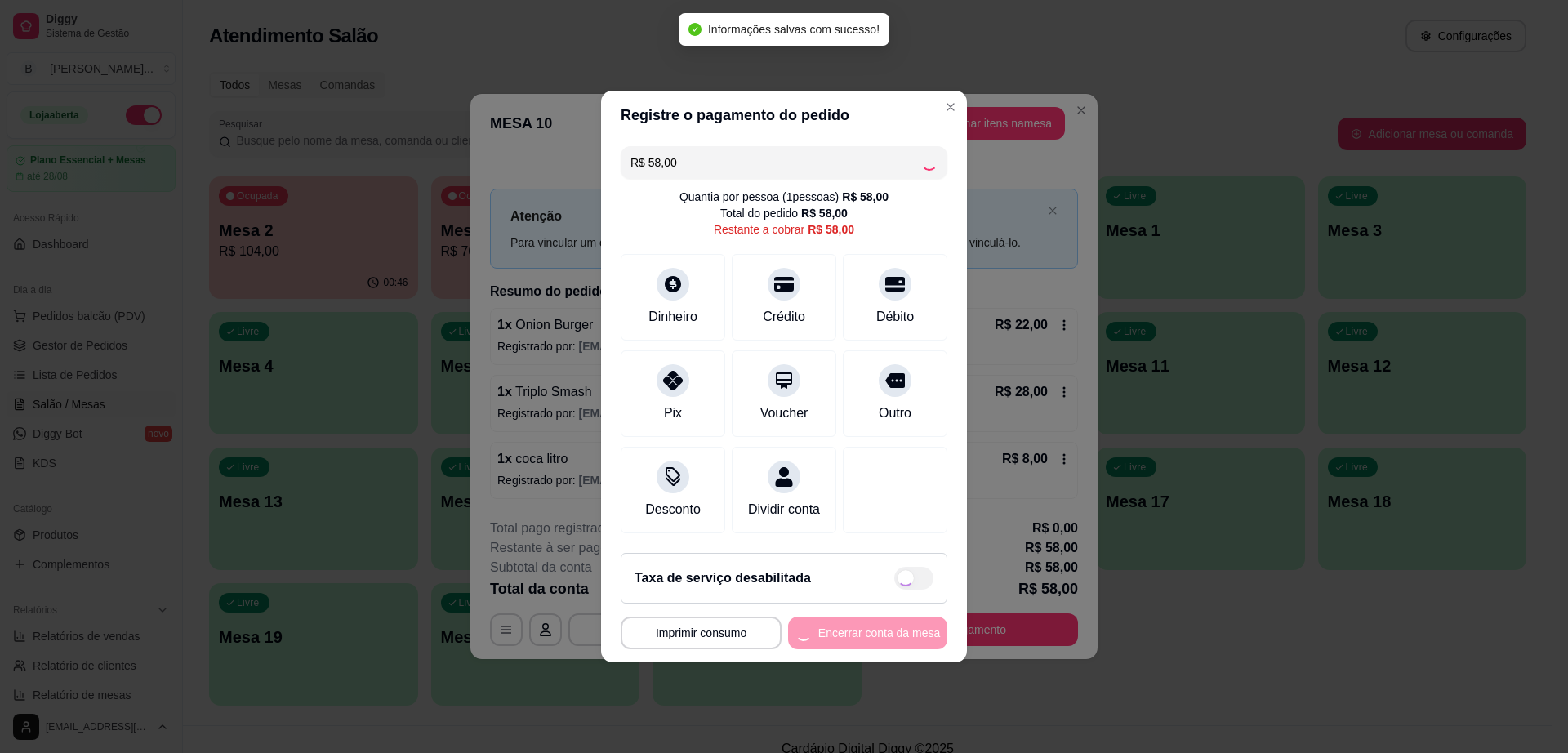
type input "R$ 0,00"
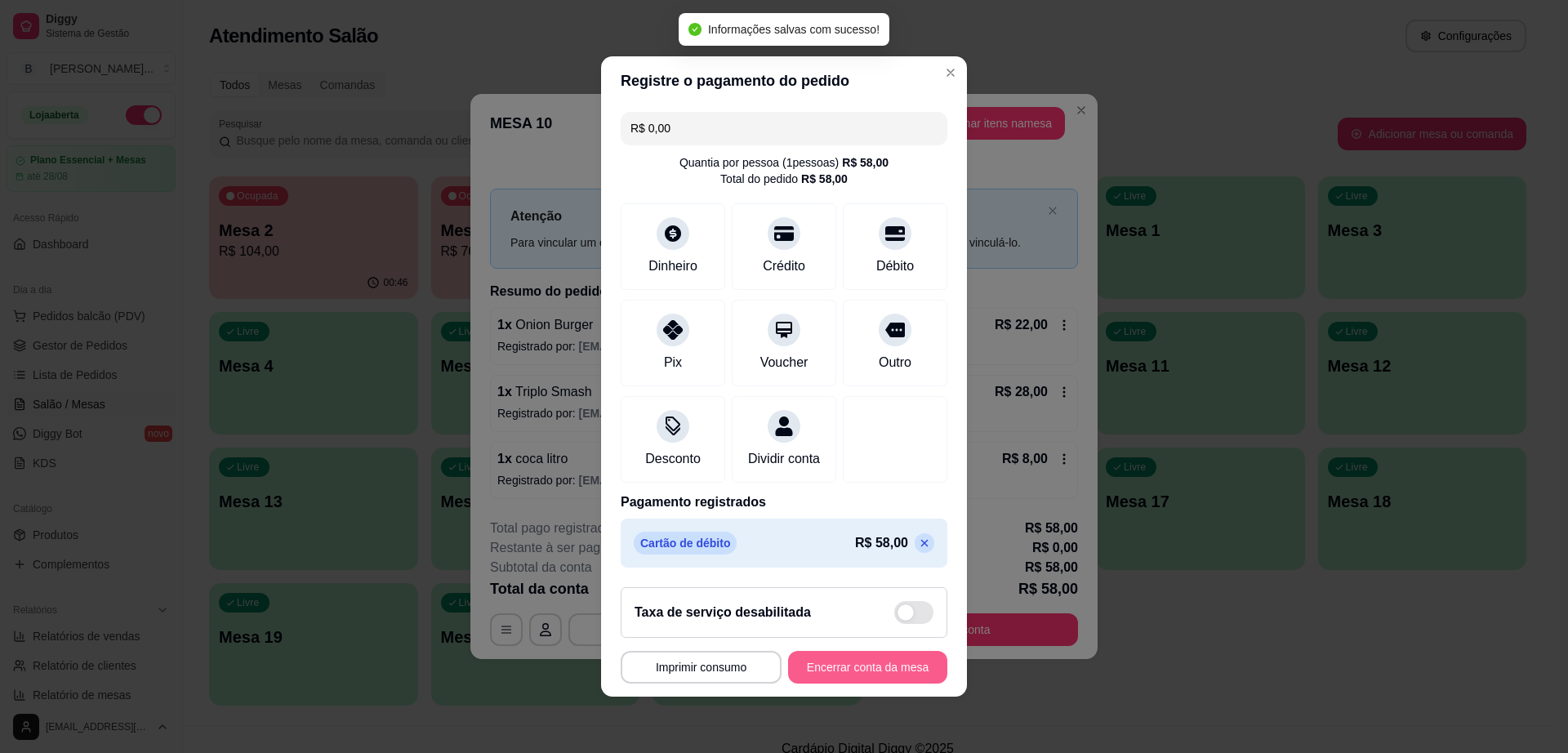
click at [884, 666] on button "Encerrar conta da mesa" at bounding box center [867, 666] width 159 height 33
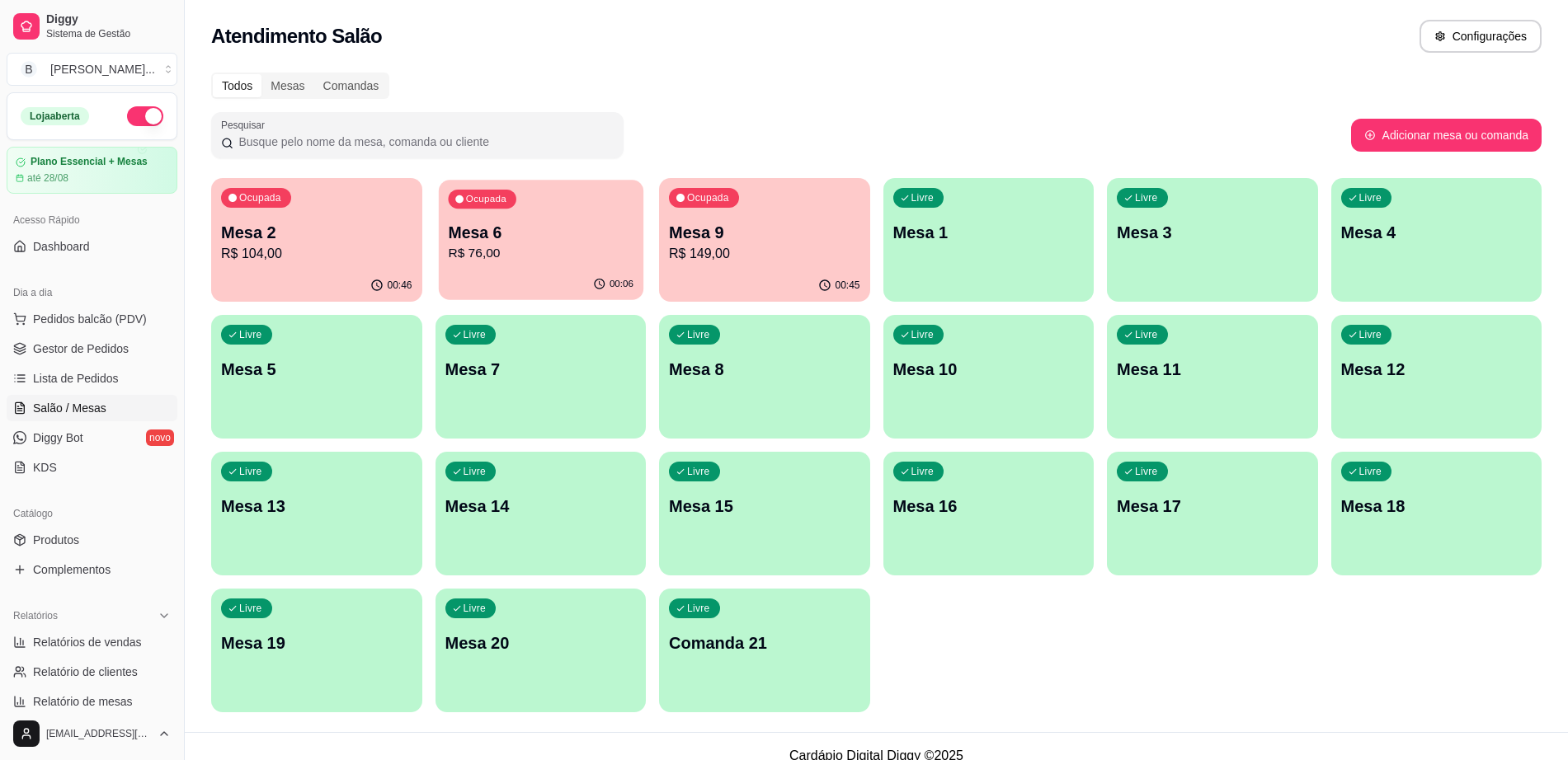
click at [515, 252] on p "R$ 76,00" at bounding box center [541, 254] width 185 height 19
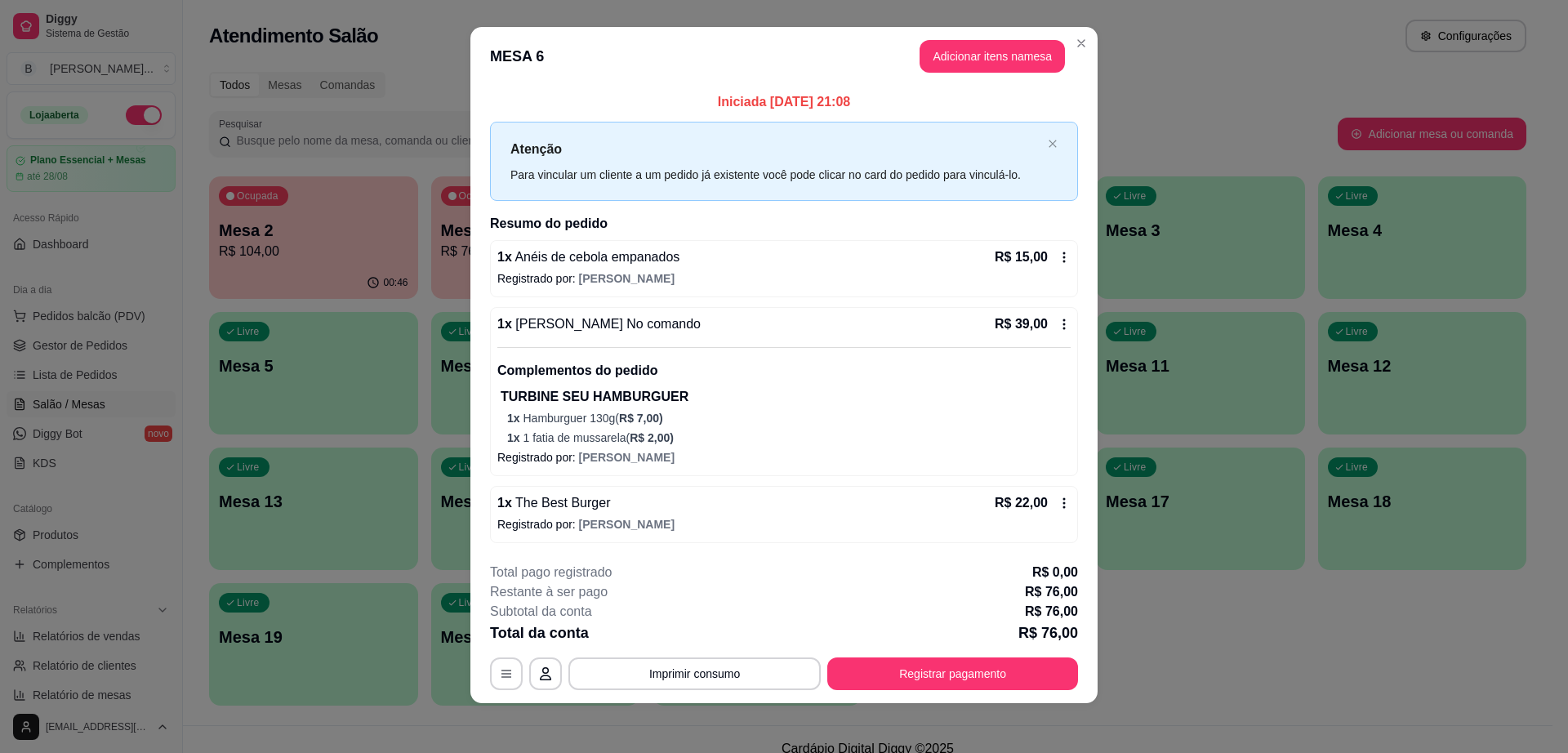
scroll to position [14, 0]
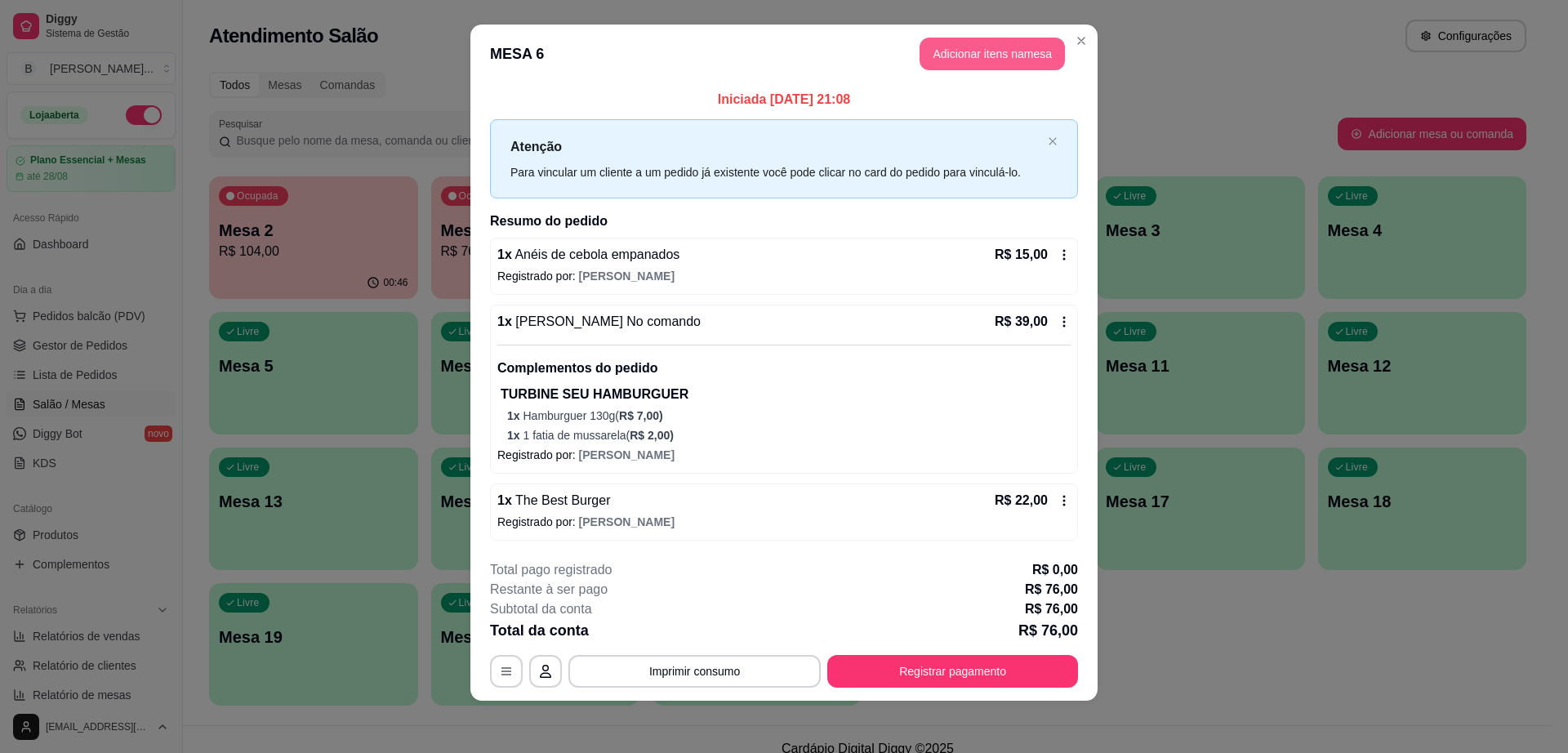
click at [958, 54] on button "Adicionar itens na mesa" at bounding box center [992, 53] width 145 height 33
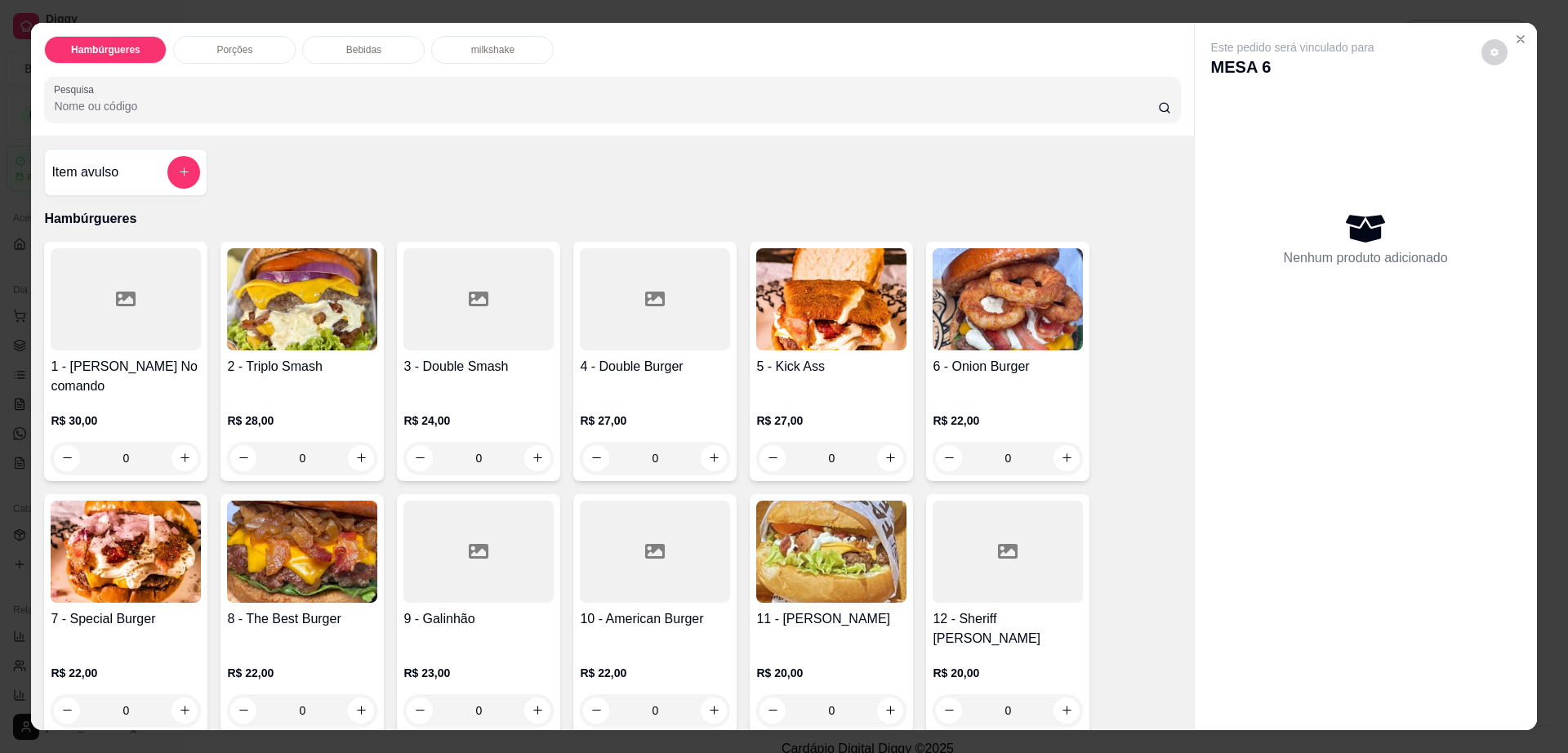
click at [384, 43] on div "Bebidas" at bounding box center [364, 50] width 123 height 28
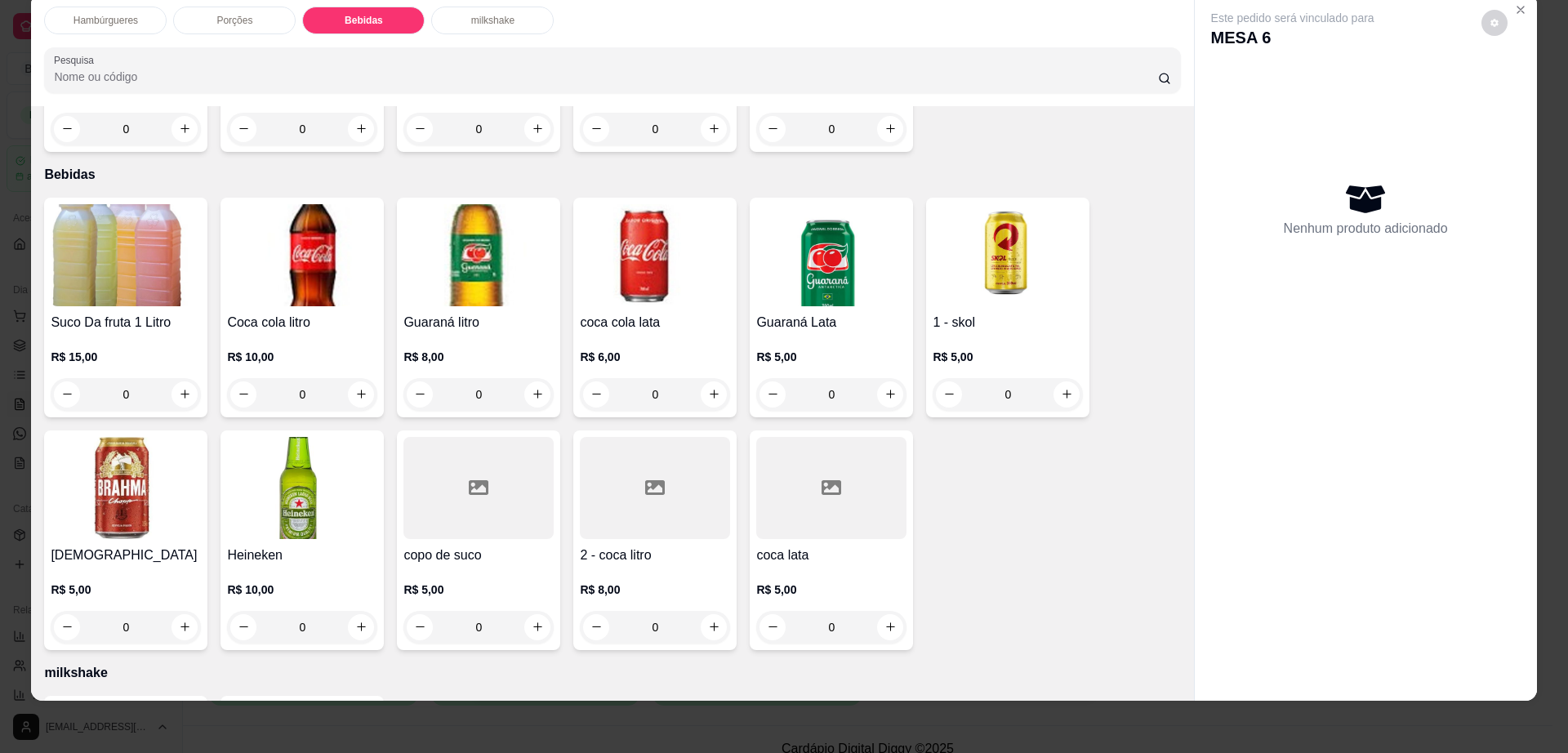
click at [610, 445] on div at bounding box center [654, 489] width 150 height 102
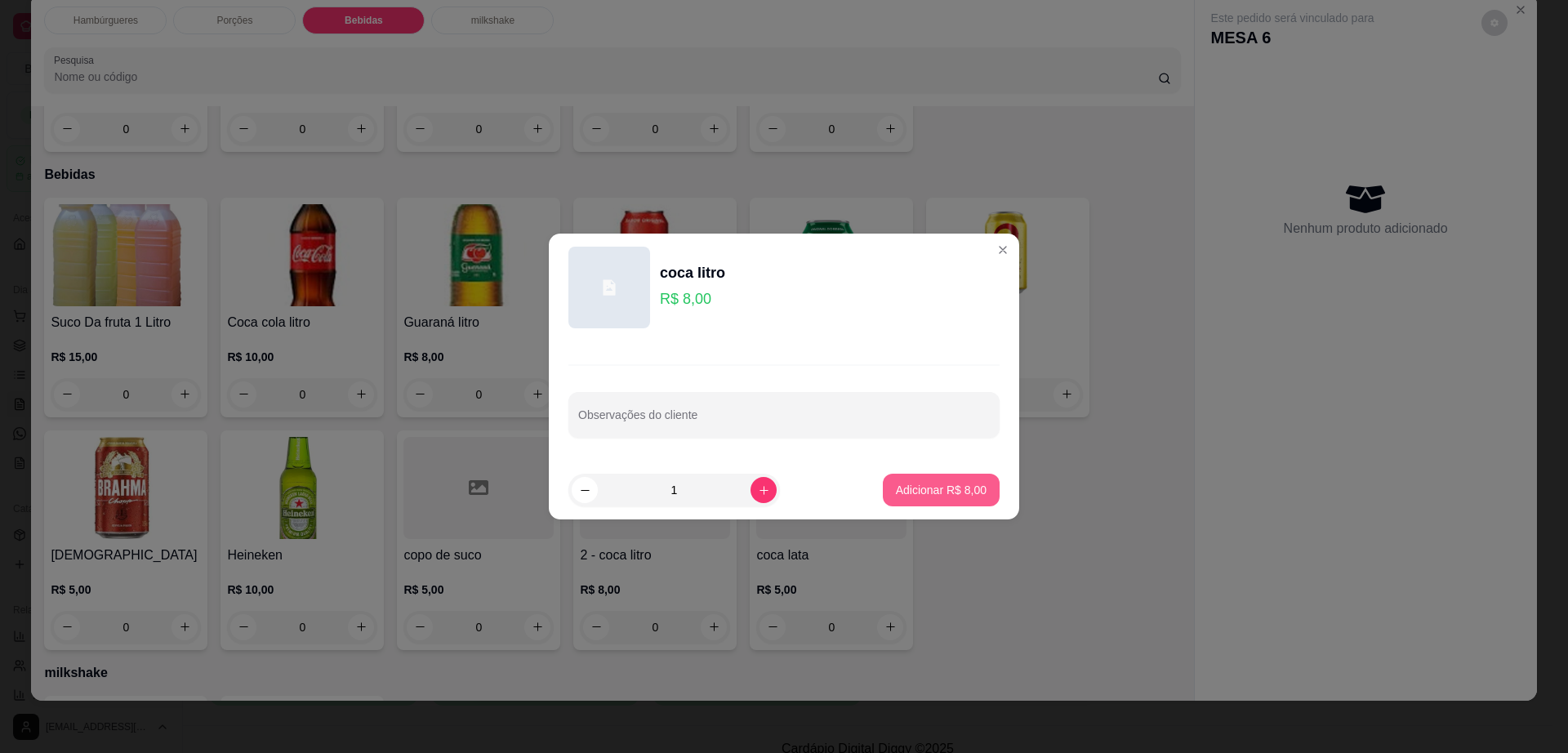
click at [933, 485] on p "Adicionar R$ 8,00" at bounding box center [941, 491] width 90 height 17
type input "1"
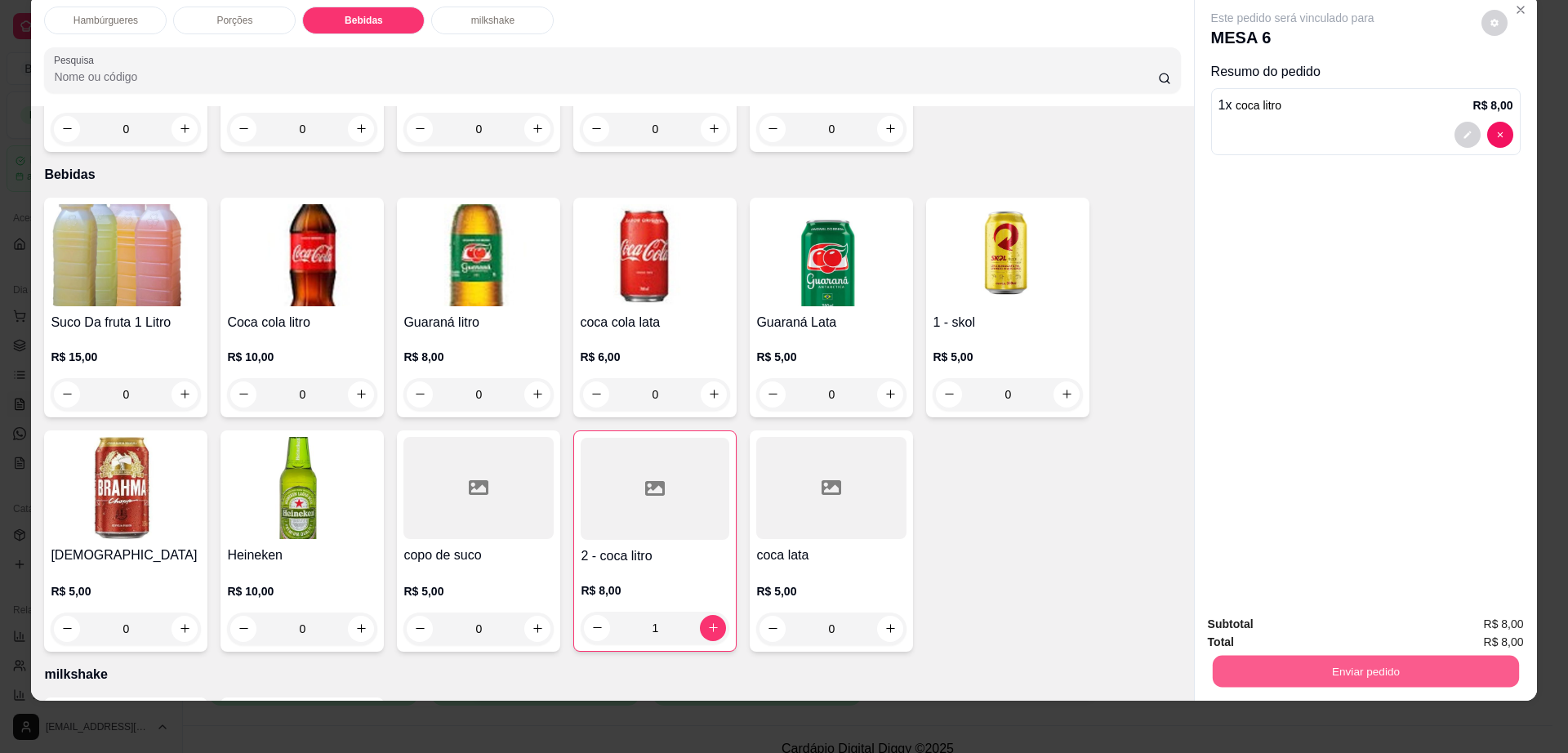
click at [1318, 683] on button "Enviar pedido" at bounding box center [1364, 672] width 306 height 32
click at [1310, 631] on button "Não registrar e enviar pedido" at bounding box center [1309, 631] width 170 height 31
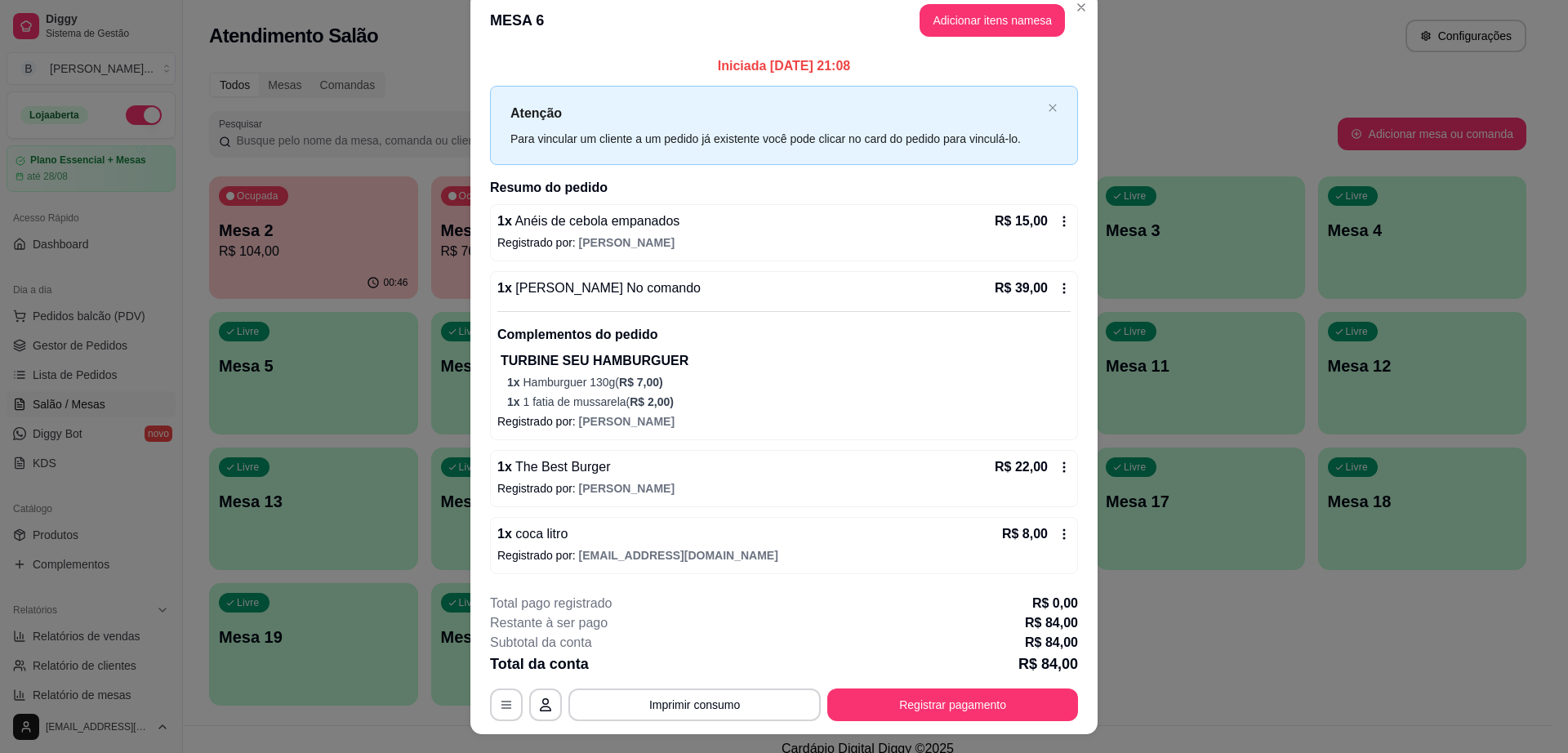
scroll to position [0, 0]
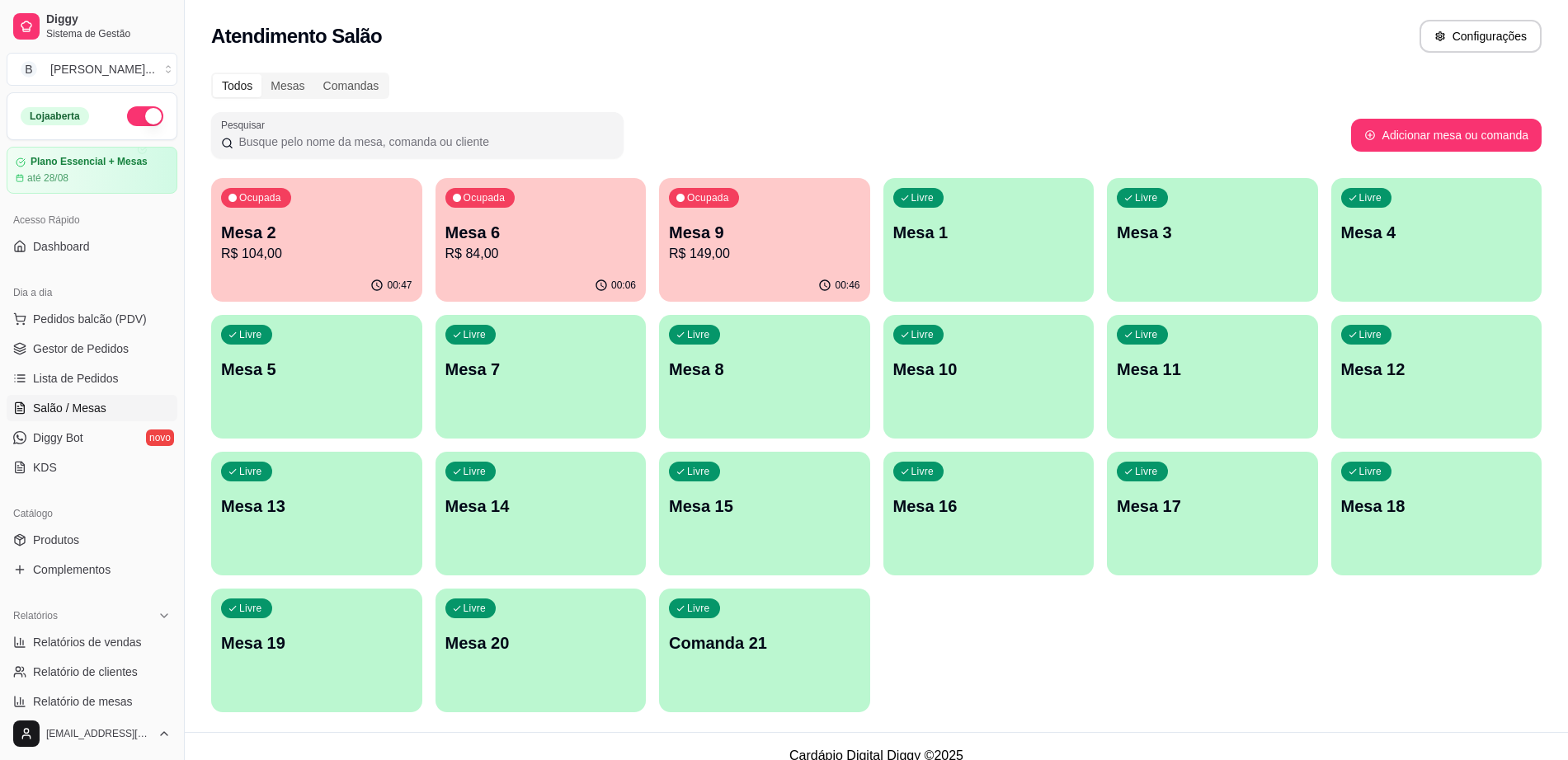
click at [315, 277] on div "00:47" at bounding box center [317, 286] width 212 height 32
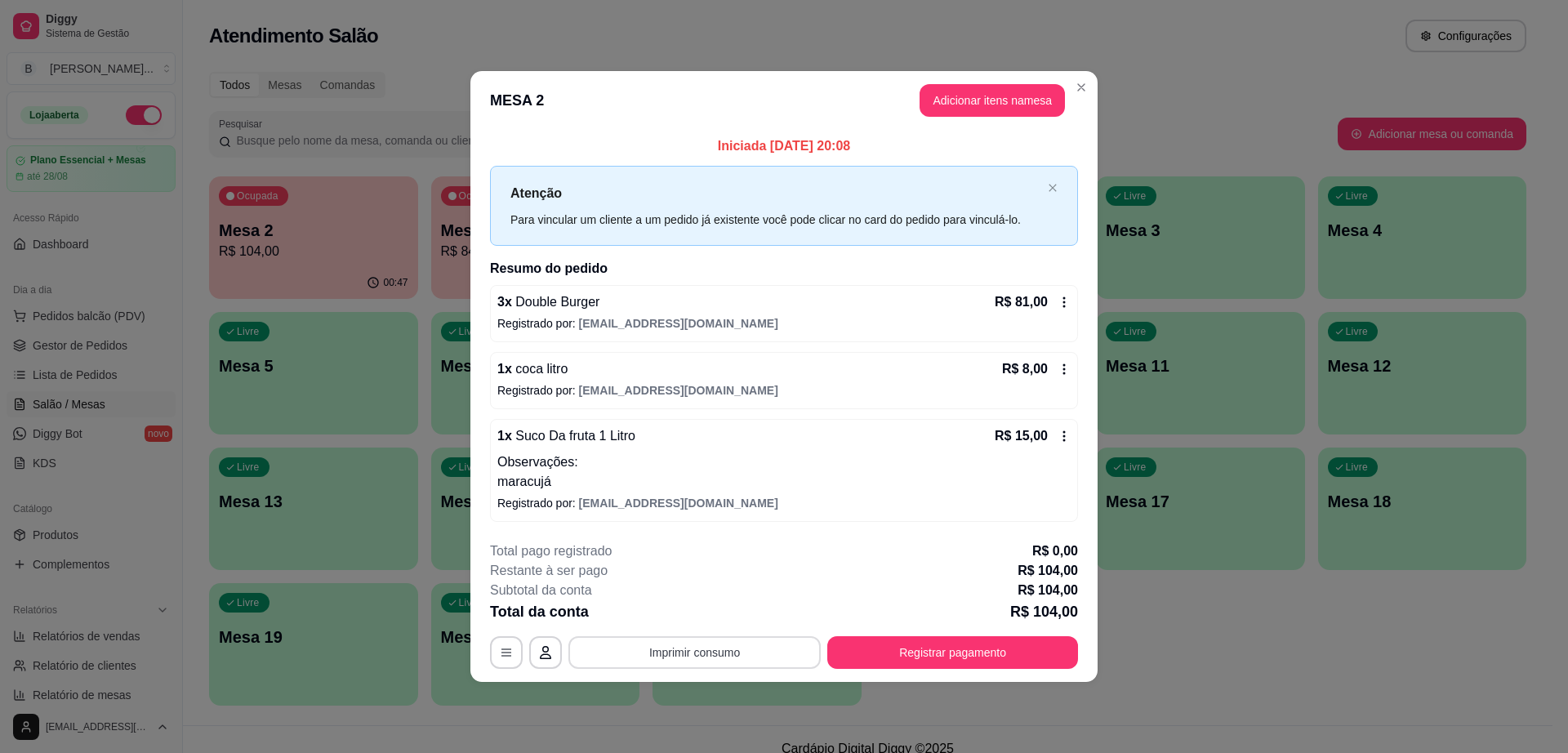
click at [736, 652] on button "Imprimir consumo" at bounding box center [694, 652] width 252 height 33
click at [737, 625] on button "Impressora cell" at bounding box center [699, 614] width 118 height 26
click at [1007, 645] on button "Registrar pagamento" at bounding box center [953, 652] width 244 height 32
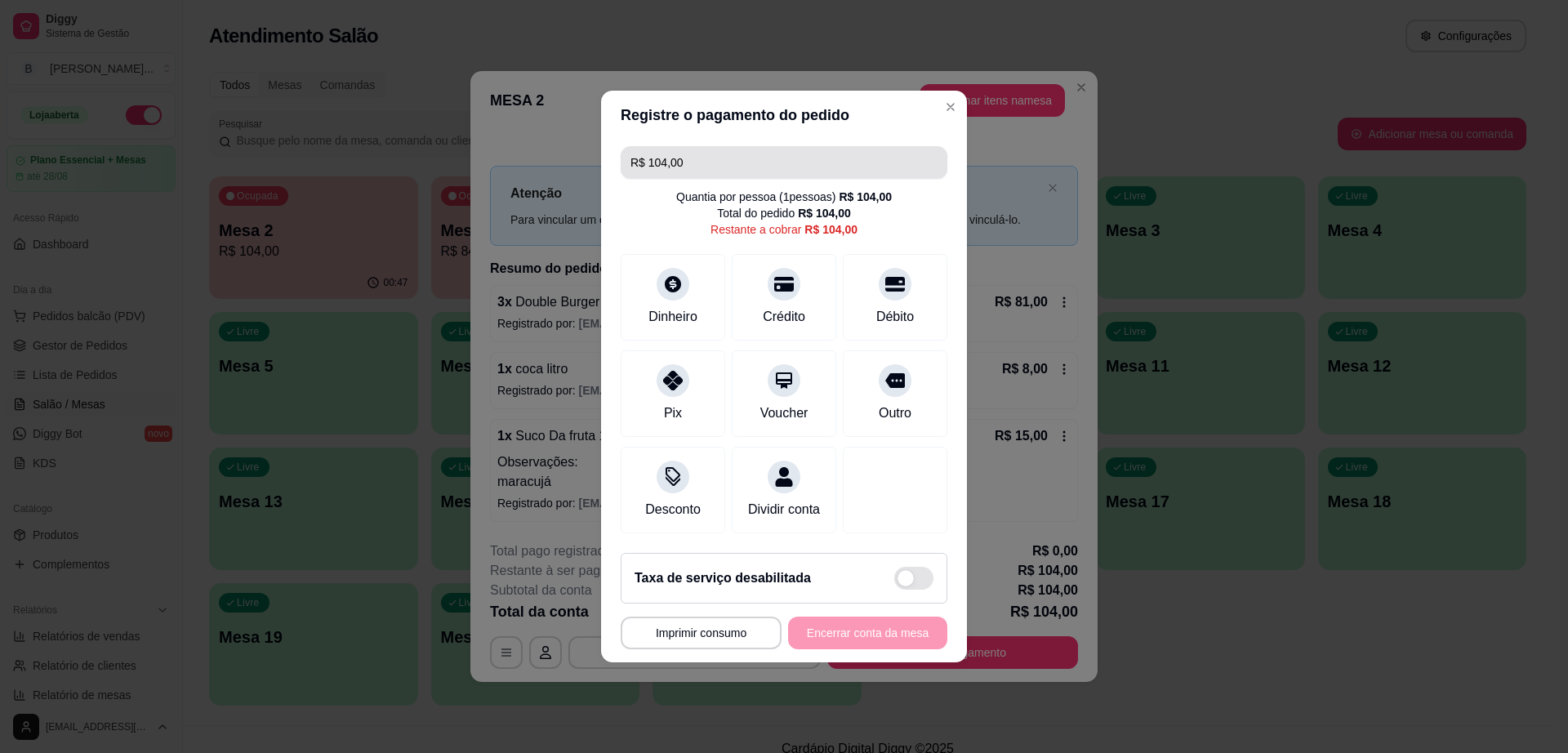
click at [782, 155] on input "R$ 104,00" at bounding box center [784, 162] width 307 height 33
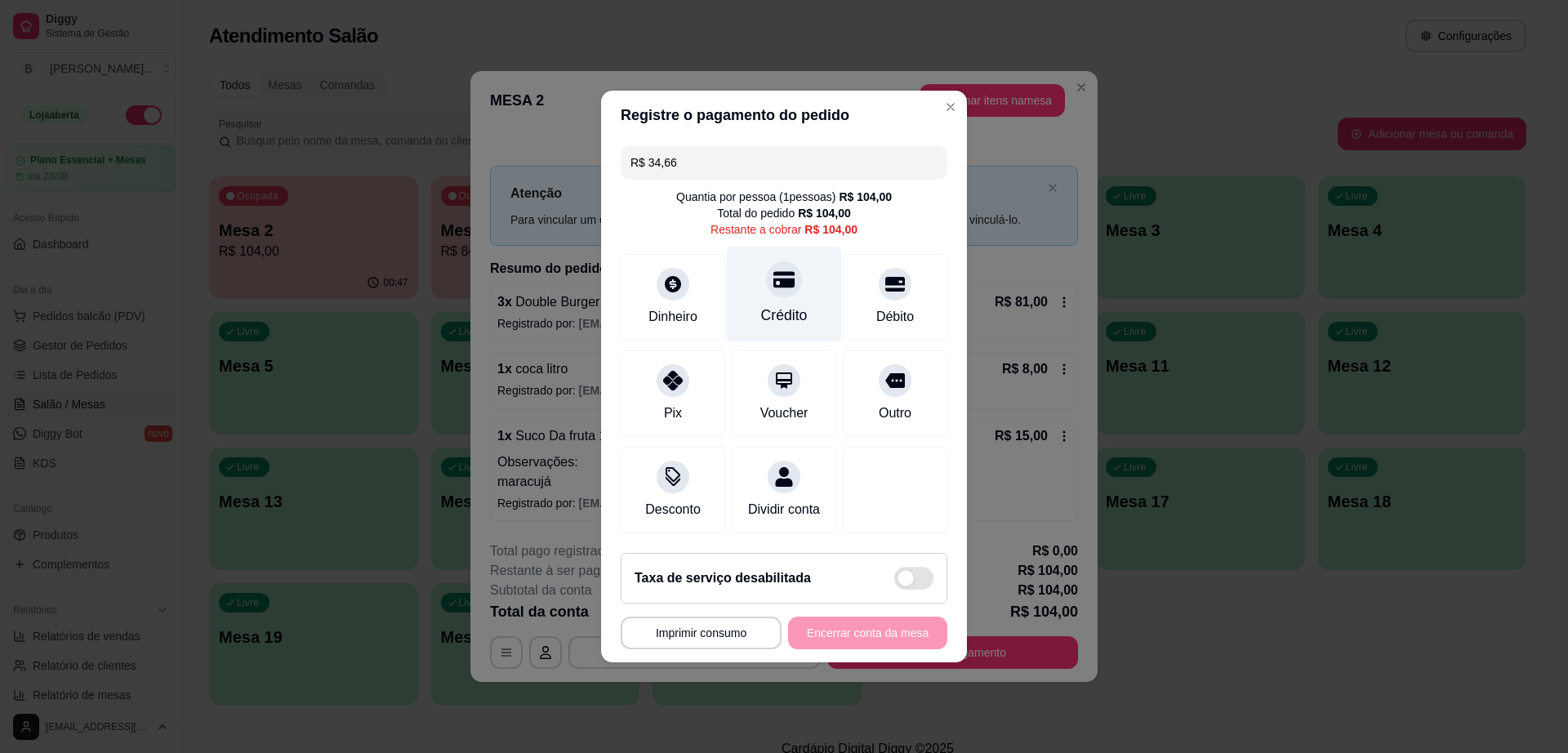
click at [791, 287] on div "Crédito" at bounding box center [784, 294] width 115 height 96
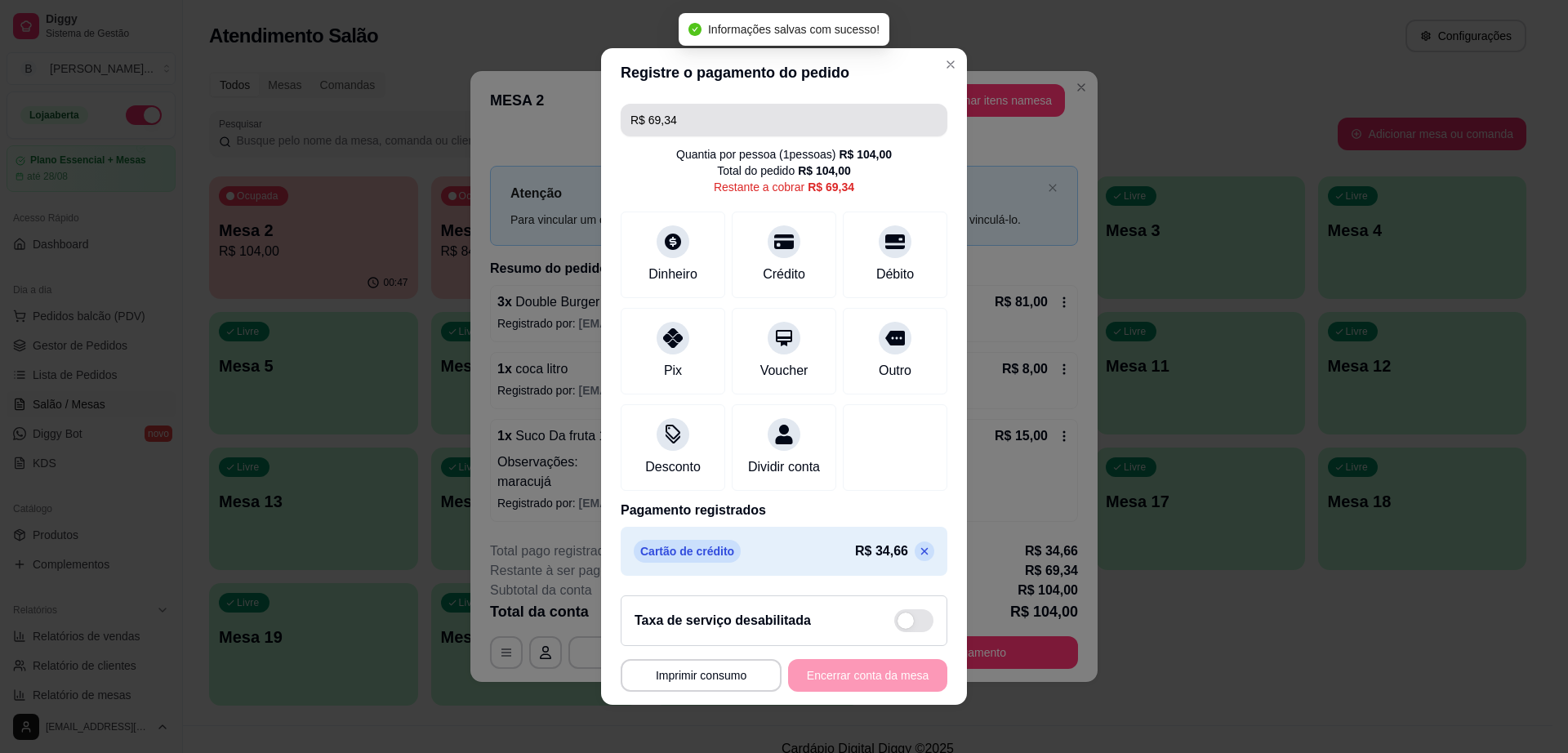
click at [721, 109] on input "R$ 69,34" at bounding box center [784, 119] width 307 height 33
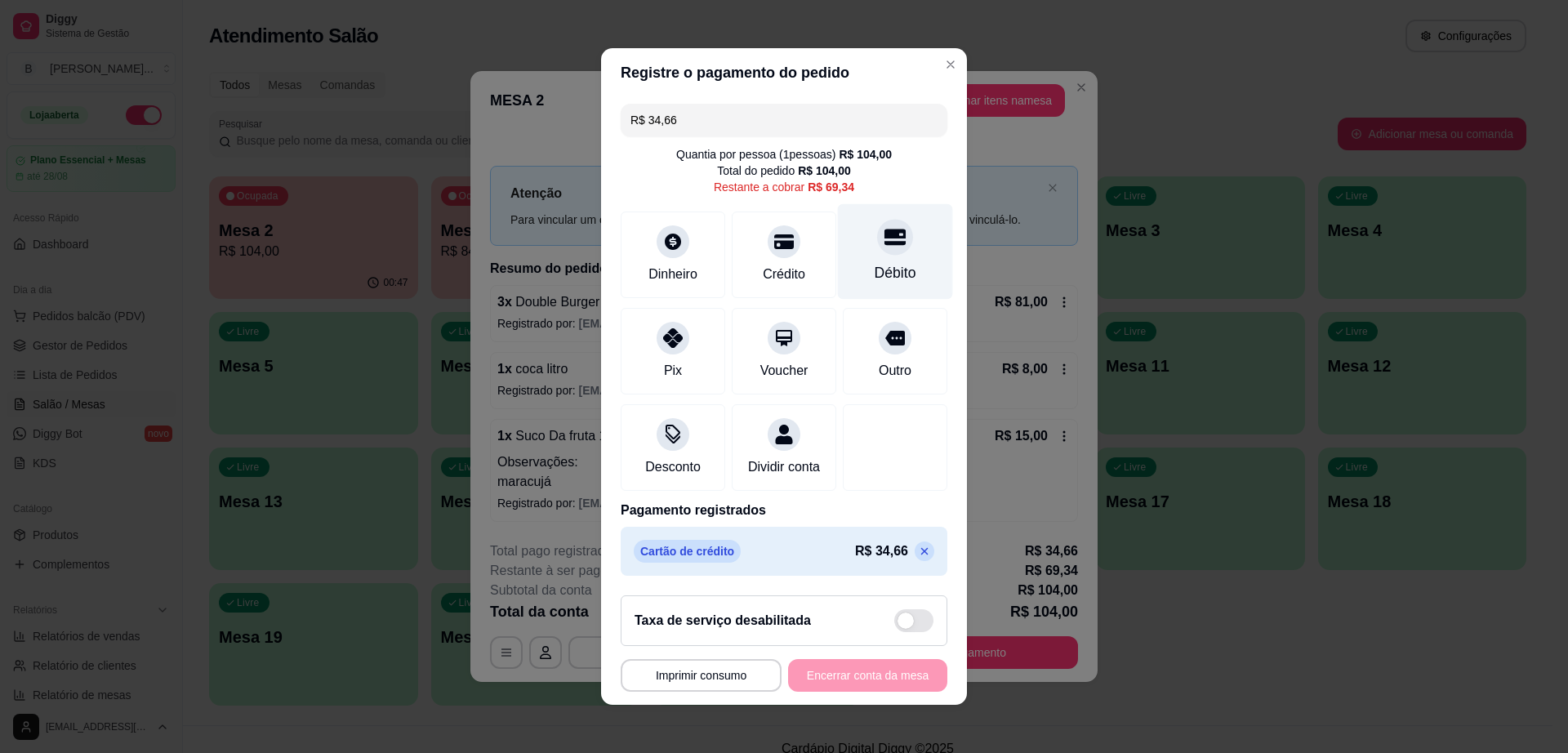
click at [852, 257] on div "Débito" at bounding box center [895, 251] width 115 height 96
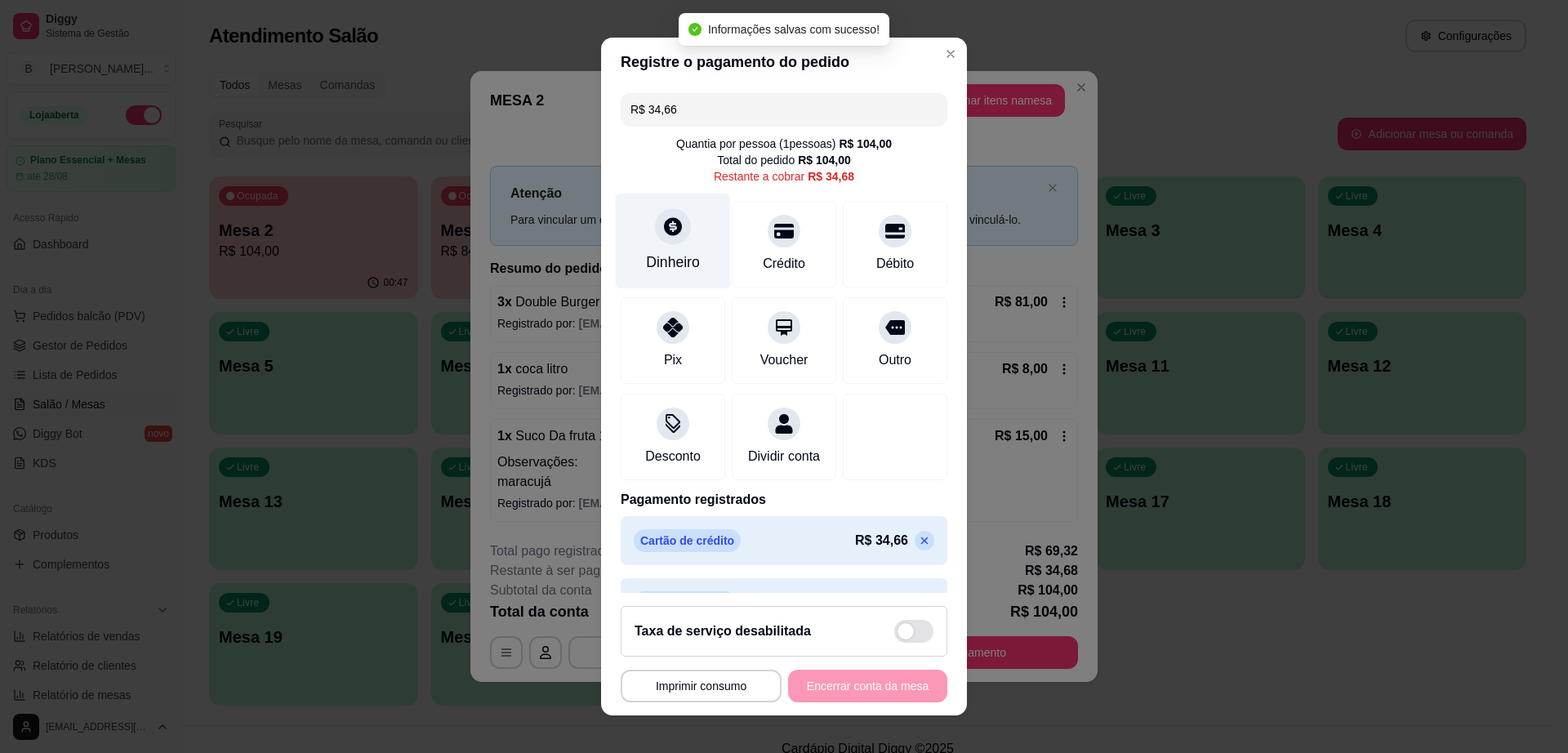
type input "R$ 34,68"
click at [664, 233] on icon at bounding box center [673, 226] width 18 height 18
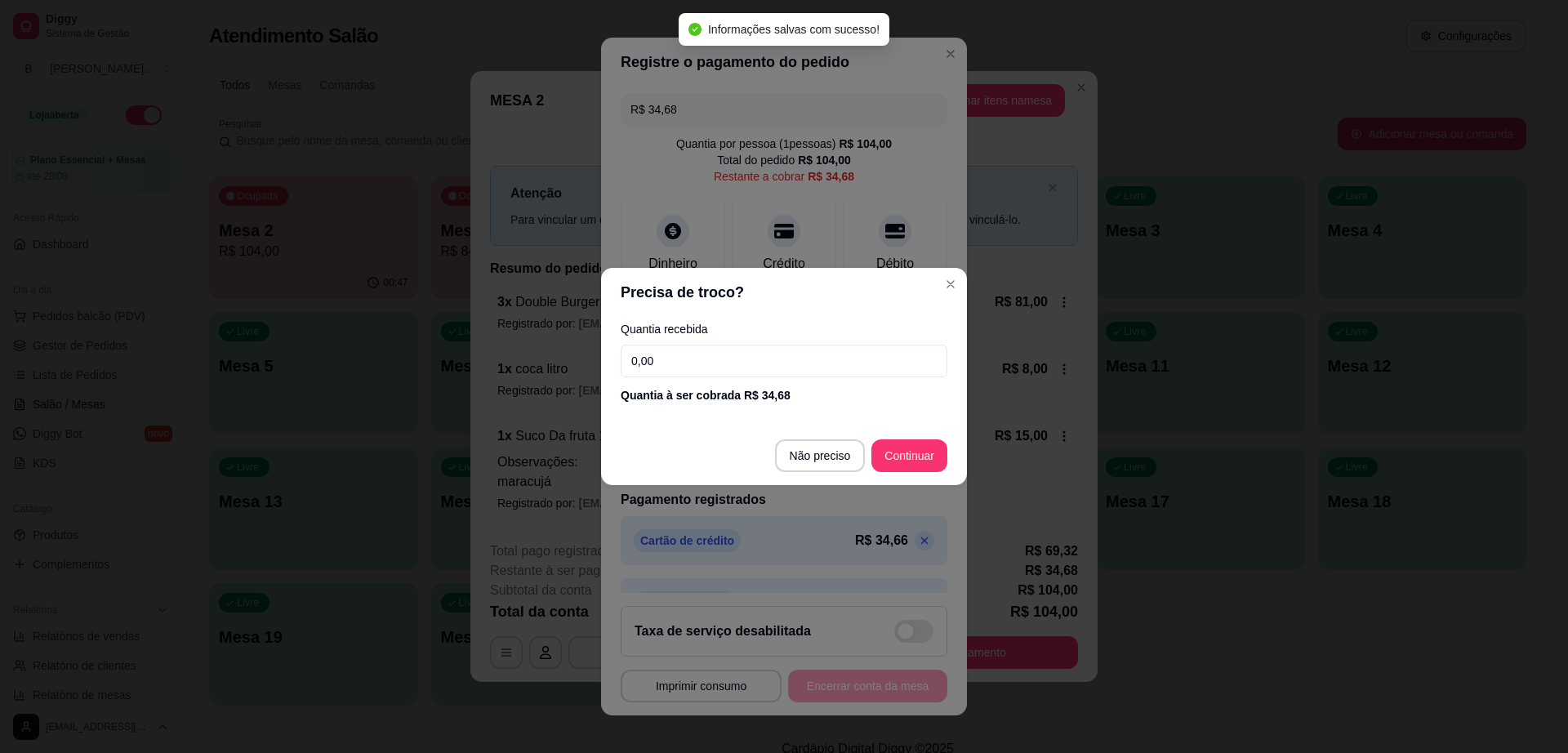
click at [805, 352] on input "0,00" at bounding box center [784, 360] width 327 height 33
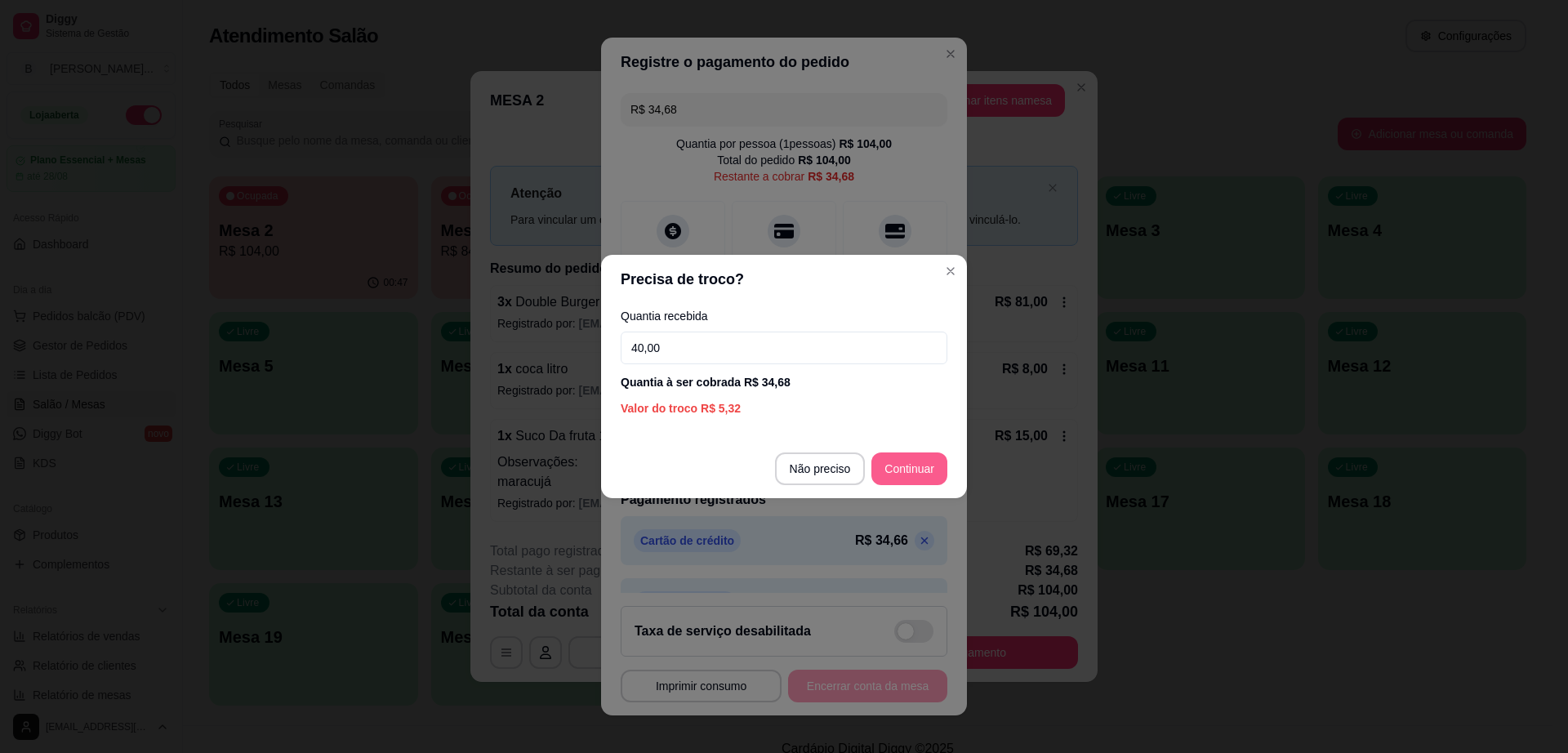
type input "40,00"
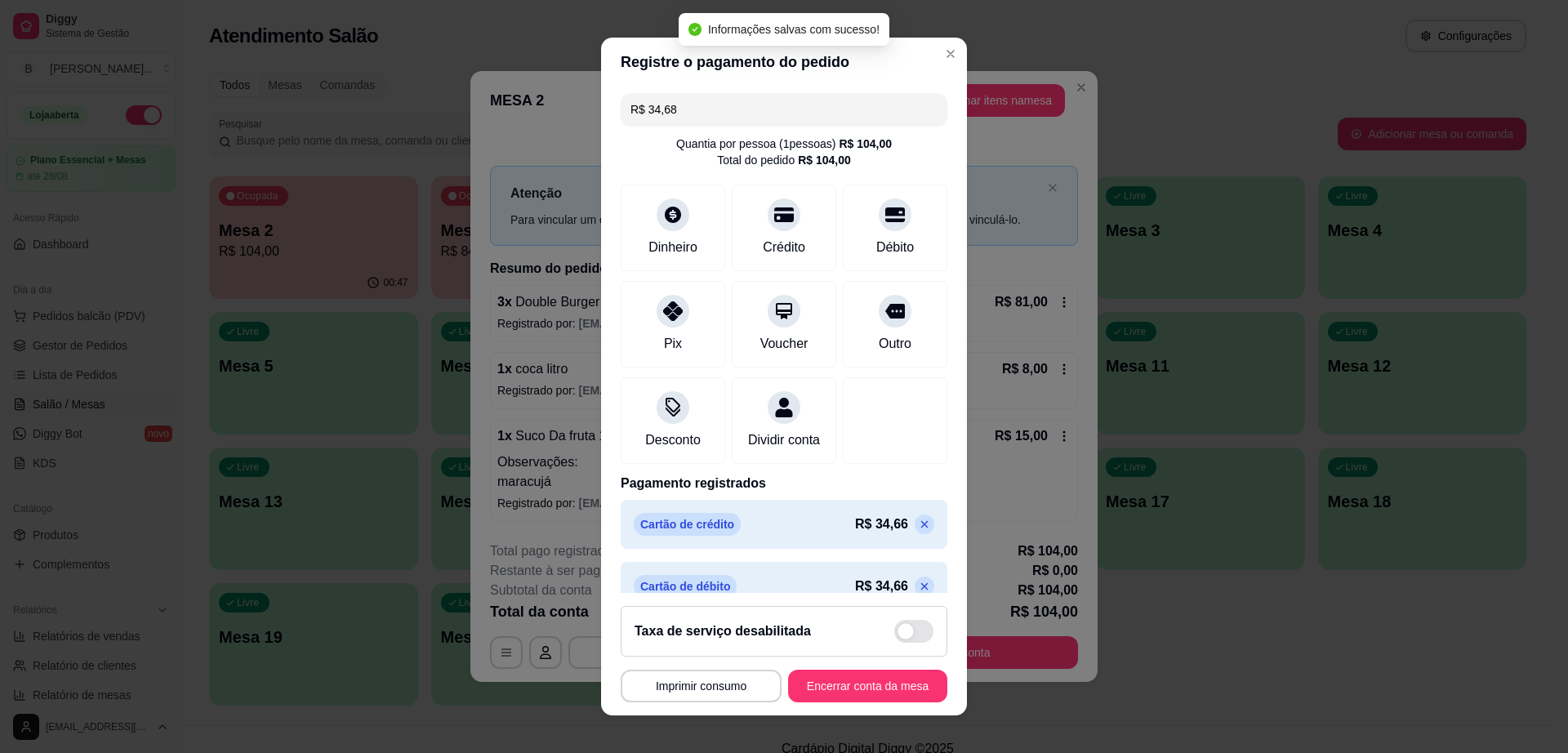
type input "R$ 0,00"
click at [853, 689] on button "Encerrar conta da mesa" at bounding box center [867, 686] width 159 height 33
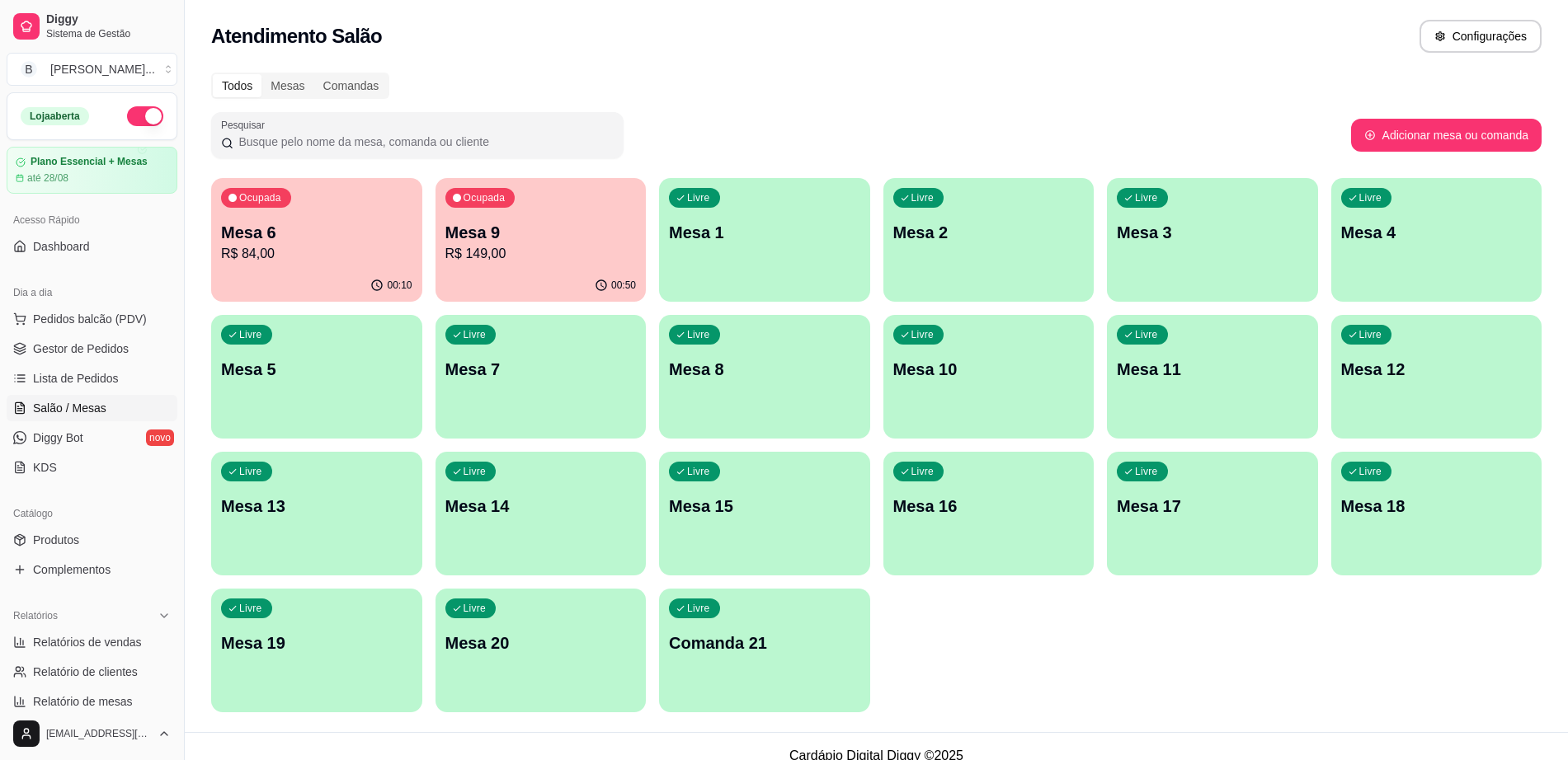
click at [1199, 381] on div "Livre Mesa 11" at bounding box center [1213, 366] width 212 height 104
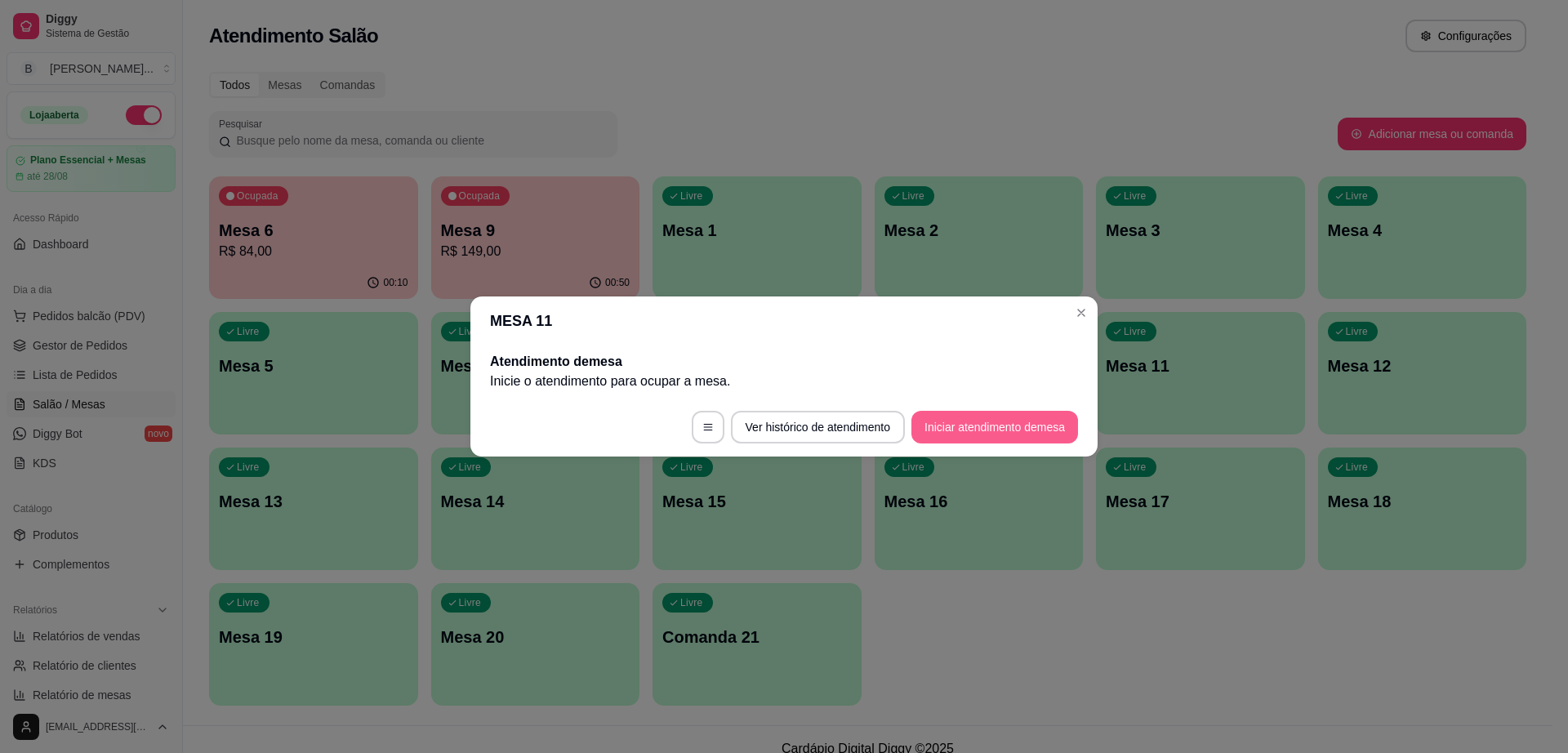
click at [975, 417] on button "Iniciar atendimento de mesa" at bounding box center [994, 426] width 167 height 33
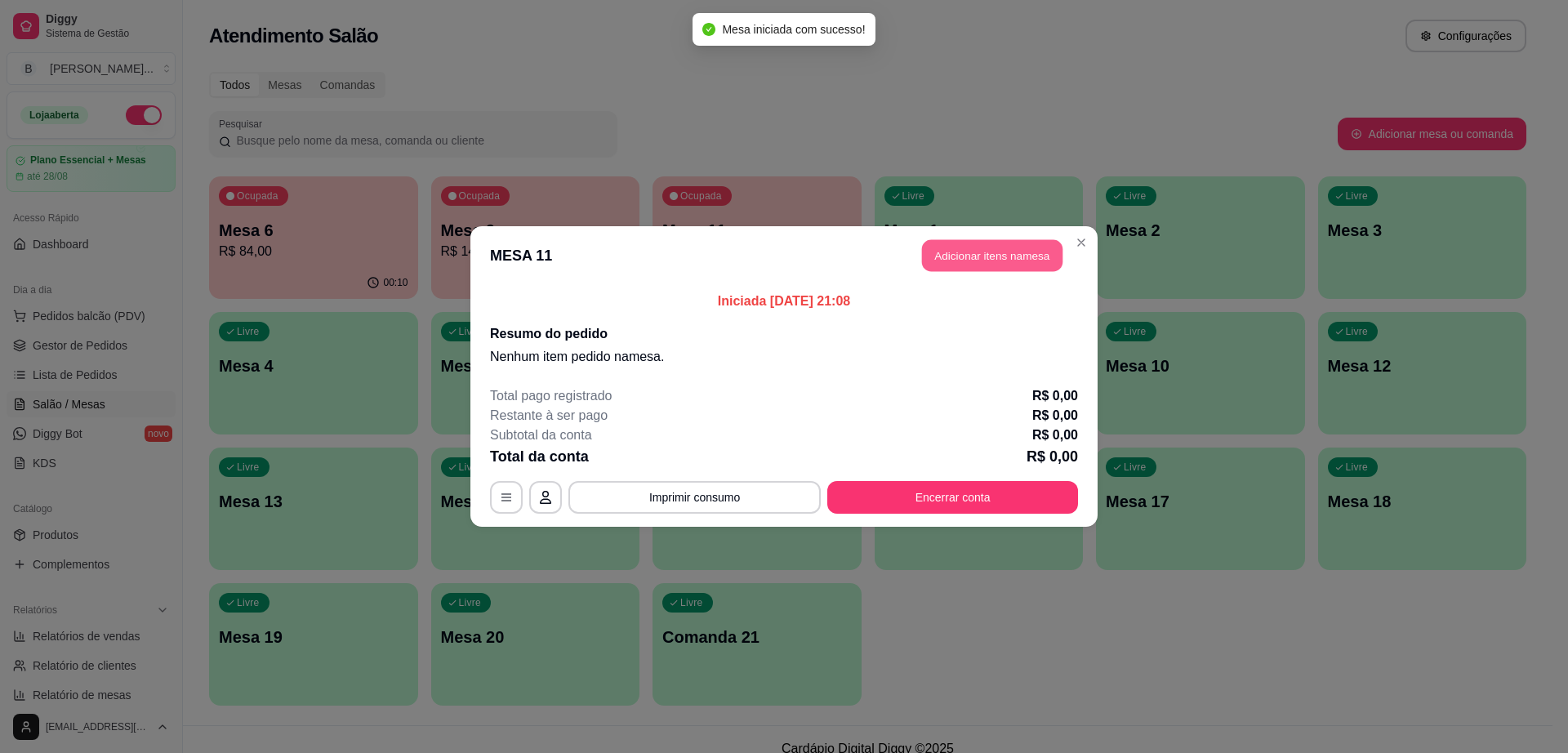
click at [962, 250] on button "Adicionar itens na mesa" at bounding box center [992, 256] width 141 height 32
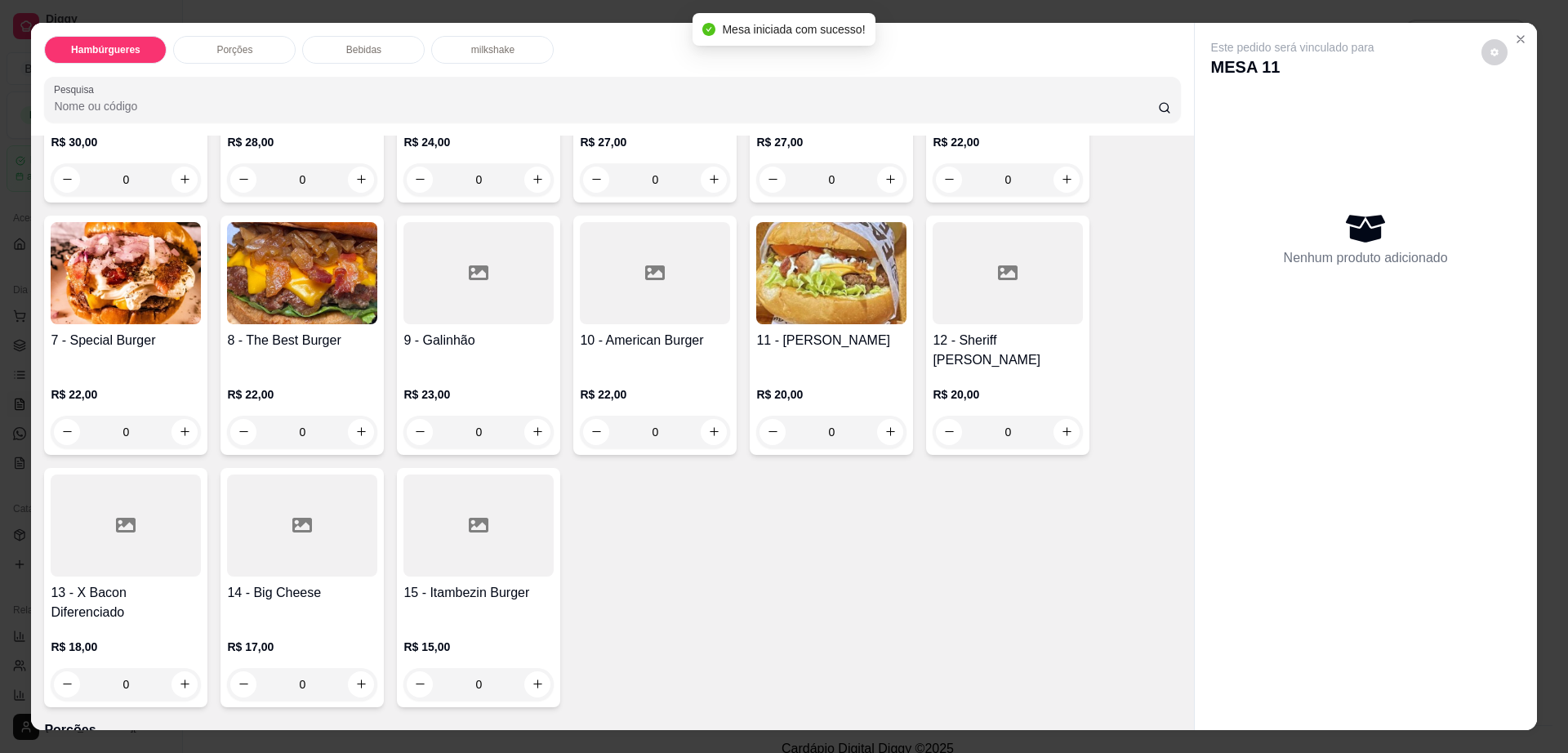
scroll to position [306, 0]
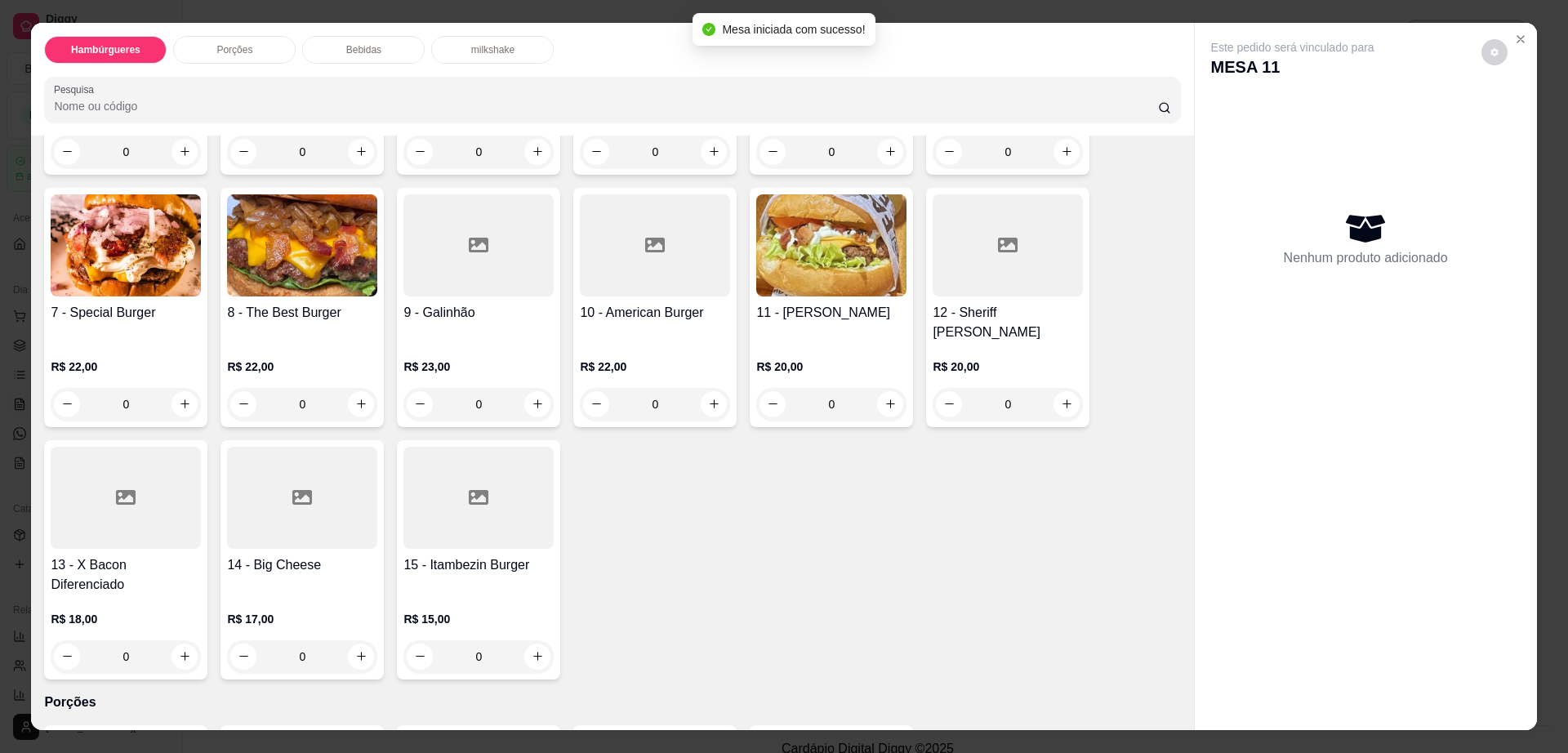
click at [294, 477] on div at bounding box center [302, 498] width 150 height 102
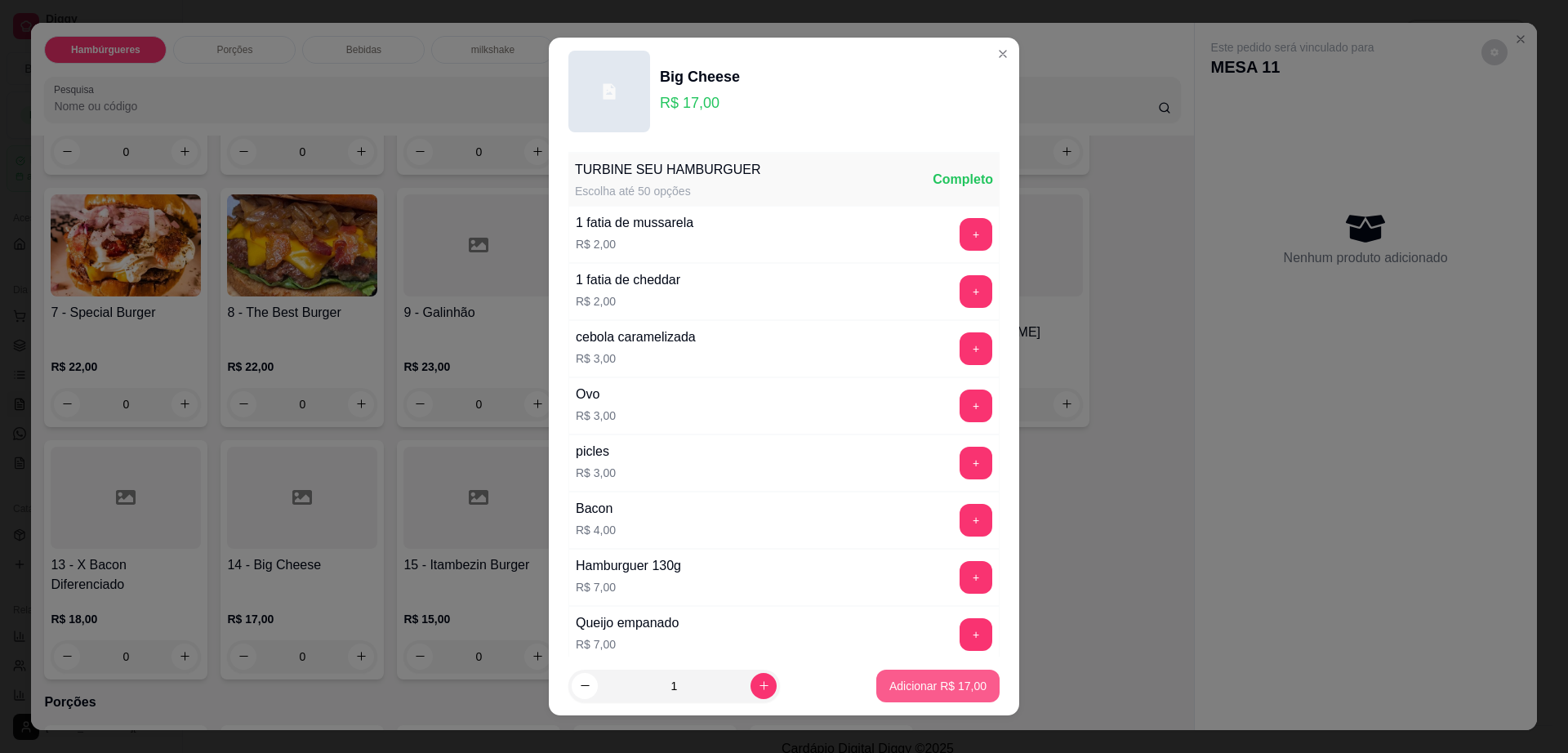
click at [905, 694] on button "Adicionar R$ 17,00" at bounding box center [938, 686] width 124 height 33
type input "1"
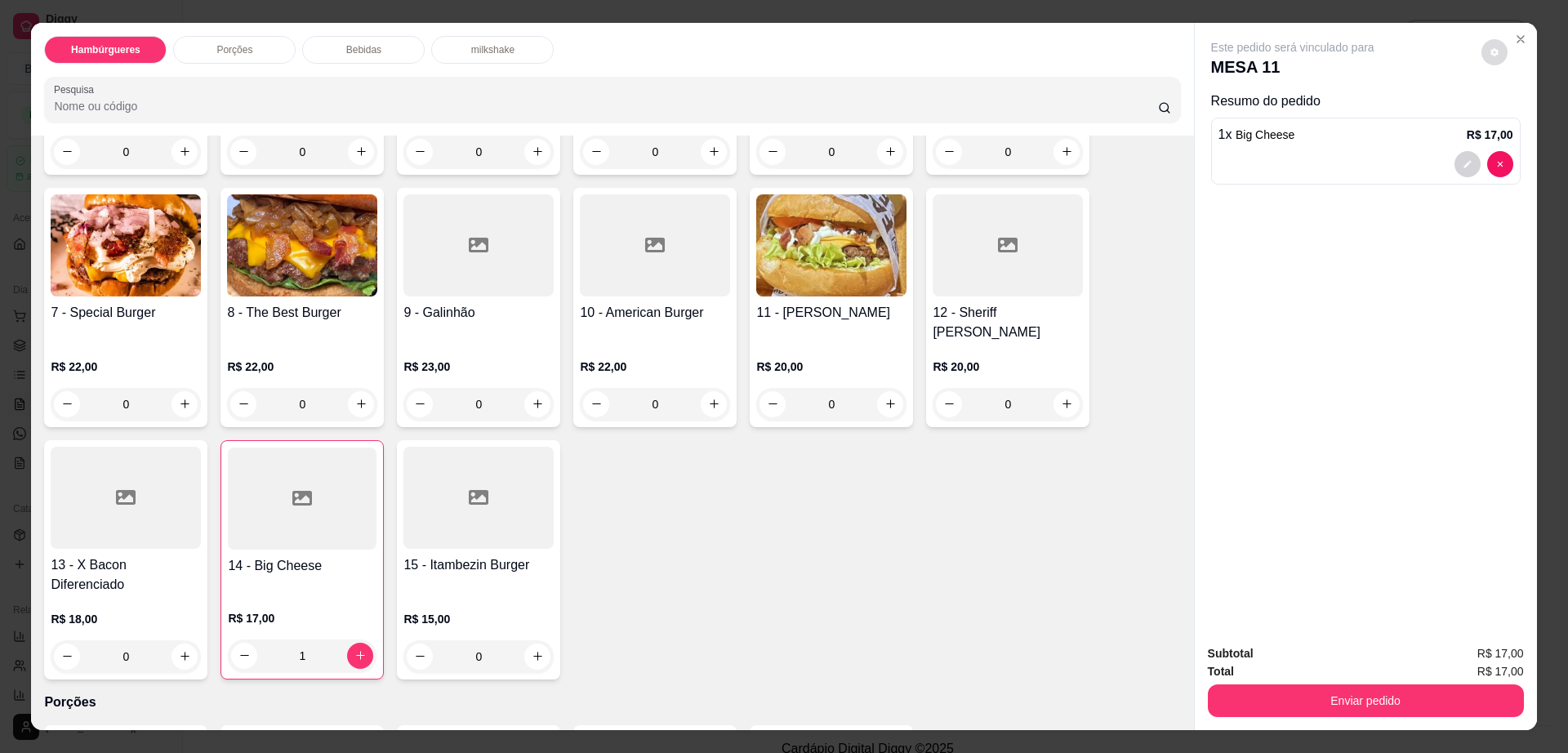
click at [1495, 55] on button "decrease-product-quantity" at bounding box center [1494, 52] width 26 height 26
click at [1513, 115] on span "Automatic updates" at bounding box center [1518, 117] width 13 height 13
click at [1513, 117] on input "Automatic updates" at bounding box center [1511, 122] width 10 height 10
checkbox input "true"
click at [1280, 708] on button "Enviar pedido" at bounding box center [1366, 700] width 316 height 33
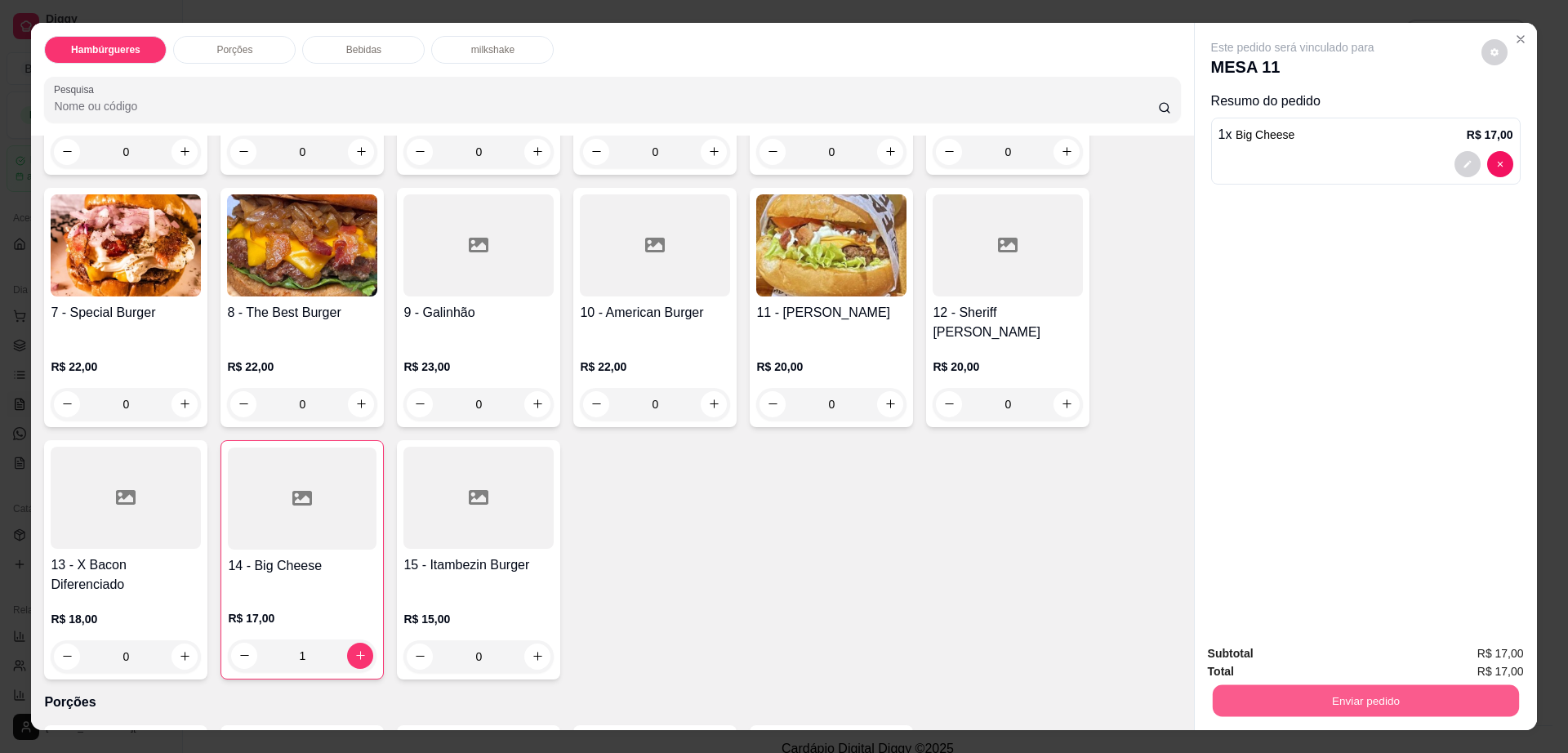
click at [1280, 708] on button "Enviar pedido" at bounding box center [1364, 701] width 306 height 32
click at [1270, 653] on button "Não registrar e enviar pedido" at bounding box center [1309, 660] width 165 height 30
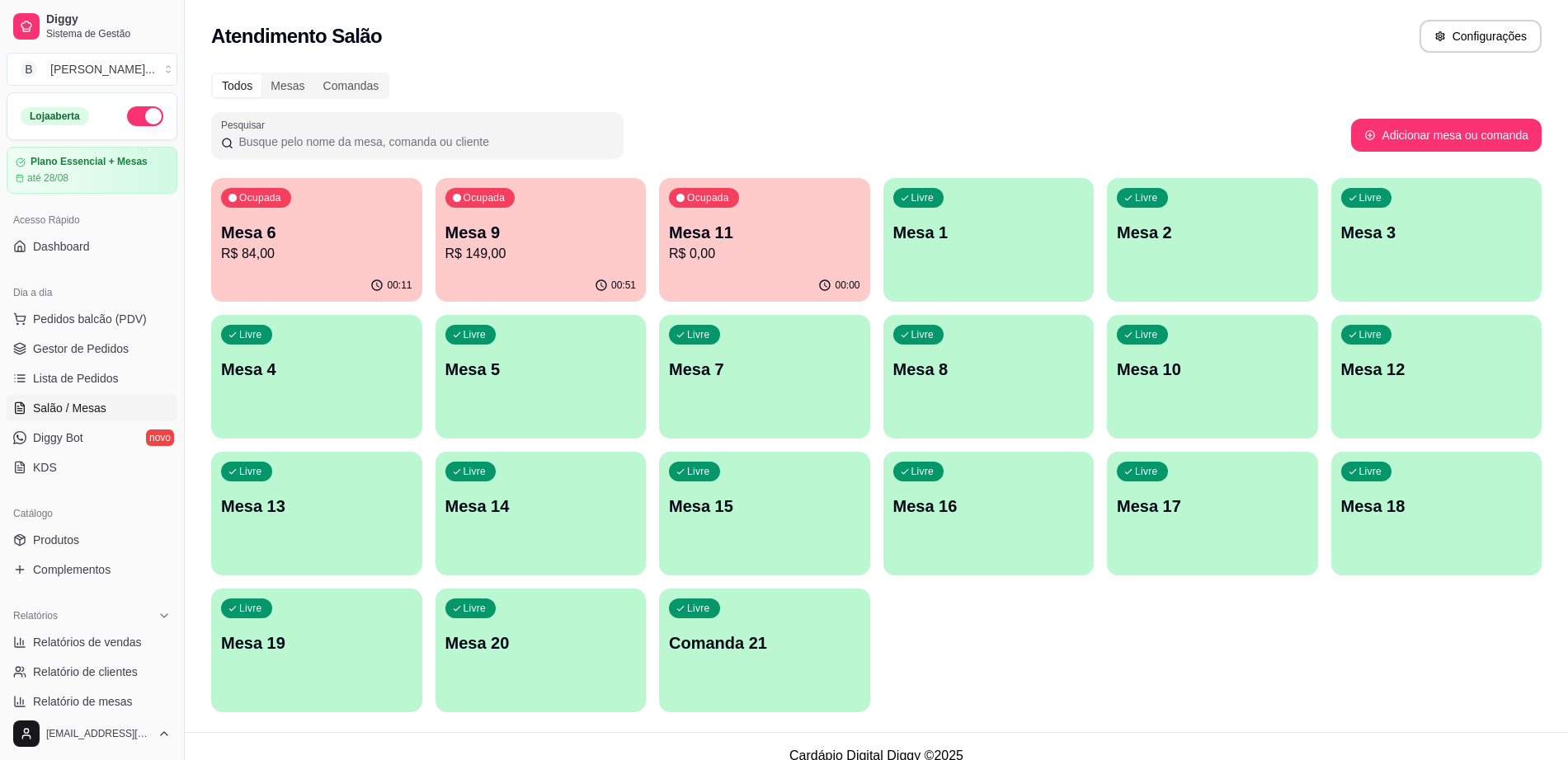
click at [733, 380] on p "Mesa 7" at bounding box center [765, 369] width 192 height 23
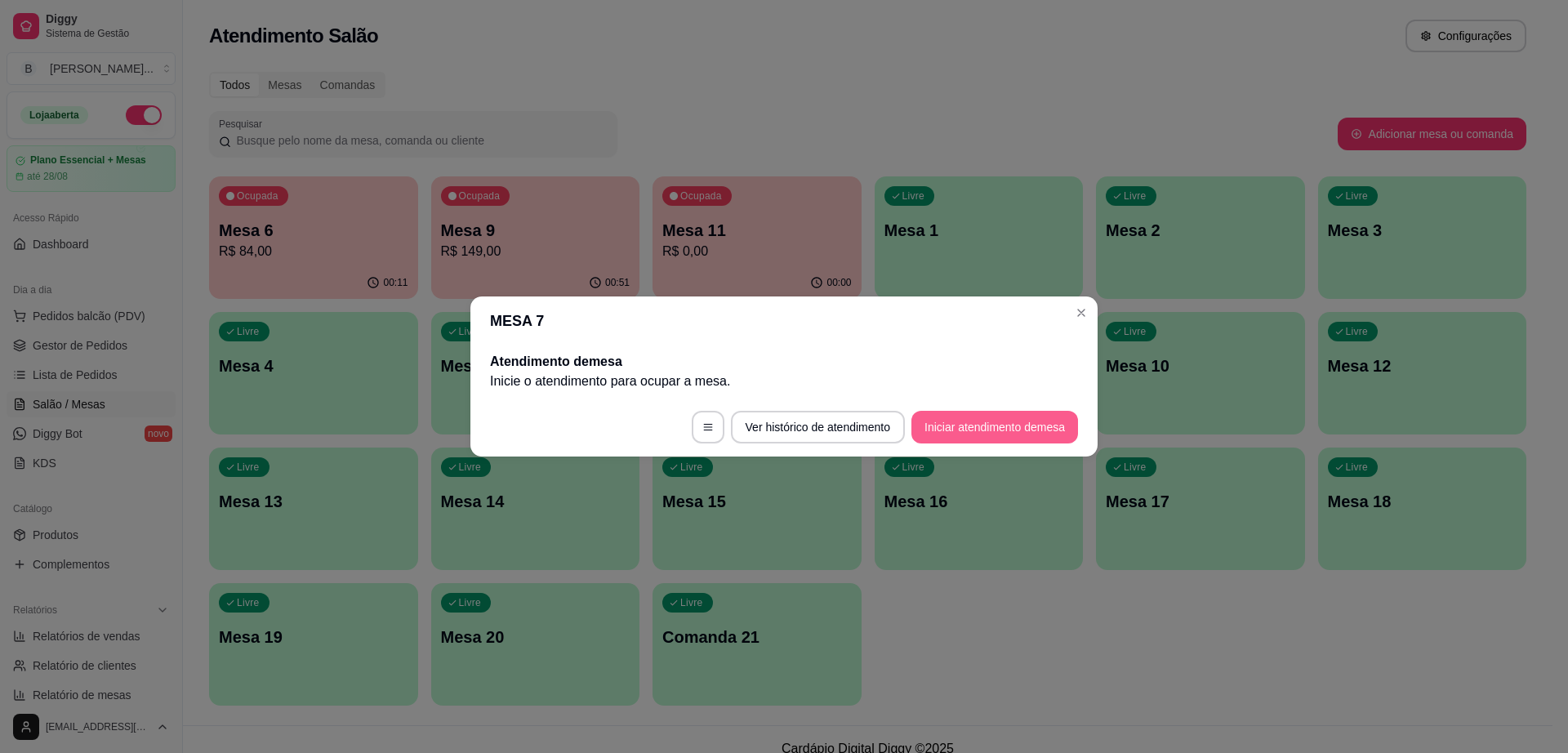
click at [1012, 436] on button "Iniciar atendimento de mesa" at bounding box center [994, 426] width 167 height 33
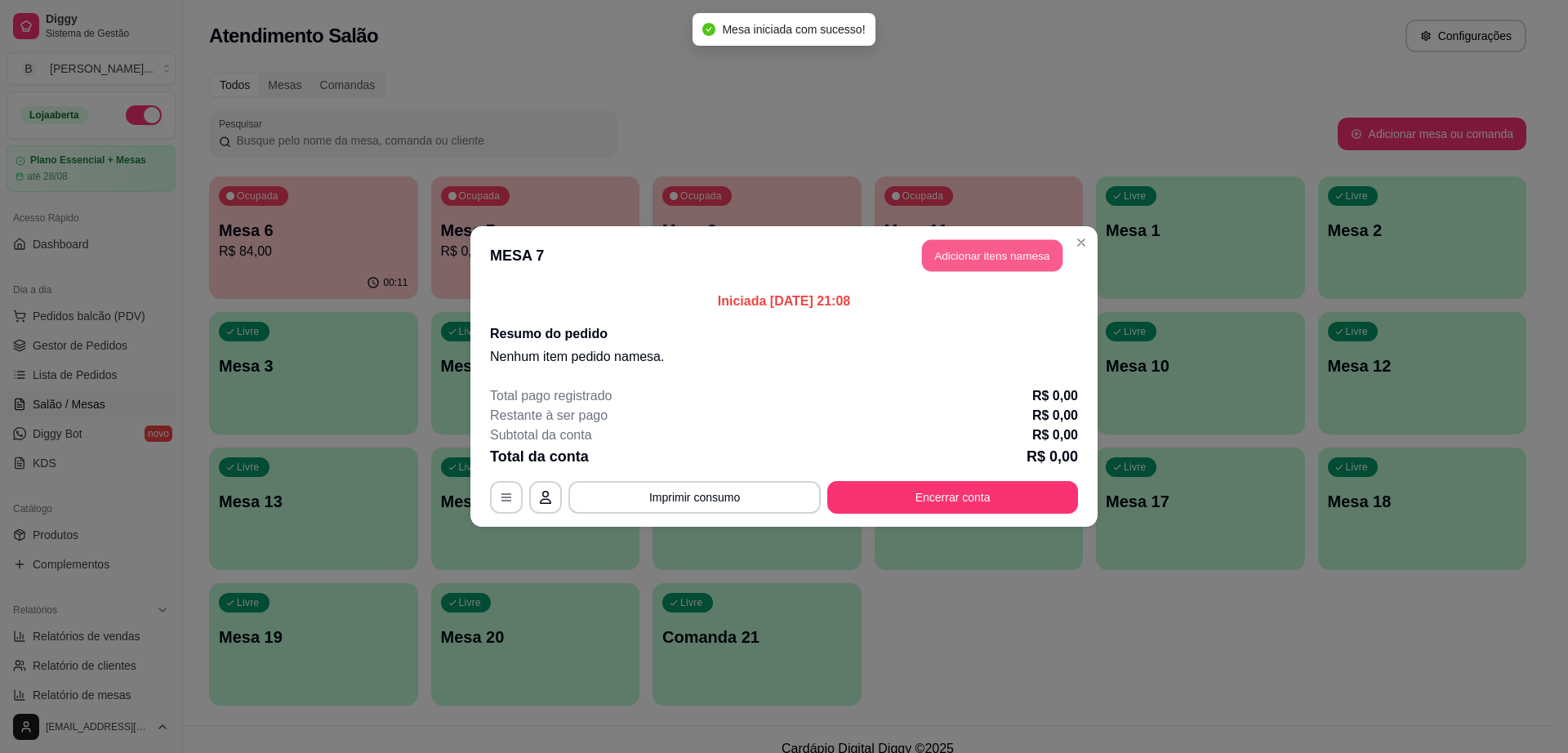
click at [999, 245] on button "Adicionar itens na mesa" at bounding box center [992, 256] width 141 height 32
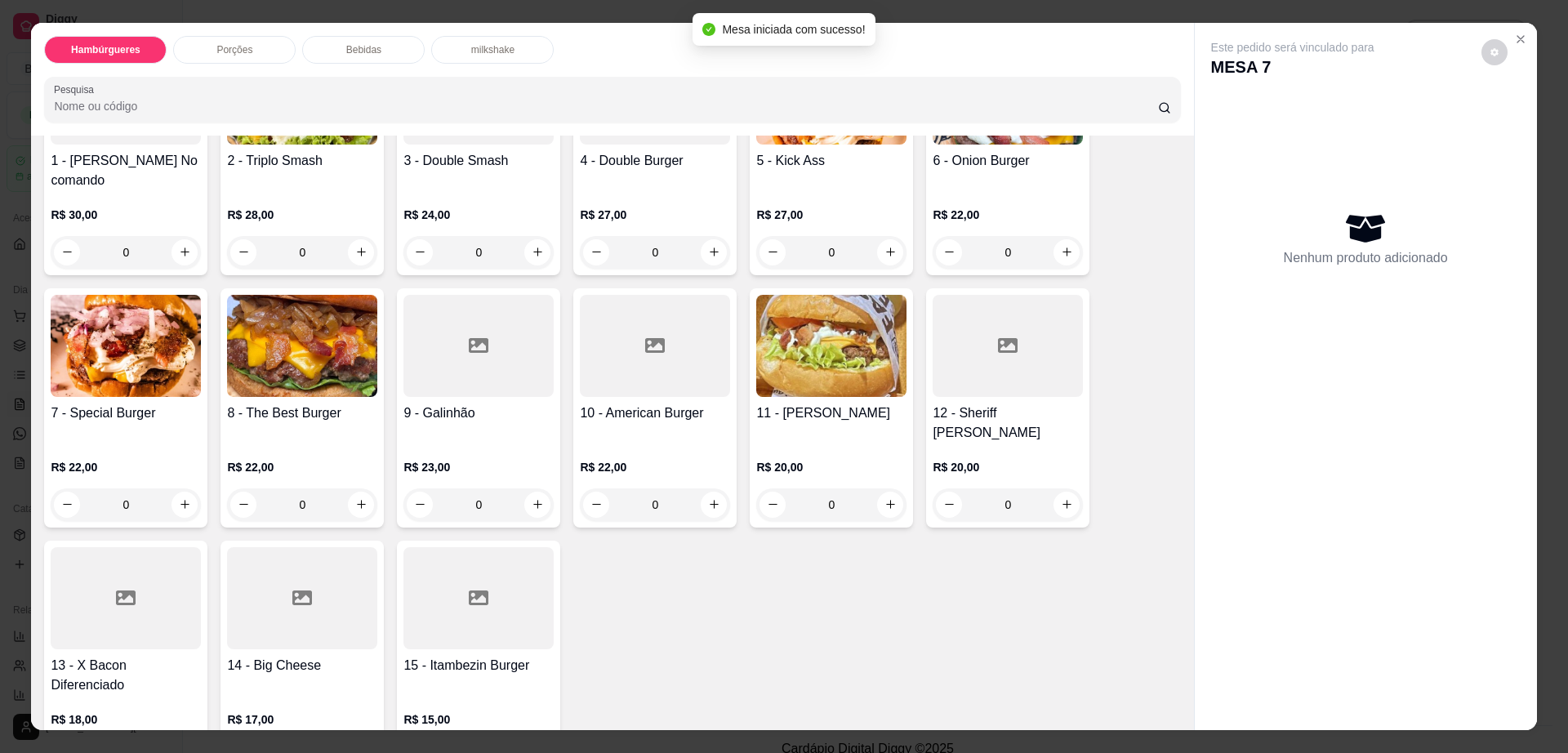
scroll to position [102, 0]
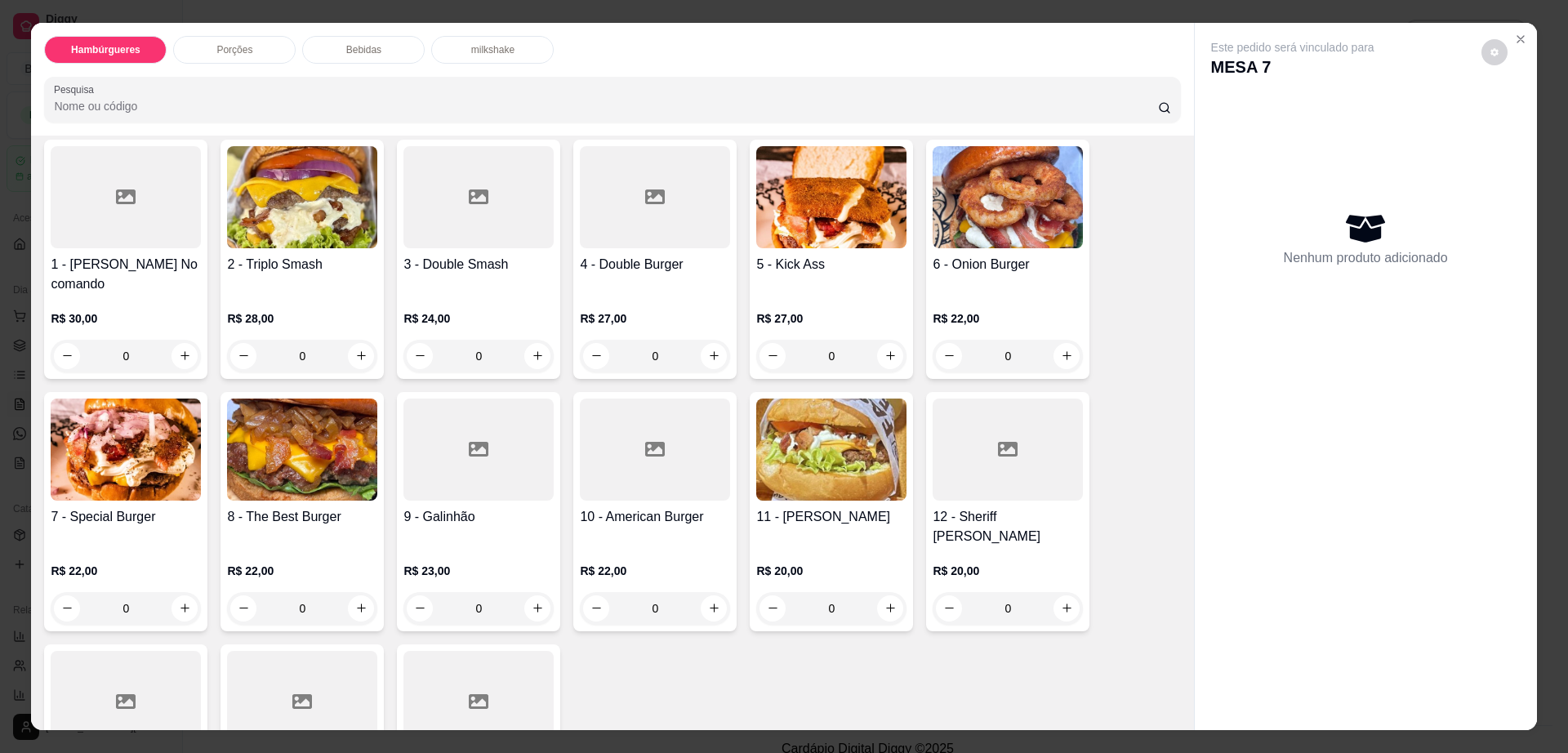
click at [155, 428] on img at bounding box center [125, 450] width 150 height 102
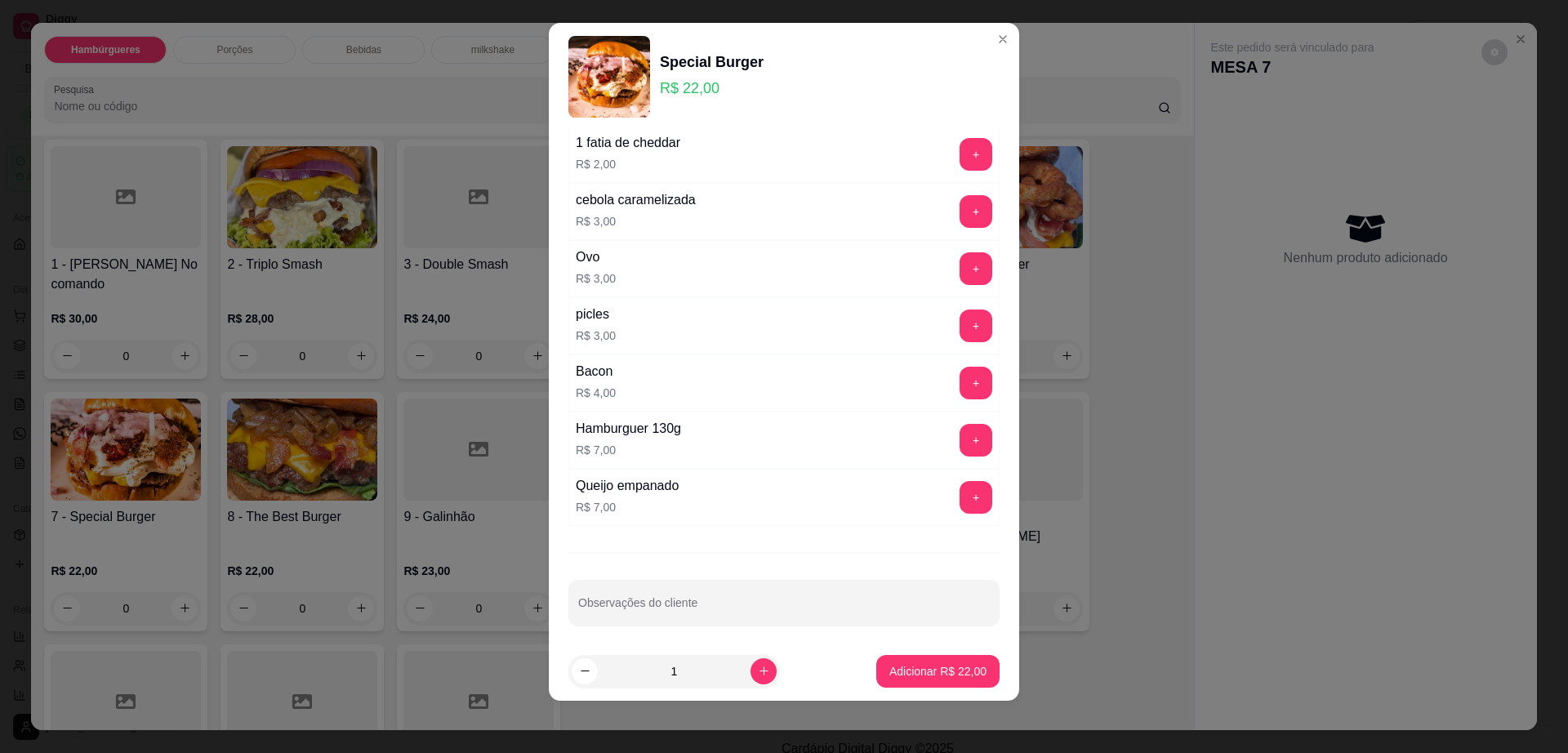
scroll to position [129, 0]
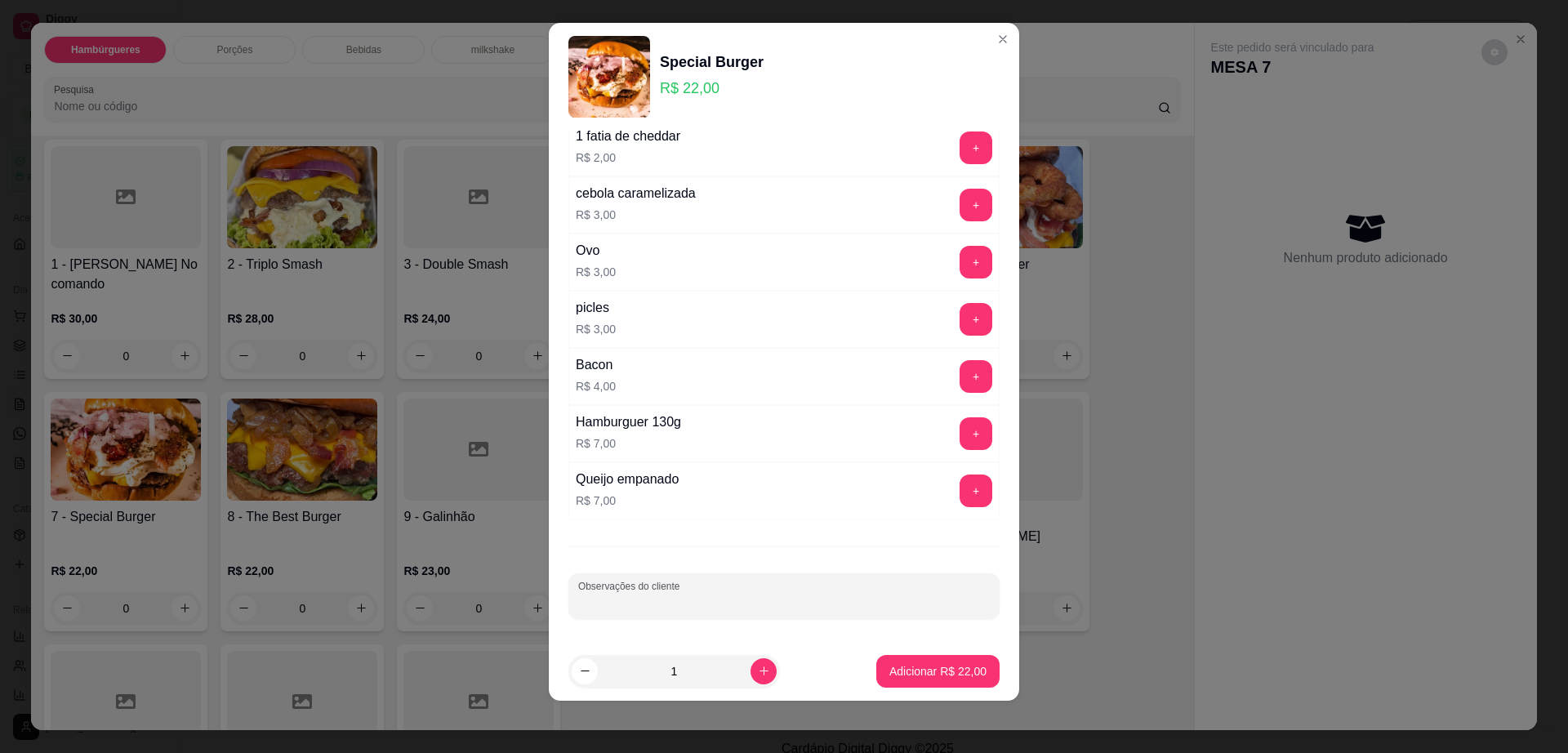
click at [721, 610] on input "Observações do cliente" at bounding box center [784, 603] width 411 height 17
click at [757, 678] on icon "increase-product-quantity" at bounding box center [763, 670] width 12 height 12
click at [757, 678] on icon "increase-product-quantity" at bounding box center [763, 671] width 12 height 12
type input "3"
click at [744, 597] on input "Observações do cliente" at bounding box center [784, 603] width 411 height 17
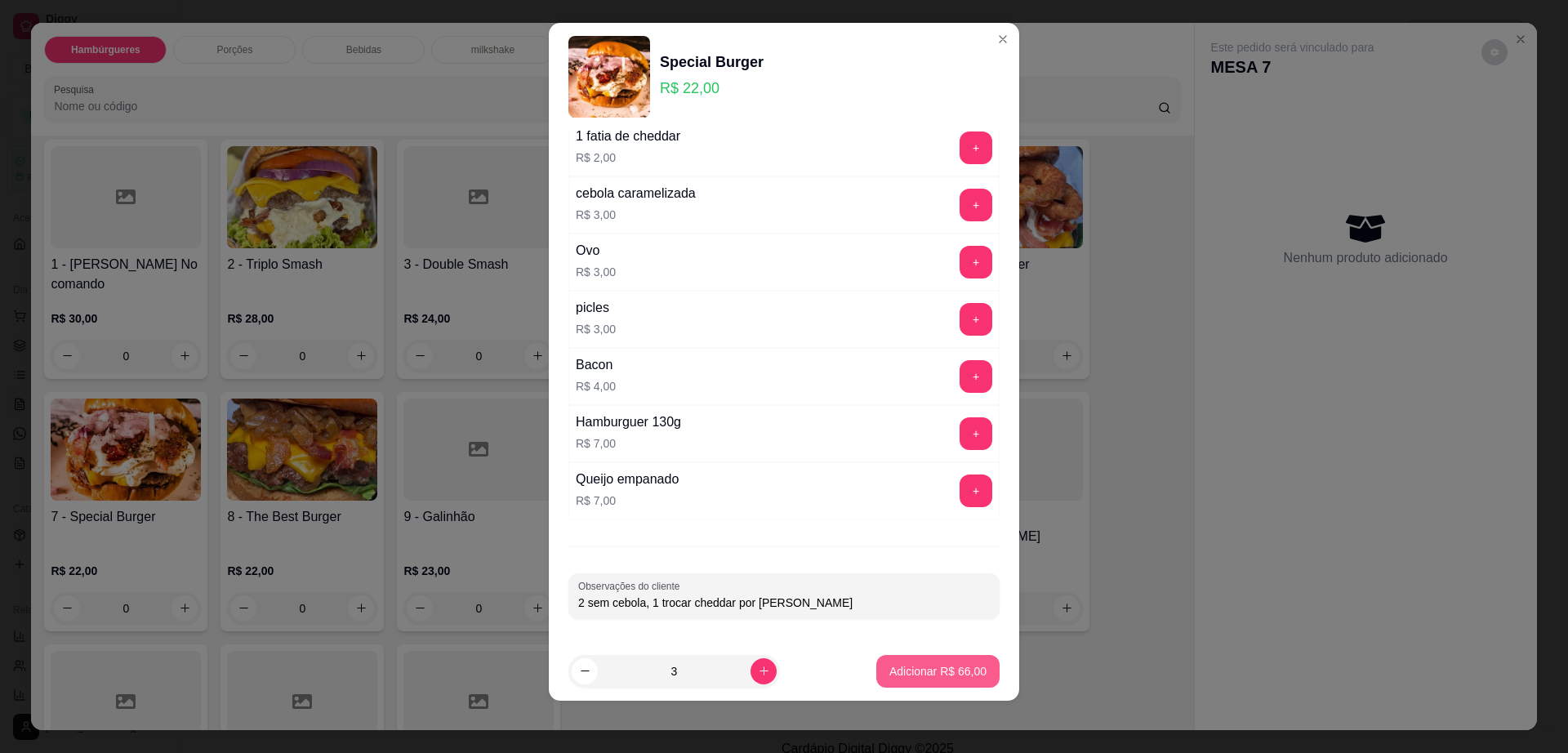
type input "2 sem cebola, 1 trocar cheddar por [PERSON_NAME]"
click at [905, 678] on p "Adicionar R$ 66,00" at bounding box center [938, 672] width 97 height 17
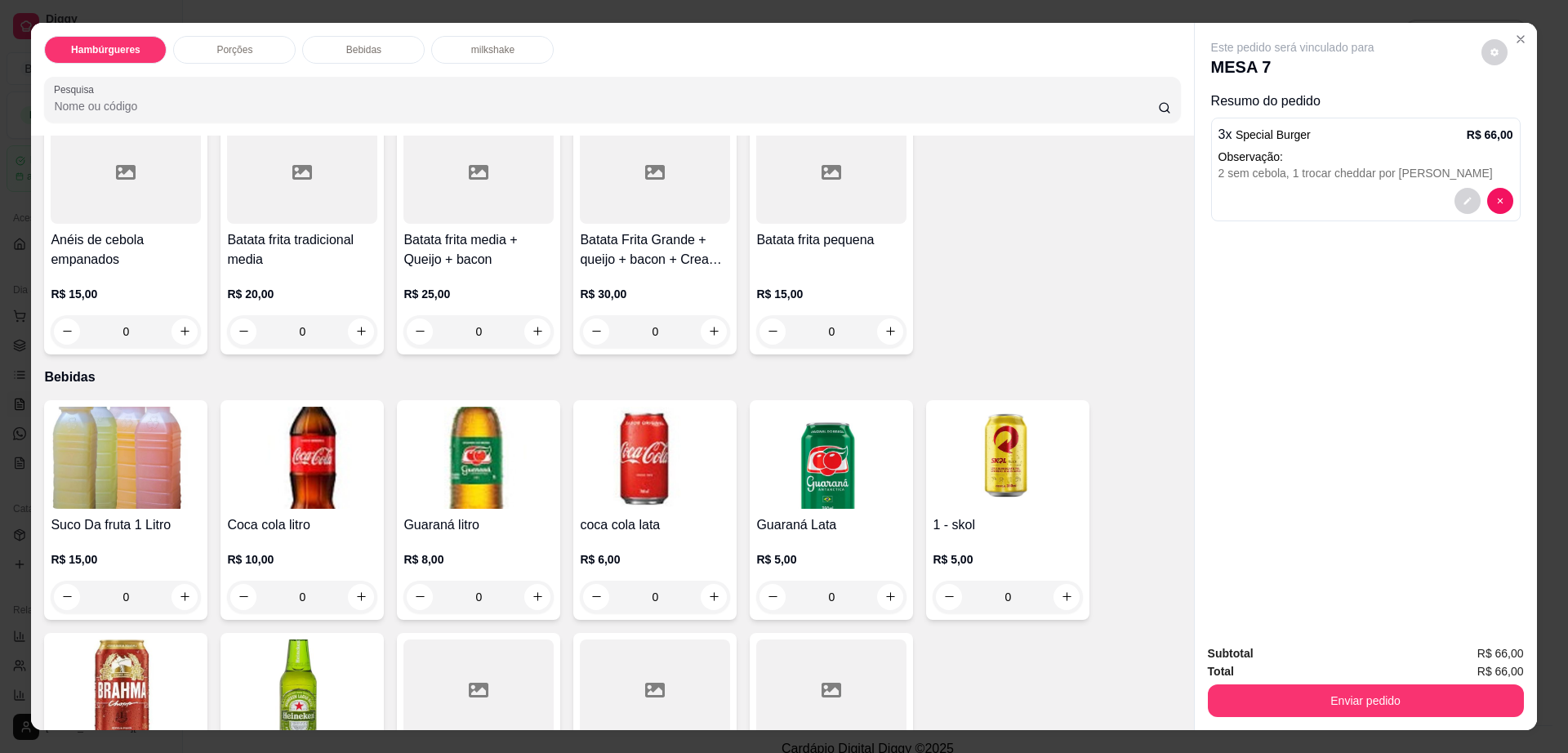
scroll to position [850, 0]
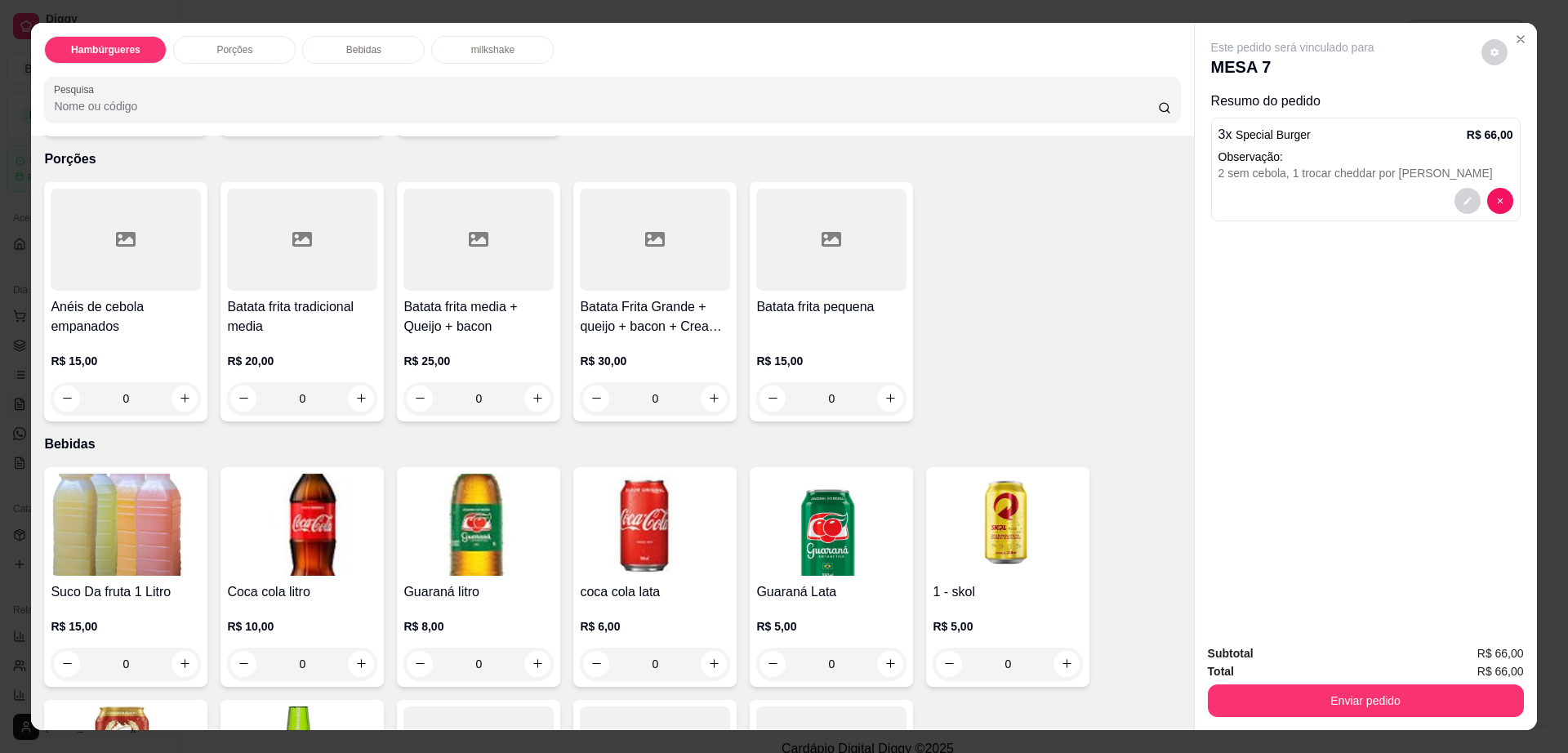
click at [102, 486] on img at bounding box center [125, 525] width 150 height 102
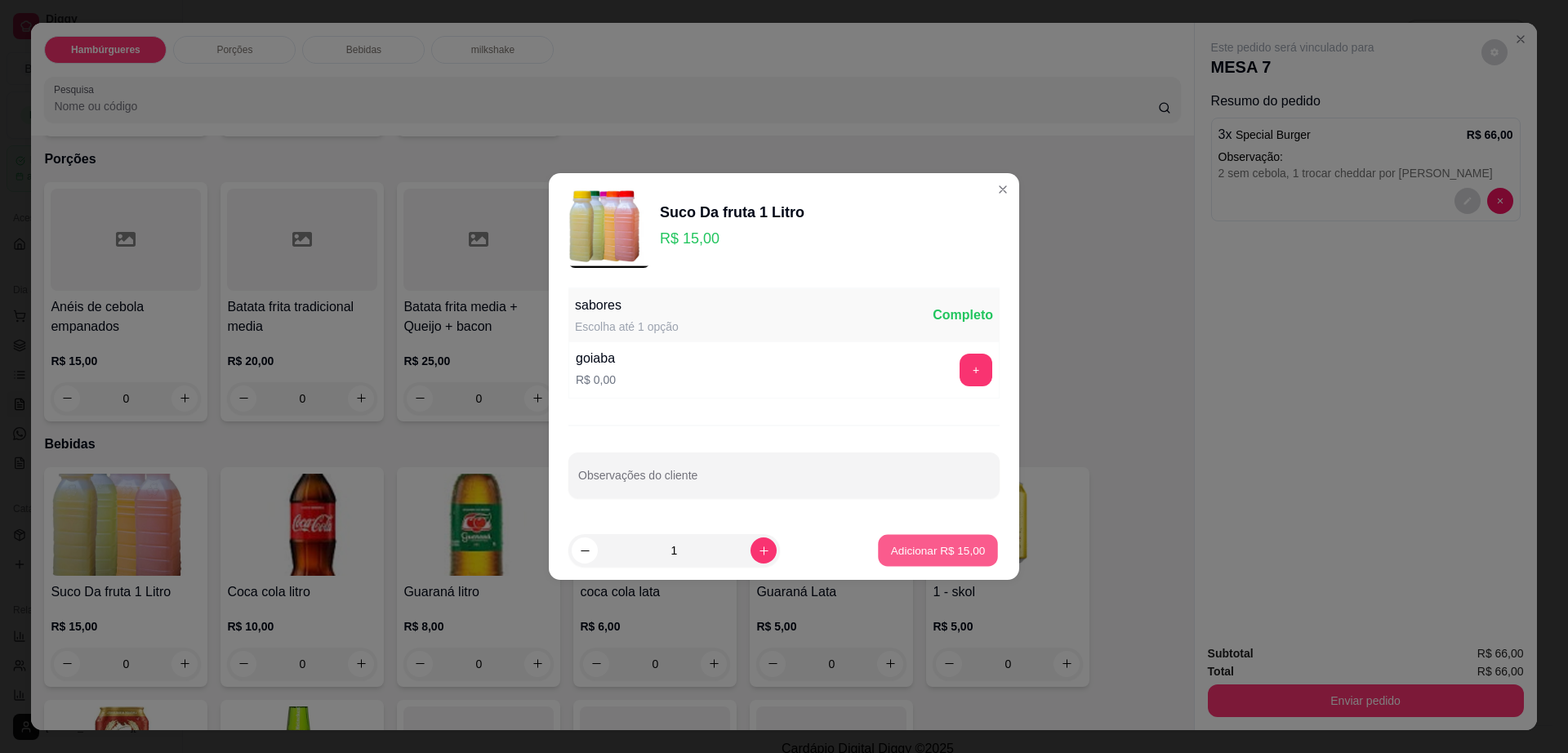
click at [878, 545] on button "Adicionar R$ 15,00" at bounding box center [937, 551] width 120 height 32
type input "1"
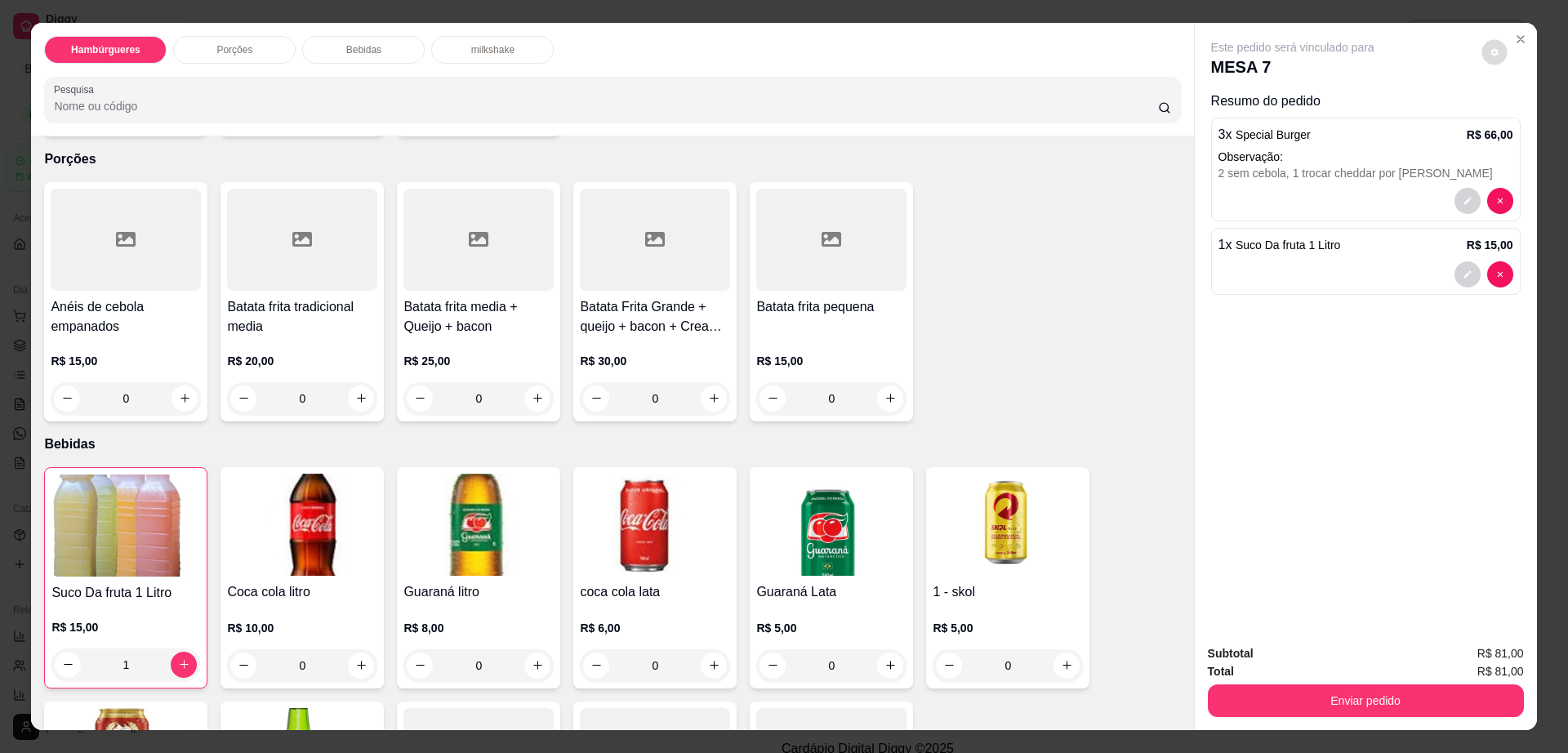
click at [1490, 56] on icon "decrease-product-quantity" at bounding box center [1494, 52] width 10 height 10
click at [1349, 710] on button "Enviar pedido" at bounding box center [1366, 700] width 316 height 33
click at [1349, 710] on button "Enviar pedido" at bounding box center [1364, 701] width 306 height 32
click at [1307, 660] on button "Não registrar e enviar pedido" at bounding box center [1309, 660] width 165 height 30
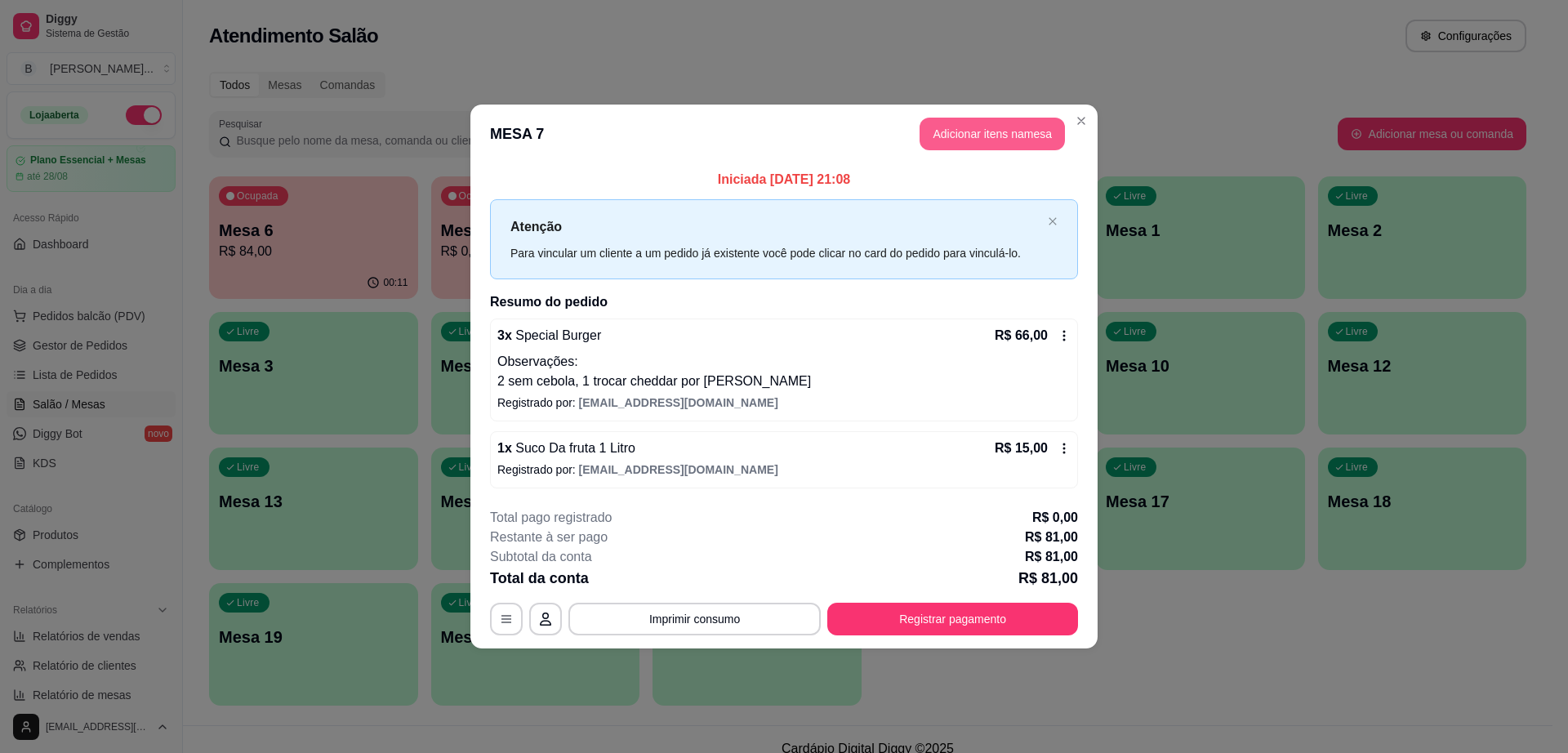
click at [1004, 128] on button "Adicionar itens na mesa" at bounding box center [992, 133] width 145 height 33
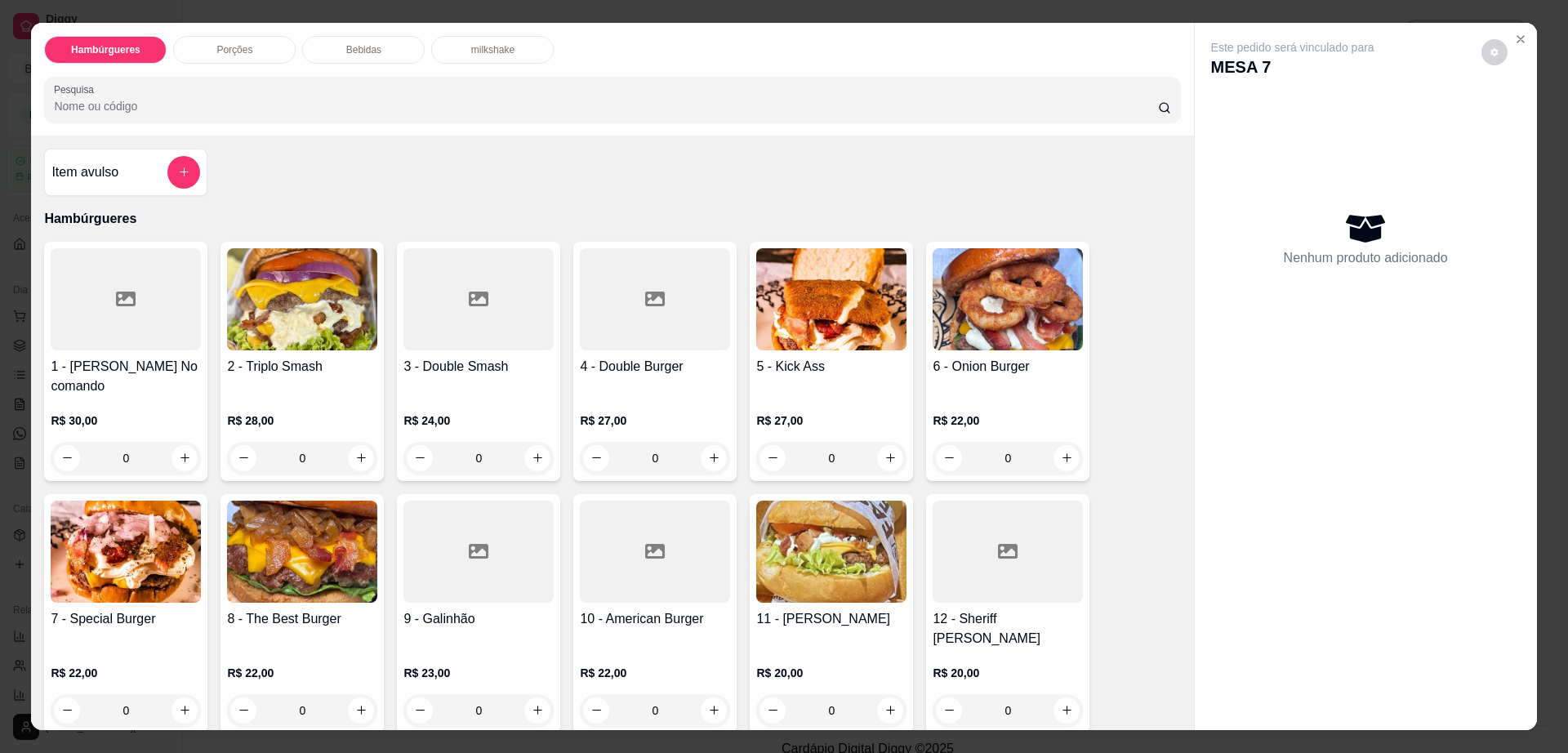
click at [261, 44] on div "Porções" at bounding box center [235, 50] width 123 height 28
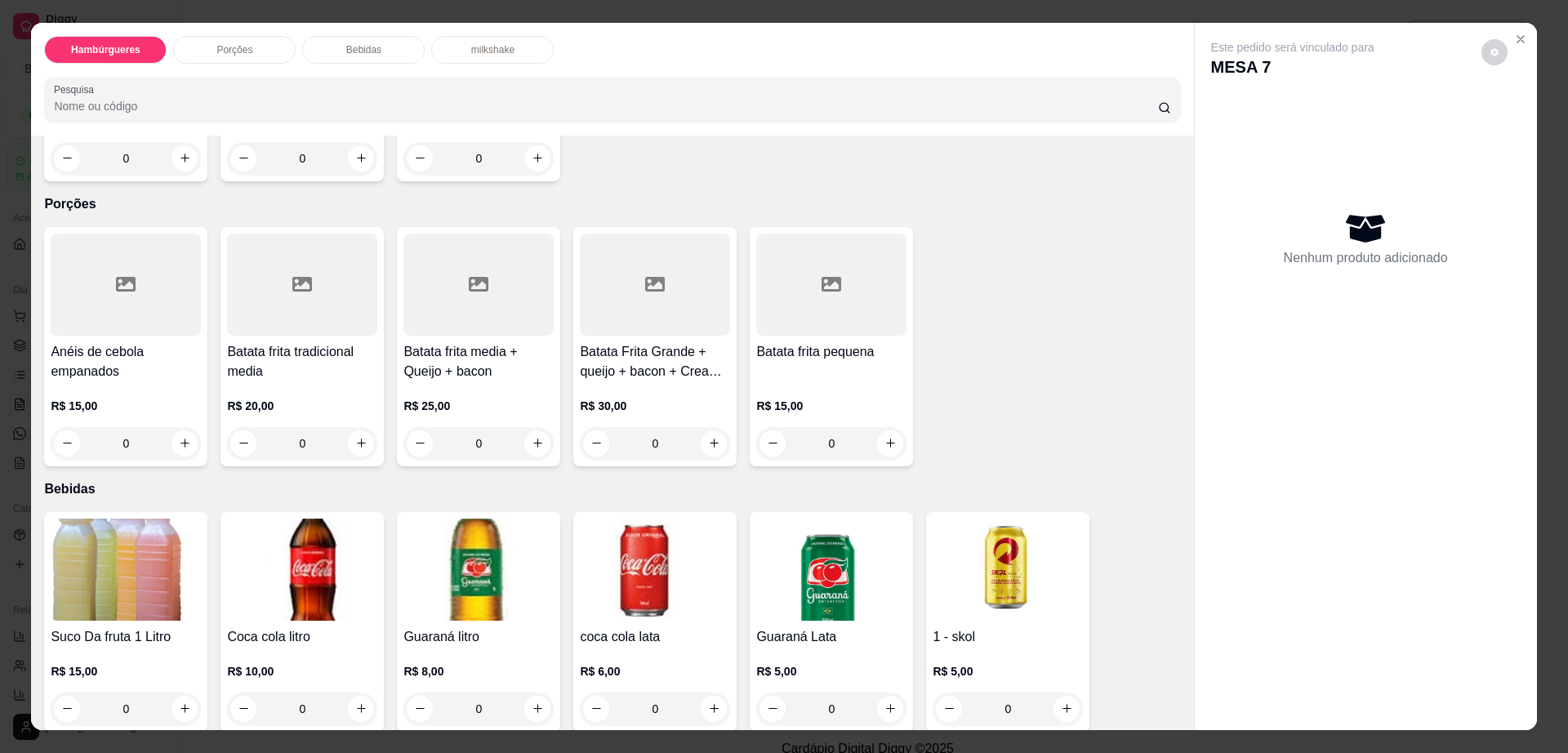
scroll to position [30, 0]
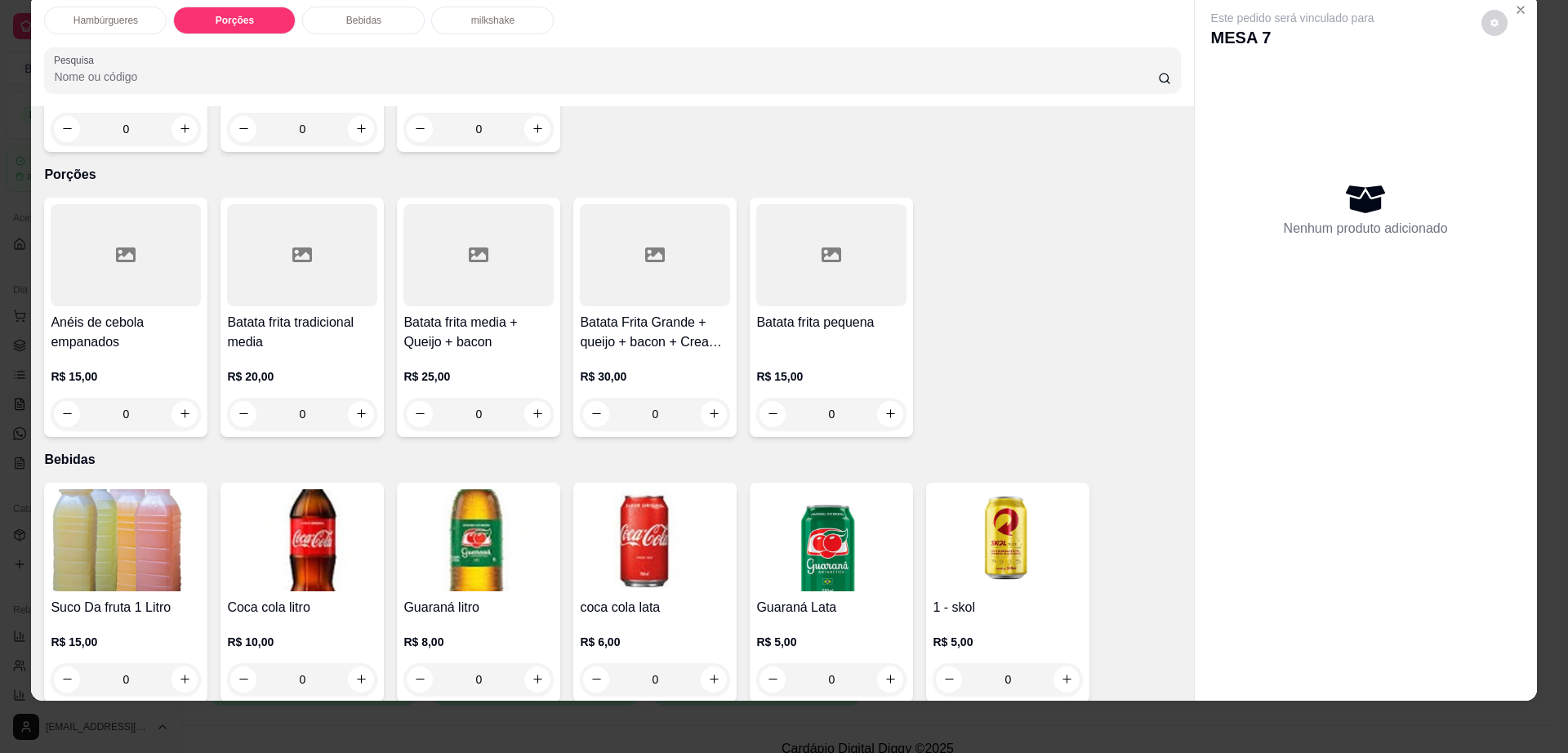
click at [262, 313] on h4 "Batata frita tradicional media" at bounding box center [302, 332] width 150 height 39
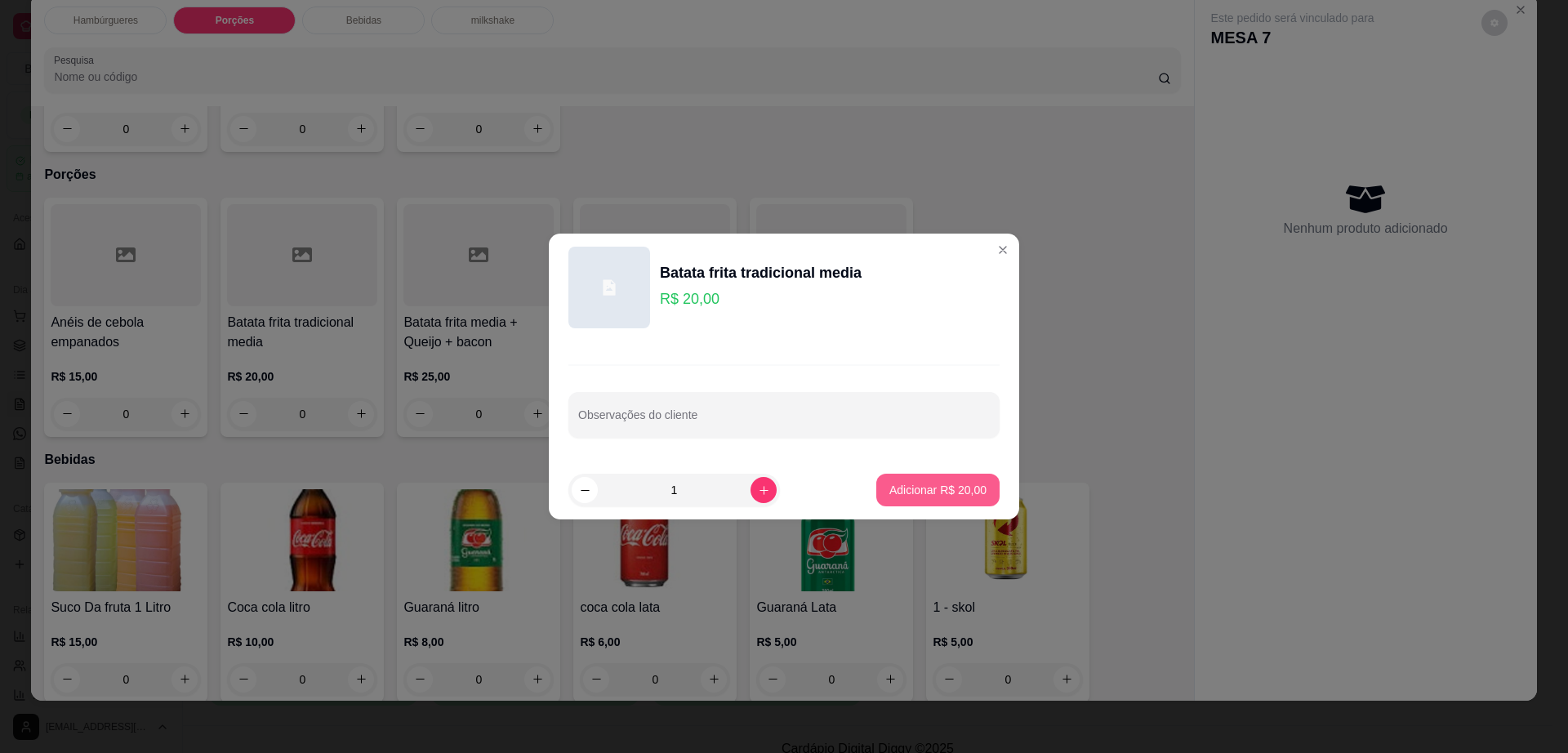
click at [893, 483] on p "Adicionar R$ 20,00" at bounding box center [938, 491] width 97 height 17
type input "1"
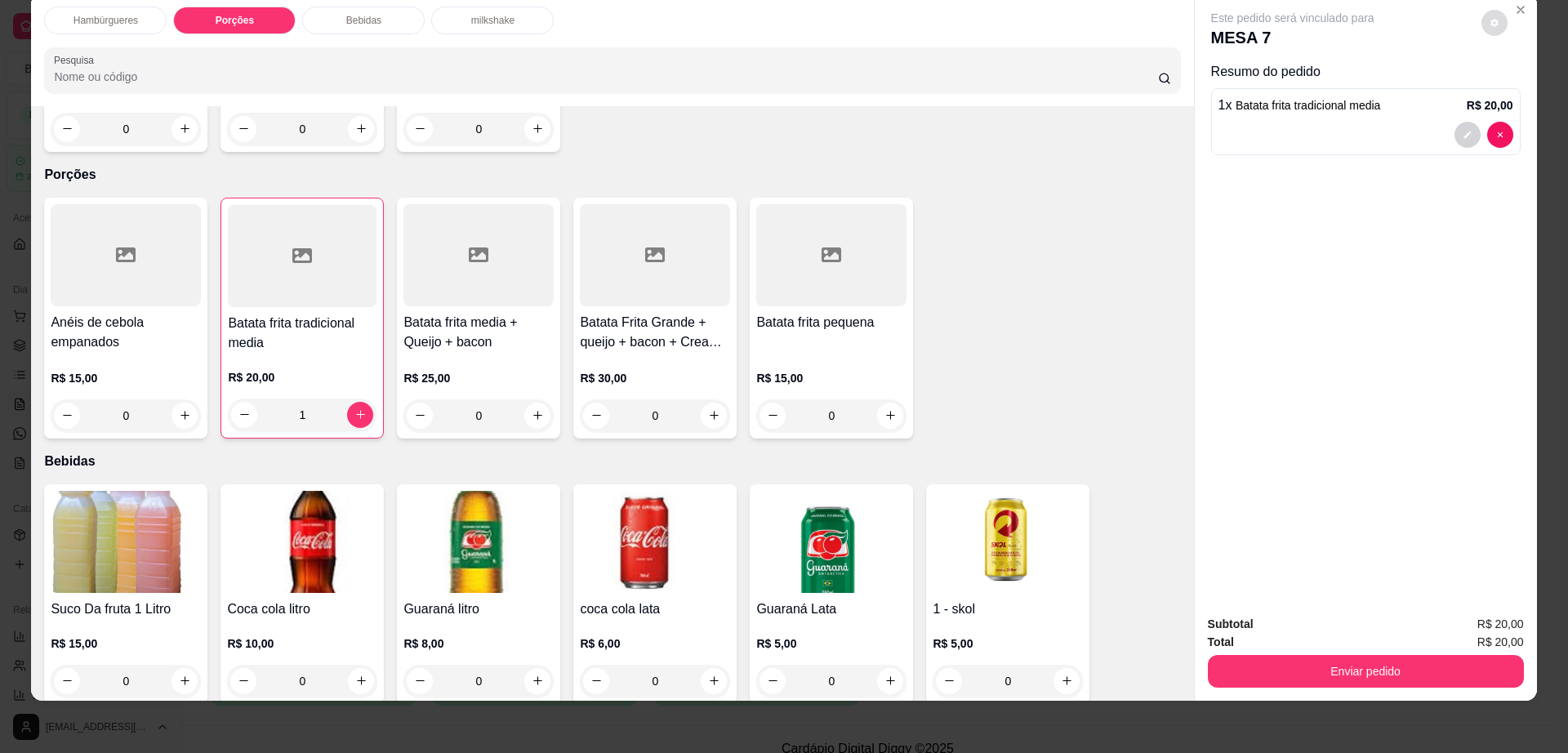
click at [1481, 17] on button "decrease-product-quantity" at bounding box center [1494, 23] width 26 height 26
click at [1525, 72] on div "Configurações Impressão automática habilitada" at bounding box center [1460, 76] width 180 height 65
click at [1525, 87] on span "Automatic updates" at bounding box center [1531, 88] width 13 height 13
click at [1518, 88] on input "Automatic updates" at bounding box center [1511, 93] width 10 height 10
checkbox input "false"
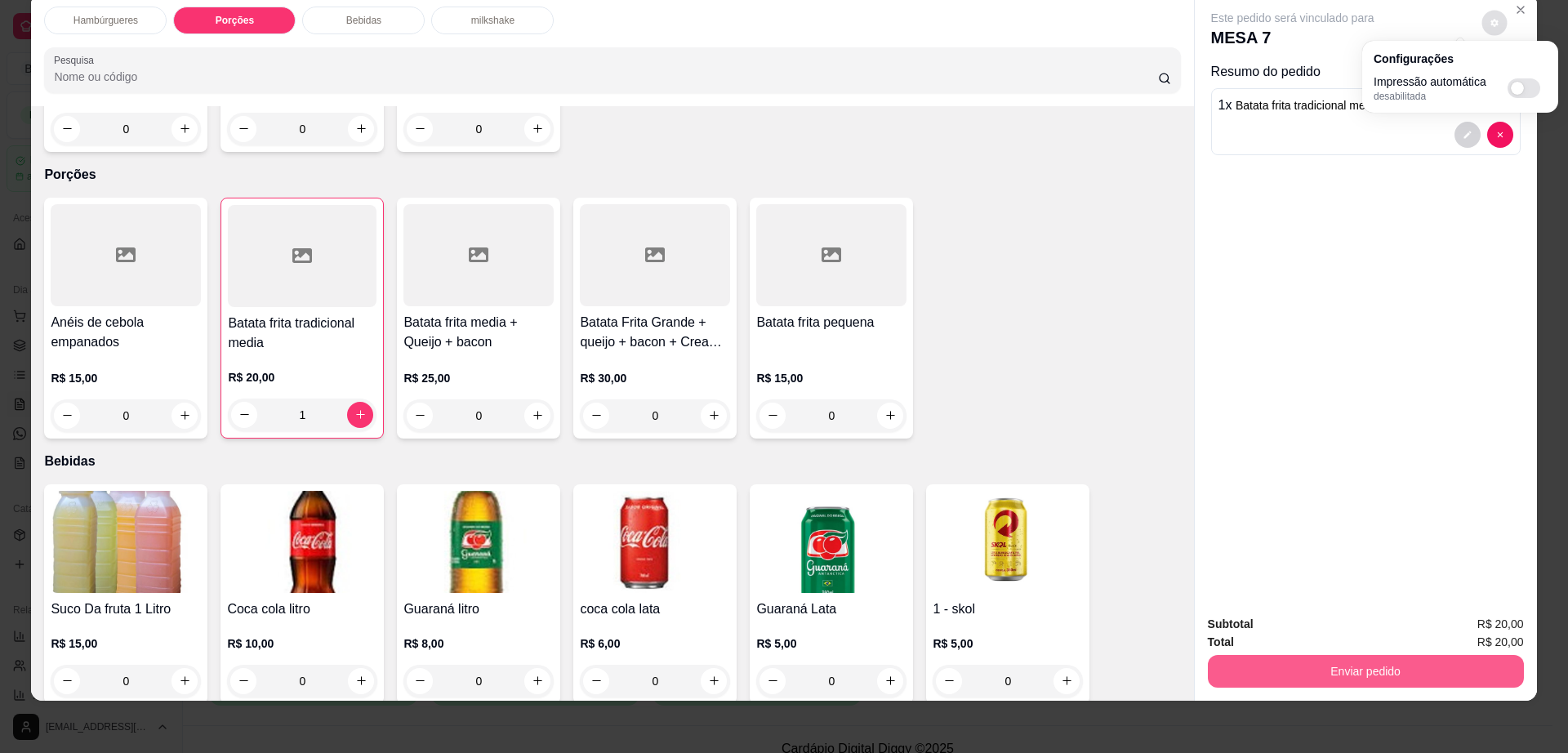
click at [1271, 656] on button "Enviar pedido" at bounding box center [1366, 671] width 316 height 33
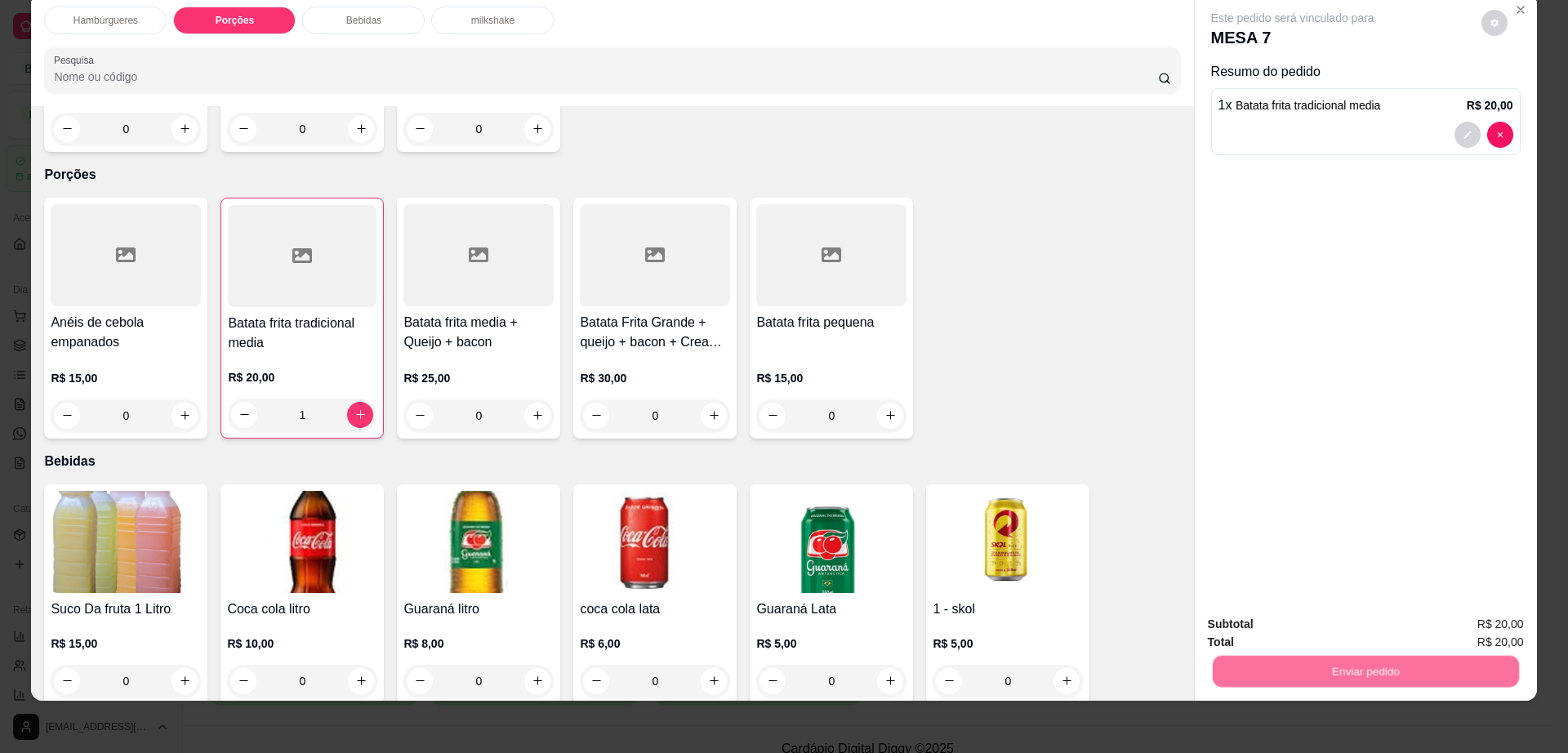
click at [1271, 625] on button "Não registrar e enviar pedido" at bounding box center [1309, 631] width 170 height 31
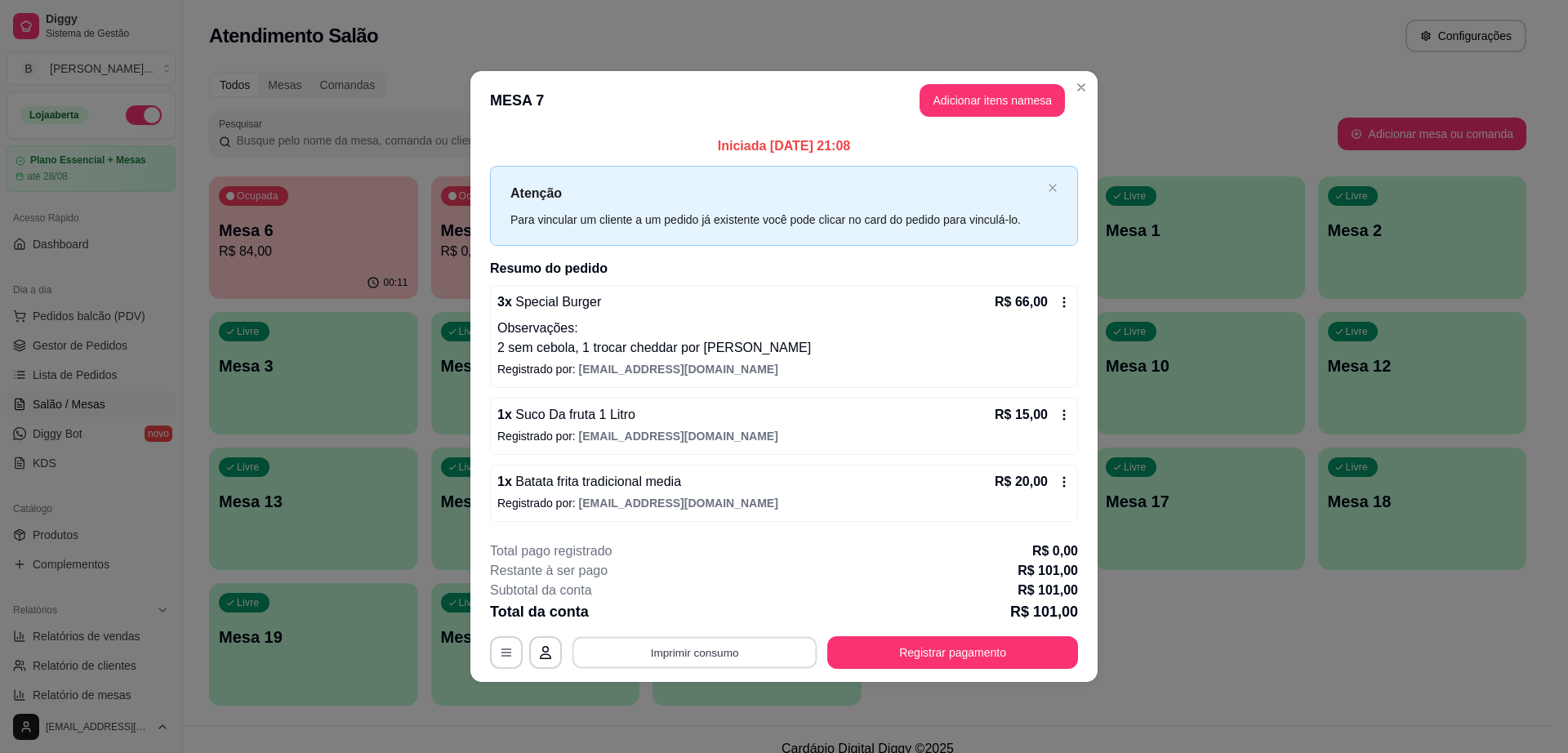
click at [739, 642] on button "Imprimir consumo" at bounding box center [694, 652] width 245 height 32
click at [704, 617] on button "Impressora cell" at bounding box center [700, 613] width 114 height 25
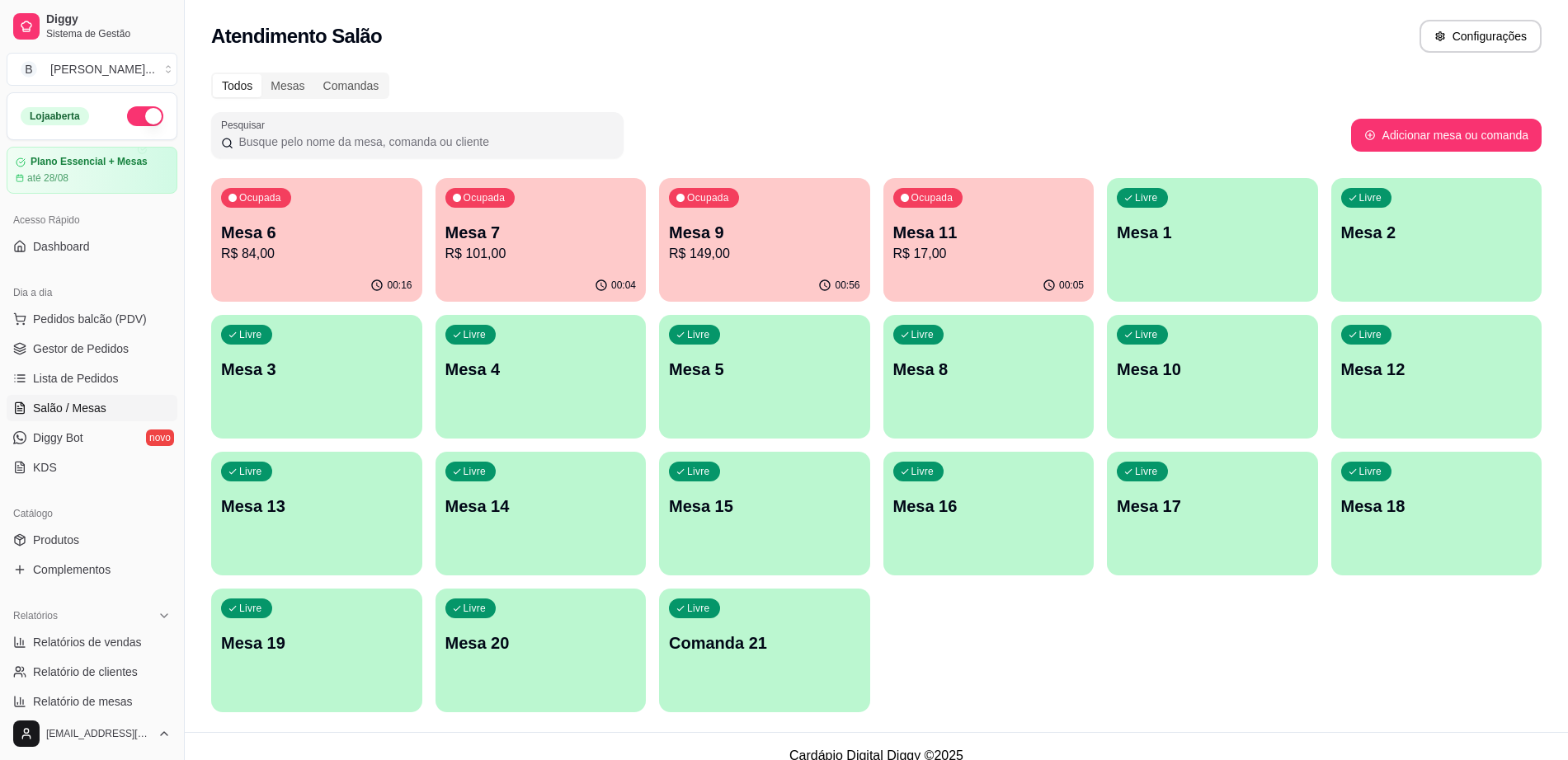
click at [958, 415] on div "Livre Mesa 8" at bounding box center [989, 366] width 212 height 104
click at [134, 341] on link "Gestor de Pedidos" at bounding box center [92, 349] width 171 height 26
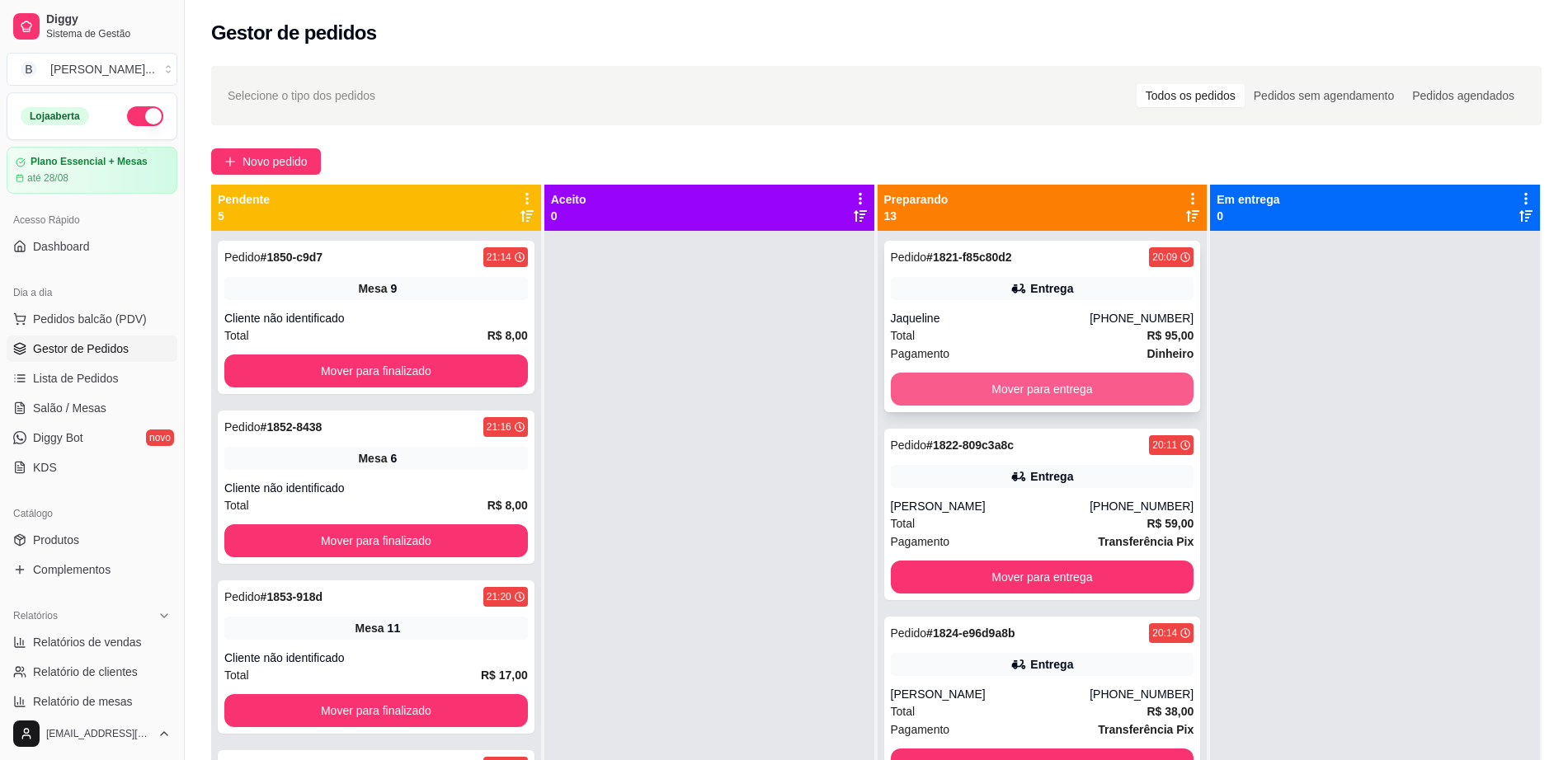
click at [948, 379] on button "Mover para entrega" at bounding box center [1043, 389] width 304 height 33
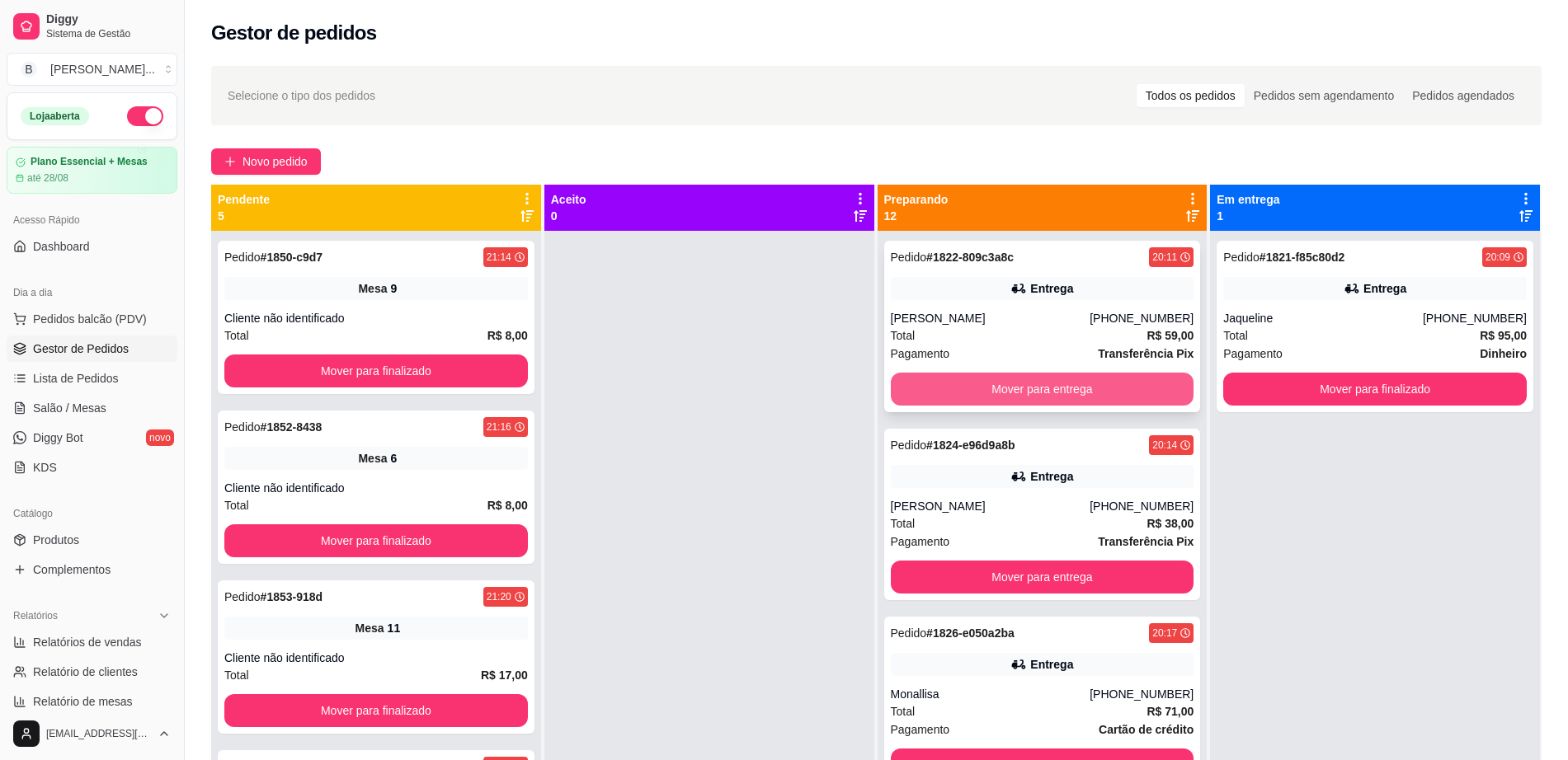
click at [993, 374] on button "Mover para entrega" at bounding box center [1043, 389] width 304 height 33
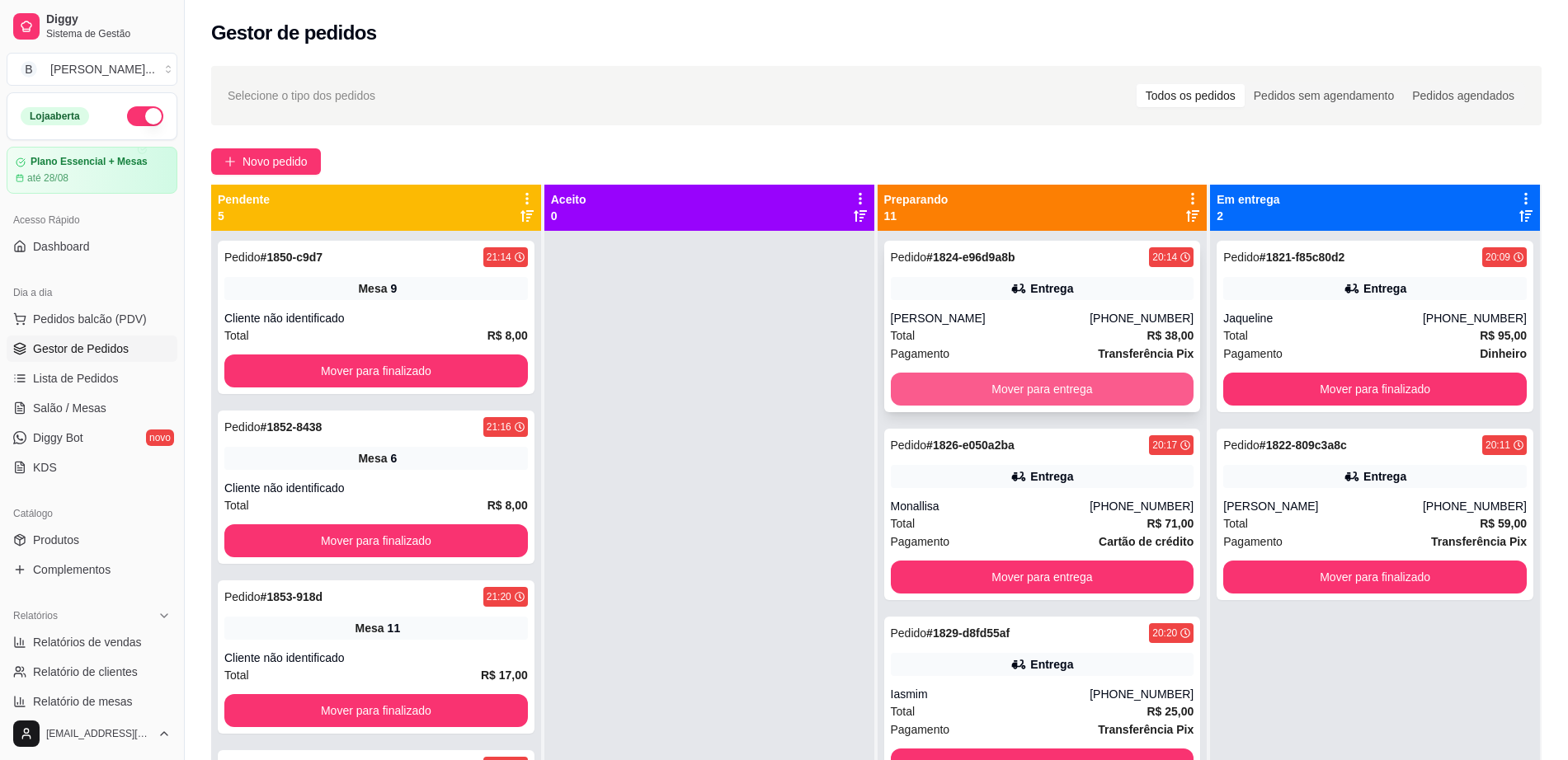
click at [995, 368] on div "Pedido # 1824-e96d9a8b 20:14 Entrega [PERSON_NAME] [PHONE_NUMBER] Total R$ 38,0…" at bounding box center [1043, 326] width 317 height 172
click at [1061, 377] on button "Mover para entrega" at bounding box center [1042, 390] width 294 height 32
click at [112, 396] on link "Salão / Mesas" at bounding box center [92, 408] width 171 height 26
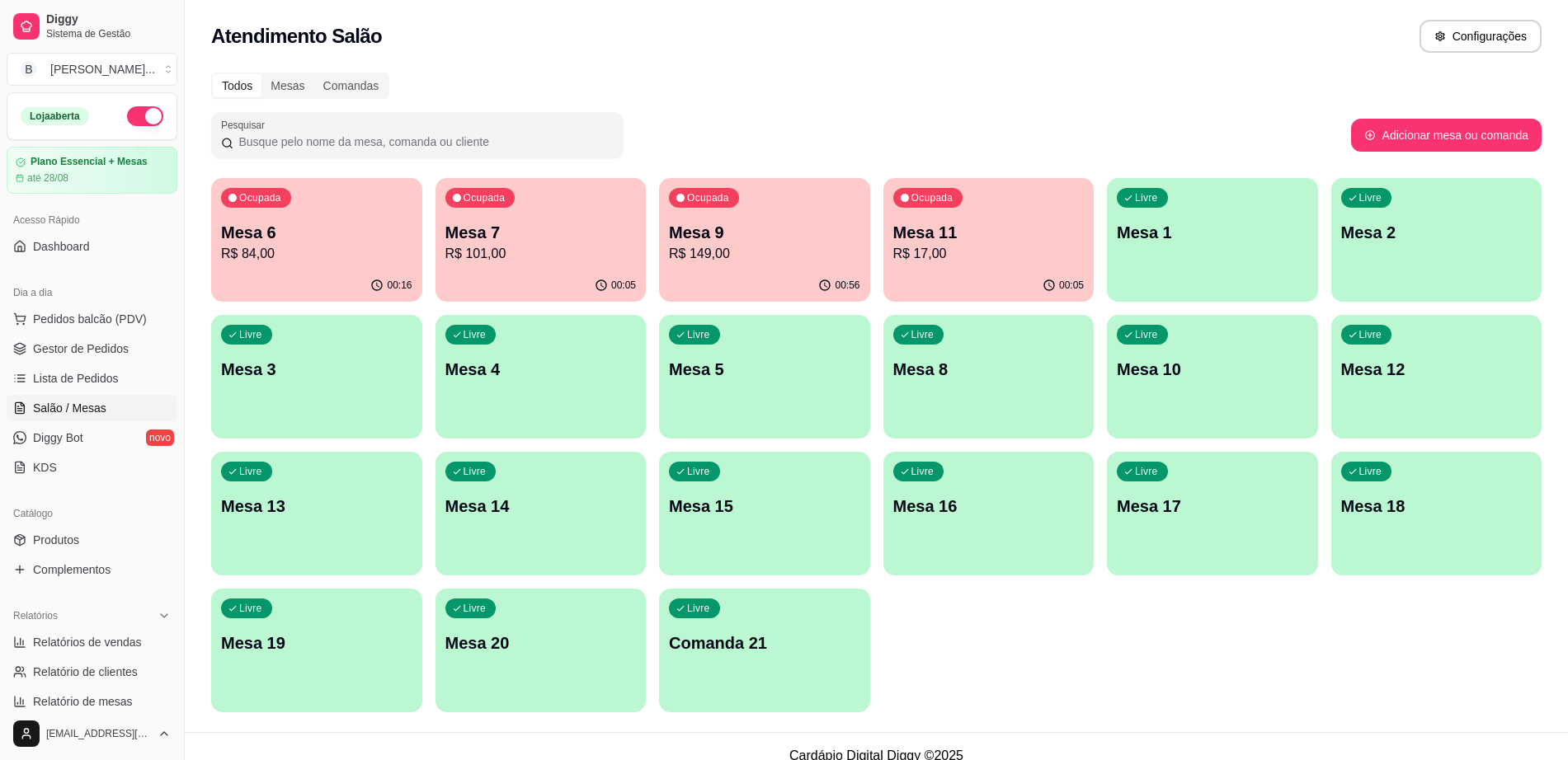
click at [969, 359] on p "Mesa 8" at bounding box center [989, 369] width 192 height 23
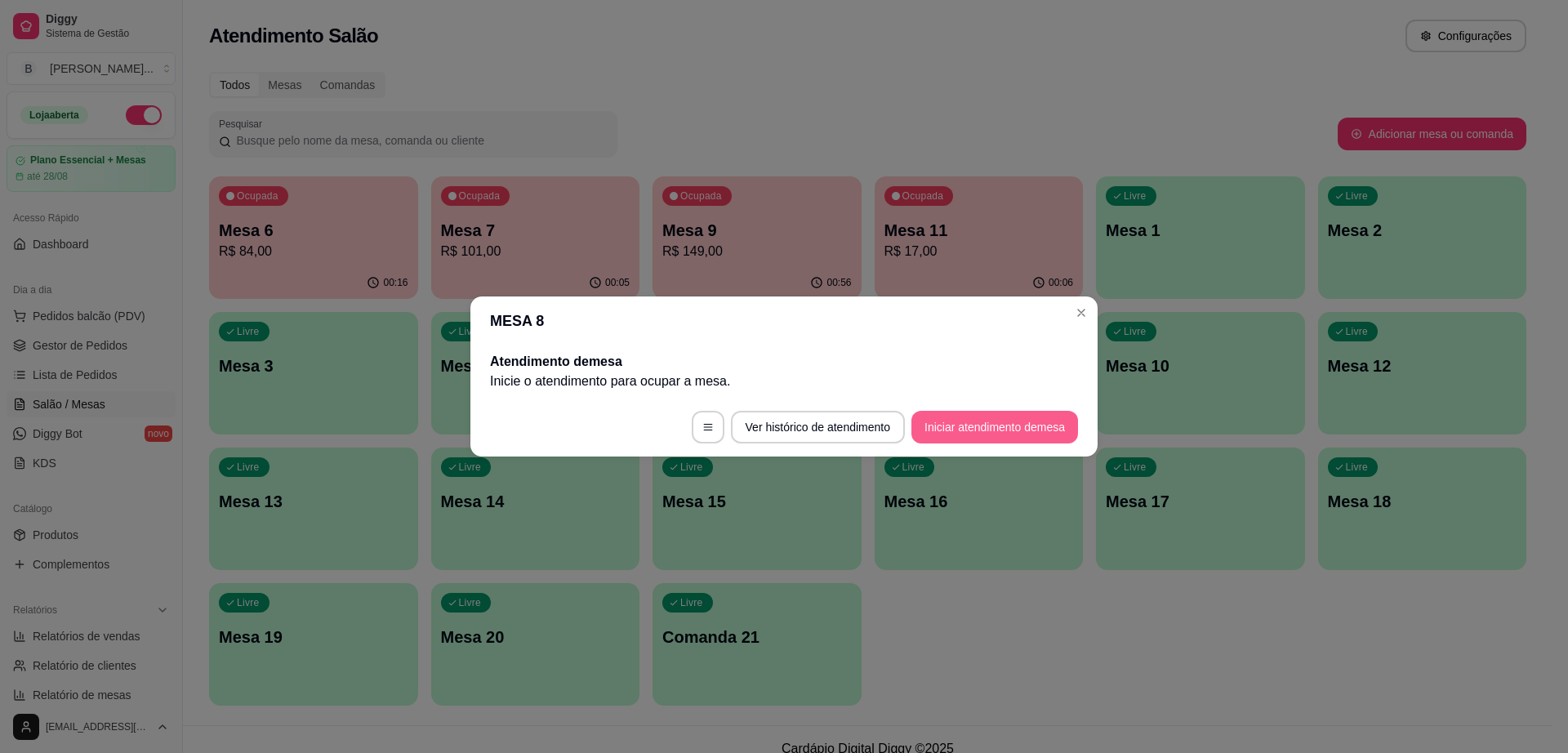
click at [980, 415] on button "Iniciar atendimento de mesa" at bounding box center [994, 426] width 167 height 33
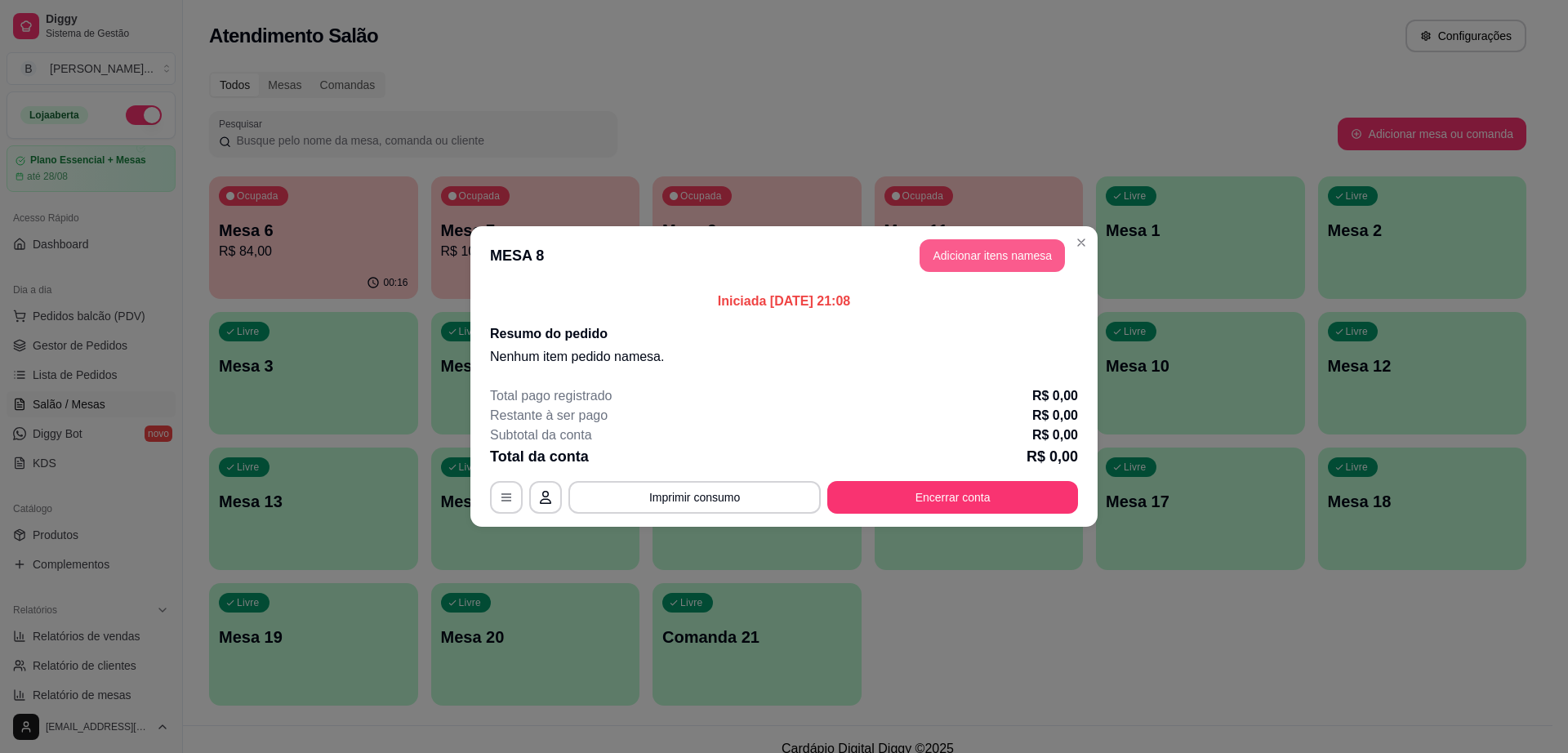
click at [1017, 252] on button "Adicionar itens na mesa" at bounding box center [992, 255] width 145 height 33
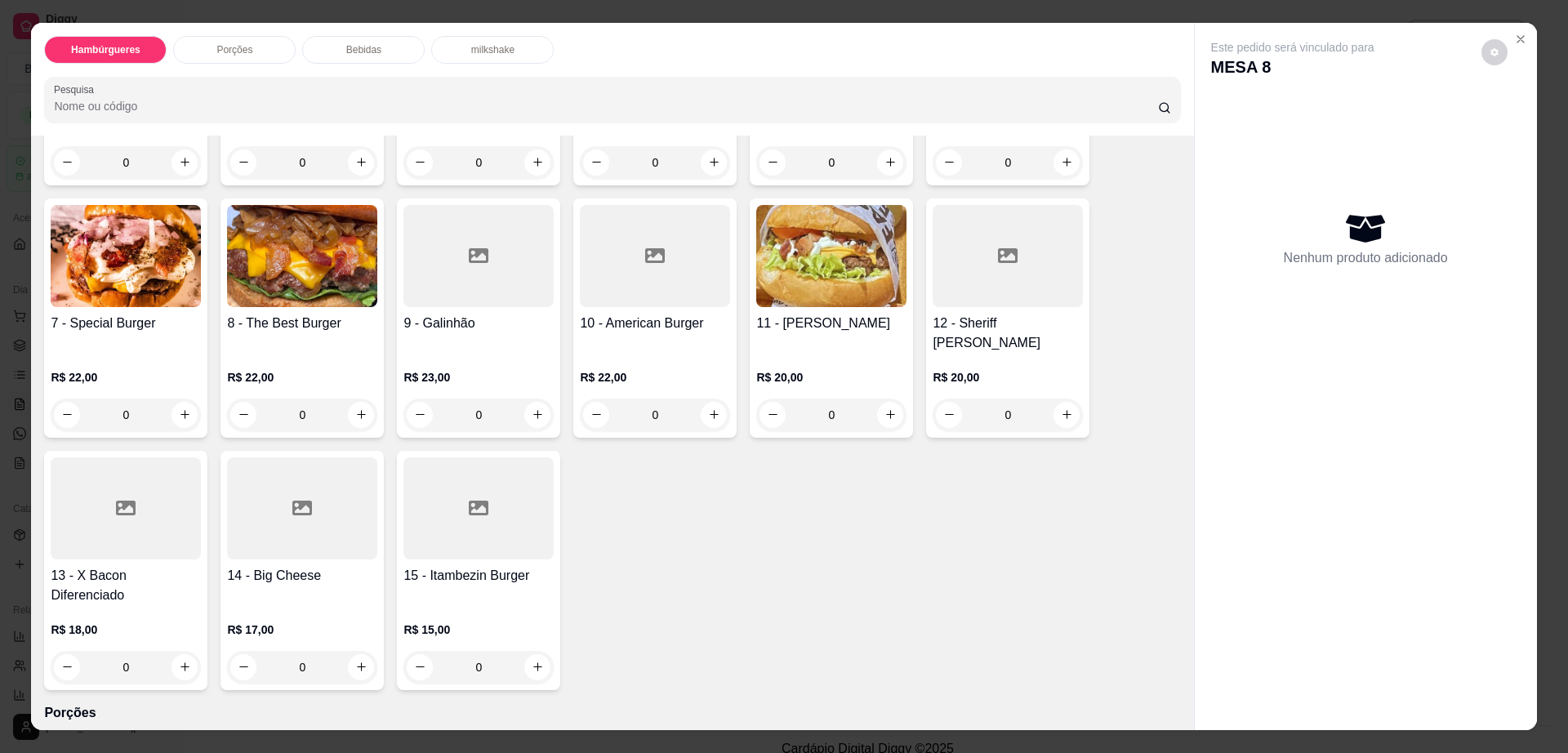
scroll to position [306, 0]
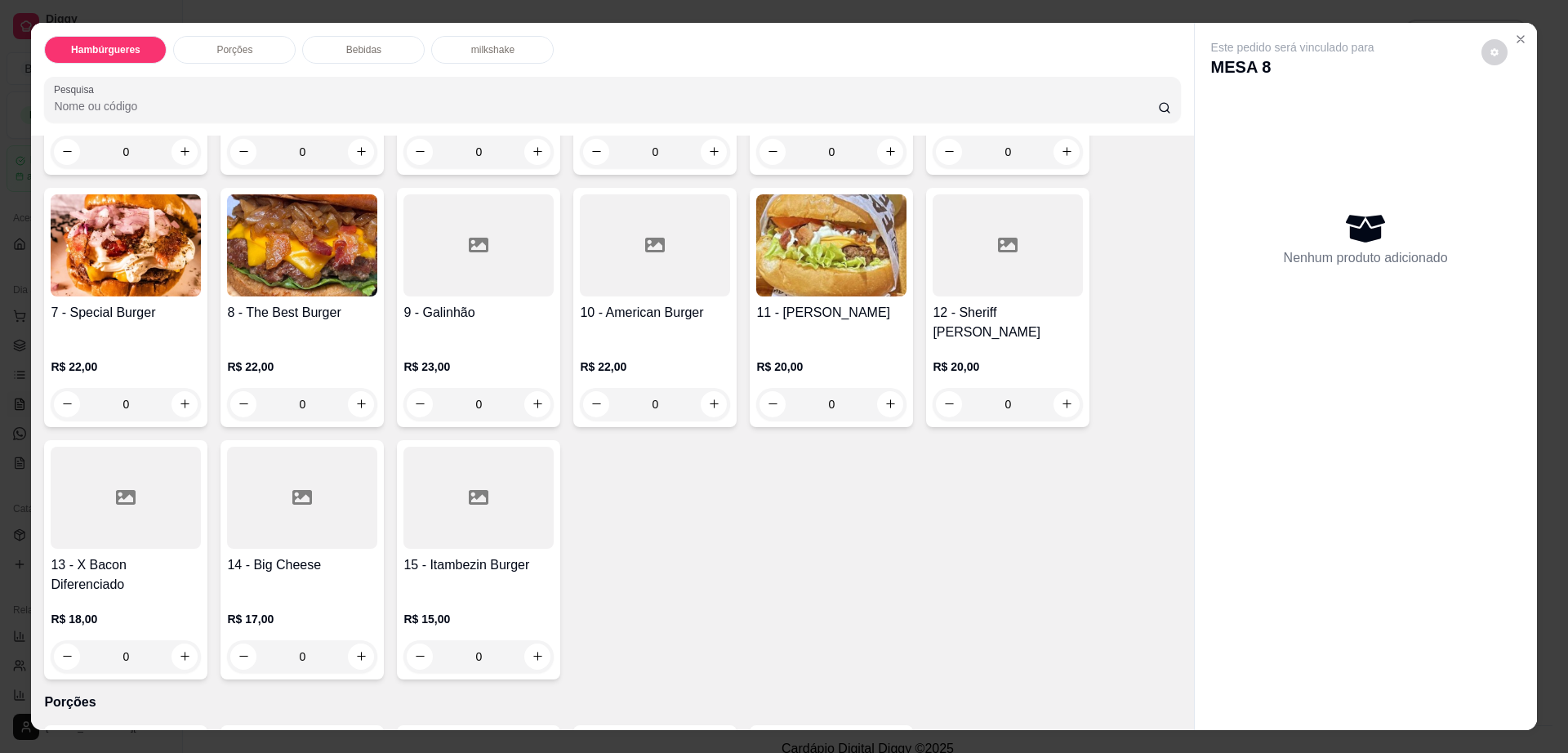
click at [141, 497] on div at bounding box center [125, 498] width 150 height 102
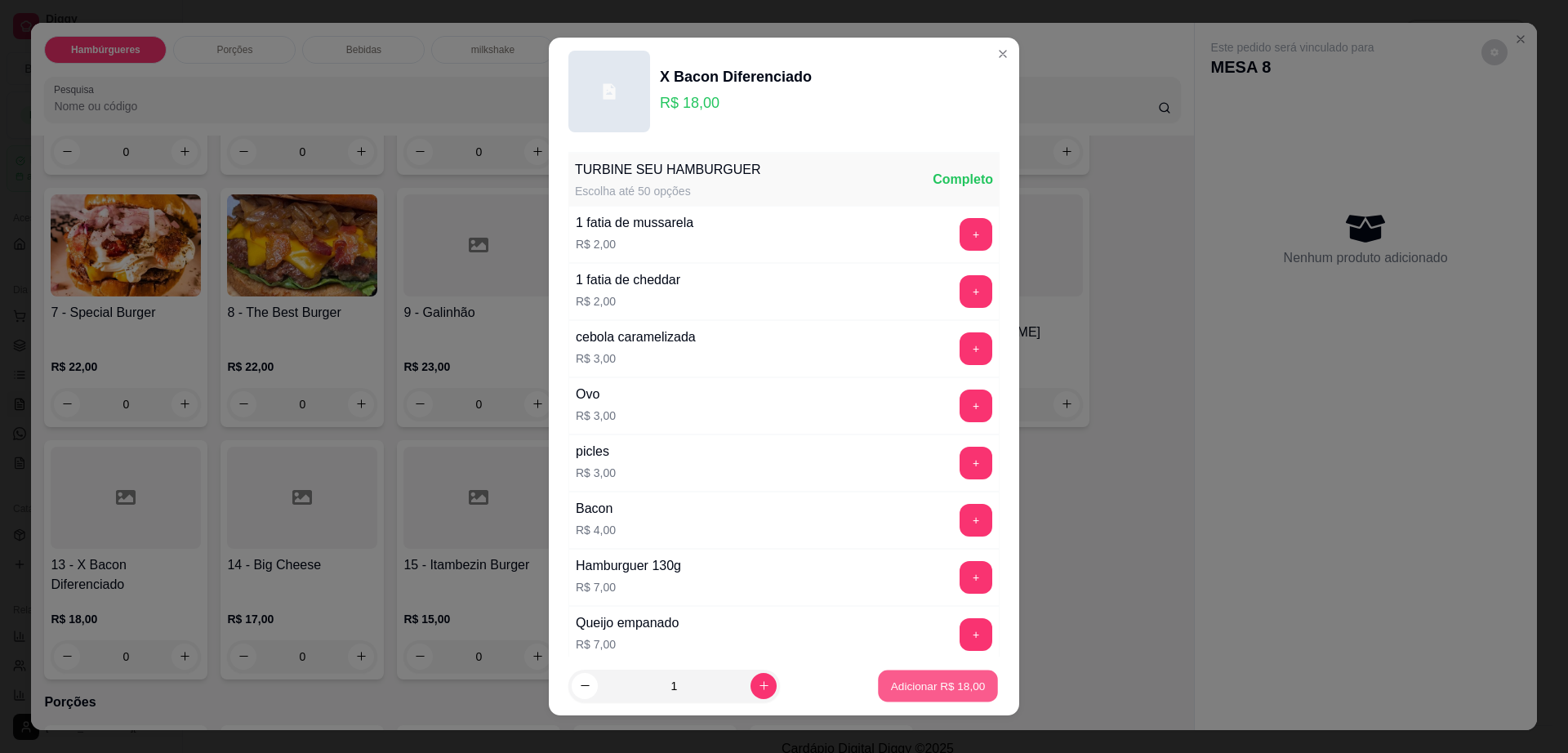
click at [891, 683] on p "Adicionar R$ 18,00" at bounding box center [939, 685] width 95 height 16
type input "1"
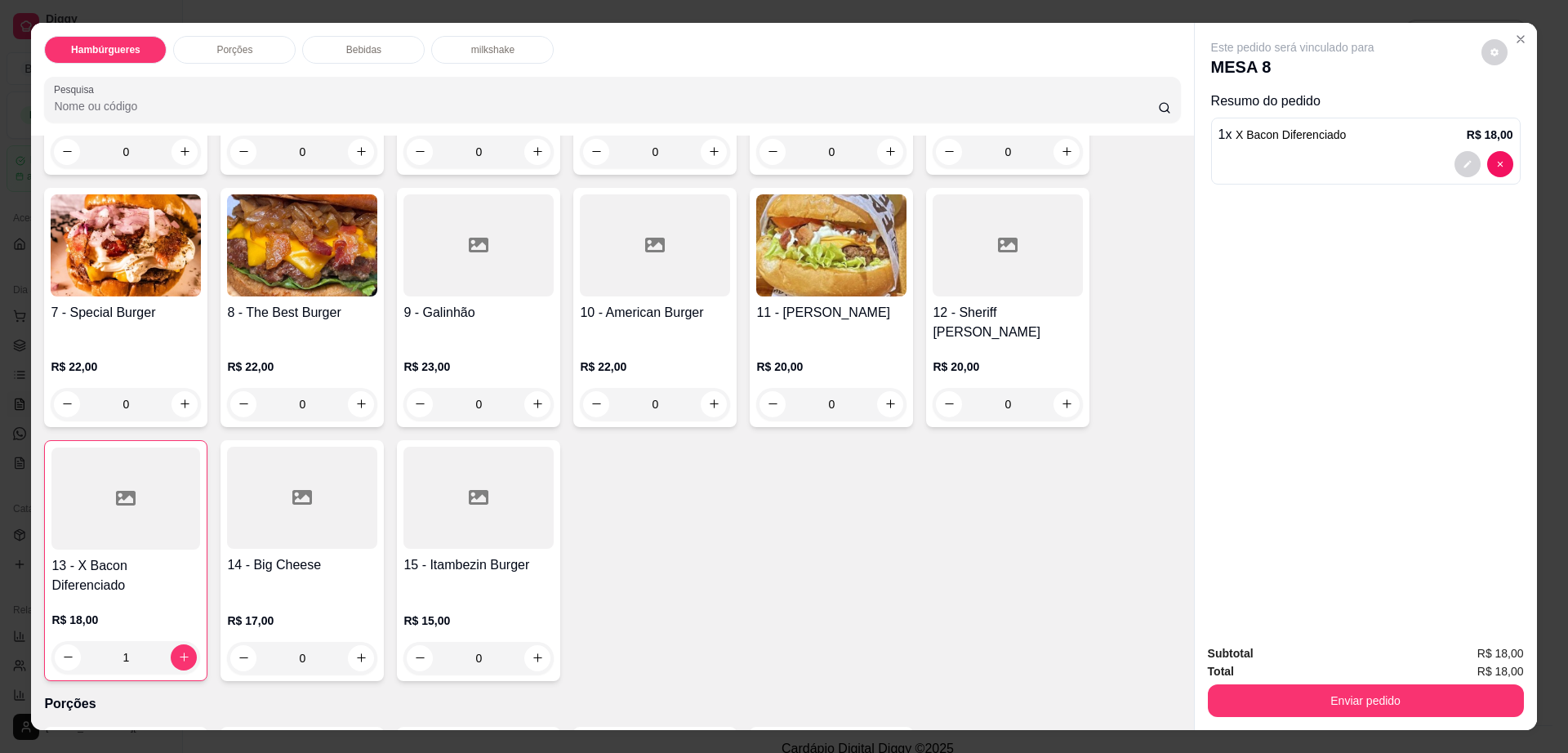
click at [261, 57] on div "Porções" at bounding box center [235, 50] width 123 height 28
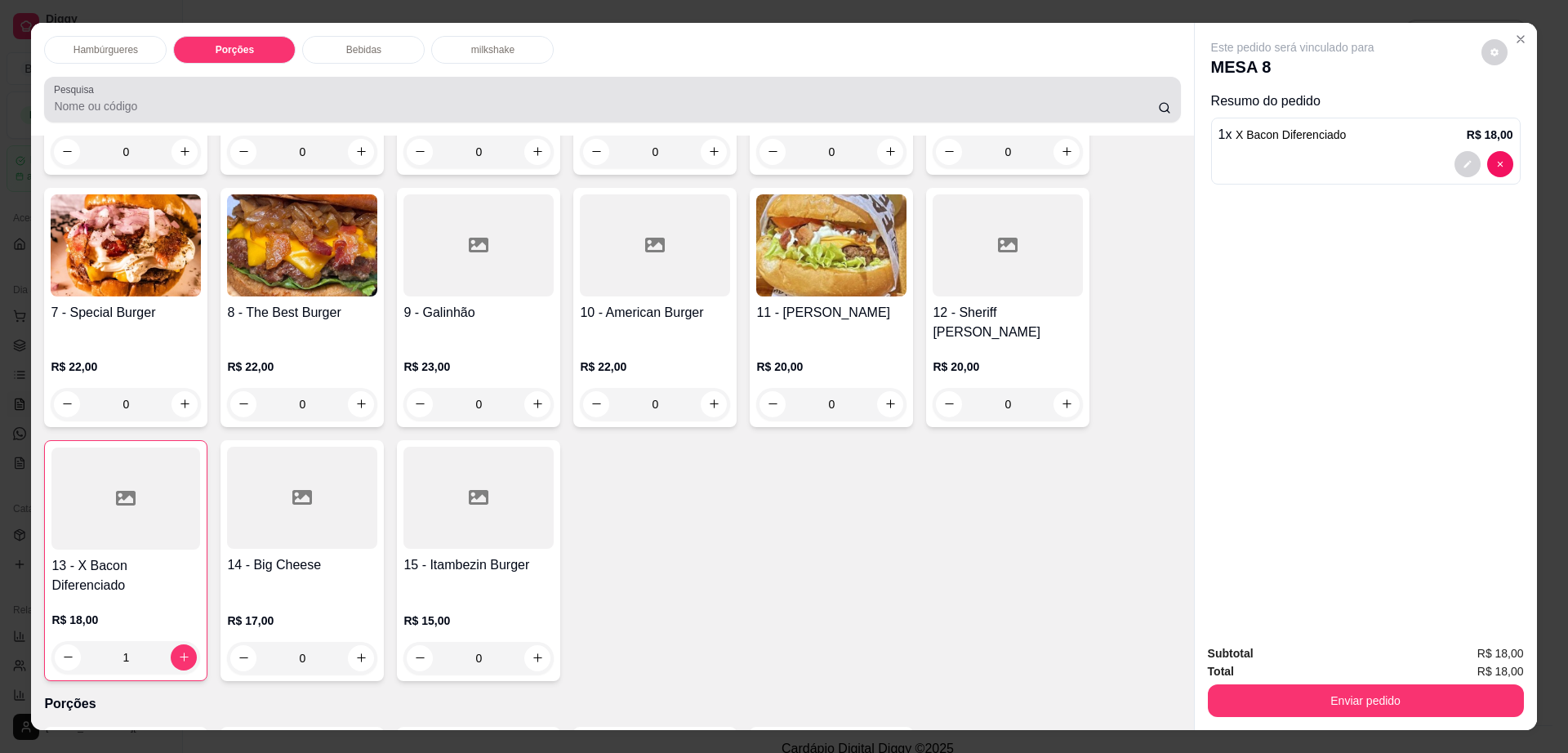
scroll to position [30, 0]
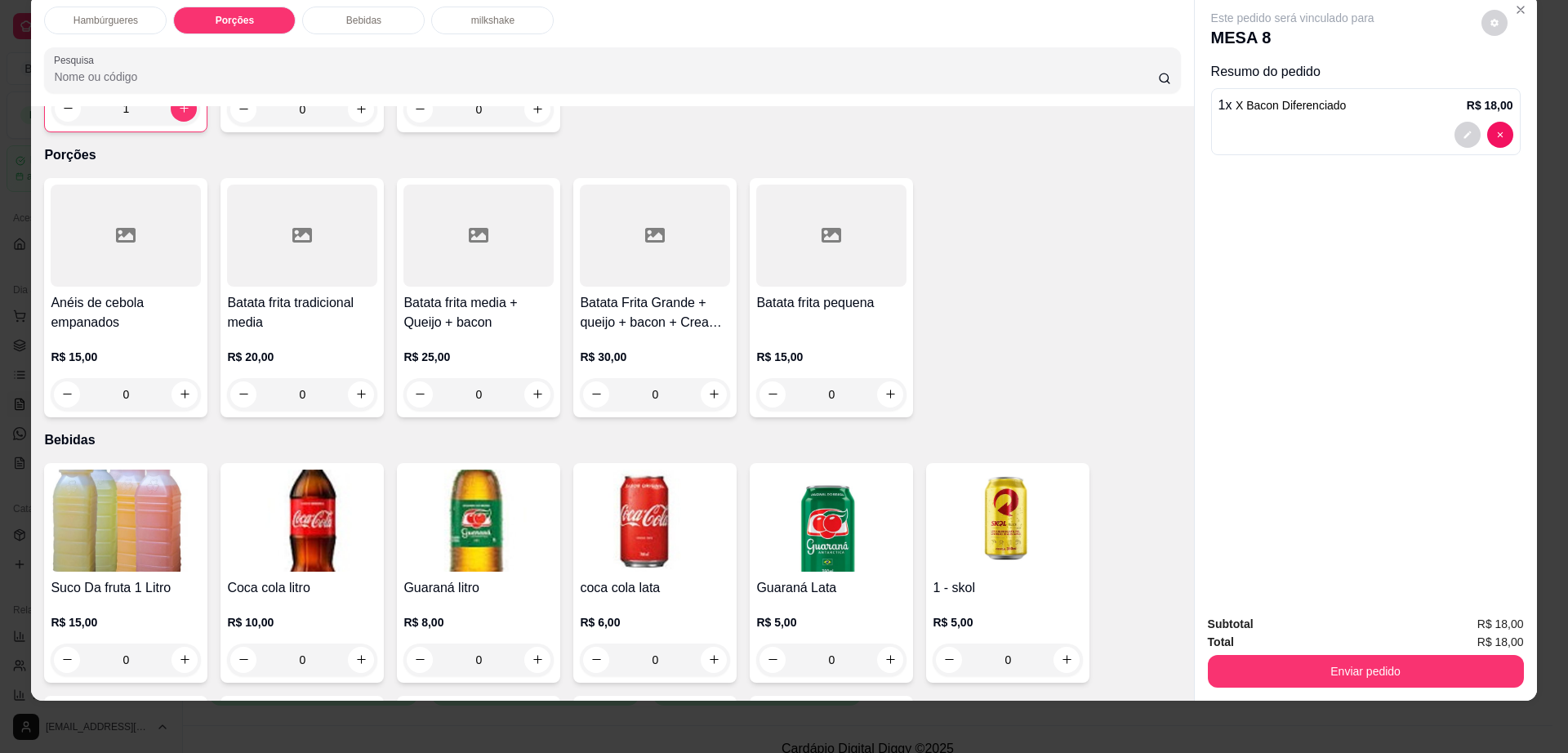
click at [451, 293] on h4 "Batata frita media + Queijo + bacon" at bounding box center [478, 313] width 150 height 39
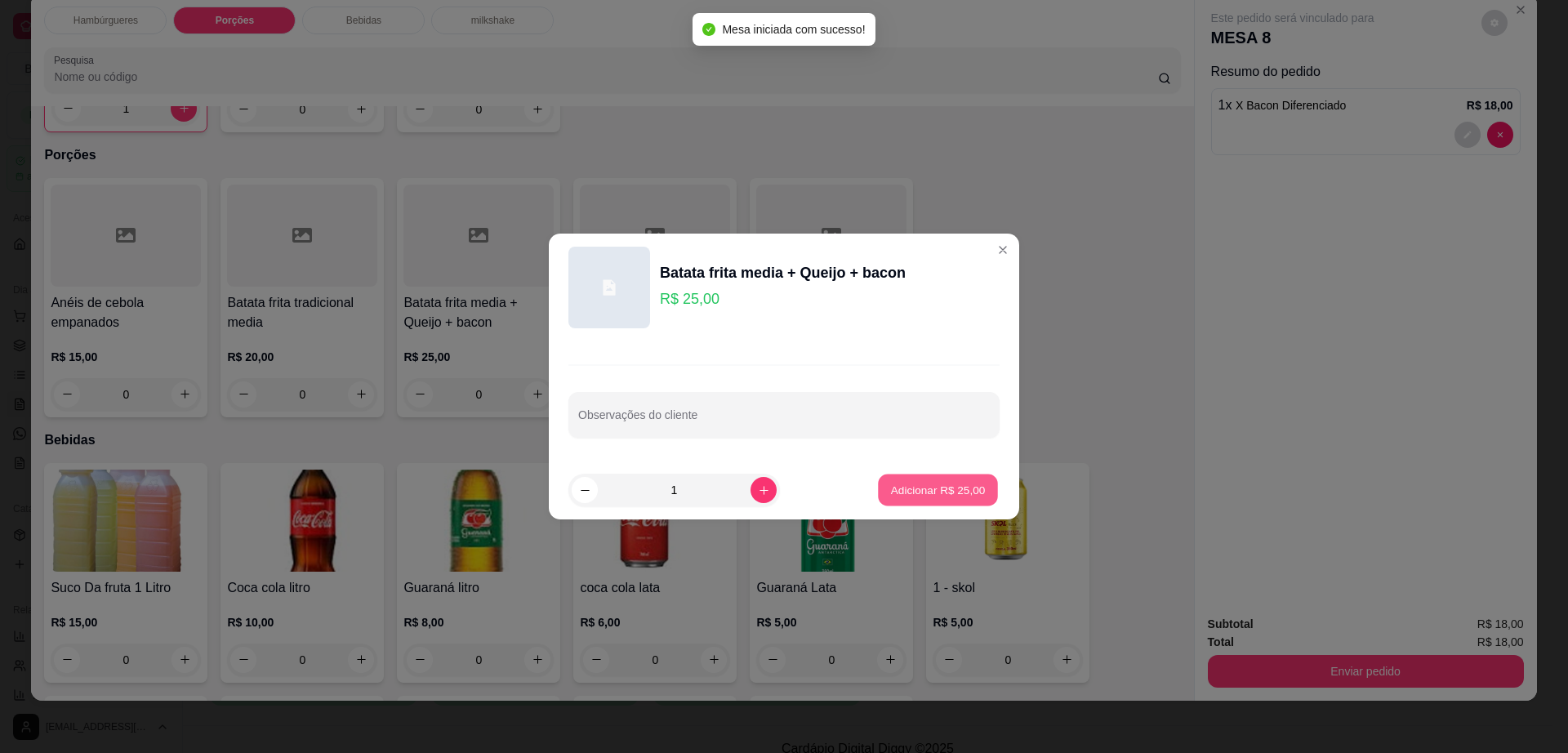
click at [931, 491] on p "Adicionar R$ 25,00" at bounding box center [939, 490] width 95 height 16
type input "1"
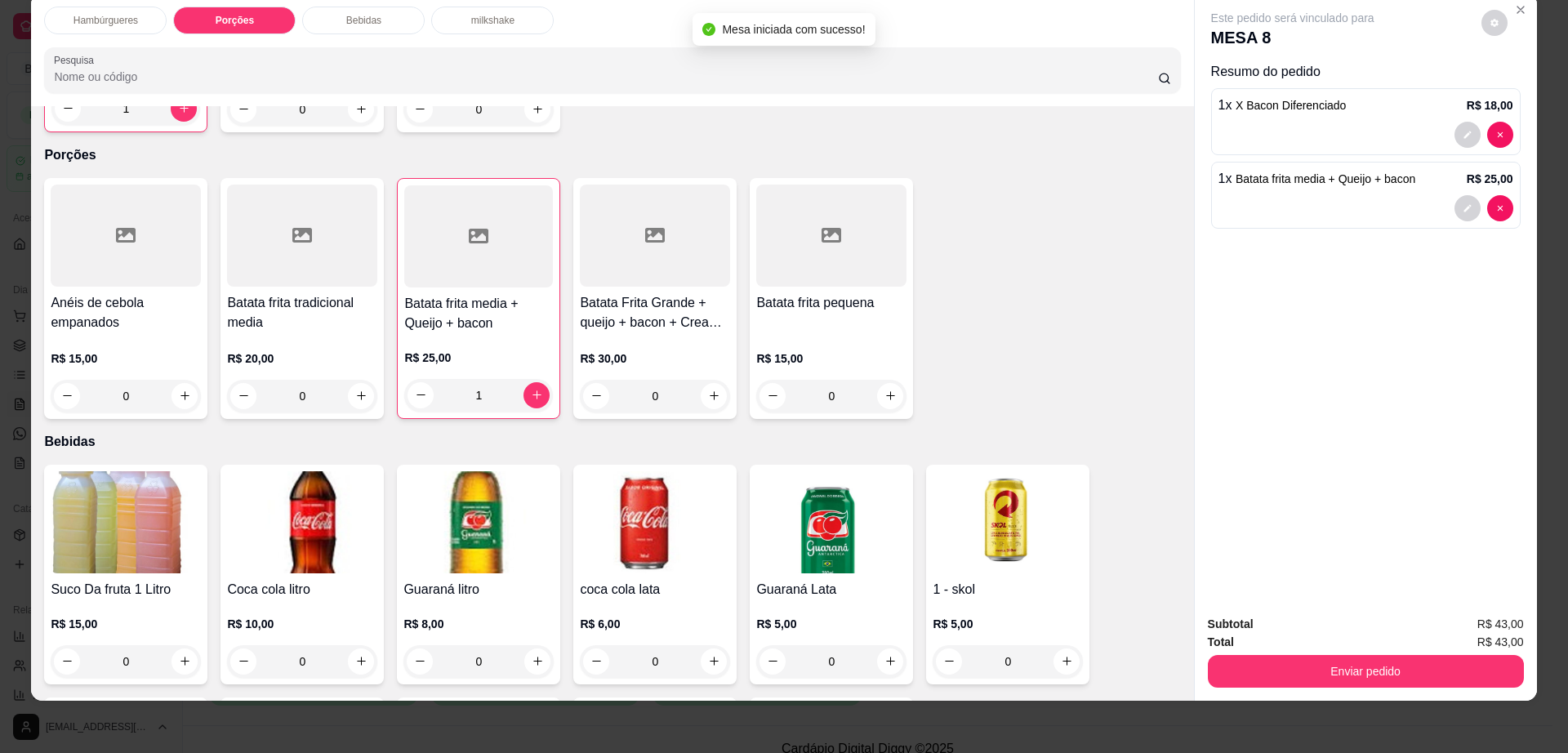
click at [137, 511] on img at bounding box center [125, 522] width 150 height 102
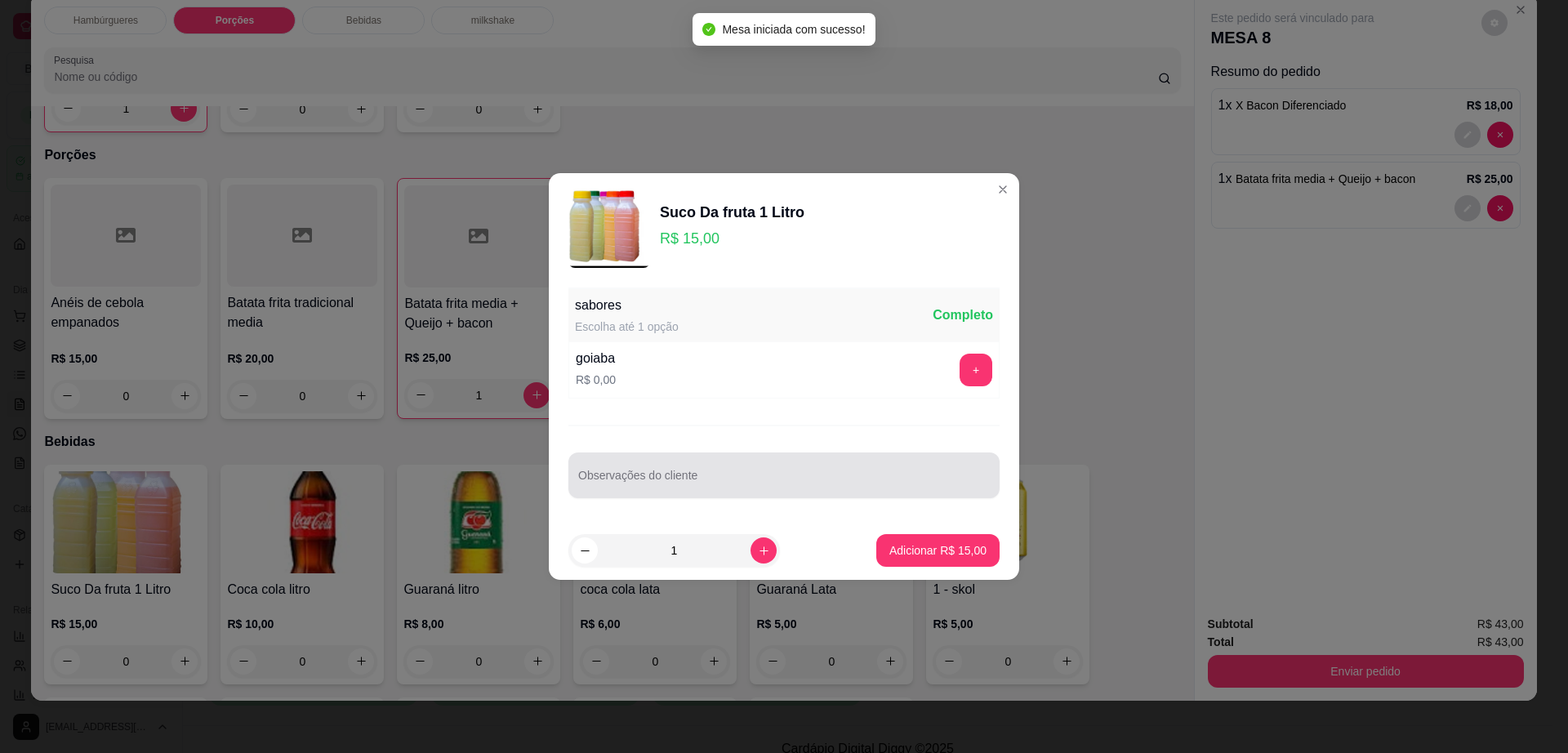
click at [724, 471] on div at bounding box center [784, 475] width 411 height 33
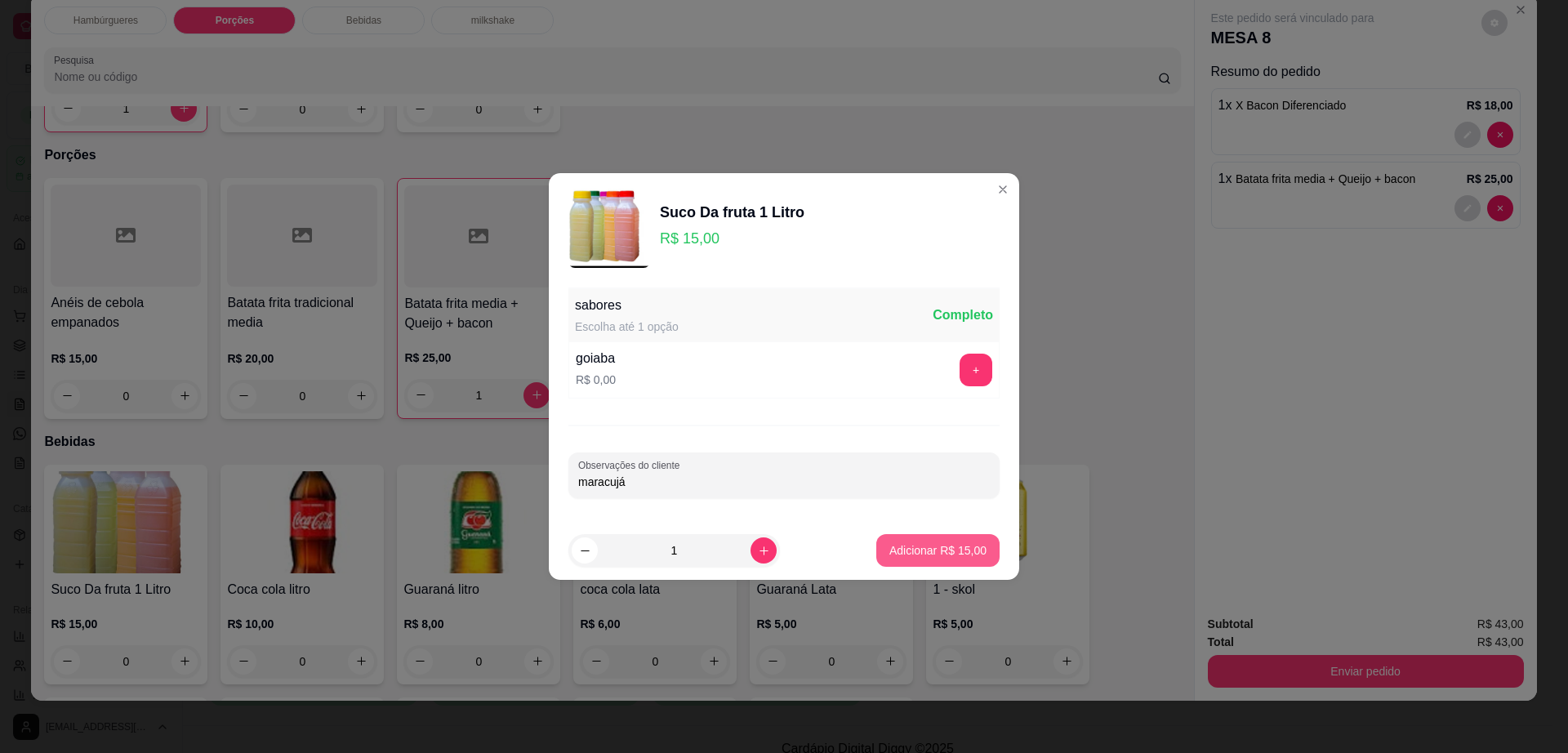
type input "maracujá"
click at [906, 532] on footer "1 Adicionar R$ 15,00" at bounding box center [784, 550] width 471 height 59
click at [908, 554] on p "Adicionar R$ 15,00" at bounding box center [938, 551] width 97 height 17
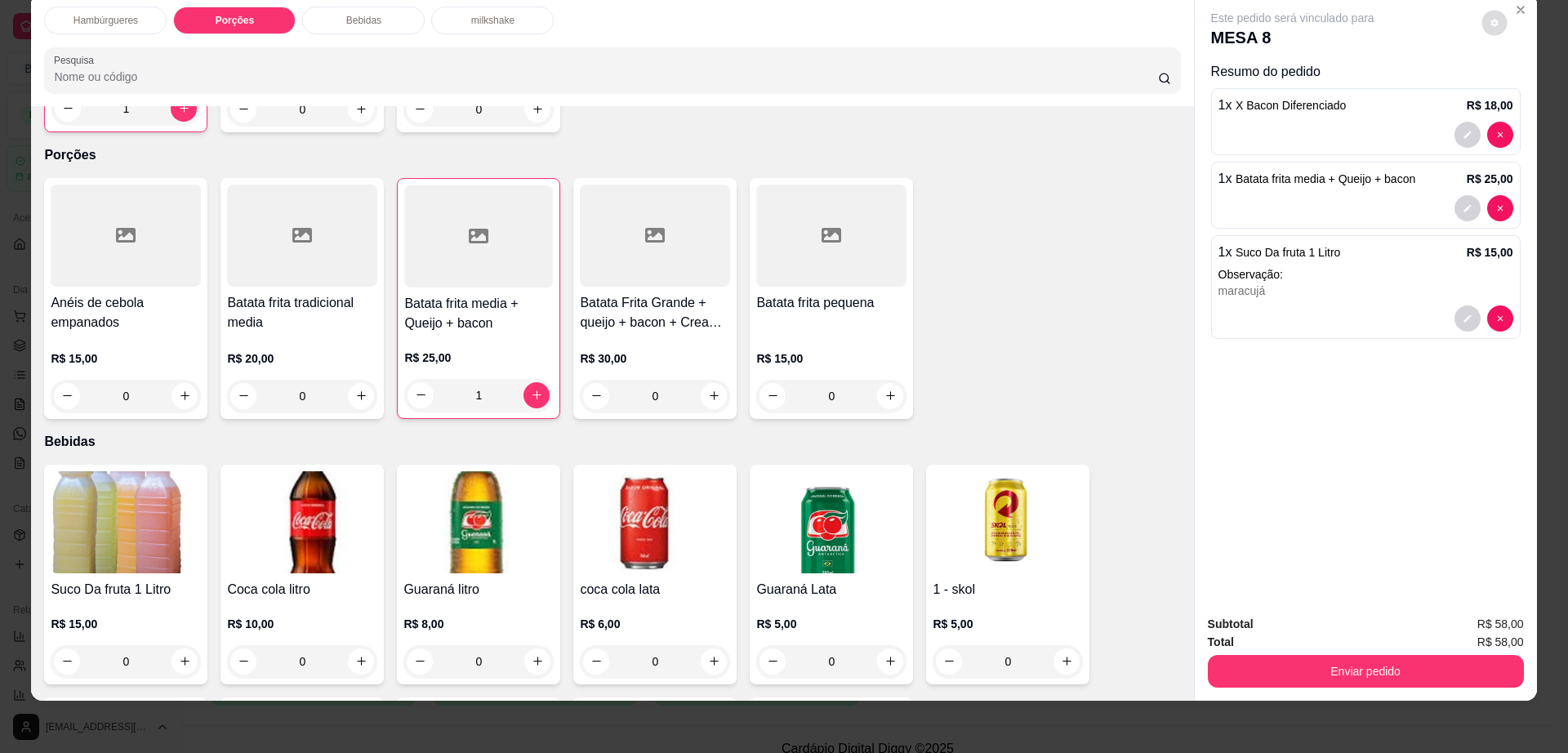
click at [1481, 30] on button "decrease-product-quantity" at bounding box center [1494, 22] width 25 height 25
click at [1521, 91] on span "Automatic updates" at bounding box center [1518, 88] width 13 height 13
click at [1518, 91] on input "Automatic updates" at bounding box center [1511, 93] width 10 height 10
checkbox input "true"
click at [1308, 662] on button "Enviar pedido" at bounding box center [1366, 671] width 316 height 33
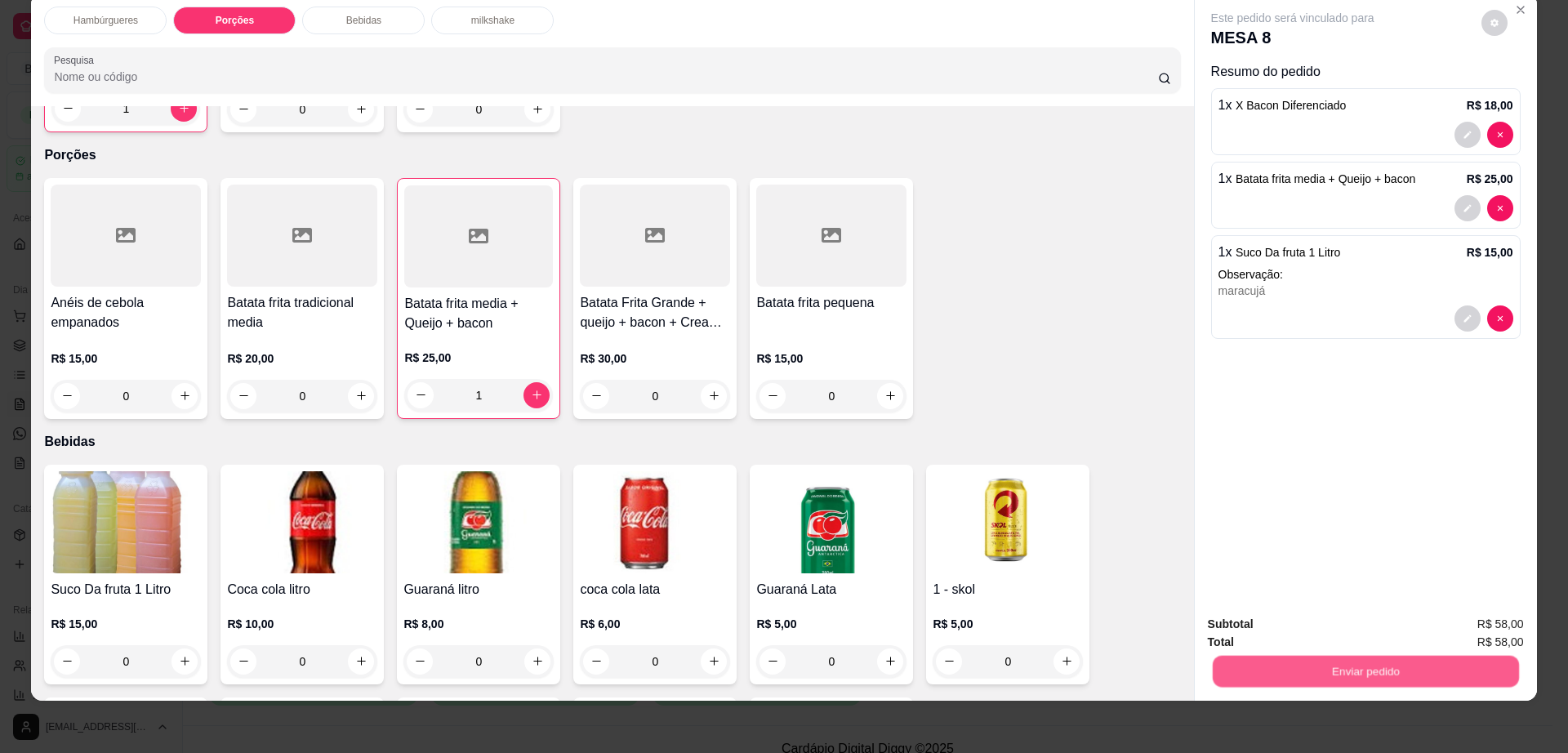
click at [1308, 662] on button "Enviar pedido" at bounding box center [1364, 672] width 306 height 32
click at [1302, 630] on button "Não registrar e enviar pedido" at bounding box center [1309, 631] width 170 height 31
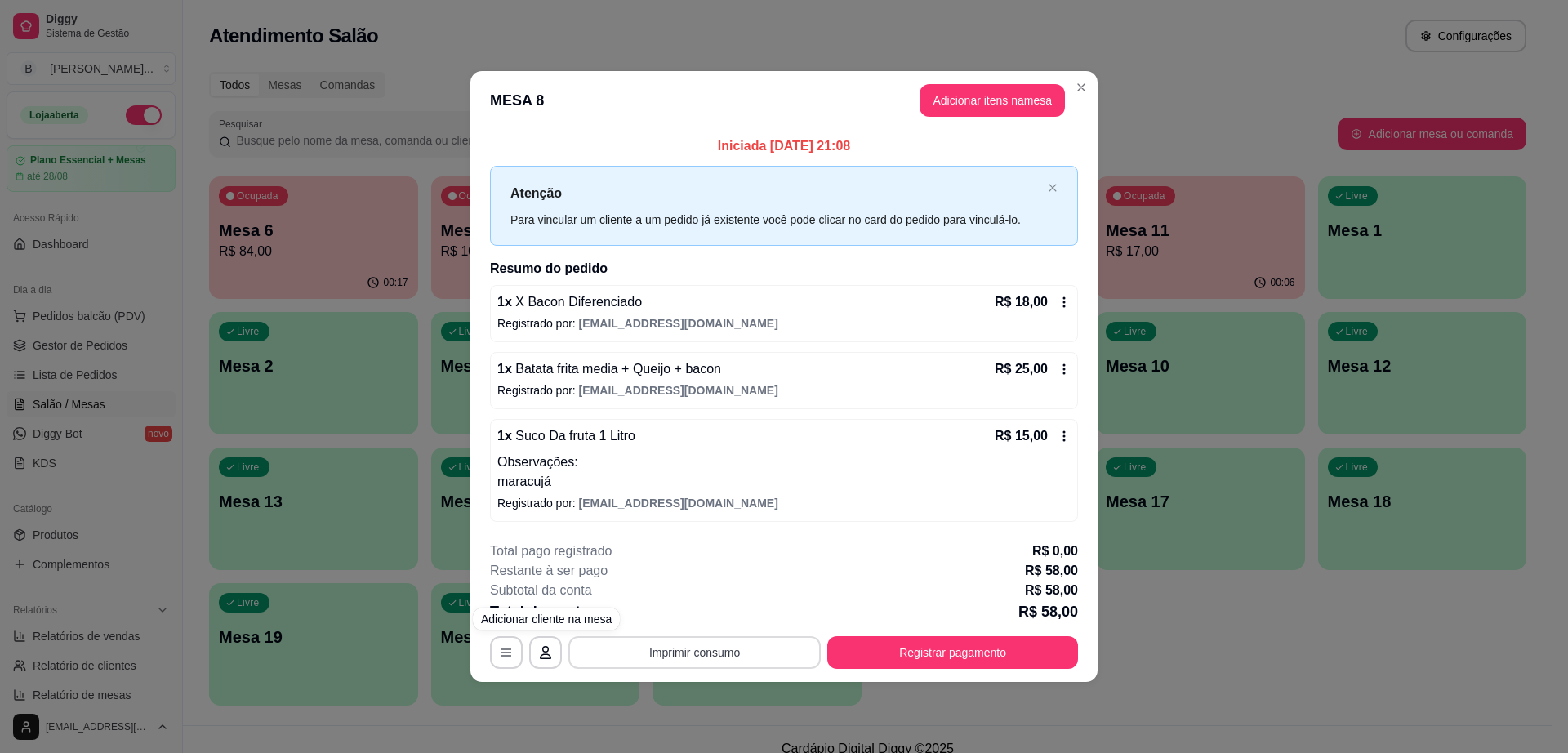
click at [657, 656] on button "Imprimir consumo" at bounding box center [694, 652] width 252 height 33
click at [680, 608] on button "Impressora cell" at bounding box center [700, 613] width 114 height 25
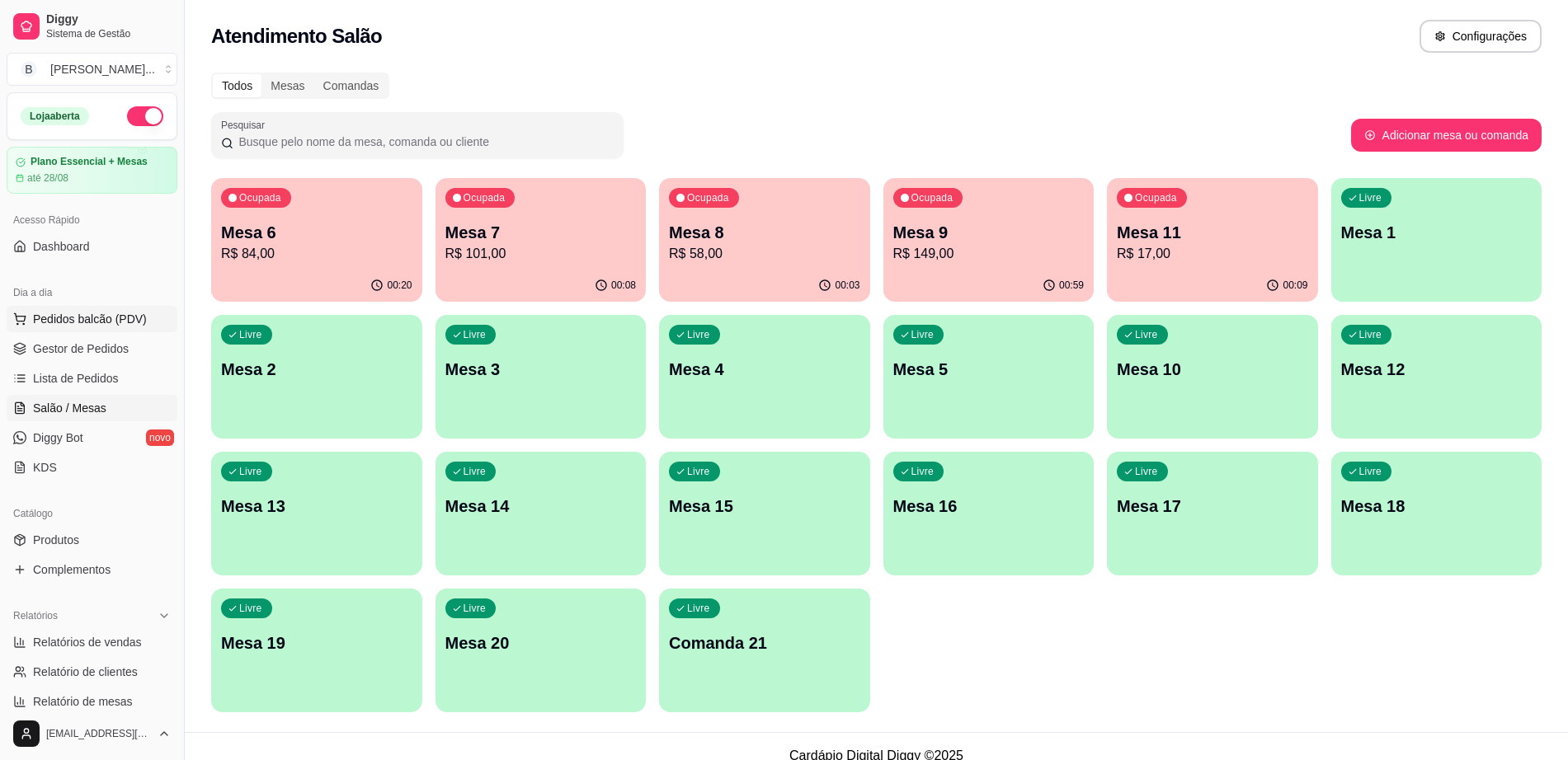
click at [64, 322] on span "Pedidos balcão (PDV)" at bounding box center [89, 319] width 114 height 17
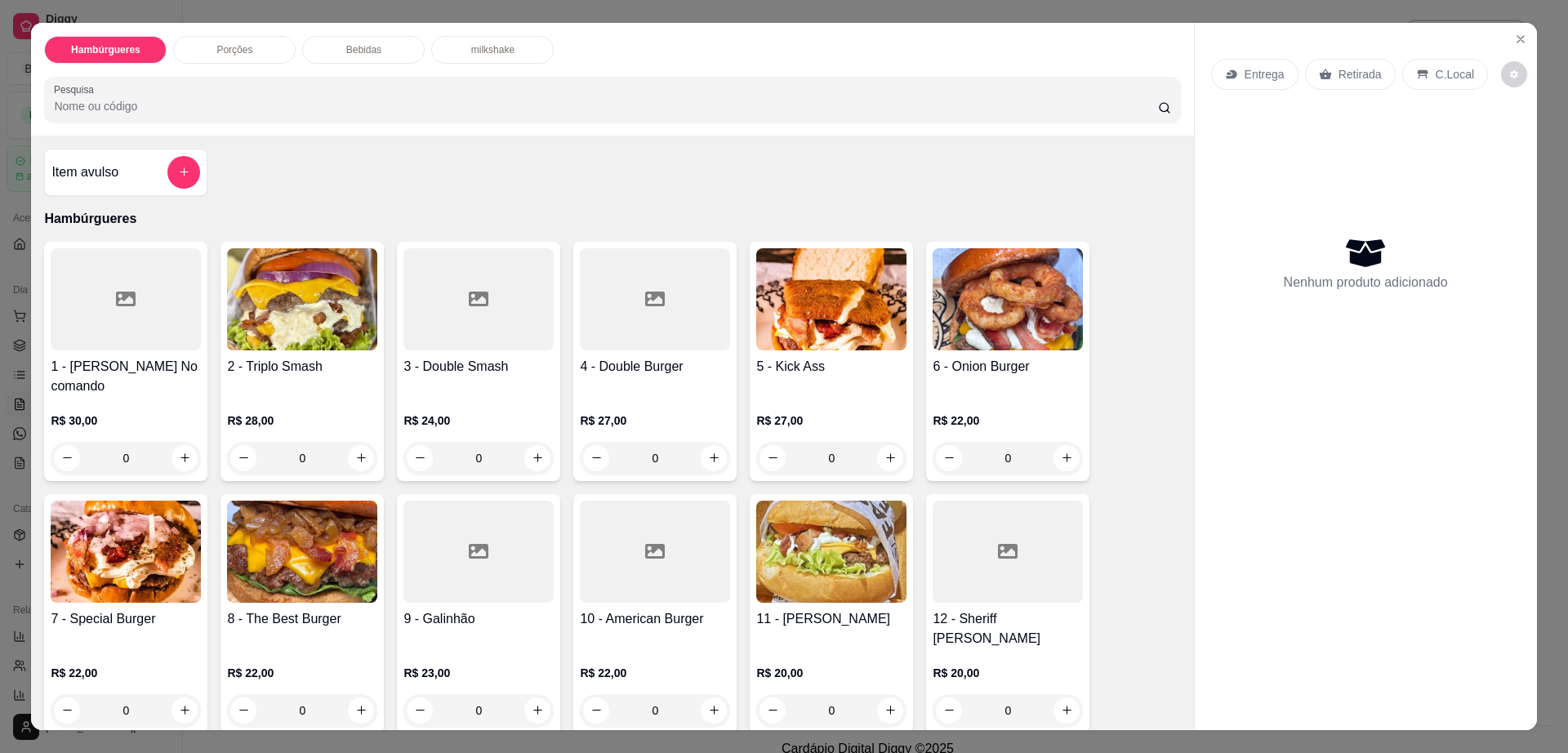
click at [658, 337] on div at bounding box center [654, 300] width 150 height 102
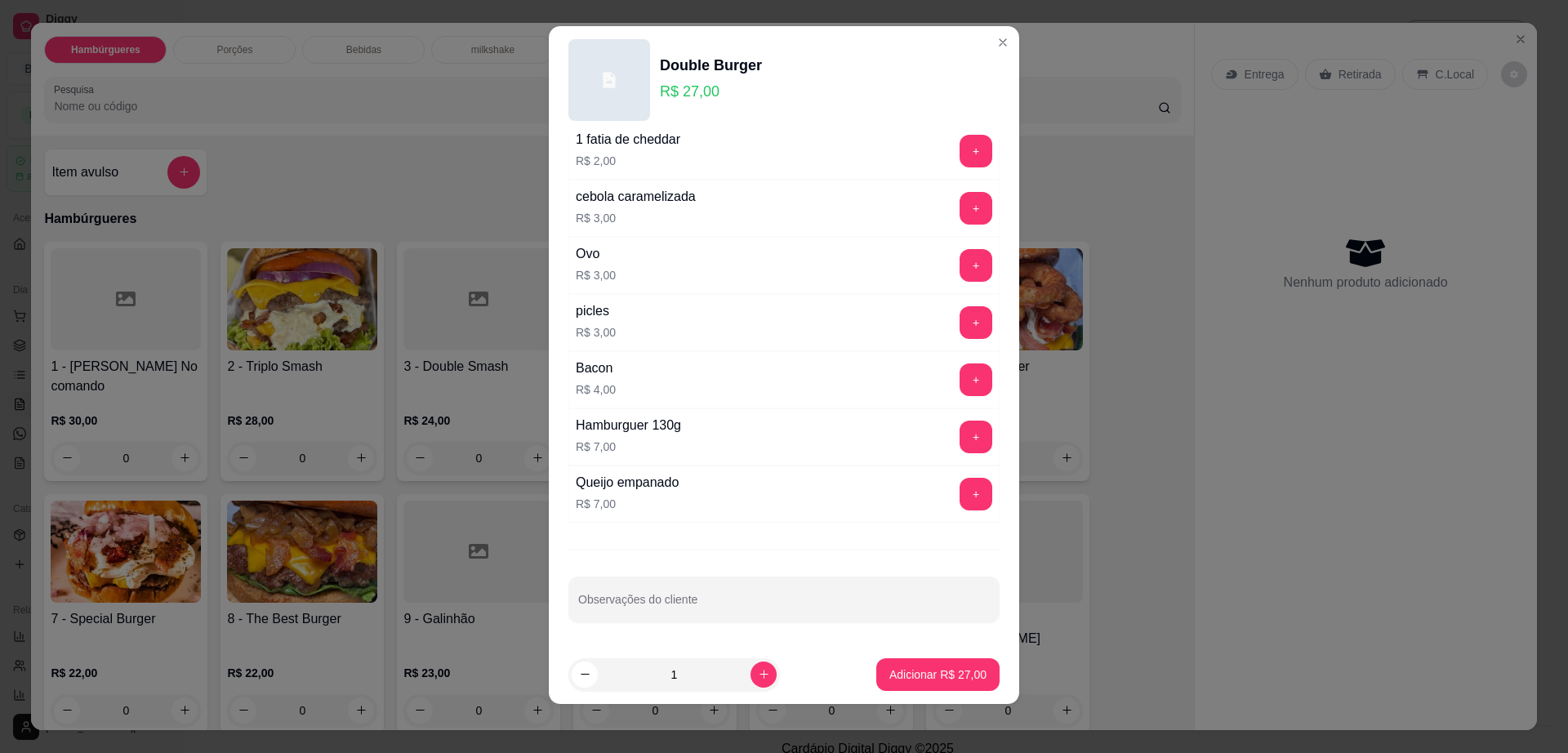
scroll to position [15, 0]
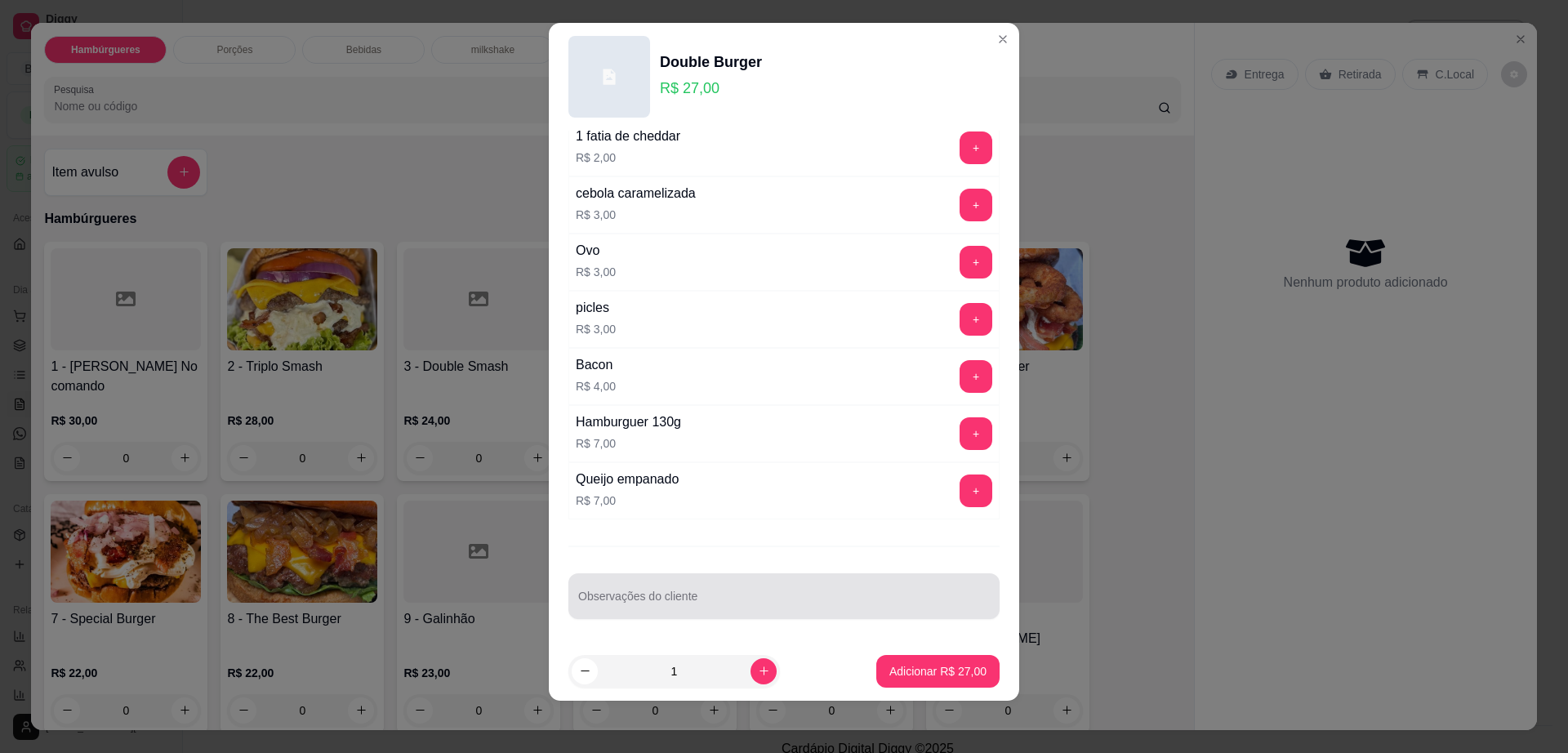
click at [711, 592] on div at bounding box center [784, 596] width 411 height 33
type input "troca bacon por [PERSON_NAME]"
click at [894, 658] on button "Adicionar R$ 27,00" at bounding box center [938, 671] width 124 height 33
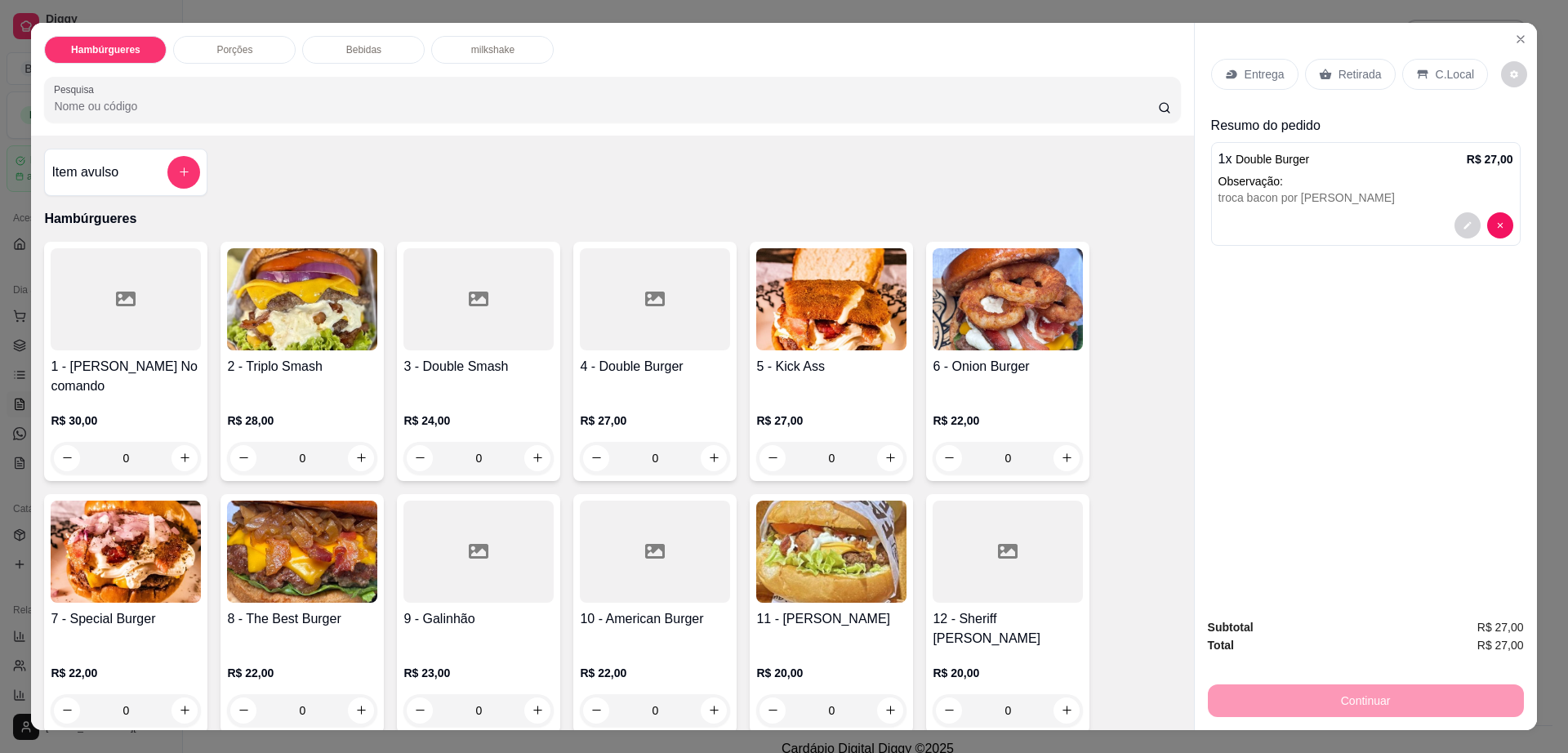
click at [1325, 87] on div "Retirada" at bounding box center [1349, 74] width 90 height 31
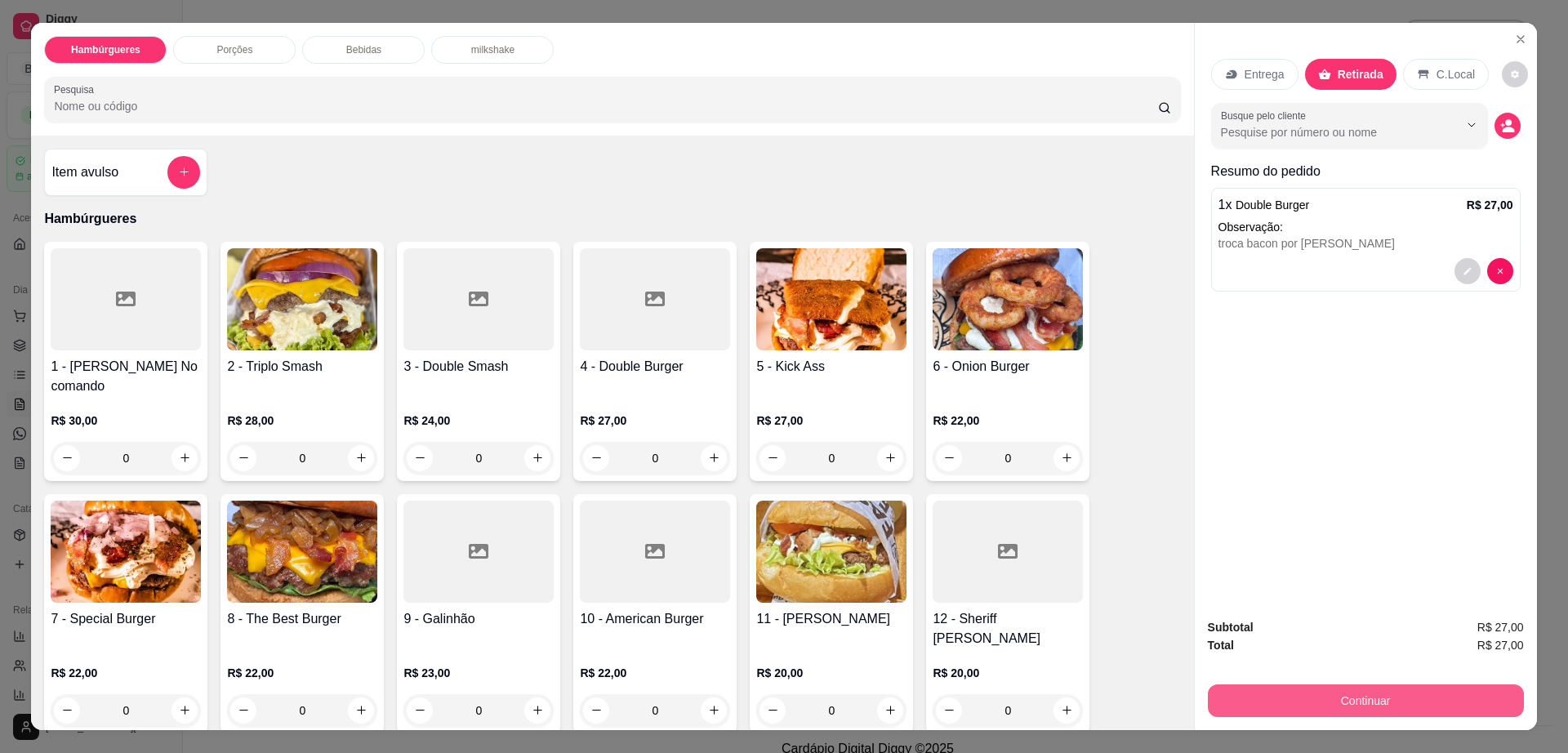
click at [1326, 698] on button "Continuar" at bounding box center [1366, 700] width 316 height 33
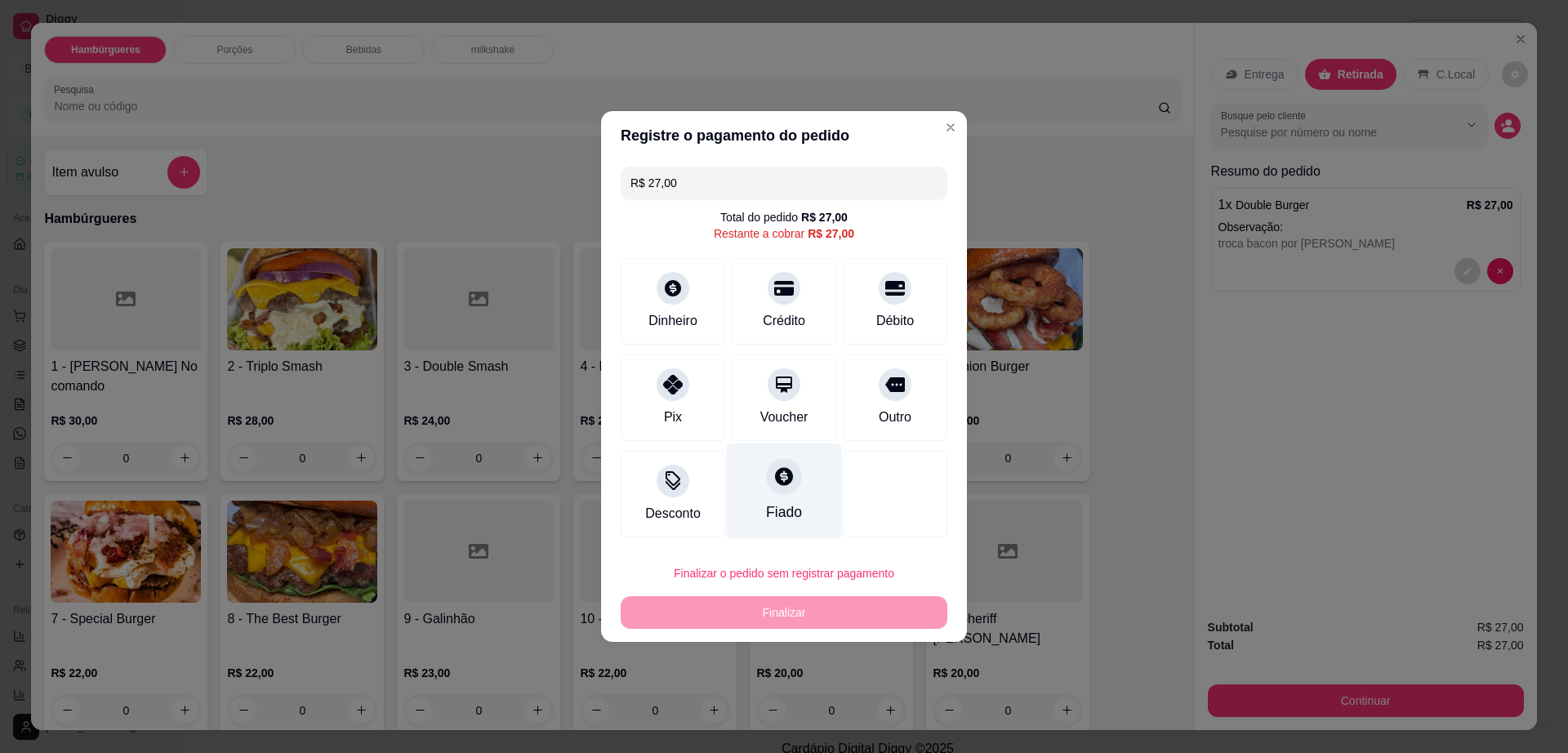
click at [779, 481] on icon at bounding box center [784, 476] width 18 height 18
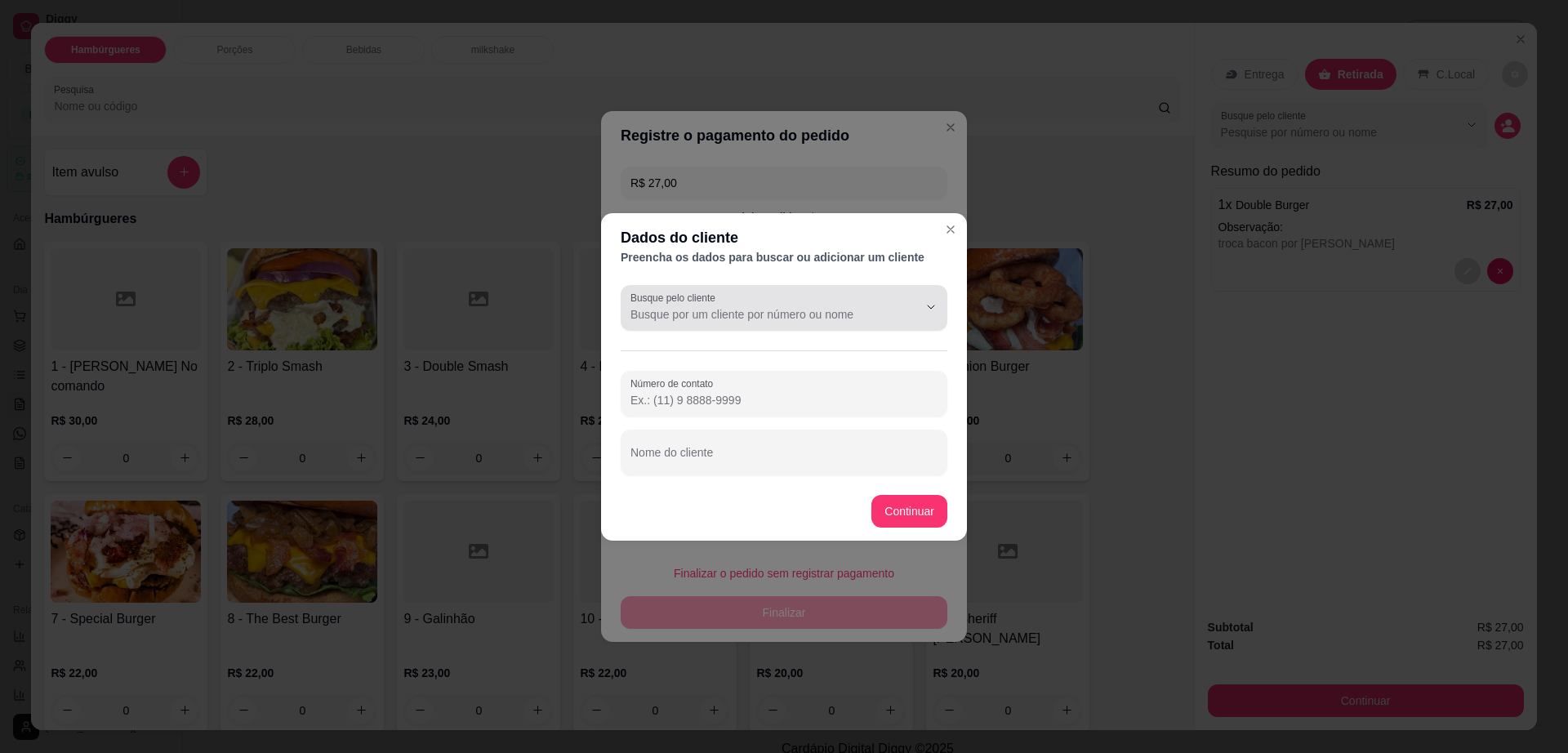
click at [776, 311] on input "Busque pelo cliente" at bounding box center [761, 315] width 261 height 17
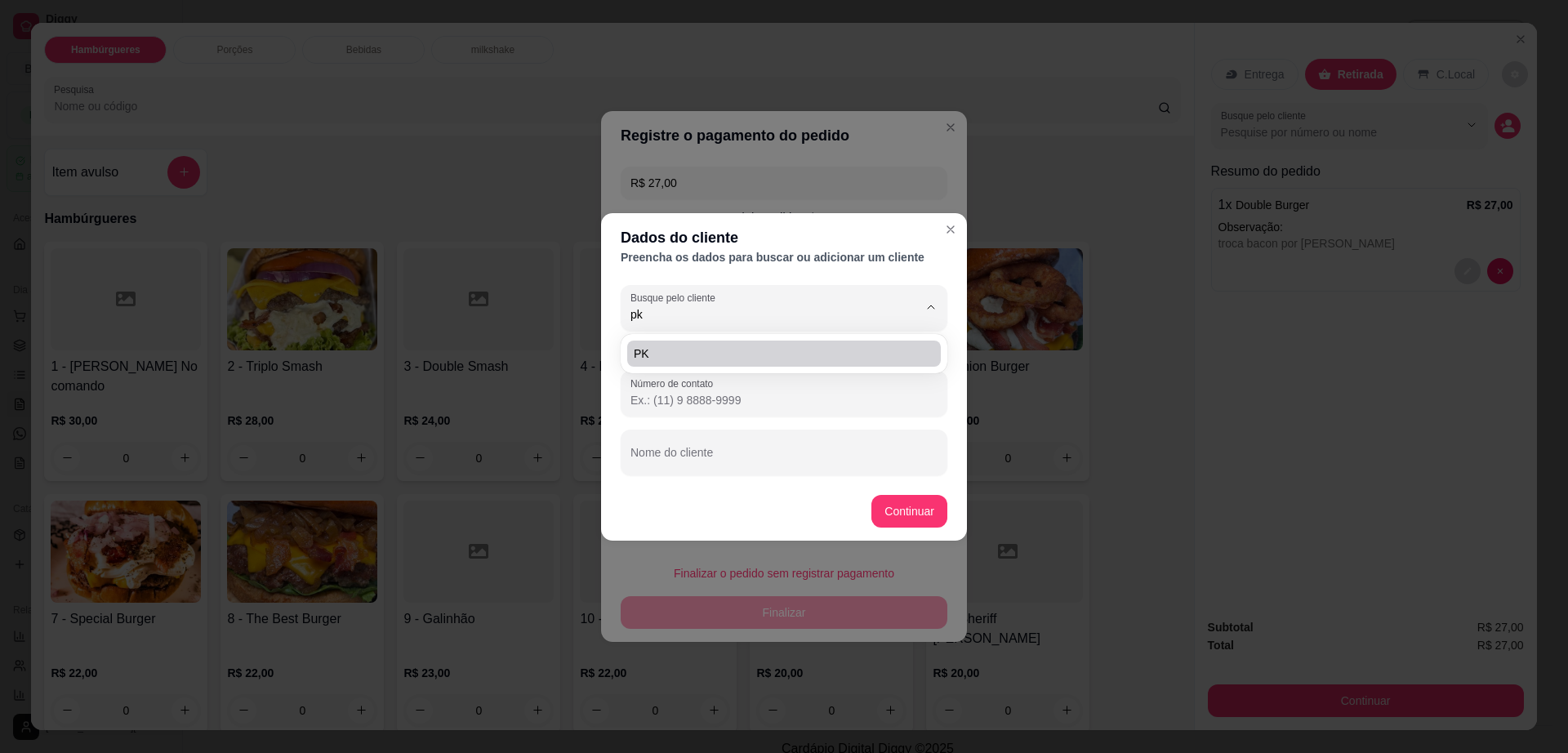
click at [730, 350] on span "PK" at bounding box center [775, 354] width 284 height 17
type input "PK"
type input "[PHONE_NUMBER]"
type input "PK"
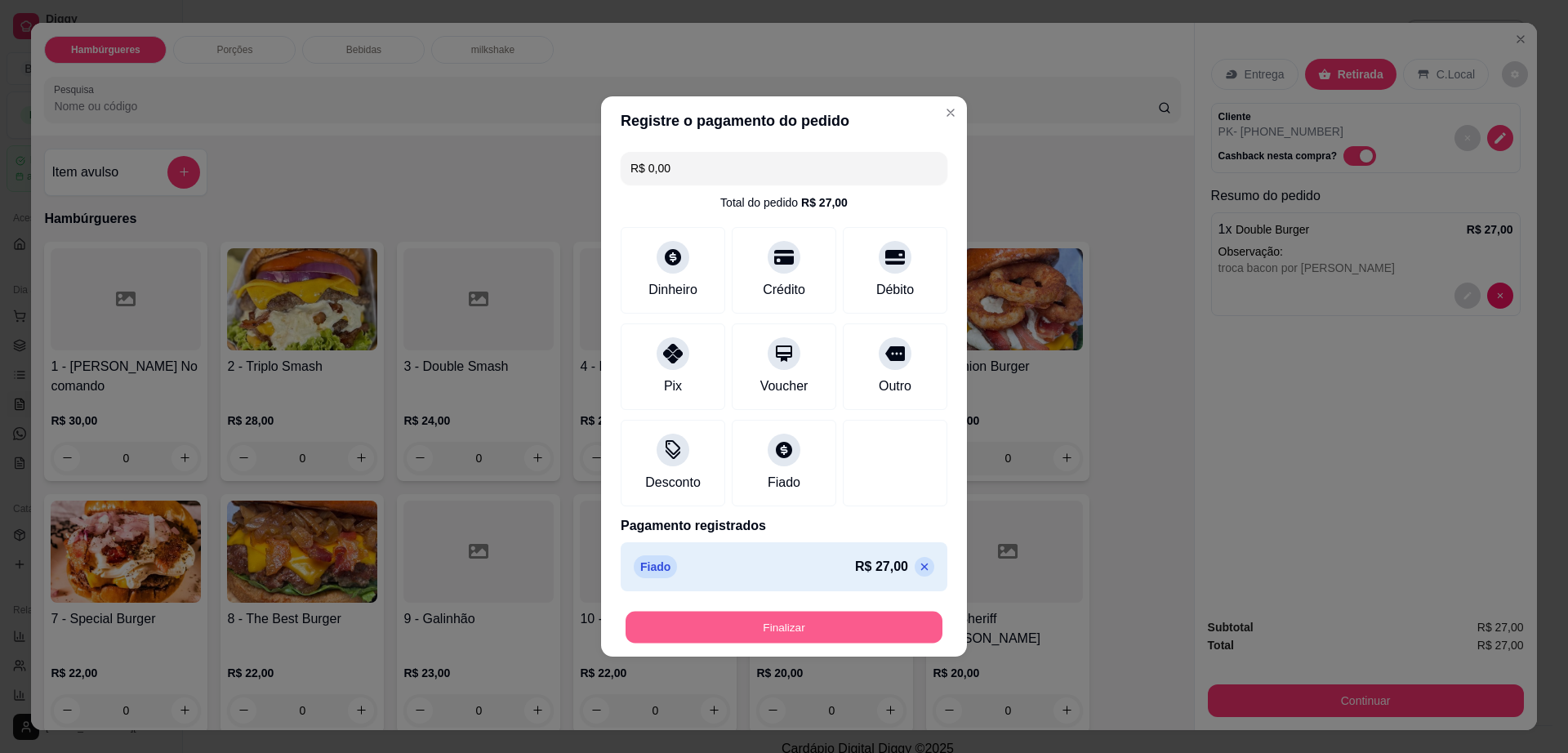
click at [870, 625] on button "Finalizar" at bounding box center [784, 627] width 317 height 32
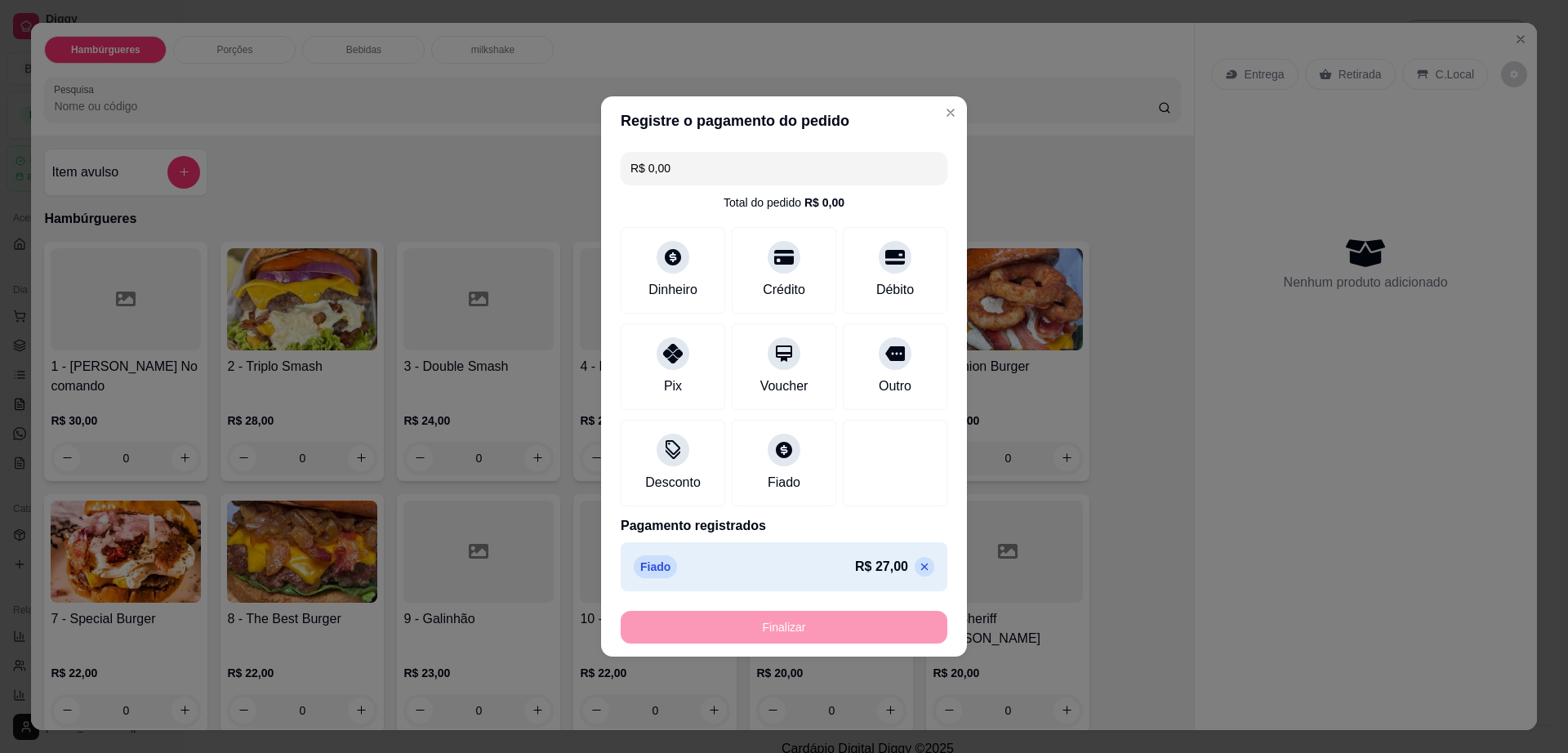
type input "-R$ 27,00"
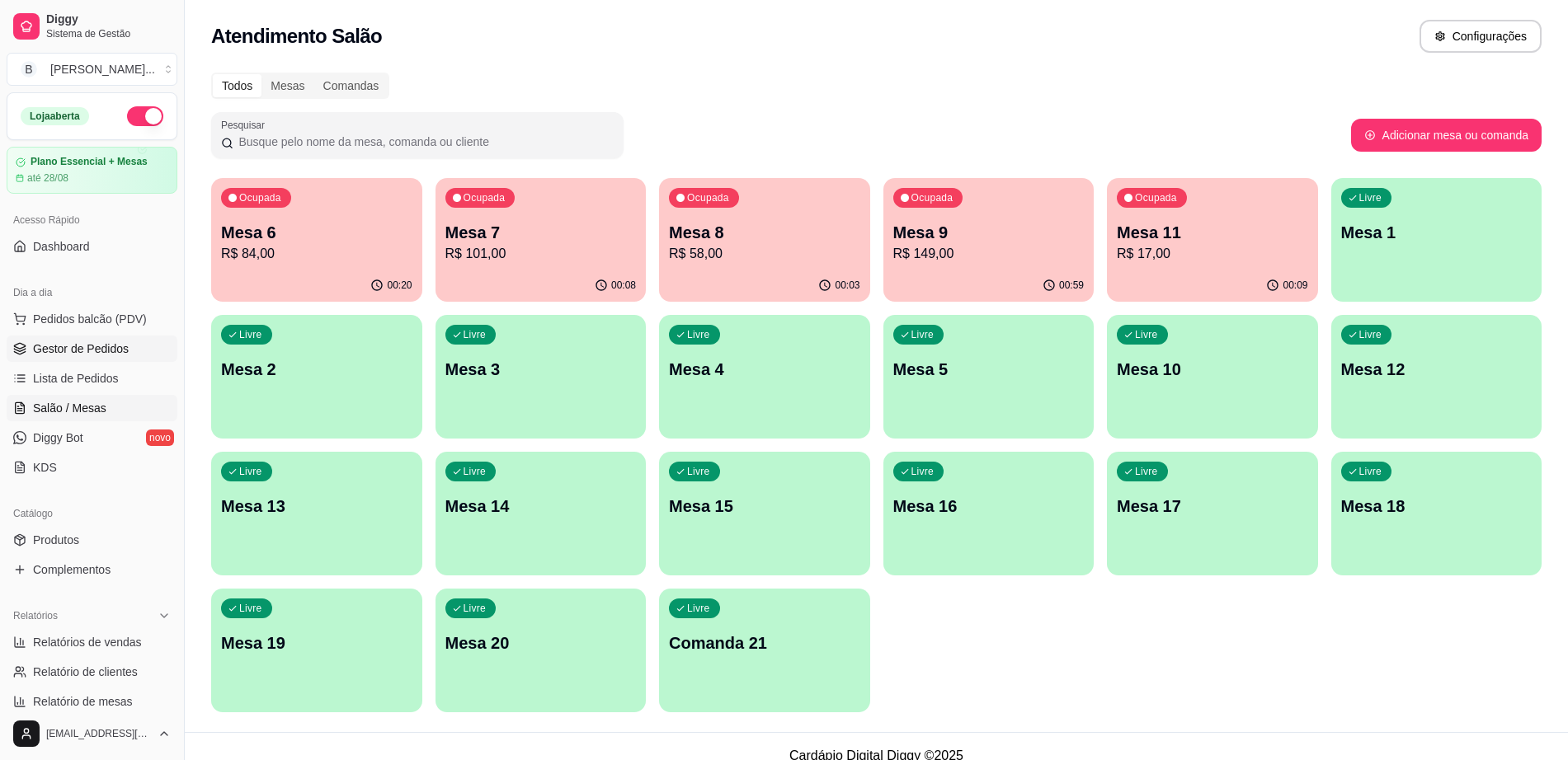
click at [121, 345] on span "Gestor de Pedidos" at bounding box center [81, 349] width 96 height 17
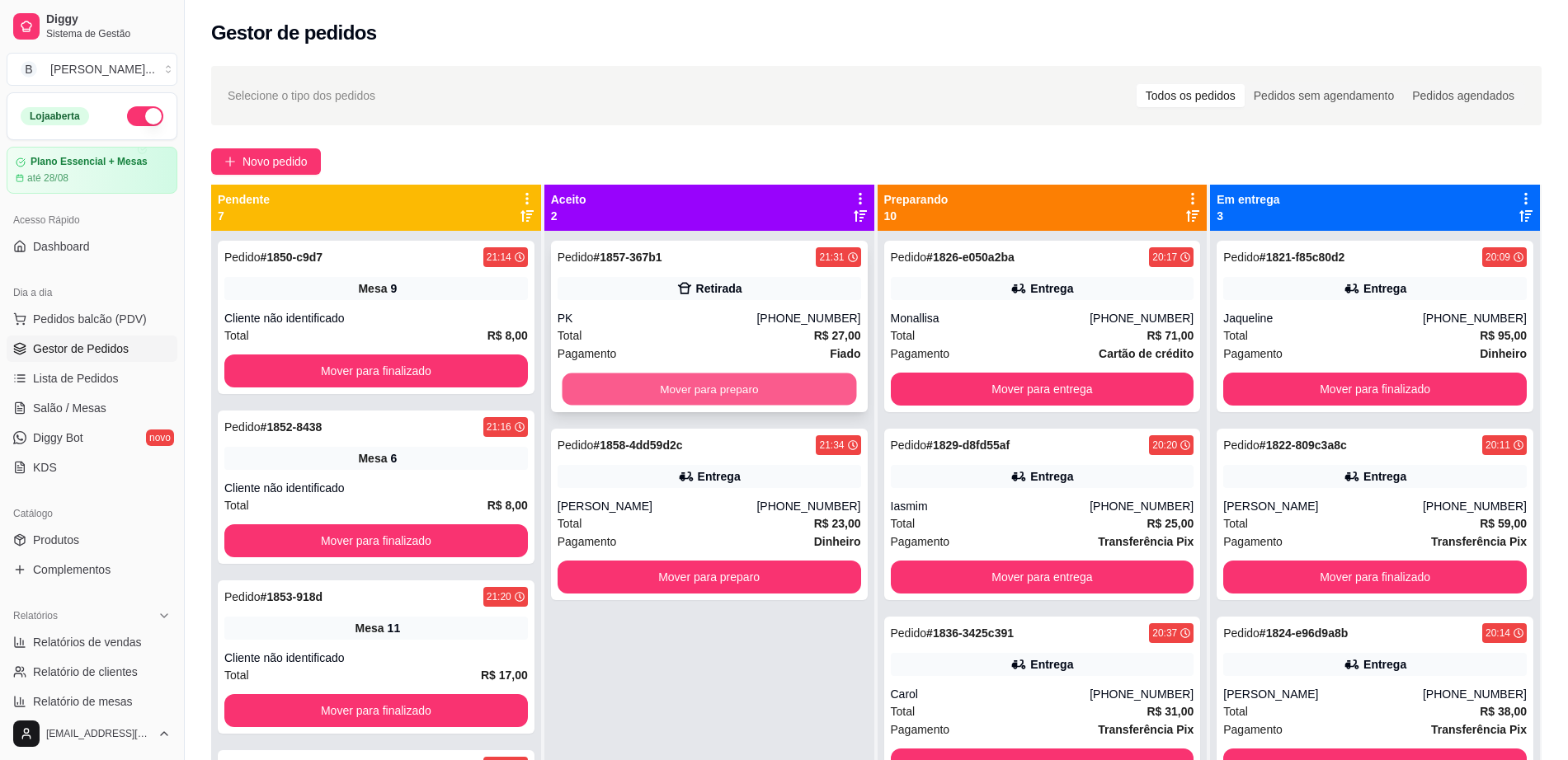
click at [644, 387] on button "Mover para preparo" at bounding box center [709, 390] width 294 height 32
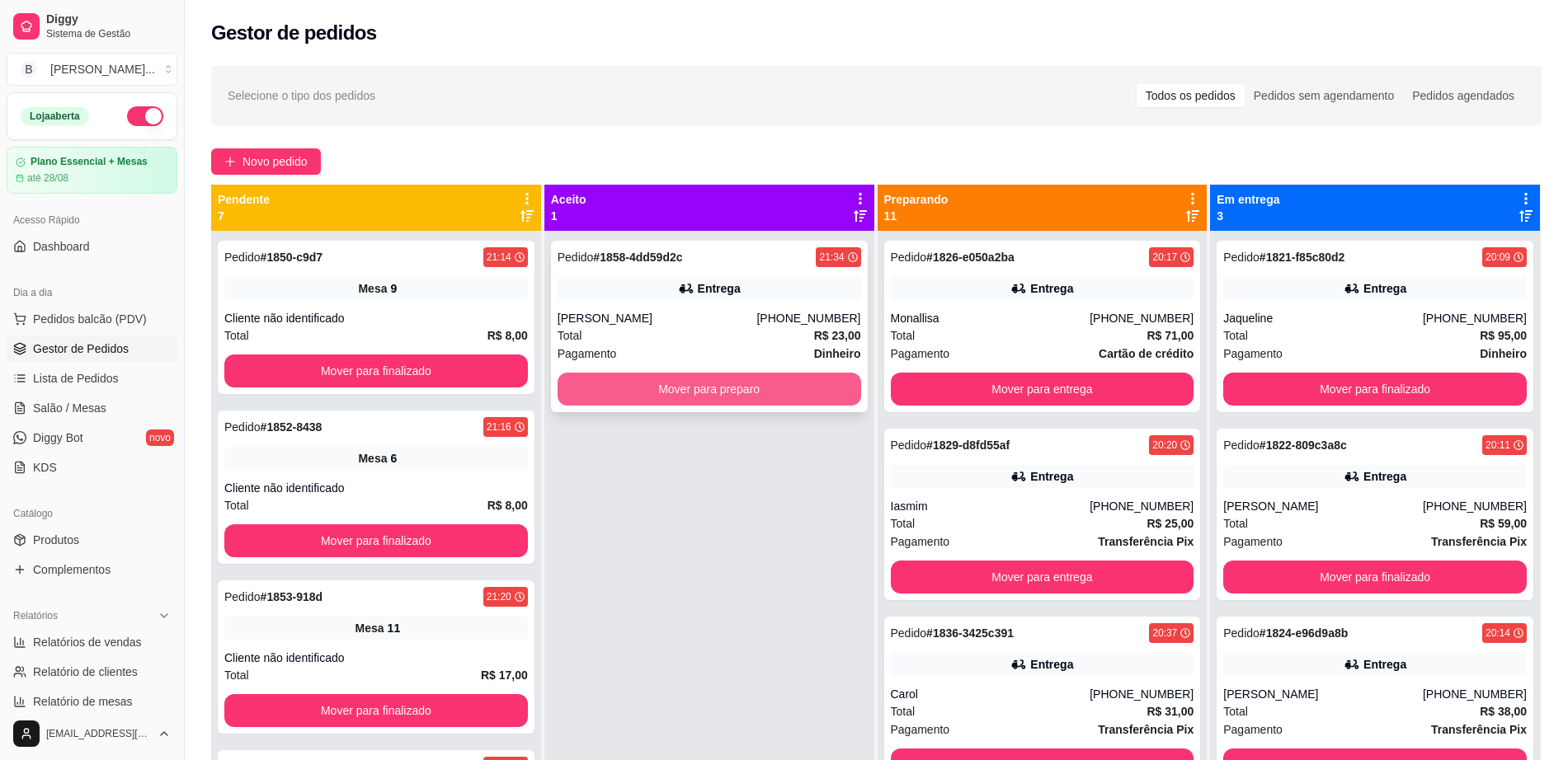
click at [752, 384] on button "Mover para preparo" at bounding box center [709, 389] width 304 height 33
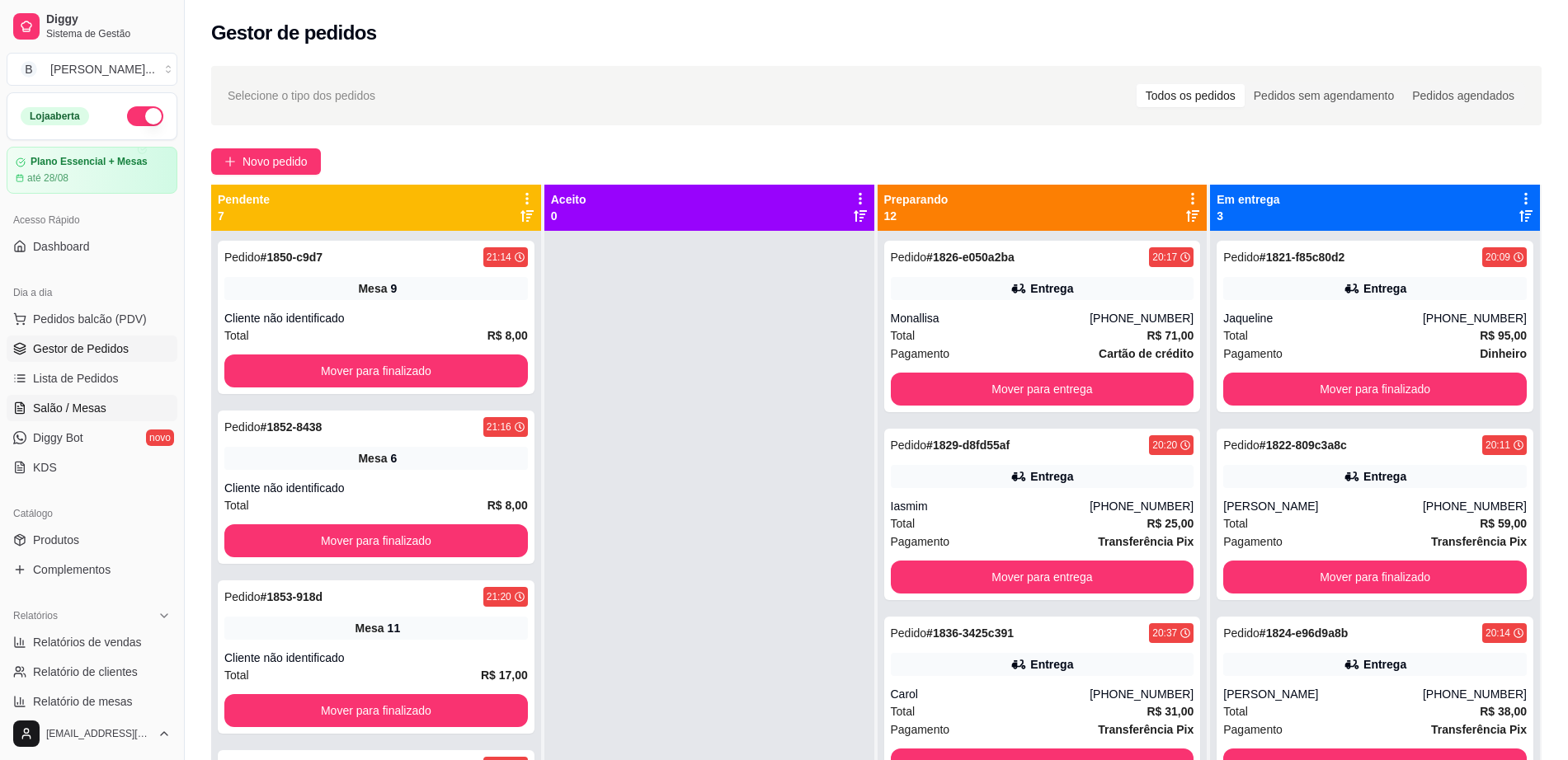
click at [118, 401] on link "Salão / Mesas" at bounding box center [92, 408] width 171 height 26
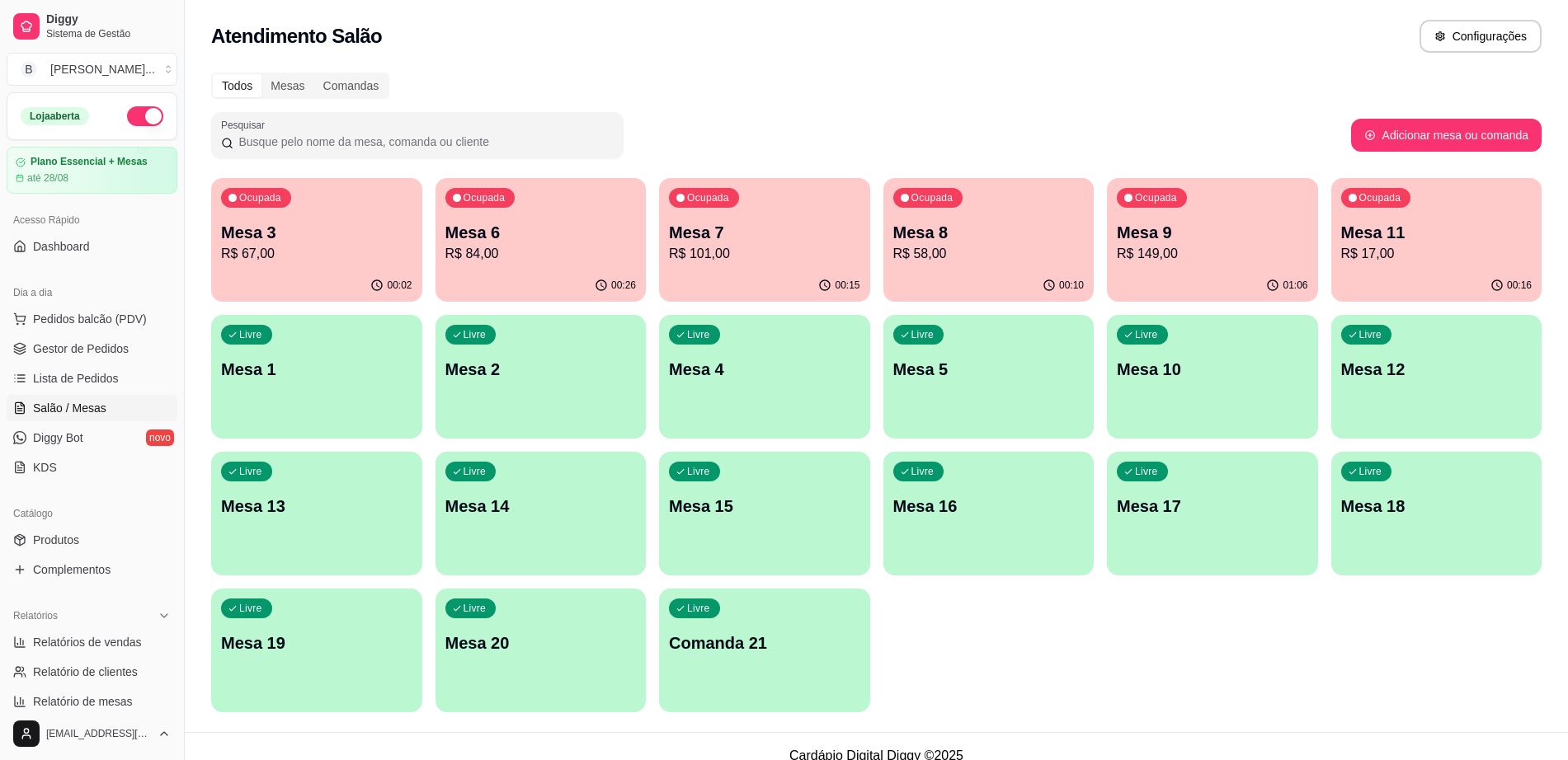
click at [1174, 240] on p "Mesa 9" at bounding box center [1213, 232] width 192 height 23
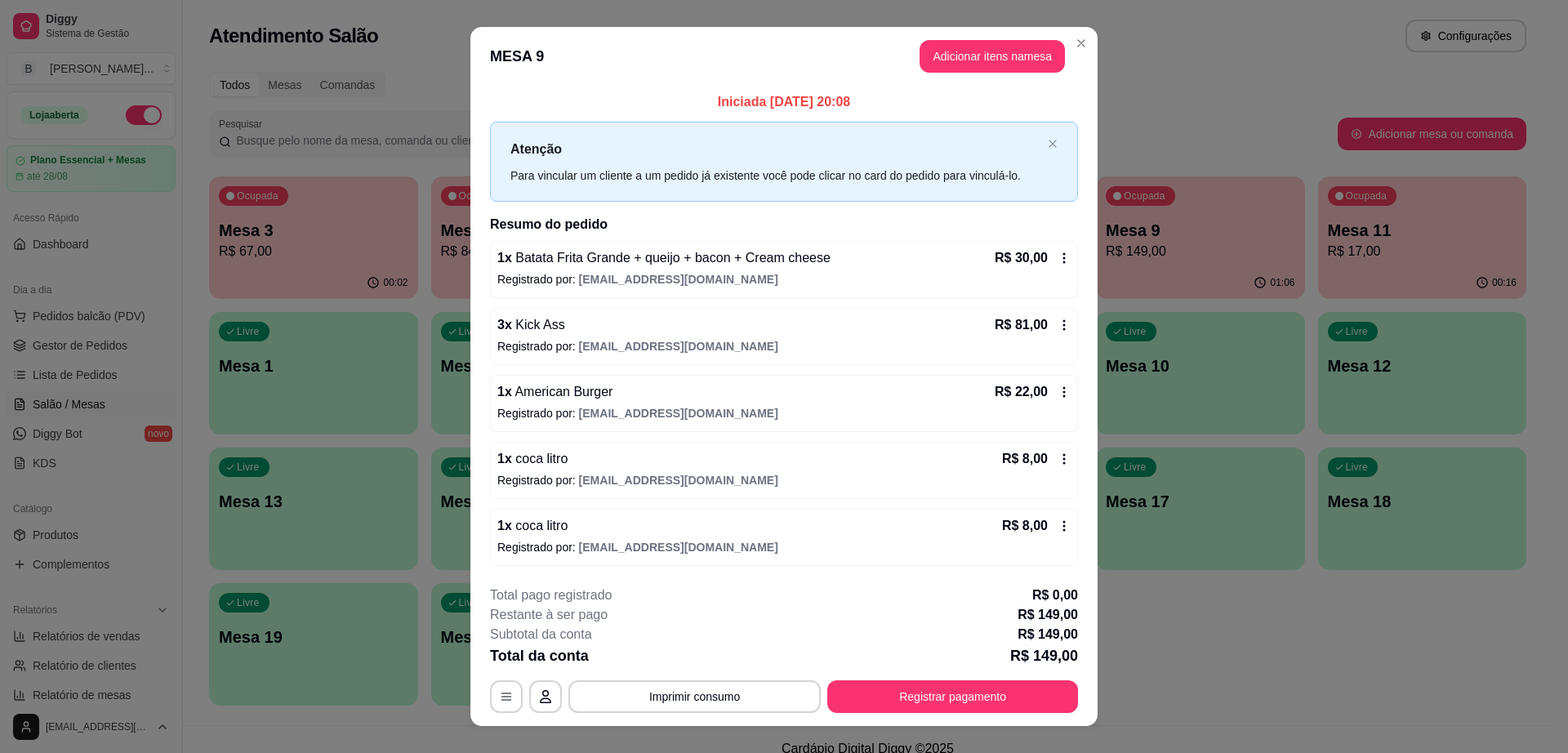
scroll to position [25, 0]
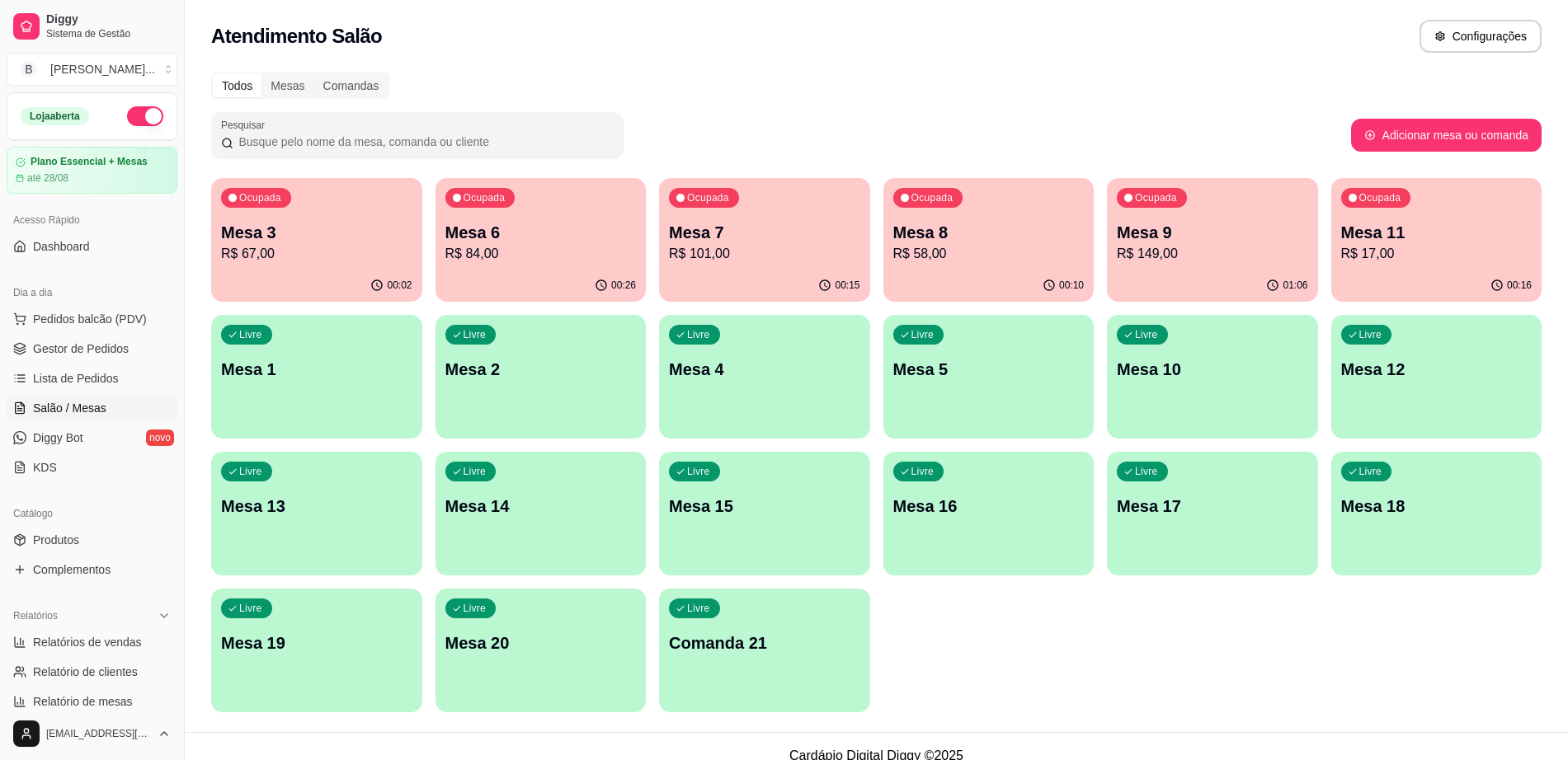
drag, startPoint x: 1162, startPoint y: 469, endPoint x: 112, endPoint y: 363, distance: 1055.3
click at [112, 363] on ul "Pedidos balcão (PDV) Gestor de Pedidos Lista de Pedidos Salão / Mesas Diggy Bot…" at bounding box center [92, 394] width 171 height 175
click at [115, 359] on link "Gestor de Pedidos" at bounding box center [92, 349] width 171 height 26
click at [110, 350] on span "Gestor de Pedidos" at bounding box center [81, 349] width 96 height 17
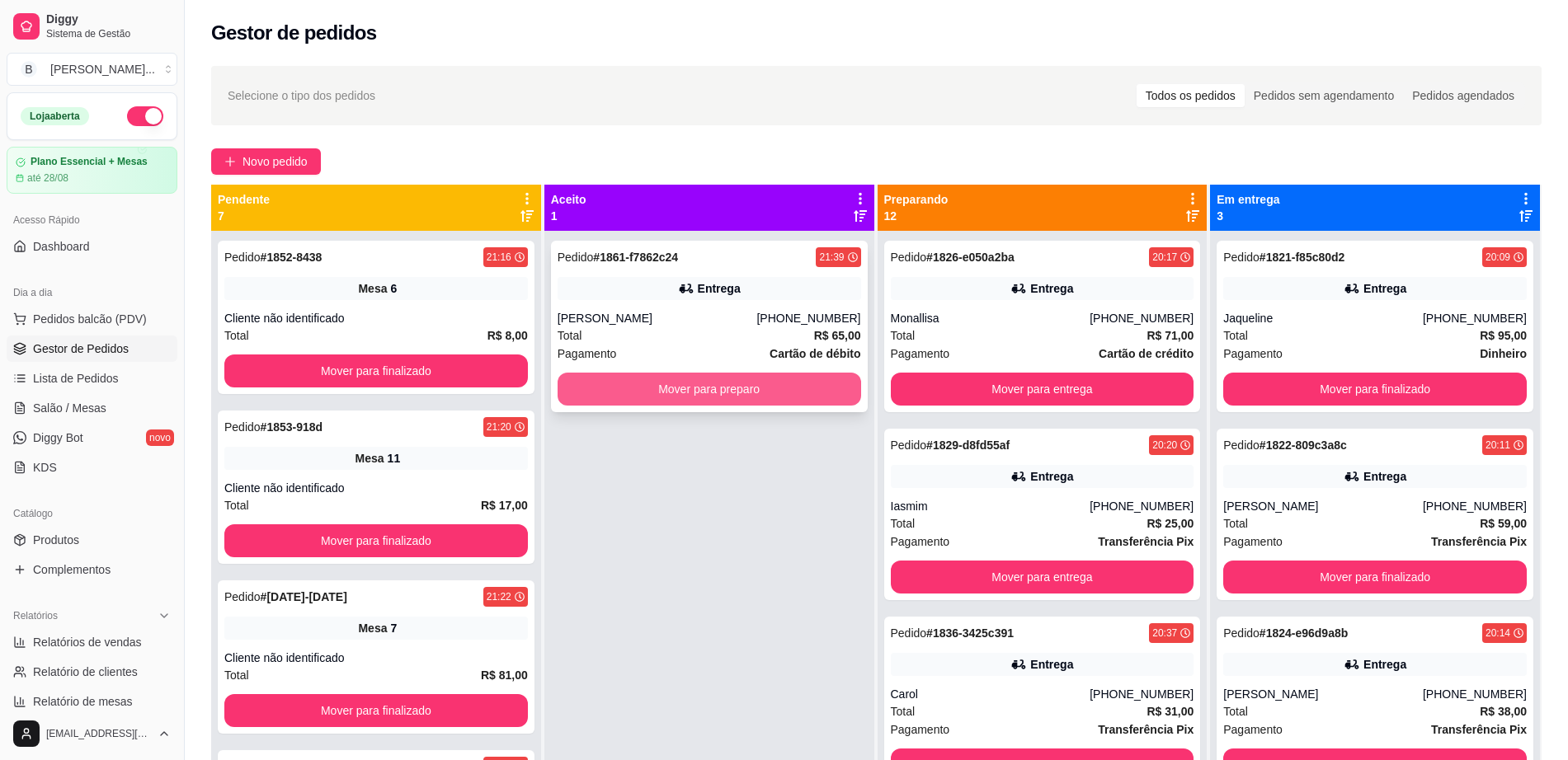
click at [617, 402] on button "Mover para preparo" at bounding box center [709, 389] width 304 height 33
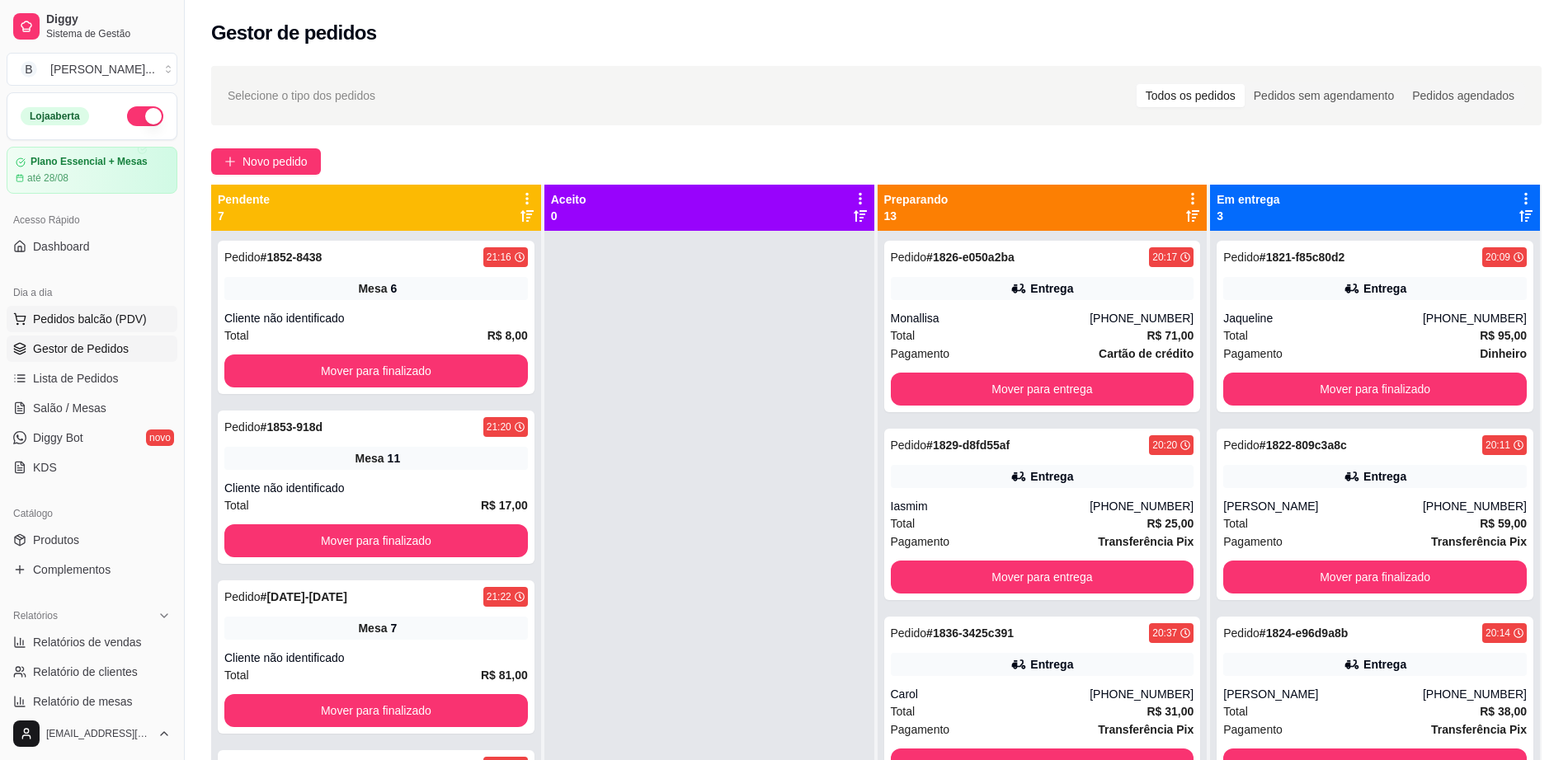
click at [138, 306] on button "Pedidos balcão (PDV)" at bounding box center [92, 319] width 171 height 26
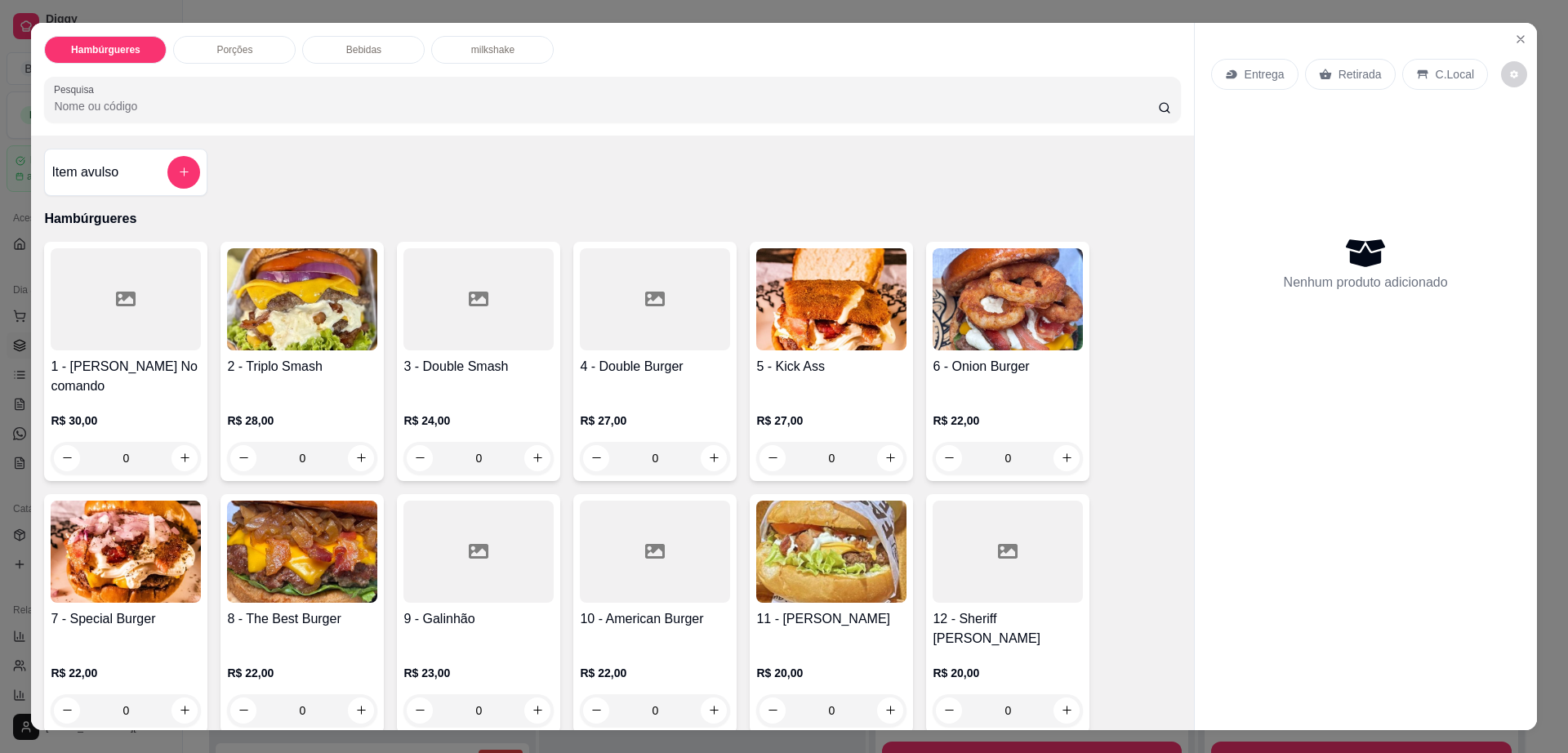
scroll to position [409, 0]
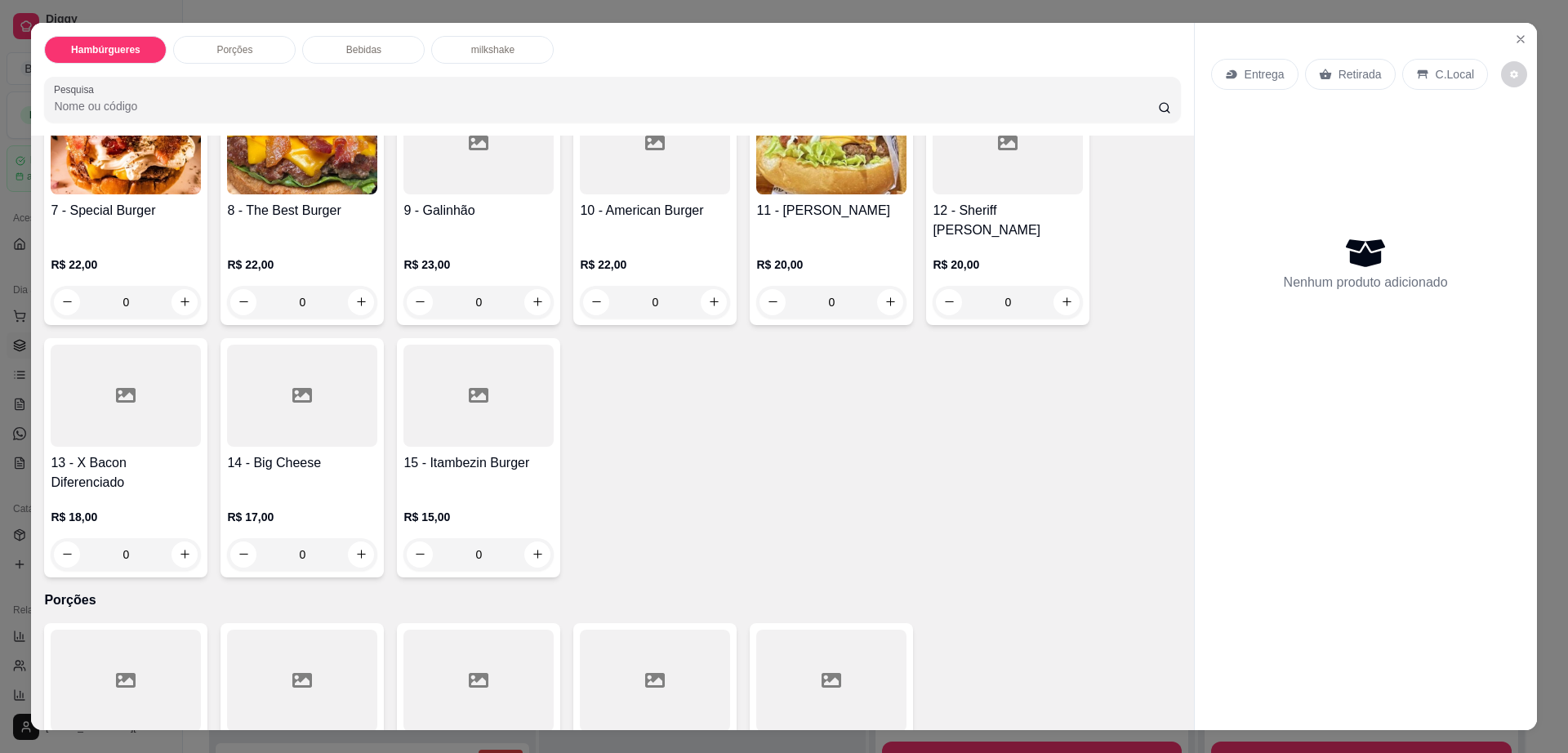
click at [303, 392] on div at bounding box center [302, 396] width 150 height 102
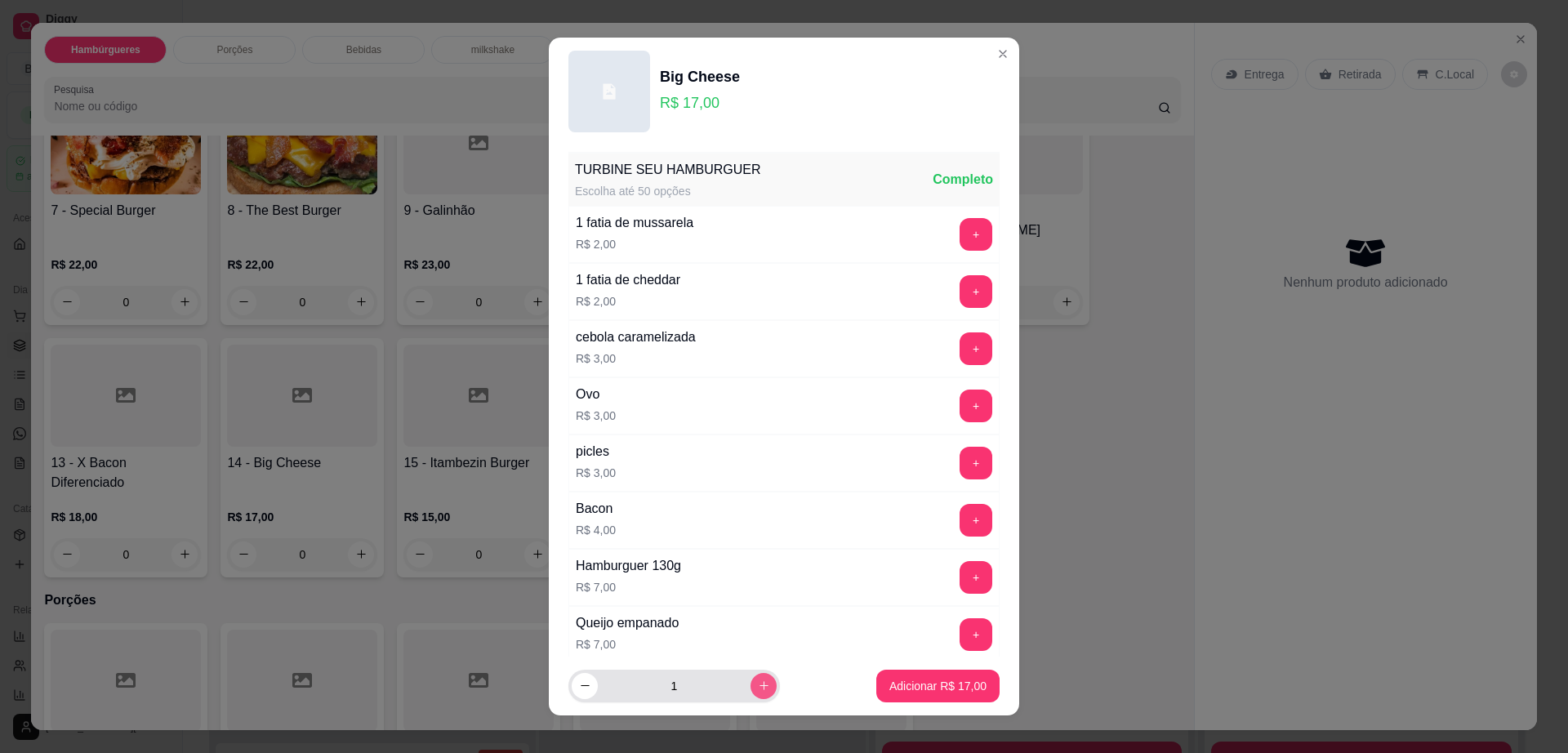
click at [751, 676] on button "increase-product-quantity" at bounding box center [764, 686] width 26 height 26
click at [751, 677] on button "increase-product-quantity" at bounding box center [764, 686] width 26 height 26
type input "3"
click at [908, 681] on p "Adicionar R$ 51,00" at bounding box center [938, 686] width 97 height 17
type input "3"
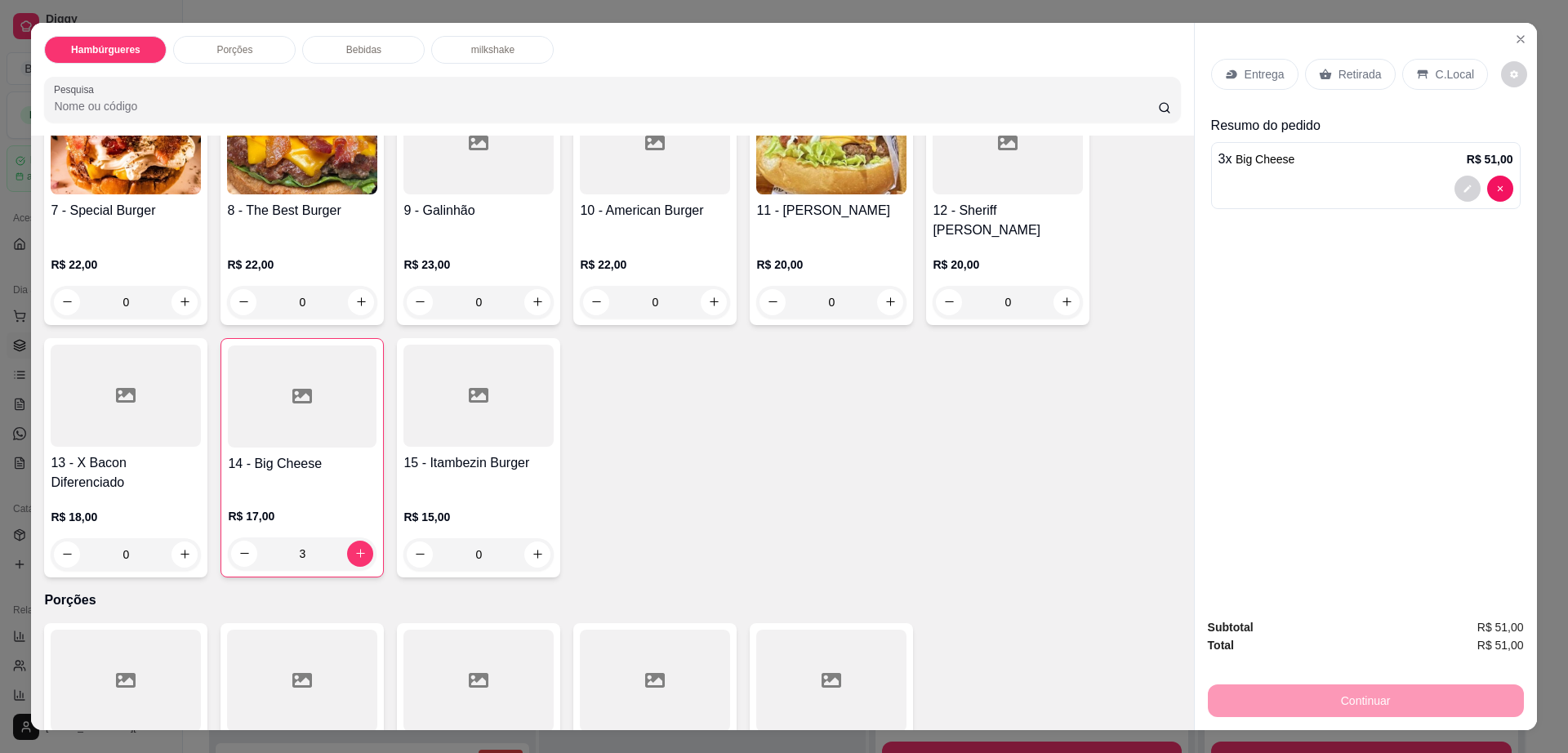
click at [1344, 75] on p "Retirada" at bounding box center [1360, 74] width 44 height 17
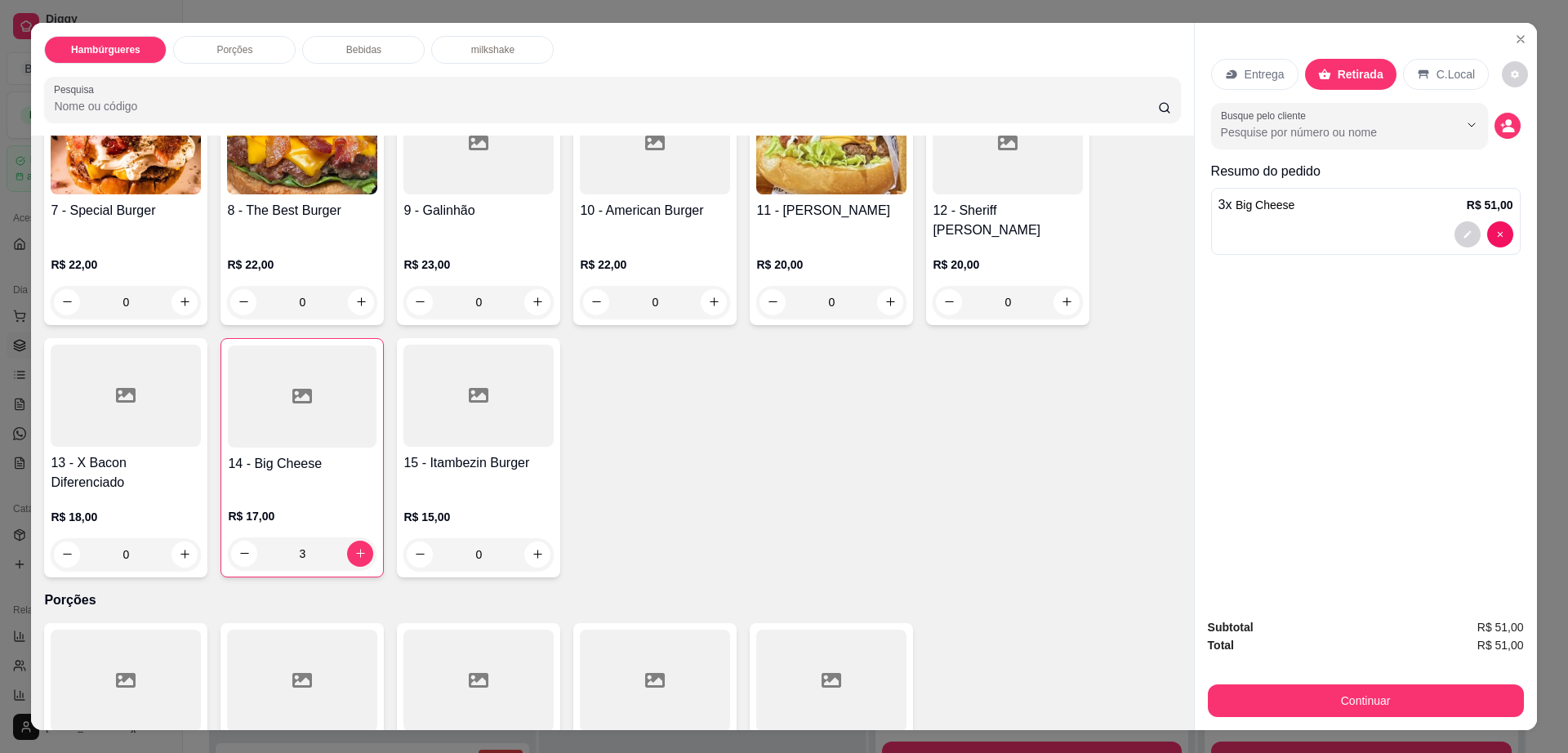
click at [370, 44] on p "Bebidas" at bounding box center [364, 50] width 35 height 13
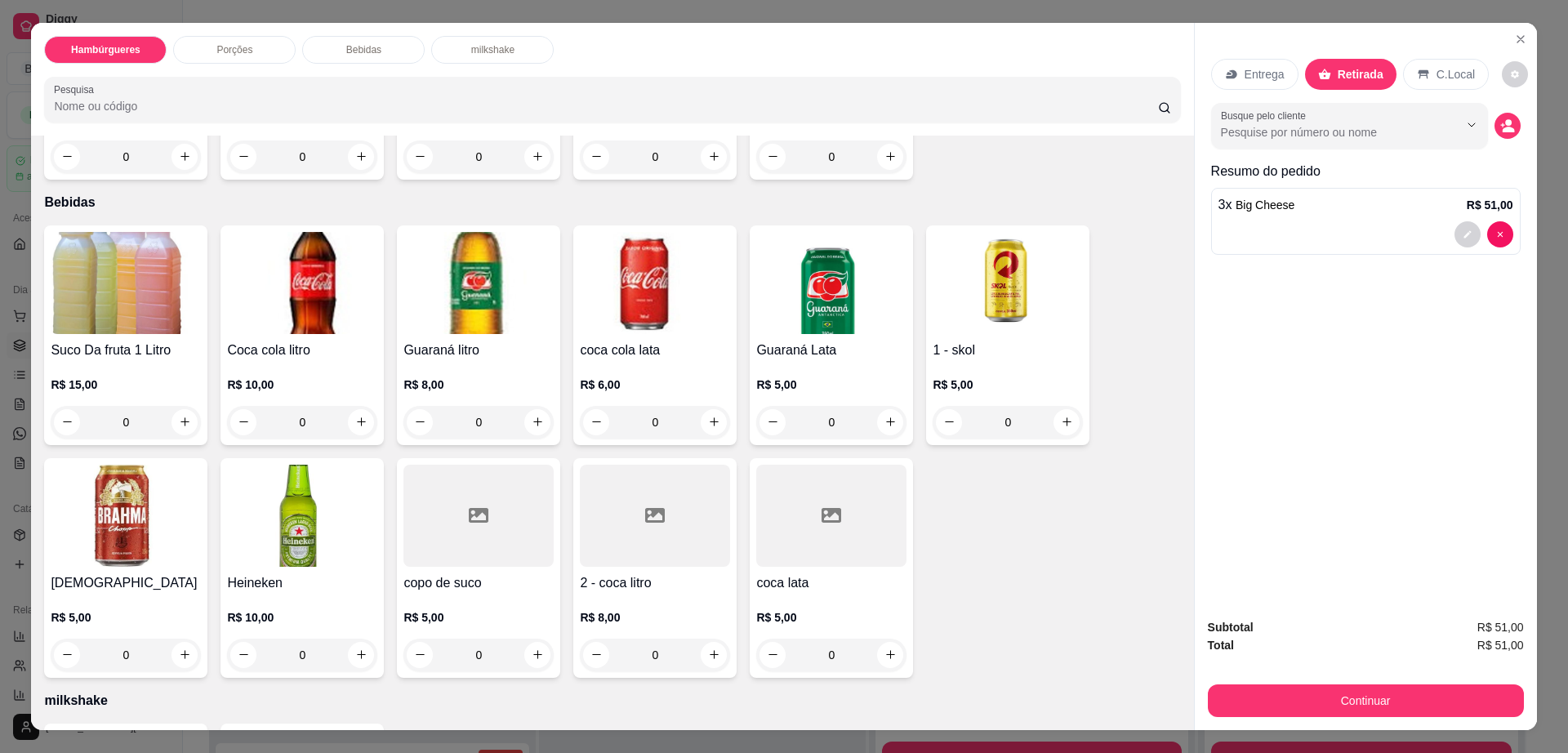
scroll to position [30, 0]
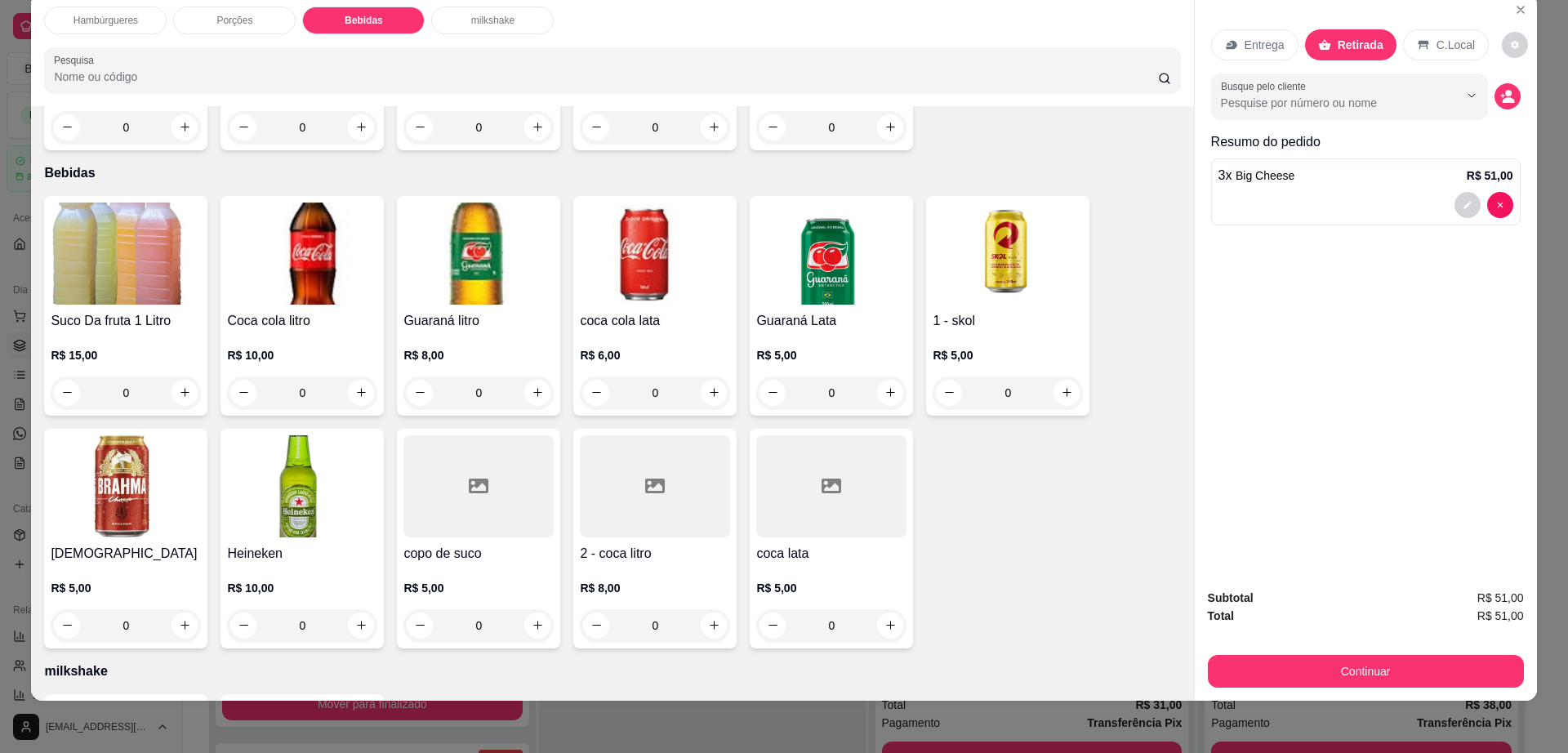
click at [684, 564] on div "R$ 8,00 0" at bounding box center [654, 603] width 150 height 78
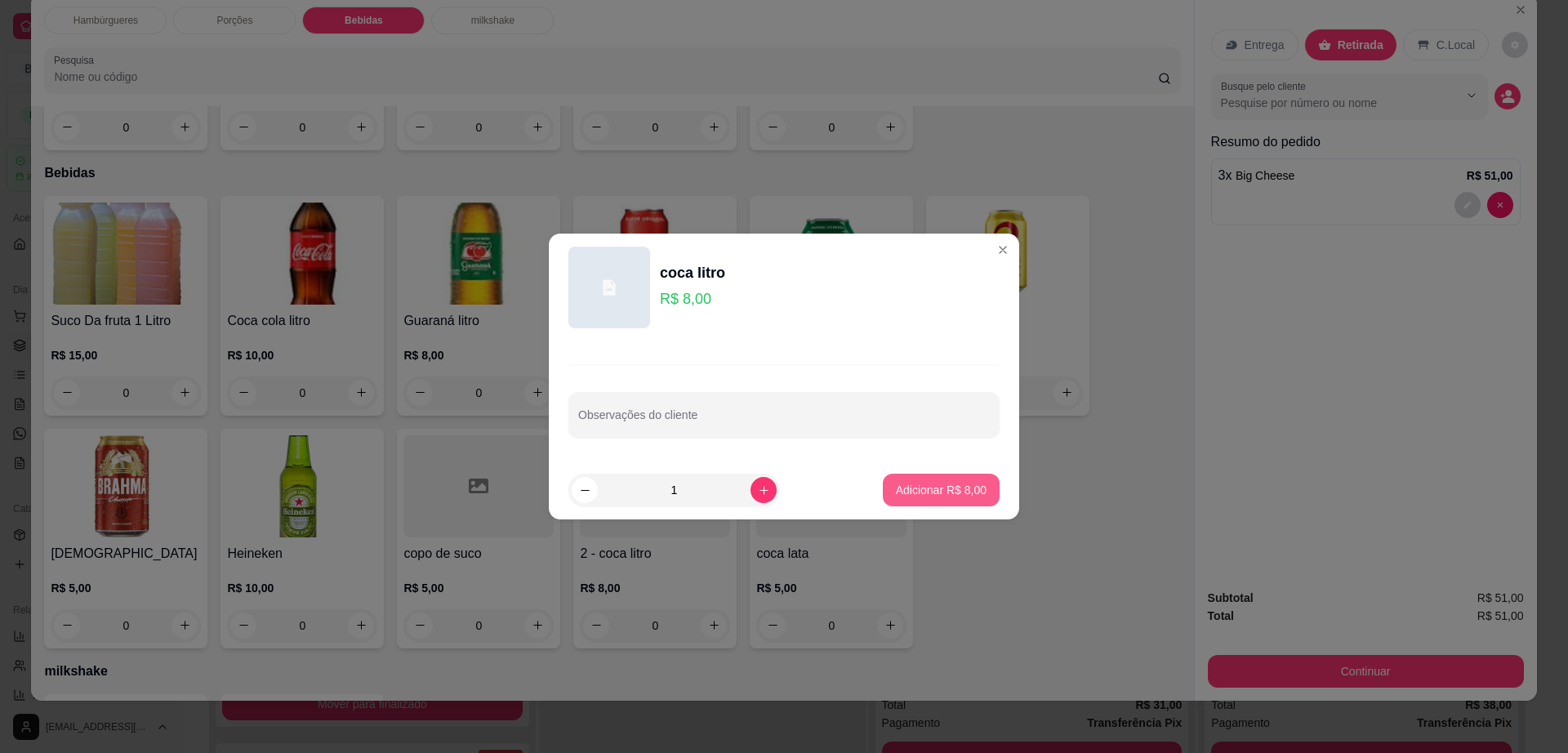
click at [914, 489] on p "Adicionar R$ 8,00" at bounding box center [941, 491] width 90 height 17
type input "1"
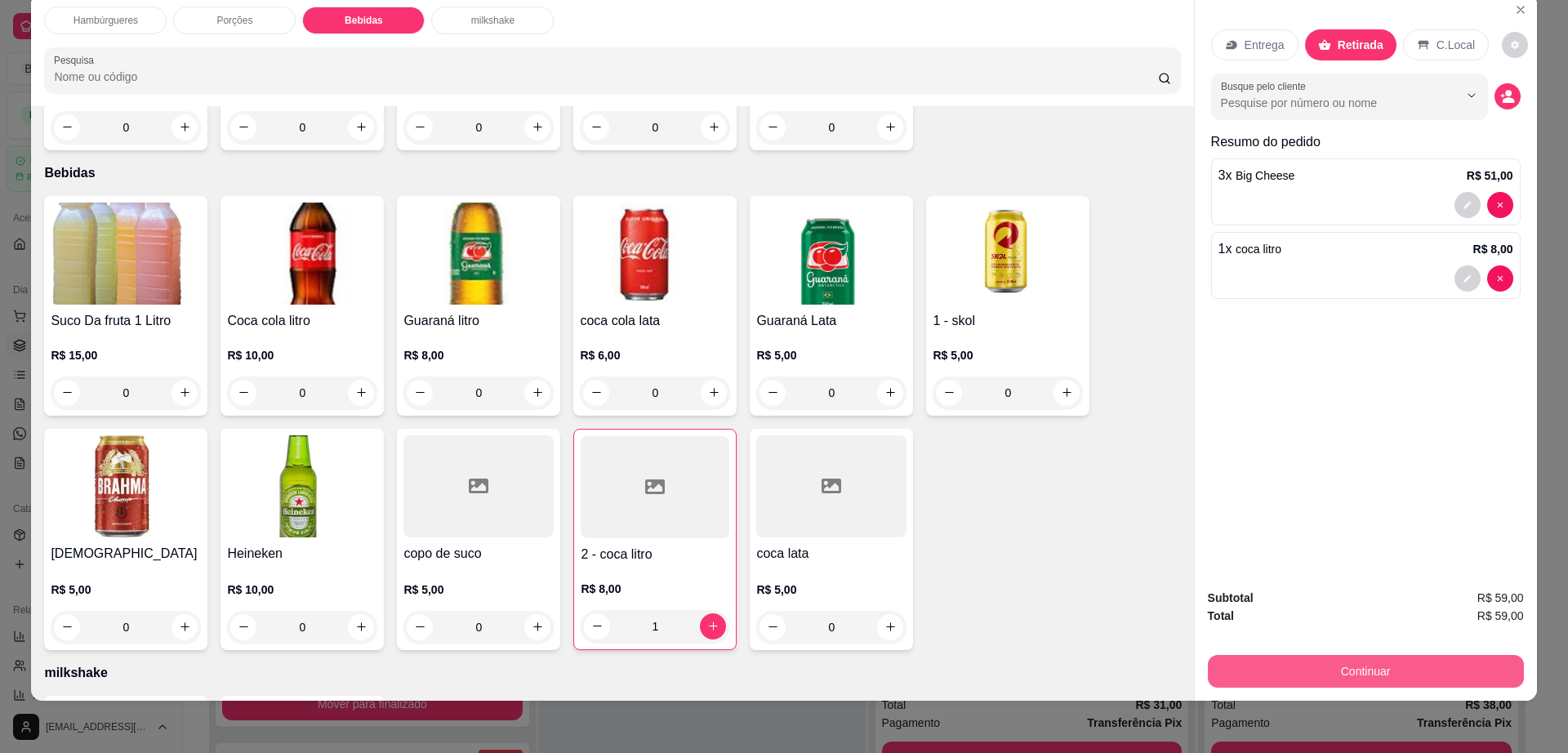
click at [1275, 665] on button "Continuar" at bounding box center [1366, 671] width 316 height 33
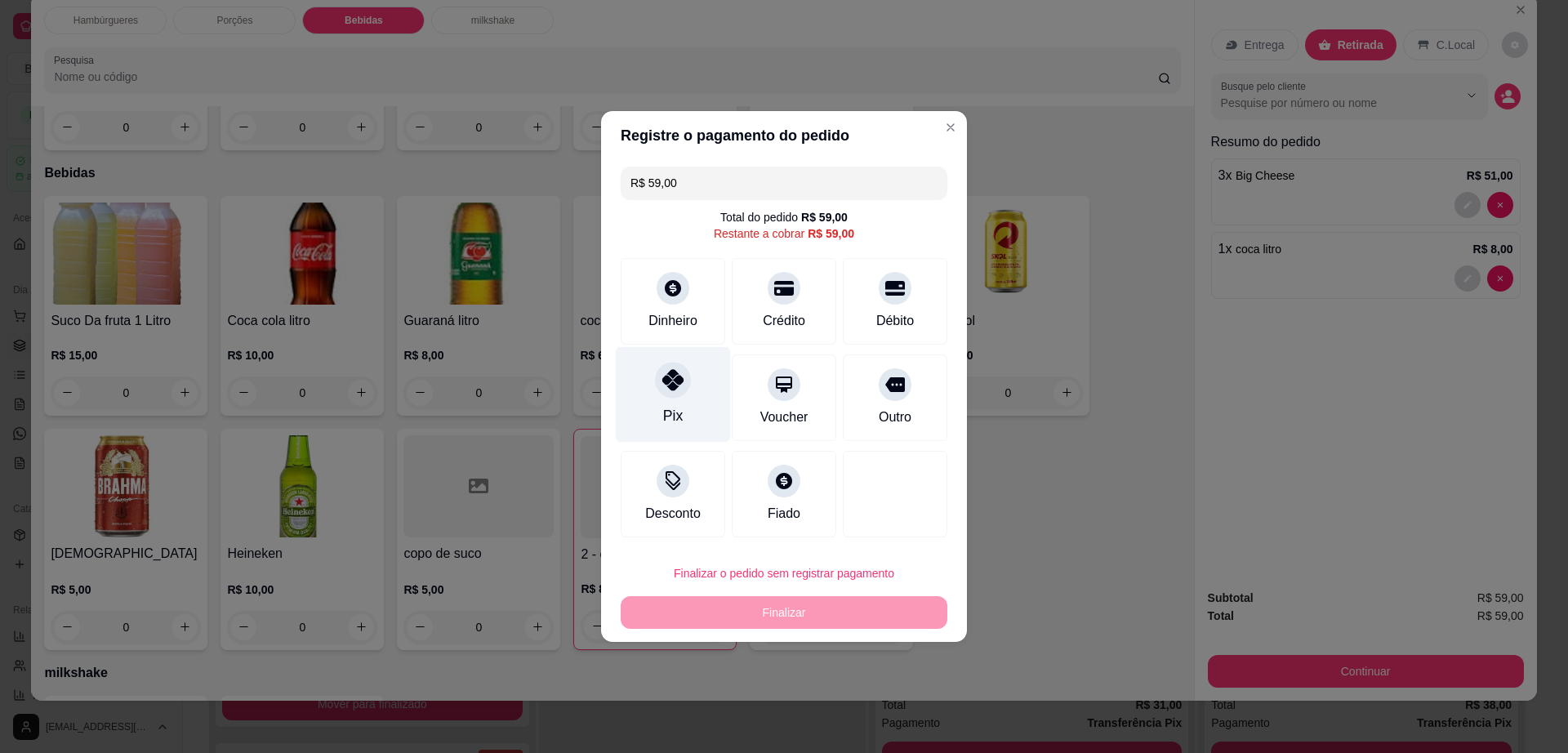
click at [668, 400] on div "Pix" at bounding box center [674, 395] width 115 height 96
type input "R$ 0,00"
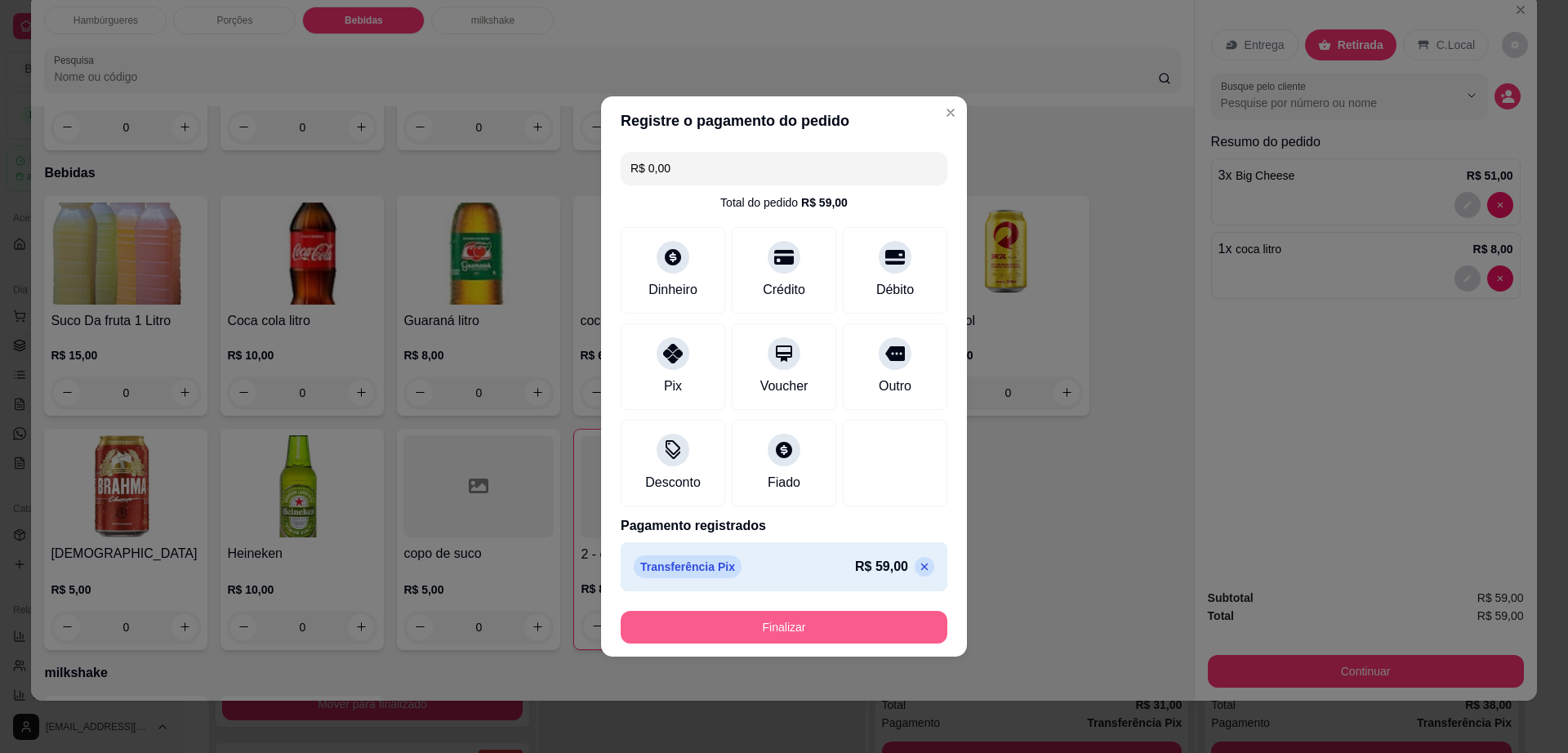
click at [784, 626] on button "Finalizar" at bounding box center [784, 626] width 327 height 33
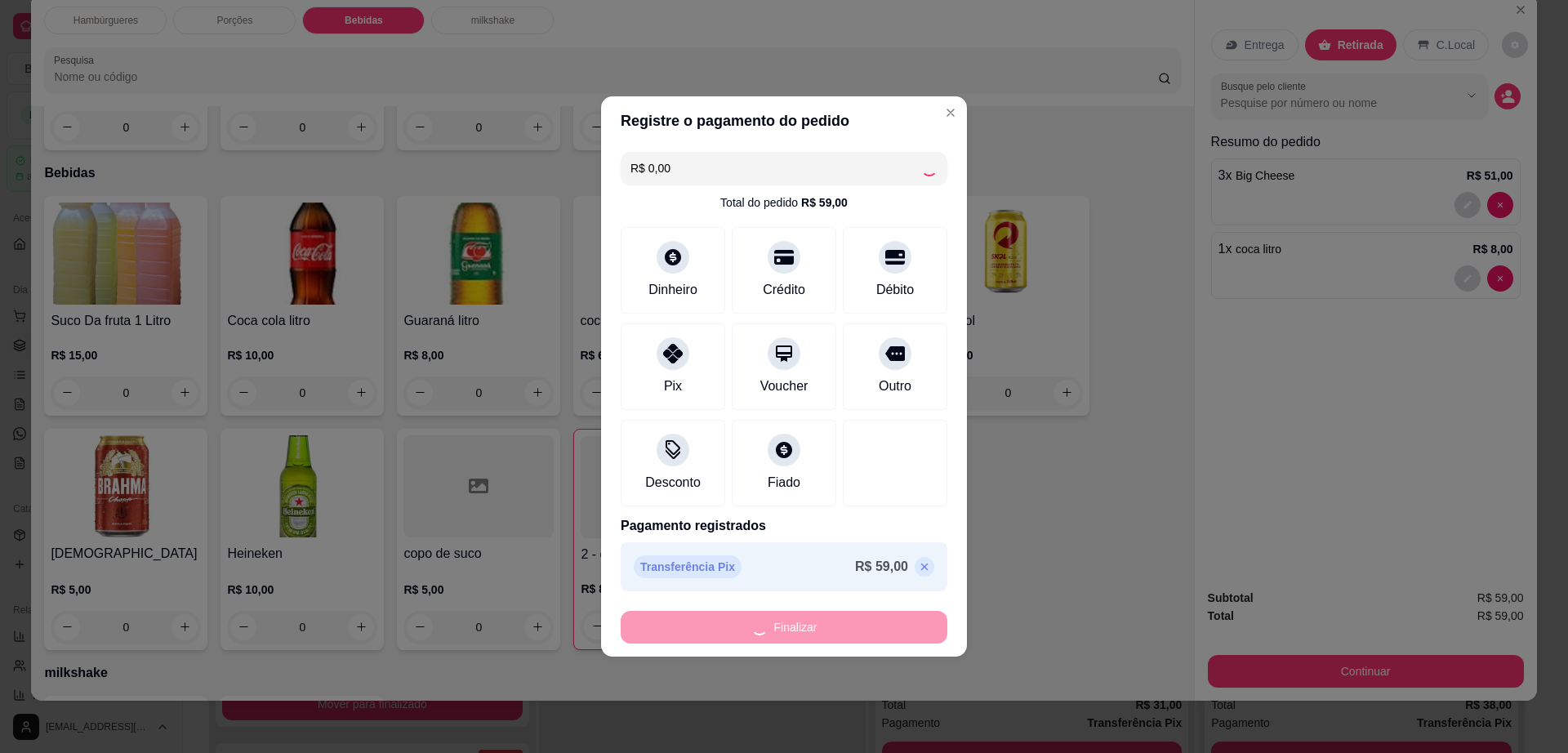
type input "0"
type input "-R$ 59,00"
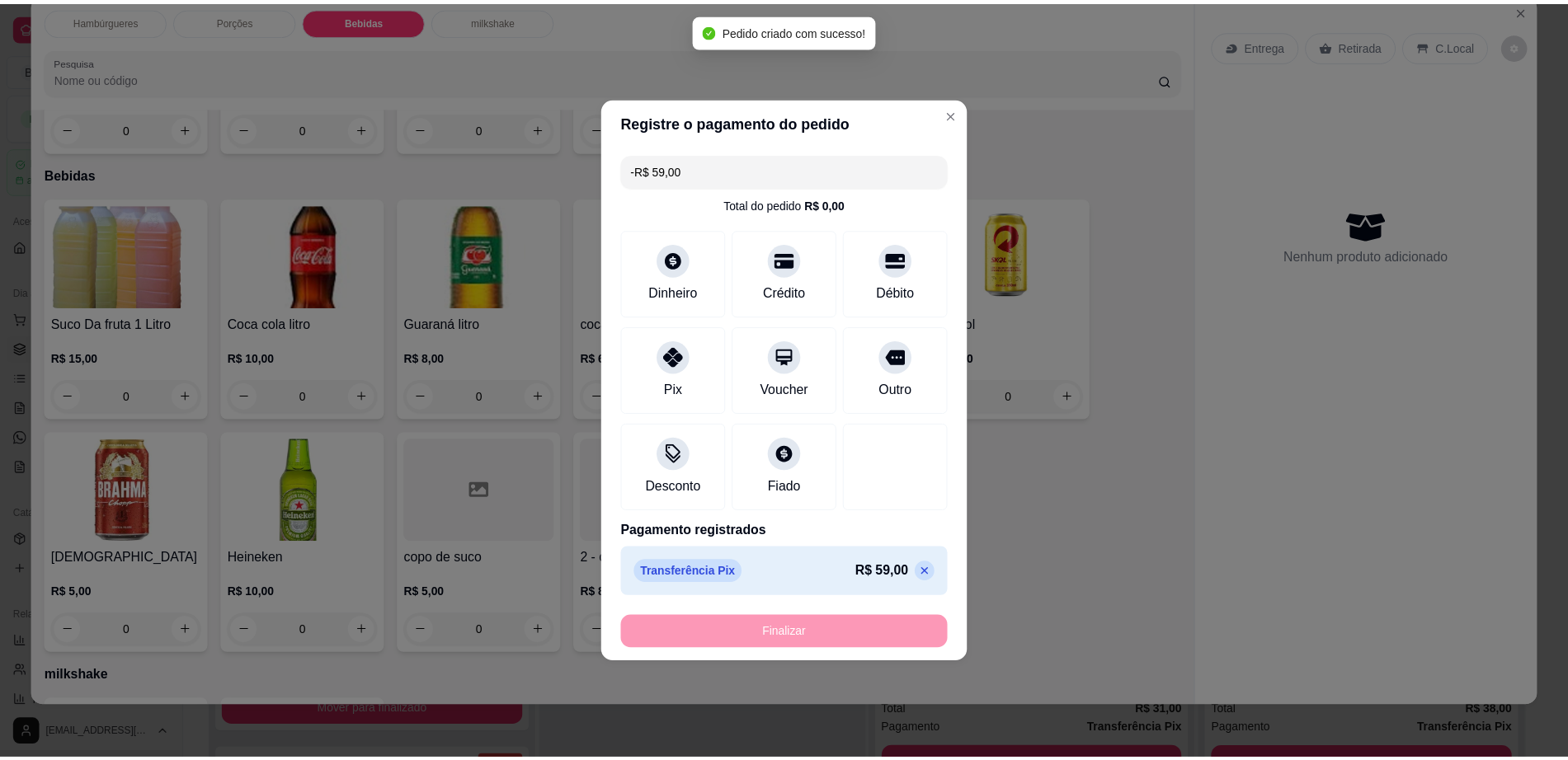
scroll to position [1100, 0]
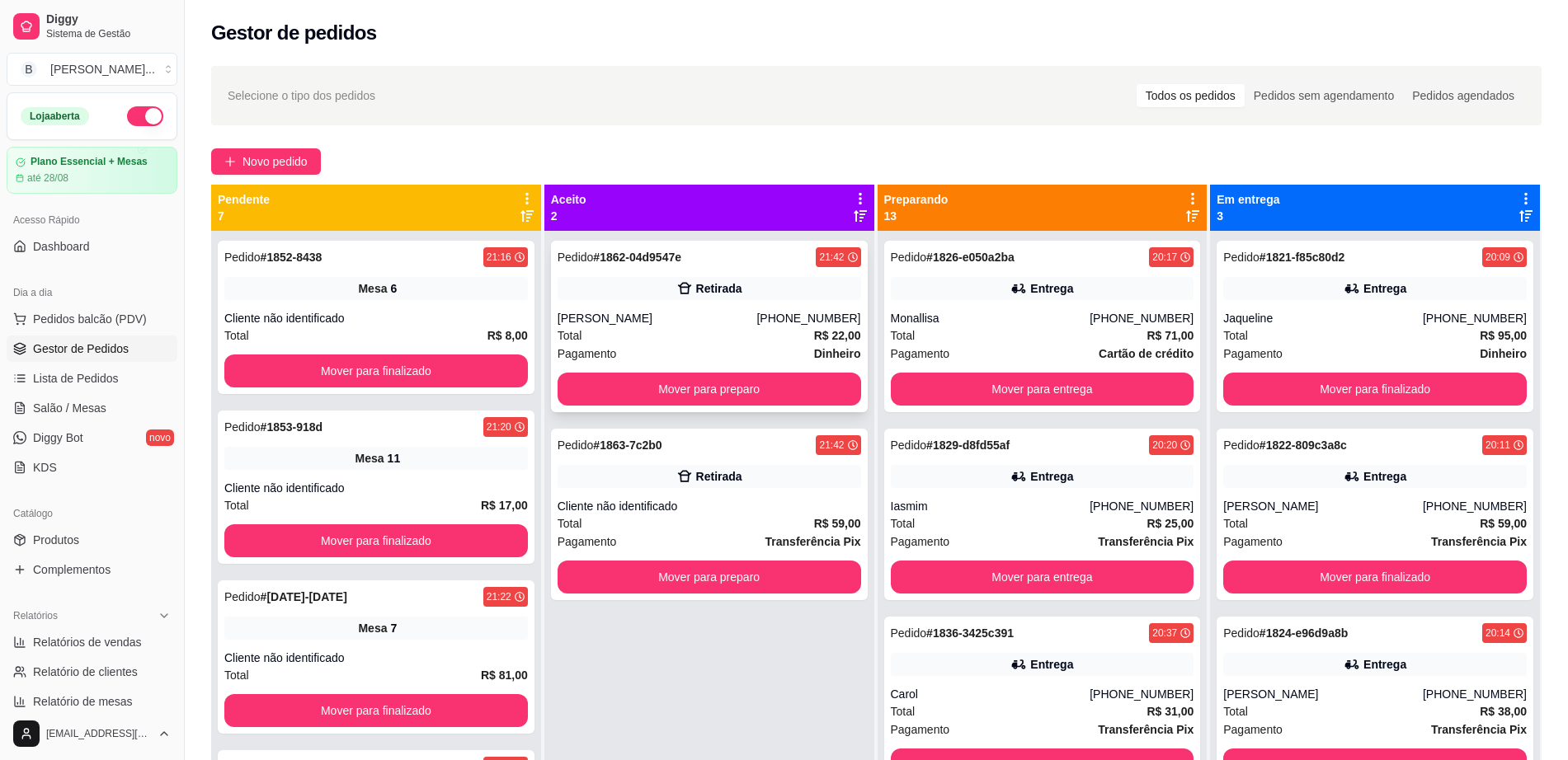
click at [685, 408] on div "Pedido # 1862-04d9547e 21:42 [PERSON_NAME] [PHONE_NUMBER] Total R$ 22,00 Pagame…" at bounding box center [709, 326] width 317 height 172
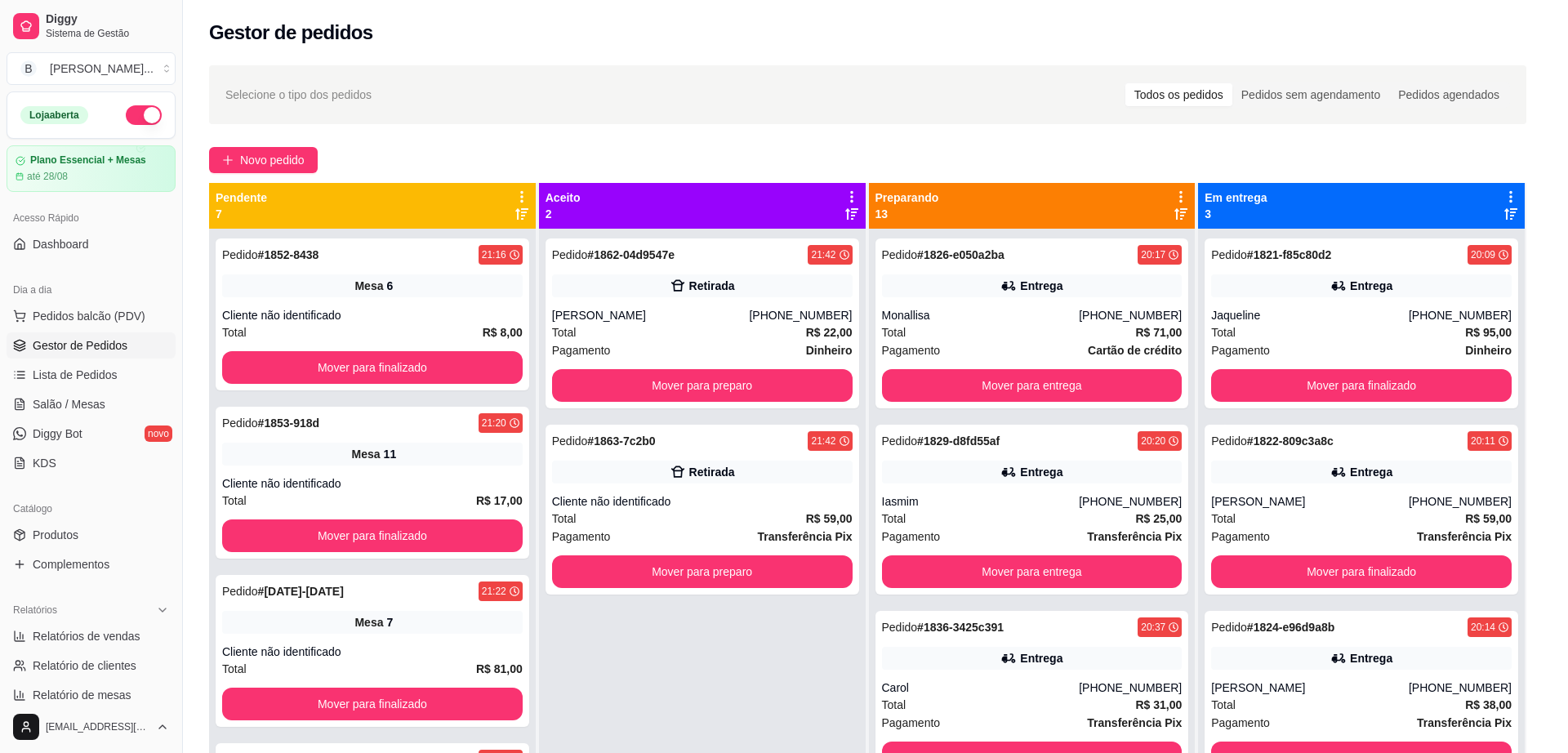
click at [698, 364] on div "feito há 0 minutos Horário do pedido [DATE] 21:42 Status do pedido ACEITO Nome …" at bounding box center [784, 372] width 431 height 507
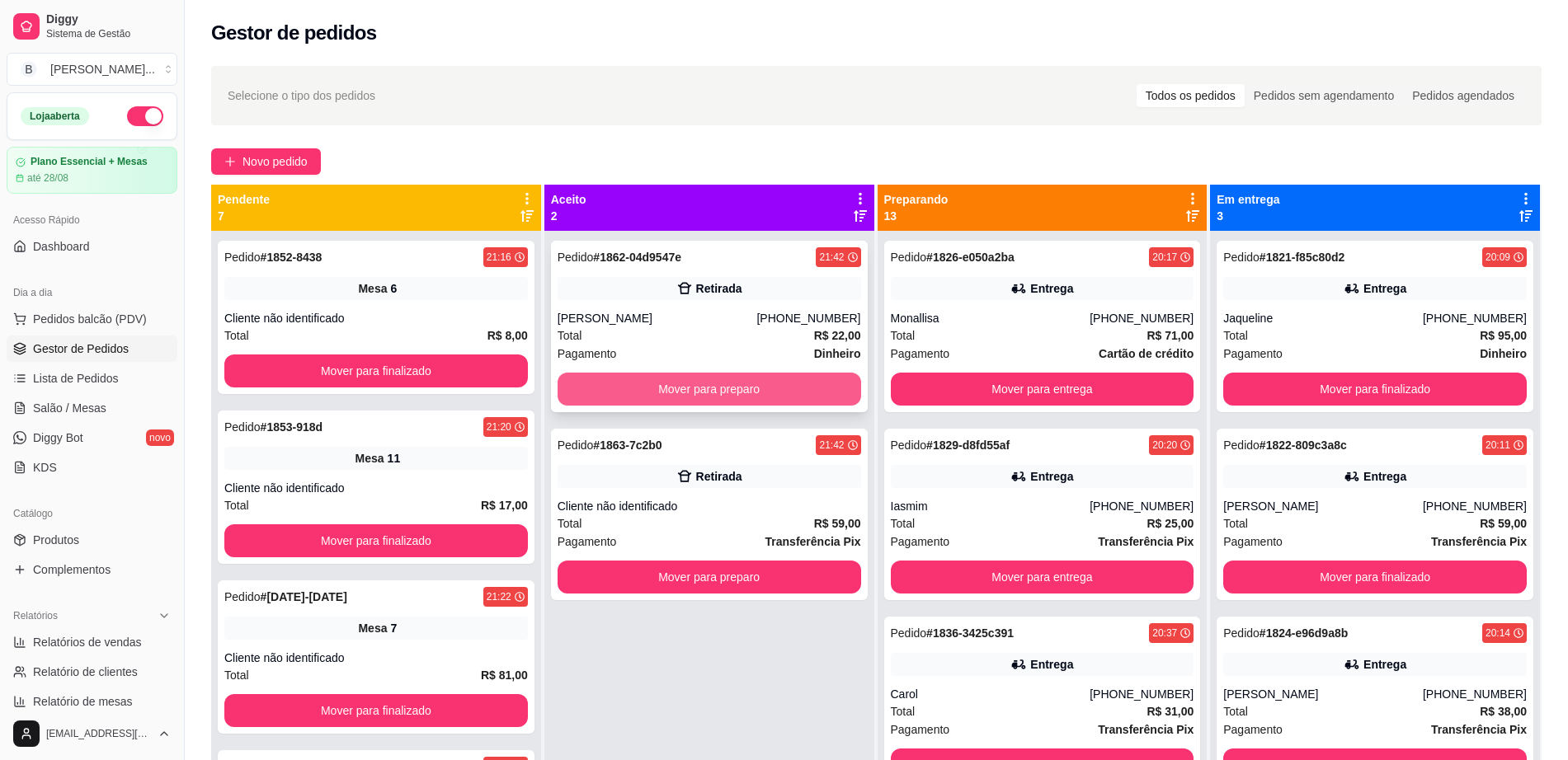
click at [822, 398] on button "Mover para preparo" at bounding box center [709, 389] width 304 height 33
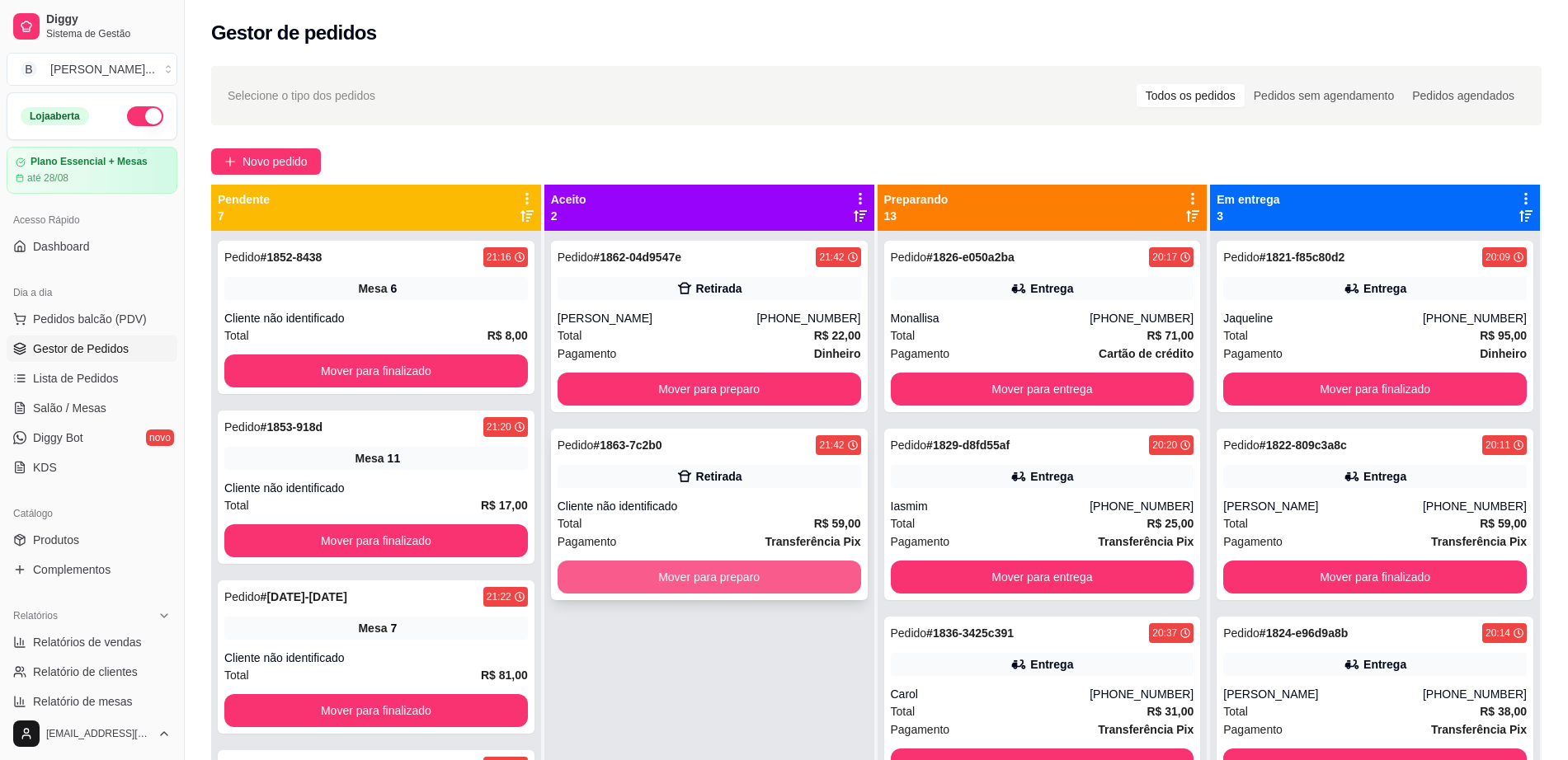
click at [779, 579] on button "Mover para preparo" at bounding box center [709, 577] width 304 height 33
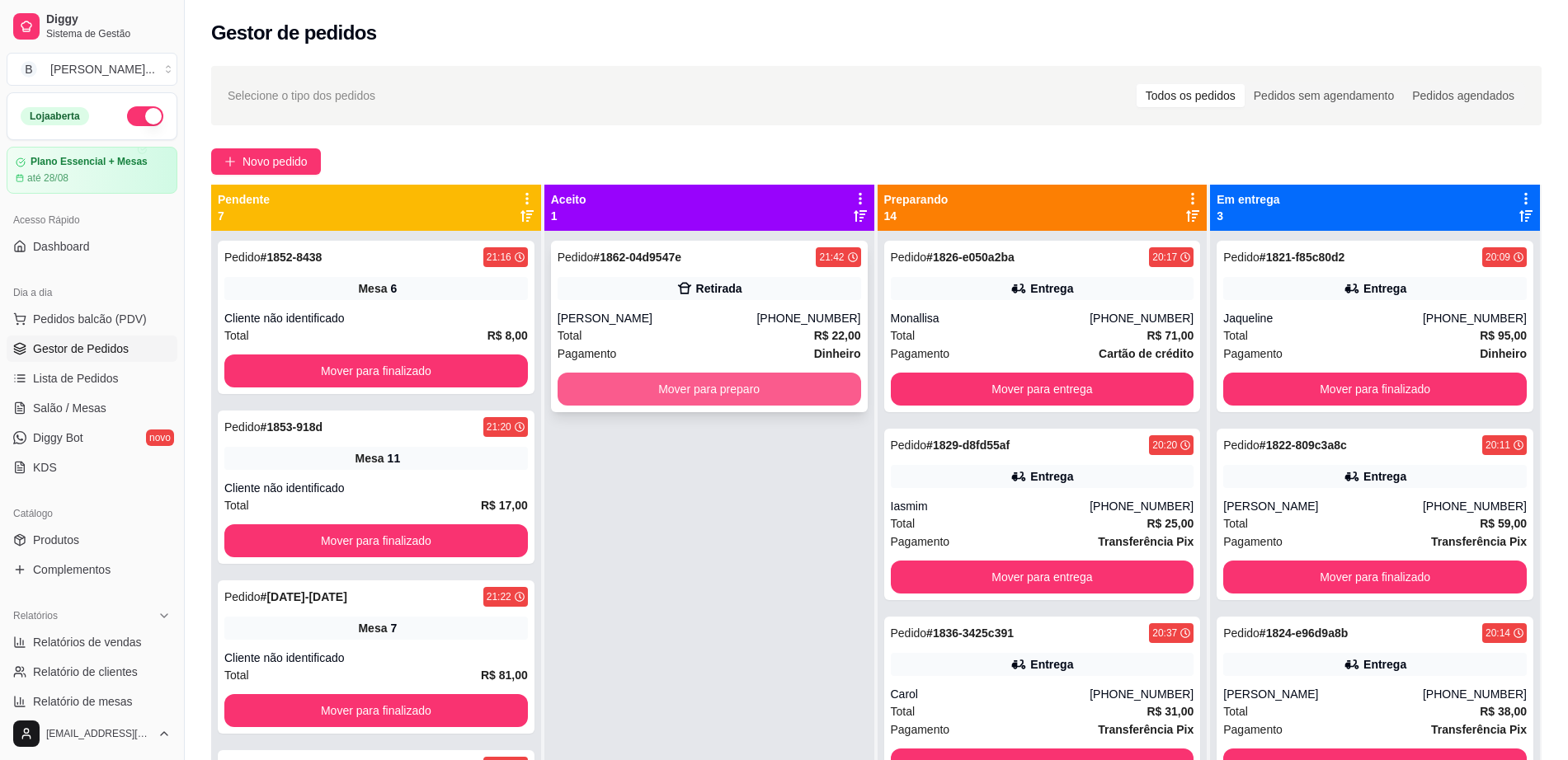
click at [766, 388] on button "Mover para preparo" at bounding box center [709, 389] width 304 height 33
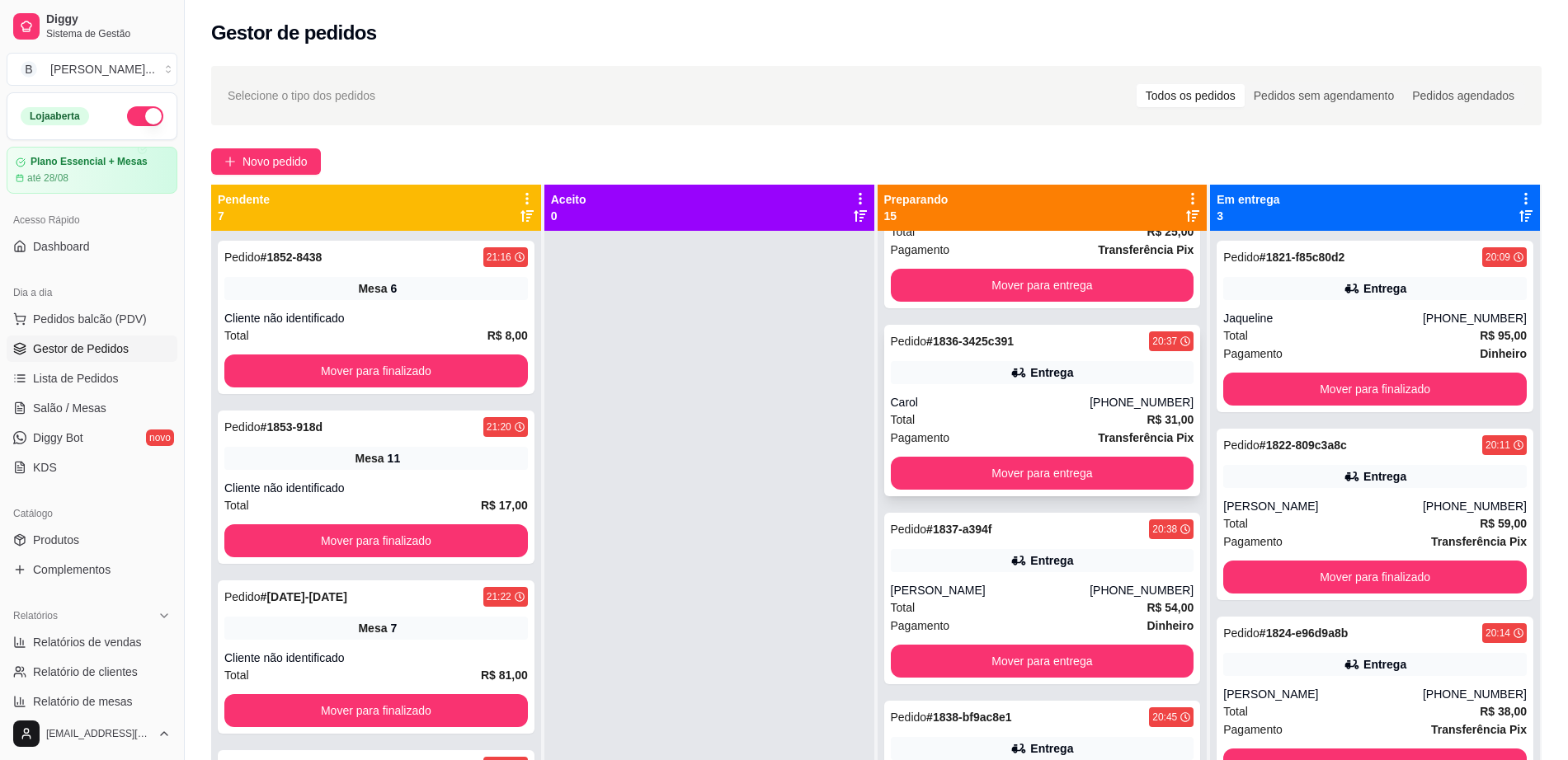
scroll to position [412, 0]
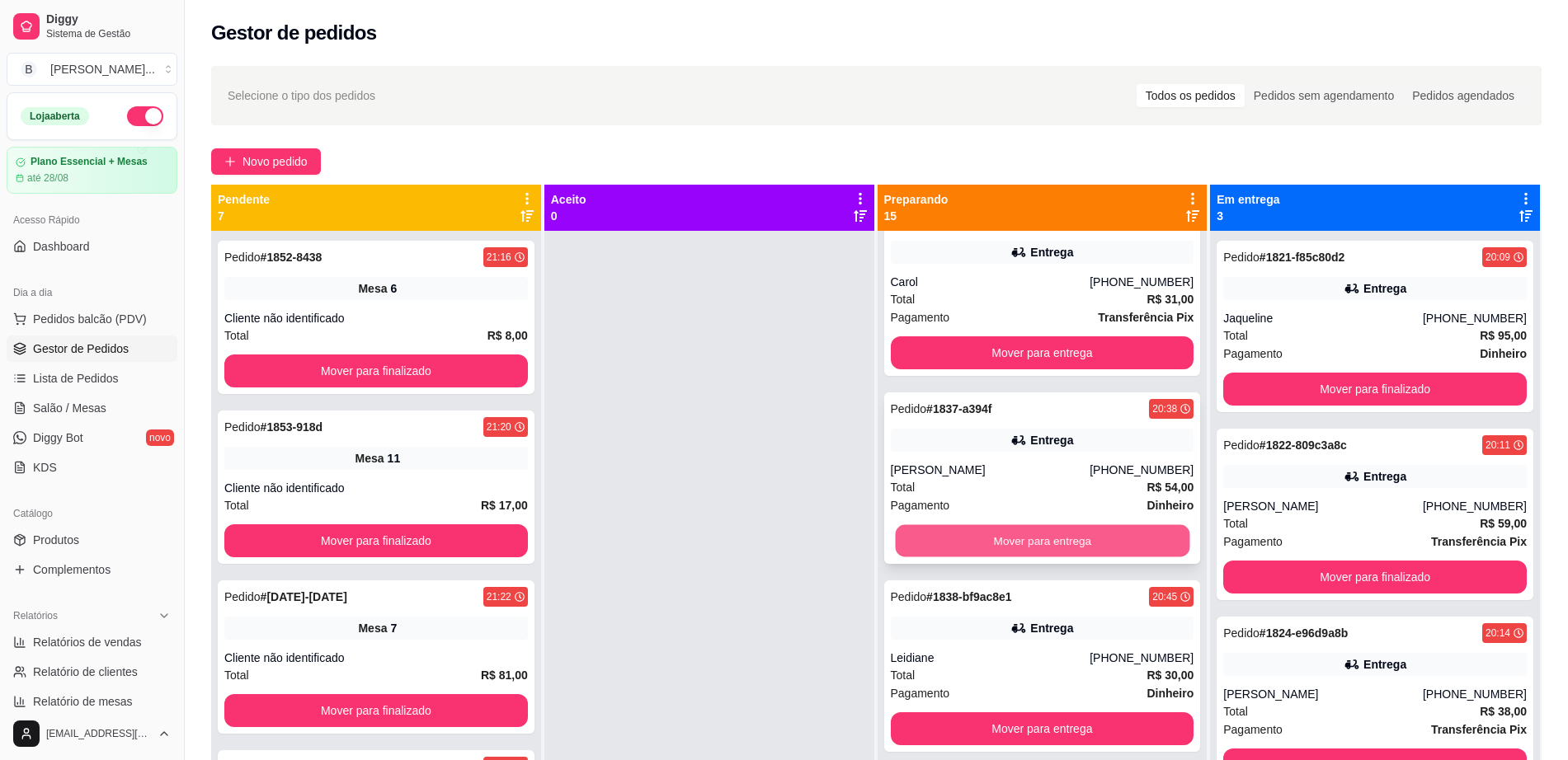
click at [1017, 538] on button "Mover para entrega" at bounding box center [1042, 541] width 294 height 32
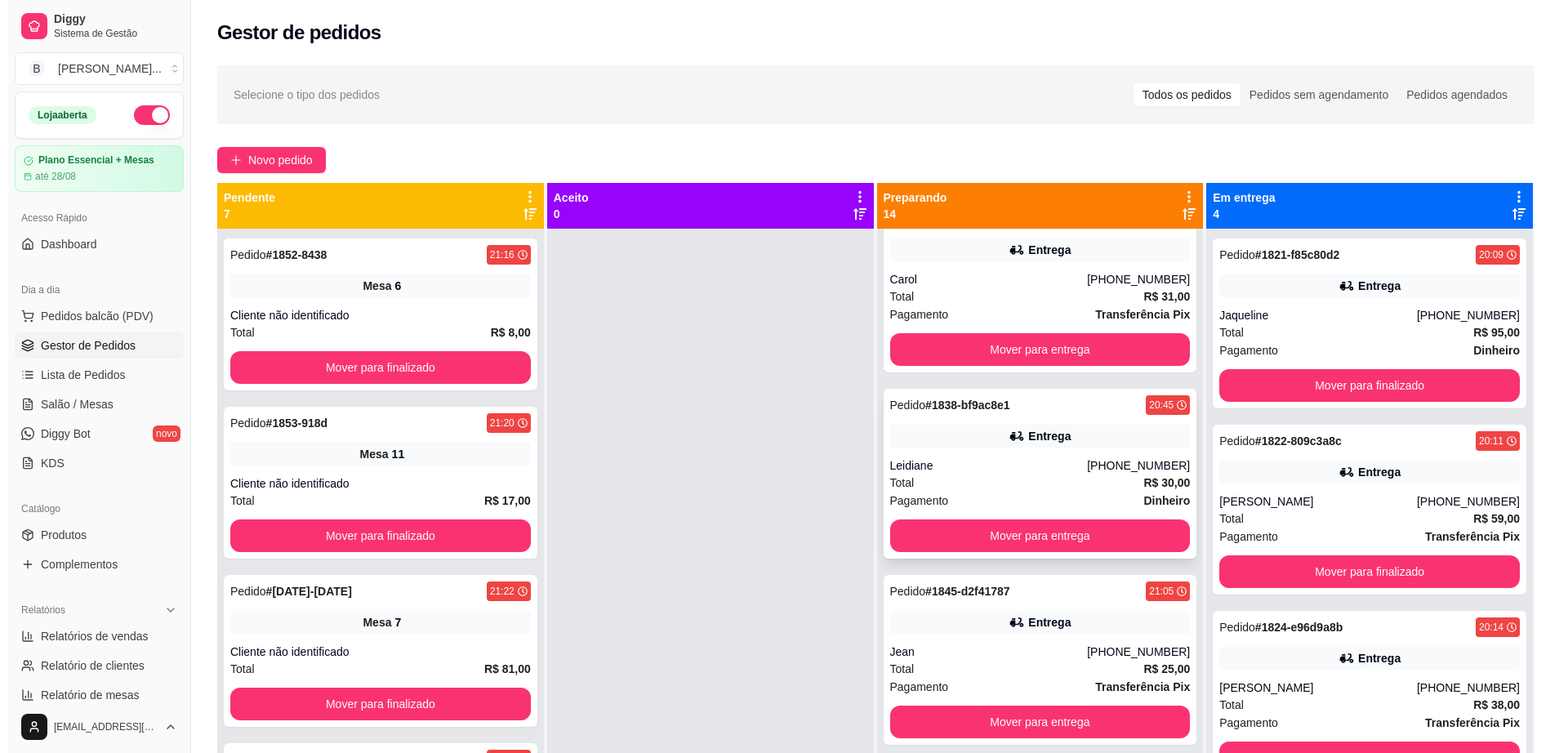
scroll to position [0, 0]
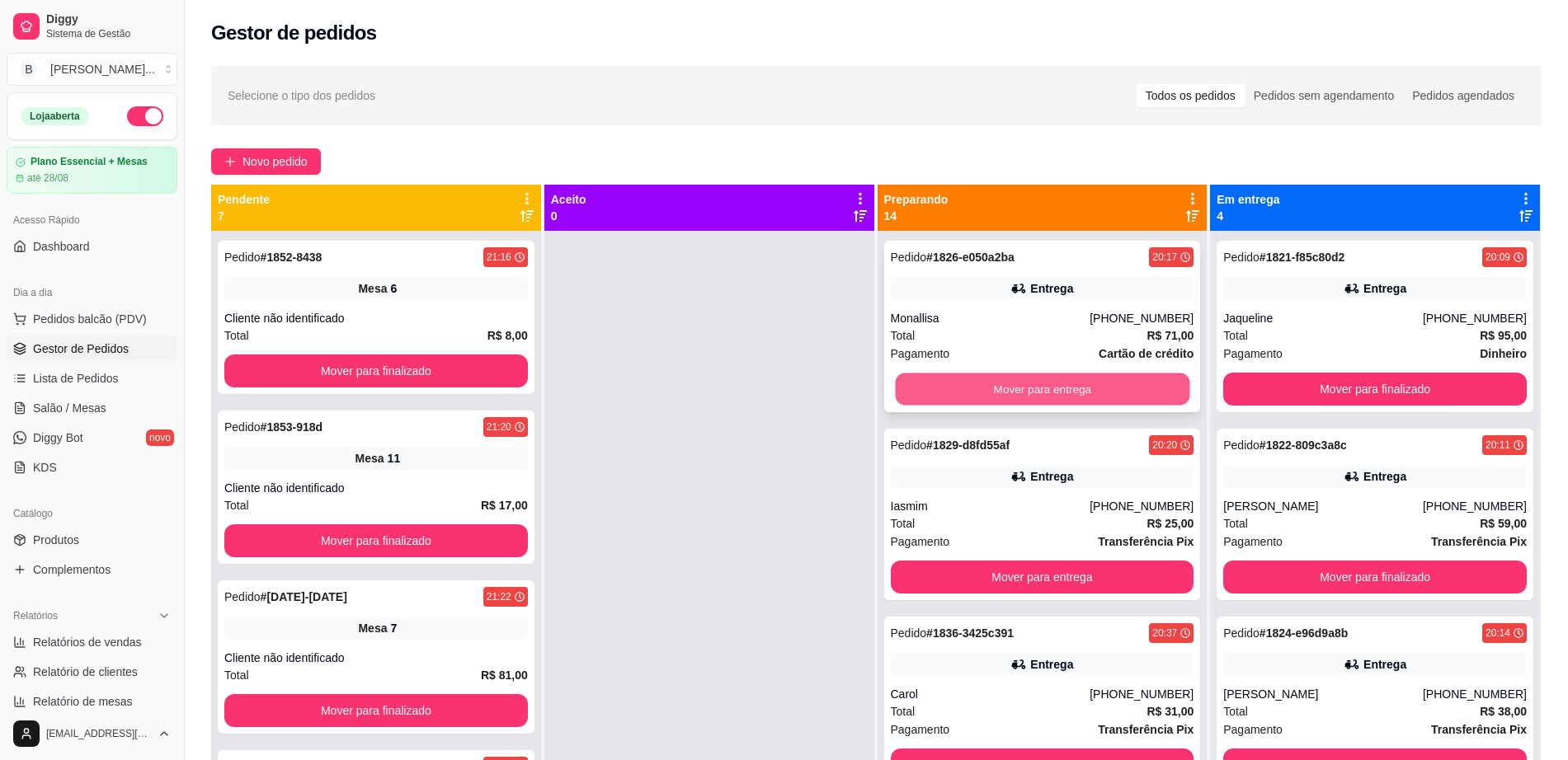
click at [1022, 392] on button "Mover para entrega" at bounding box center [1042, 390] width 294 height 32
click at [1022, 380] on button "Mover para entrega" at bounding box center [1043, 389] width 304 height 33
click at [92, 396] on link "Salão / Mesas" at bounding box center [92, 408] width 171 height 26
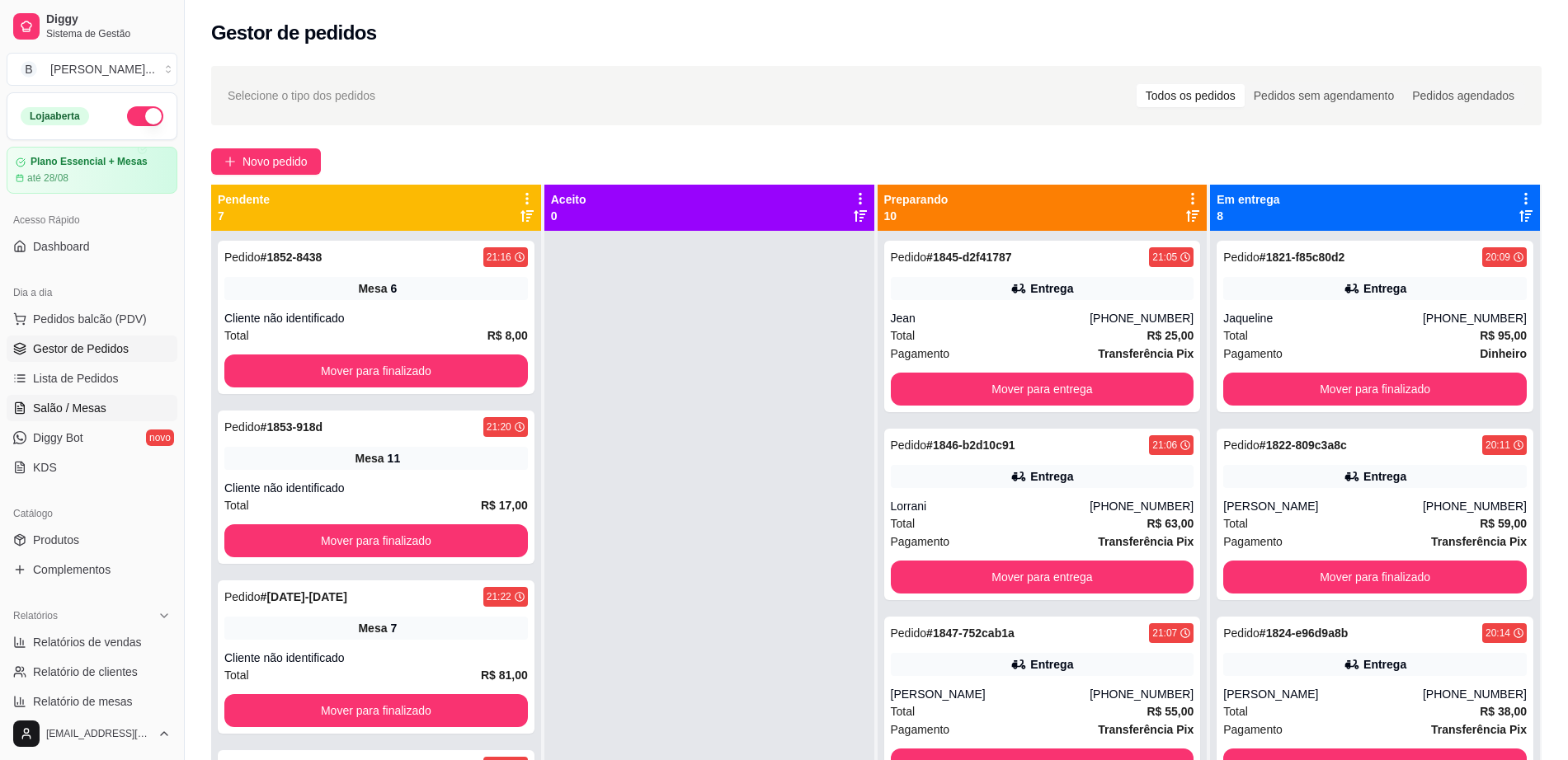
click at [92, 396] on link "Salão / Mesas" at bounding box center [92, 408] width 171 height 26
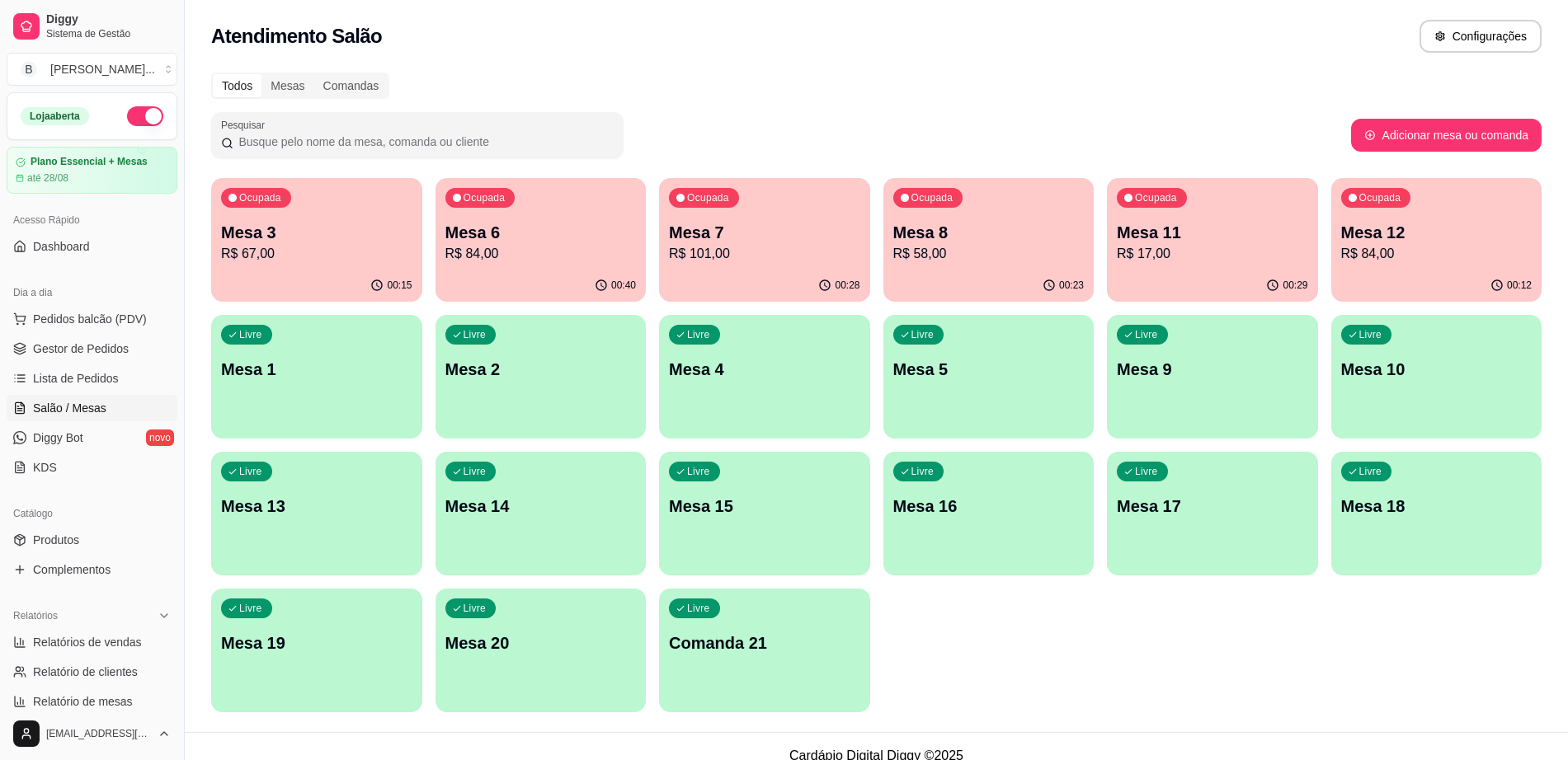
click at [527, 221] on p "Mesa 6" at bounding box center [541, 232] width 192 height 23
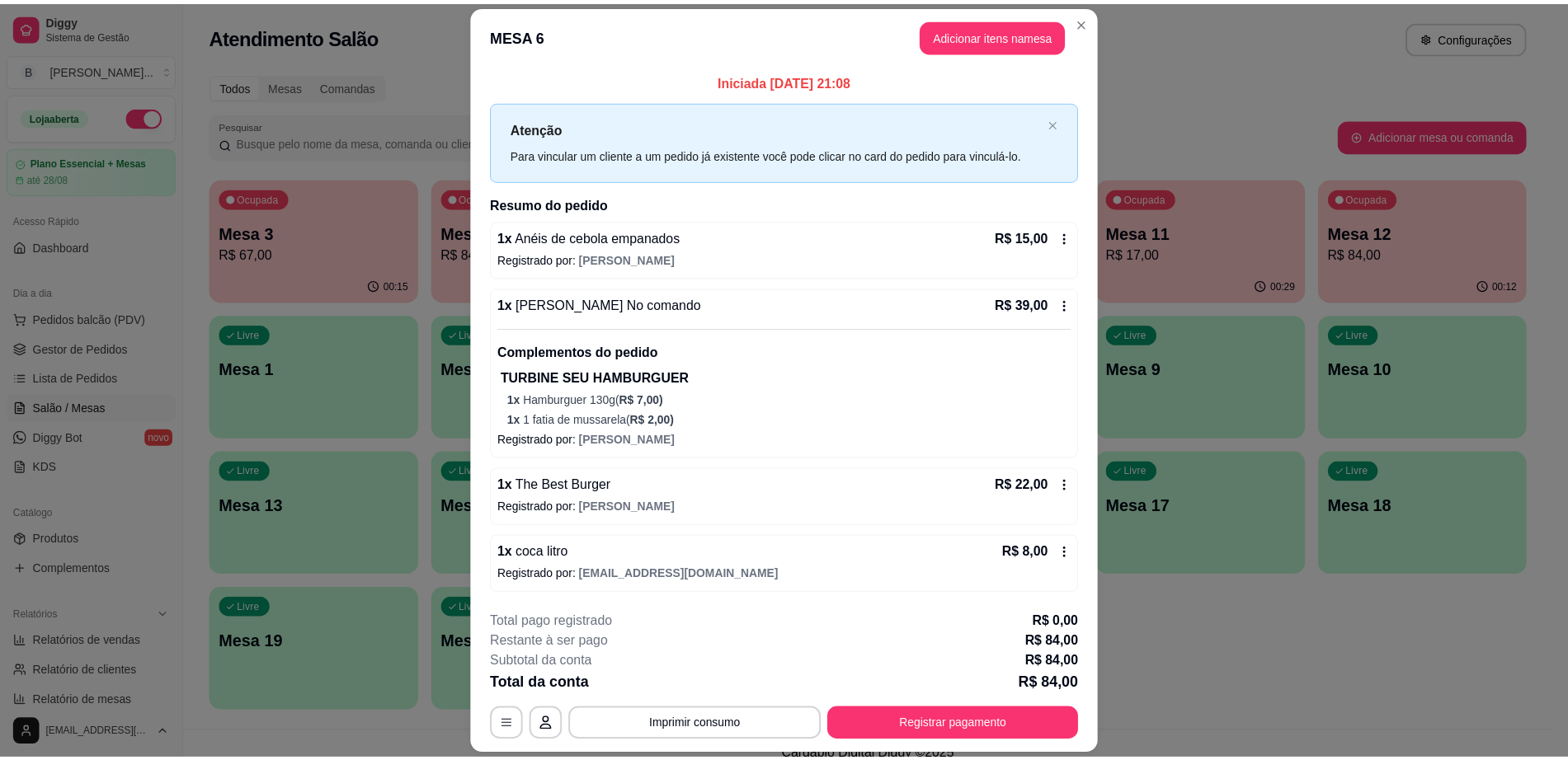
scroll to position [48, 0]
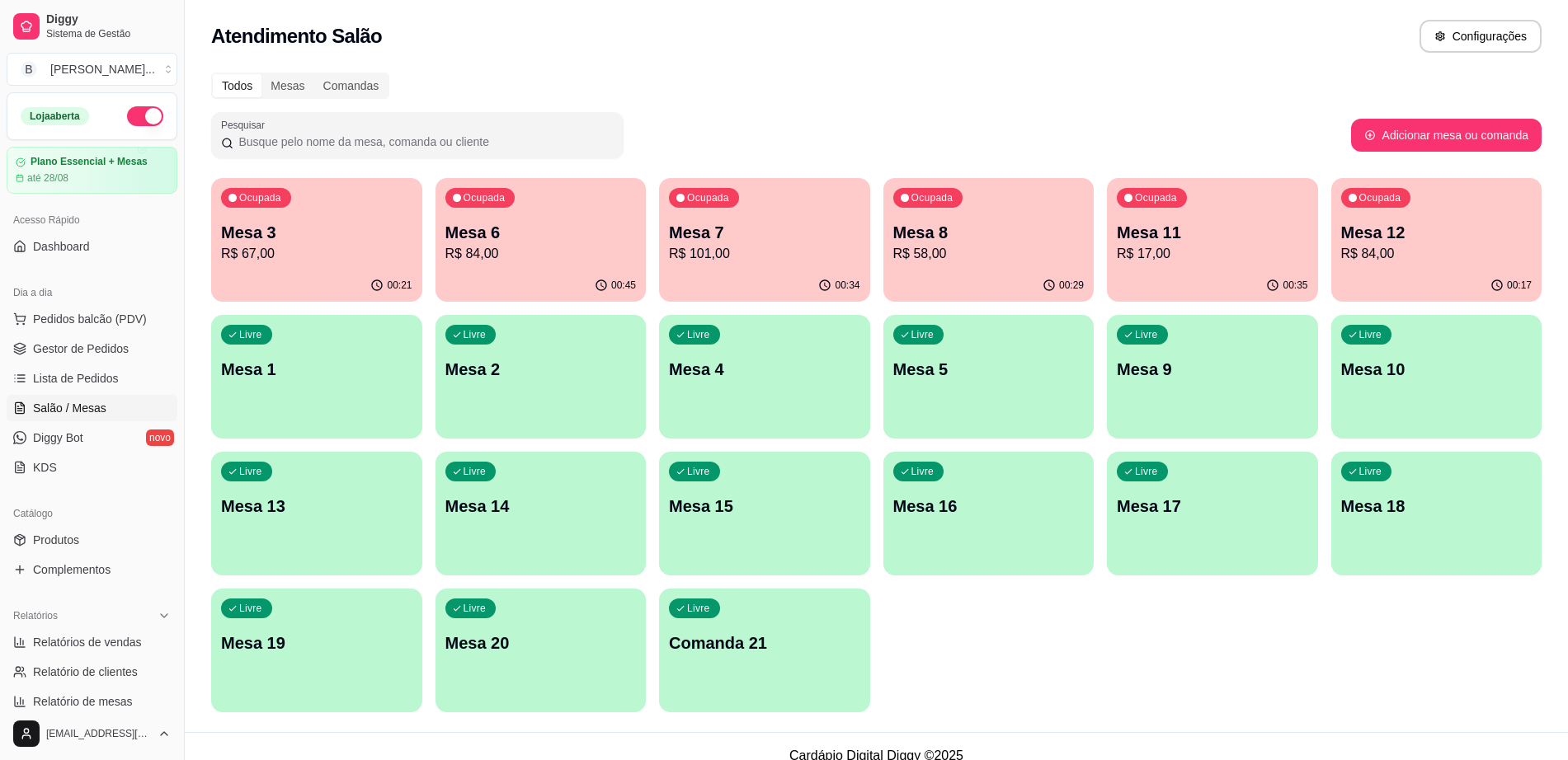
click at [492, 246] on p "R$ 84,00" at bounding box center [541, 254] width 192 height 20
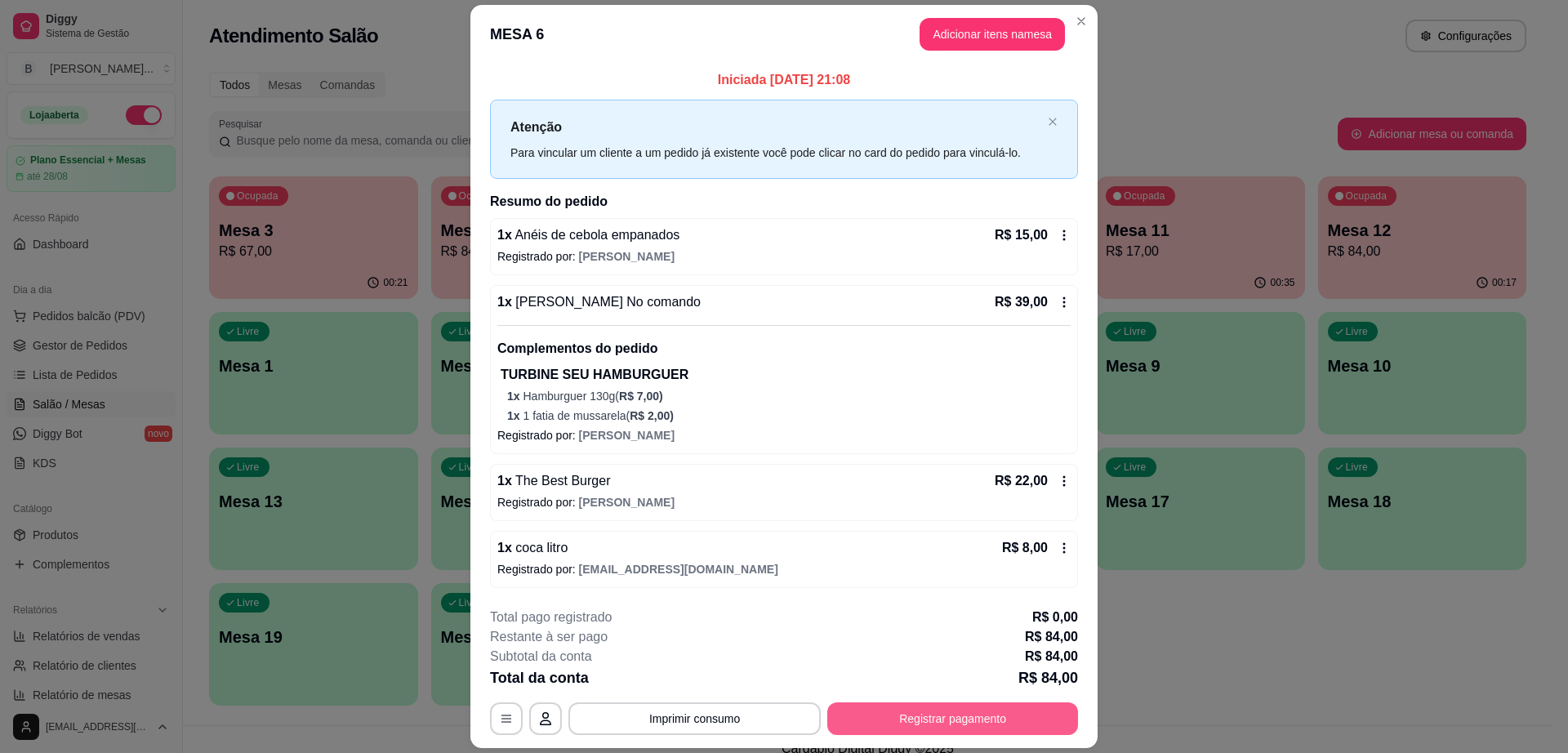
click at [983, 717] on button "Registrar pagamento" at bounding box center [952, 719] width 250 height 33
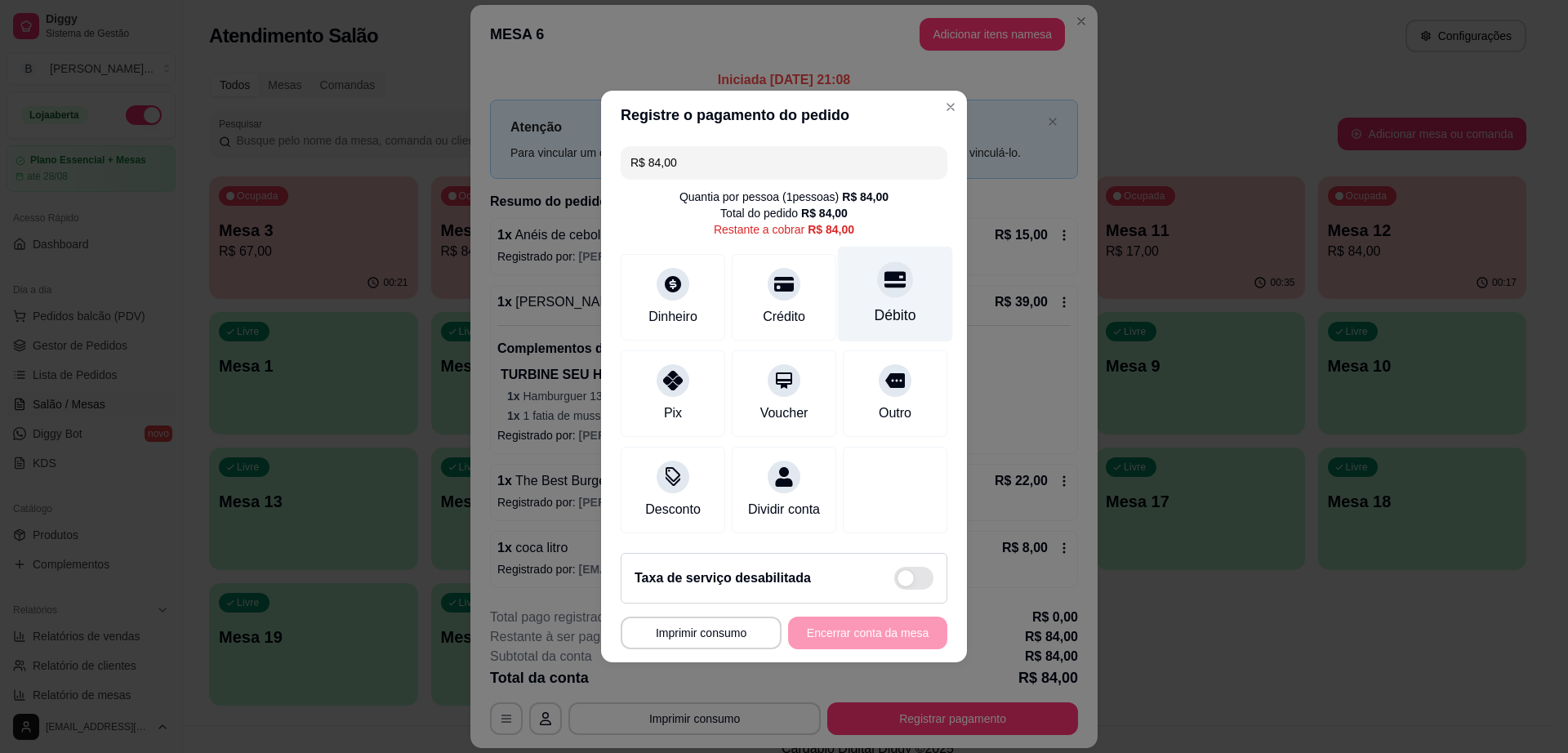
click at [858, 299] on div "Débito" at bounding box center [895, 294] width 115 height 96
type input "R$ 0,00"
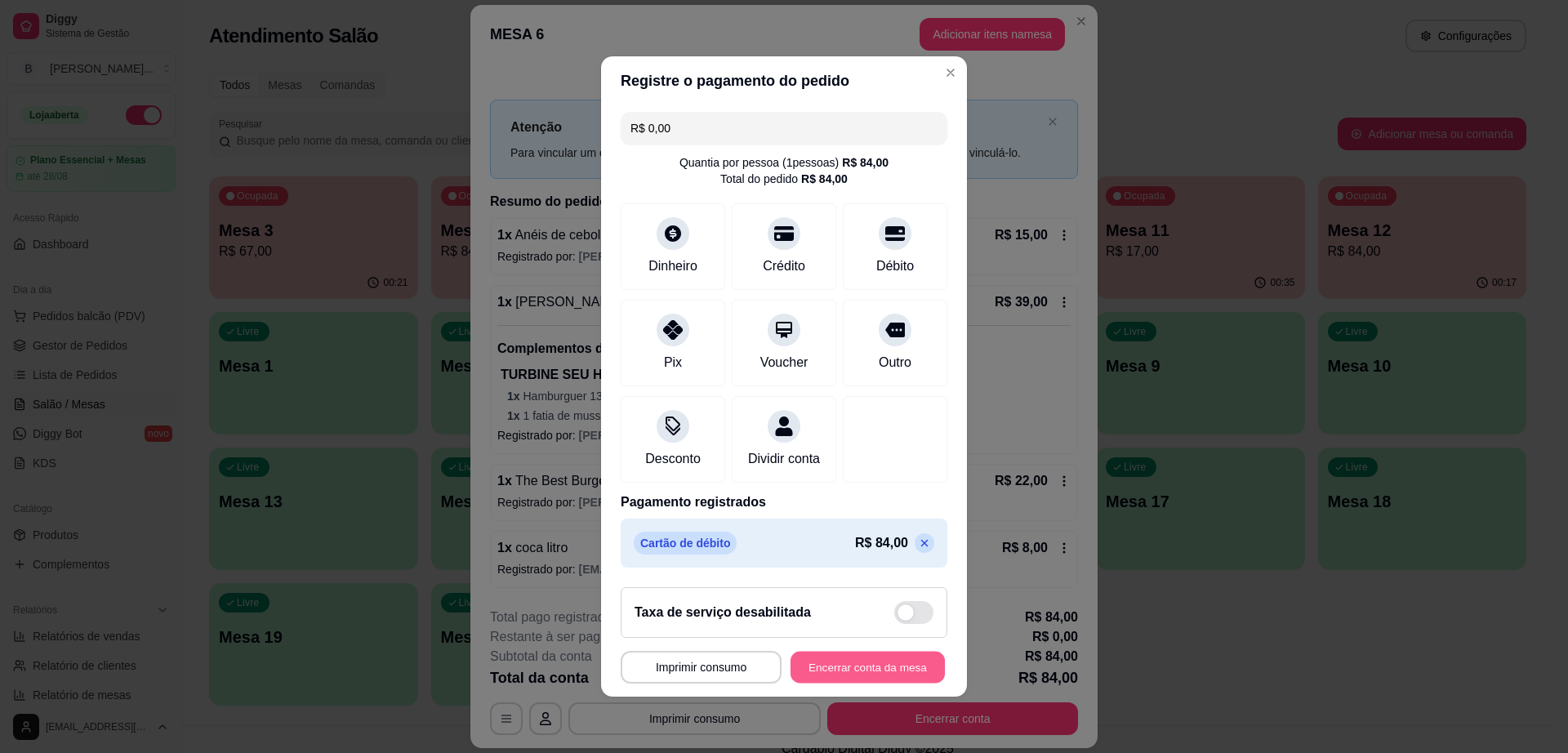
click at [870, 670] on button "Encerrar conta da mesa" at bounding box center [868, 667] width 154 height 32
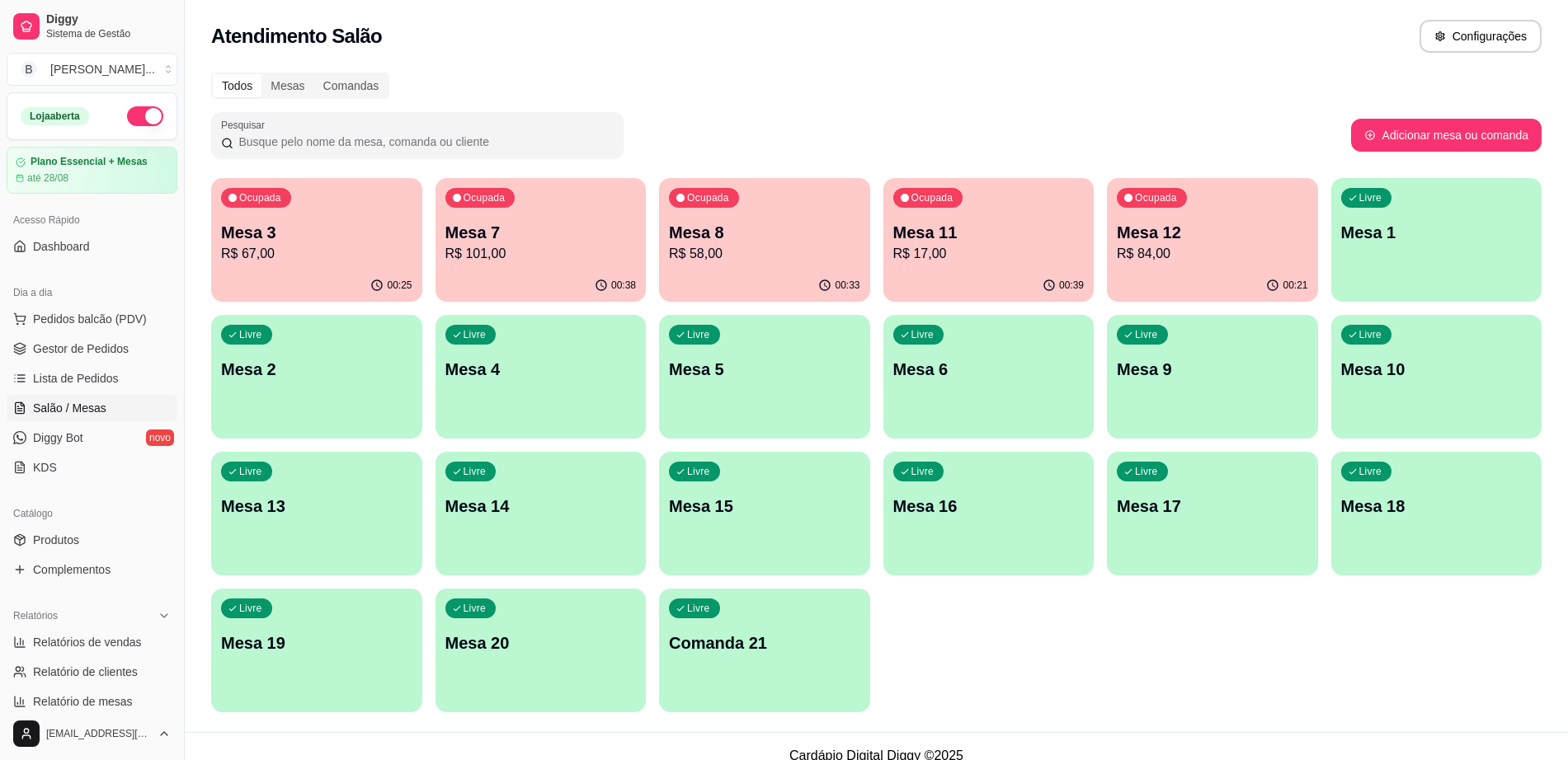
click at [502, 240] on p "Mesa 7" at bounding box center [541, 232] width 192 height 23
click at [124, 342] on span "Gestor de Pedidos" at bounding box center [81, 349] width 96 height 17
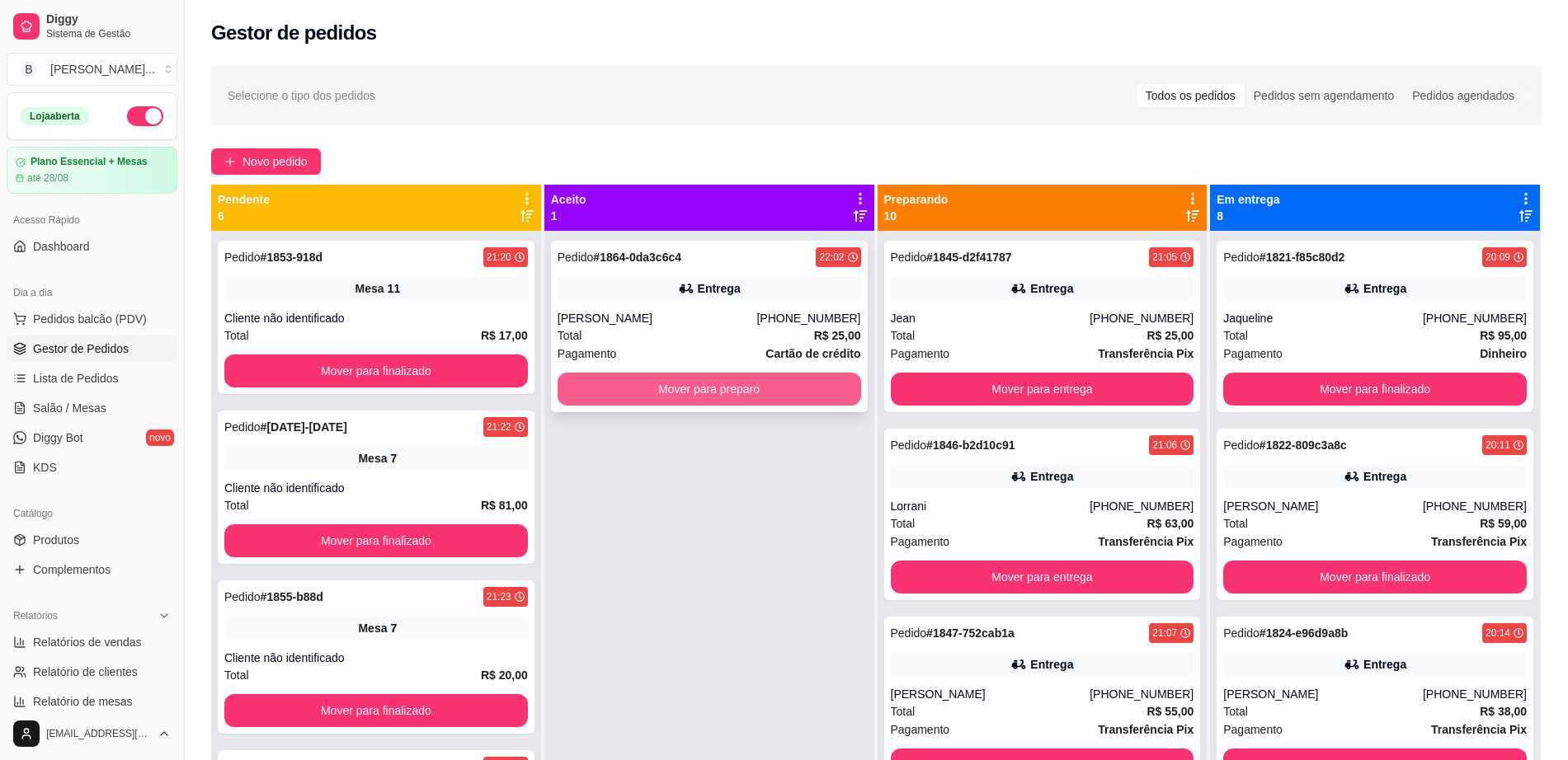
click at [725, 383] on button "Mover para preparo" at bounding box center [709, 389] width 304 height 33
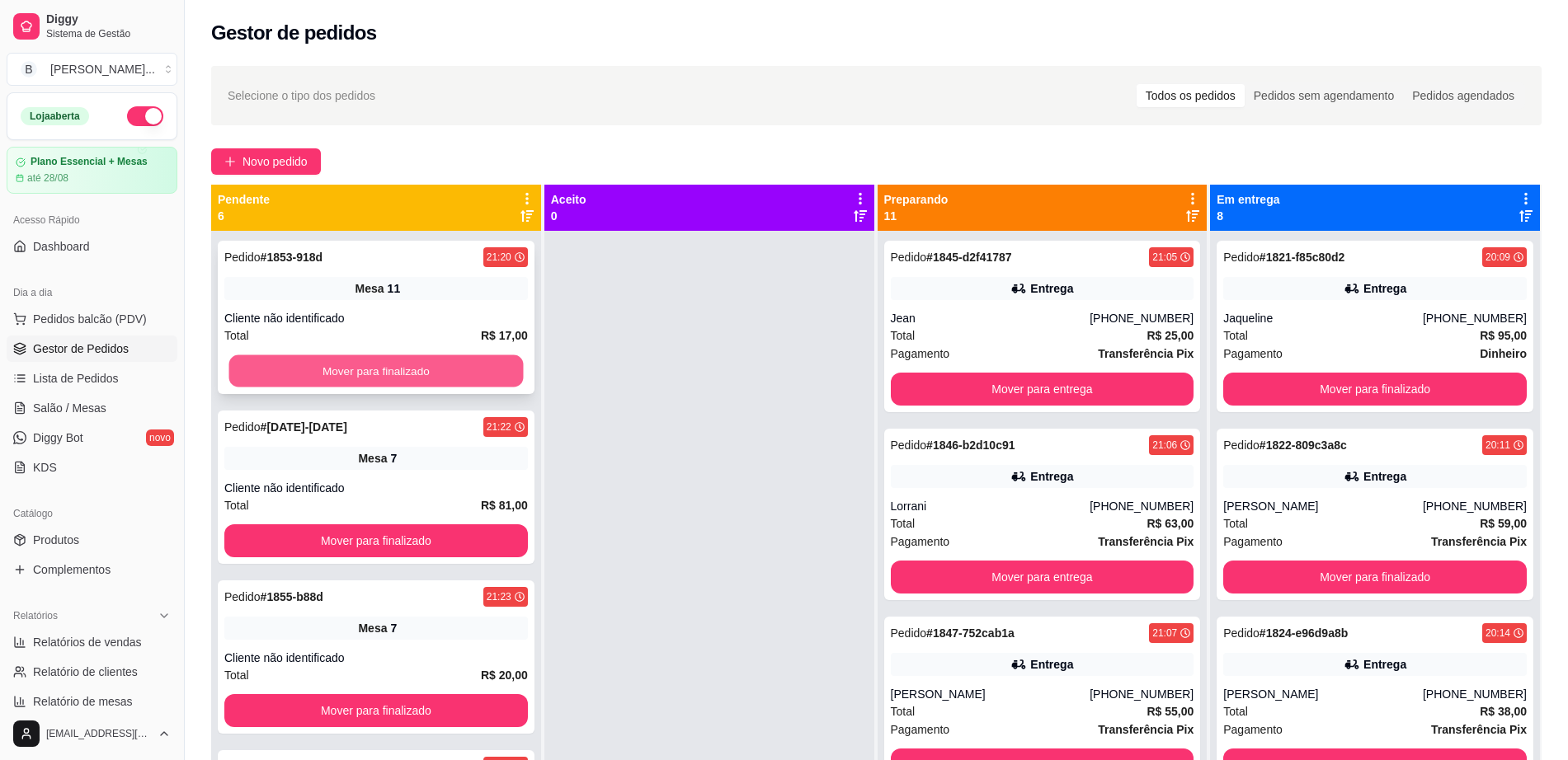
click at [438, 369] on button "Mover para finalizado" at bounding box center [376, 371] width 294 height 32
click at [439, 368] on button "Mover para finalizado" at bounding box center [376, 370] width 304 height 33
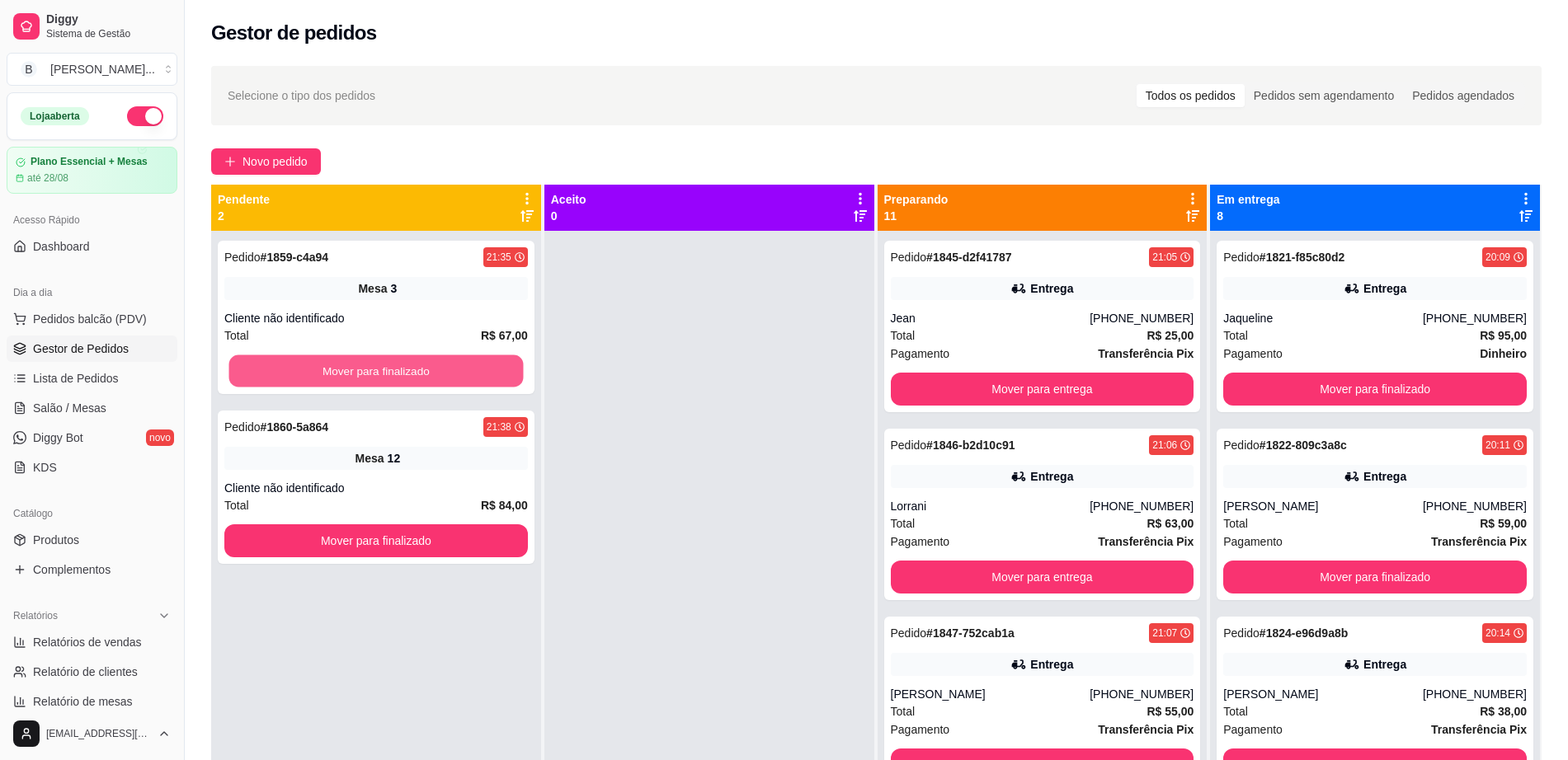
click at [439, 368] on button "Mover para finalizado" at bounding box center [376, 371] width 294 height 32
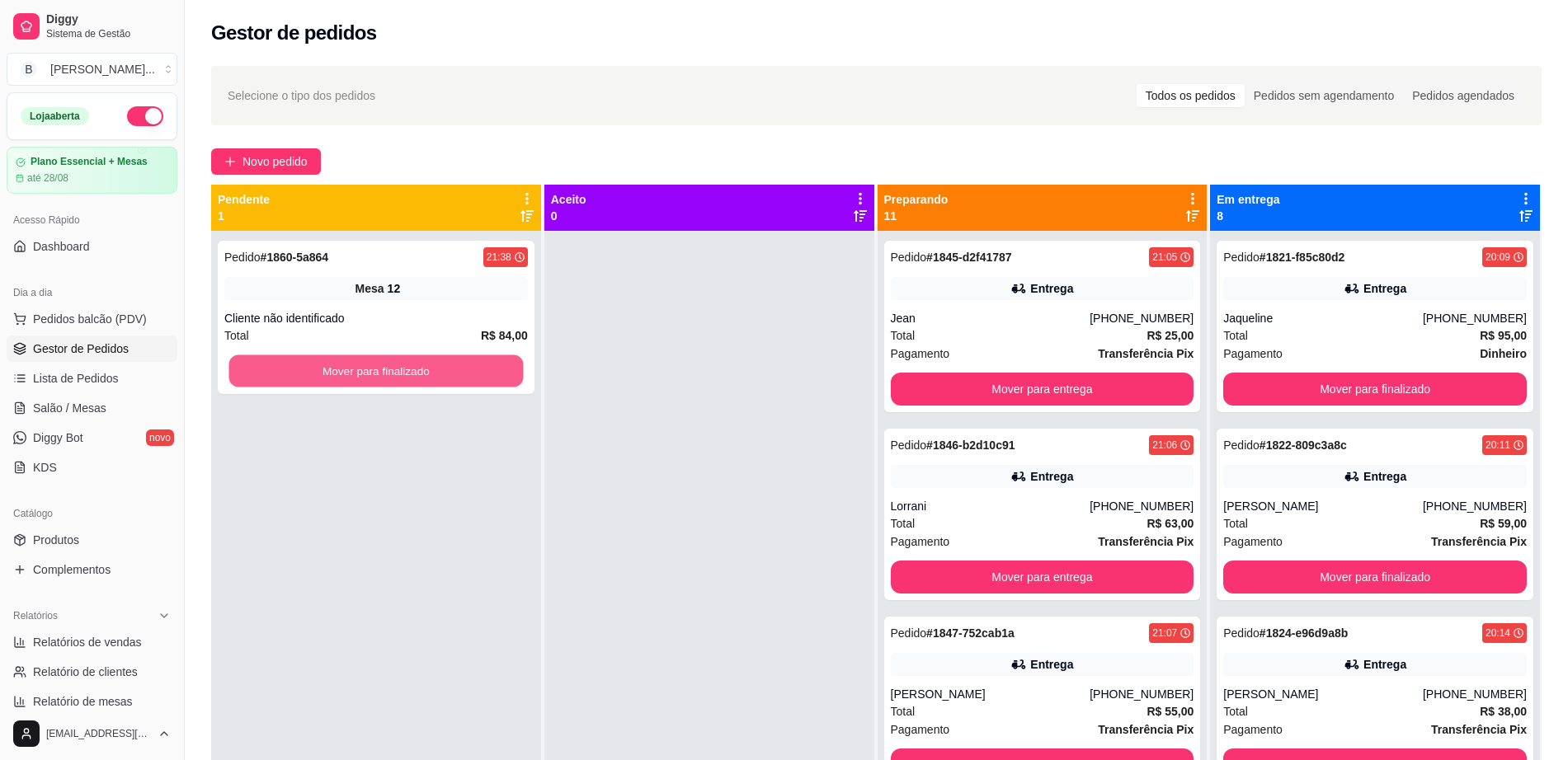
click at [439, 368] on button "Mover para finalizado" at bounding box center [376, 371] width 294 height 32
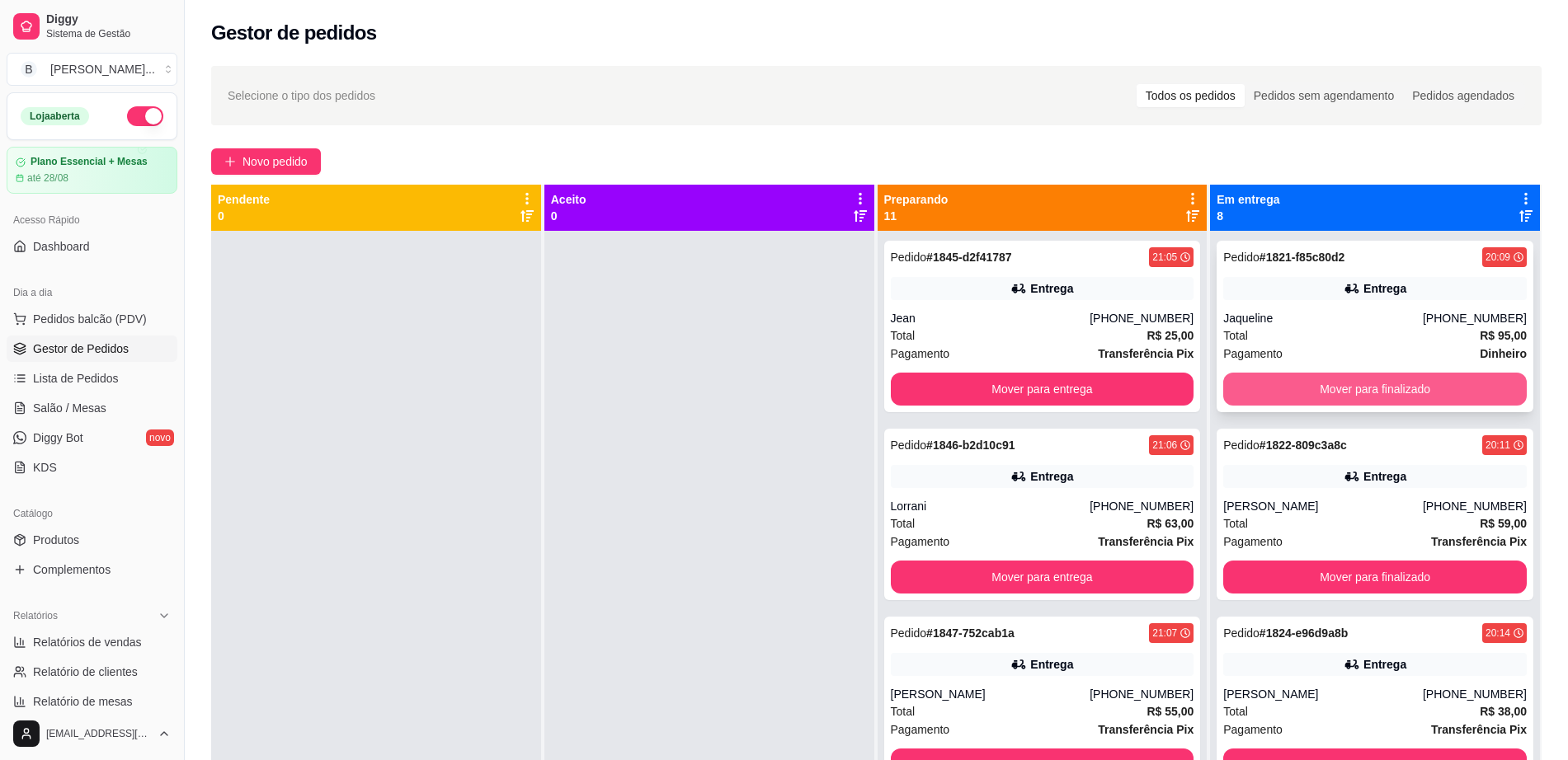
click at [1332, 392] on button "Mover para finalizado" at bounding box center [1375, 389] width 304 height 33
click at [1332, 392] on button "Mover para finalizado" at bounding box center [1375, 390] width 294 height 32
click at [1332, 392] on button "Mover para finalizado" at bounding box center [1375, 389] width 304 height 33
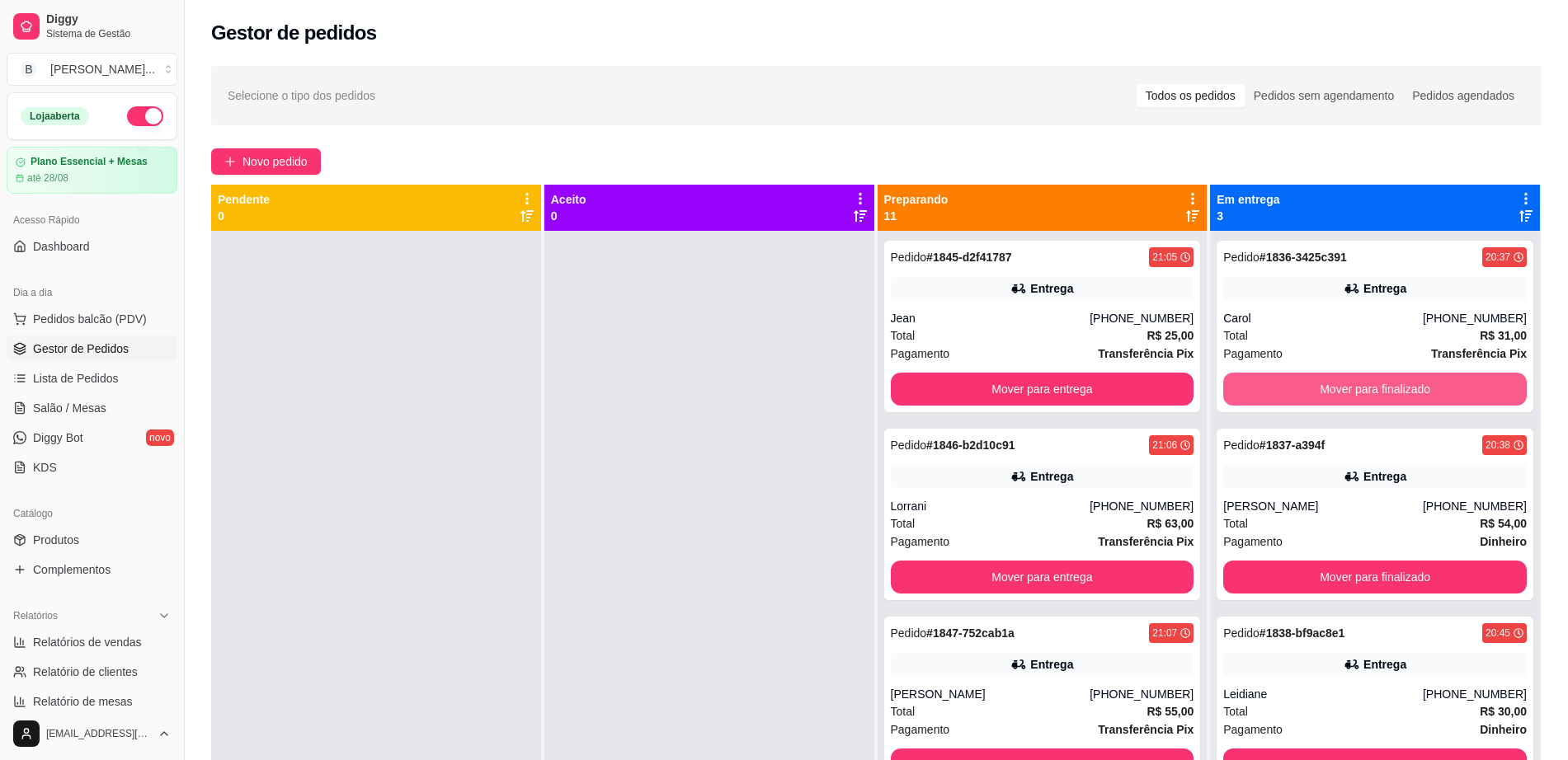
click at [1332, 392] on button "Mover para finalizado" at bounding box center [1375, 389] width 304 height 33
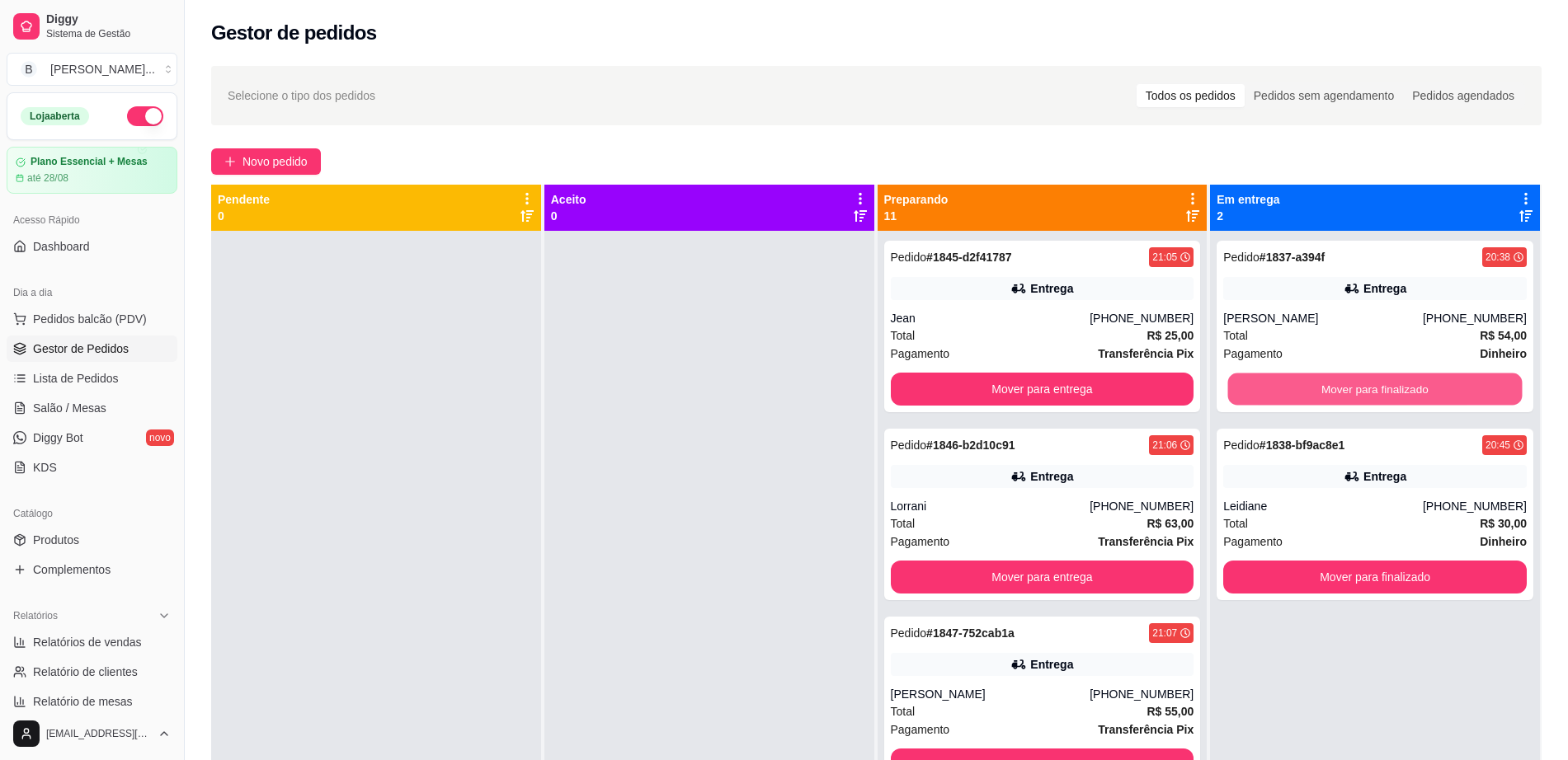
click at [1332, 392] on button "Mover para finalizado" at bounding box center [1375, 390] width 294 height 32
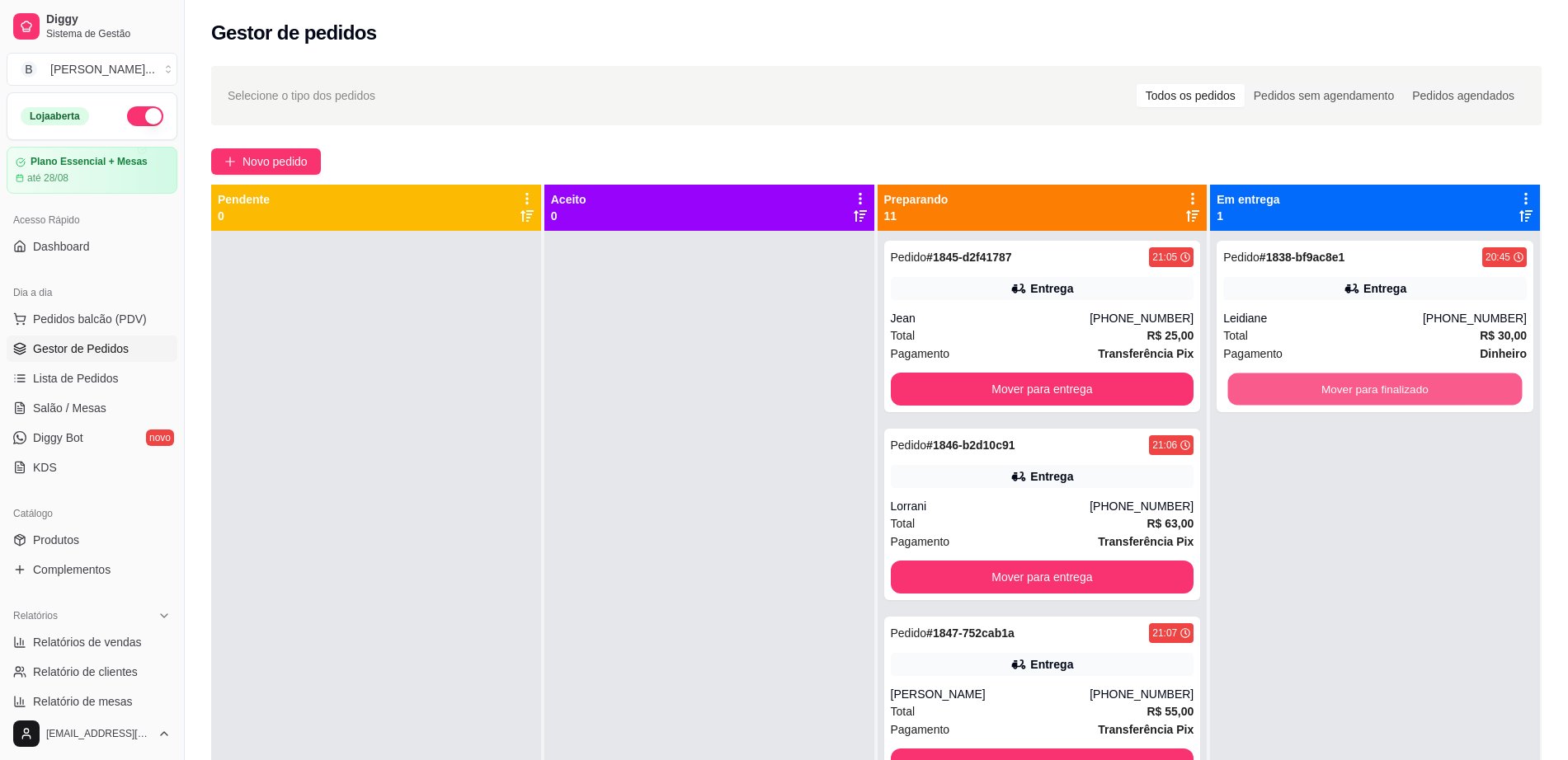
click at [1332, 392] on button "Mover para finalizado" at bounding box center [1375, 390] width 294 height 32
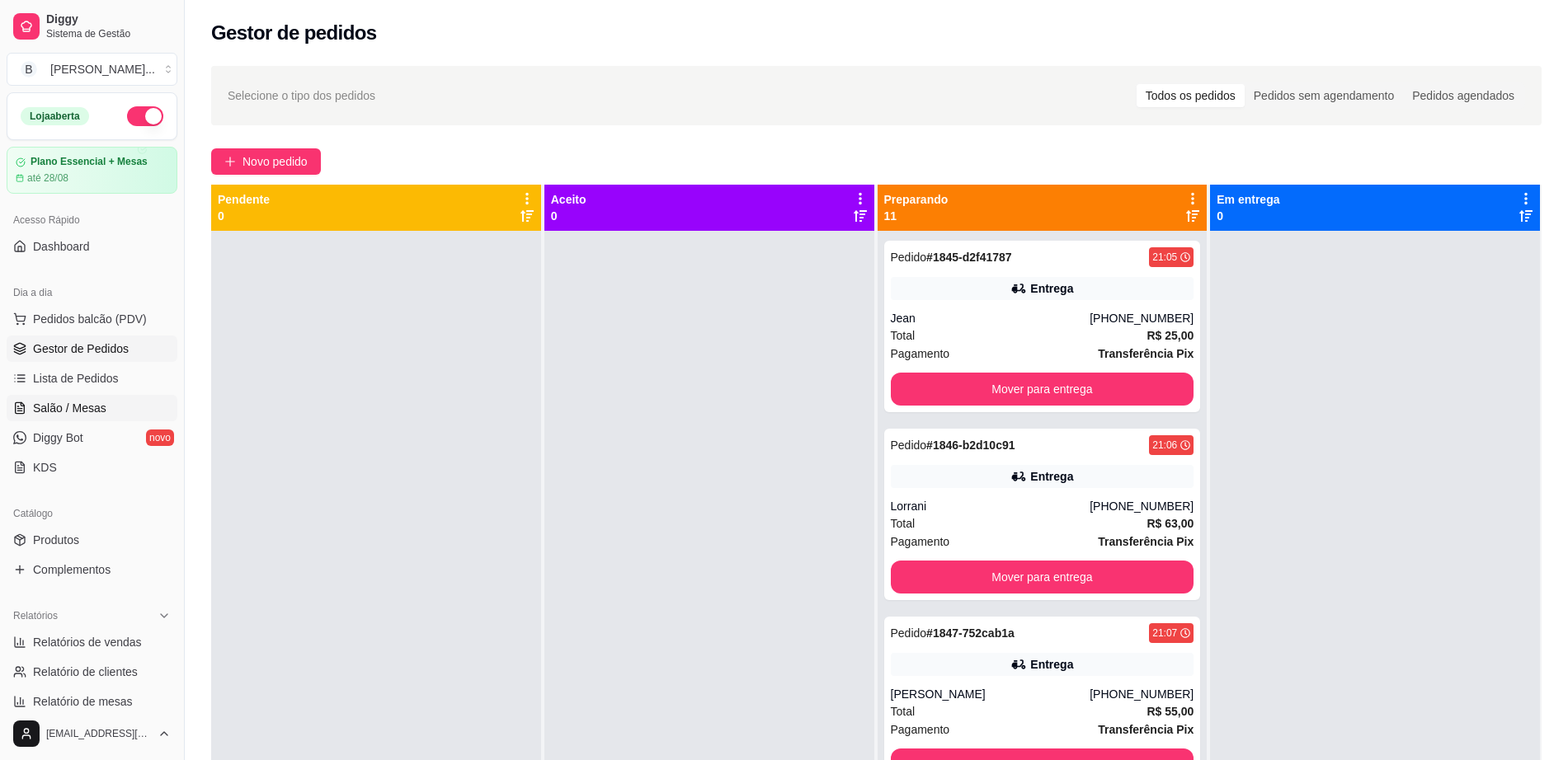
click at [116, 407] on link "Salão / Mesas" at bounding box center [92, 408] width 171 height 26
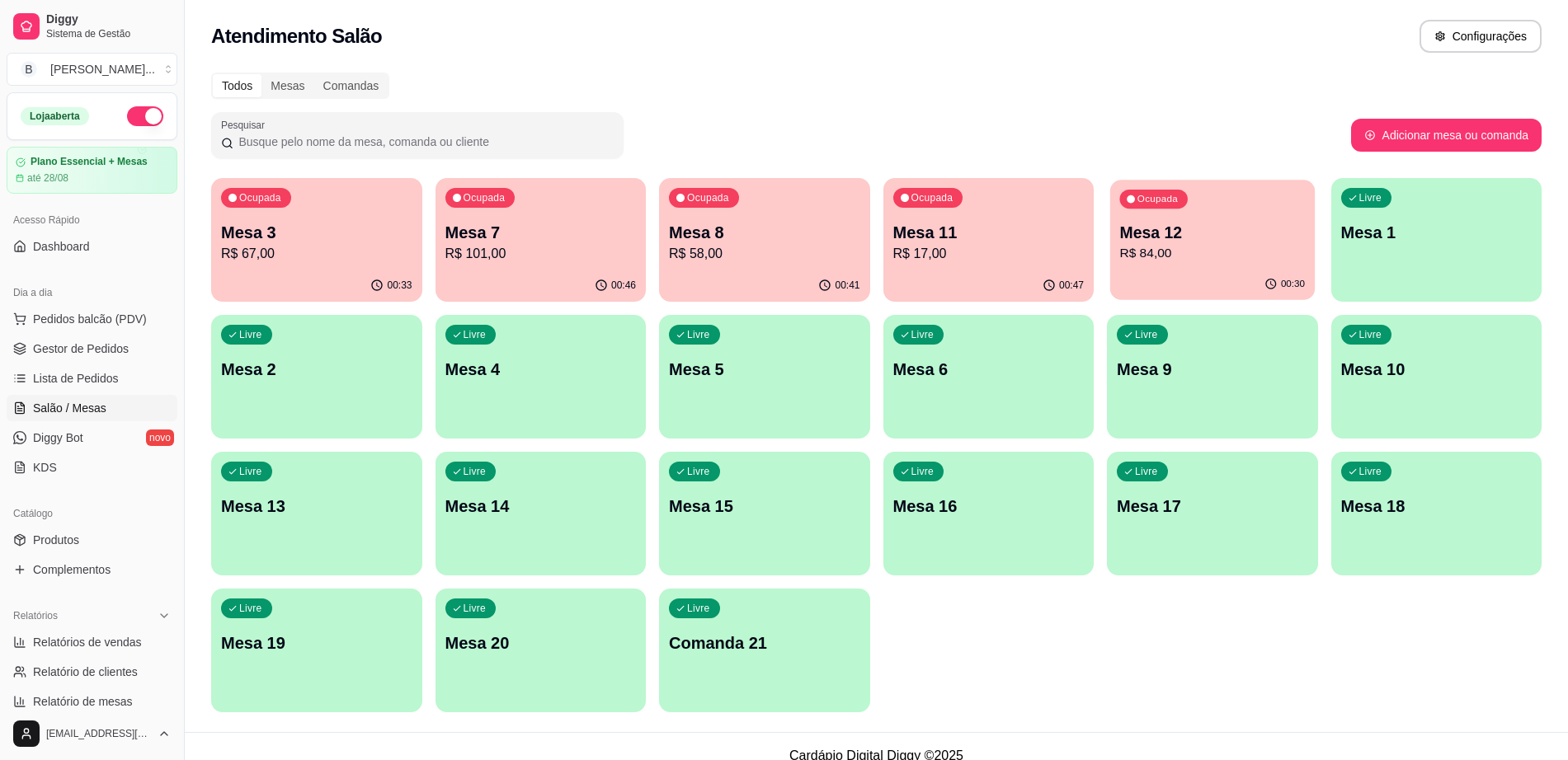
click at [1231, 264] on div "Ocupada Mesa 12 R$ 84,00" at bounding box center [1213, 224] width 205 height 89
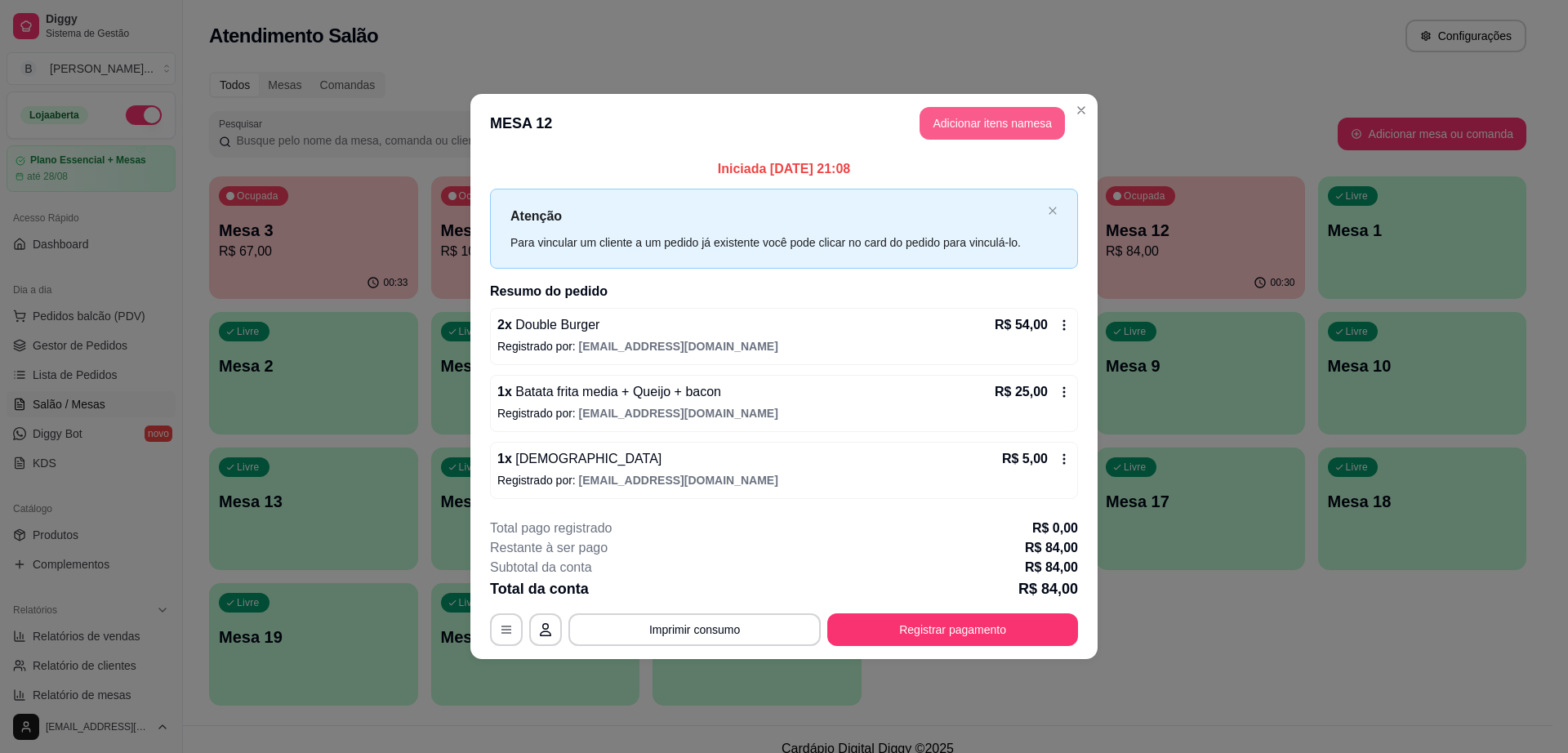
click at [989, 120] on button "Adicionar itens na mesa" at bounding box center [992, 123] width 145 height 33
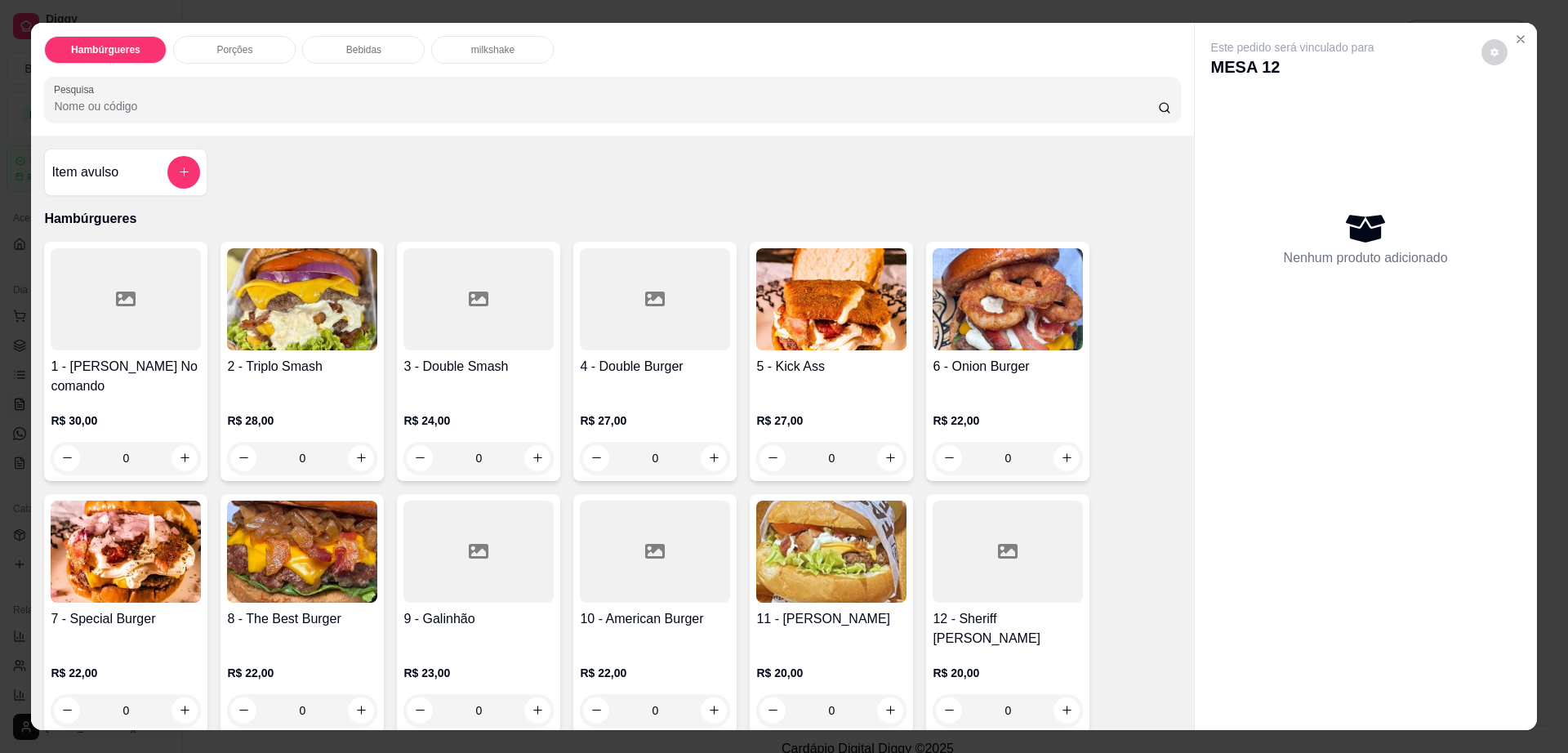
click at [391, 44] on div "Bebidas" at bounding box center [364, 50] width 123 height 28
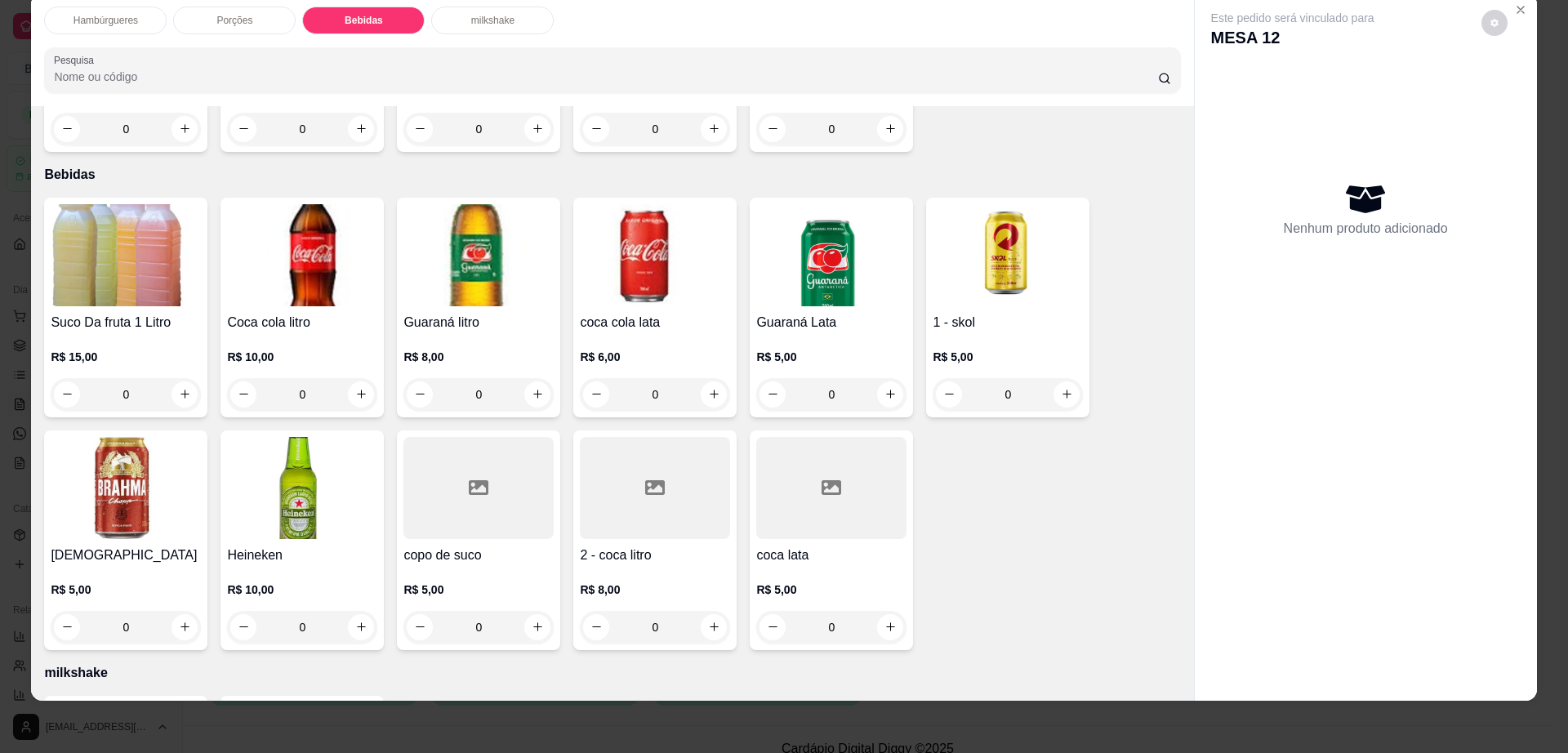
click at [150, 462] on img at bounding box center [125, 489] width 150 height 102
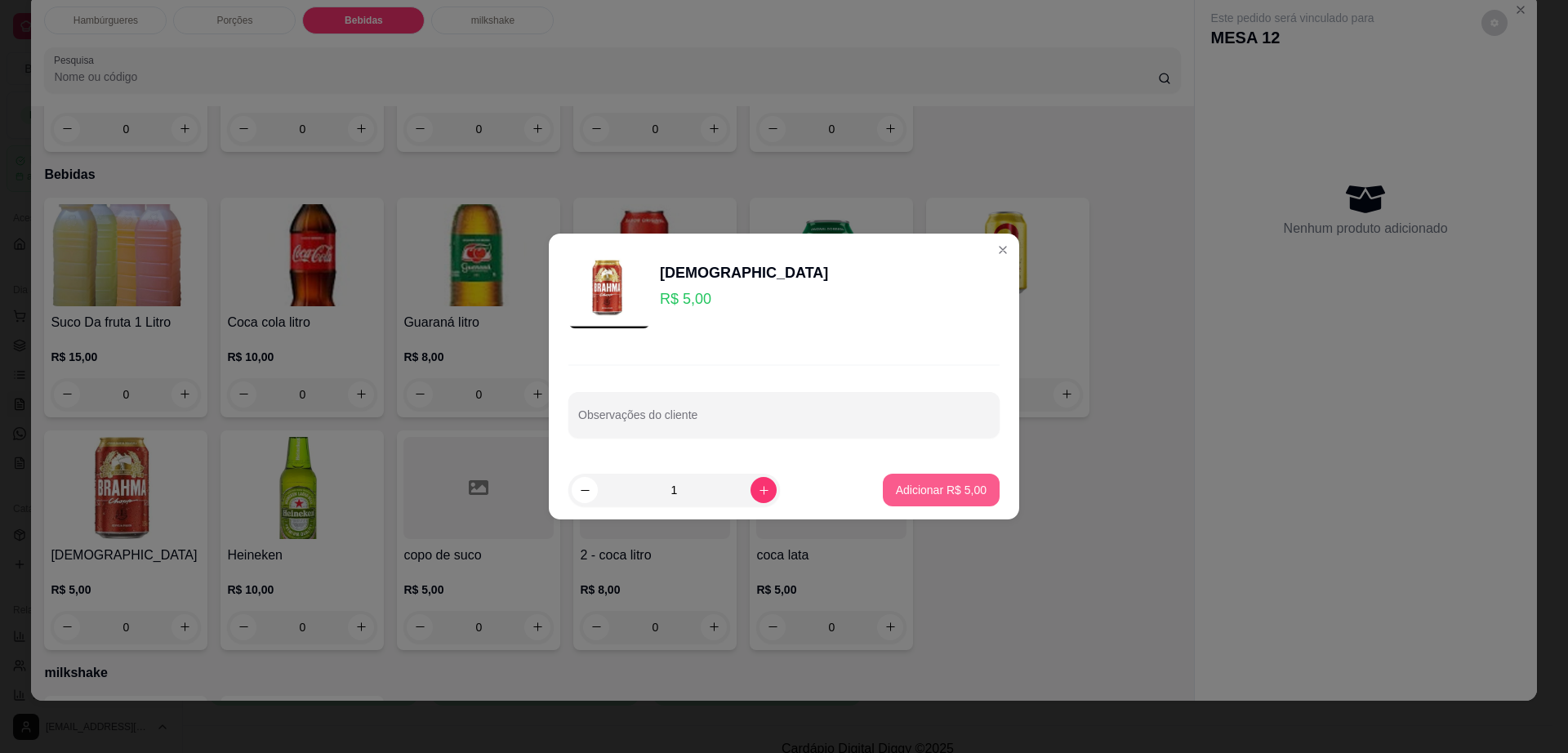
click at [971, 479] on button "Adicionar R$ 5,00" at bounding box center [942, 490] width 117 height 33
type input "1"
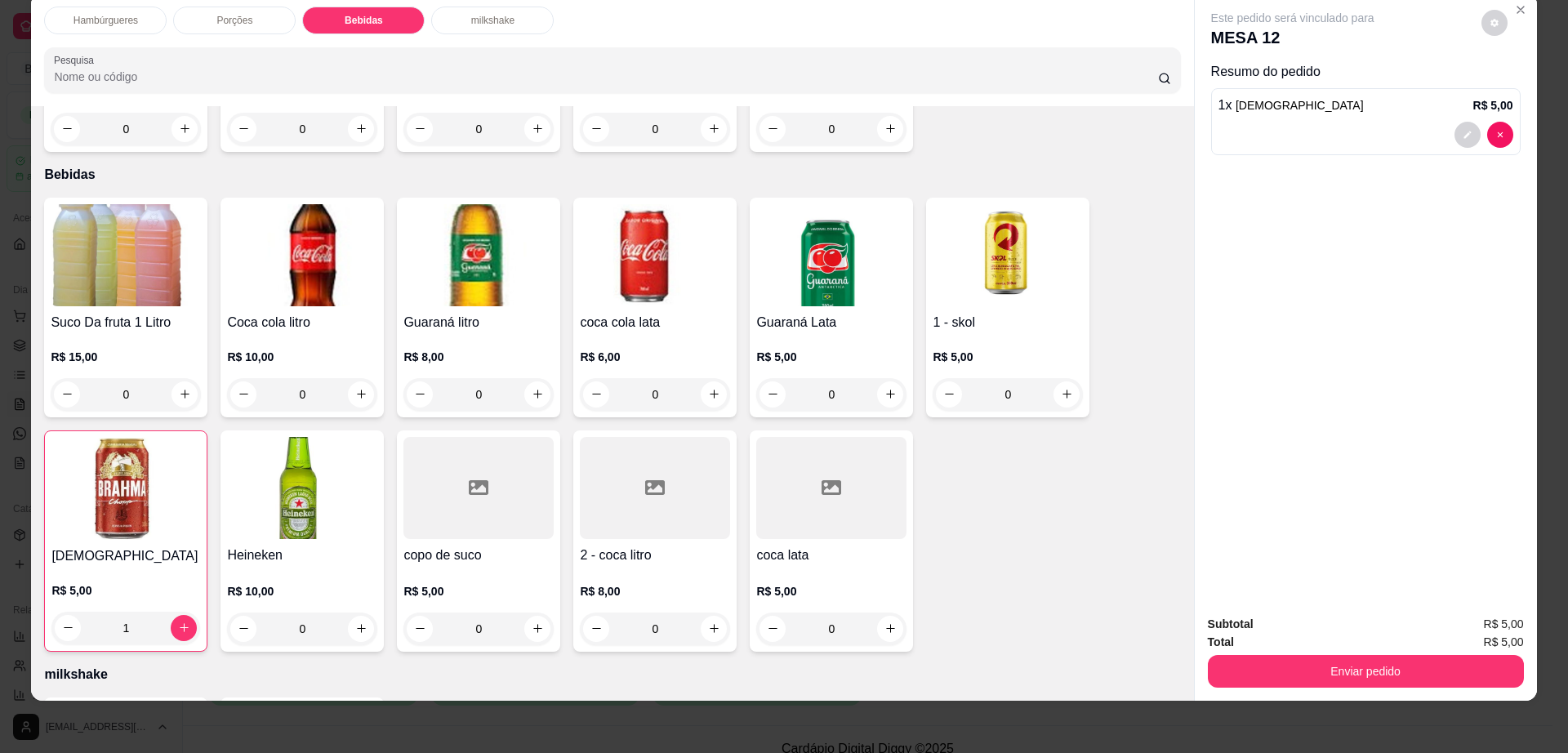
click at [772, 455] on div at bounding box center [831, 489] width 150 height 102
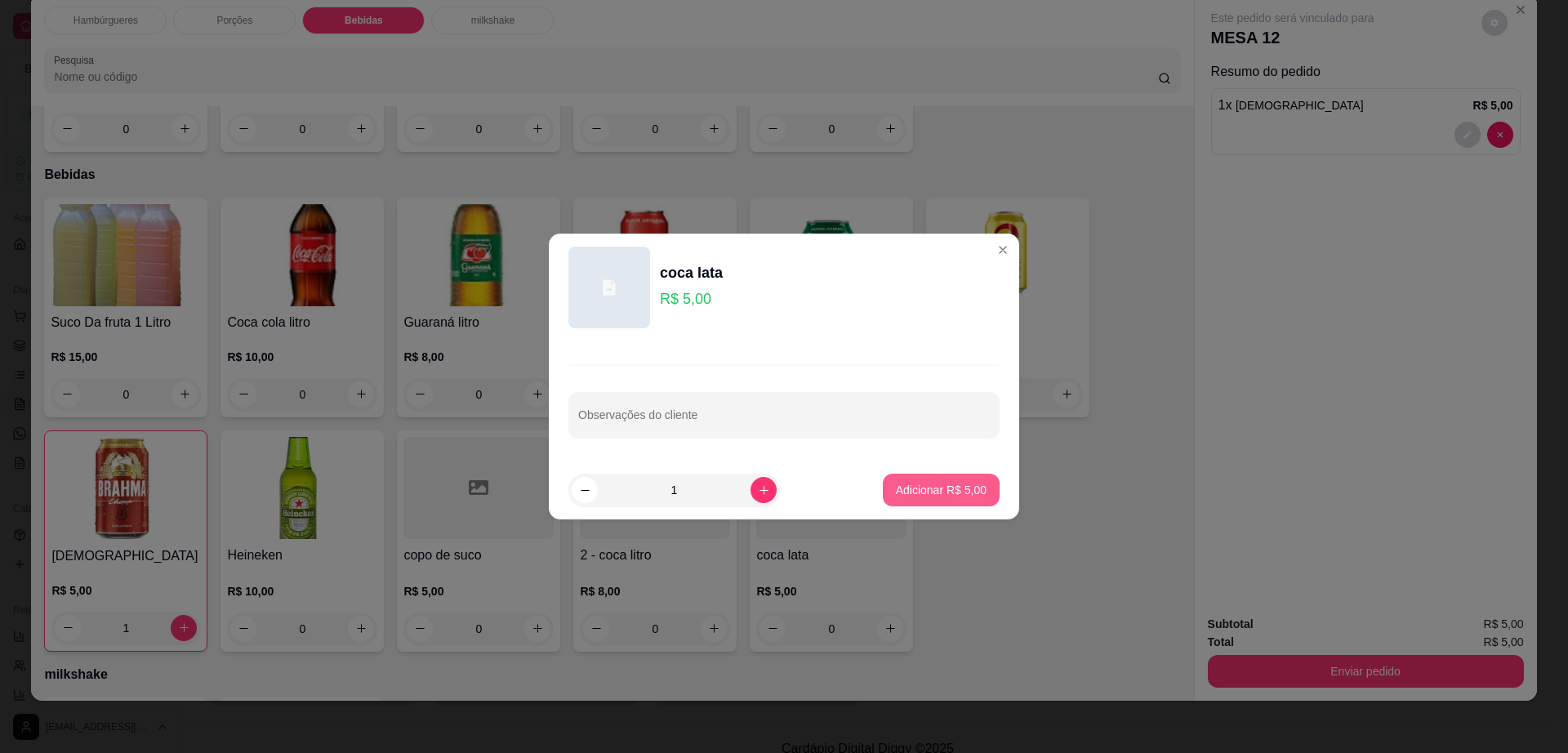
click at [951, 502] on button "Adicionar R$ 5,00" at bounding box center [942, 490] width 117 height 33
type input "1"
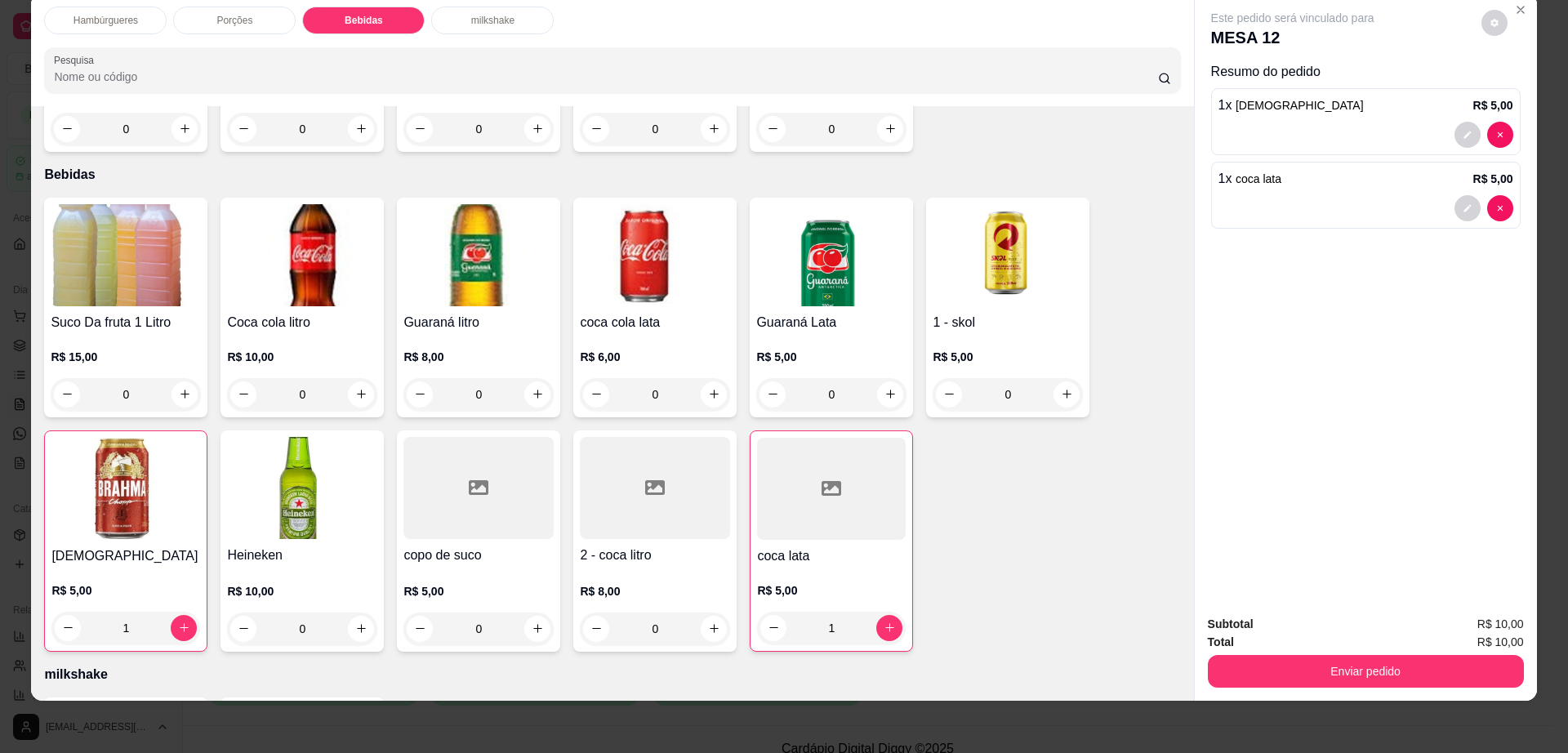
click at [1481, 29] on button "decrease-product-quantity" at bounding box center [1494, 23] width 26 height 26
click at [1527, 96] on span "Automatic updates" at bounding box center [1523, 87] width 33 height 20
click at [1518, 96] on input "Automatic updates" at bounding box center [1511, 93] width 10 height 10
checkbox input "false"
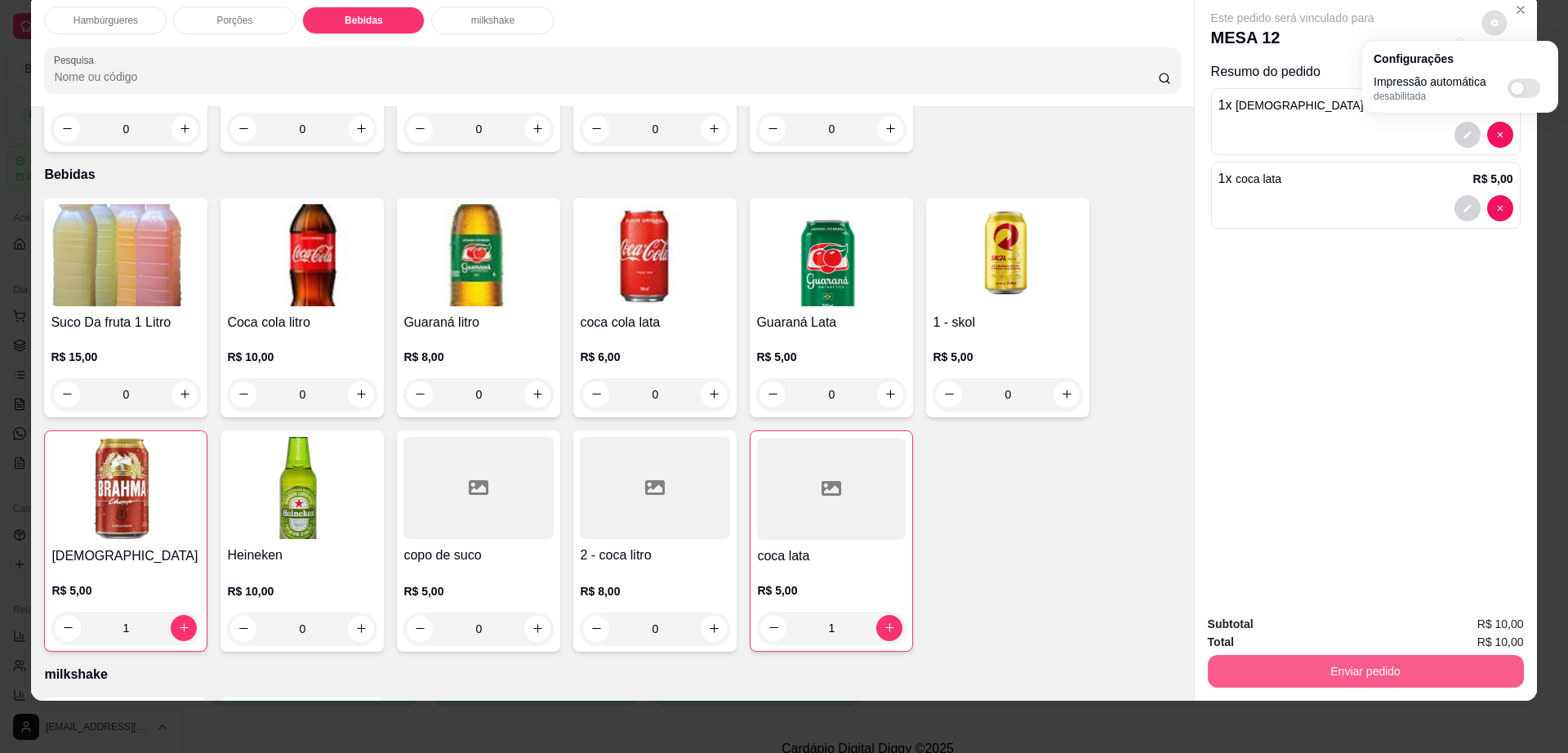
click at [1284, 675] on button "Enviar pedido" at bounding box center [1366, 671] width 316 height 33
click at [1285, 674] on button "Enviar pedido" at bounding box center [1366, 671] width 316 height 33
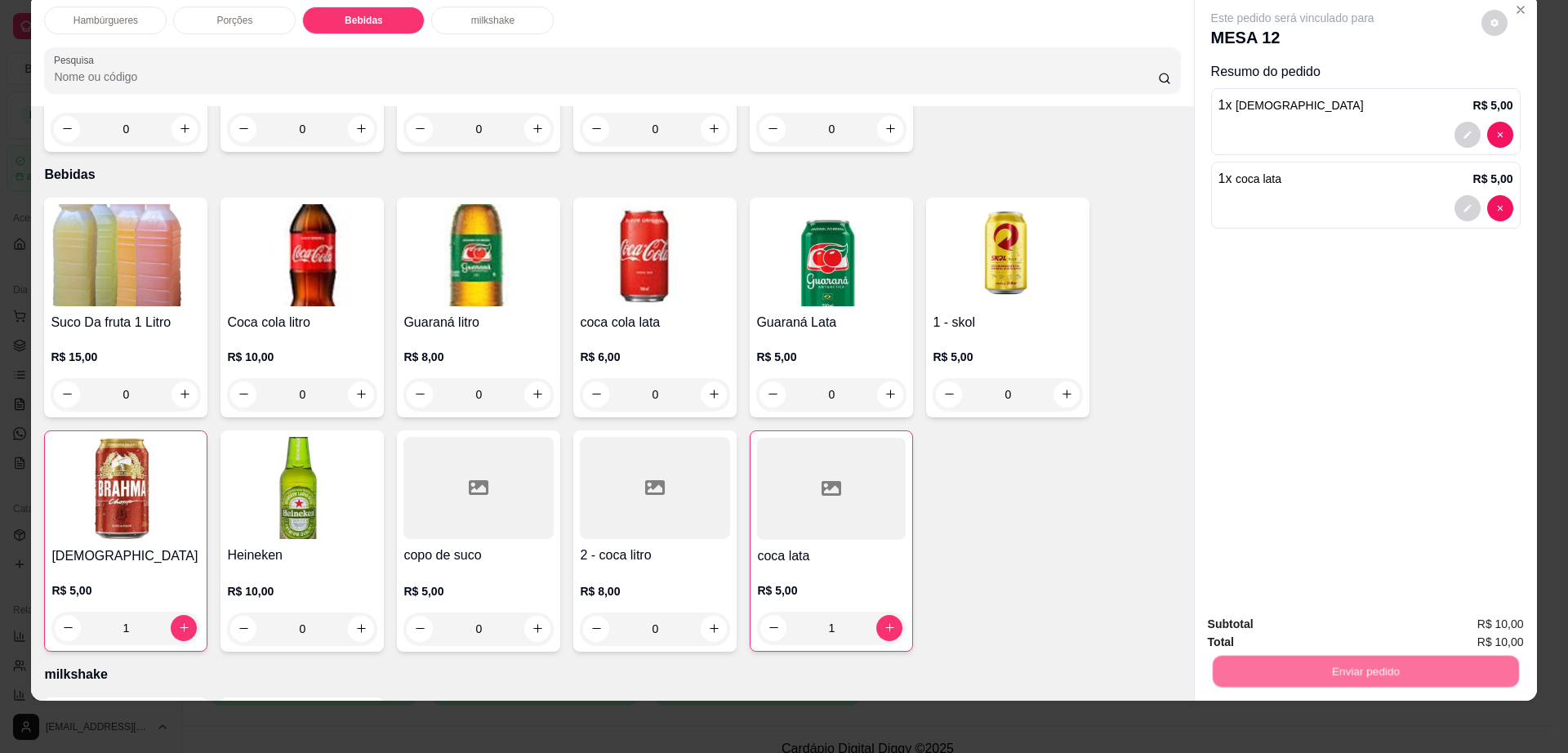
click at [1291, 641] on button "Não registrar e enviar pedido" at bounding box center [1309, 631] width 170 height 31
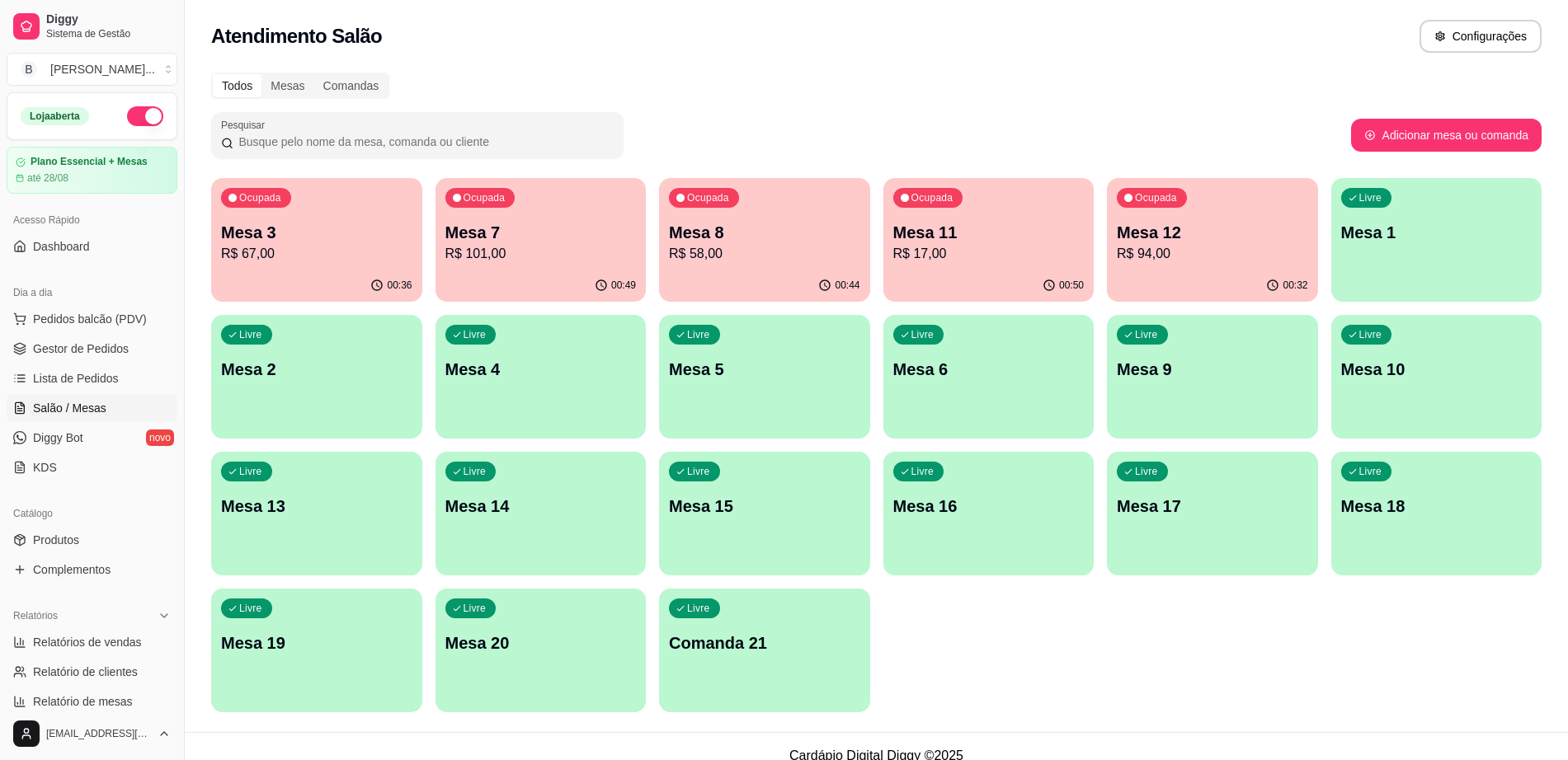
click at [680, 232] on p "Mesa 8" at bounding box center [765, 232] width 192 height 23
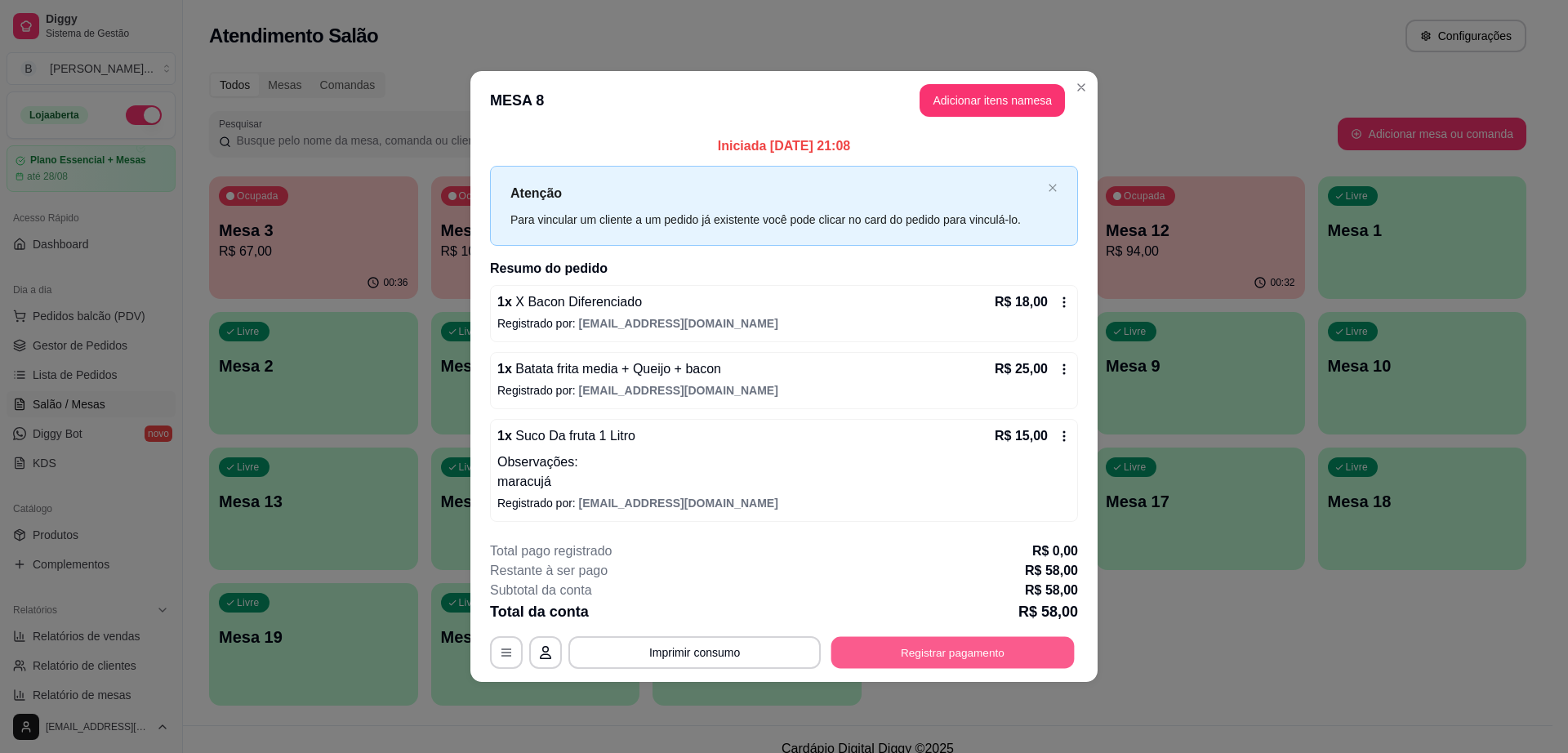
click at [1025, 653] on button "Registrar pagamento" at bounding box center [953, 652] width 244 height 32
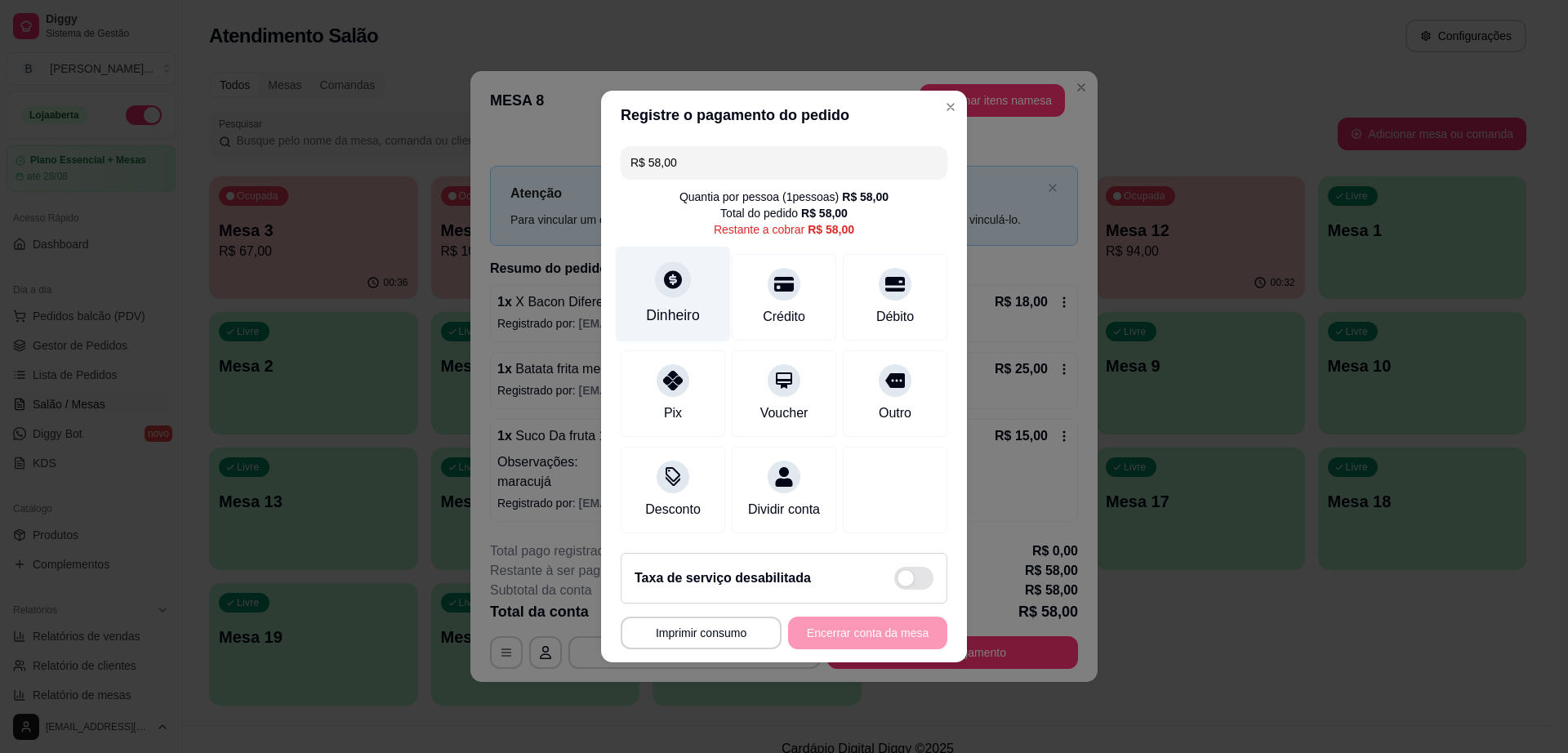
click at [637, 252] on div "Dinheiro" at bounding box center [674, 294] width 115 height 96
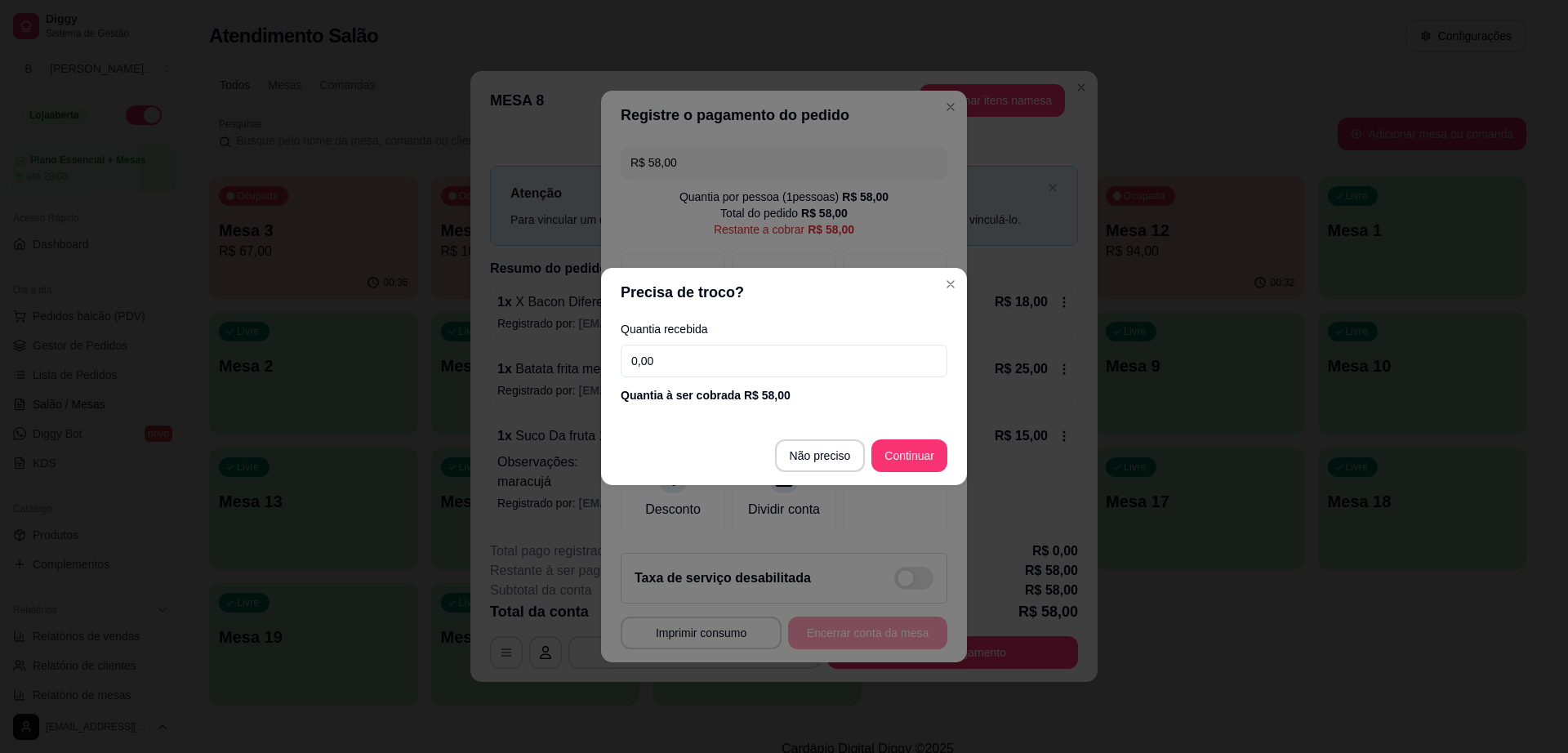
click at [838, 334] on label "Quantia recebida" at bounding box center [784, 329] width 327 height 11
click at [832, 372] on input "0,00" at bounding box center [784, 360] width 327 height 33
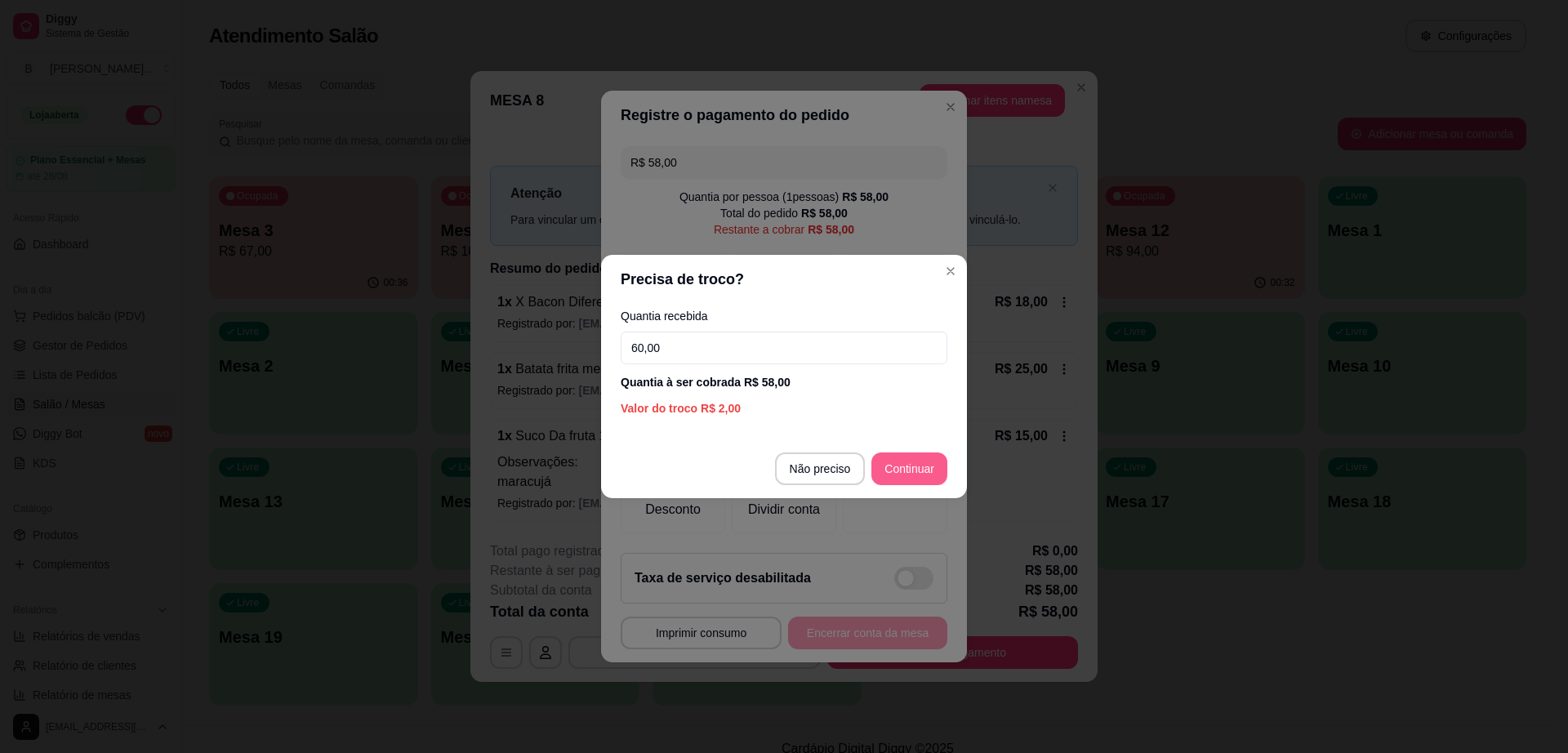
type input "60,00"
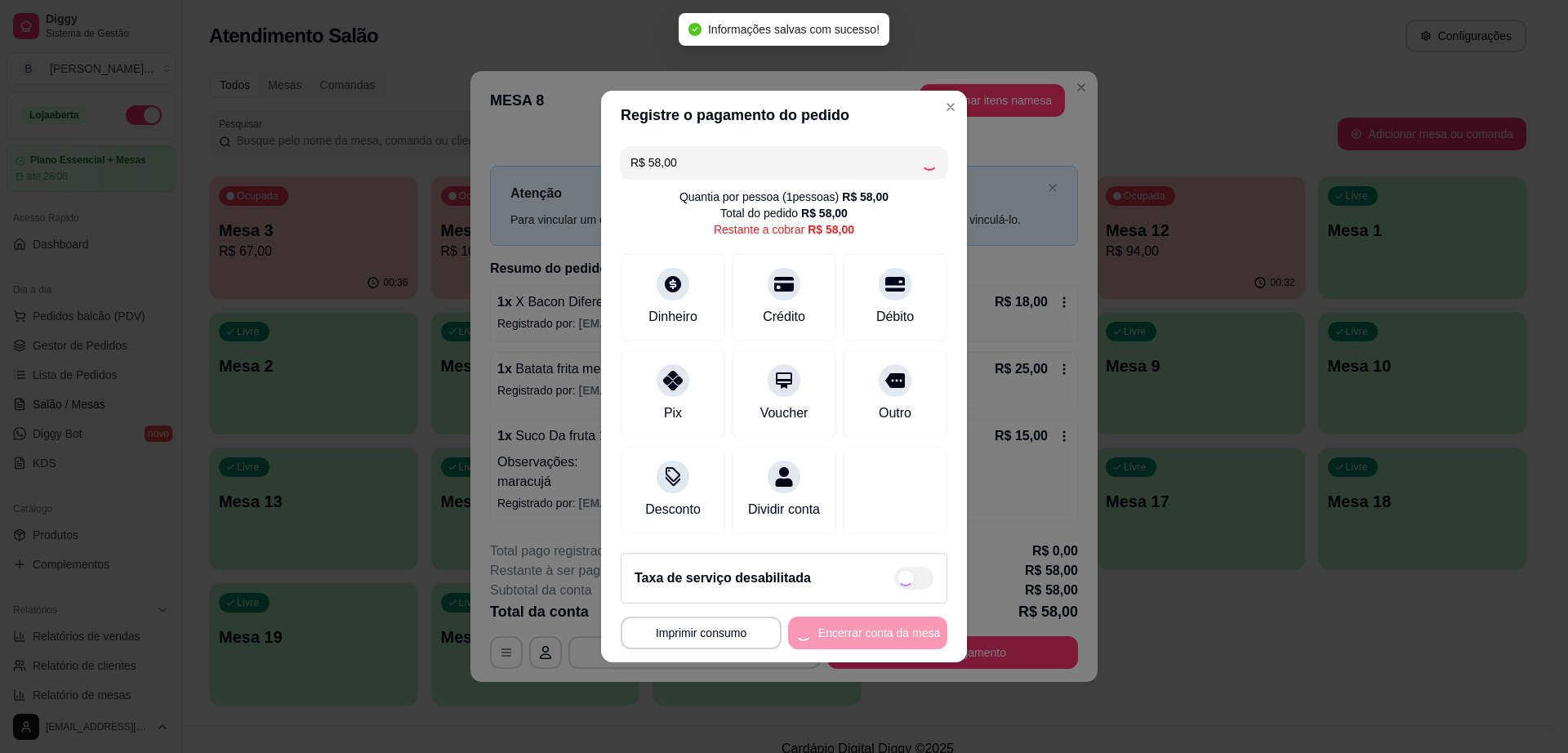
type input "R$ 0,00"
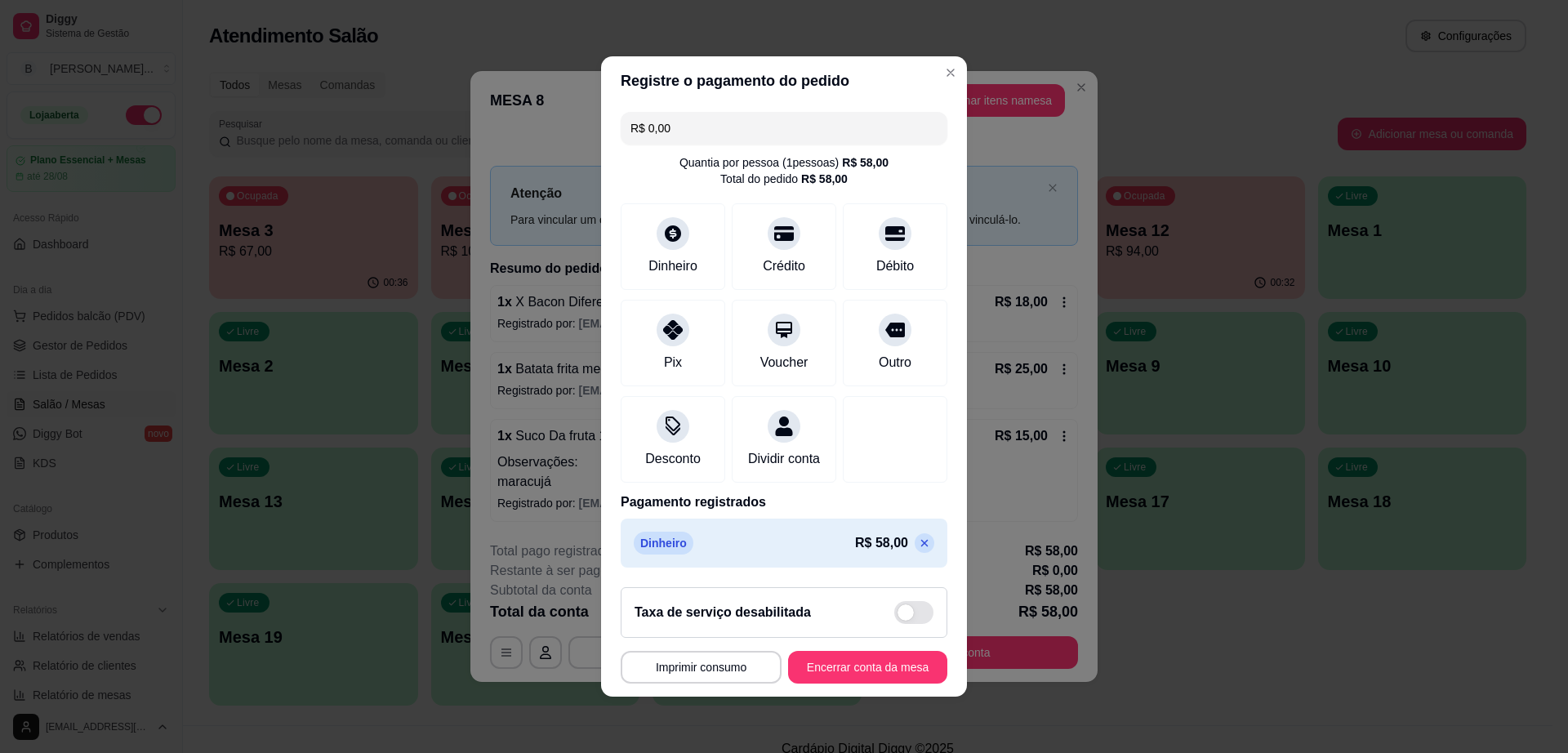
click at [916, 462] on div at bounding box center [895, 439] width 104 height 87
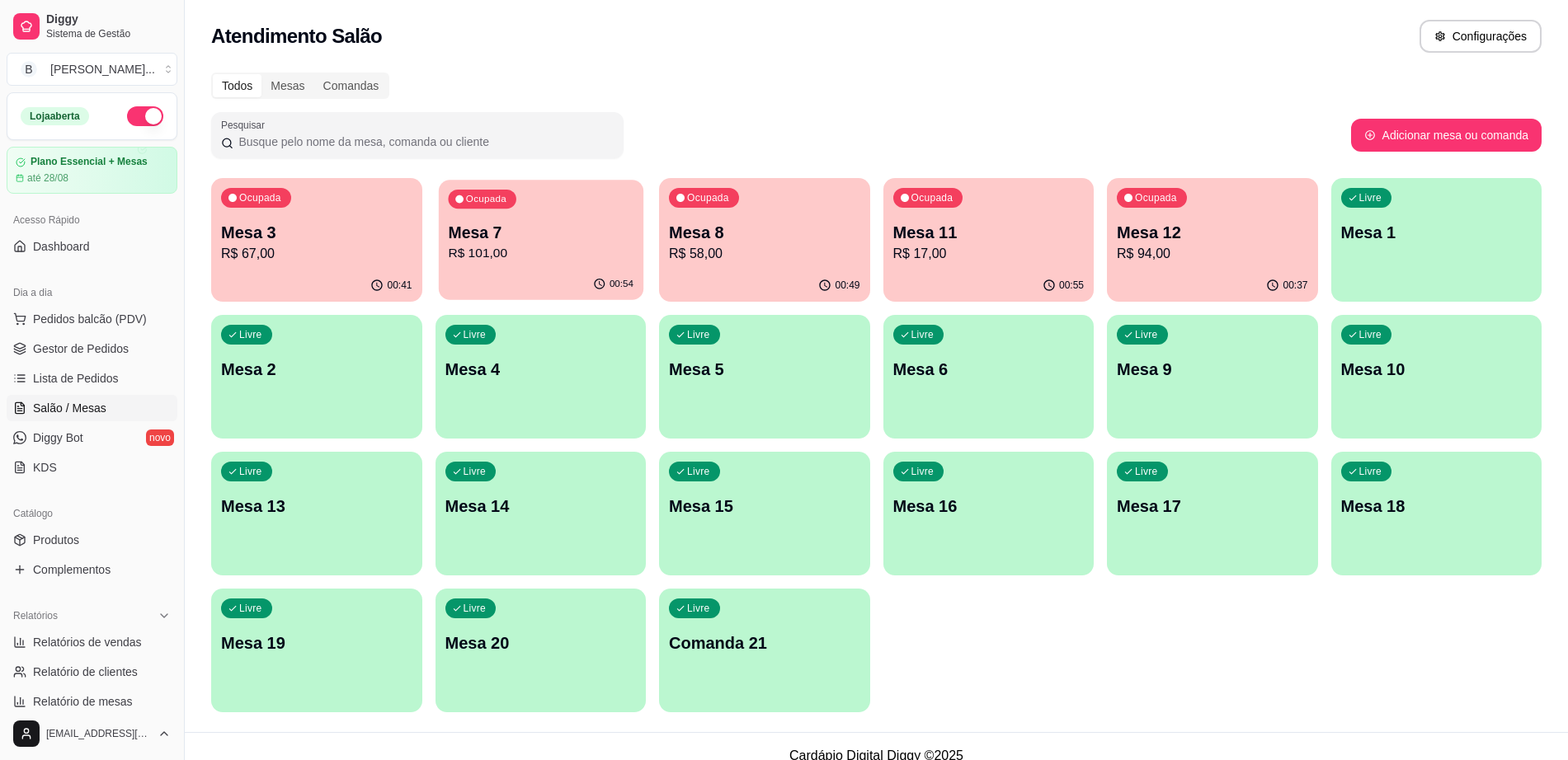
click at [550, 259] on p "R$ 101,00" at bounding box center [541, 254] width 185 height 19
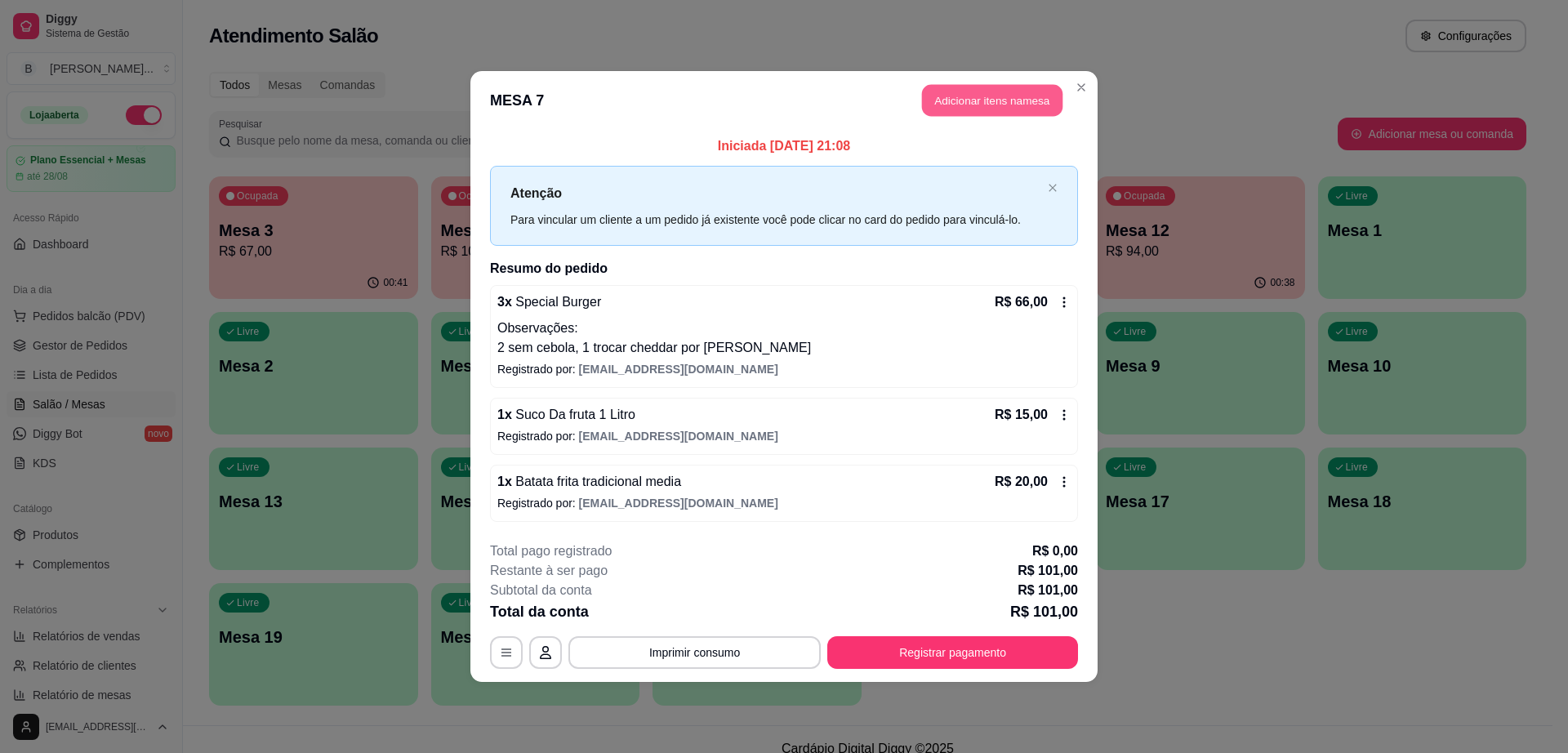
click at [953, 105] on button "Adicionar itens na mesa" at bounding box center [992, 101] width 141 height 32
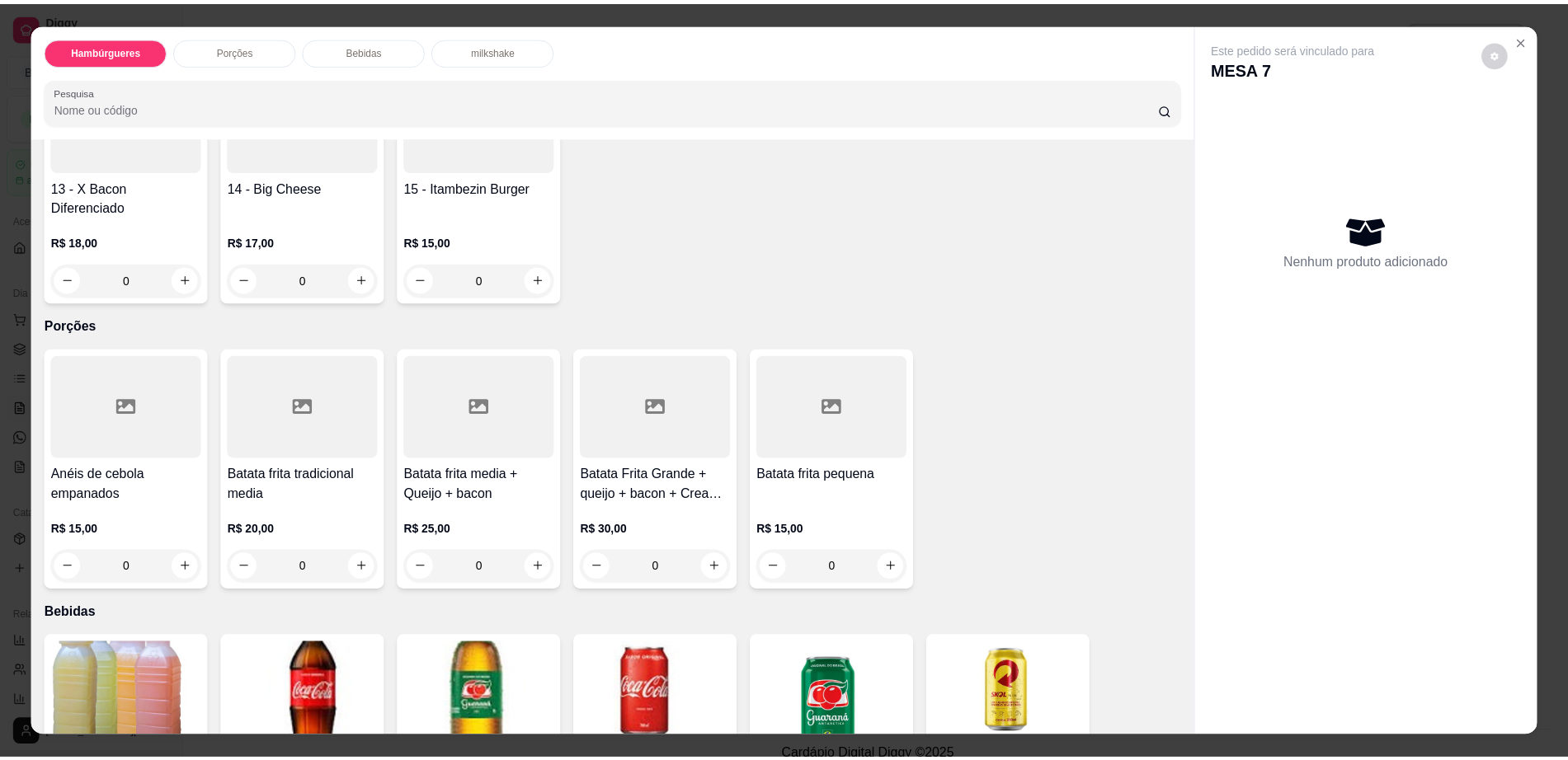
scroll to position [721, 0]
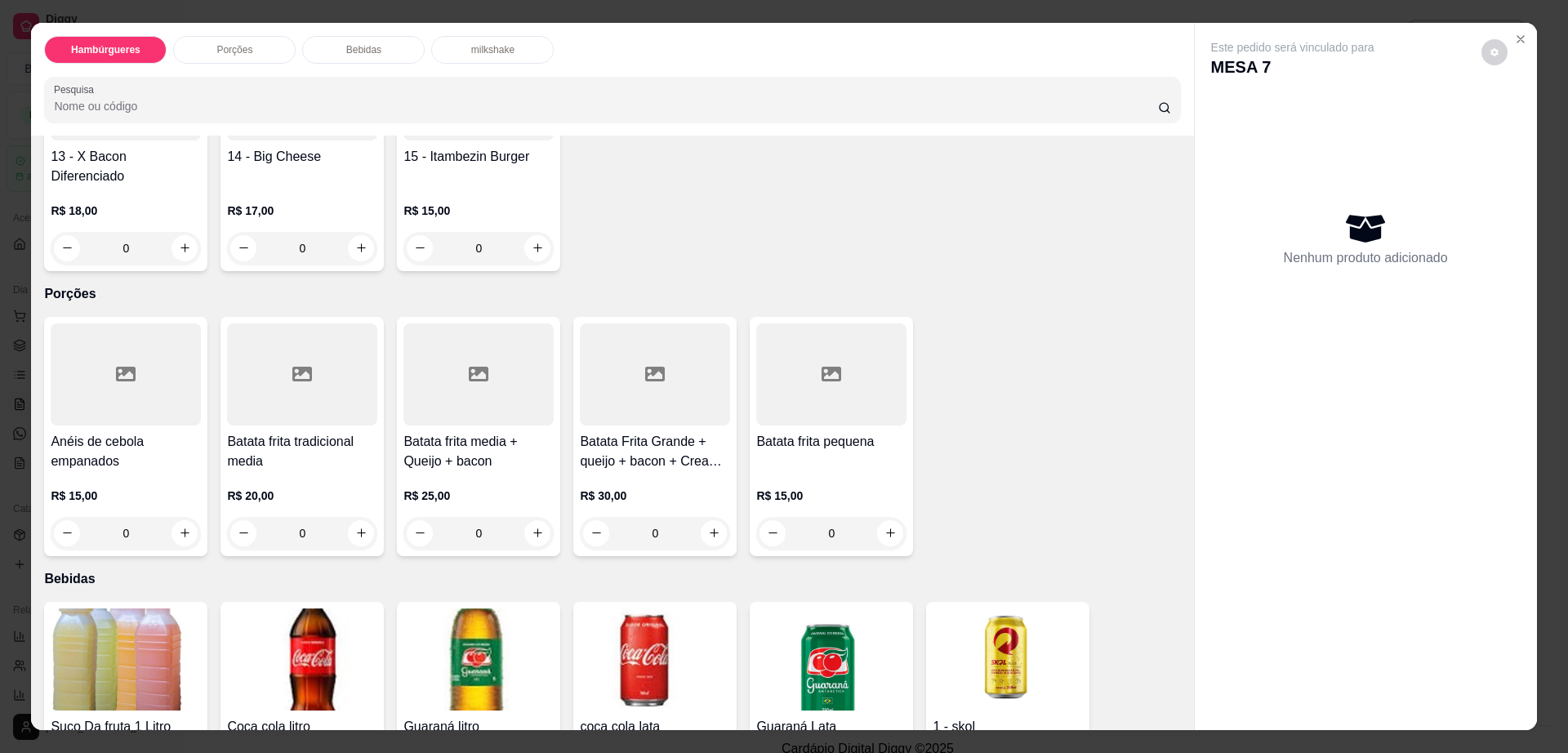
click at [86, 609] on img at bounding box center [125, 660] width 150 height 102
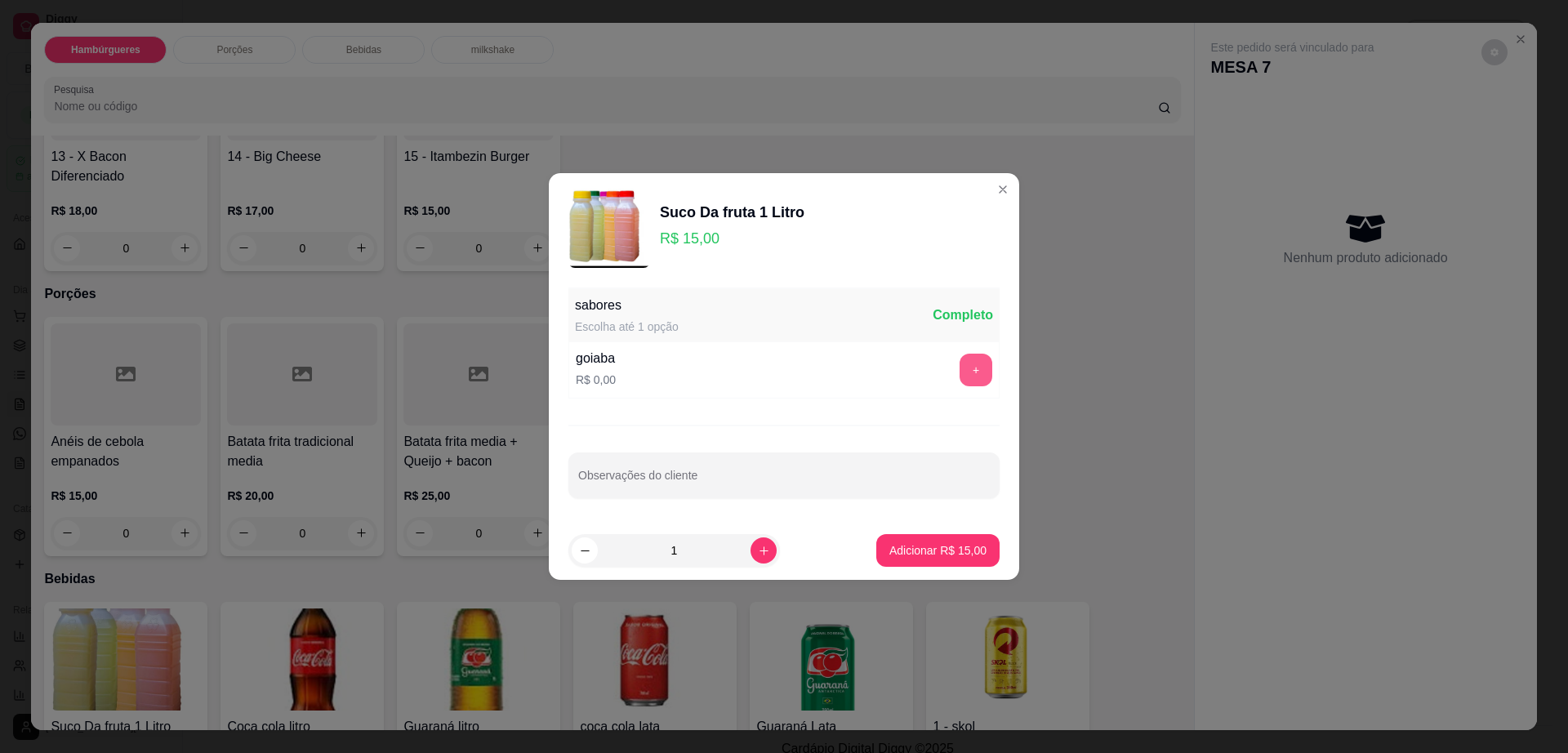
click at [977, 361] on div "+" at bounding box center [975, 370] width 46 height 33
click at [960, 357] on button "+" at bounding box center [976, 370] width 32 height 32
click at [957, 543] on p "Adicionar R$ 15,00" at bounding box center [939, 550] width 95 height 16
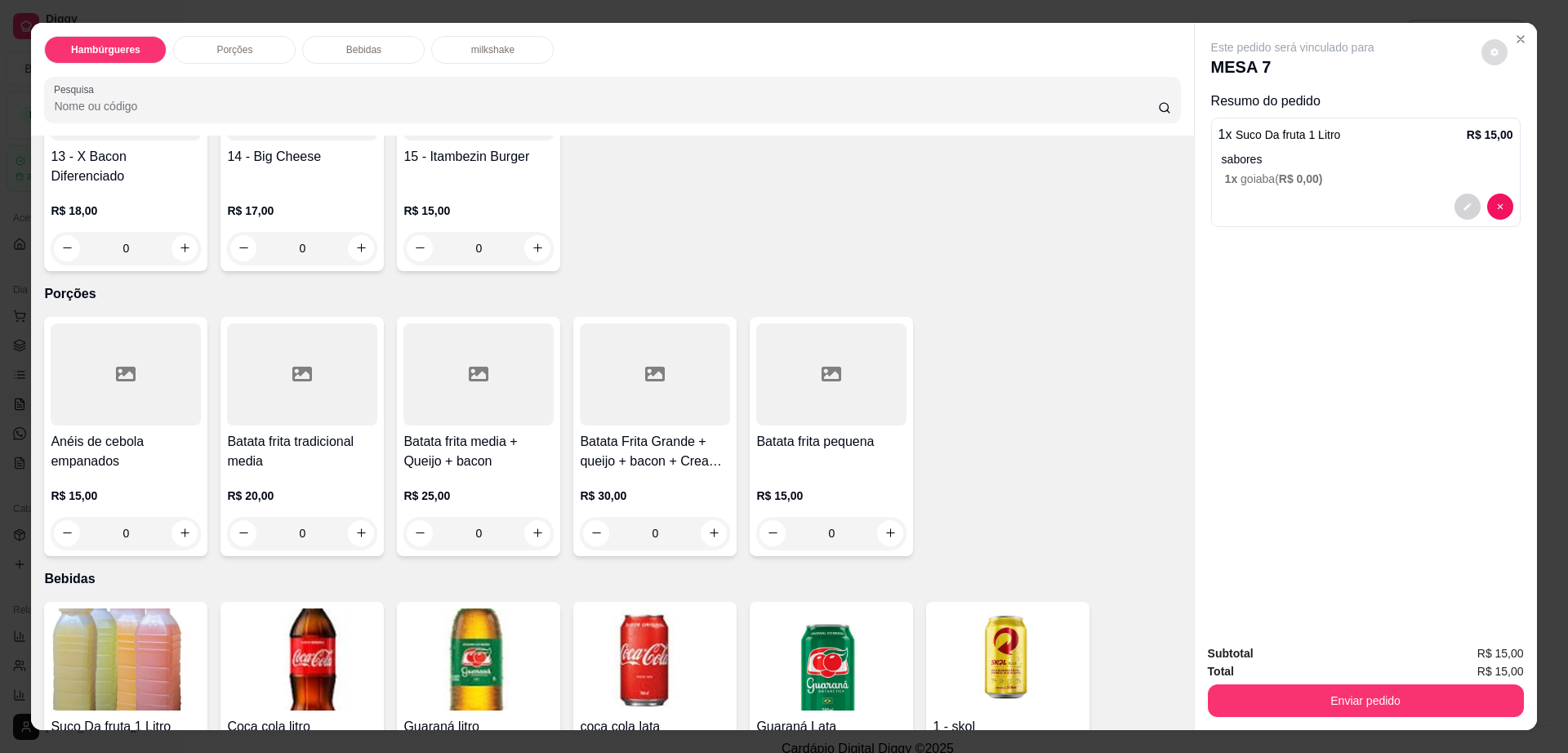
click at [1481, 51] on button "decrease-product-quantity" at bounding box center [1494, 52] width 26 height 26
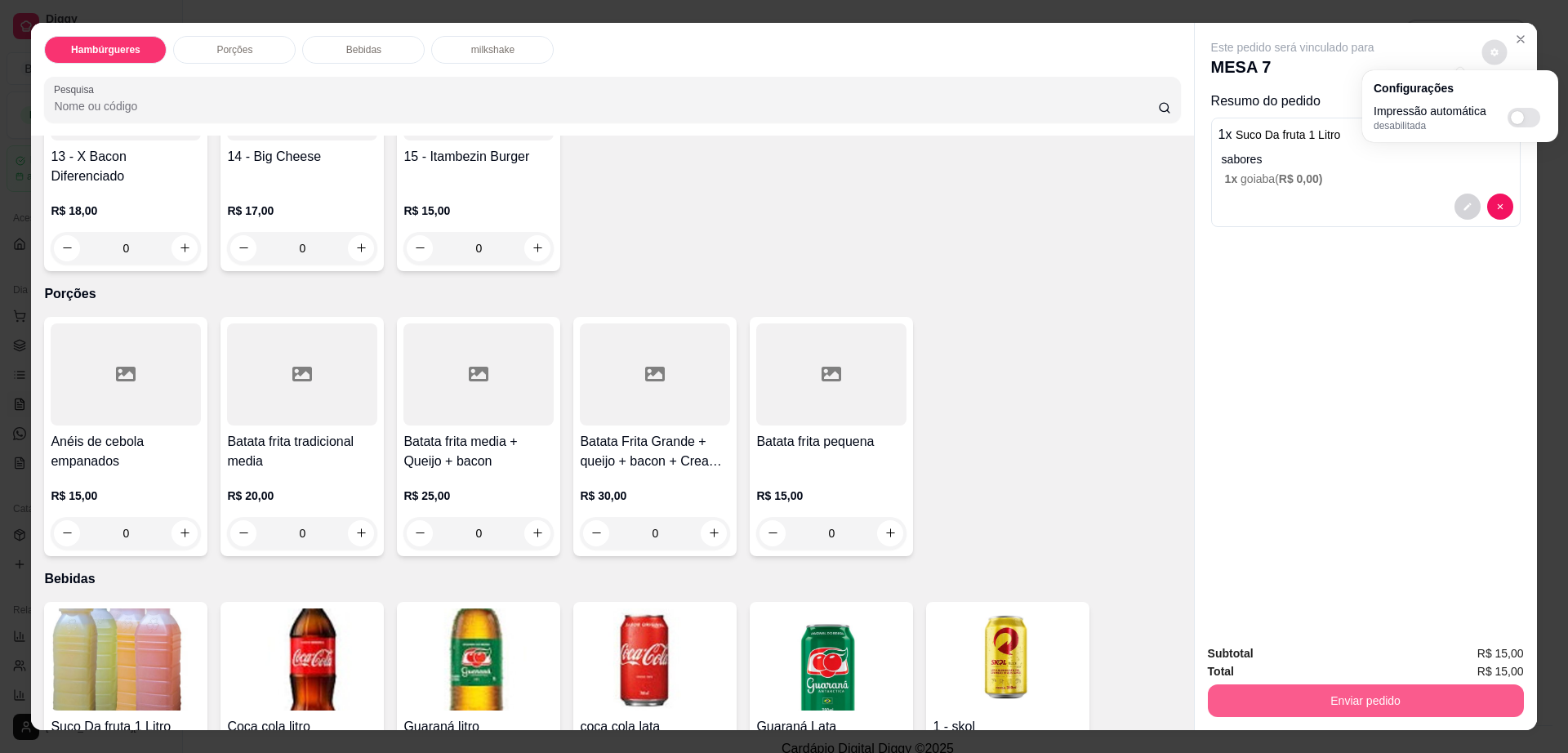
click at [1410, 706] on button "Enviar pedido" at bounding box center [1366, 700] width 316 height 33
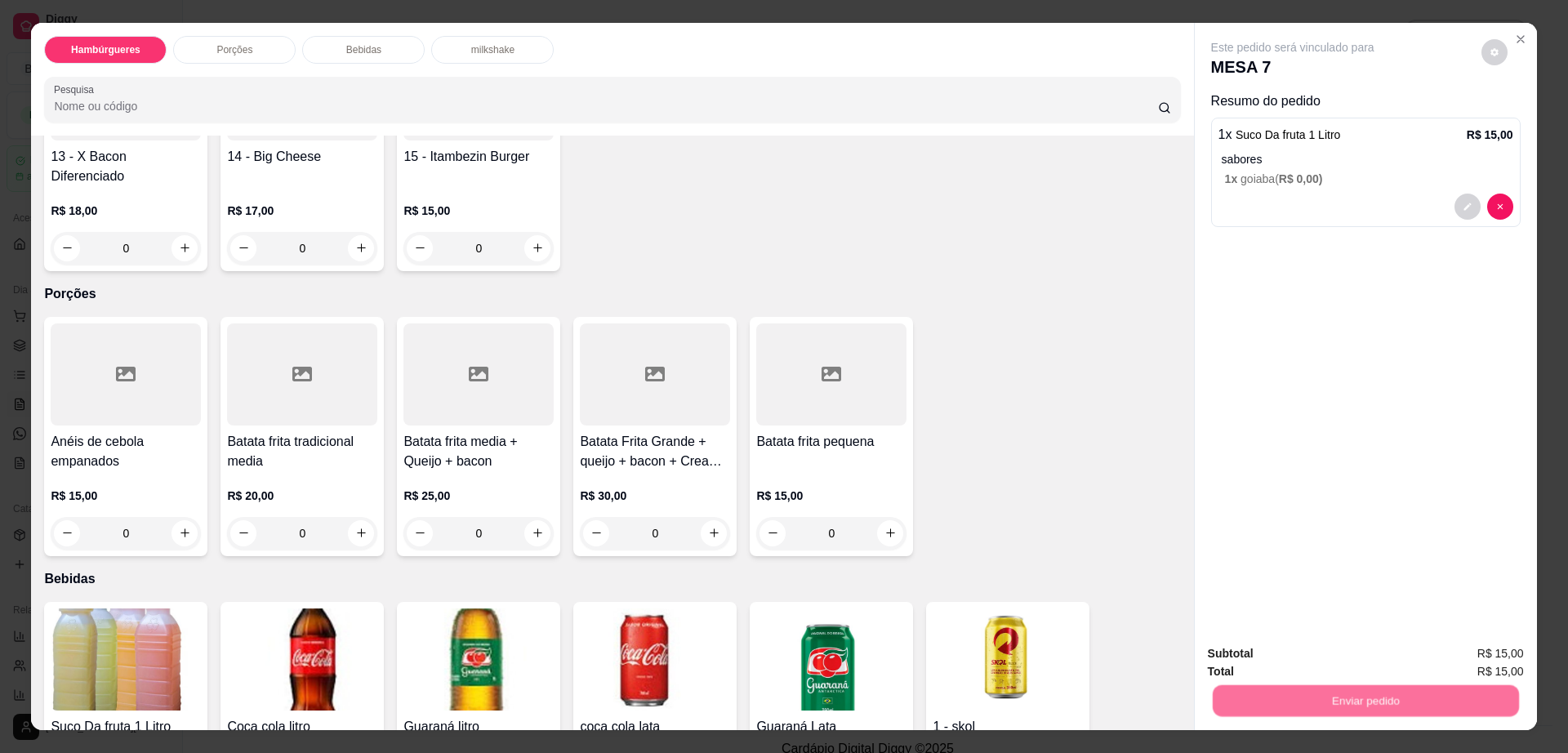
click at [1311, 651] on button "Não registrar e enviar pedido" at bounding box center [1309, 660] width 170 height 31
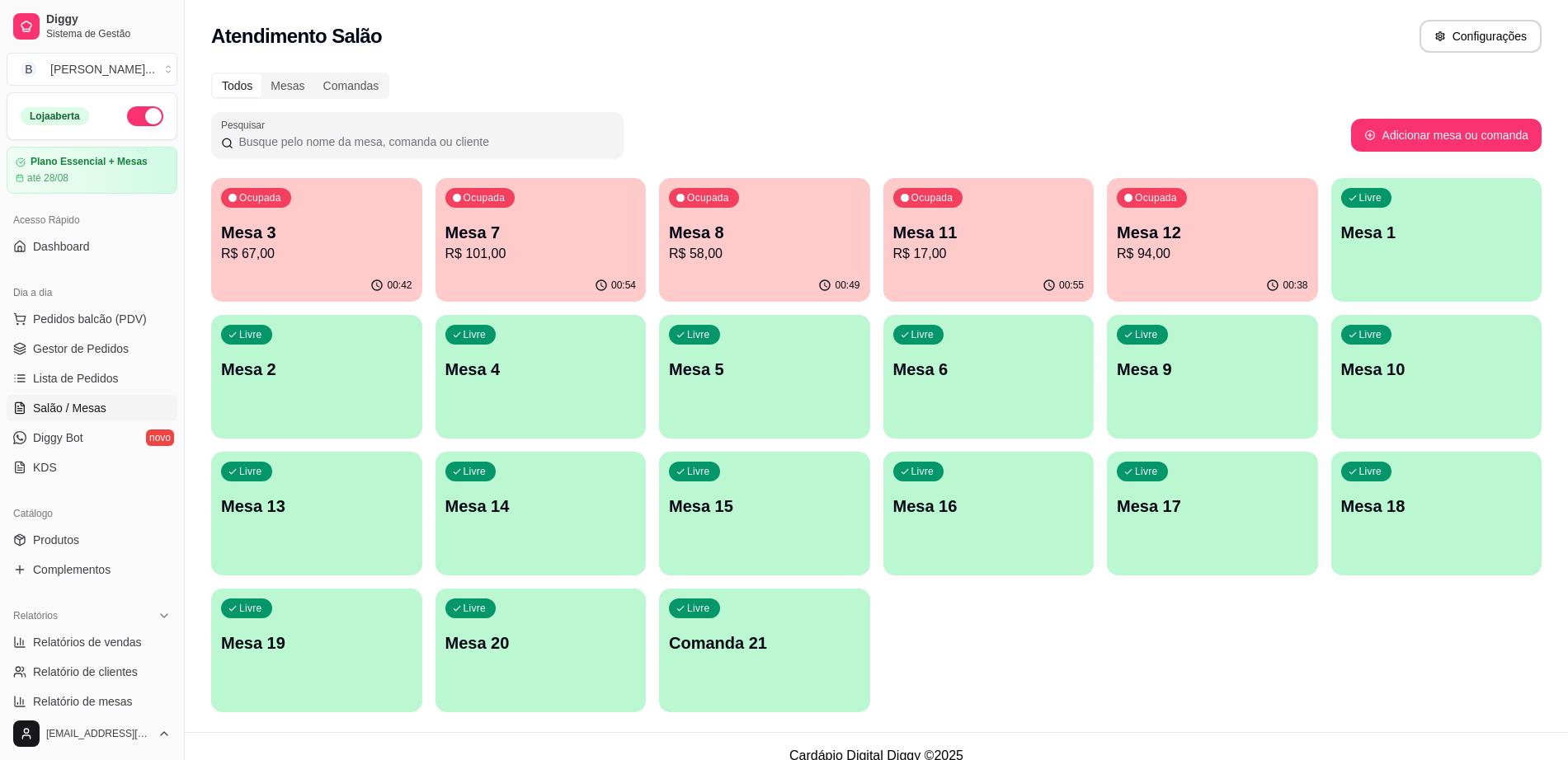
click at [1182, 276] on div "00:38" at bounding box center [1213, 286] width 212 height 32
click at [65, 335] on link "Gestor de Pedidos" at bounding box center [92, 349] width 171 height 26
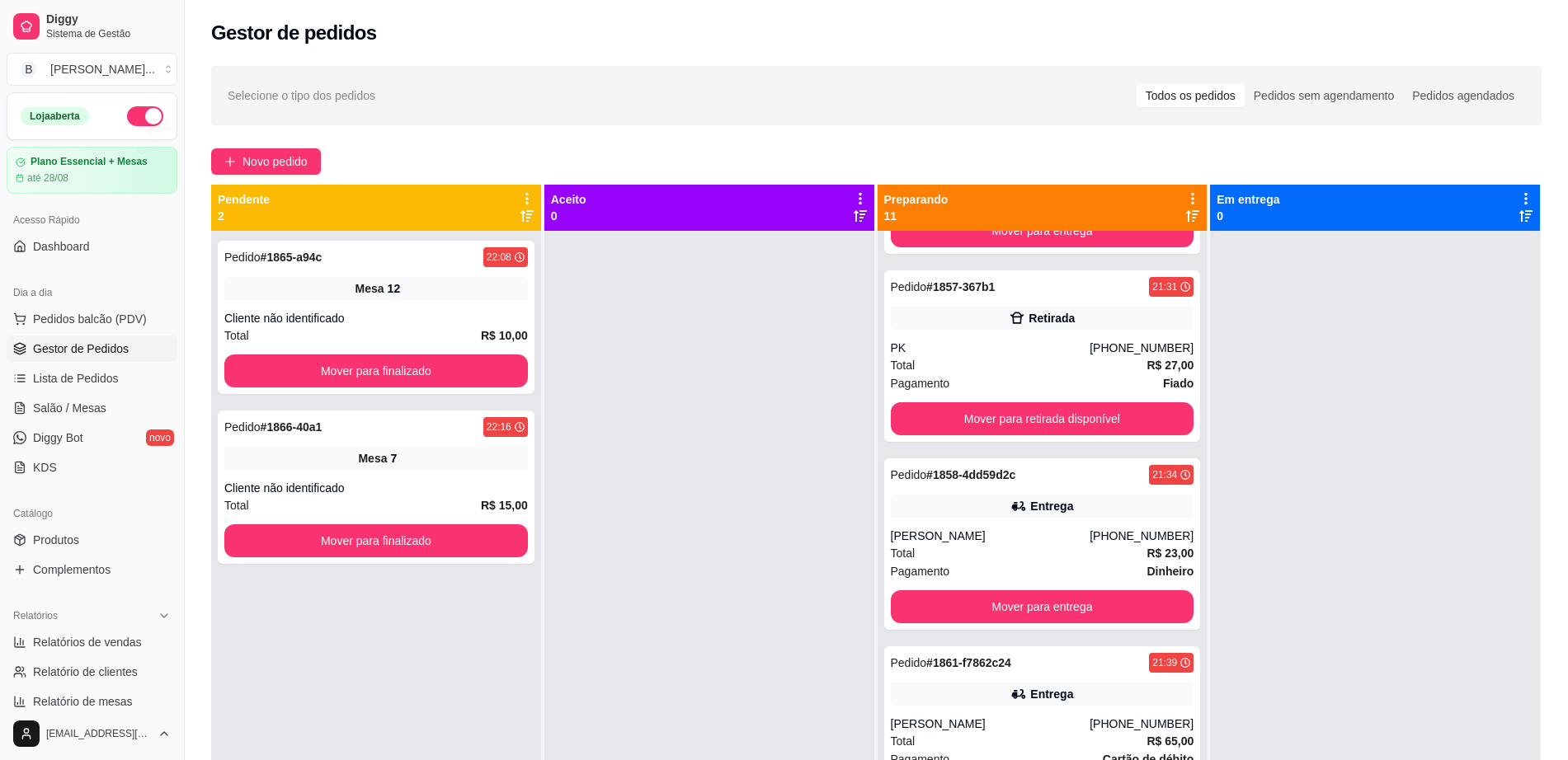
scroll to position [927, 0]
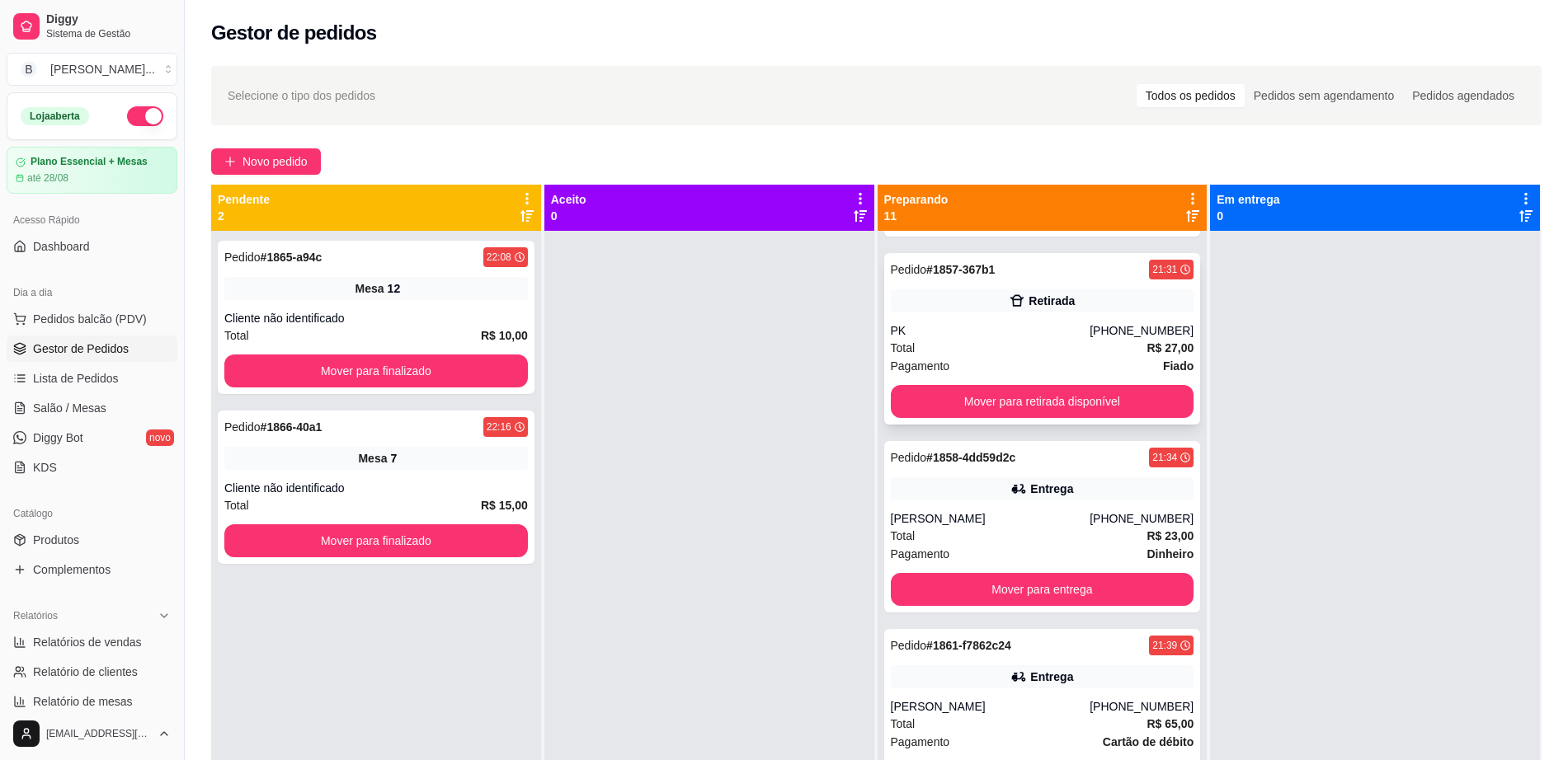
click at [1011, 303] on icon at bounding box center [1017, 301] width 14 height 11
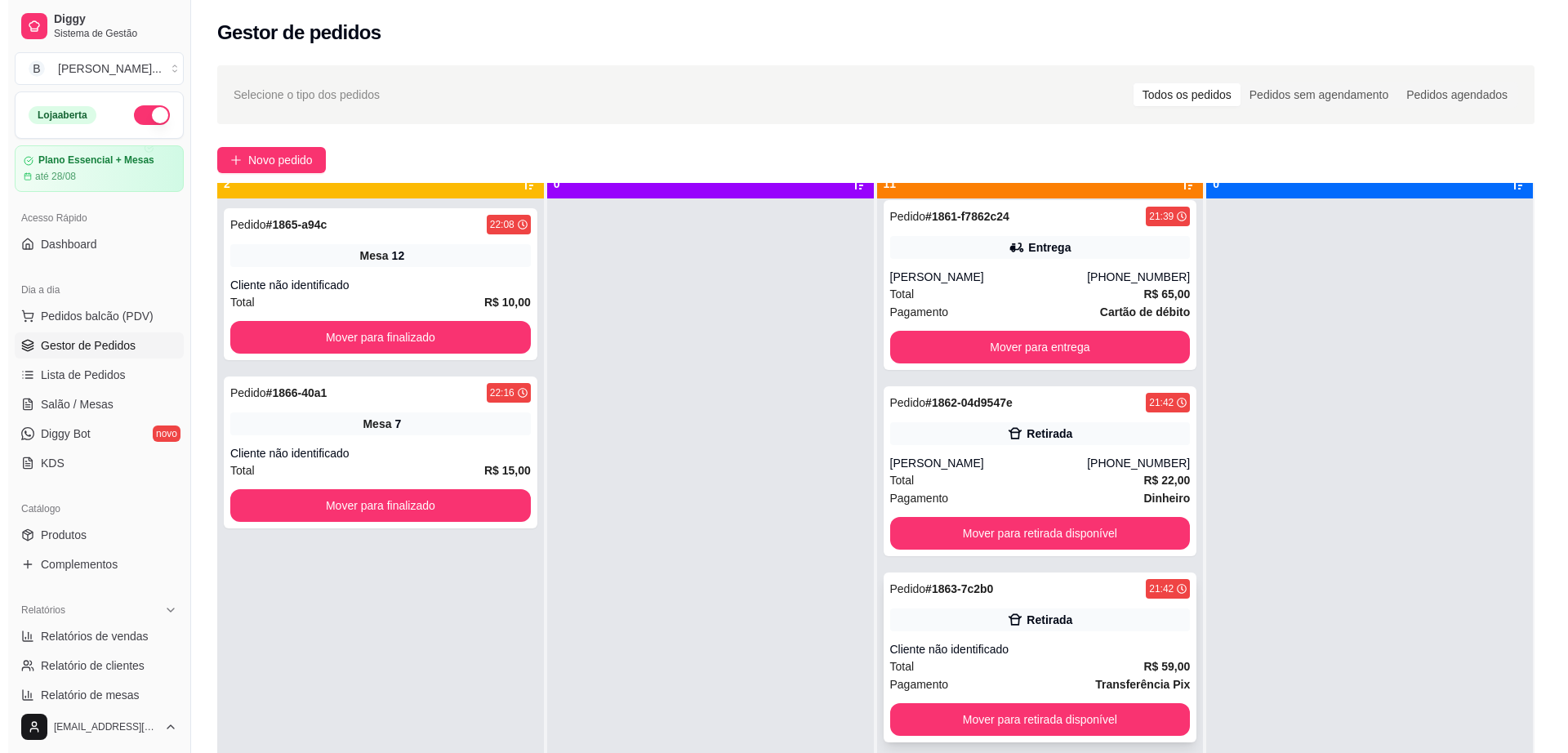
scroll to position [46, 0]
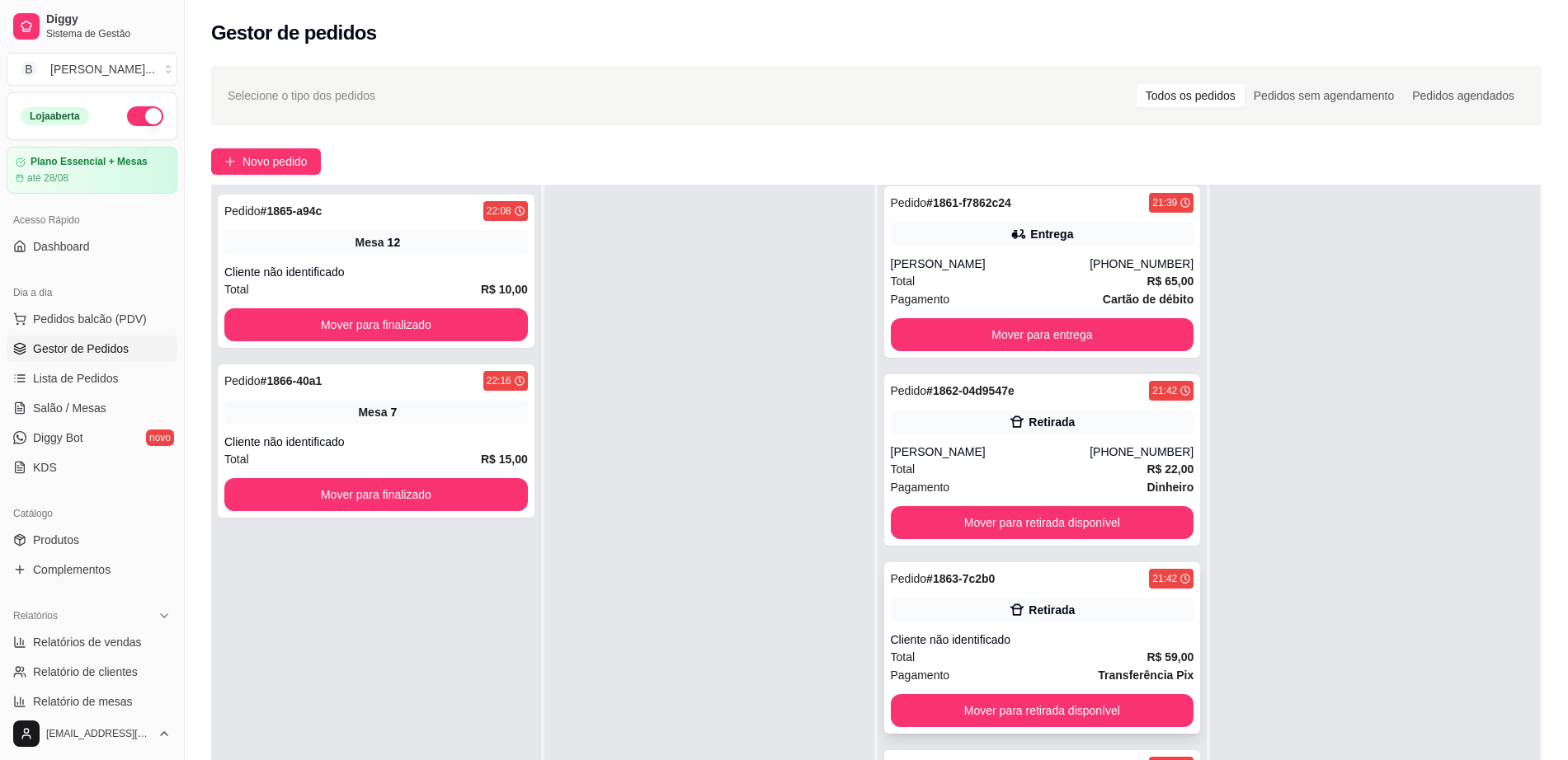
click at [1042, 578] on div "Pedido # 1863-7c2b0 21:42" at bounding box center [1043, 579] width 304 height 20
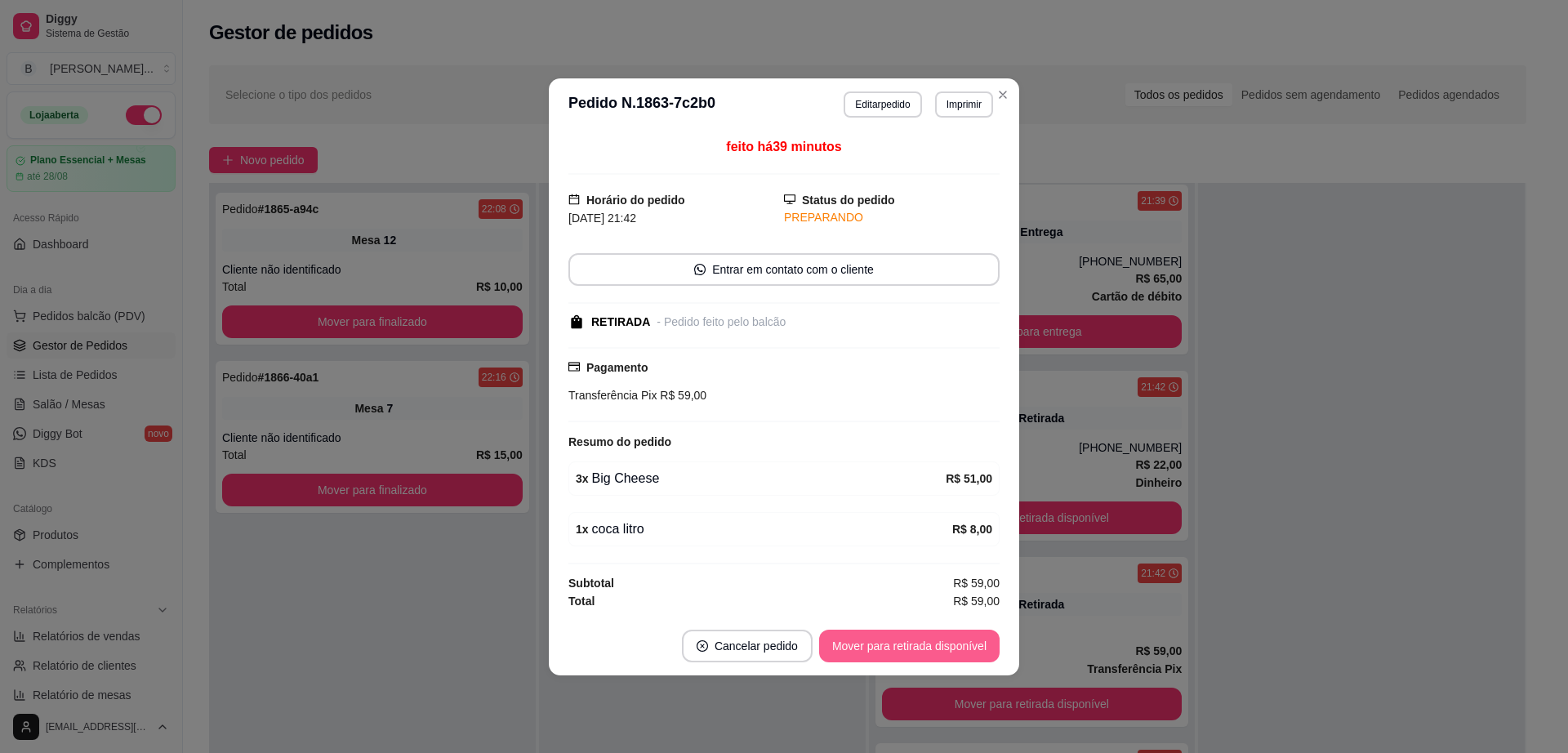
click at [907, 631] on button "Mover para retirada disponível" at bounding box center [909, 646] width 181 height 33
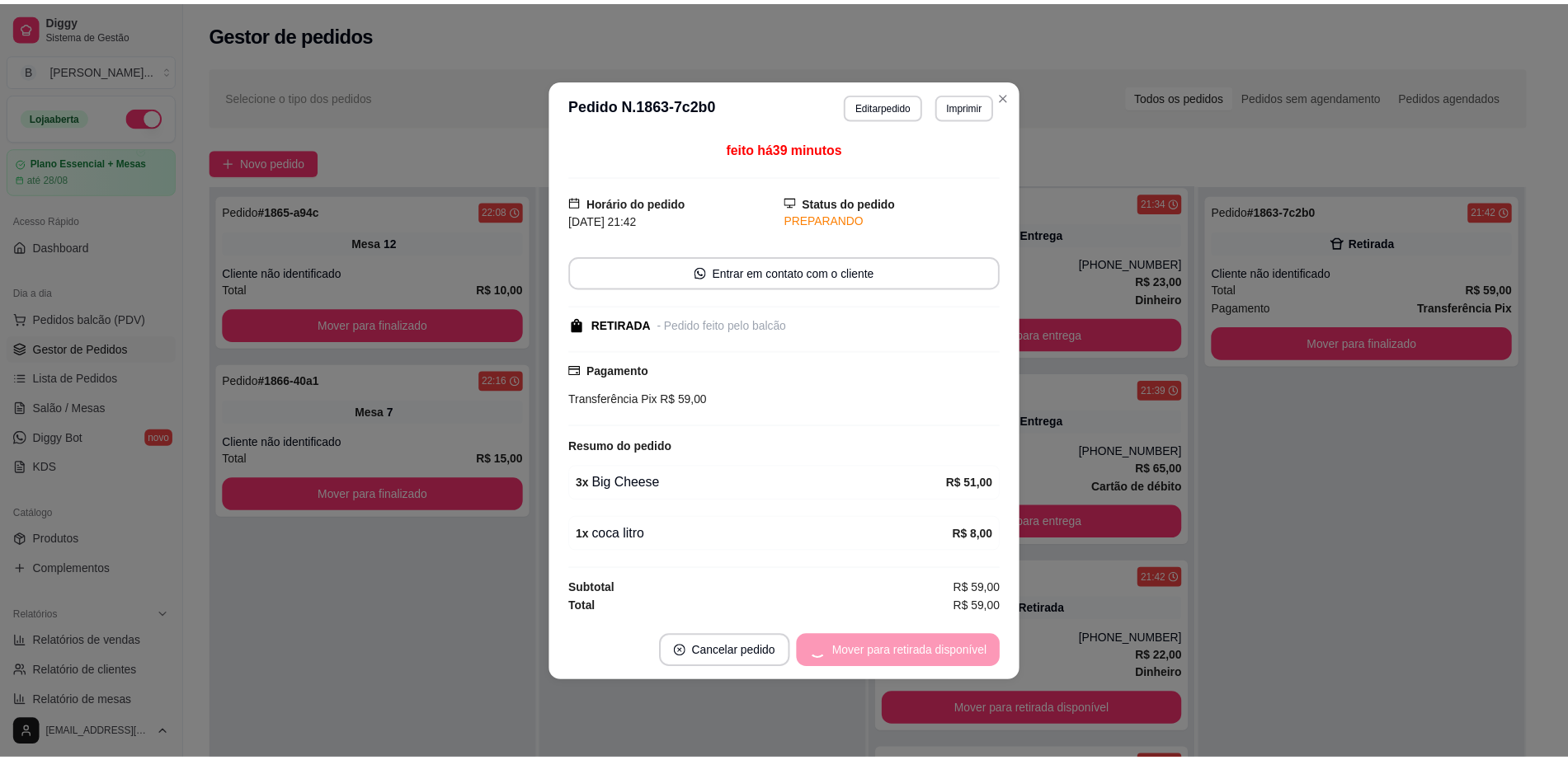
scroll to position [1136, 0]
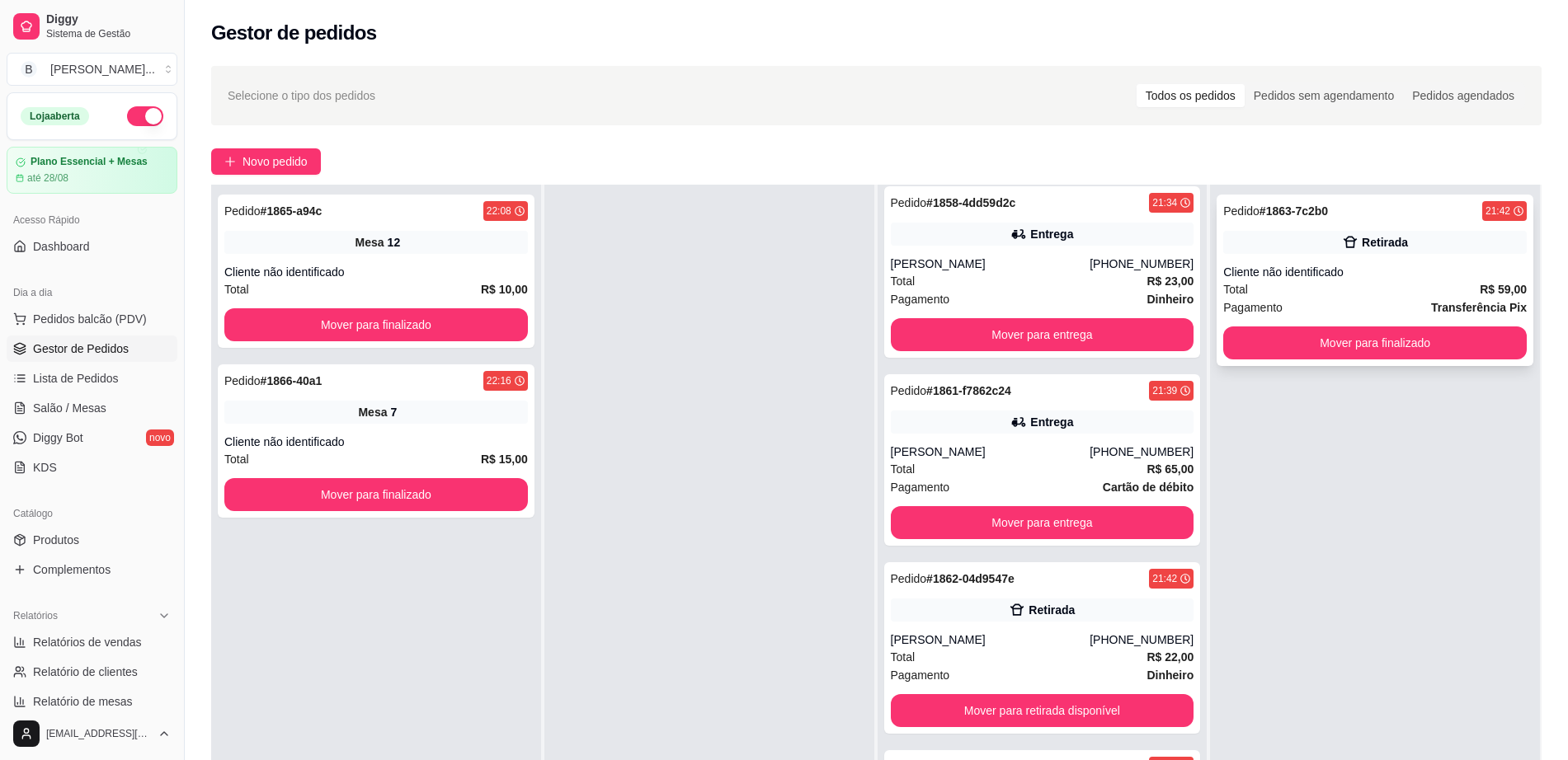
click at [1358, 224] on div "Pedido # 1863-7c2b0 21:42 Retirada Cliente não identificado Total R$ 59,00 Paga…" at bounding box center [1375, 280] width 317 height 172
click at [98, 640] on span "Relatórios de vendas" at bounding box center [87, 643] width 109 height 17
select select "ALL"
select select "0"
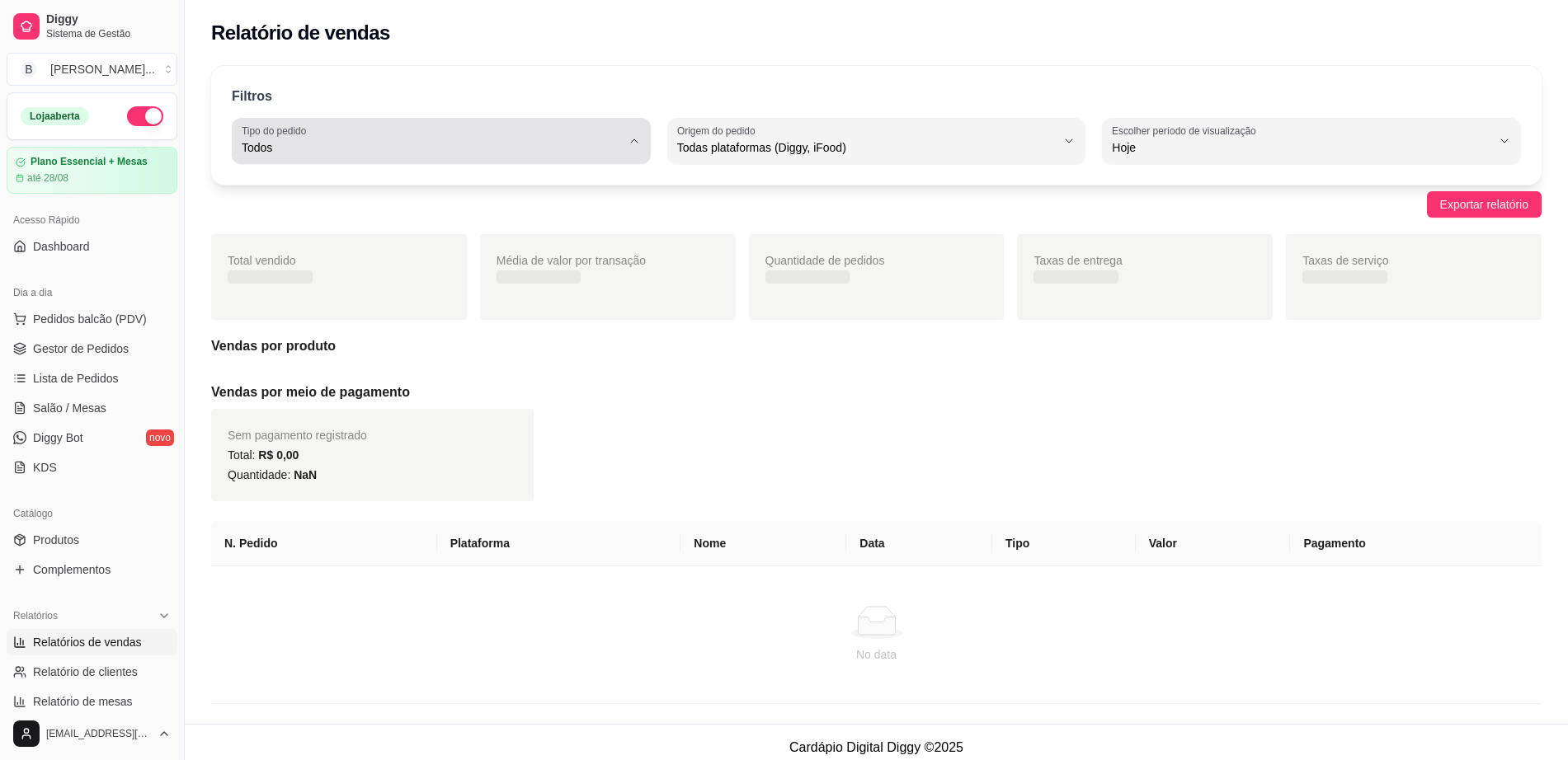
click at [348, 134] on div "Todos" at bounding box center [431, 141] width 380 height 33
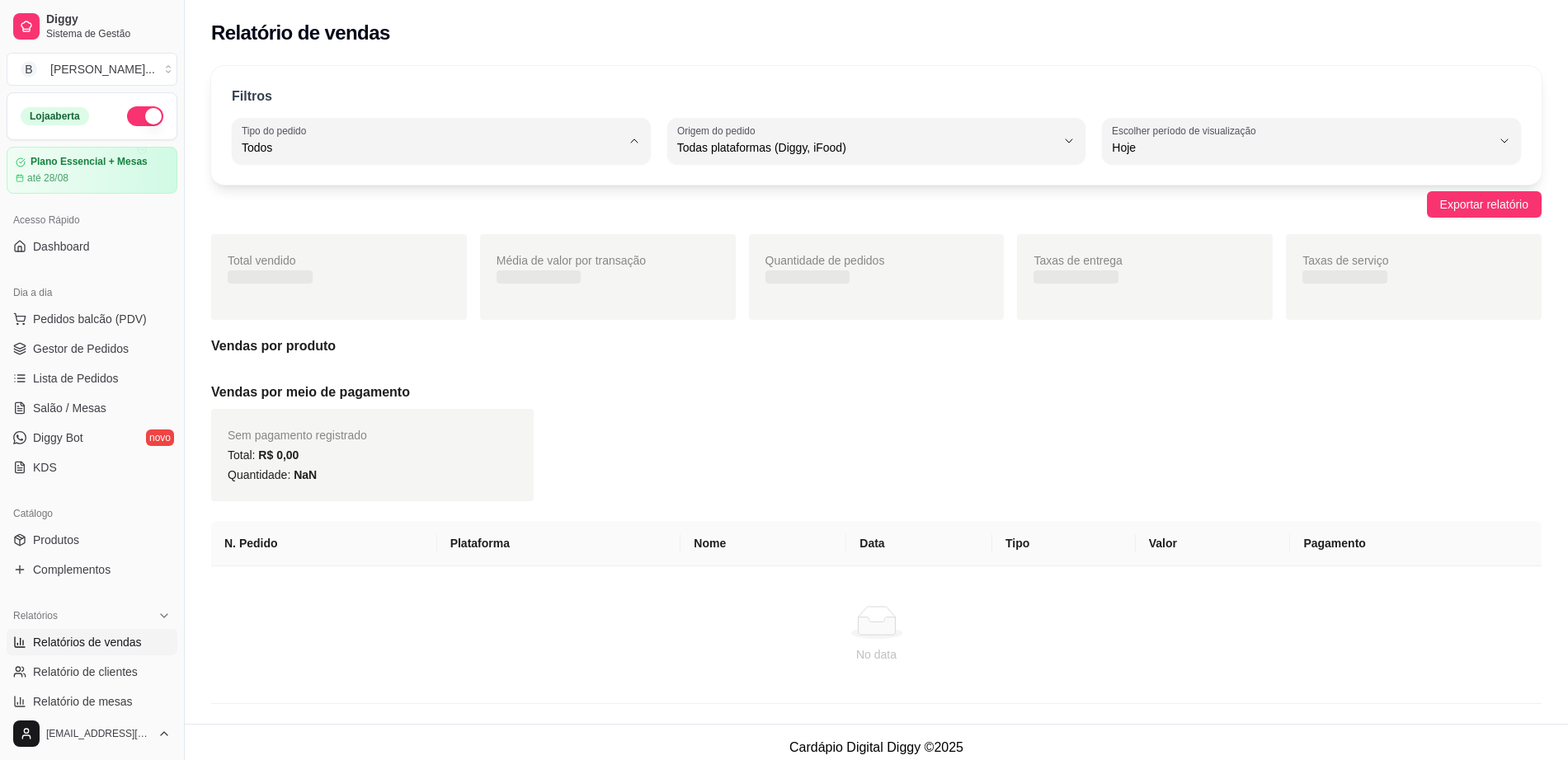
click at [340, 220] on span "Entrega" at bounding box center [433, 213] width 361 height 16
type input "DELIVERY"
select select "DELIVERY"
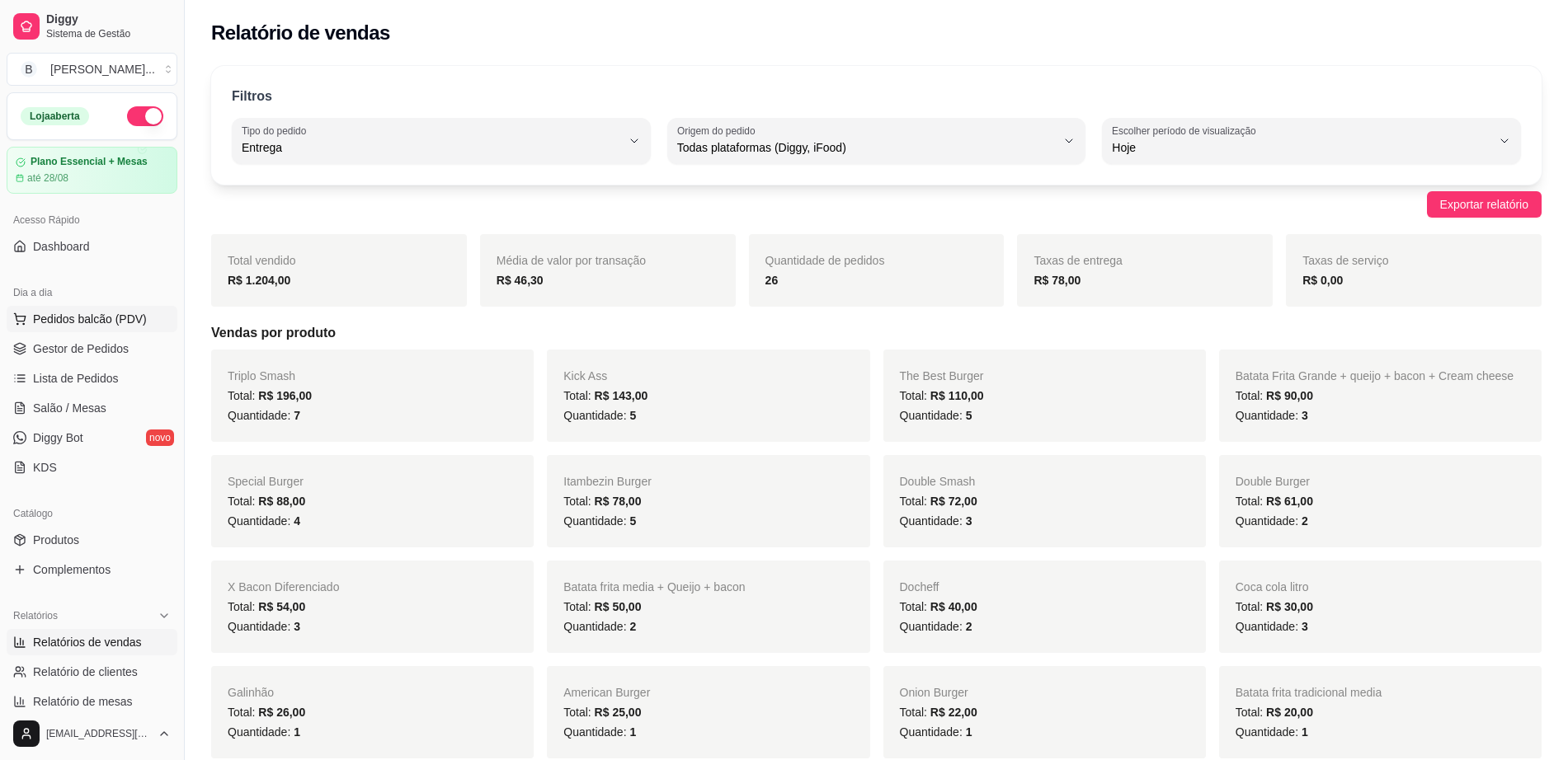
click at [104, 315] on span "Pedidos balcão (PDV)" at bounding box center [89, 319] width 114 height 17
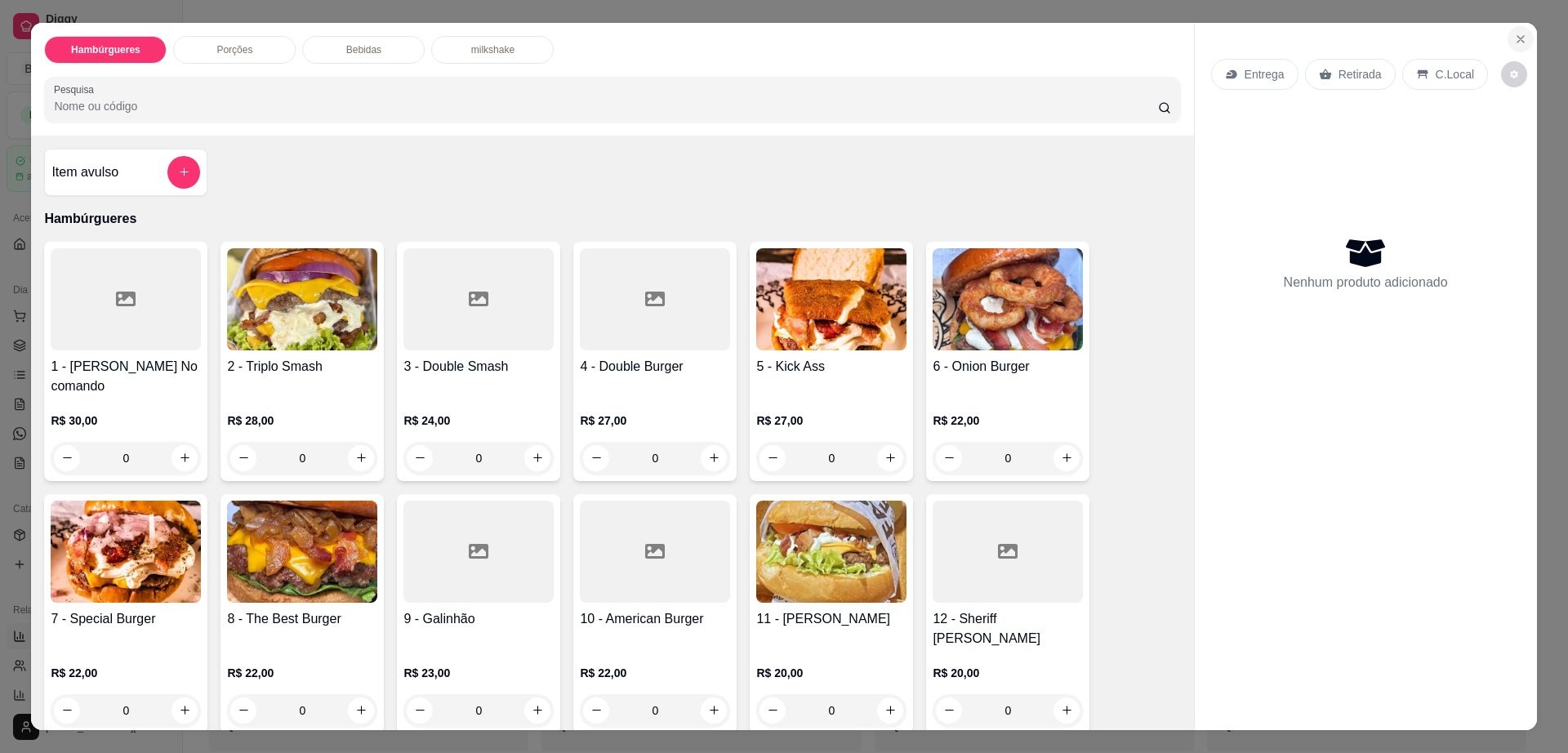
click at [1514, 40] on icon "Close" at bounding box center [1521, 39] width 13 height 13
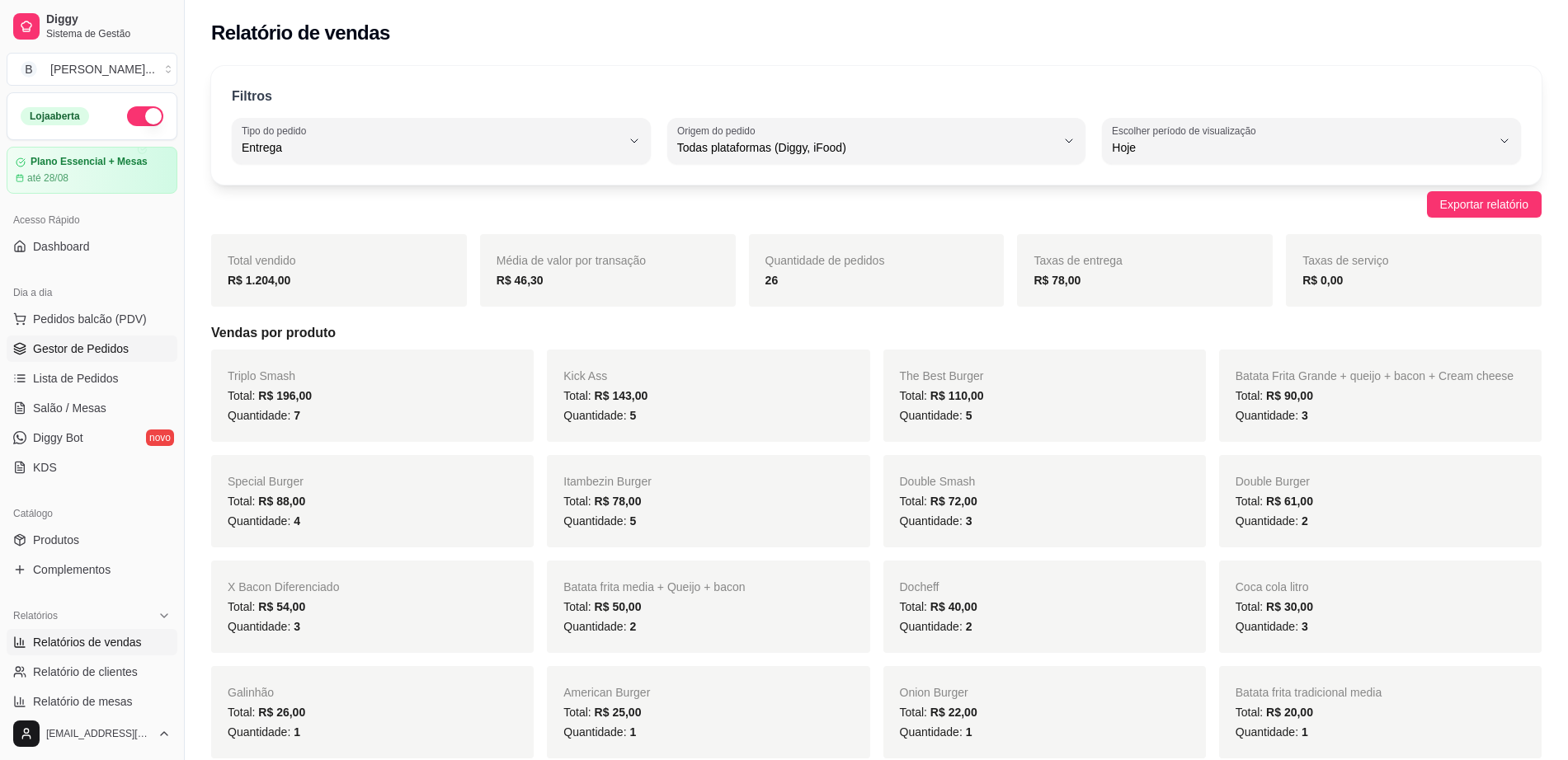
click at [68, 356] on span "Gestor de Pedidos" at bounding box center [81, 349] width 96 height 17
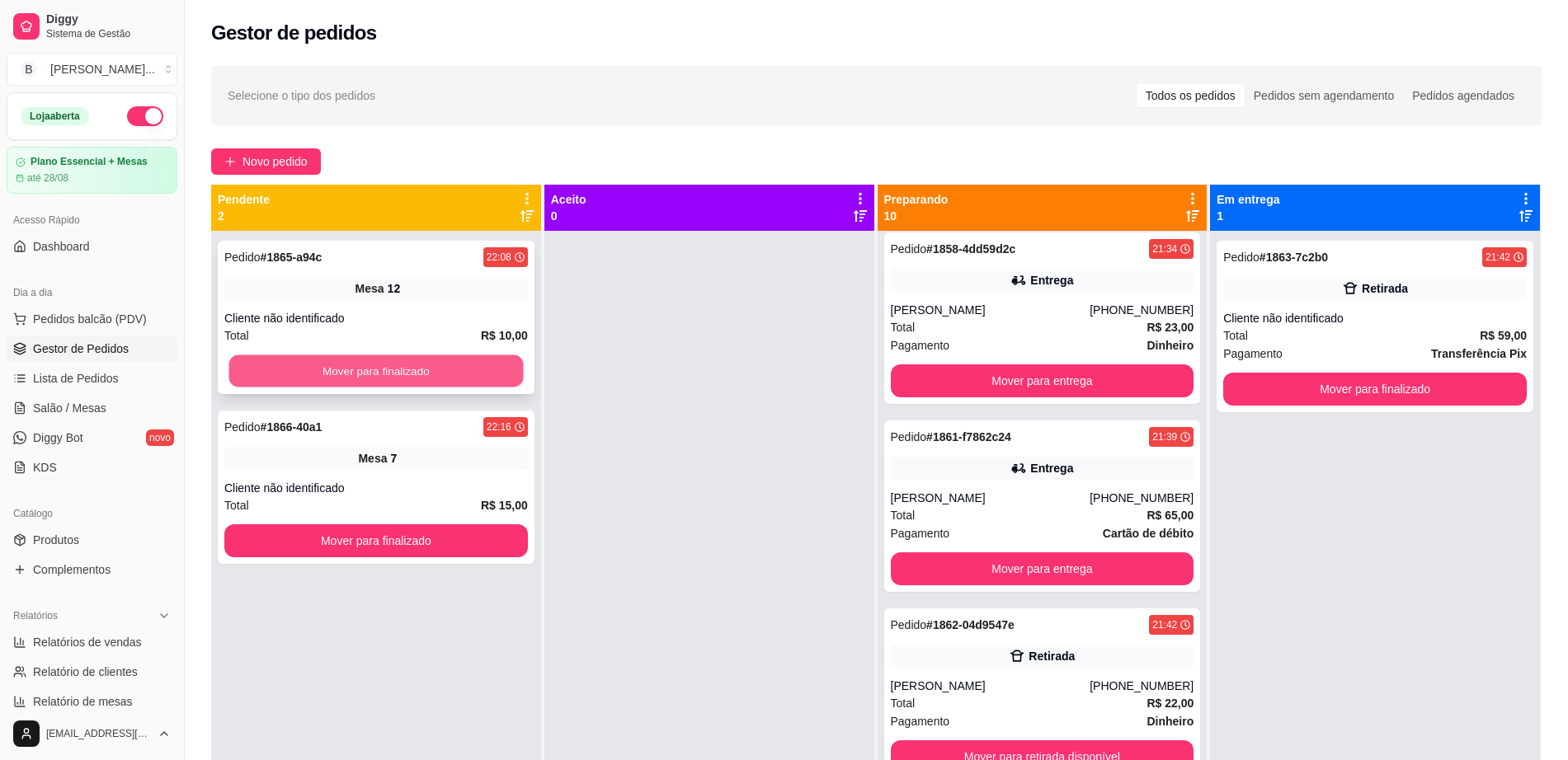
click at [442, 358] on button "Mover para finalizado" at bounding box center [376, 371] width 294 height 32
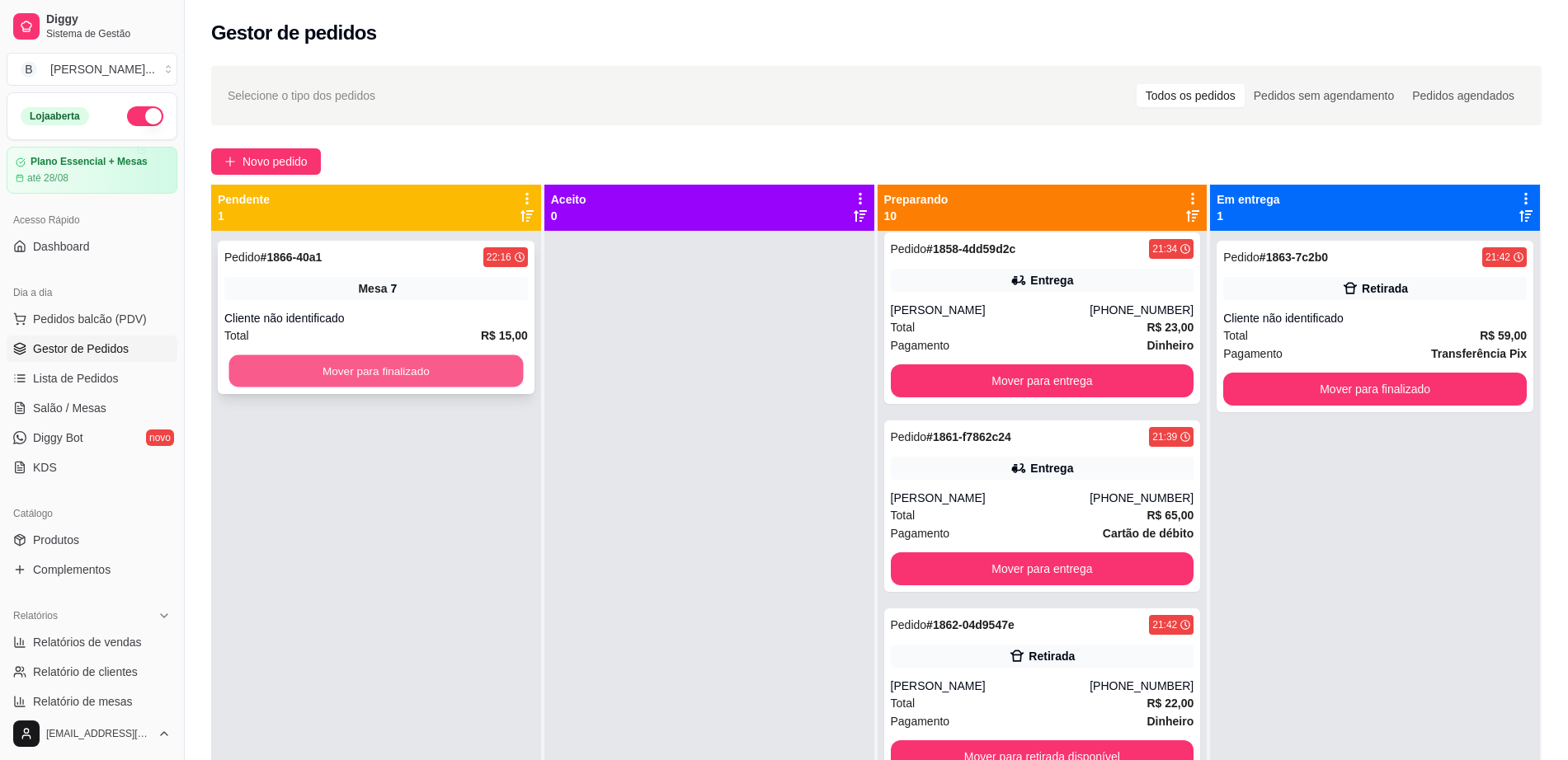
click at [436, 364] on button "Mover para finalizado" at bounding box center [376, 371] width 294 height 32
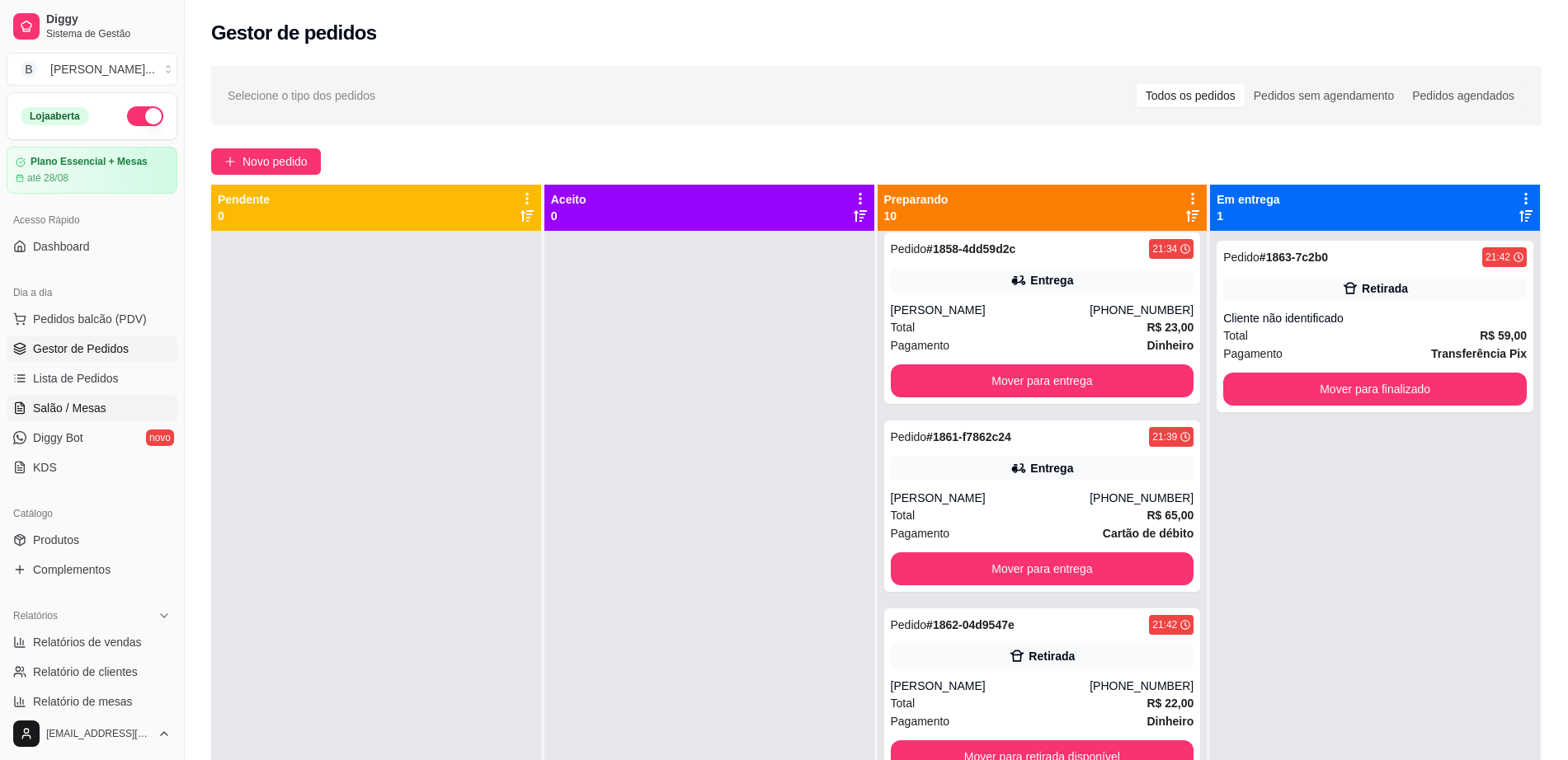
click at [91, 408] on span "Salão / Mesas" at bounding box center [70, 409] width 73 height 17
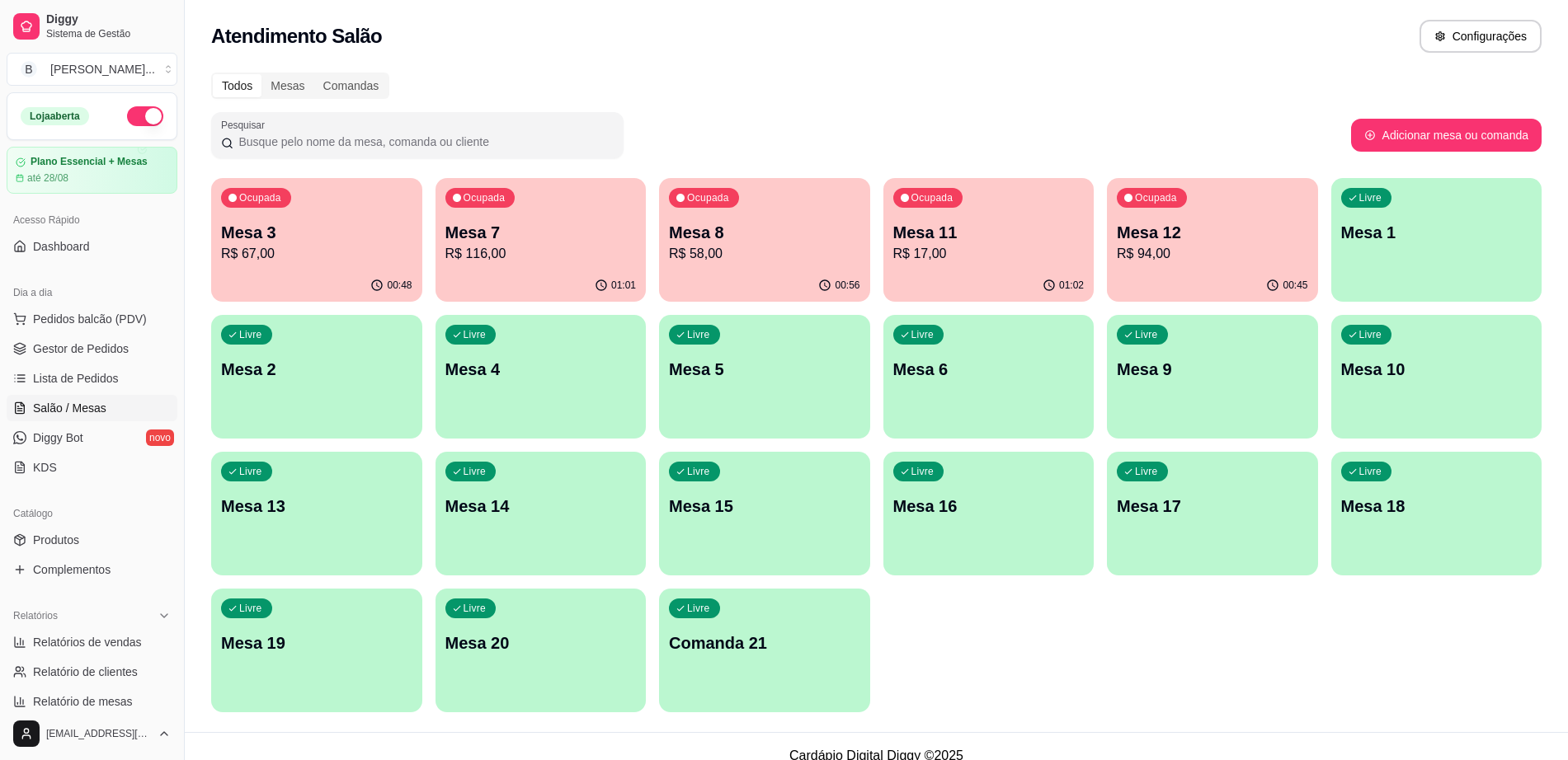
click at [326, 259] on p "R$ 67,00" at bounding box center [317, 254] width 192 height 20
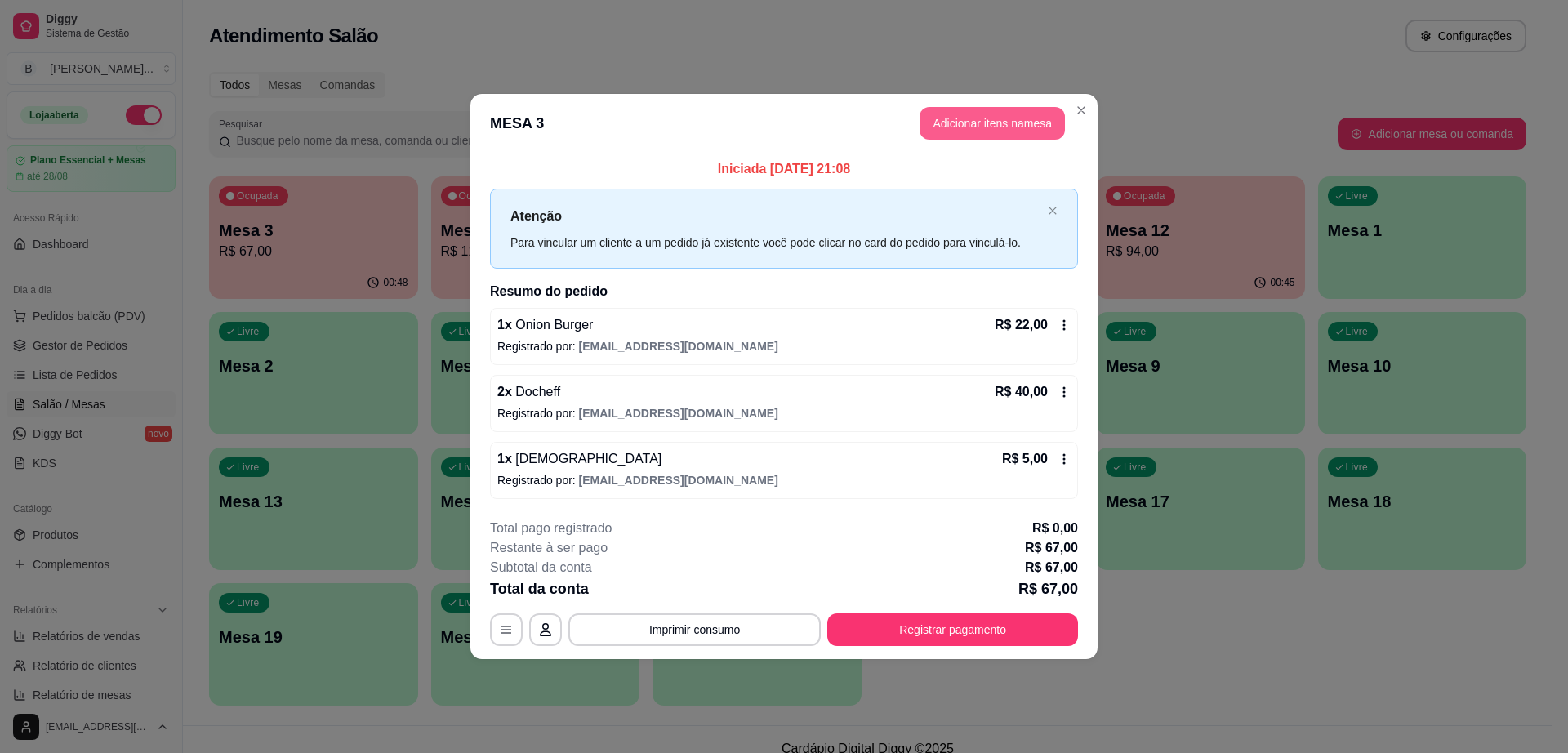
click at [970, 133] on button "Adicionar itens na mesa" at bounding box center [992, 123] width 145 height 33
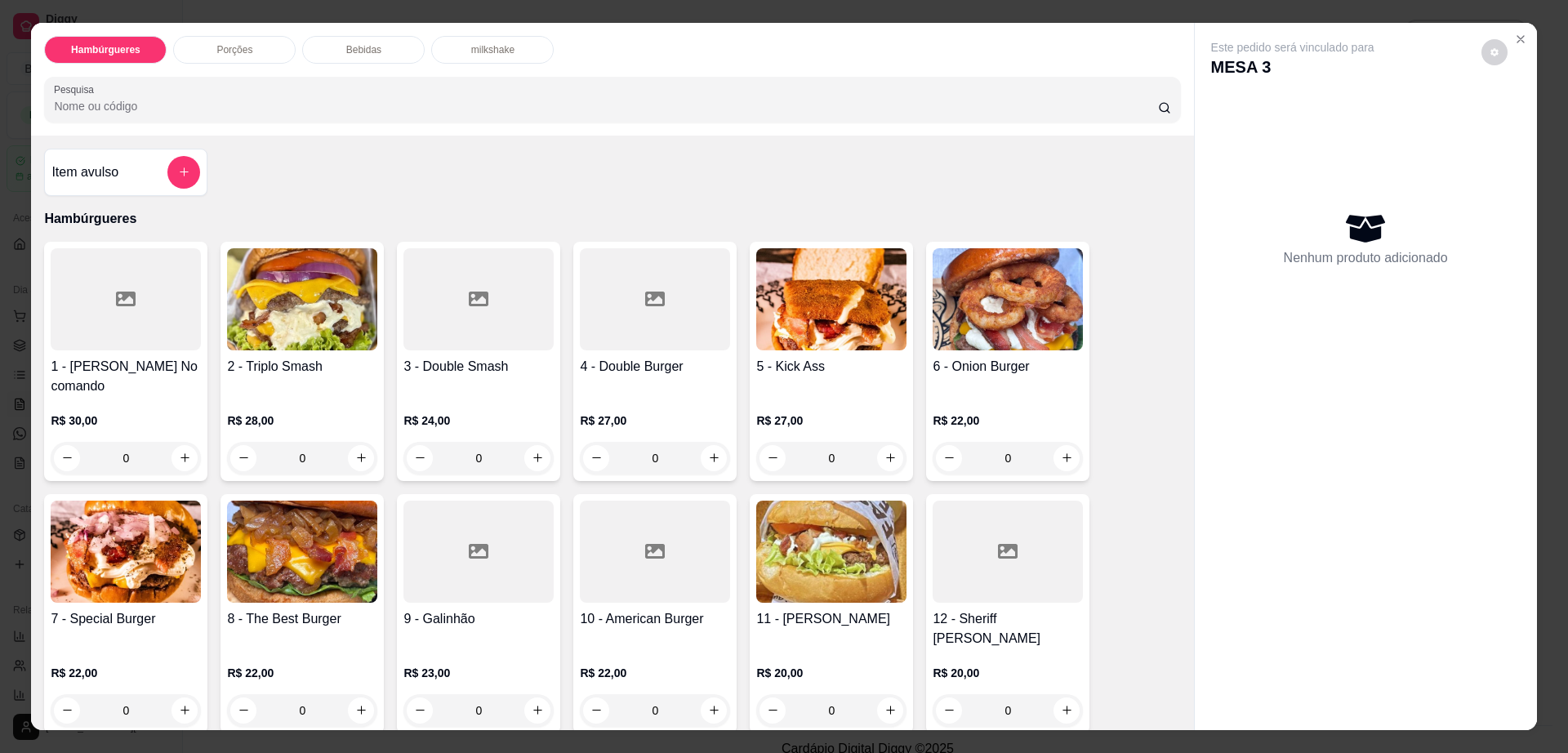
click at [395, 49] on div "Bebidas" at bounding box center [364, 50] width 123 height 28
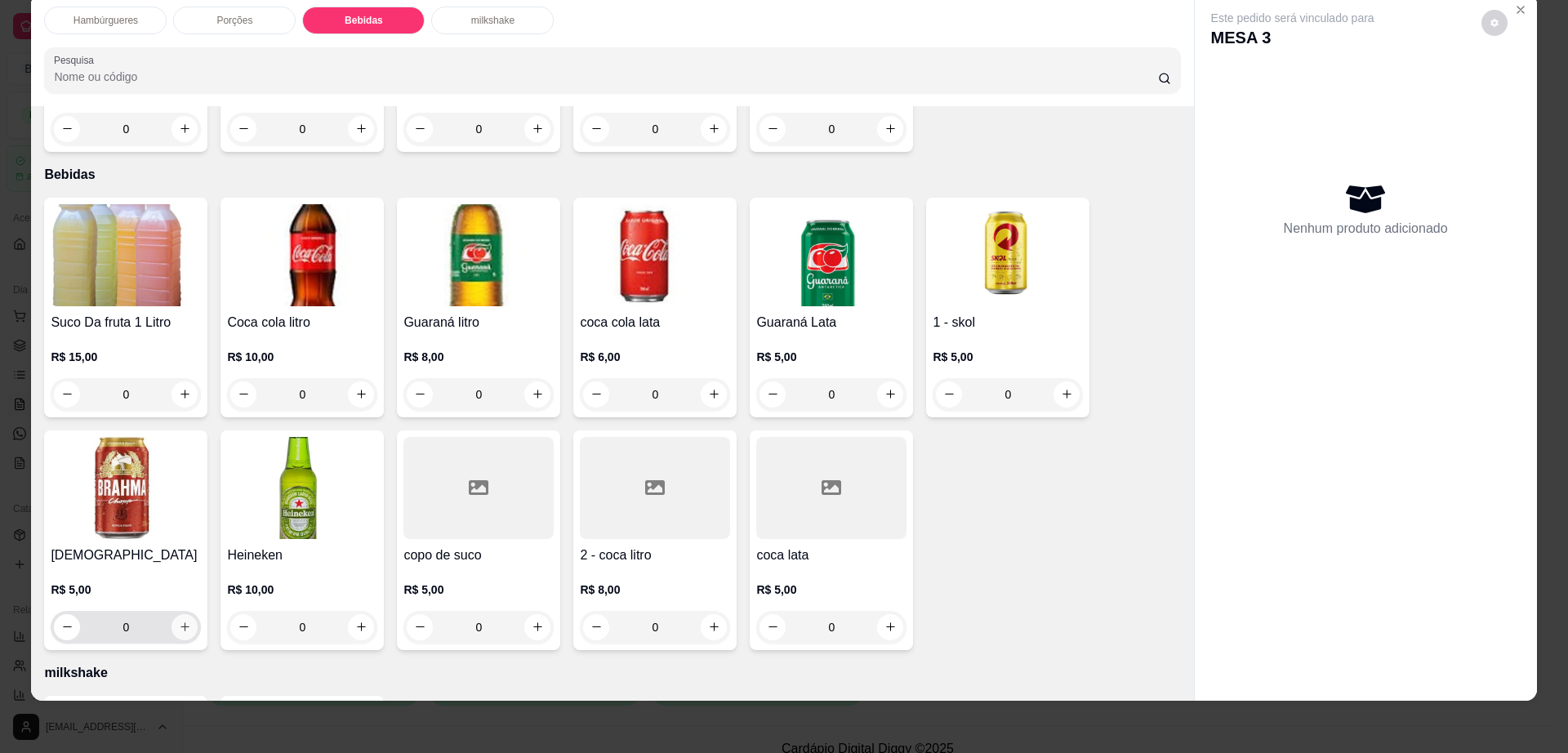
click at [179, 621] on icon "increase-product-quantity" at bounding box center [184, 626] width 12 height 12
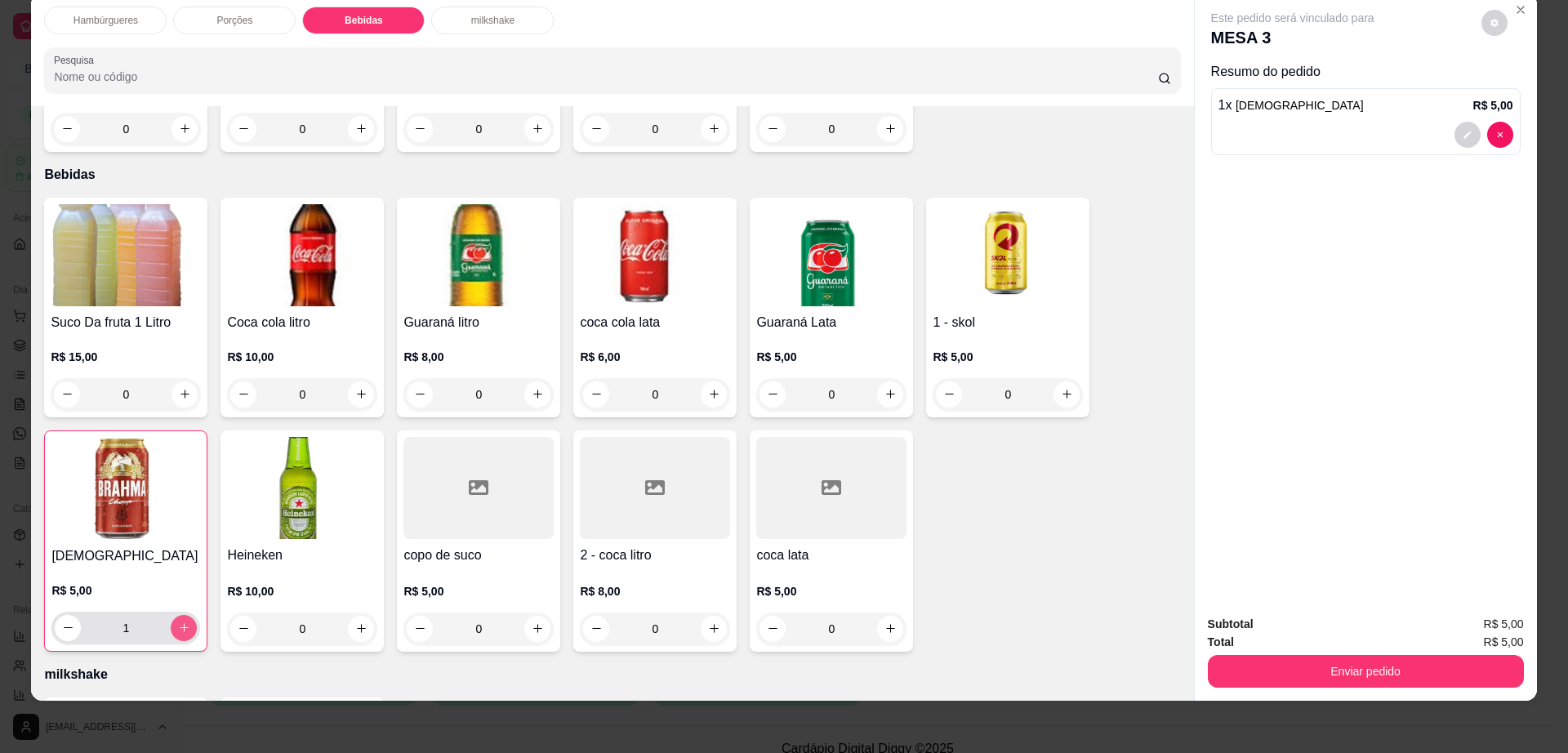
click at [178, 622] on icon "increase-product-quantity" at bounding box center [183, 627] width 12 height 12
type input "2"
click at [708, 623] on icon "increase-product-quantity" at bounding box center [714, 628] width 12 height 12
type input "1"
click at [1494, 23] on button "decrease-product-quantity" at bounding box center [1494, 23] width 26 height 26
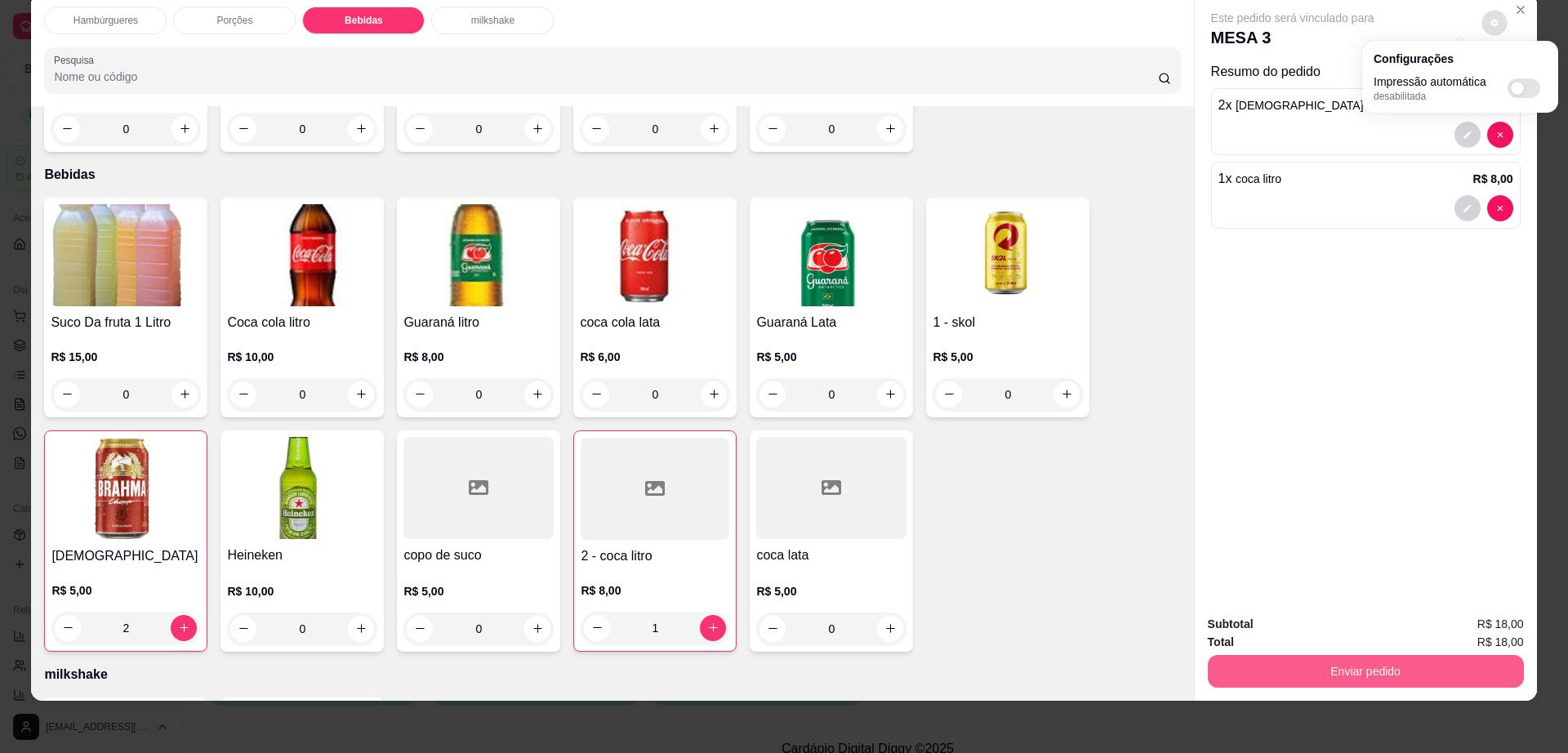
click at [1405, 674] on button "Enviar pedido" at bounding box center [1366, 671] width 316 height 33
click at [1333, 660] on button "Enviar pedido" at bounding box center [1366, 671] width 316 height 33
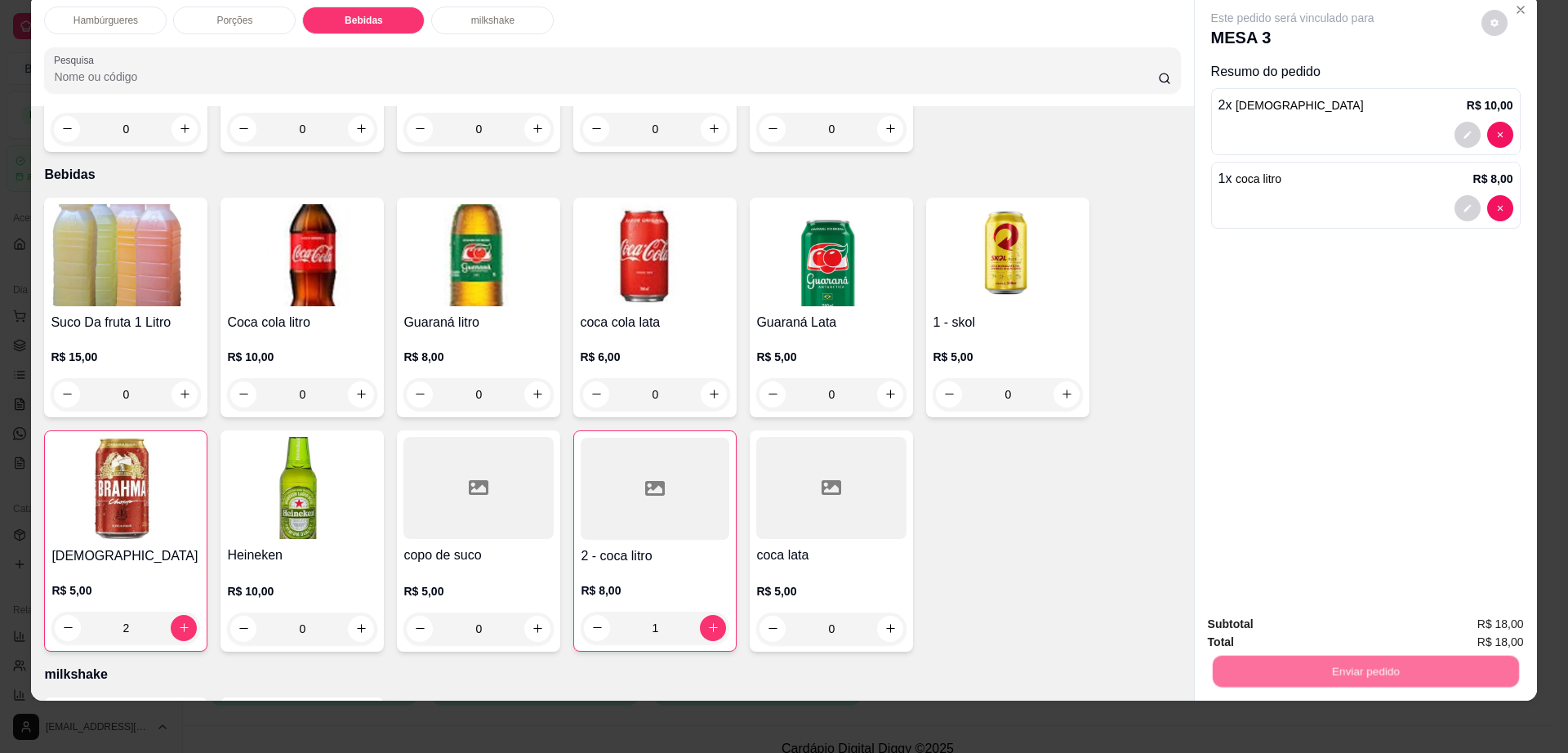
click at [1240, 623] on button "Não registrar e enviar pedido" at bounding box center [1309, 631] width 170 height 31
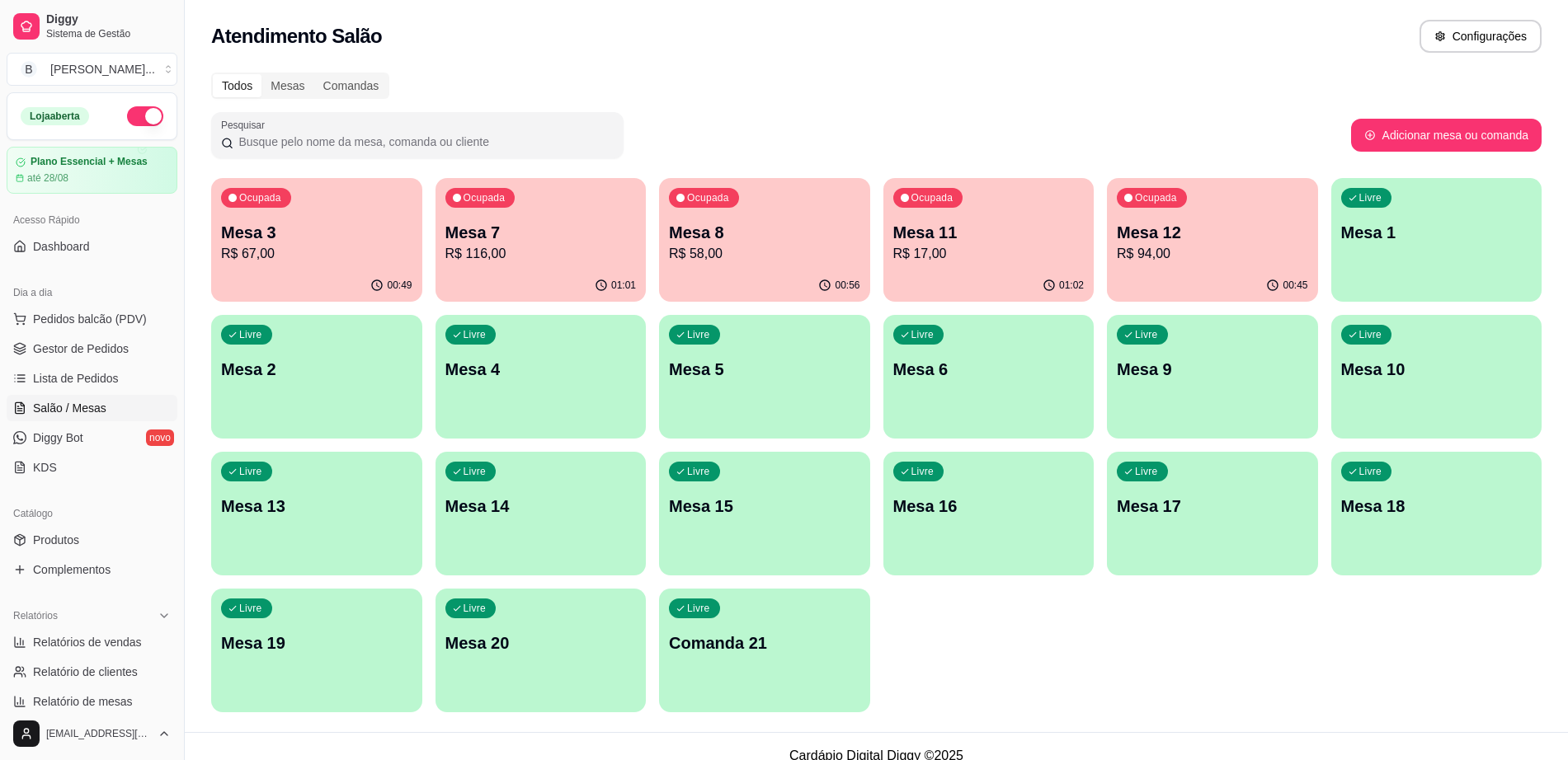
click at [1181, 224] on p "Mesa 12" at bounding box center [1213, 232] width 192 height 23
click at [1190, 199] on div "Ocupada Mesa 12 R$ 94,00" at bounding box center [1213, 224] width 212 height 91
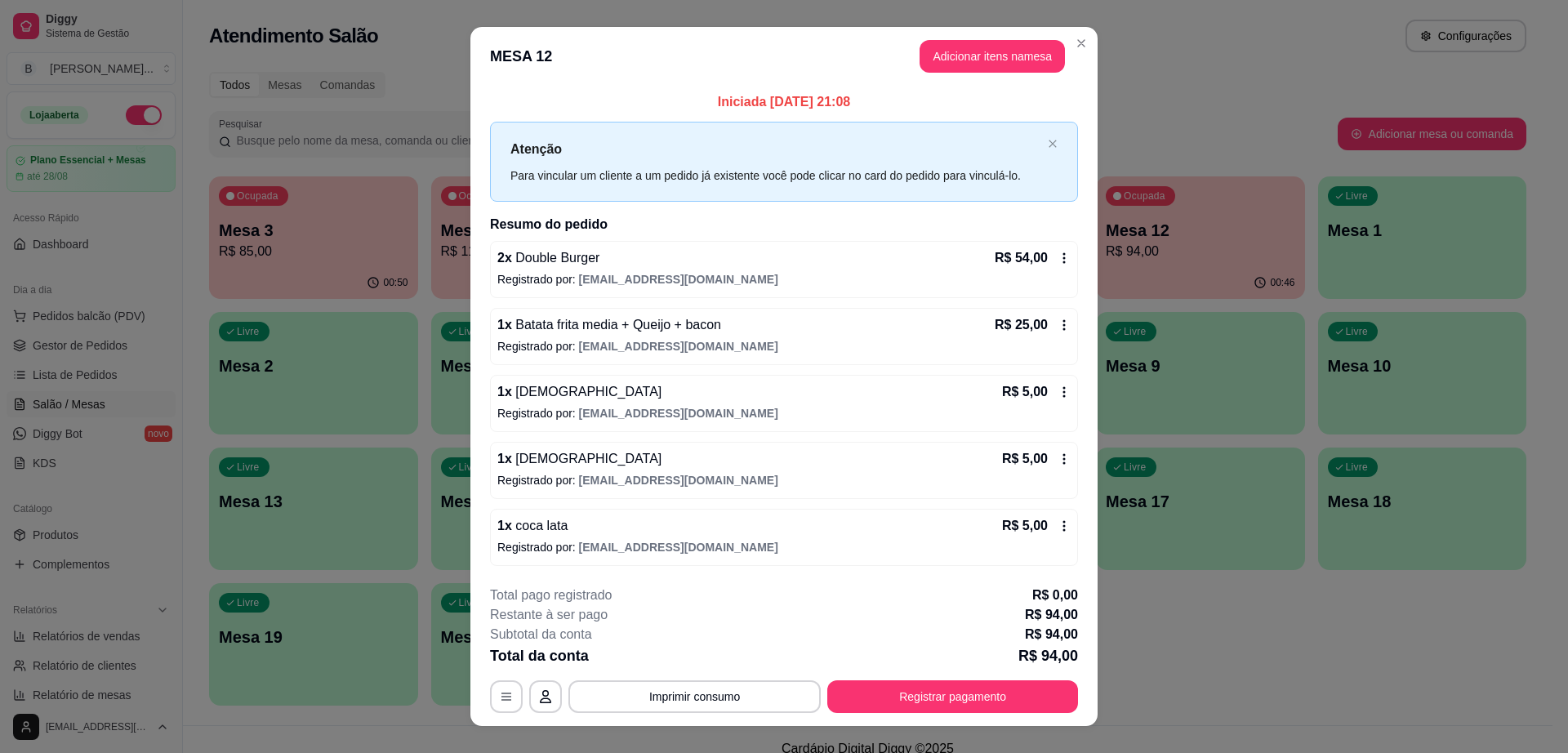
scroll to position [25, 0]
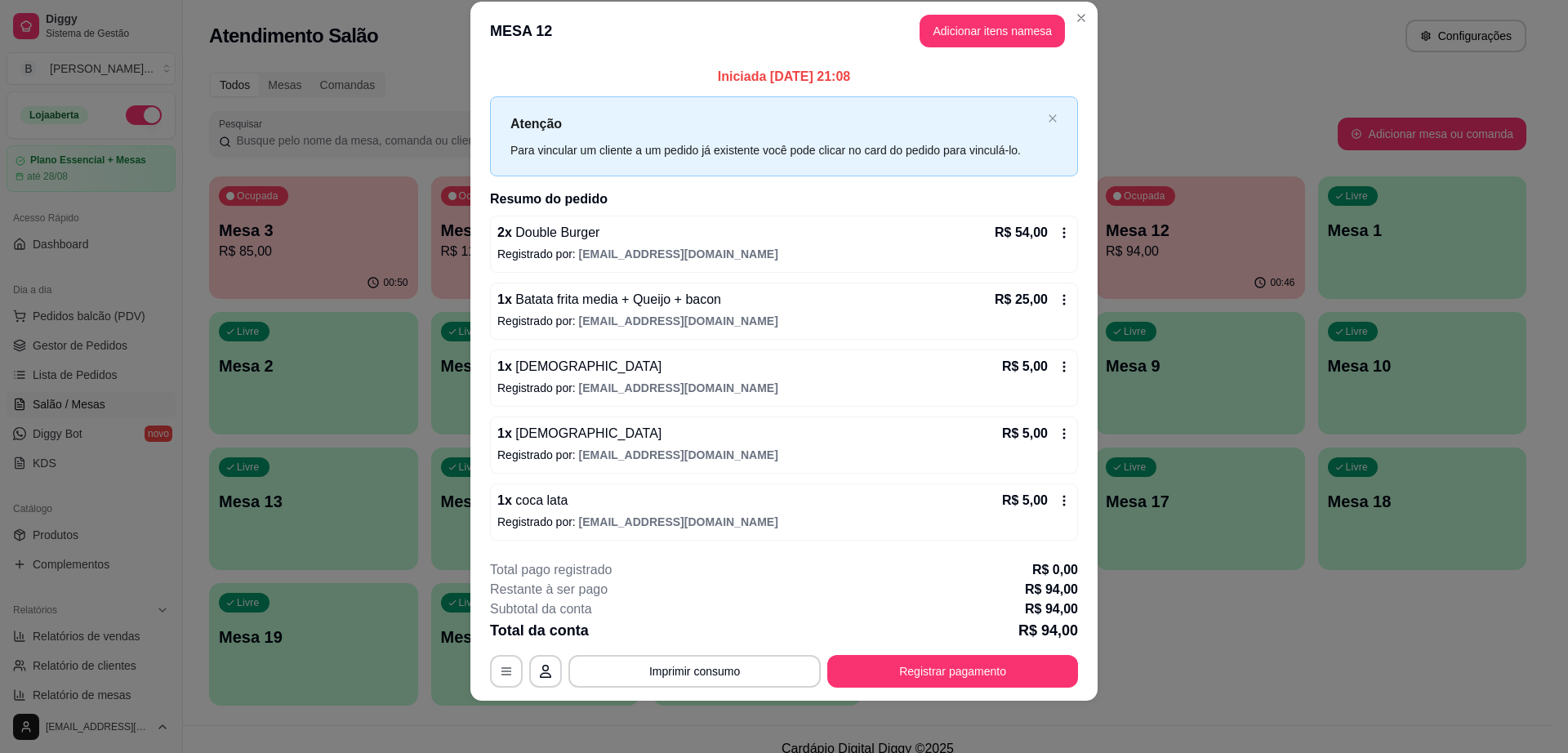
click at [1036, 4] on header "MESA 12 Adicionar itens na mesa" at bounding box center [784, 31] width 627 height 59
click at [1022, 24] on button "Adicionar itens na mesa" at bounding box center [992, 31] width 145 height 33
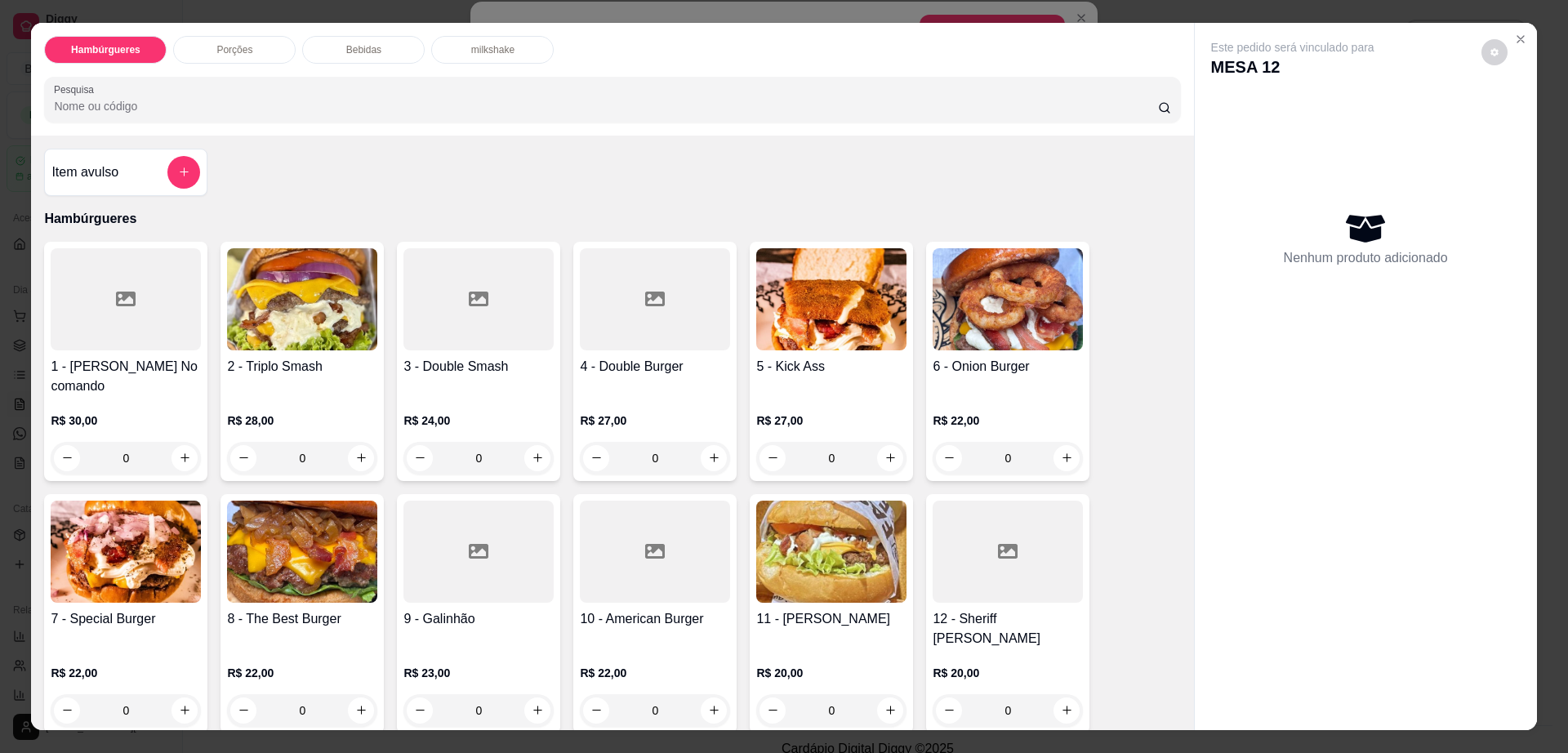
click at [387, 46] on div "Bebidas" at bounding box center [364, 50] width 123 height 28
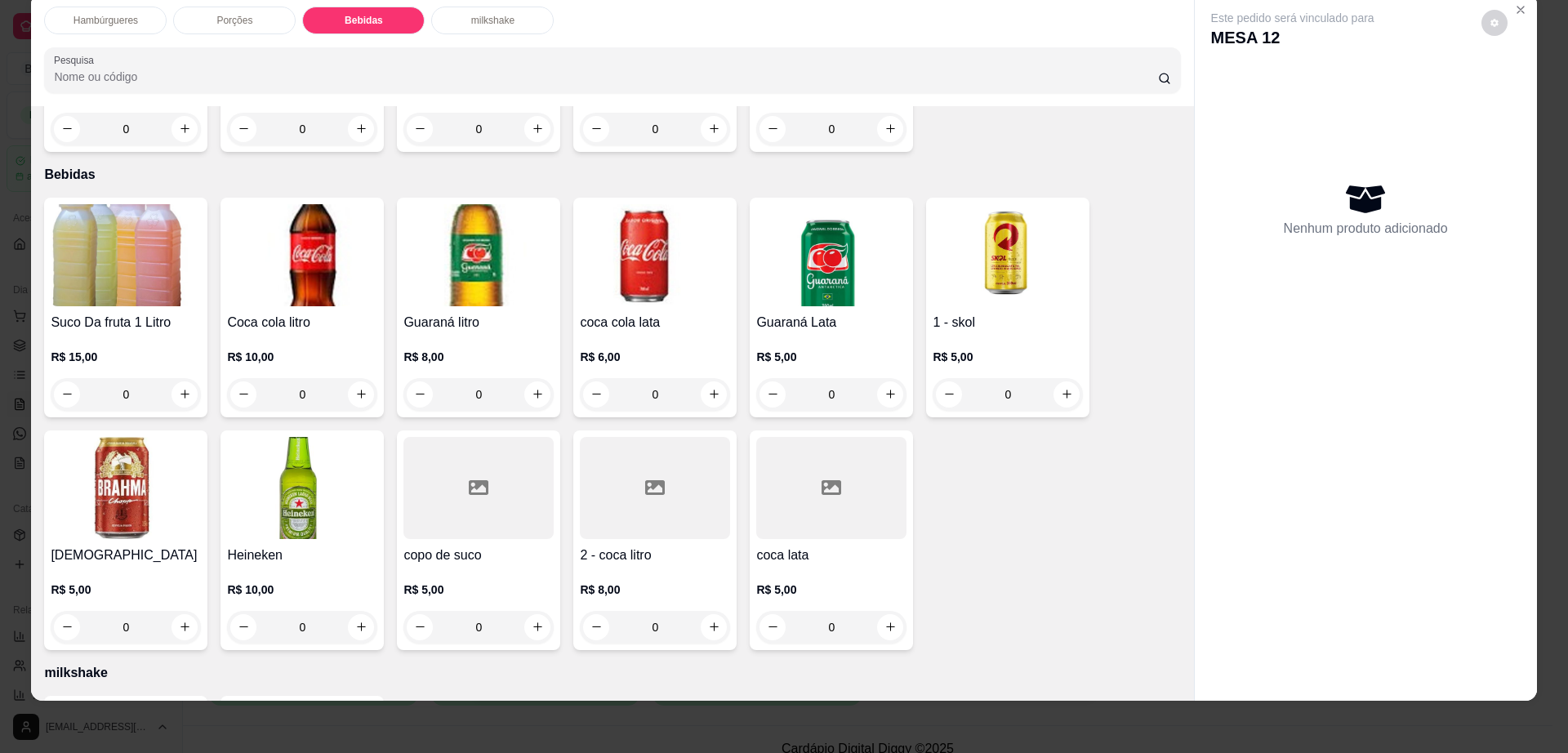
click at [616, 545] on h4 "2 - coca litro" at bounding box center [654, 555] width 150 height 20
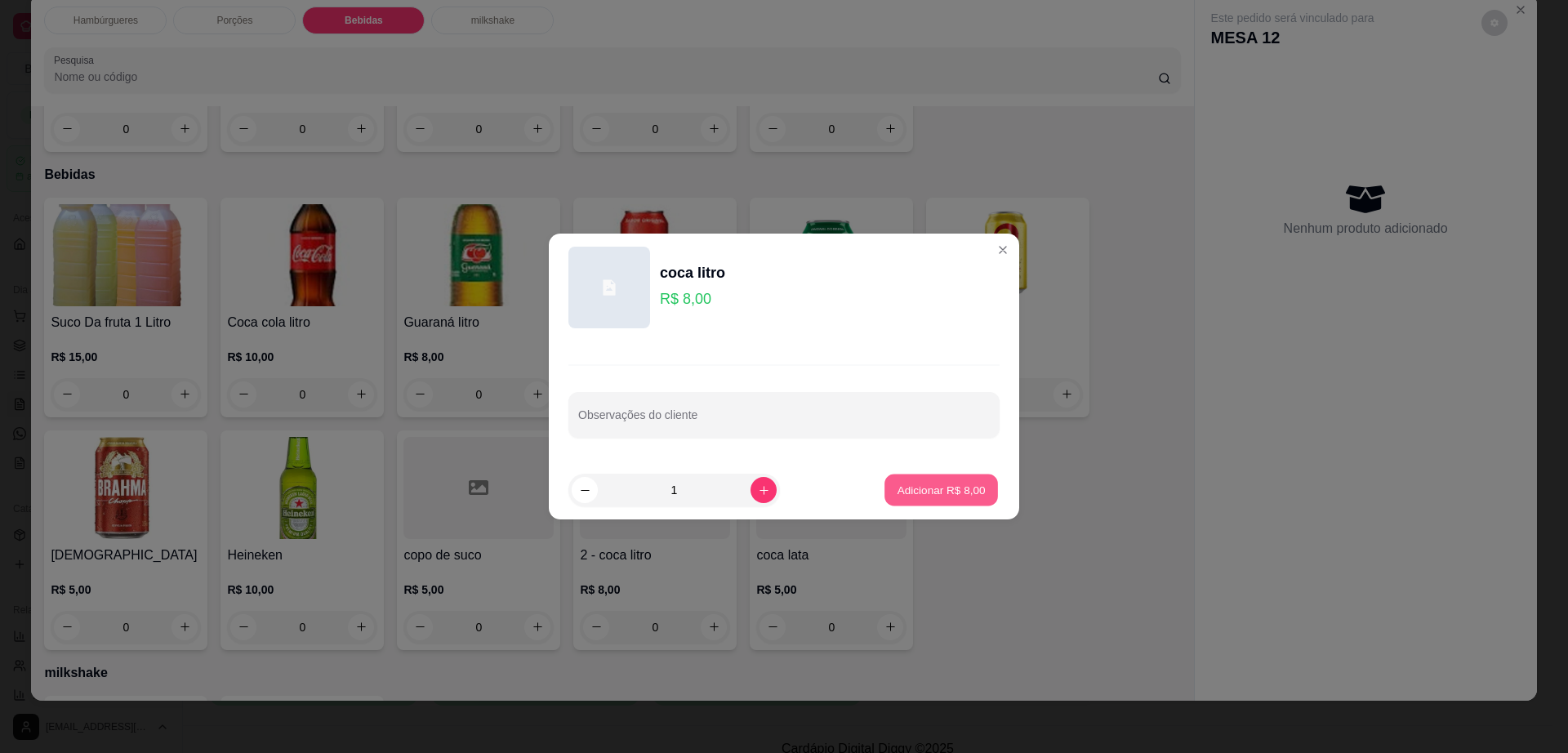
click at [955, 490] on p "Adicionar R$ 8,00" at bounding box center [941, 490] width 88 height 16
type input "1"
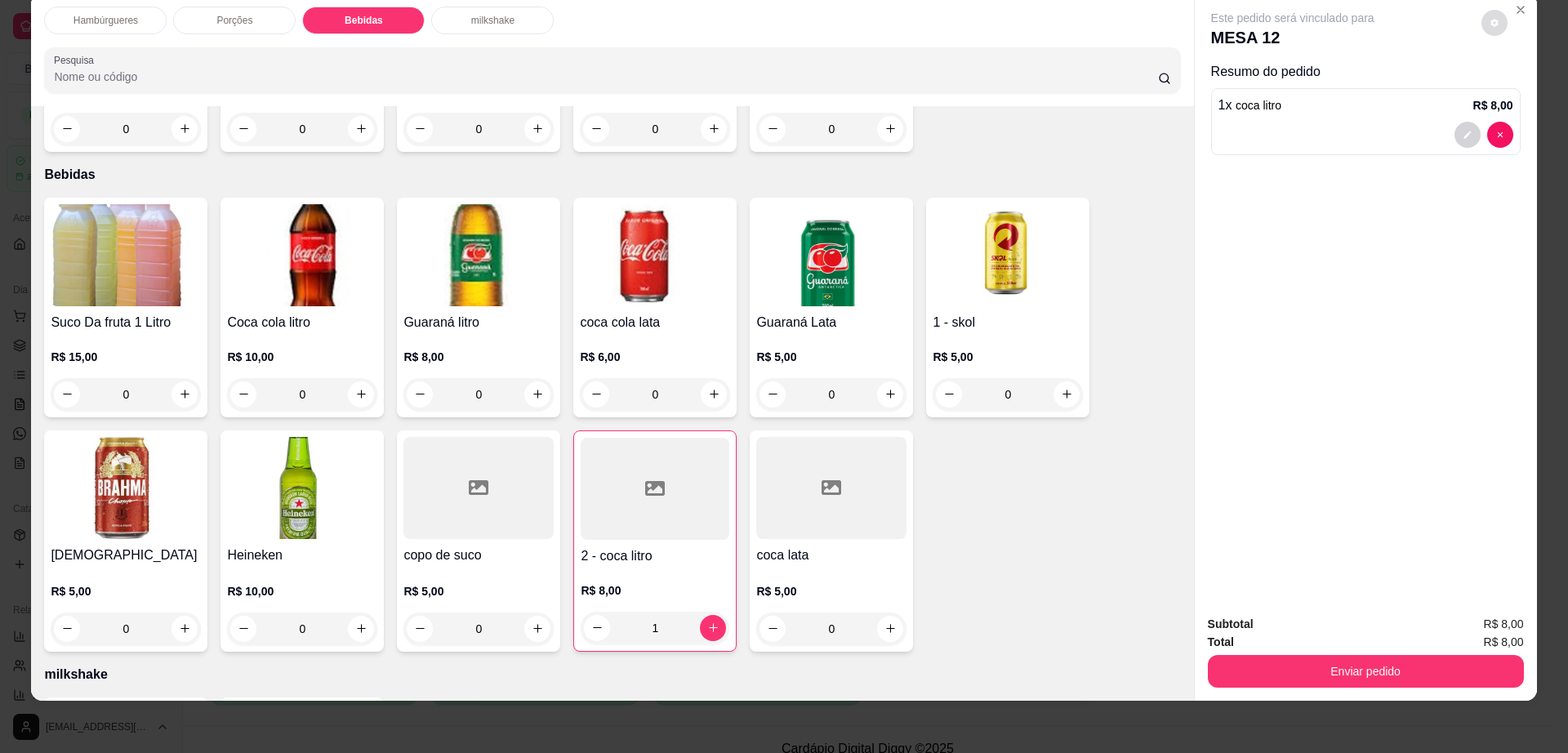
click at [1488, 30] on button "decrease-product-quantity" at bounding box center [1494, 23] width 26 height 26
click at [1345, 663] on button "Enviar pedido" at bounding box center [1366, 671] width 316 height 33
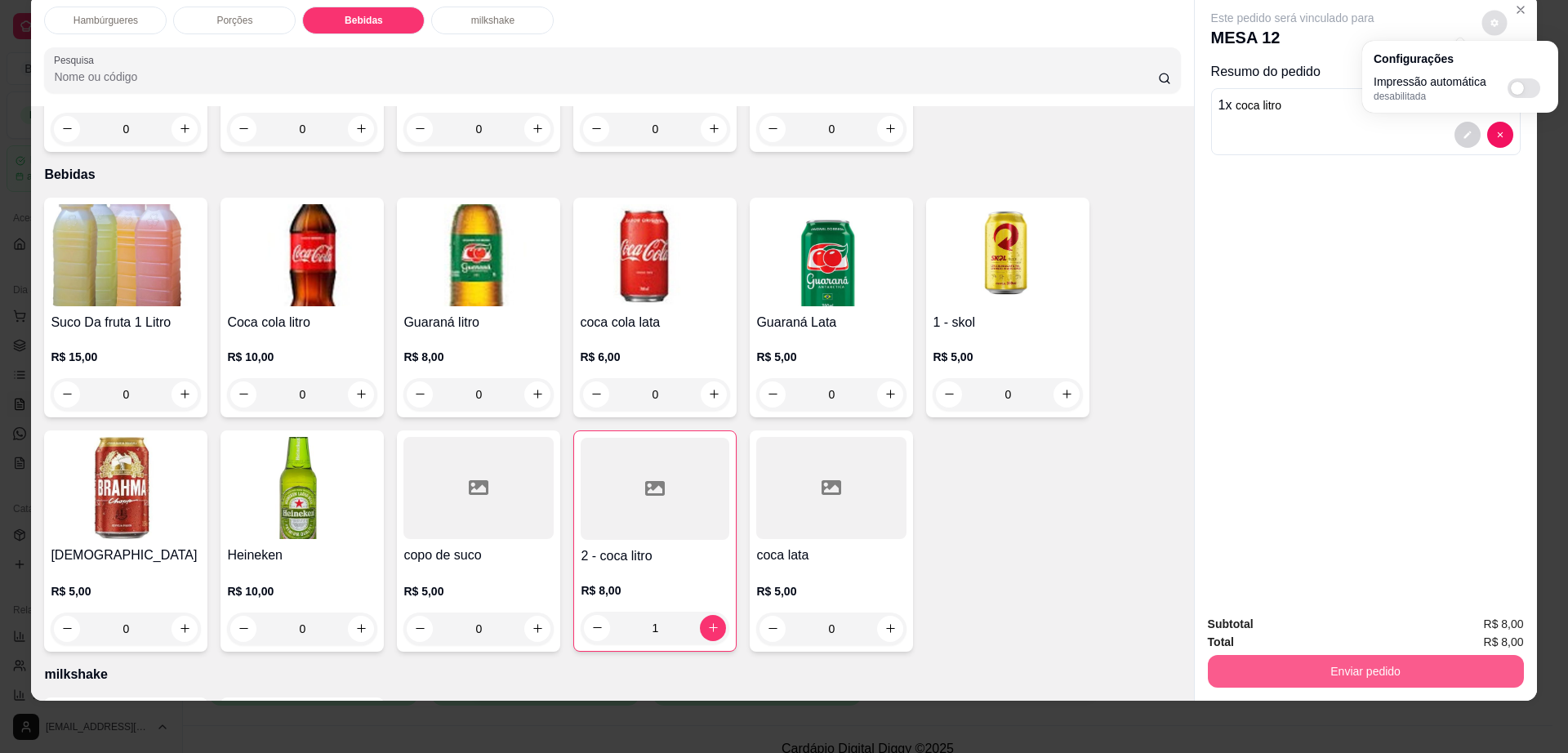
click at [1345, 663] on button "Enviar pedido" at bounding box center [1366, 671] width 316 height 33
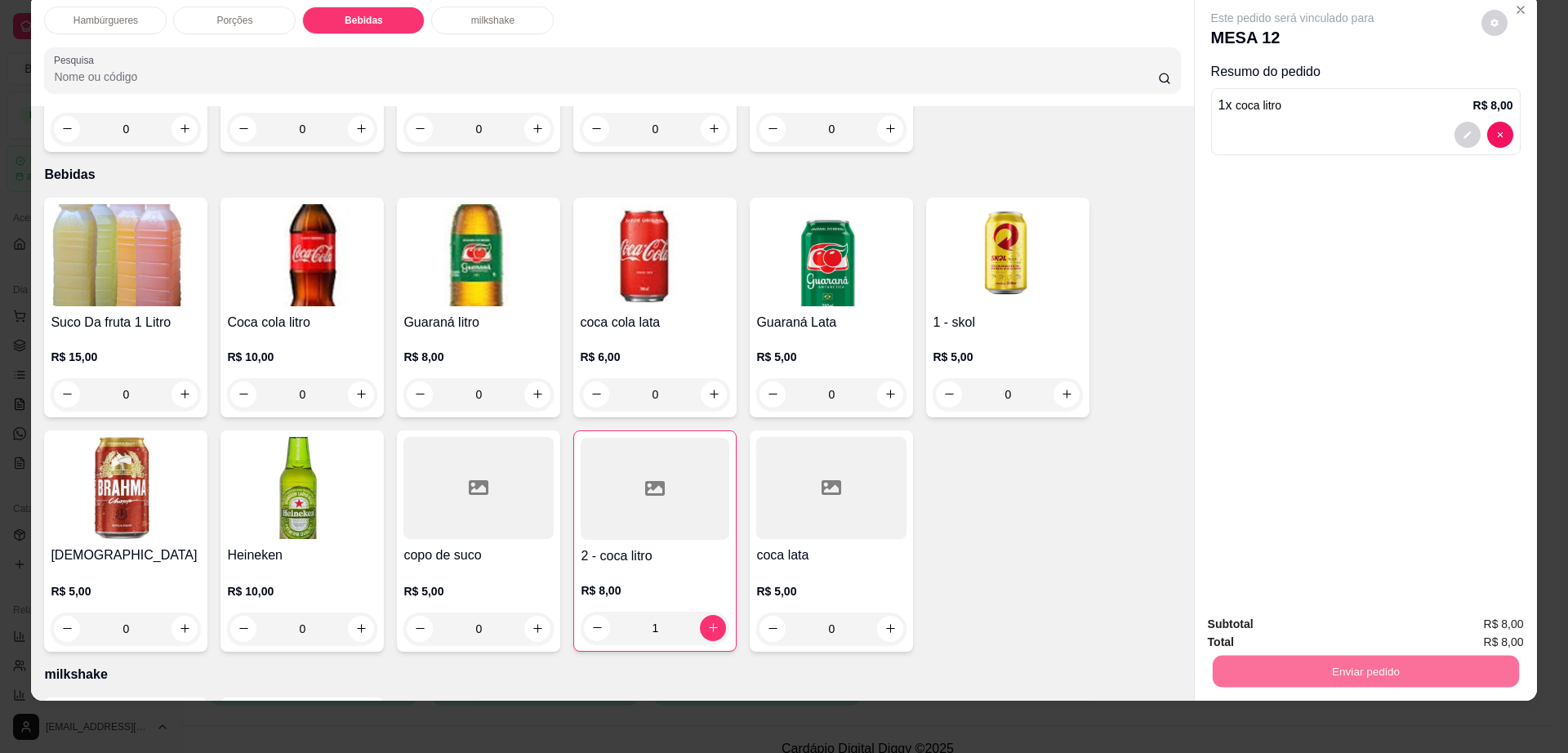
click at [1291, 620] on button "Não registrar e enviar pedido" at bounding box center [1309, 631] width 170 height 31
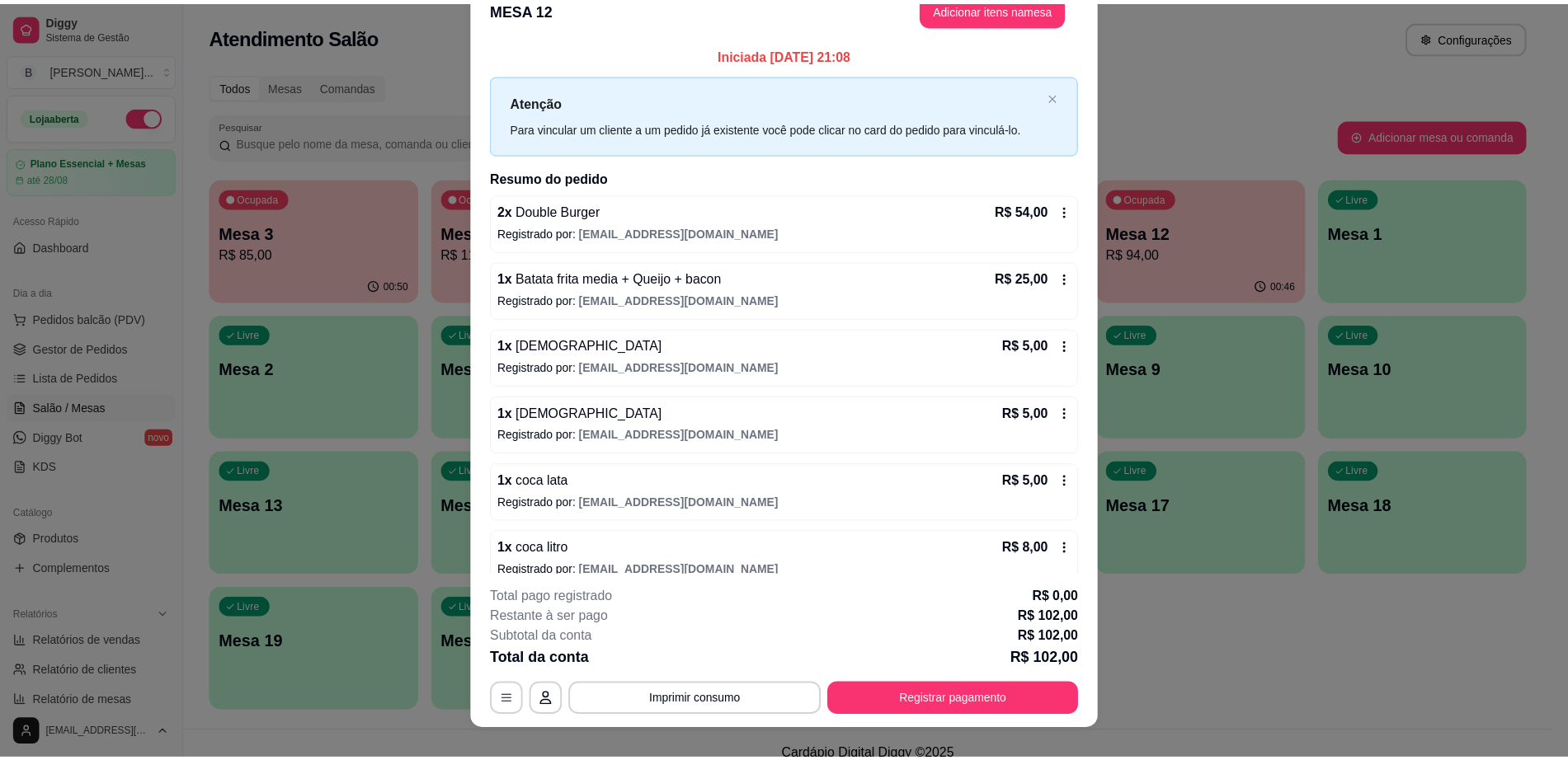
scroll to position [3, 0]
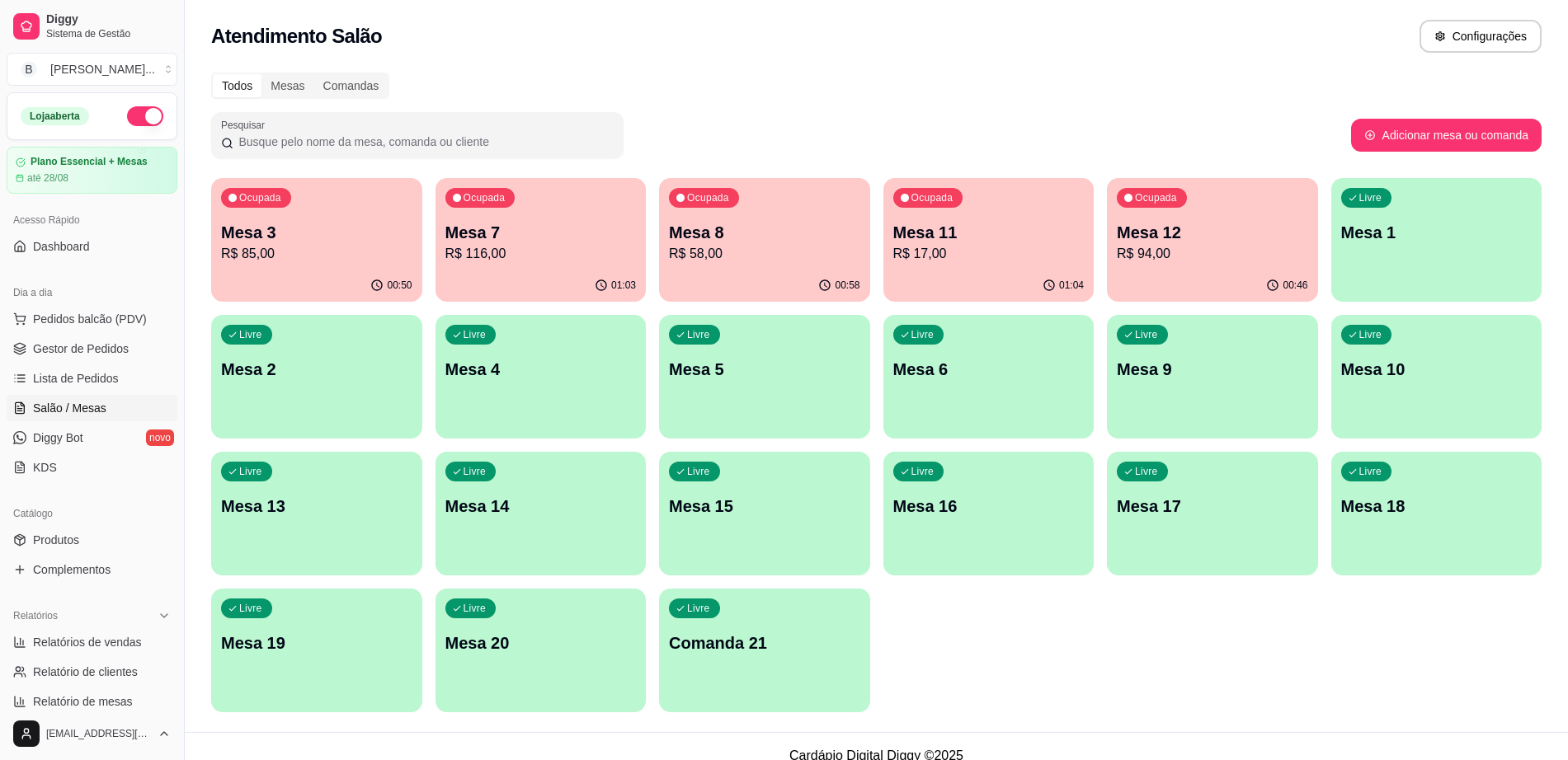
click at [744, 275] on div "00:58" at bounding box center [764, 286] width 212 height 32
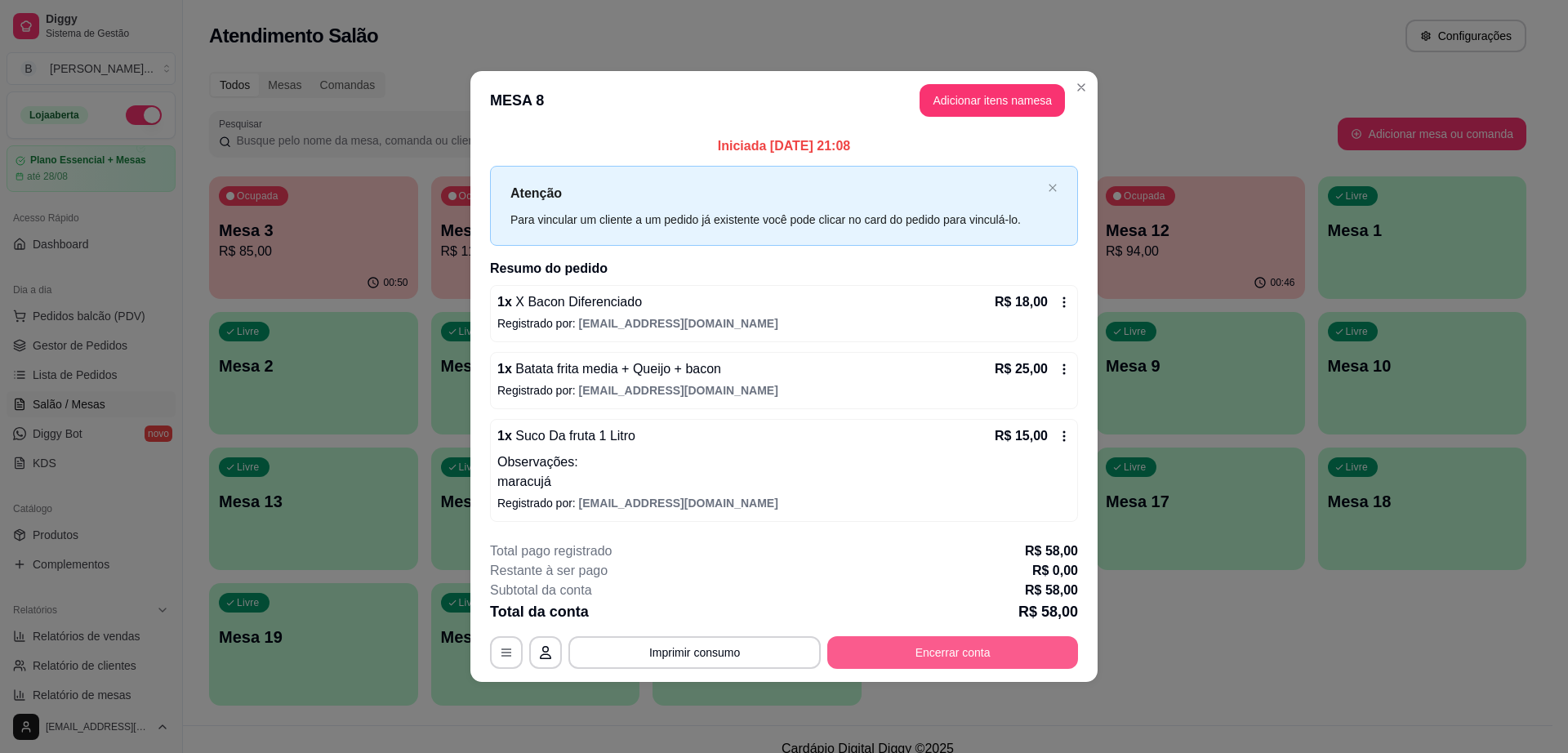
click at [955, 654] on button "Encerrar conta" at bounding box center [952, 652] width 250 height 33
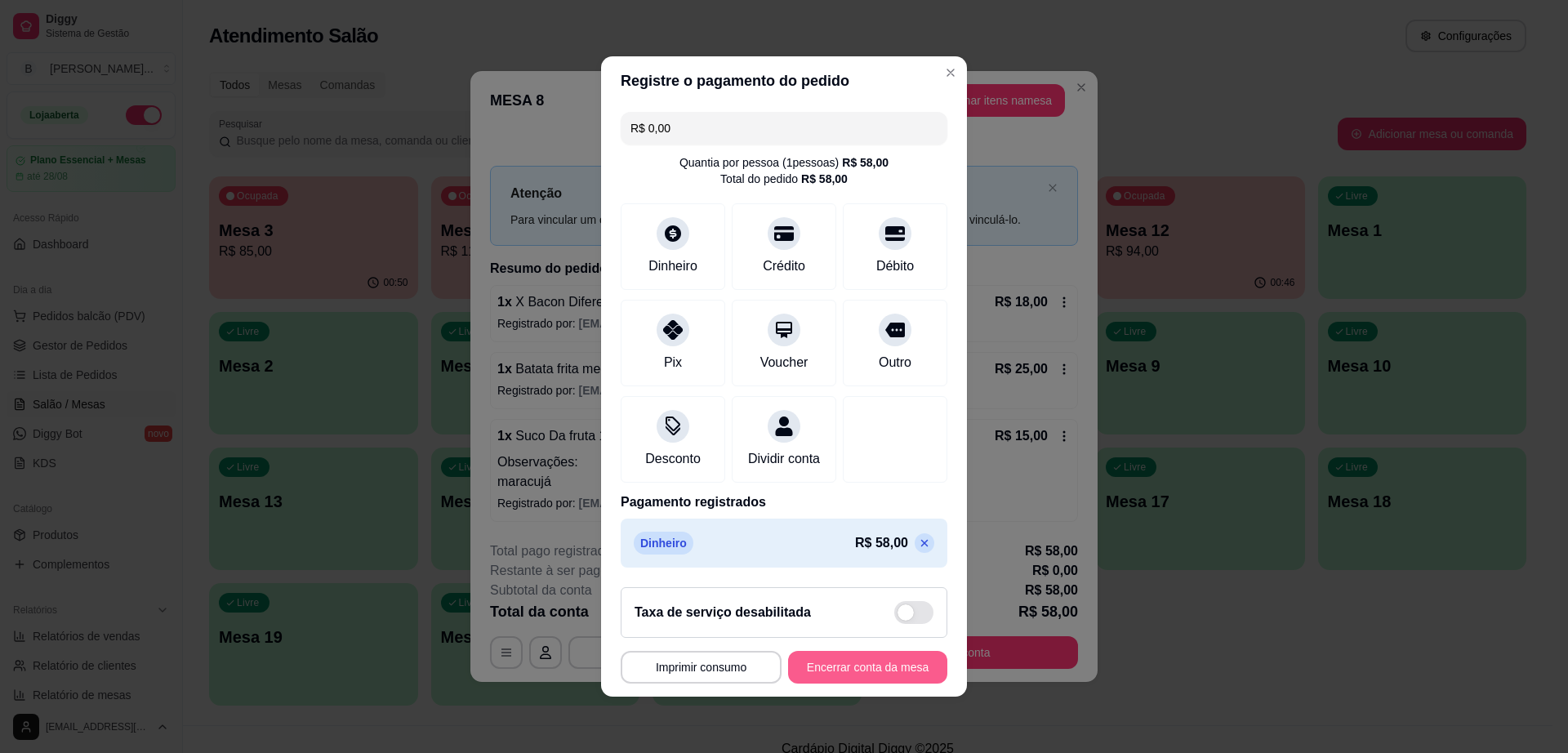
click at [831, 666] on button "Encerrar conta da mesa" at bounding box center [867, 666] width 159 height 33
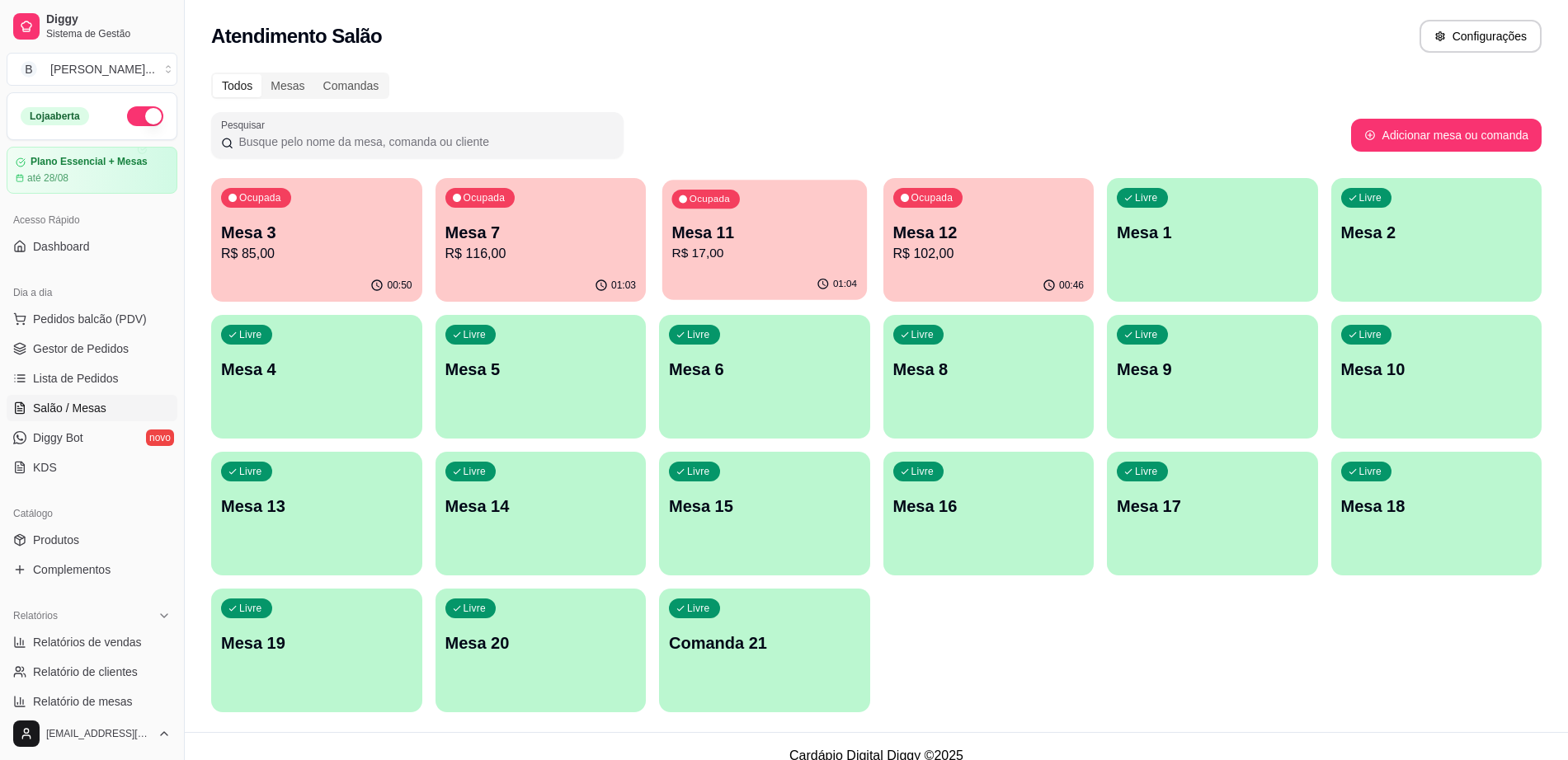
click at [729, 222] on p "Mesa 11" at bounding box center [763, 233] width 185 height 23
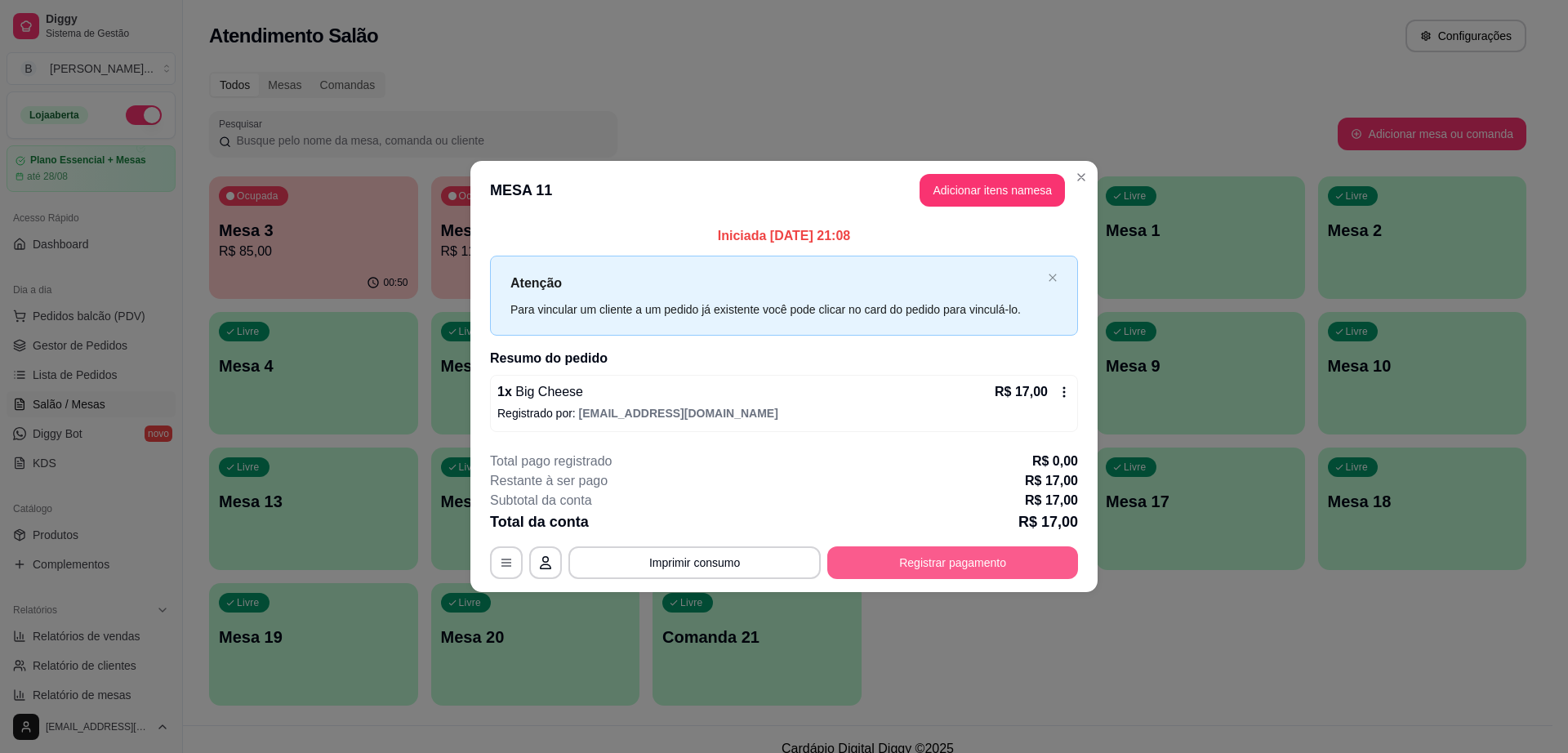
click at [945, 558] on button "Registrar pagamento" at bounding box center [952, 562] width 250 height 33
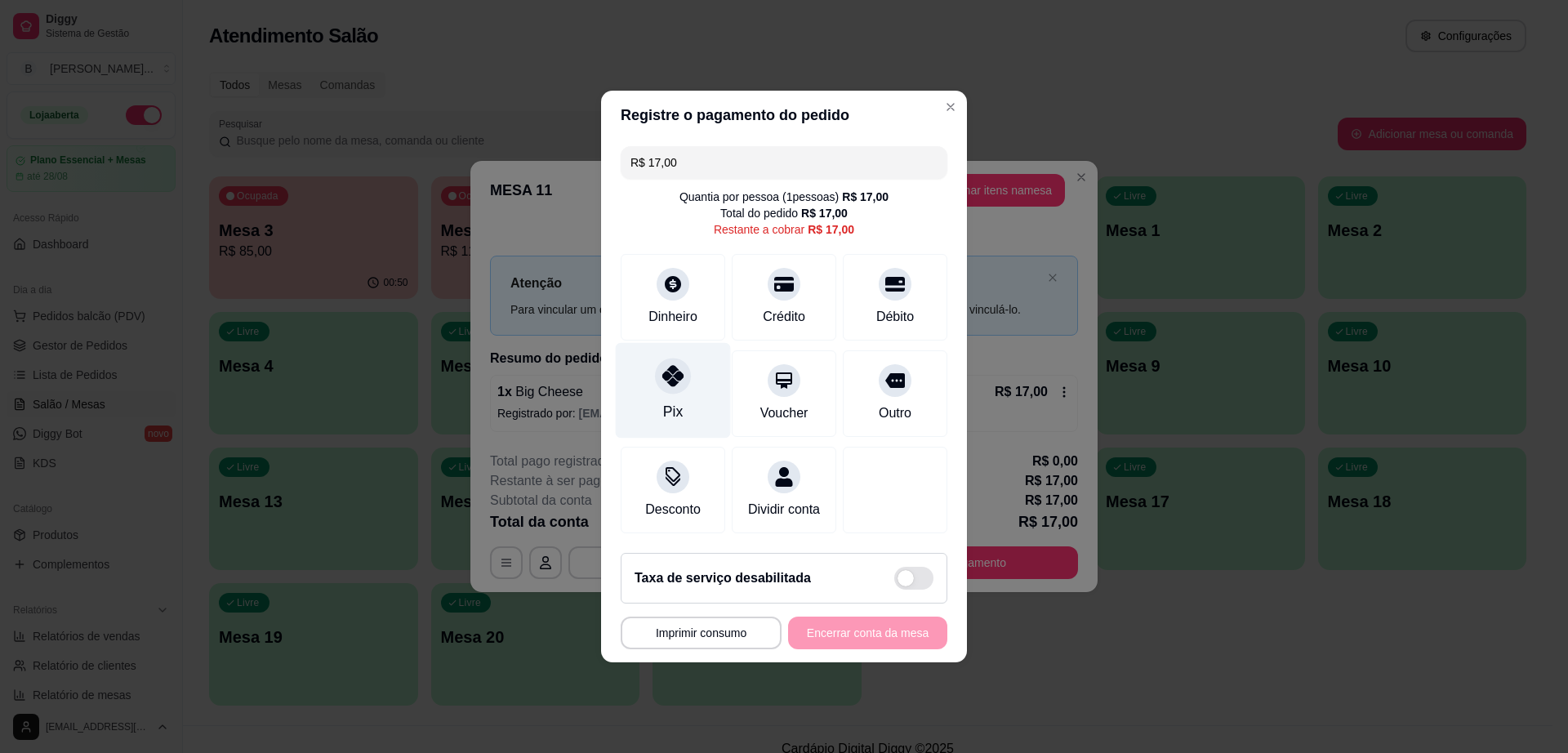
click at [663, 370] on icon at bounding box center [673, 375] width 21 height 21
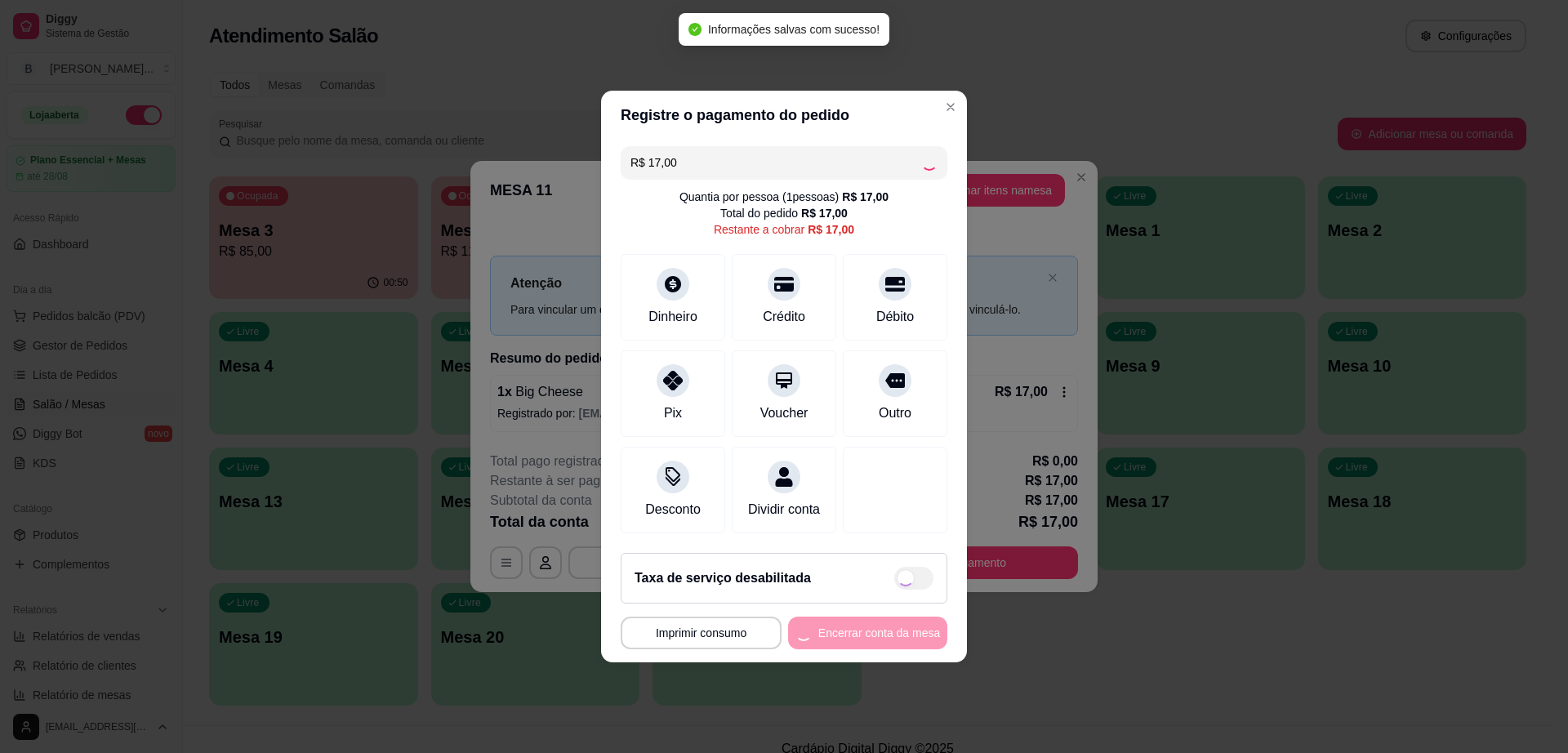
type input "R$ 0,00"
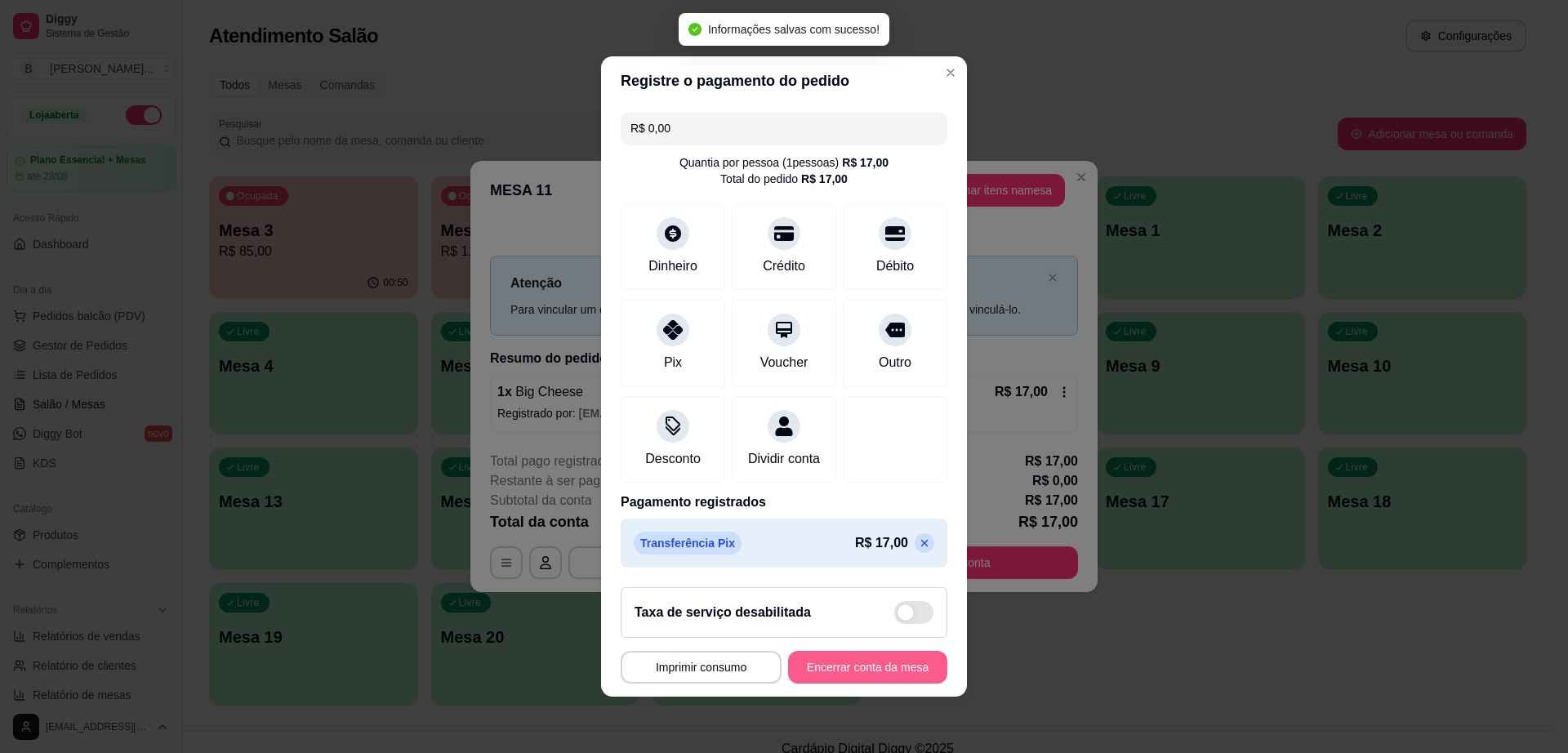
click at [886, 665] on button "Encerrar conta da mesa" at bounding box center [867, 666] width 159 height 33
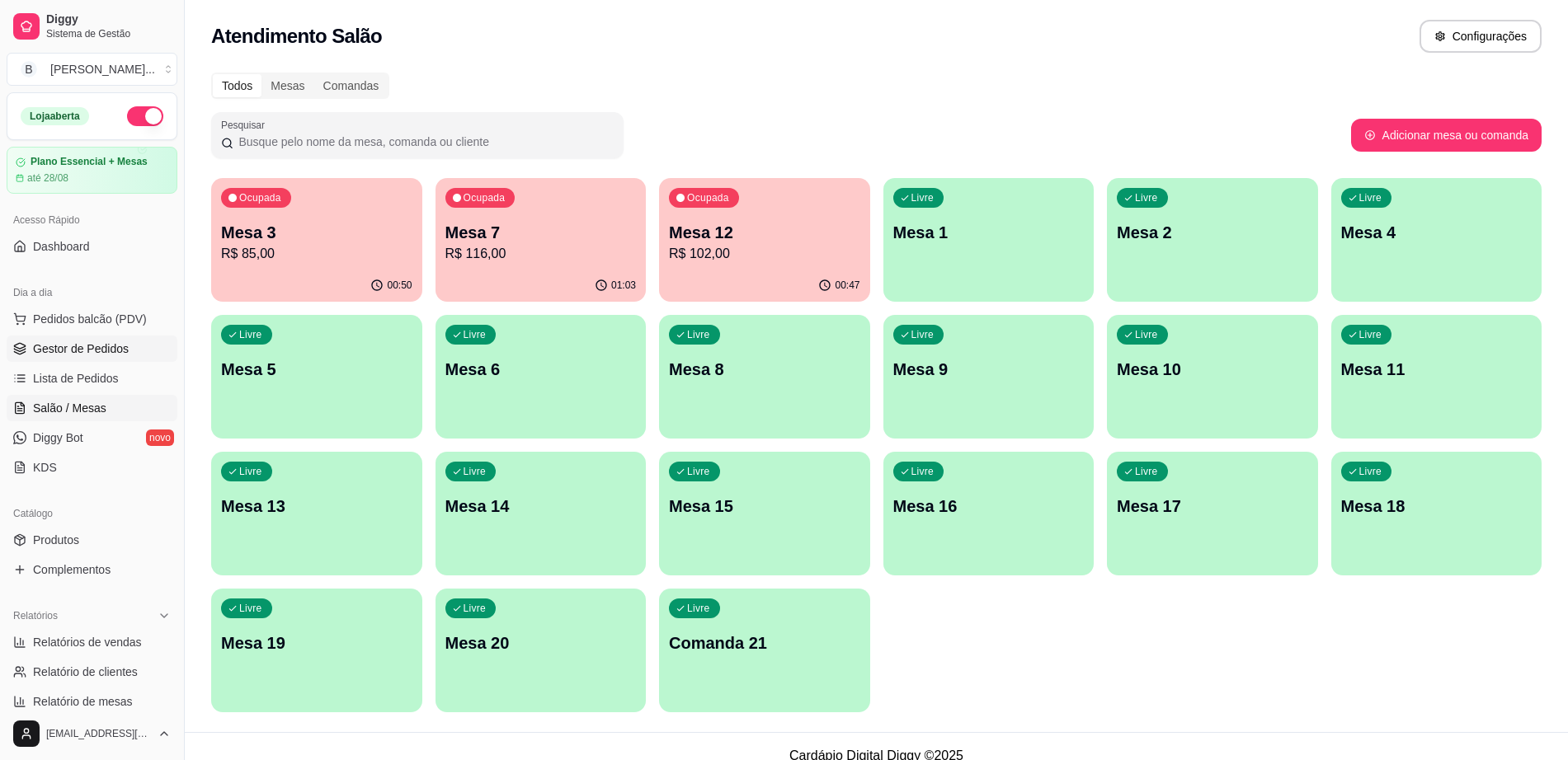
click at [111, 349] on span "Gestor de Pedidos" at bounding box center [81, 349] width 96 height 17
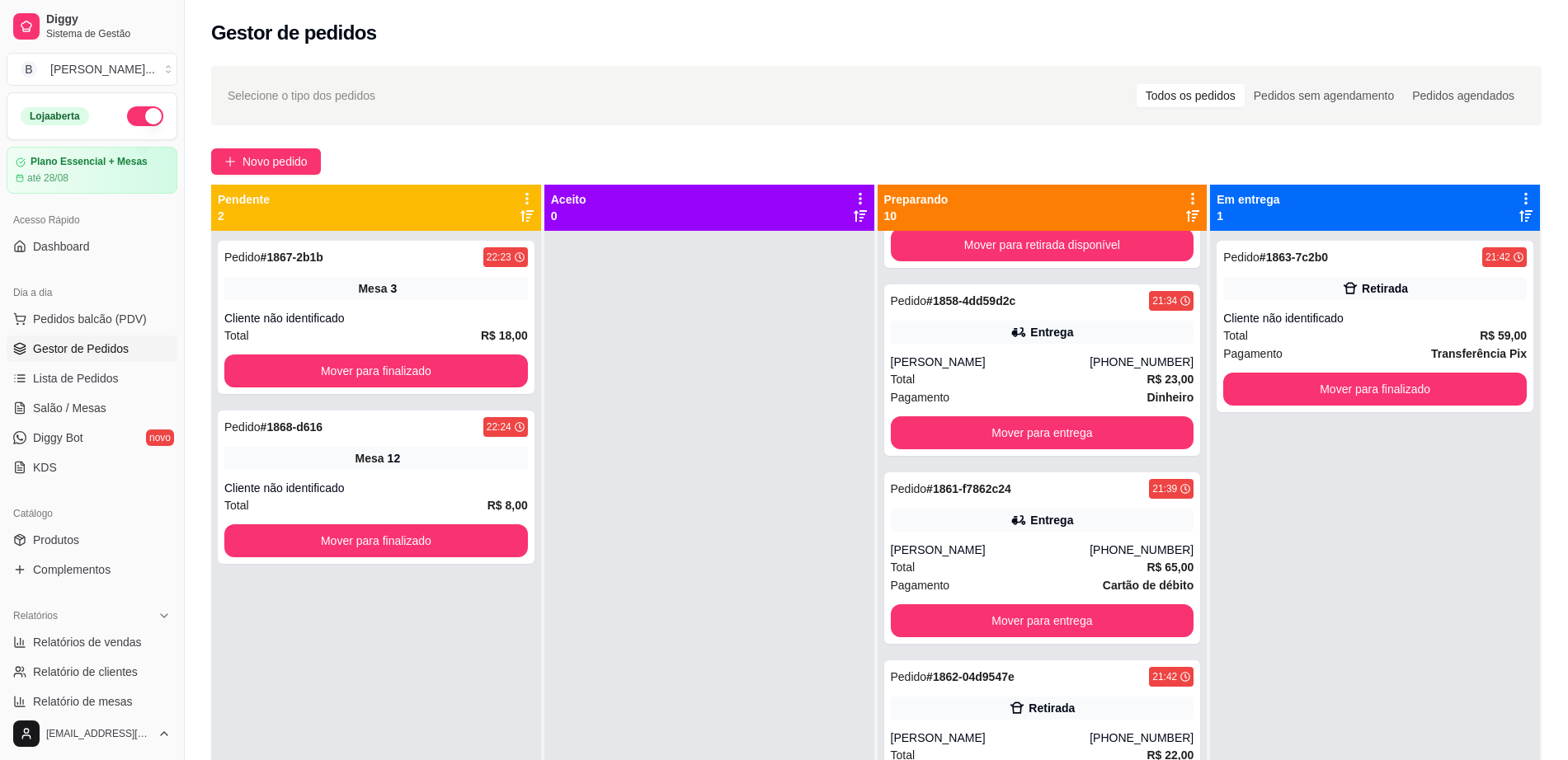
scroll to position [1136, 0]
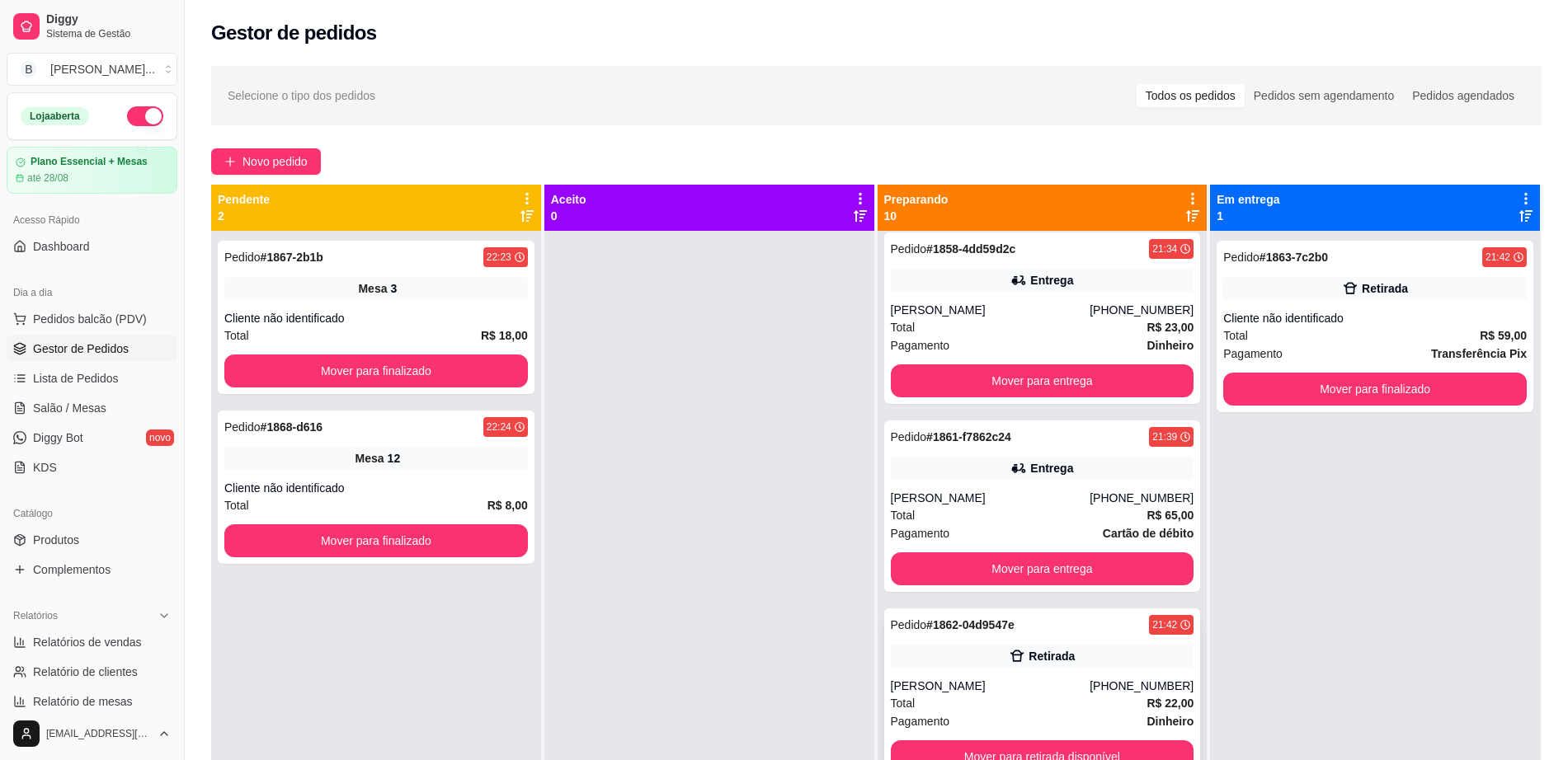
click at [988, 677] on div "[PERSON_NAME]" at bounding box center [991, 686] width 199 height 17
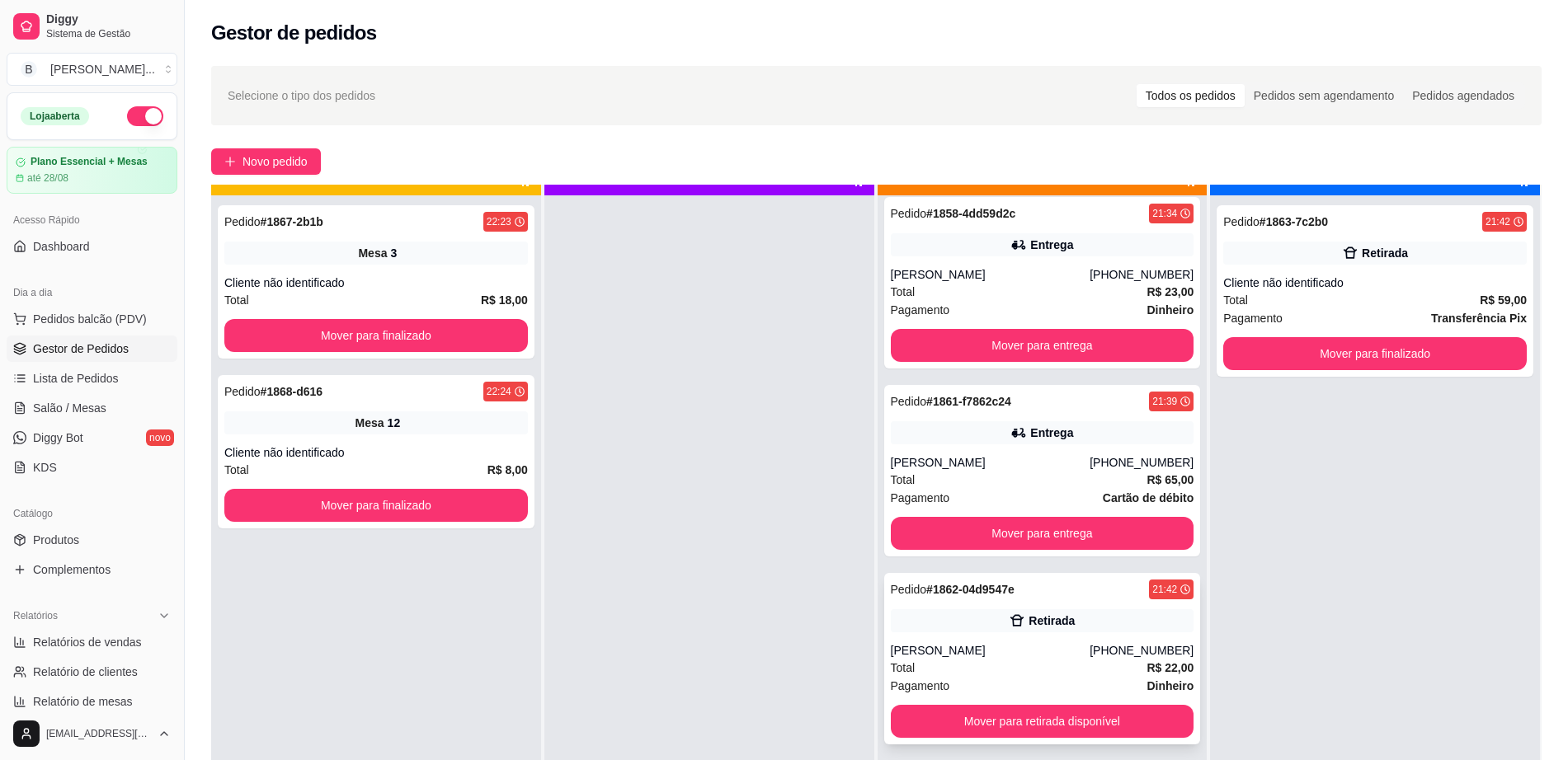
scroll to position [46, 0]
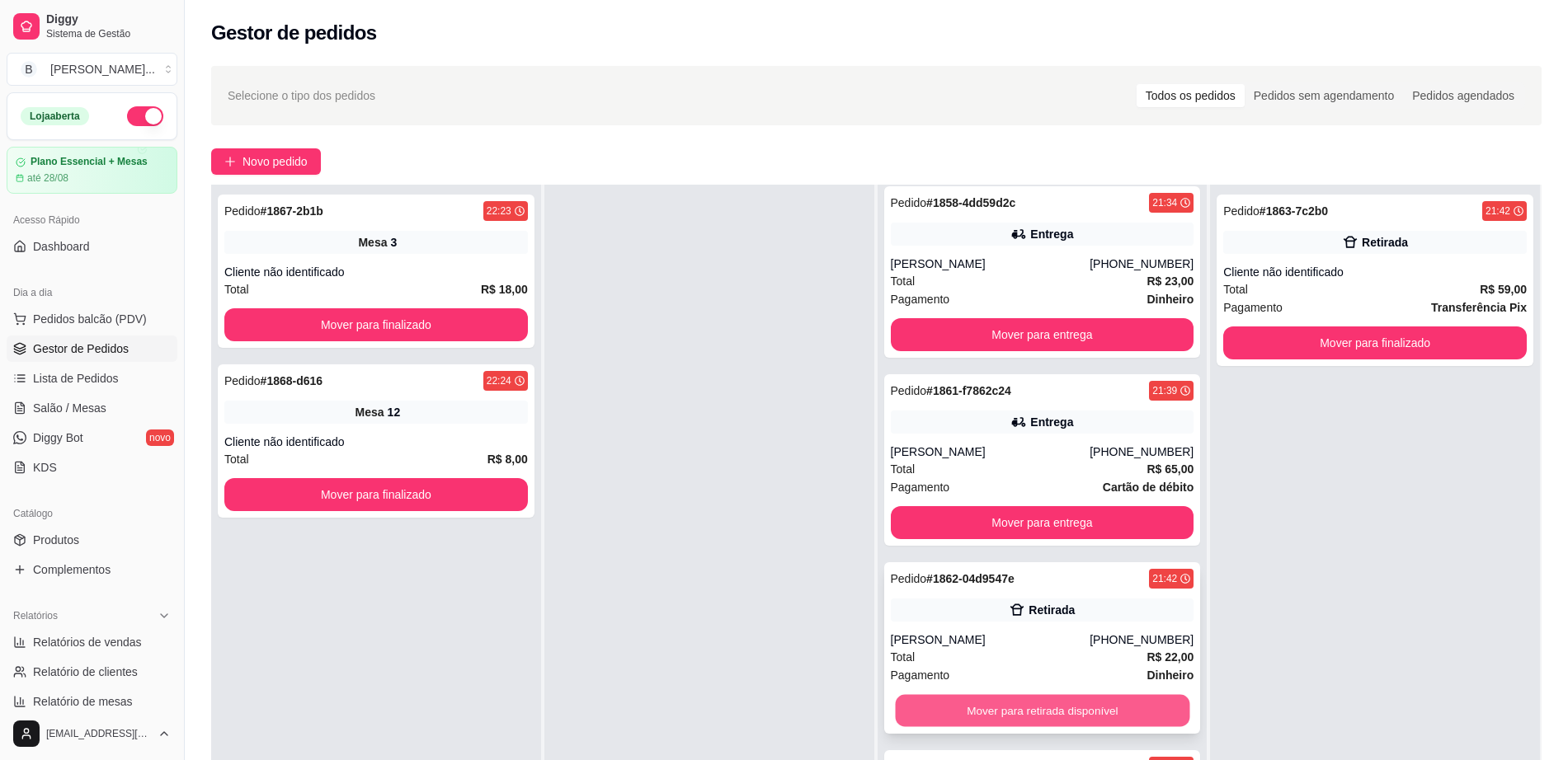
click at [1018, 702] on button "Mover para retirada disponível" at bounding box center [1042, 711] width 294 height 32
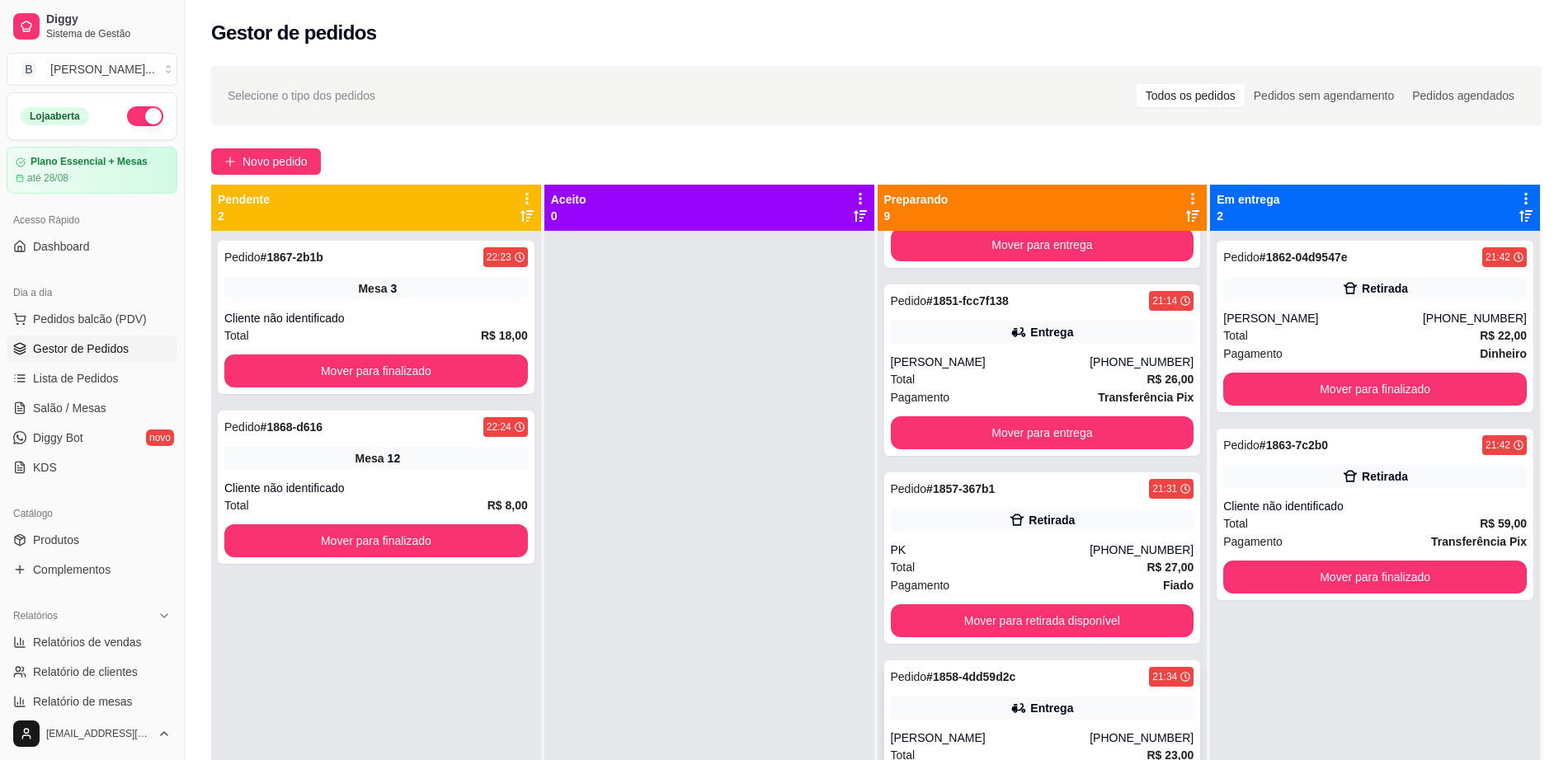
scroll to position [927, 0]
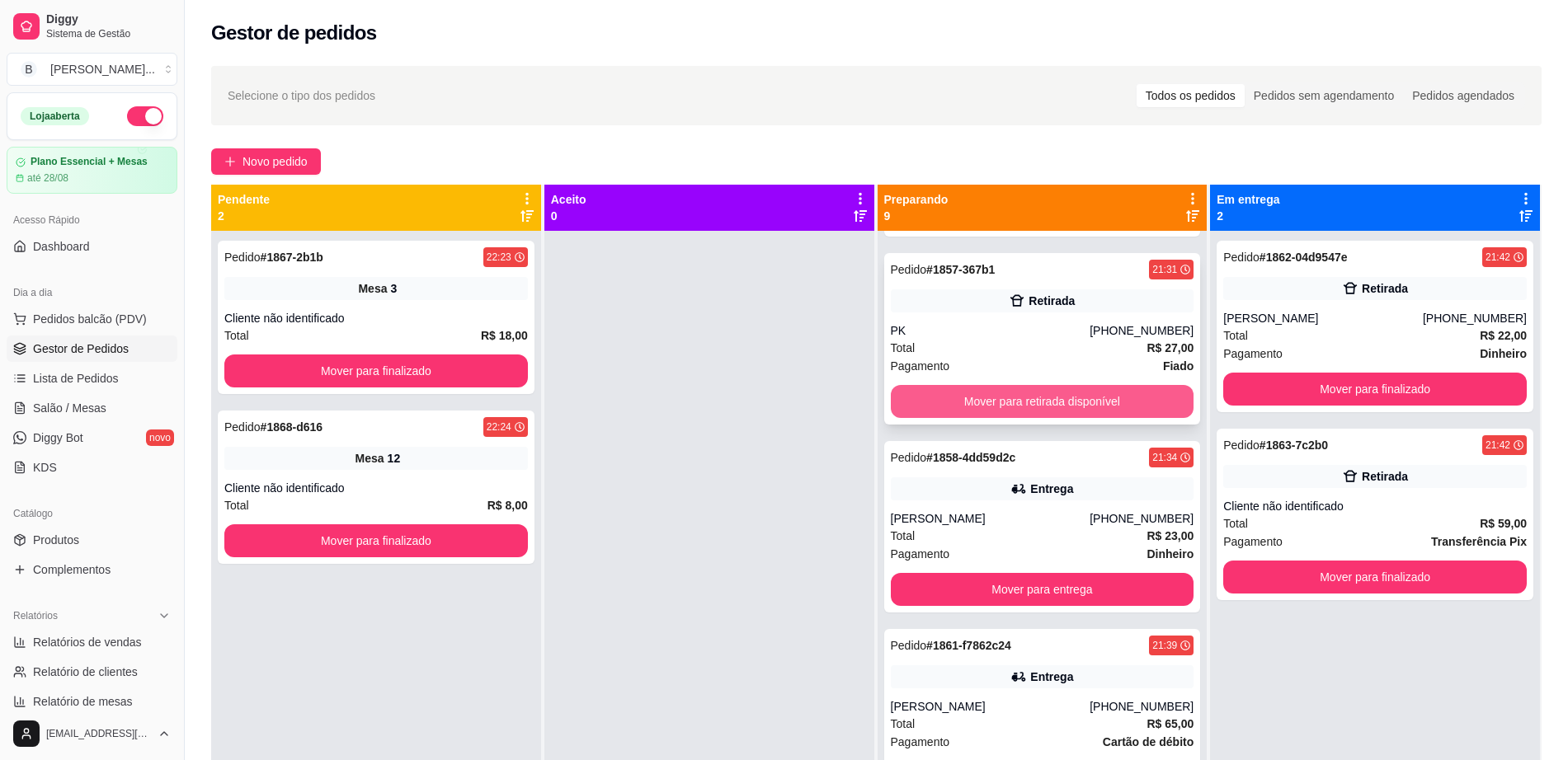
click at [1035, 412] on button "Mover para retirada disponível" at bounding box center [1043, 401] width 304 height 33
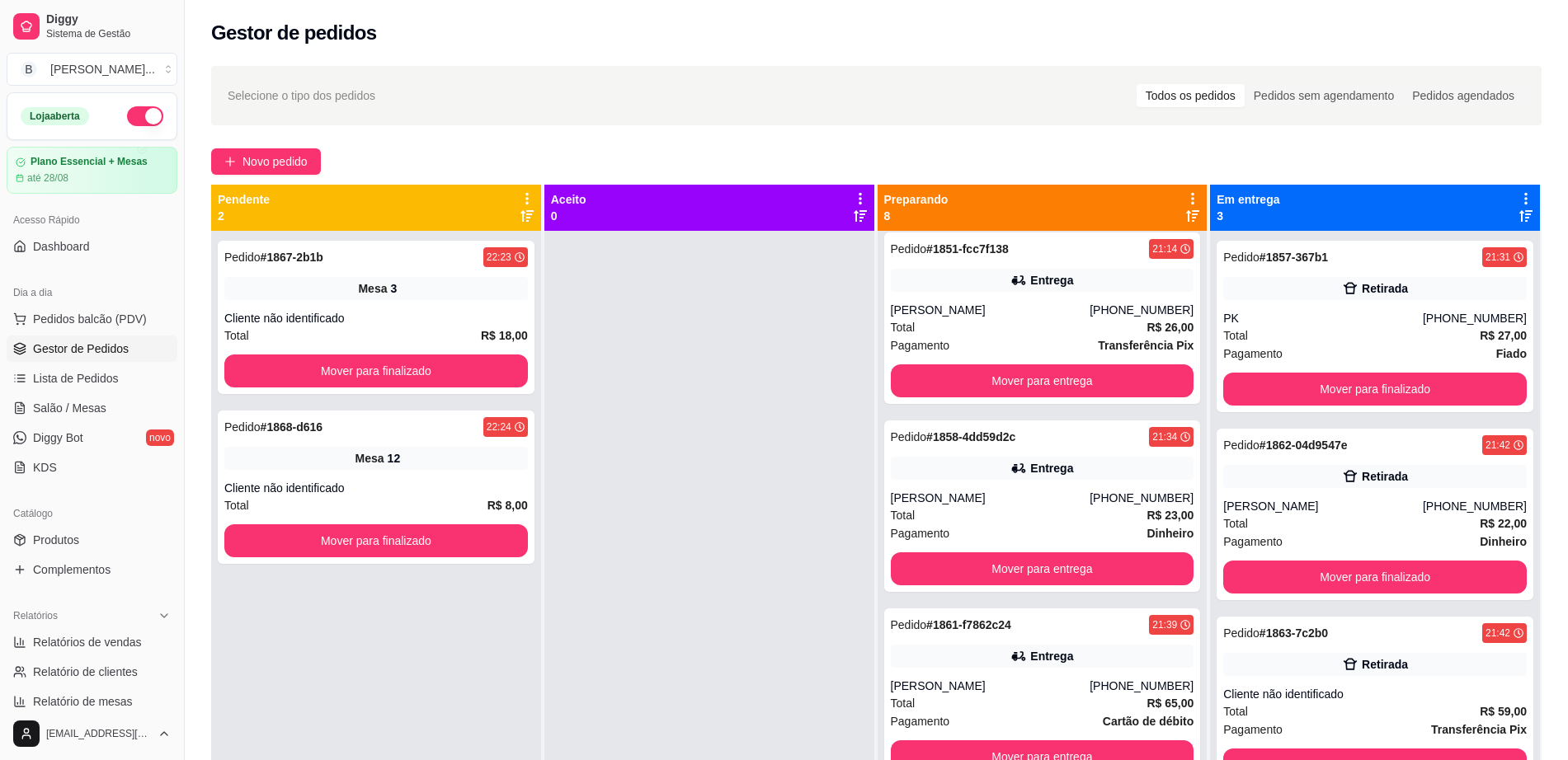
scroll to position [760, 0]
click at [98, 409] on span "Salão / Mesas" at bounding box center [70, 409] width 73 height 17
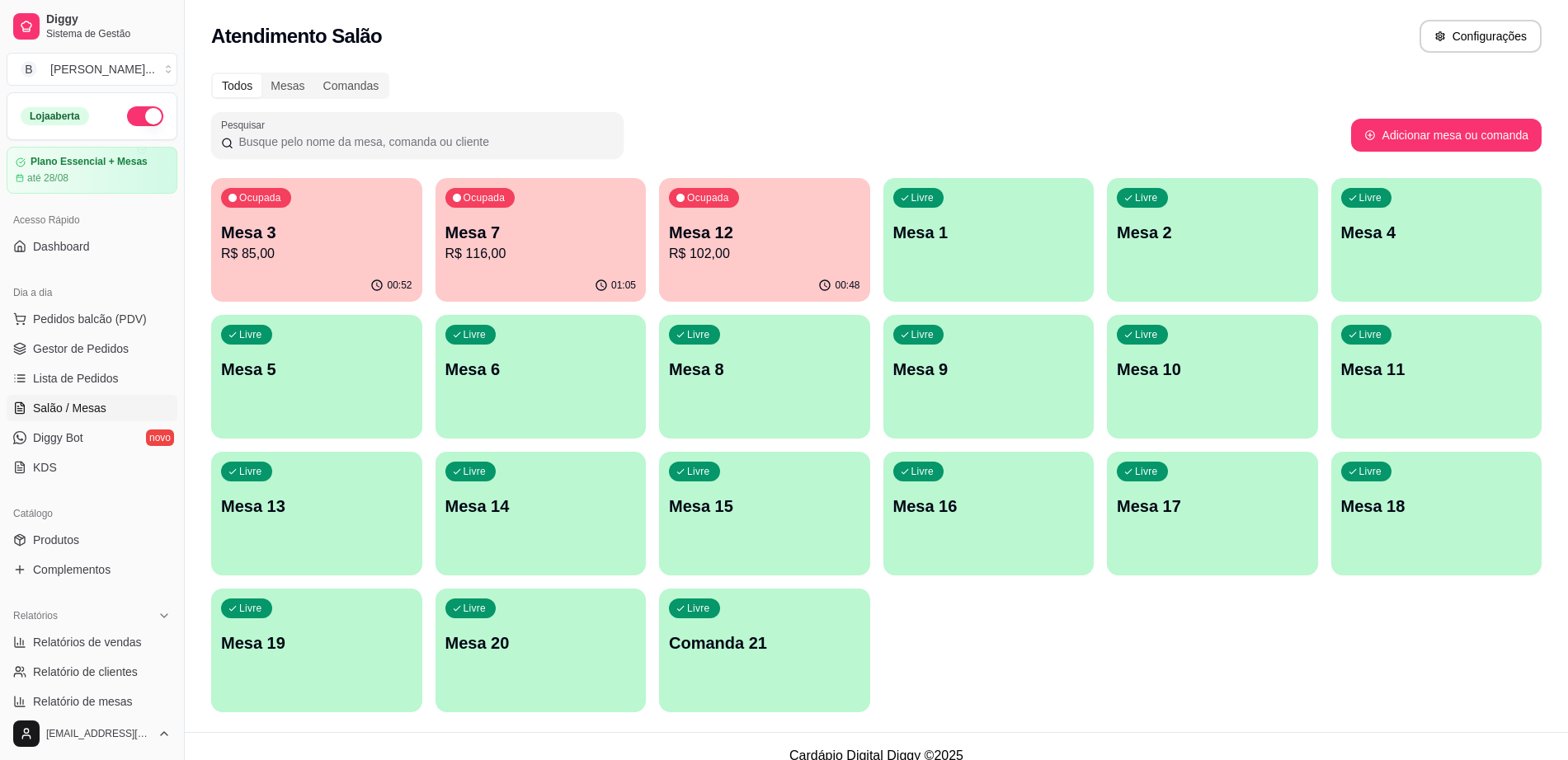
click at [327, 283] on div "00:52" at bounding box center [317, 286] width 212 height 32
click at [134, 348] on link "Gestor de Pedidos" at bounding box center [92, 349] width 171 height 26
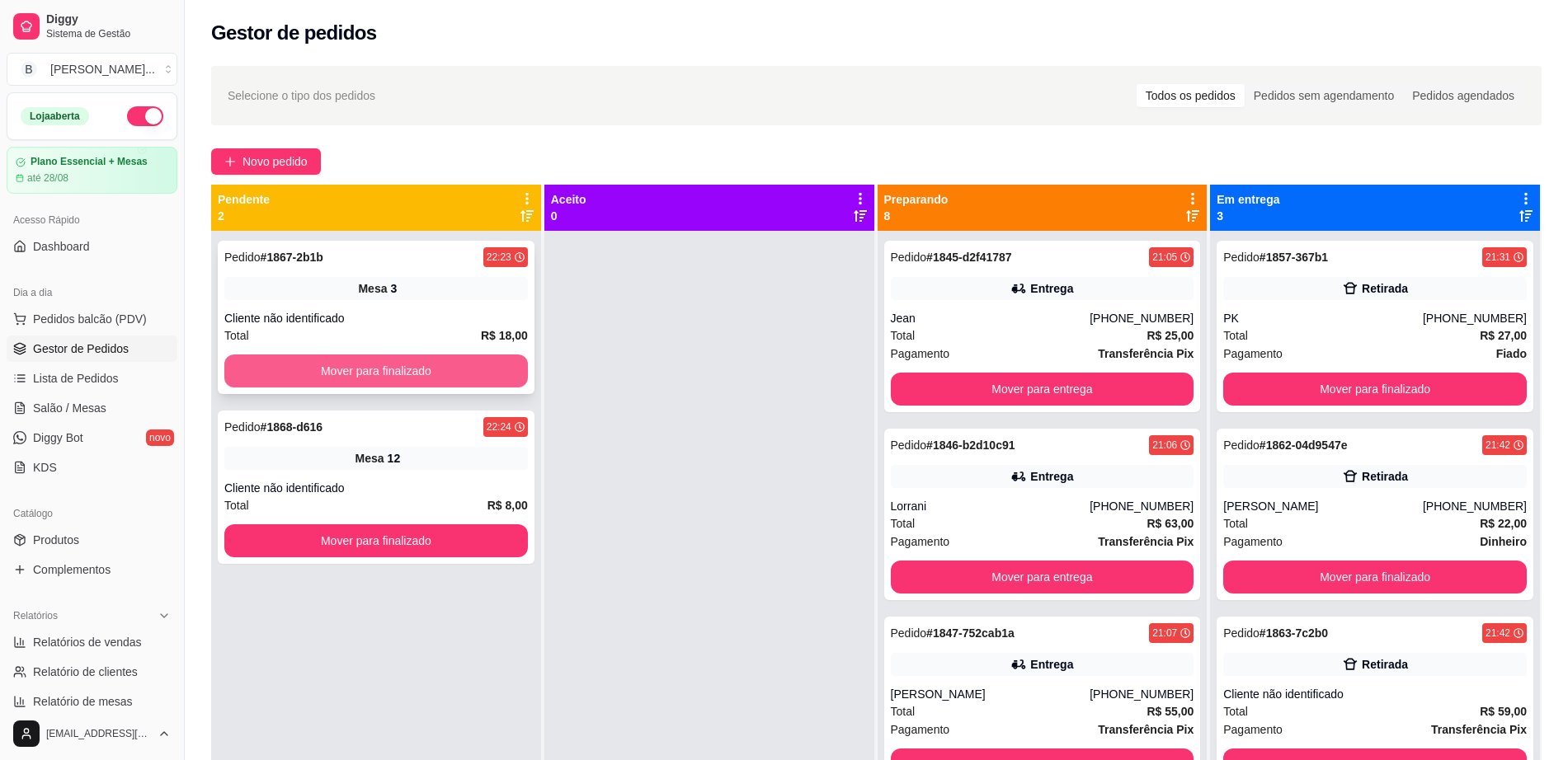
click at [436, 374] on button "Mover para finalizado" at bounding box center [376, 370] width 304 height 33
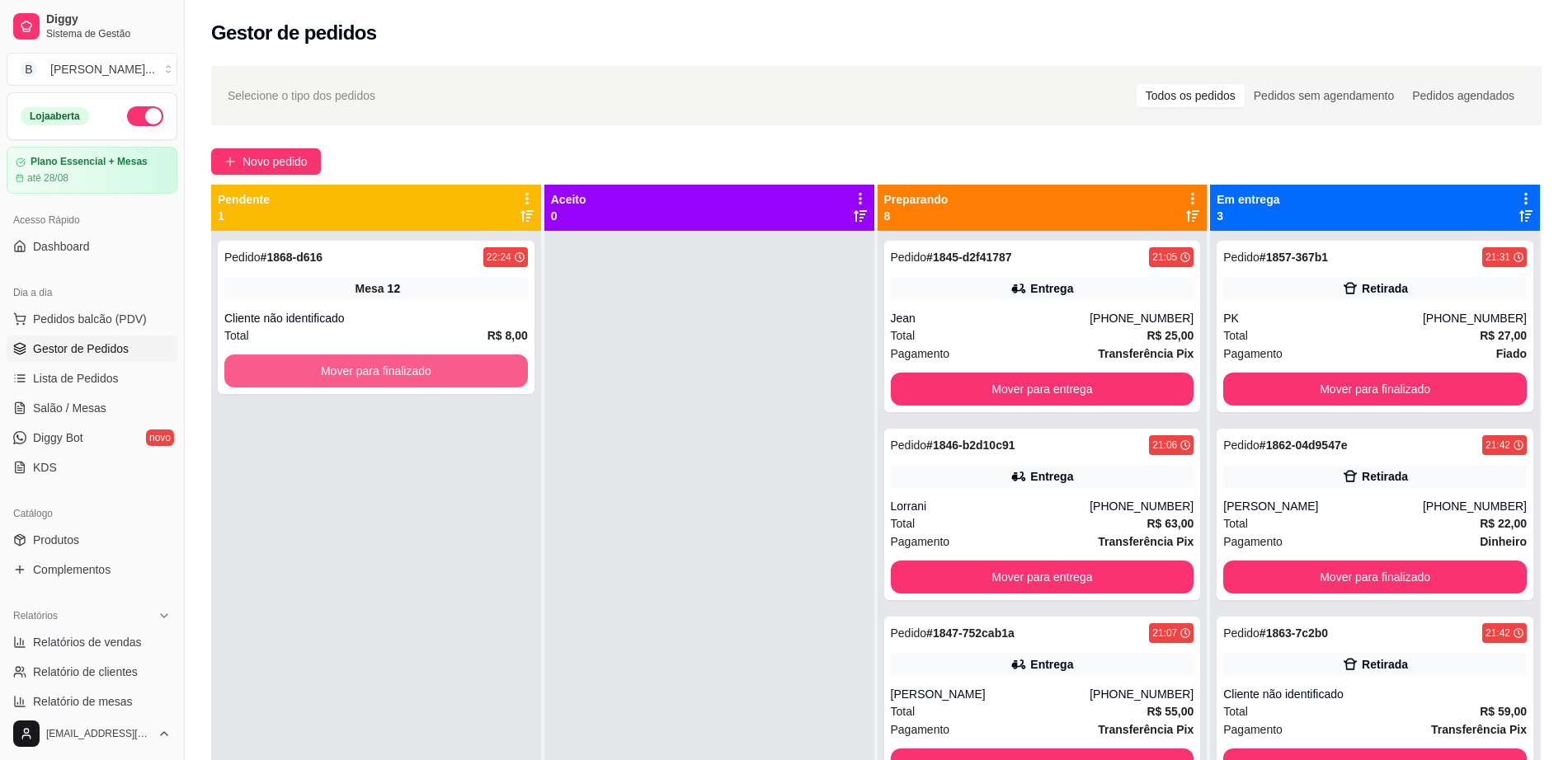
click at [436, 374] on button "Mover para finalizado" at bounding box center [376, 370] width 304 height 33
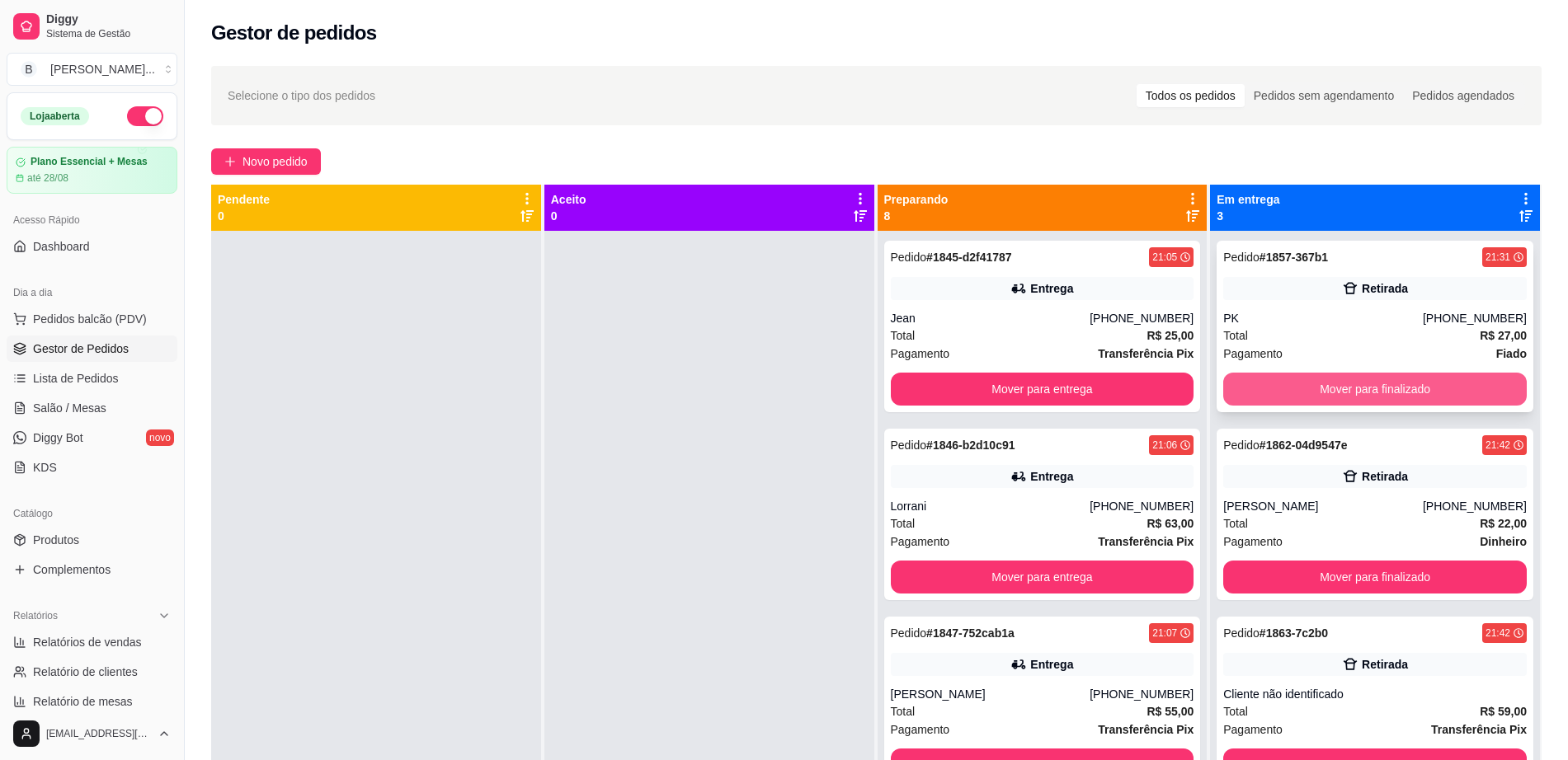
click at [1321, 374] on button "Mover para finalizado" at bounding box center [1375, 389] width 304 height 33
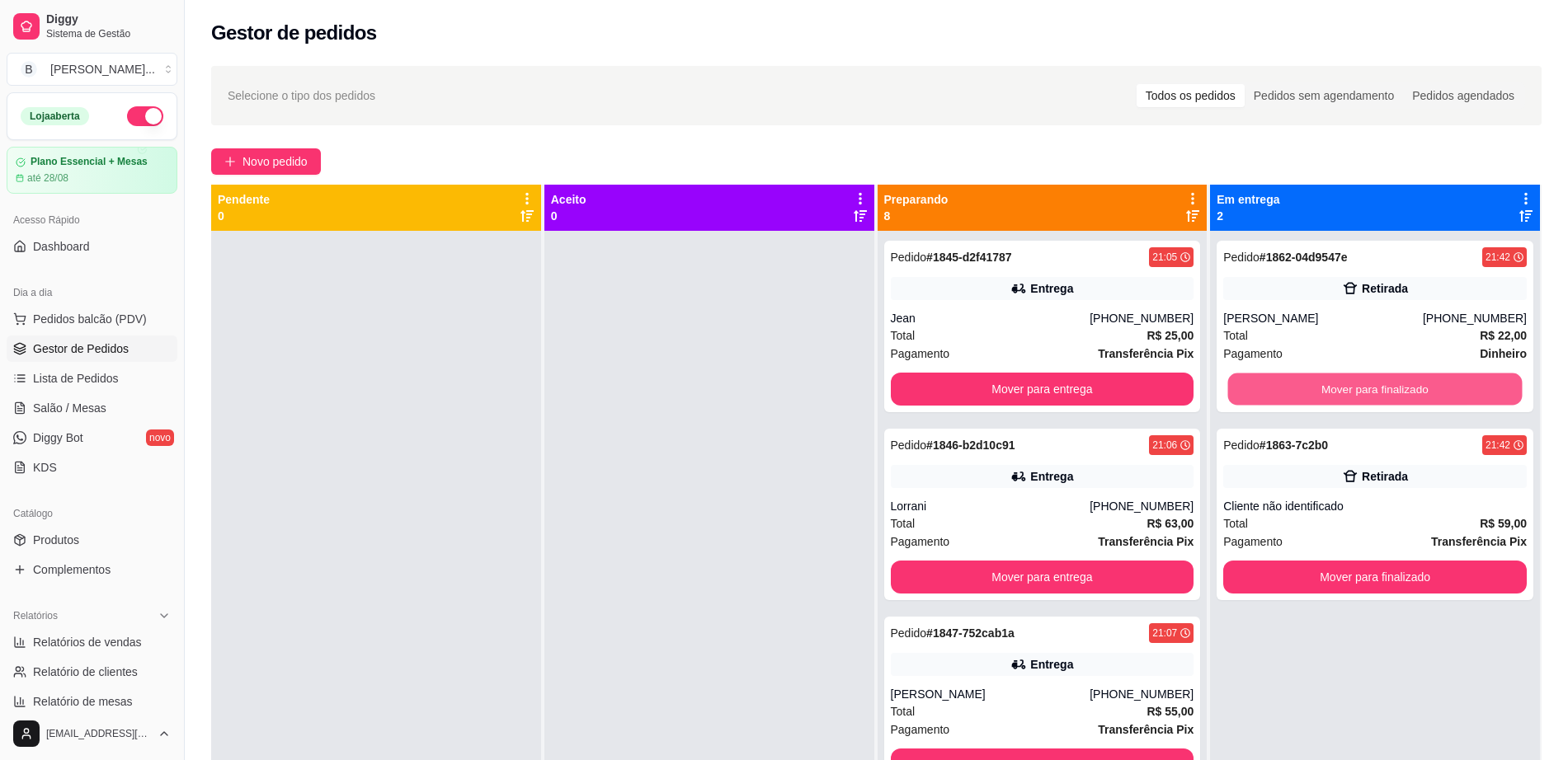
click at [1321, 374] on button "Mover para finalizado" at bounding box center [1375, 390] width 294 height 32
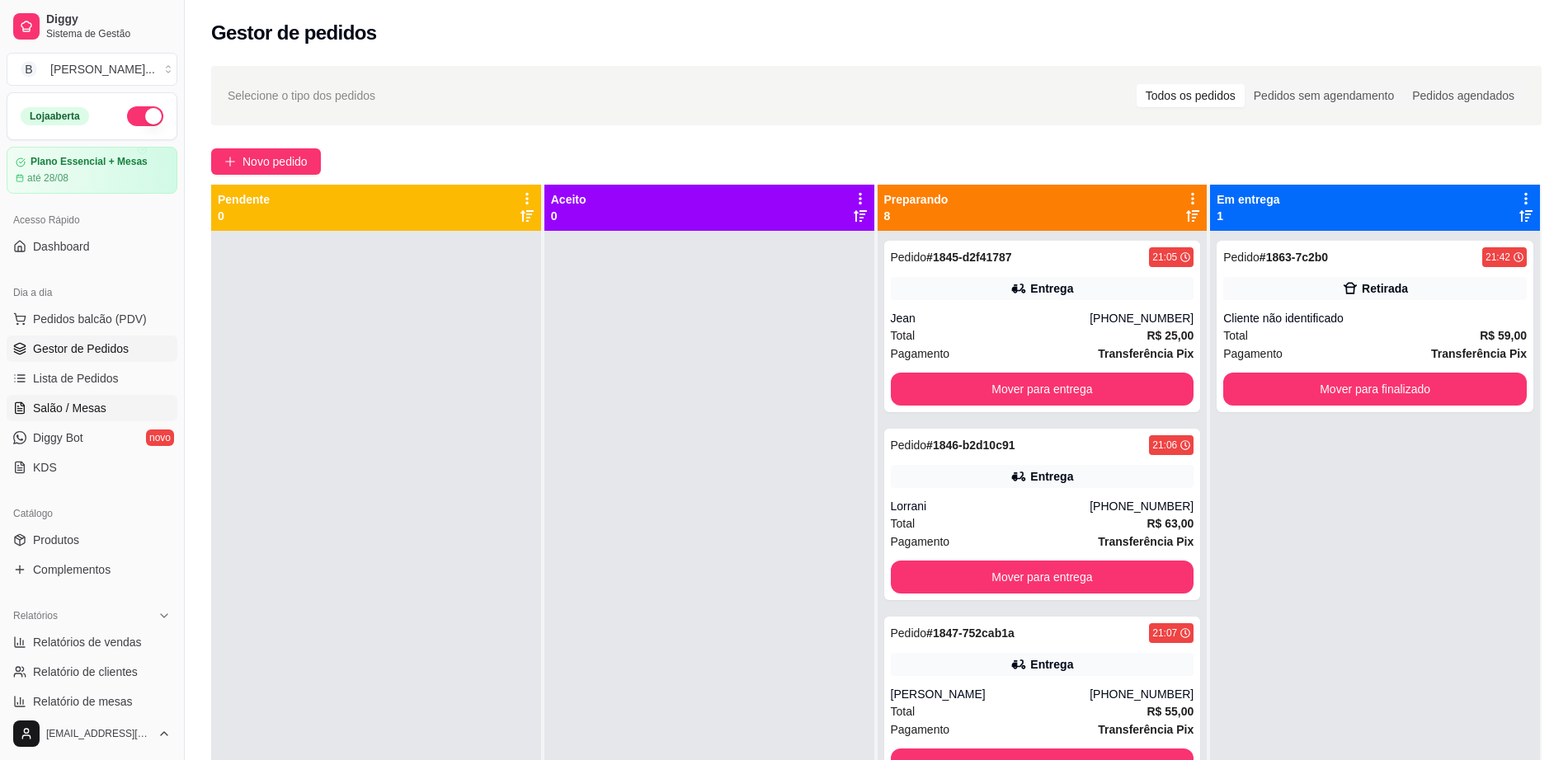
click at [108, 402] on link "Salão / Mesas" at bounding box center [92, 408] width 171 height 26
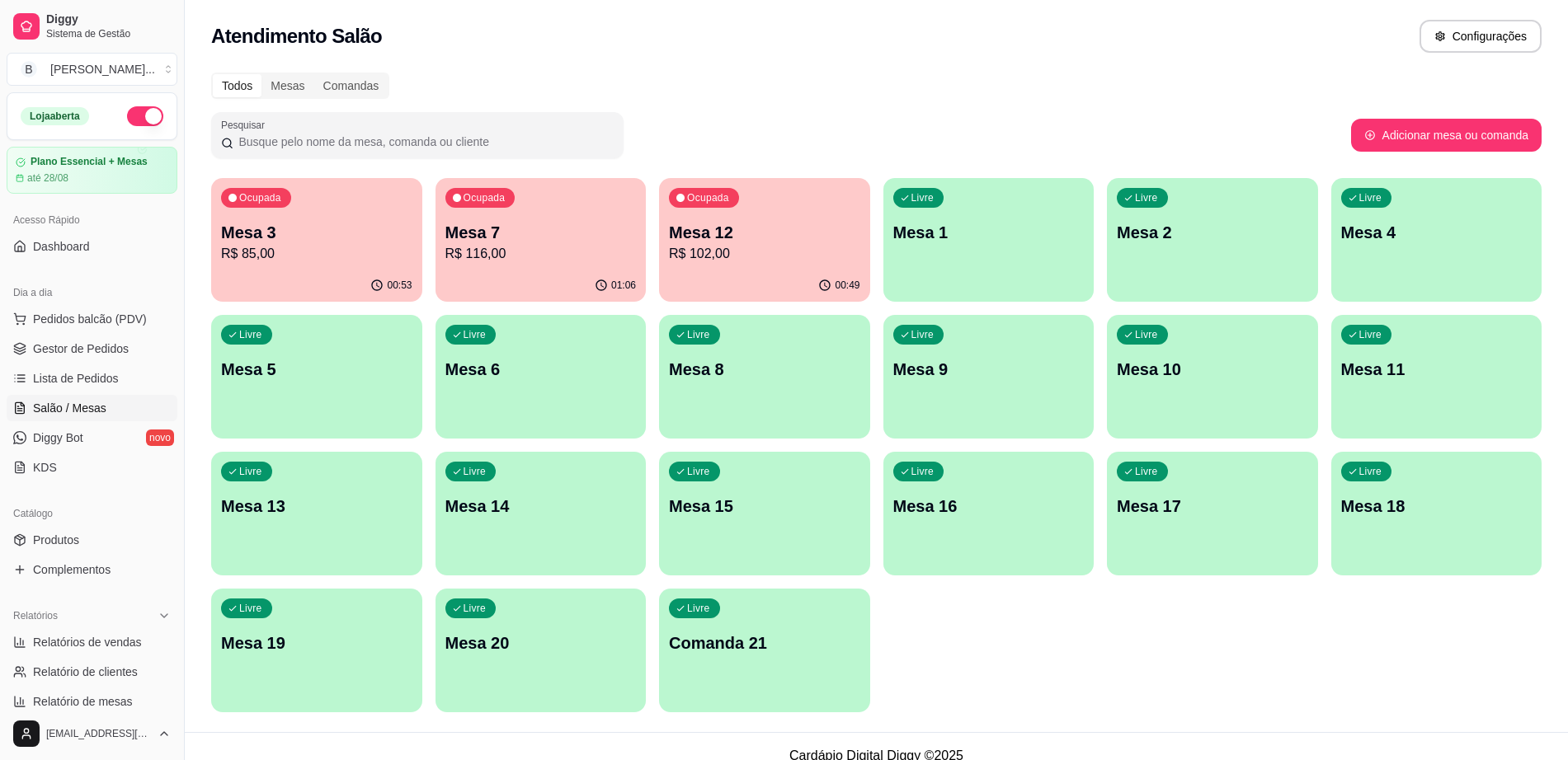
click at [327, 256] on p "R$ 85,00" at bounding box center [317, 254] width 192 height 20
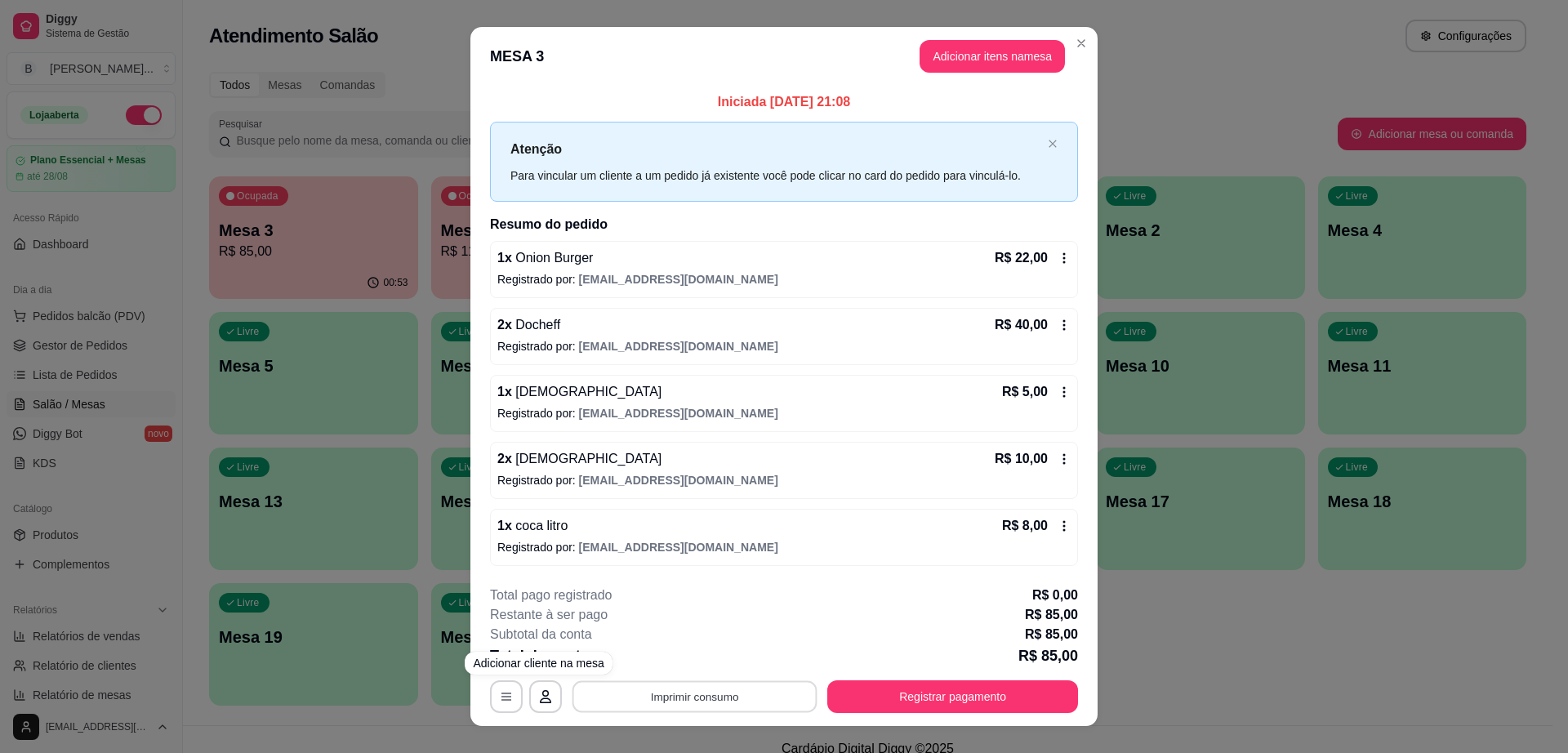
click at [664, 698] on button "Imprimir consumo" at bounding box center [694, 696] width 245 height 32
click at [665, 652] on button "Impressora cell" at bounding box center [691, 658] width 118 height 26
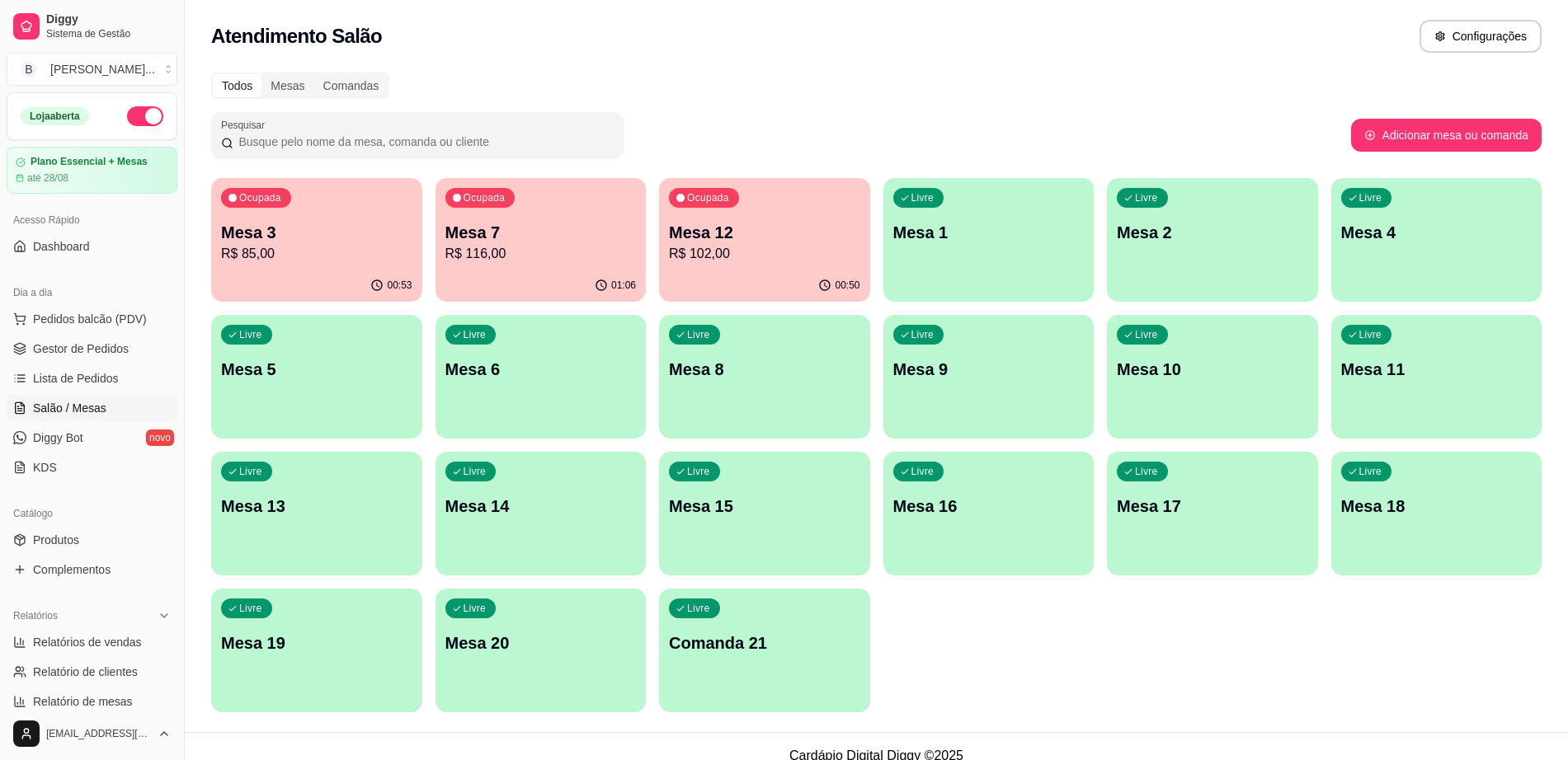
click at [1147, 486] on div "Livre Mesa 17" at bounding box center [1213, 504] width 212 height 104
click at [116, 341] on span "Gestor de Pedidos" at bounding box center [81, 349] width 96 height 17
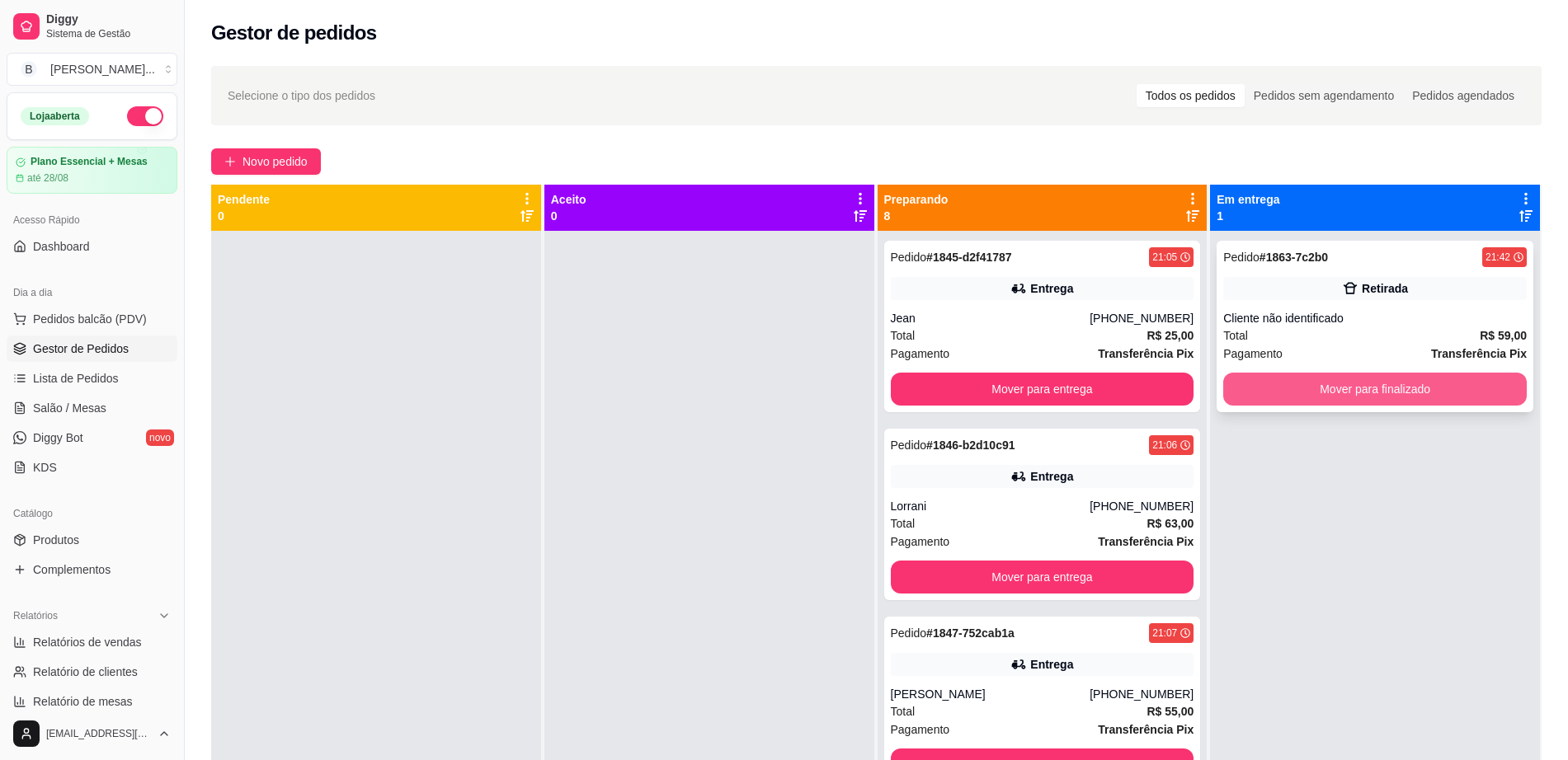
click at [1325, 397] on button "Mover para finalizado" at bounding box center [1375, 389] width 304 height 33
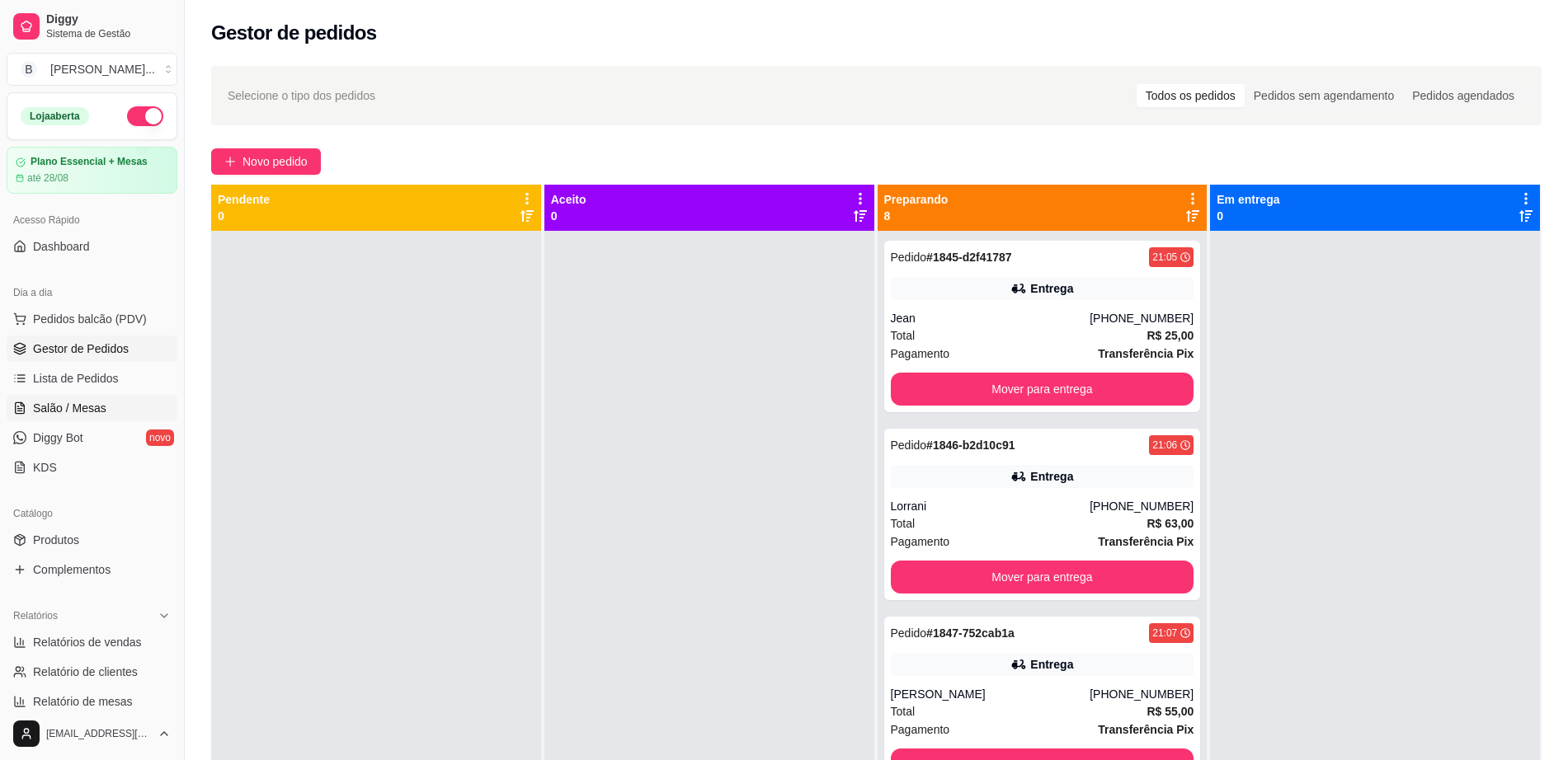
click at [109, 417] on link "Salão / Mesas" at bounding box center [92, 408] width 171 height 26
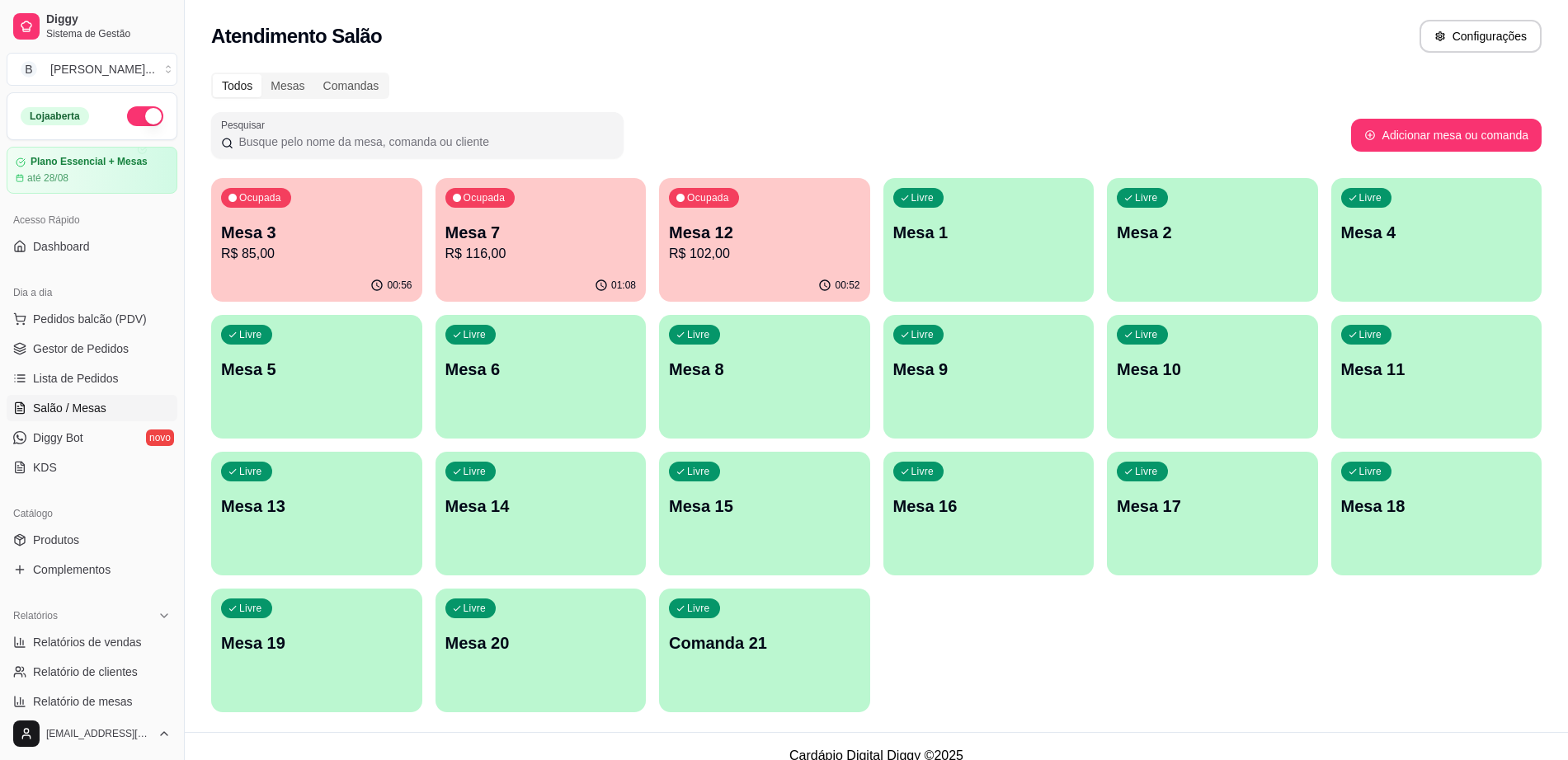
click at [258, 285] on div "00:56" at bounding box center [317, 286] width 212 height 32
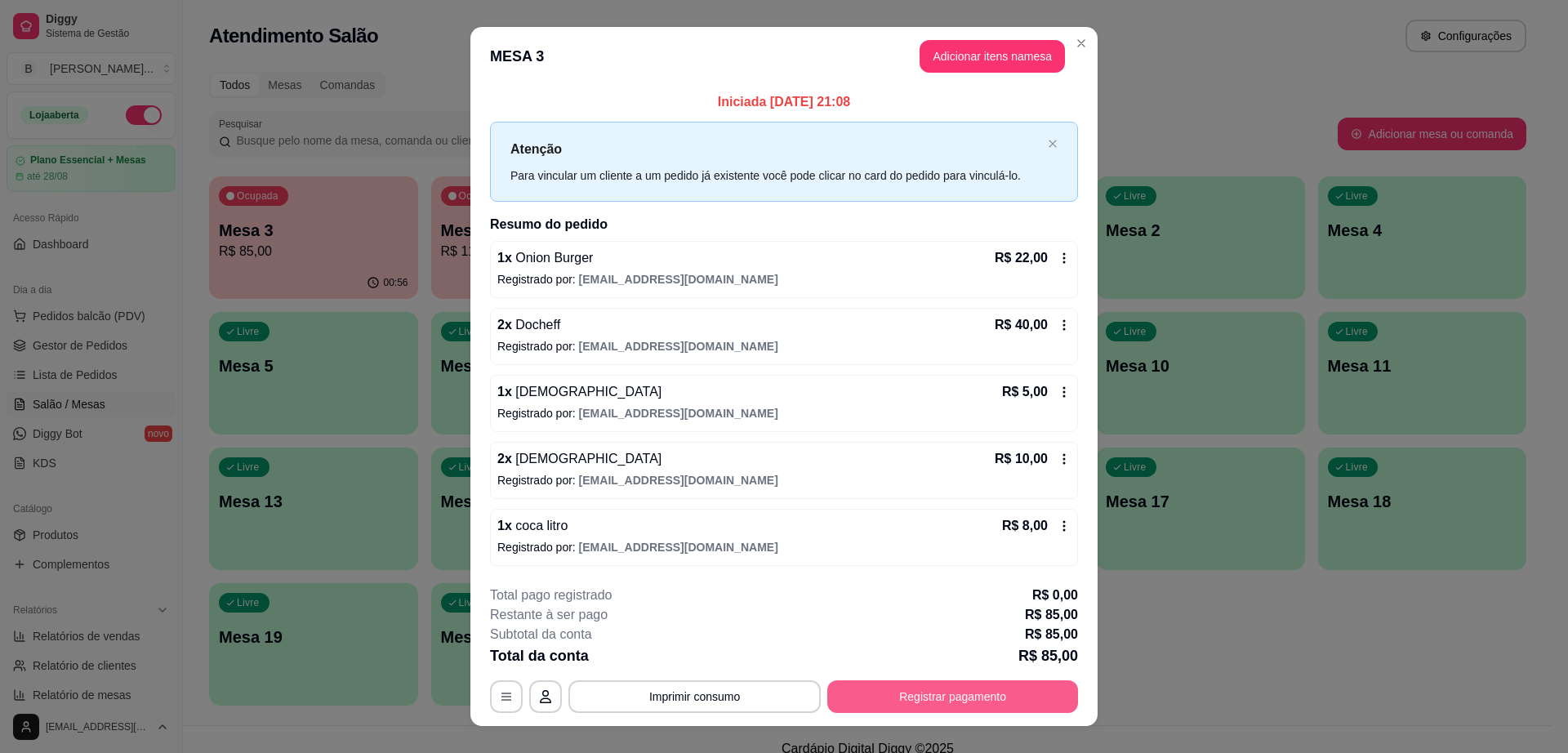
click at [897, 692] on button "Registrar pagamento" at bounding box center [952, 696] width 250 height 33
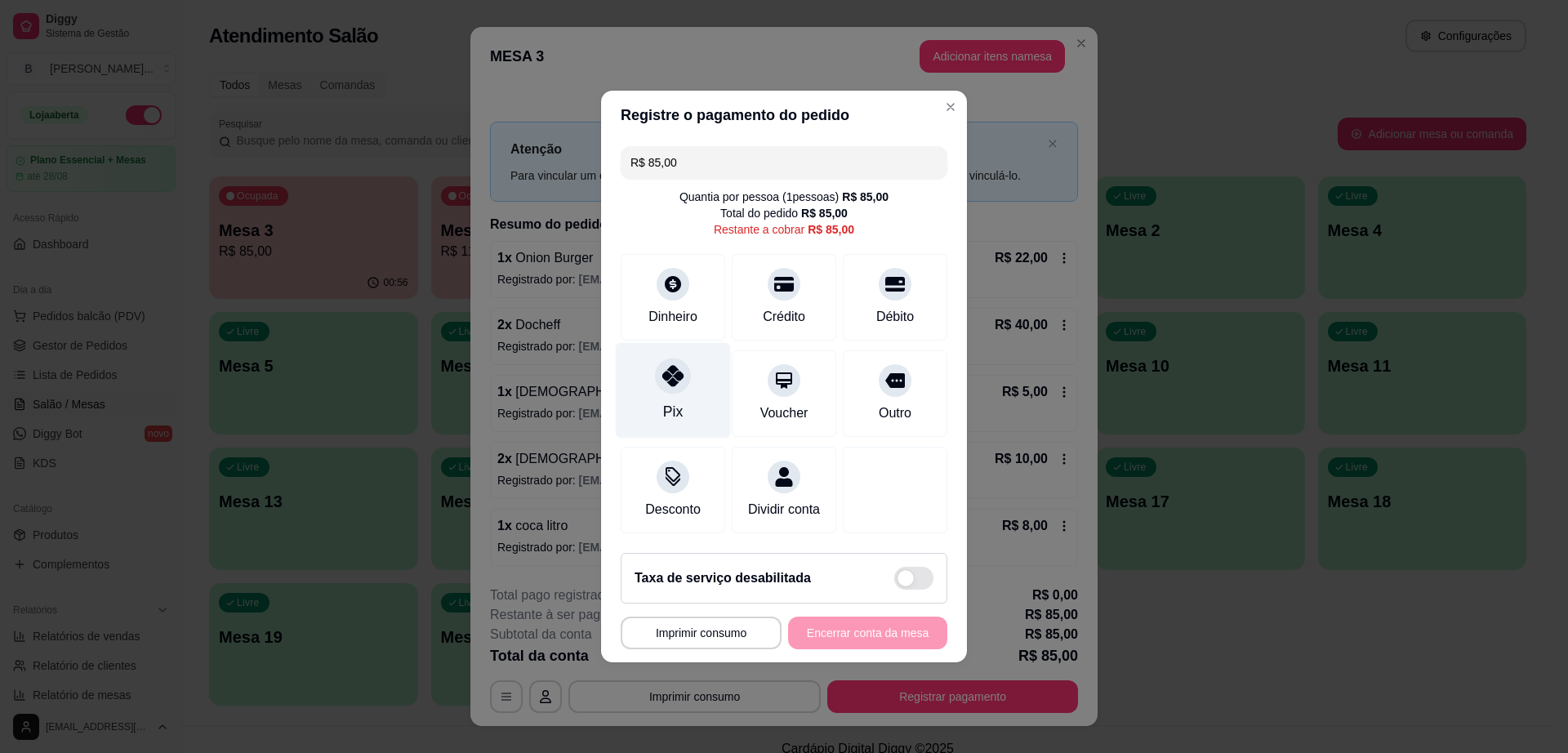
click at [664, 357] on div at bounding box center [673, 375] width 36 height 36
type input "R$ 0,00"
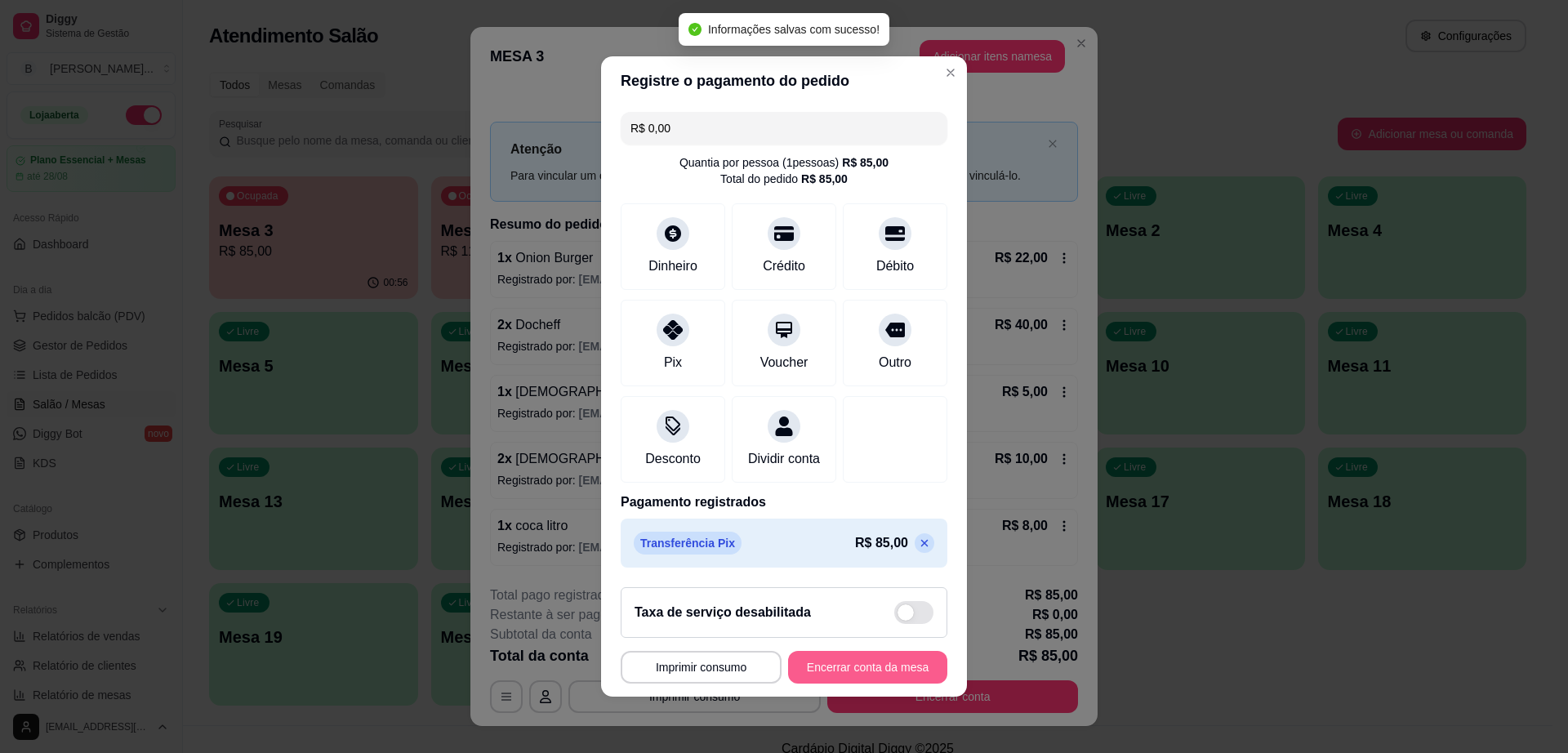
click at [831, 674] on button "Encerrar conta da mesa" at bounding box center [867, 666] width 159 height 33
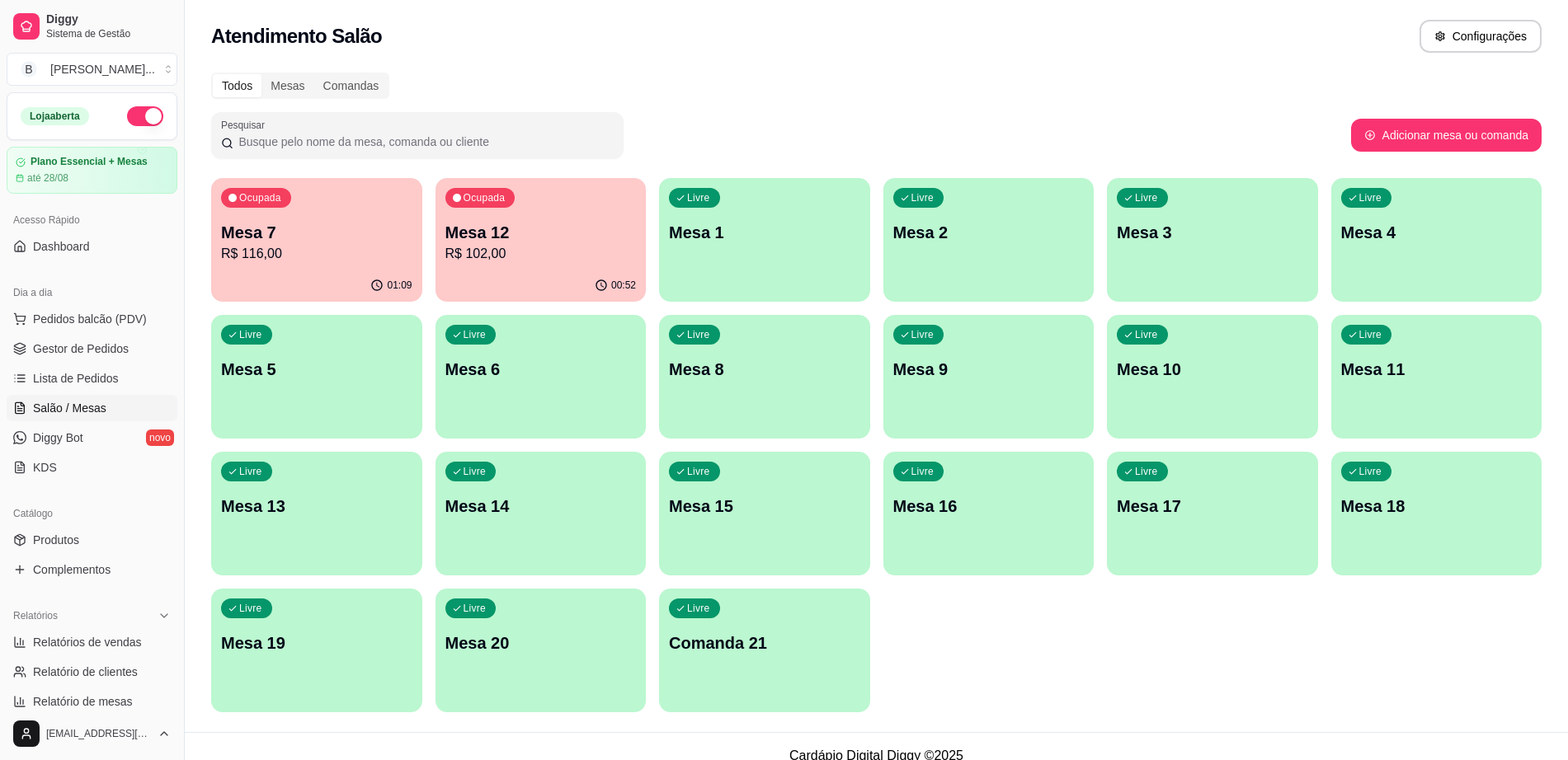
click at [53, 333] on ul "Pedidos balcão (PDV) Gestor de Pedidos Lista de Pedidos Salão / Mesas Diggy Bot…" at bounding box center [92, 394] width 171 height 175
click at [31, 335] on link "Gestor de Pedidos" at bounding box center [92, 349] width 171 height 26
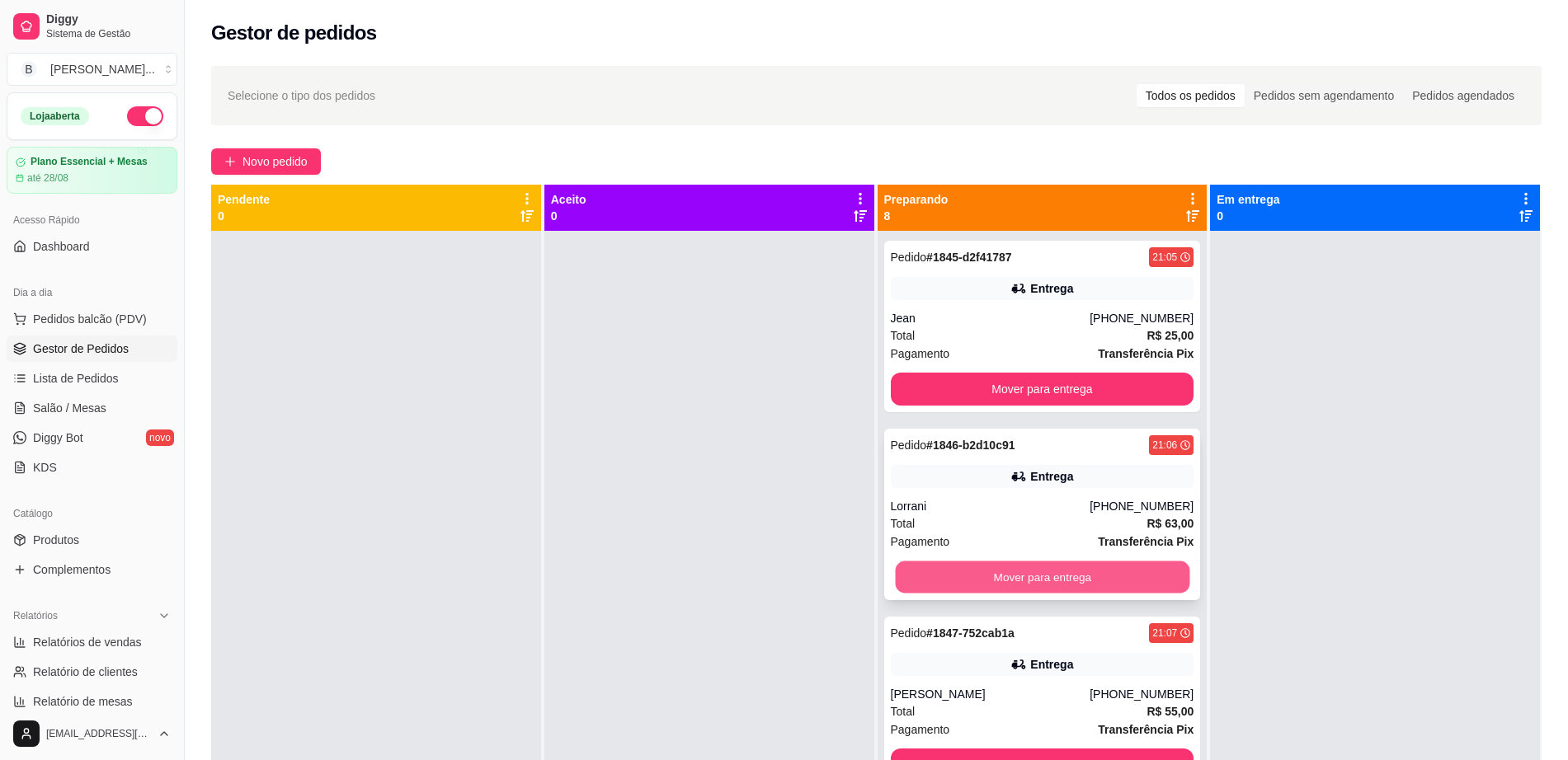
click at [899, 576] on button "Mover para entrega" at bounding box center [1042, 578] width 294 height 32
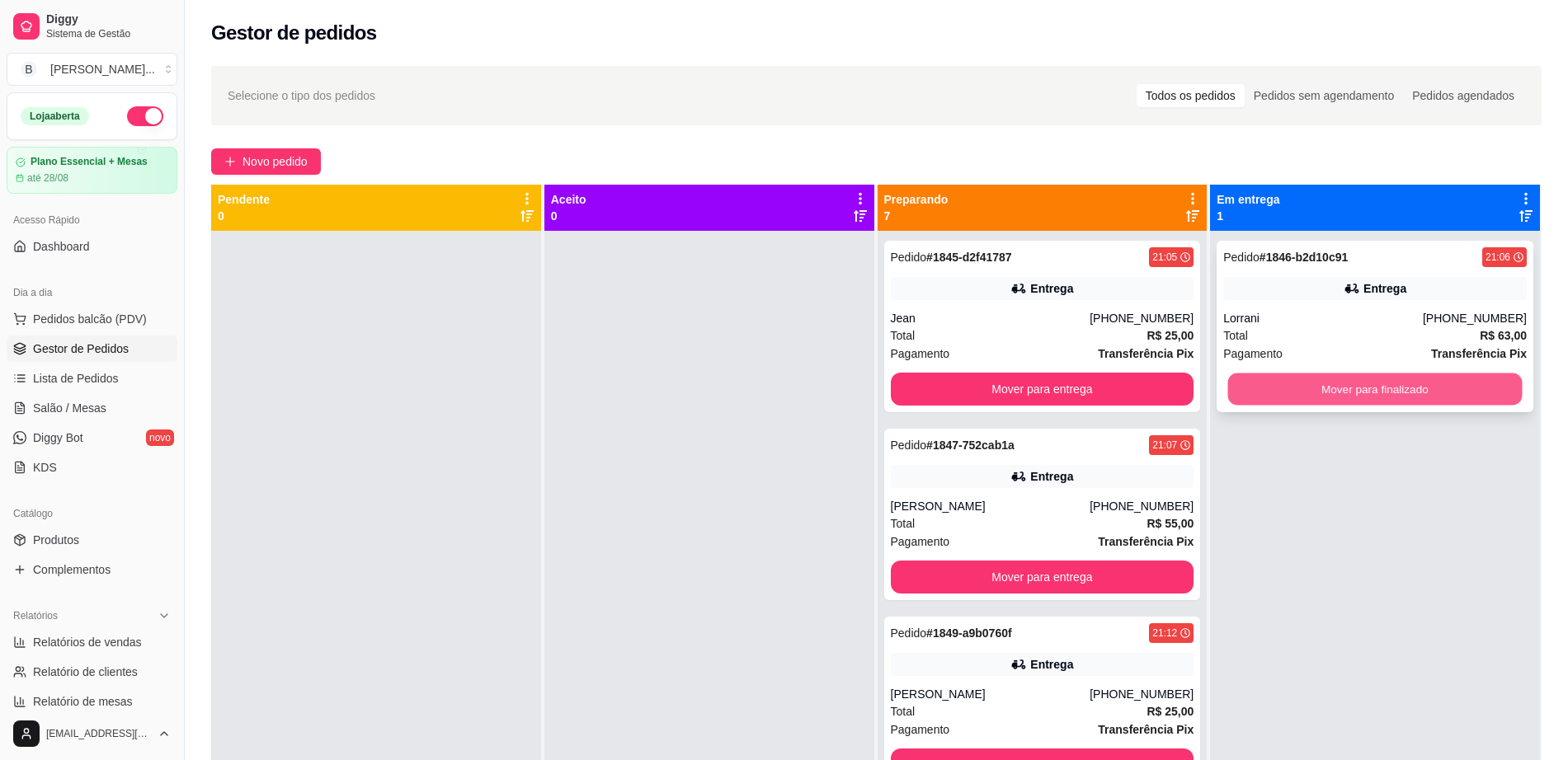
click at [1330, 387] on button "Mover para finalizado" at bounding box center [1375, 390] width 294 height 32
click at [1253, 398] on button "Mover para finalizado" at bounding box center [1375, 389] width 304 height 33
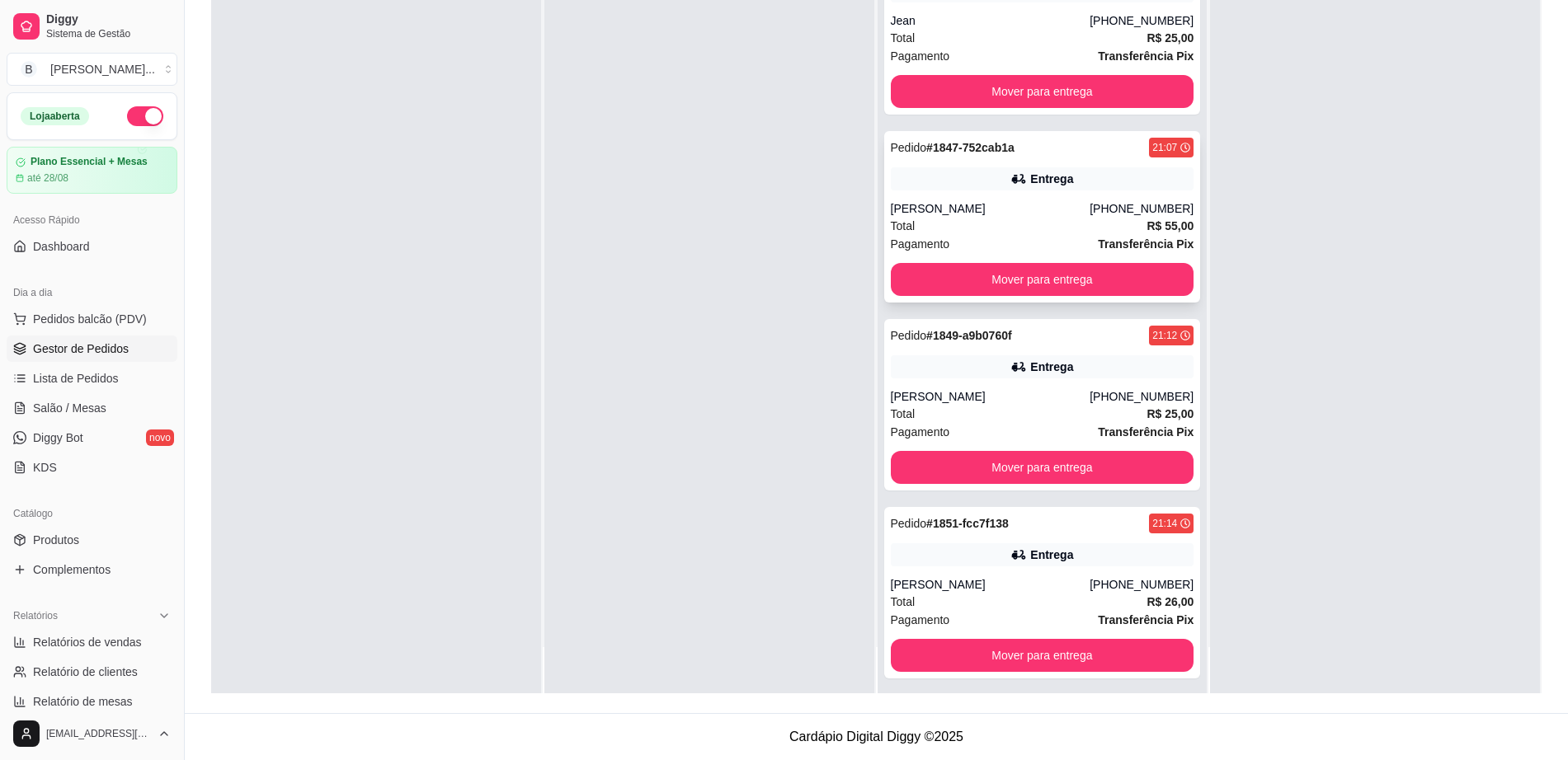
click at [958, 198] on div "Pedido # 1847-752cab1a 21:07 Entrega [PERSON_NAME] [PHONE_NUMBER] Total R$ 55,0…" at bounding box center [1043, 217] width 317 height 172
click at [980, 275] on button "Mover para entrega" at bounding box center [1043, 279] width 304 height 33
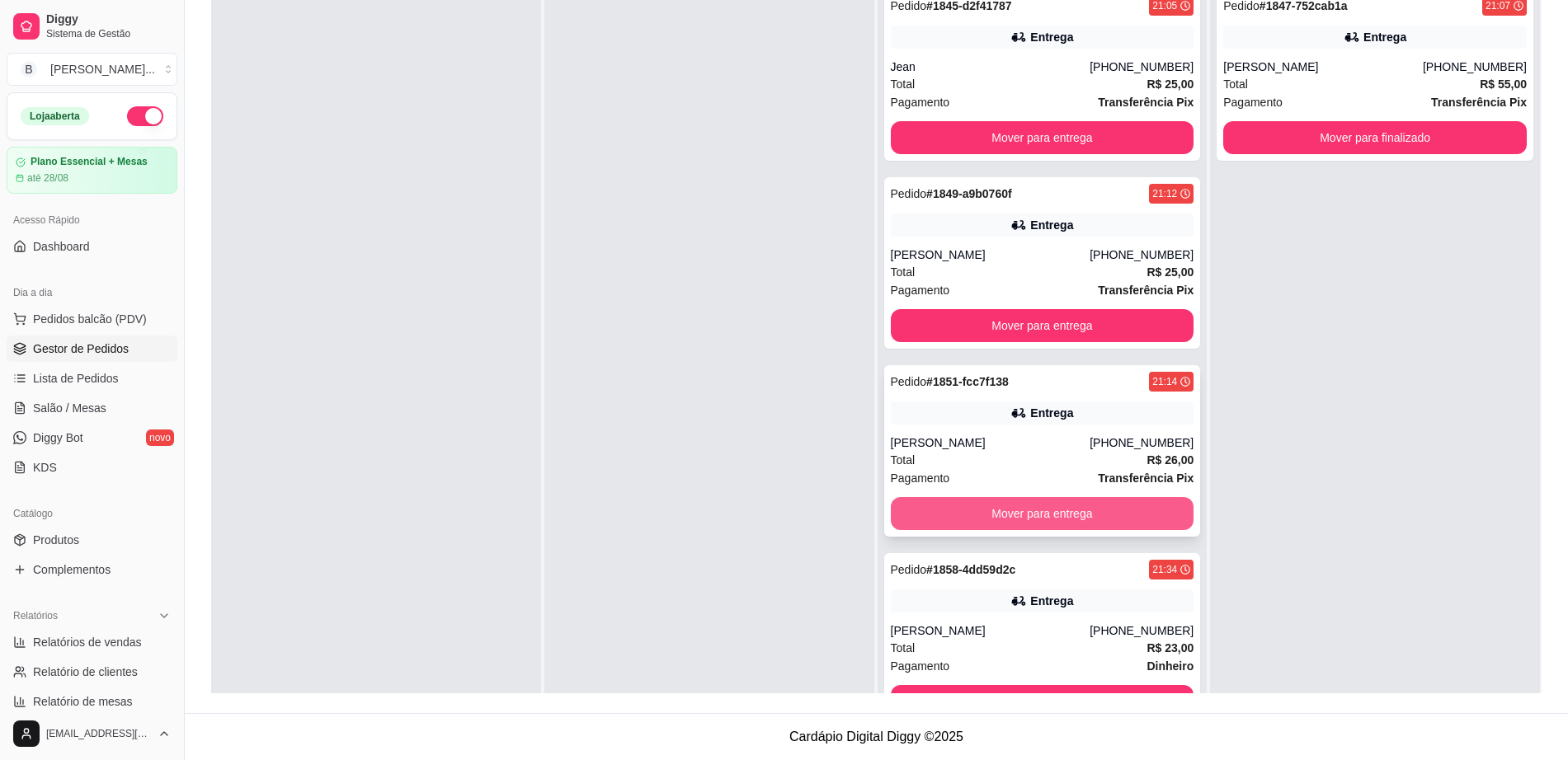
click at [1035, 513] on button "Mover para entrega" at bounding box center [1043, 513] width 304 height 33
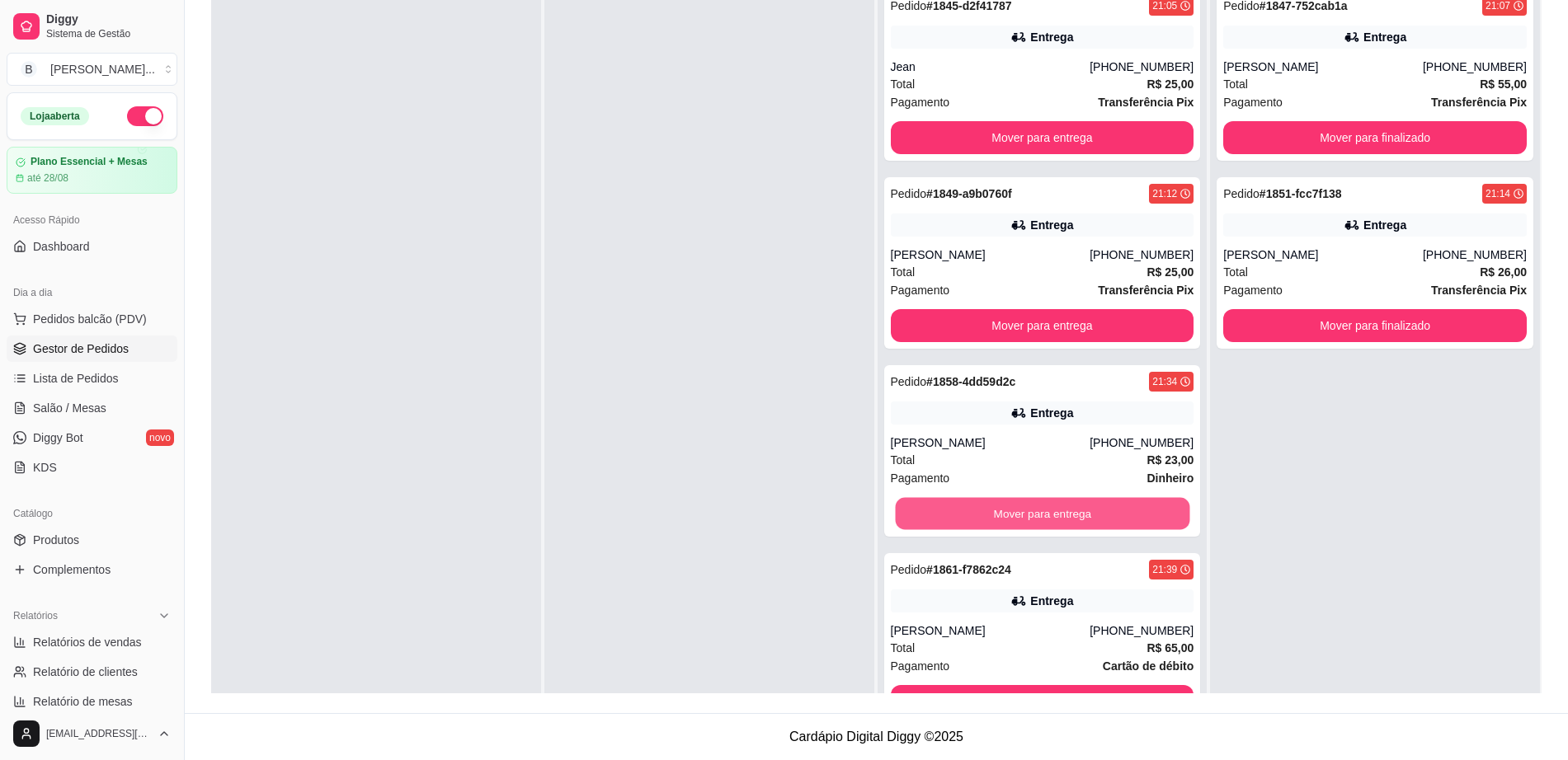
click at [1035, 513] on button "Mover para entrega" at bounding box center [1042, 514] width 294 height 32
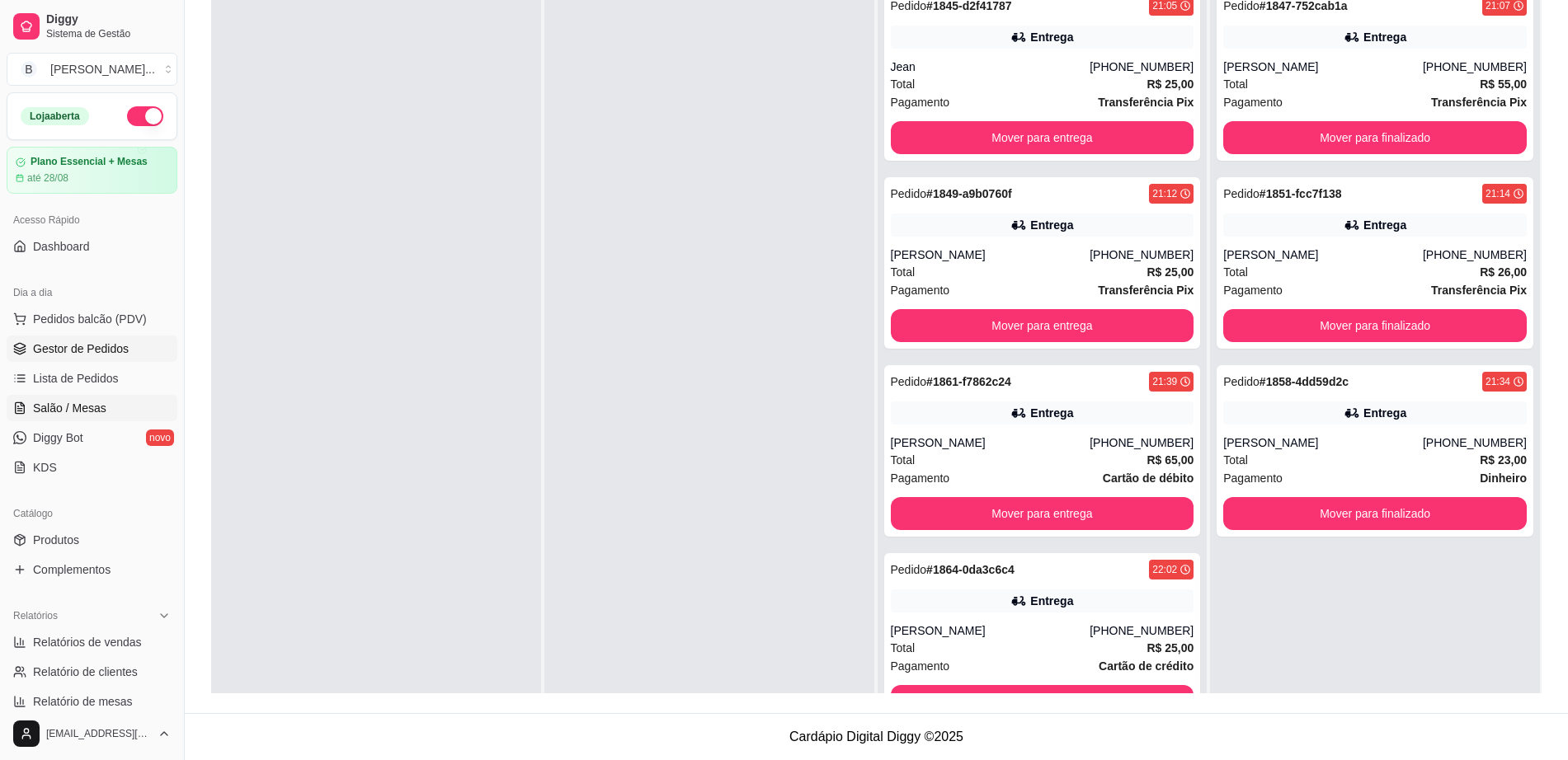
click at [136, 413] on link "Salão / Mesas" at bounding box center [92, 408] width 171 height 26
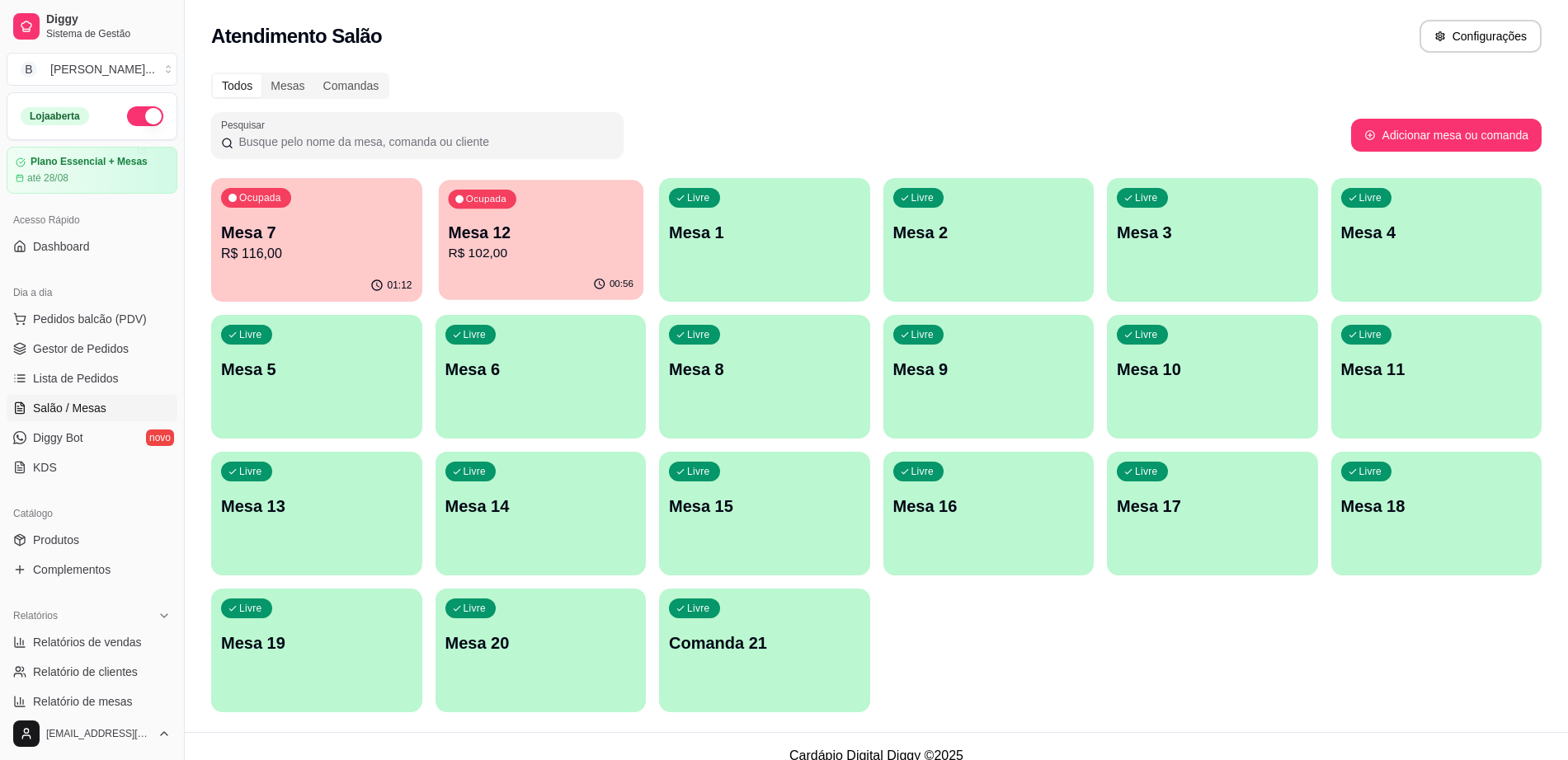
click at [460, 232] on p "Mesa 12" at bounding box center [541, 233] width 185 height 23
click at [316, 247] on p "R$ 116,00" at bounding box center [317, 254] width 192 height 20
click at [138, 346] on link "Gestor de Pedidos" at bounding box center [92, 349] width 171 height 26
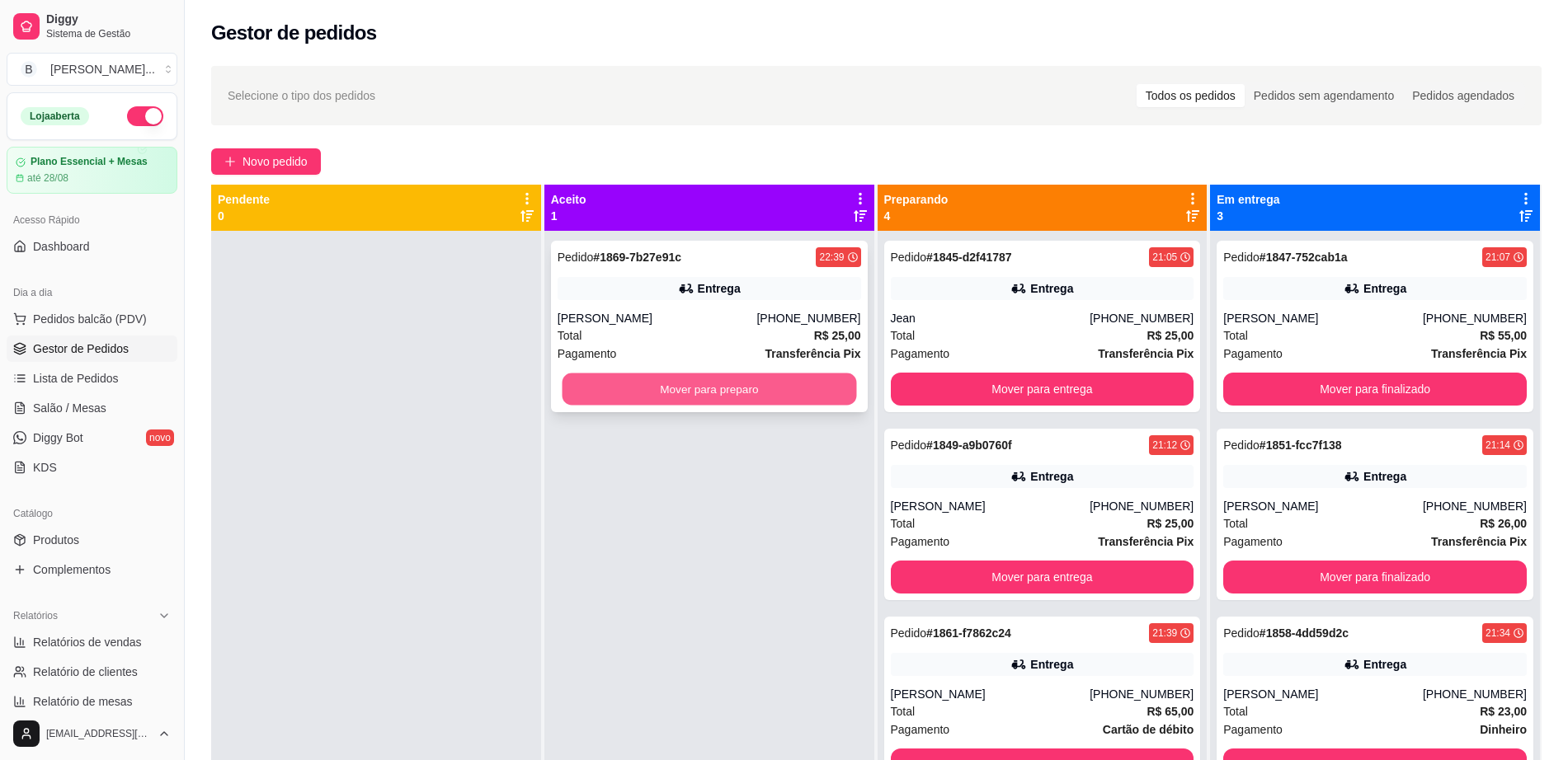
click at [798, 387] on button "Mover para preparo" at bounding box center [709, 390] width 294 height 32
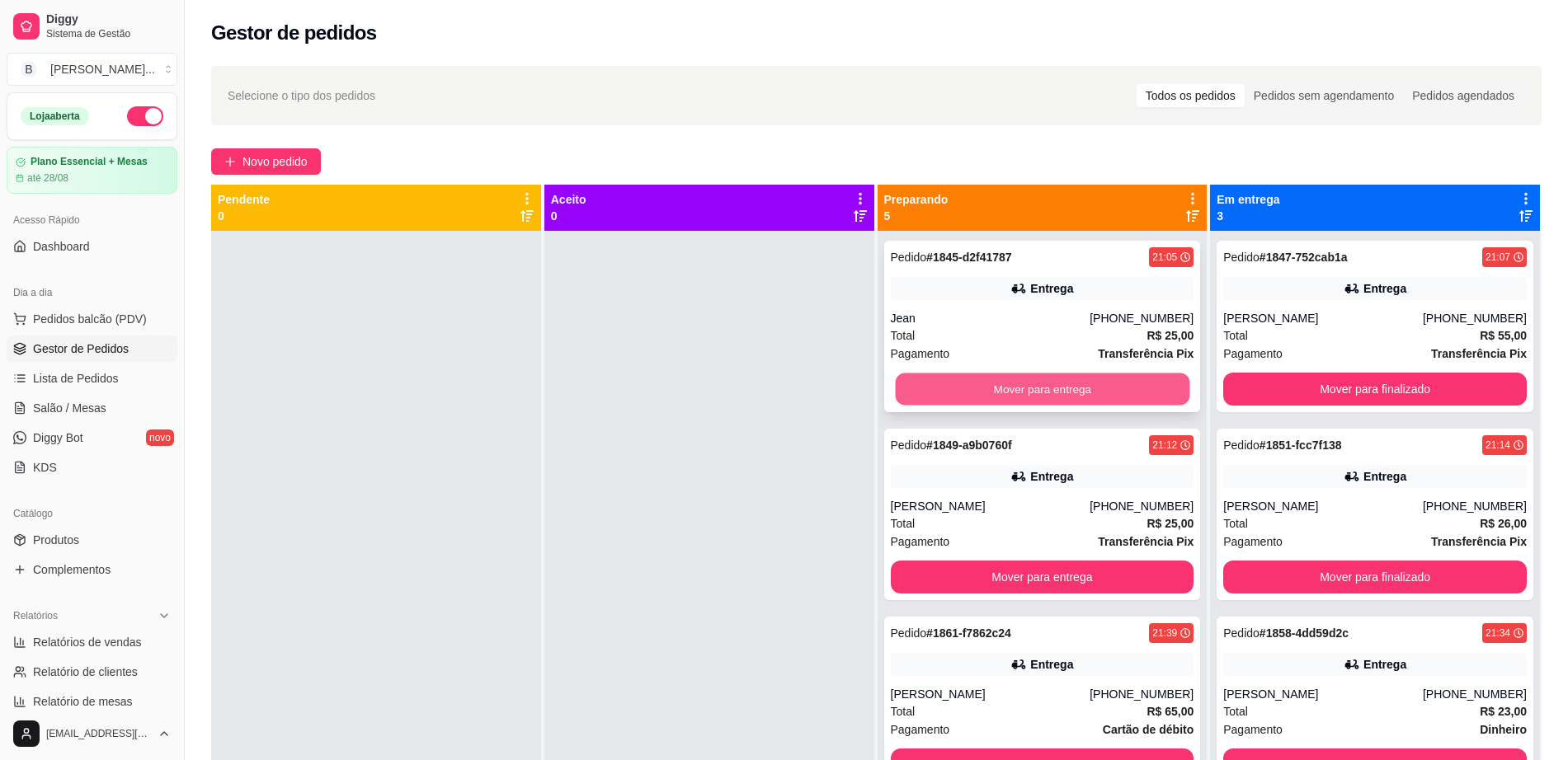
click at [1002, 392] on button "Mover para entrega" at bounding box center [1042, 390] width 294 height 32
click at [999, 389] on button "Mover para entrega" at bounding box center [1043, 389] width 304 height 33
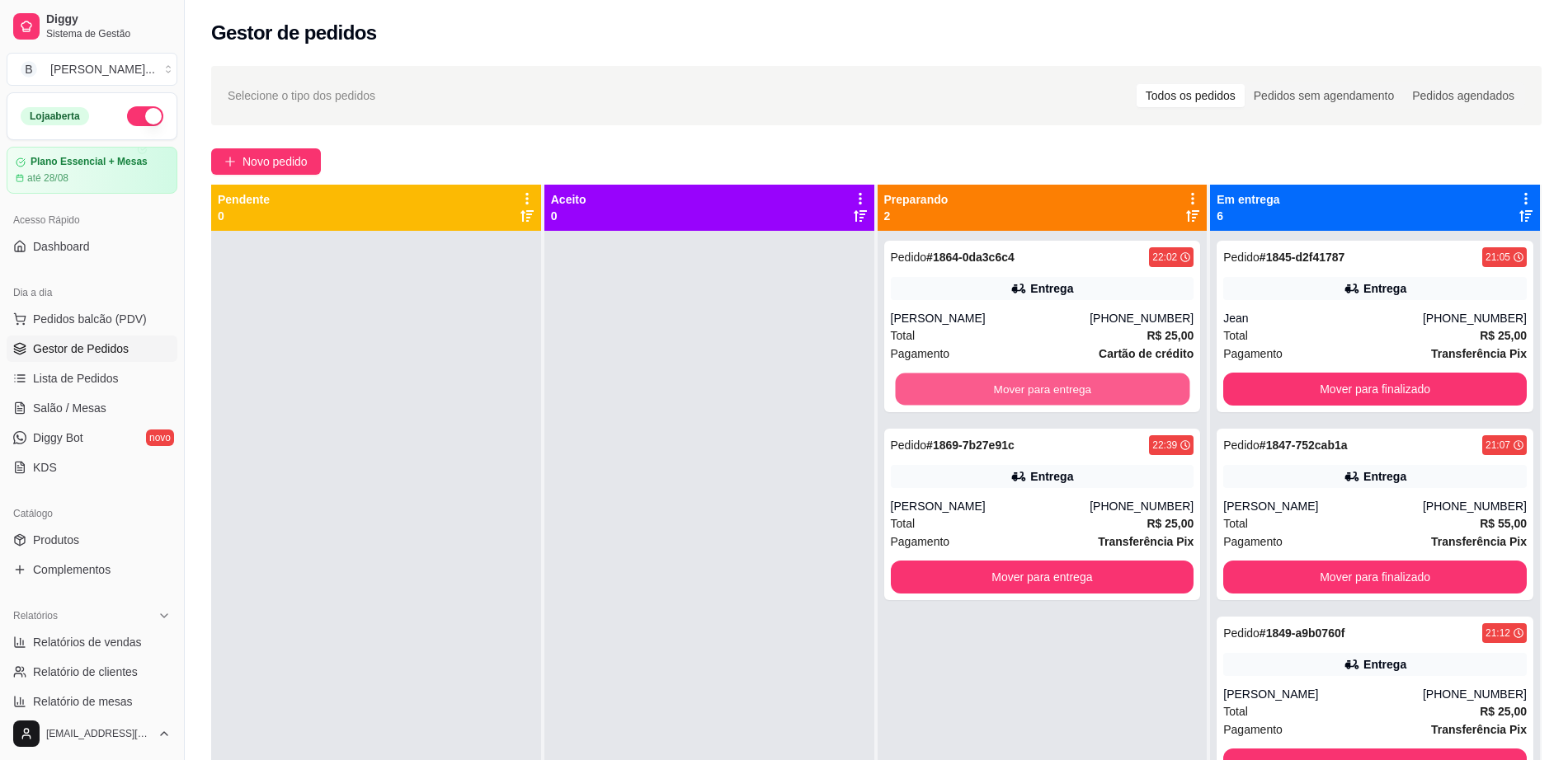
click at [999, 389] on button "Mover para entrega" at bounding box center [1042, 390] width 294 height 32
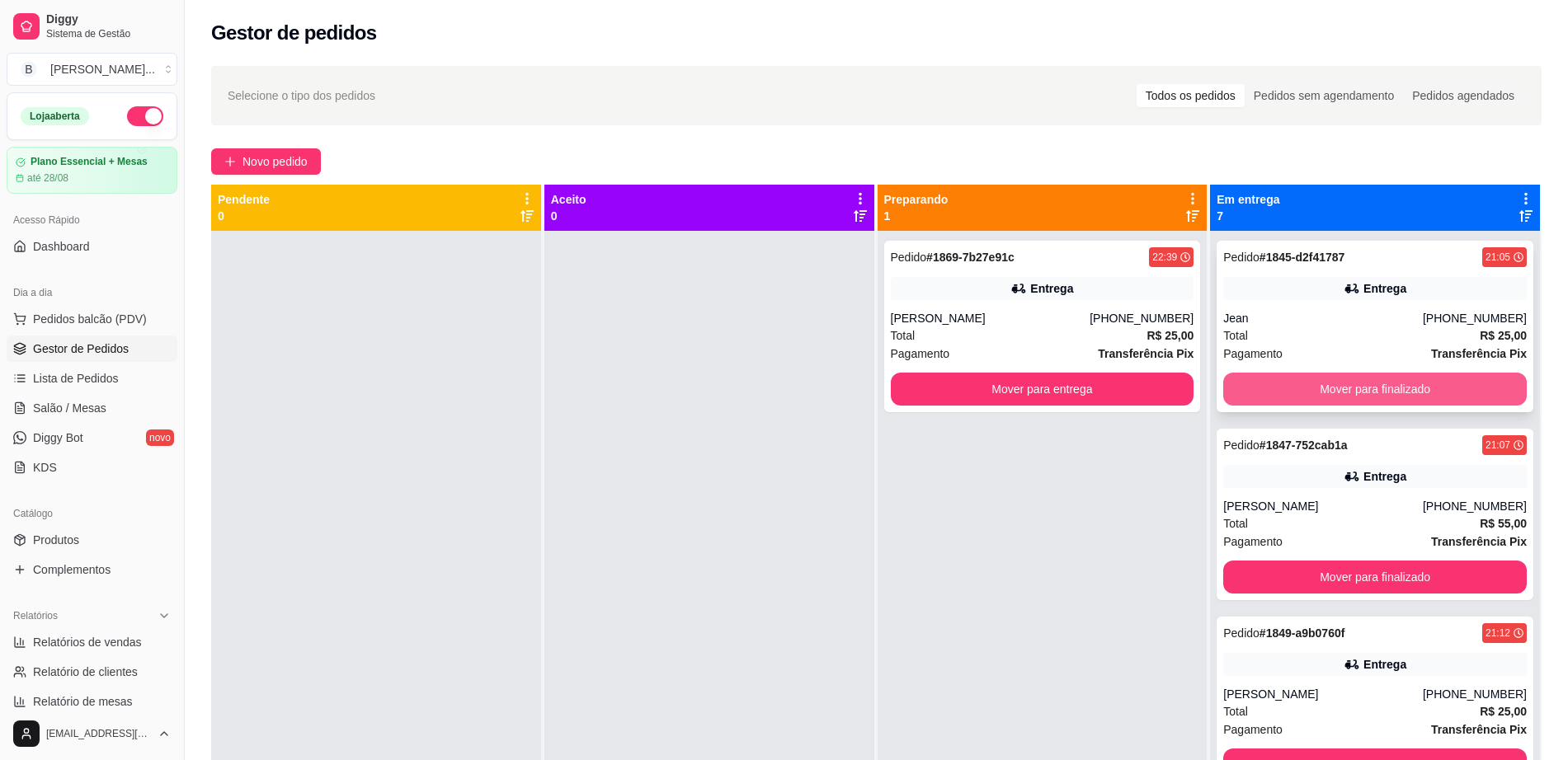
click at [1282, 380] on button "Mover para finalizado" at bounding box center [1375, 389] width 304 height 33
click at [1343, 381] on button "Mover para finalizado" at bounding box center [1375, 389] width 304 height 33
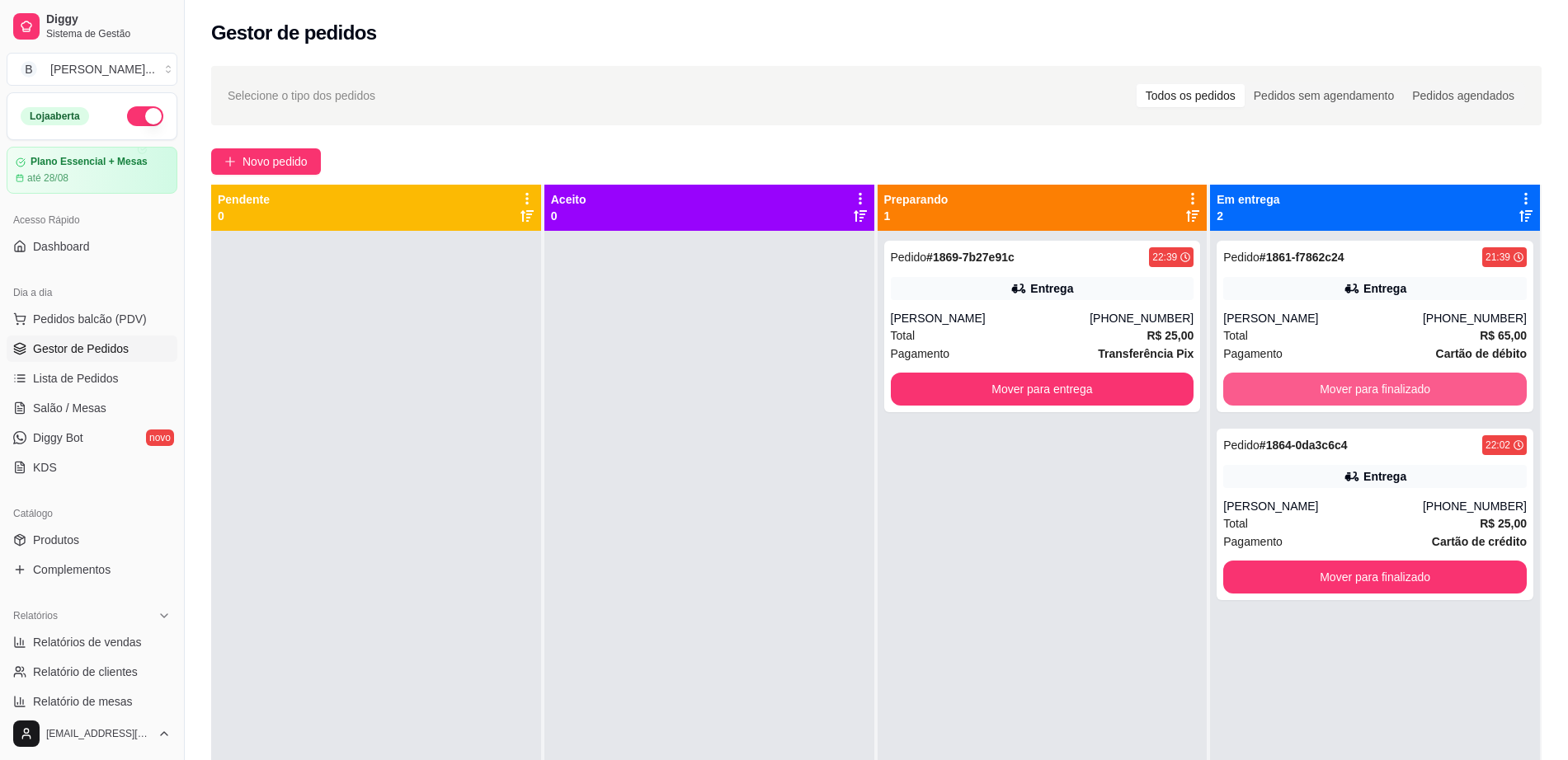
click at [1343, 381] on button "Mover para finalizado" at bounding box center [1375, 389] width 304 height 33
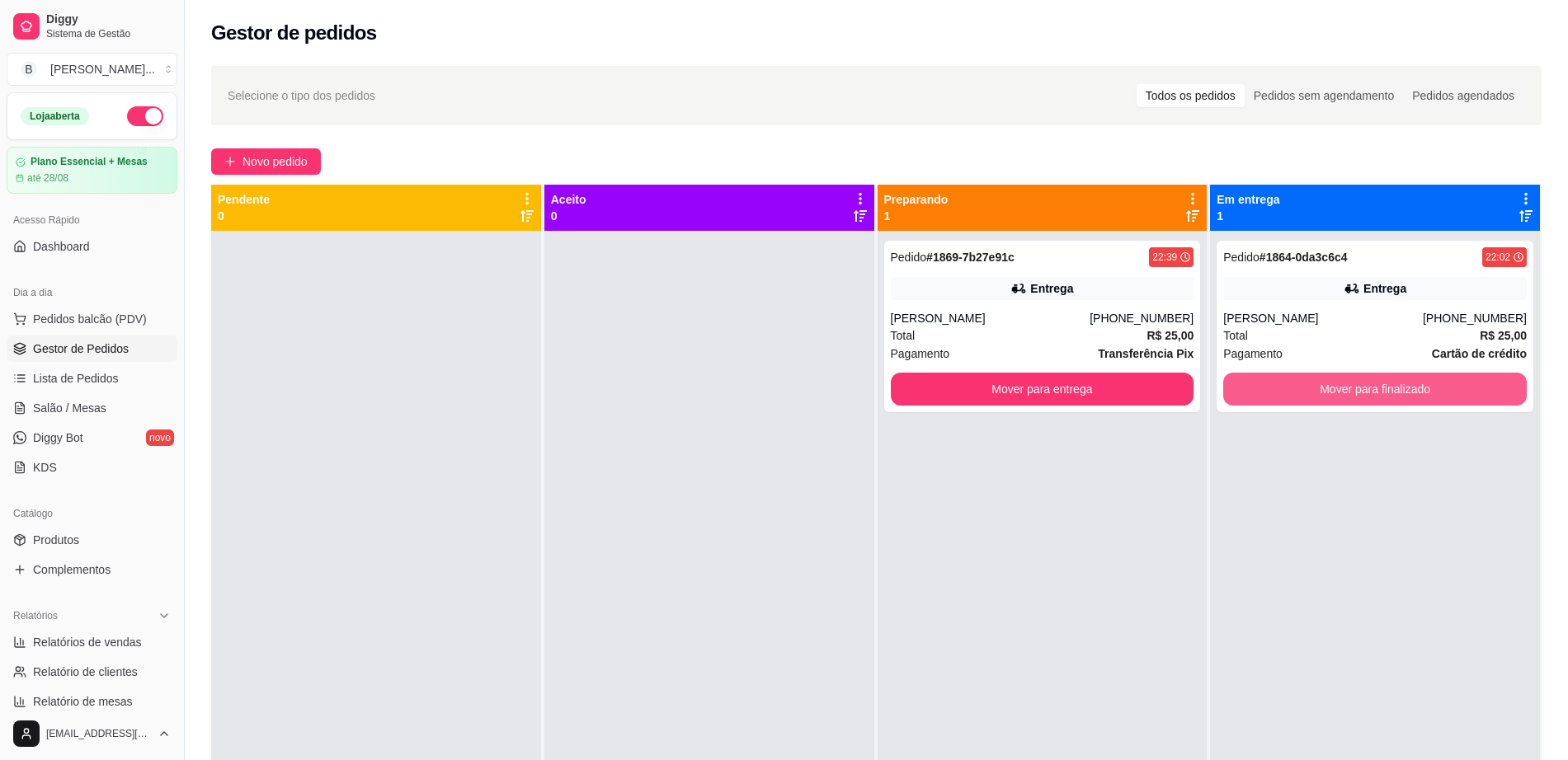
click at [1343, 381] on button "Mover para finalizado" at bounding box center [1375, 389] width 304 height 33
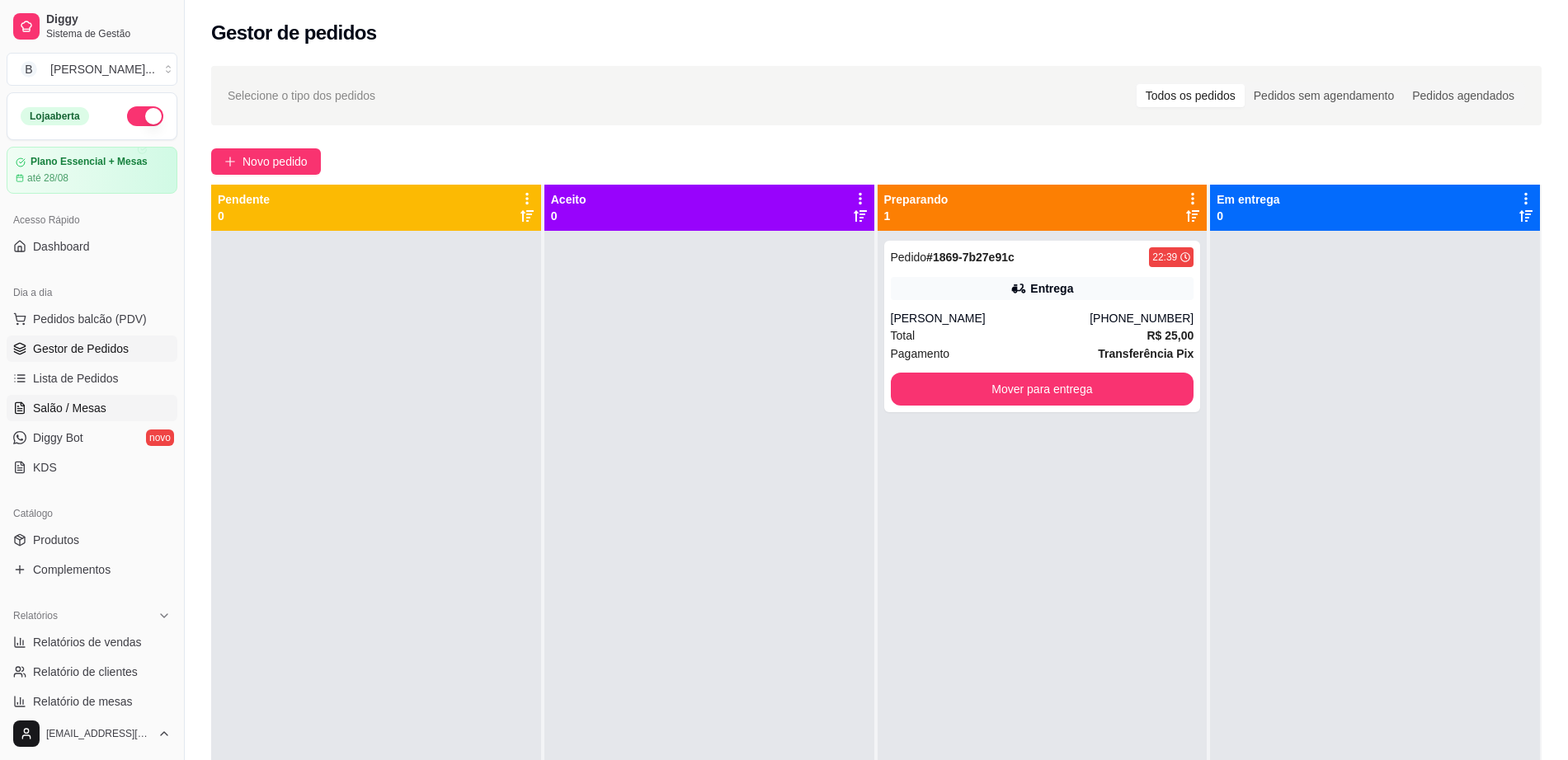
click at [42, 414] on span "Salão / Mesas" at bounding box center [70, 409] width 73 height 17
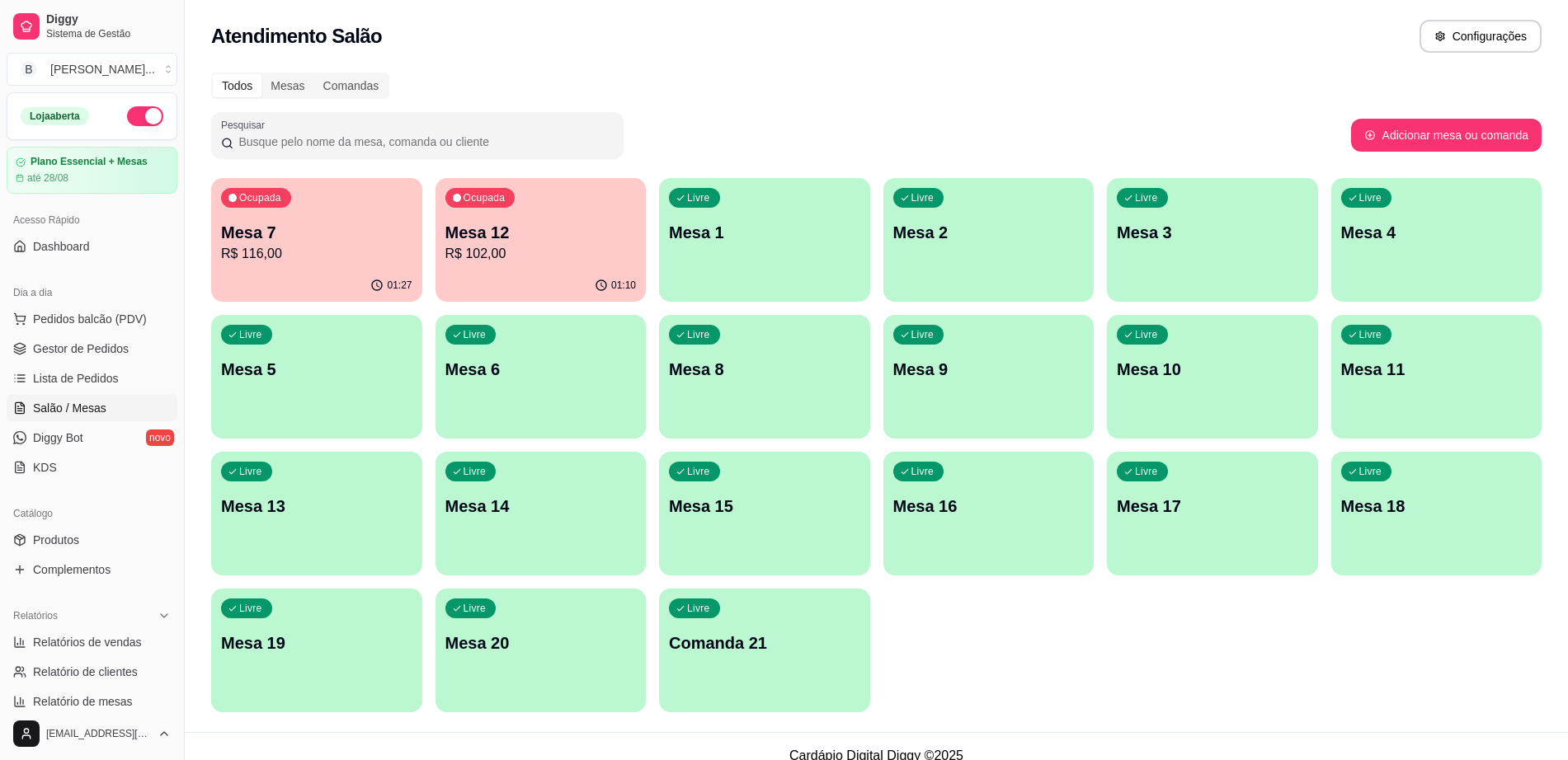
click at [287, 267] on div "Ocupada Mesa 7 R$ 116,00" at bounding box center [317, 224] width 212 height 91
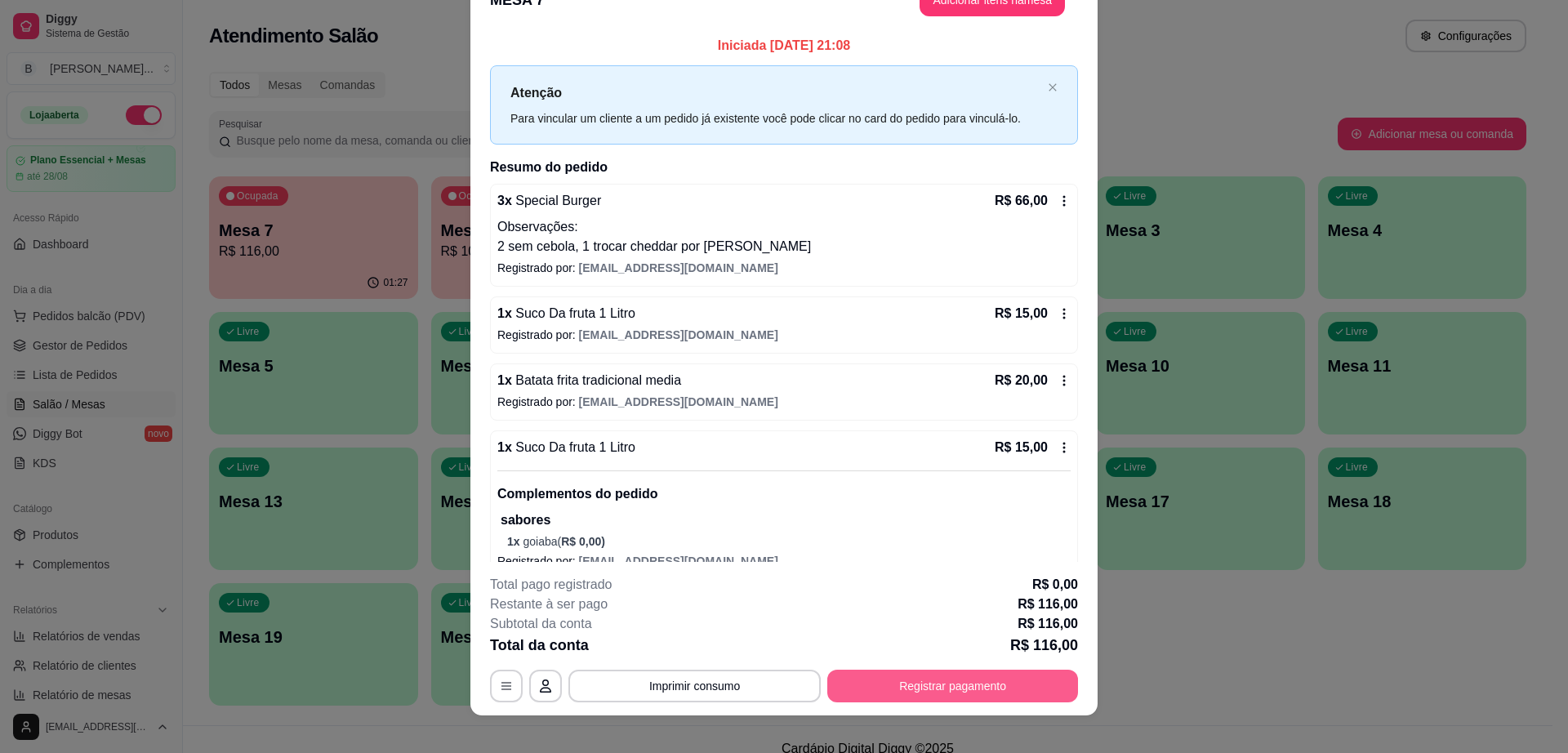
scroll to position [48, 0]
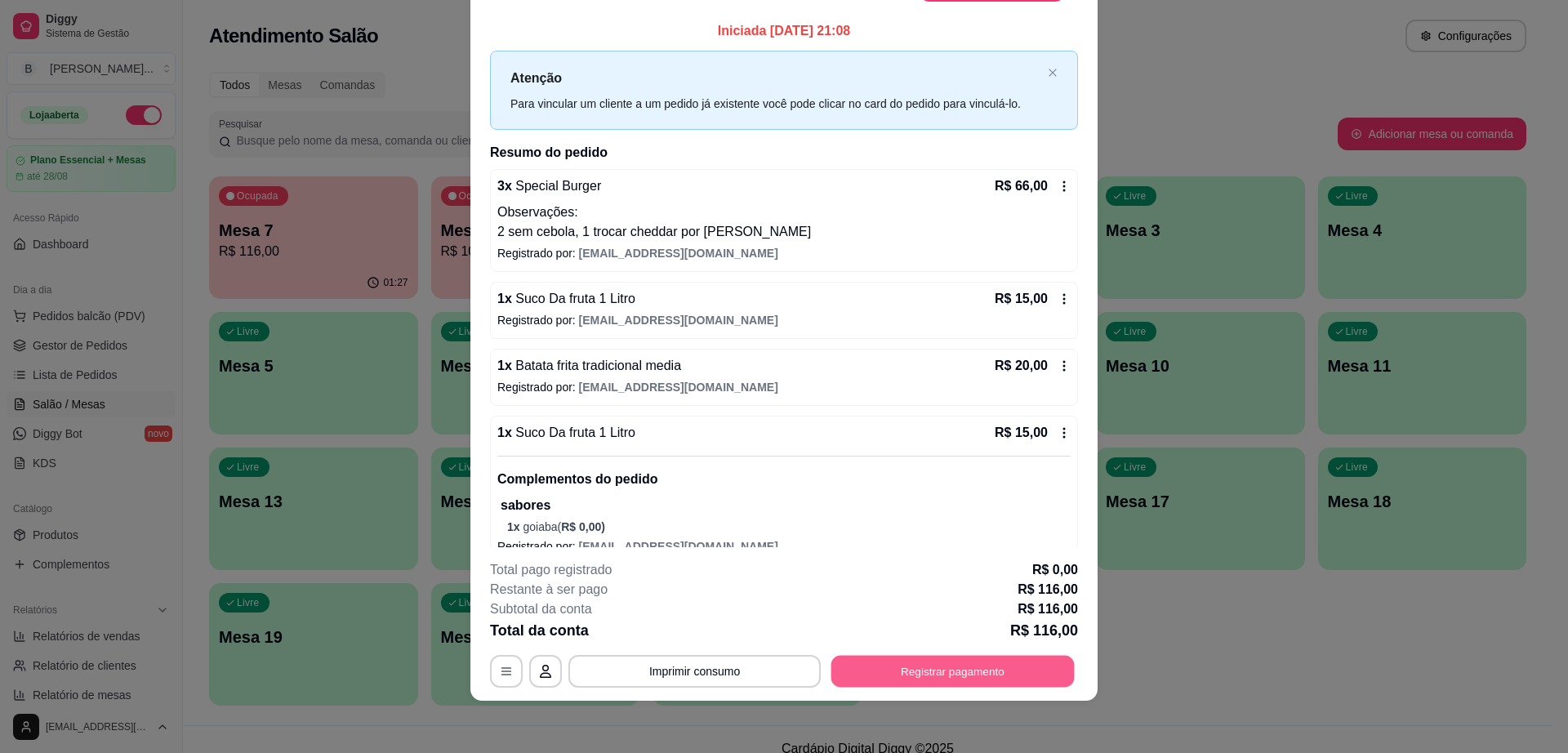
click at [931, 681] on button "Registrar pagamento" at bounding box center [953, 672] width 244 height 32
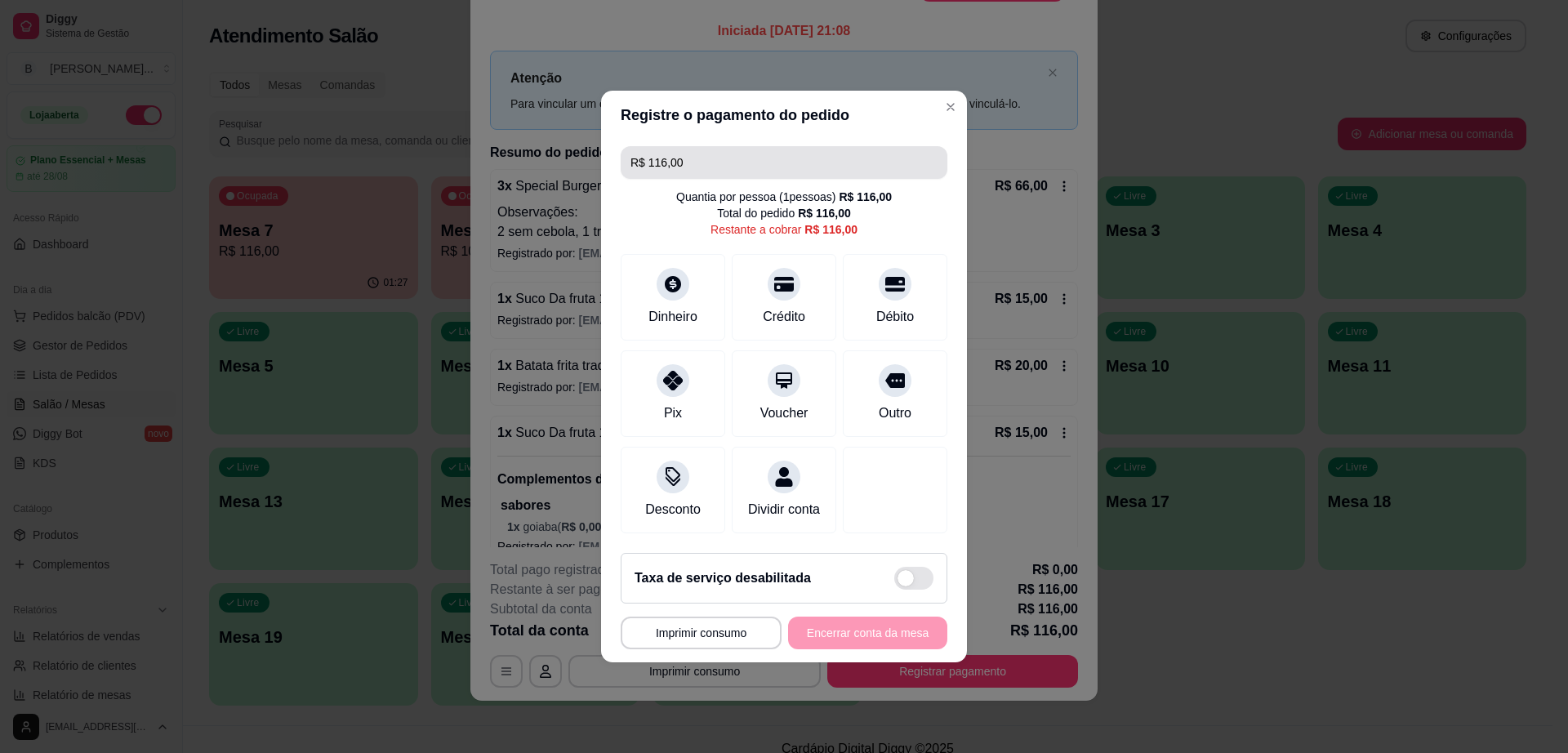
click at [733, 146] on input "R$ 116,00" at bounding box center [784, 162] width 307 height 33
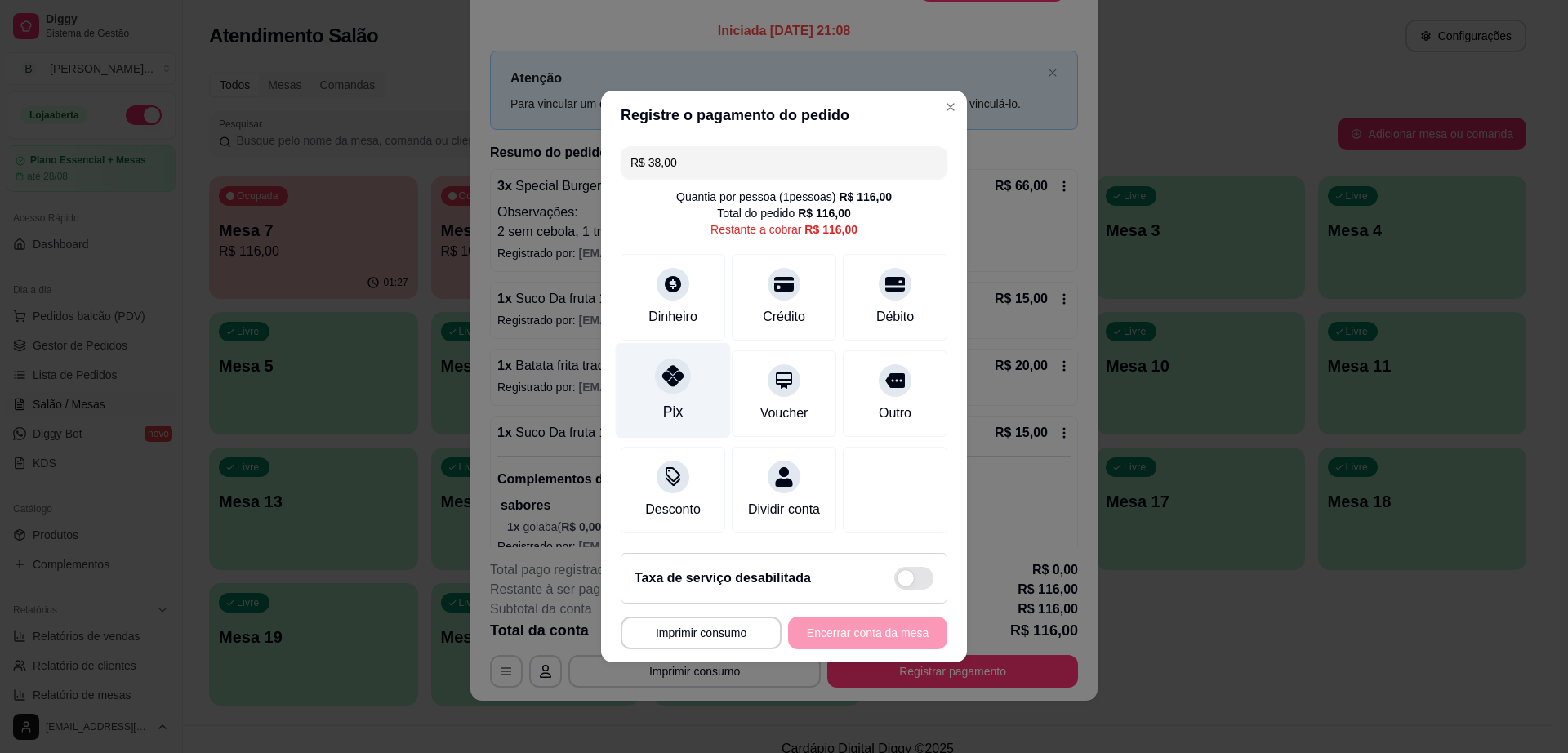
click at [676, 401] on div "Pix" at bounding box center [673, 411] width 20 height 21
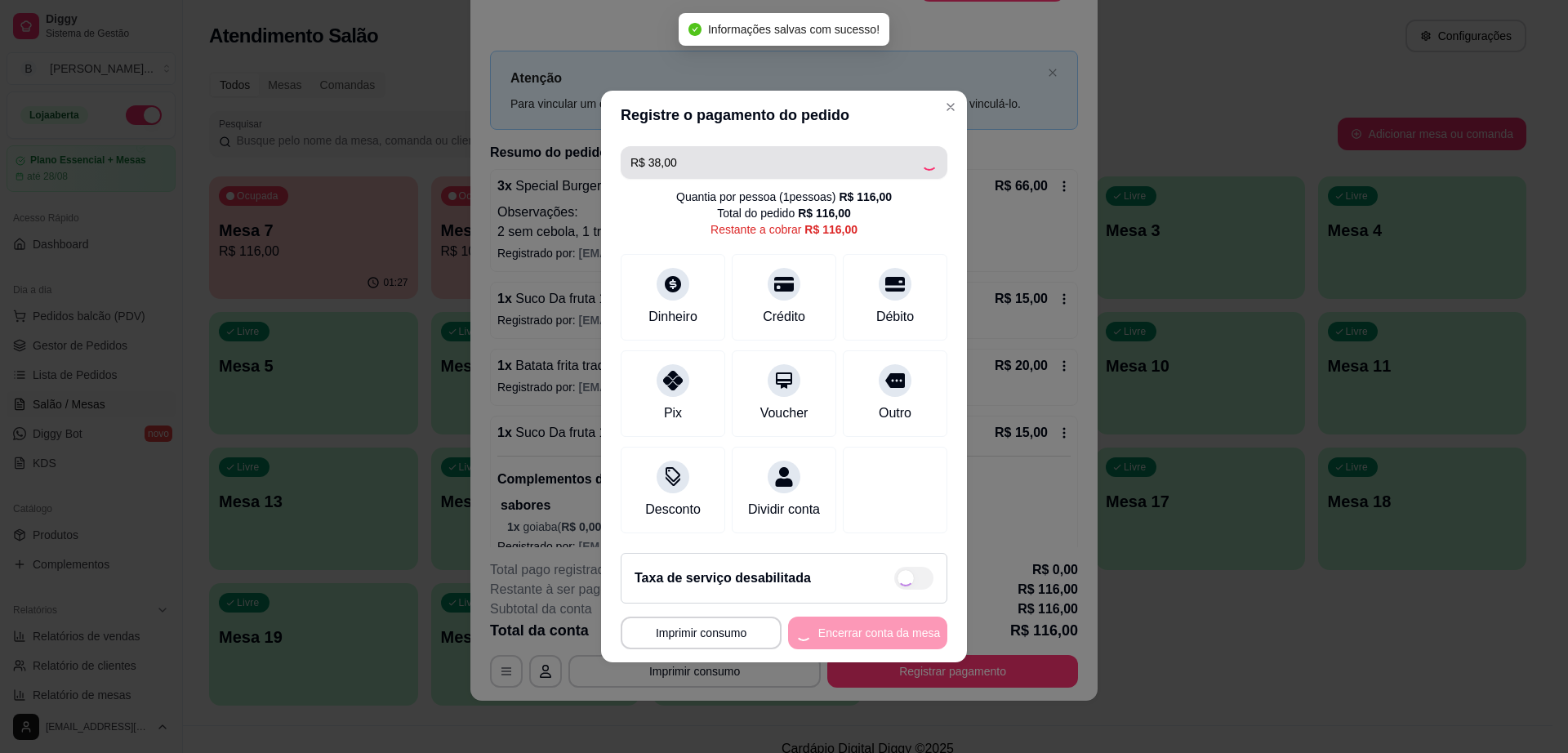
type input "R$ 78,00"
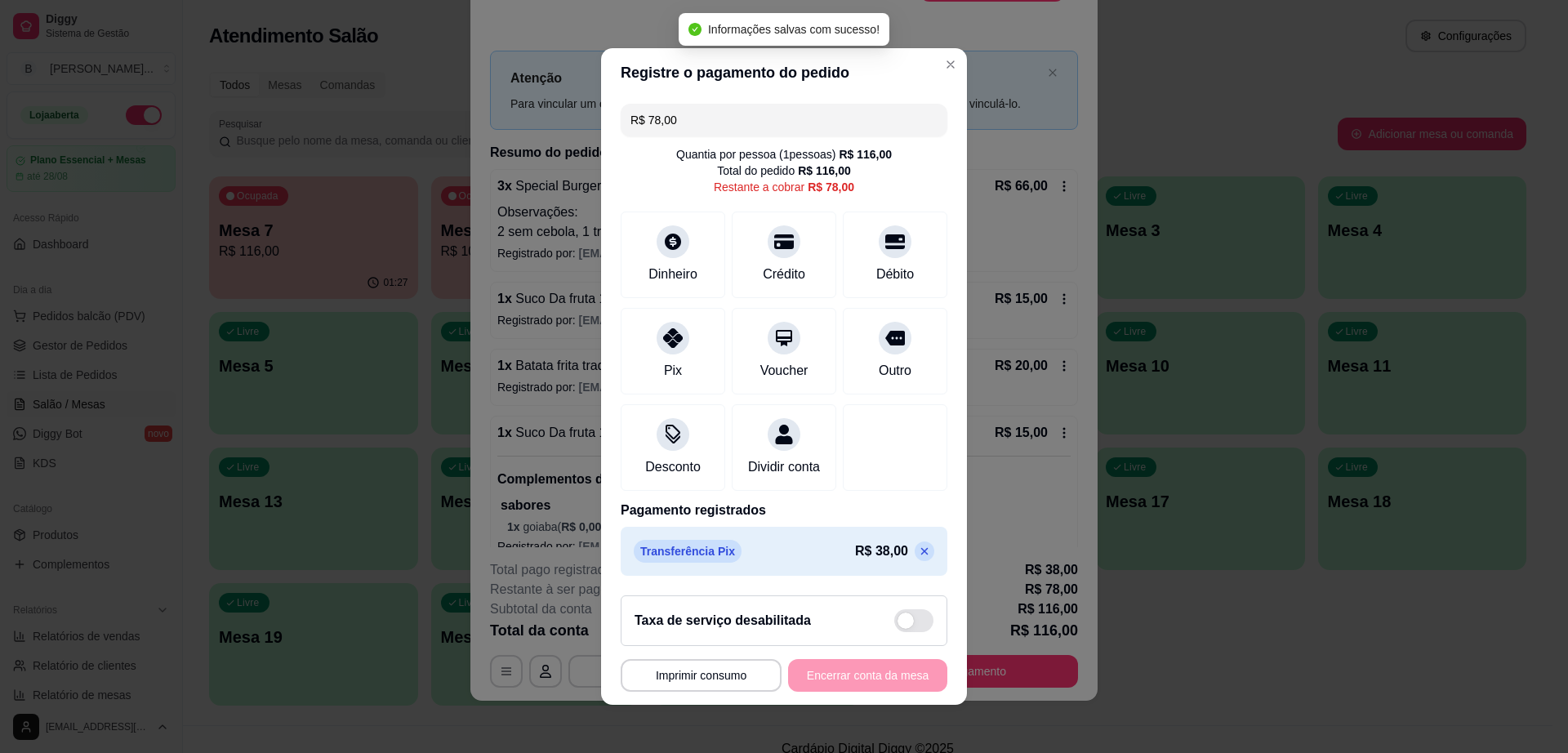
click at [724, 130] on div "R$ 78,00 Quantia por pessoa ( 1 pessoas) R$ 116,00 Total do pedido R$ 116,00 Re…" at bounding box center [784, 339] width 366 height 485
click at [724, 122] on input "R$ 78,00" at bounding box center [784, 119] width 307 height 33
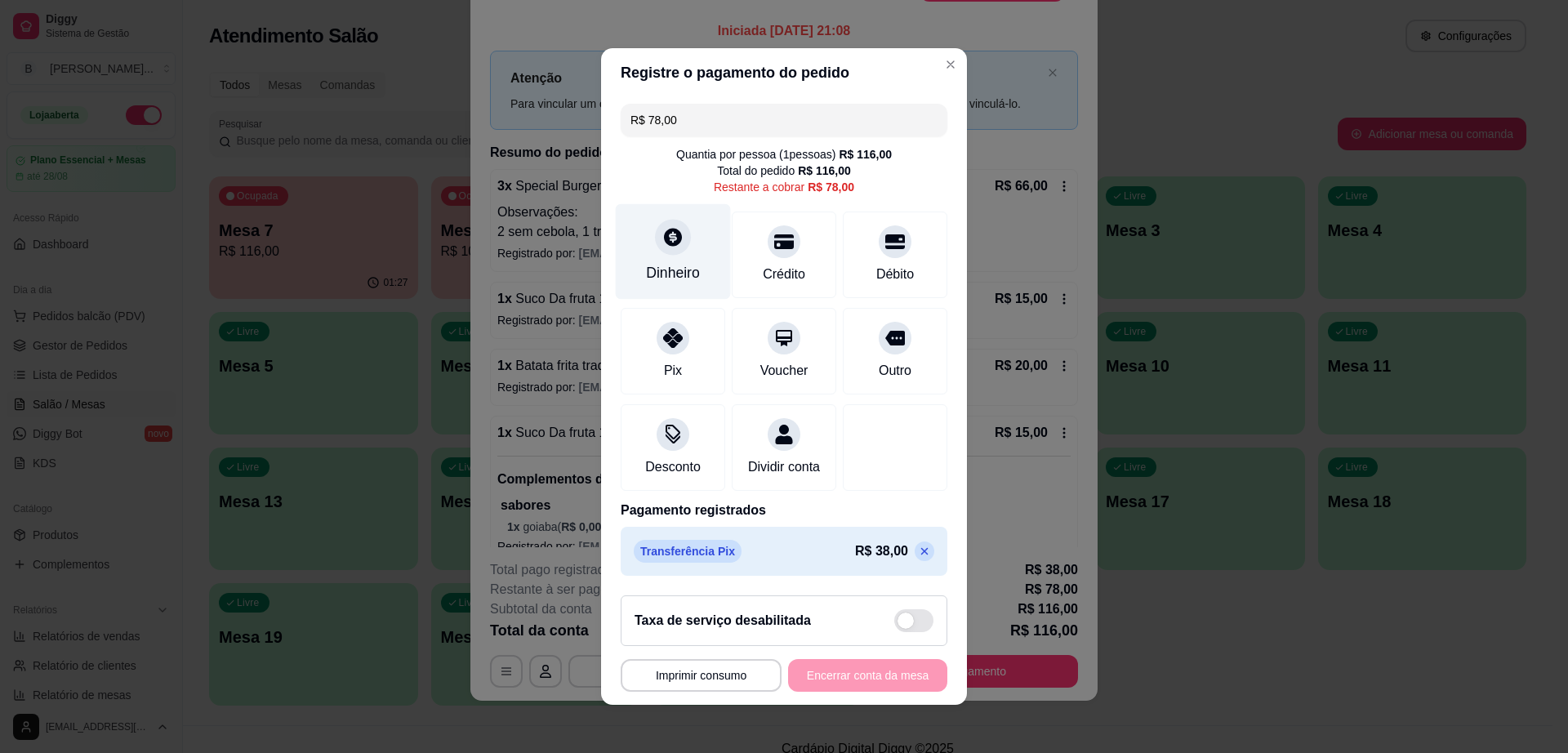
click at [676, 224] on div at bounding box center [673, 236] width 36 height 36
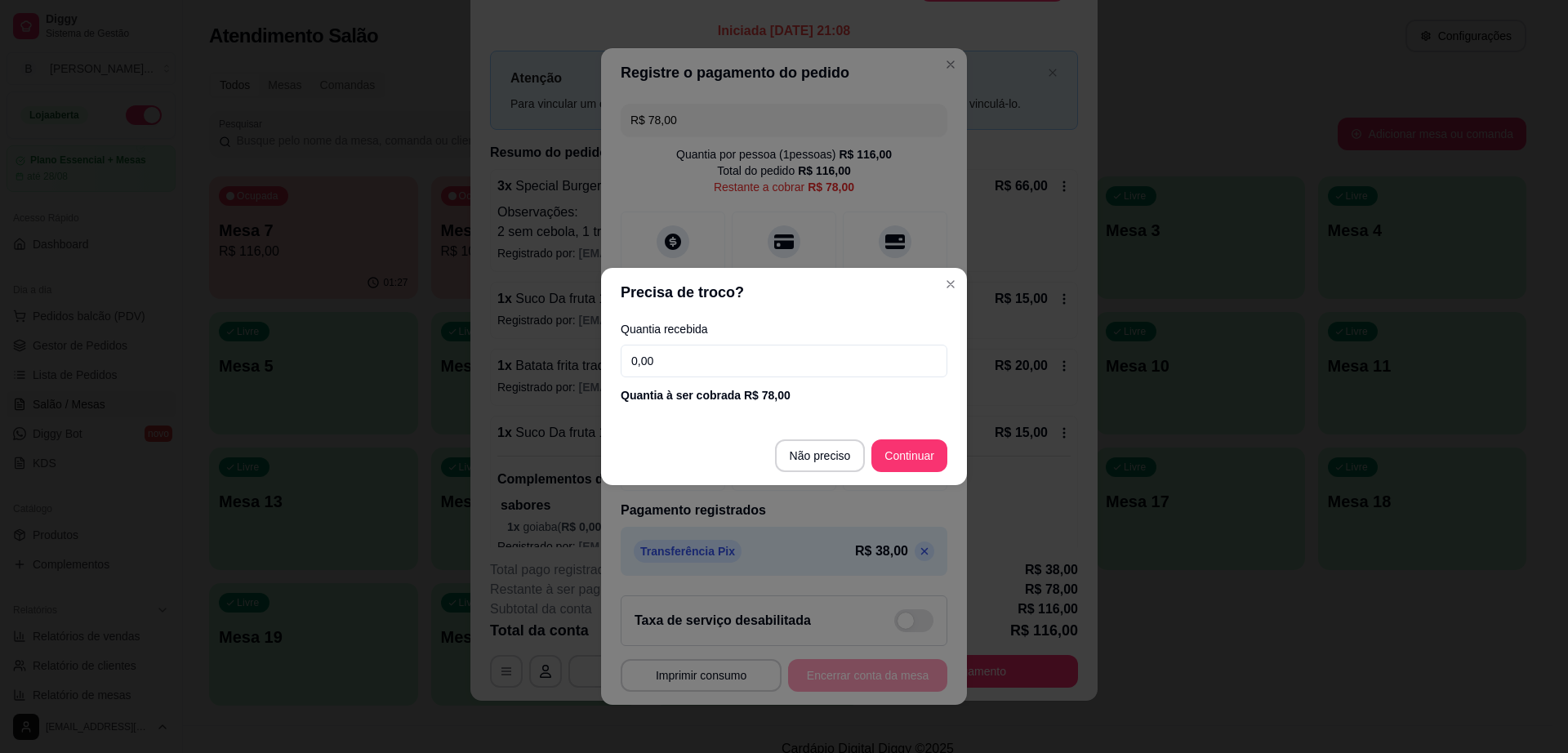
click at [732, 354] on input "0,00" at bounding box center [784, 360] width 327 height 33
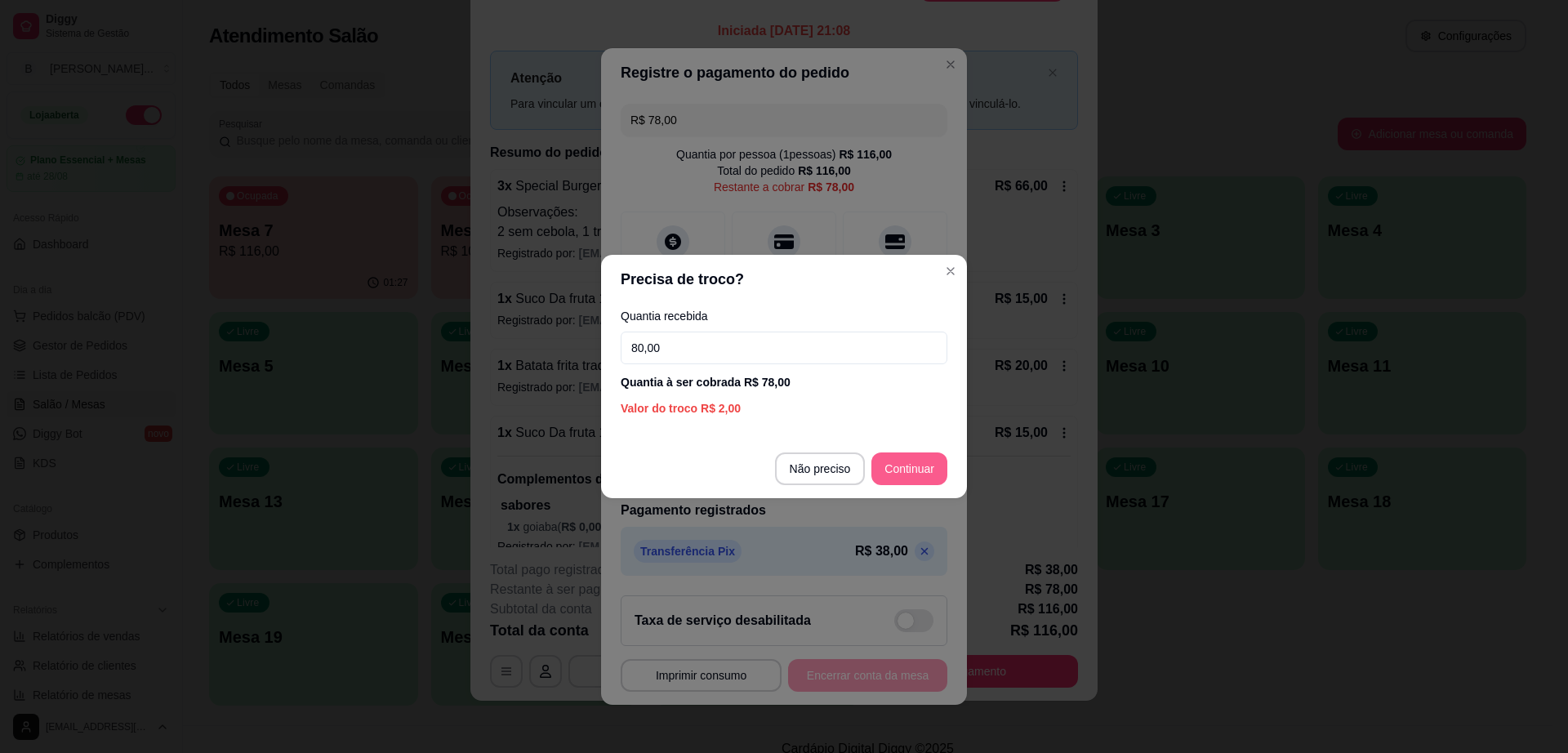
type input "80,00"
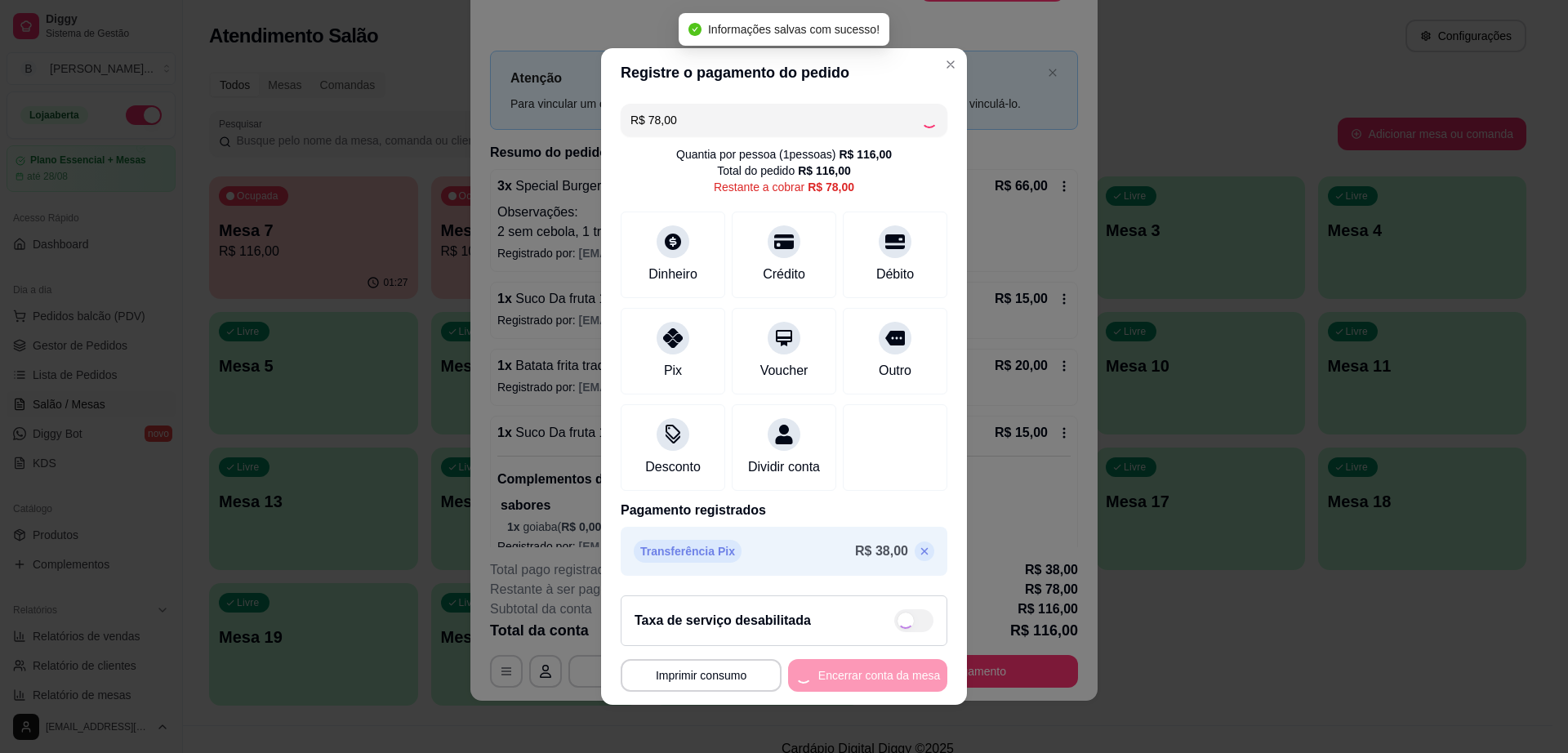
type input "R$ 0,00"
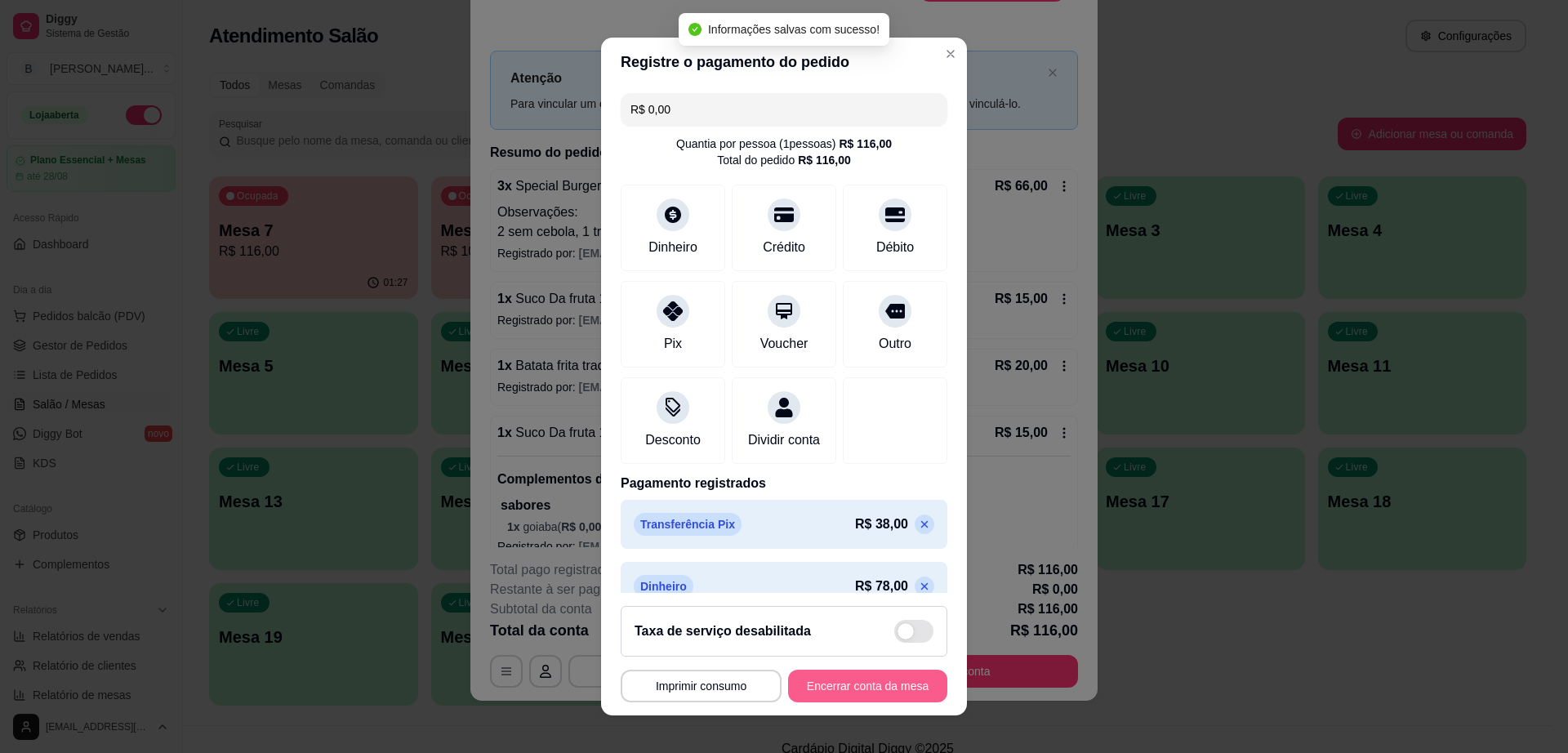
click at [861, 699] on button "Encerrar conta da mesa" at bounding box center [867, 686] width 159 height 33
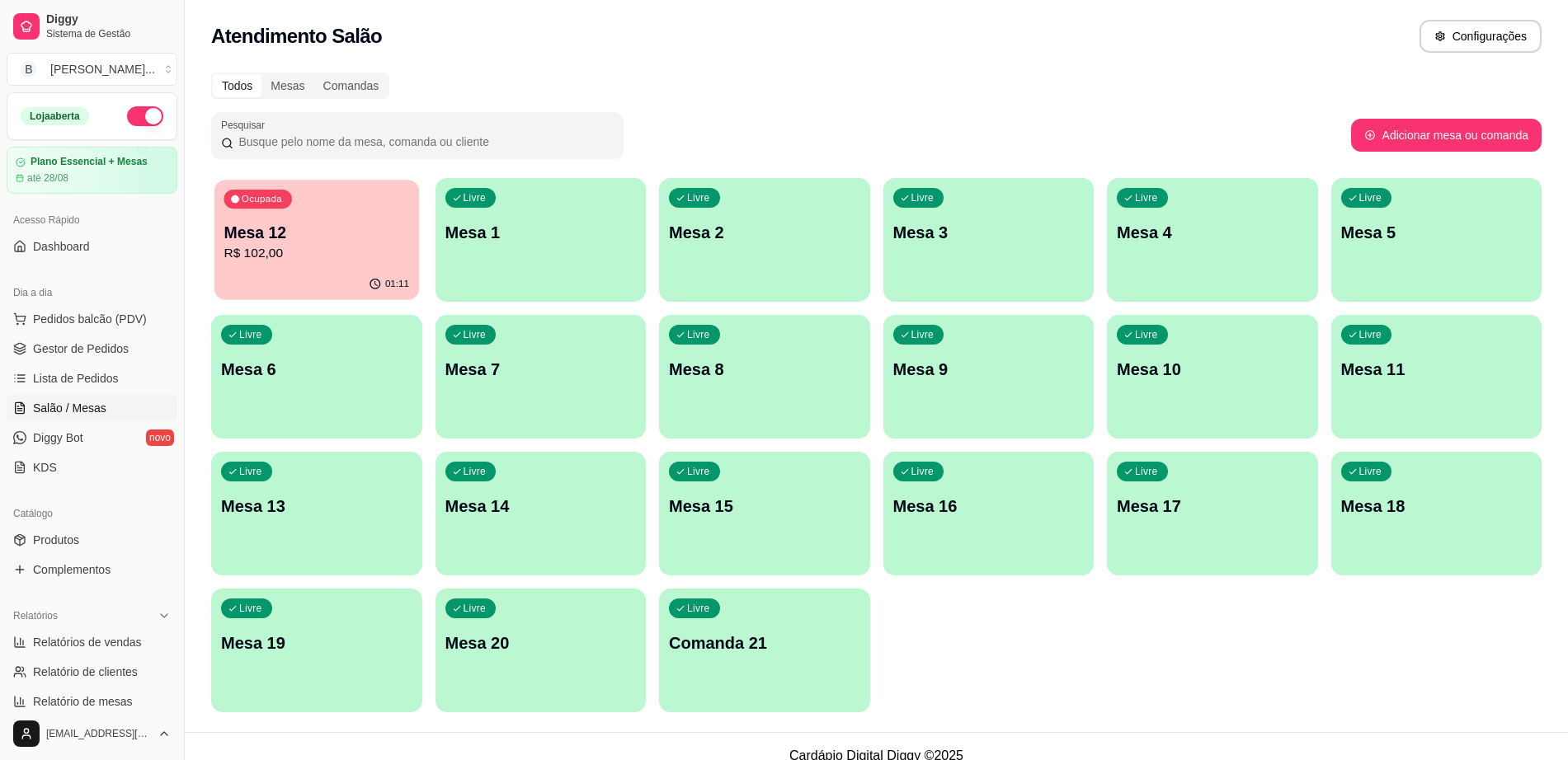
click at [308, 206] on div "Ocupada Mesa 12 R$ 102,00" at bounding box center [317, 224] width 205 height 89
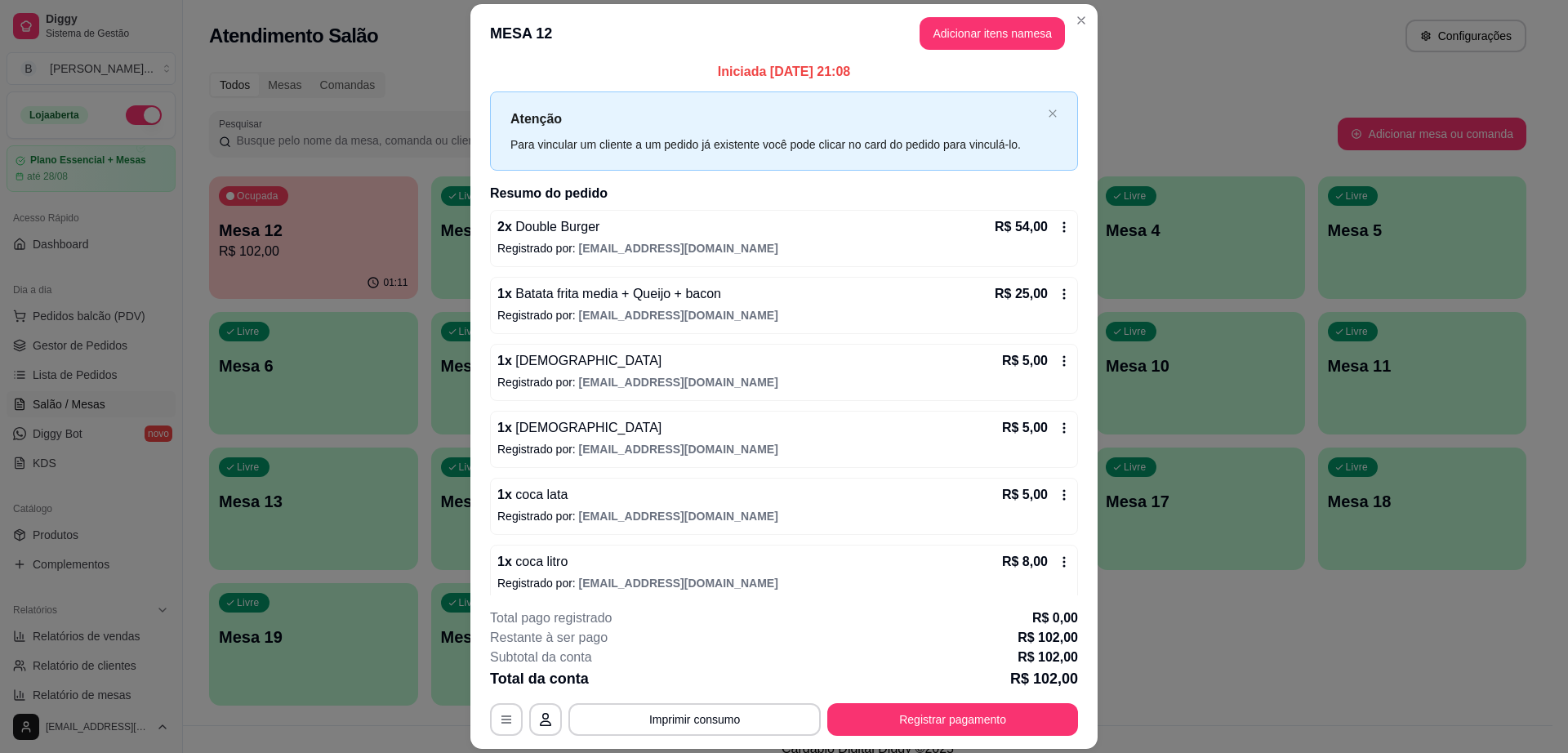
scroll to position [20, 0]
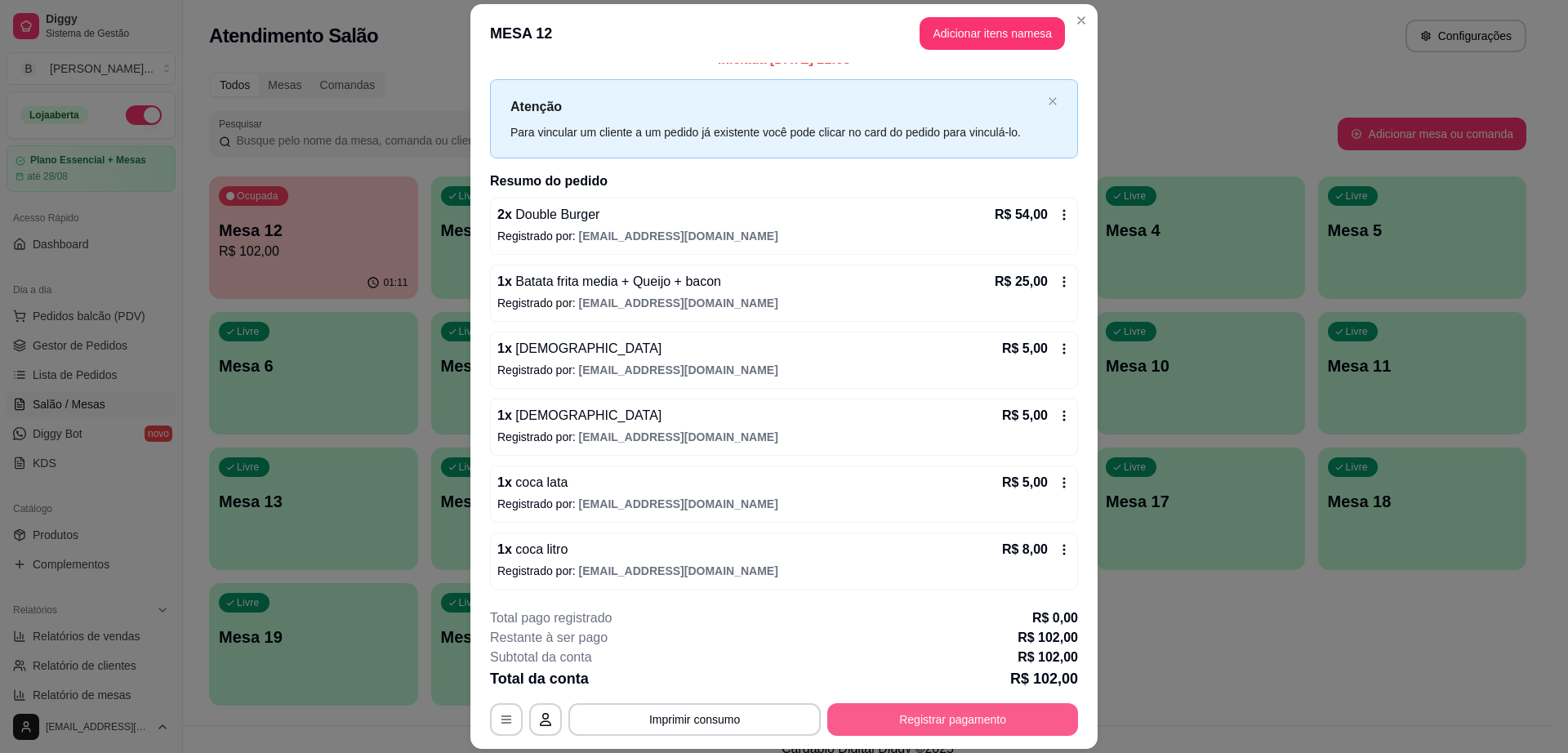
click at [914, 706] on button "Registrar pagamento" at bounding box center [952, 719] width 250 height 33
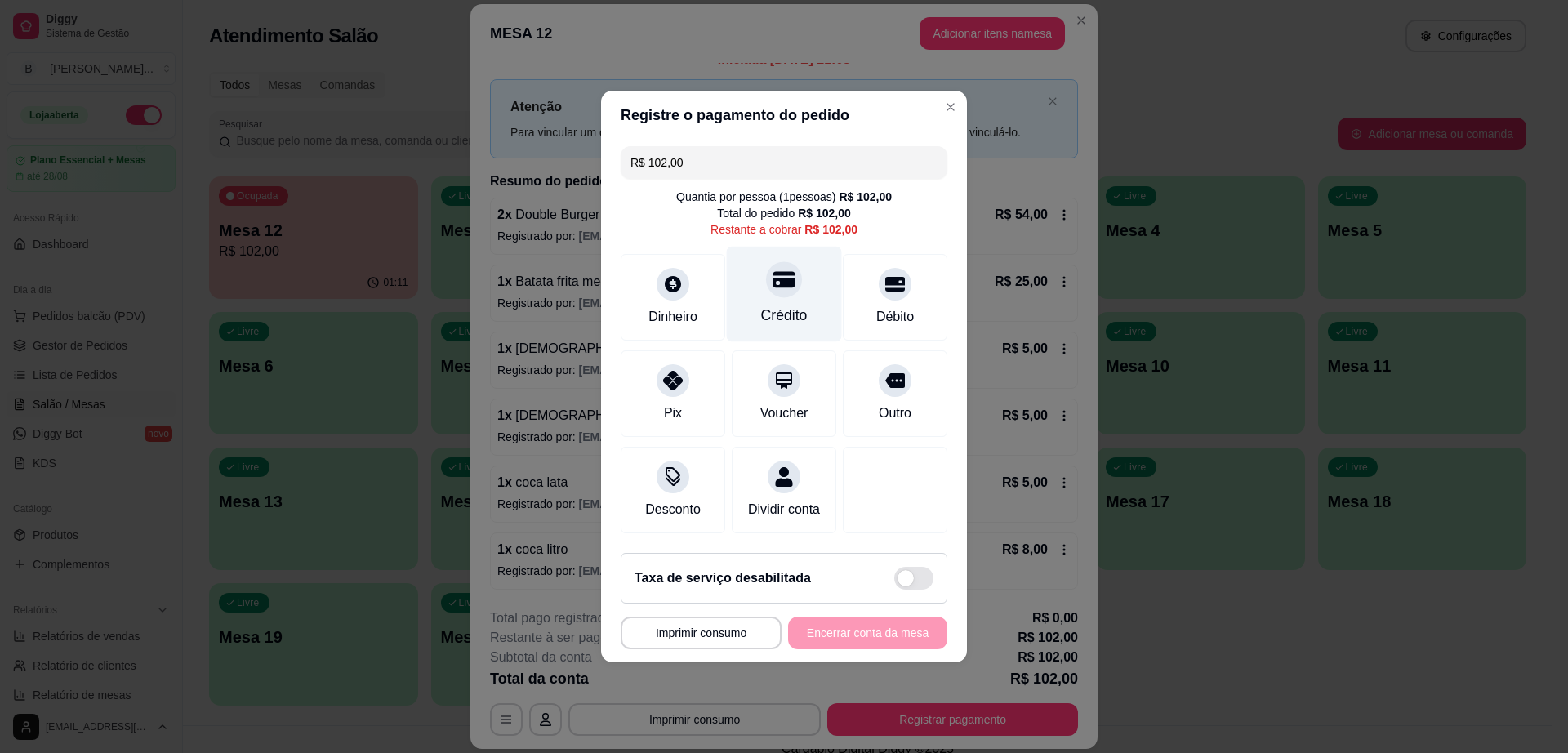
click at [764, 304] on div "Crédito" at bounding box center [784, 315] width 47 height 21
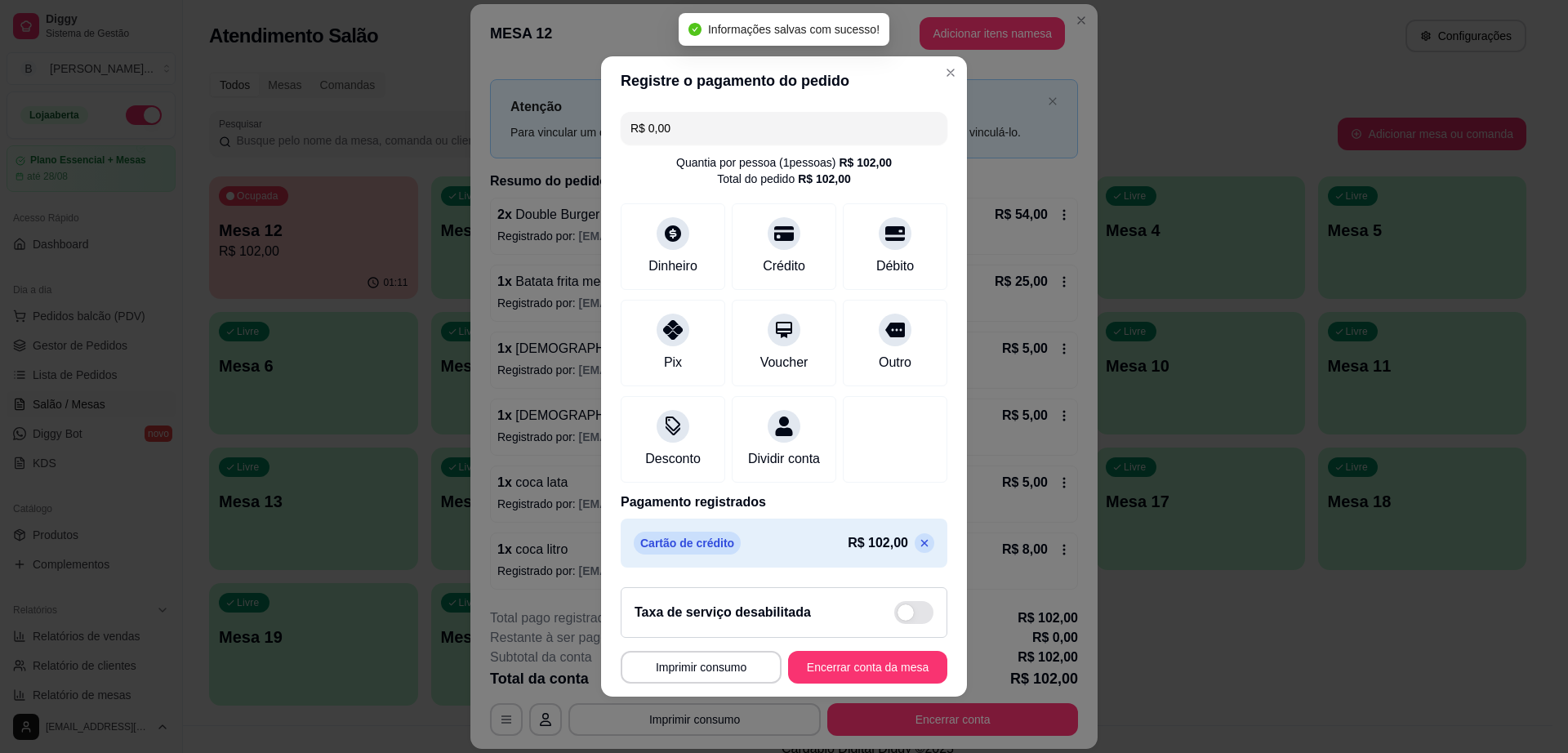
type input "R$ 0,00"
click at [866, 684] on button "Encerrar conta da mesa" at bounding box center [868, 667] width 154 height 32
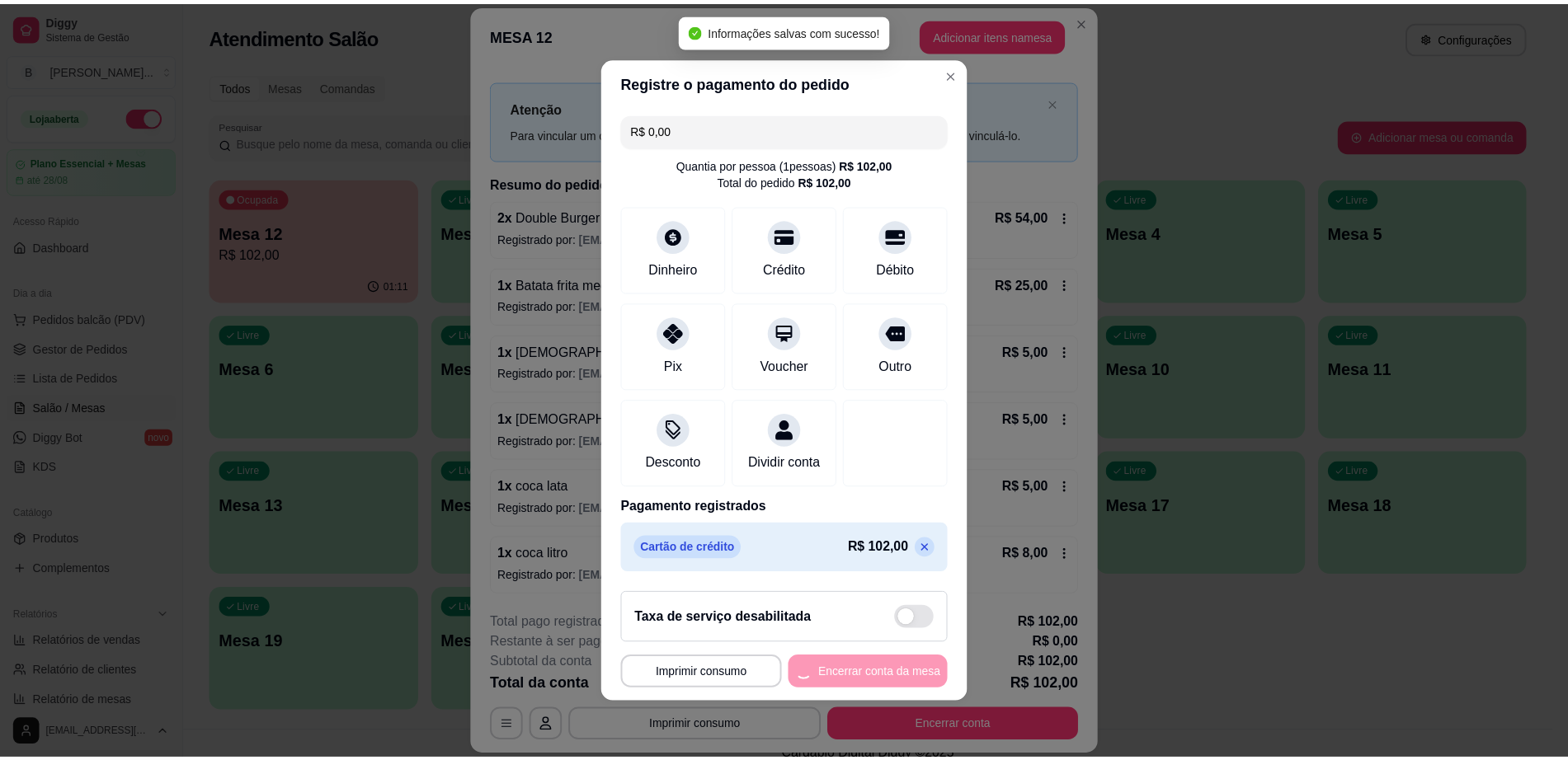
scroll to position [0, 0]
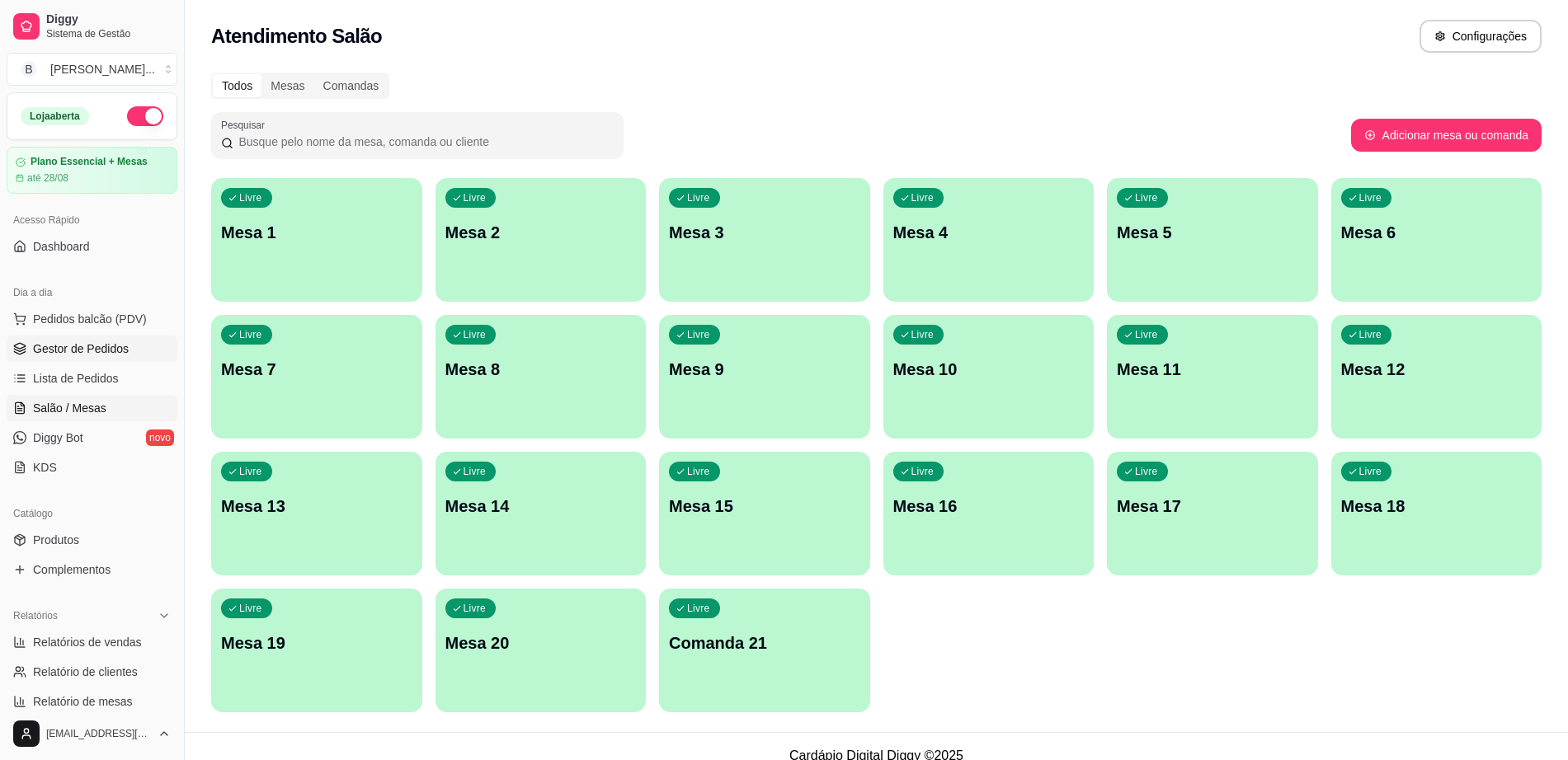
click at [142, 354] on link "Gestor de Pedidos" at bounding box center [92, 349] width 171 height 26
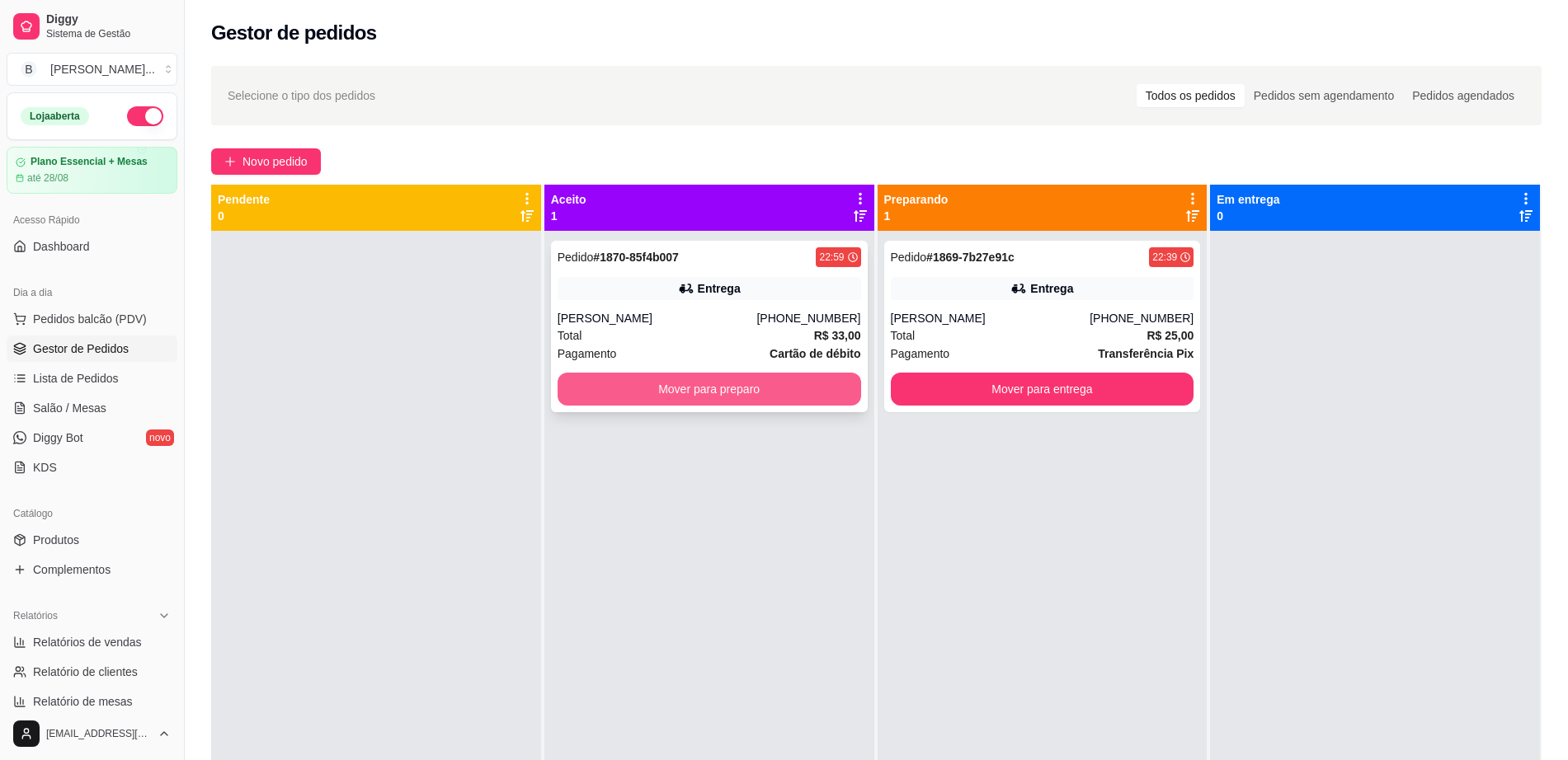
click at [638, 400] on button "Mover para preparo" at bounding box center [709, 389] width 304 height 33
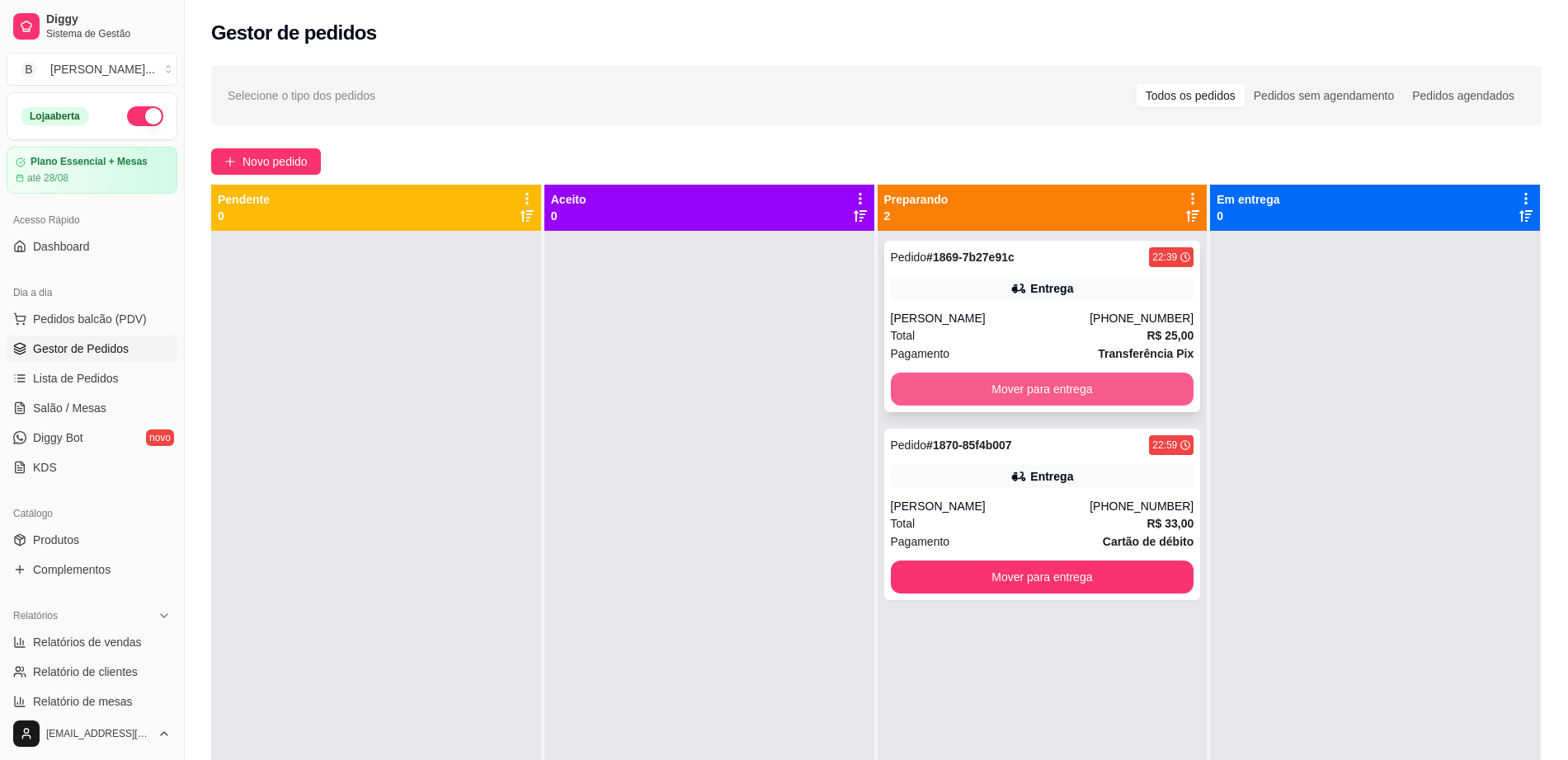
click at [936, 387] on button "Mover para entrega" at bounding box center [1043, 389] width 304 height 33
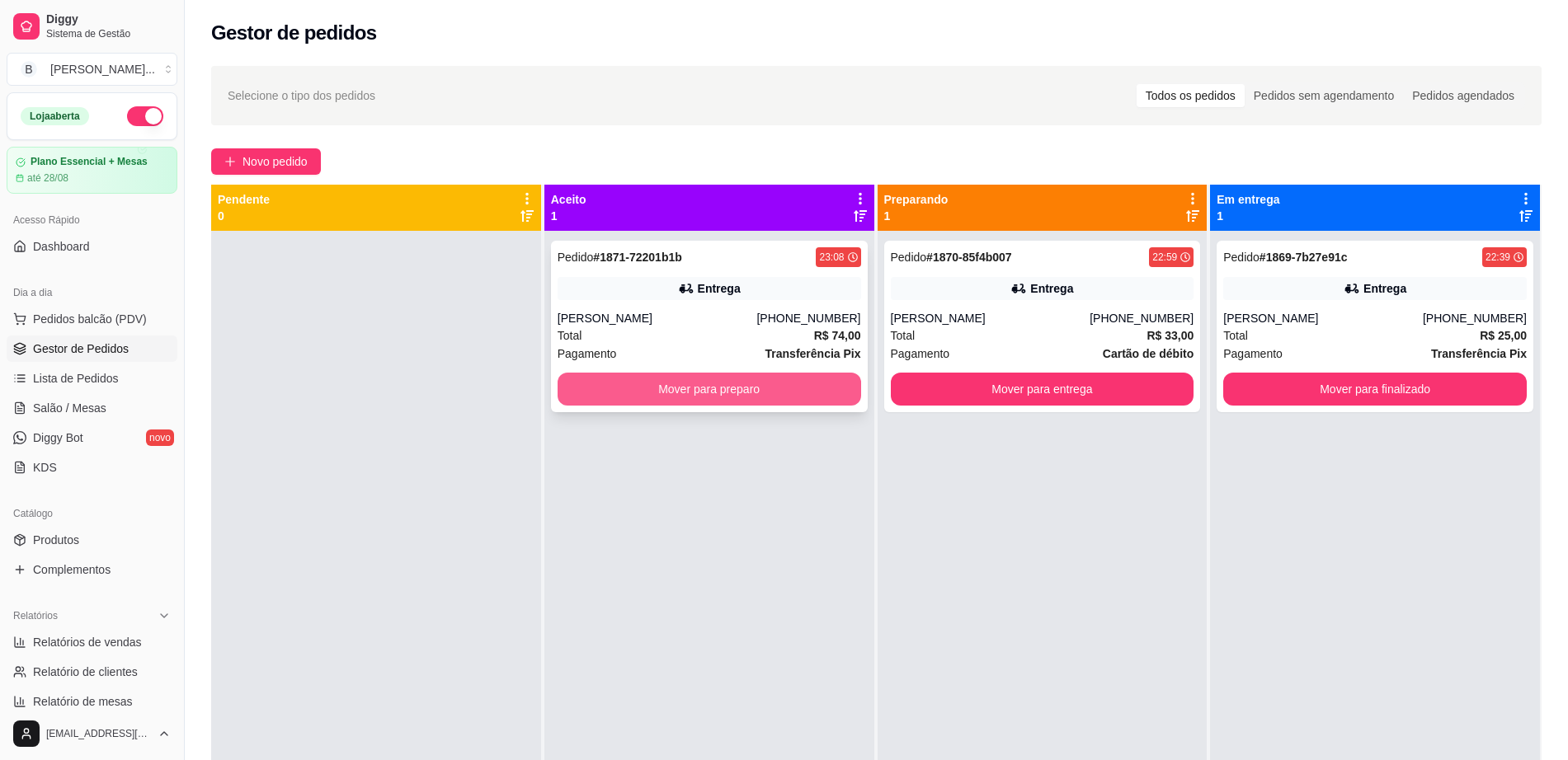
click at [598, 380] on button "Mover para preparo" at bounding box center [709, 389] width 304 height 33
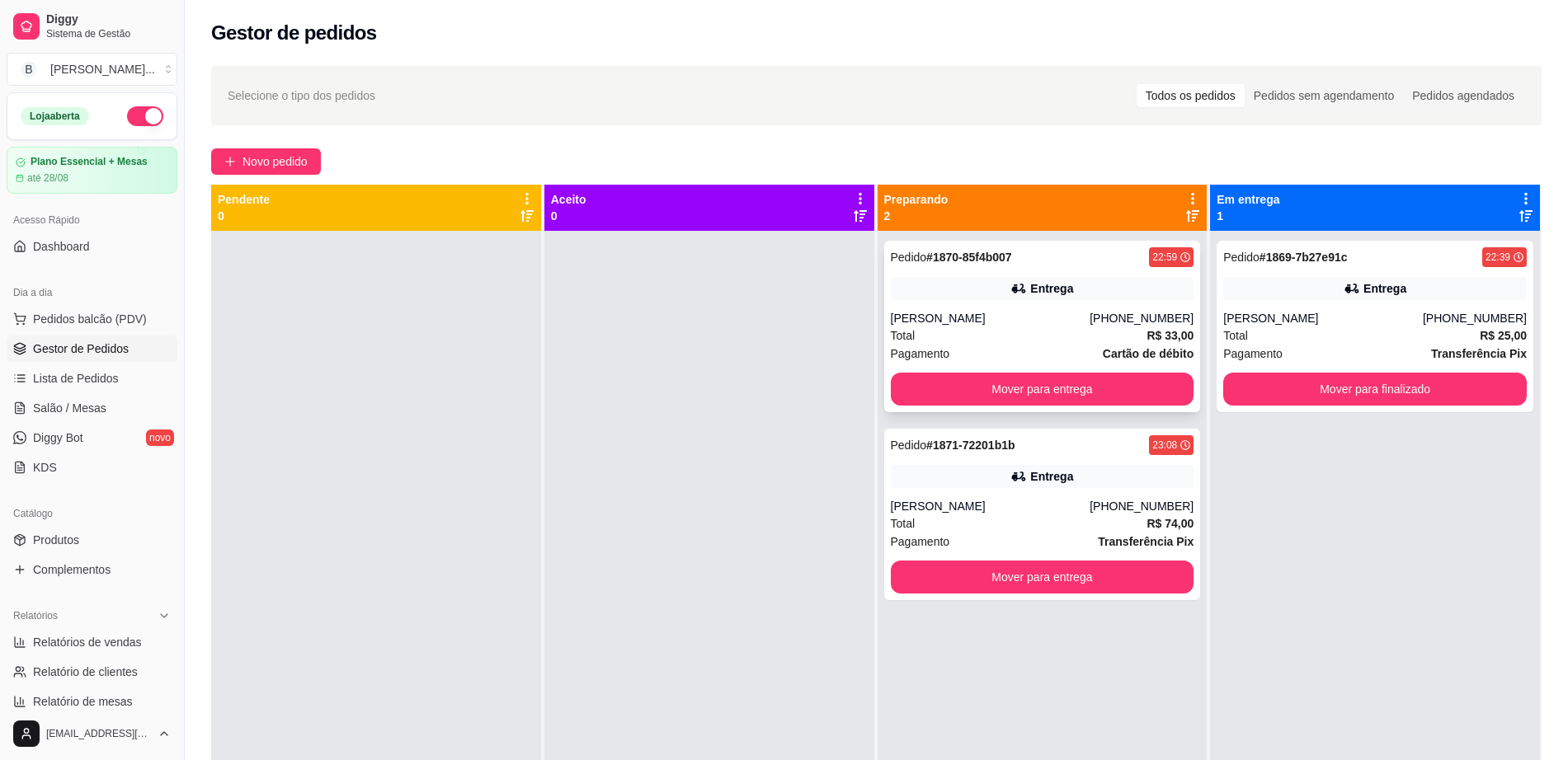
click at [932, 297] on div "Entrega" at bounding box center [1043, 288] width 304 height 23
click at [1024, 495] on div "Pedido # 1871-72201b1b 23:08 Entrega Esther [PHONE_NUMBER] Total R$ 74,00 Pagam…" at bounding box center [1043, 514] width 317 height 172
click at [1097, 380] on button "Mover para entrega" at bounding box center [1042, 390] width 294 height 32
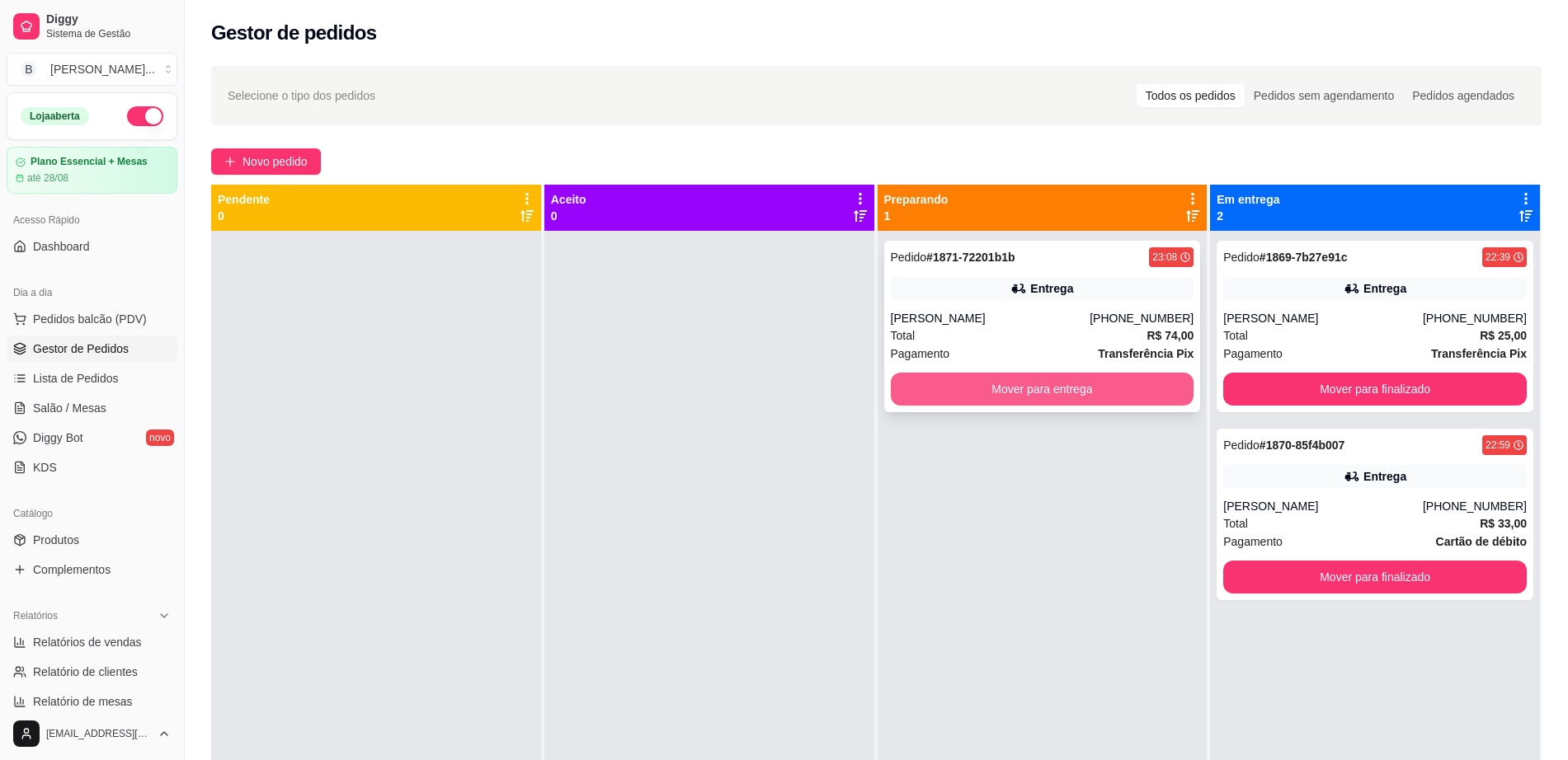
click at [961, 367] on div "Pedido # 1871-72201b1b 23:08 Entrega Esther [PHONE_NUMBER] Total R$ 74,00 Pagam…" at bounding box center [1043, 326] width 317 height 172
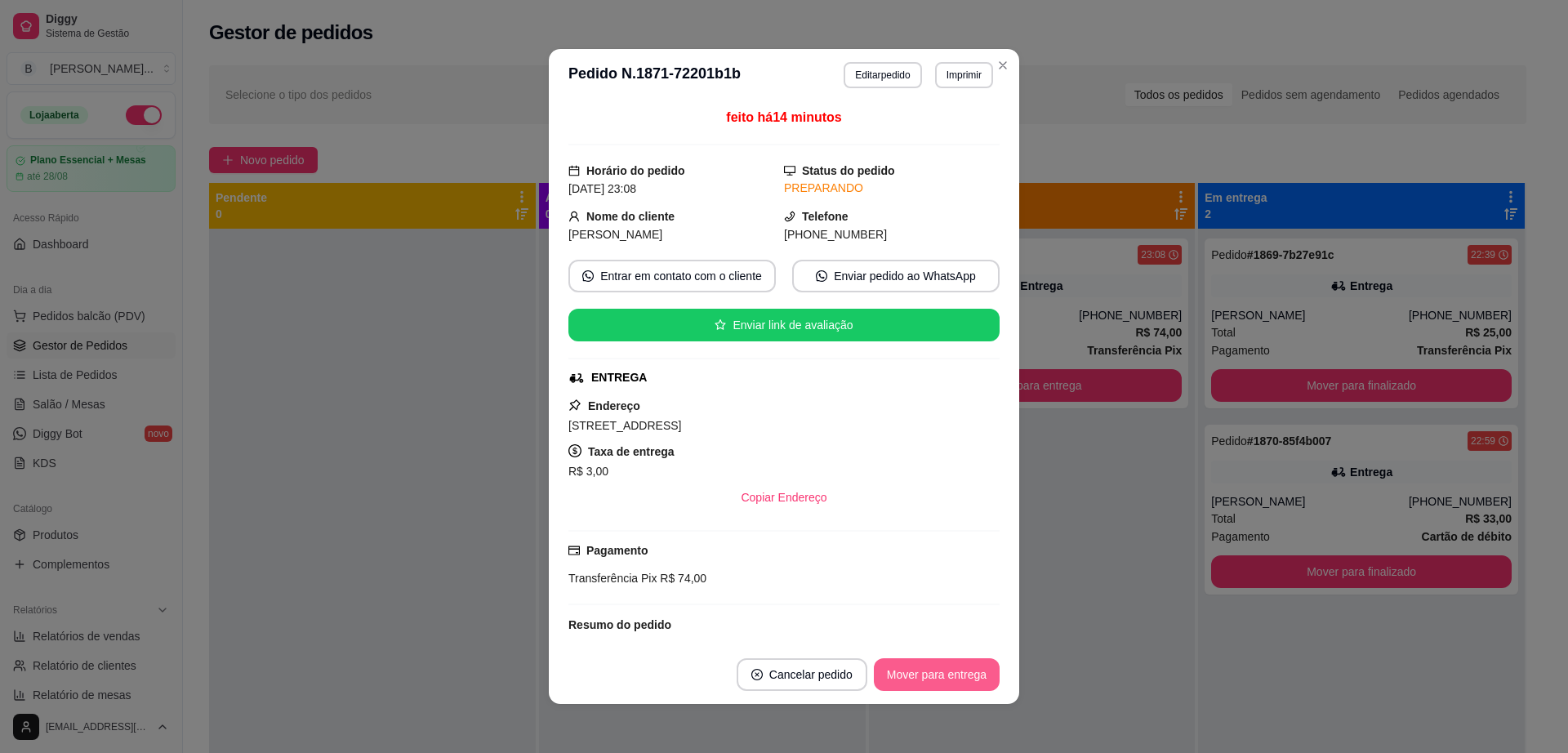
click at [883, 663] on button "Mover para entrega" at bounding box center [936, 674] width 126 height 33
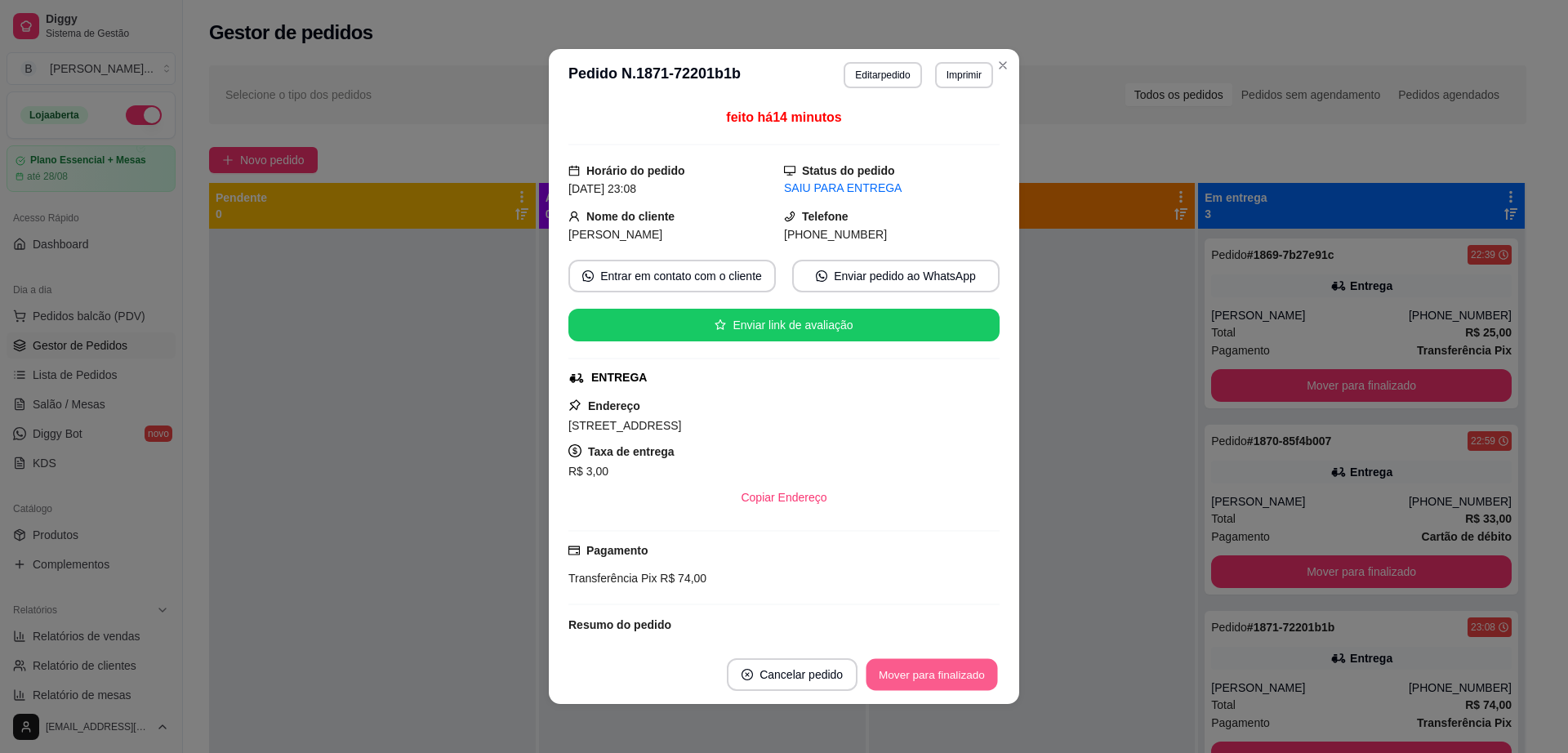
click at [883, 663] on button "Mover para finalizado" at bounding box center [931, 675] width 131 height 32
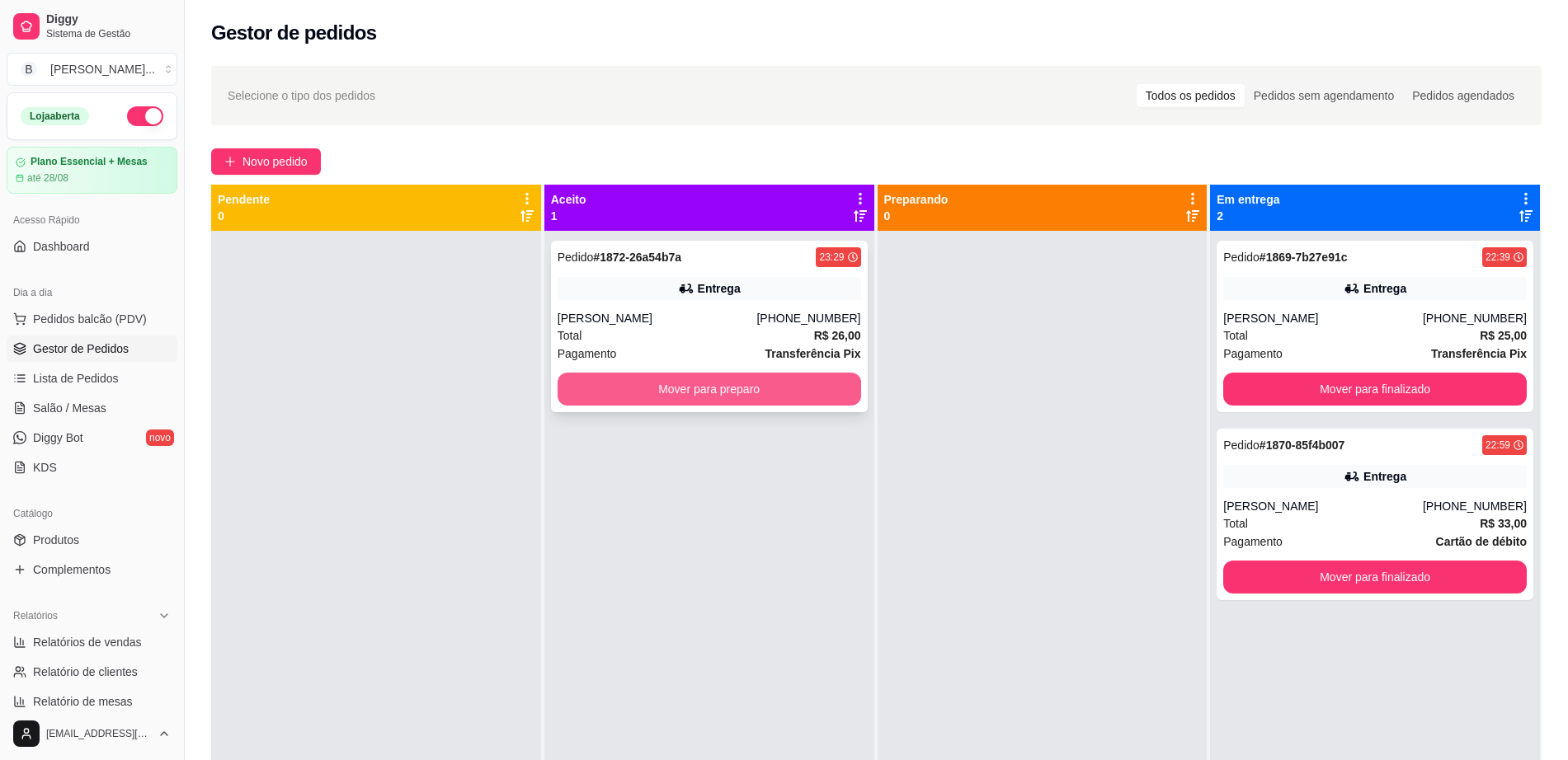
click at [718, 397] on button "Mover para preparo" at bounding box center [709, 389] width 304 height 33
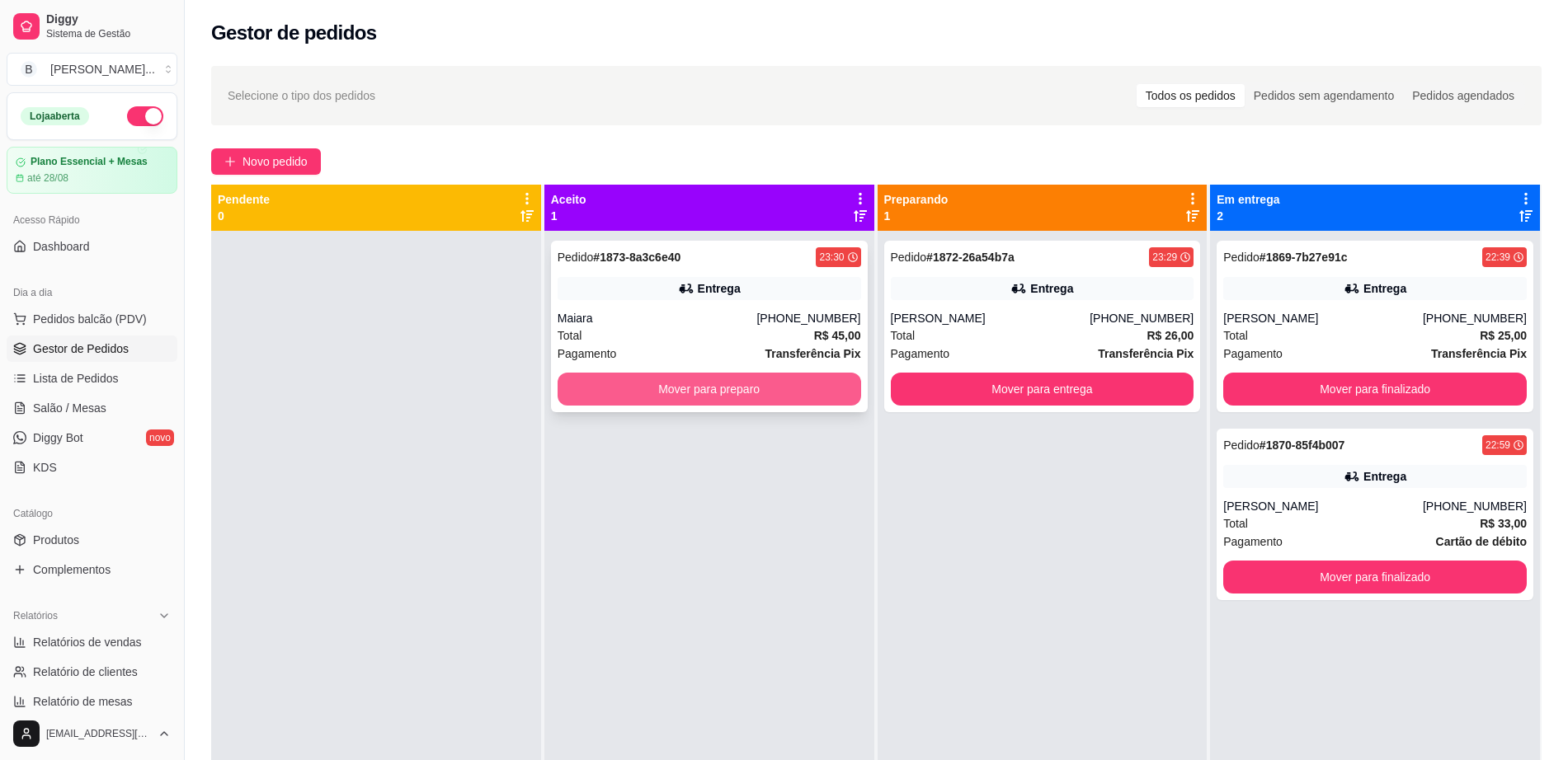
click at [687, 399] on button "Mover para preparo" at bounding box center [709, 389] width 304 height 33
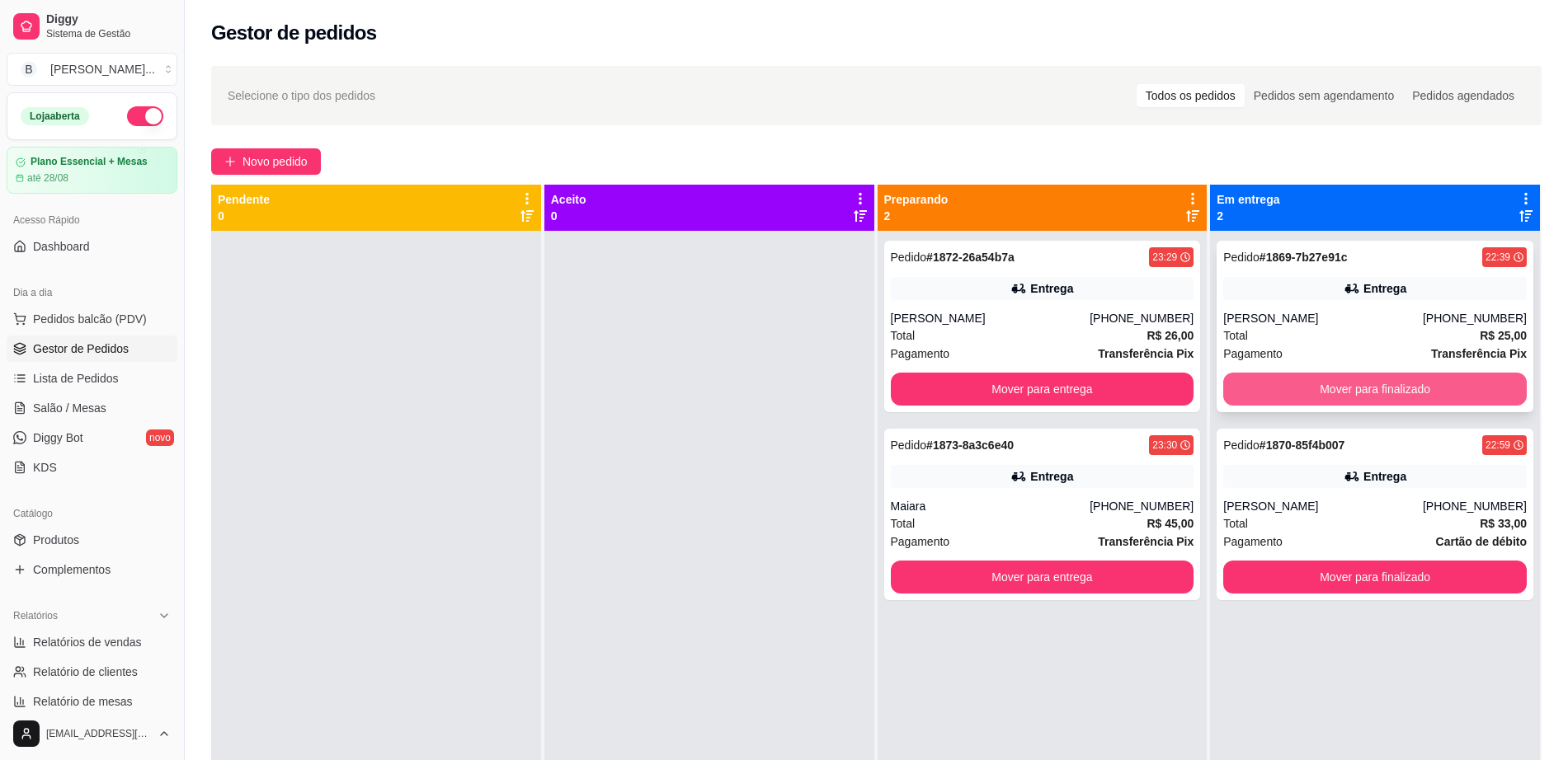
click at [1261, 389] on button "Mover para finalizado" at bounding box center [1375, 389] width 304 height 33
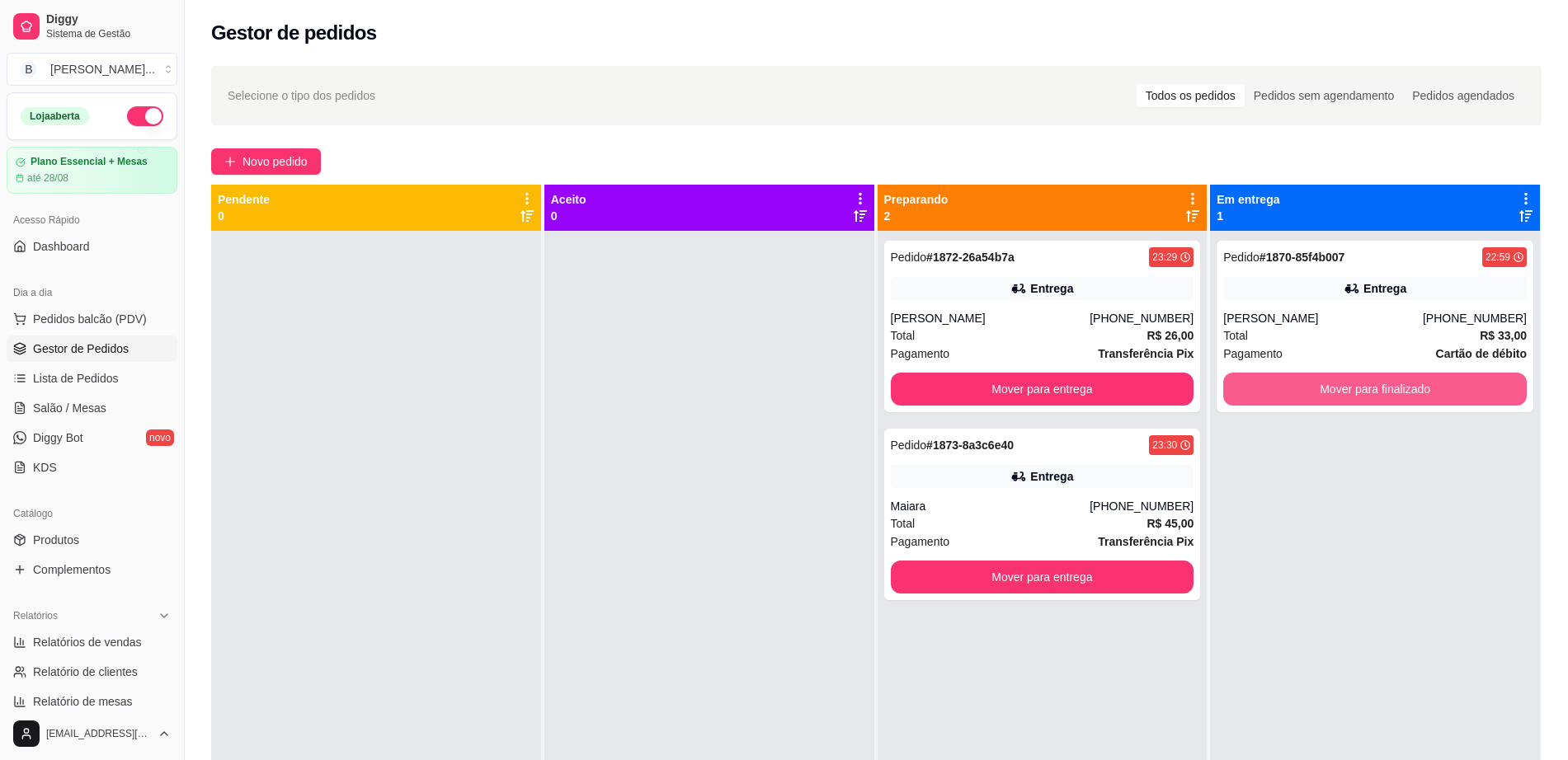
click at [1261, 389] on button "Mover para finalizado" at bounding box center [1375, 389] width 304 height 33
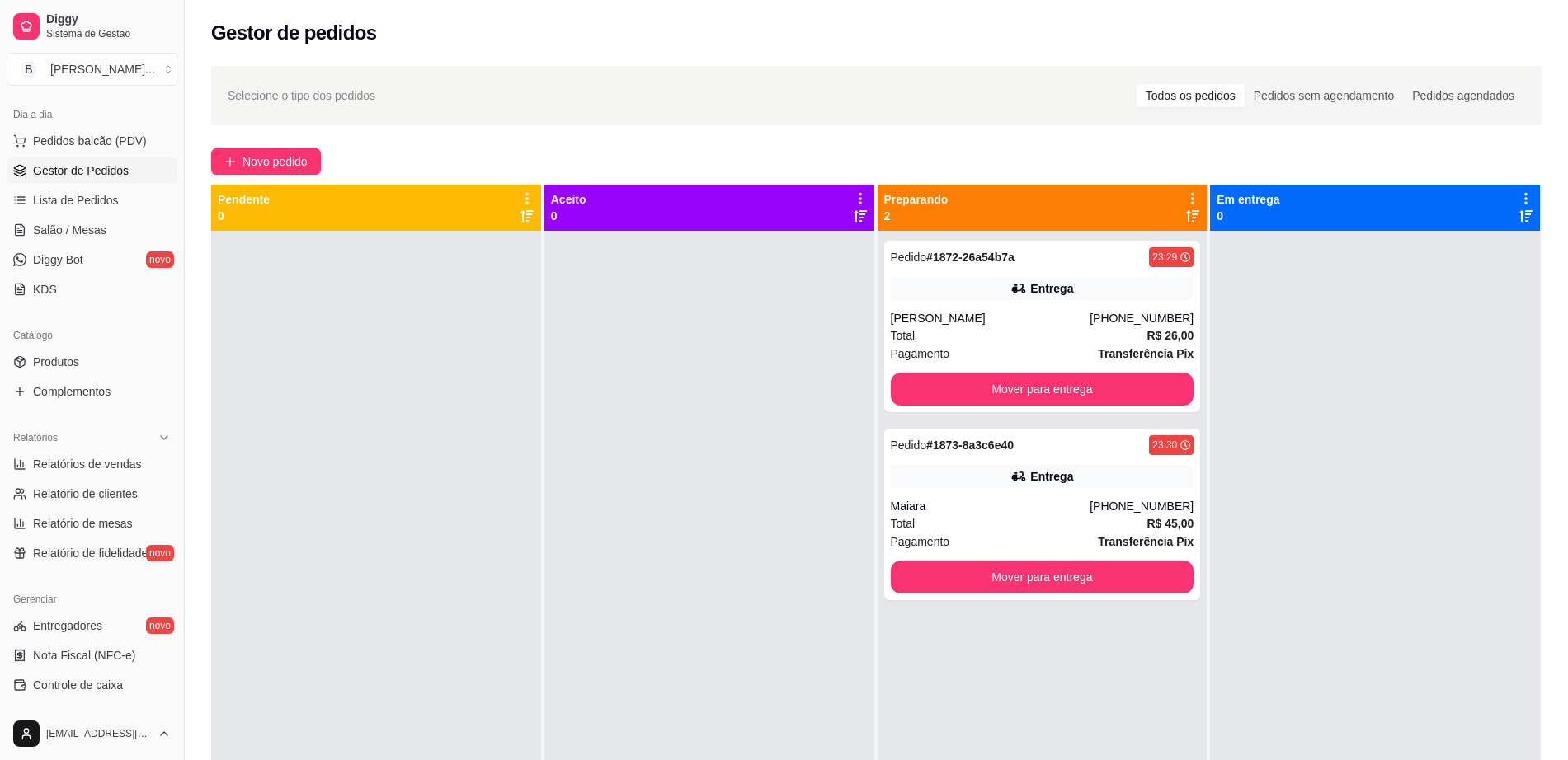
scroll to position [427, 0]
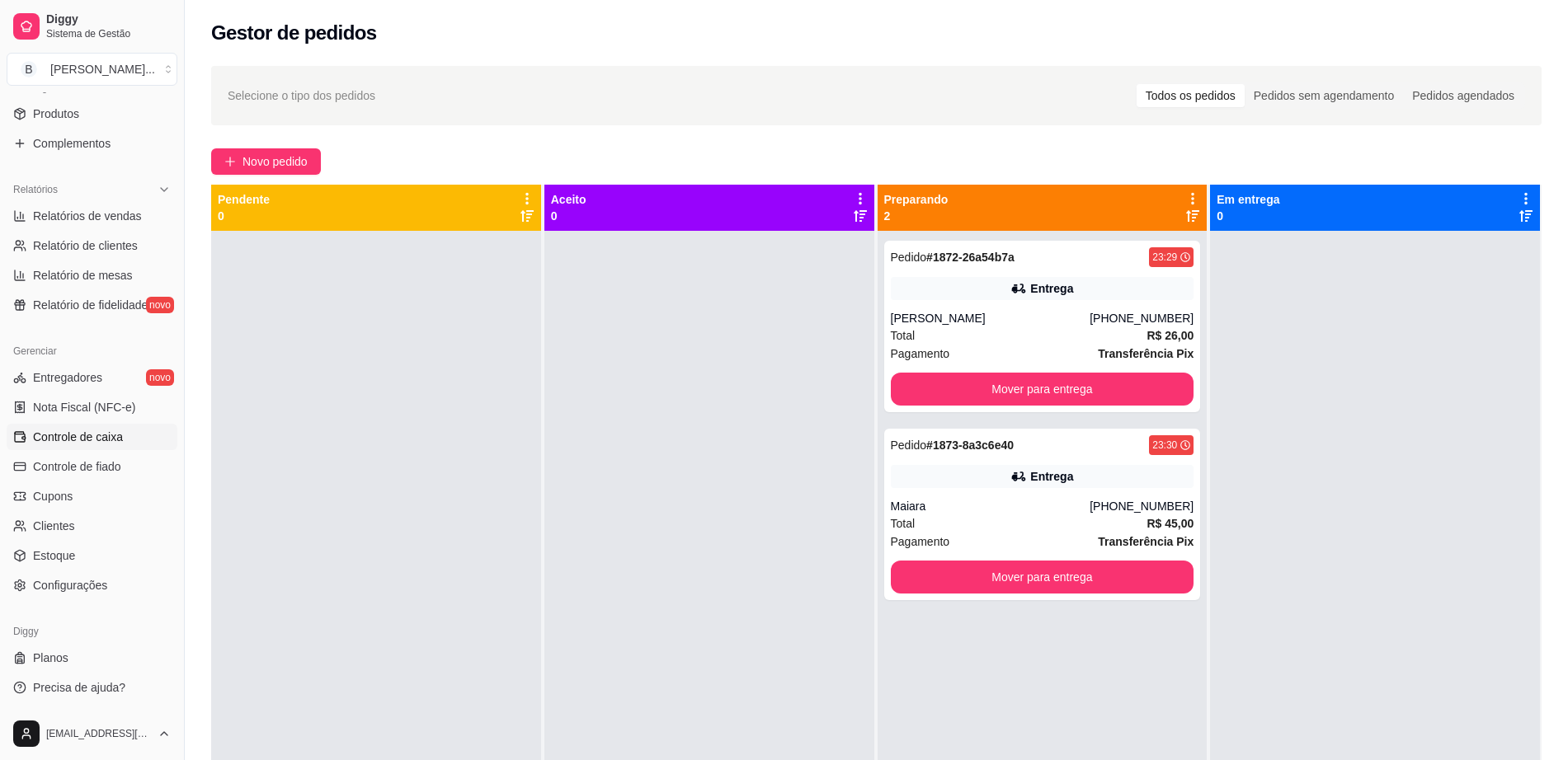
click at [107, 435] on span "Controle de caixa" at bounding box center [78, 437] width 90 height 17
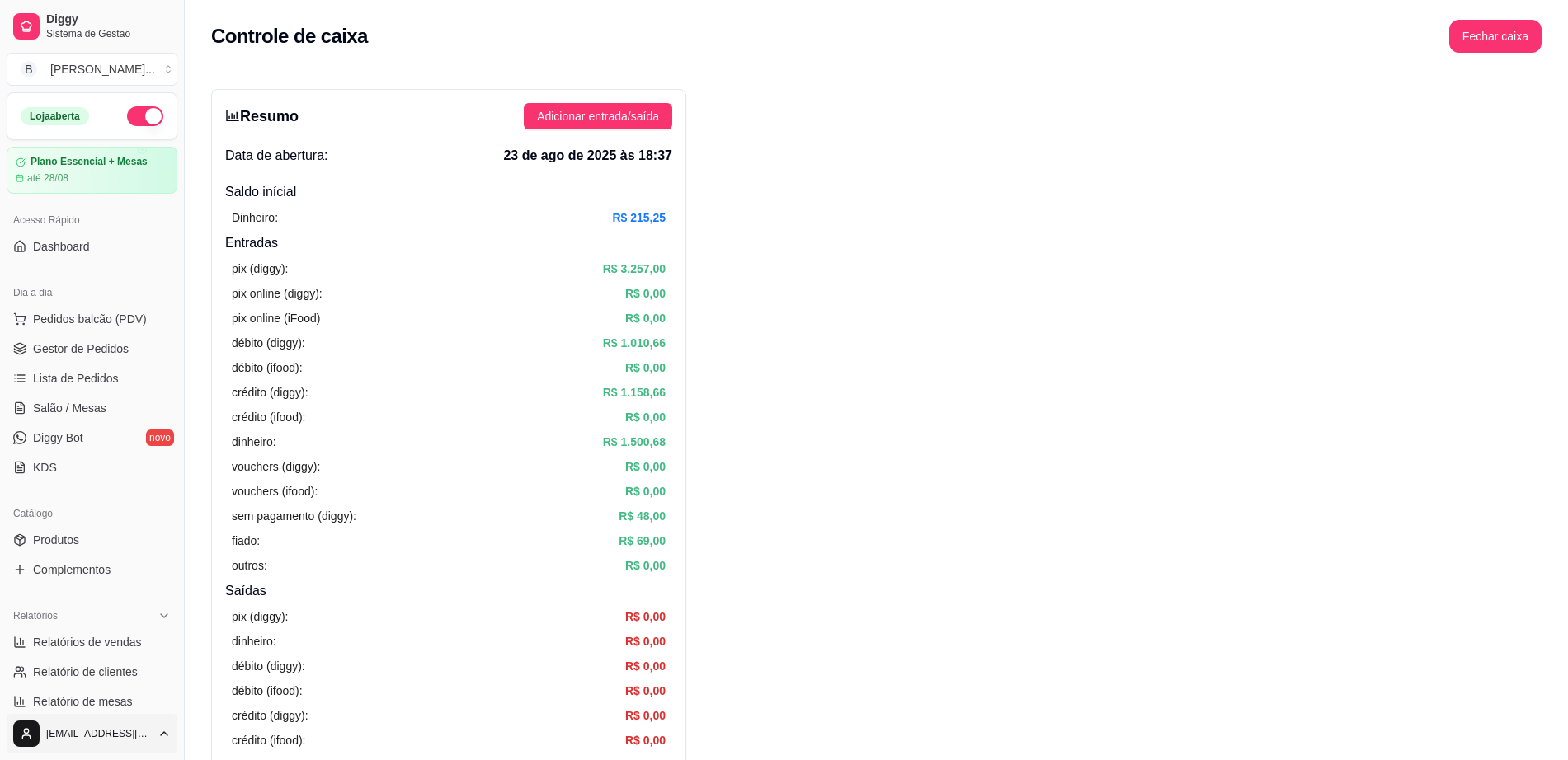
drag, startPoint x: 2, startPoint y: 538, endPoint x: 71, endPoint y: 724, distance: 198.4
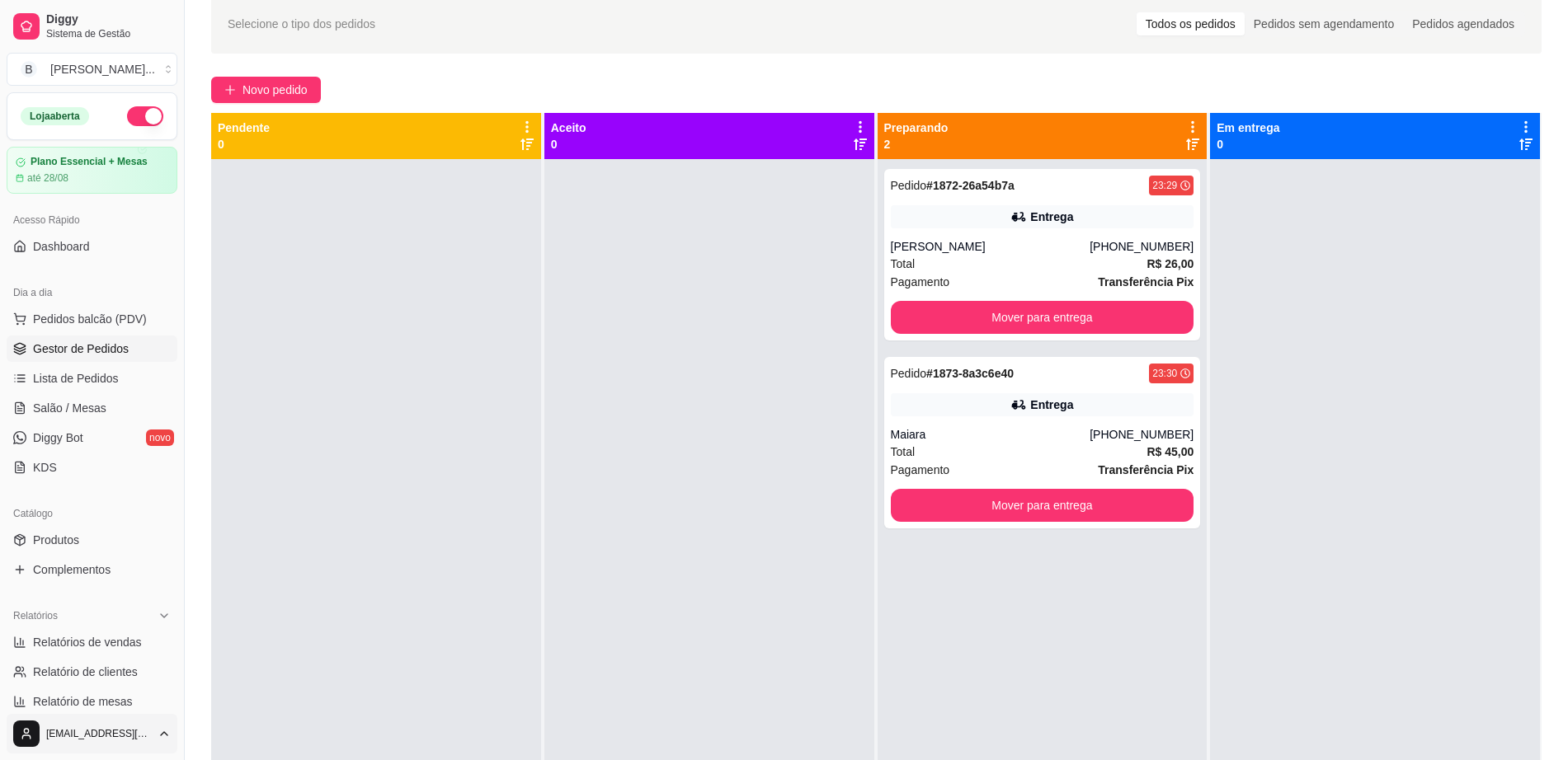
scroll to position [103, 0]
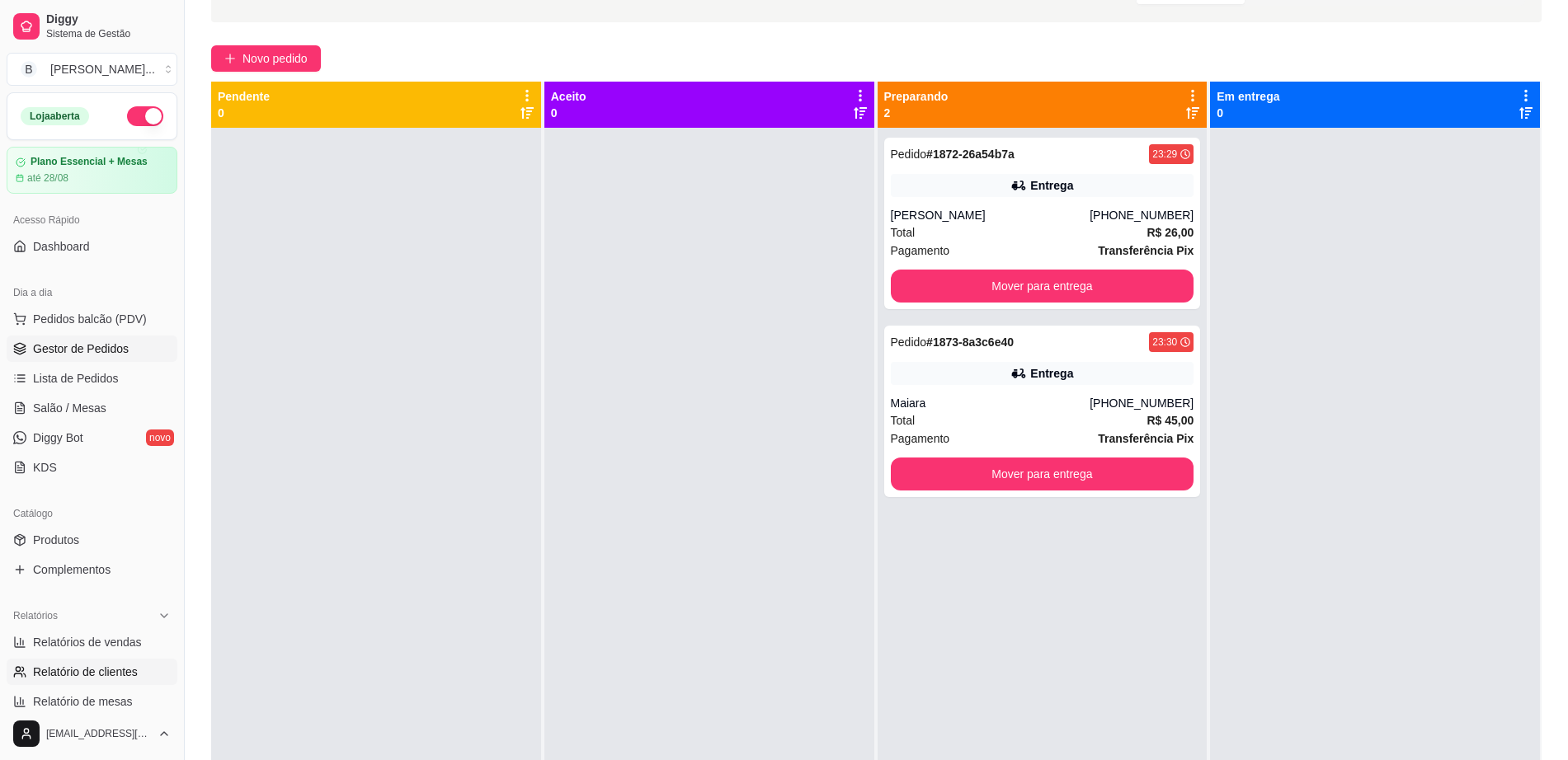
click at [99, 683] on link "Relatório de clientes" at bounding box center [92, 672] width 171 height 26
select select "30"
select select "HIGHEST_TOTAL_SPENT_WITH_ORDERS"
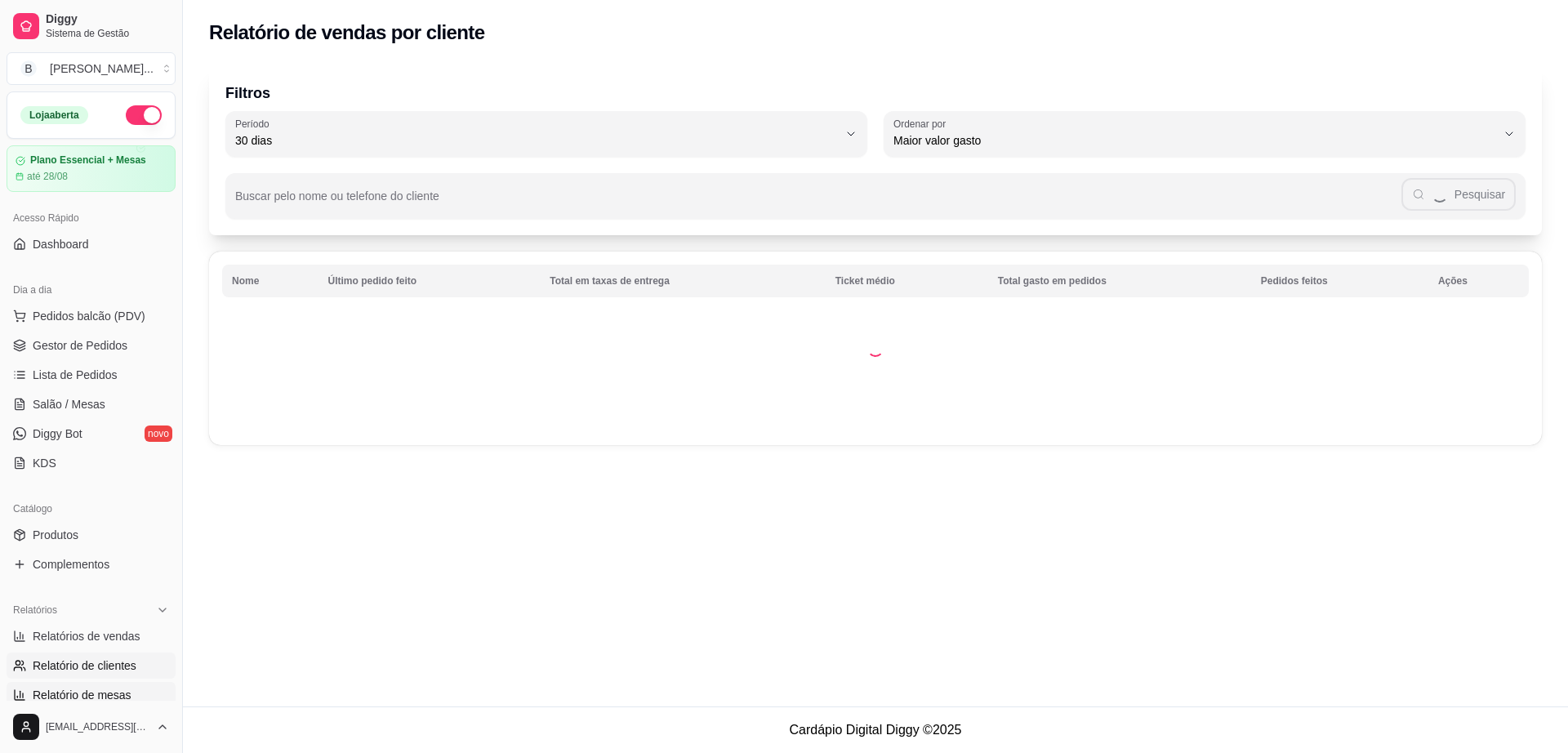
click at [100, 696] on span "Relatório de mesas" at bounding box center [82, 695] width 99 height 17
select select "TOTAL_OF_ORDERS"
select select "7"
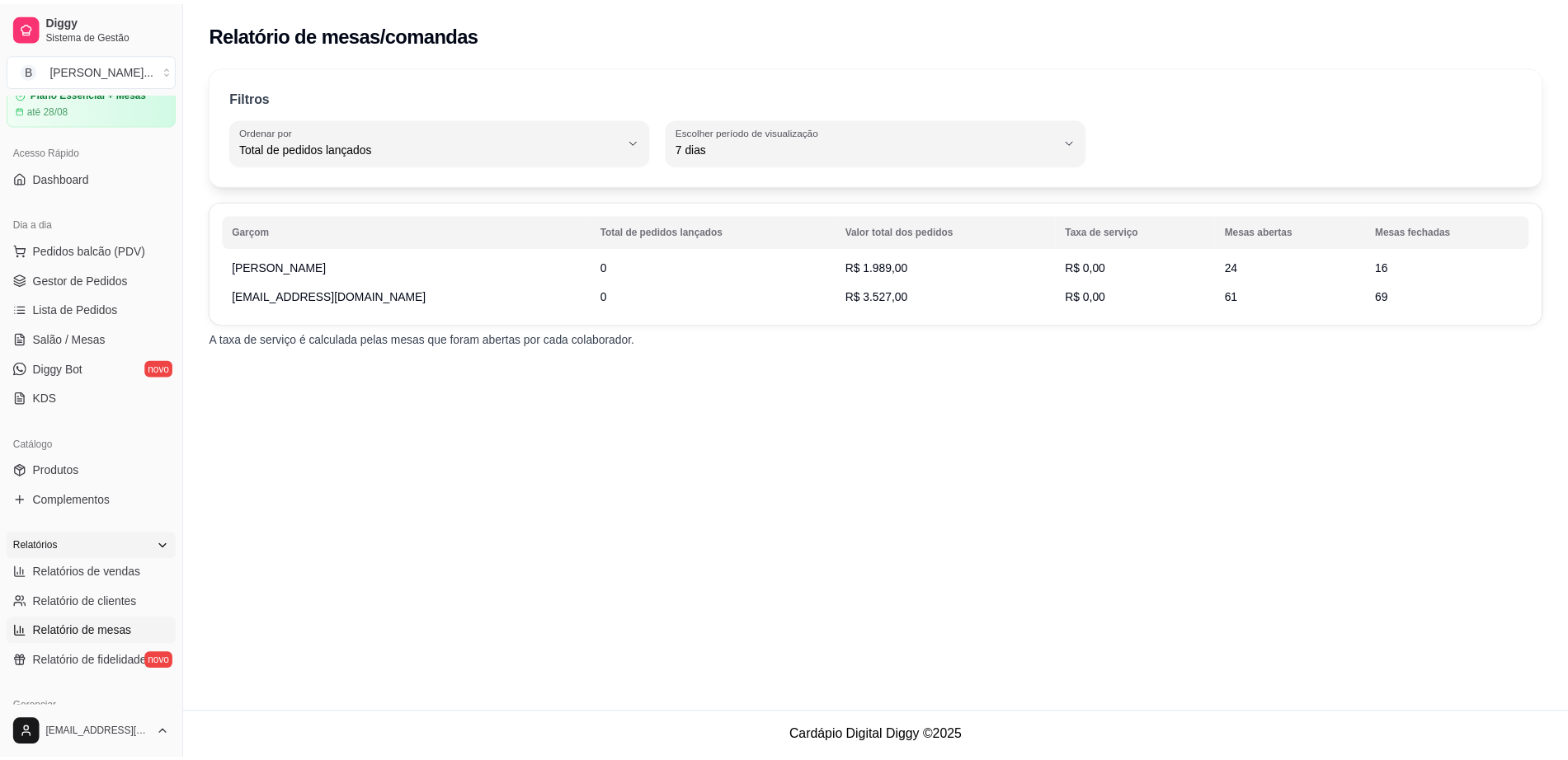
scroll to position [206, 0]
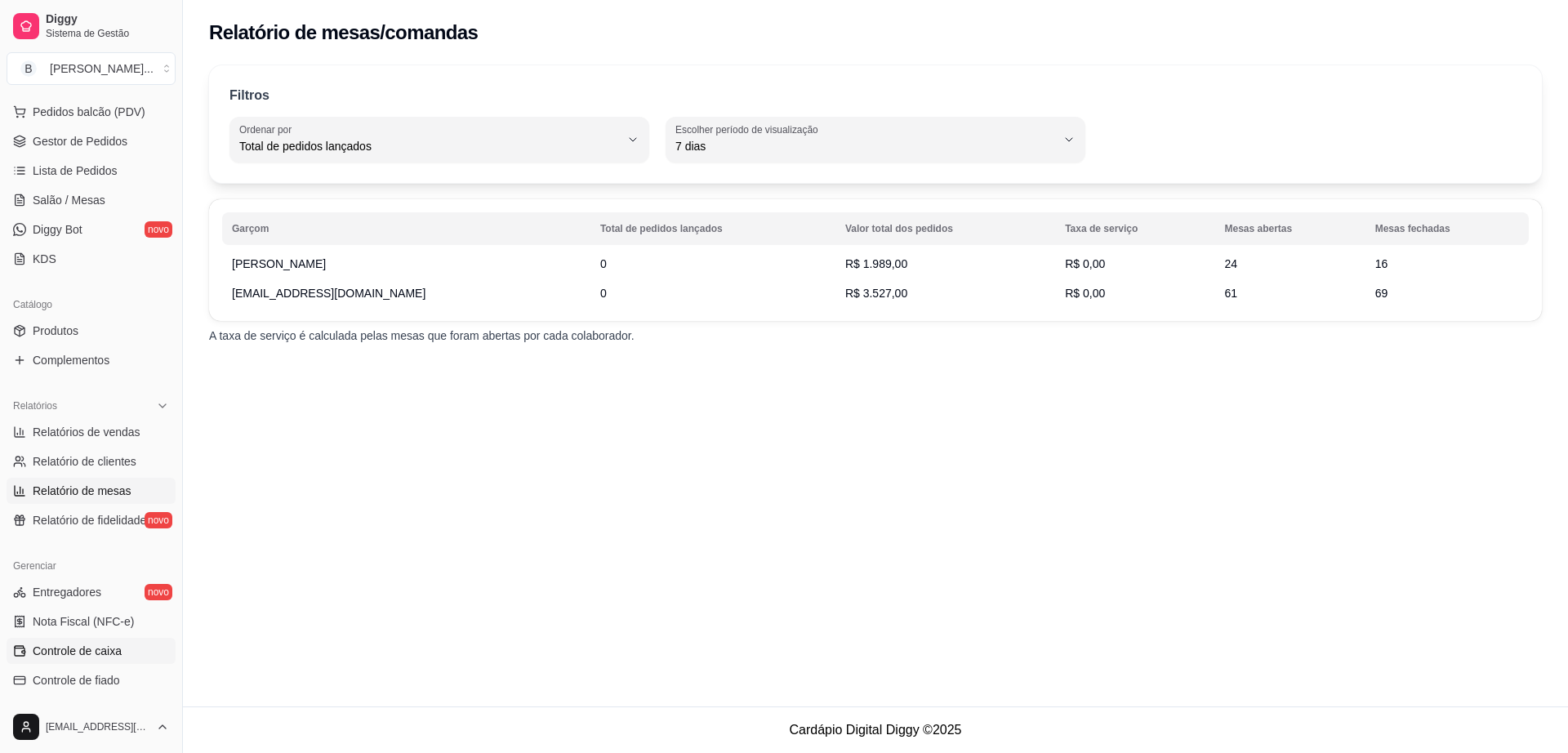
click at [101, 640] on link "Controle de caixa" at bounding box center [91, 651] width 169 height 26
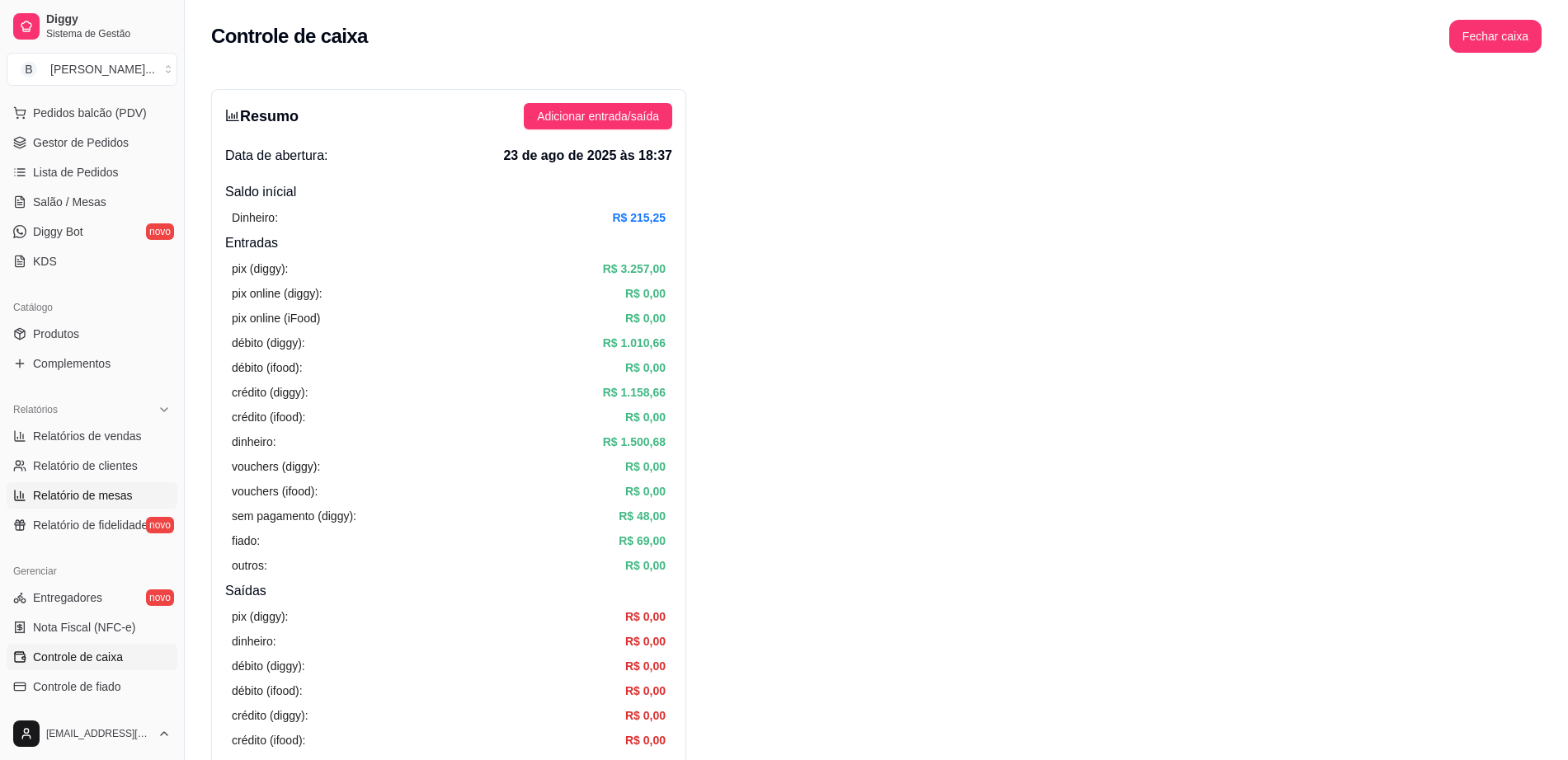
click at [111, 488] on span "Relatório de mesas" at bounding box center [83, 496] width 100 height 17
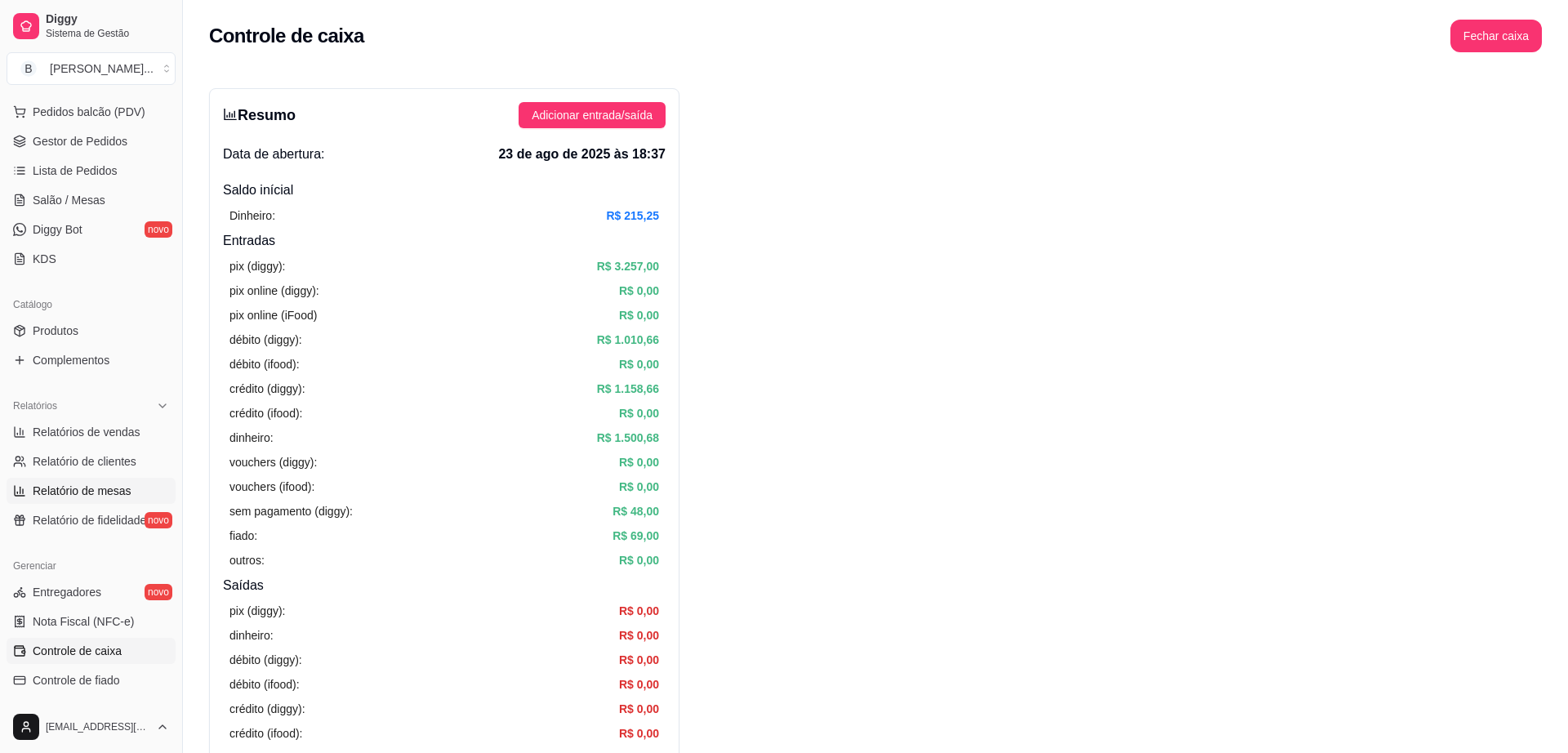
select select "TOTAL_OF_ORDERS"
select select "7"
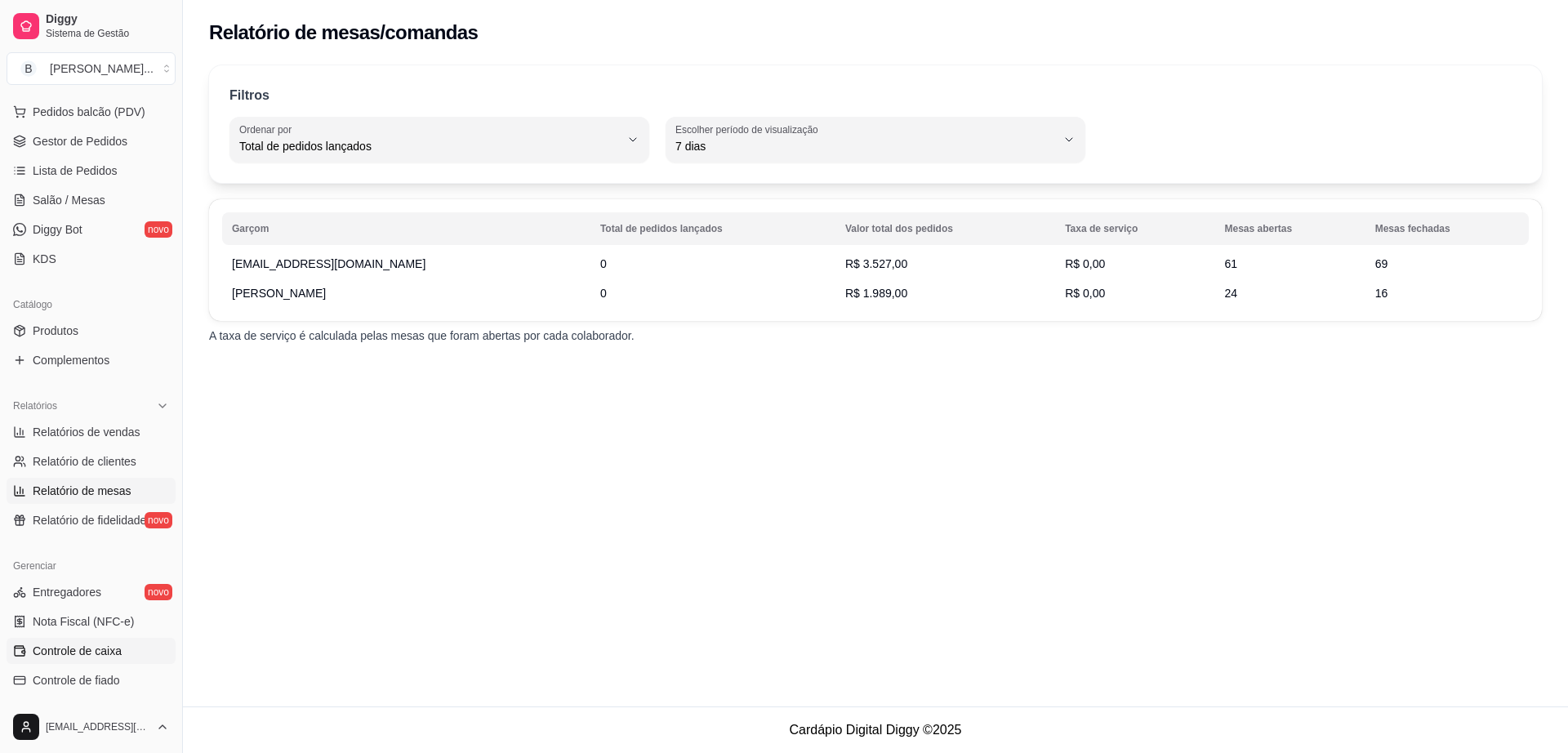
click at [126, 642] on link "Controle de caixa" at bounding box center [91, 651] width 169 height 26
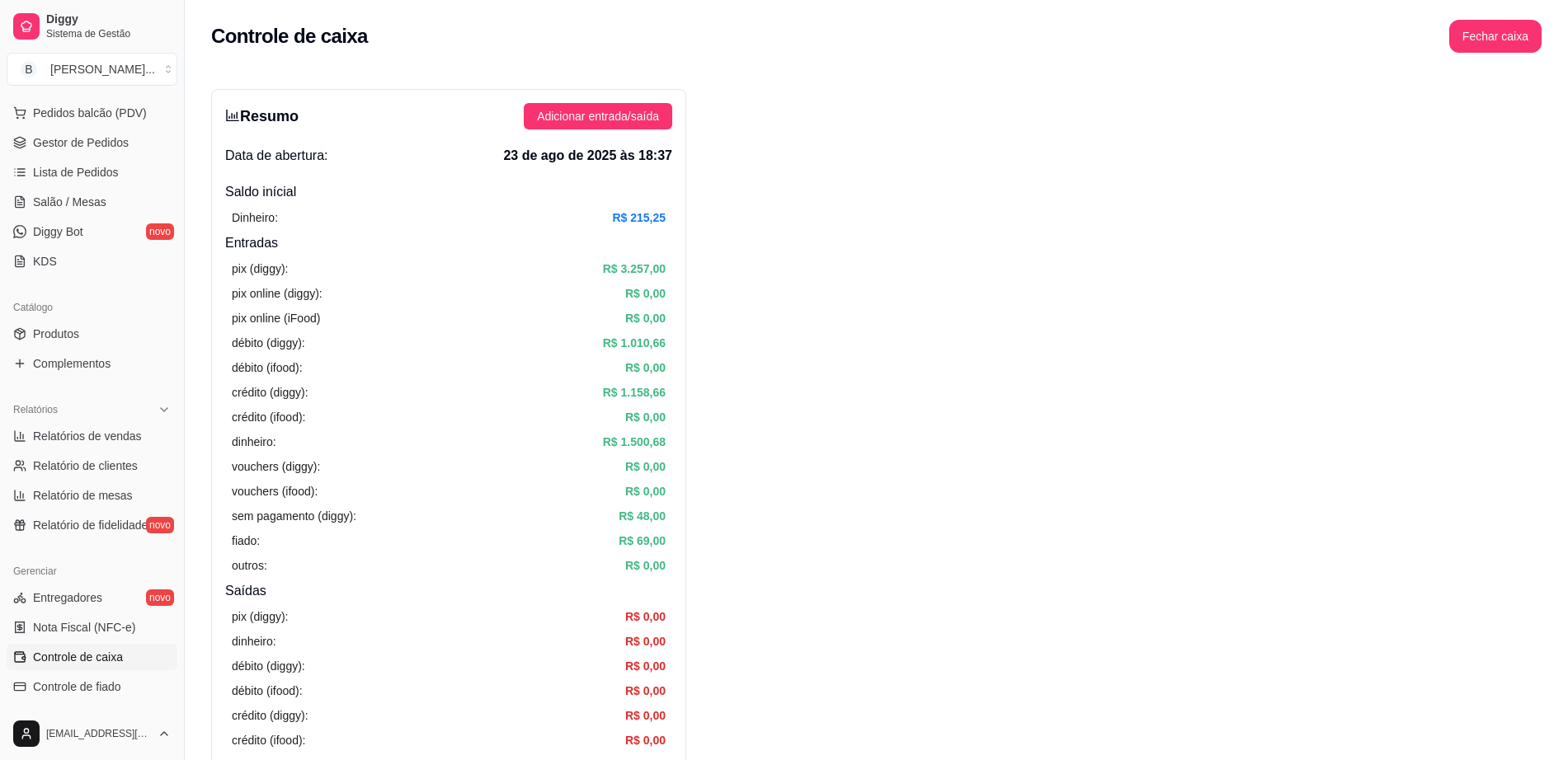
click at [248, 111] on h3 "Resumo" at bounding box center [262, 116] width 73 height 23
click at [240, 121] on icon "bar-chart" at bounding box center [233, 116] width 15 height 15
click at [259, 125] on h3 "Resumo" at bounding box center [262, 116] width 73 height 23
click at [260, 125] on h3 "Resumo" at bounding box center [262, 116] width 73 height 23
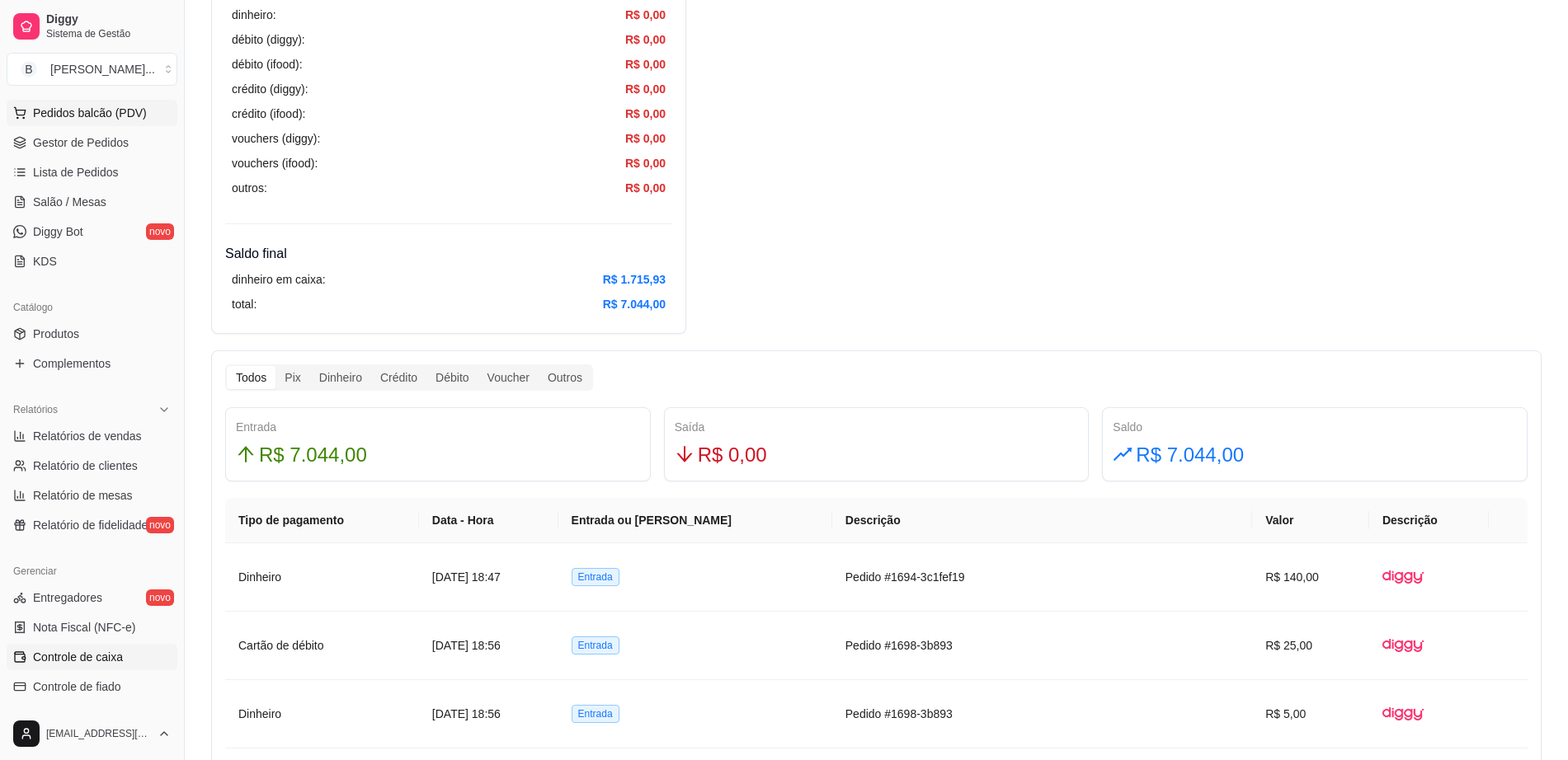
scroll to position [516, 0]
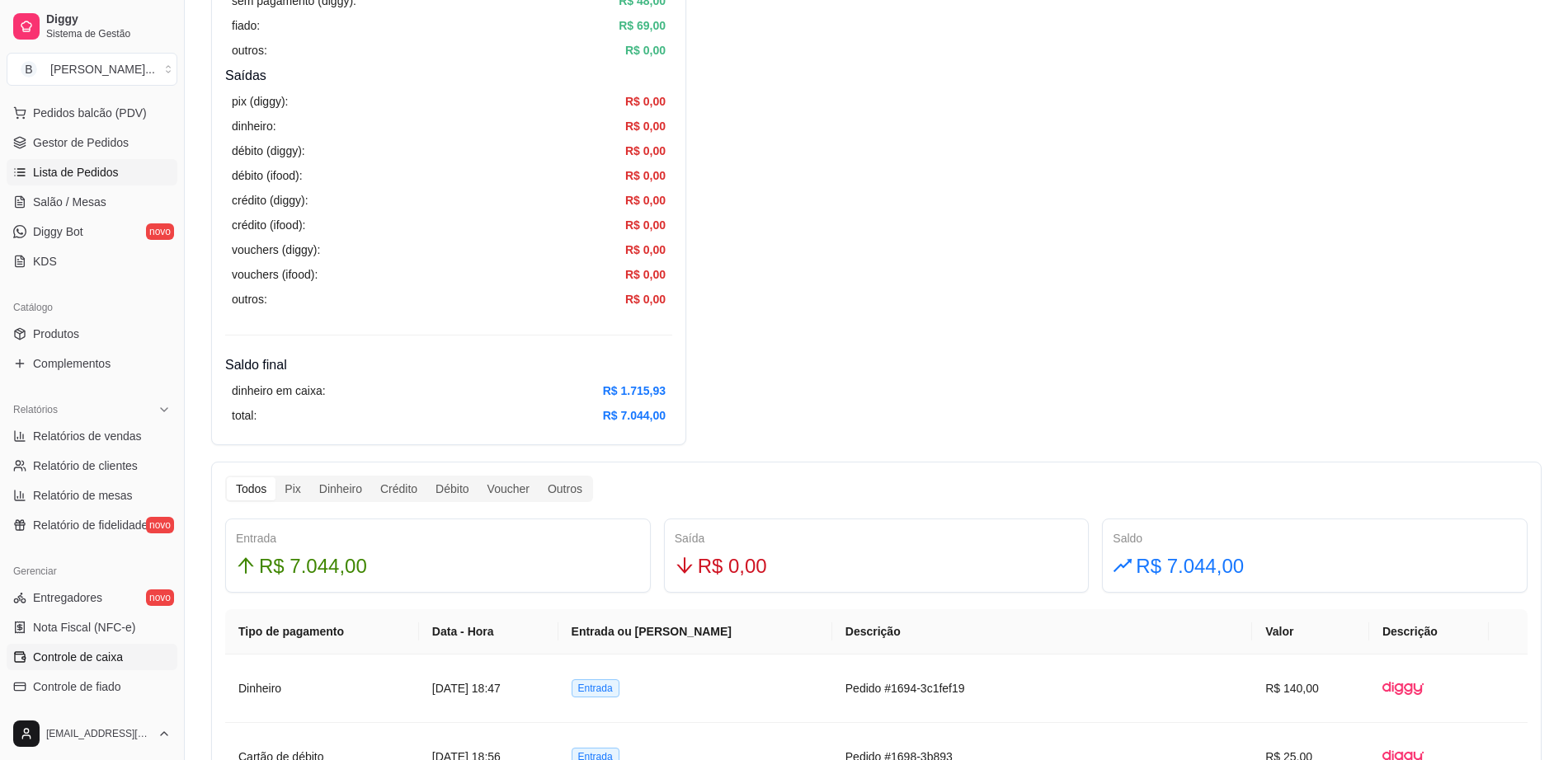
click at [78, 179] on span "Lista de Pedidos" at bounding box center [75, 173] width 86 height 17
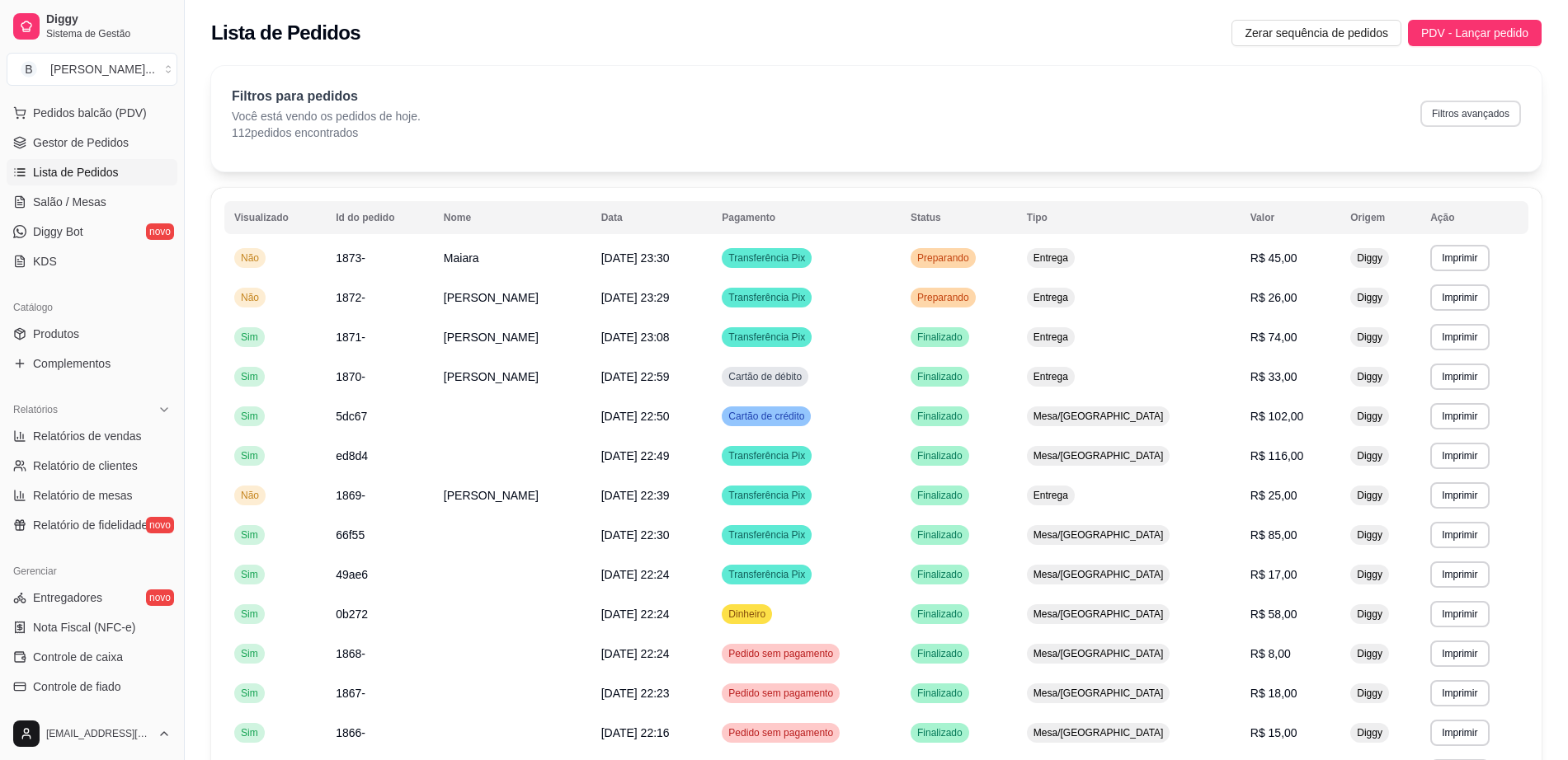
click at [1474, 118] on button "Filtros avançados" at bounding box center [1470, 114] width 101 height 26
select select "0"
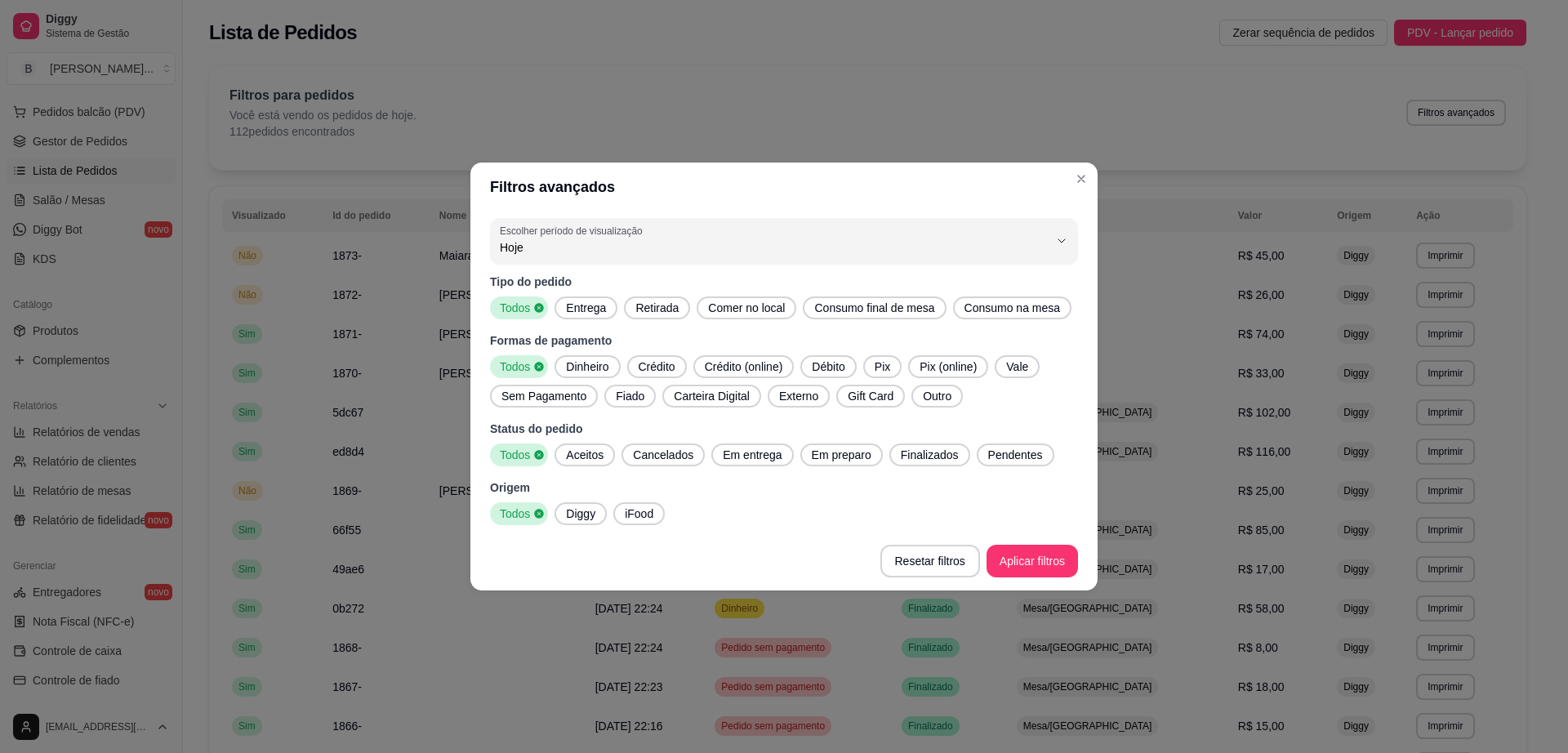
click at [597, 356] on div "Dinheiro" at bounding box center [587, 367] width 65 height 23
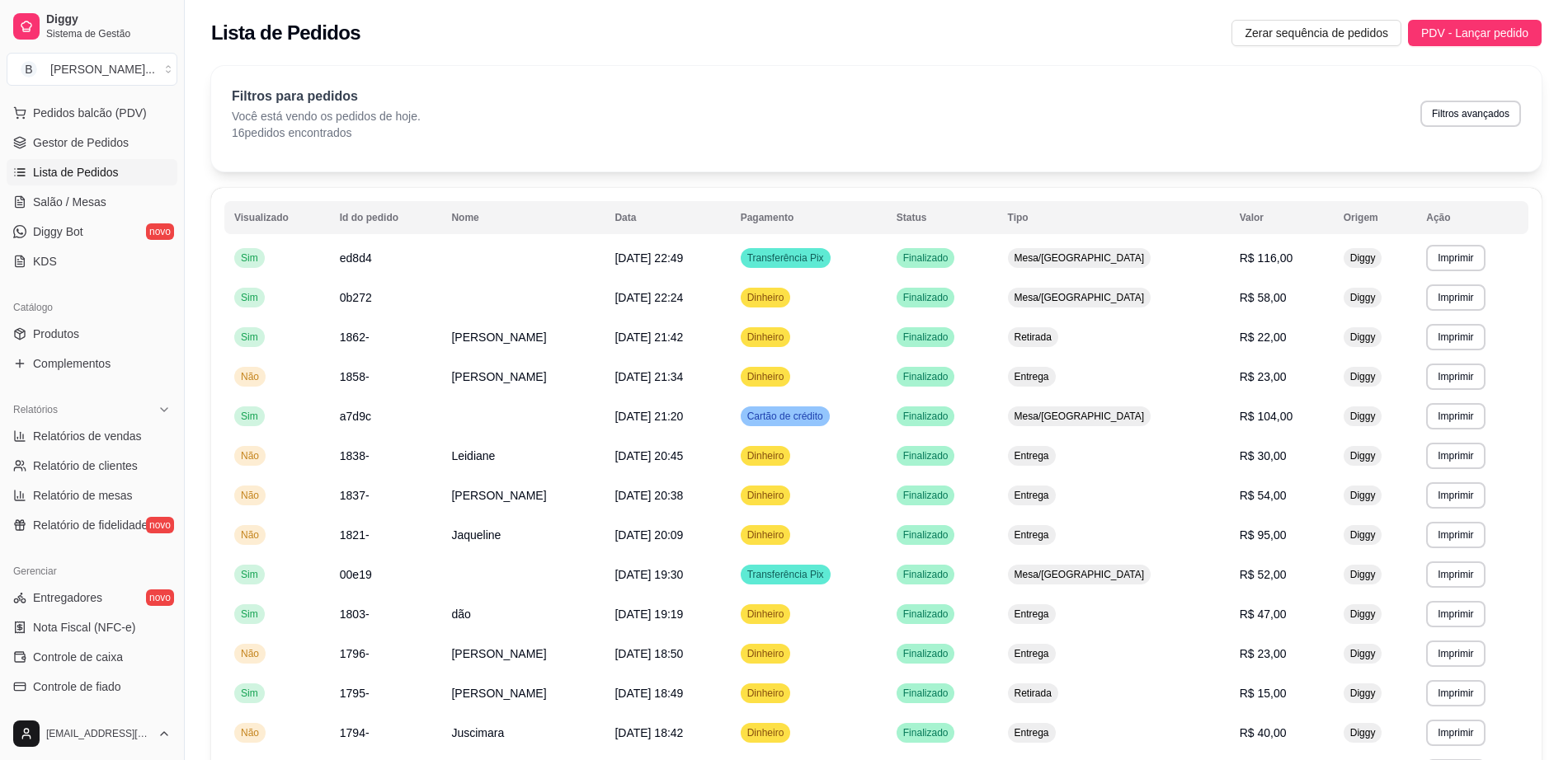
click at [1503, 124] on button "Filtros avançados" at bounding box center [1470, 114] width 101 height 26
select select "0"
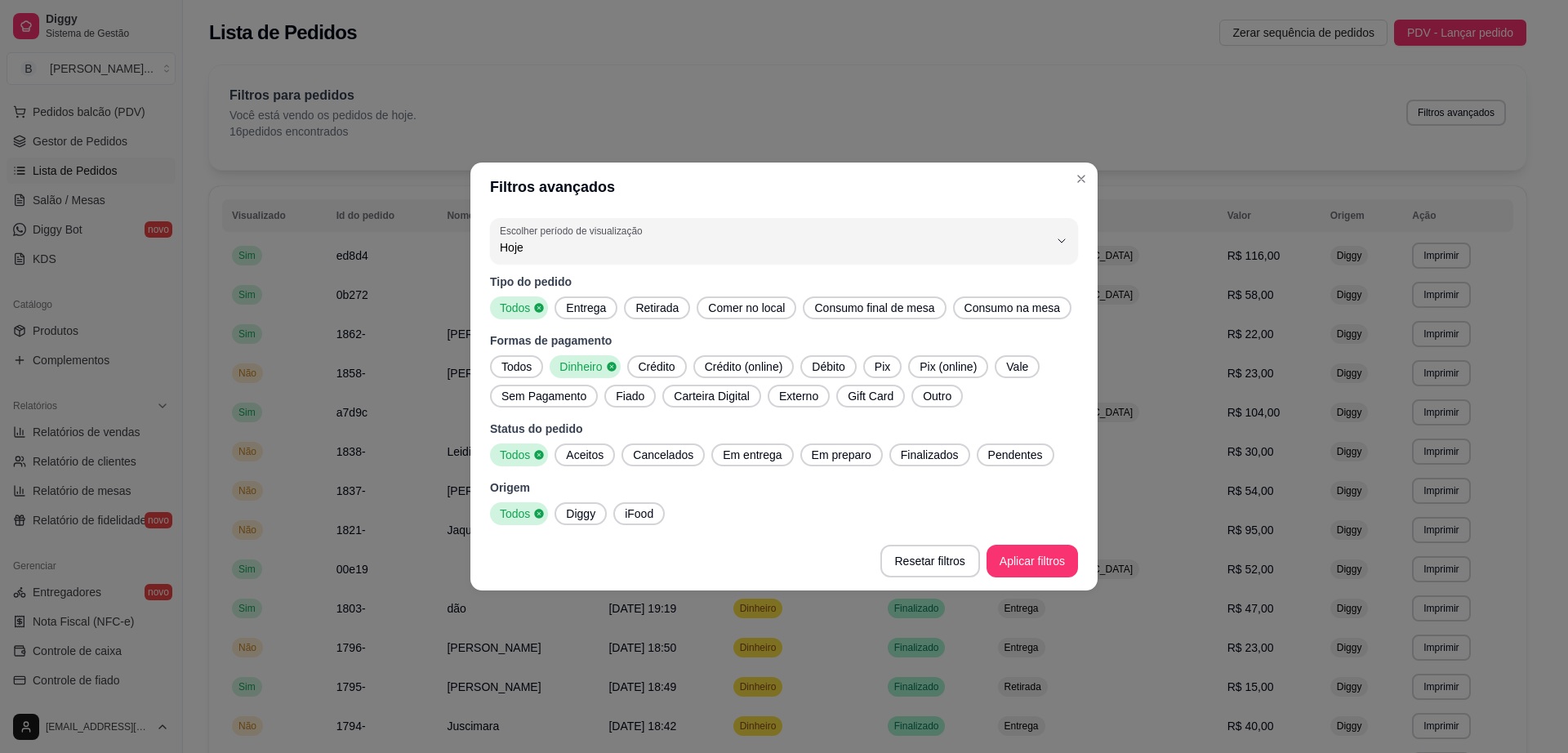
click at [525, 363] on span "Todos" at bounding box center [516, 367] width 44 height 17
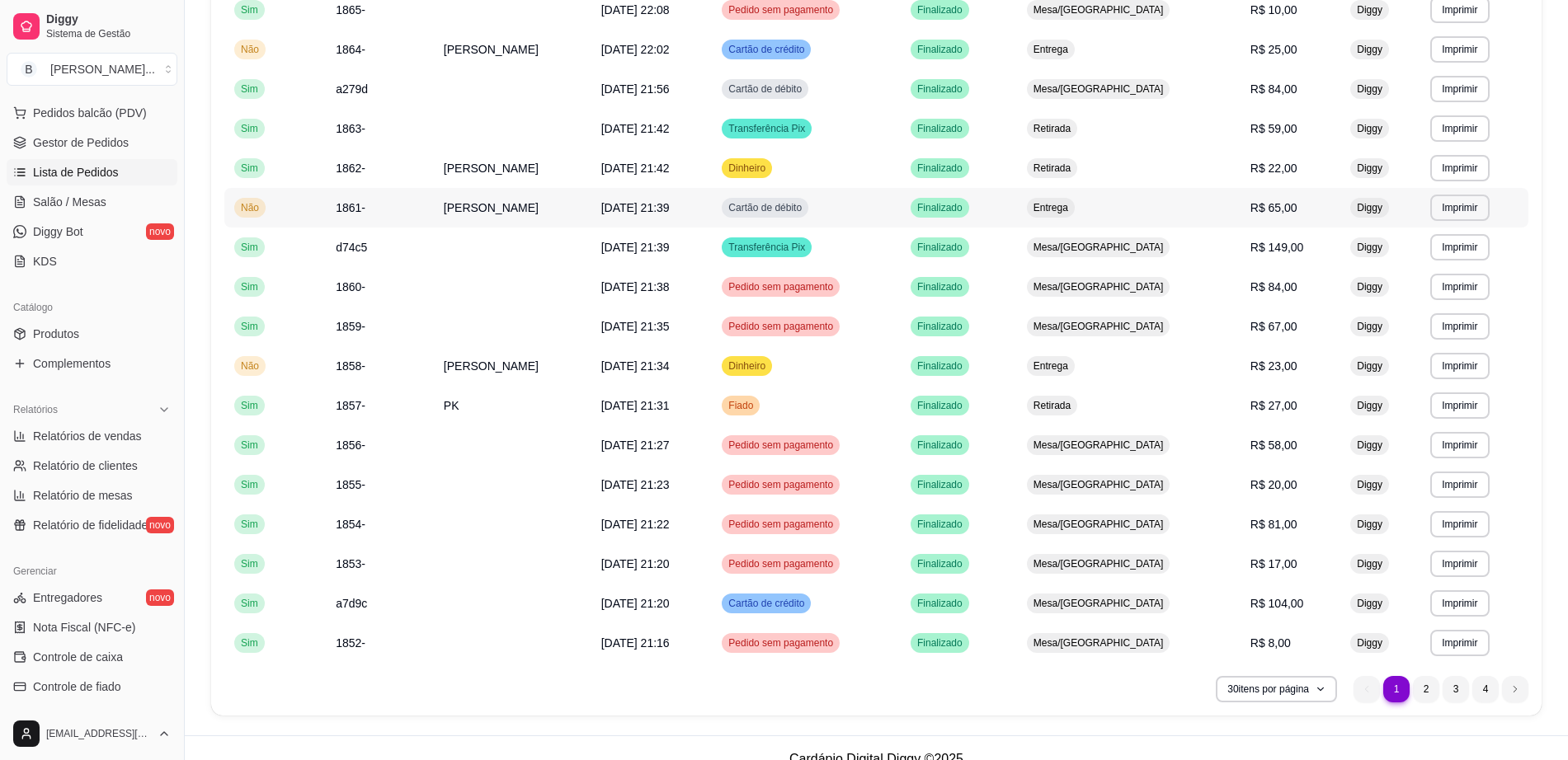
scroll to position [785, 0]
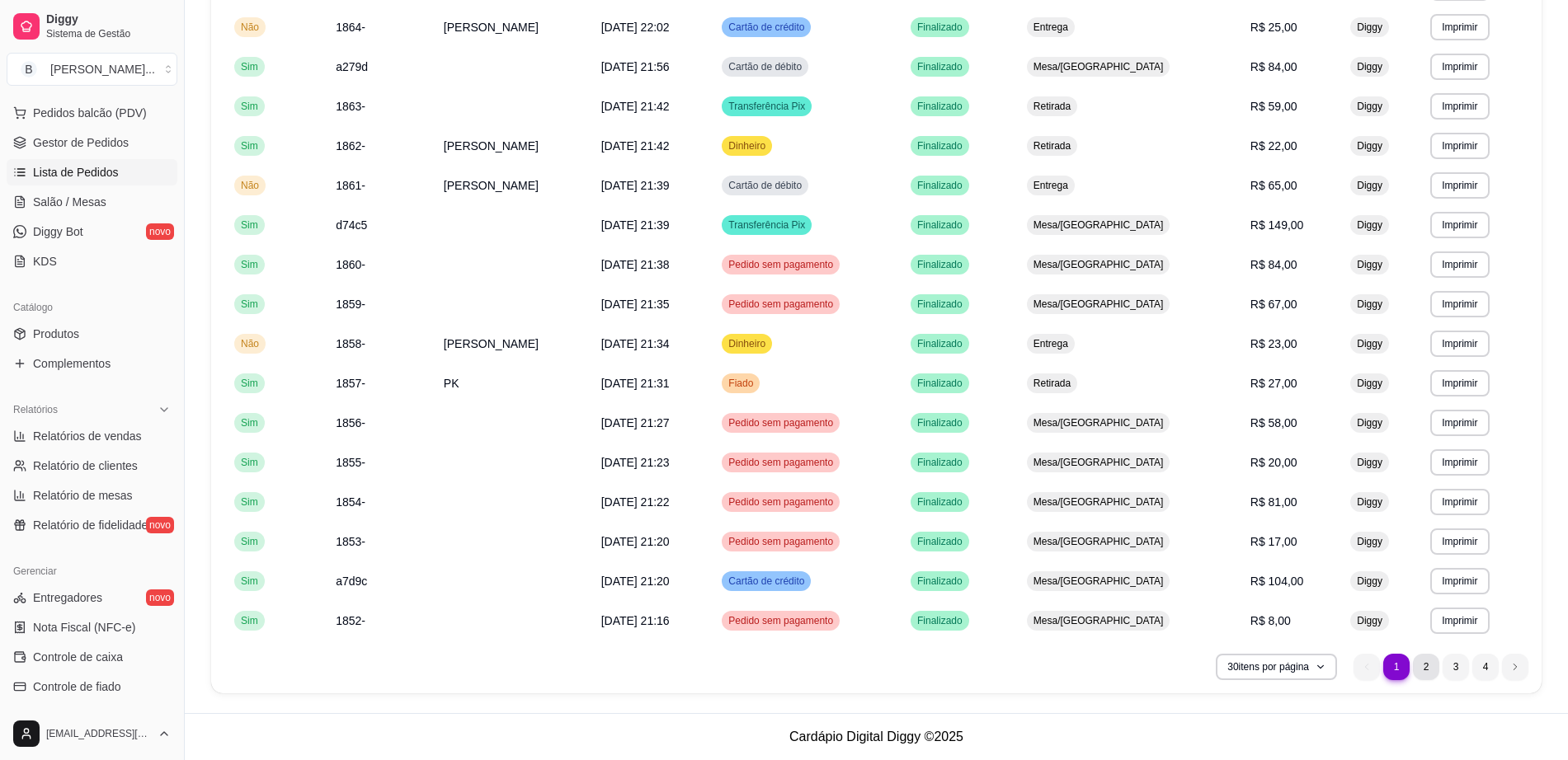
click at [1431, 669] on li "2" at bounding box center [1426, 667] width 26 height 26
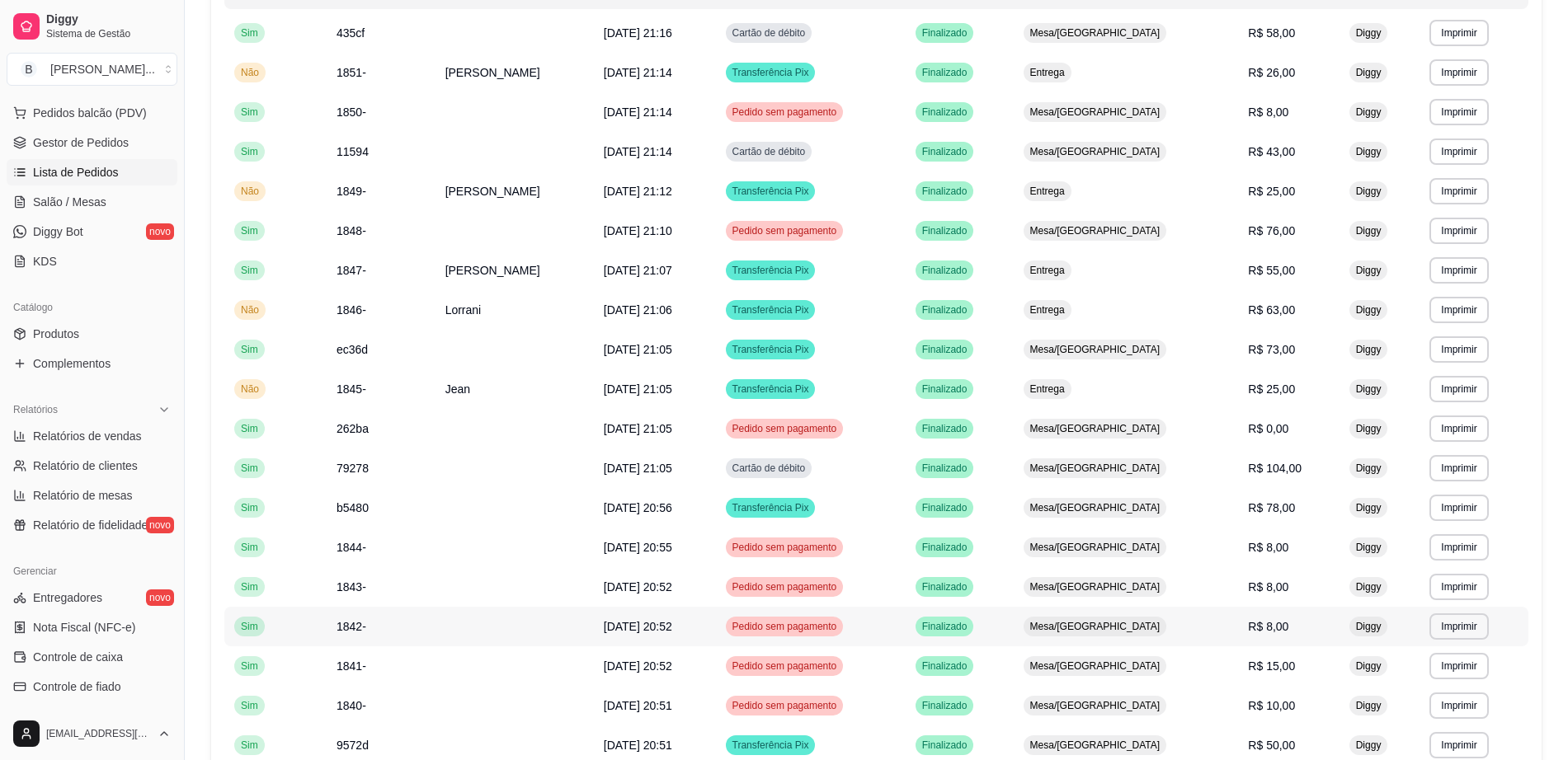
scroll to position [0, 0]
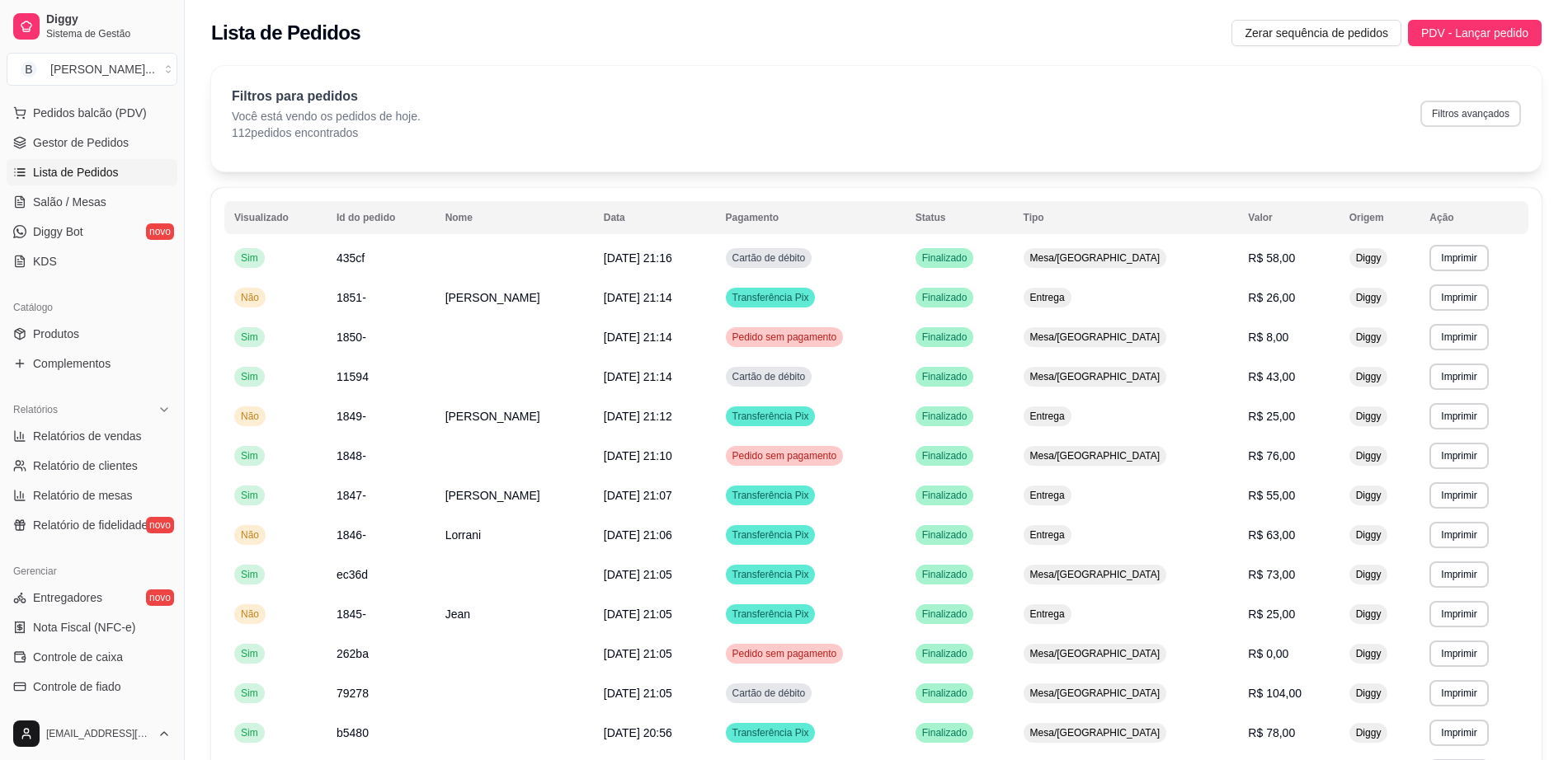
click at [1481, 129] on div "Filtros para pedidos Você está vendo os pedidos de hoje. 112 pedidos encontrado…" at bounding box center [877, 114] width 1290 height 54
click at [1477, 111] on button "Filtros avançados" at bounding box center [1470, 114] width 101 height 26
select select "0"
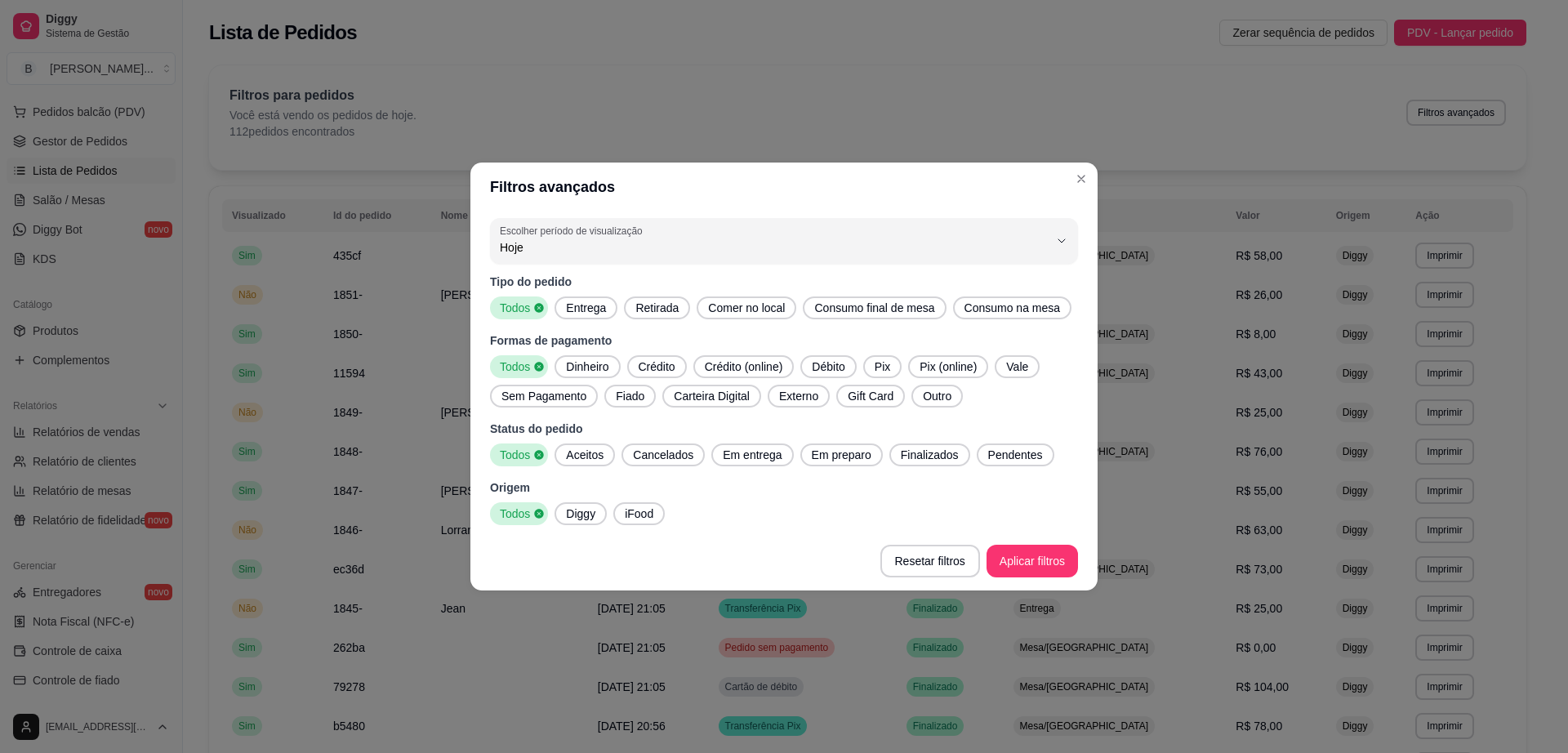
click at [542, 391] on span "Sem Pagamento" at bounding box center [543, 397] width 98 height 17
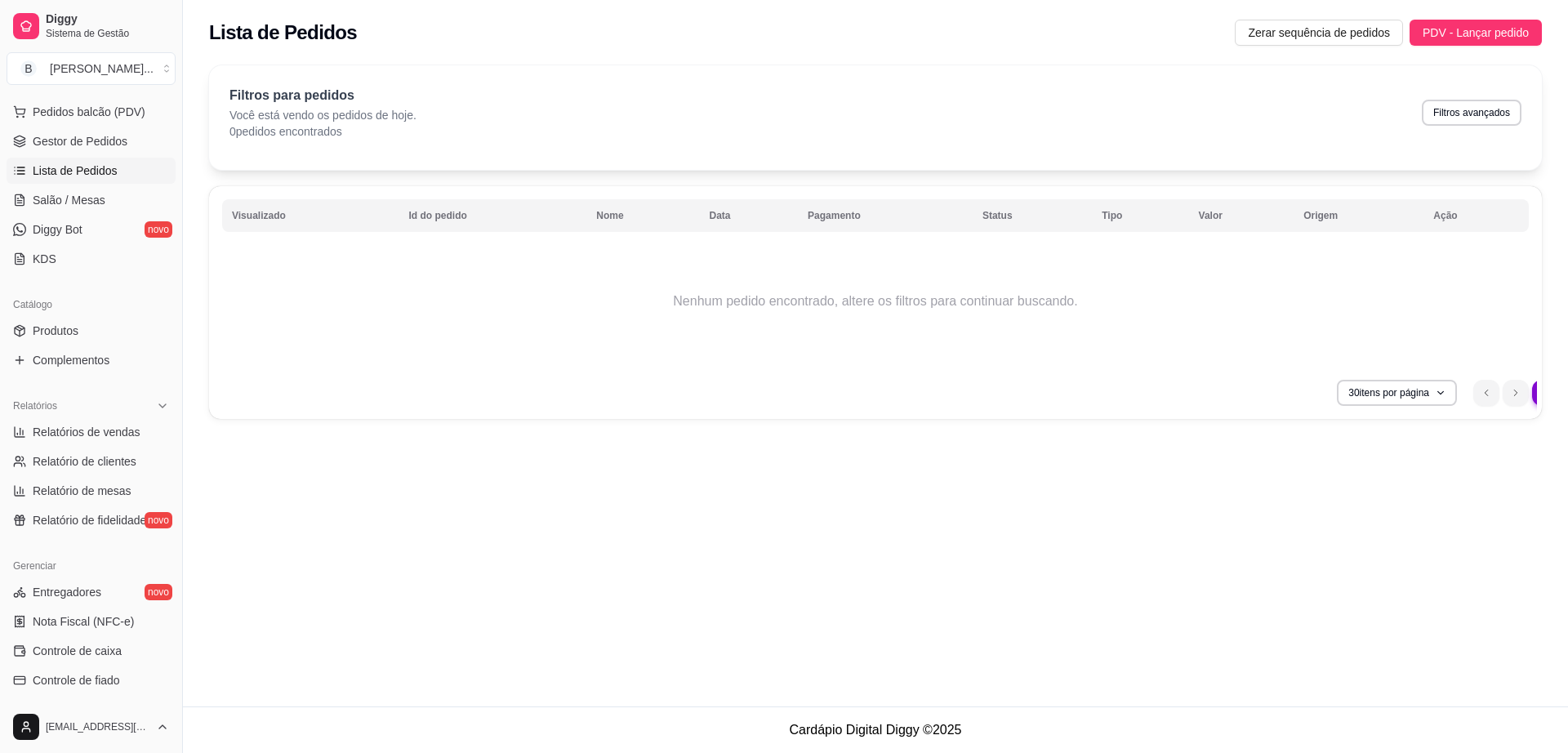
click at [1445, 128] on div "Filtros para pedidos Você está vendo os pedidos de hoje. 0 pedidos encontrados …" at bounding box center [876, 113] width 1292 height 54
click at [1446, 110] on button "Filtros avançados" at bounding box center [1471, 113] width 100 height 26
select select "0"
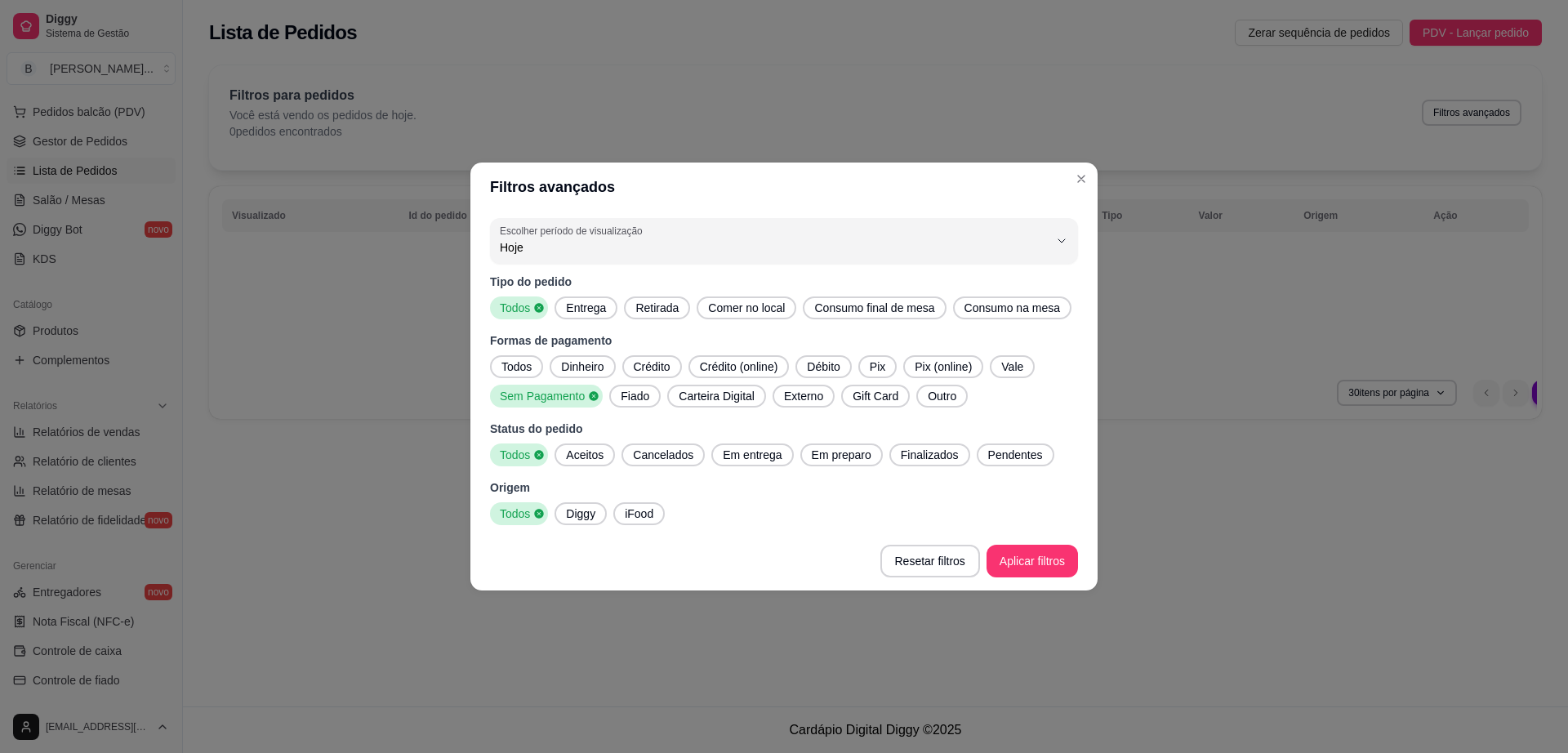
click at [516, 356] on div "Todos" at bounding box center [516, 367] width 53 height 23
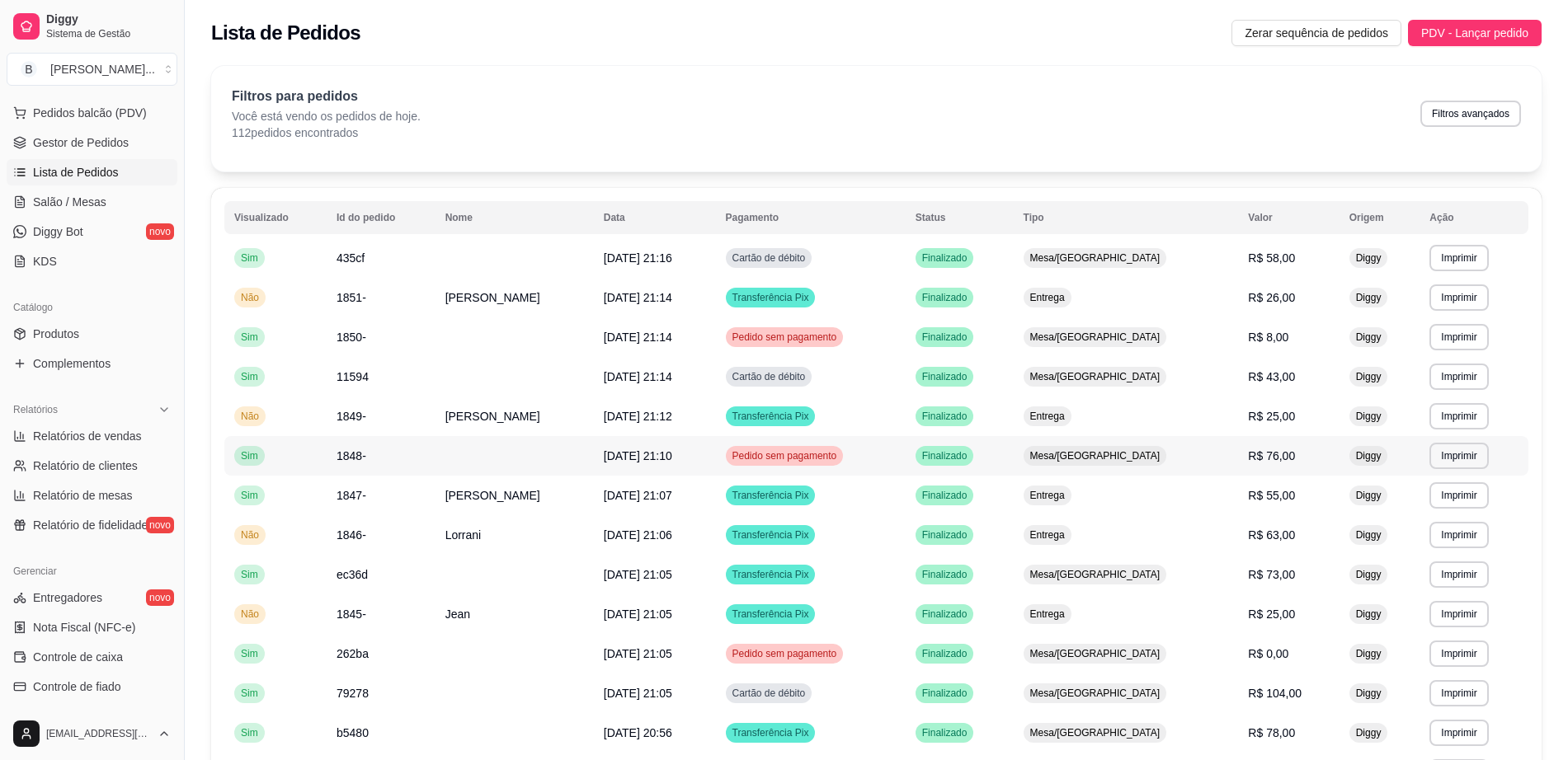
click at [814, 450] on span "Pedido sem pagamento" at bounding box center [785, 456] width 111 height 13
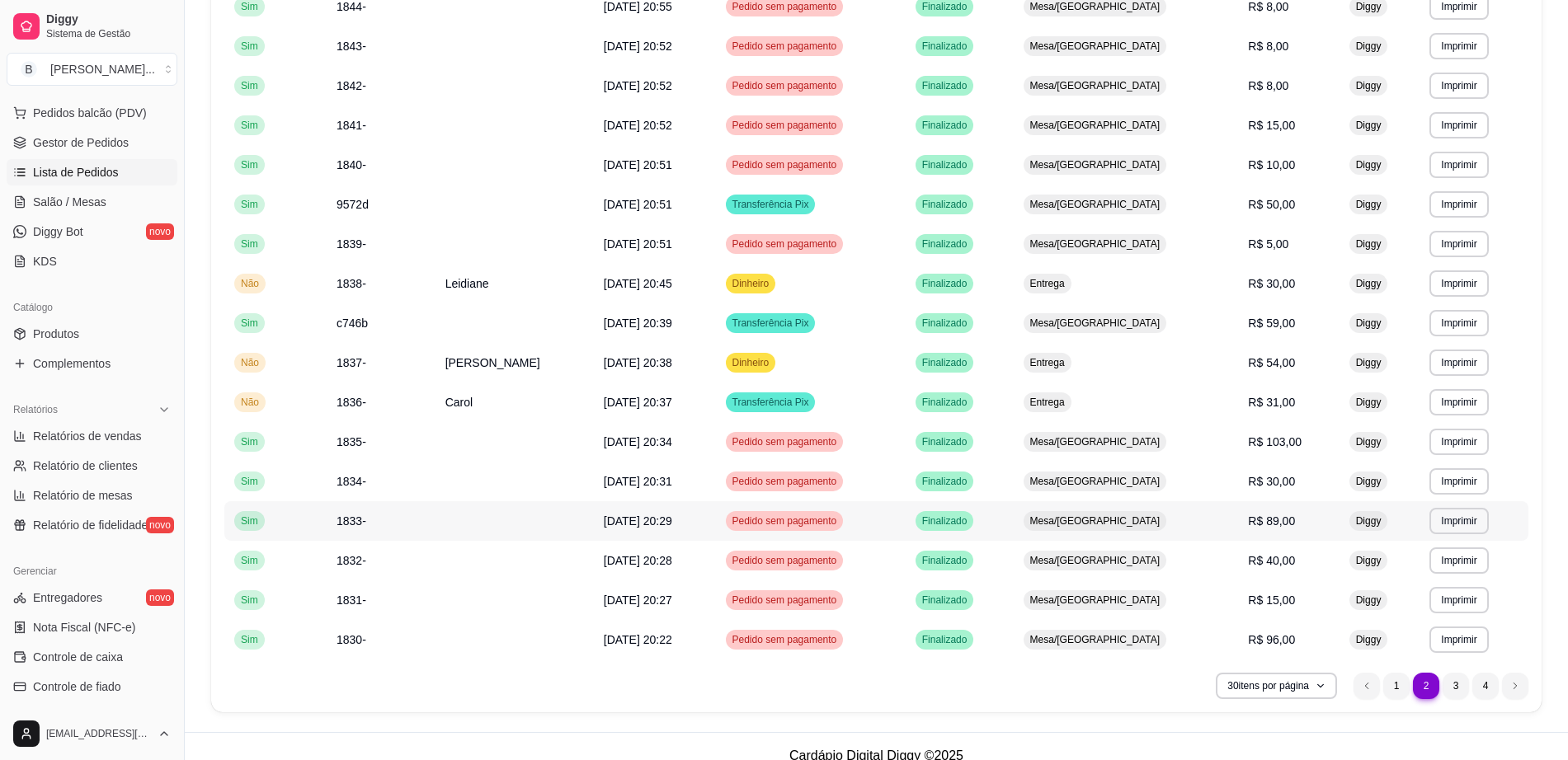
scroll to position [785, 0]
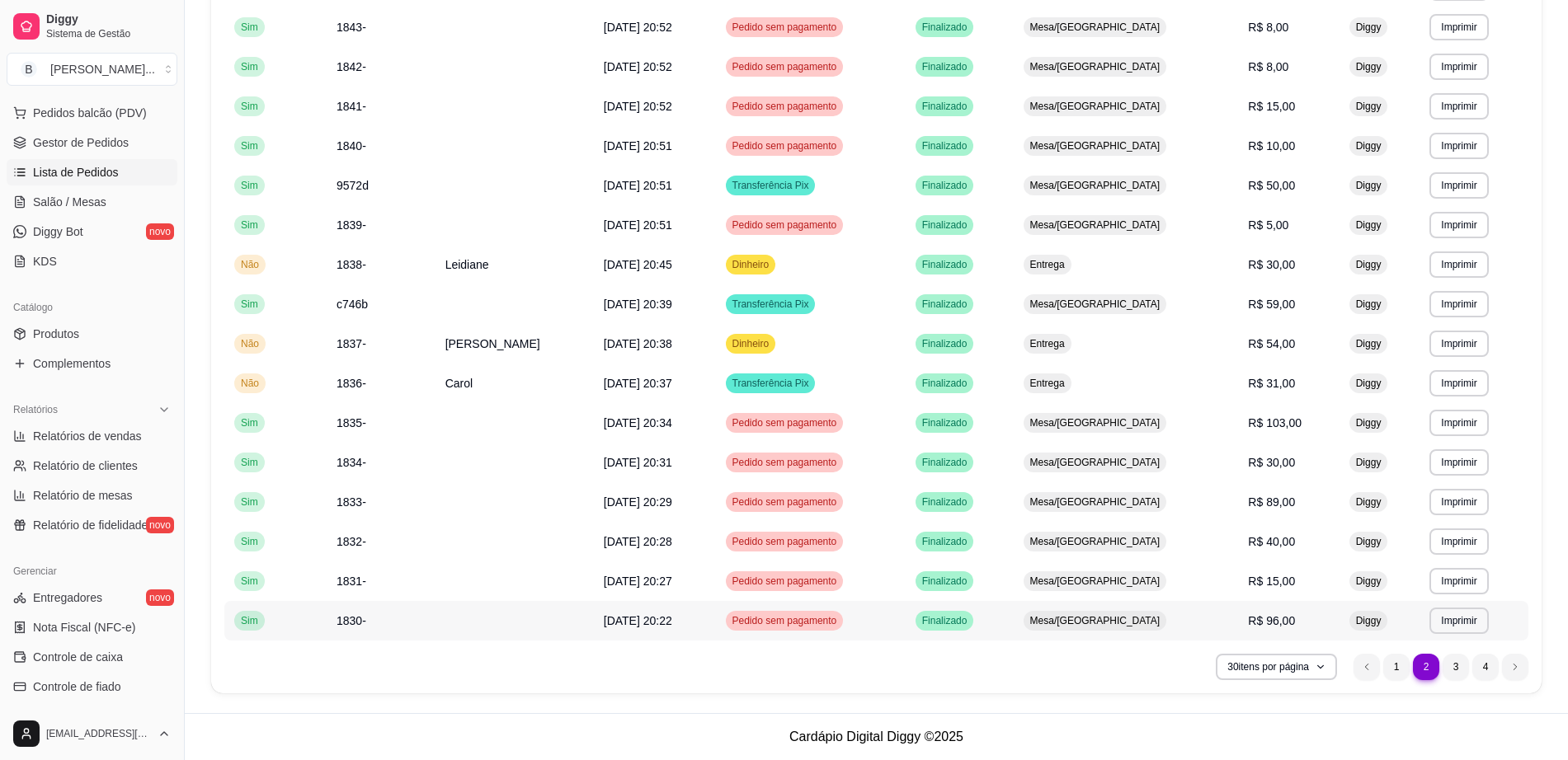
click at [829, 625] on span "Pedido sem pagamento" at bounding box center [785, 621] width 111 height 13
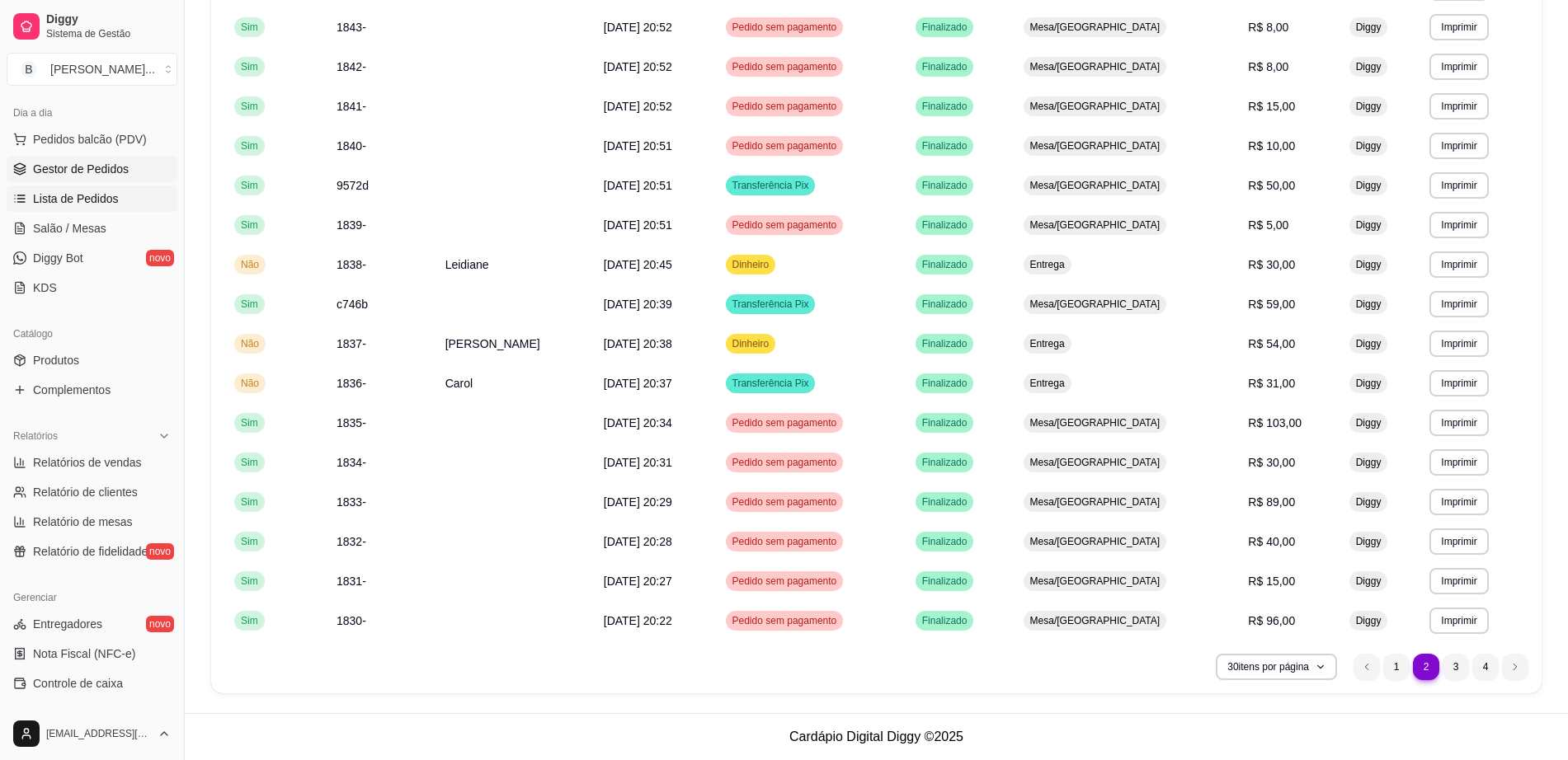
scroll to position [103, 0]
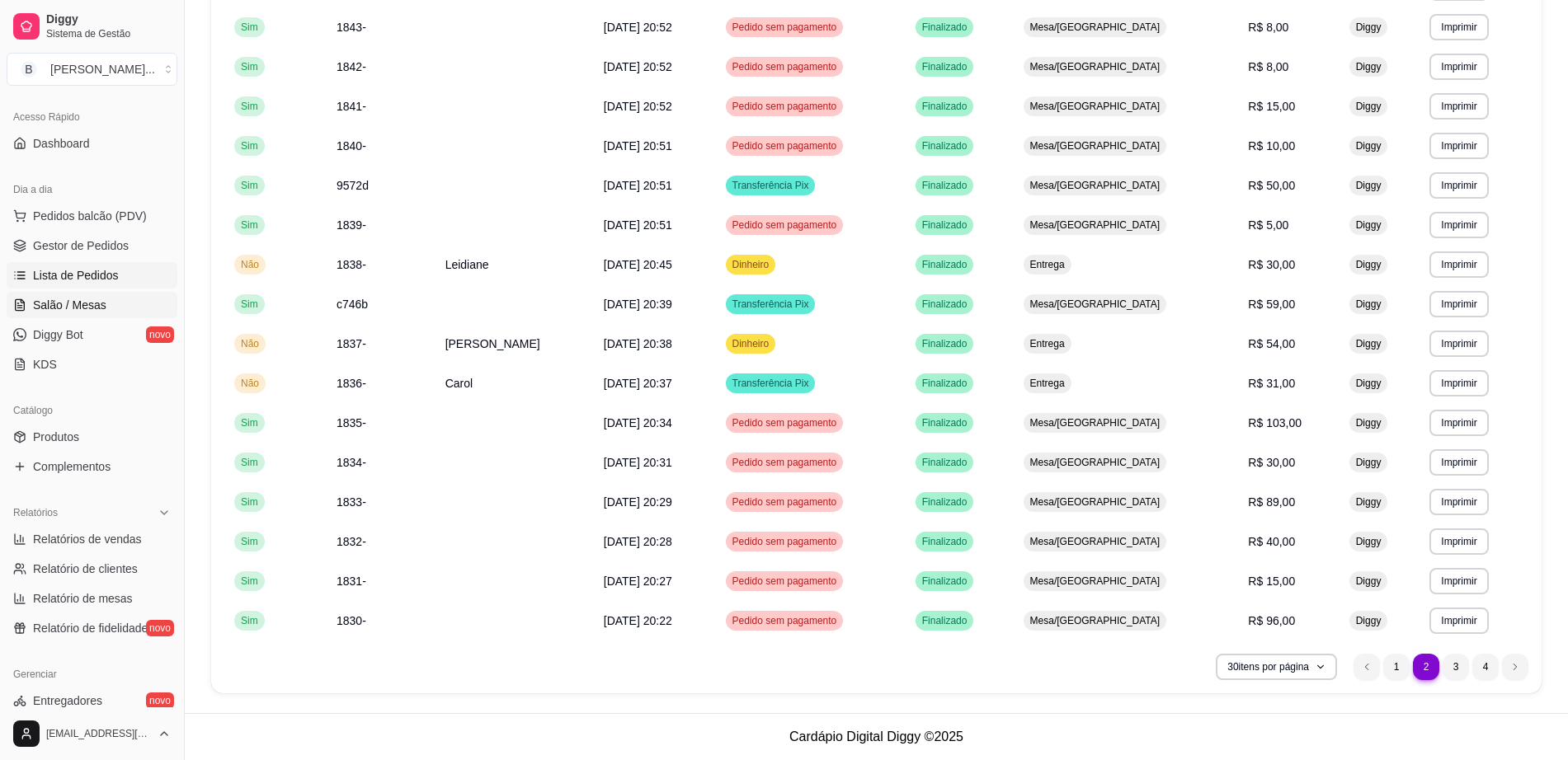
click at [82, 303] on span "Salão / Mesas" at bounding box center [70, 305] width 73 height 17
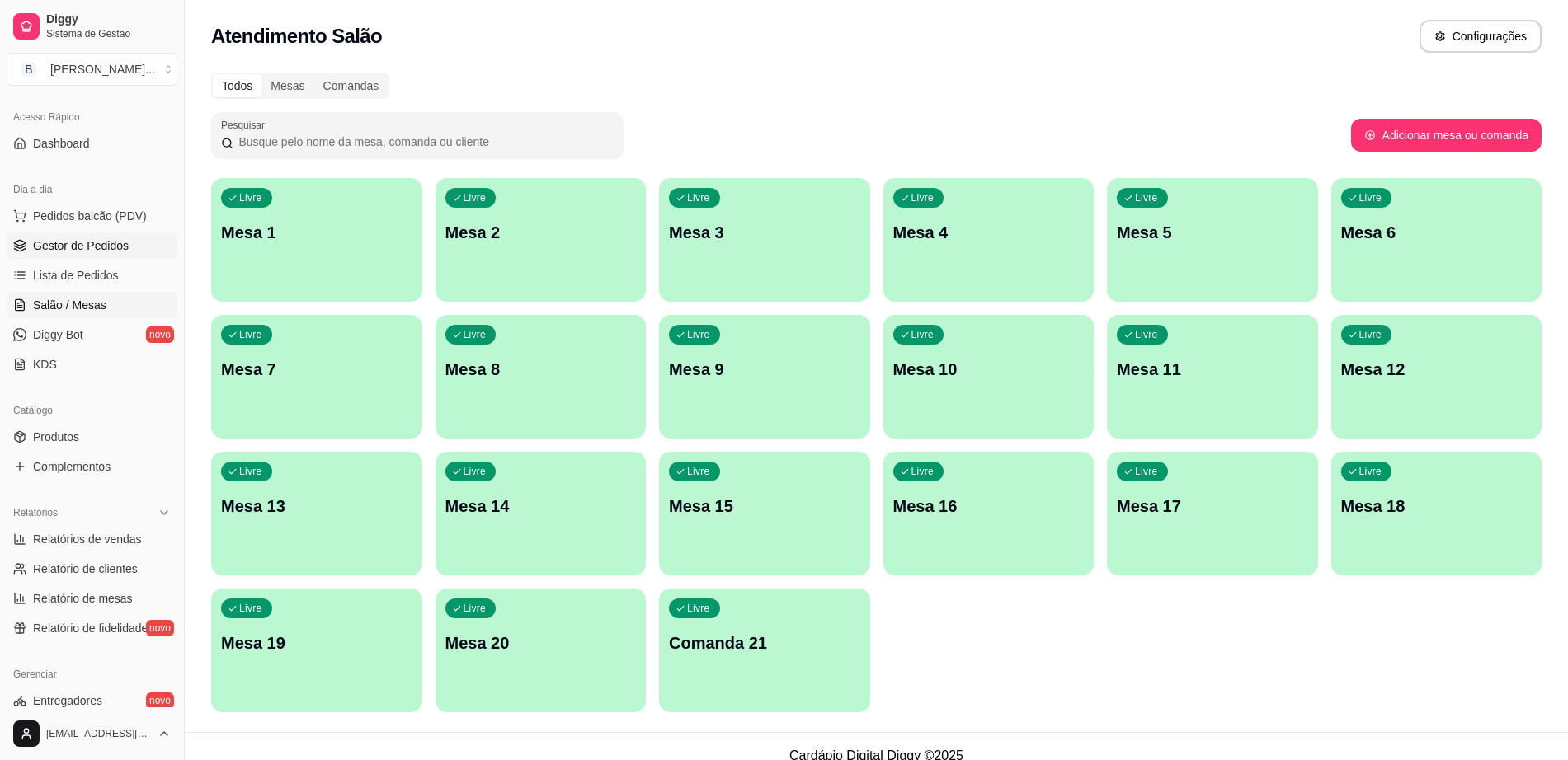
click at [100, 243] on span "Gestor de Pedidos" at bounding box center [81, 246] width 96 height 17
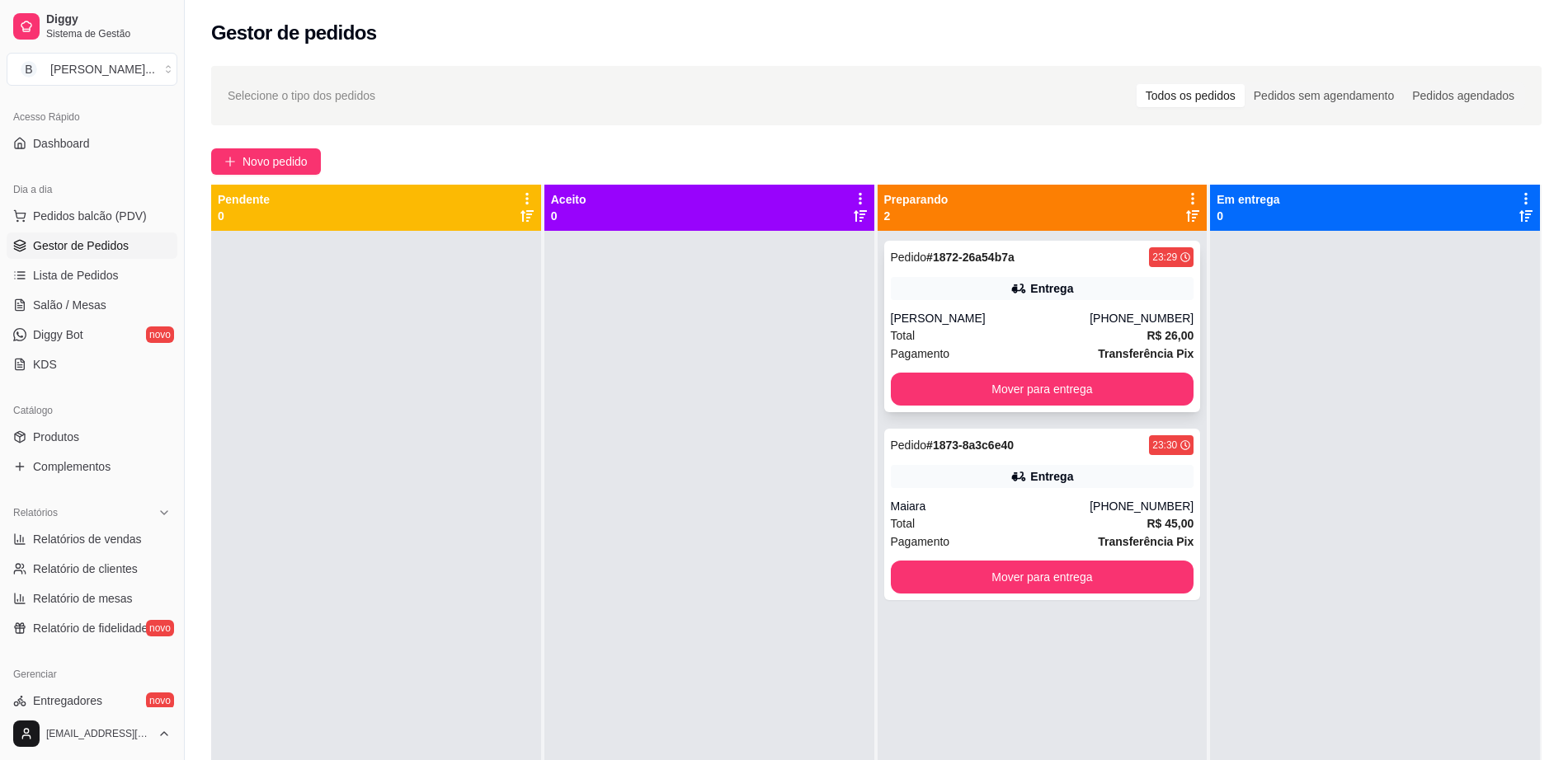
click at [1021, 349] on div "Pagamento Transferência Pix" at bounding box center [1043, 353] width 304 height 18
click at [105, 301] on link "Salão / Mesas" at bounding box center [92, 305] width 171 height 26
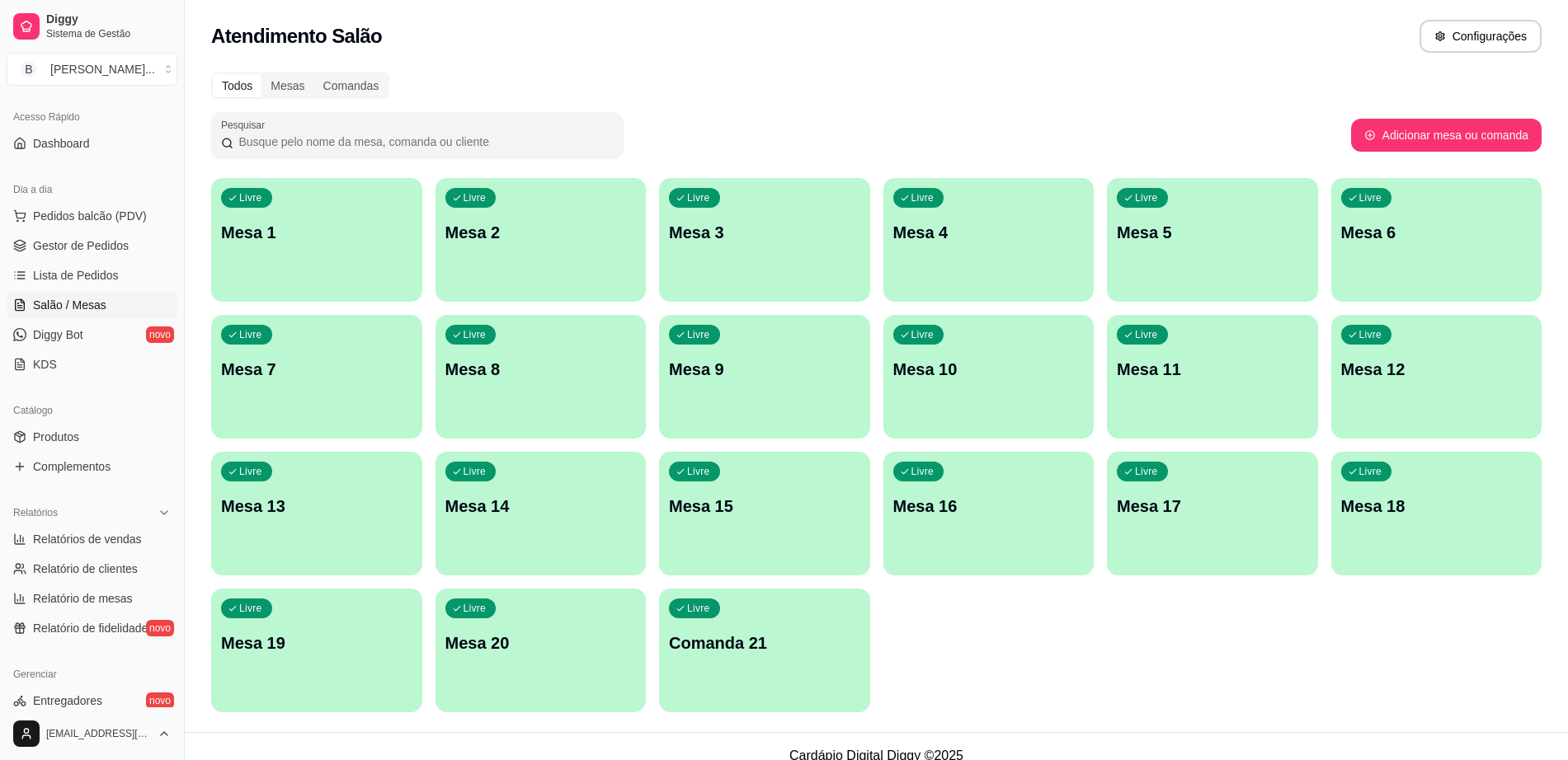
click at [286, 238] on p "Mesa 1" at bounding box center [317, 232] width 192 height 23
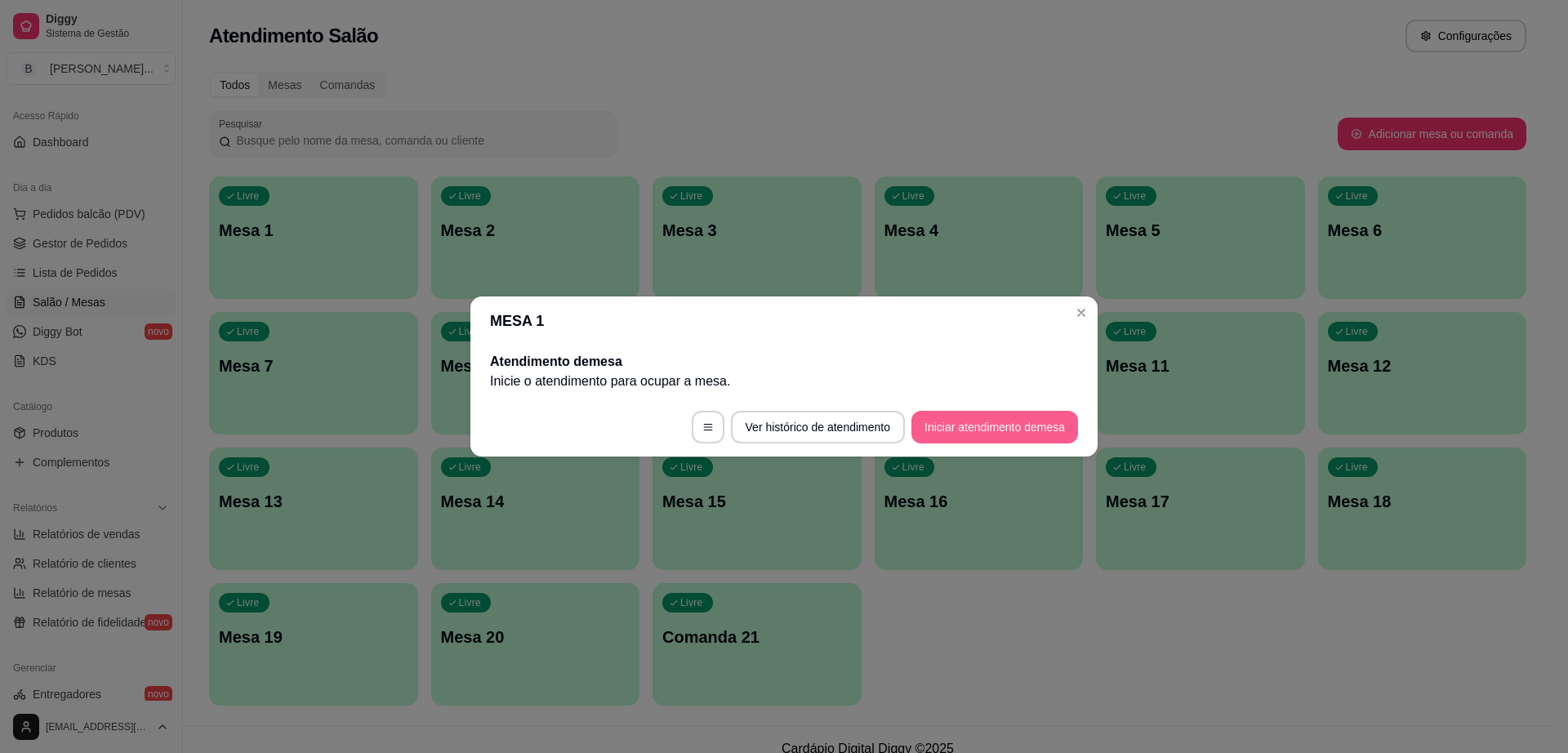
click at [1002, 418] on button "Iniciar atendimento de mesa" at bounding box center [994, 426] width 167 height 33
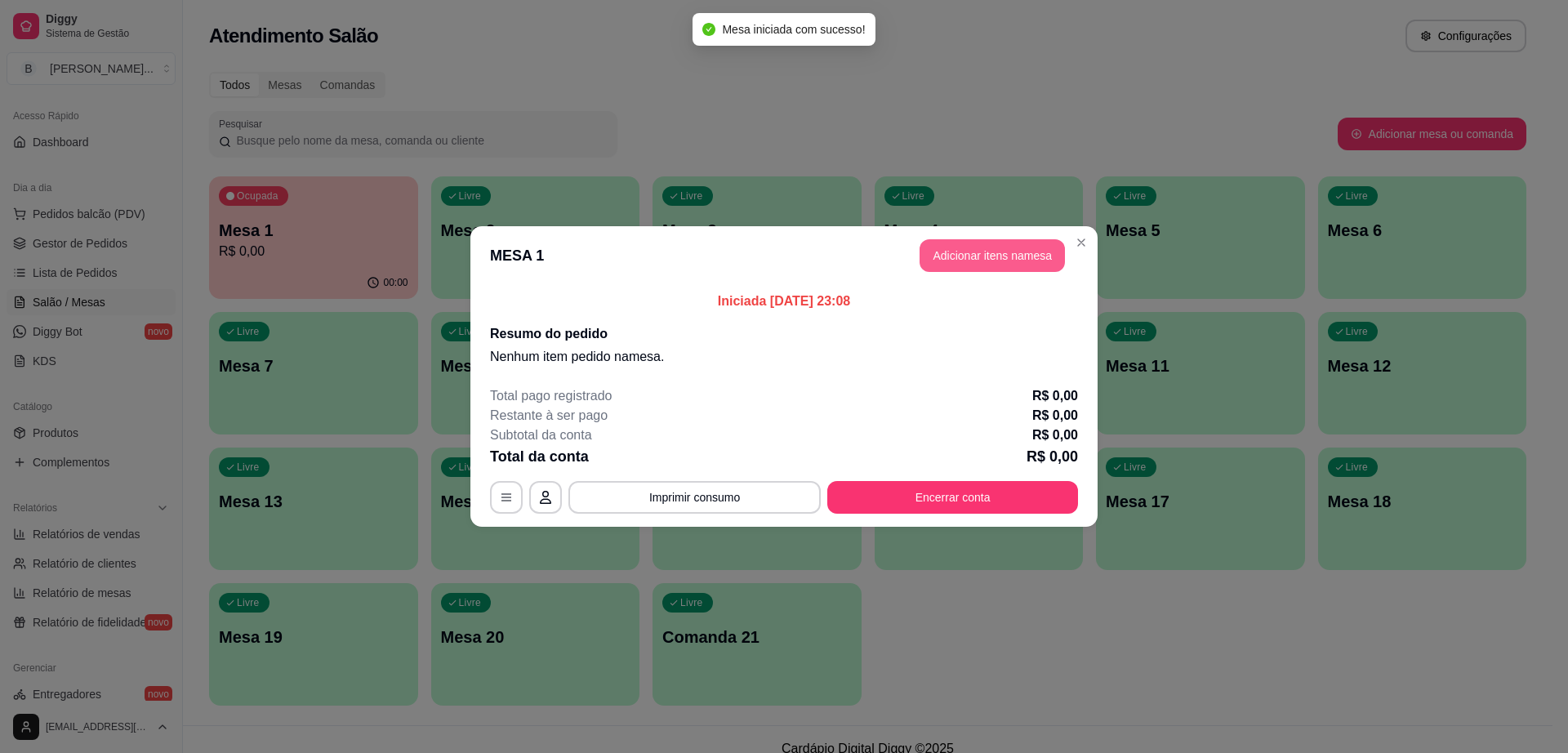
click at [951, 249] on button "Adicionar itens na mesa" at bounding box center [992, 255] width 145 height 33
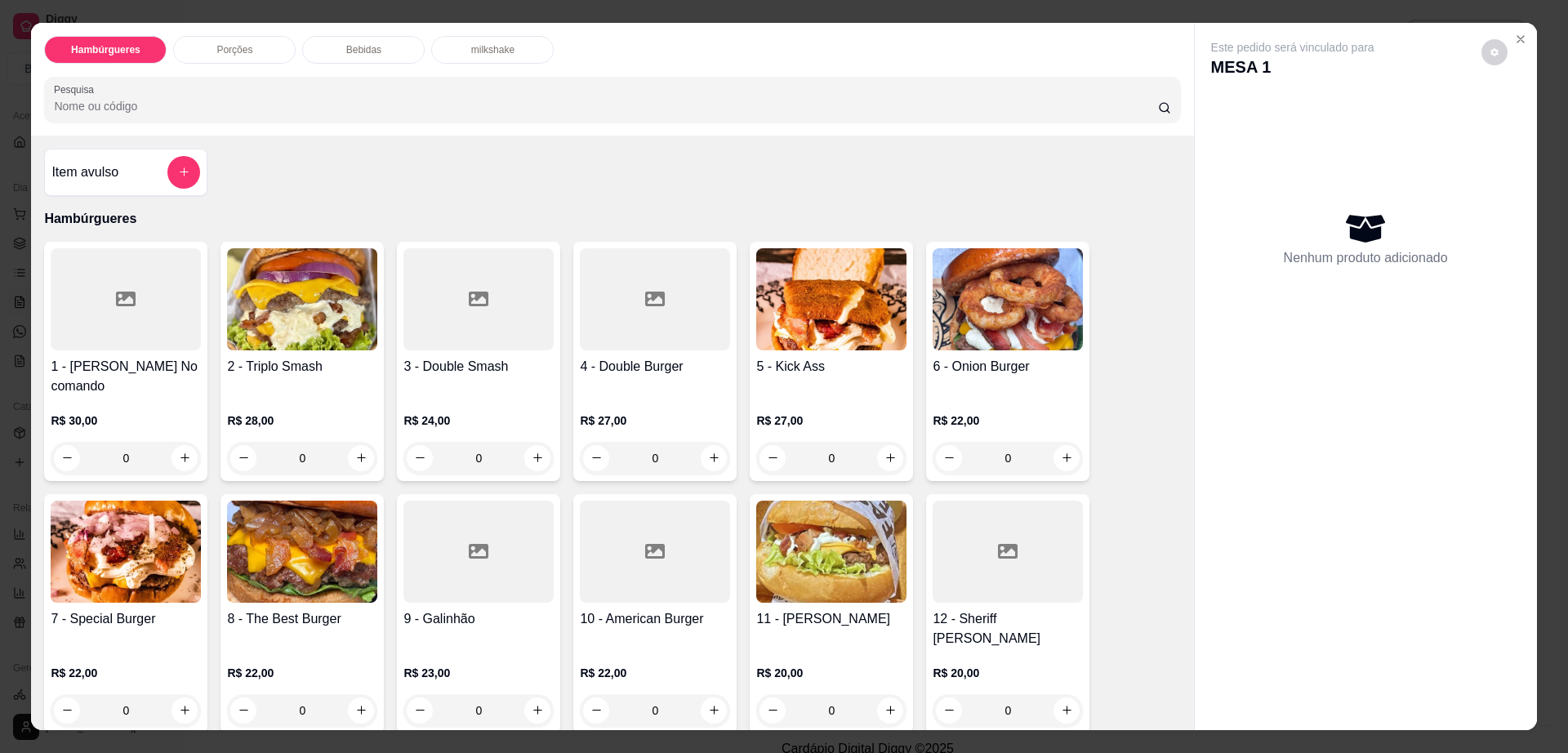
click at [365, 46] on p "Bebidas" at bounding box center [364, 50] width 35 height 13
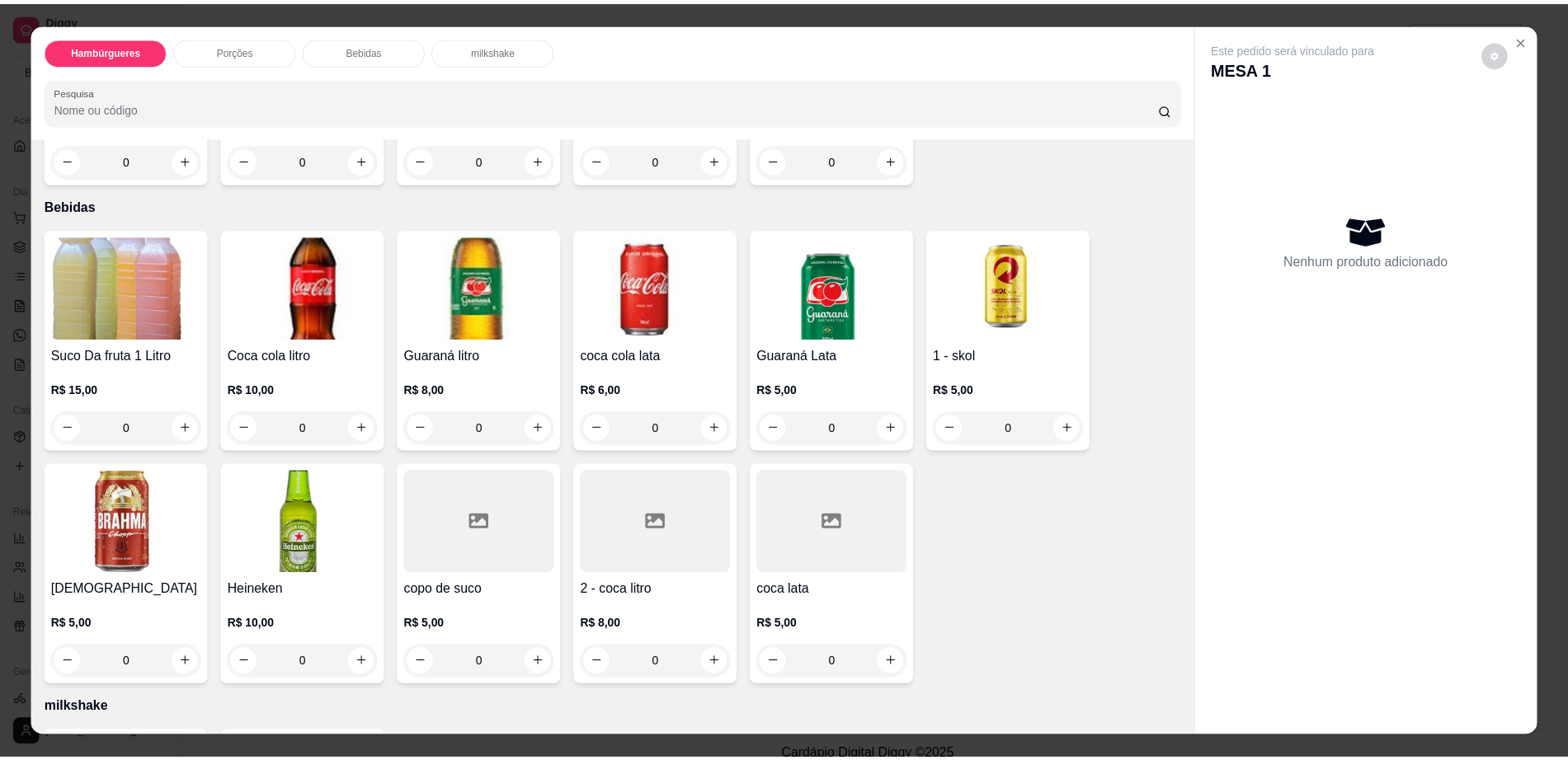
scroll to position [30, 0]
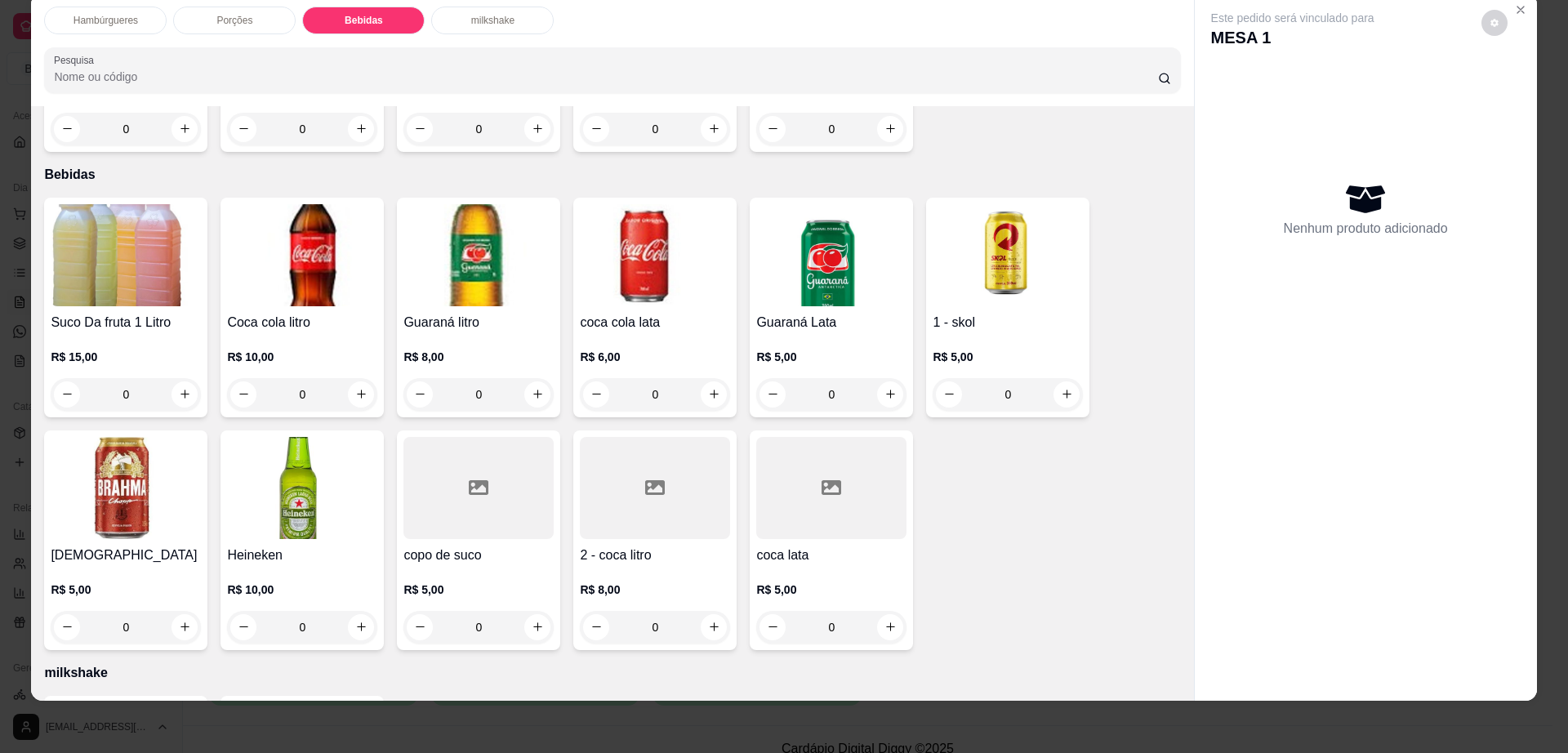
click at [117, 204] on img at bounding box center [125, 255] width 150 height 102
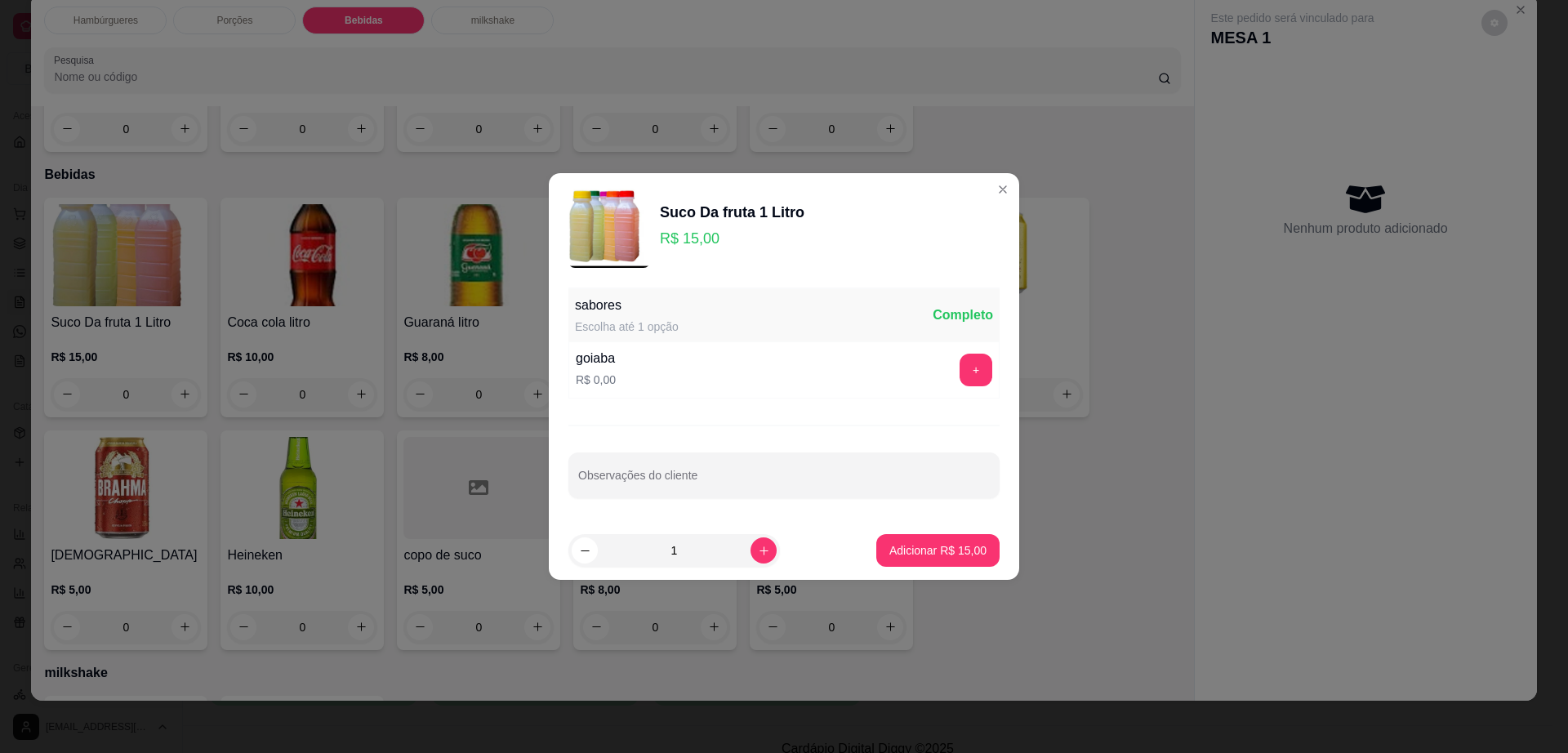
click at [874, 531] on footer "1 Adicionar R$ 15,00" at bounding box center [784, 550] width 471 height 59
click at [902, 540] on button "Adicionar R$ 15,00" at bounding box center [938, 550] width 124 height 33
type input "1"
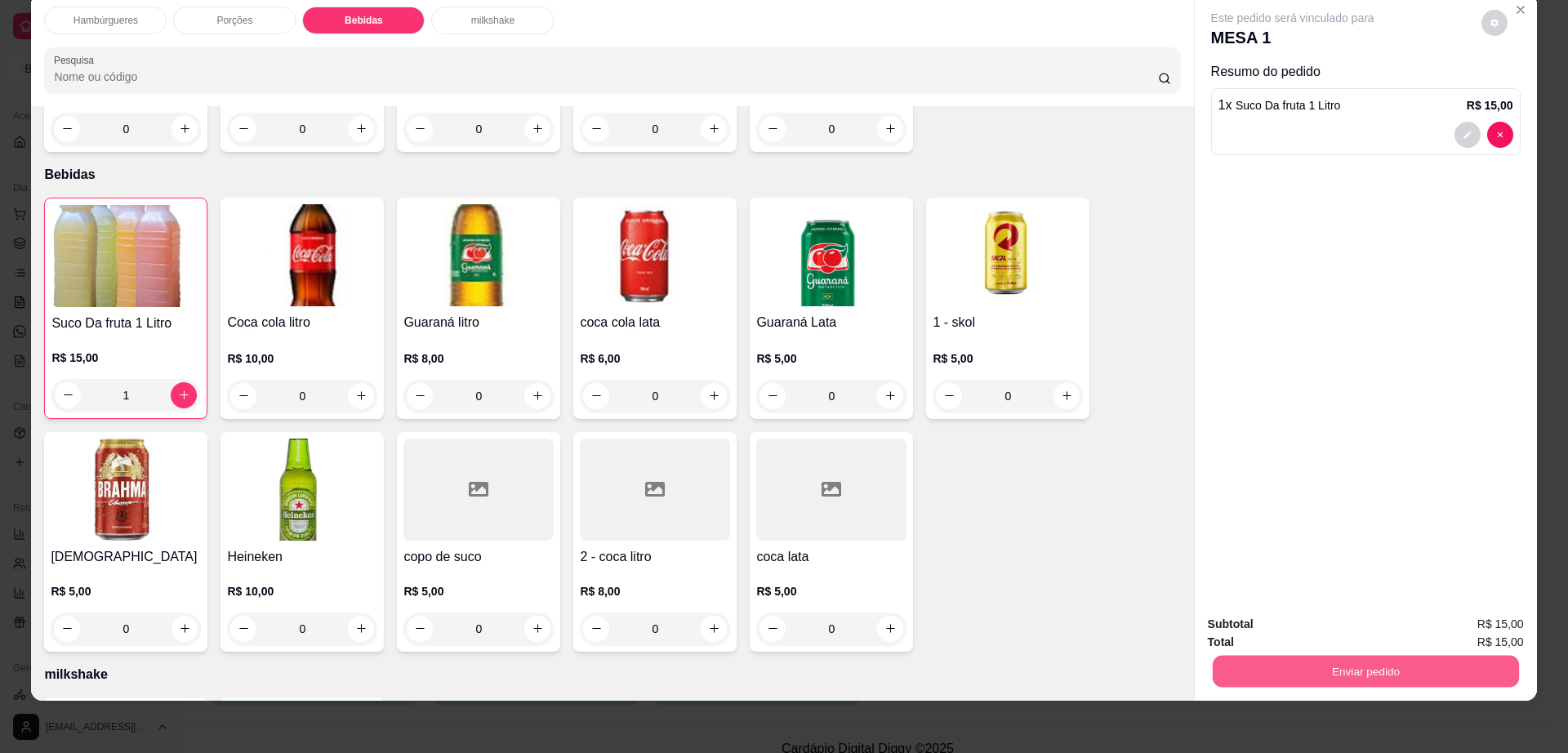
click at [1439, 664] on button "Enviar pedido" at bounding box center [1364, 672] width 306 height 32
click at [1376, 637] on button "Não registrar e enviar pedido" at bounding box center [1309, 631] width 170 height 31
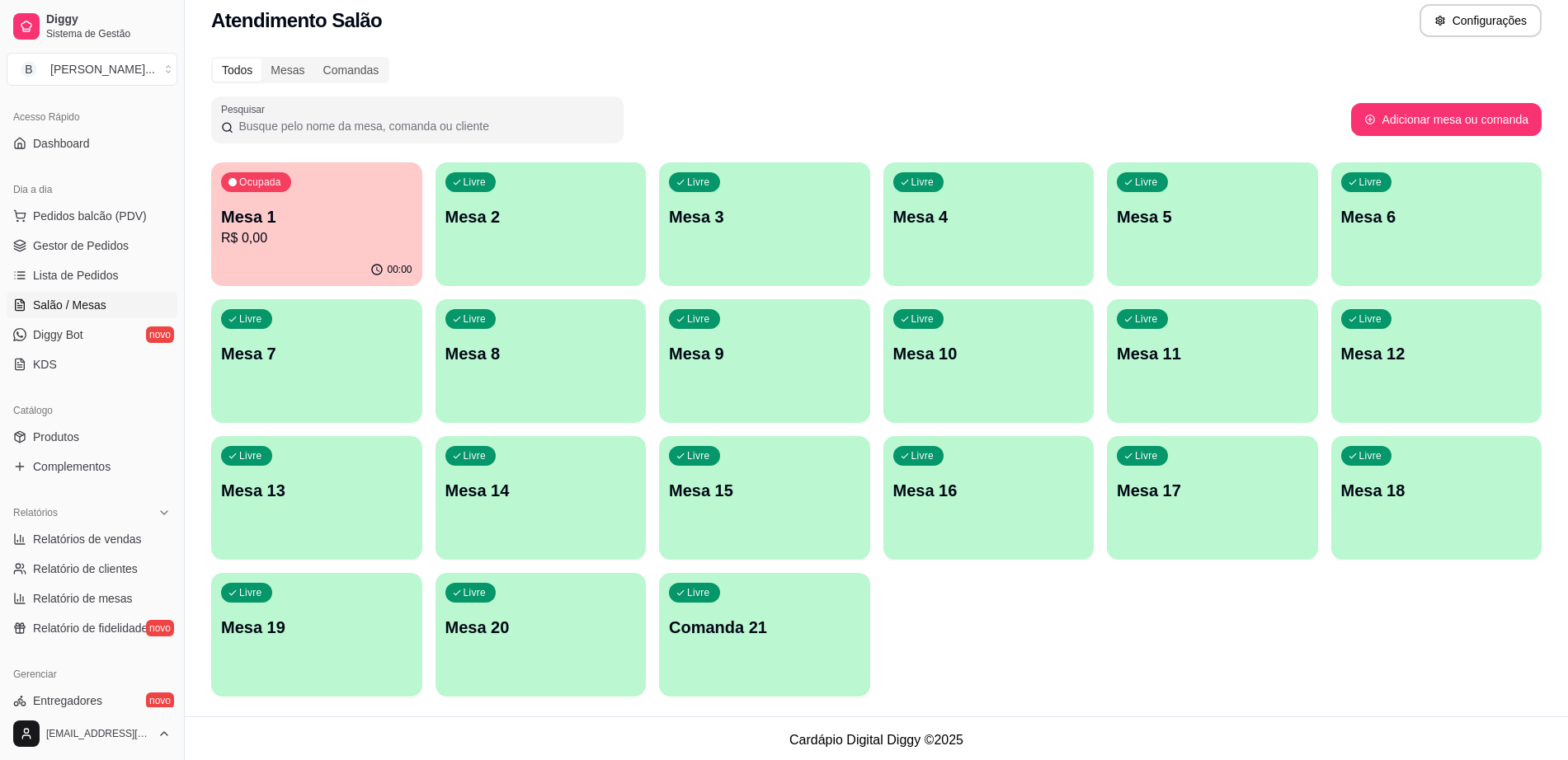
scroll to position [19, 0]
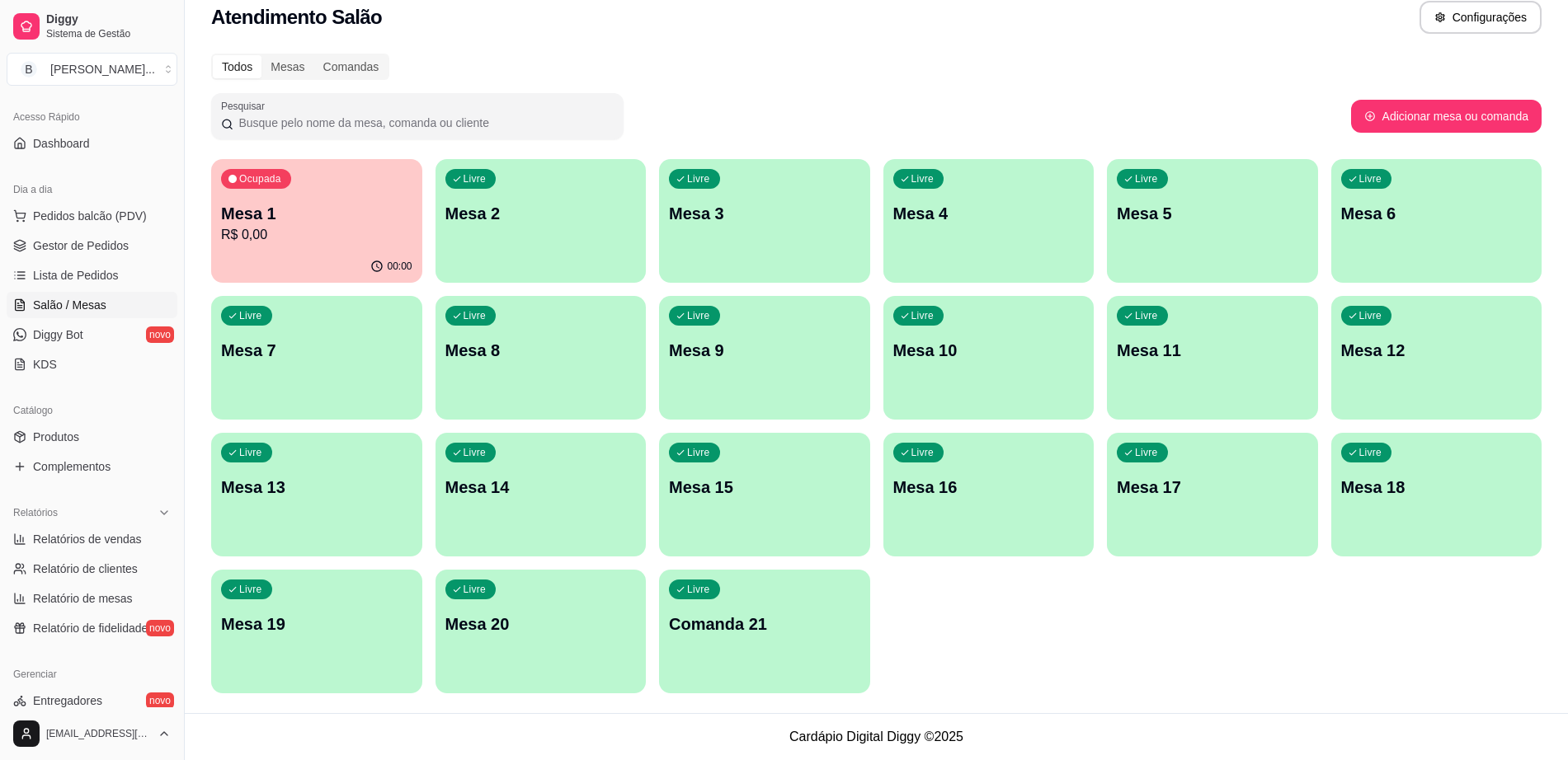
click at [294, 225] on p "R$ 0,00" at bounding box center [317, 235] width 192 height 20
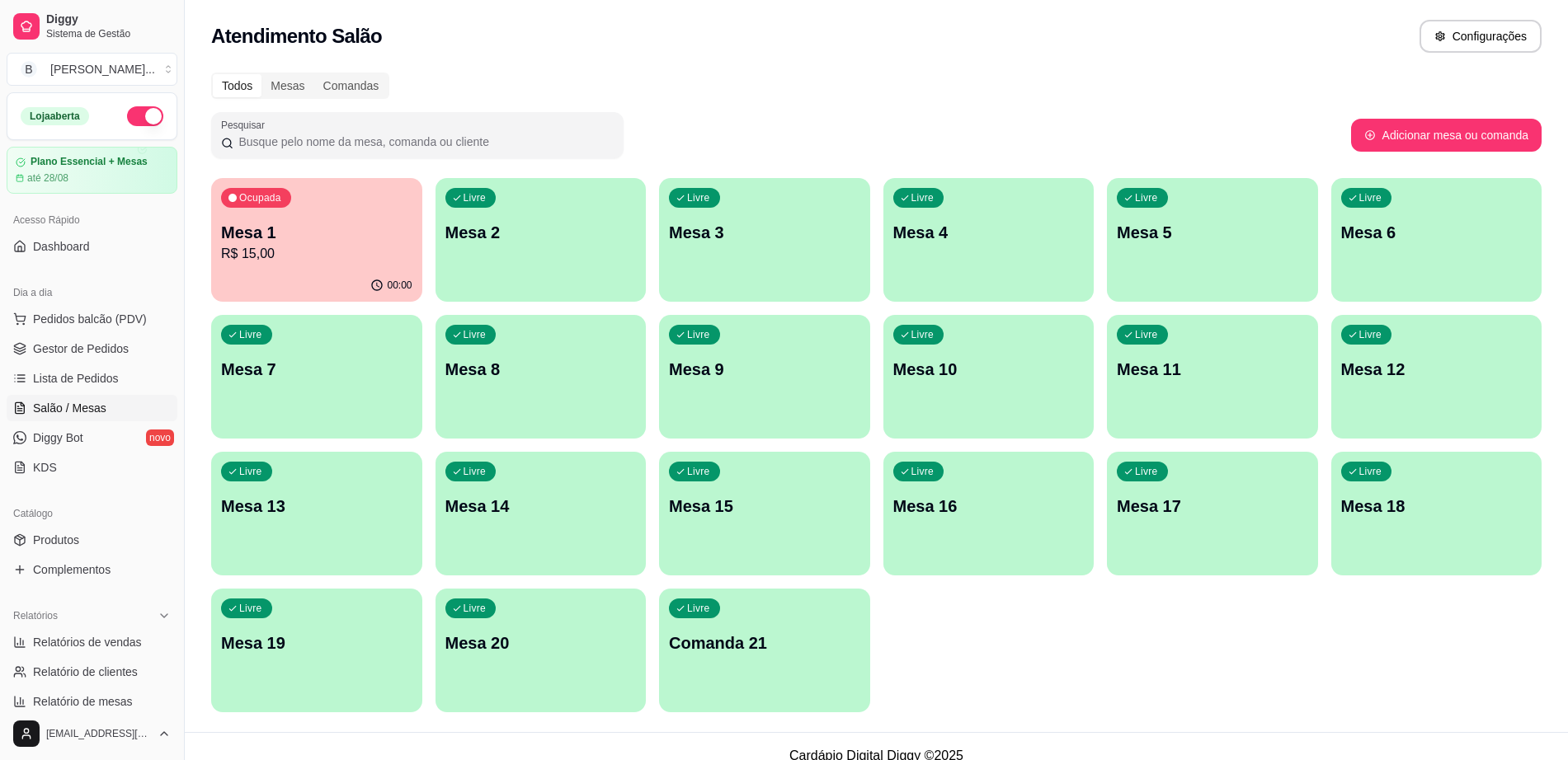
click at [295, 253] on p "R$ 15,00" at bounding box center [317, 254] width 192 height 20
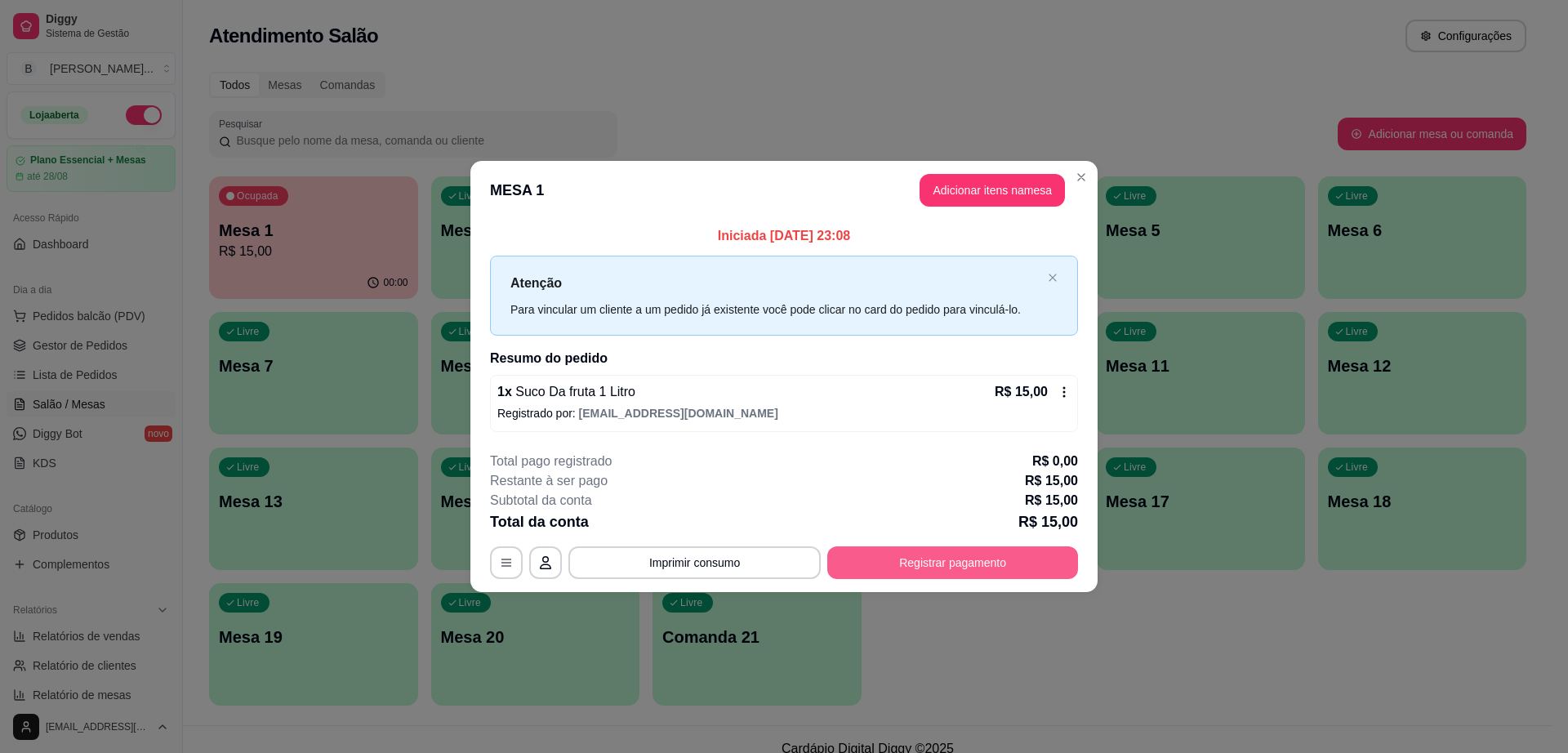
click at [904, 577] on button "Registrar pagamento" at bounding box center [952, 562] width 250 height 33
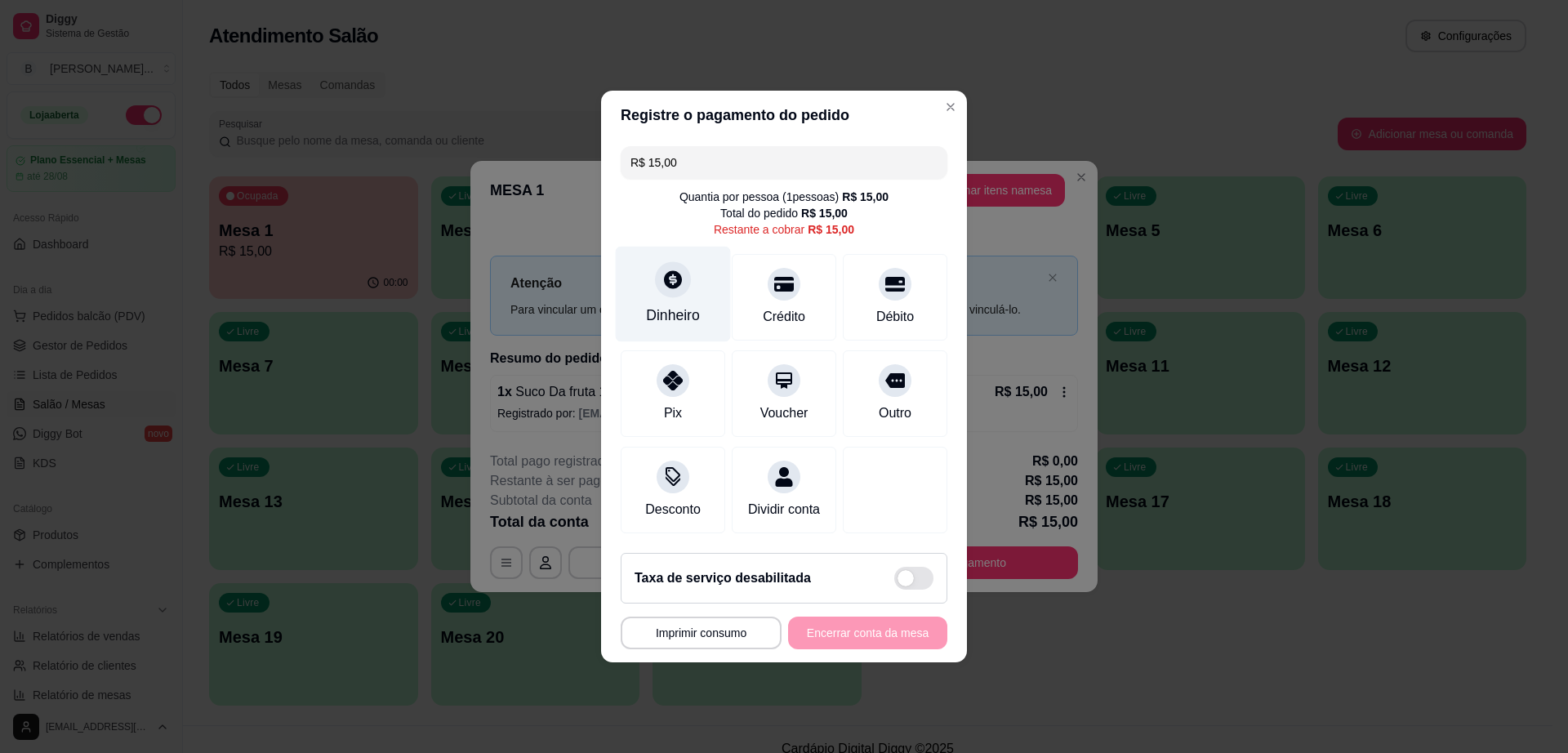
click at [670, 281] on div at bounding box center [673, 279] width 36 height 36
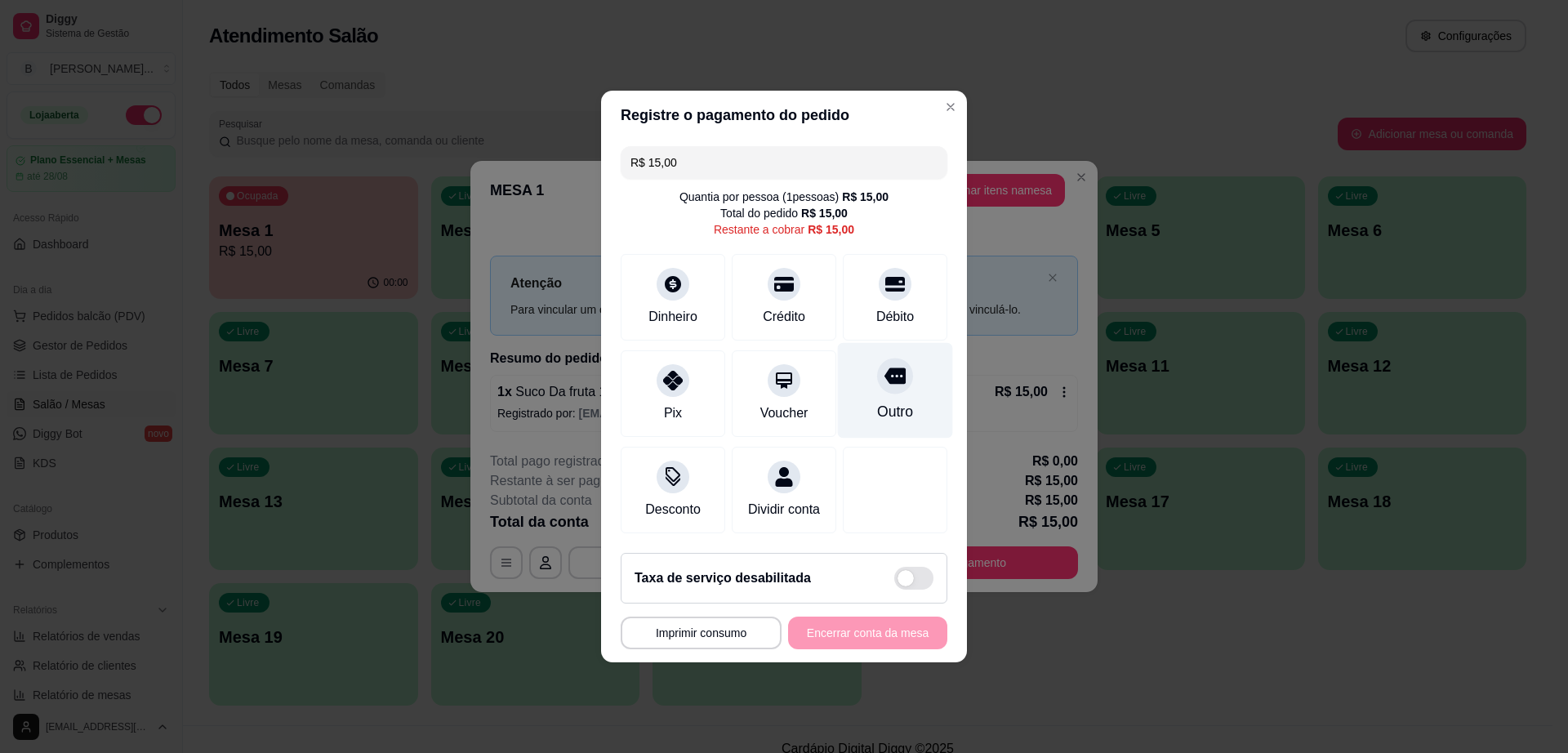
click at [878, 404] on div "Outro" at bounding box center [895, 411] width 36 height 21
type input "R$ 0,00"
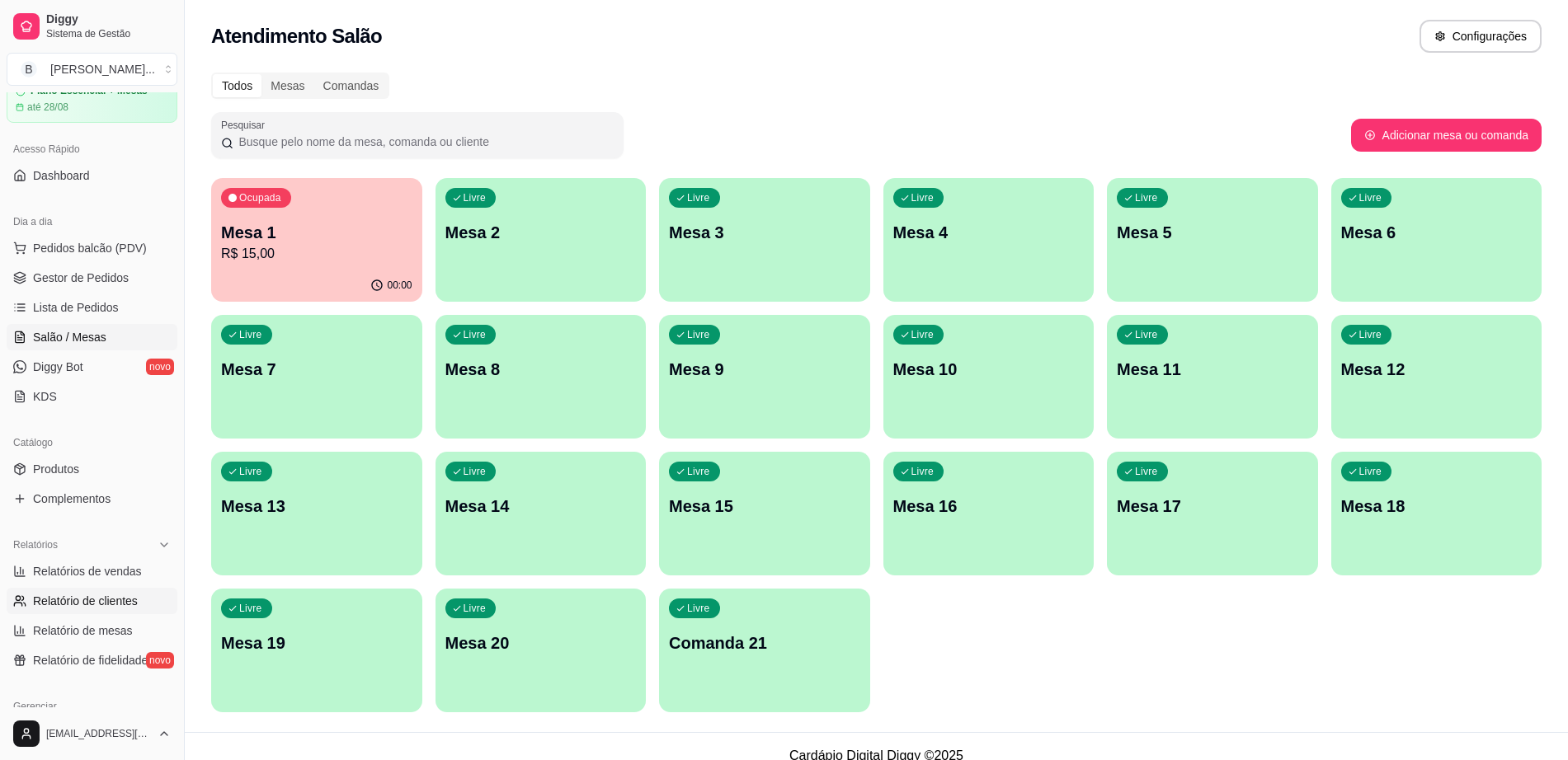
scroll to position [103, 0]
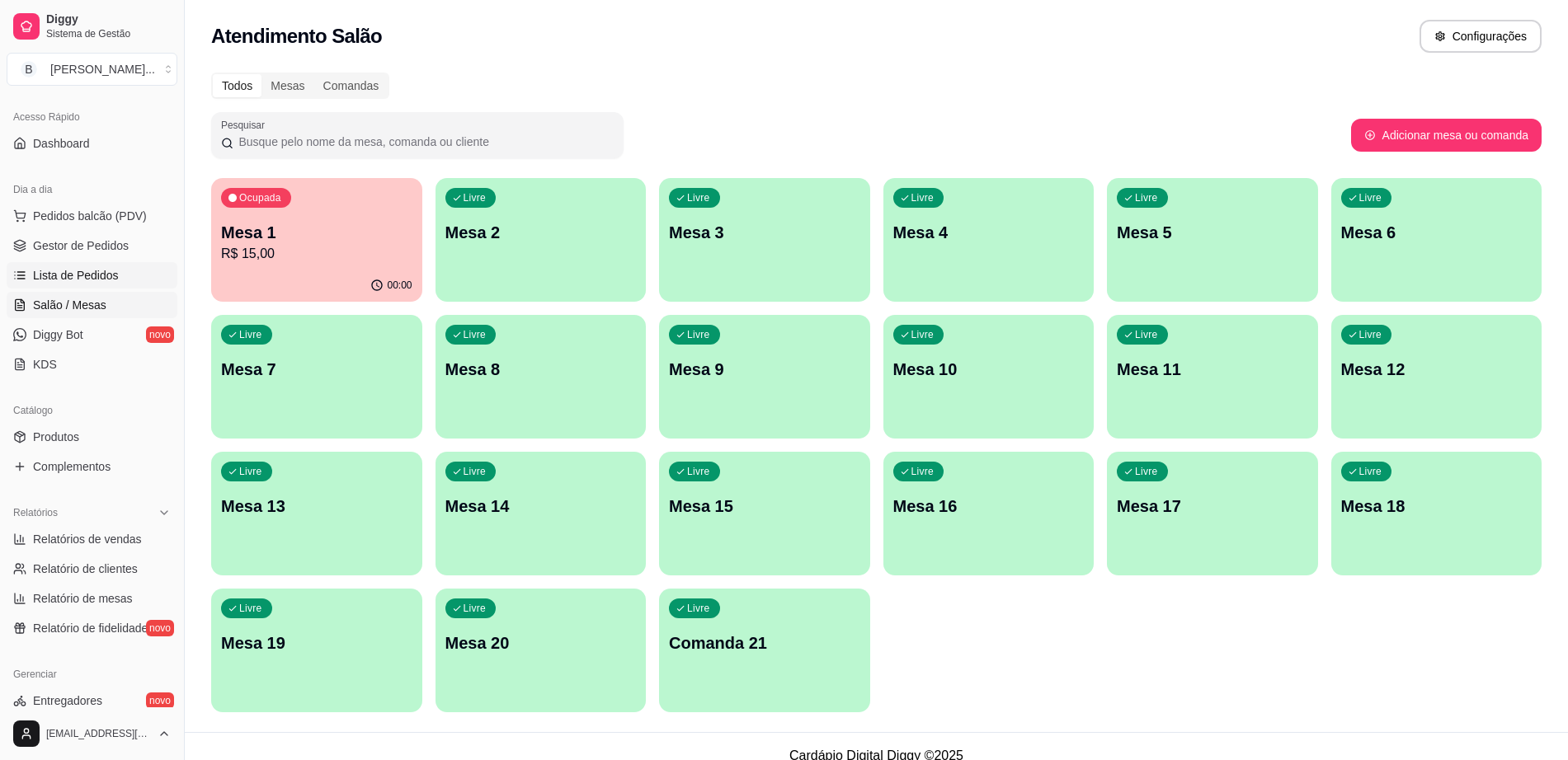
click at [104, 270] on span "Lista de Pedidos" at bounding box center [75, 275] width 86 height 17
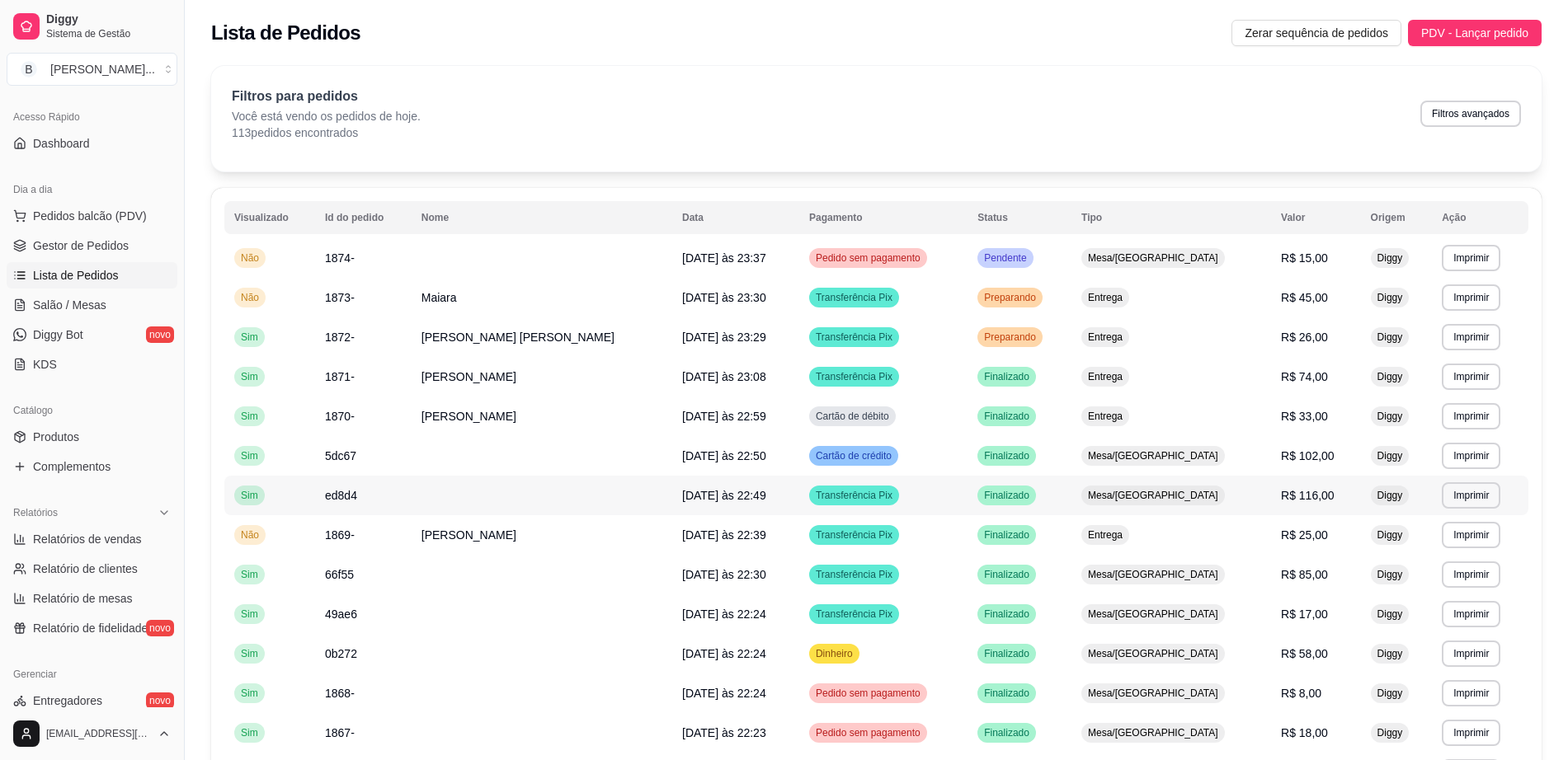
scroll to position [103, 0]
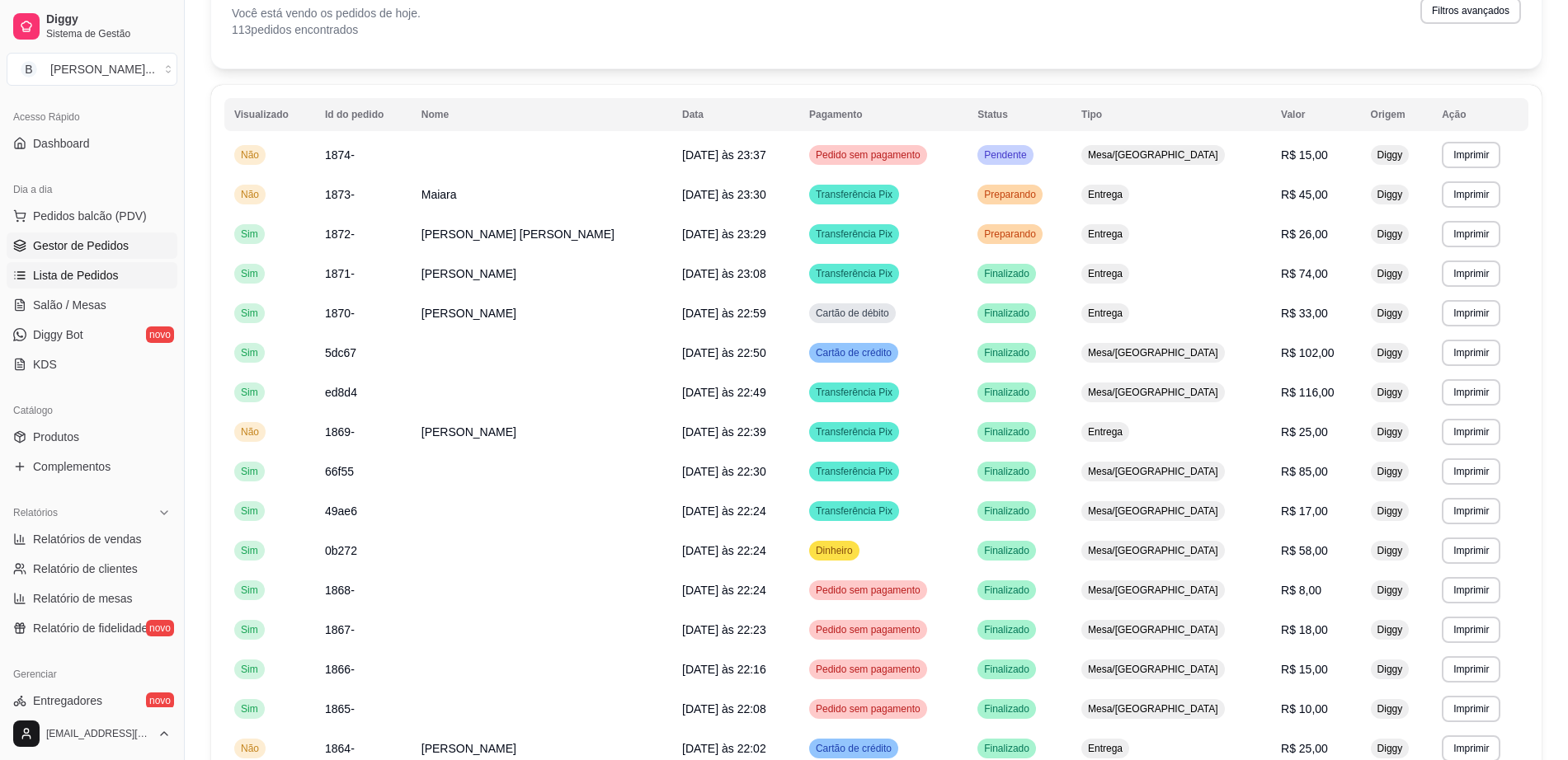
click at [133, 245] on link "Gestor de Pedidos" at bounding box center [92, 245] width 171 height 26
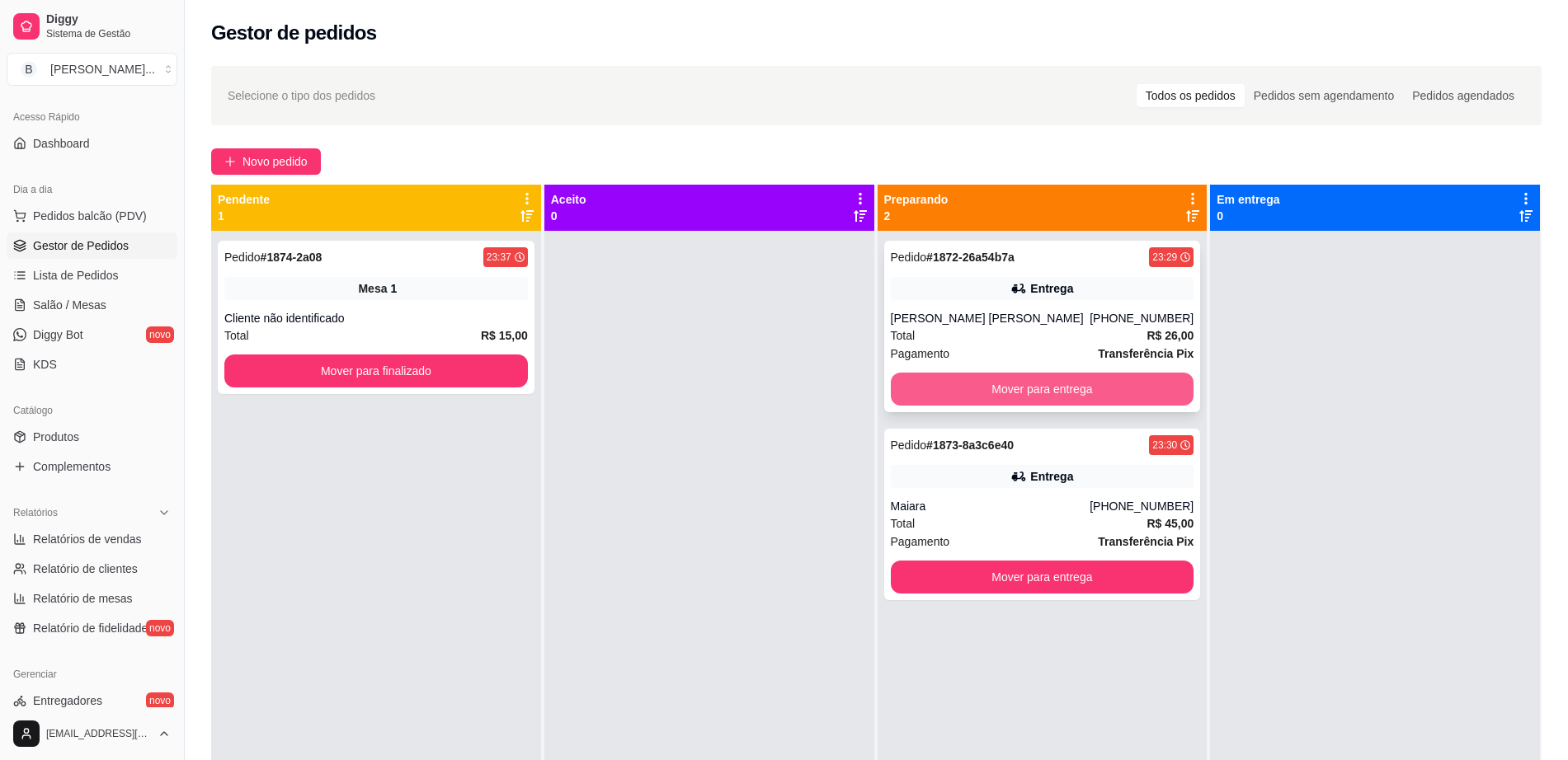
click at [950, 393] on button "Mover para entrega" at bounding box center [1043, 389] width 304 height 33
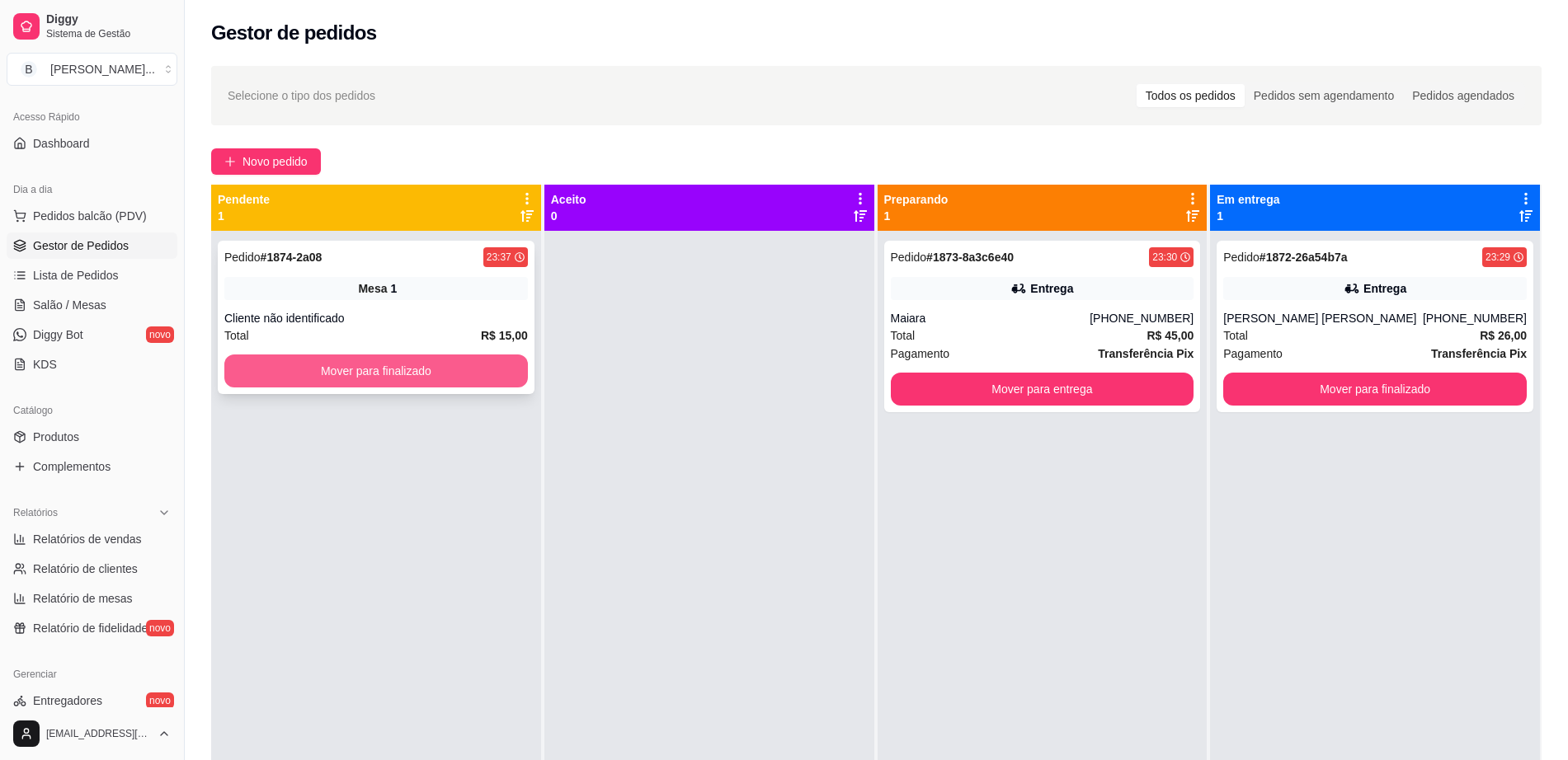
click at [387, 359] on button "Mover para finalizado" at bounding box center [376, 370] width 304 height 33
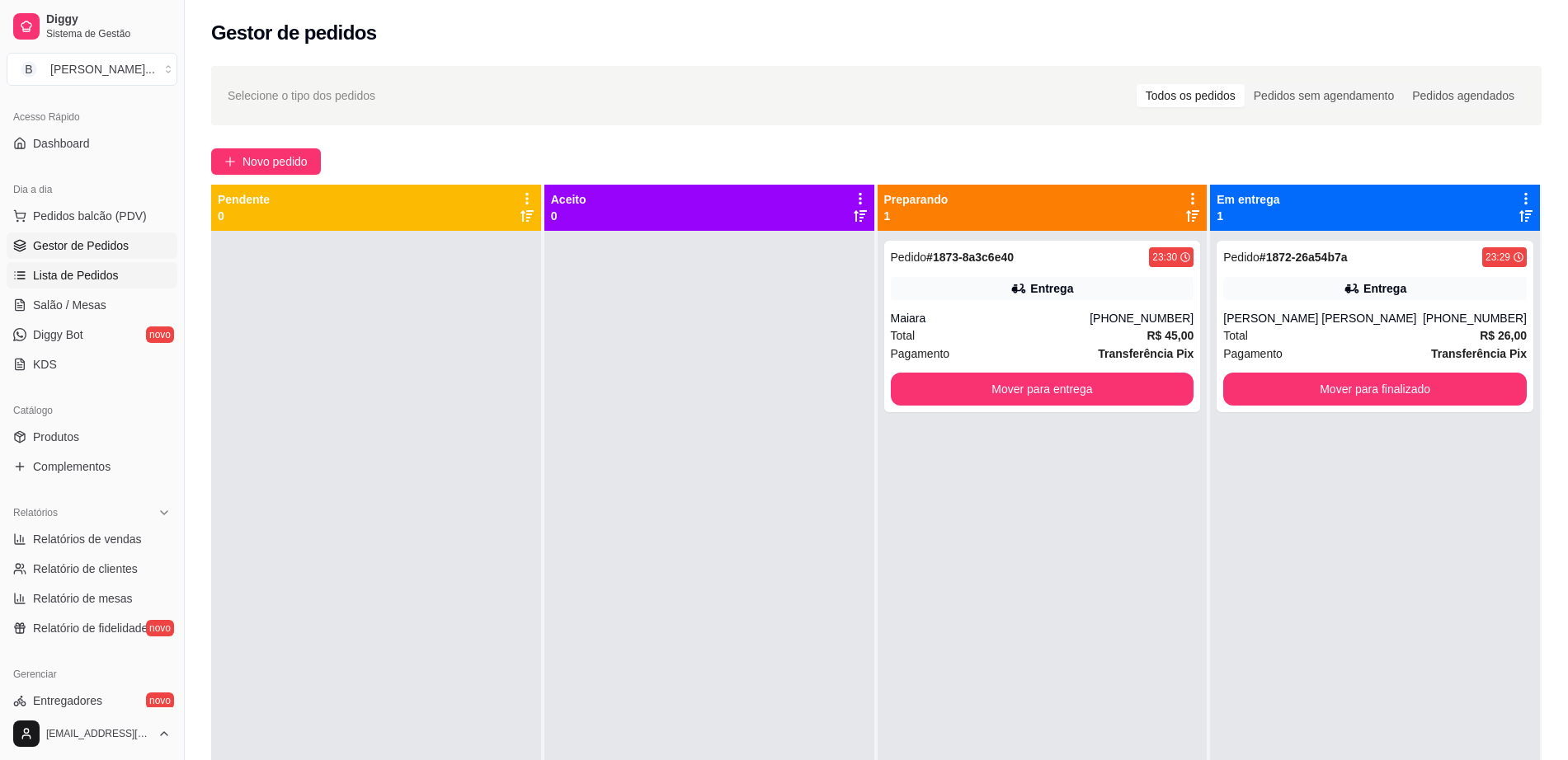
click at [106, 280] on span "Lista de Pedidos" at bounding box center [75, 275] width 86 height 17
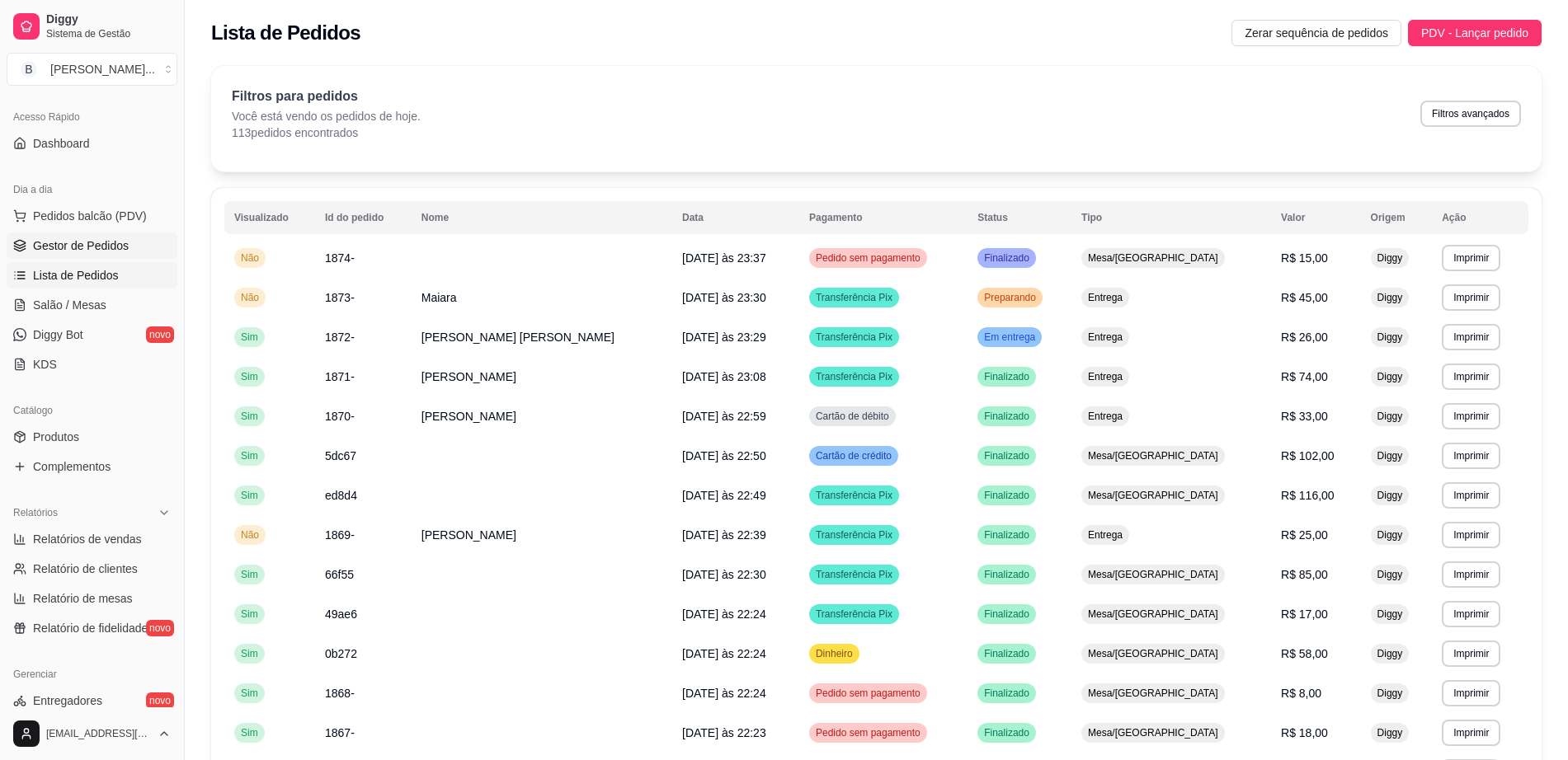
click at [65, 248] on span "Gestor de Pedidos" at bounding box center [81, 246] width 96 height 17
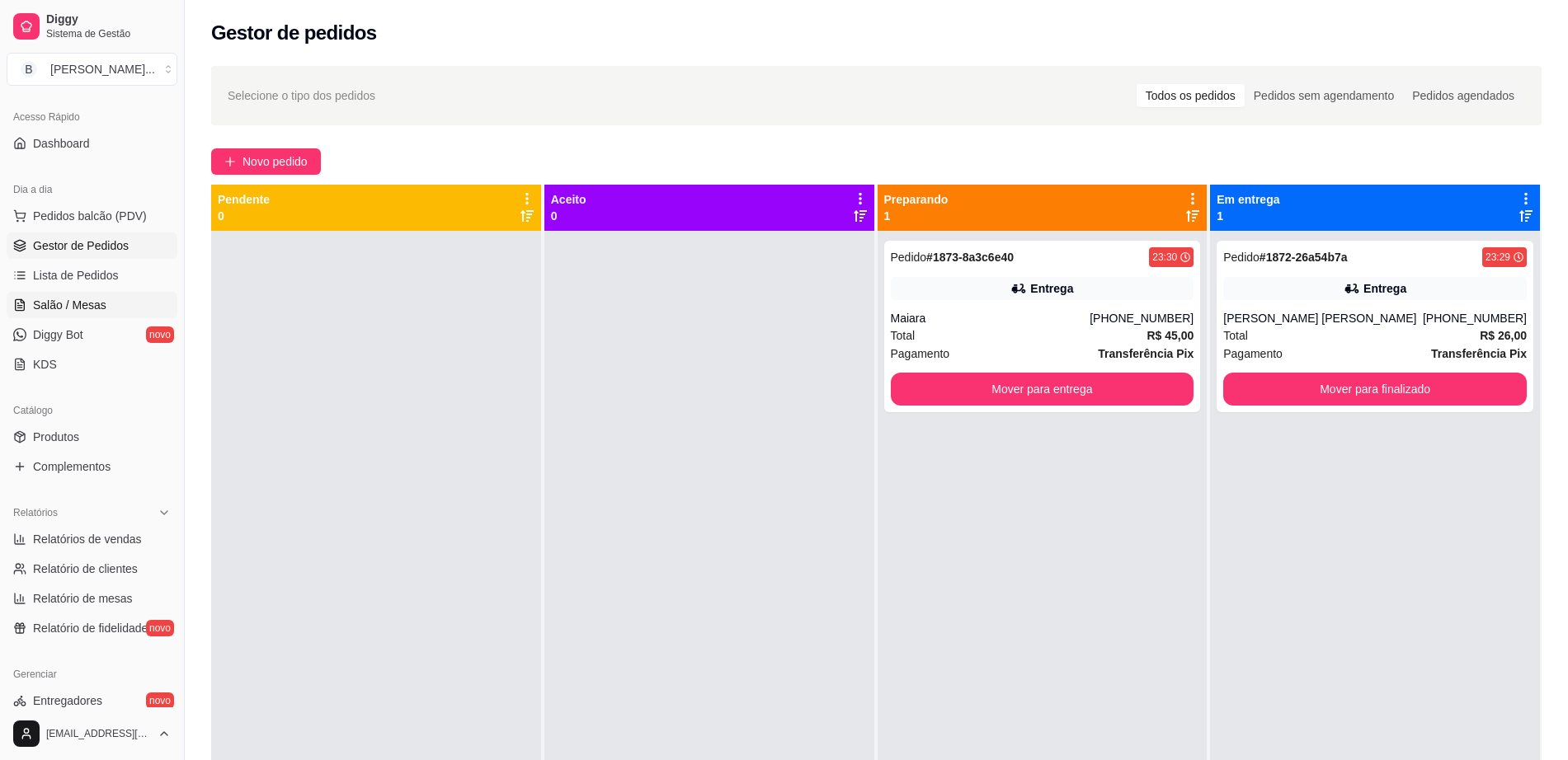
click at [83, 300] on span "Salão / Mesas" at bounding box center [70, 305] width 73 height 17
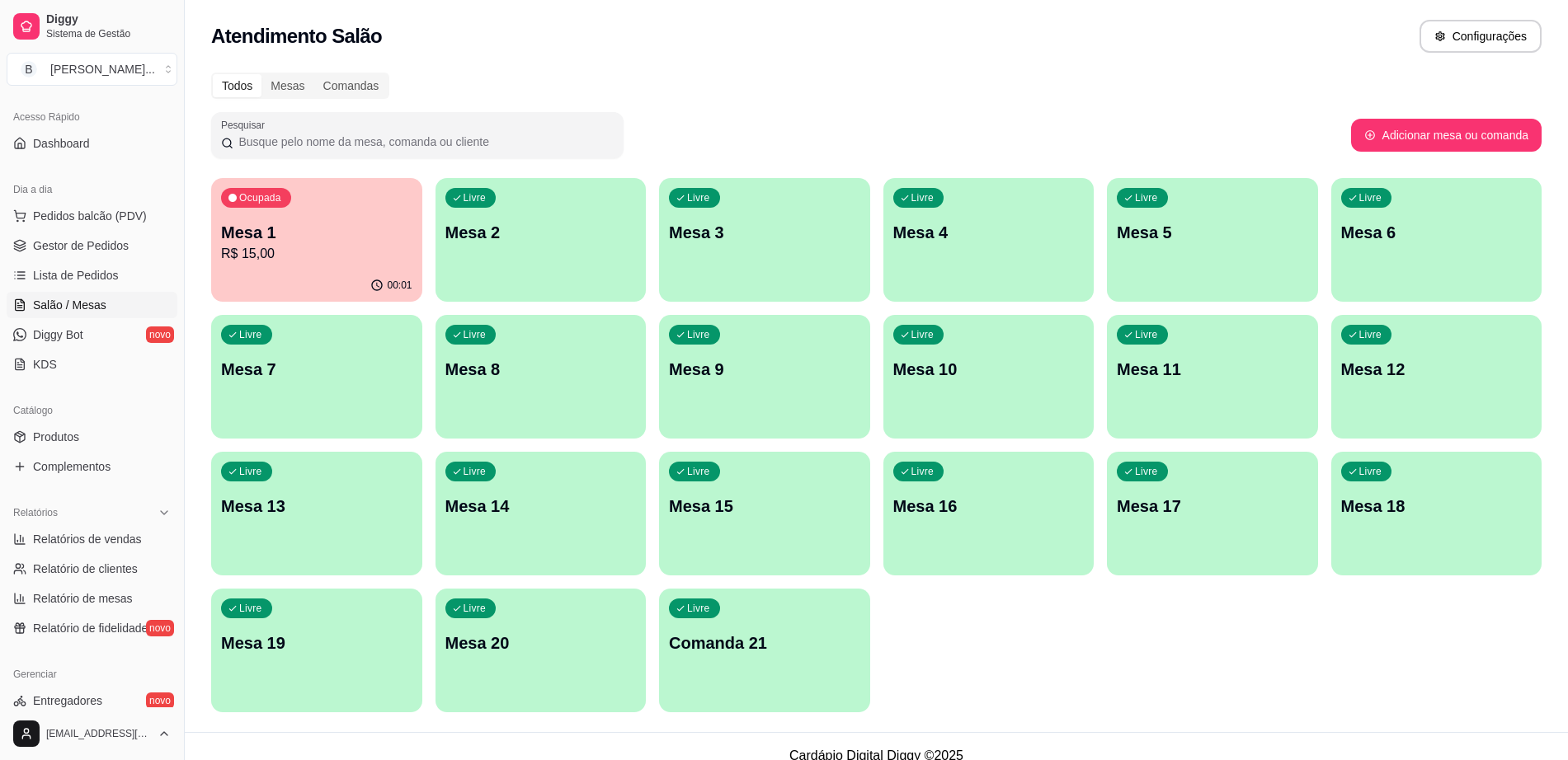
click at [525, 260] on div "Livre Mesa 2" at bounding box center [541, 230] width 212 height 104
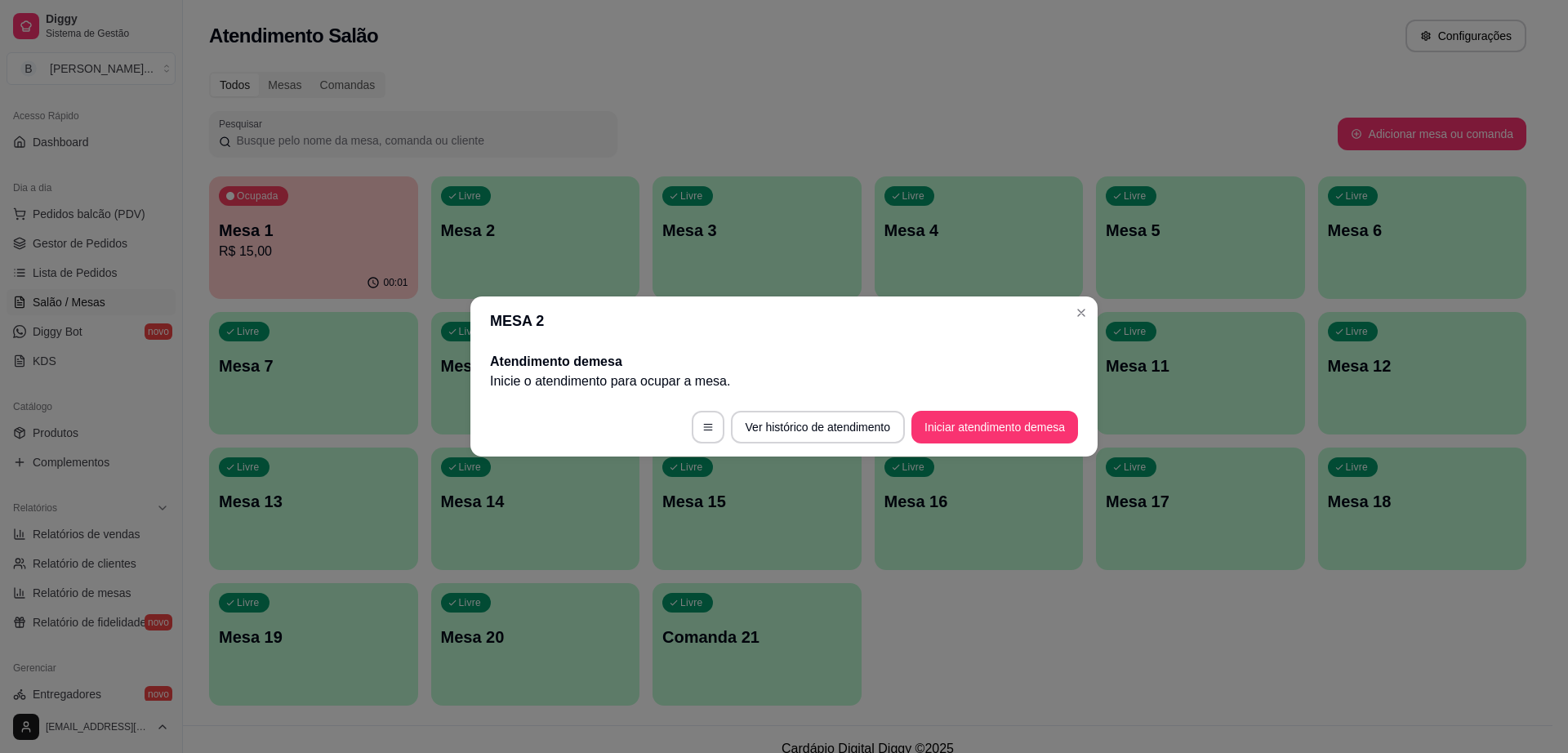
click at [983, 445] on footer "Ver histórico de atendimento Iniciar atendimento de mesa" at bounding box center [784, 426] width 627 height 59
click at [981, 435] on button "Iniciar atendimento de mesa" at bounding box center [995, 427] width 162 height 32
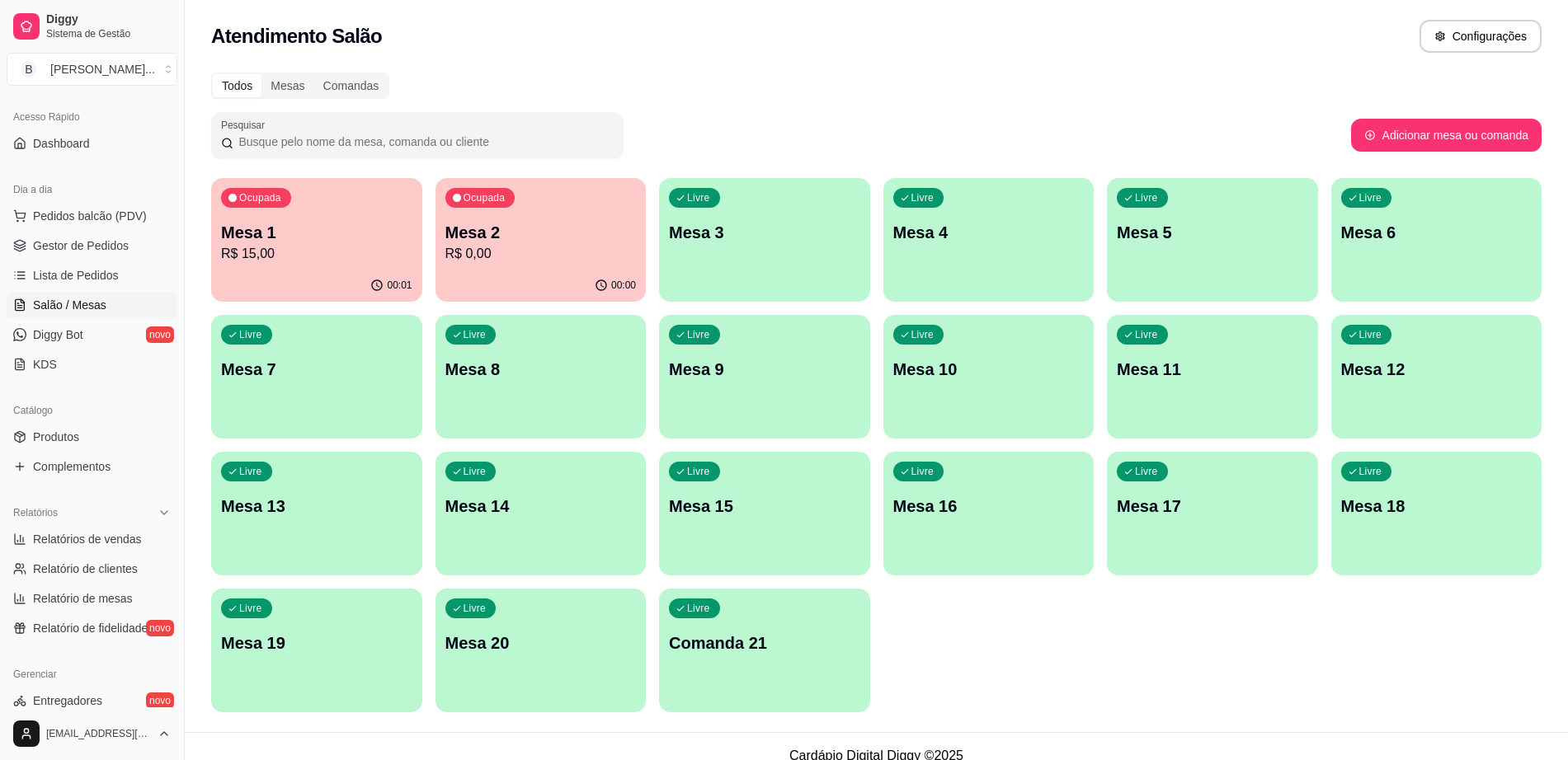
click at [988, 240] on p "Mesa 4" at bounding box center [989, 232] width 192 height 23
click at [540, 260] on p "R$ 0,00" at bounding box center [541, 254] width 185 height 19
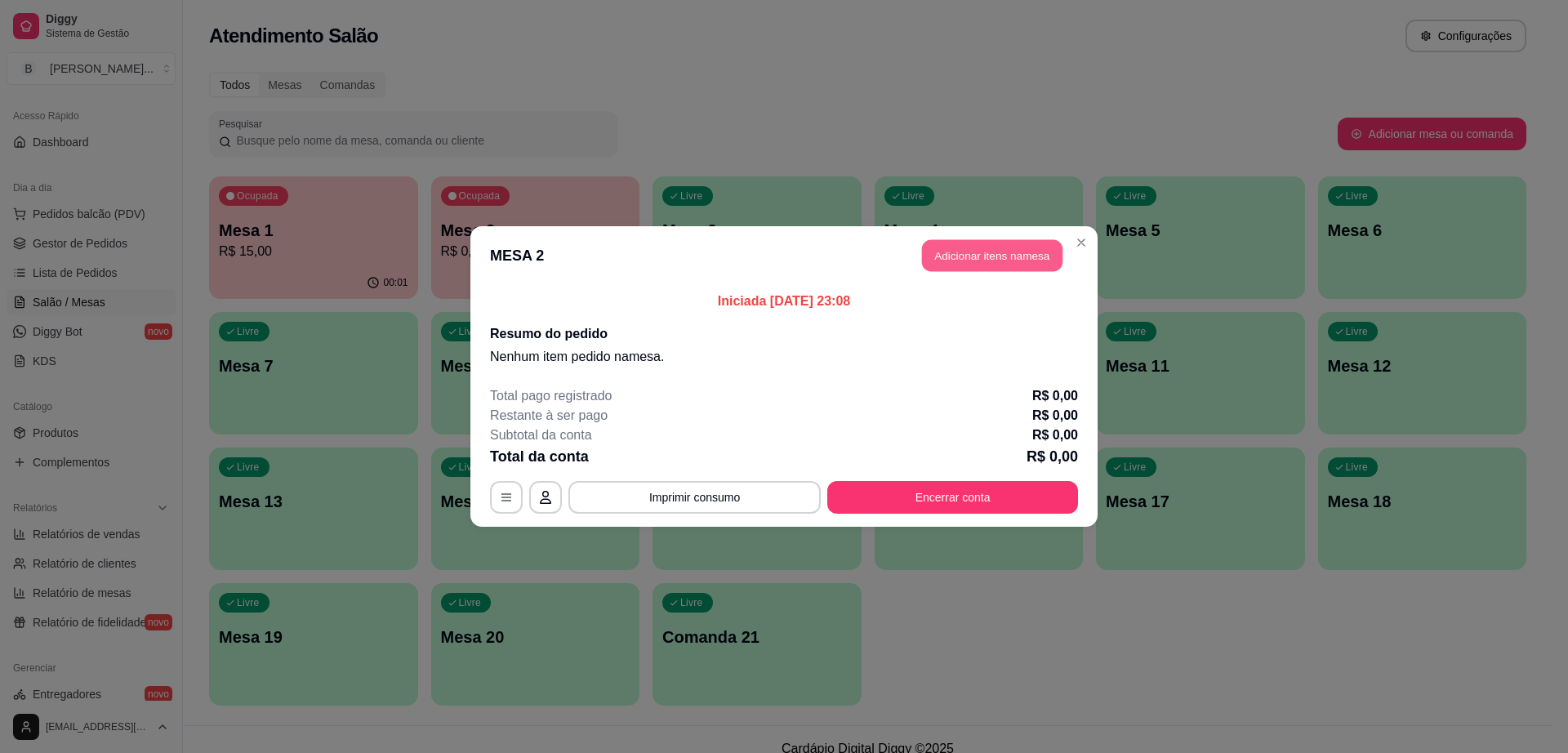
click at [1030, 261] on button "Adicionar itens na mesa" at bounding box center [992, 256] width 141 height 32
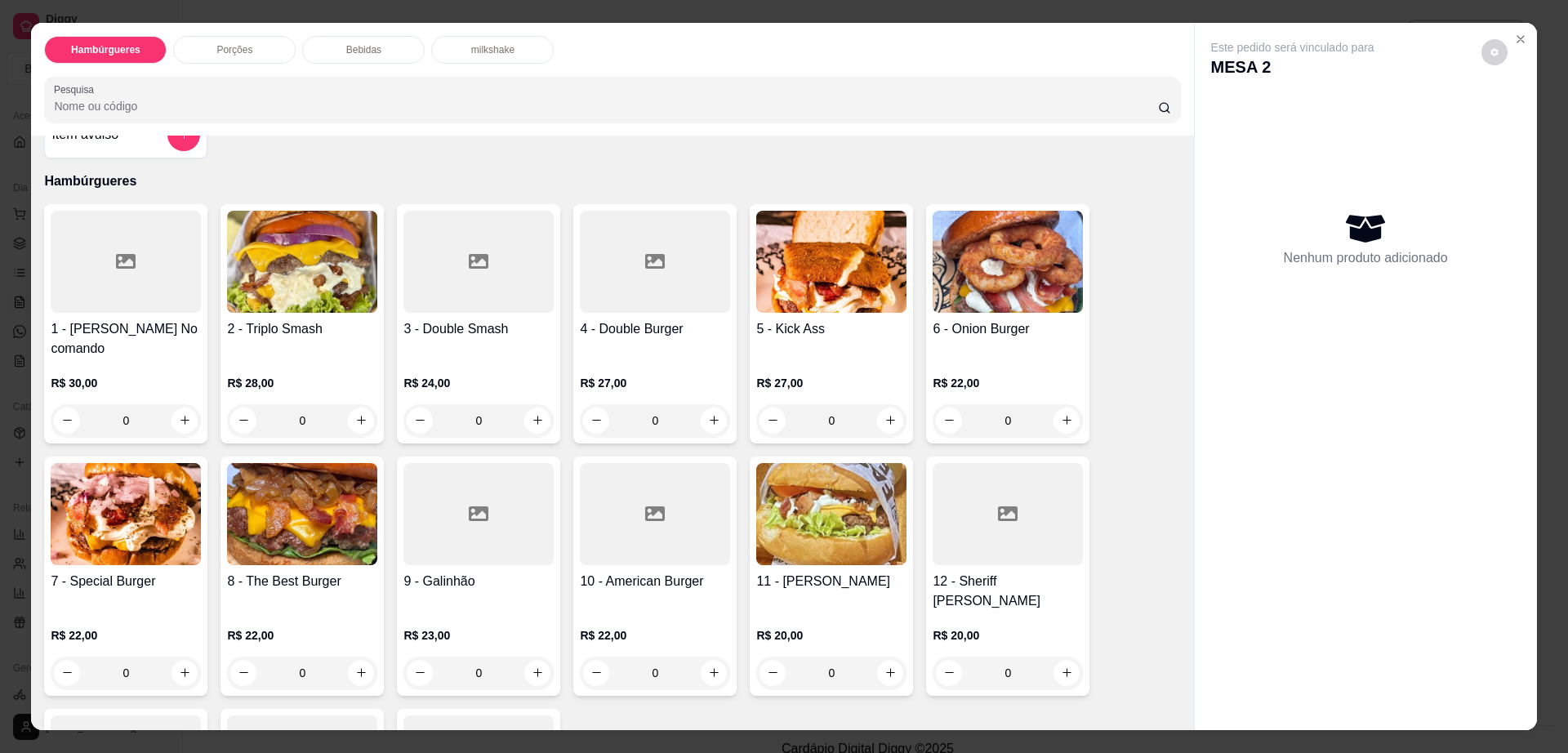
scroll to position [102, 0]
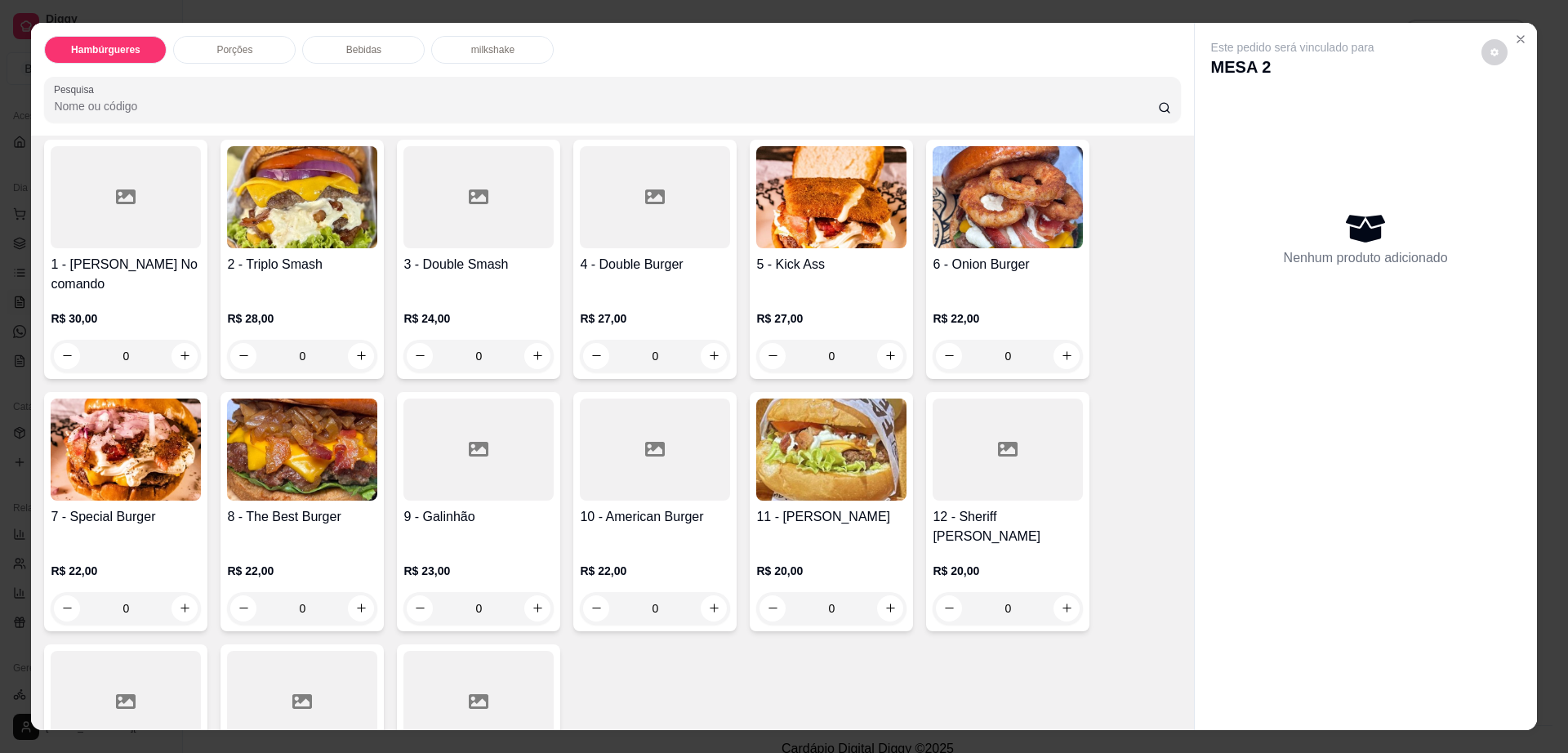
click at [386, 44] on div "Bebidas" at bounding box center [364, 50] width 123 height 28
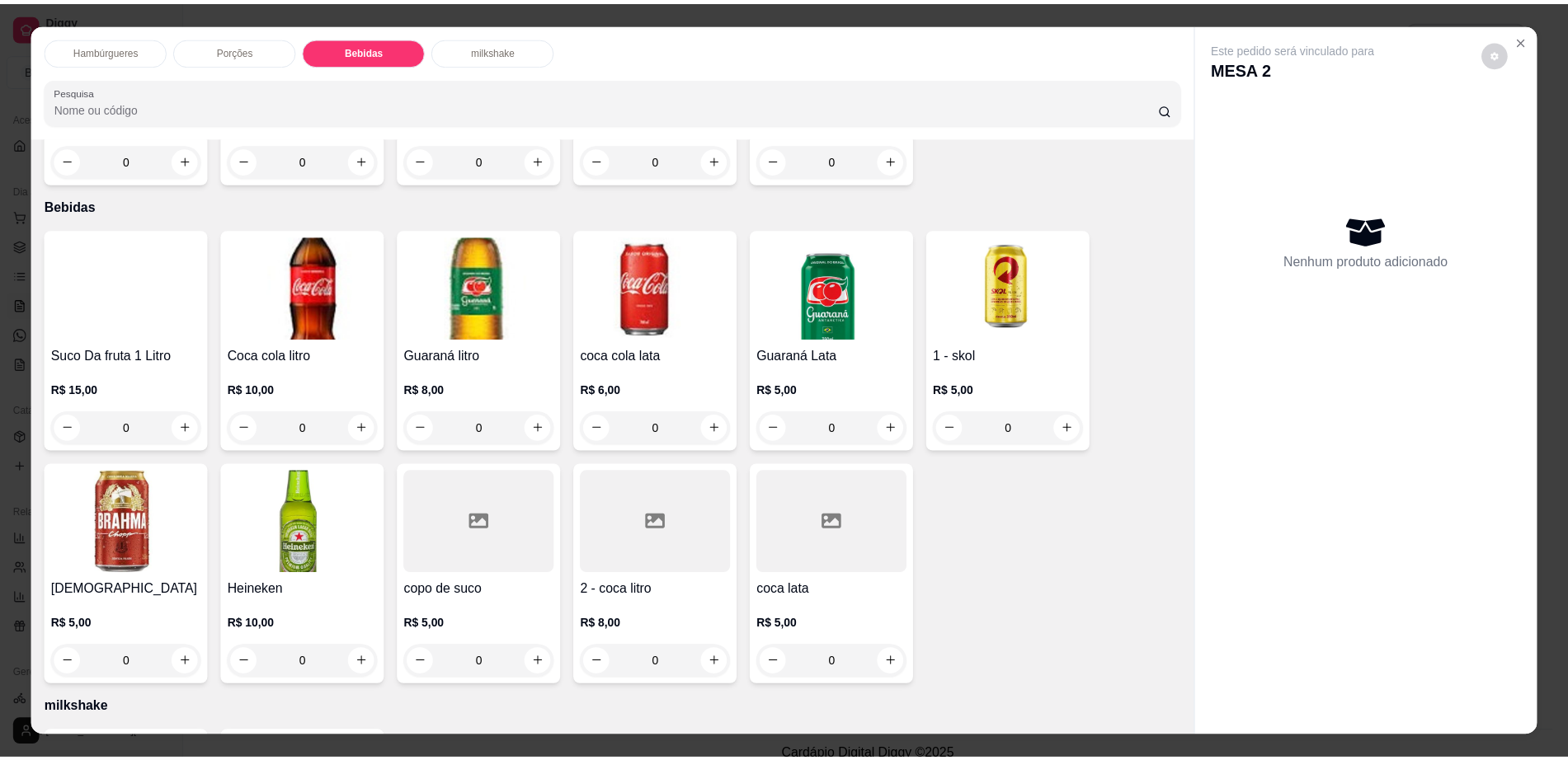
scroll to position [30, 0]
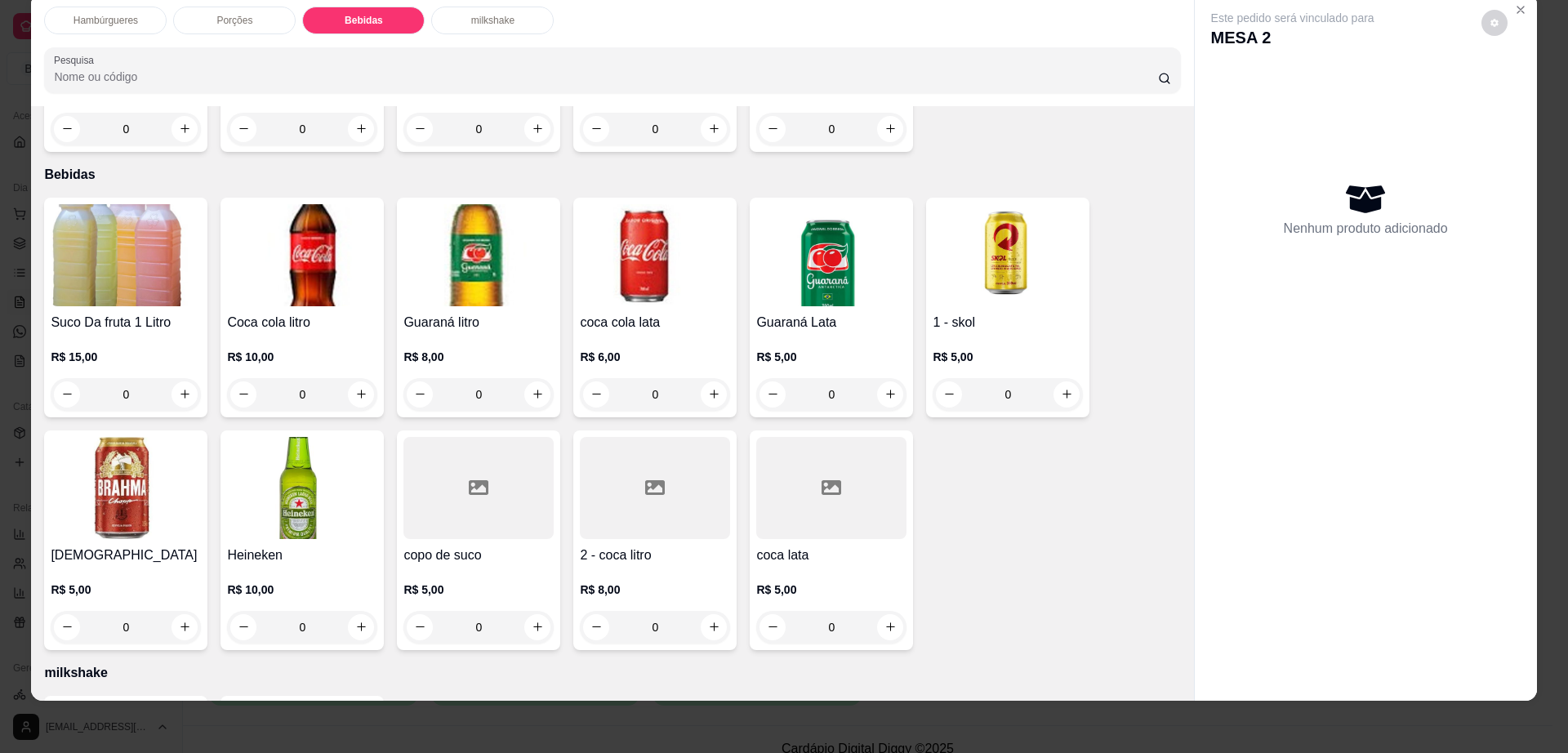
click at [650, 313] on h4 "coca cola lata" at bounding box center [654, 322] width 150 height 20
click at [758, 437] on div at bounding box center [831, 489] width 150 height 102
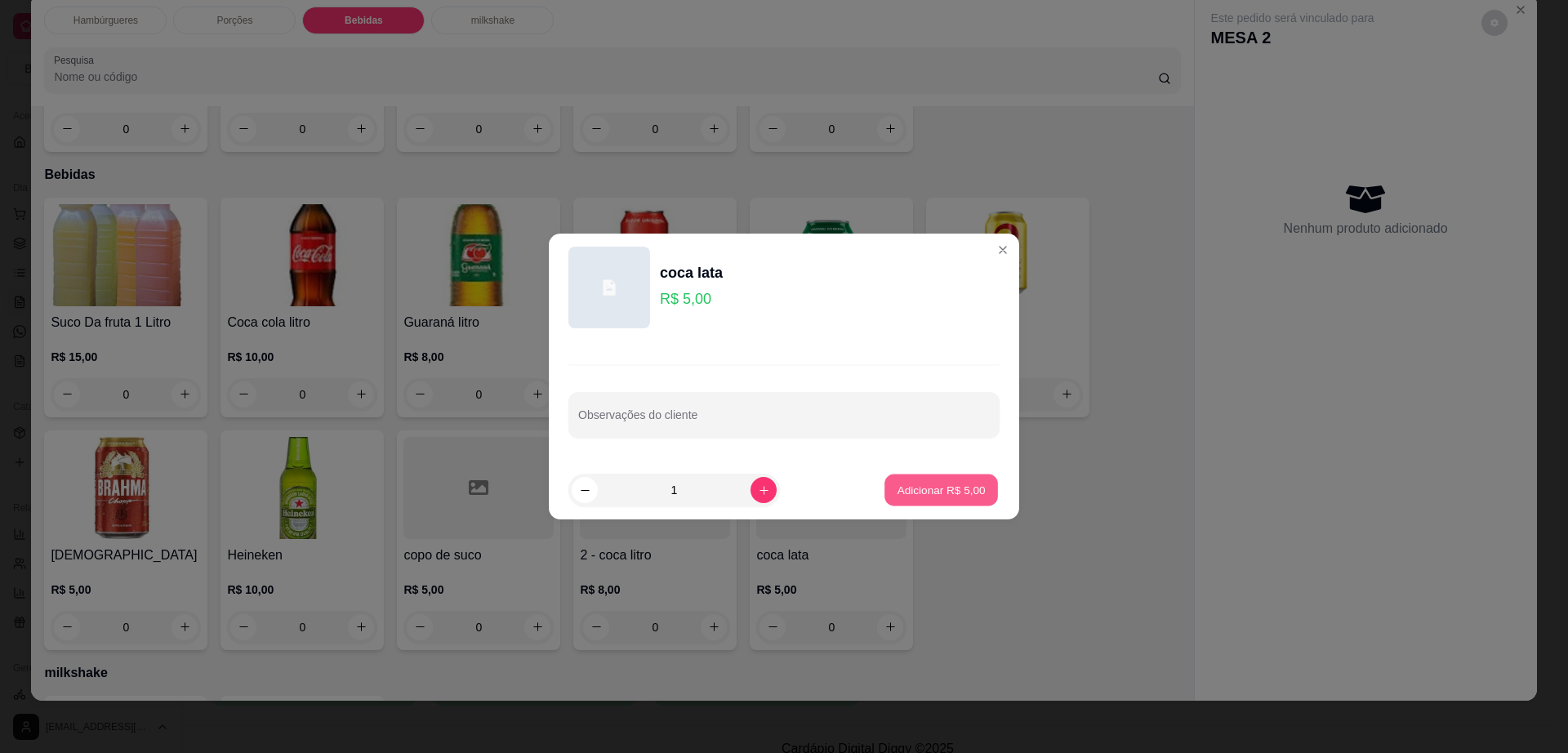
click at [907, 489] on p "Adicionar R$ 5,00" at bounding box center [941, 490] width 88 height 16
type input "1"
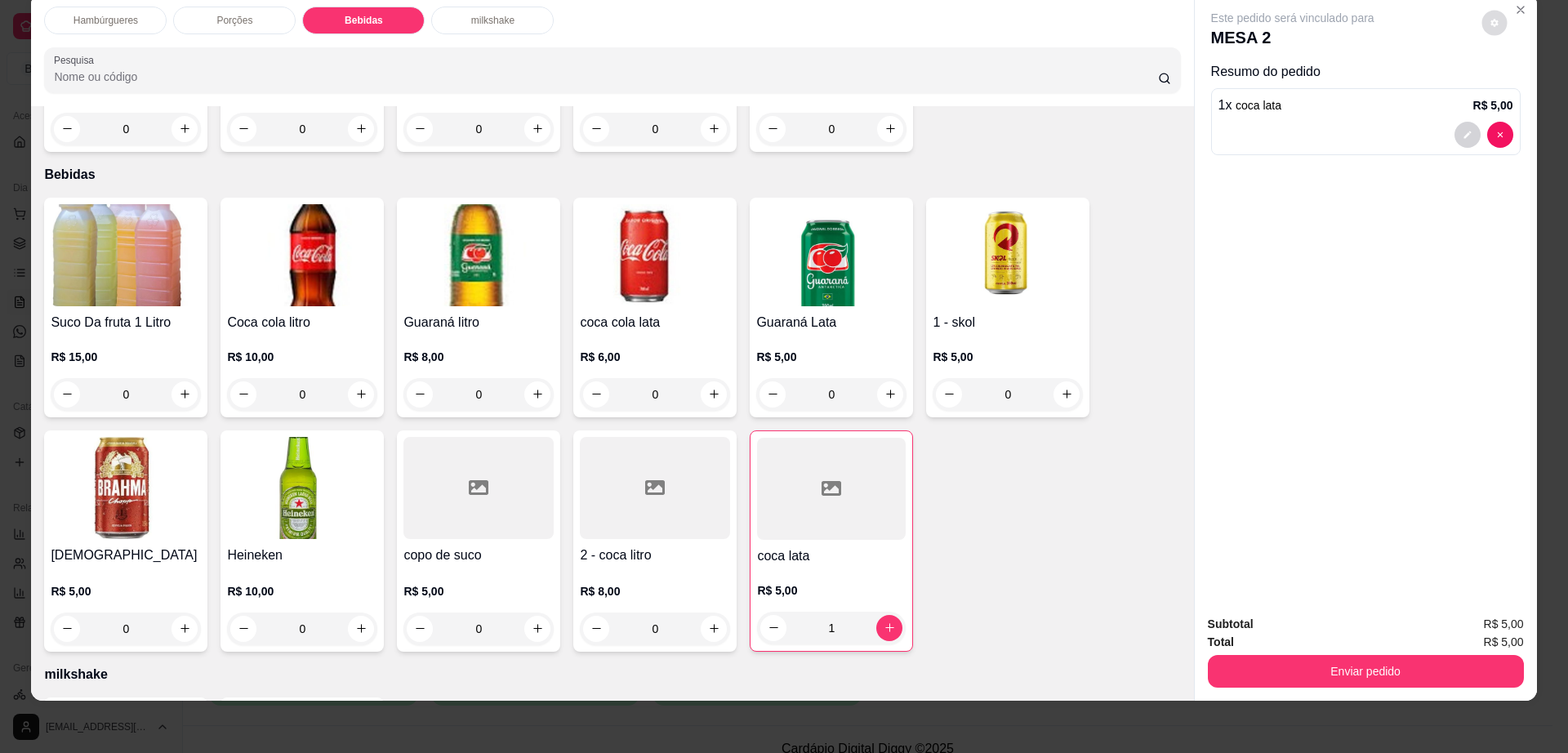
click at [1481, 21] on button "decrease-product-quantity" at bounding box center [1494, 22] width 25 height 25
click at [1208, 658] on button "Enviar pedido" at bounding box center [1366, 671] width 316 height 33
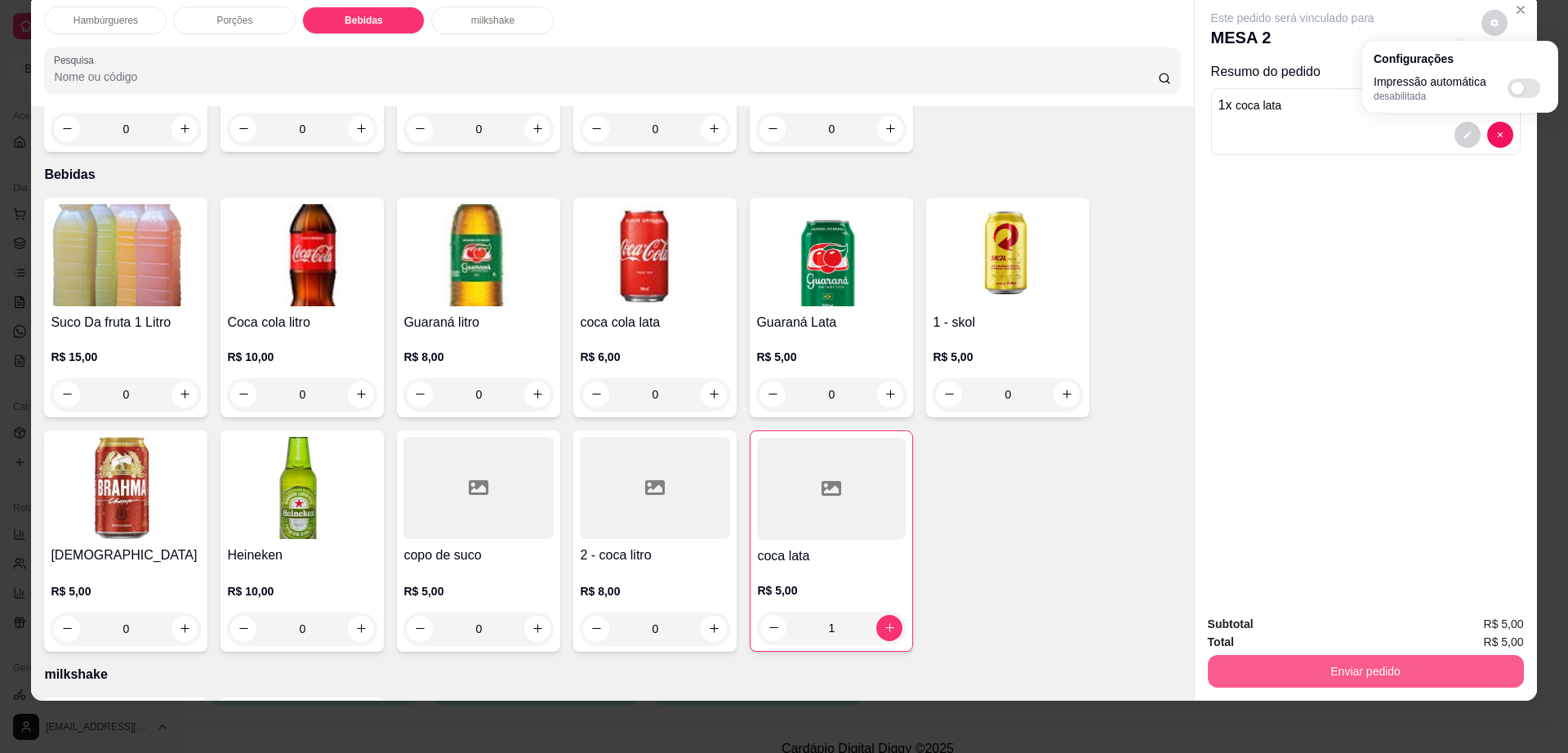
click at [1208, 658] on button "Enviar pedido" at bounding box center [1366, 671] width 316 height 33
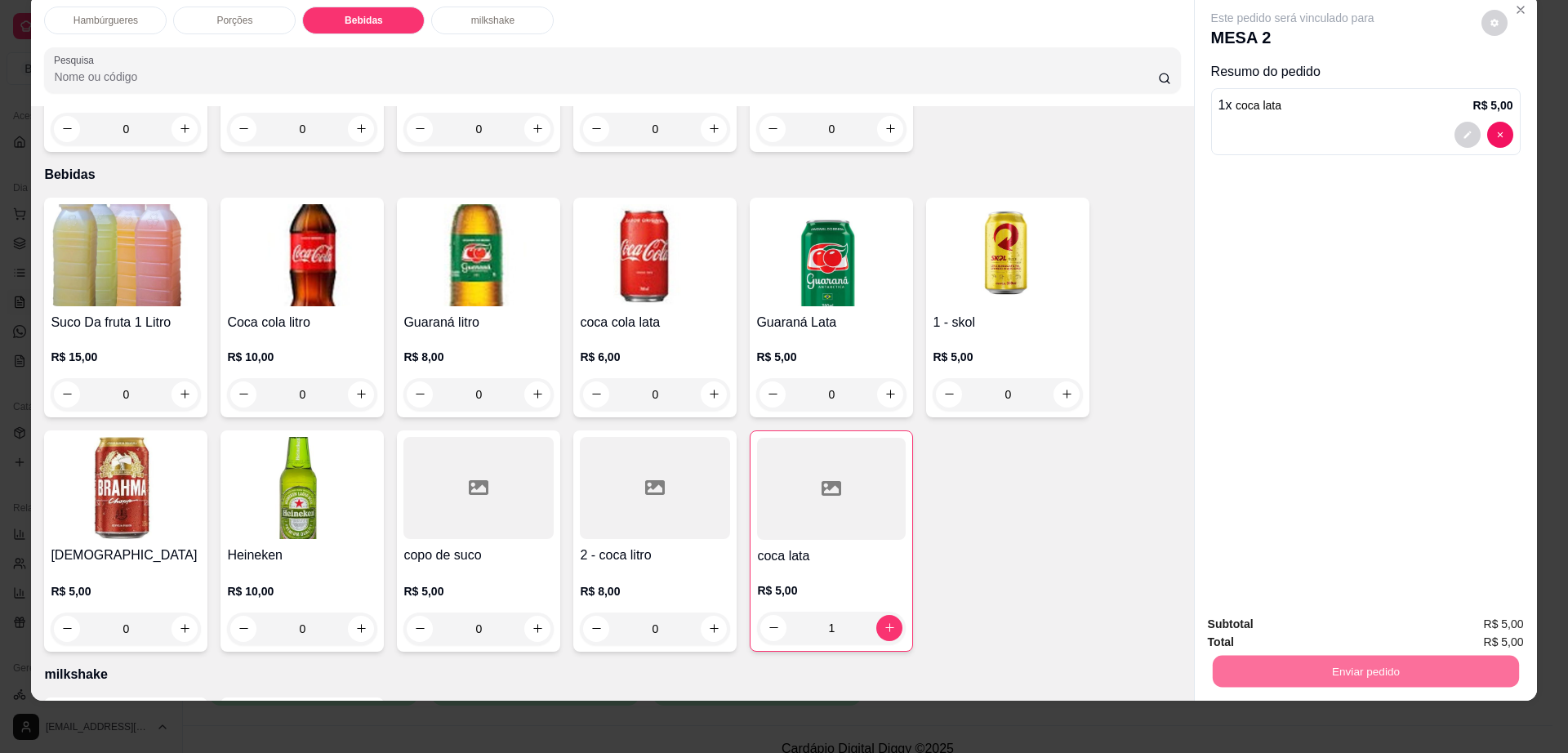
click at [1236, 628] on button "Não registrar e enviar pedido" at bounding box center [1309, 631] width 170 height 31
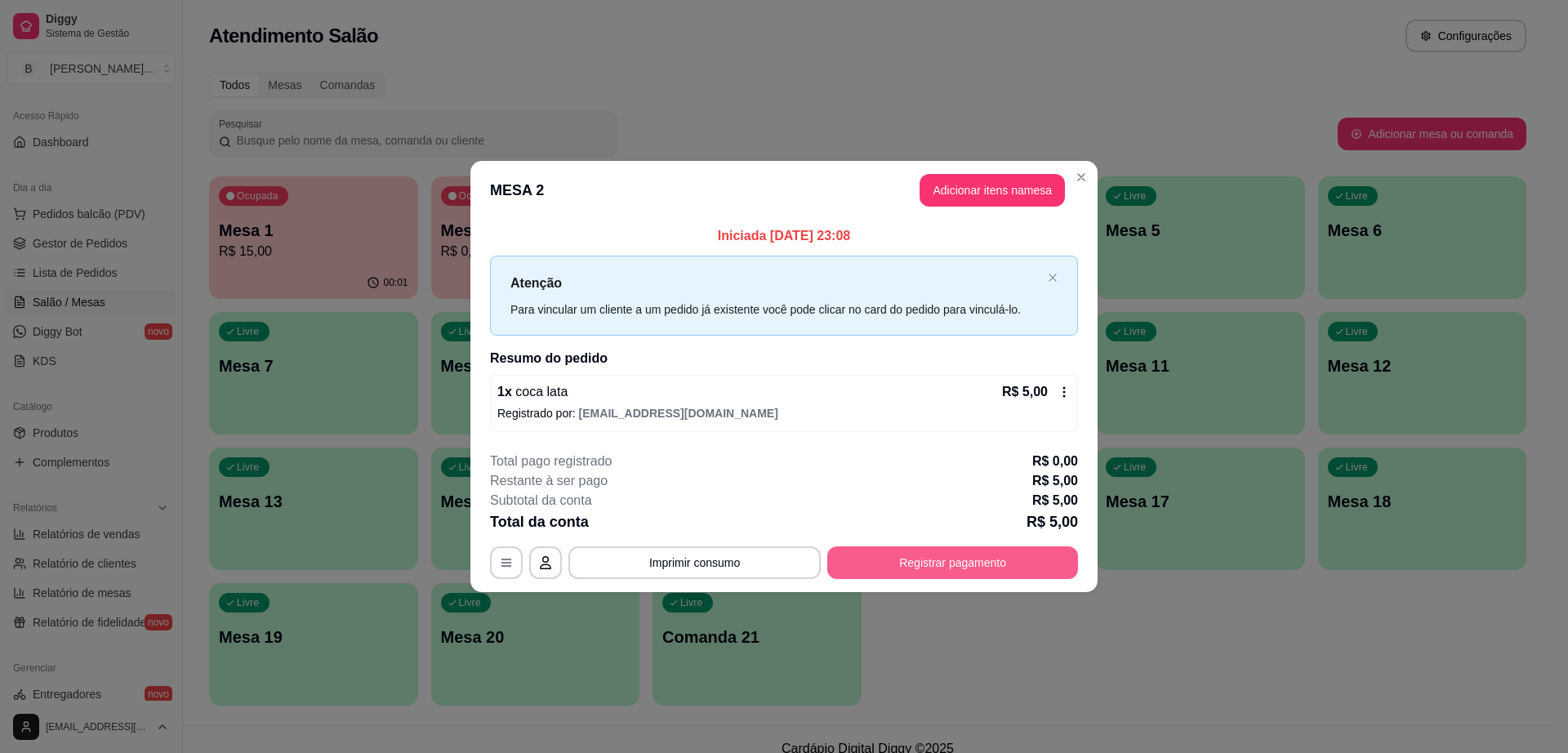
click at [903, 559] on button "Registrar pagamento" at bounding box center [952, 562] width 250 height 33
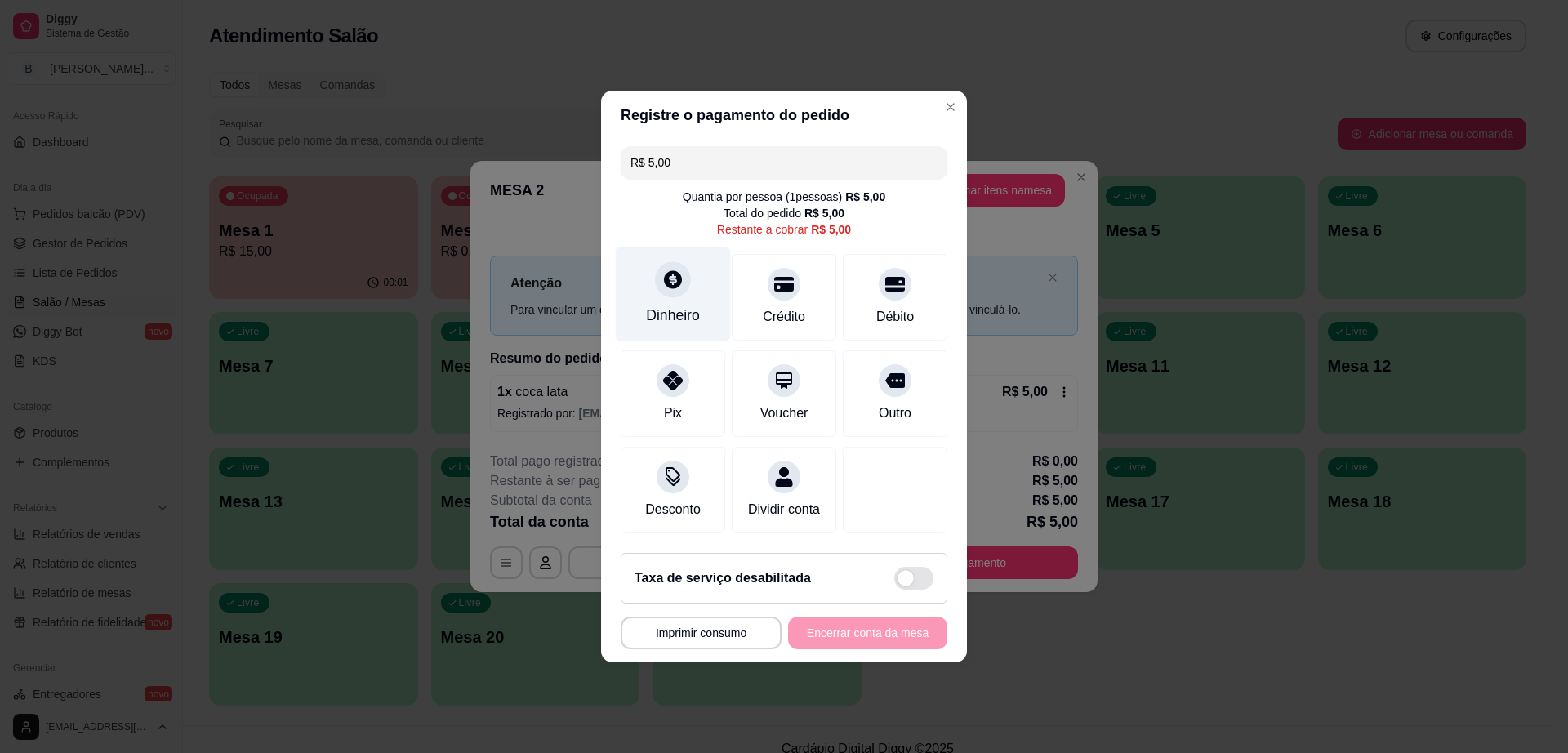
click at [681, 270] on icon at bounding box center [673, 279] width 21 height 21
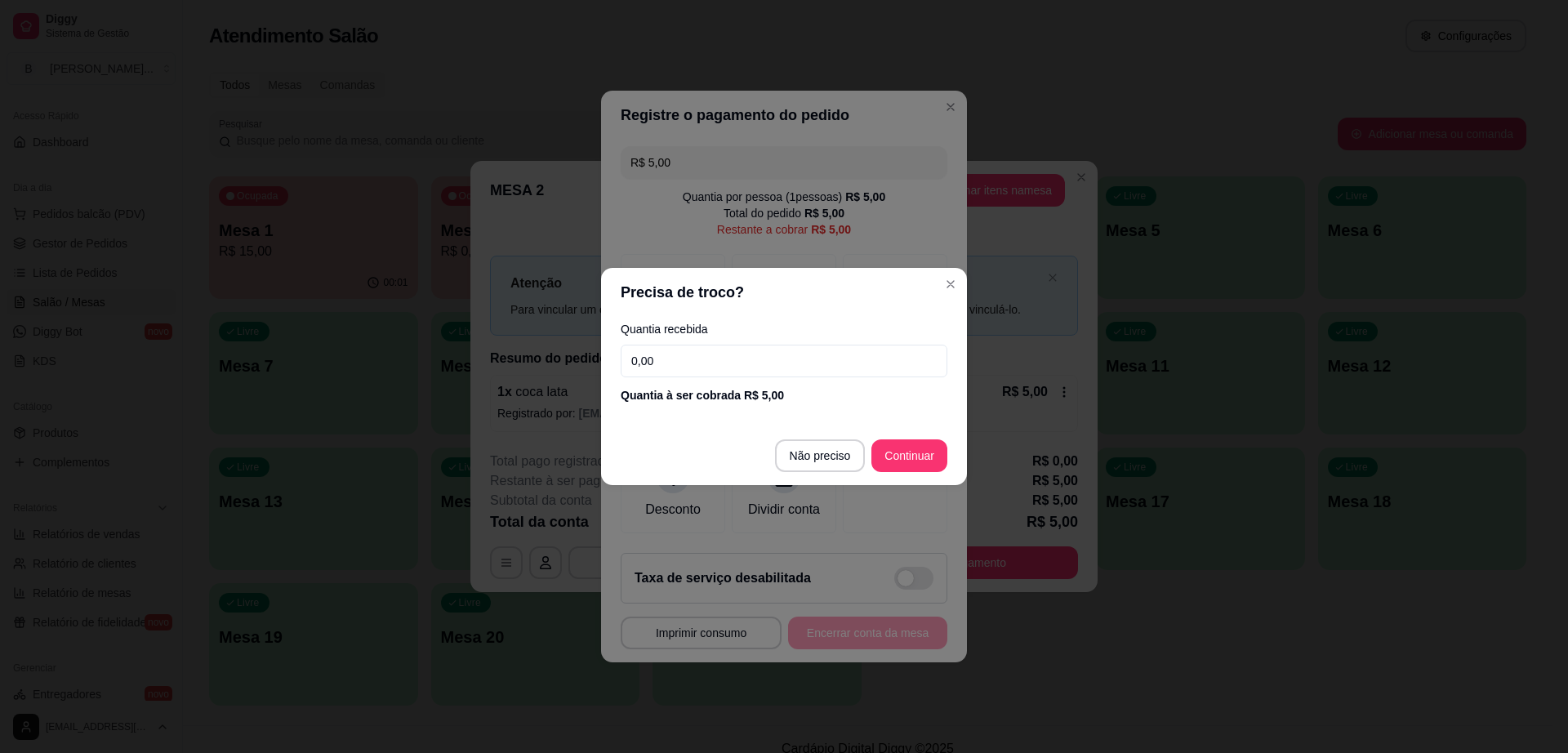
click at [698, 370] on input "0,00" at bounding box center [784, 360] width 327 height 33
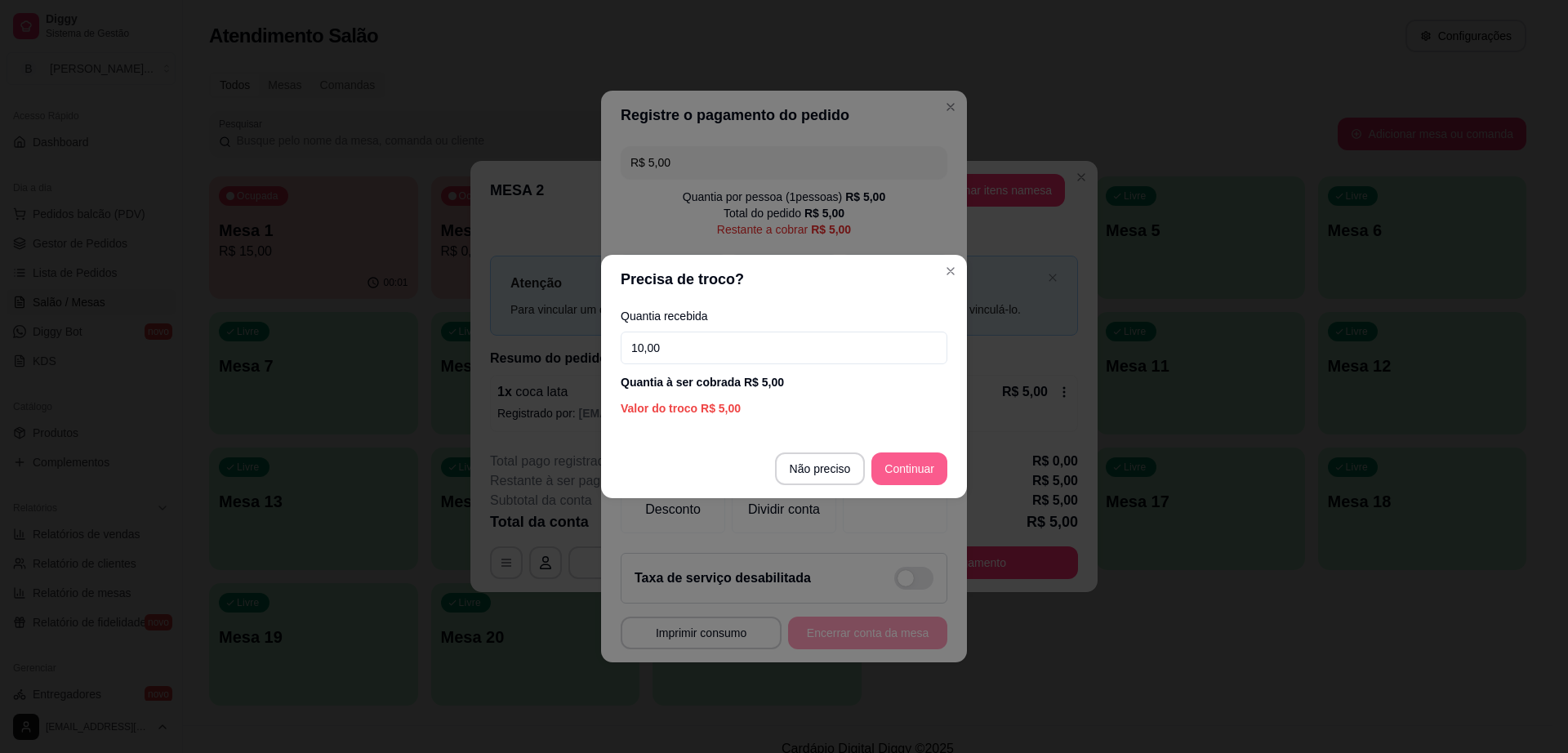
type input "10,00"
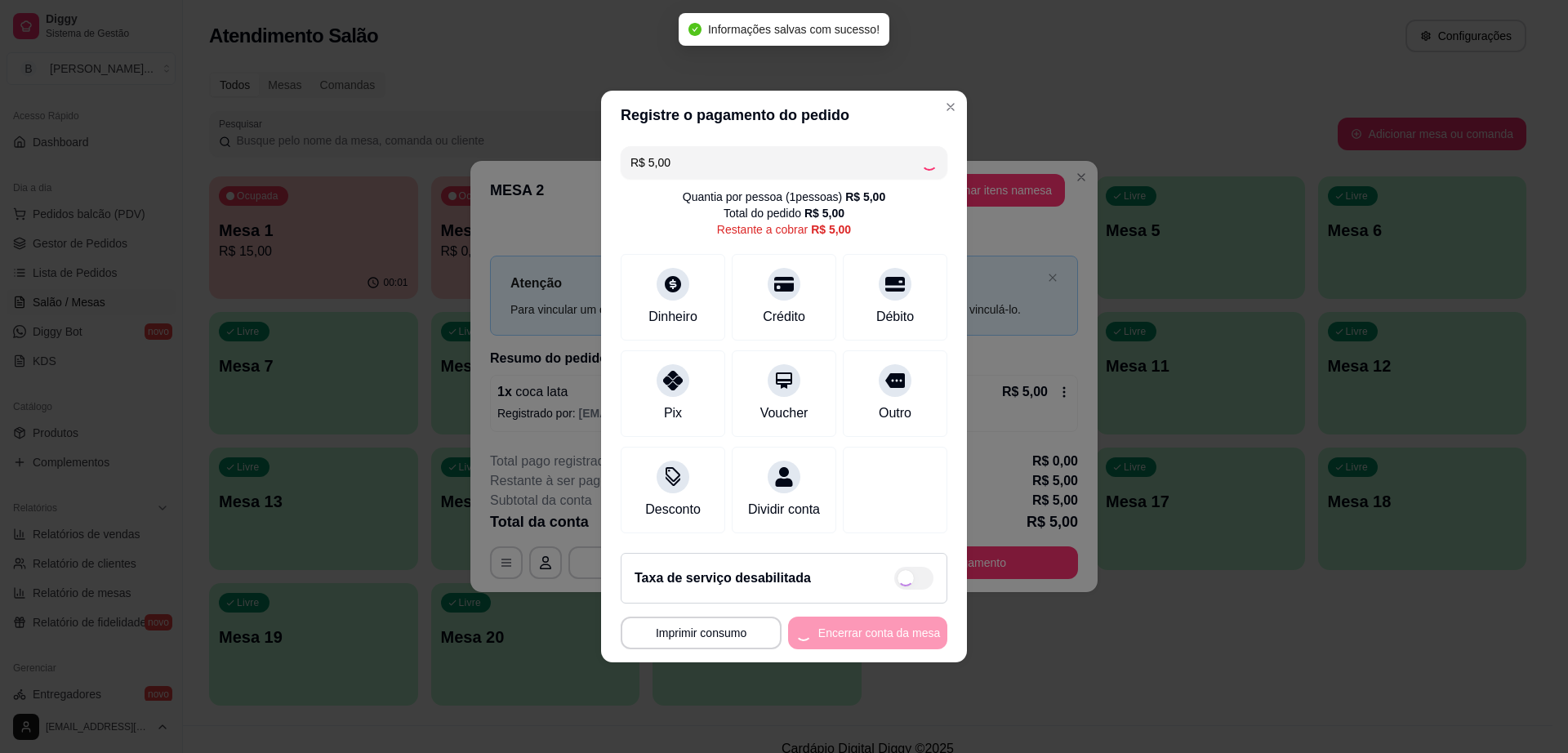
type input "R$ 0,00"
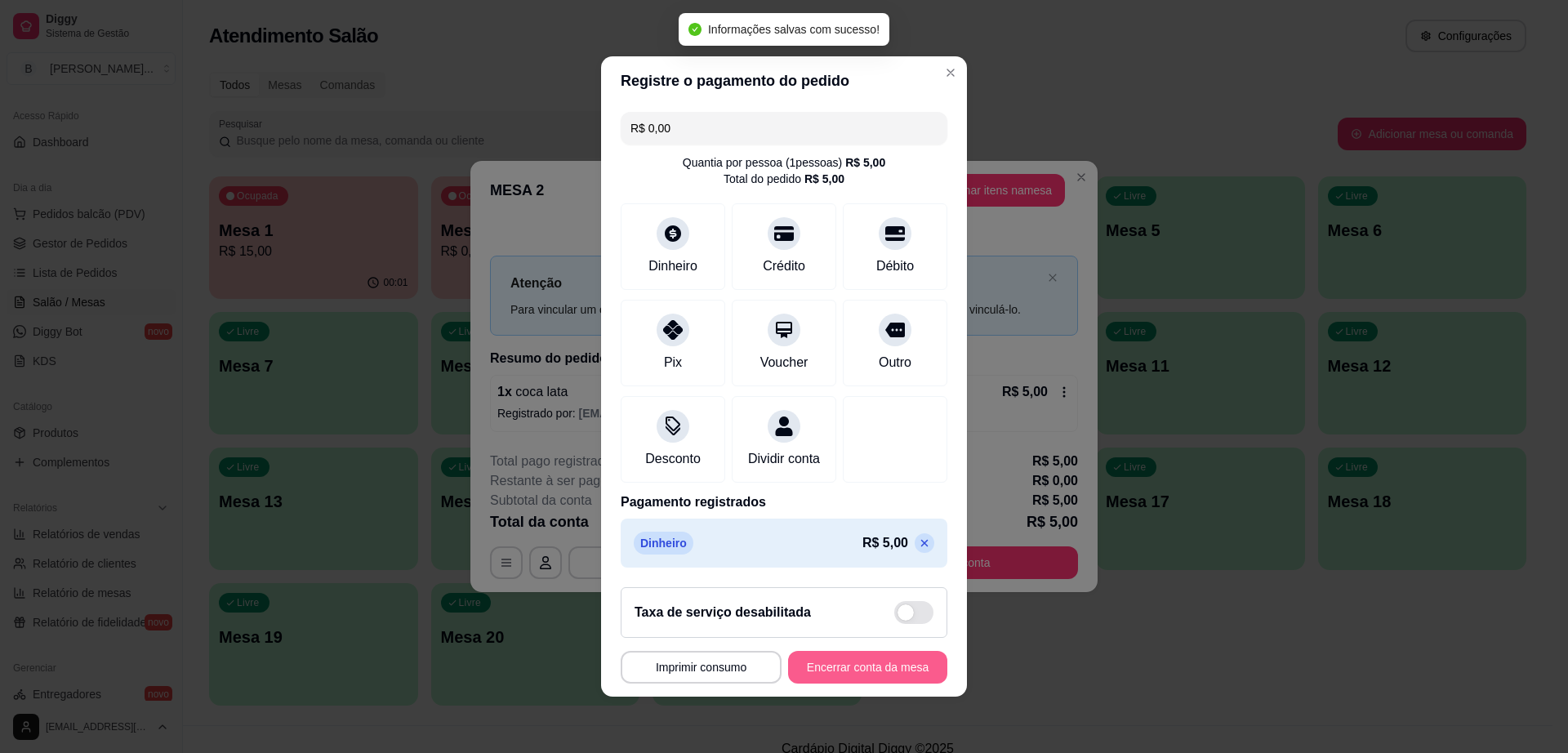
click at [869, 675] on button "Encerrar conta da mesa" at bounding box center [867, 666] width 159 height 33
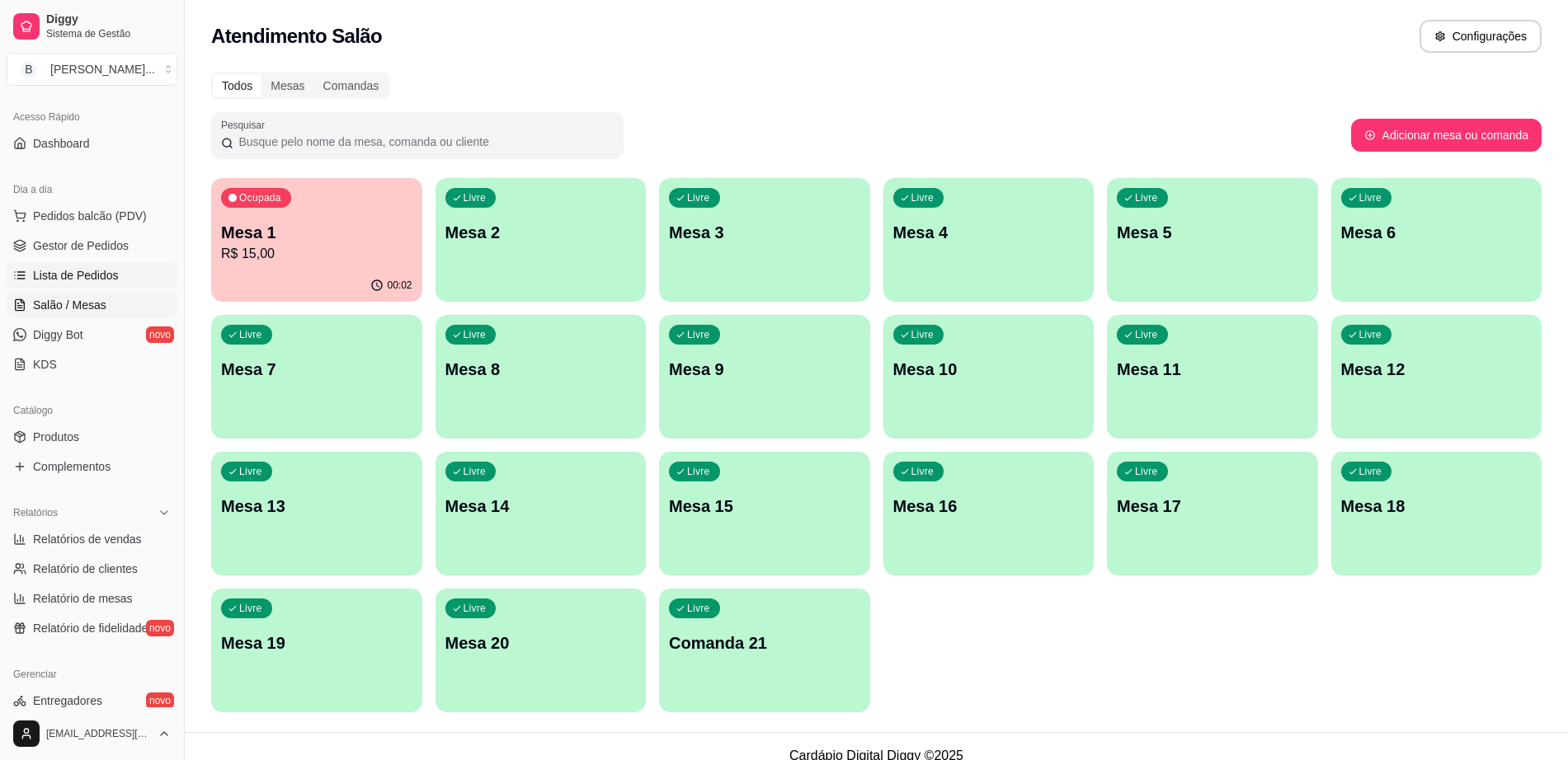
click at [90, 262] on link "Lista de Pedidos" at bounding box center [92, 275] width 171 height 26
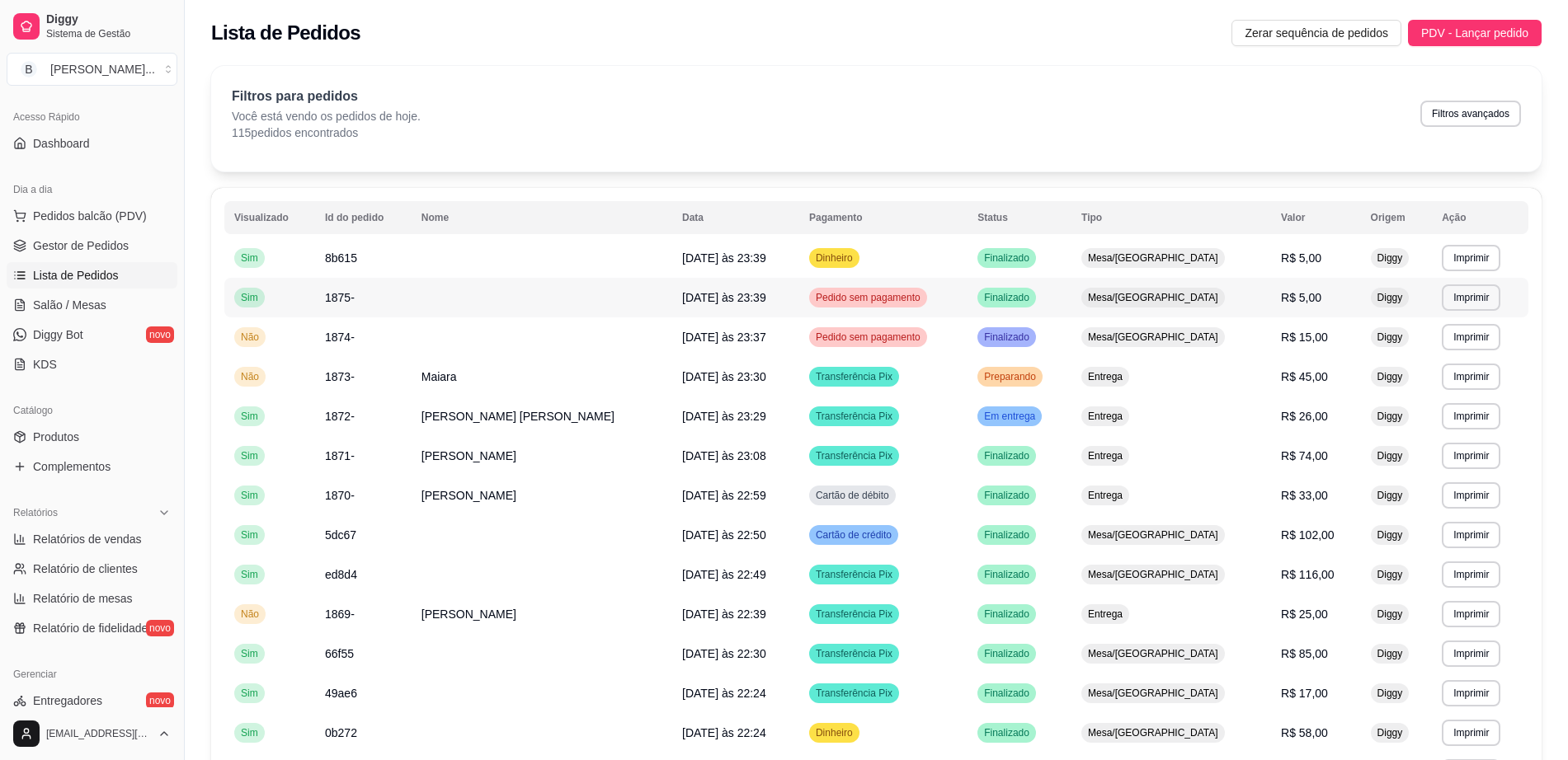
click at [789, 304] on td "24/08/25 às 23:39" at bounding box center [735, 298] width 127 height 39
click at [948, 328] on td "Pedido sem pagamento" at bounding box center [883, 337] width 168 height 39
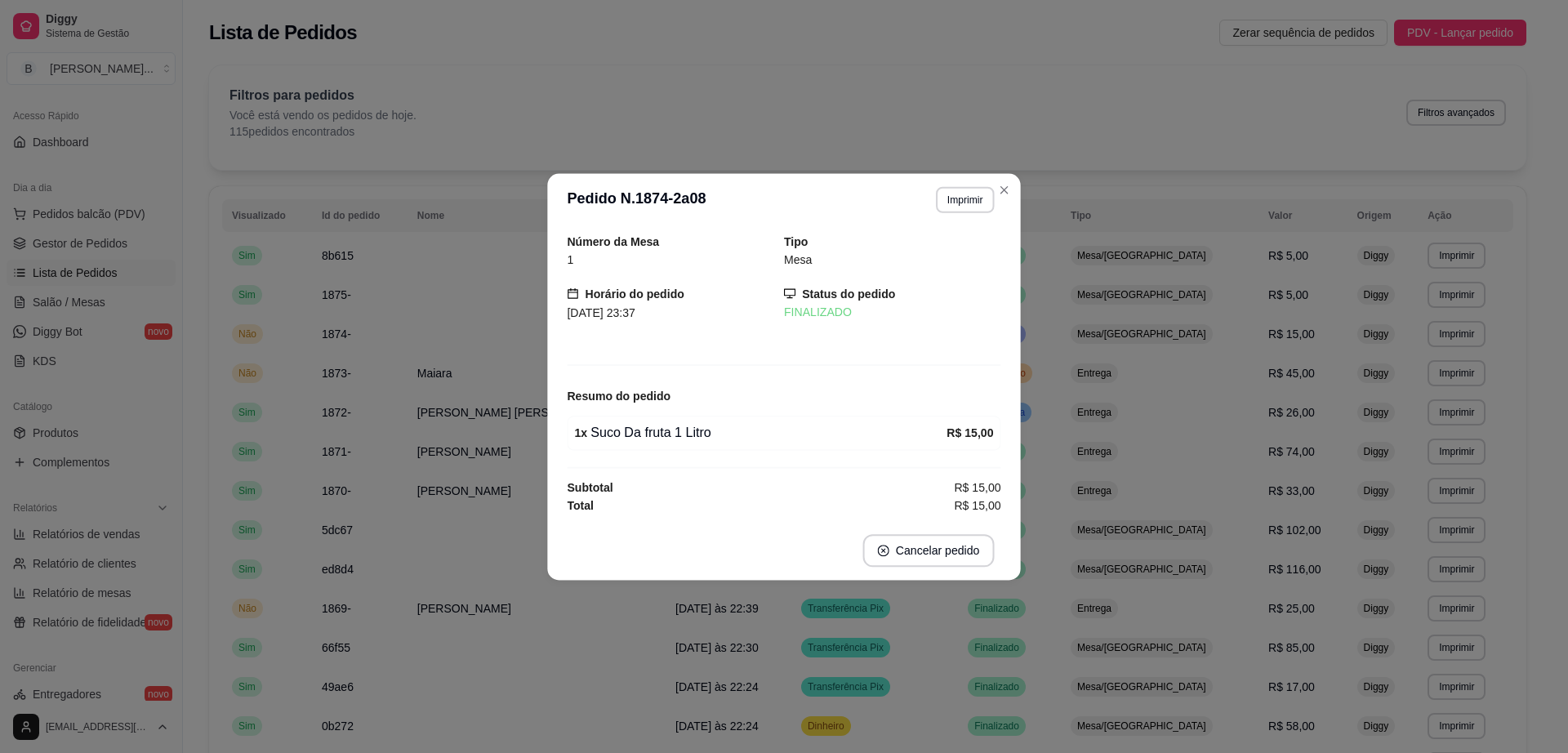
click at [936, 343] on div "Número da Mesa 1 Tipo Mesa Horário do pedido 24/08/2025 23:37 Status do pedido …" at bounding box center [784, 372] width 434 height 282
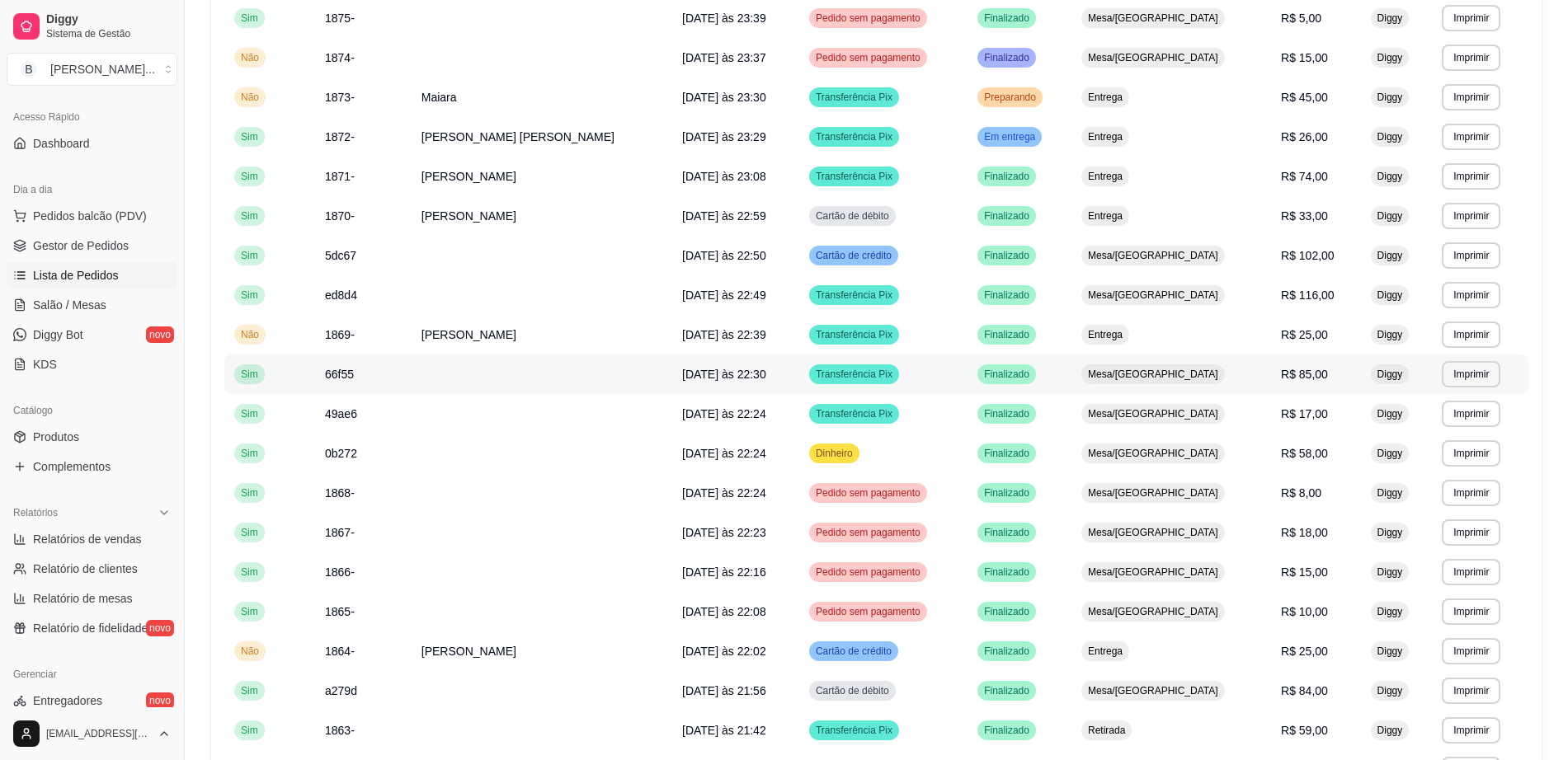
scroll to position [309, 0]
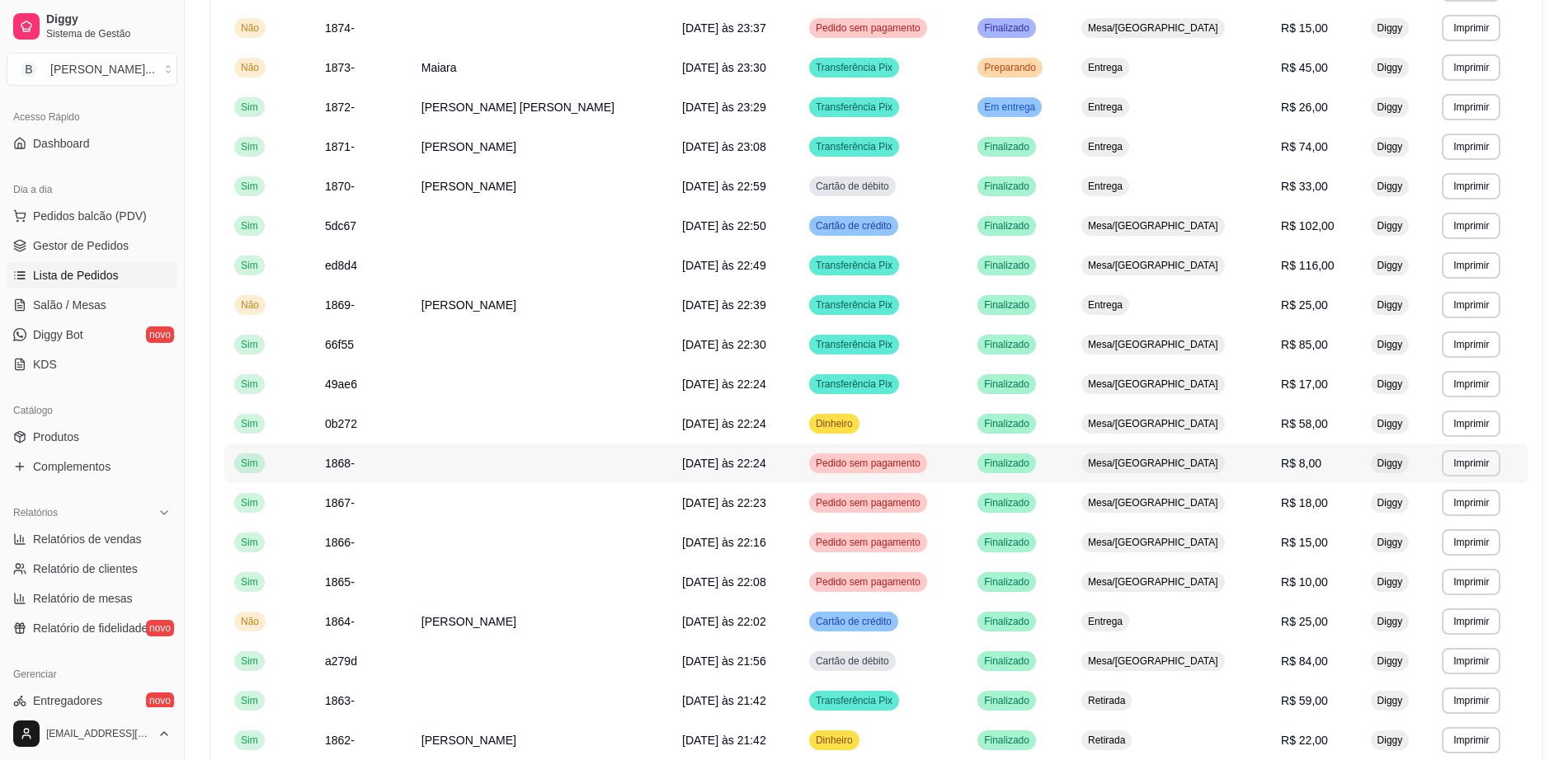
click at [955, 475] on td "Pedido sem pagamento" at bounding box center [883, 463] width 168 height 39
click at [941, 420] on td "Dinheiro" at bounding box center [883, 424] width 168 height 39
click at [871, 515] on td "Pedido sem pagamento" at bounding box center [883, 503] width 168 height 39
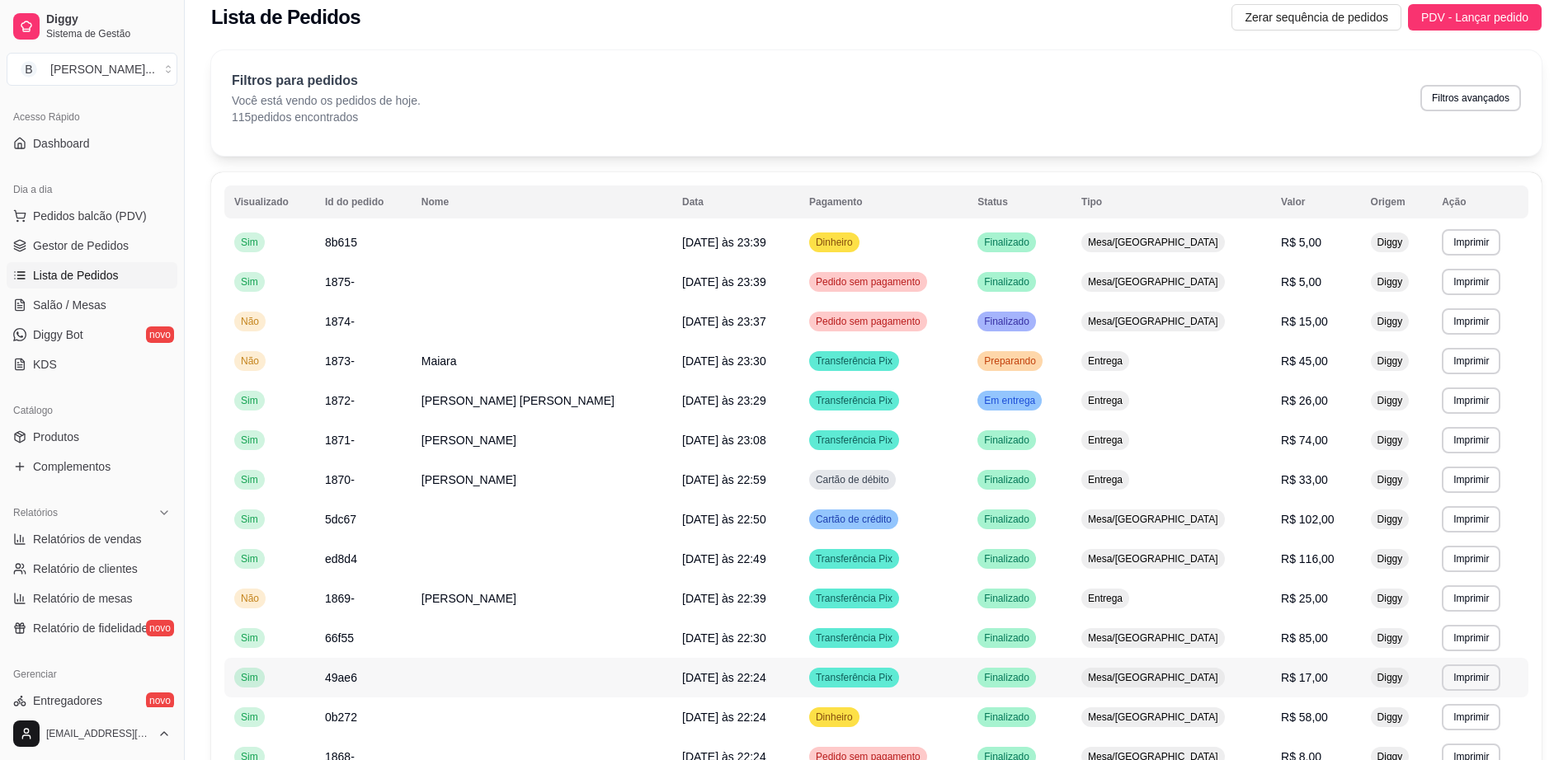
scroll to position [0, 0]
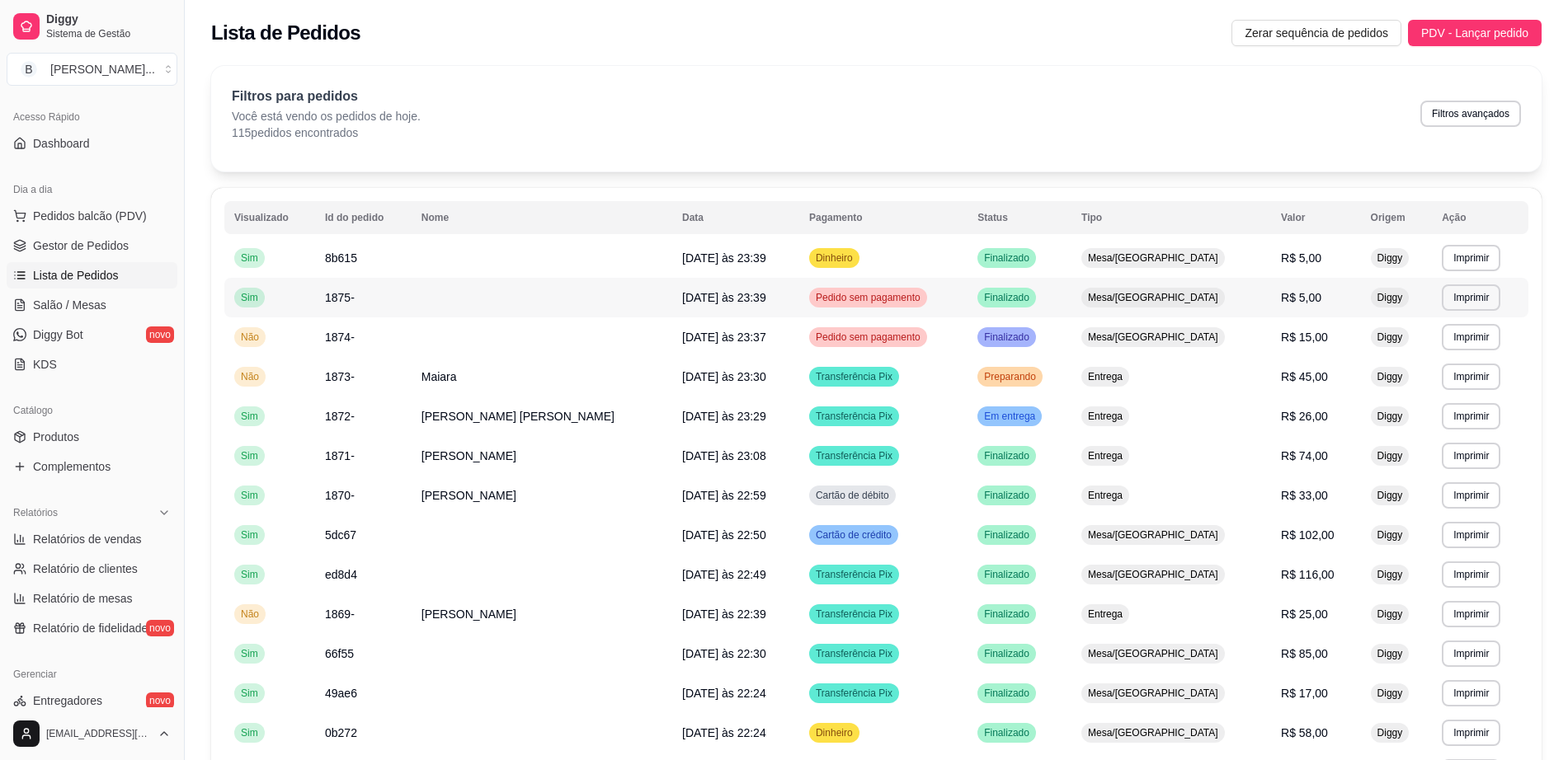
click at [907, 301] on span "Pedido sem pagamento" at bounding box center [868, 298] width 111 height 13
click at [880, 265] on td "Dinheiro" at bounding box center [883, 258] width 168 height 39
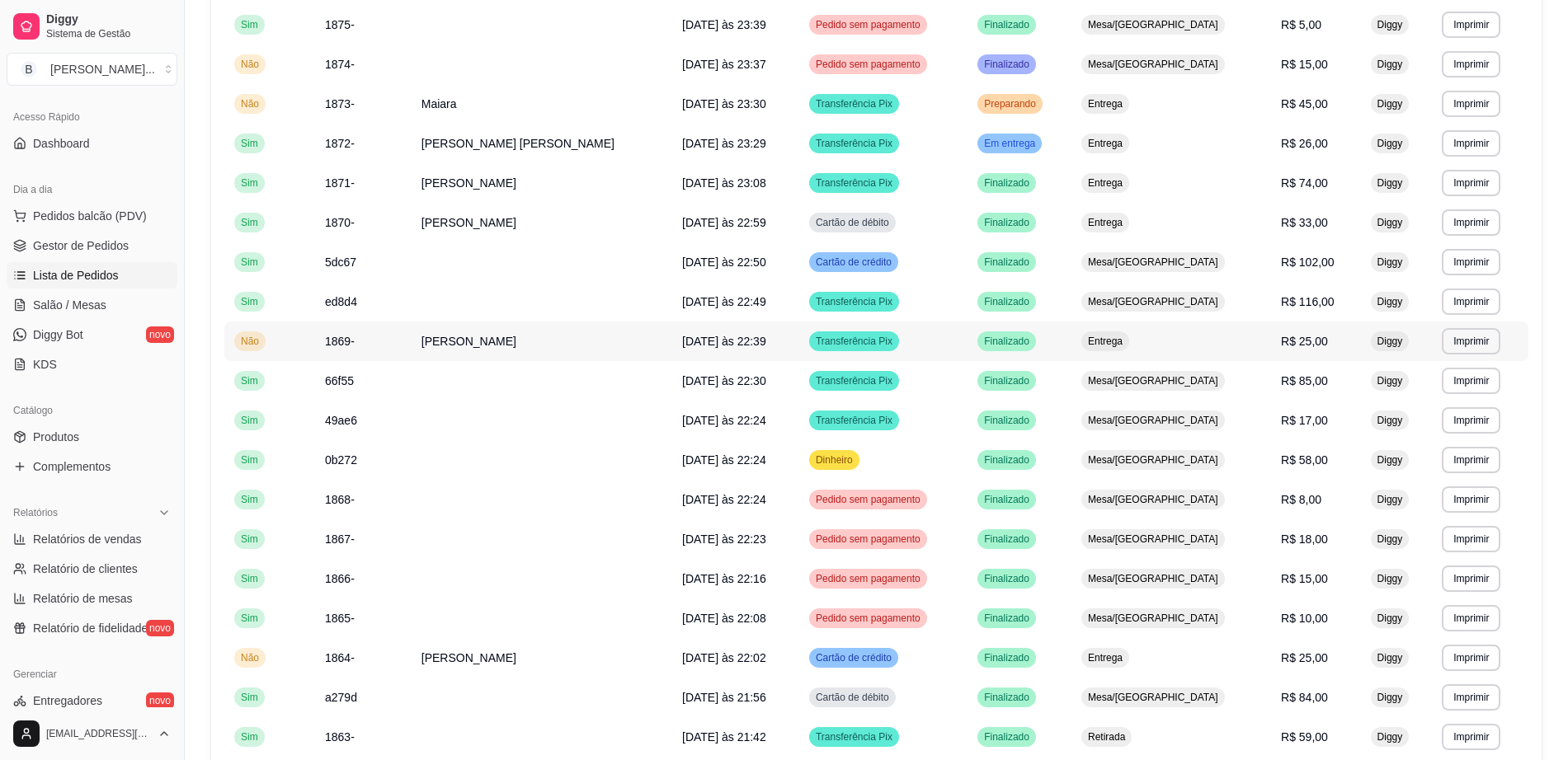
scroll to position [309, 0]
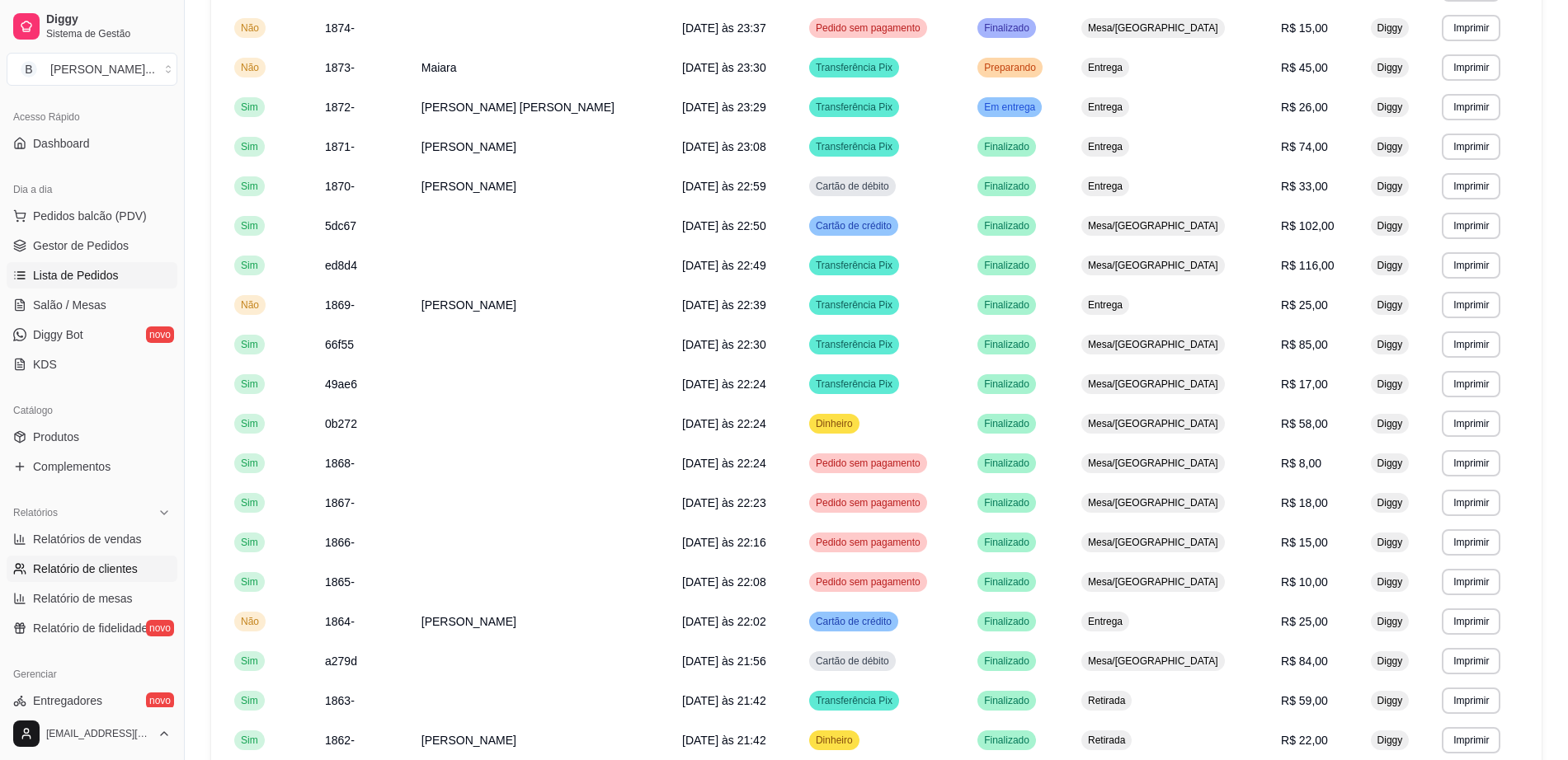
click at [111, 571] on span "Relatório de clientes" at bounding box center [85, 569] width 104 height 17
select select "30"
select select "HIGHEST_TOTAL_SPENT_WITH_ORDERS"
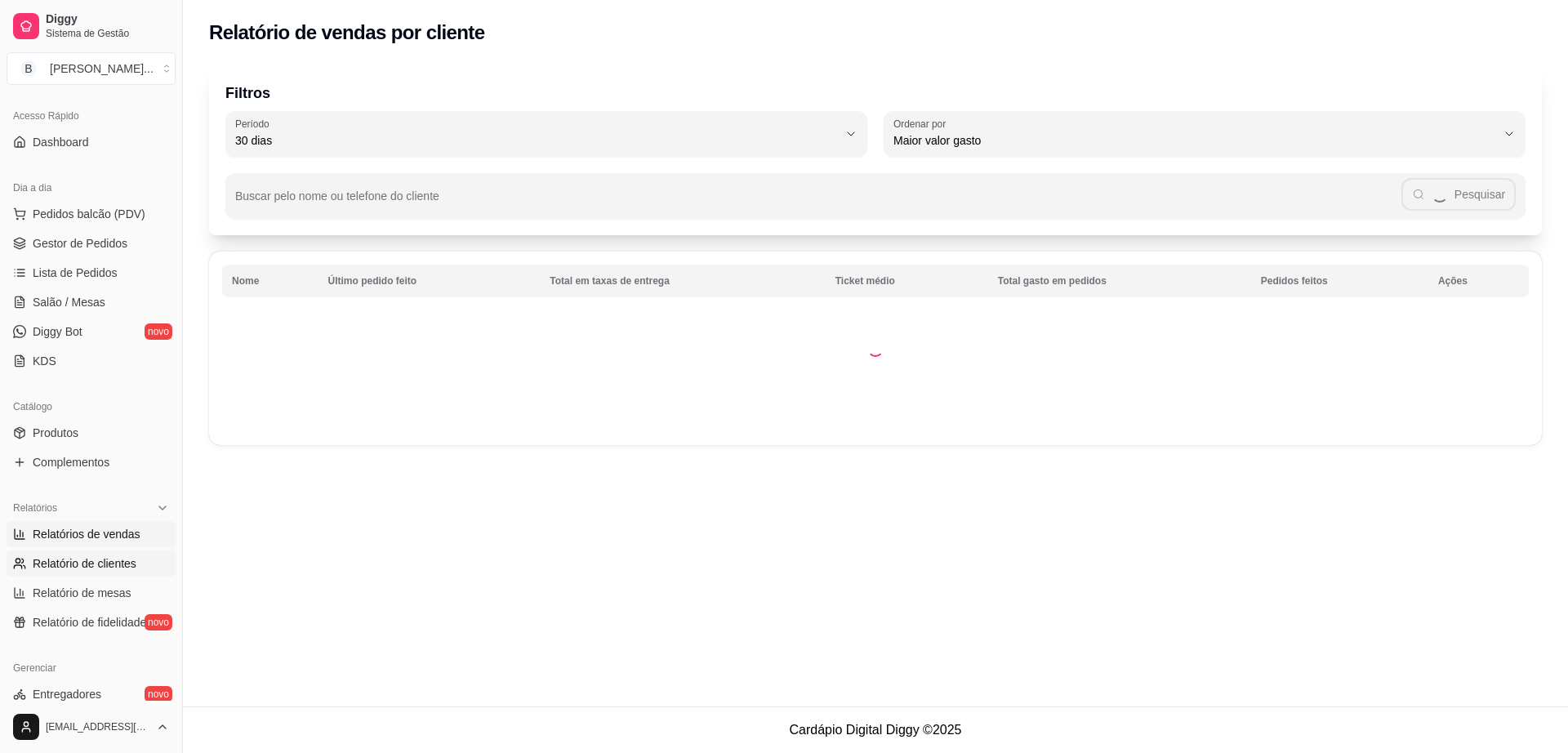
click at [115, 545] on link "Relatórios de vendas" at bounding box center [91, 534] width 169 height 26
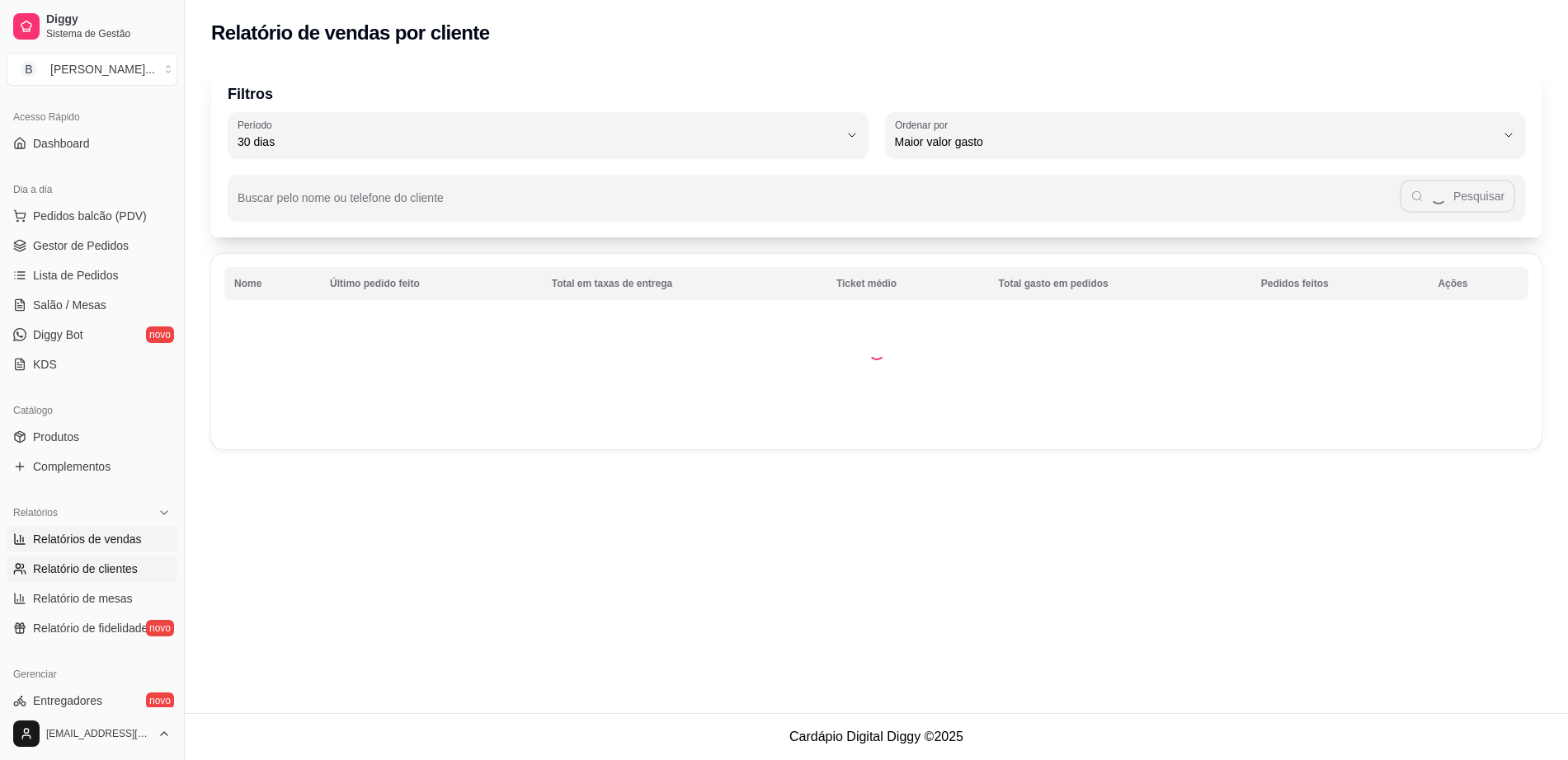
select select "ALL"
select select "0"
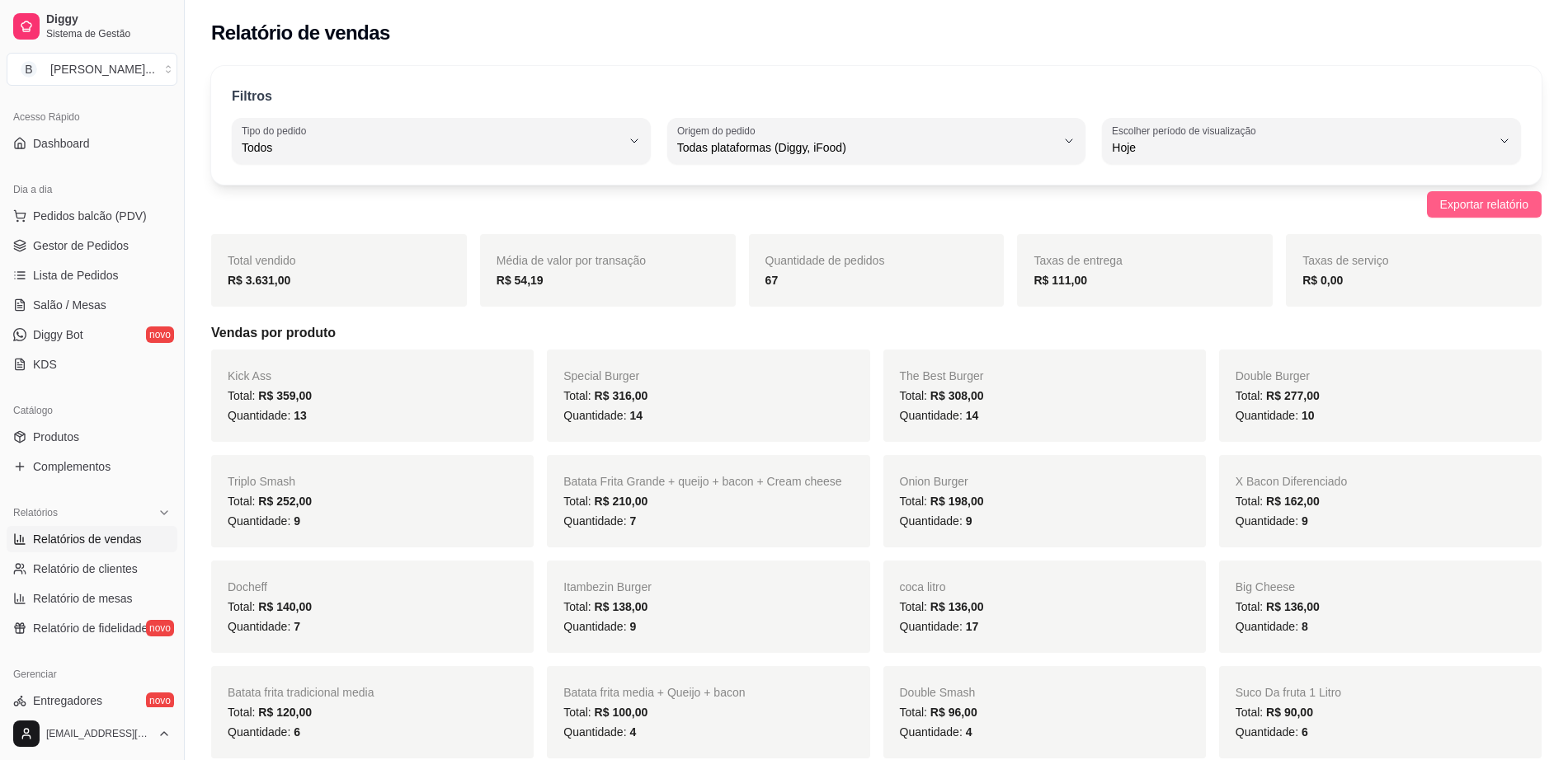
click at [1470, 197] on span "Exportar relatório" at bounding box center [1484, 204] width 88 height 18
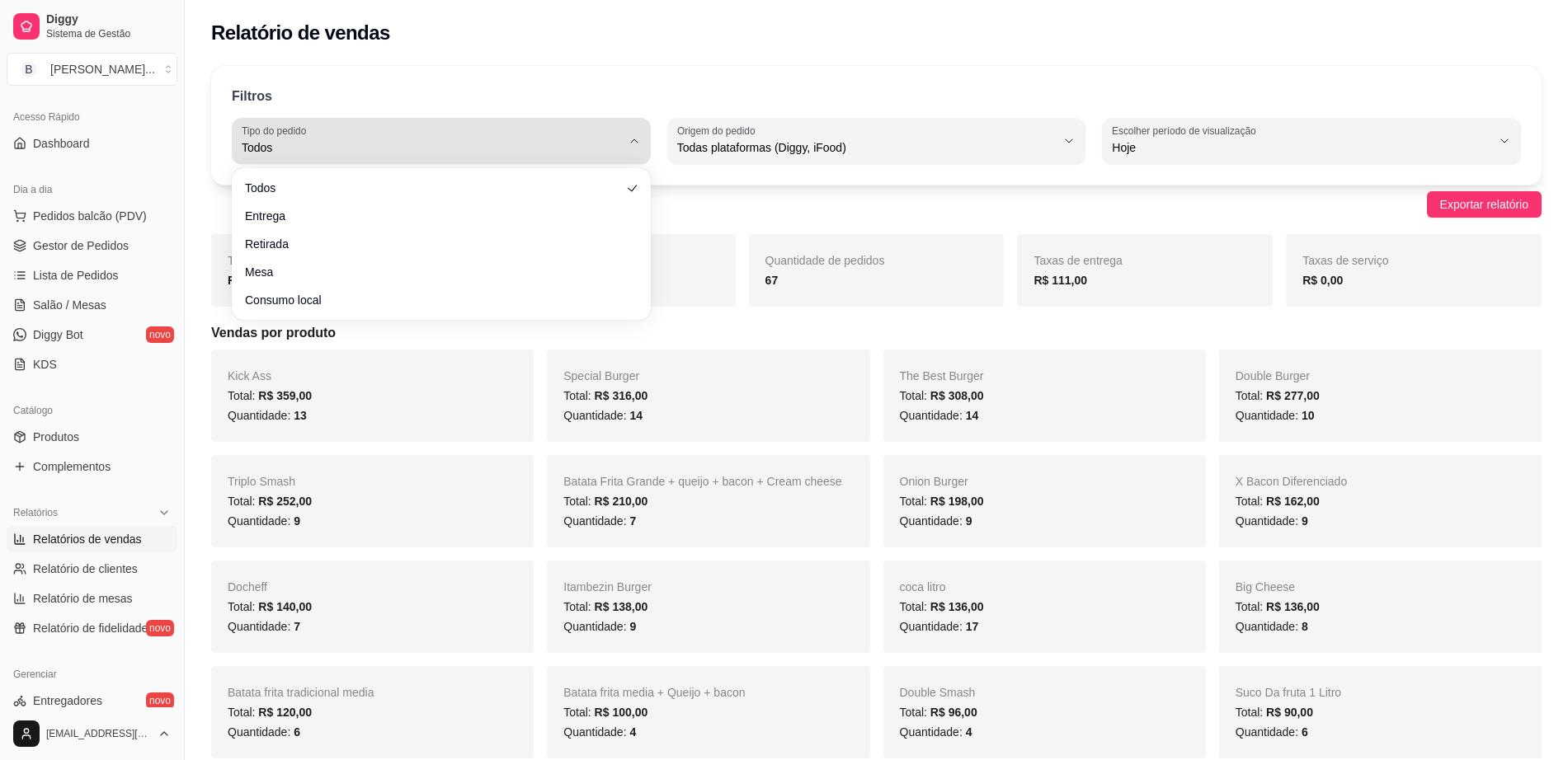
click at [421, 132] on div "Todos" at bounding box center [431, 141] width 380 height 33
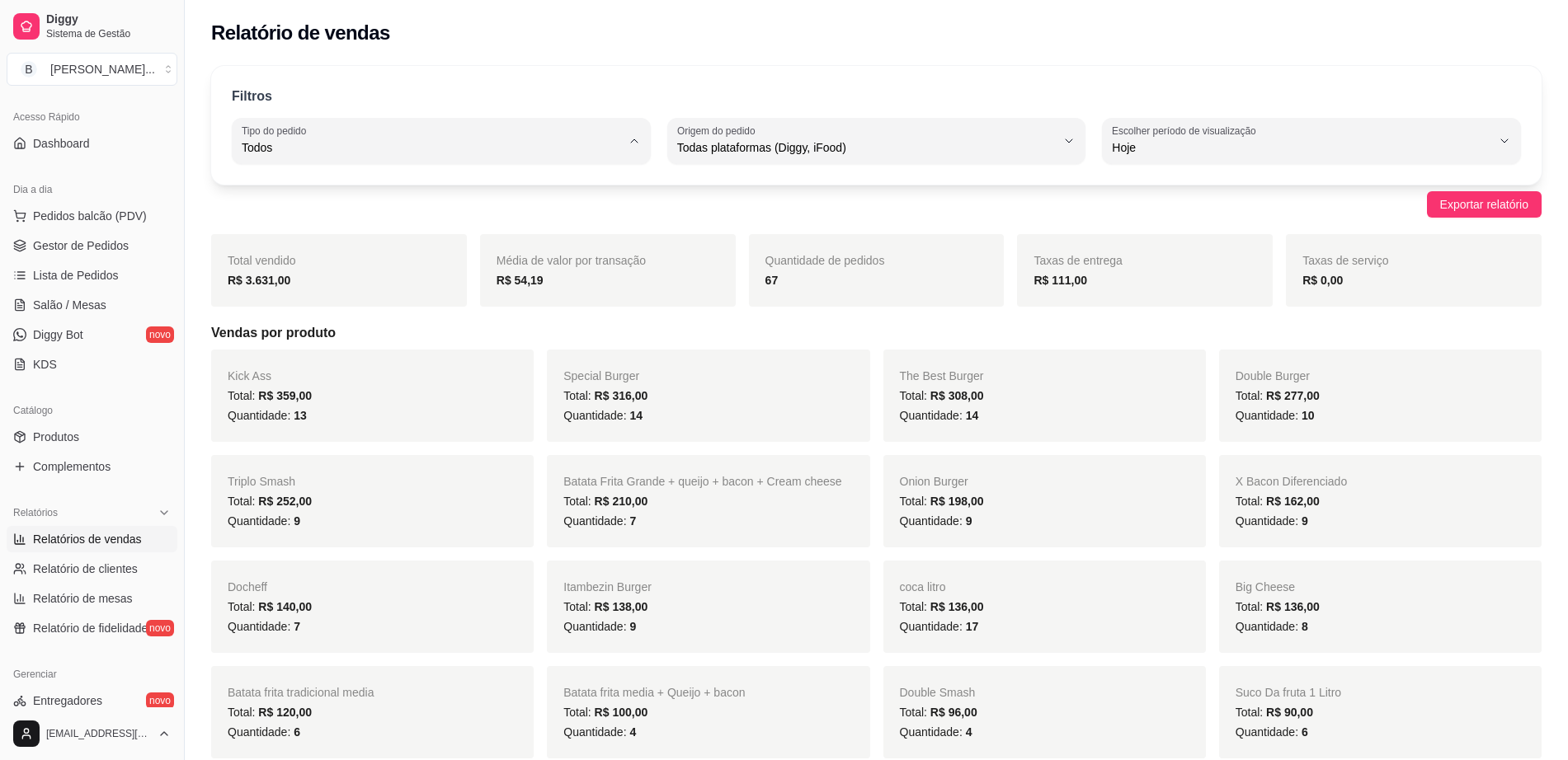
click at [314, 272] on span "Mesa" at bounding box center [433, 267] width 361 height 16
type input "IN_STORE"
select select "IN_STORE"
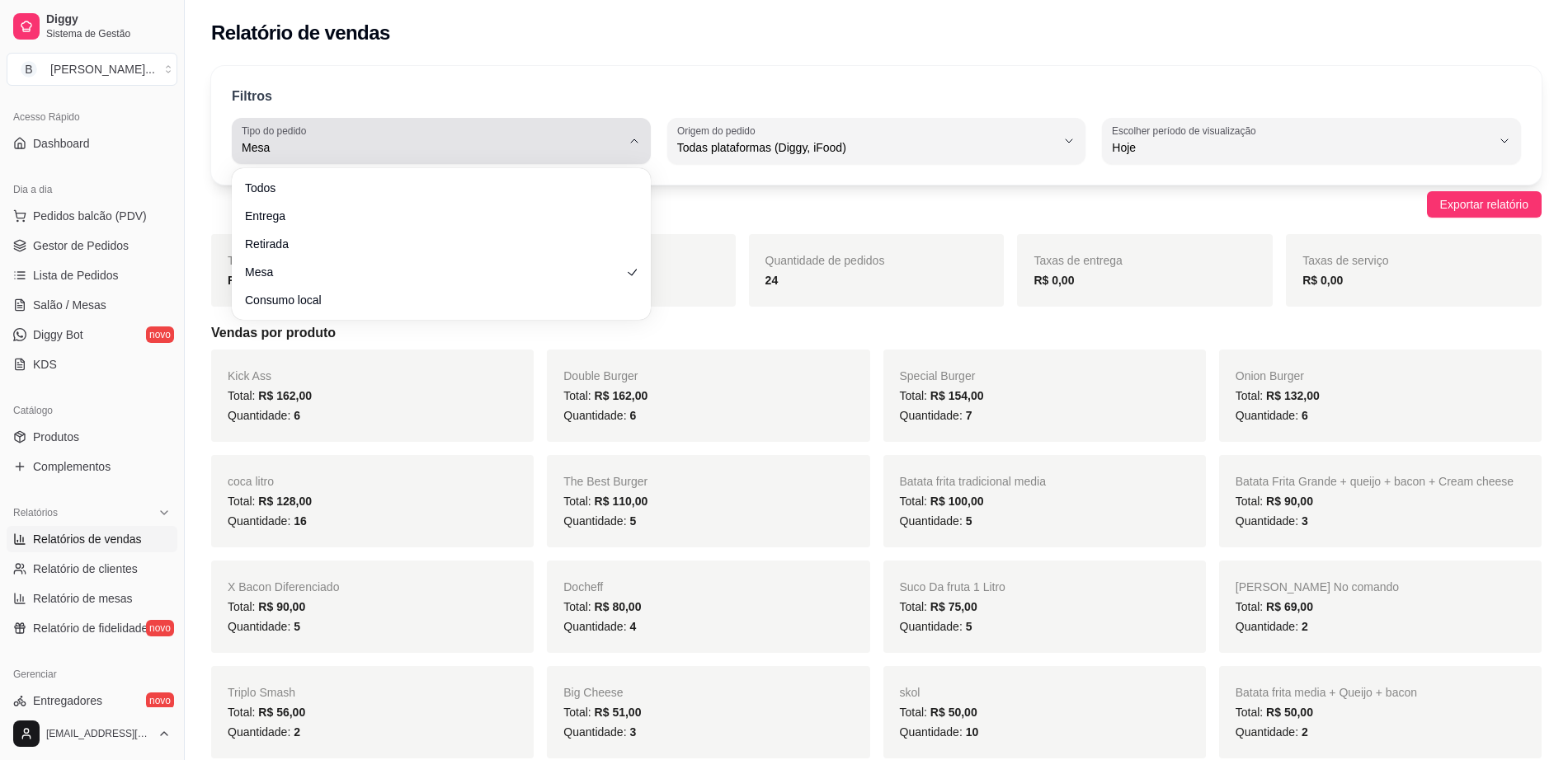
click at [310, 149] on span "Mesa" at bounding box center [431, 147] width 380 height 17
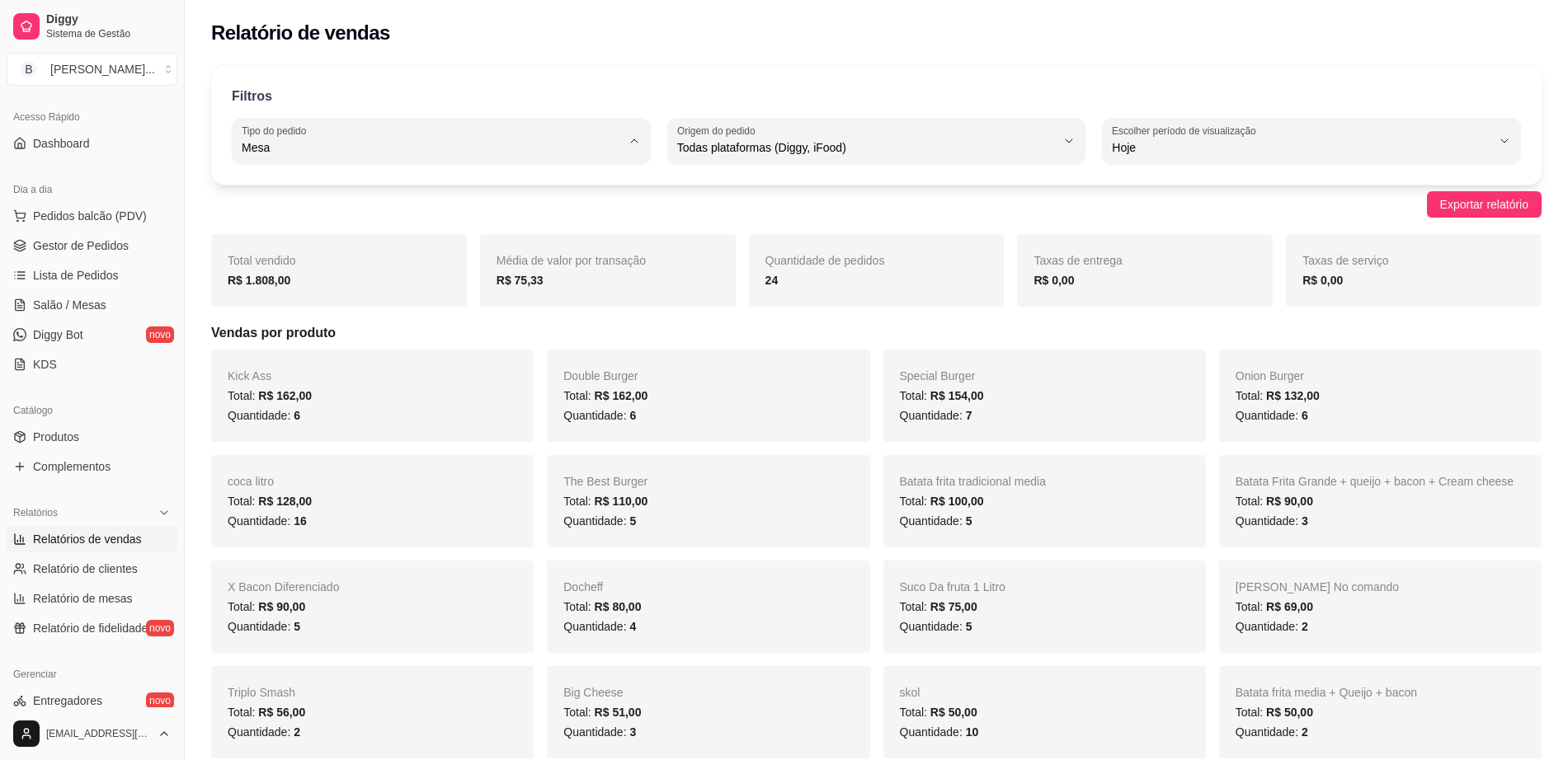
click at [335, 191] on span "Todos" at bounding box center [433, 186] width 361 height 16
type input "ALL"
select select "ALL"
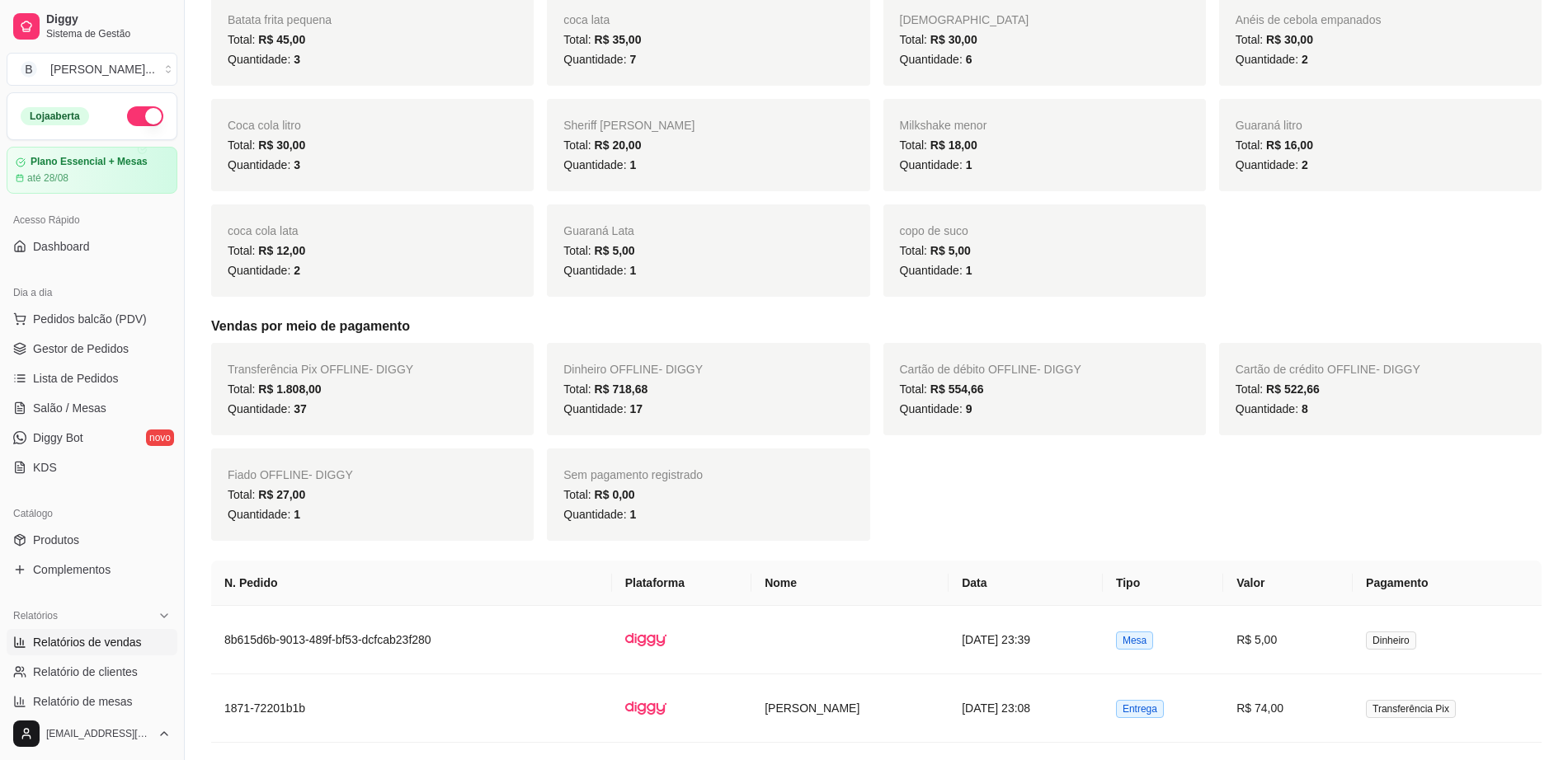
scroll to position [1031, 0]
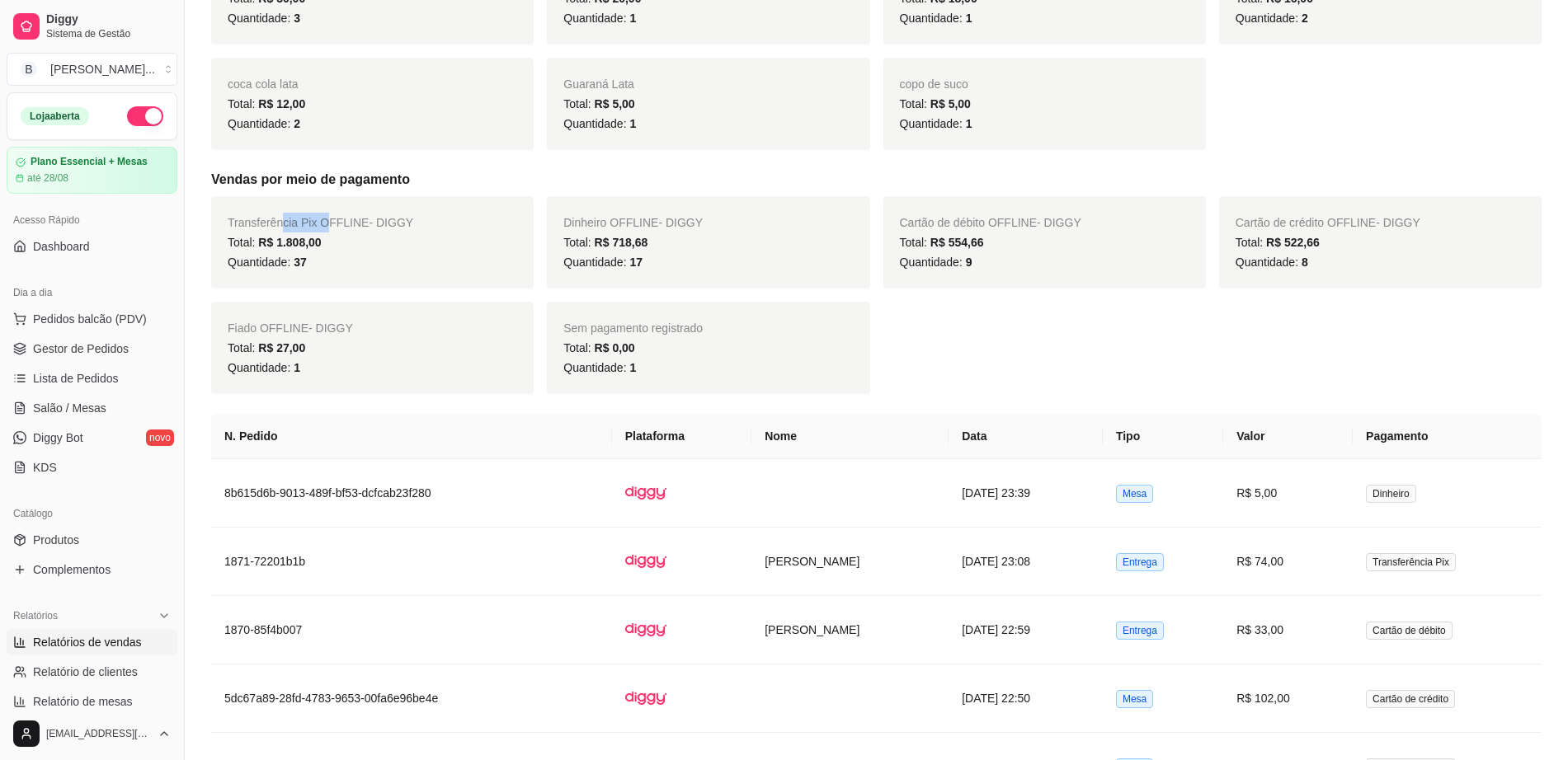
drag, startPoint x: 281, startPoint y: 227, endPoint x: 323, endPoint y: 224, distance: 42.1
click at [323, 224] on span "Transferência Pix OFFLINE - DIGGY" at bounding box center [320, 223] width 185 height 13
drag, startPoint x: 584, startPoint y: 248, endPoint x: 646, endPoint y: 236, distance: 63.2
click at [646, 236] on span "Total: R$ 718,68" at bounding box center [605, 242] width 85 height 13
click at [772, 276] on div "Dinheiro OFFLINE - DIGGY Total: R$ 718,68 Quantidade: 17" at bounding box center [708, 242] width 322 height 92
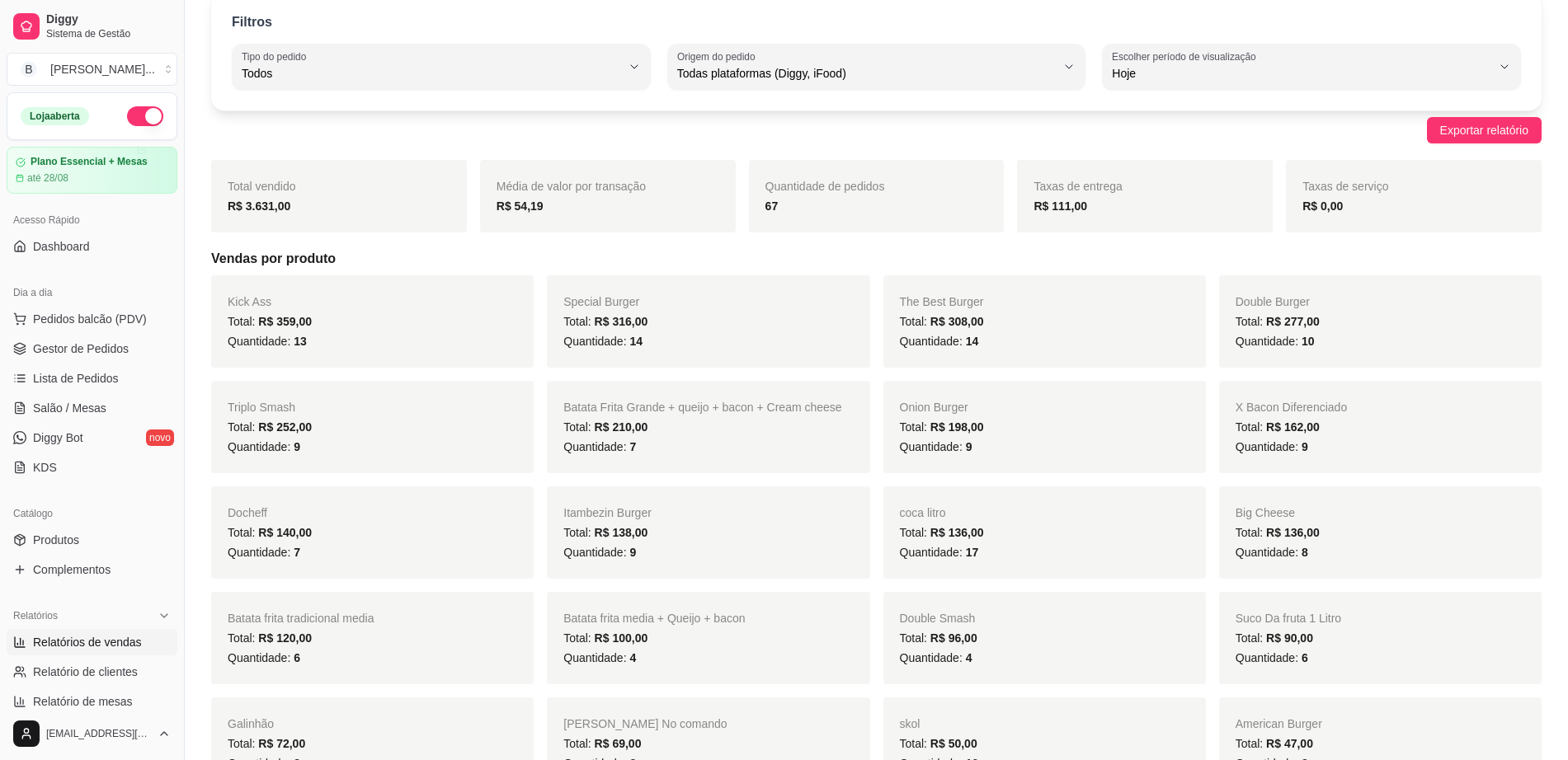
scroll to position [0, 0]
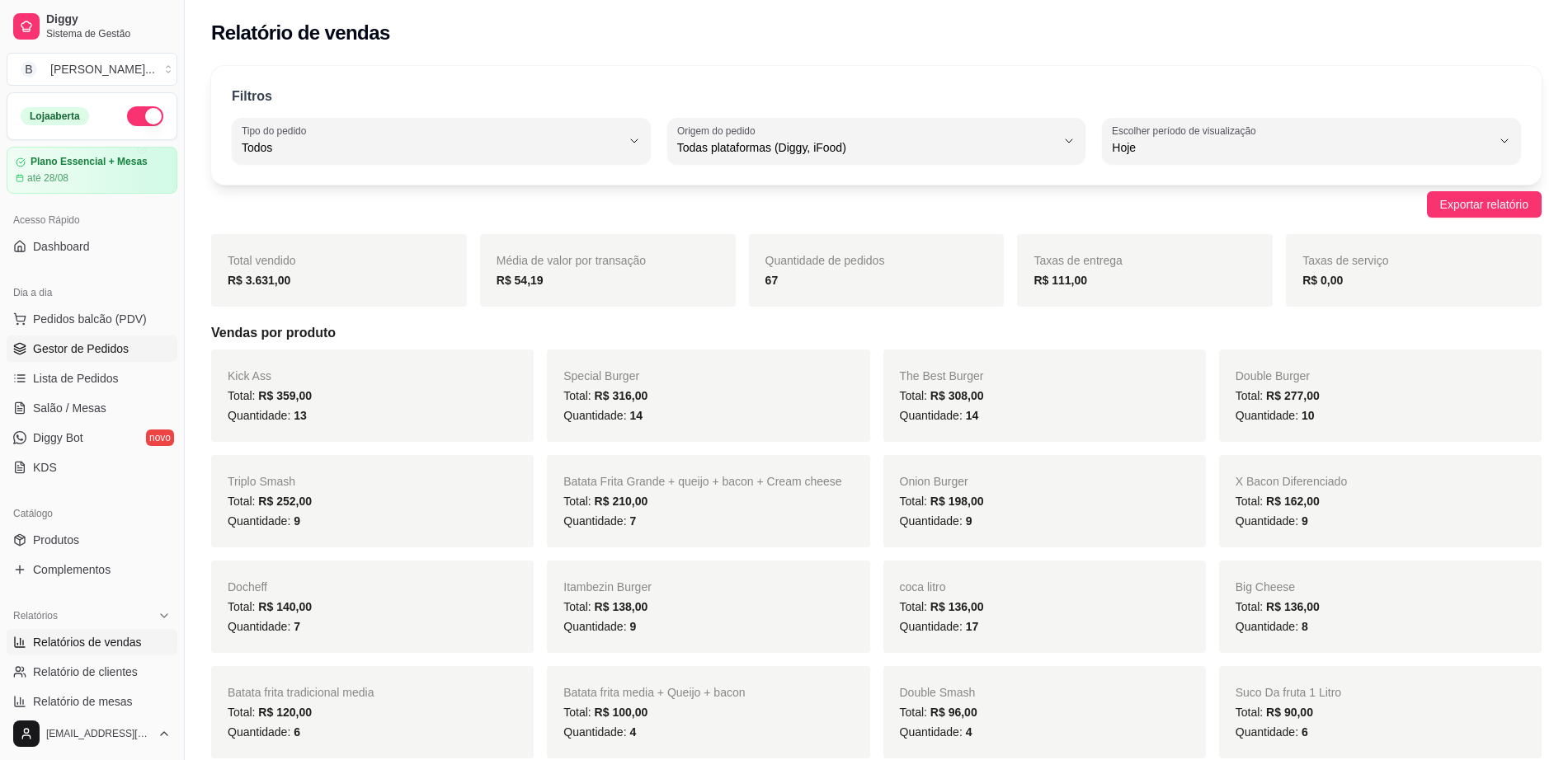
click at [85, 353] on span "Gestor de Pedidos" at bounding box center [81, 349] width 96 height 17
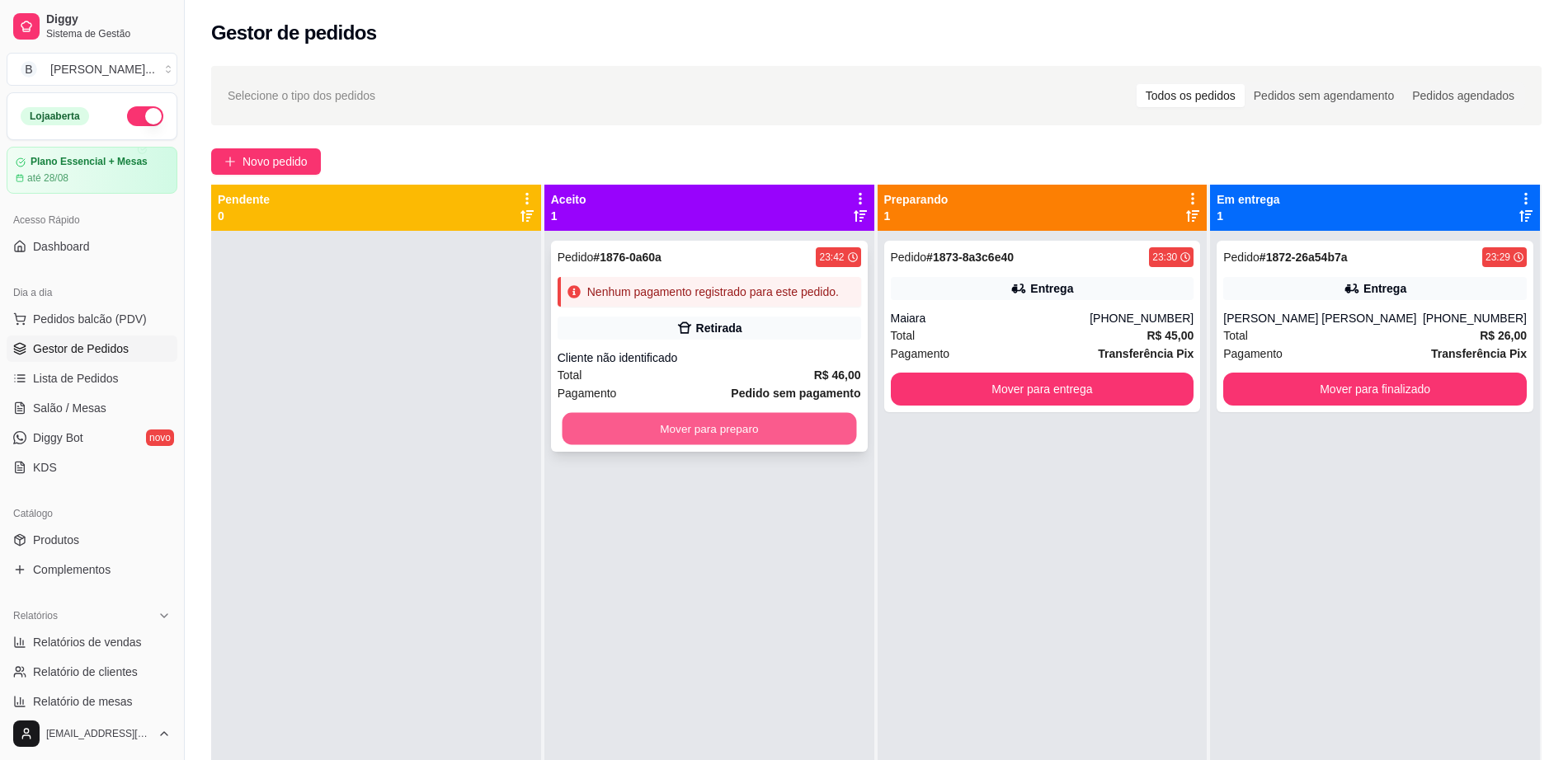
click at [730, 421] on button "Mover para preparo" at bounding box center [709, 429] width 294 height 32
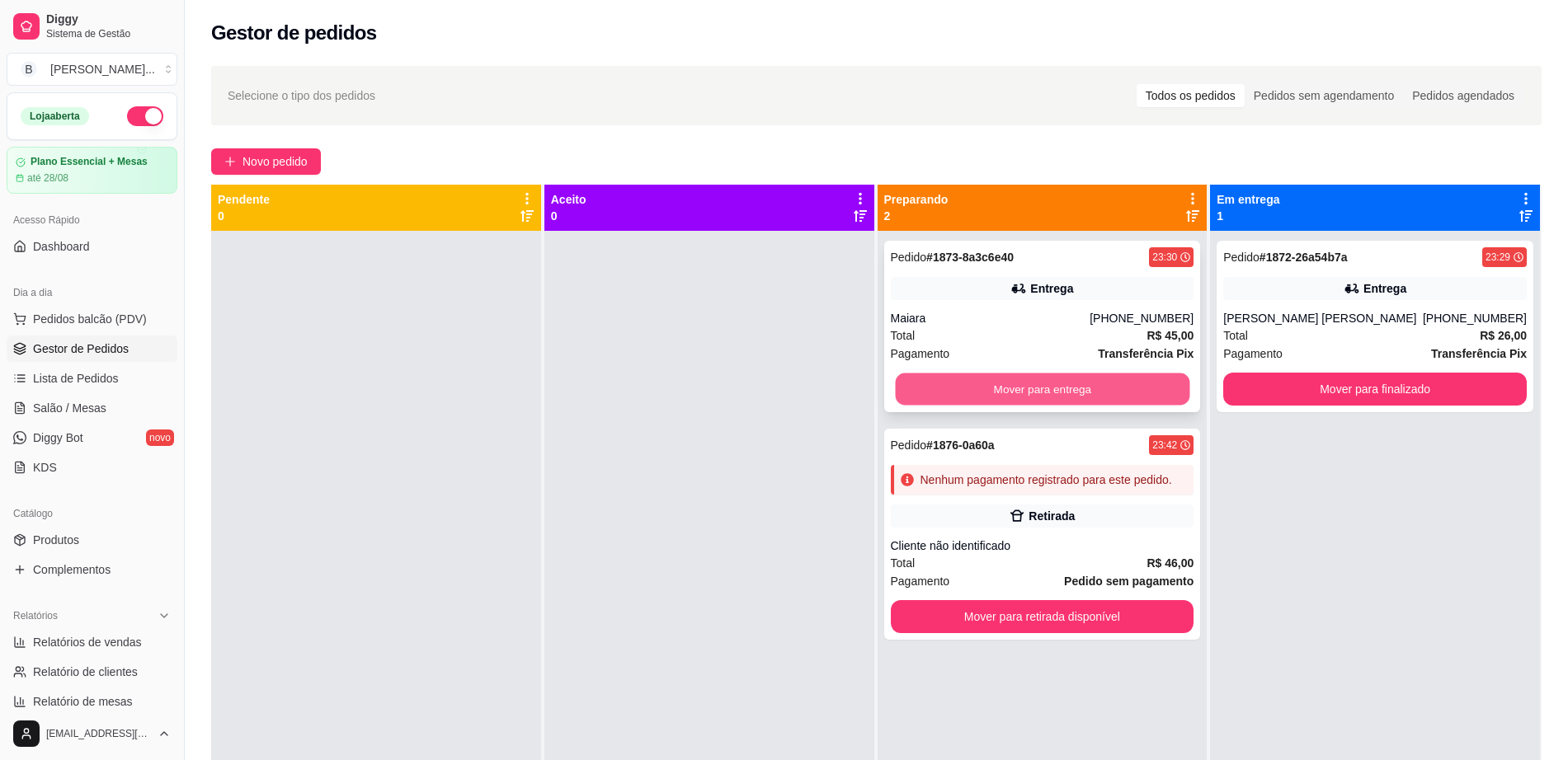
click at [995, 374] on button "Mover para entrega" at bounding box center [1042, 390] width 294 height 32
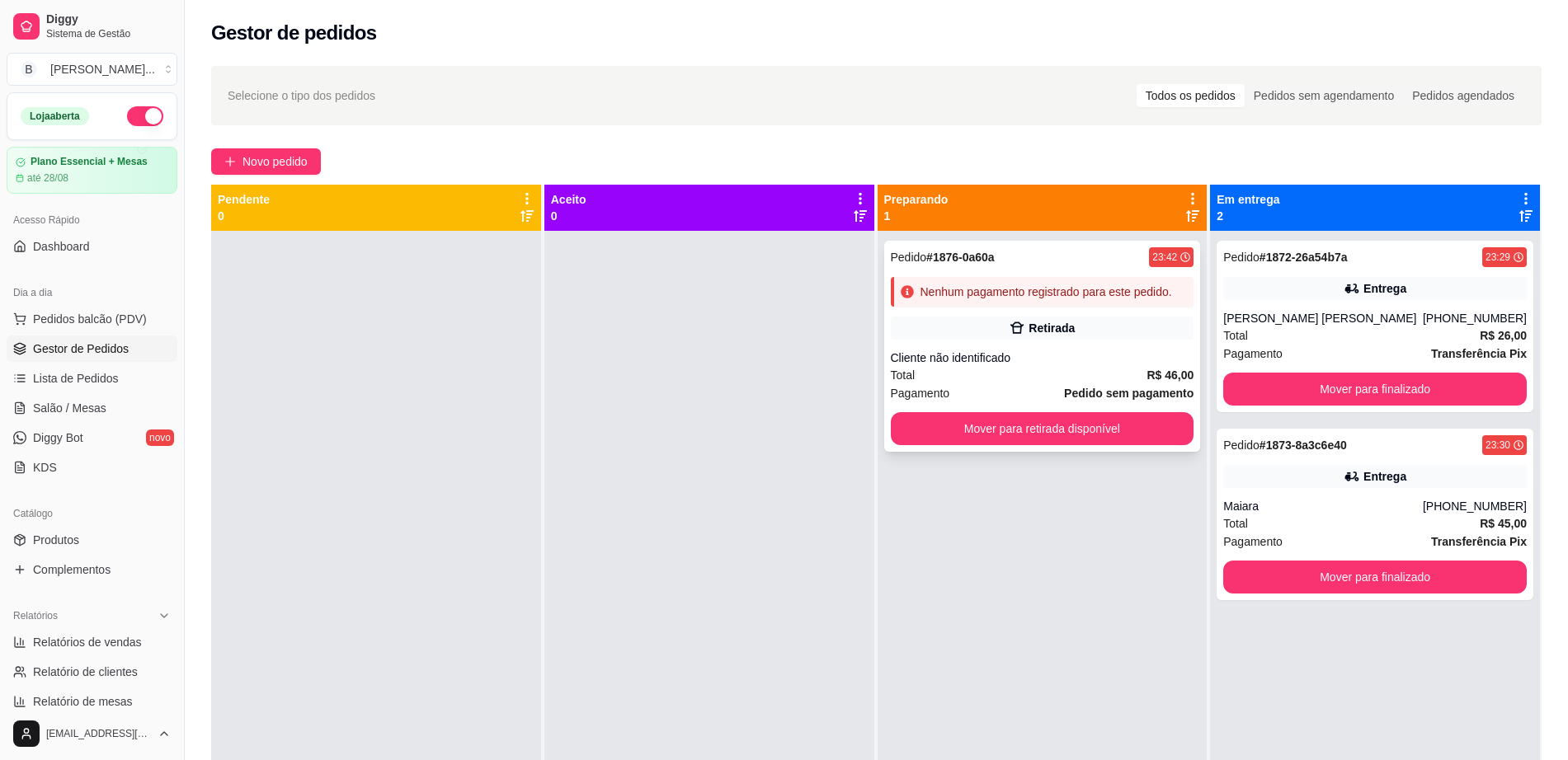
click at [1042, 290] on div "Nenhum pagamento registrado para este pedido." at bounding box center [1046, 292] width 252 height 17
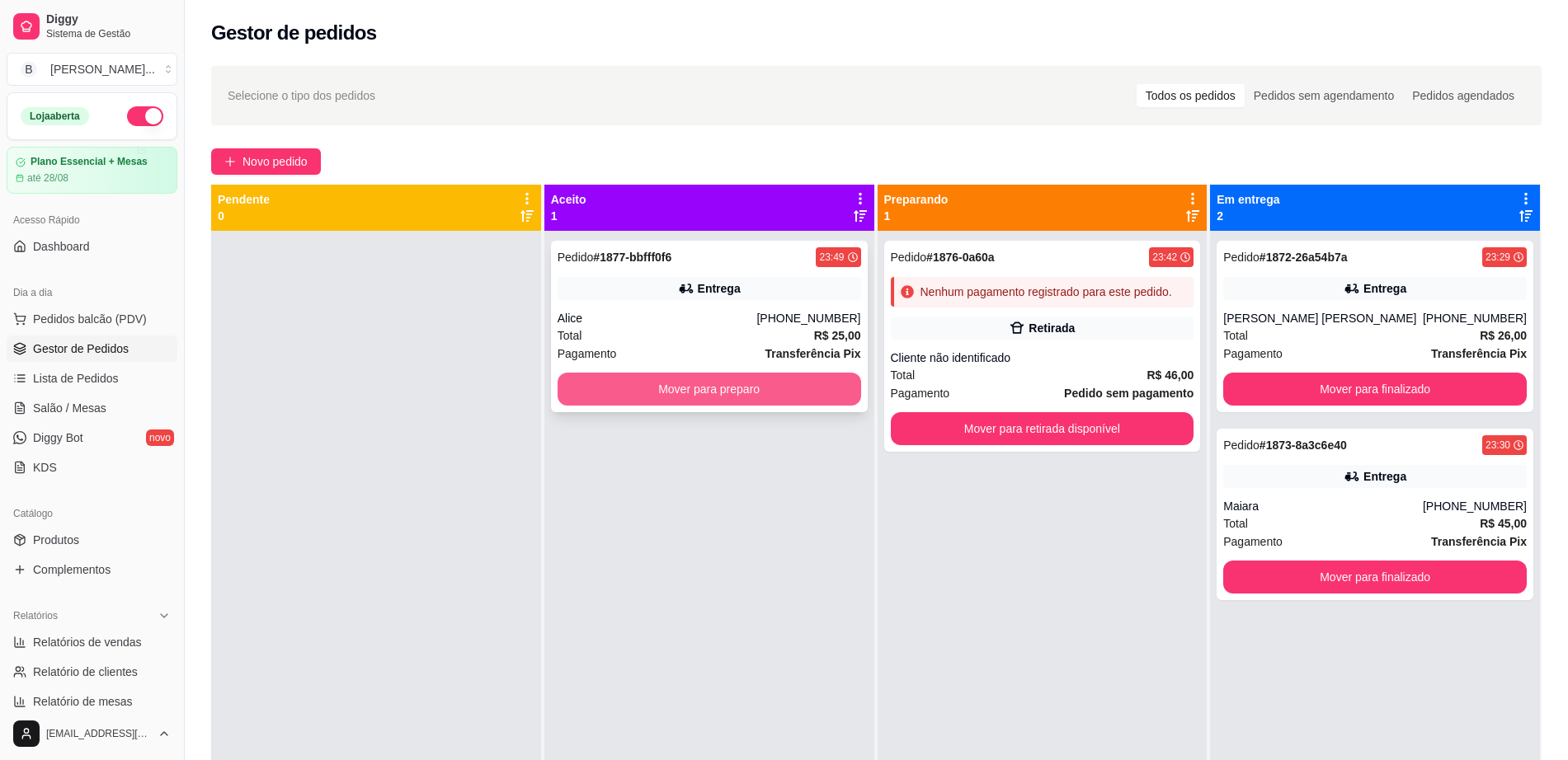
click at [771, 395] on button "Mover para preparo" at bounding box center [709, 389] width 304 height 33
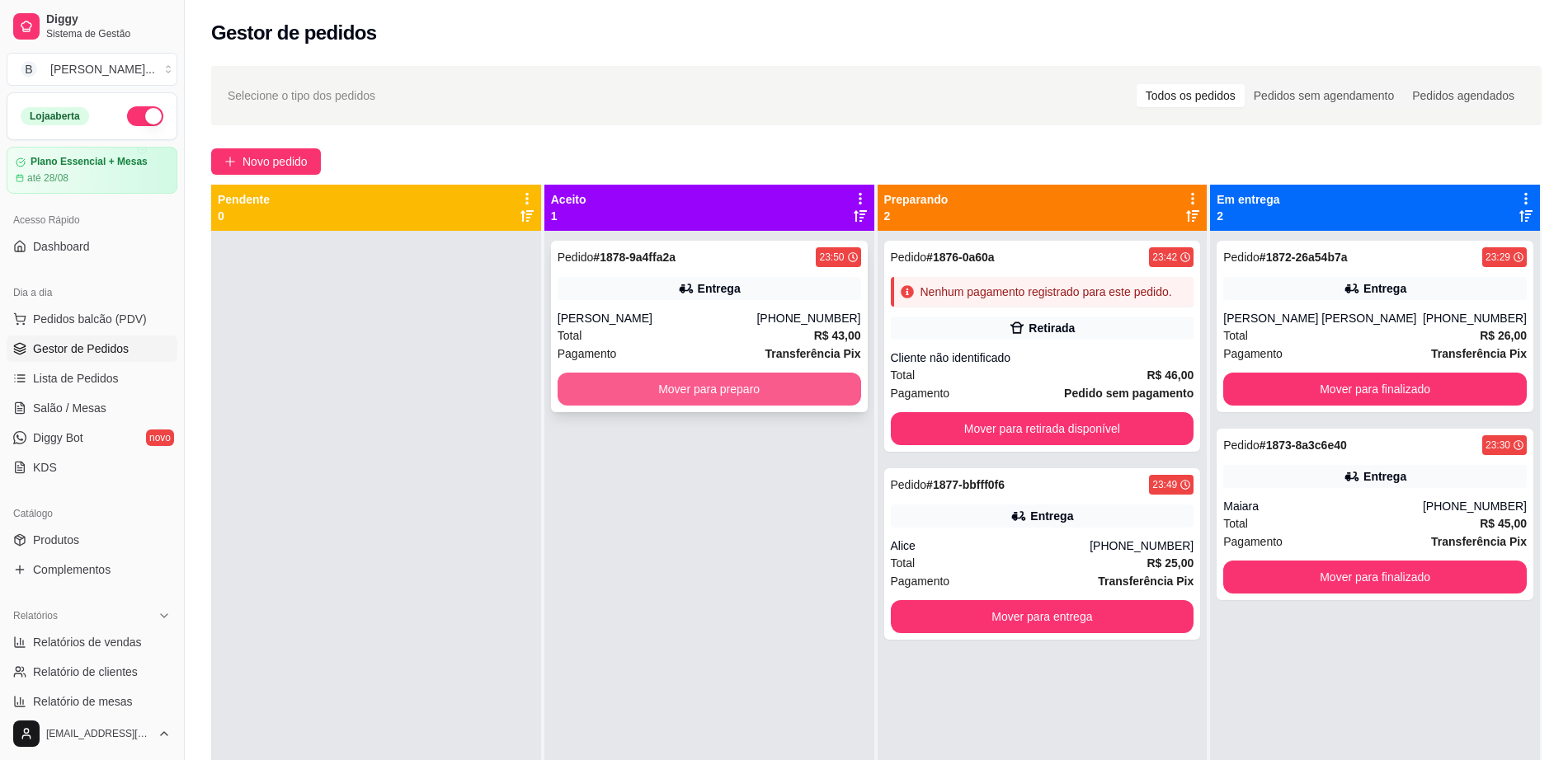
click at [728, 404] on button "Mover para preparo" at bounding box center [709, 389] width 304 height 33
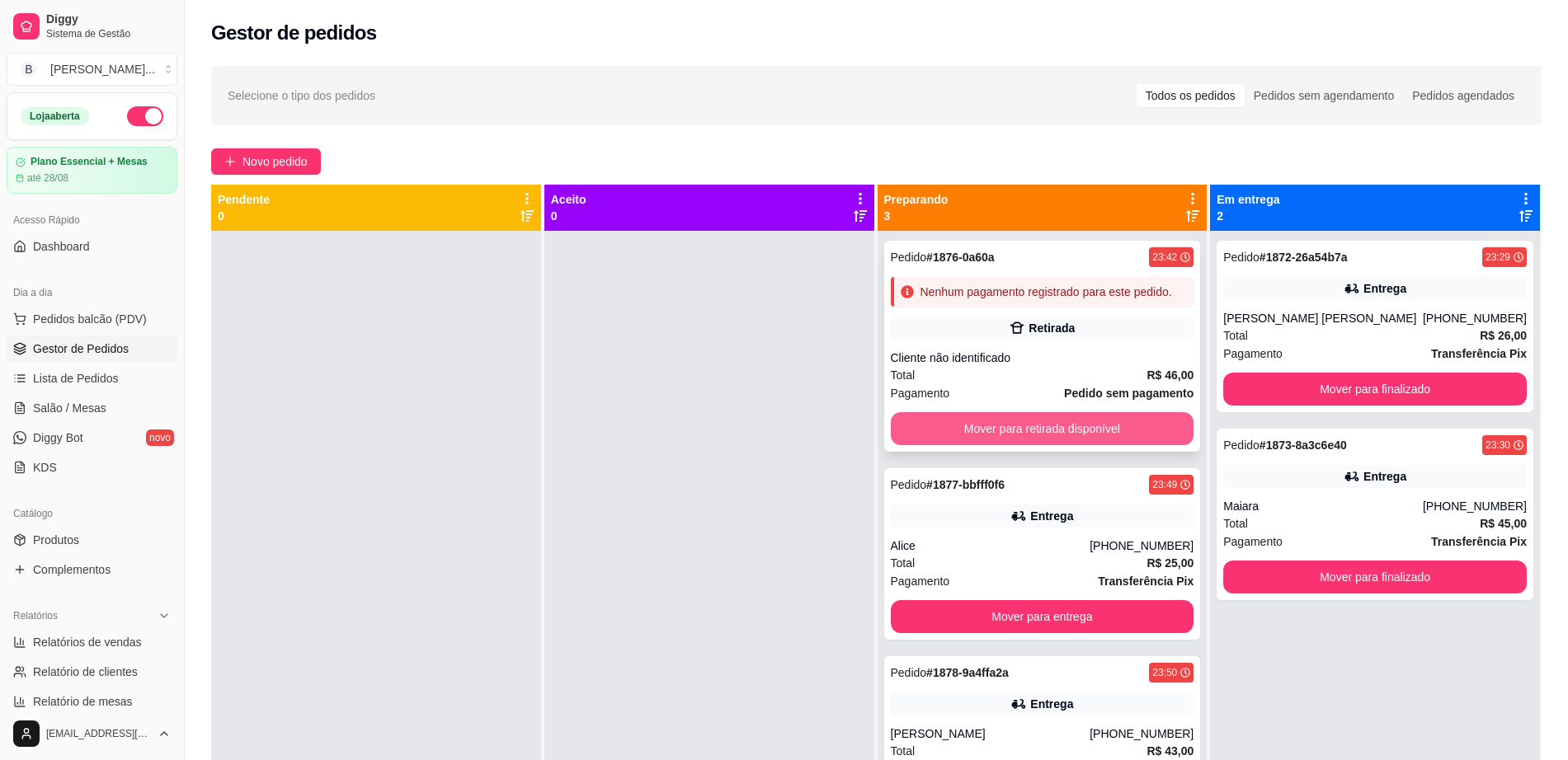
click at [1053, 432] on button "Mover para retirada disponível" at bounding box center [1043, 428] width 304 height 33
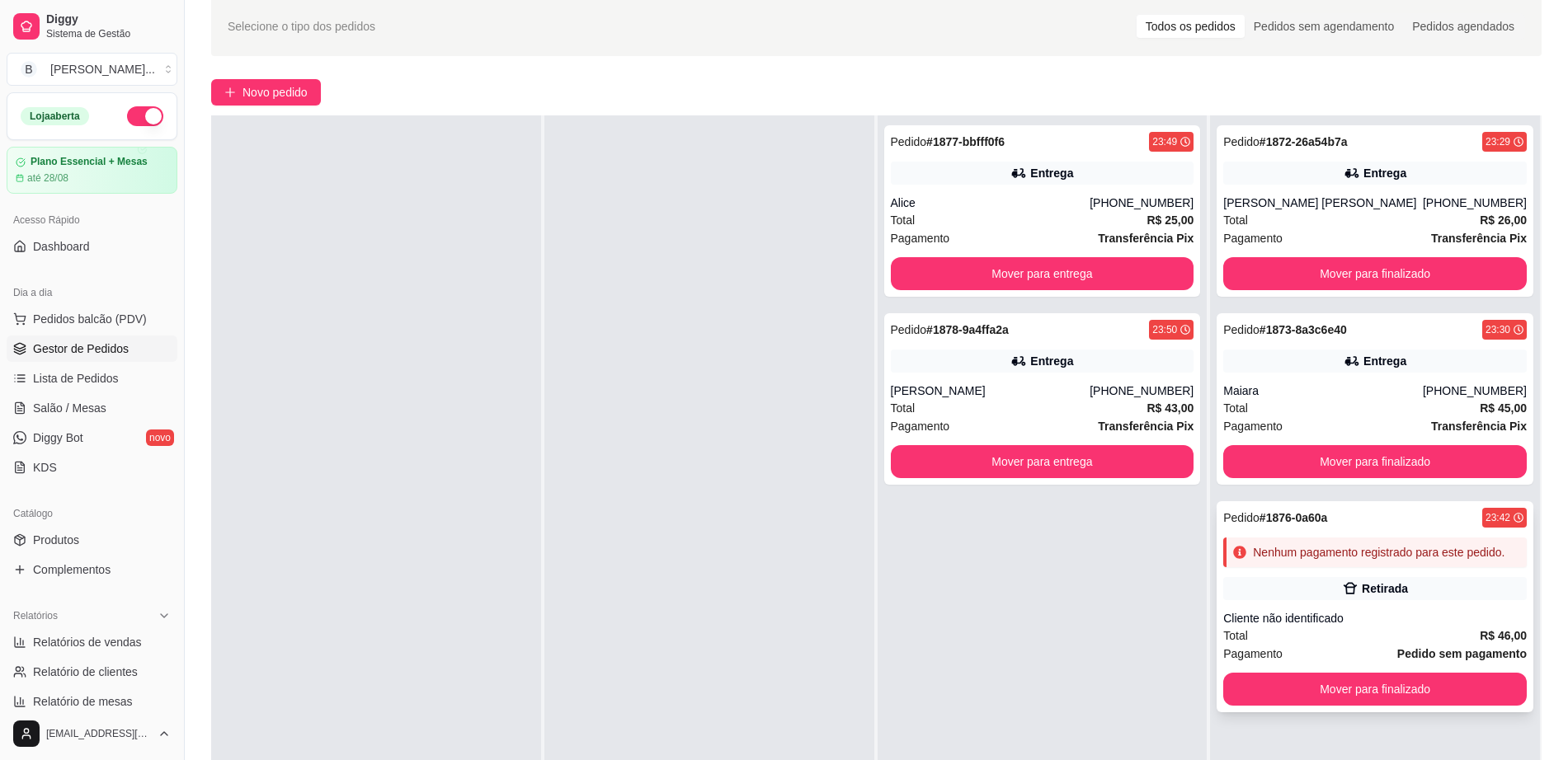
scroll to position [206, 0]
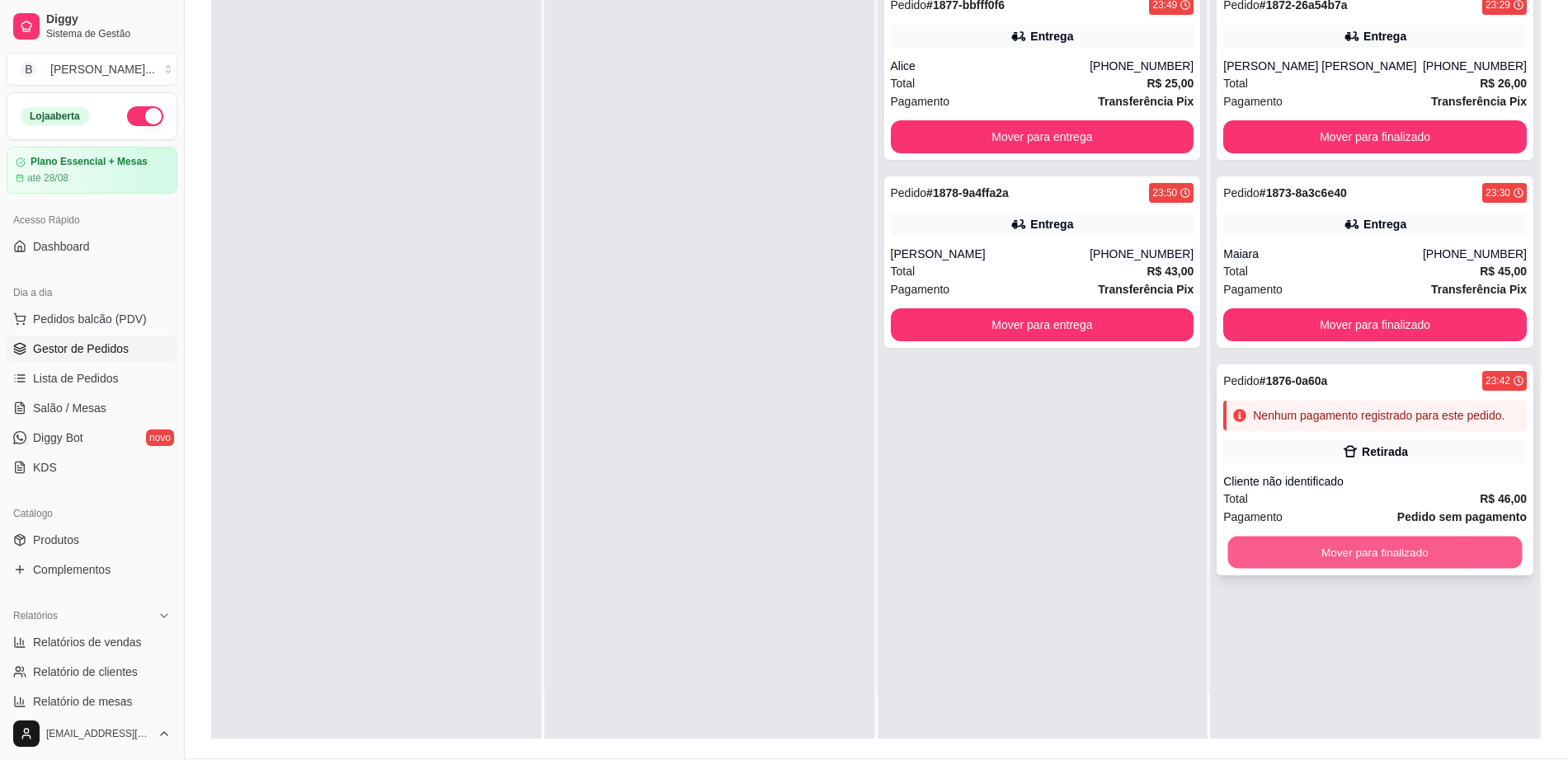
click at [1453, 560] on button "Mover para finalizado" at bounding box center [1375, 552] width 294 height 32
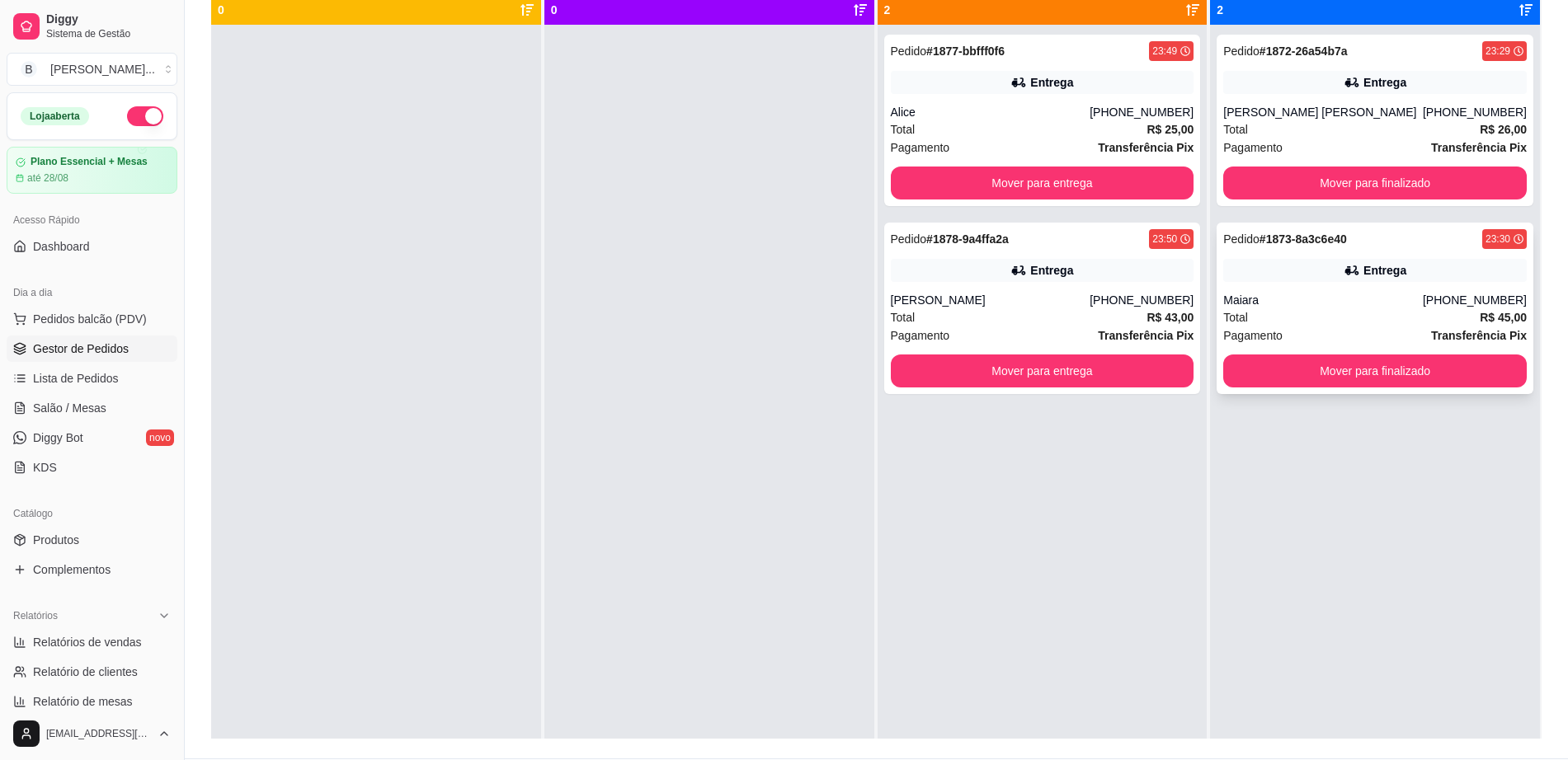
scroll to position [0, 0]
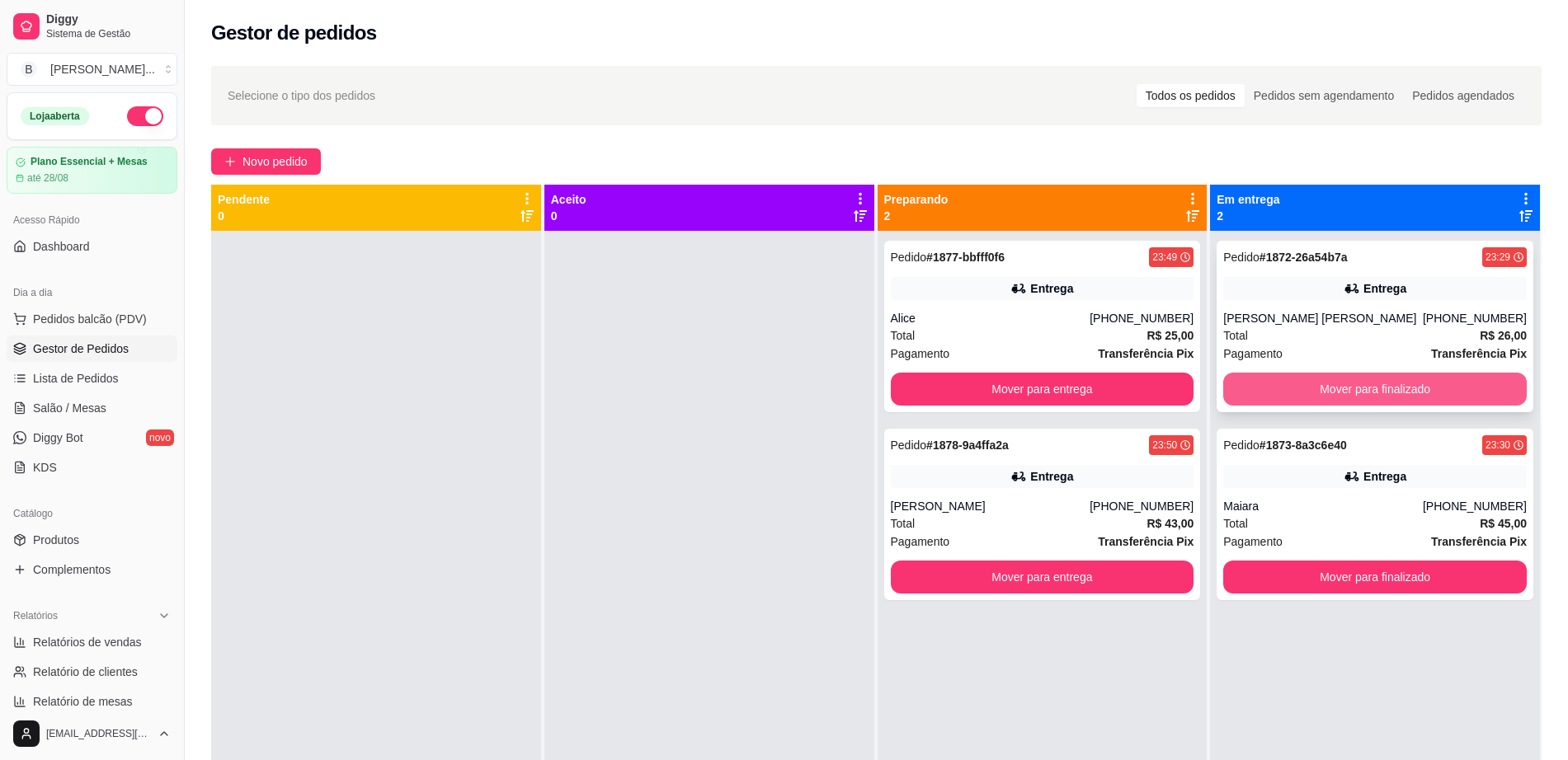
click at [1385, 373] on button "Mover para finalizado" at bounding box center [1375, 389] width 304 height 33
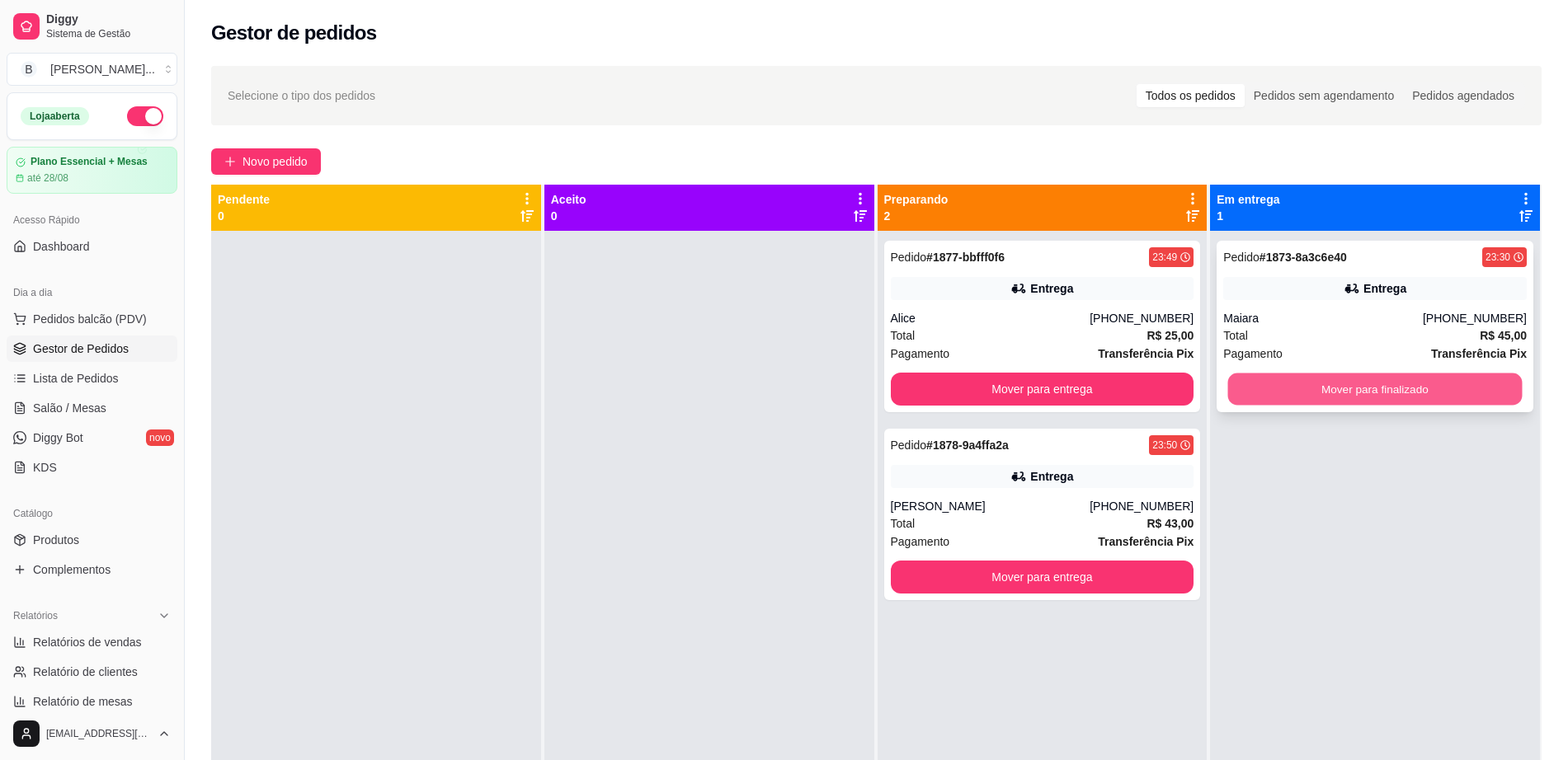
click at [1386, 385] on button "Mover para finalizado" at bounding box center [1375, 390] width 294 height 32
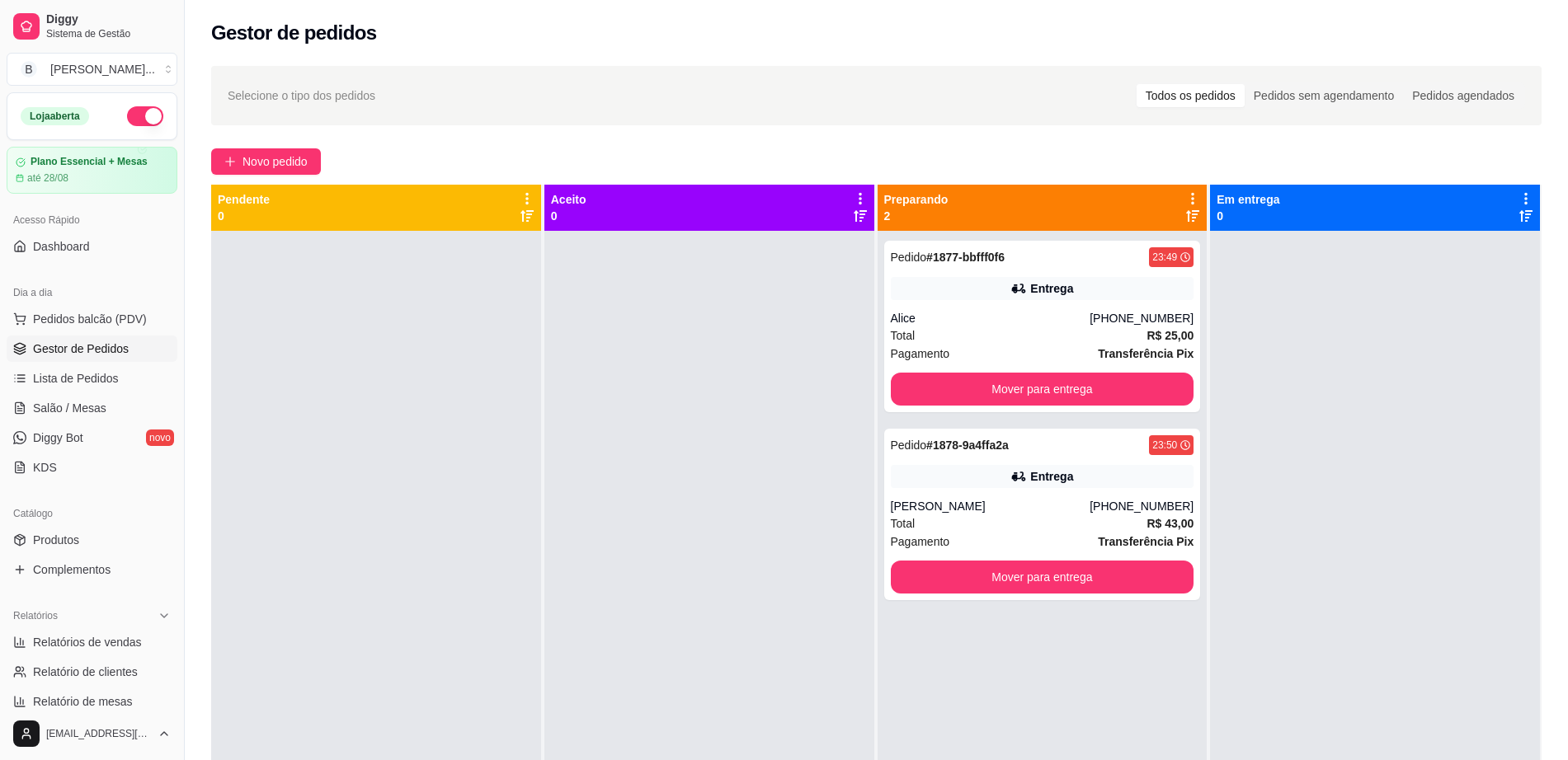
click at [503, 368] on div at bounding box center [376, 611] width 330 height 760
click at [1049, 341] on div "Total R$ 25,00" at bounding box center [1043, 335] width 304 height 18
click at [1058, 500] on div "Rihan Patrick" at bounding box center [991, 506] width 199 height 17
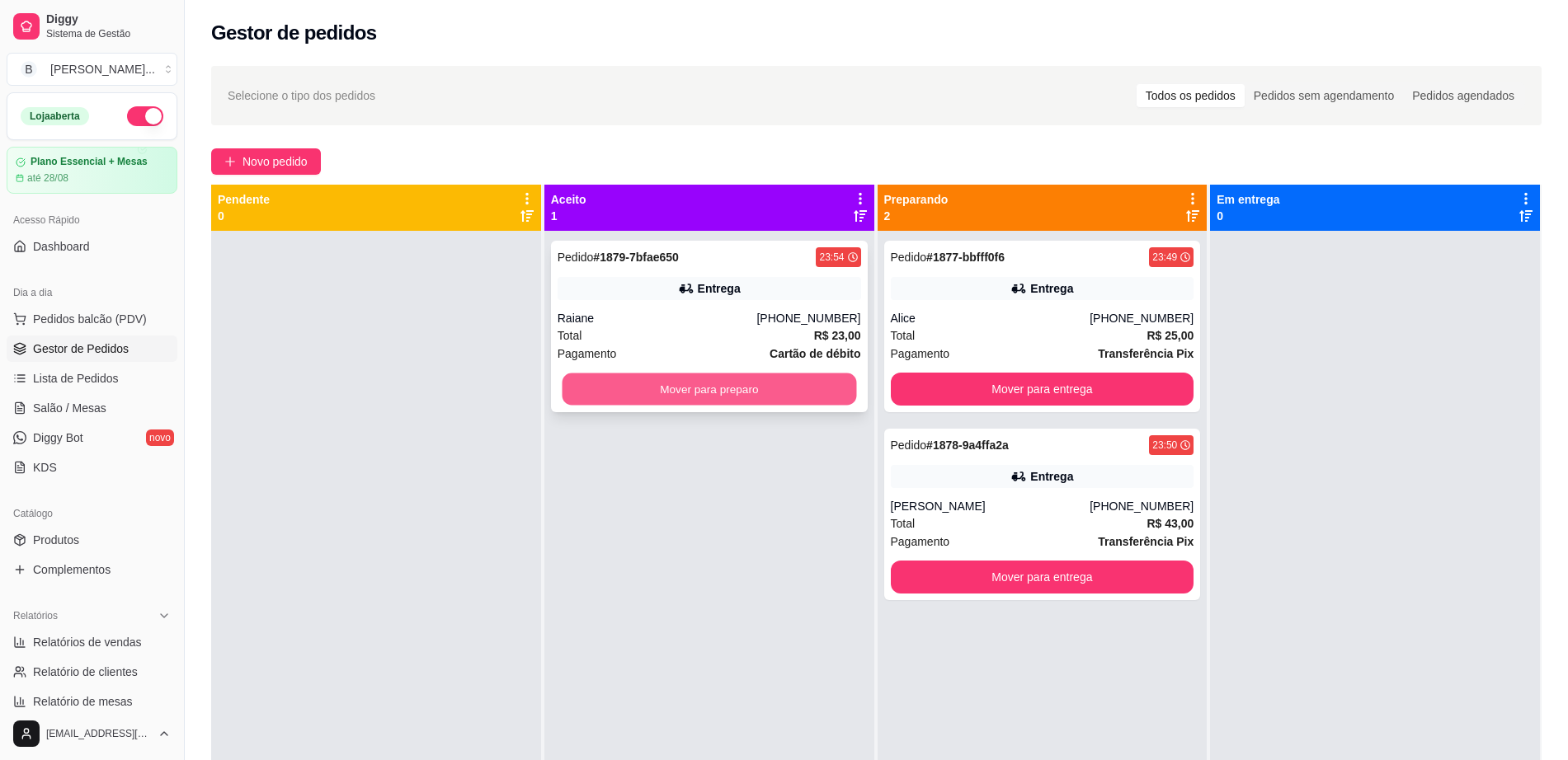
click at [691, 391] on button "Mover para preparo" at bounding box center [709, 390] width 294 height 32
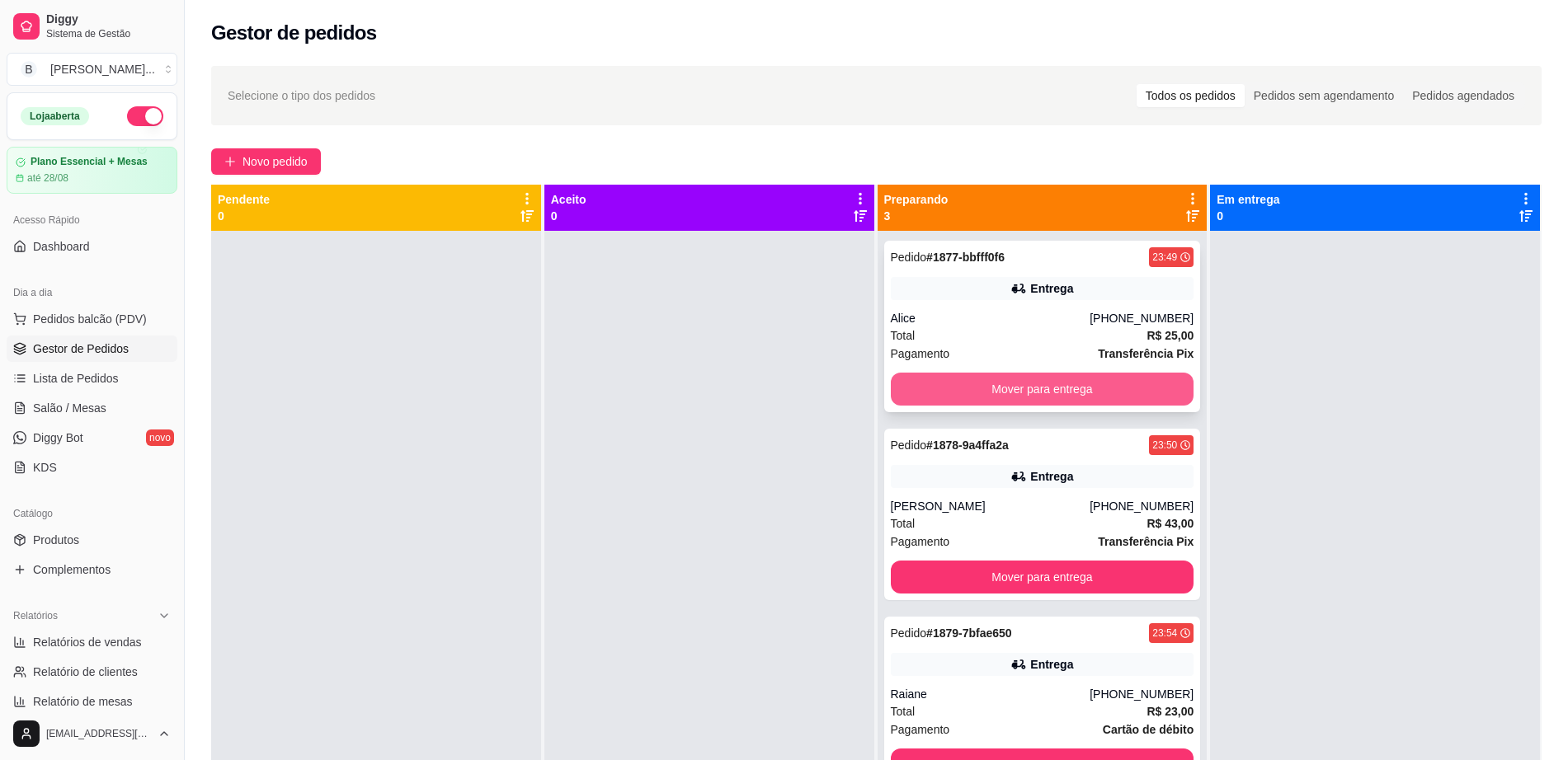
click at [1102, 381] on button "Mover para entrega" at bounding box center [1043, 389] width 304 height 33
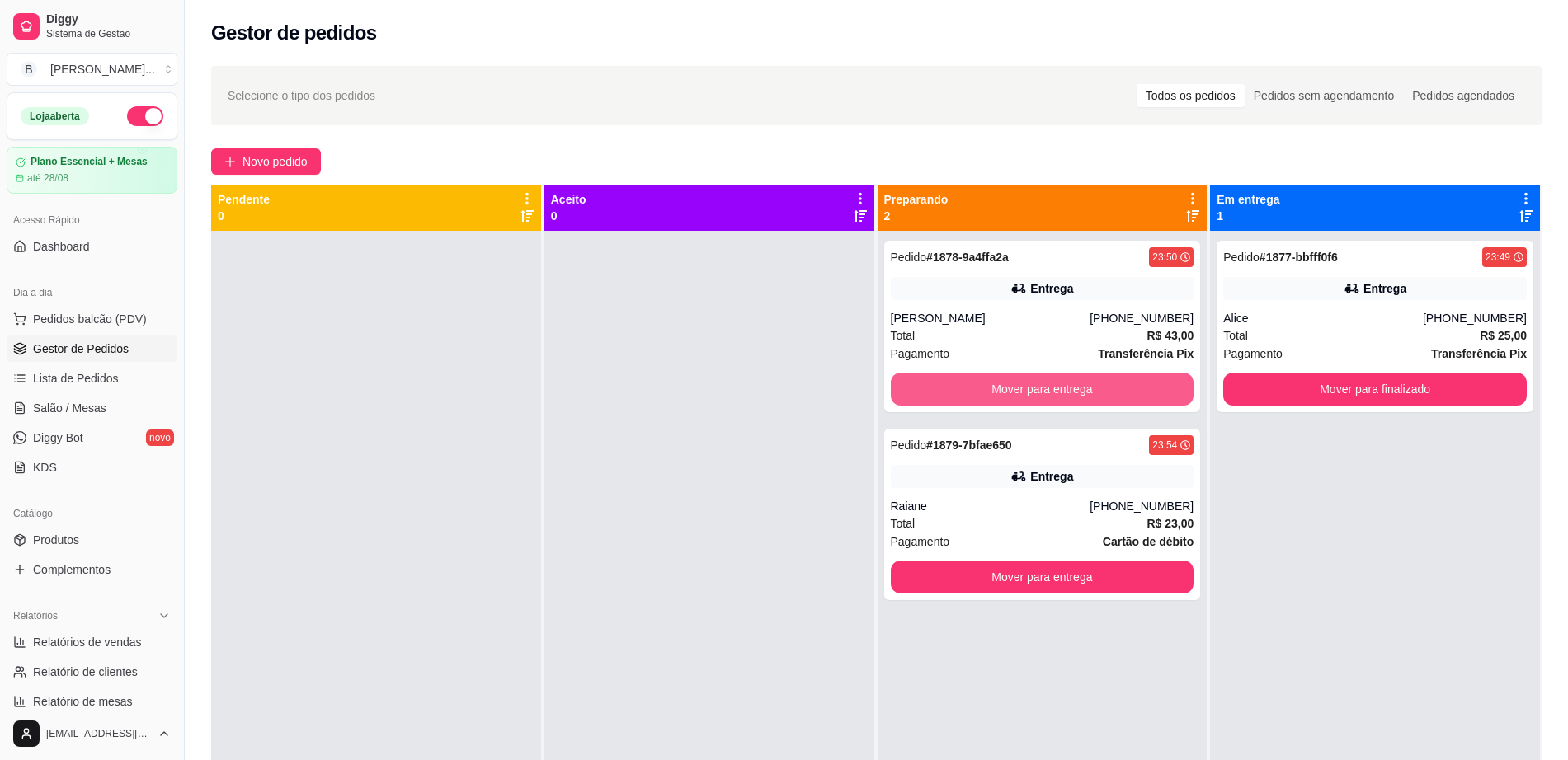
click at [1102, 381] on button "Mover para entrega" at bounding box center [1043, 389] width 304 height 33
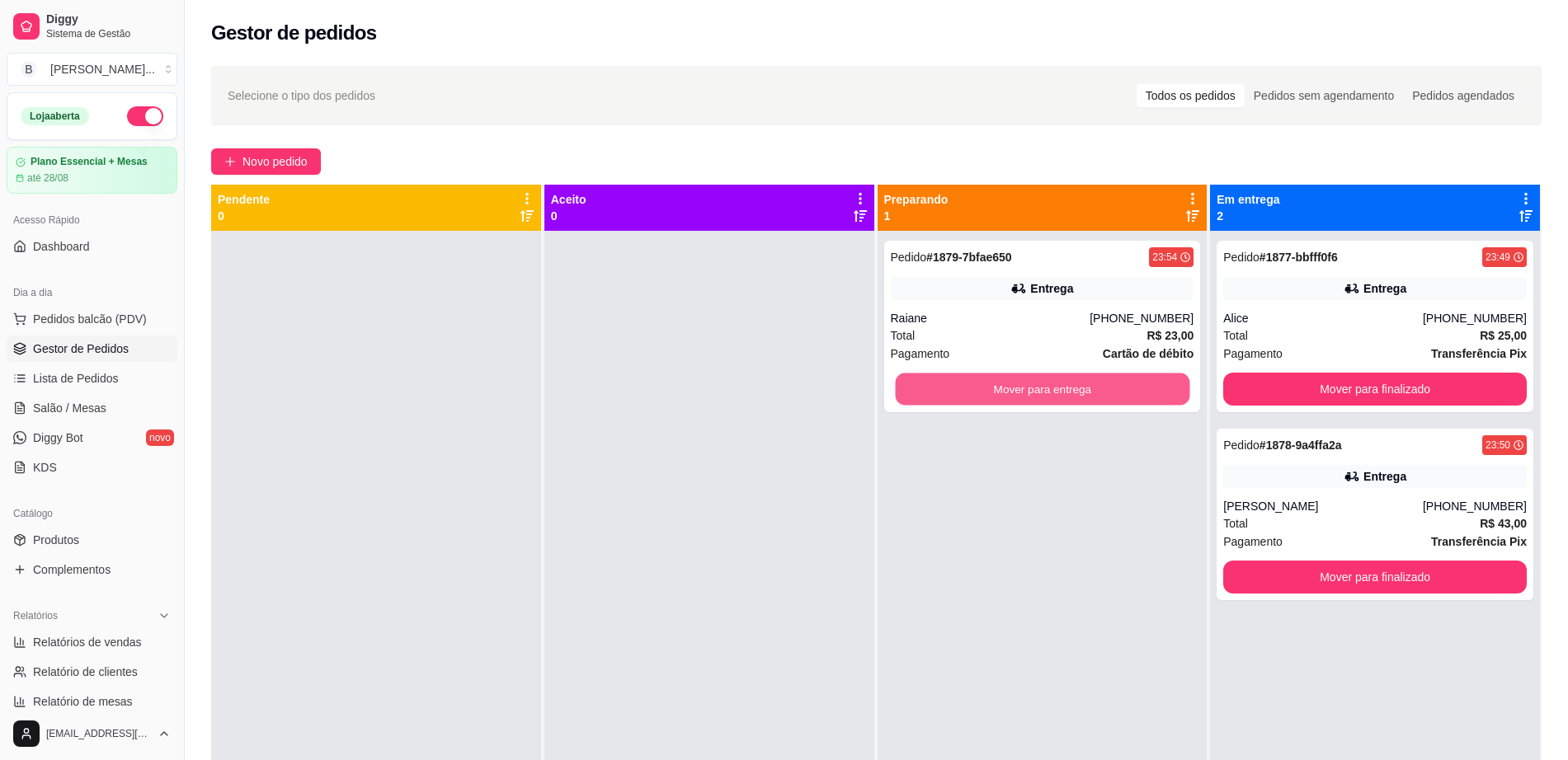
click at [1102, 381] on button "Mover para entrega" at bounding box center [1042, 390] width 294 height 32
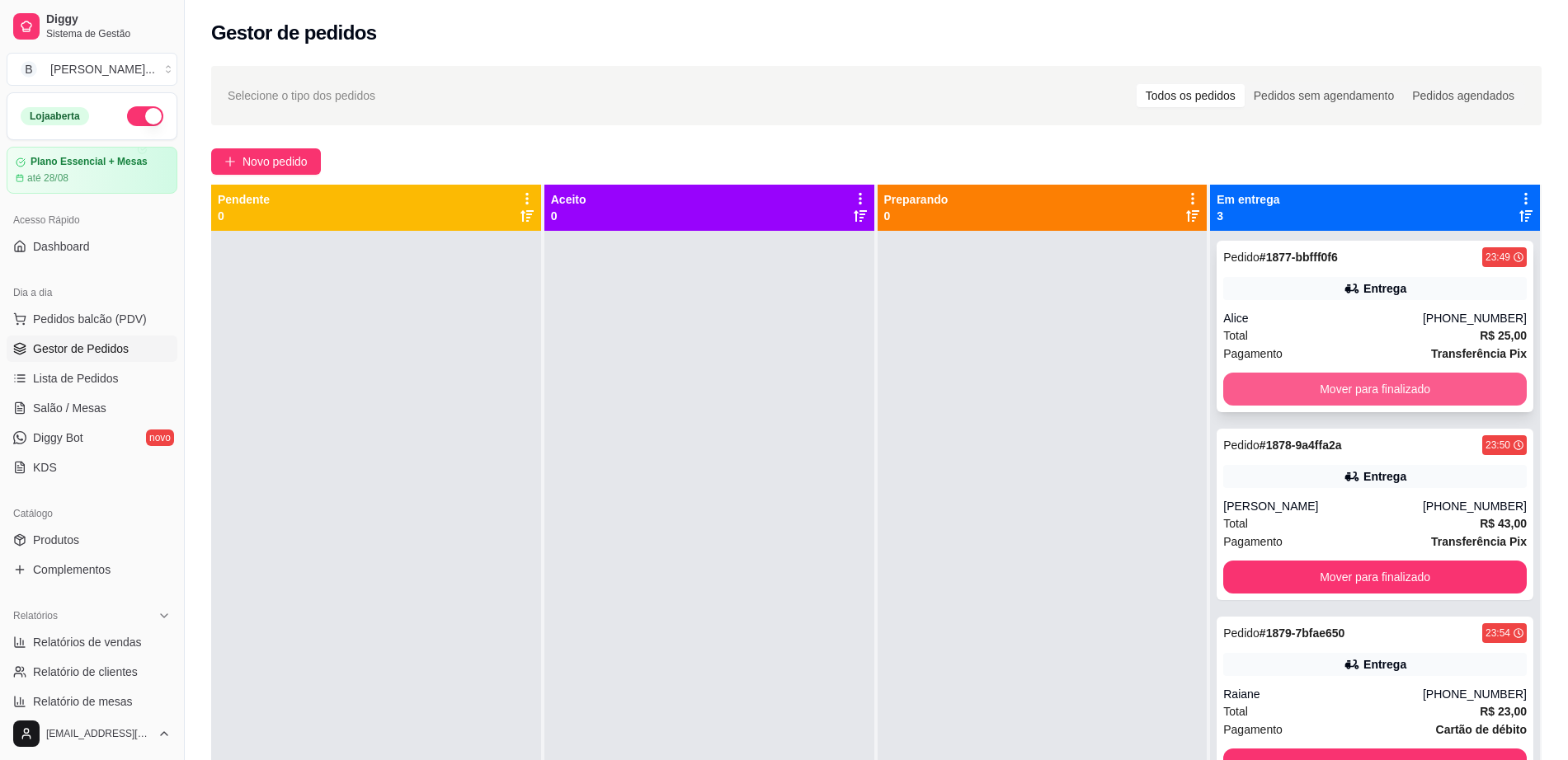
click at [1298, 374] on button "Mover para finalizado" at bounding box center [1375, 389] width 304 height 33
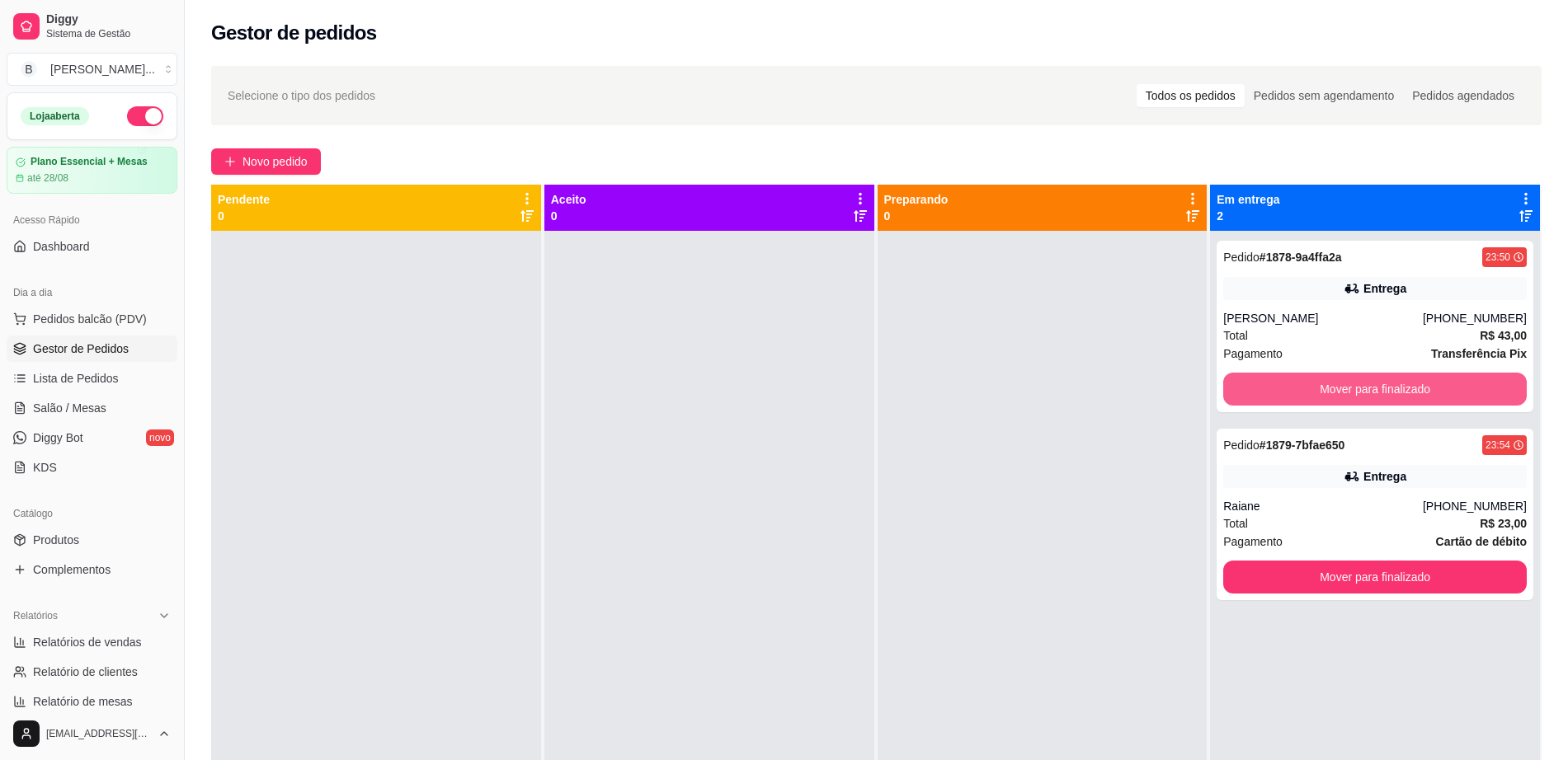
click at [1298, 374] on button "Mover para finalizado" at bounding box center [1375, 389] width 304 height 33
click at [1310, 388] on button "Mover para finalizado" at bounding box center [1375, 389] width 304 height 33
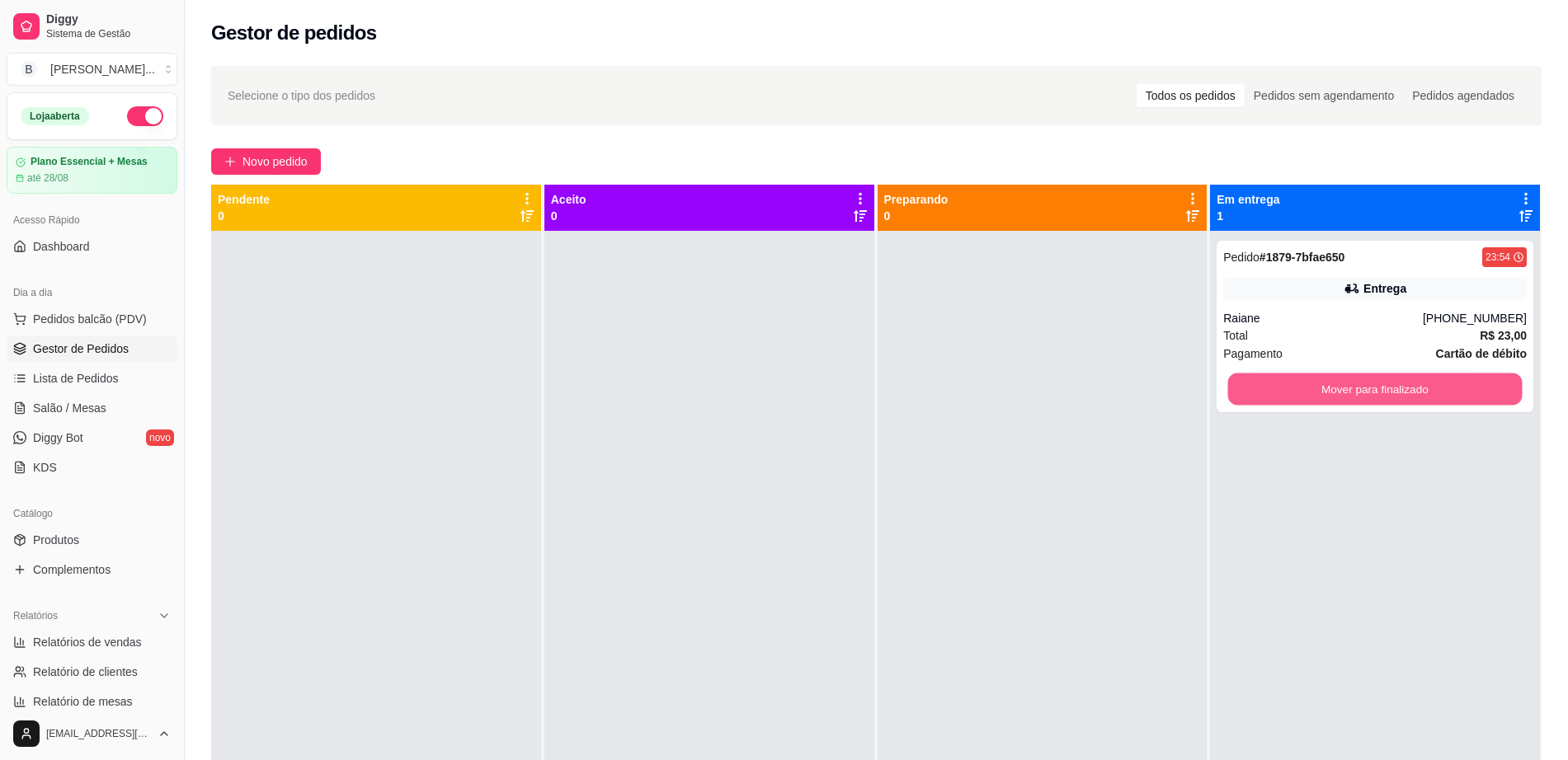
click at [1310, 388] on button "Mover para finalizado" at bounding box center [1375, 390] width 294 height 32
click at [1310, 388] on button "Mover para finalizado" at bounding box center [1375, 389] width 304 height 33
